Goal: Communication & Community: Participate in discussion

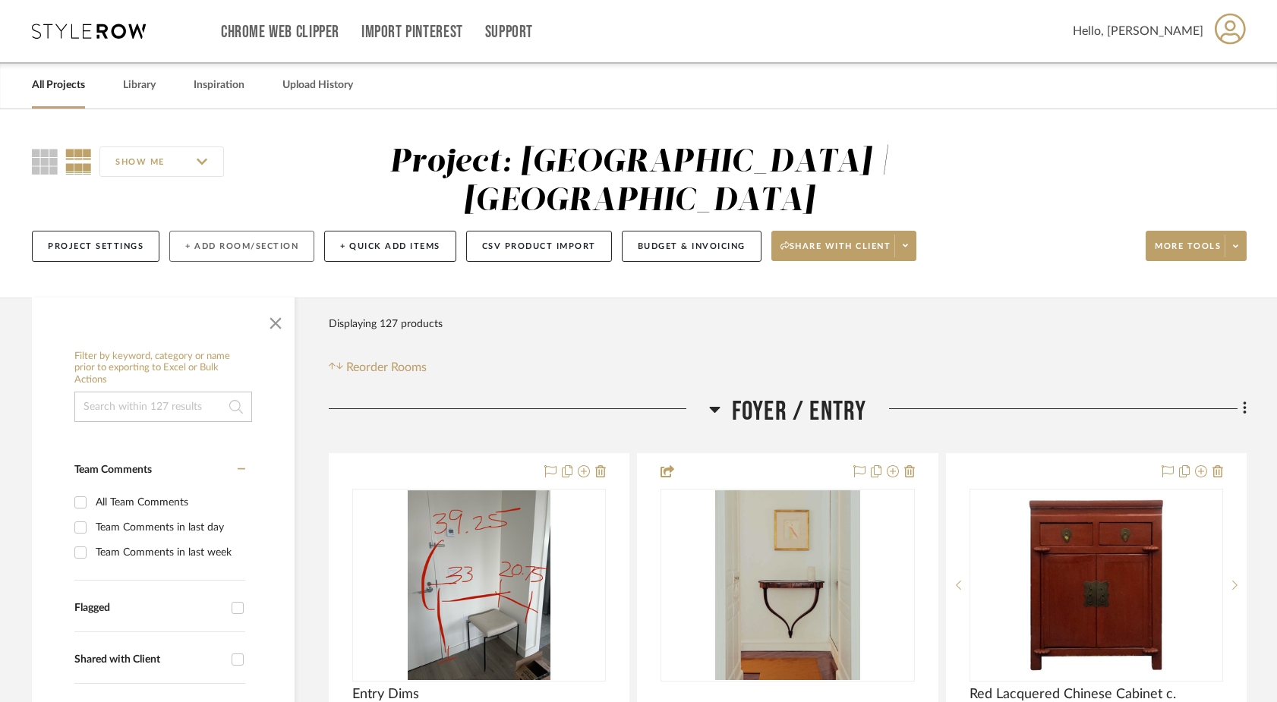
click at [262, 231] on button "+ Add Room/Section" at bounding box center [241, 246] width 145 height 31
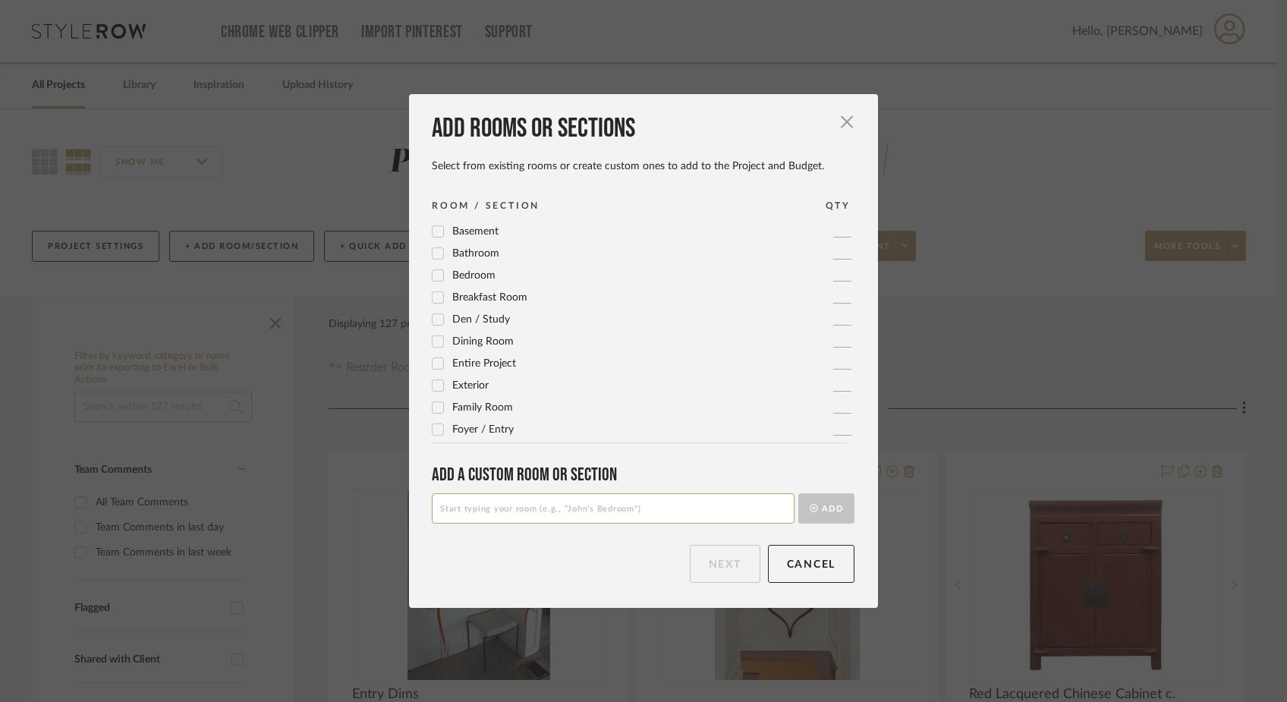
click at [453, 515] on input at bounding box center [613, 508] width 363 height 30
type input "Project Docs"
click at [821, 511] on button "Add" at bounding box center [827, 508] width 56 height 30
click at [699, 571] on button "Next" at bounding box center [725, 564] width 71 height 38
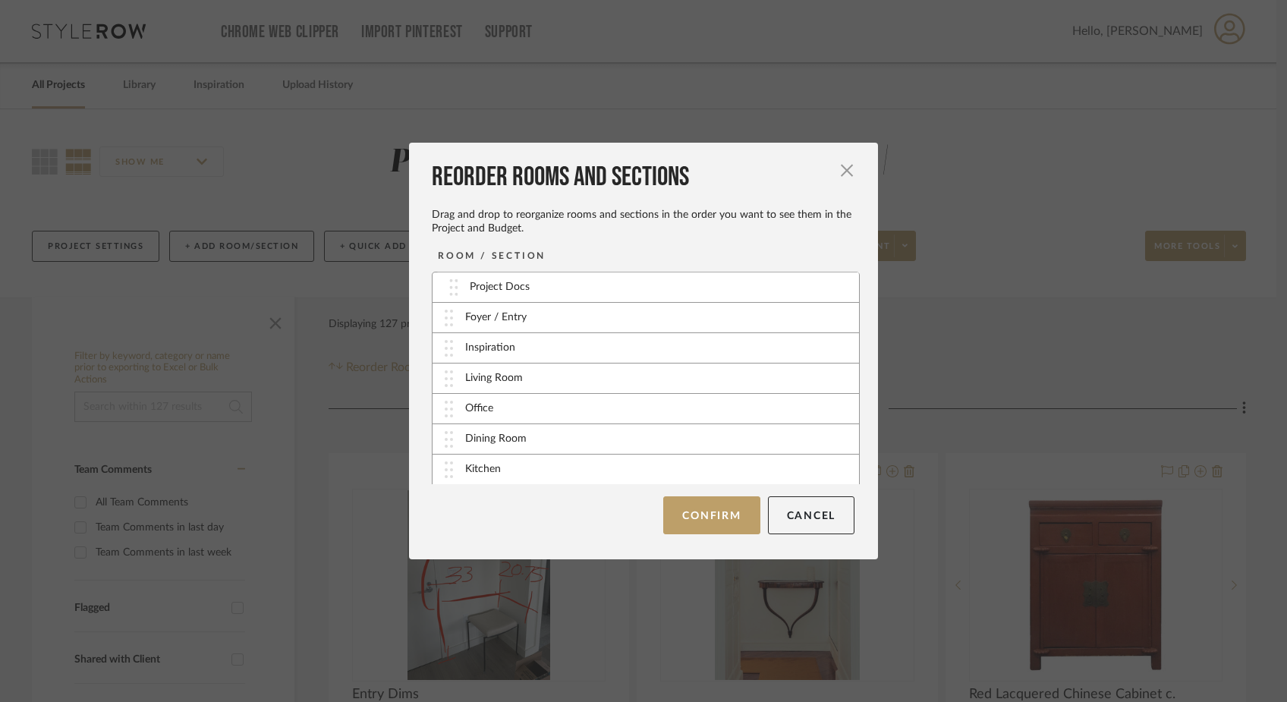
drag, startPoint x: 447, startPoint y: 467, endPoint x: 458, endPoint y: 285, distance: 181.7
click at [800, 518] on button "Cancel" at bounding box center [811, 515] width 87 height 38
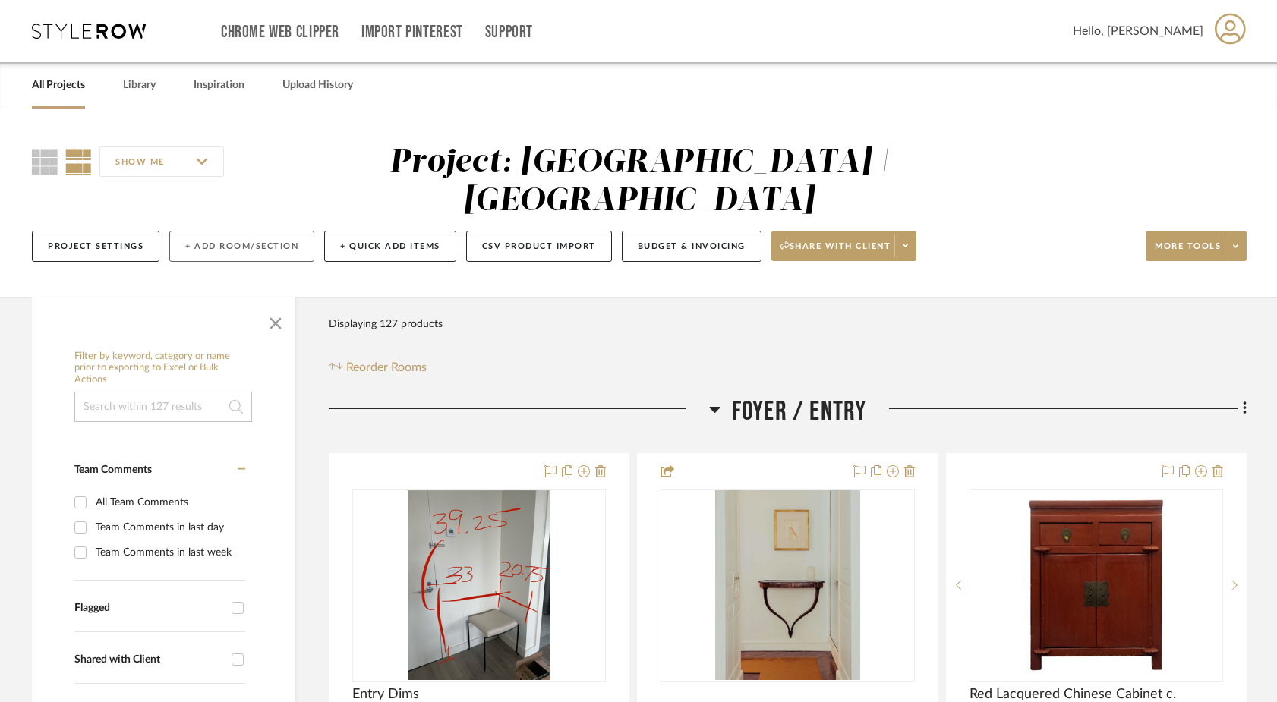
click at [282, 231] on button "+ Add Room/Section" at bounding box center [241, 246] width 145 height 31
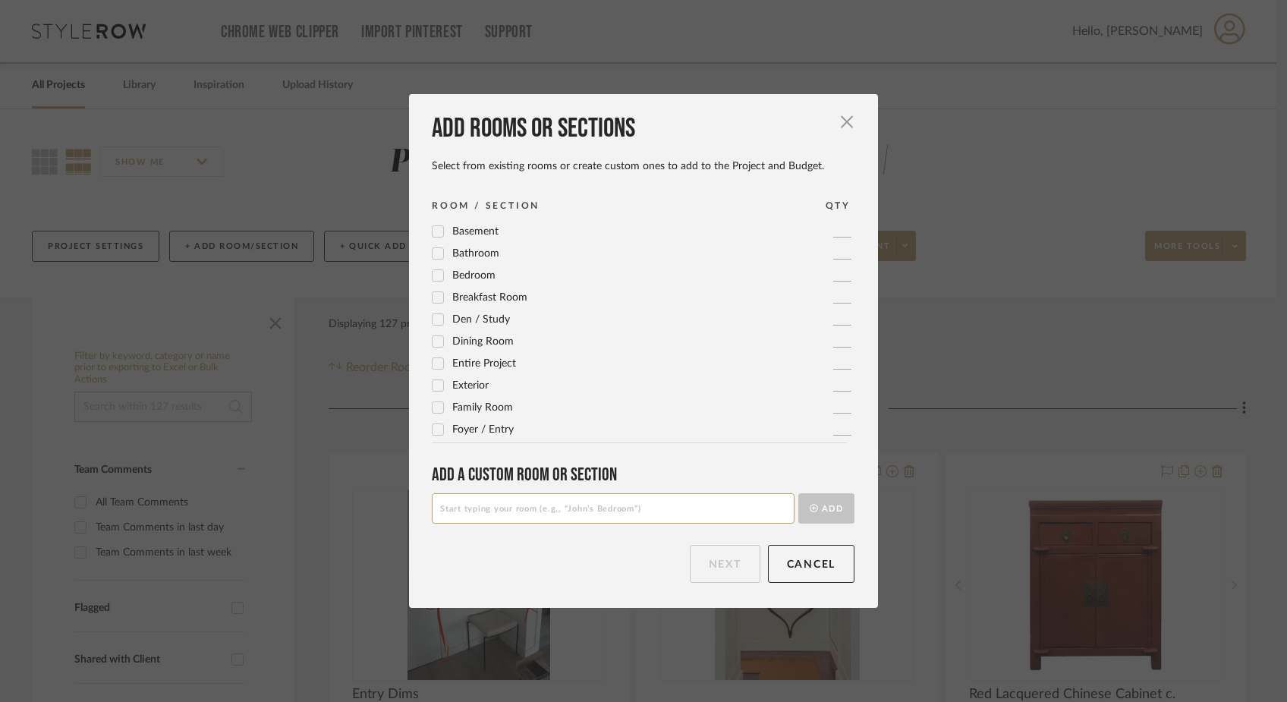
click at [465, 515] on input at bounding box center [613, 508] width 363 height 30
type input "Notes"
click at [824, 512] on button "Add" at bounding box center [827, 508] width 56 height 30
click at [714, 569] on button "Next" at bounding box center [725, 564] width 71 height 38
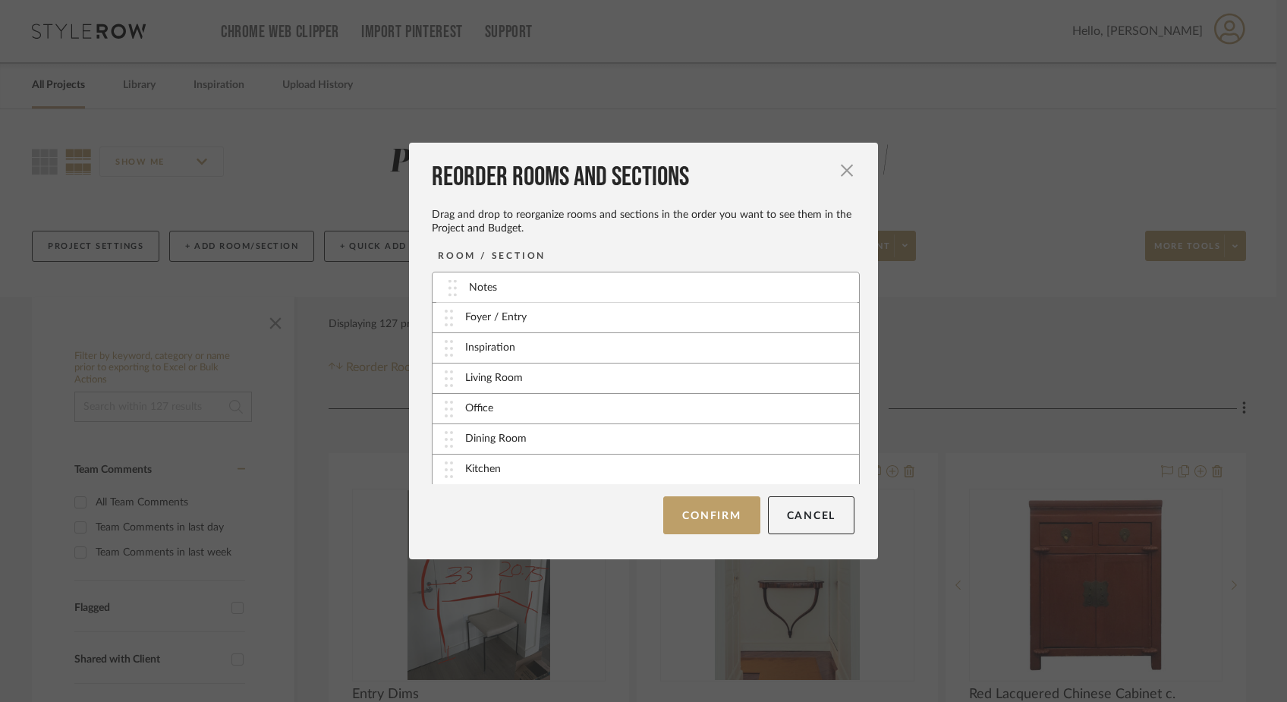
drag, startPoint x: 441, startPoint y: 476, endPoint x: 450, endPoint y: 295, distance: 180.9
click at [711, 520] on button "Confirm" at bounding box center [711, 515] width 96 height 38
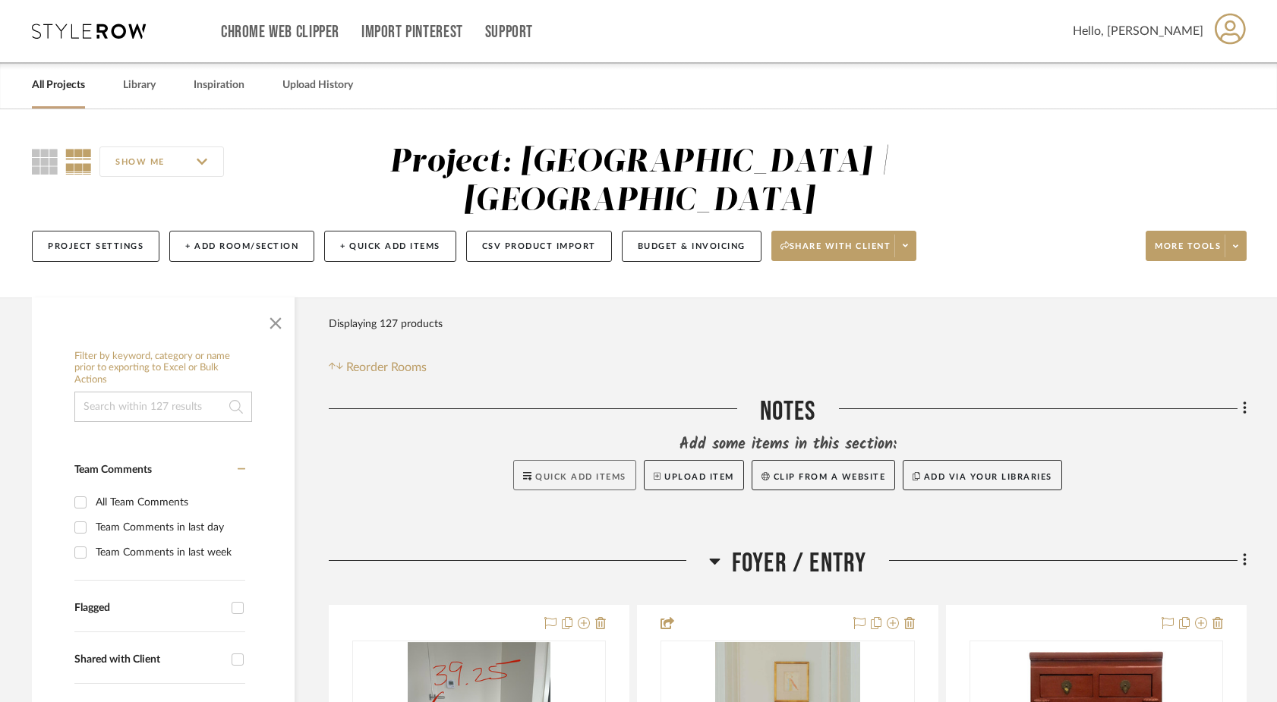
click at [559, 473] on span "Quick Add Items" at bounding box center [580, 477] width 91 height 8
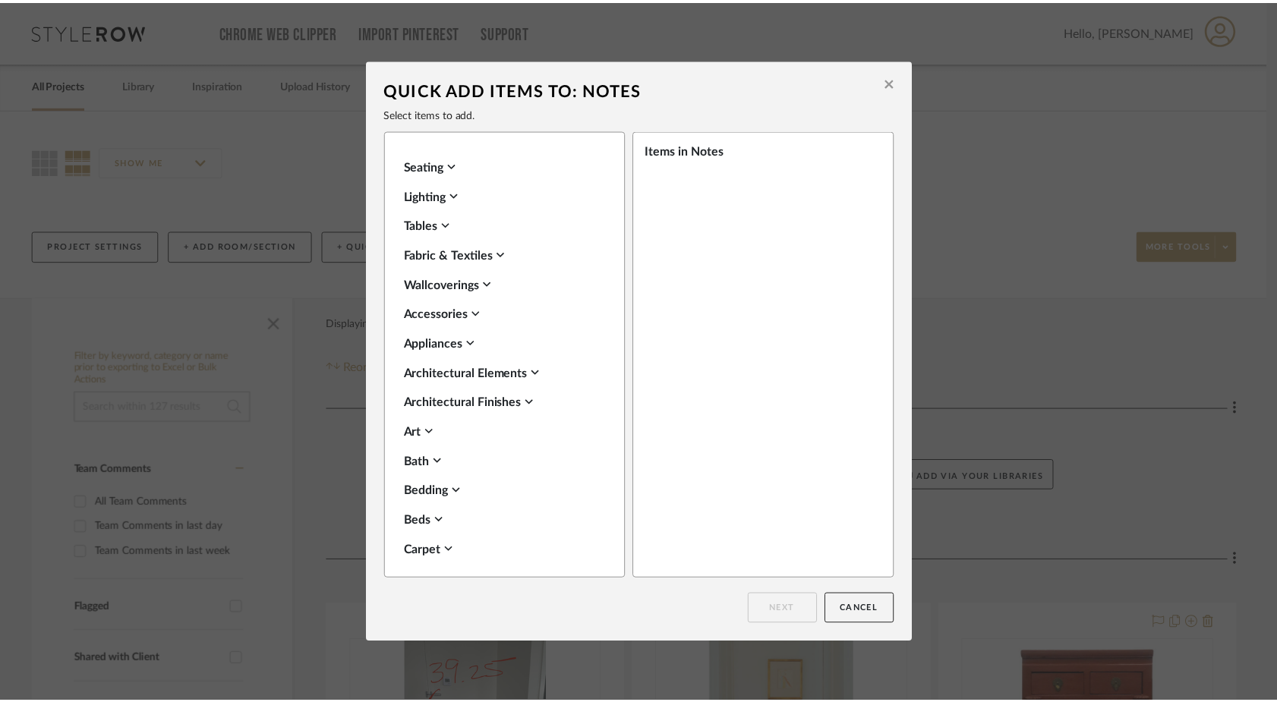
scroll to position [537, 0]
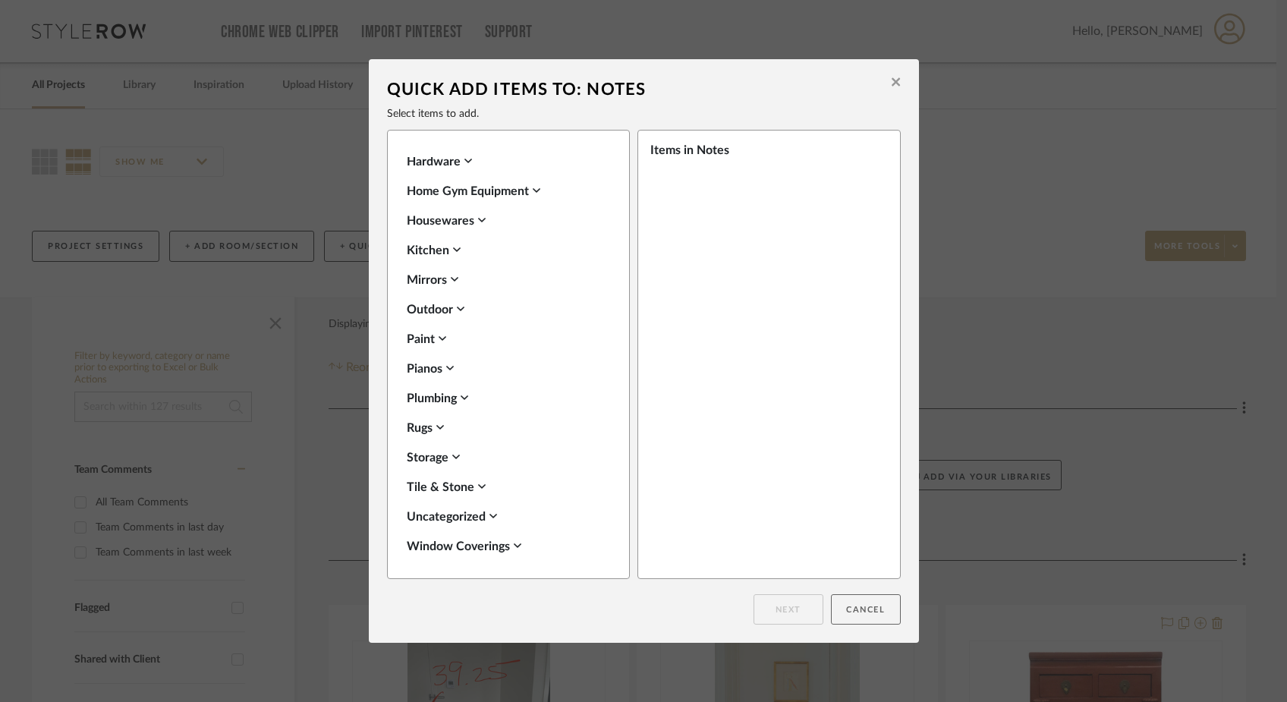
click at [876, 615] on button "Cancel" at bounding box center [866, 609] width 70 height 30
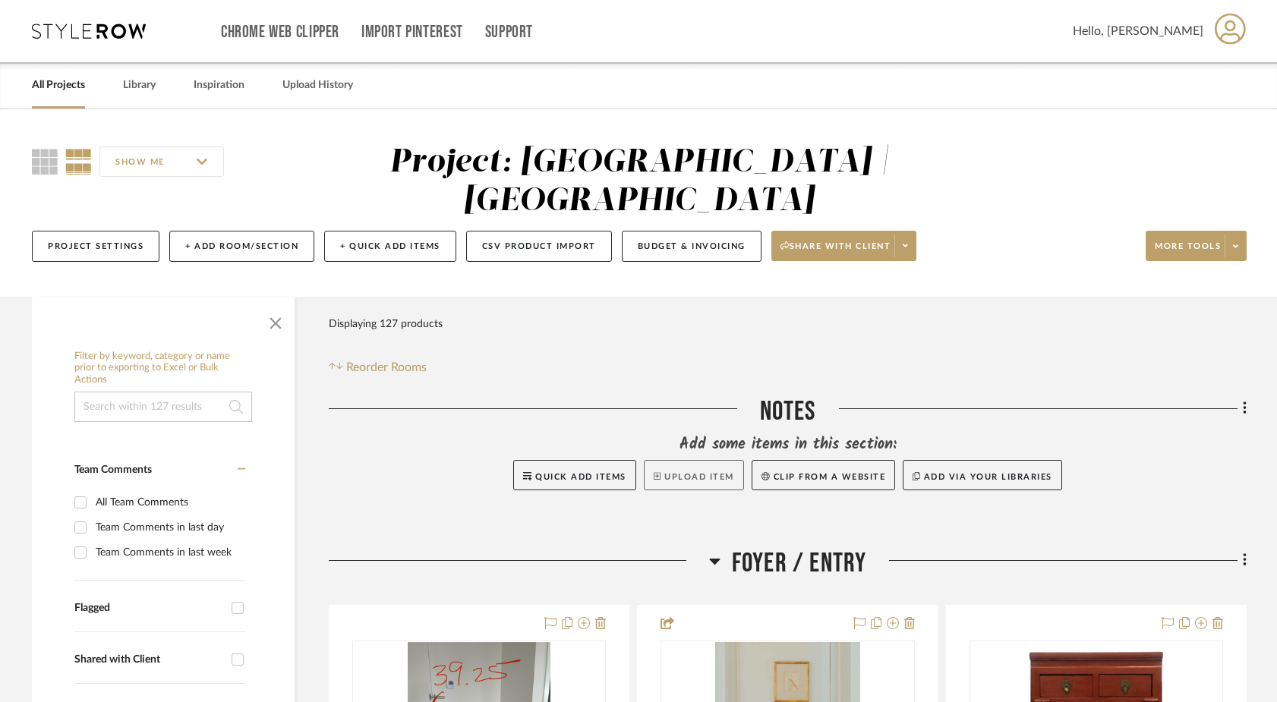
click at [698, 460] on button "Upload Item" at bounding box center [694, 475] width 100 height 30
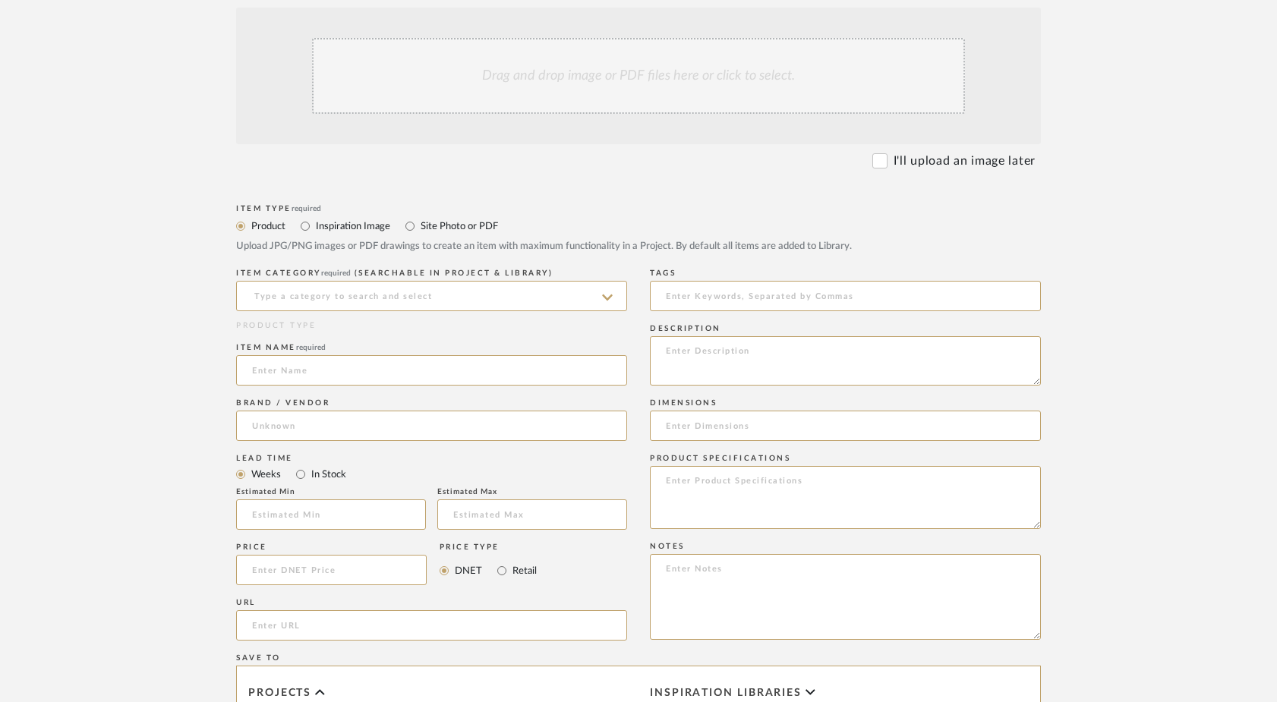
scroll to position [391, 0]
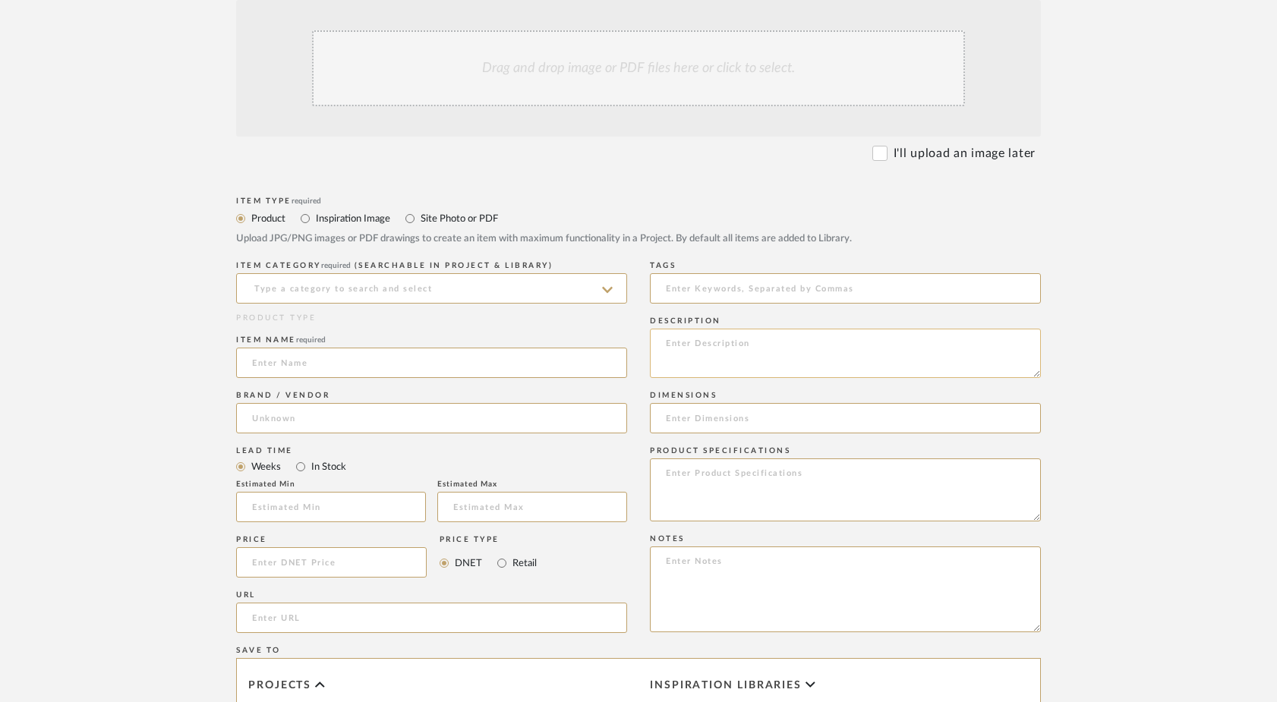
click at [679, 358] on textarea at bounding box center [845, 353] width 391 height 49
paste textarea "Desk chair fabric: This is my favorite one of the ones you brought over. What d…"
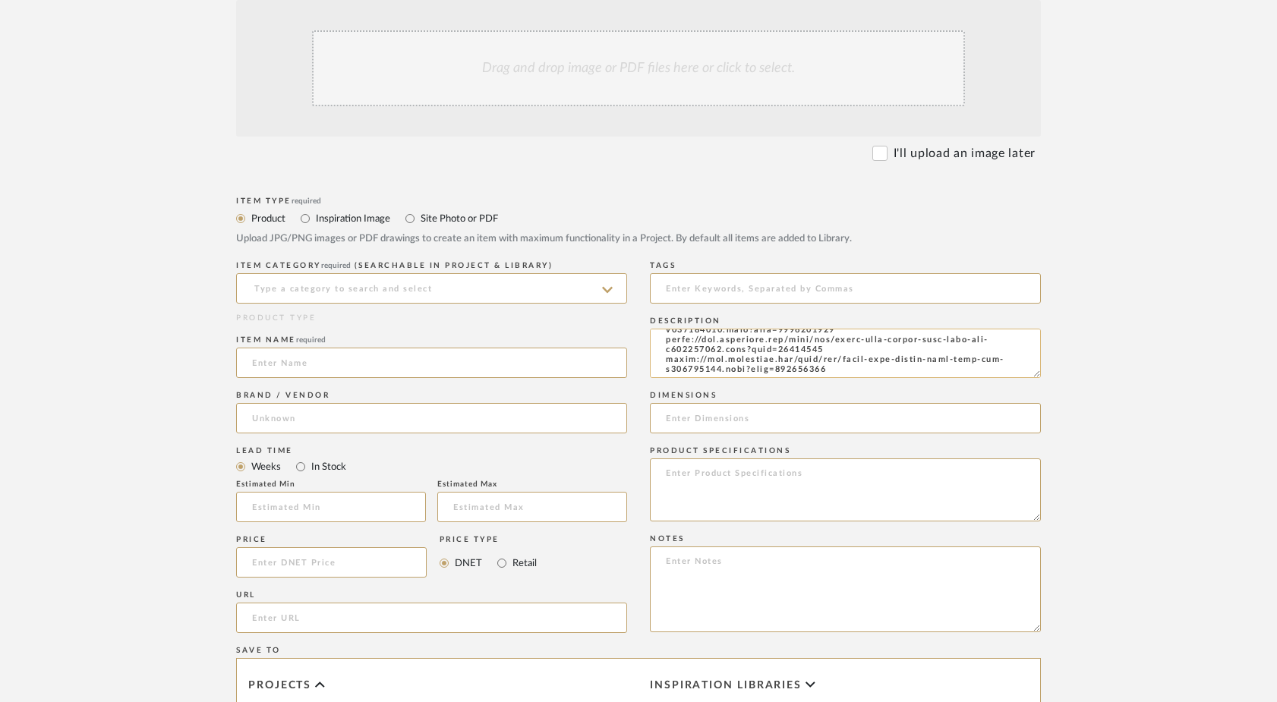
scroll to position [205, 0]
type textarea "Desk chair fabric: This is my favorite one of the ones you brought over. What d…"
click at [411, 216] on input "Site Photo or PDF" at bounding box center [410, 219] width 18 height 18
radio input "true"
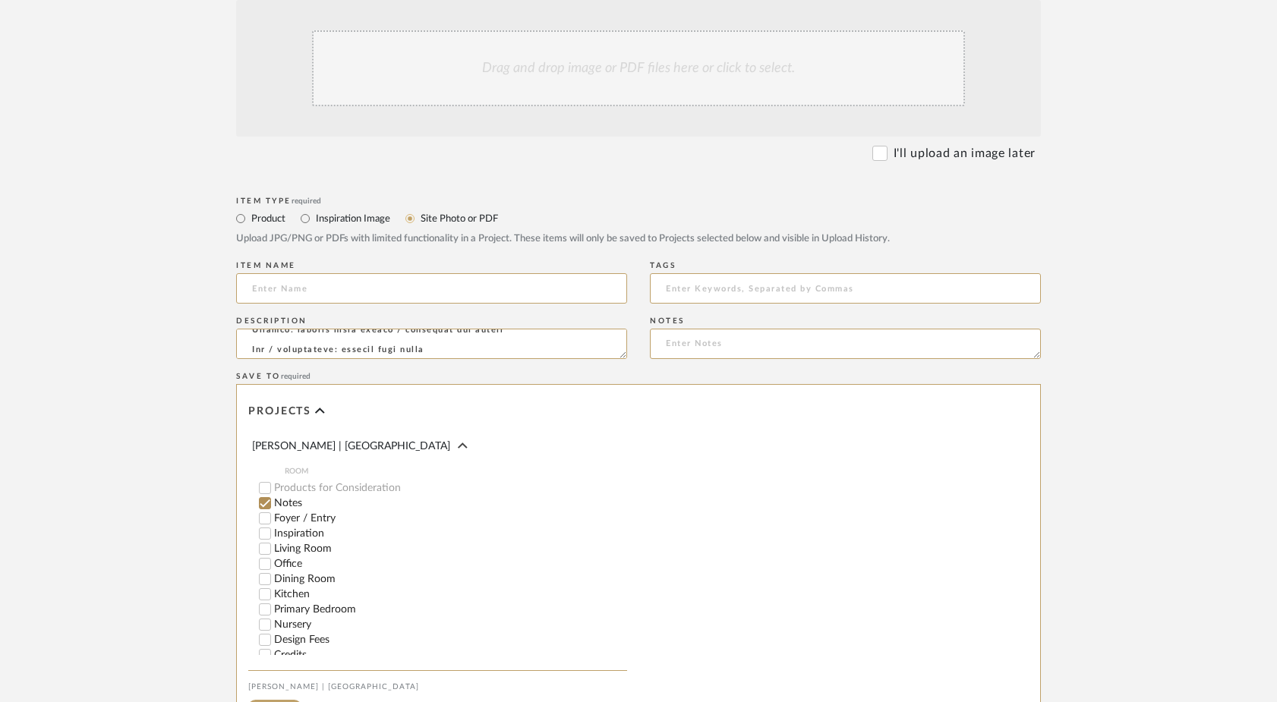
scroll to position [602, 0]
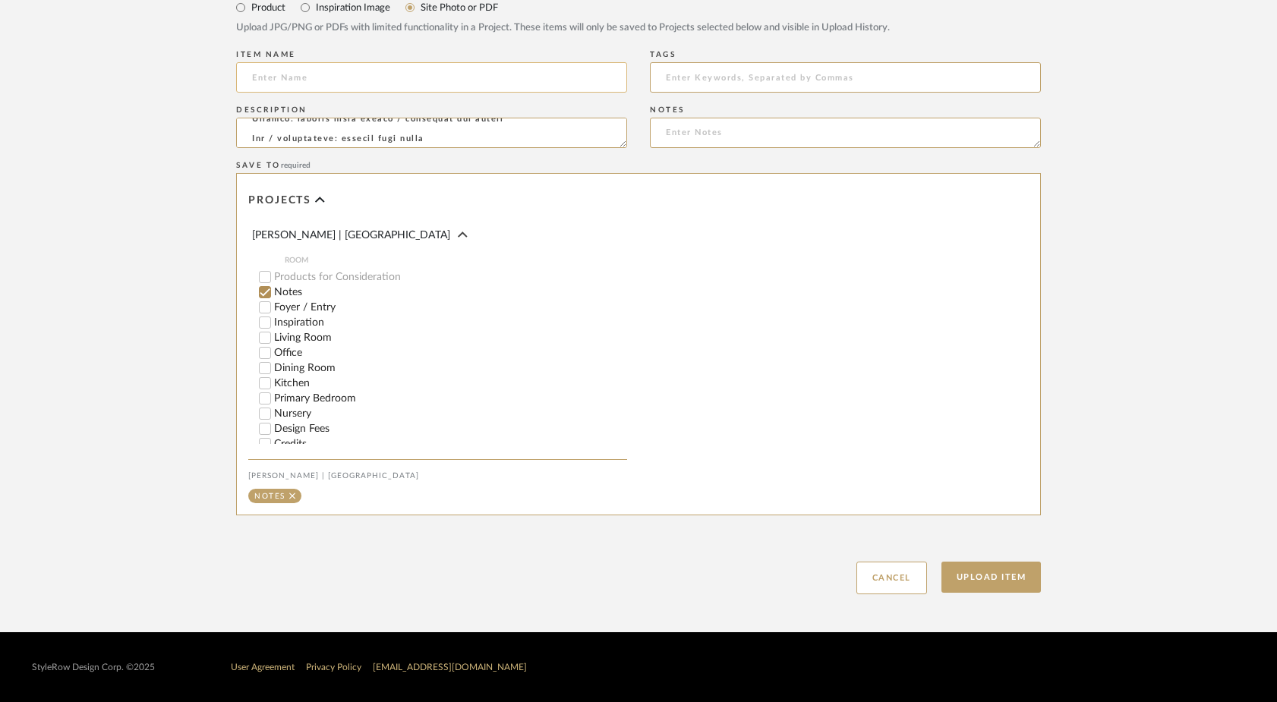
click at [475, 83] on input at bounding box center [431, 77] width 391 height 30
type input "Agenda"
click at [1001, 571] on button "Upload Item" at bounding box center [991, 577] width 100 height 31
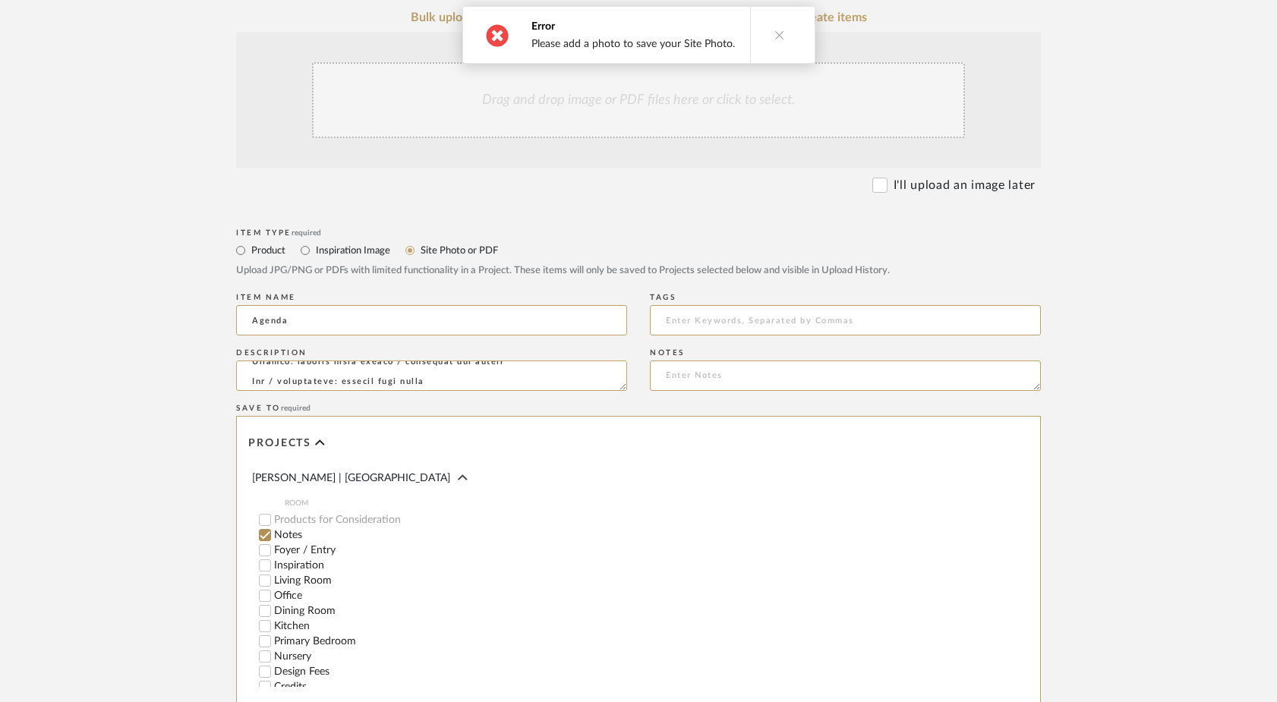
scroll to position [260, 0]
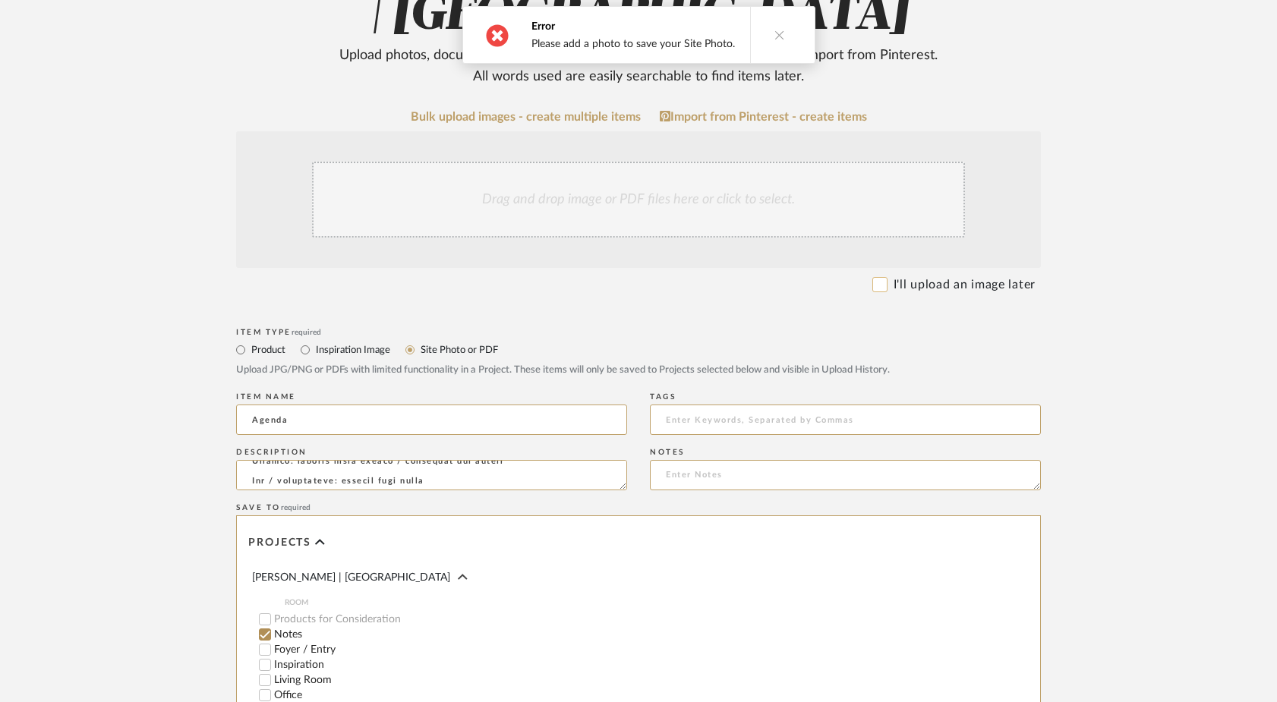
click at [883, 282] on input "I'll upload an image later" at bounding box center [879, 284] width 15 height 15
checkbox input "true"
radio input "true"
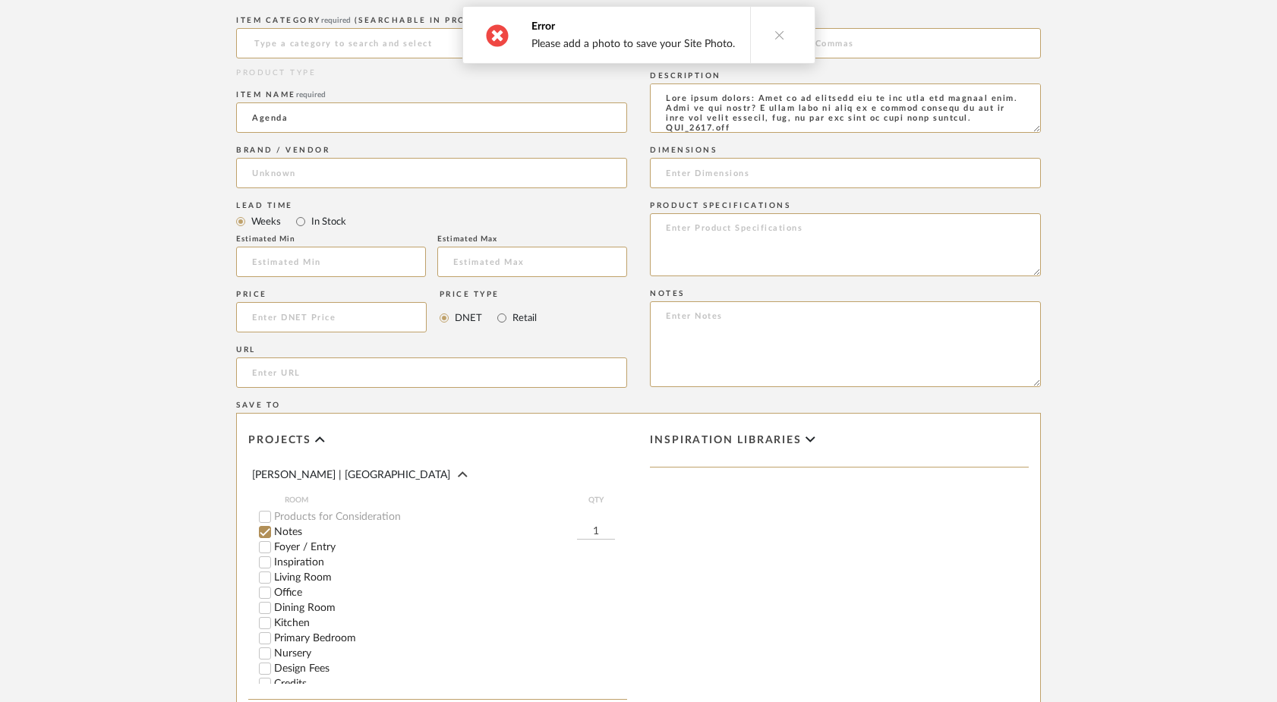
scroll to position [802, 0]
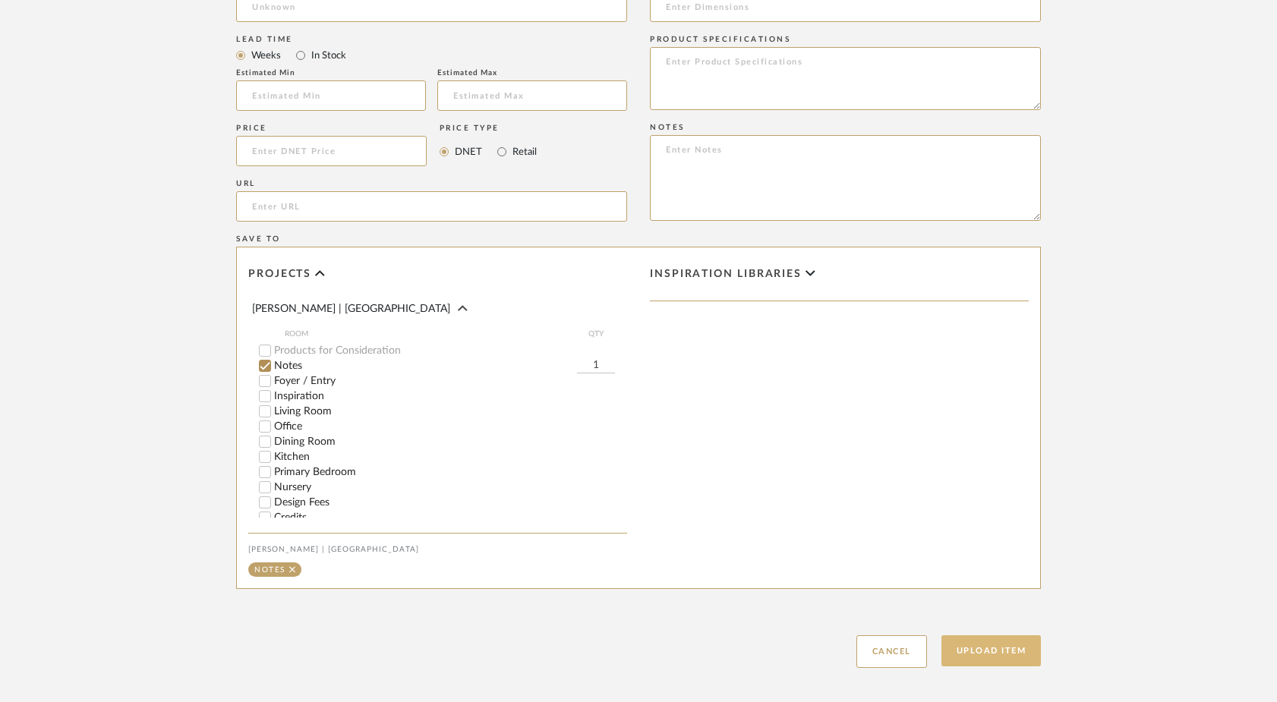
click at [968, 657] on button "Upload Item" at bounding box center [991, 650] width 100 height 31
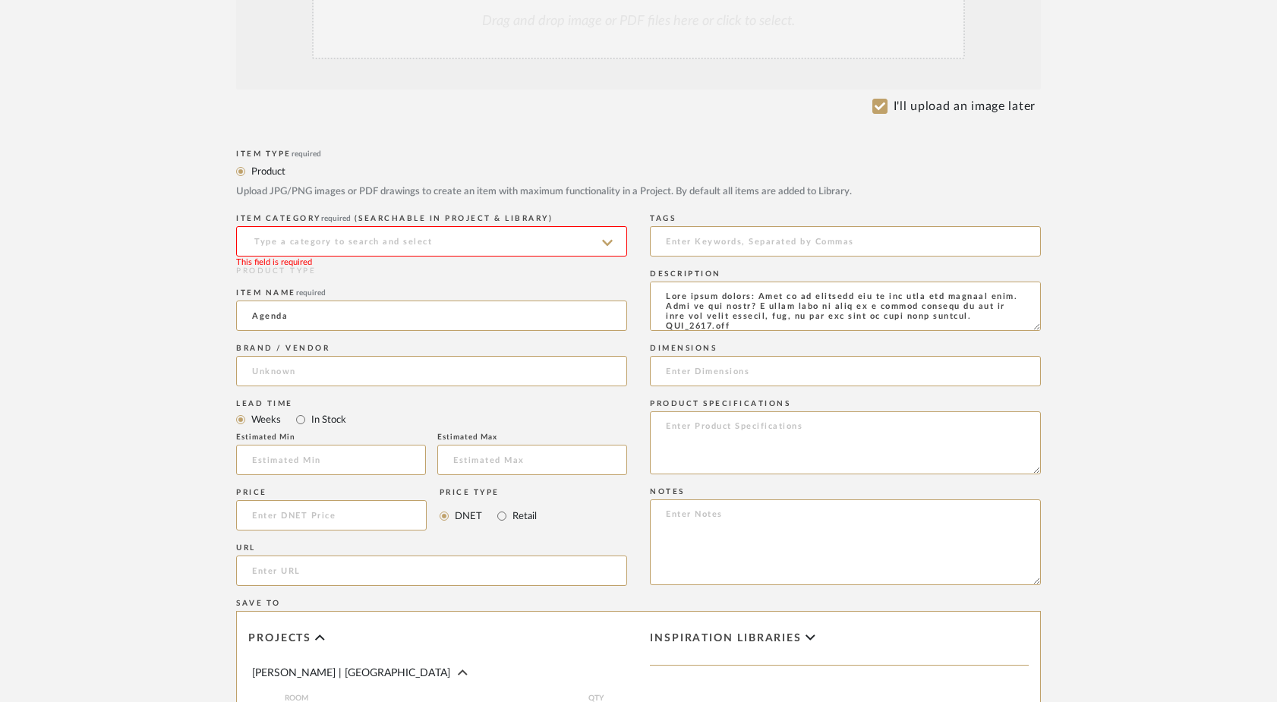
scroll to position [434, 0]
click at [873, 112] on input "I'll upload an image later" at bounding box center [879, 109] width 15 height 15
checkbox input "false"
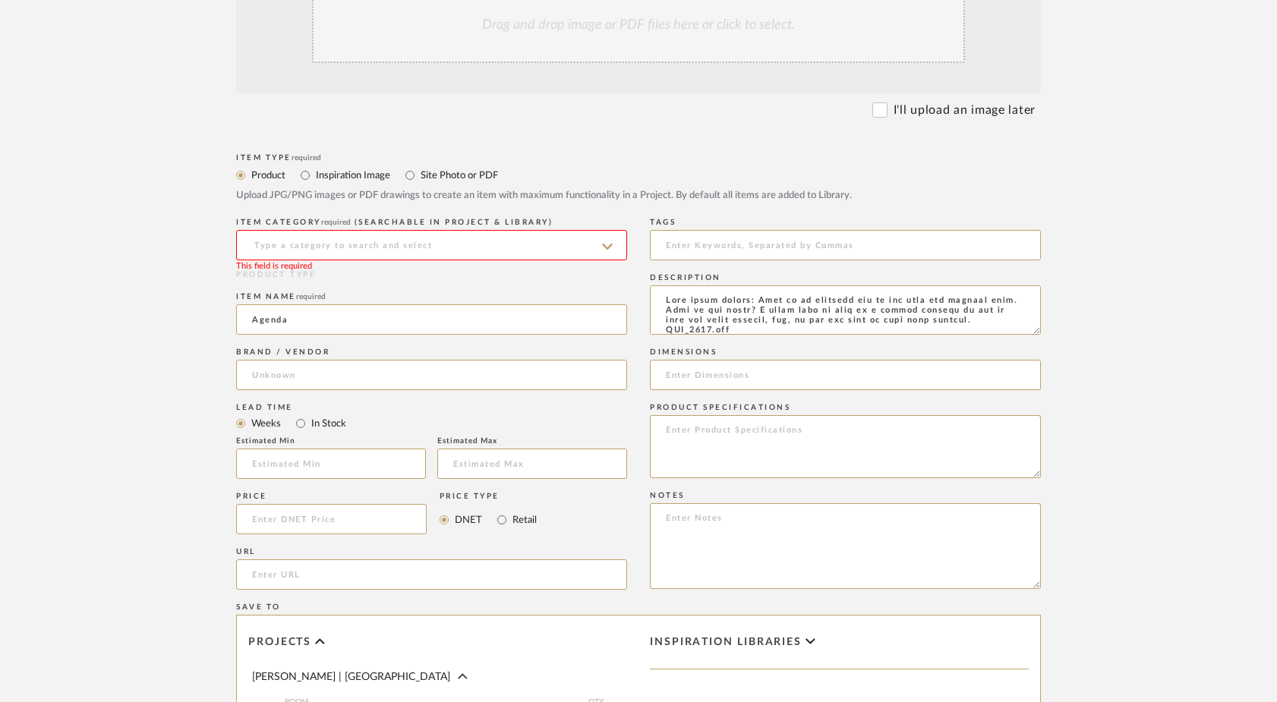
click at [359, 179] on label "Inspiration Image" at bounding box center [352, 175] width 76 height 17
click at [314, 179] on input "Inspiration Image" at bounding box center [305, 175] width 18 height 18
radio input "true"
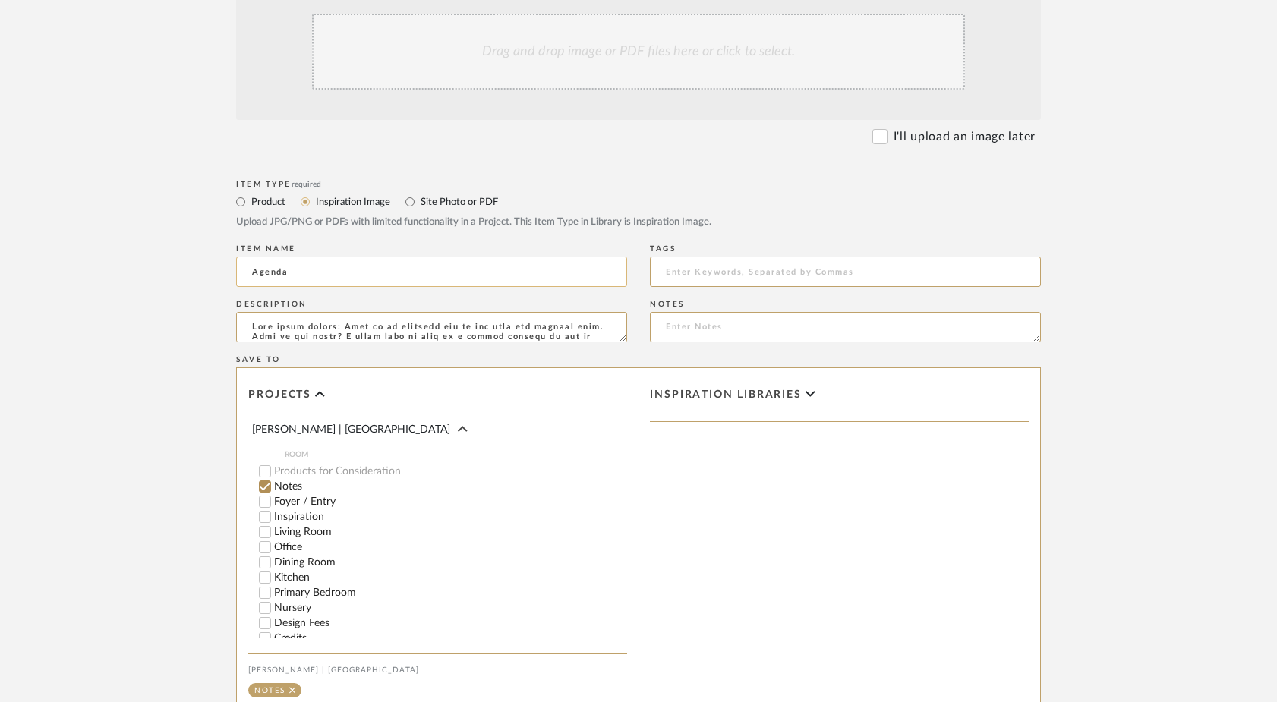
scroll to position [442, 0]
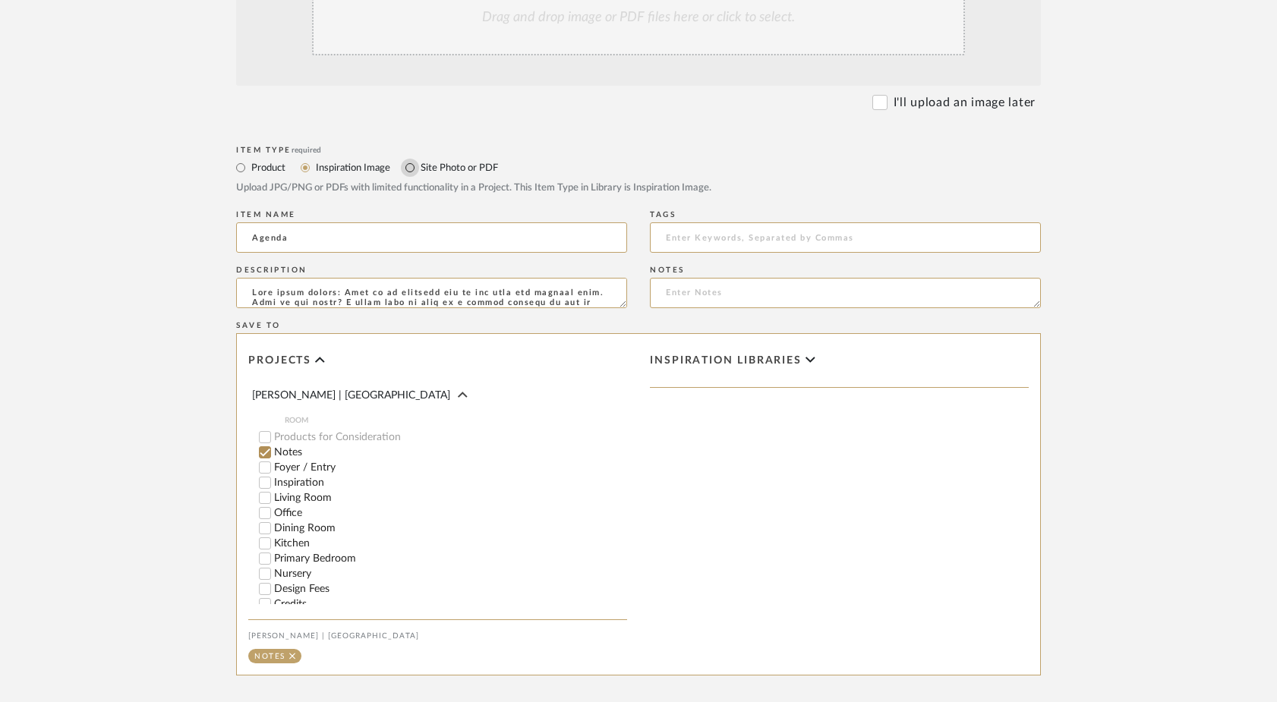
click at [409, 172] on input "Site Photo or PDF" at bounding box center [410, 168] width 18 height 18
radio input "true"
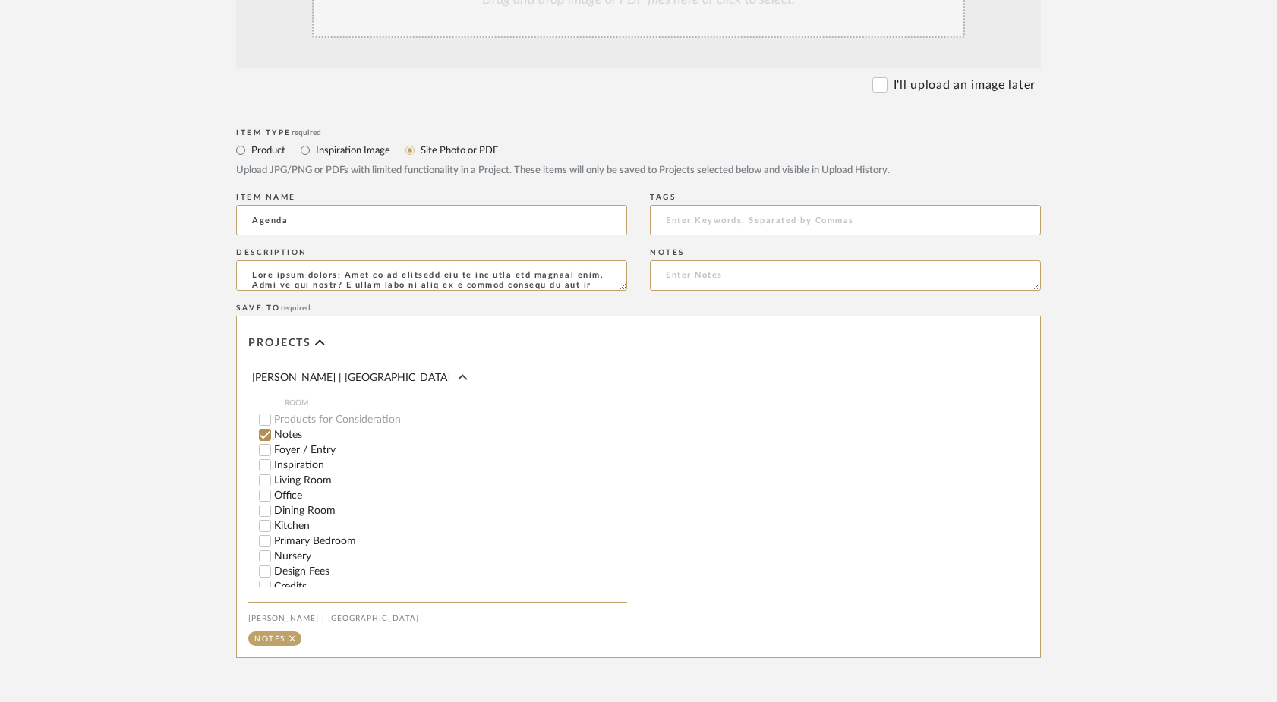
scroll to position [602, 0]
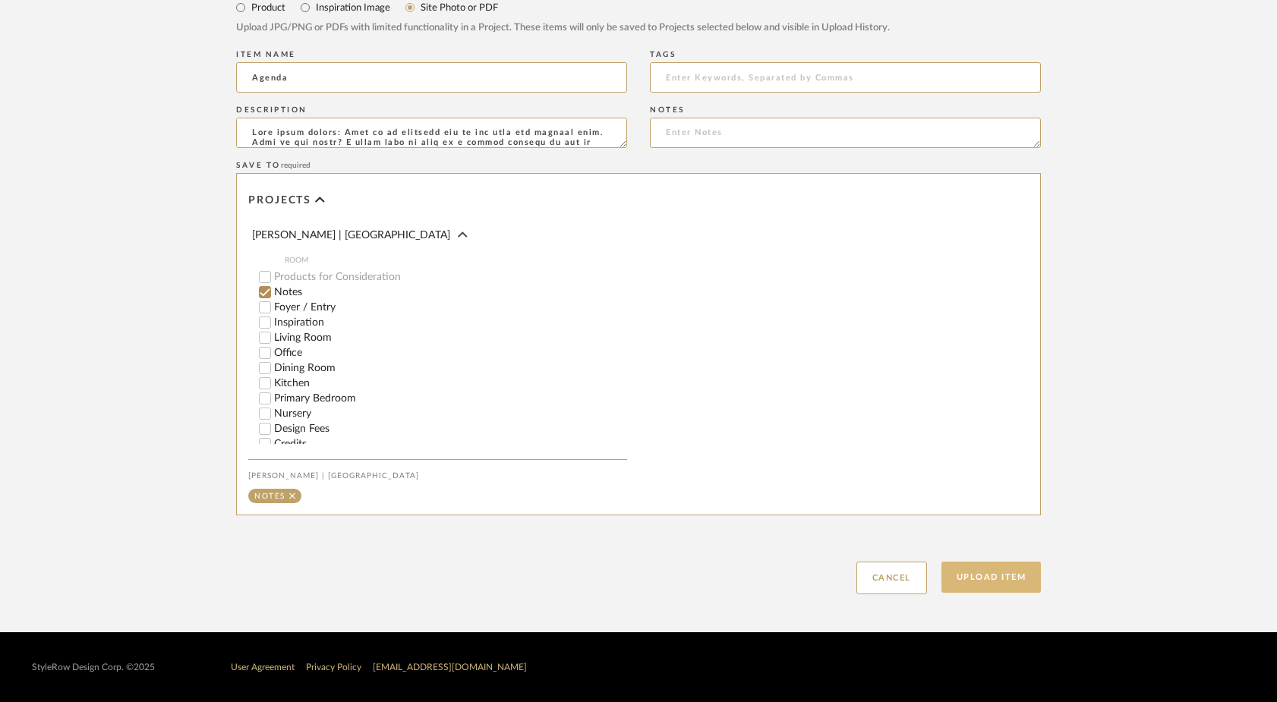
click at [971, 572] on button "Upload Item" at bounding box center [991, 577] width 100 height 31
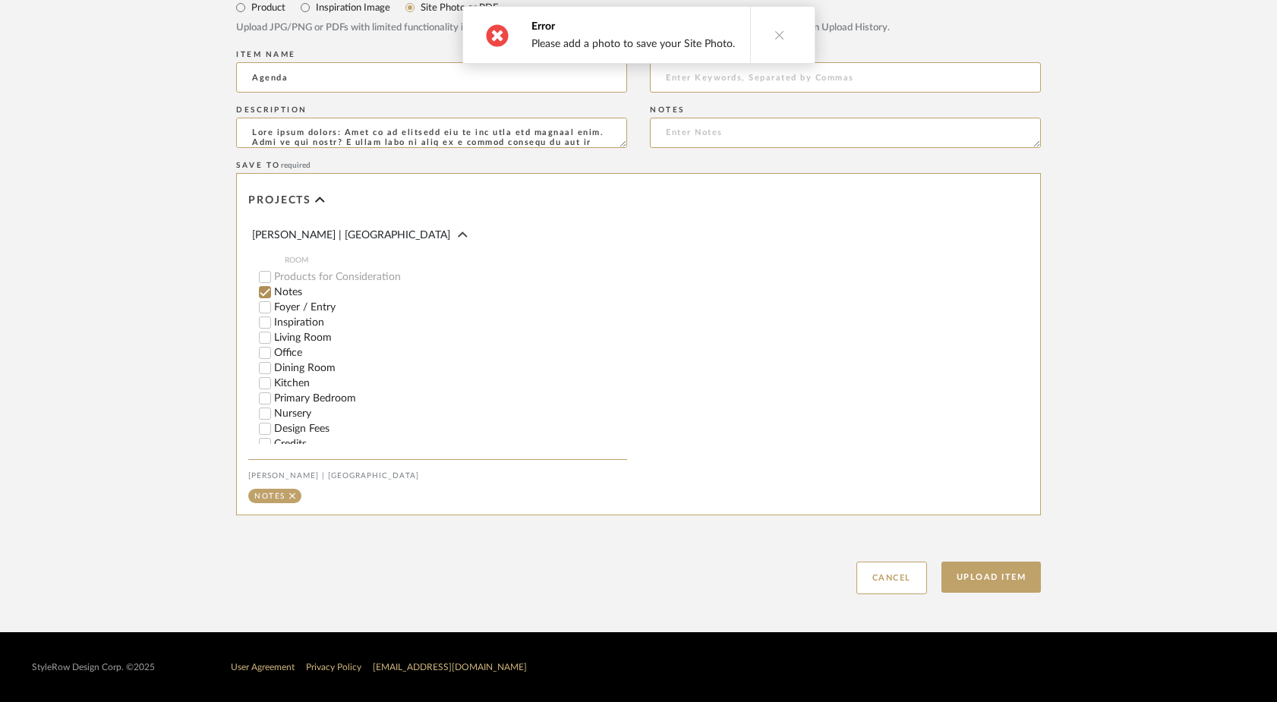
click at [774, 32] on icon at bounding box center [779, 35] width 11 height 11
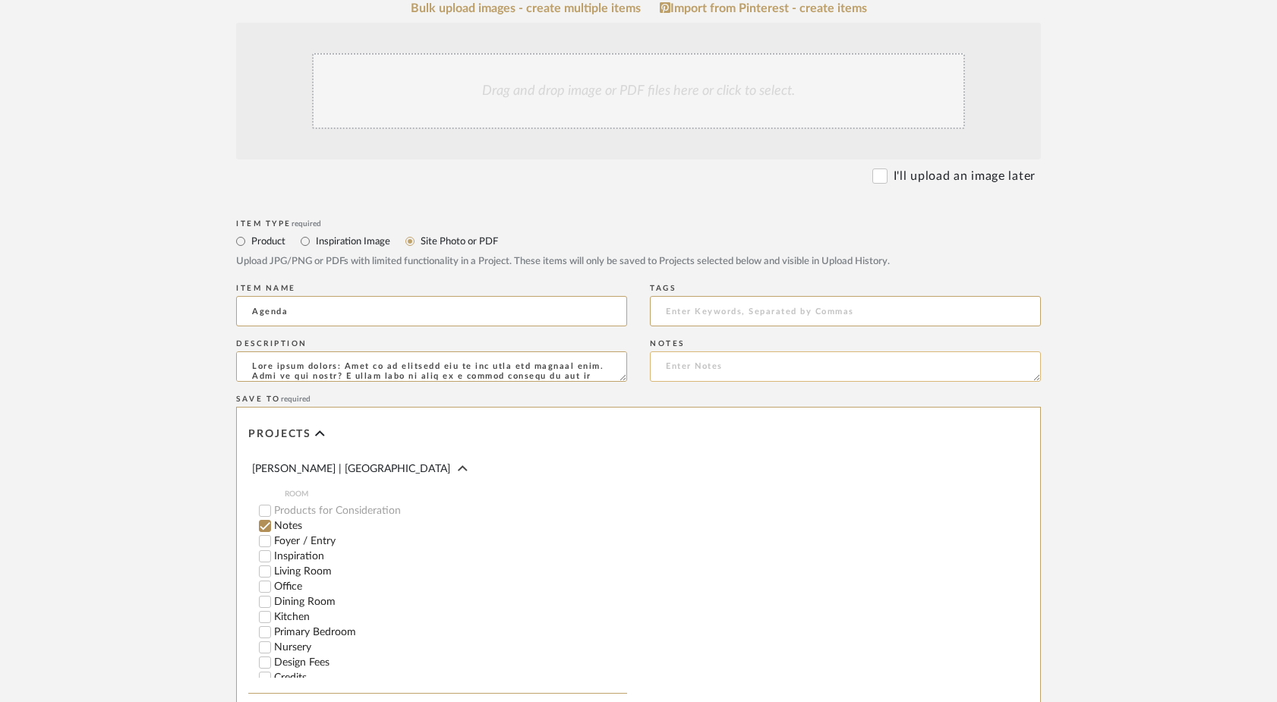
scroll to position [210, 0]
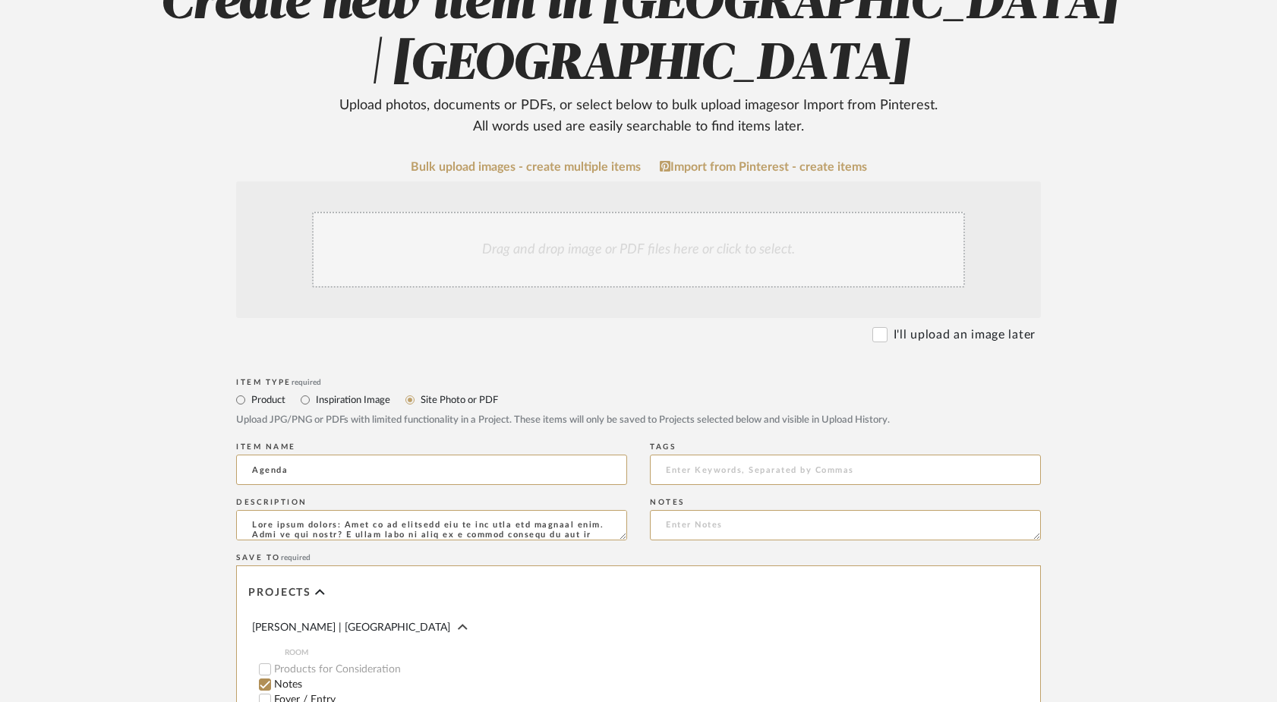
click at [661, 237] on div "Drag and drop image or PDF files here or click to select." at bounding box center [638, 250] width 653 height 76
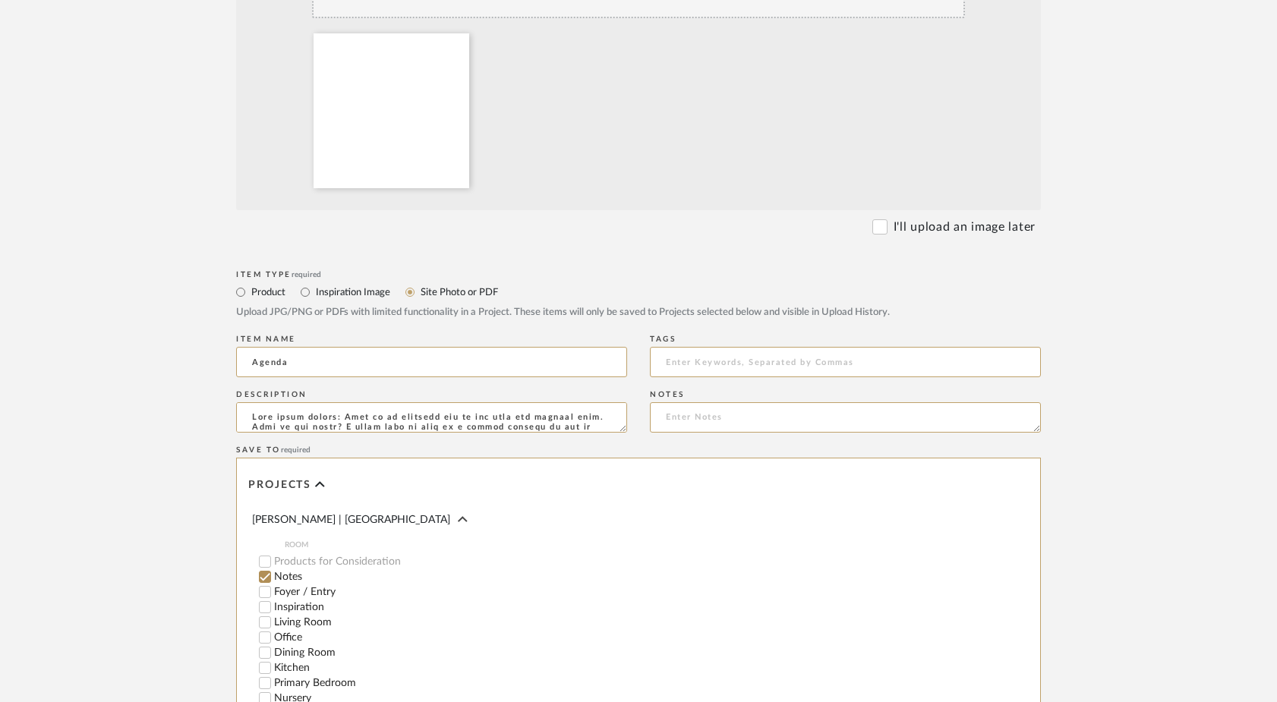
scroll to position [764, 0]
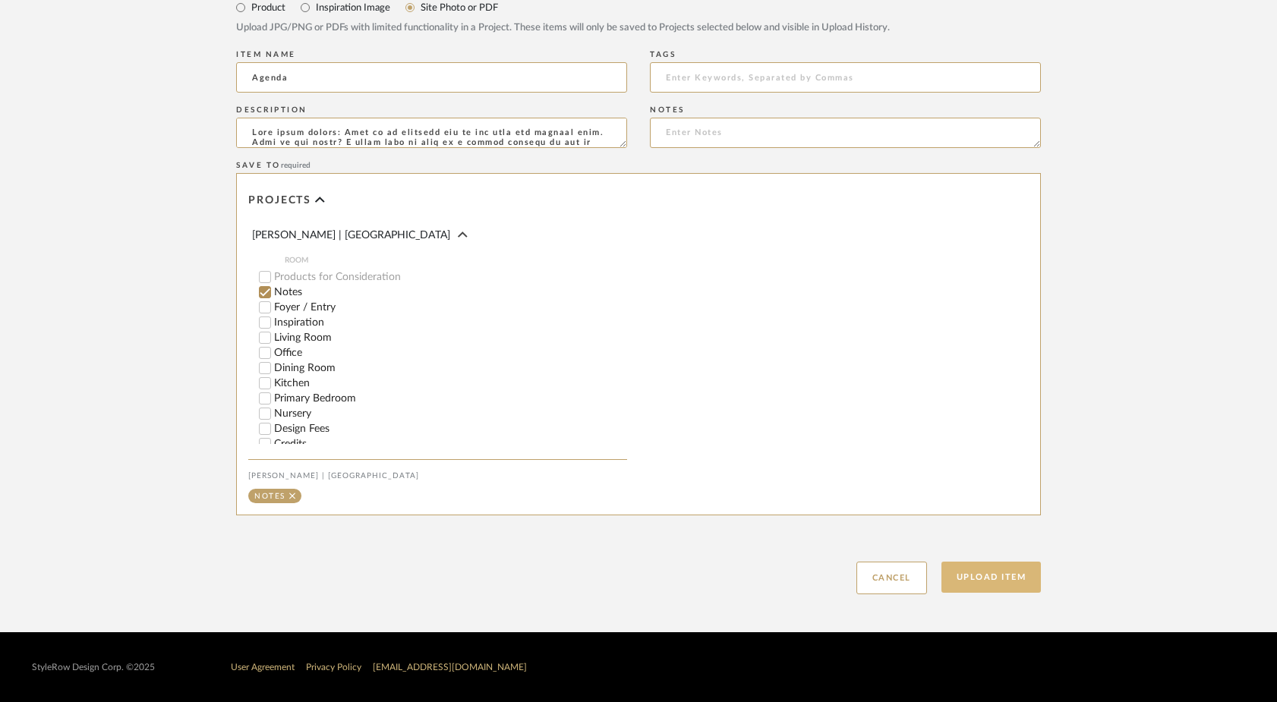
click at [1010, 587] on button "Upload Item" at bounding box center [991, 577] width 100 height 31
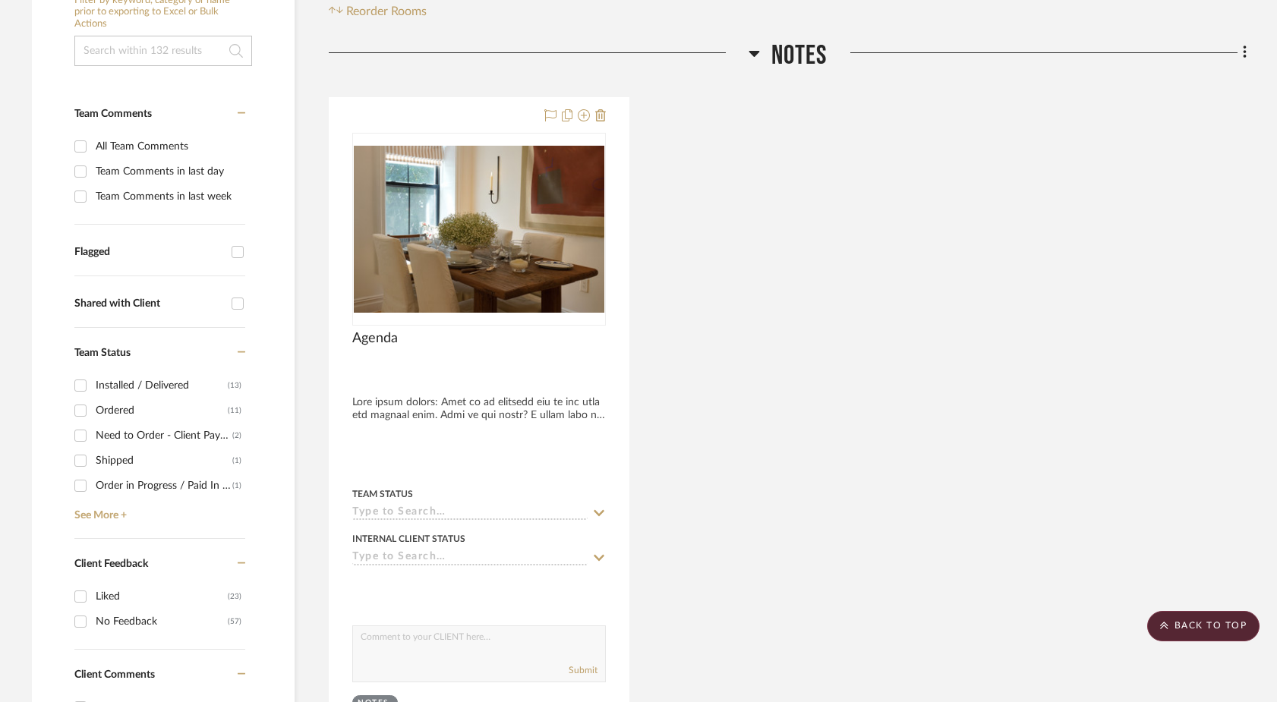
scroll to position [356, 0]
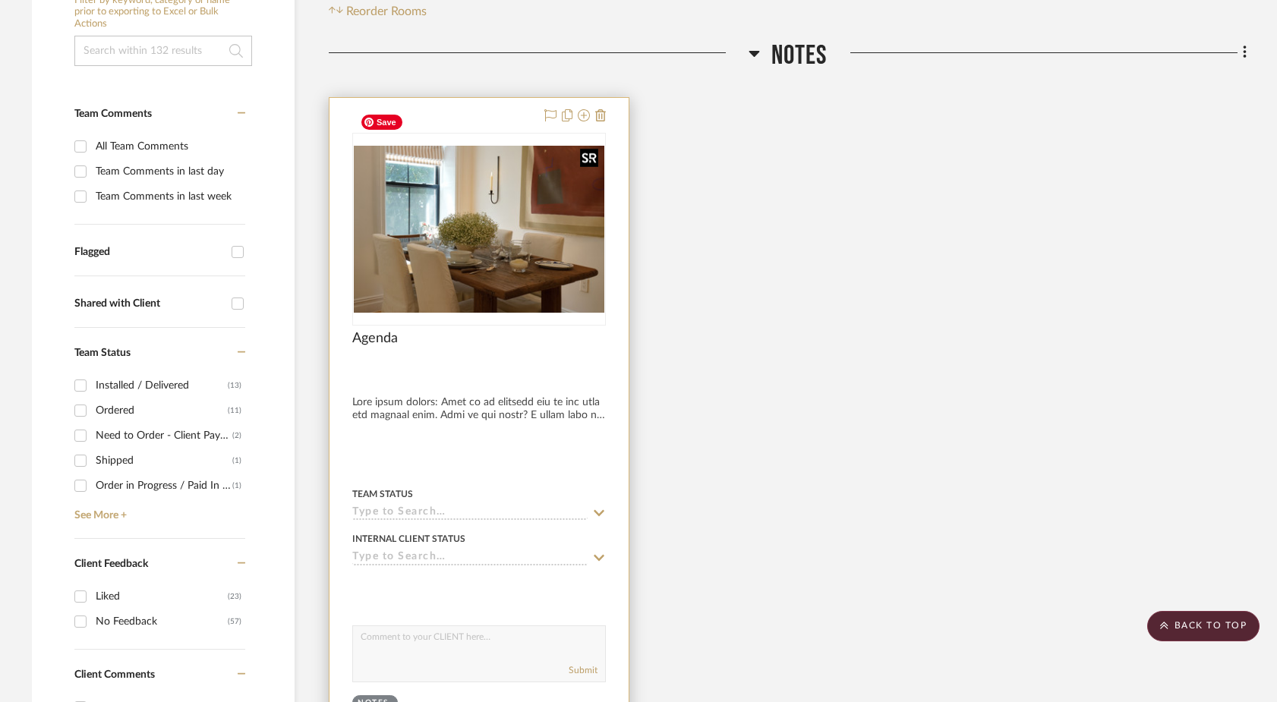
click at [487, 234] on img "0" at bounding box center [479, 229] width 251 height 167
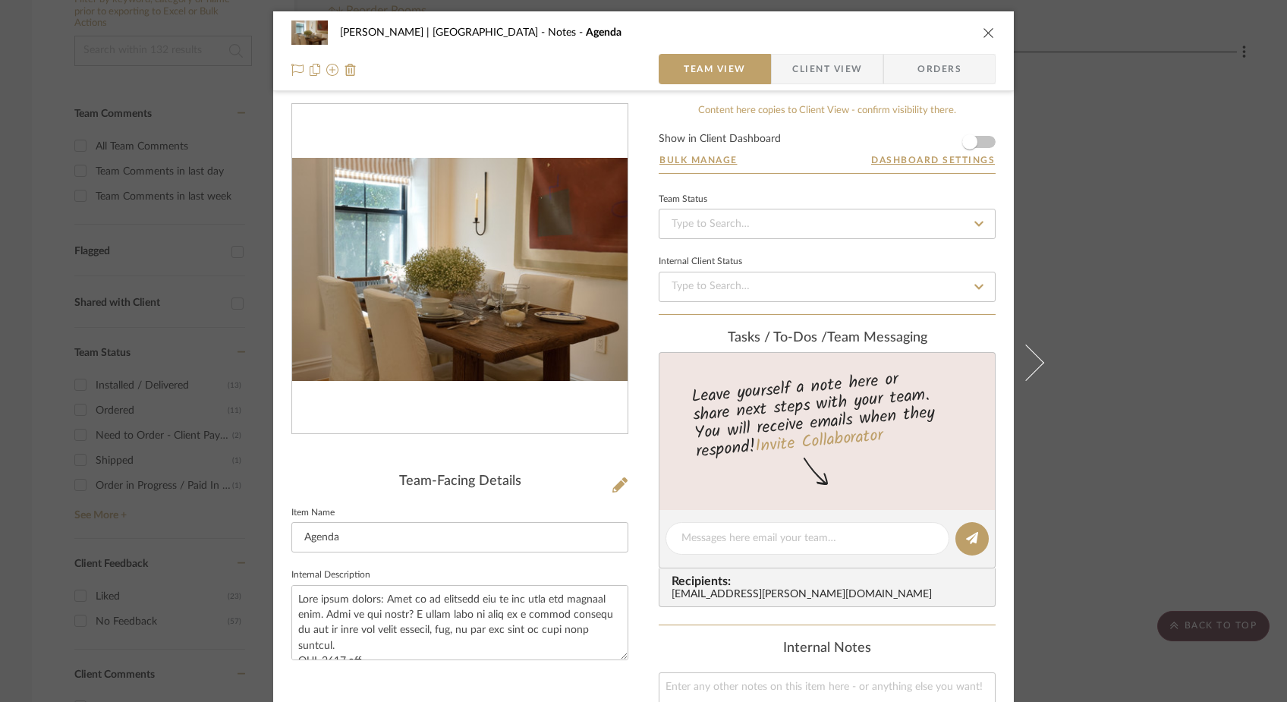
scroll to position [104, 0]
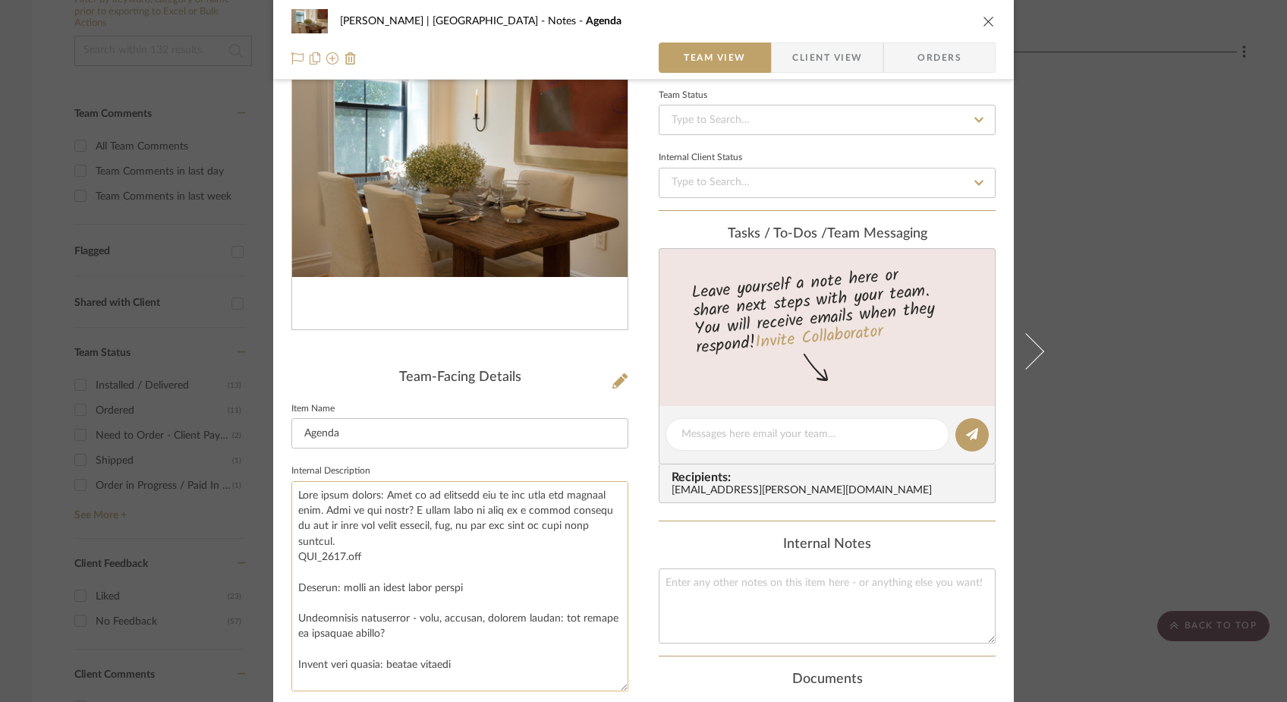
drag, startPoint x: 615, startPoint y: 545, endPoint x: 591, endPoint y: 701, distance: 157.4
click at [591, 692] on textarea at bounding box center [460, 586] width 337 height 210
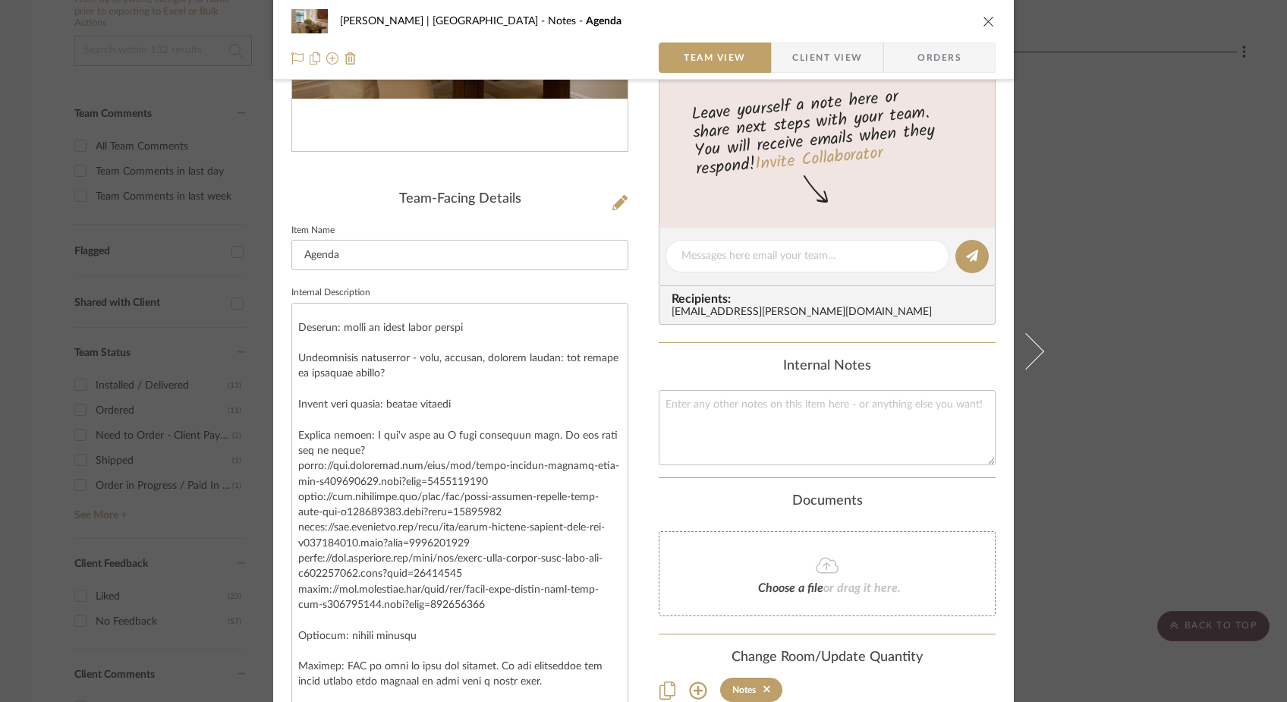
scroll to position [80, 0]
drag, startPoint x: 620, startPoint y: 525, endPoint x: 574, endPoint y: 752, distance: 231.7
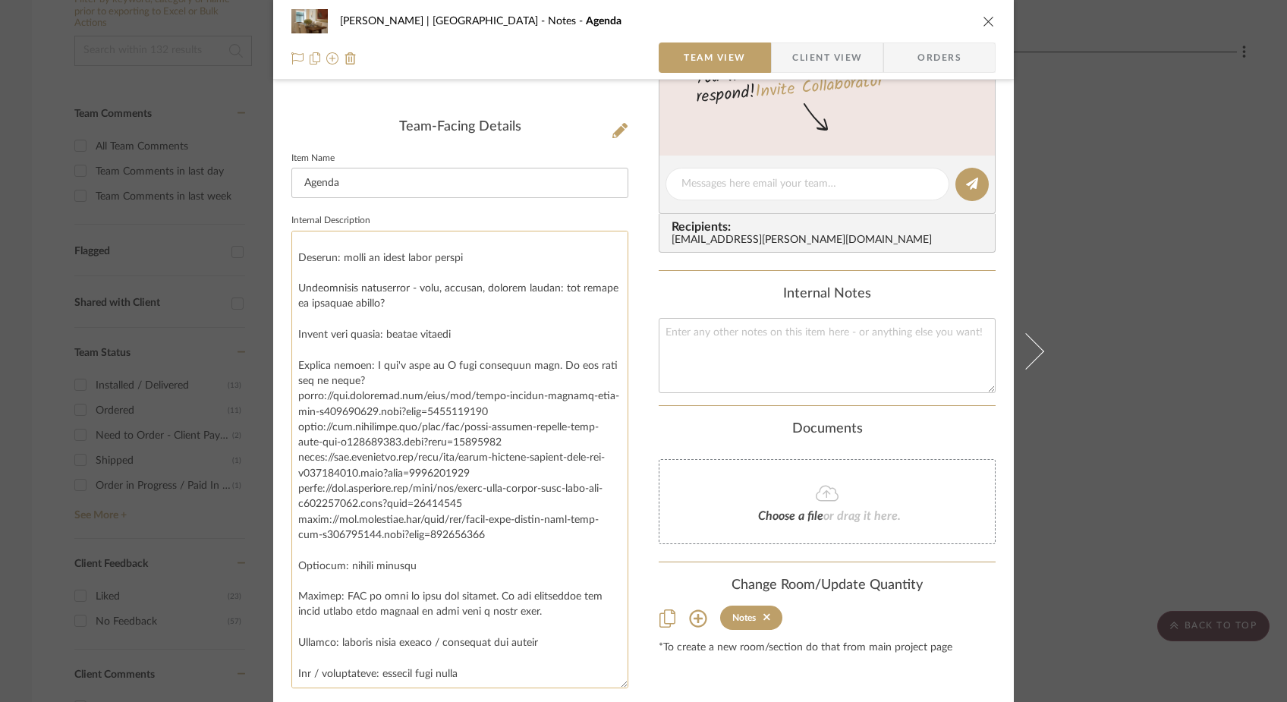
scroll to position [374, 0]
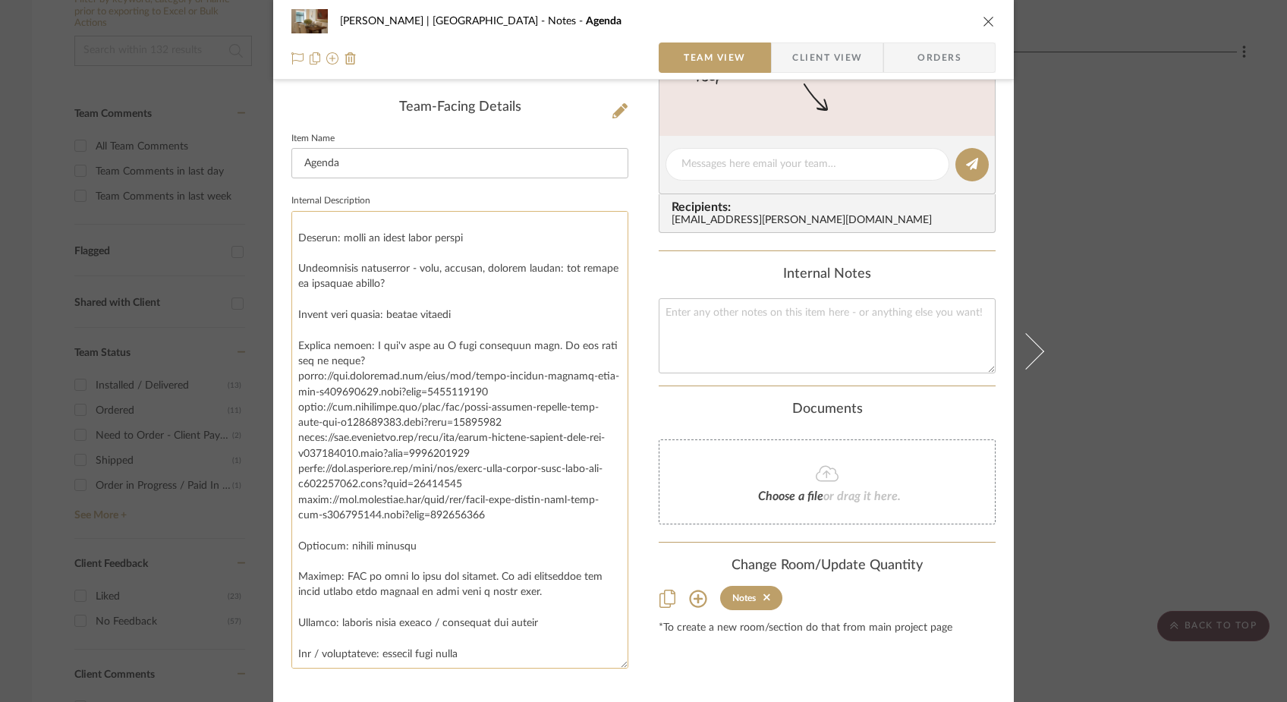
drag, startPoint x: 496, startPoint y: 515, endPoint x: 368, endPoint y: 345, distance: 213.0
click at [368, 345] on textarea at bounding box center [460, 440] width 337 height 458
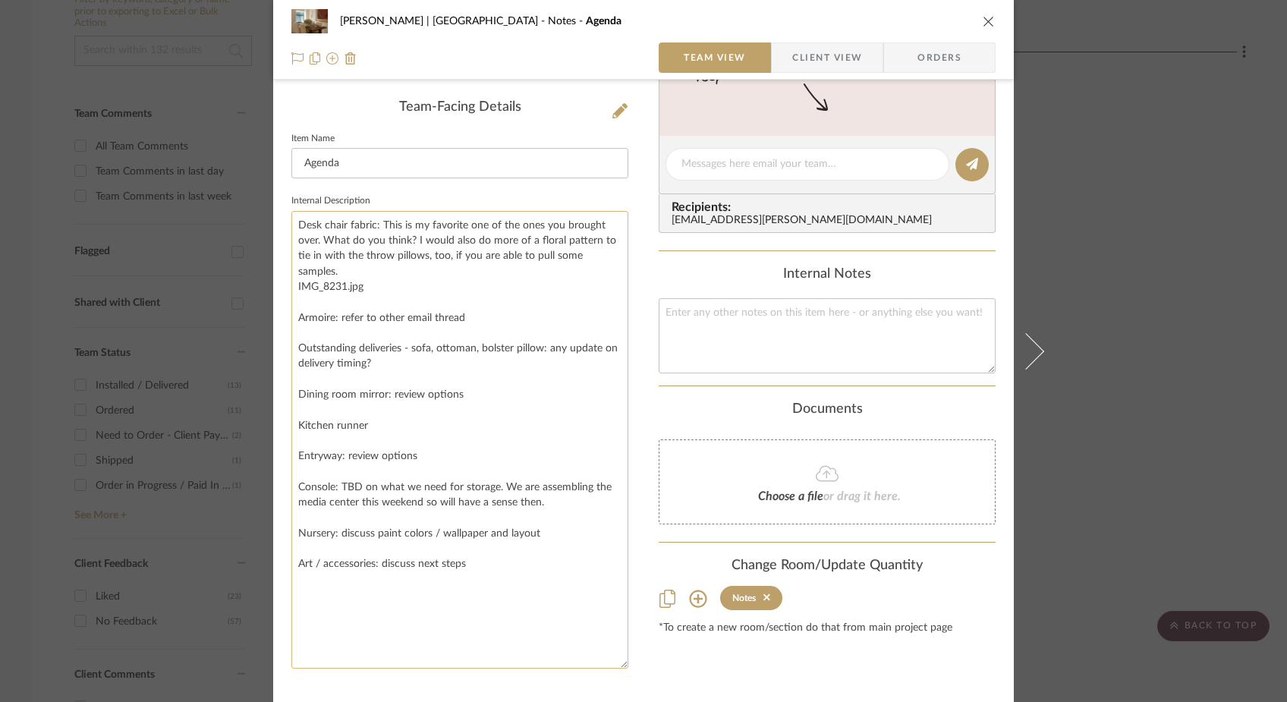
scroll to position [354, 0]
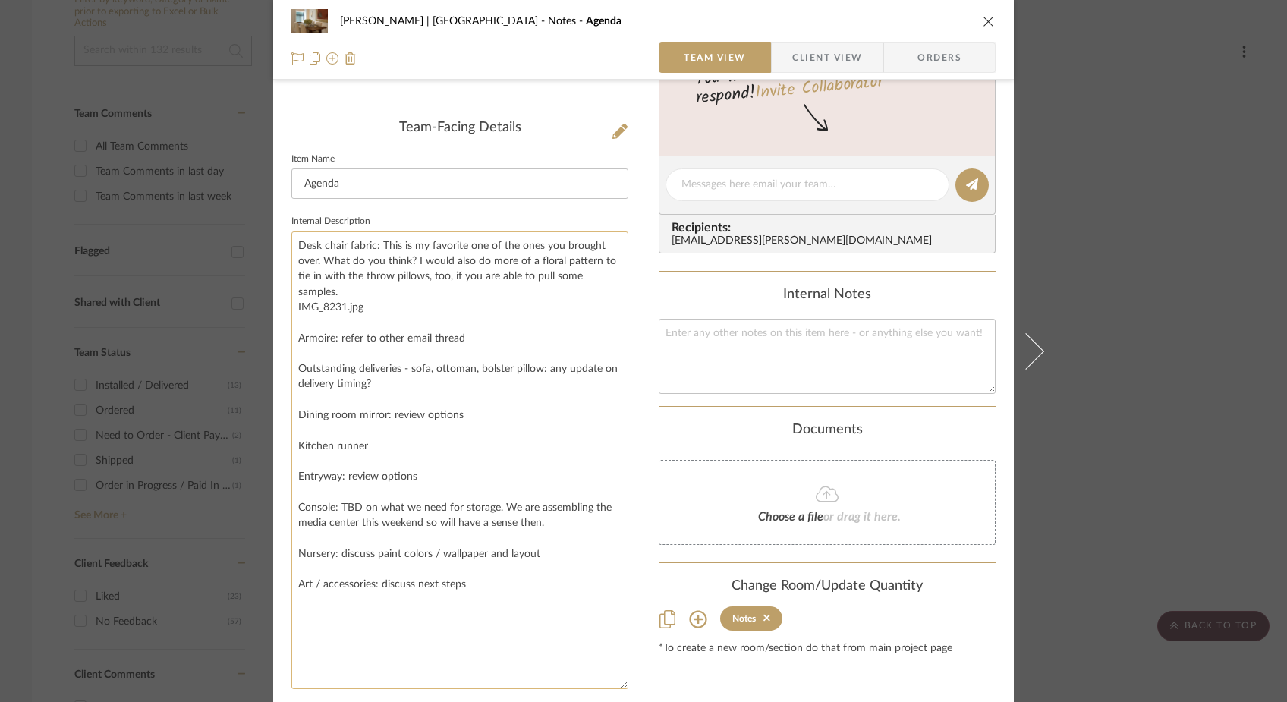
drag, startPoint x: 366, startPoint y: 307, endPoint x: 378, endPoint y: 247, distance: 61.2
click at [378, 247] on textarea "Desk chair fabric: This is my favorite one of the ones you brought over. What d…" at bounding box center [460, 461] width 337 height 458
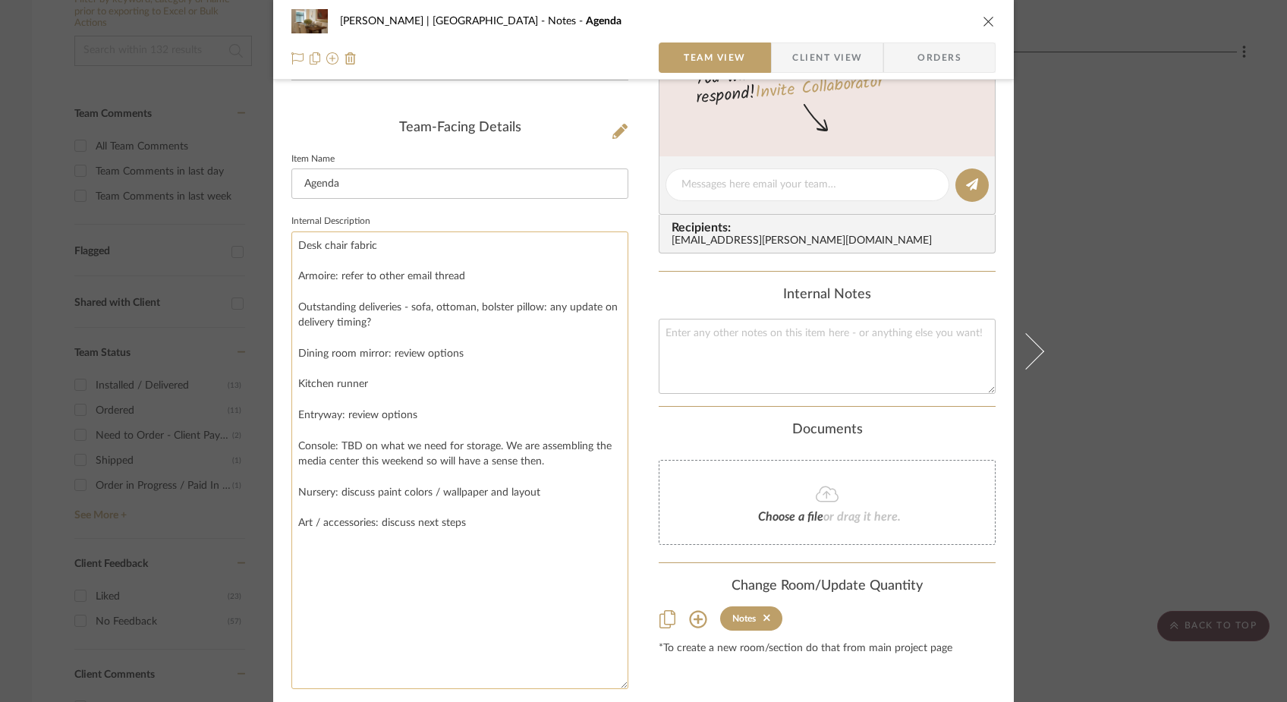
drag, startPoint x: 462, startPoint y: 278, endPoint x: 332, endPoint y: 279, distance: 129.1
click at [332, 279] on textarea "Desk chair fabric Armoire: refer to other email thread Outstanding deliveries -…" at bounding box center [460, 461] width 337 height 458
drag, startPoint x: 537, startPoint y: 311, endPoint x: 539, endPoint y: 327, distance: 16.0
click at [539, 327] on textarea "Desk chair fabric Armoire Outstanding deliveries - sofa, ottoman, bolster pillo…" at bounding box center [460, 461] width 337 height 458
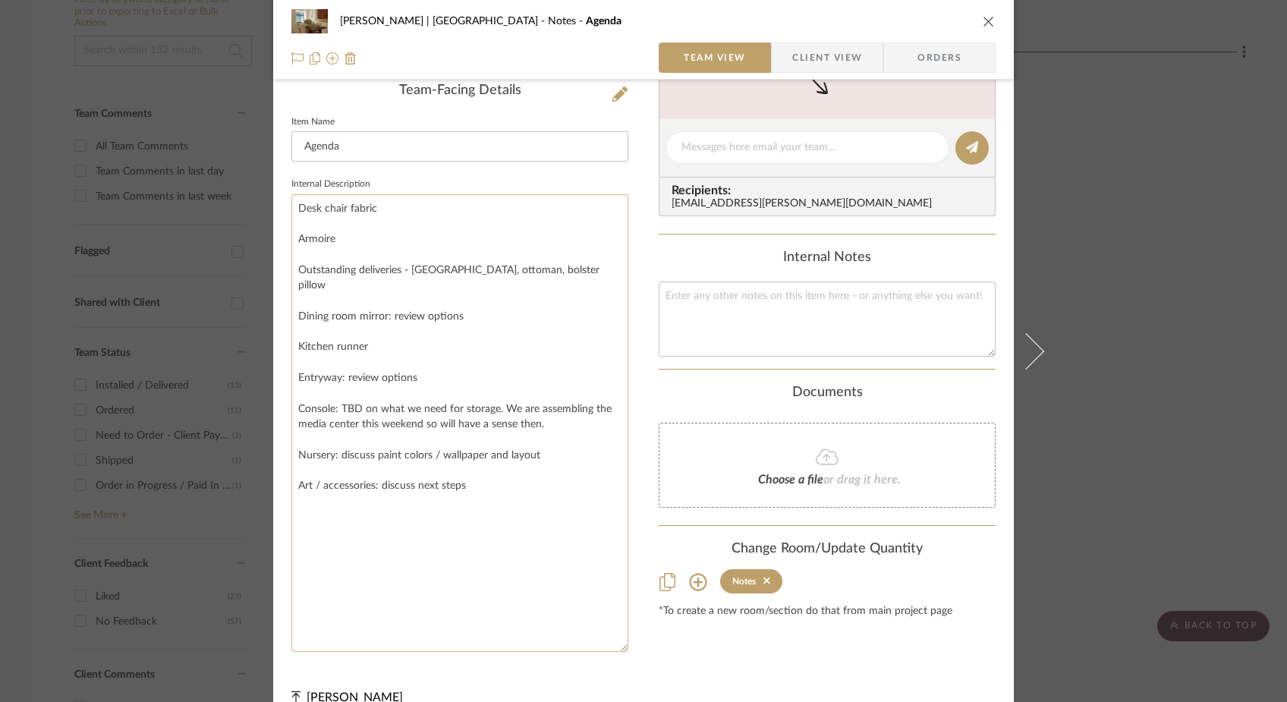
scroll to position [392, 0]
drag, startPoint x: 554, startPoint y: 408, endPoint x: 362, endPoint y: 392, distance: 192.7
click at [362, 392] on textarea "Desk chair fabric Armoire Outstanding deliveries - sofa, ottoman, bolster pillo…" at bounding box center [460, 423] width 337 height 458
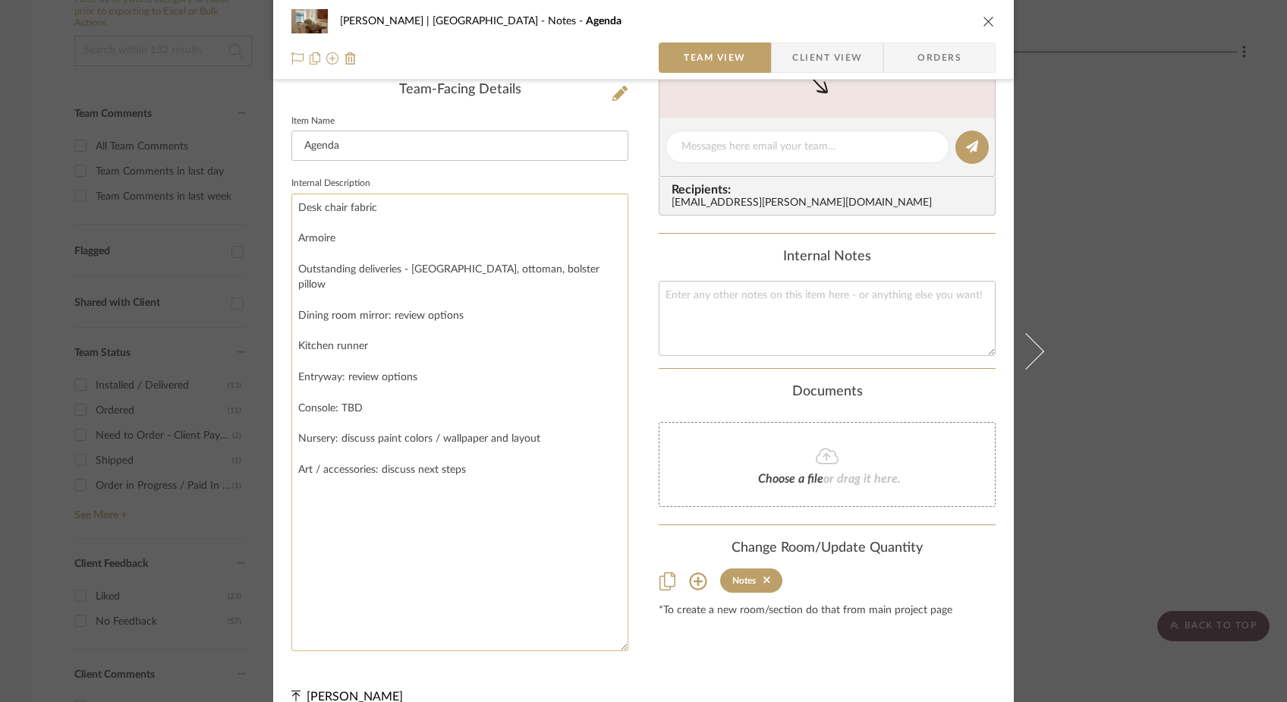
click at [382, 497] on textarea "Desk chair fabric Armoire Outstanding deliveries - sofa, ottoman, bolster pillo…" at bounding box center [460, 423] width 337 height 458
type textarea "Desk chair fabric Armoire Outstanding deliveries - sofa, ottoman, bolster pillo…"
click at [504, 176] on fieldset "Internal Description Desk chair fabric Armoire Outstanding deliveries - sofa, o…" at bounding box center [460, 412] width 337 height 478
click at [985, 22] on icon "close" at bounding box center [989, 21] width 12 height 12
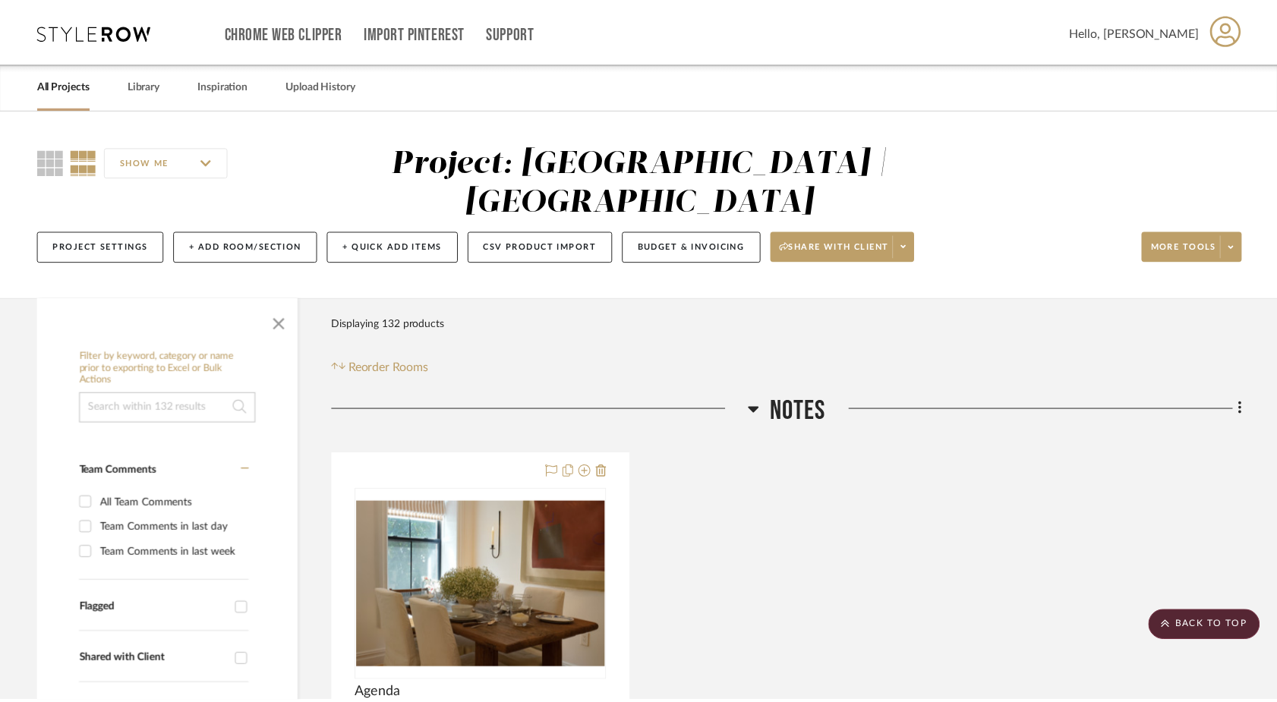
scroll to position [356, 0]
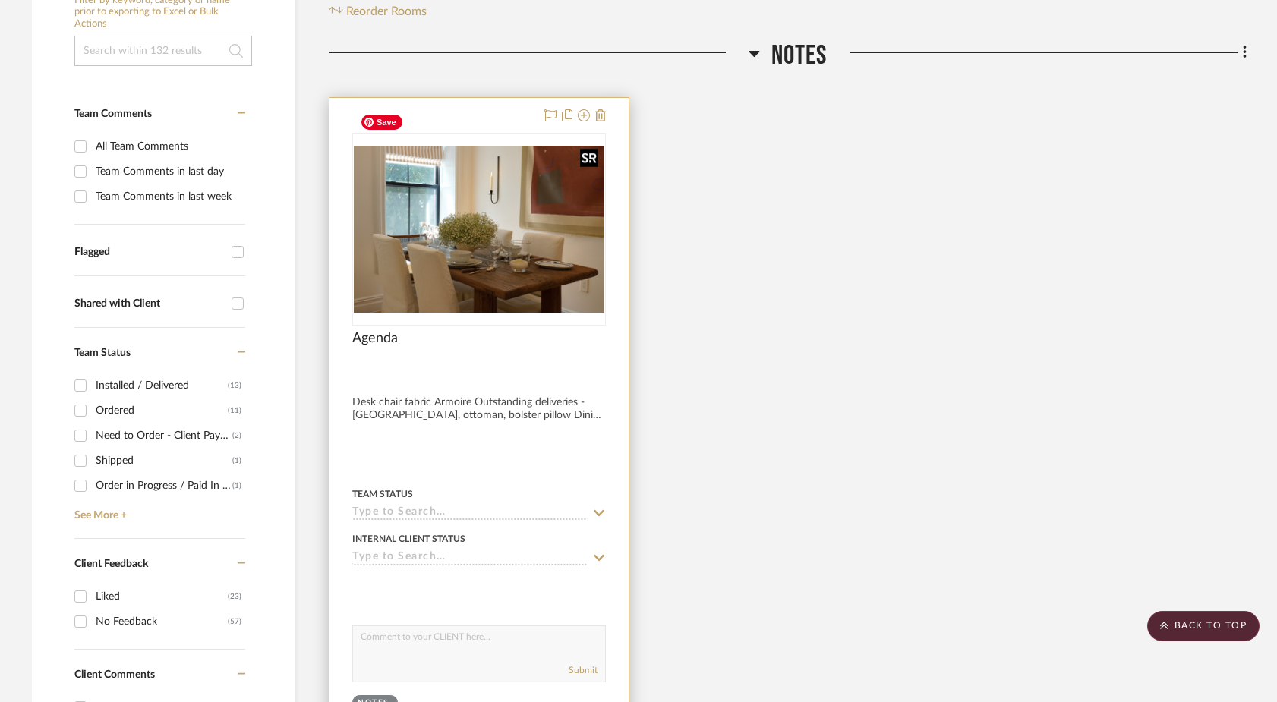
click at [553, 251] on img "0" at bounding box center [479, 229] width 251 height 167
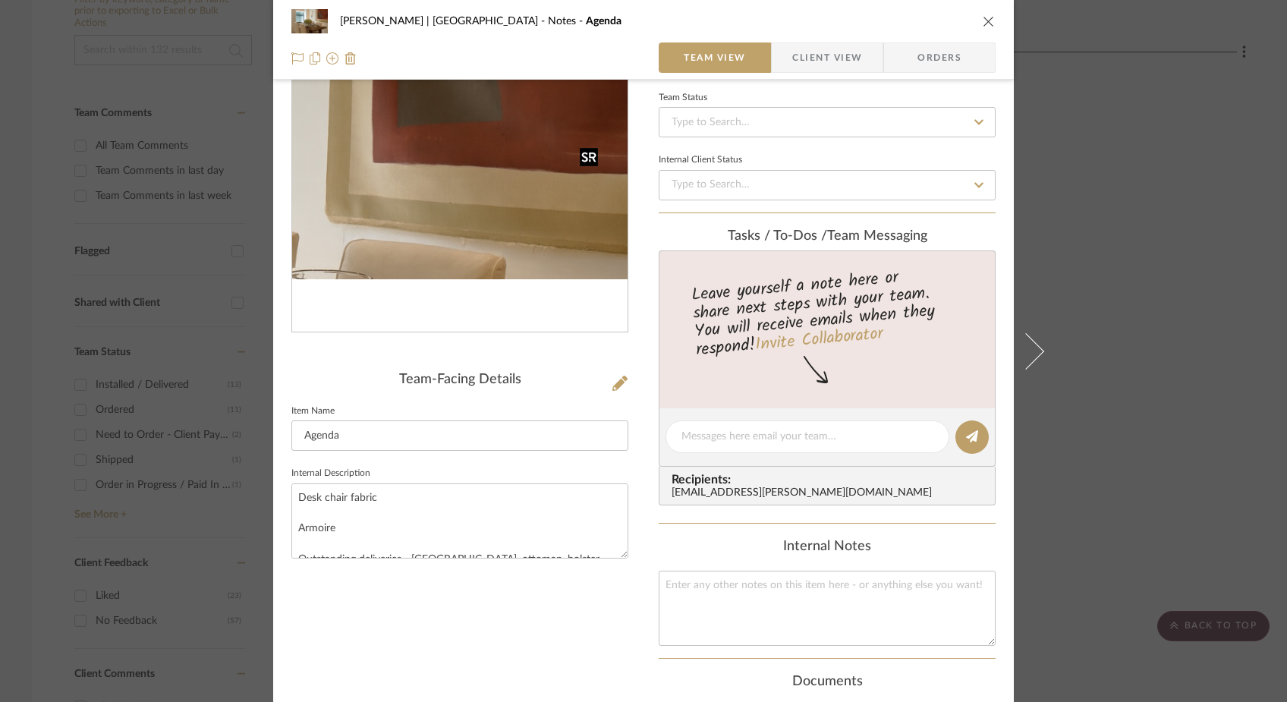
scroll to position [101, 0]
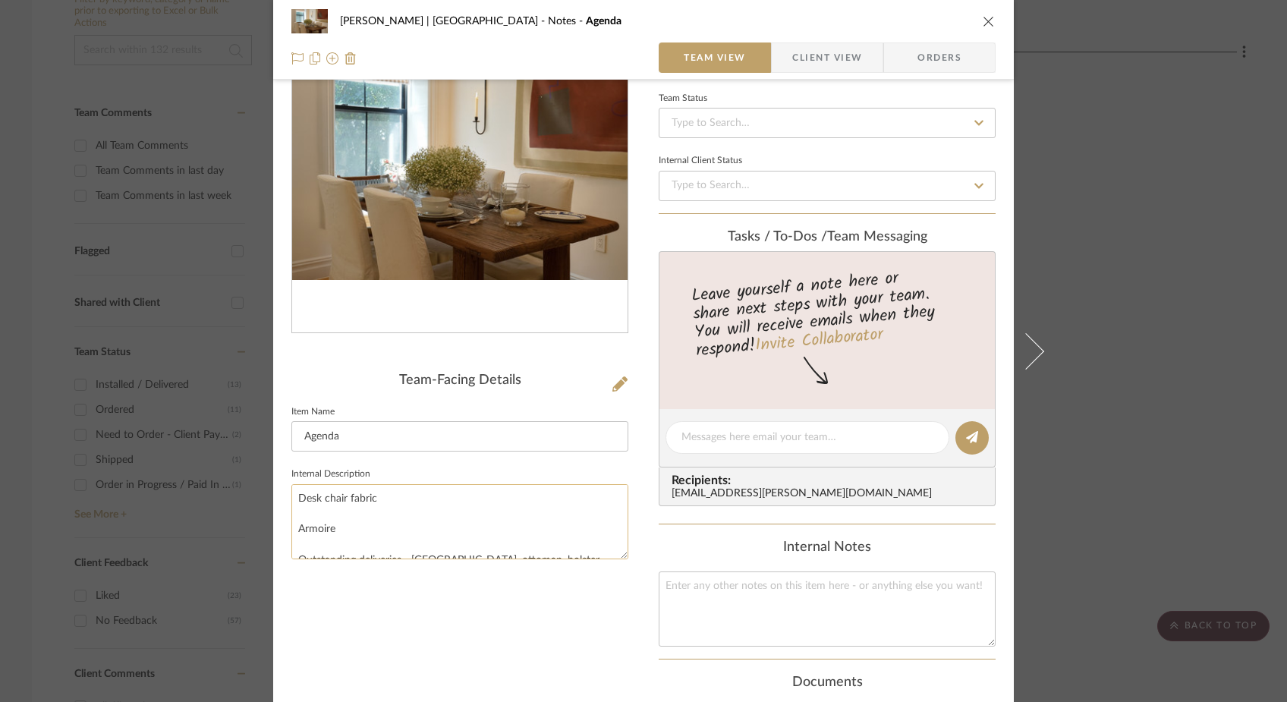
click at [618, 555] on textarea "Desk chair fabric Armoire Outstanding deliveries - sofa, ottoman, bolster pillo…" at bounding box center [460, 521] width 337 height 75
drag, startPoint x: 618, startPoint y: 555, endPoint x: 597, endPoint y: 667, distance: 113.5
click at [597, 659] on textarea "Desk chair fabric Armoire Outstanding deliveries - sofa, ottoman, bolster pillo…" at bounding box center [460, 571] width 337 height 175
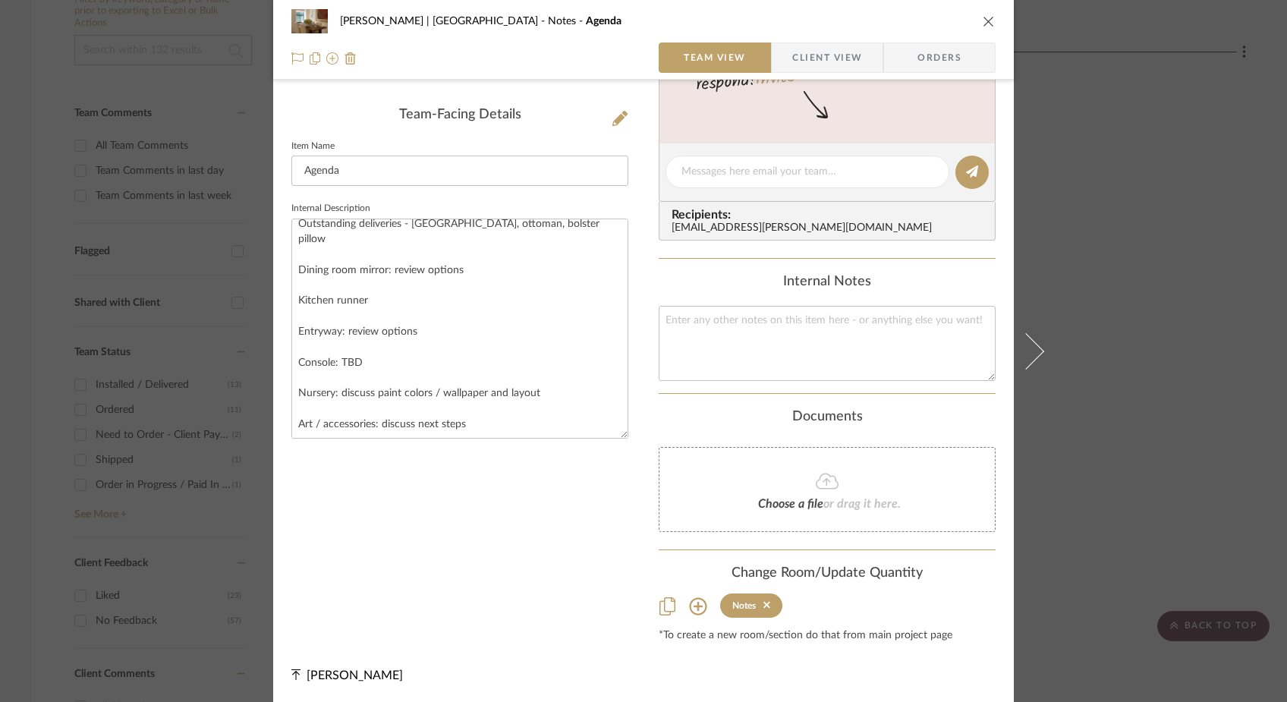
scroll to position [0, 0]
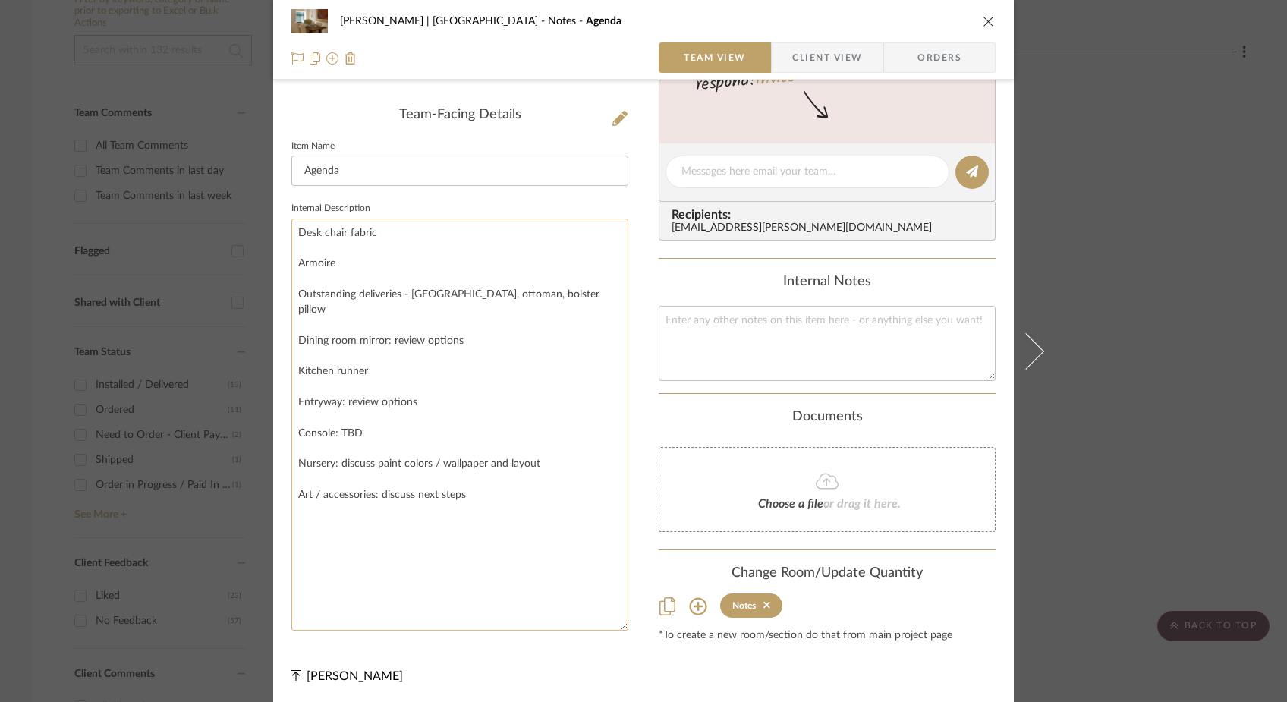
drag, startPoint x: 619, startPoint y: 402, endPoint x: 580, endPoint y: 624, distance: 225.2
click at [580, 624] on textarea "Desk chair fabric Armoire Outstanding deliveries - sofa, ottoman, bolster pillo…" at bounding box center [460, 425] width 337 height 412
click at [474, 480] on textarea "Desk chair fabric Armoire Outstanding deliveries - sofa, ottoman, bolster pillo…" at bounding box center [460, 424] width 337 height 411
click at [452, 549] on textarea "Desk chair fabric Armoire Outstanding deliveries - sofa, ottoman, bolster pillo…" at bounding box center [460, 424] width 337 height 411
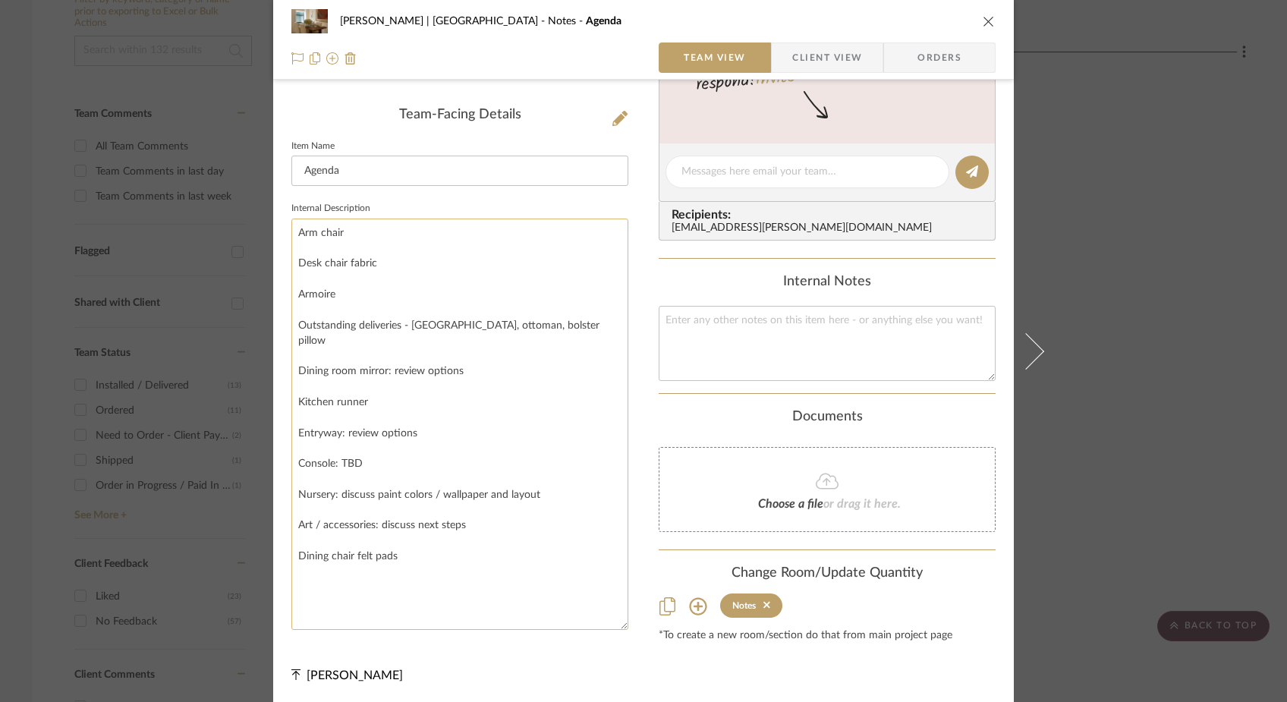
click at [369, 591] on textarea "Arm chair Desk chair fabric Armoire Outstanding deliveries - sofa, ottoman, bol…" at bounding box center [460, 424] width 337 height 411
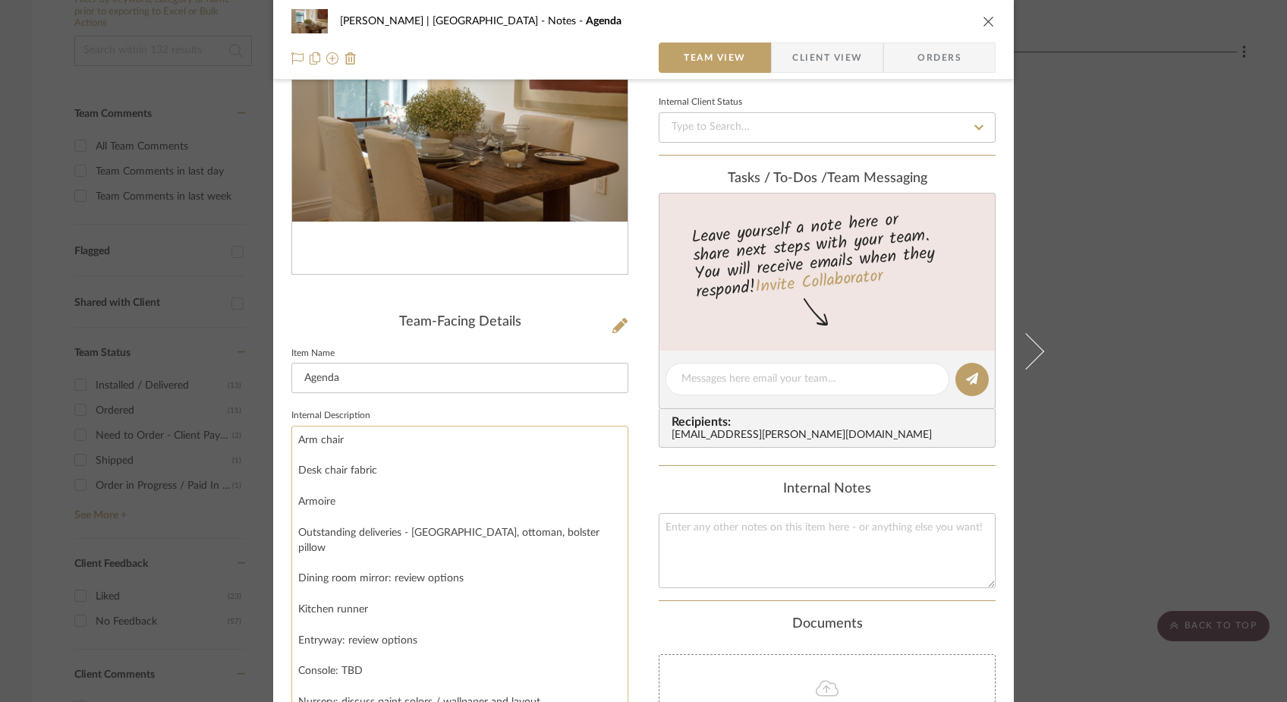
scroll to position [137, 0]
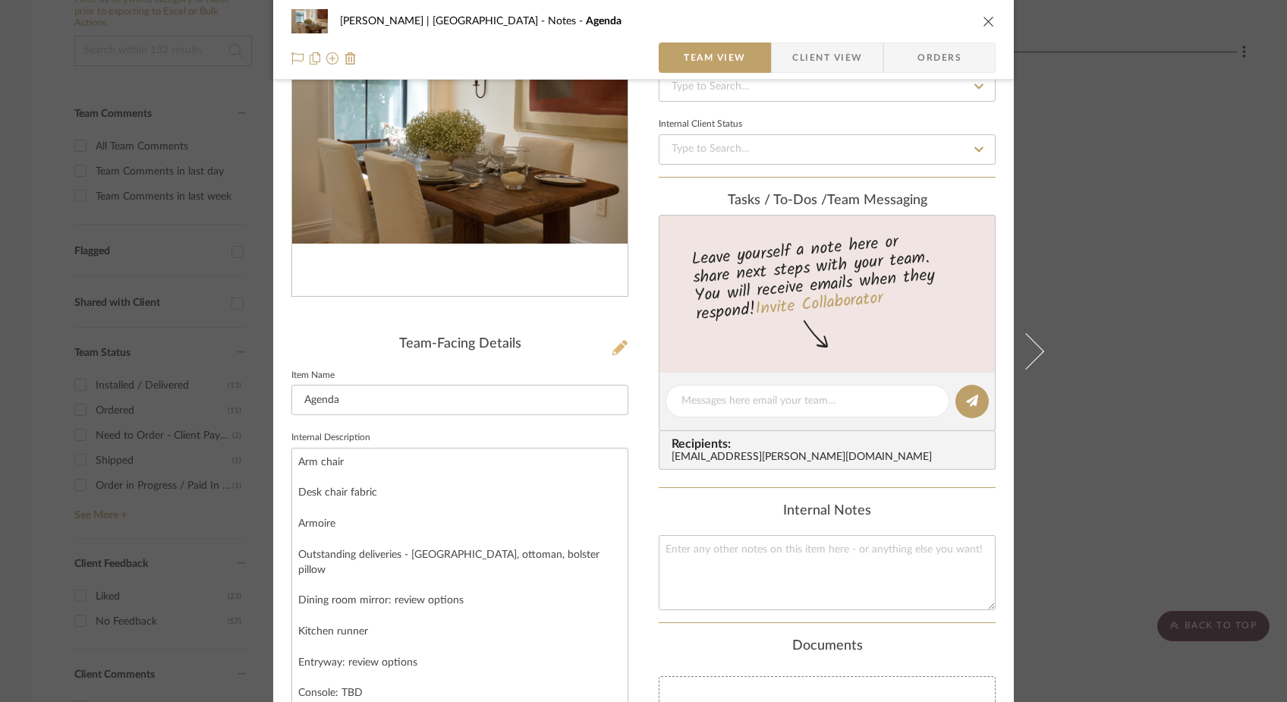
type textarea "Arm chair Desk chair fabric Armoire Outstanding deliveries - sofa, ottoman, bol…"
click at [616, 348] on icon at bounding box center [620, 347] width 15 height 15
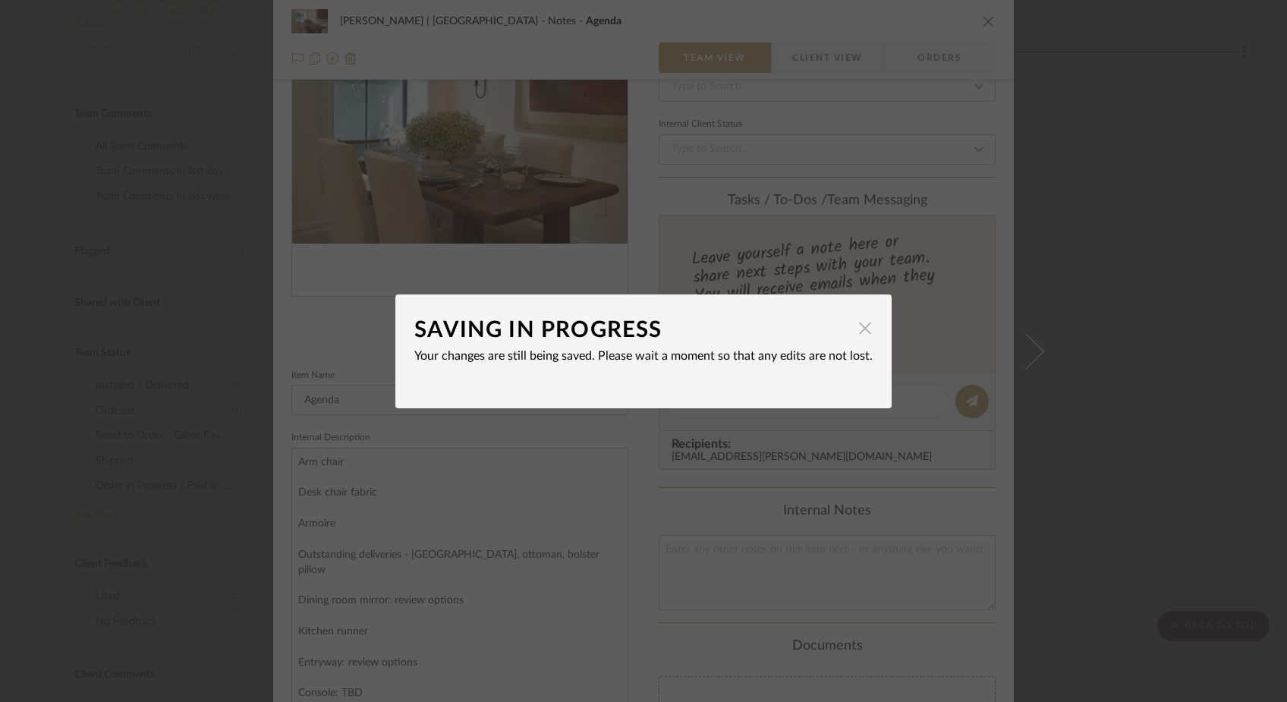
click at [862, 329] on span "button" at bounding box center [865, 329] width 30 height 30
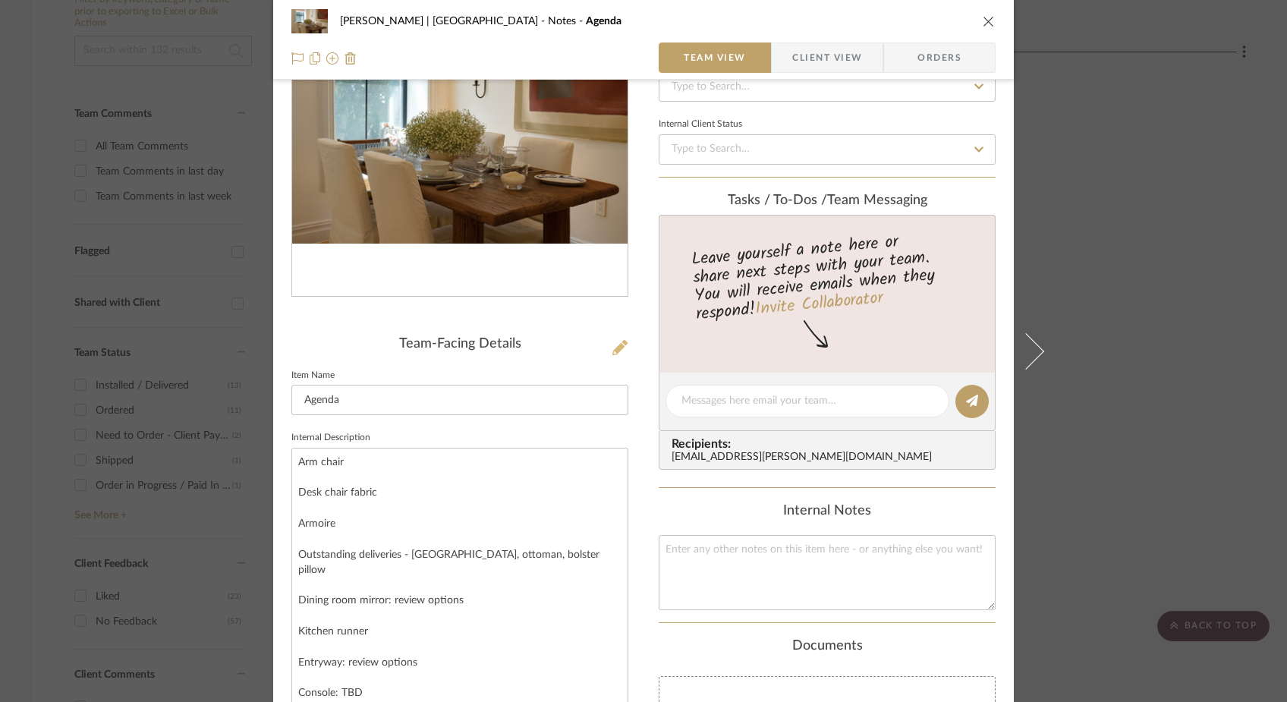
click at [614, 353] on icon at bounding box center [620, 347] width 15 height 15
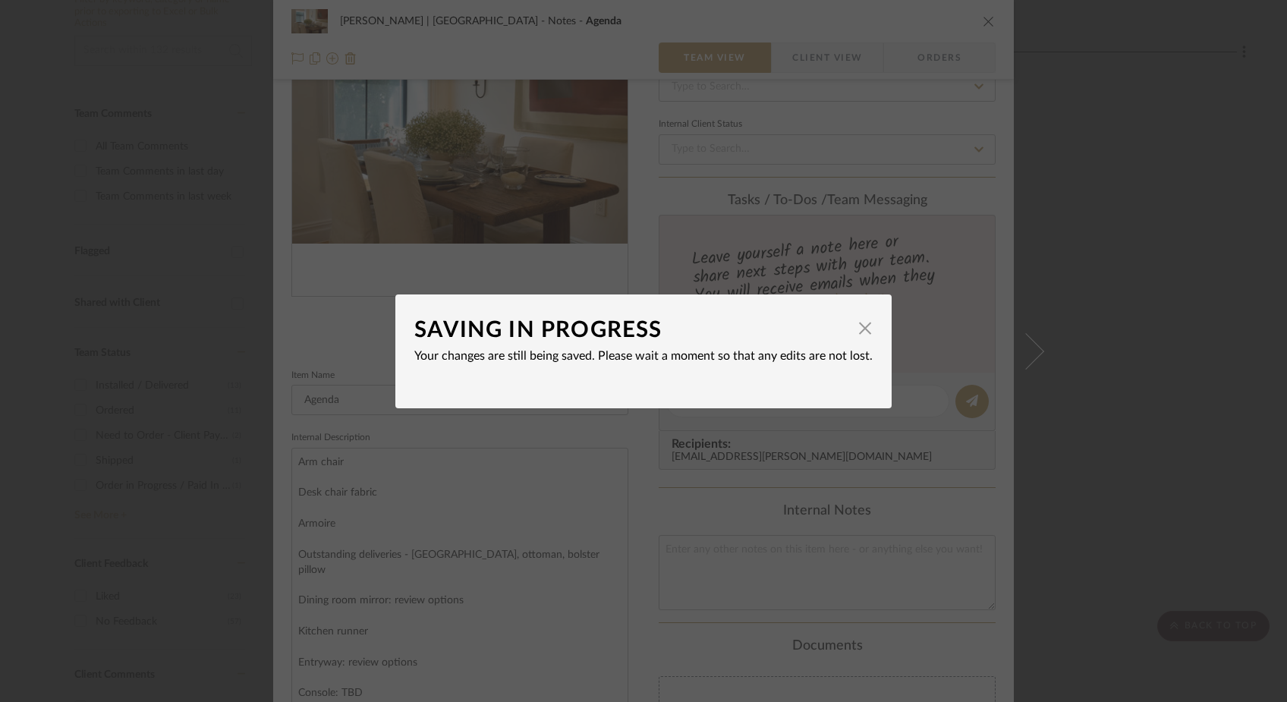
click at [867, 330] on dialog-content "SAVING IN PROGRESS × Your changes are still being saved. Please wait a moment s…" at bounding box center [644, 352] width 496 height 114
click at [465, 436] on div "SAVING IN PROGRESS × Your changes are still being saved. Please wait a moment s…" at bounding box center [643, 351] width 1287 height 702
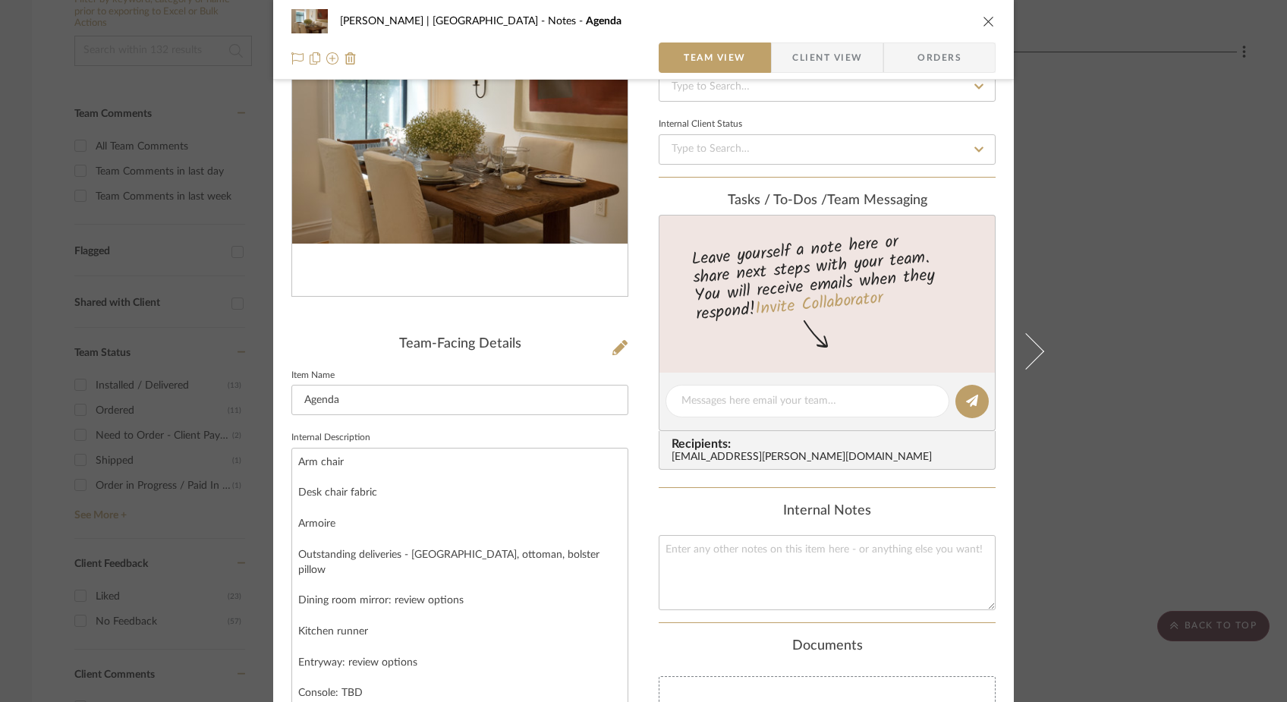
click at [527, 317] on div at bounding box center [460, 143] width 337 height 355
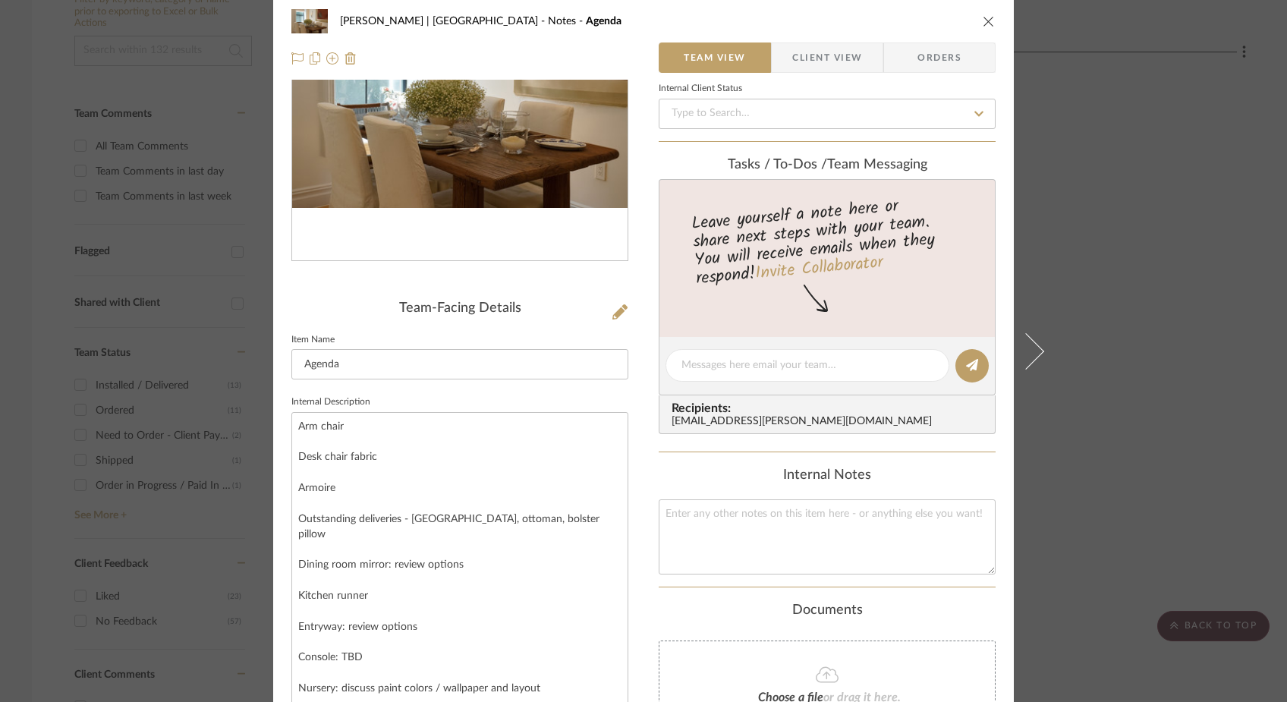
scroll to position [0, 0]
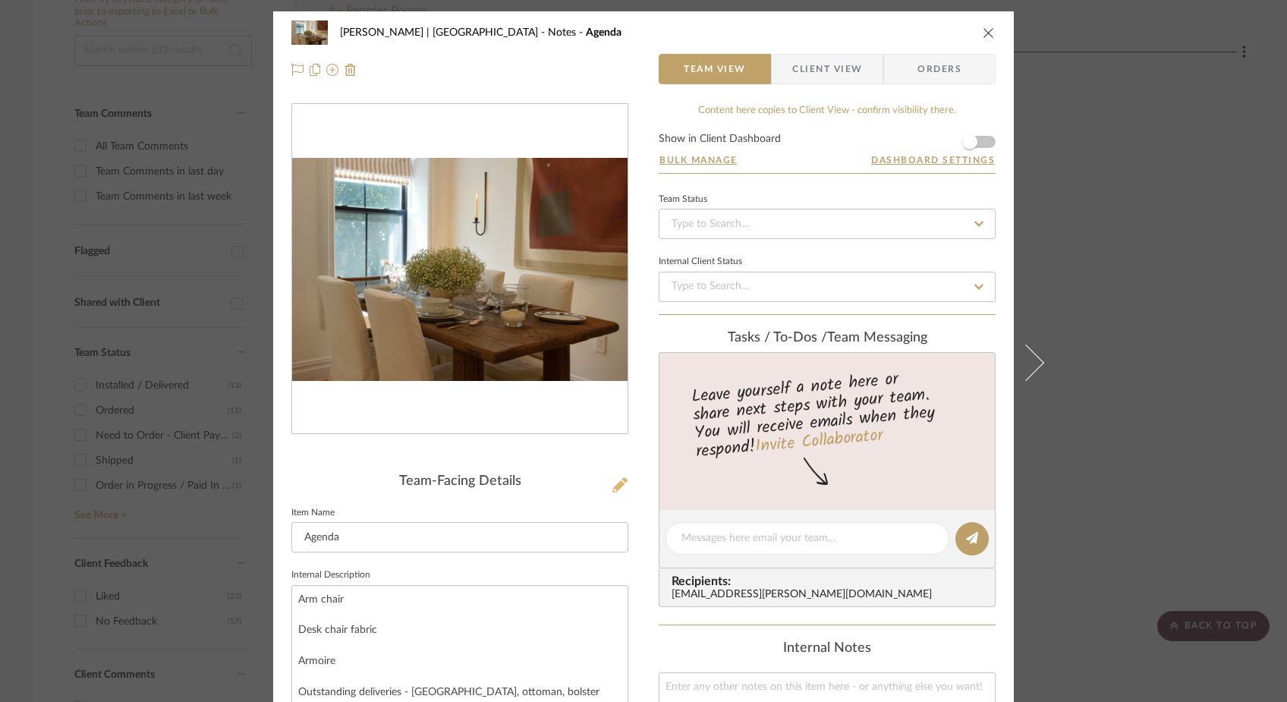
click at [616, 491] on icon at bounding box center [620, 484] width 15 height 15
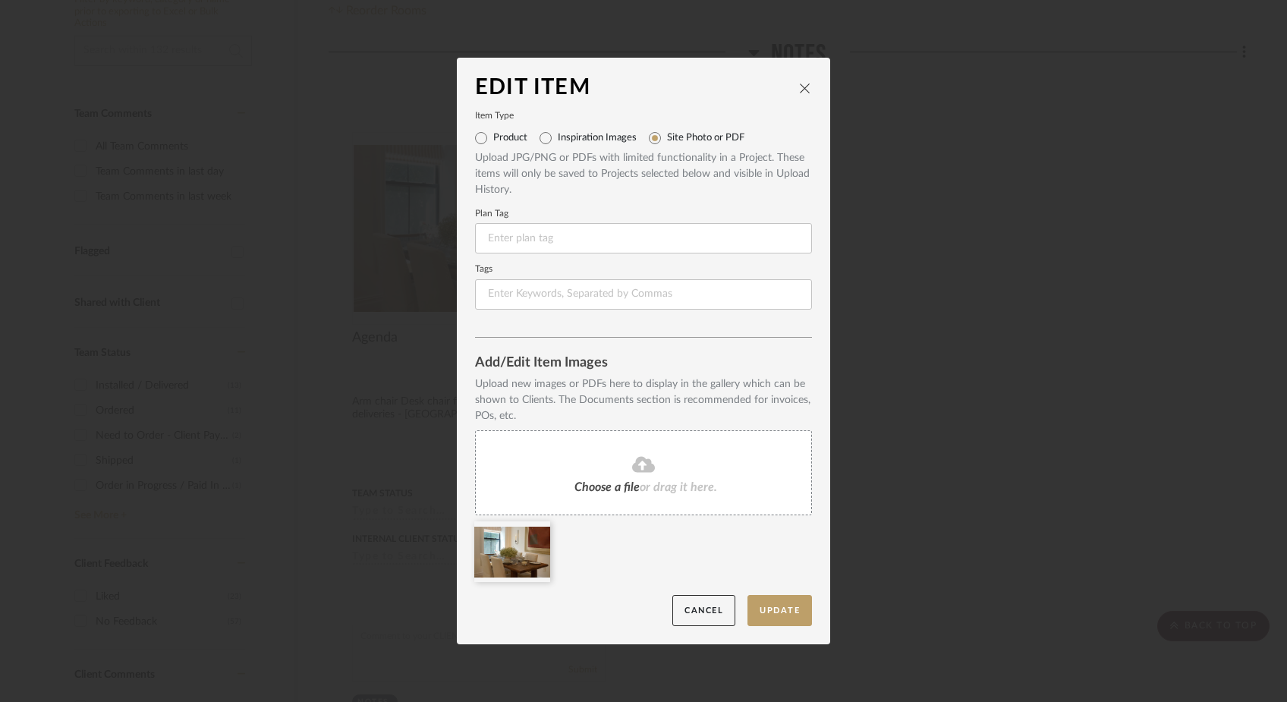
click at [616, 491] on span "Choose a file" at bounding box center [607, 487] width 65 height 12
click at [534, 530] on icon at bounding box center [539, 531] width 11 height 12
click at [760, 607] on button "Update" at bounding box center [780, 610] width 65 height 31
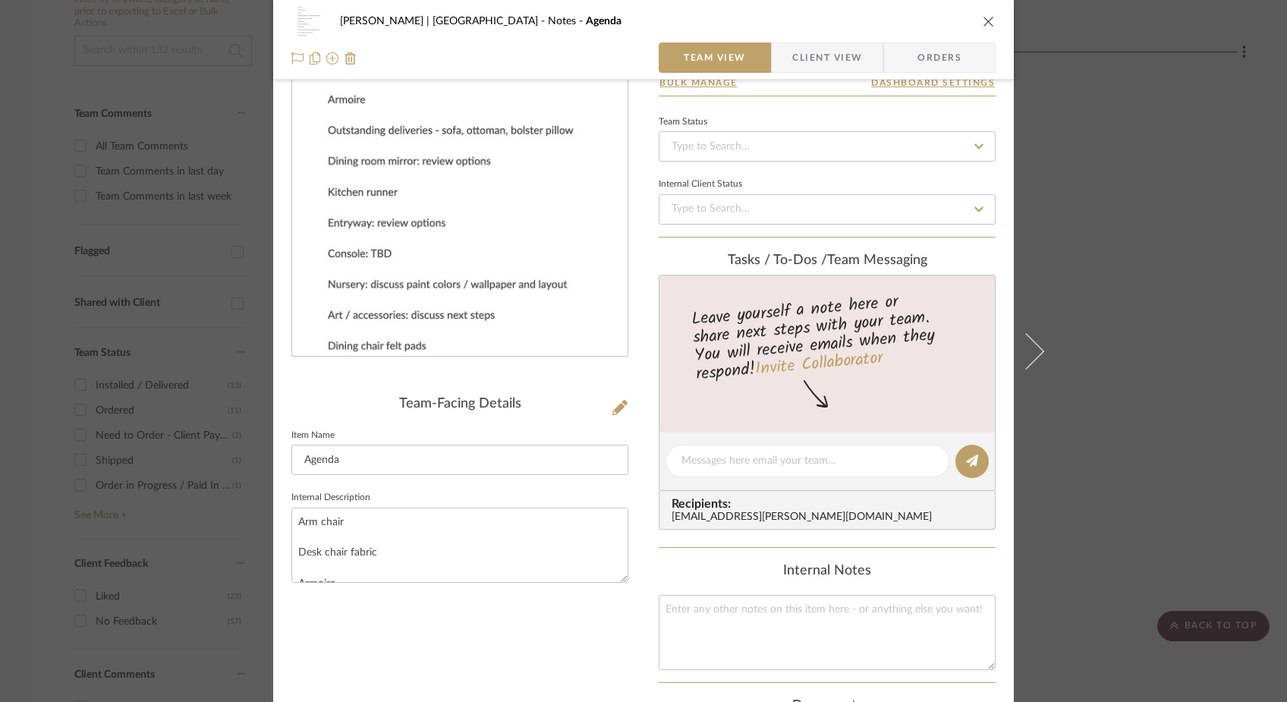
scroll to position [80, 0]
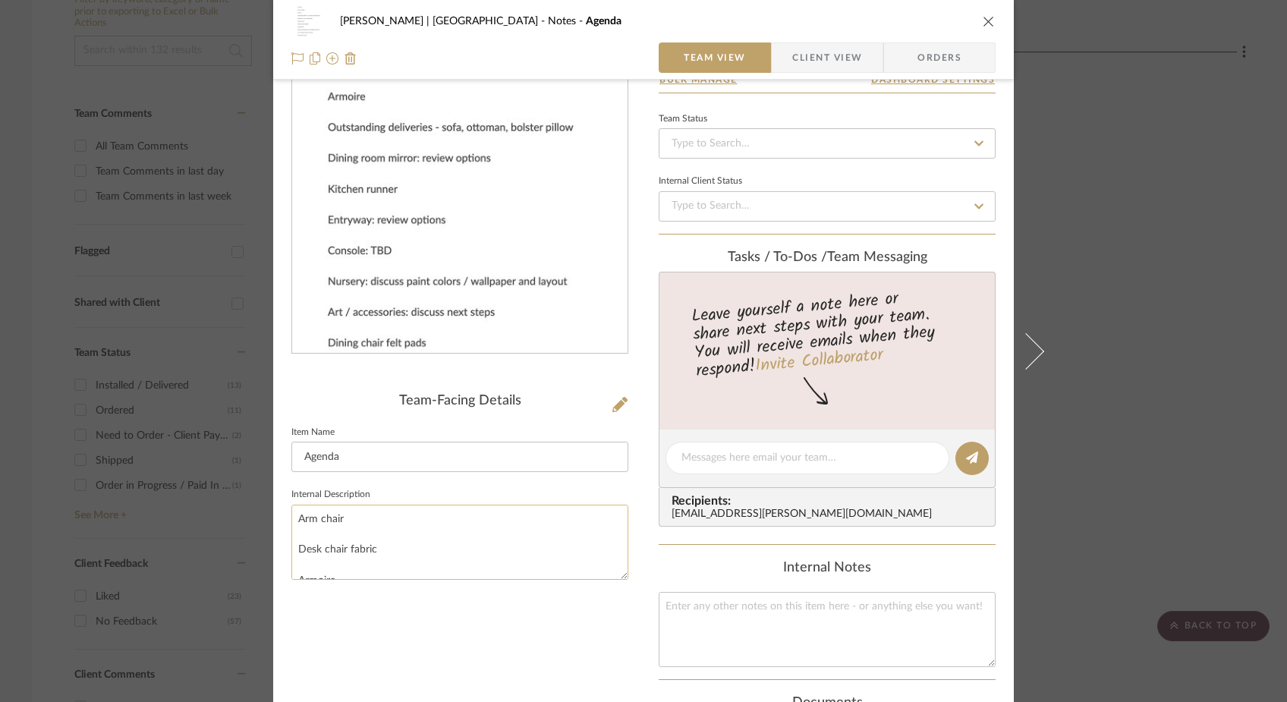
click at [466, 563] on textarea "Arm chair Desk chair fabric Armoire Outstanding deliveries - sofa, ottoman, bol…" at bounding box center [460, 542] width 337 height 75
click at [444, 651] on div "Team-Facing Details Item Name Agenda Internal Description" at bounding box center [460, 476] width 337 height 906
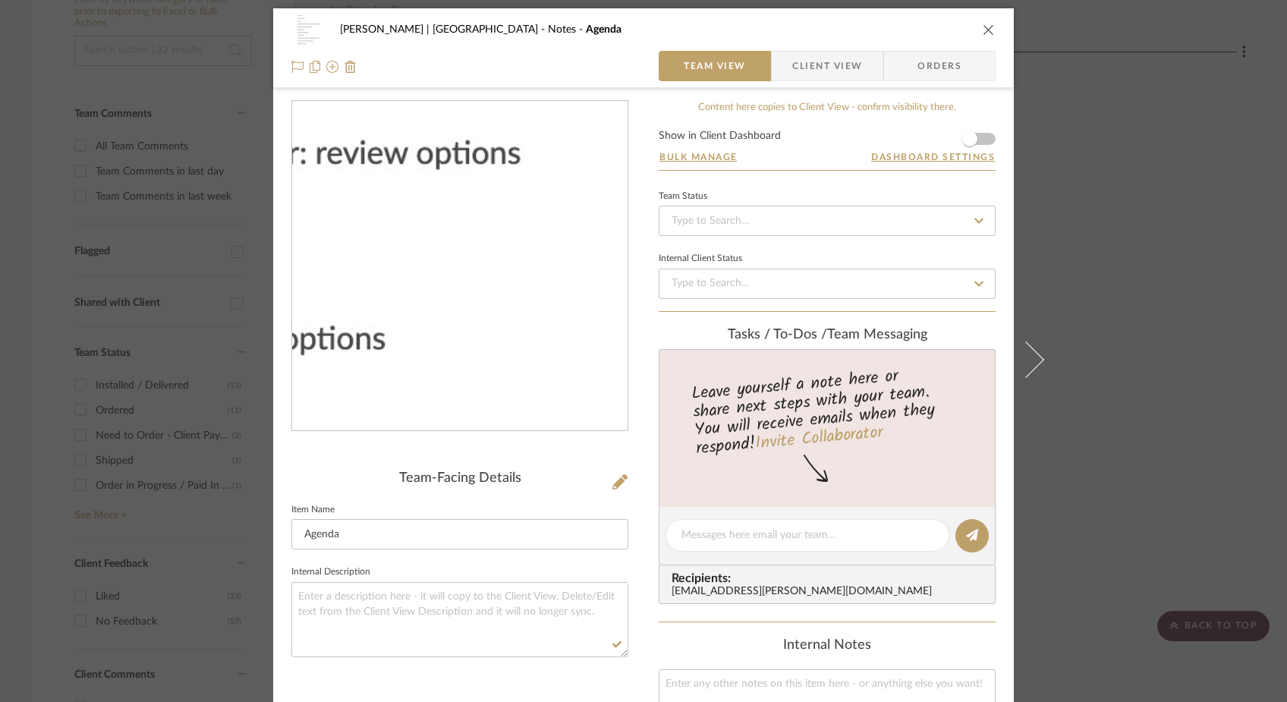
scroll to position [7, 0]
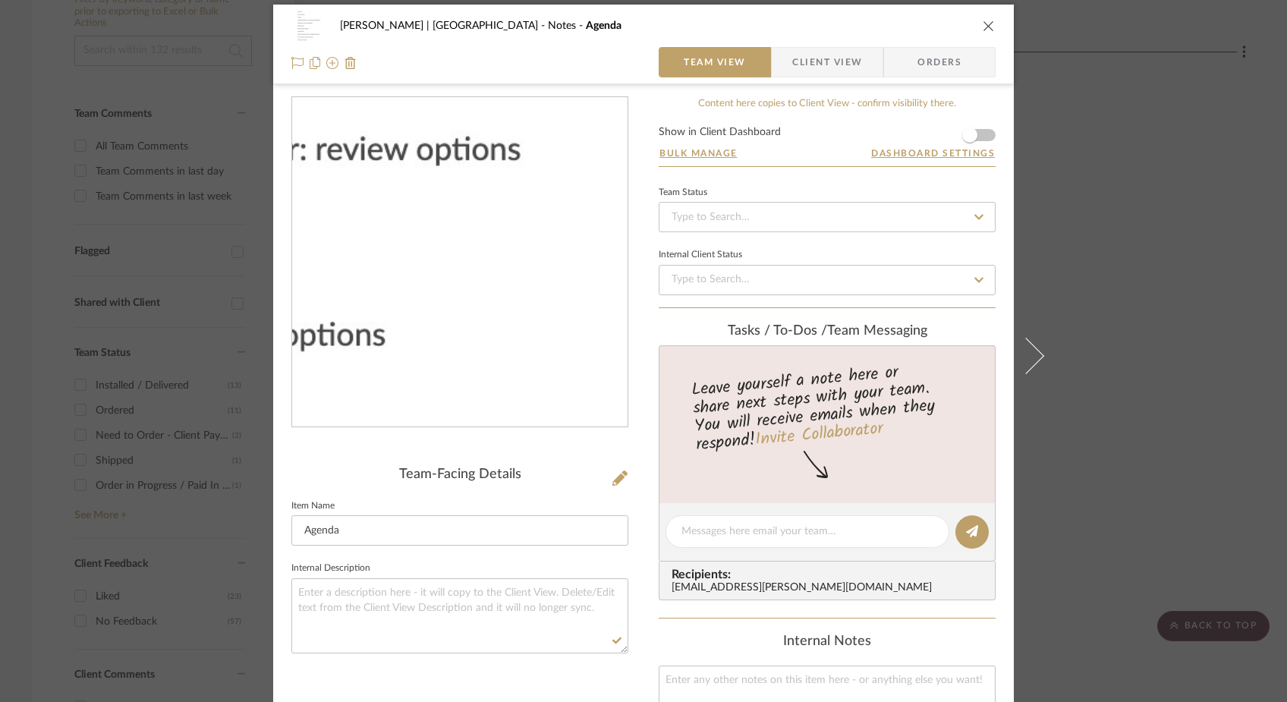
click at [465, 259] on img "0" at bounding box center [460, 262] width 270 height 329
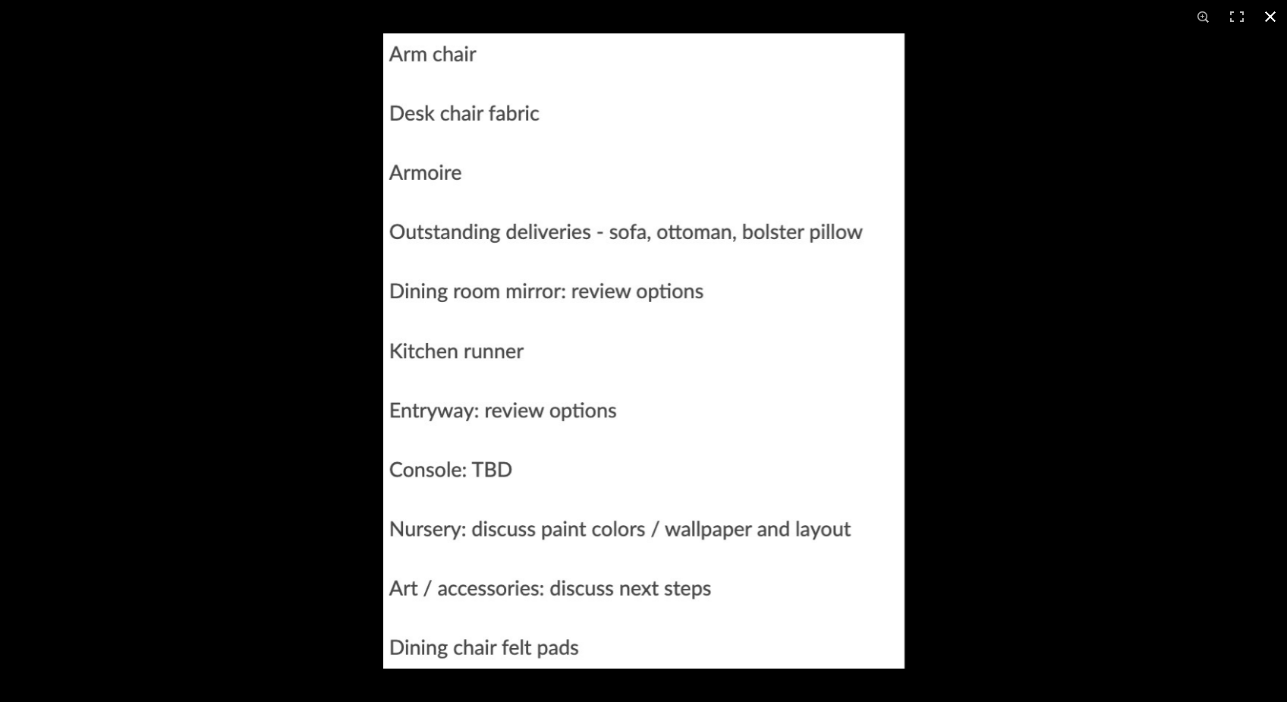
click at [1268, 14] on button at bounding box center [1270, 16] width 33 height 33
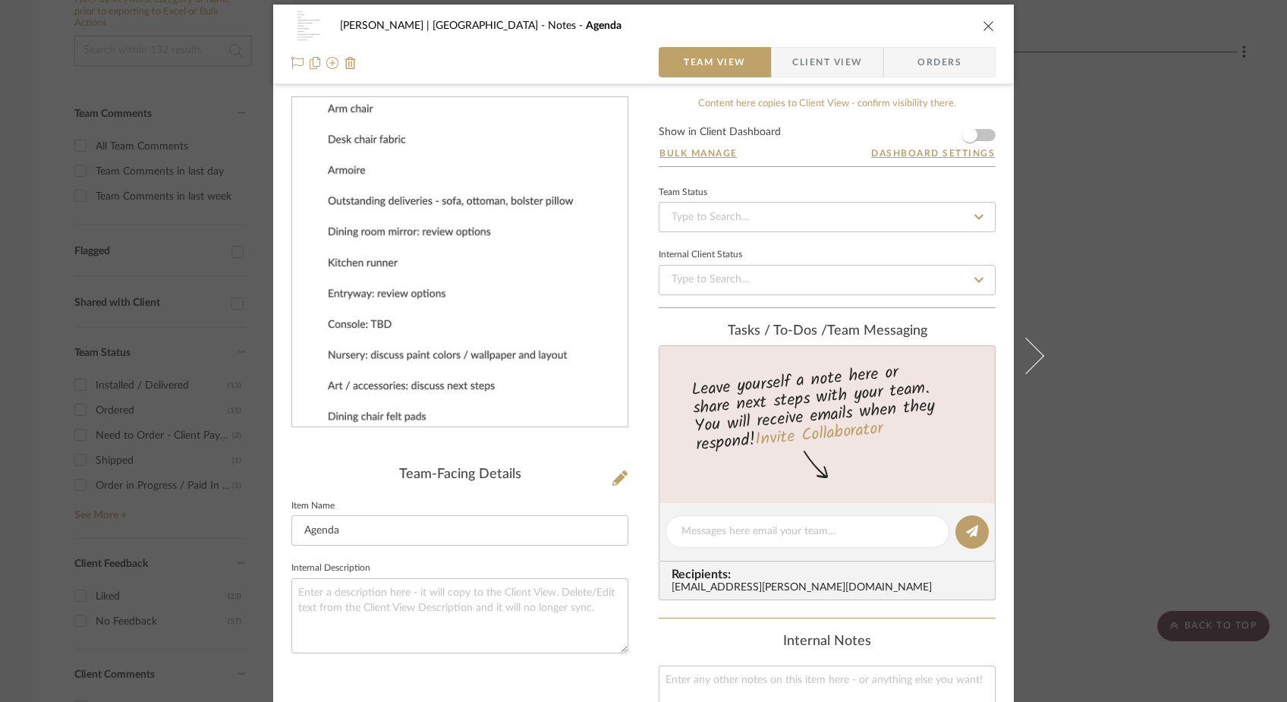
click at [983, 21] on icon "close" at bounding box center [989, 26] width 12 height 12
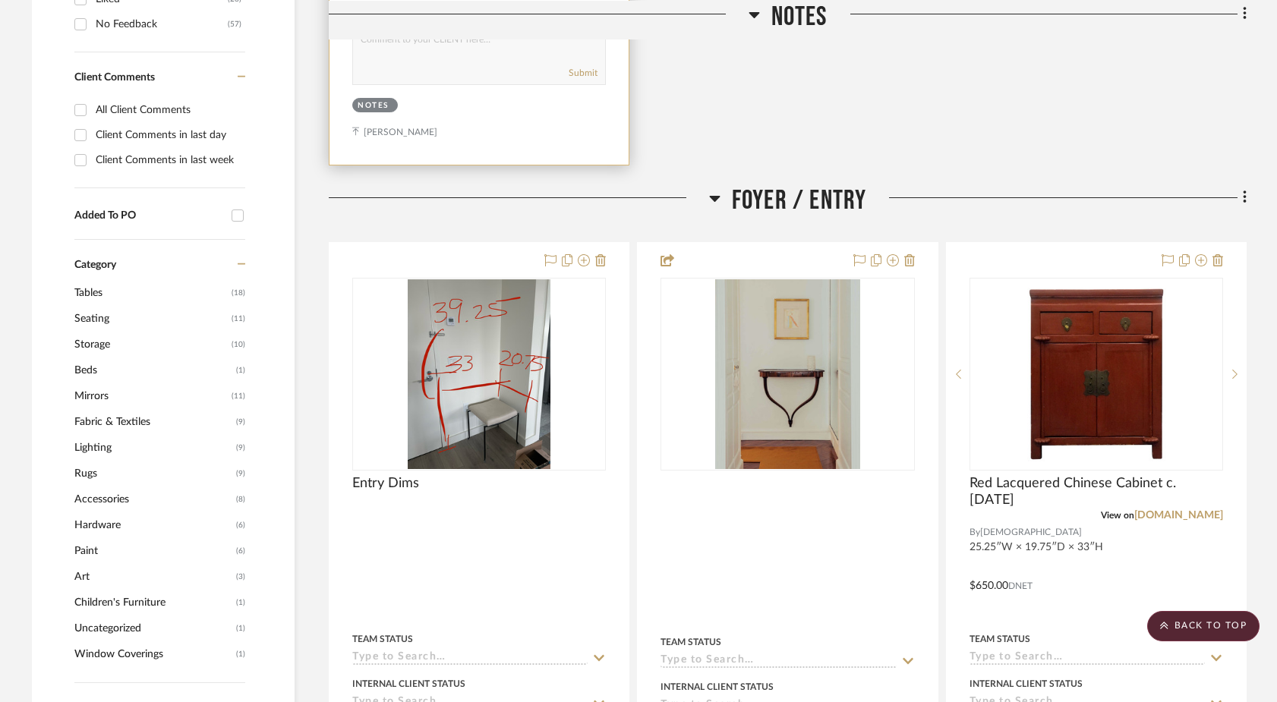
scroll to position [942, 0]
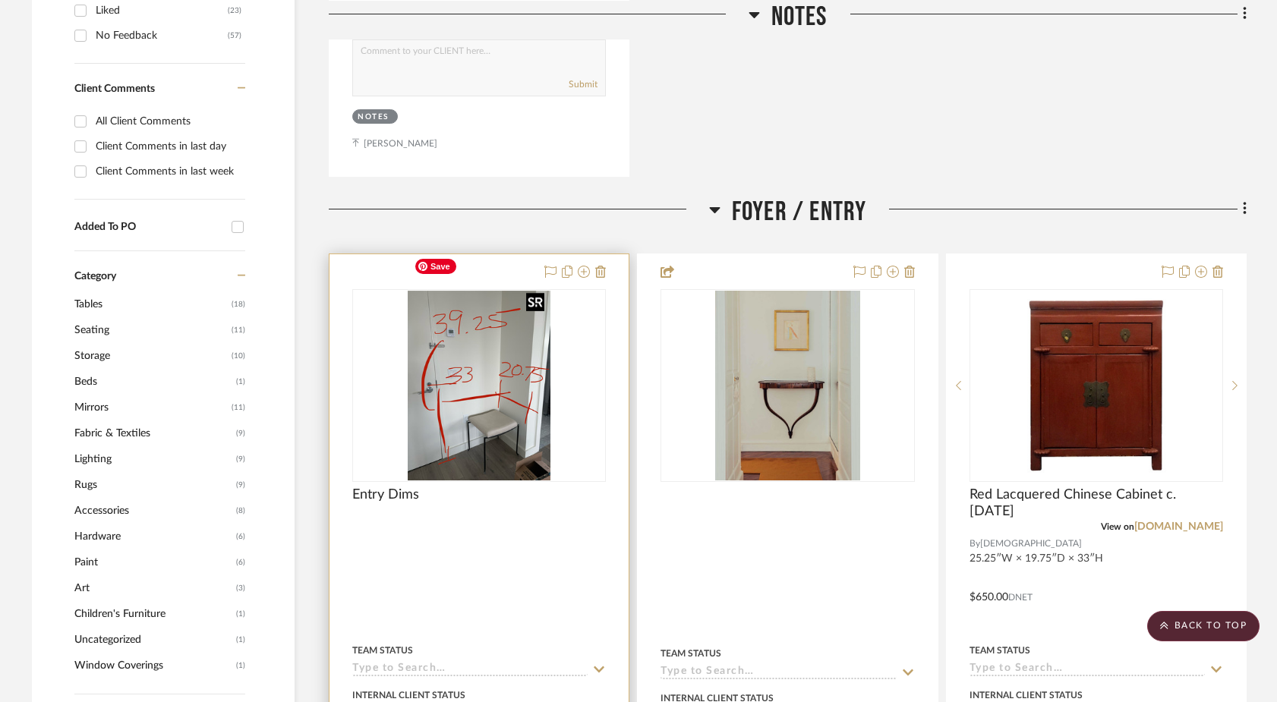
click at [506, 351] on img "0" at bounding box center [479, 386] width 143 height 190
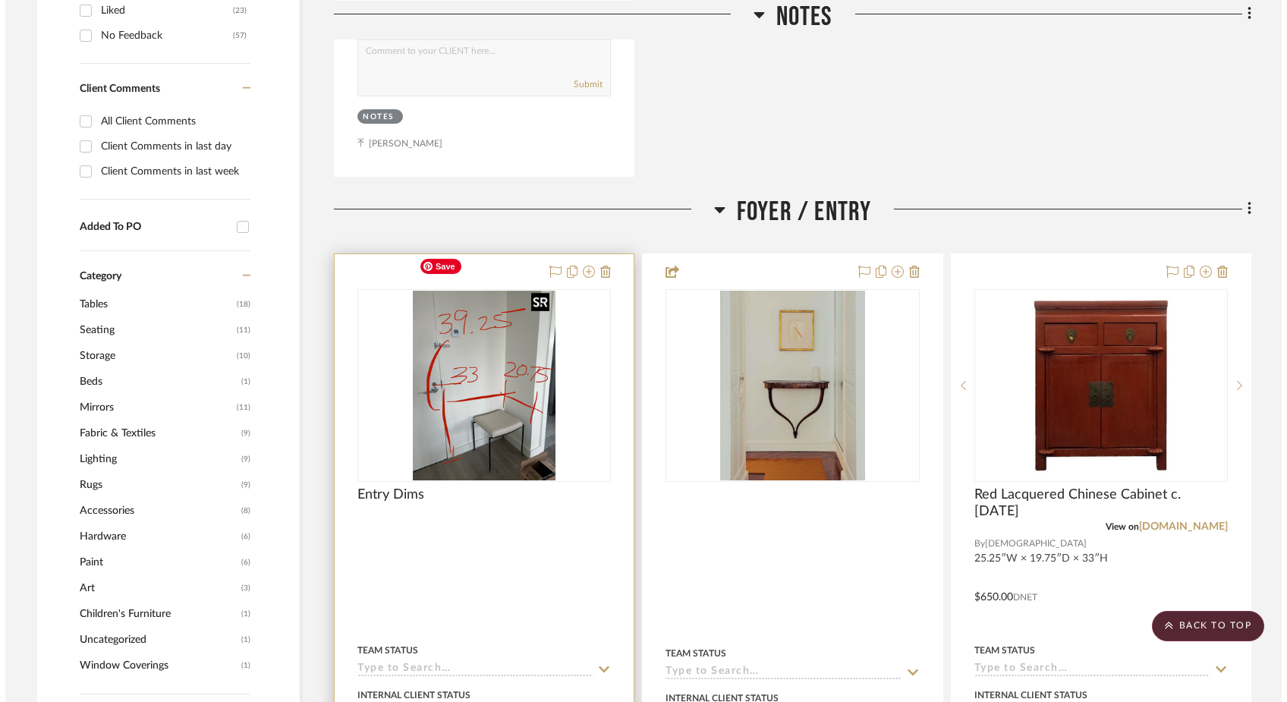
scroll to position [0, 0]
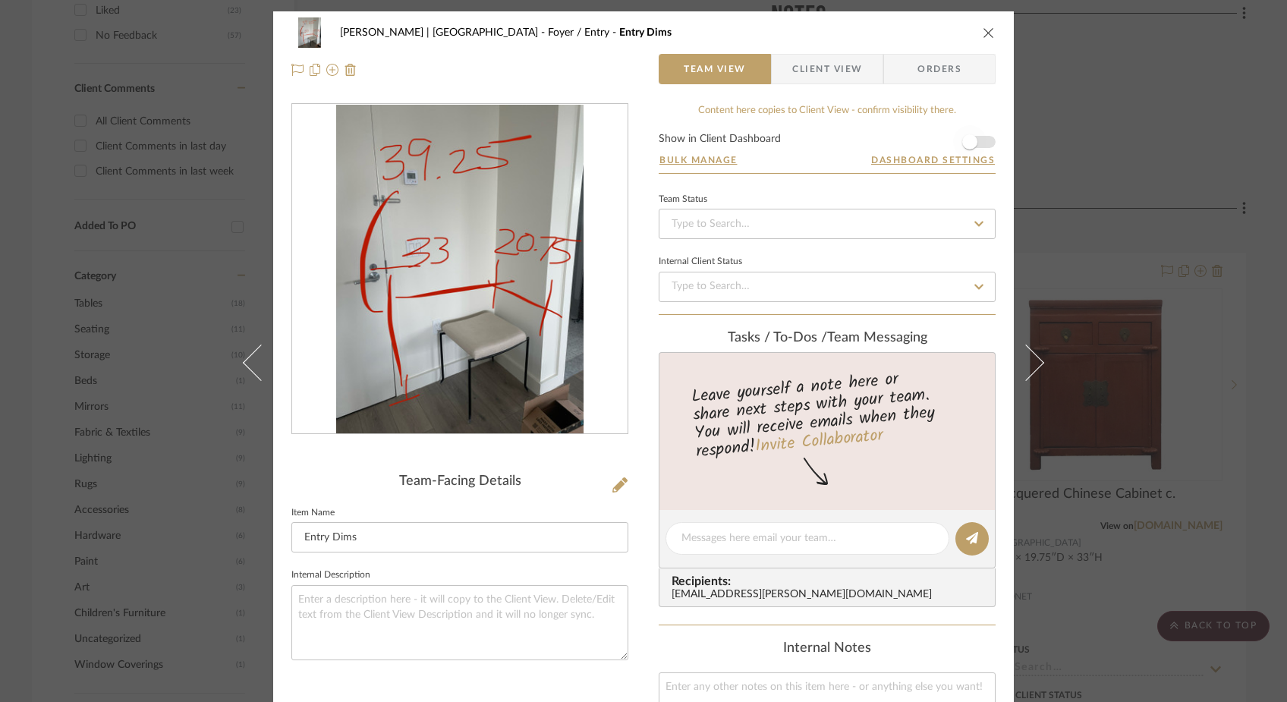
click at [981, 144] on span "button" at bounding box center [969, 141] width 33 height 33
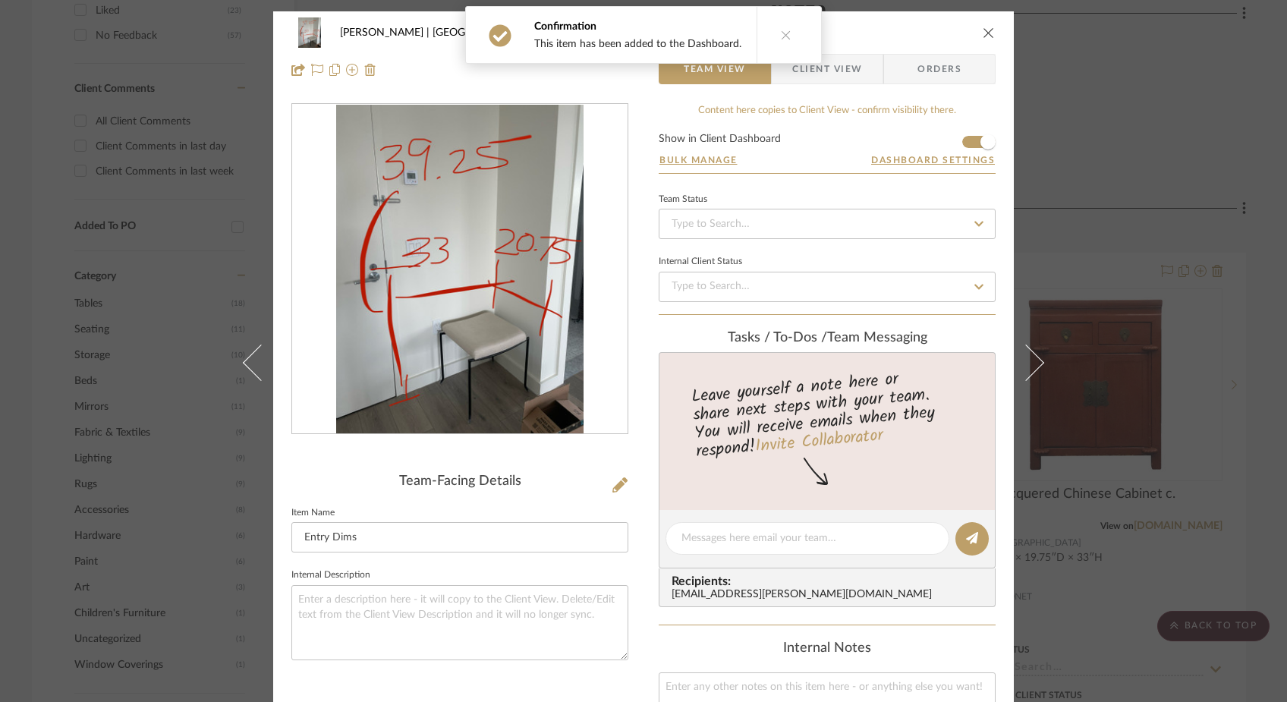
click at [983, 27] on icon "close" at bounding box center [989, 33] width 12 height 12
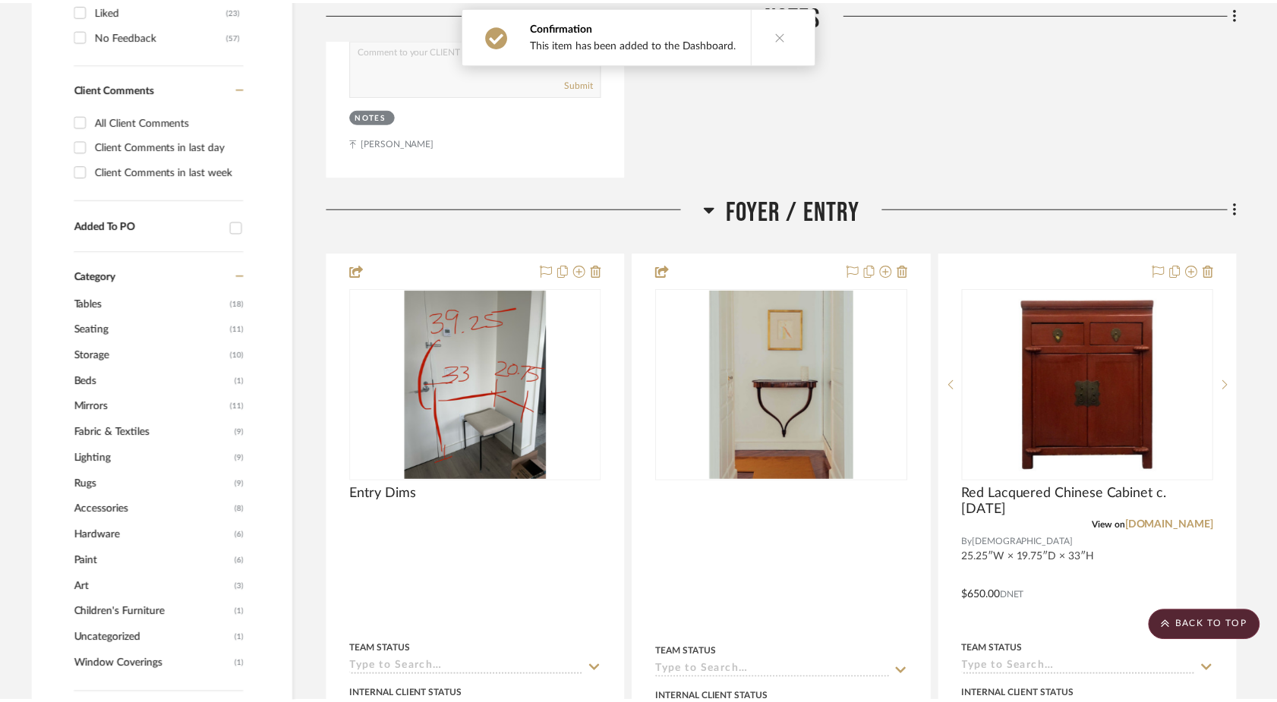
scroll to position [942, 0]
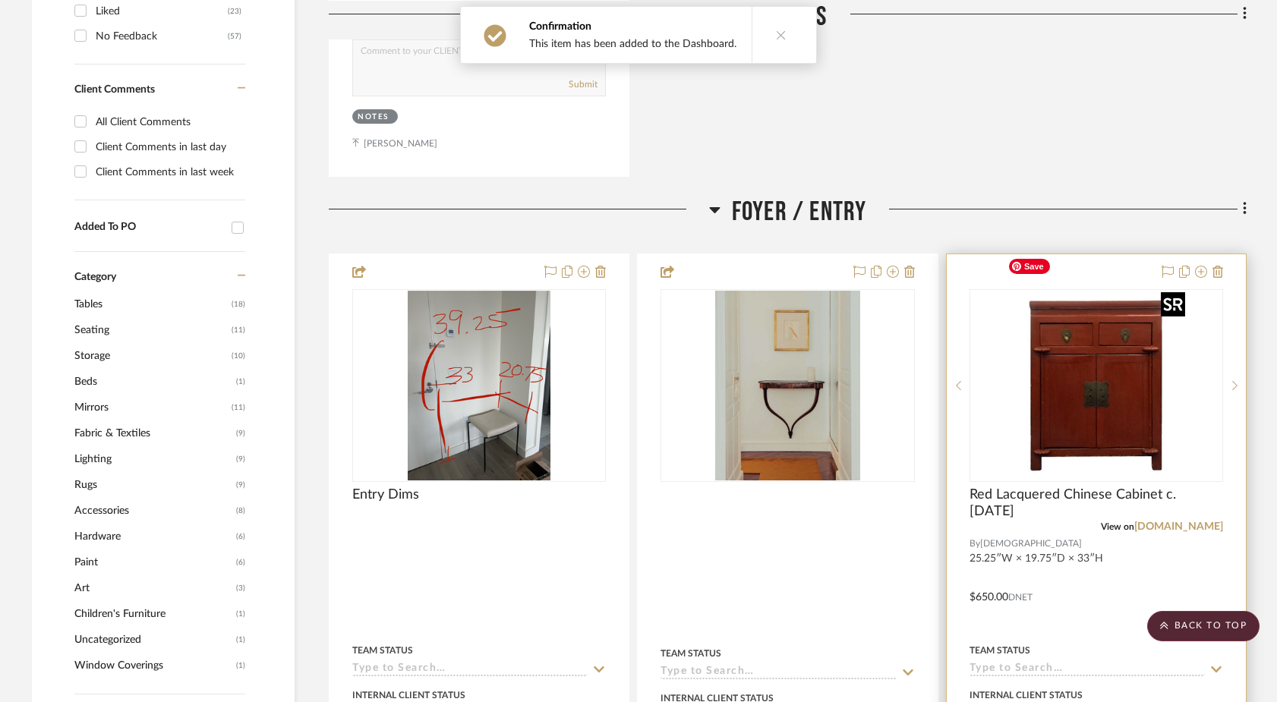
click at [1071, 367] on img "0" at bounding box center [1096, 386] width 190 height 190
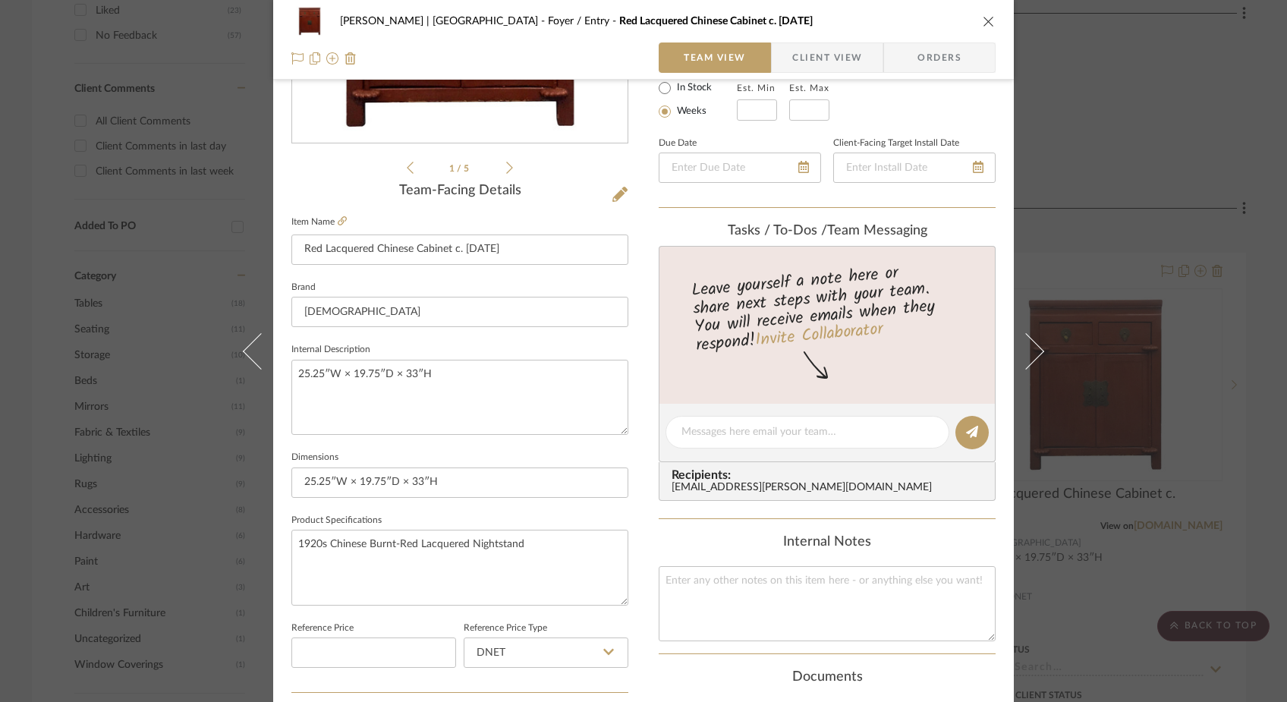
scroll to position [251, 0]
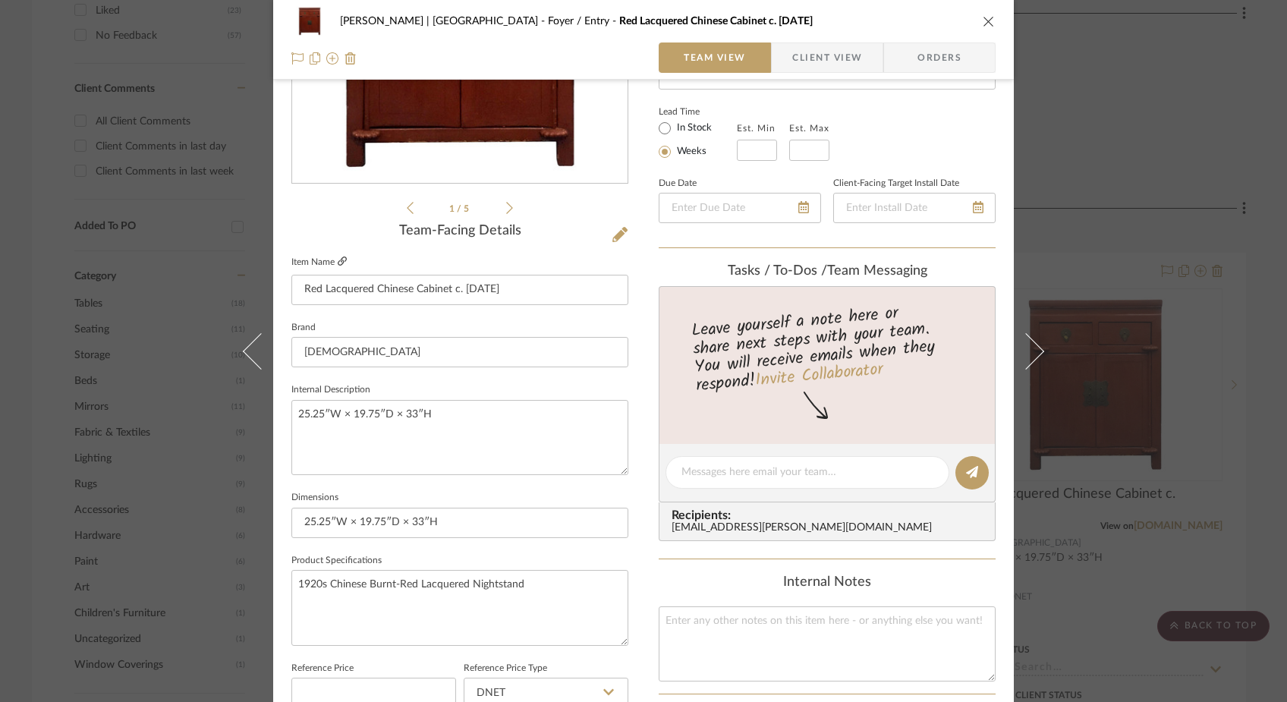
click at [339, 260] on icon at bounding box center [342, 261] width 9 height 9
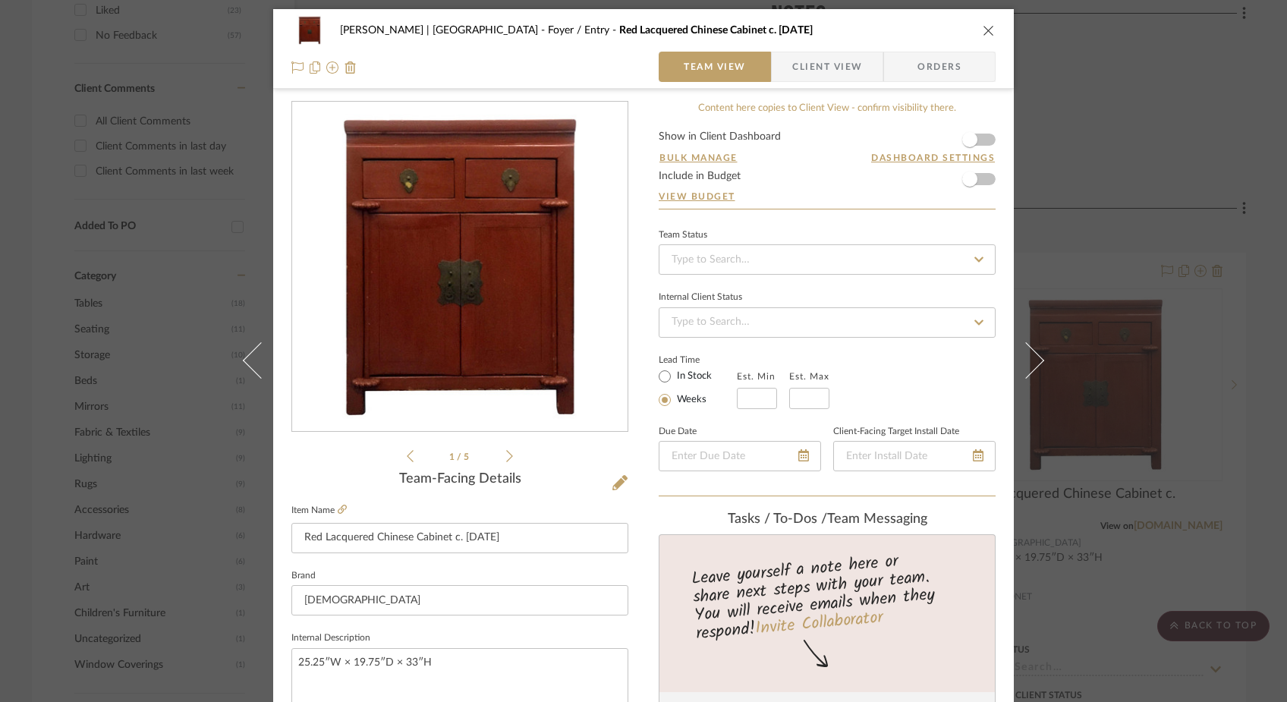
scroll to position [0, 0]
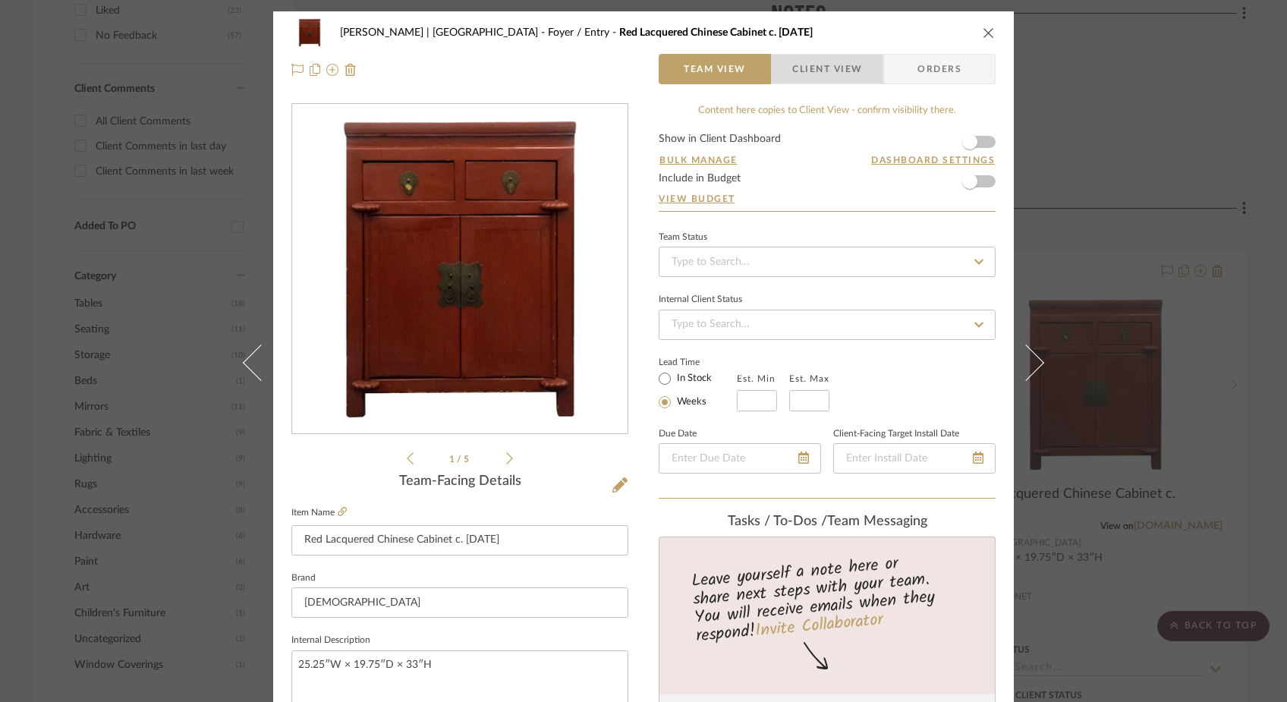
click at [834, 70] on span "Client View" at bounding box center [828, 69] width 70 height 30
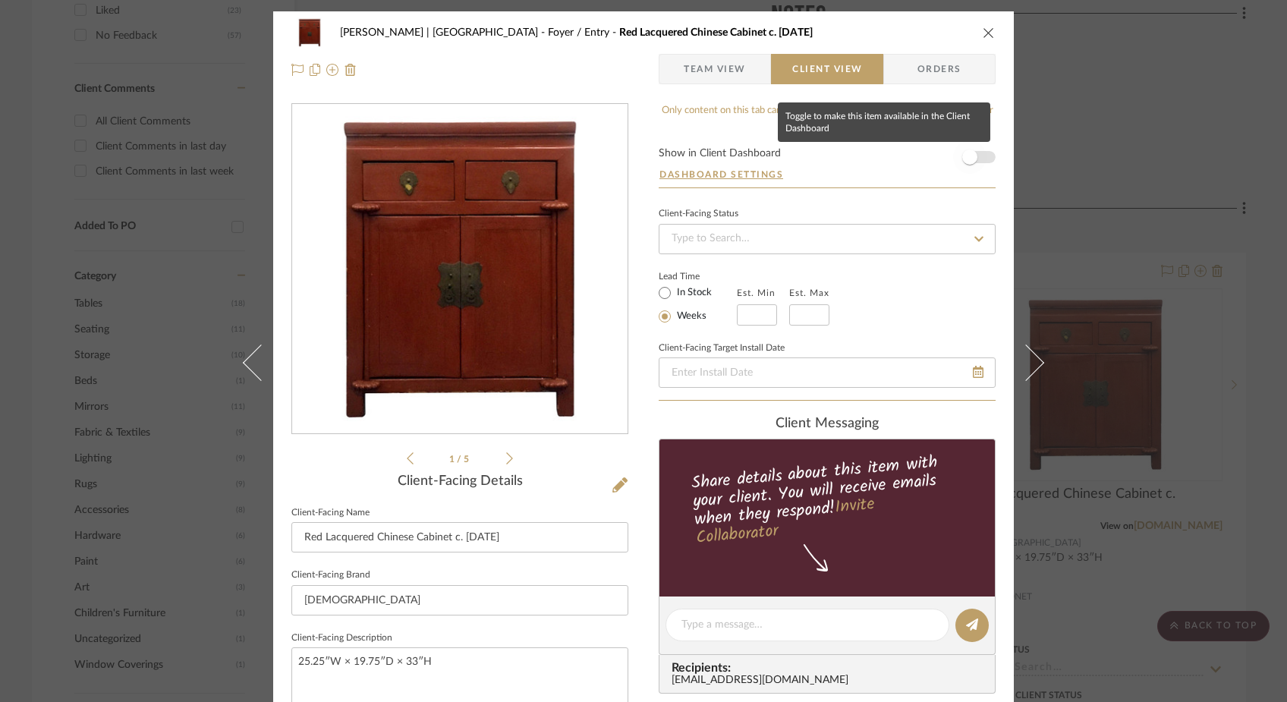
click at [969, 153] on span "button" at bounding box center [970, 157] width 15 height 15
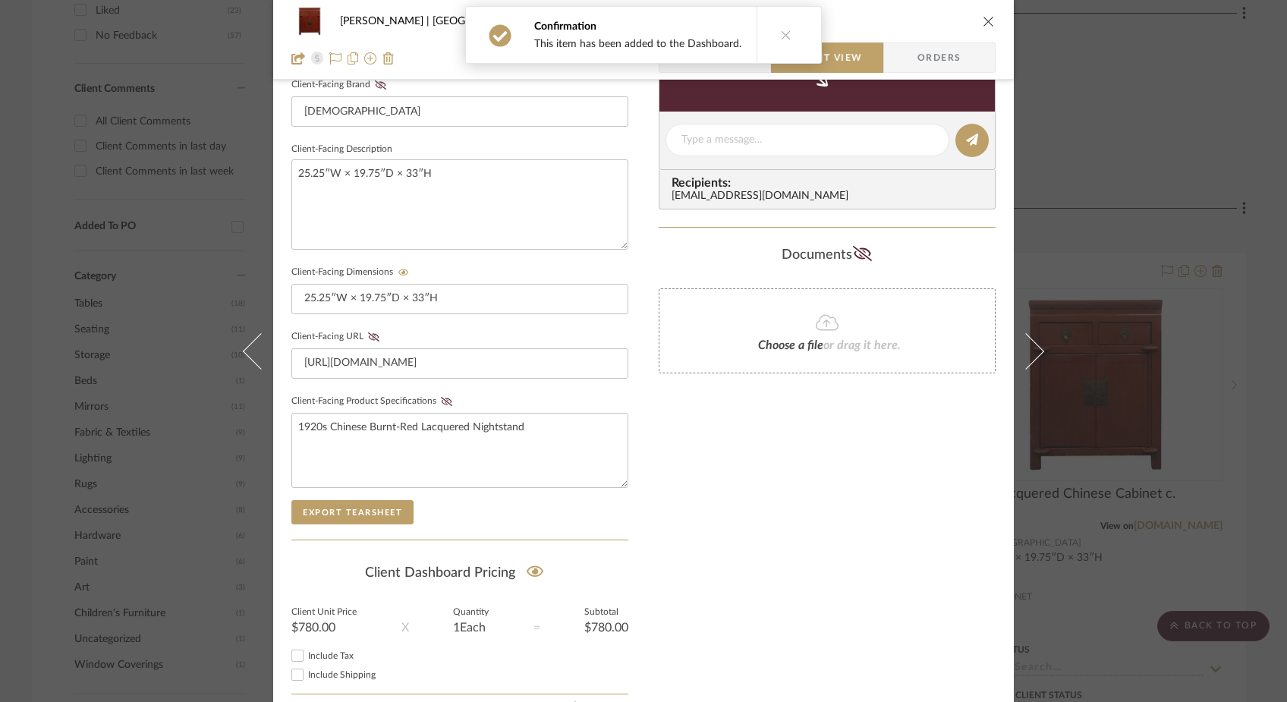
scroll to position [572, 0]
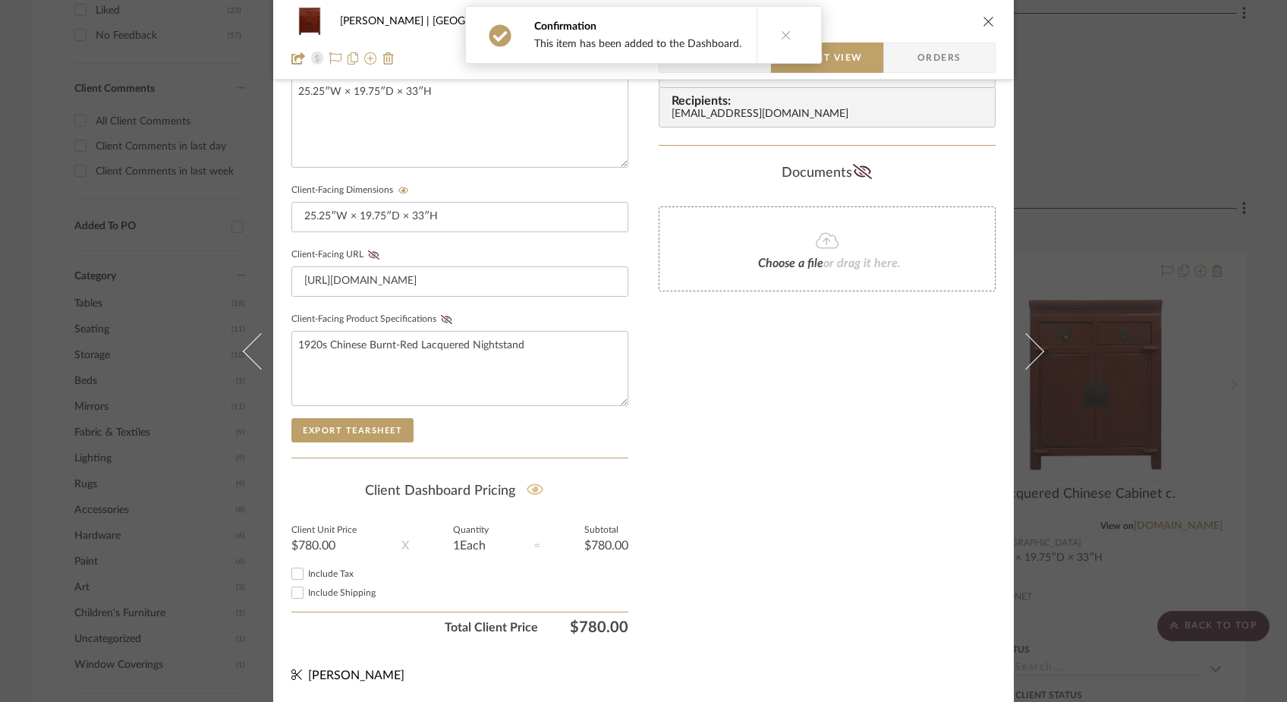
click at [533, 486] on icon at bounding box center [535, 489] width 17 height 15
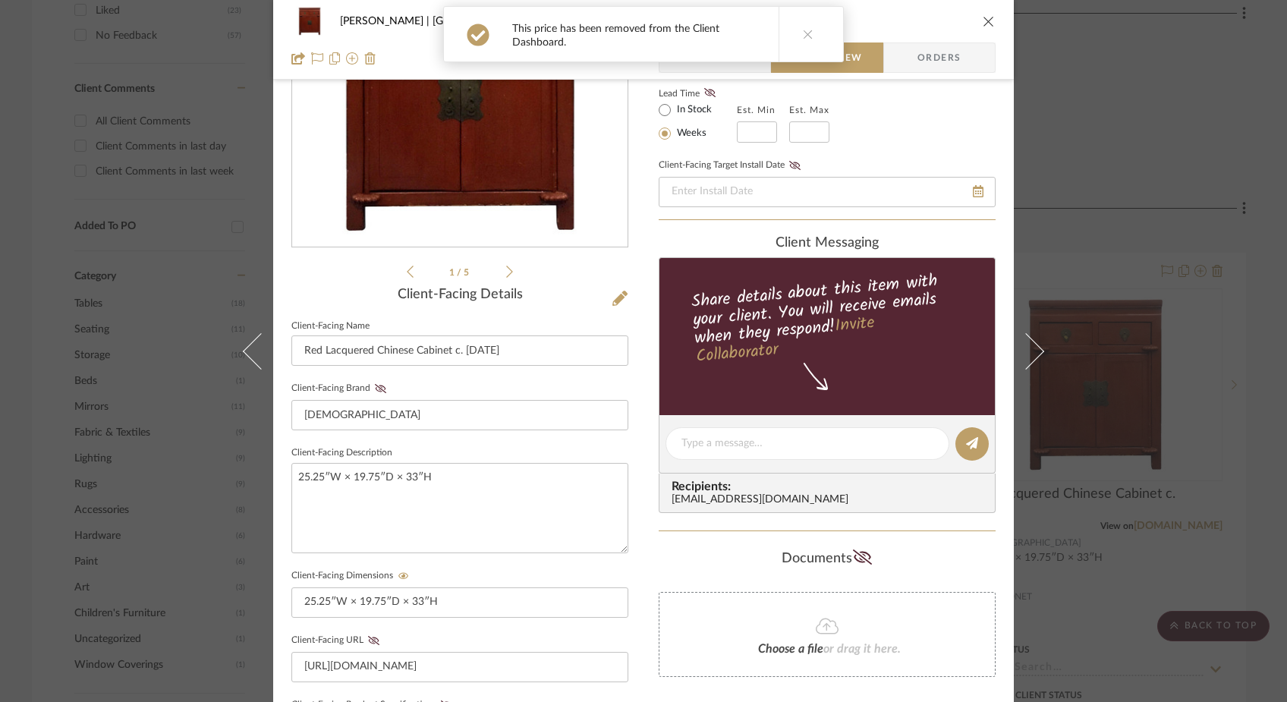
scroll to position [162, 0]
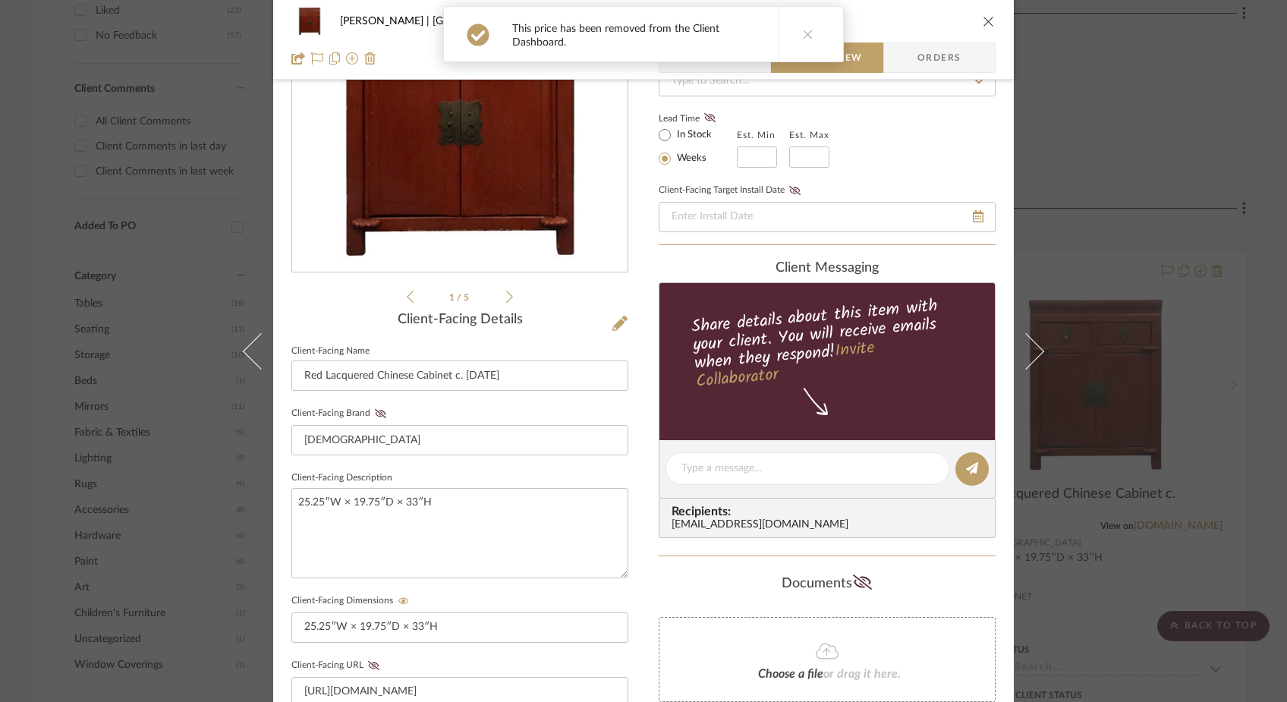
click at [985, 23] on icon "close" at bounding box center [989, 21] width 12 height 12
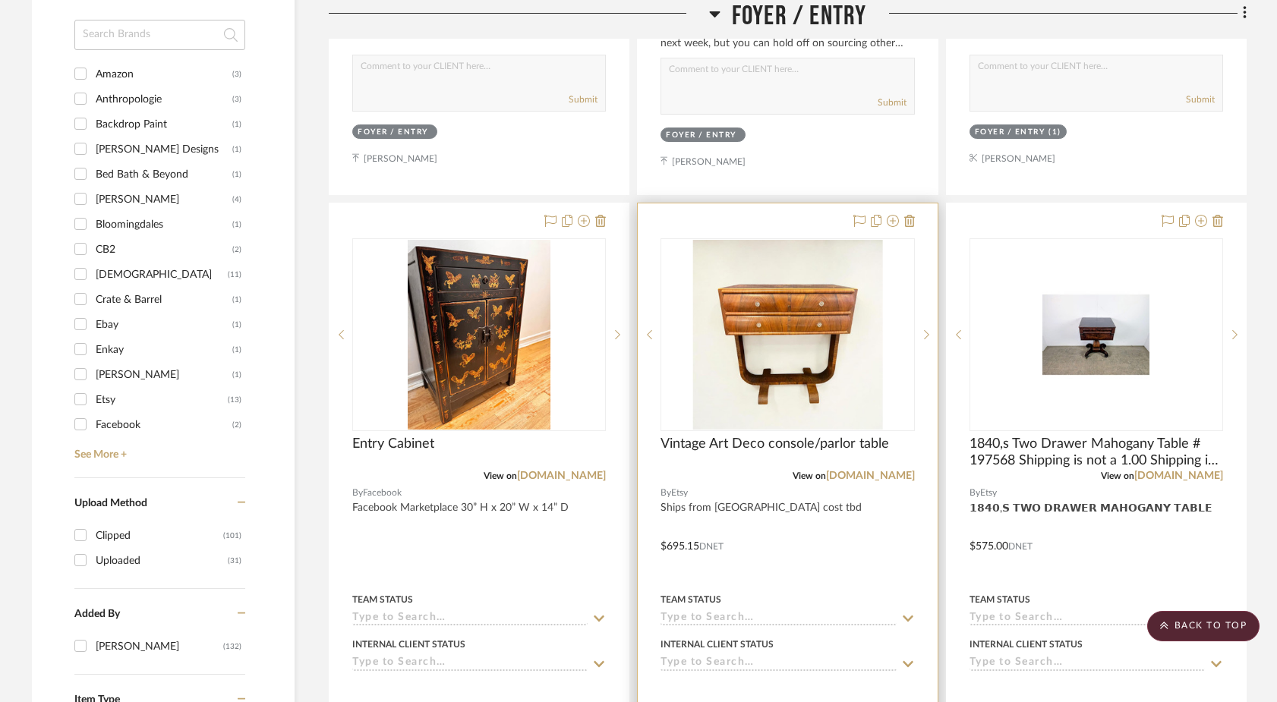
scroll to position [1681, 0]
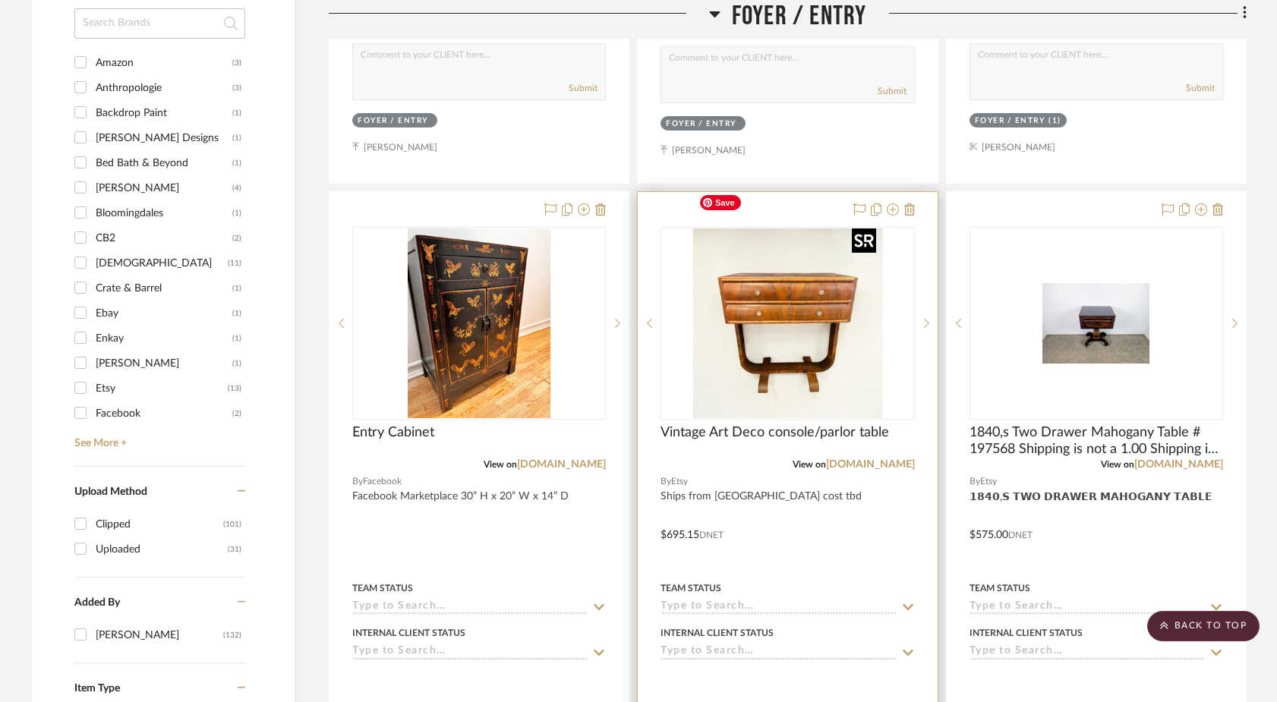
click at [835, 279] on img "0" at bounding box center [787, 323] width 190 height 190
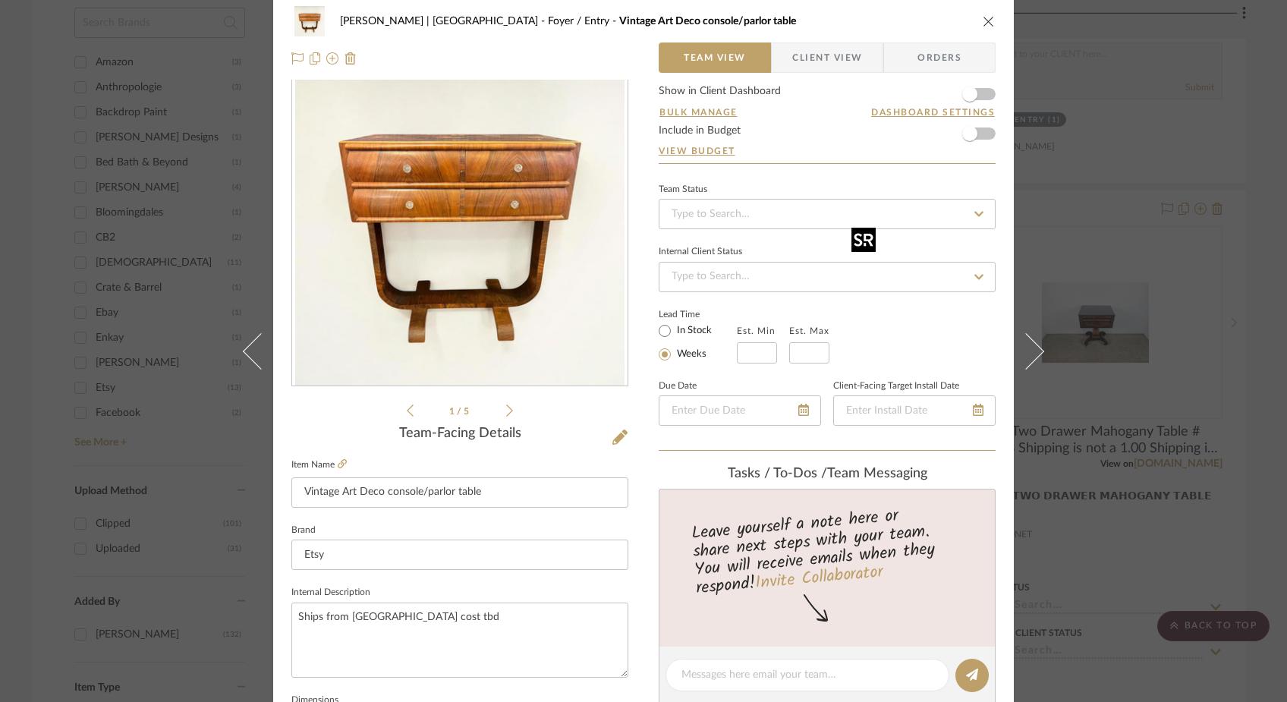
scroll to position [0, 0]
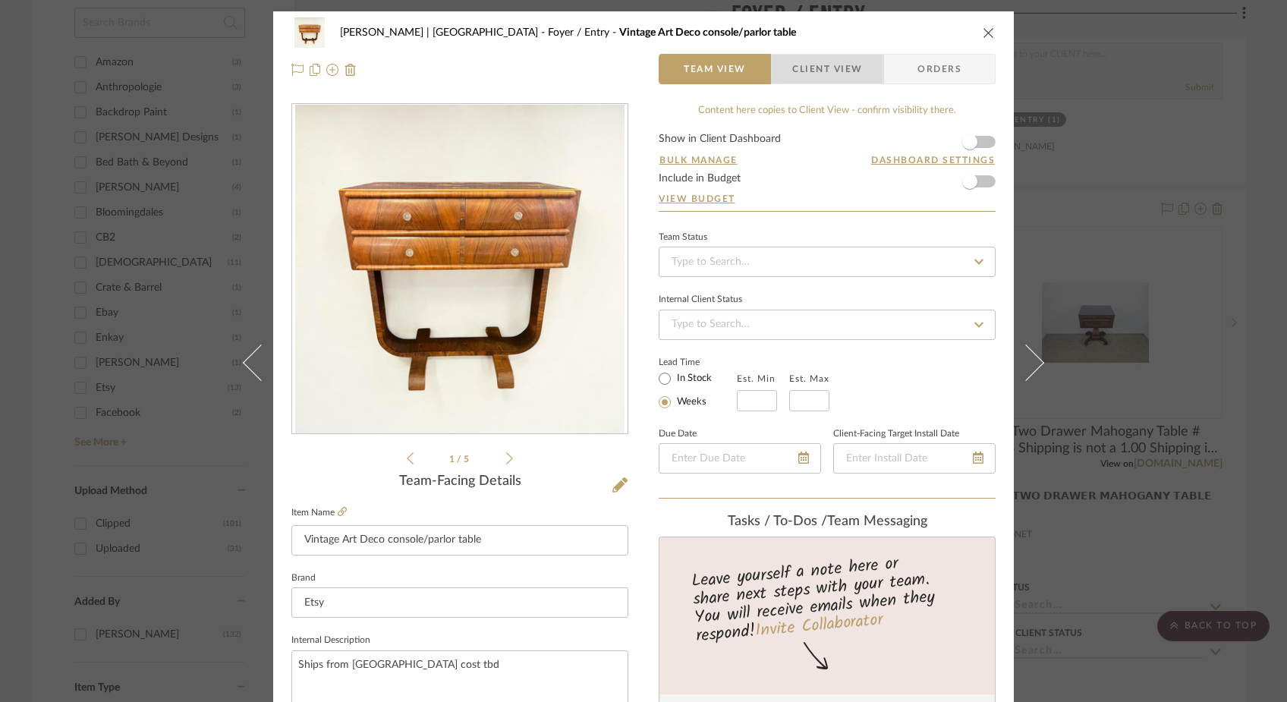
click at [830, 73] on span "Client View" at bounding box center [828, 69] width 70 height 30
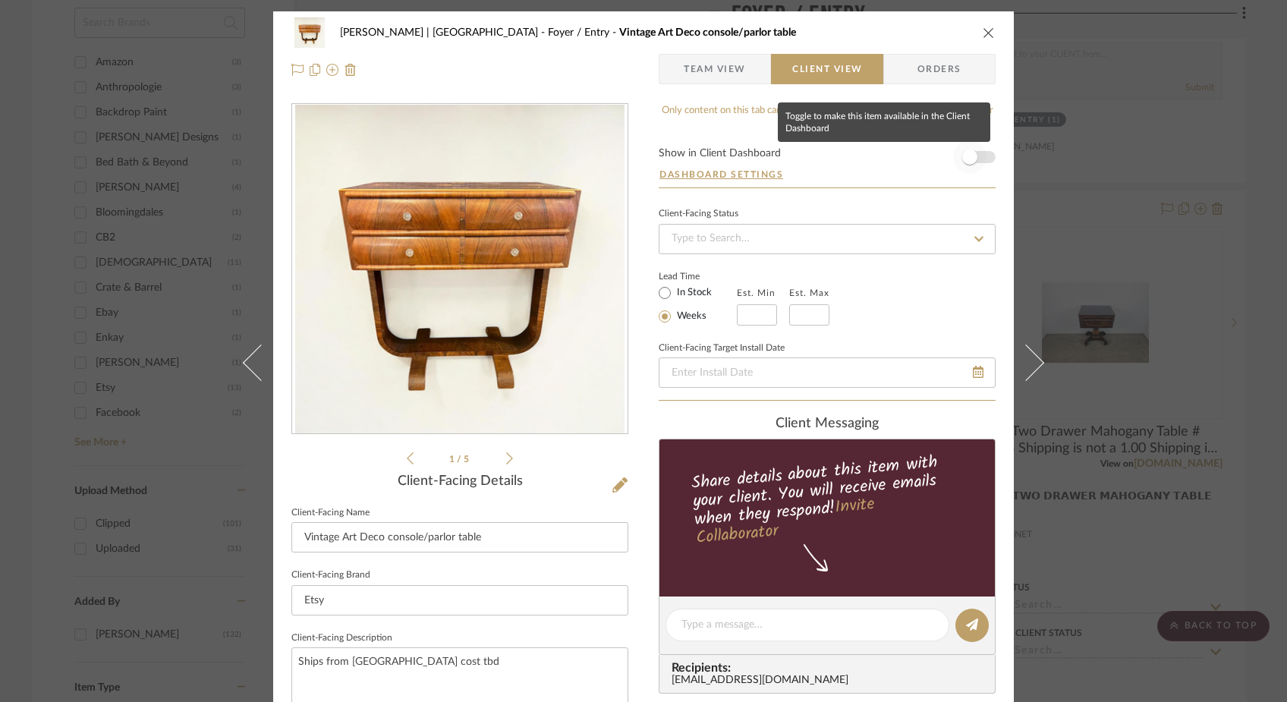
click at [975, 156] on span "button" at bounding box center [969, 156] width 33 height 33
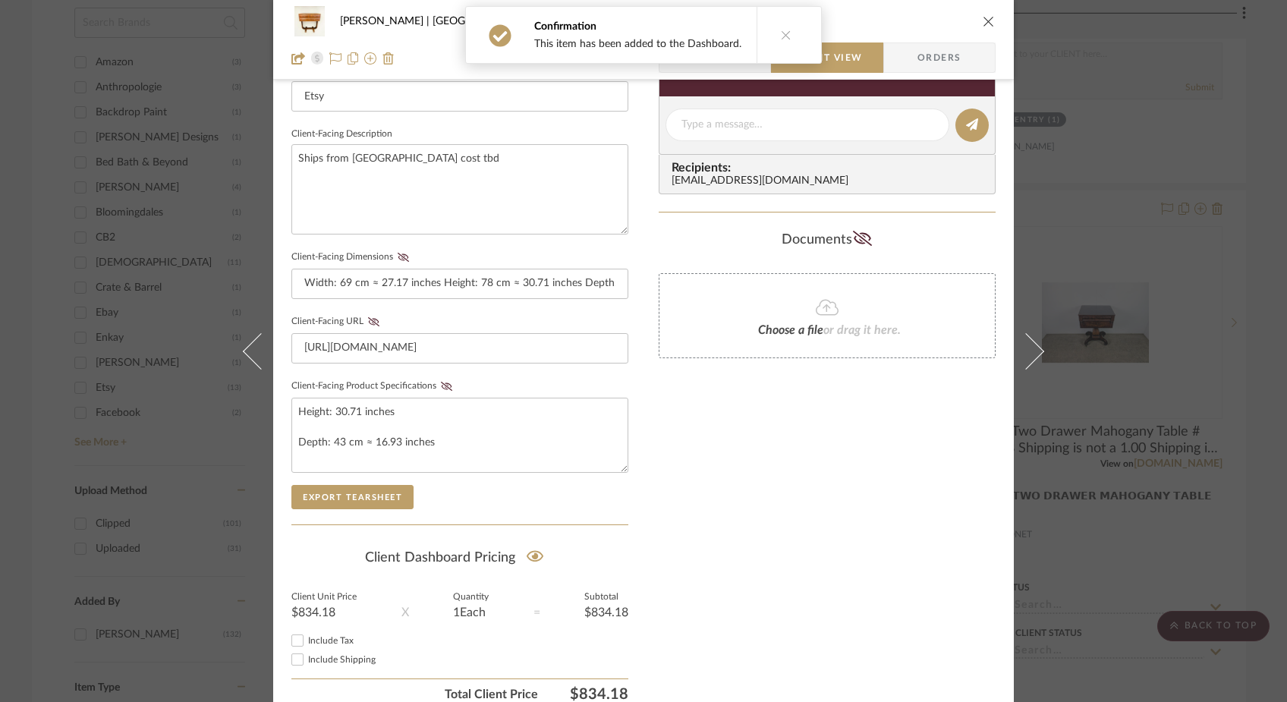
scroll to position [572, 0]
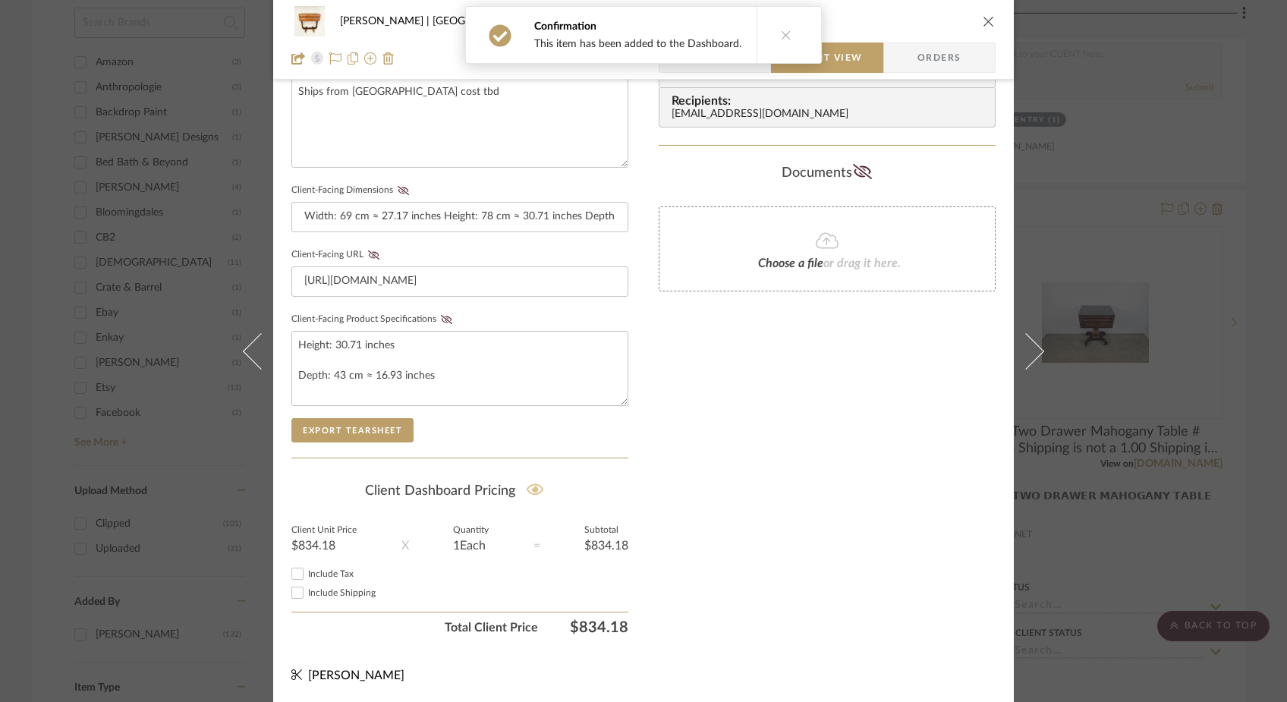
click at [534, 487] on icon at bounding box center [535, 489] width 17 height 15
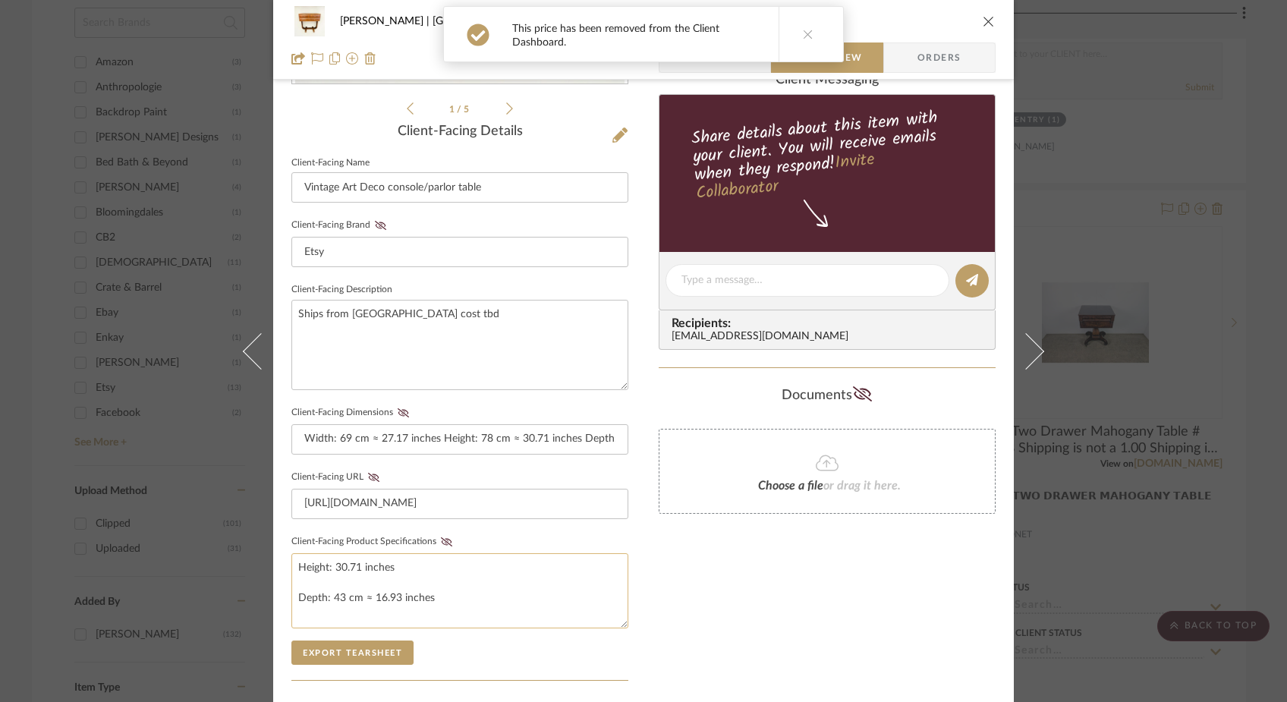
scroll to position [0, 0]
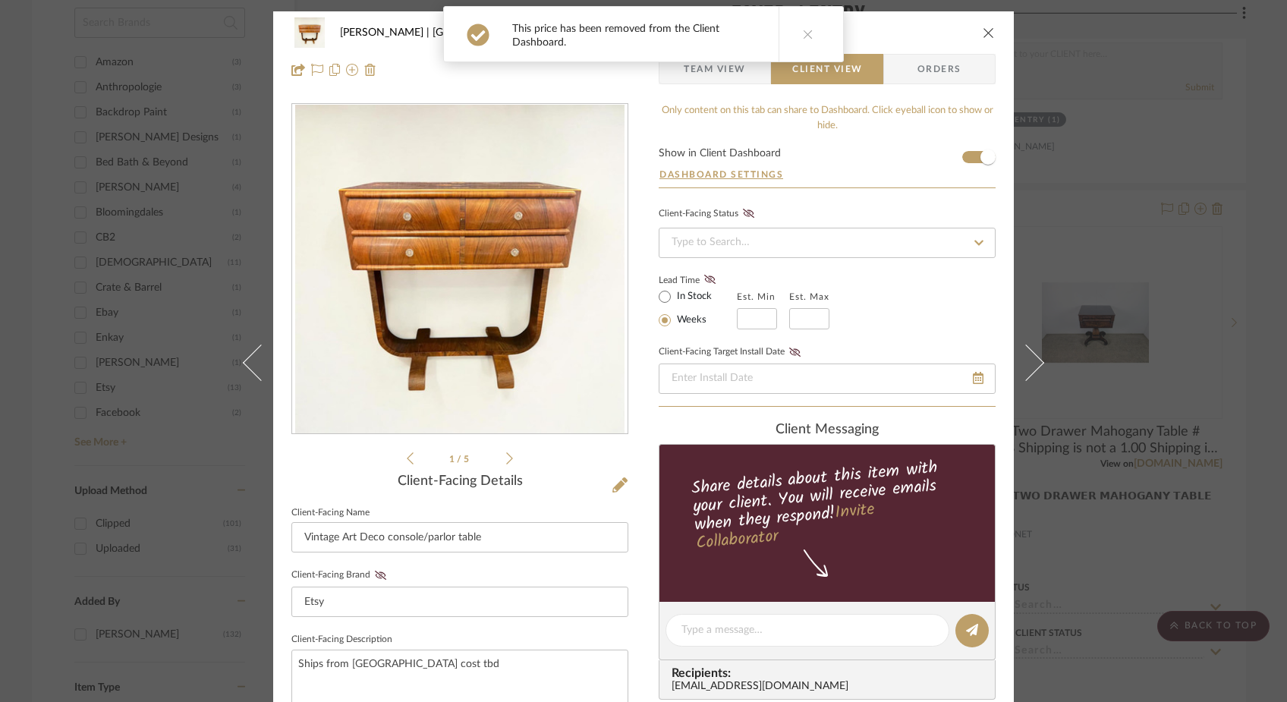
click at [803, 36] on icon at bounding box center [808, 34] width 11 height 11
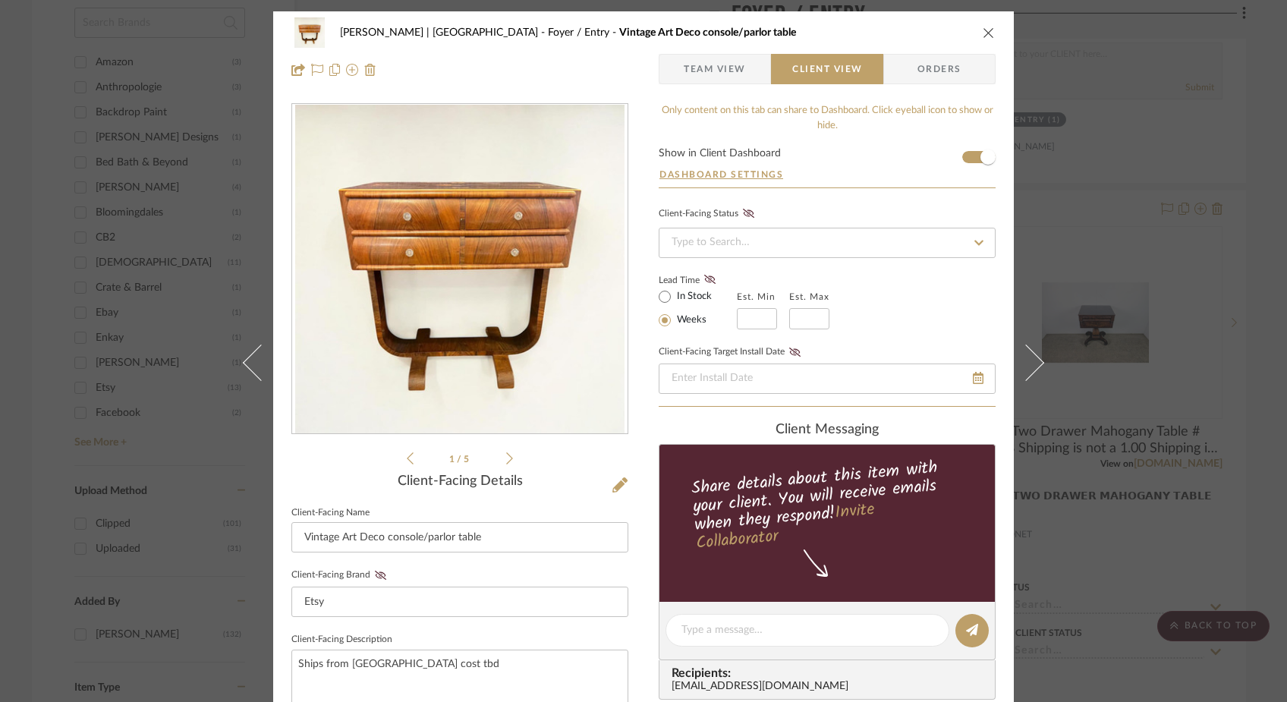
click at [988, 33] on icon "close" at bounding box center [989, 33] width 12 height 12
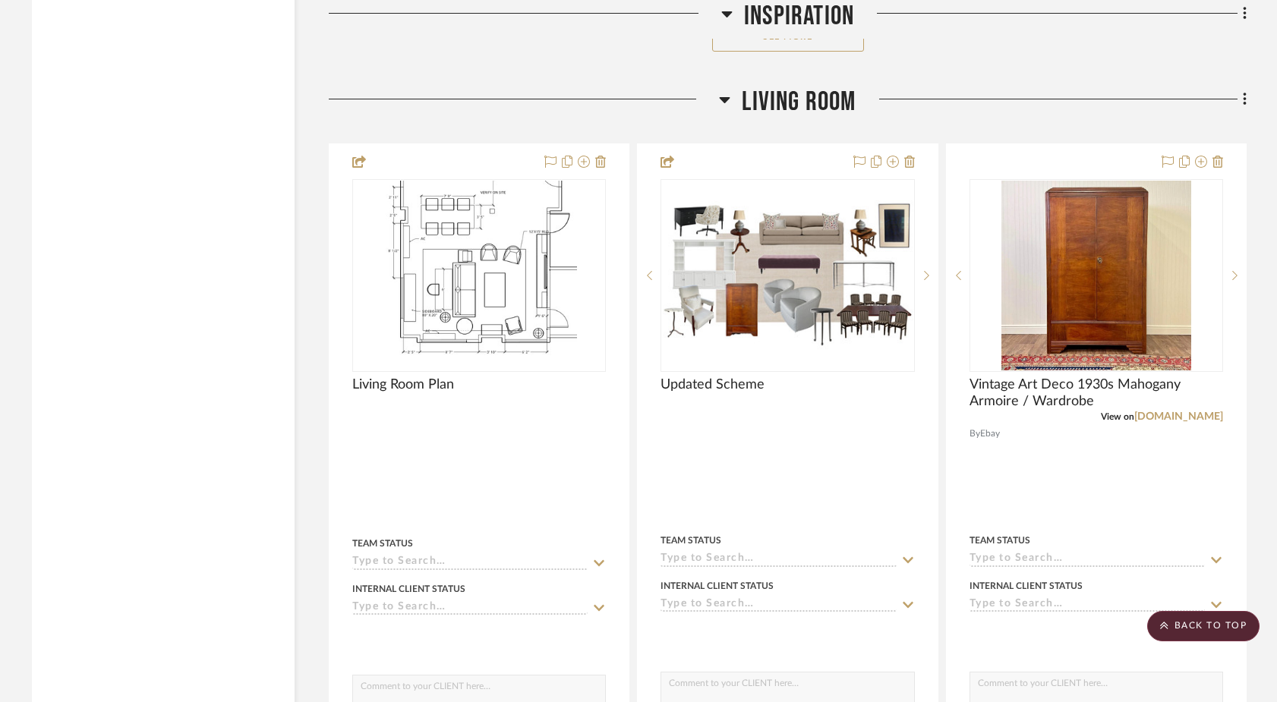
scroll to position [5391, 0]
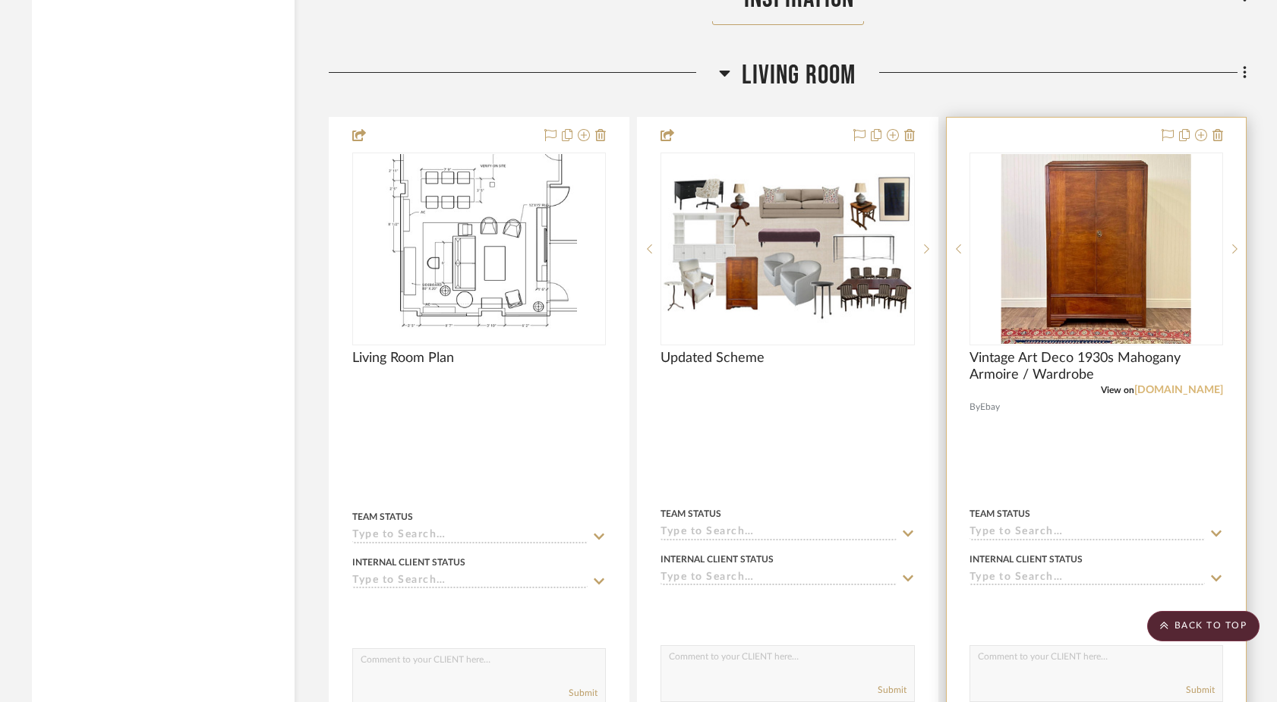
click at [1188, 385] on link "ebay.com" at bounding box center [1178, 390] width 89 height 11
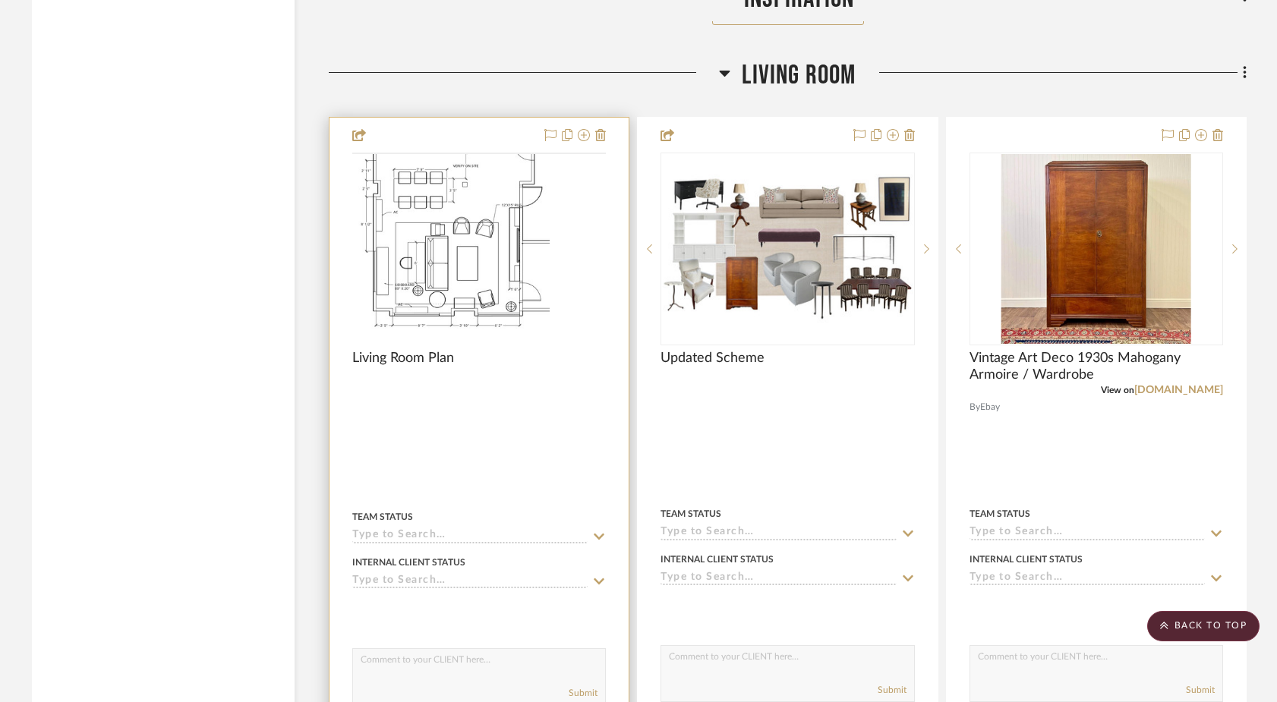
scroll to position [5423, 0]
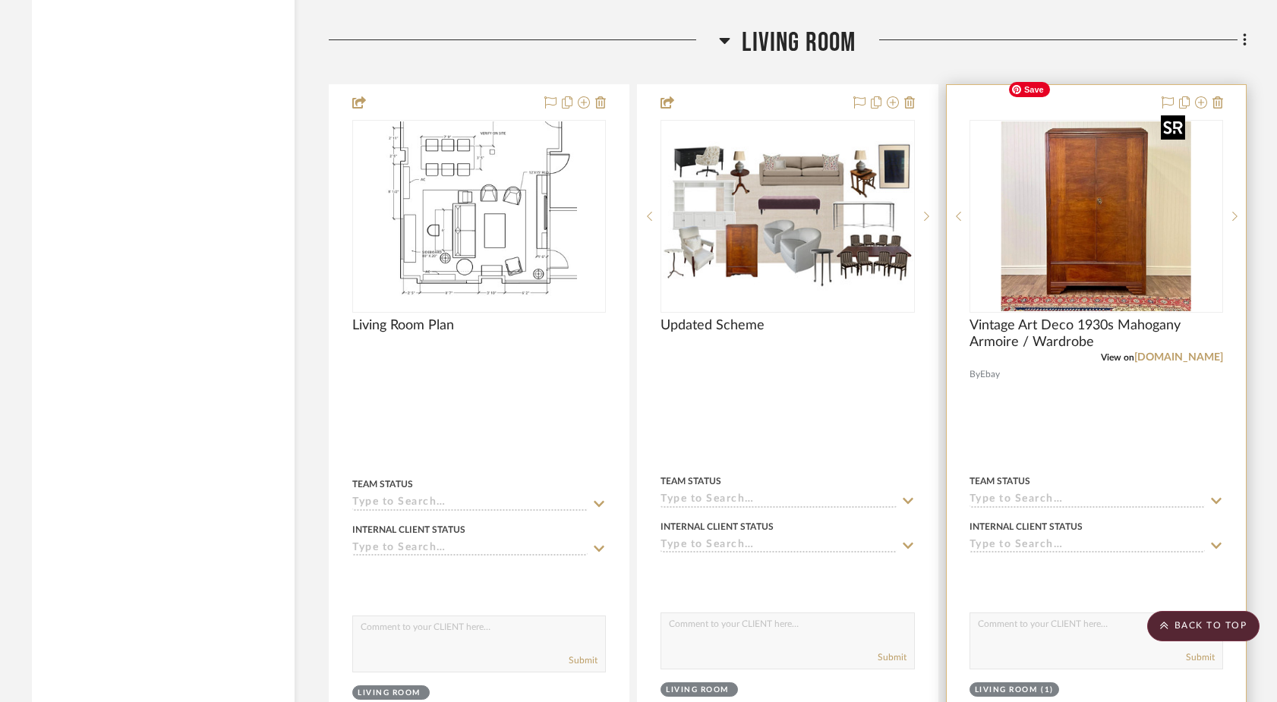
click at [1101, 190] on img "0" at bounding box center [1096, 216] width 190 height 190
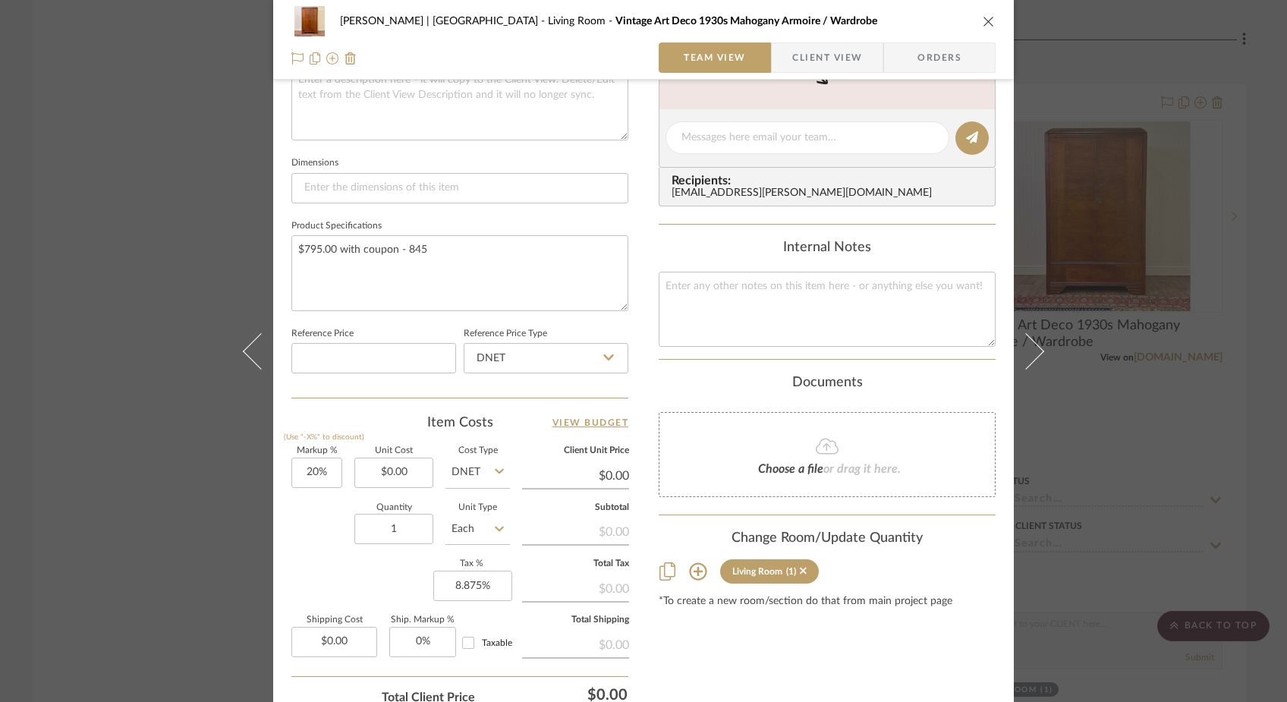
scroll to position [615, 0]
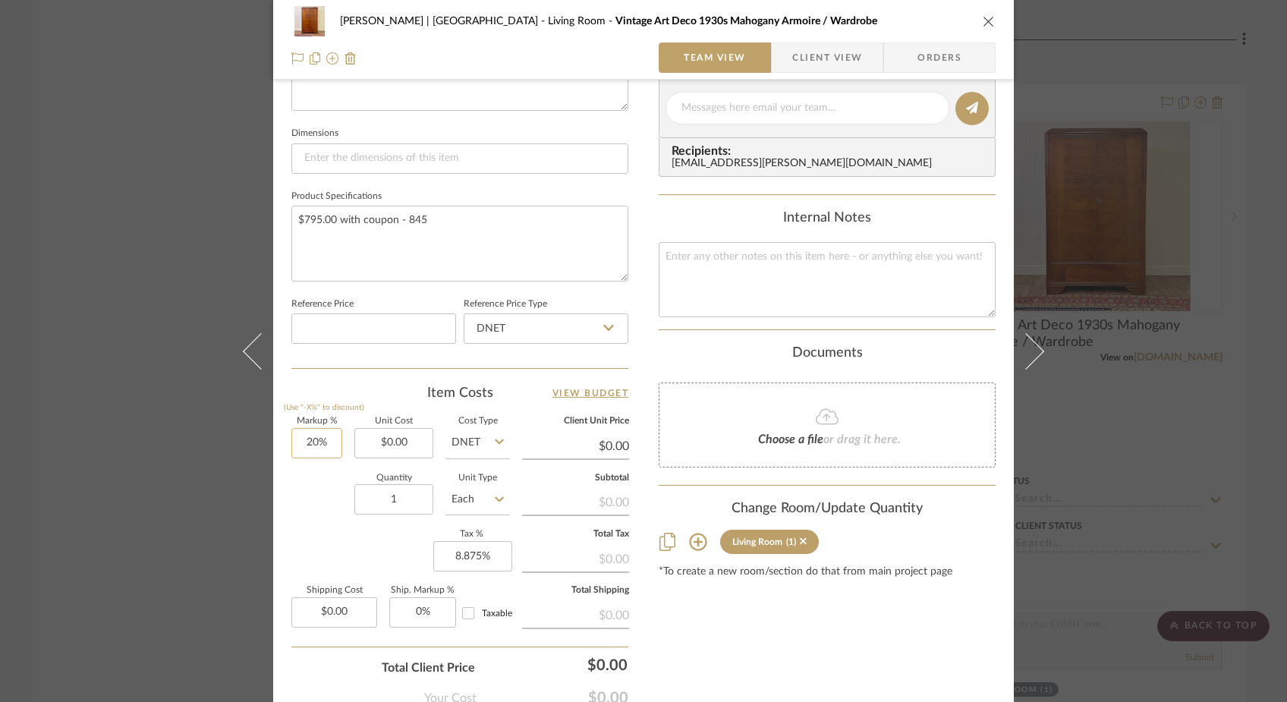
type input "20"
click at [317, 438] on input "20" at bounding box center [317, 443] width 51 height 30
click at [282, 502] on div "Ferree | Brooklyn Heights Living Room Vintage Art Deco 1930s Mahogany Armoire /…" at bounding box center [643, 97] width 741 height 1402
type input "0%"
click at [407, 437] on input "0.00" at bounding box center [394, 443] width 79 height 30
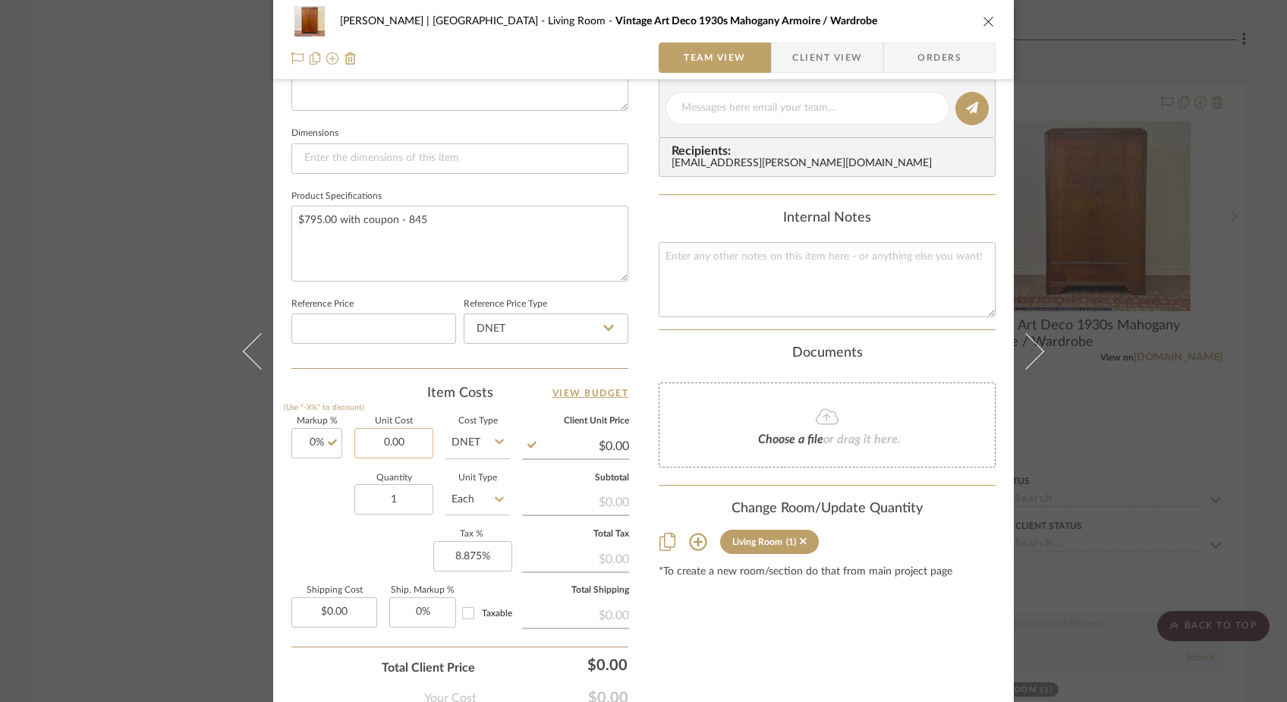
paste input "795"
type input "$795.00"
click at [298, 496] on div "Quantity 1 Unit Type Each" at bounding box center [401, 501] width 219 height 54
type input "$795.00"
type input "$79.50"
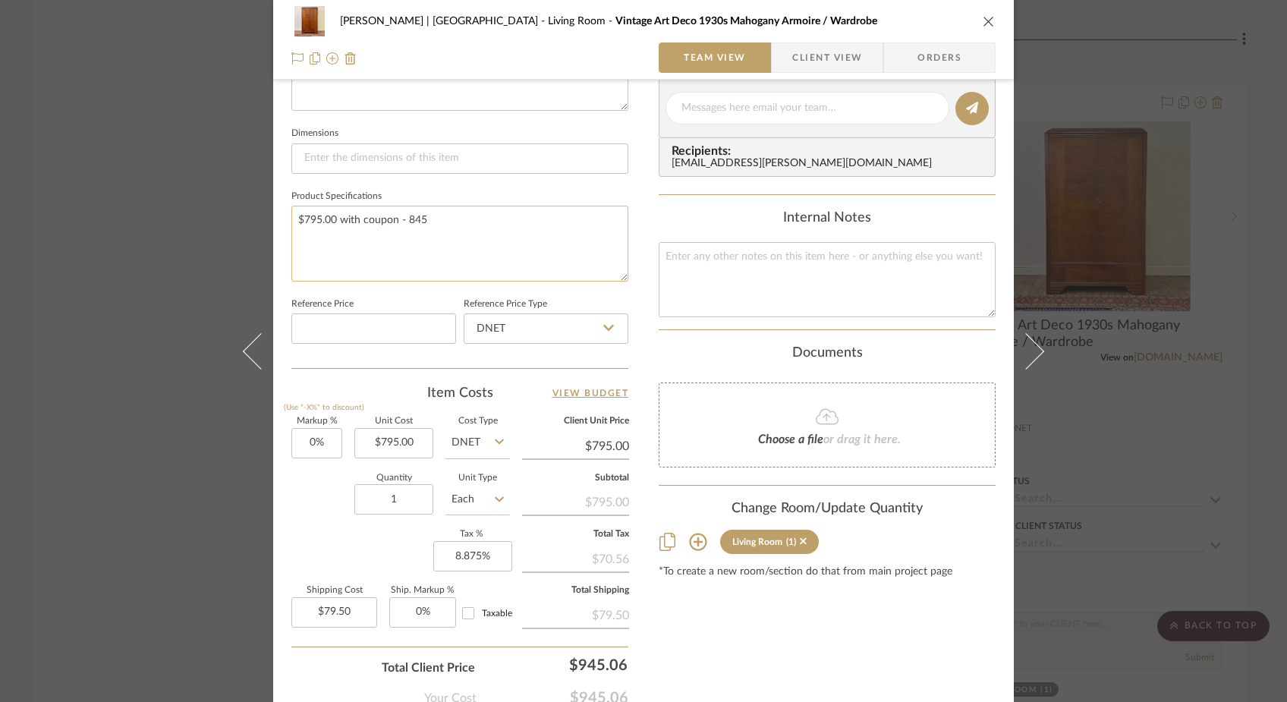
drag, startPoint x: 421, startPoint y: 214, endPoint x: 395, endPoint y: 221, distance: 26.7
click at [395, 221] on textarea "$795.00 with coupon - 845" at bounding box center [460, 243] width 337 height 75
type textarea "$795.00 with coupon, $750 shipping"
click at [375, 287] on sr-form-field "Product Specifications $795.00 with coupon, $750 shipping" at bounding box center [460, 240] width 337 height 108
click at [222, 184] on div "Ferree | Brooklyn Heights Living Room Vintage Art Deco 1930s Mahogany Armoire /…" at bounding box center [643, 351] width 1287 height 702
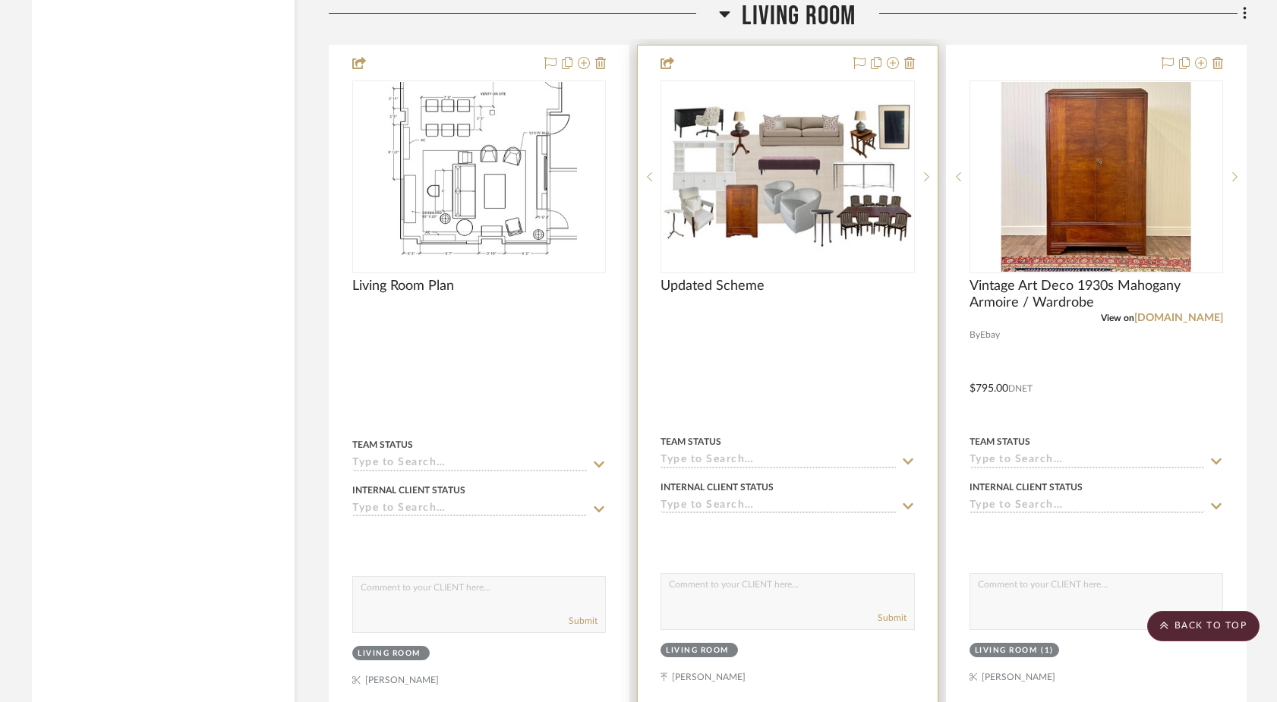
scroll to position [5464, 0]
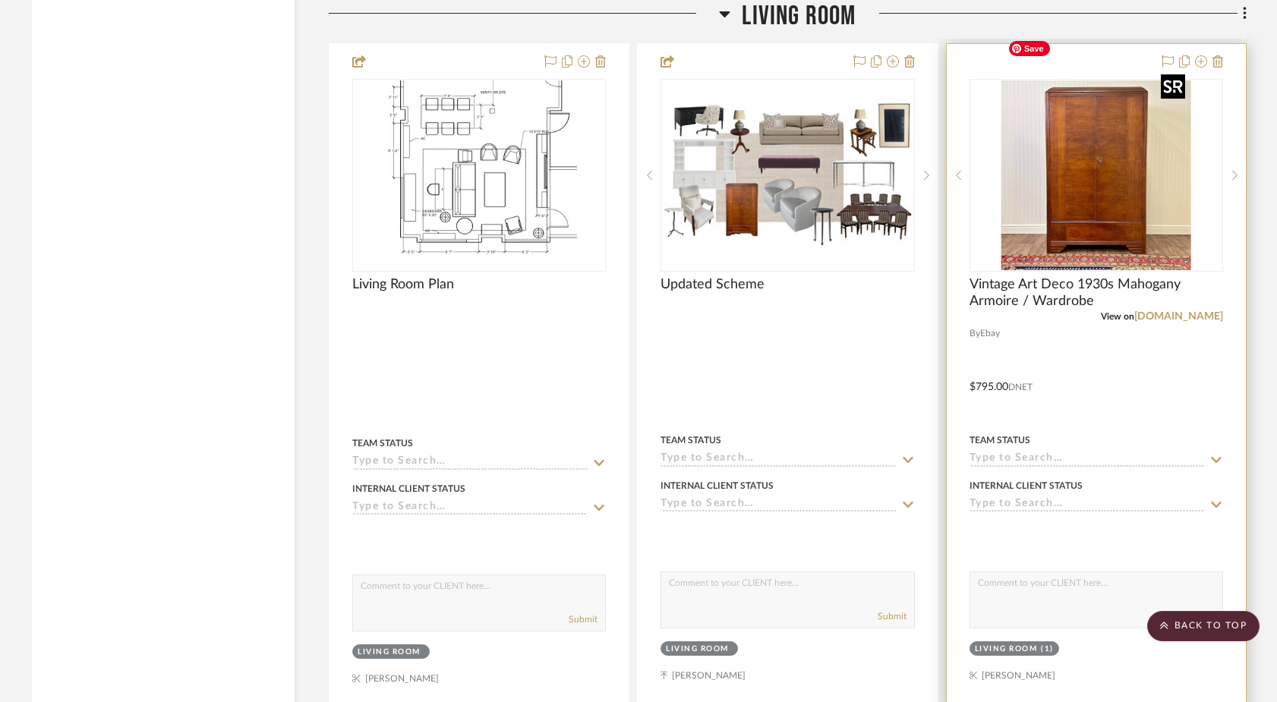
click at [1112, 213] on img "0" at bounding box center [1096, 175] width 190 height 190
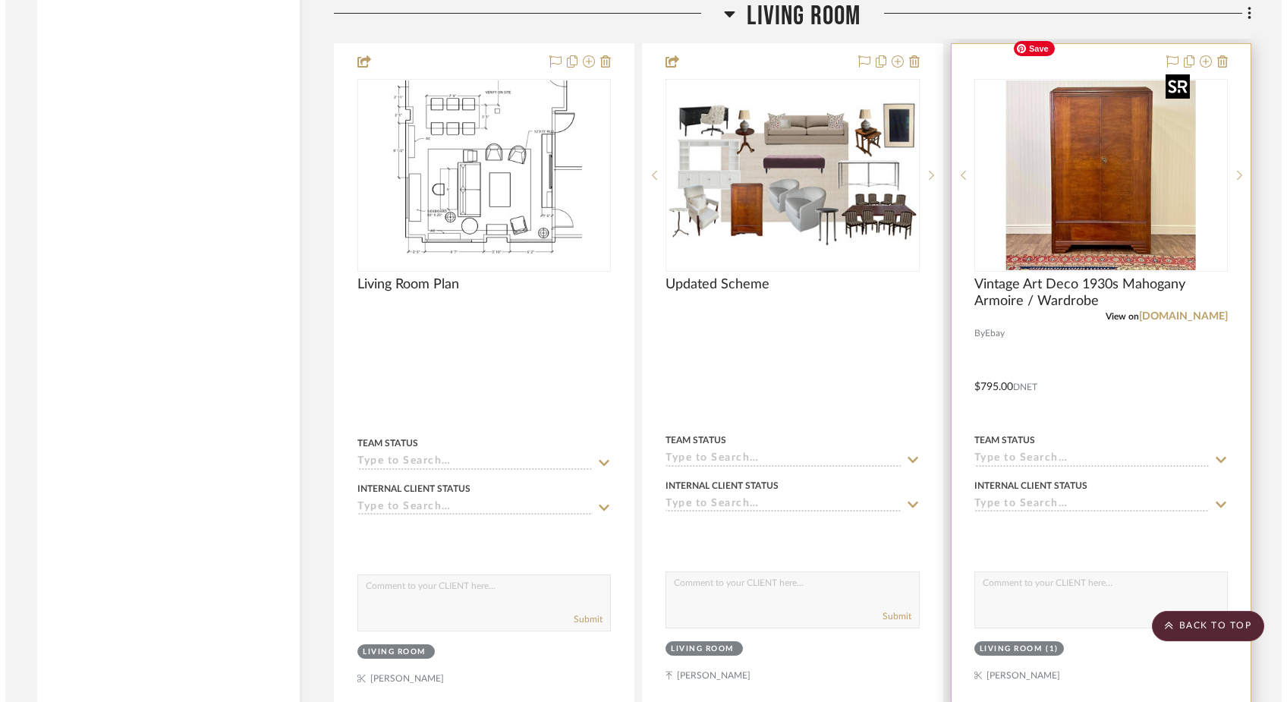
scroll to position [0, 0]
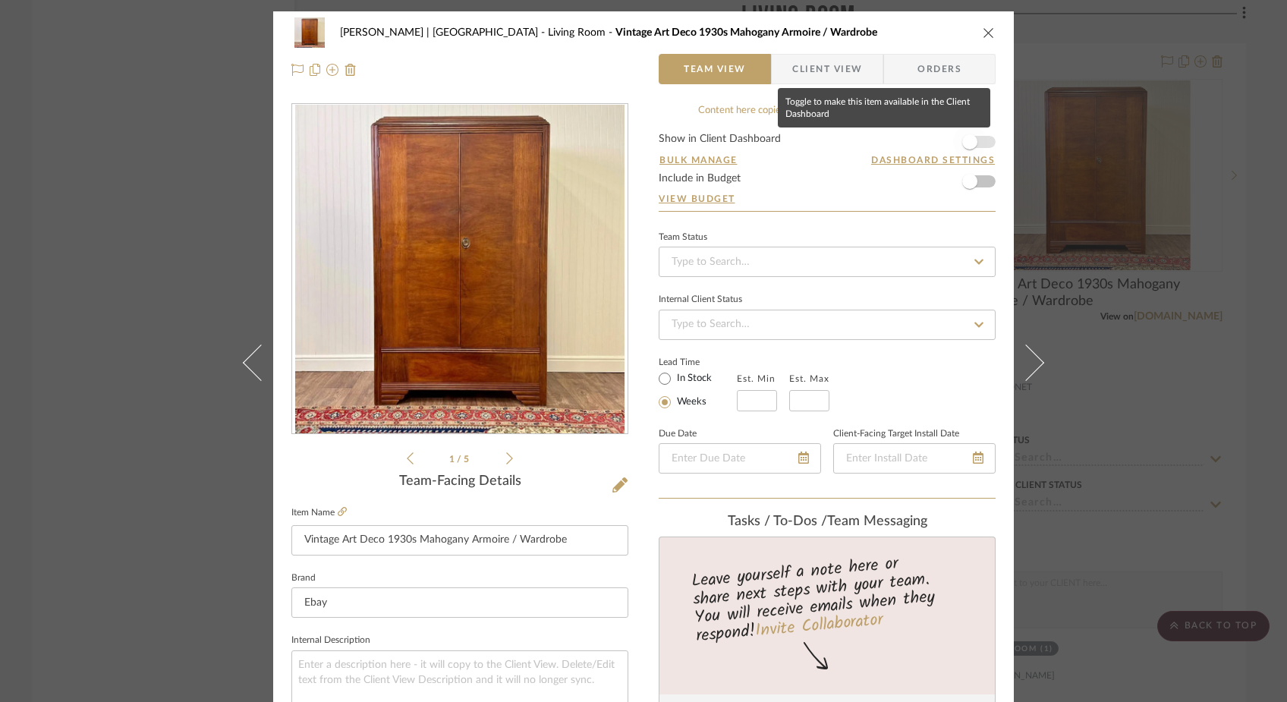
click at [967, 143] on span "button" at bounding box center [970, 141] width 15 height 15
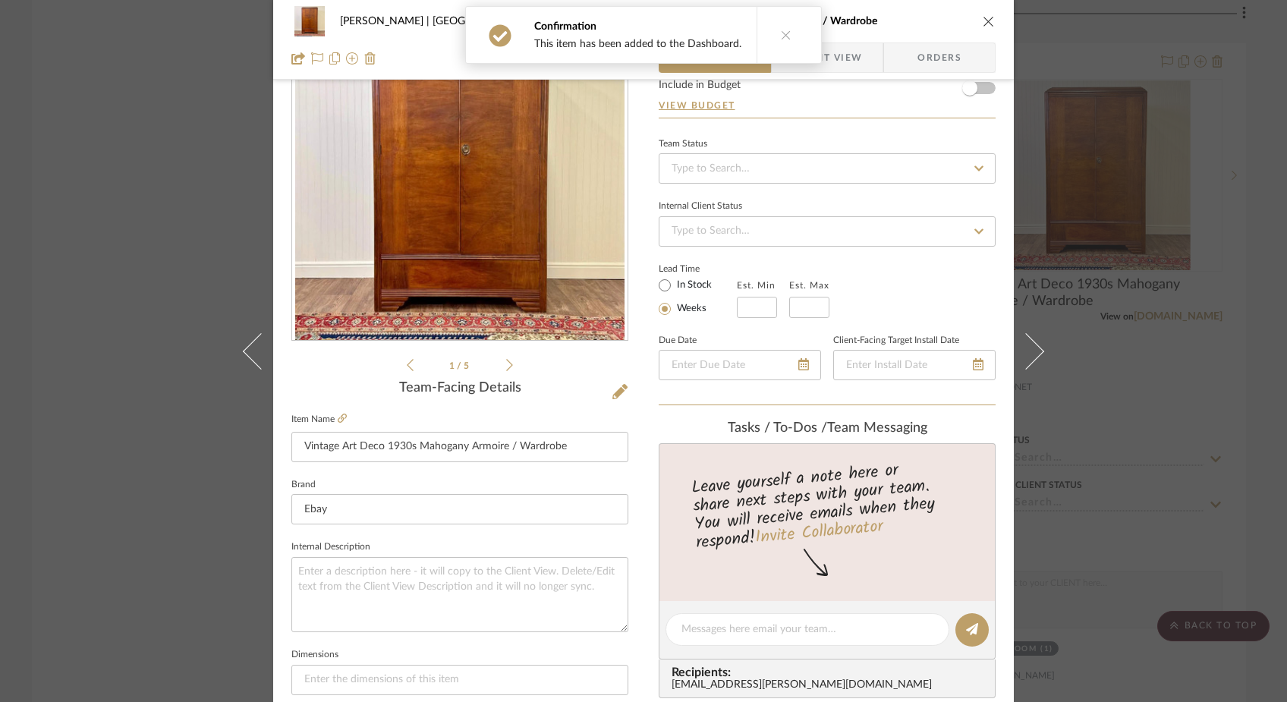
scroll to position [95, 0]
click at [178, 262] on div "Ferree | Brooklyn Heights Living Room Vintage Art Deco 1930s Mahogany Armoire /…" at bounding box center [643, 351] width 1287 height 702
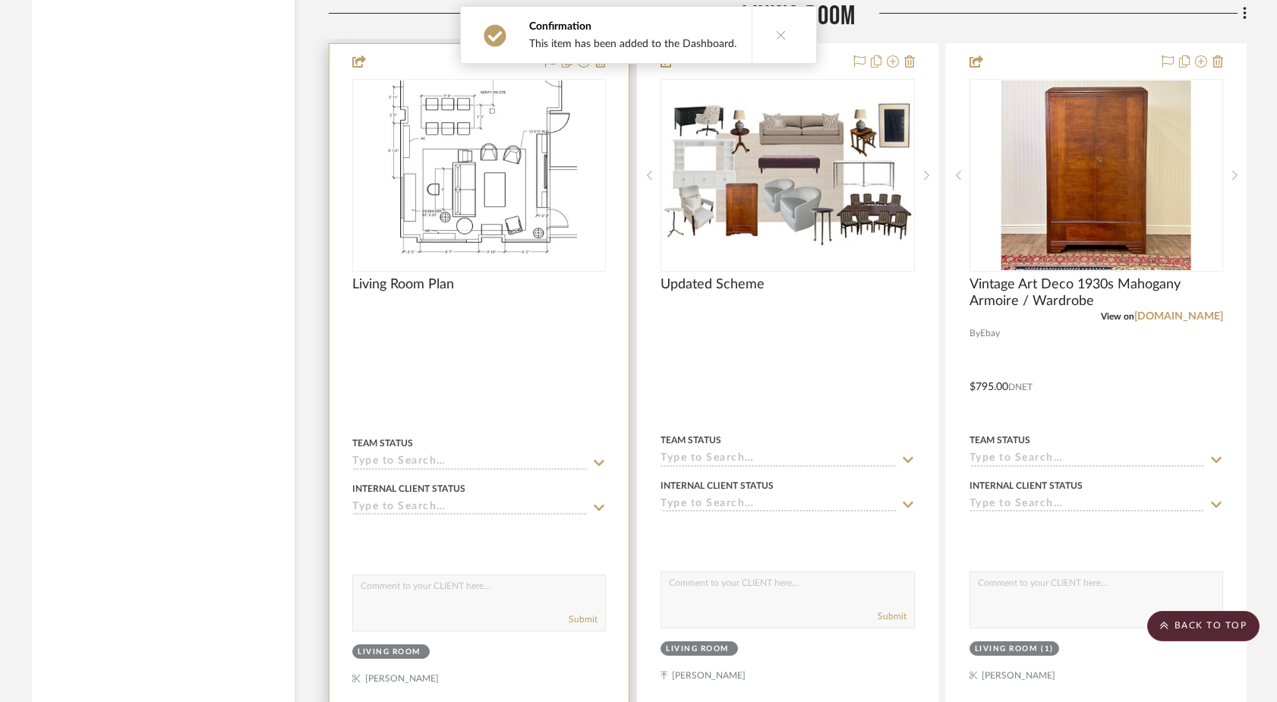
scroll to position [5494, 0]
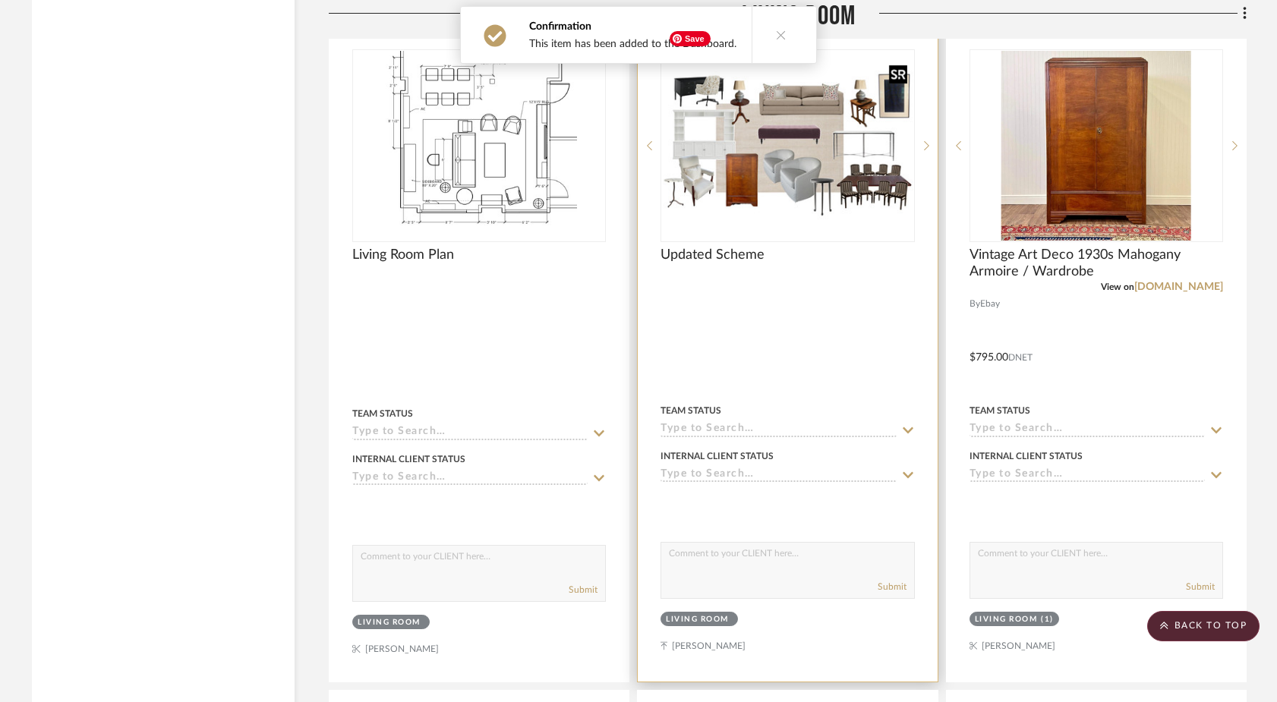
click at [807, 116] on img "0" at bounding box center [787, 146] width 251 height 150
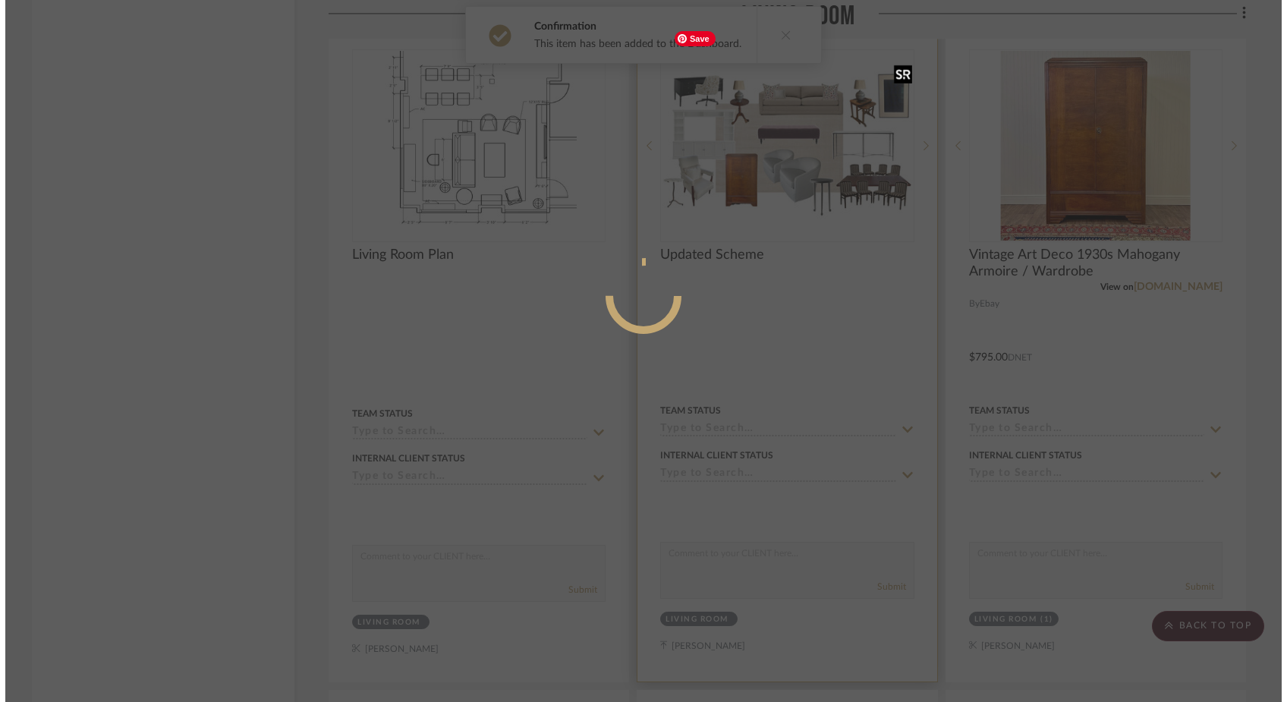
scroll to position [0, 0]
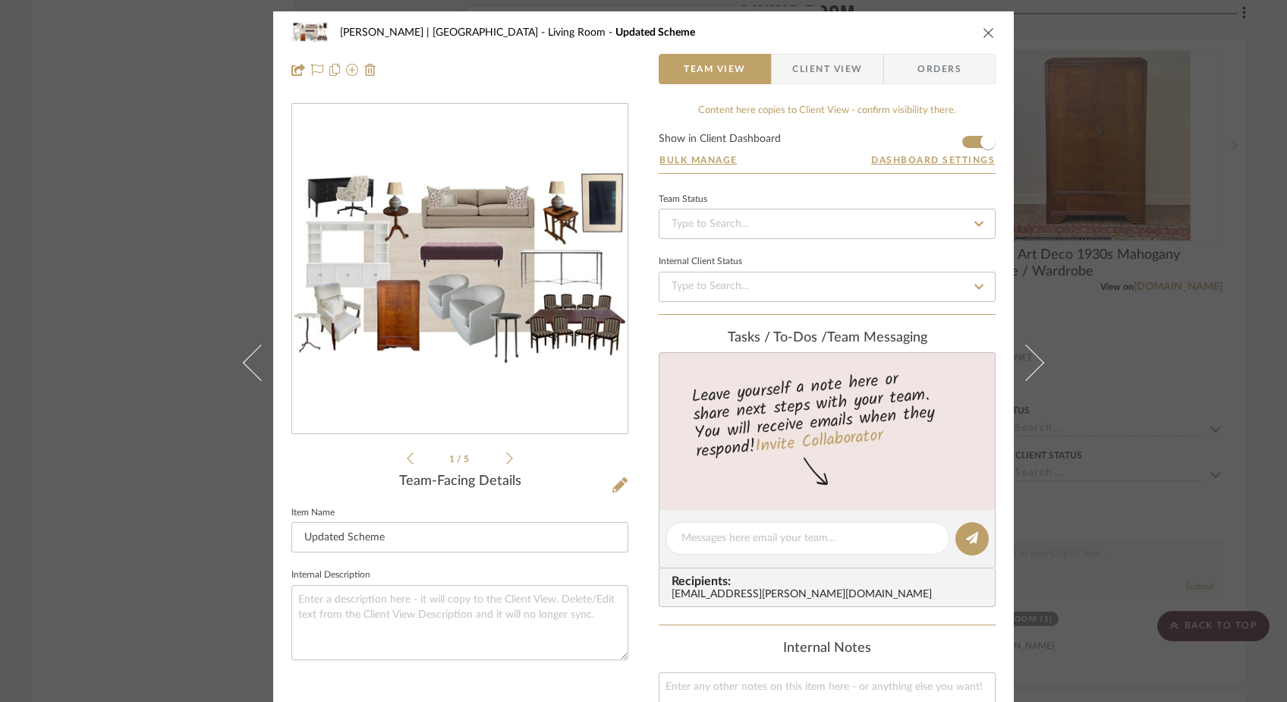
click at [96, 159] on div "Ferree | Brooklyn Heights Living Room Updated Scheme Team View Client View Orde…" at bounding box center [643, 351] width 1287 height 702
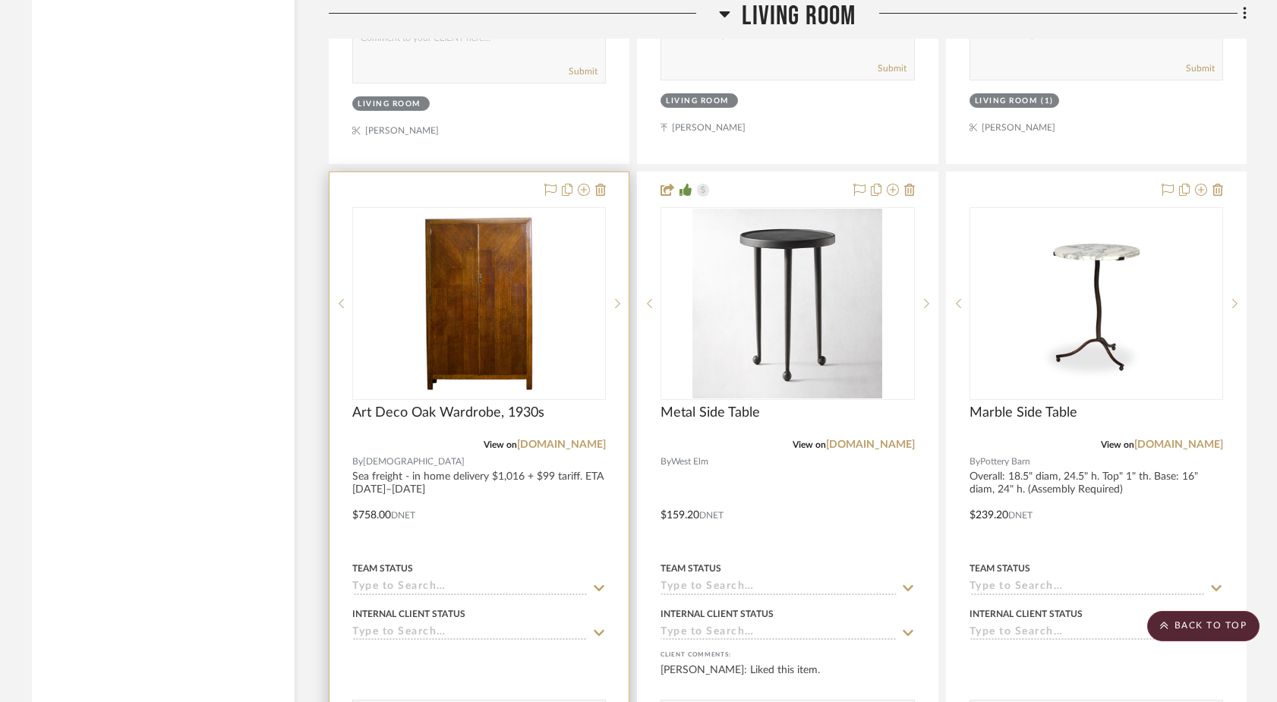
scroll to position [6037, 0]
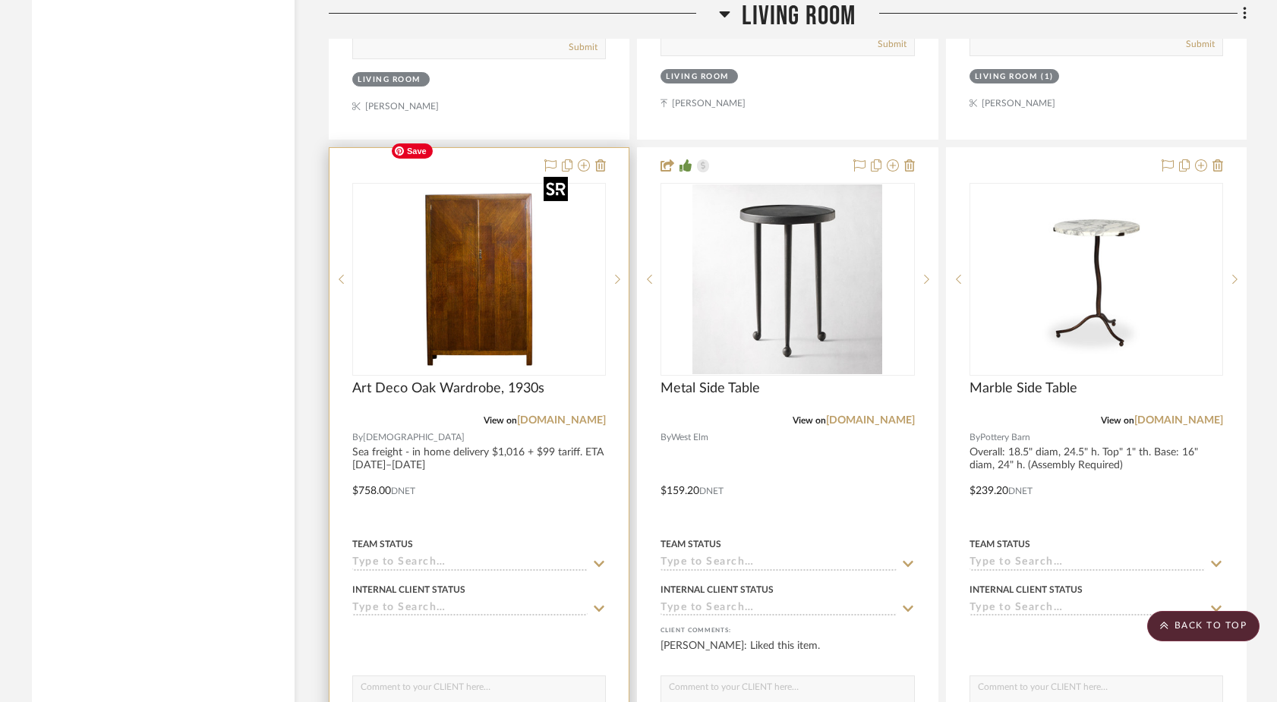
click at [484, 279] on img "0" at bounding box center [479, 279] width 190 height 190
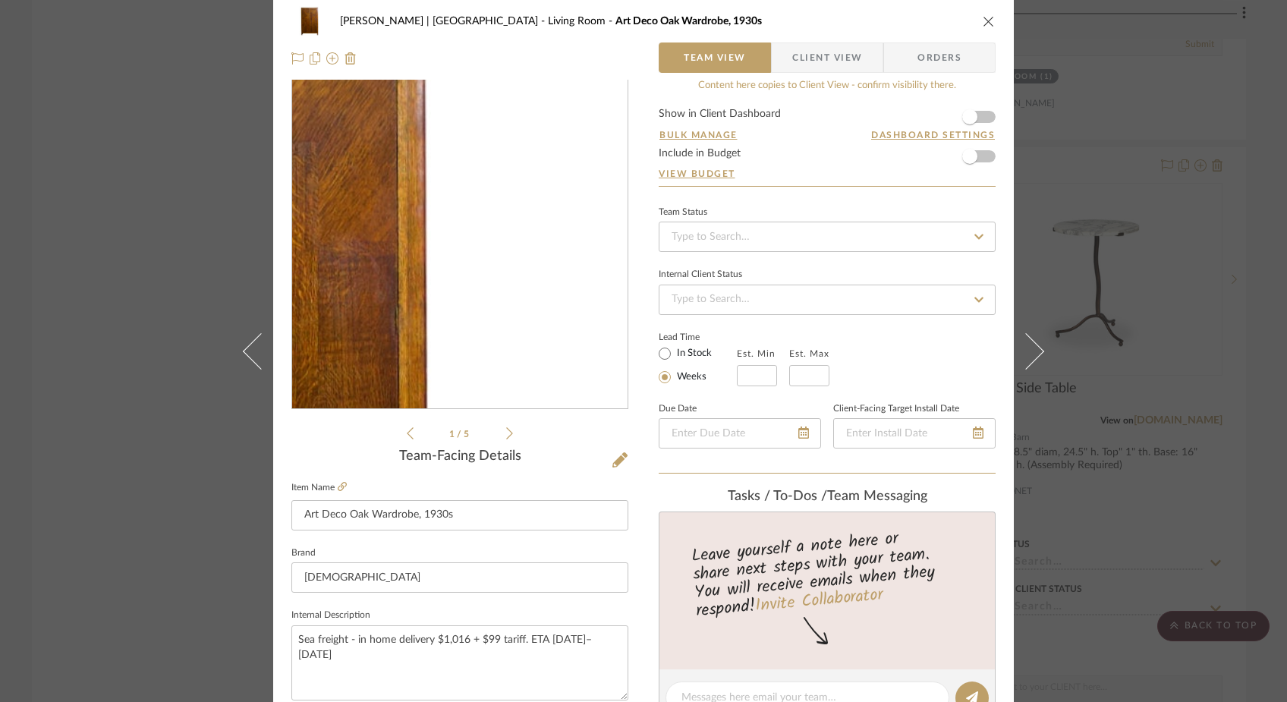
scroll to position [0, 0]
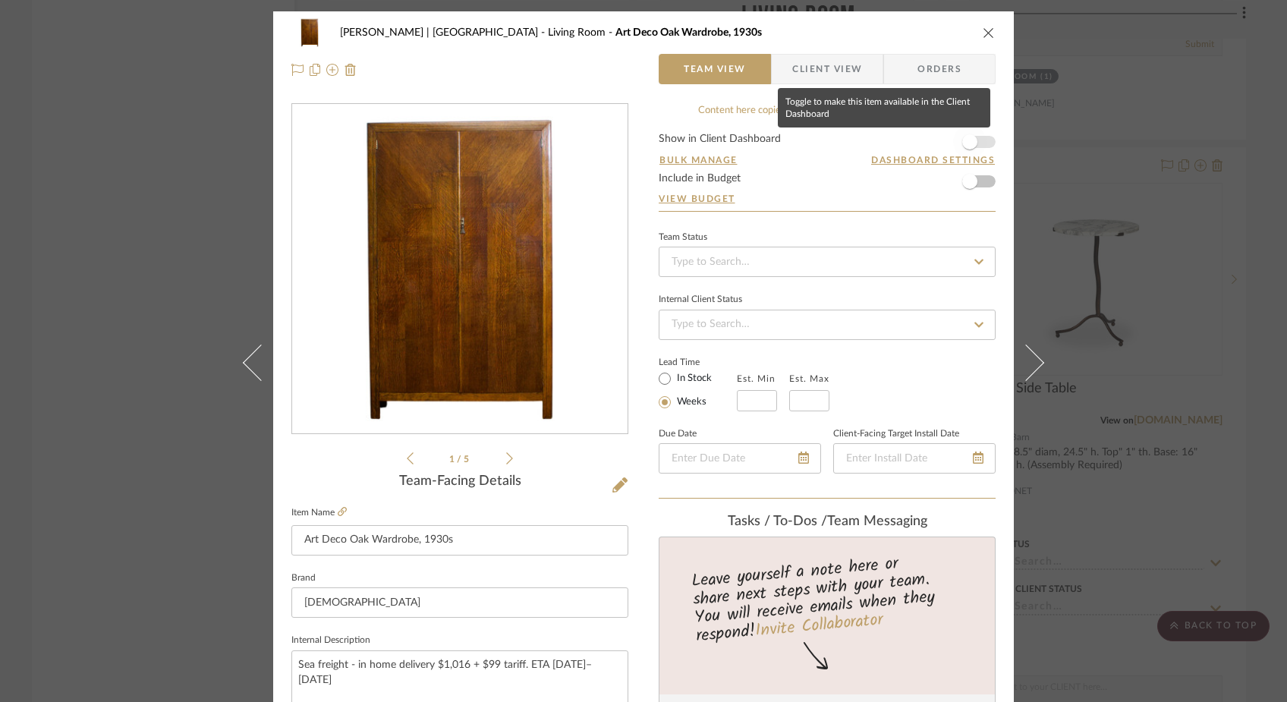
click at [976, 145] on span "button" at bounding box center [969, 141] width 33 height 33
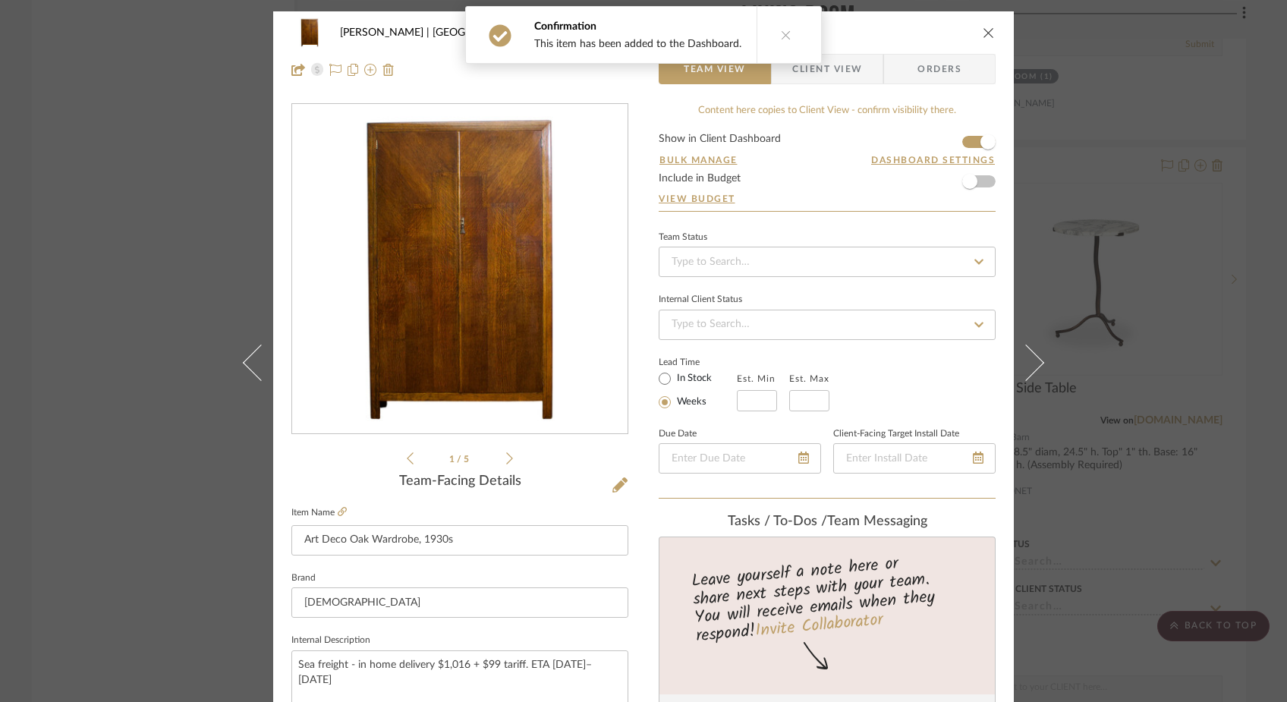
click at [985, 32] on icon "close" at bounding box center [989, 33] width 12 height 12
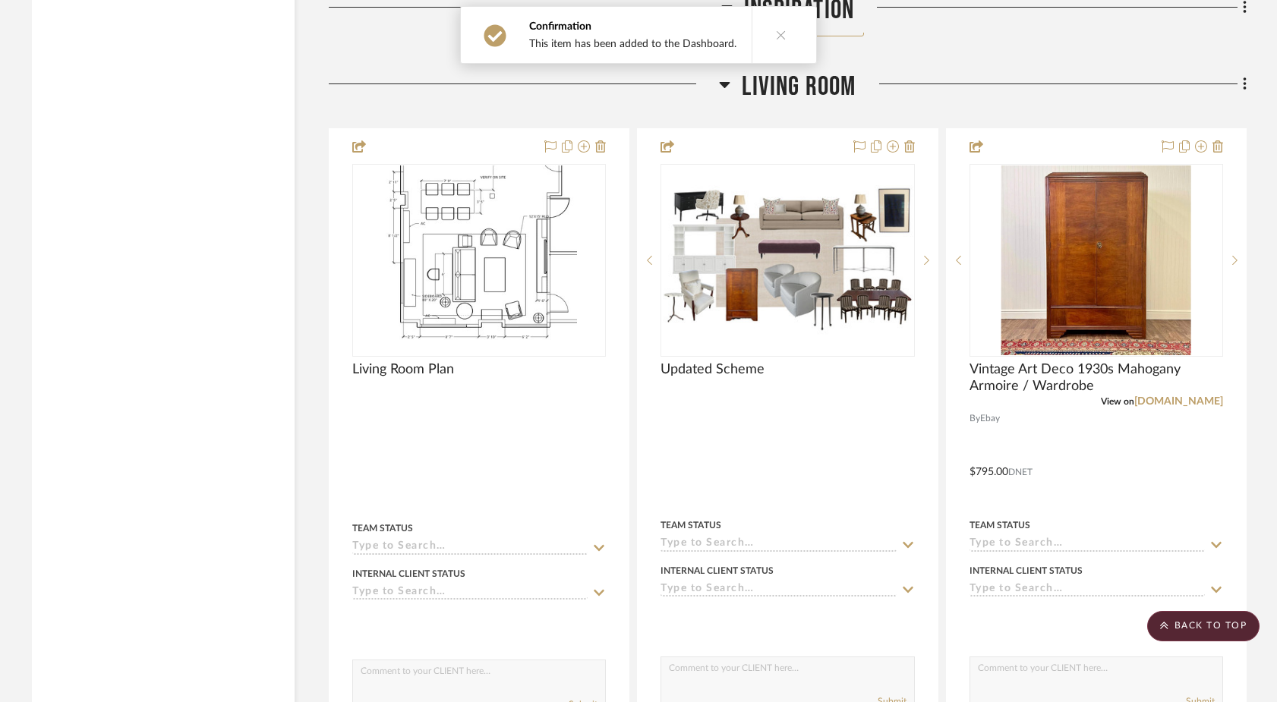
scroll to position [5359, 0]
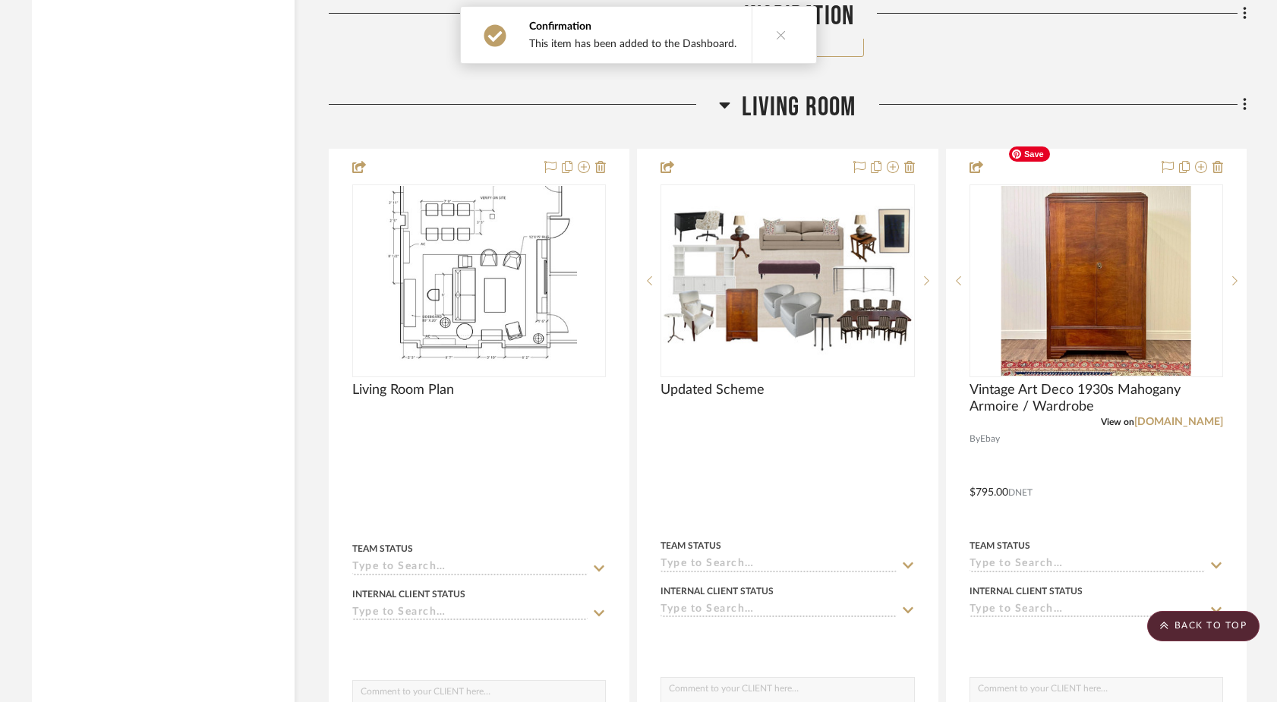
click at [1038, 230] on img "0" at bounding box center [1096, 281] width 190 height 190
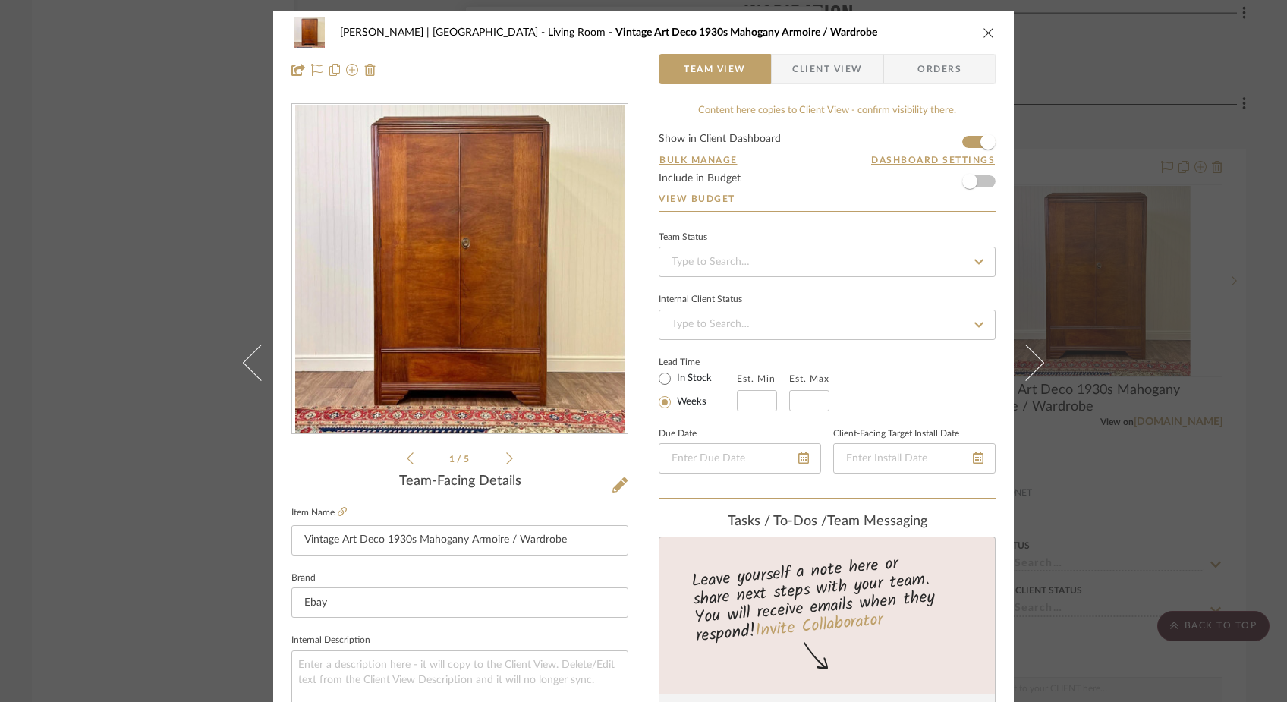
scroll to position [338, 0]
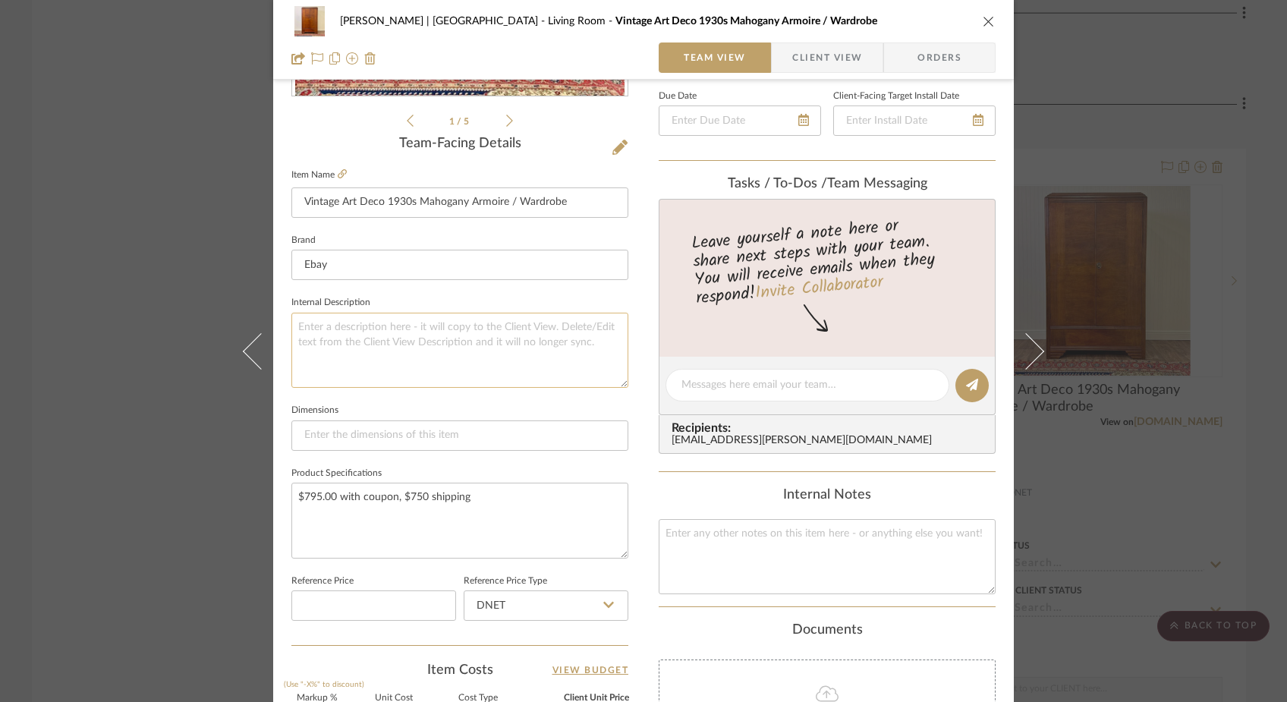
click at [423, 364] on textarea at bounding box center [460, 350] width 337 height 75
type textarea "1-4wk delivery time"
click at [173, 191] on div "Ferree | Brooklyn Heights Living Room Vintage Art Deco 1930s Mahogany Armoire /…" at bounding box center [643, 351] width 1287 height 702
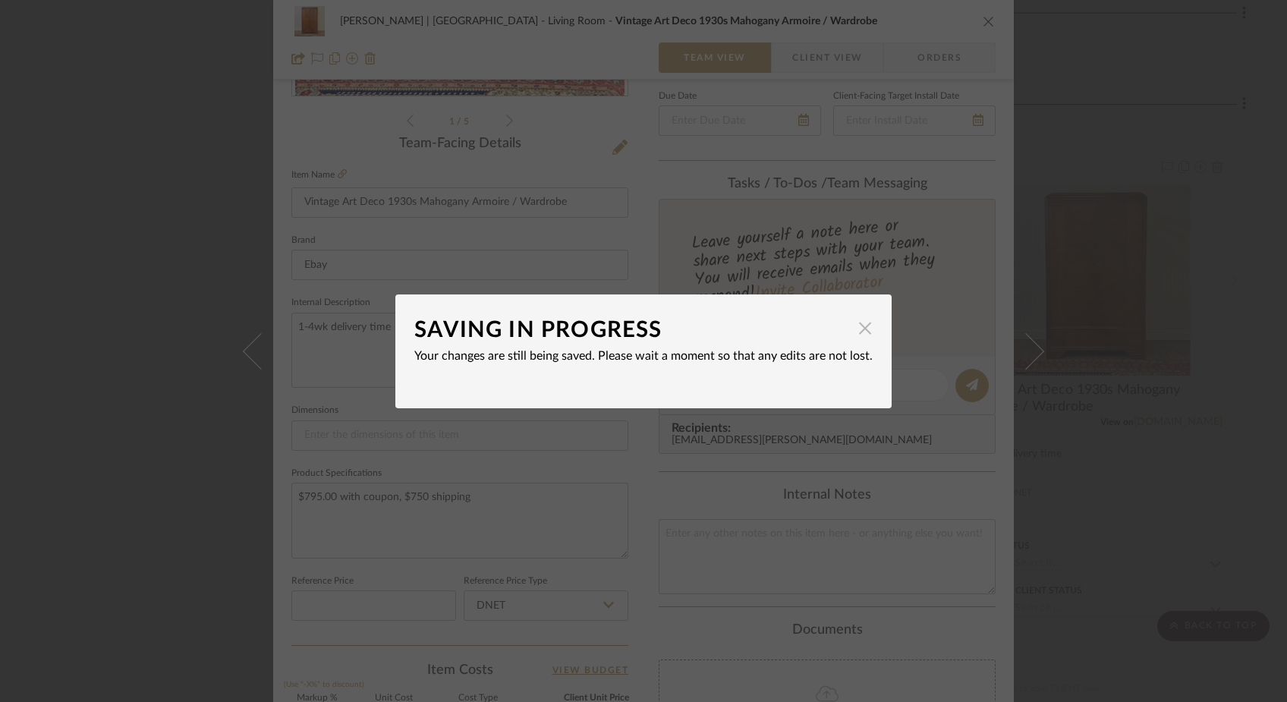
click at [859, 328] on span "button" at bounding box center [865, 329] width 30 height 30
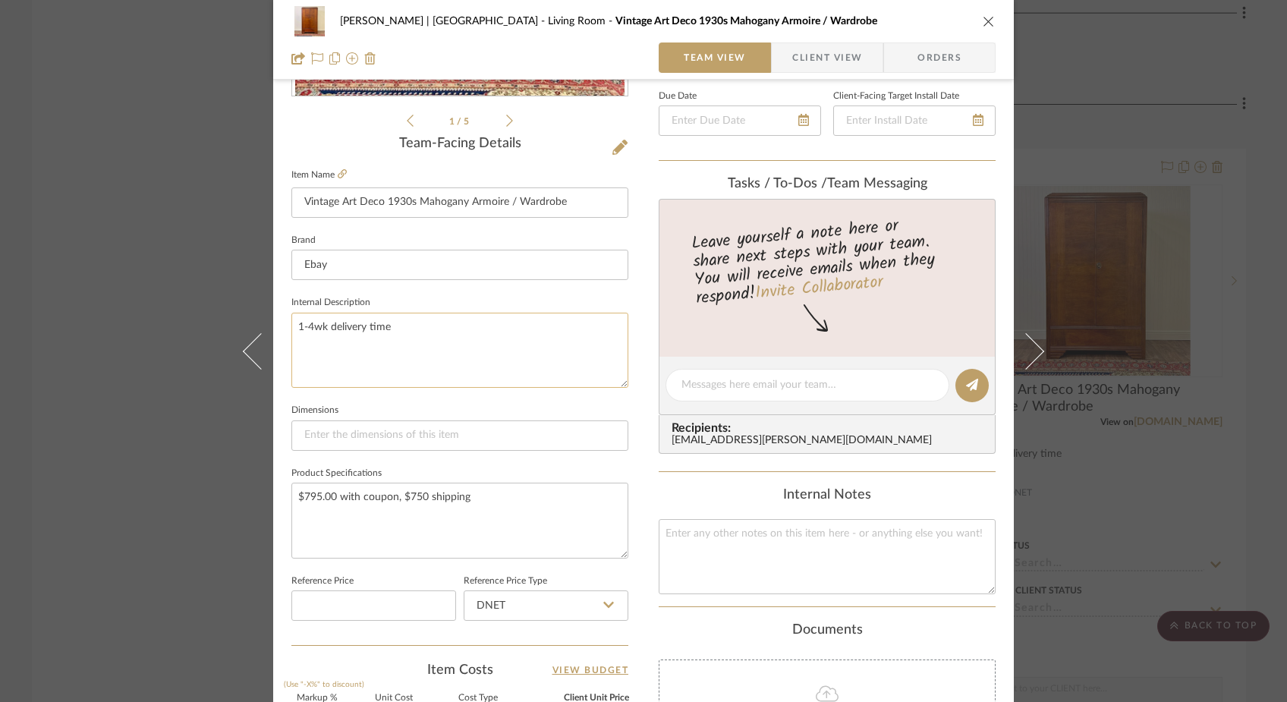
click at [292, 326] on textarea "1-4wk delivery time" at bounding box center [460, 350] width 337 height 75
click at [319, 371] on textarea "$750 shipping 1-4wk delivery time" at bounding box center [460, 350] width 337 height 75
type textarea "$750 shipping 1-4wk delivery time"
click at [175, 259] on div "Ferree | Brooklyn Heights Living Room Vintage Art Deco 1930s Mahogany Armoire /…" at bounding box center [643, 351] width 1287 height 702
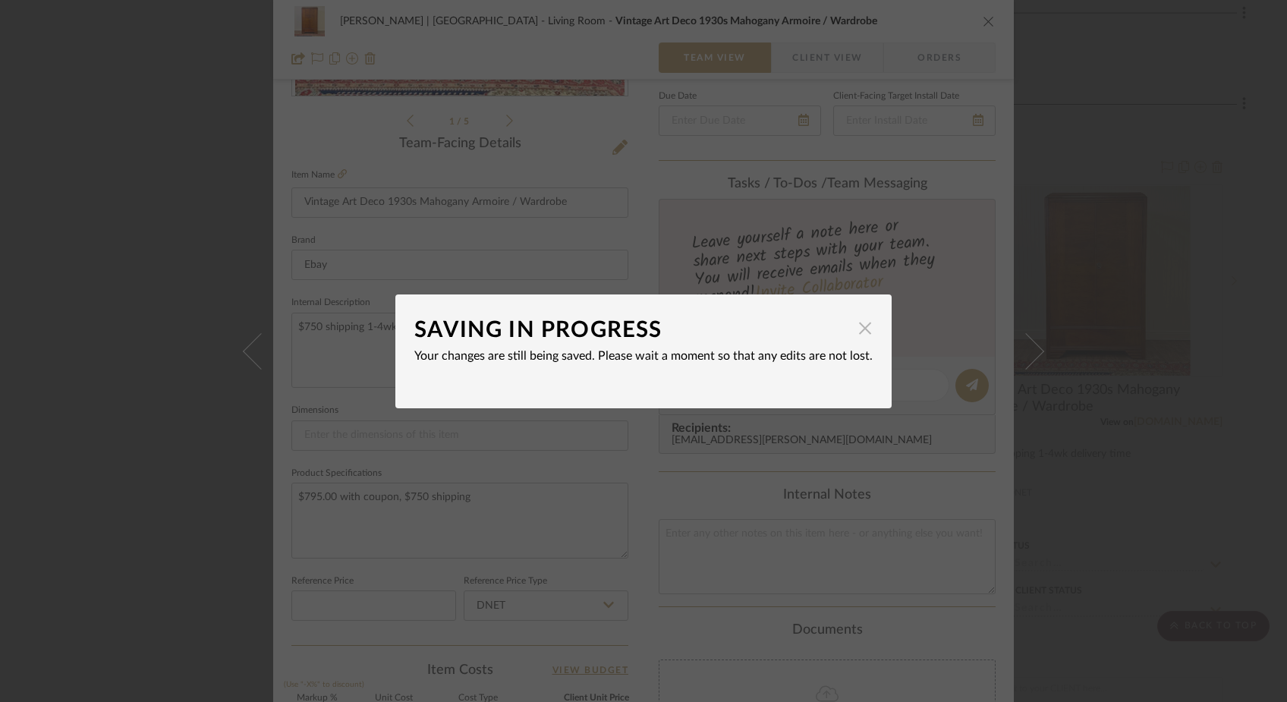
click at [859, 329] on span "button" at bounding box center [865, 329] width 30 height 30
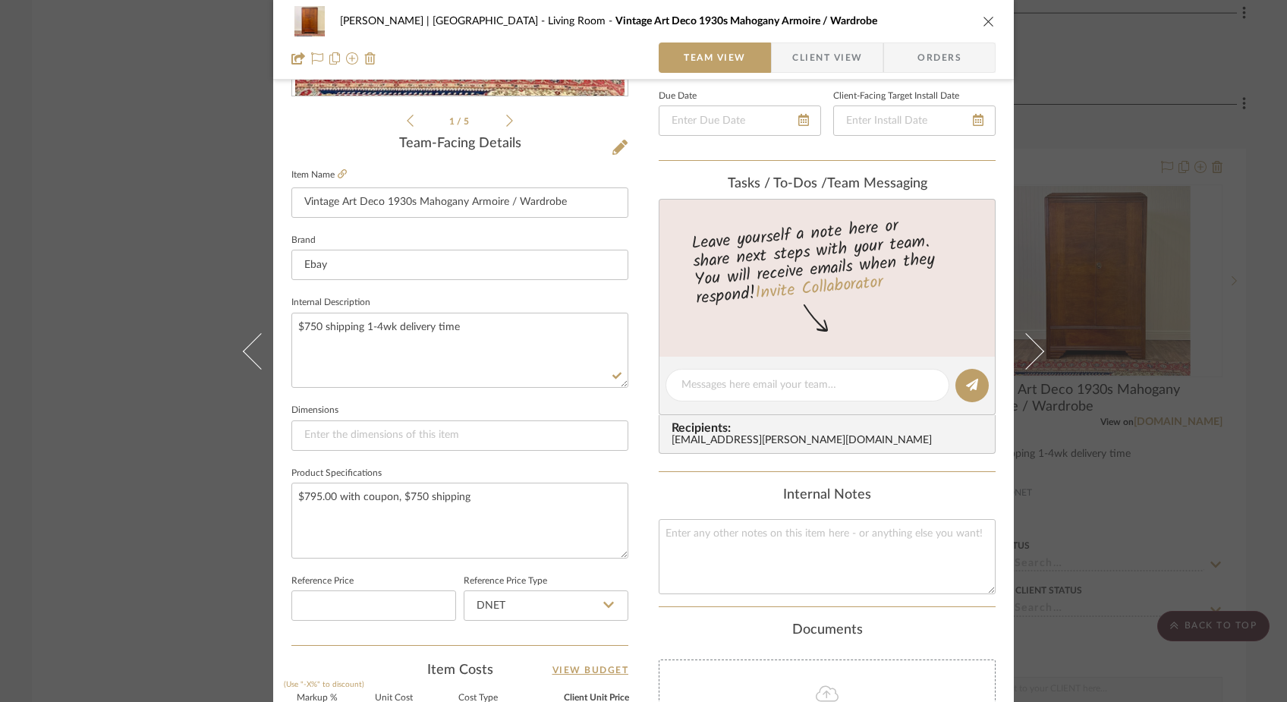
click at [169, 159] on div "Ferree | Brooklyn Heights Living Room Vintage Art Deco 1930s Mahogany Armoire /…" at bounding box center [643, 351] width 1287 height 702
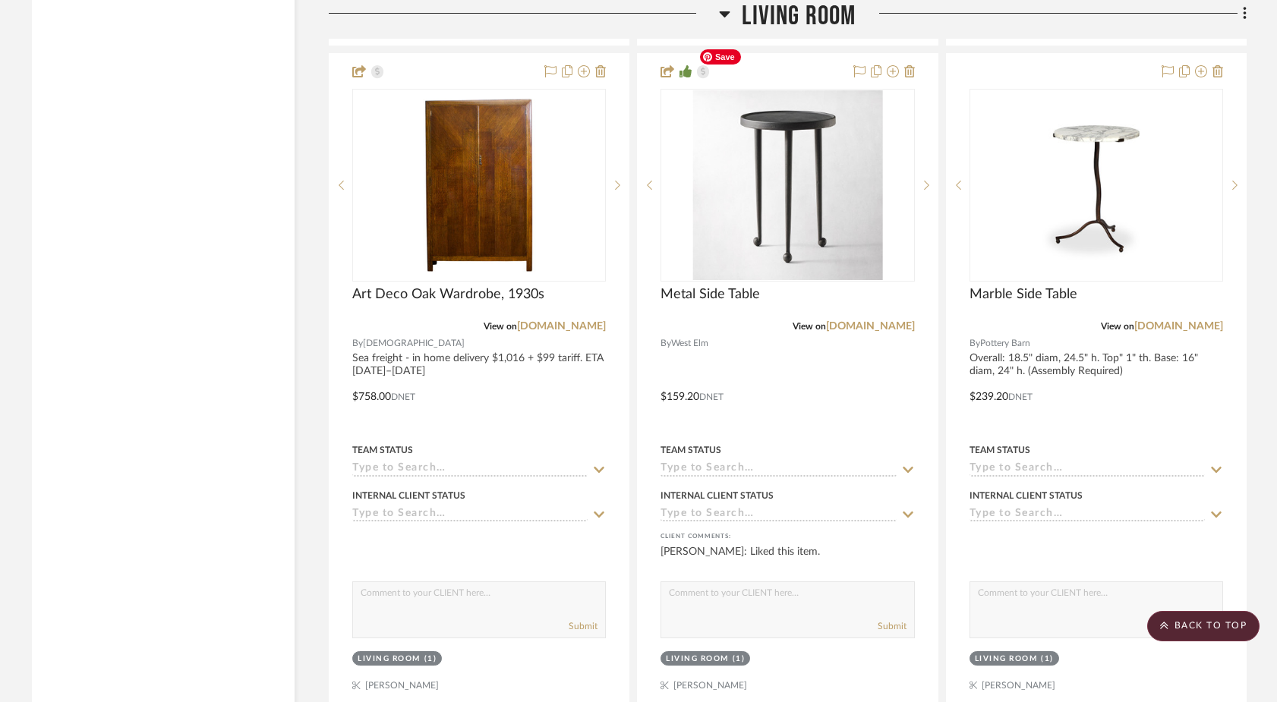
scroll to position [5974, 0]
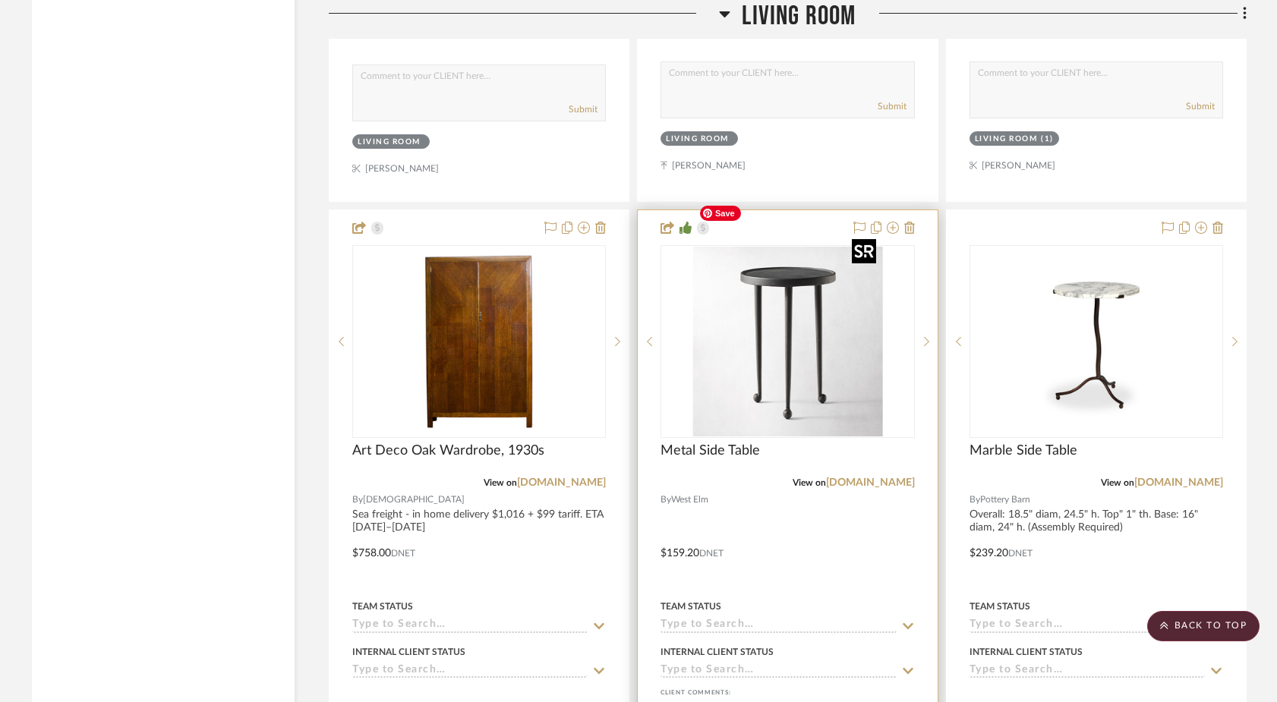
click at [815, 318] on img "0" at bounding box center [787, 342] width 190 height 190
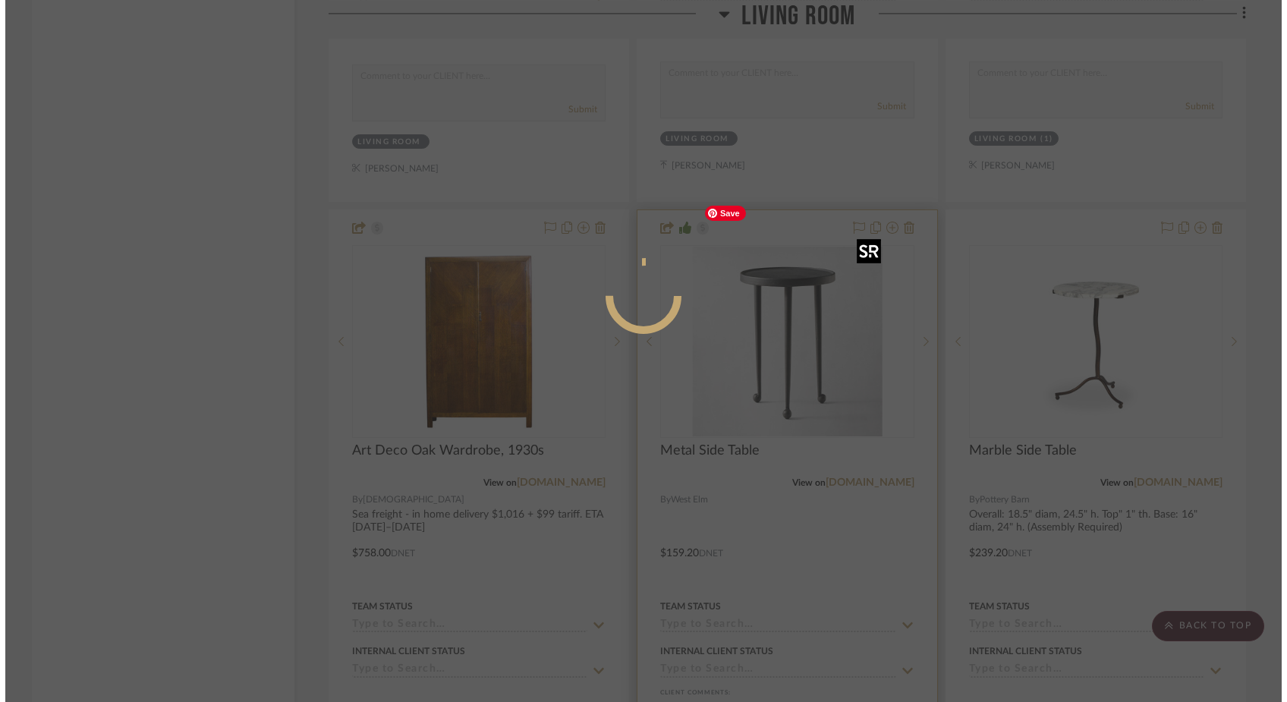
scroll to position [0, 0]
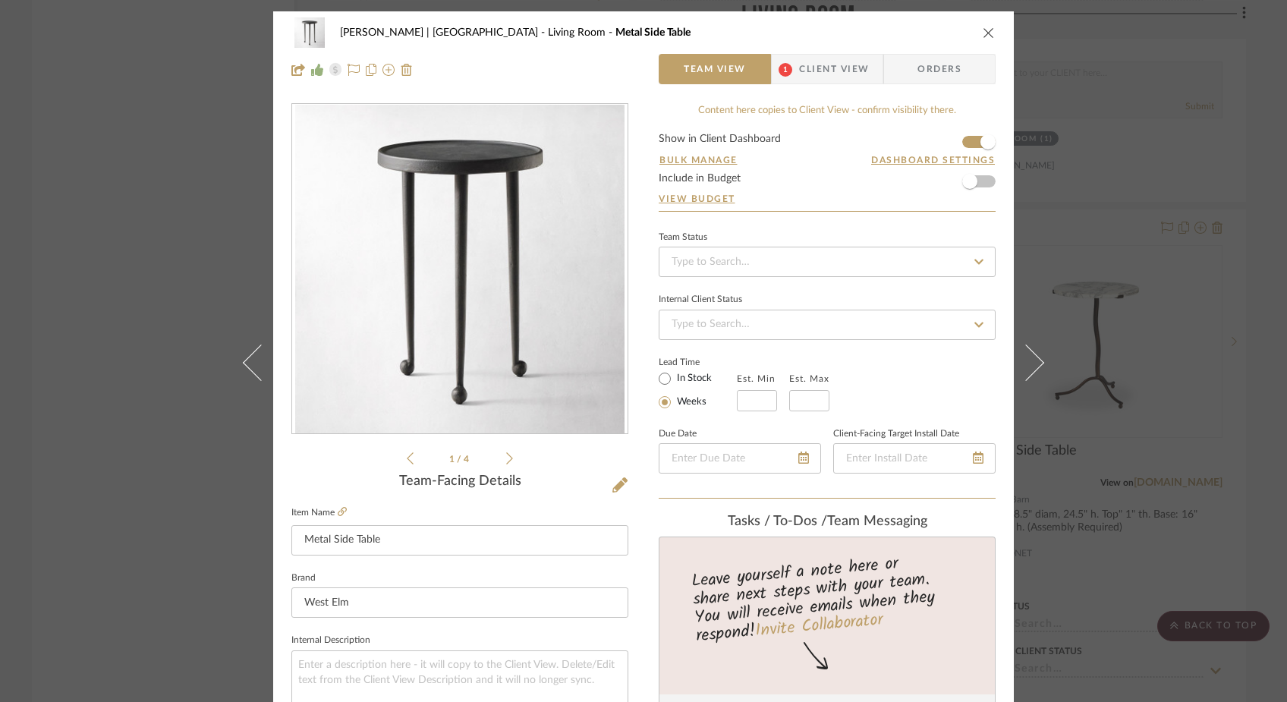
click at [137, 294] on div "Ferree | Brooklyn Heights Living Room Metal Side Table Team View 1 Client View …" at bounding box center [643, 351] width 1287 height 702
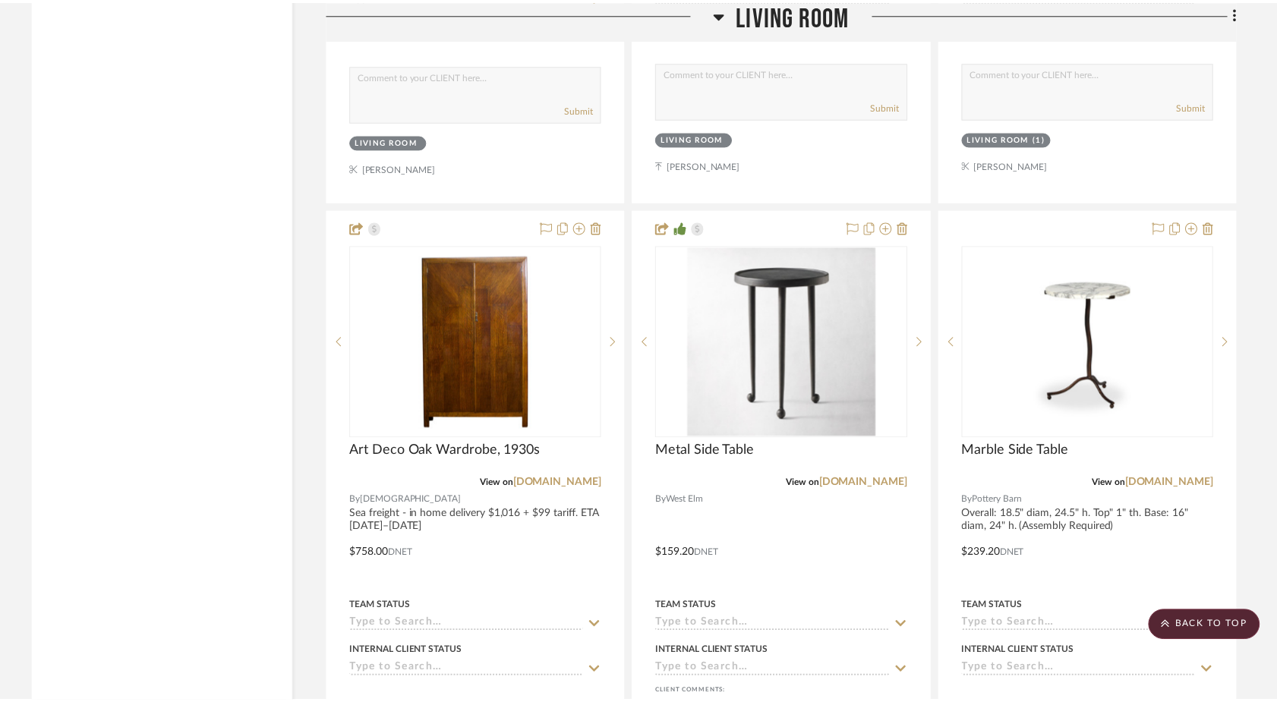
scroll to position [5974, 0]
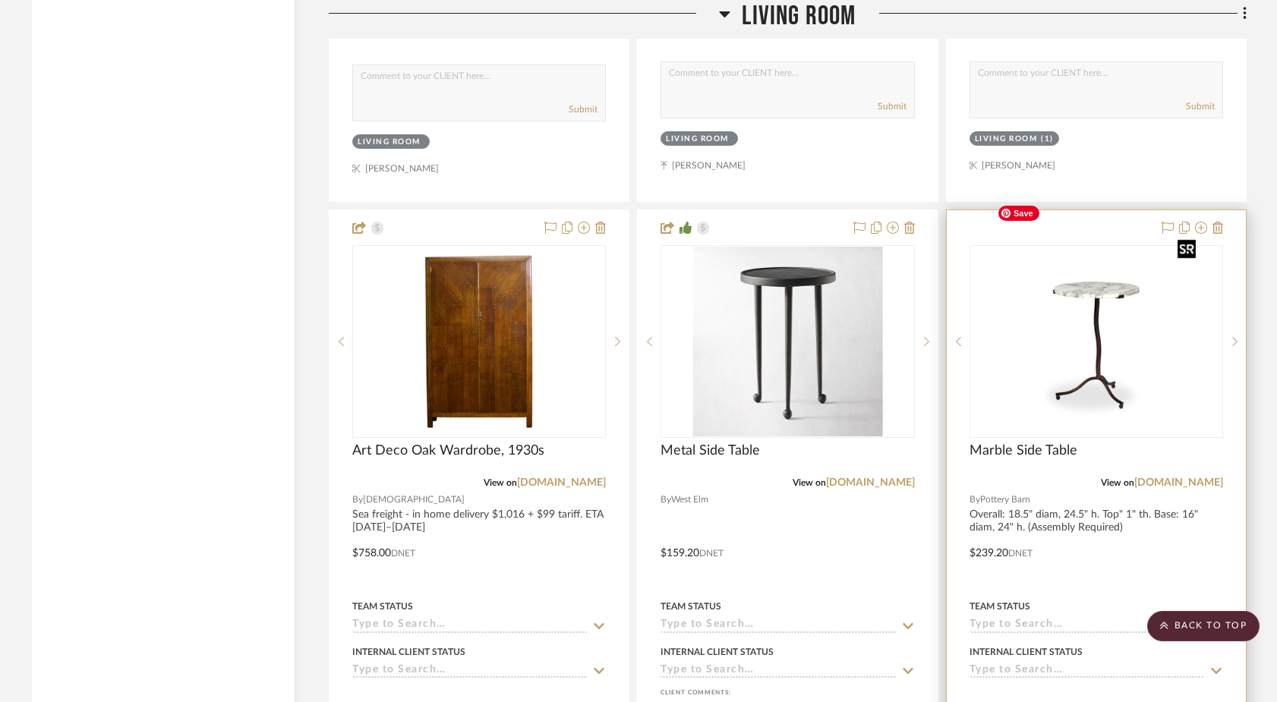
click at [1051, 275] on img "0" at bounding box center [1096, 342] width 211 height 190
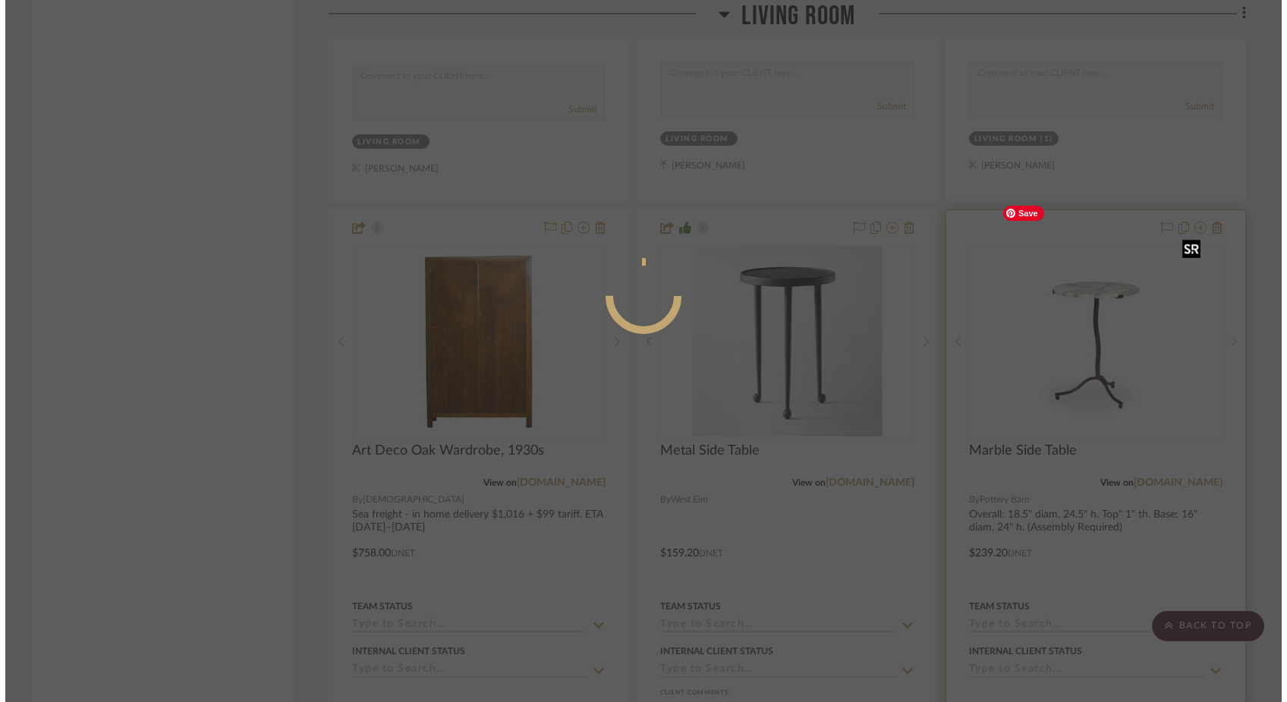
scroll to position [0, 0]
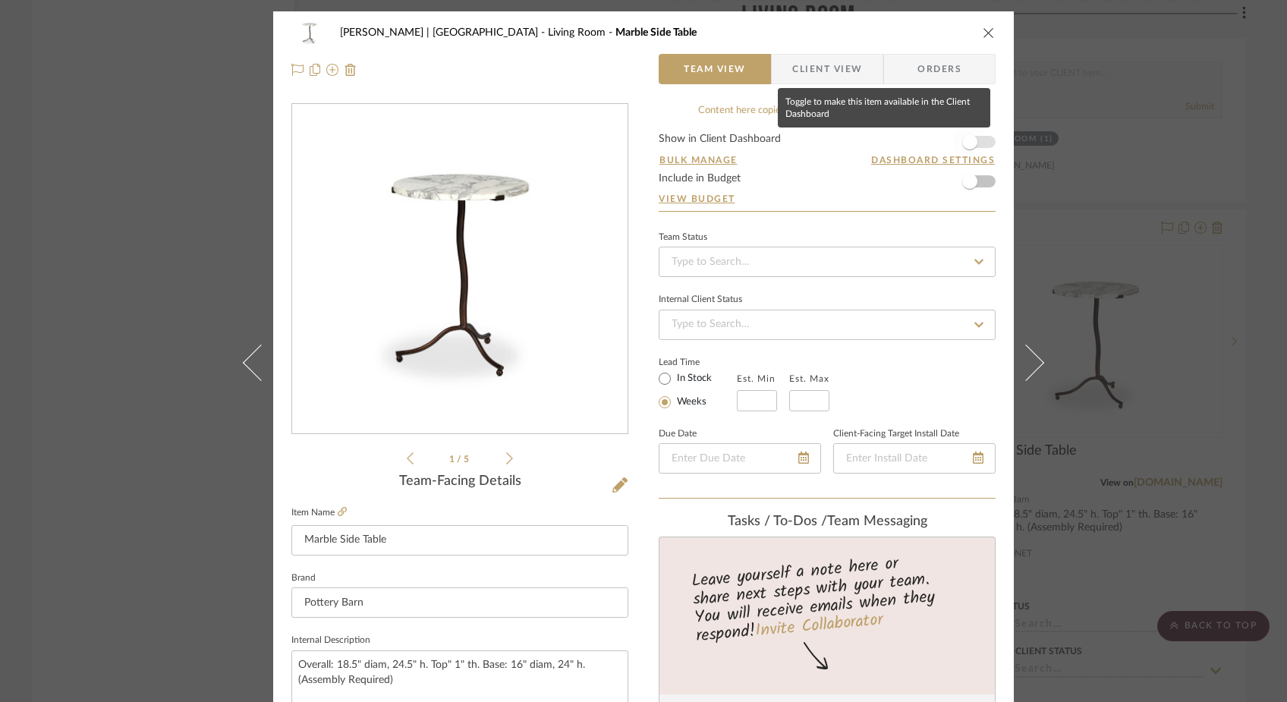
click at [963, 142] on span "button" at bounding box center [970, 141] width 15 height 15
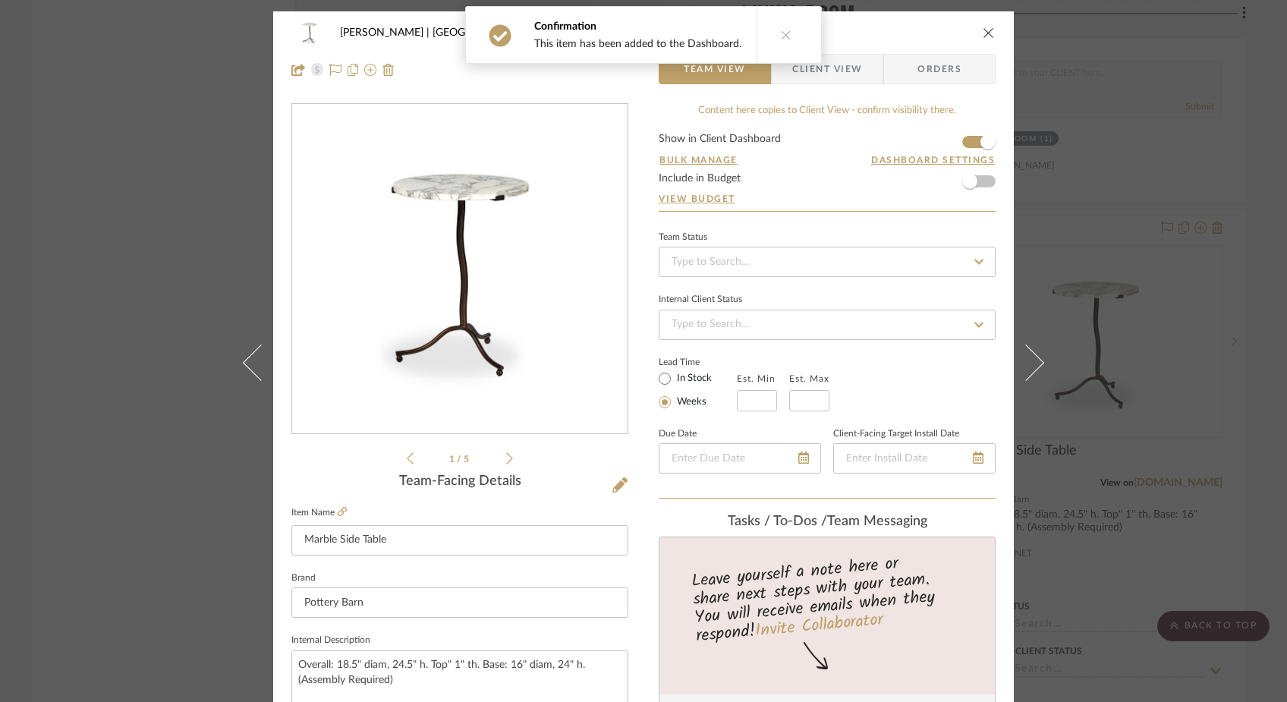
click at [983, 35] on icon "close" at bounding box center [989, 33] width 12 height 12
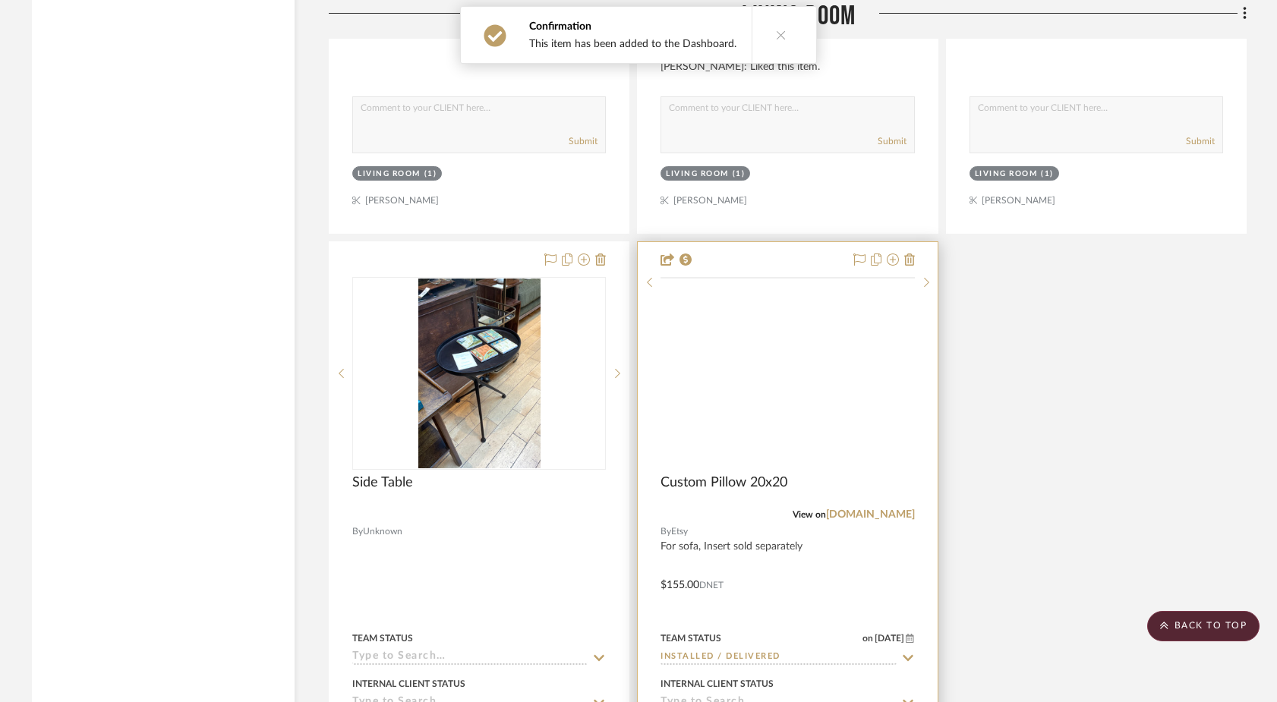
scroll to position [6625, 0]
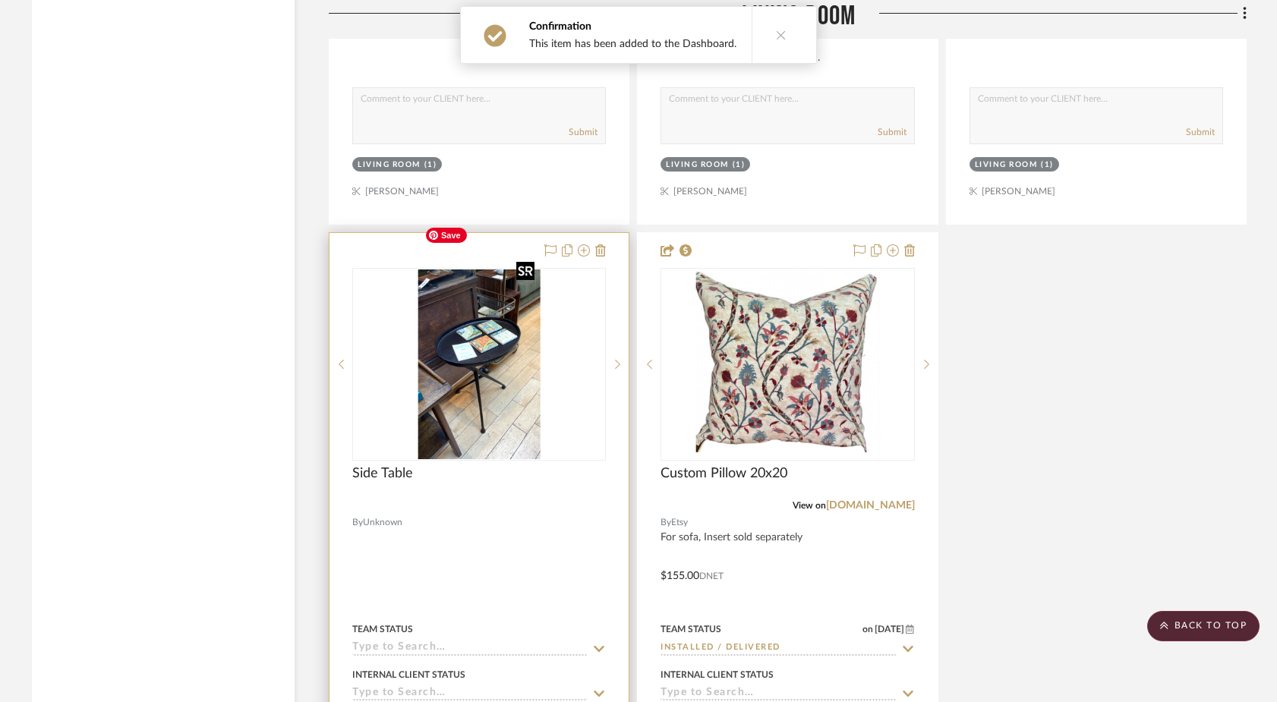
click at [0, 0] on img at bounding box center [0, 0] width 0 height 0
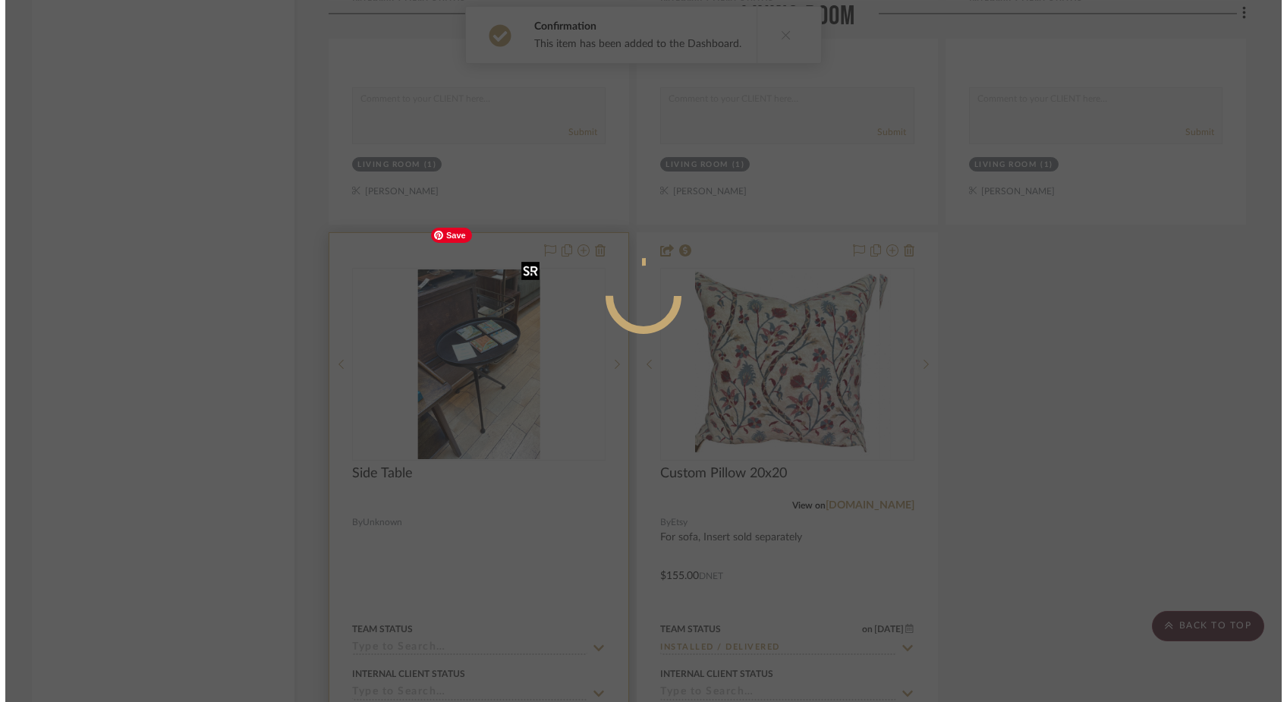
scroll to position [0, 0]
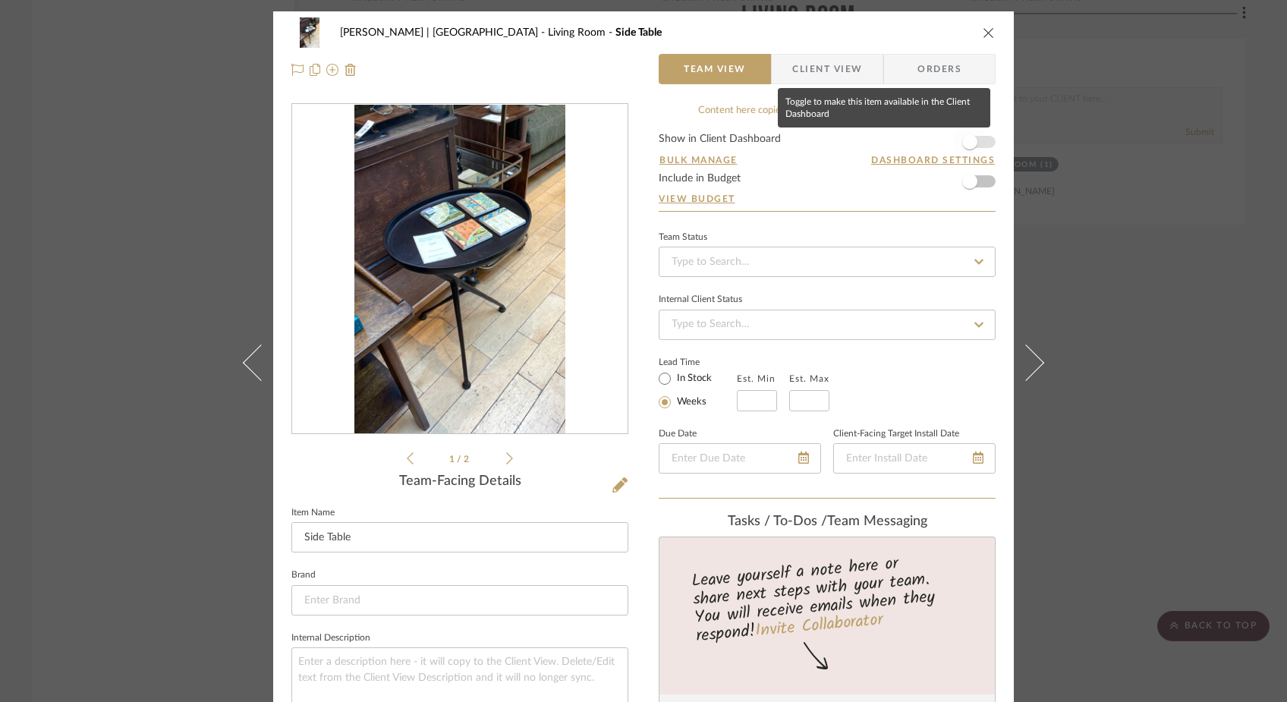
click at [981, 143] on span "button" at bounding box center [969, 141] width 33 height 33
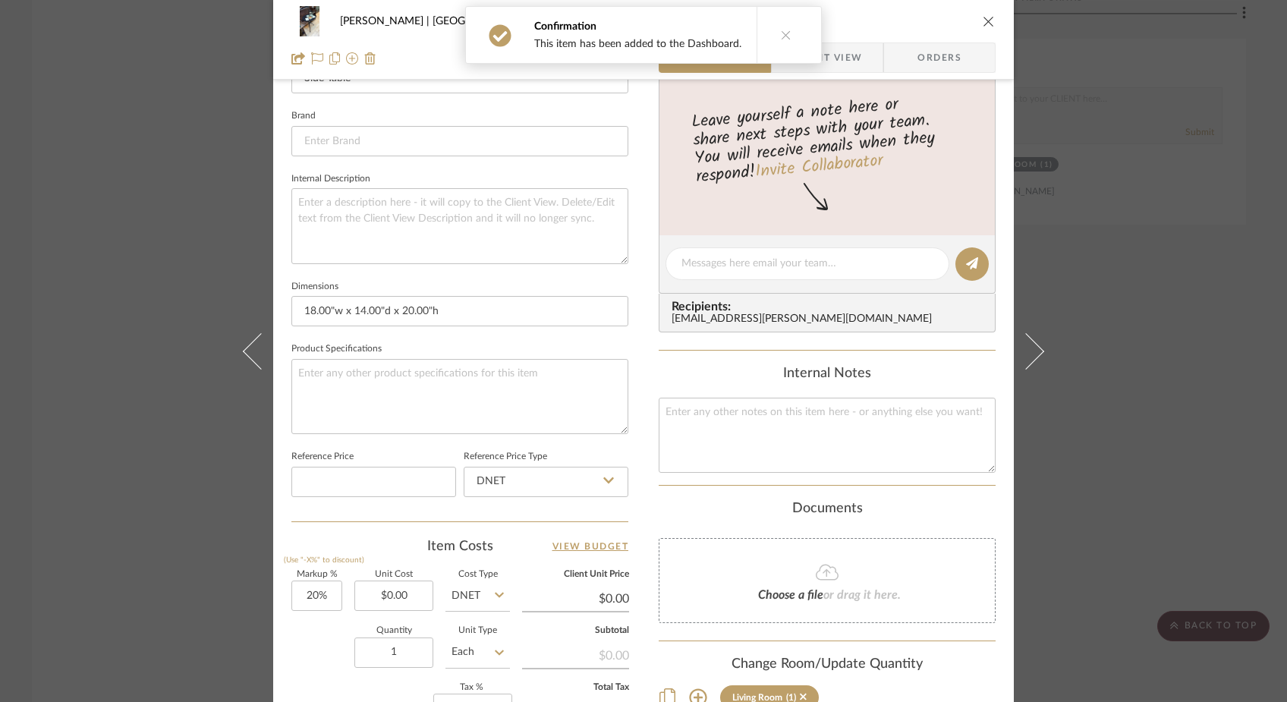
scroll to position [468, 0]
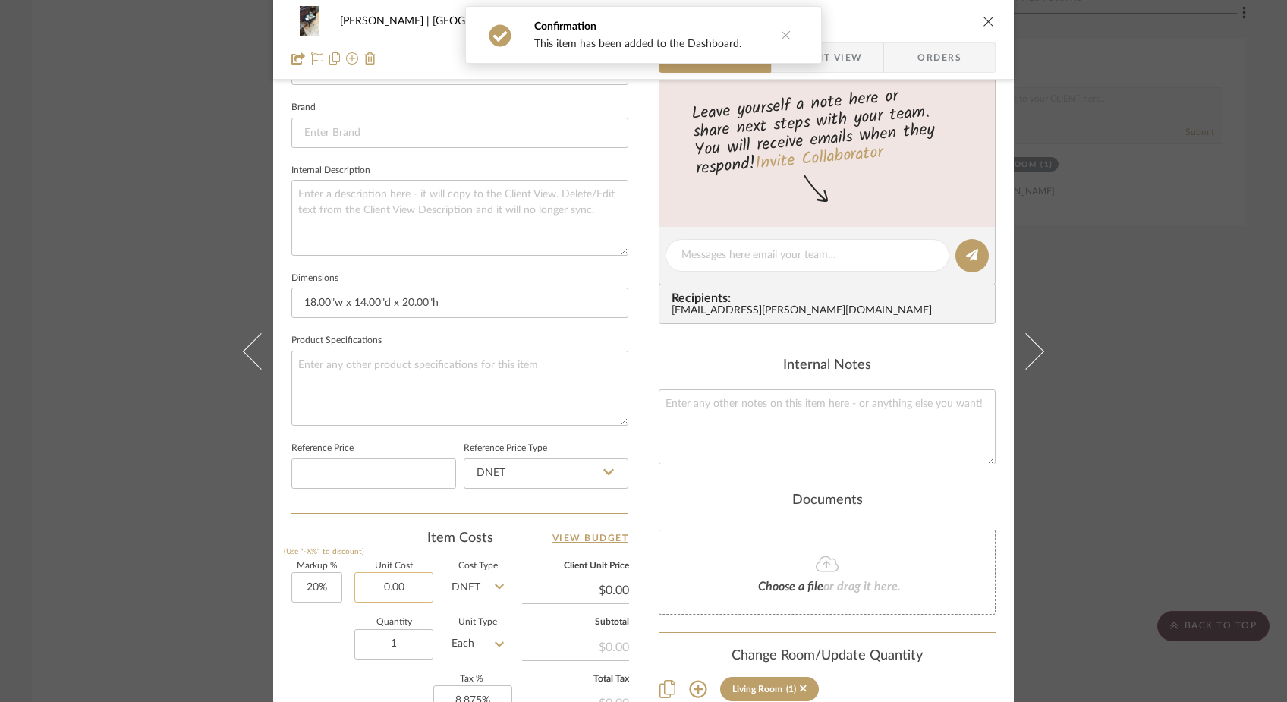
click at [417, 588] on input "0.00" at bounding box center [394, 587] width 79 height 30
type input "345"
type input "20"
type input "$345.00"
click at [322, 582] on input "20" at bounding box center [317, 587] width 51 height 30
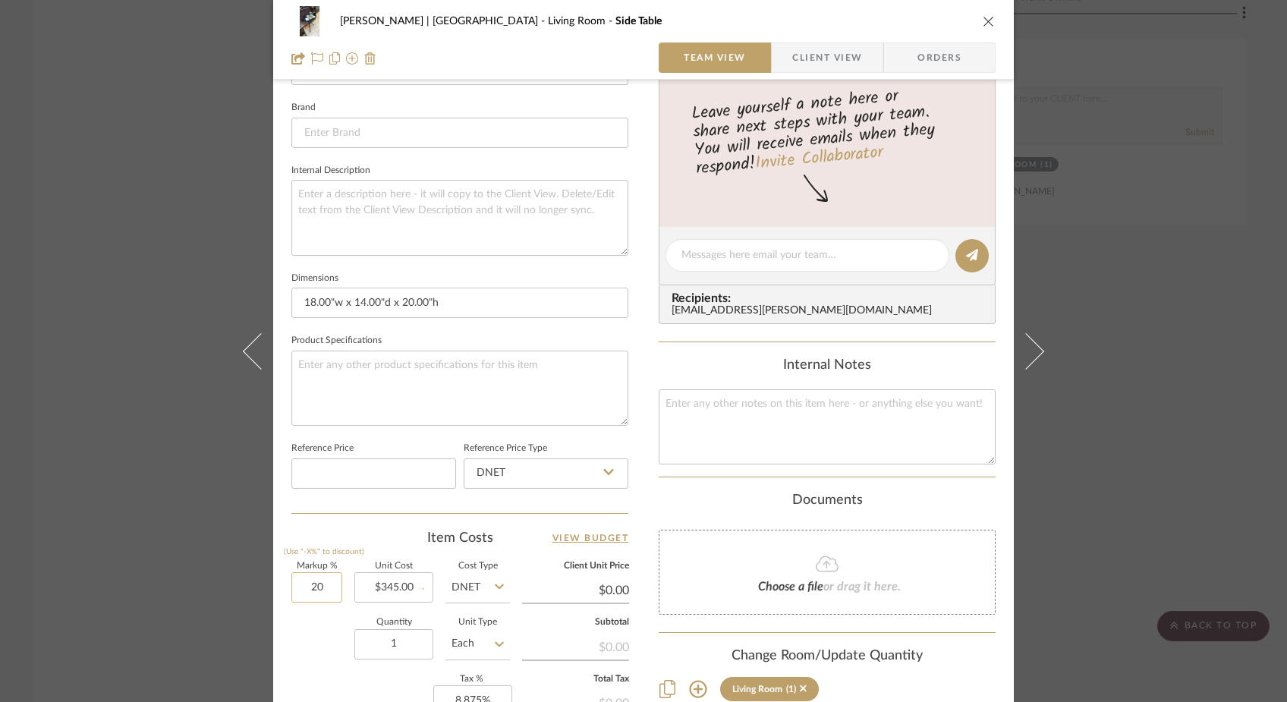
type input "$414.00"
type input "$41.40"
type input "0%"
click at [310, 634] on div "Quantity 1 Unit Type Each" at bounding box center [401, 646] width 219 height 54
type input "$345.00"
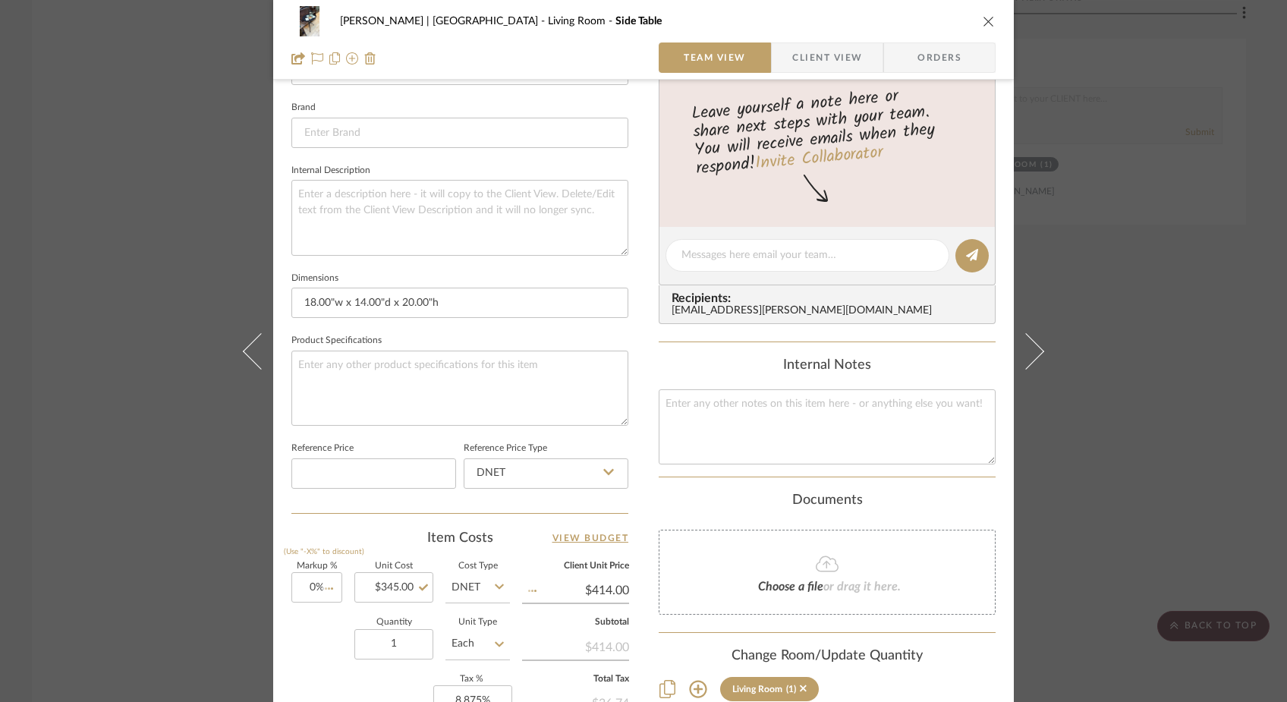
type input "$34.50"
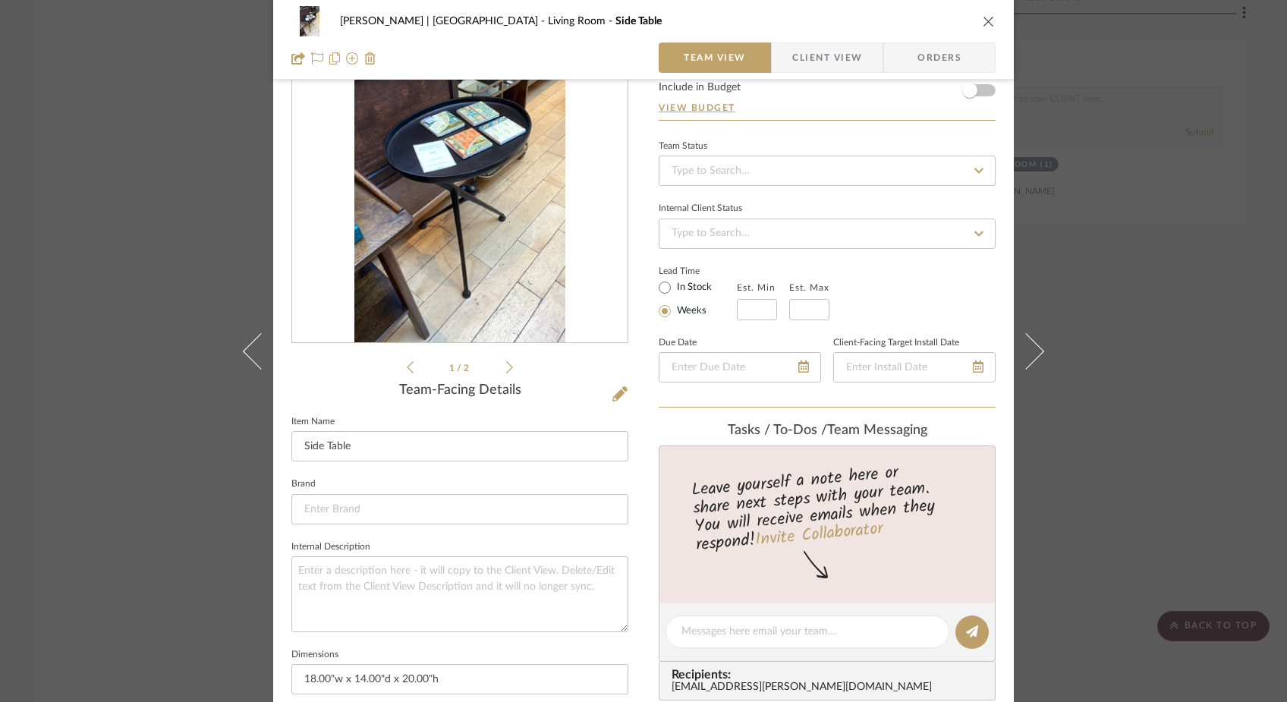
scroll to position [43, 0]
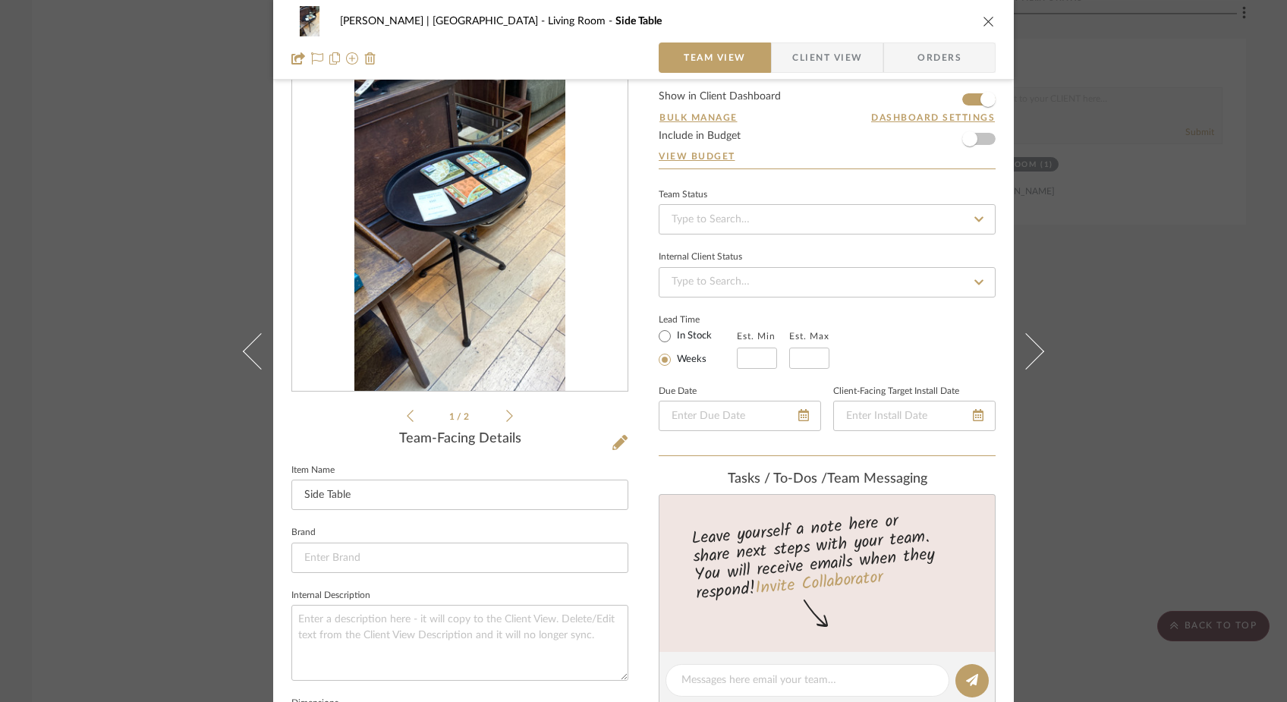
click at [506, 415] on icon at bounding box center [509, 416] width 7 height 14
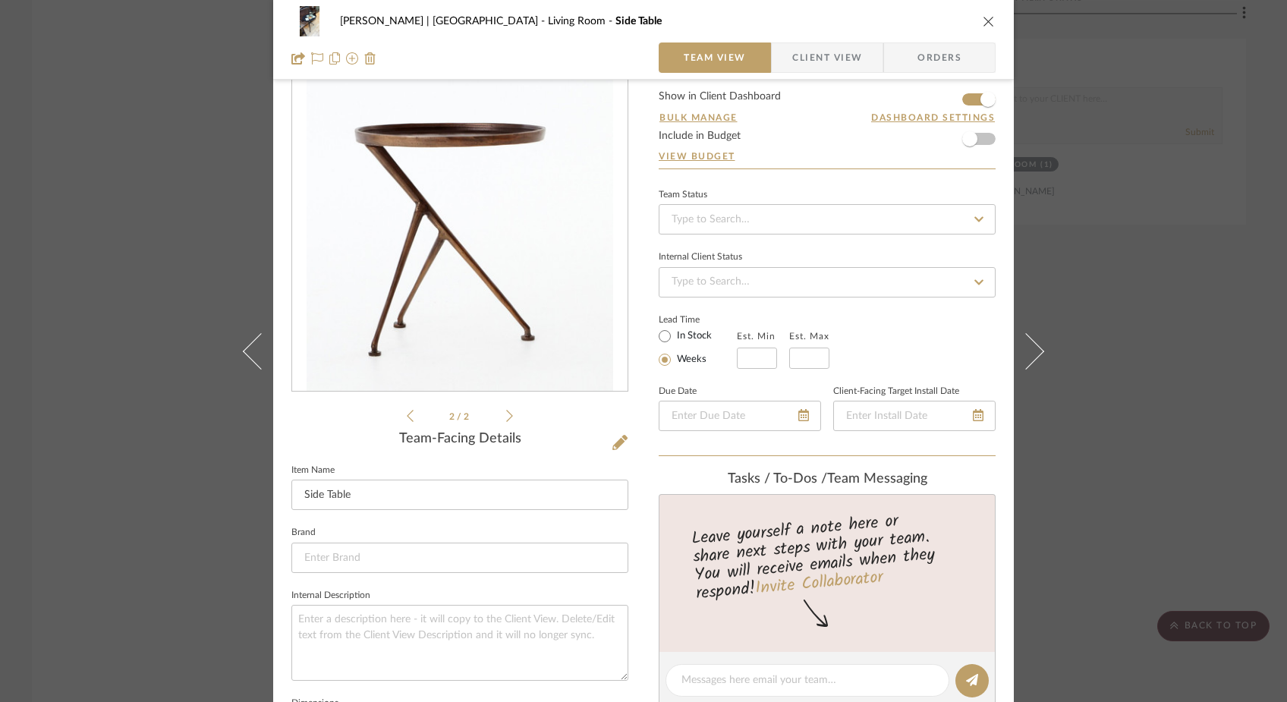
click at [202, 179] on div "Ferree | Brooklyn Heights Living Room Side Table Team View Client View Orders 2…" at bounding box center [643, 351] width 1287 height 702
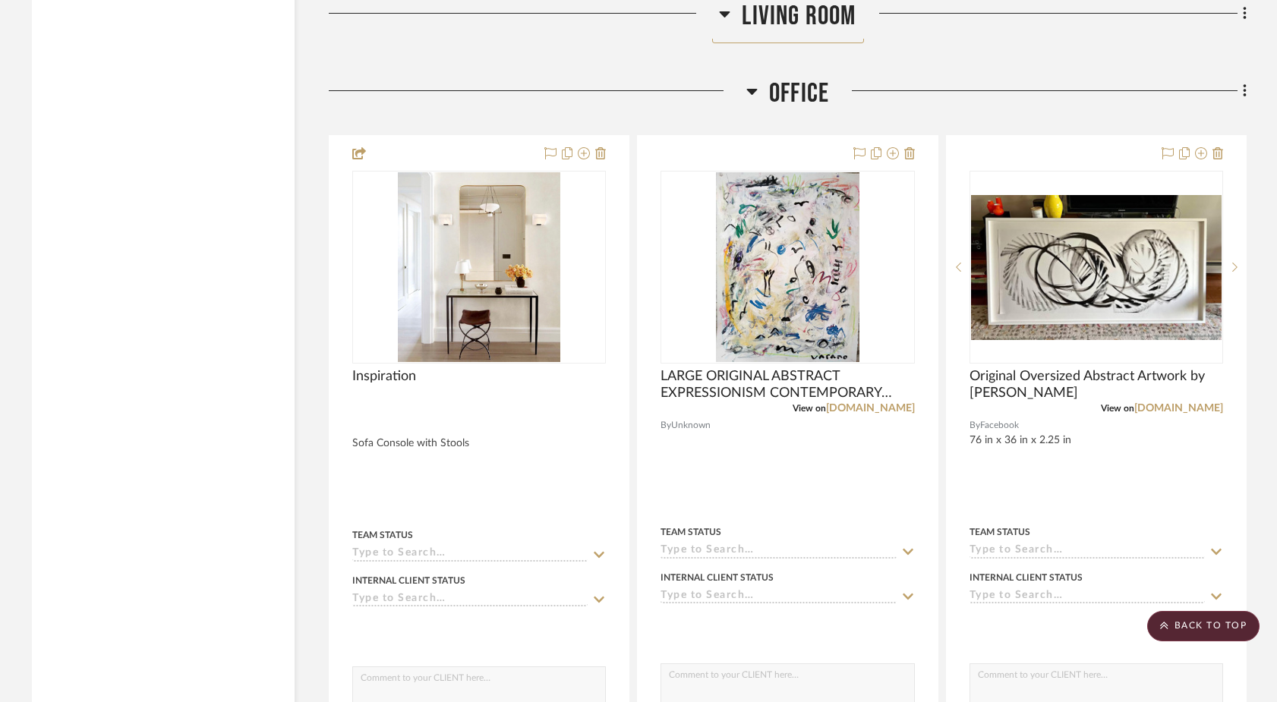
scroll to position [7564, 0]
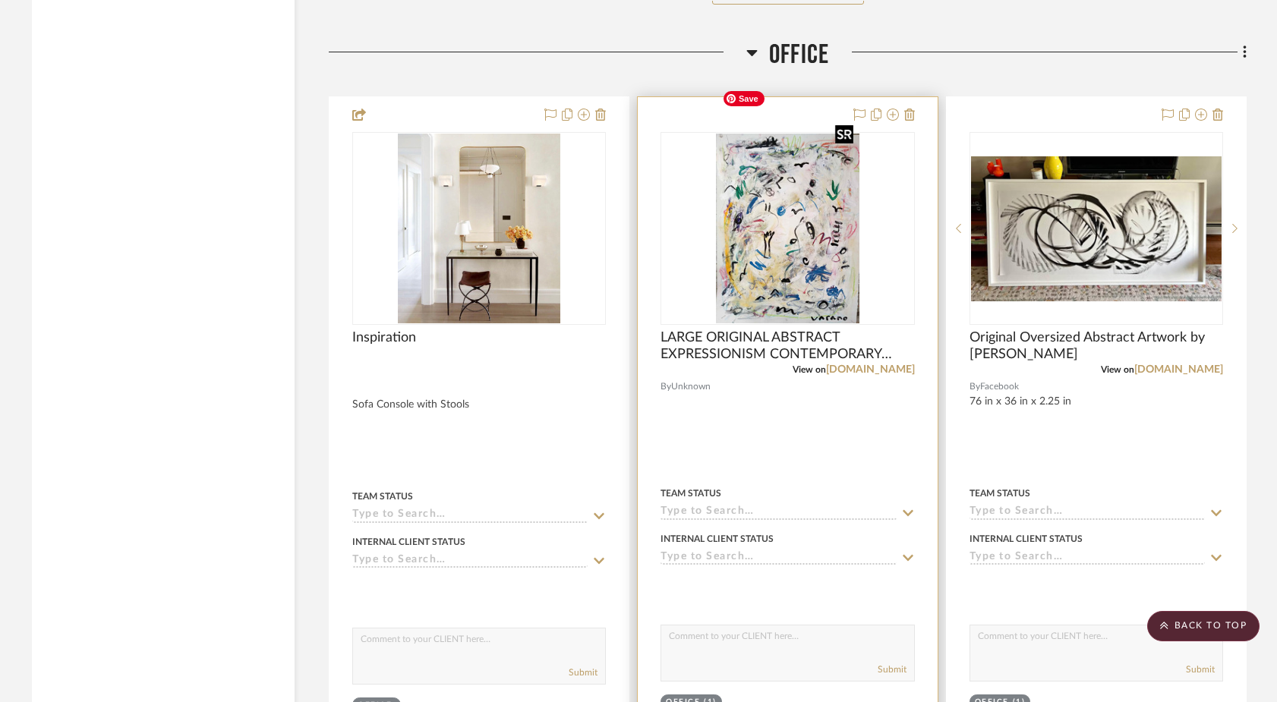
click at [723, 181] on img "0" at bounding box center [787, 229] width 143 height 190
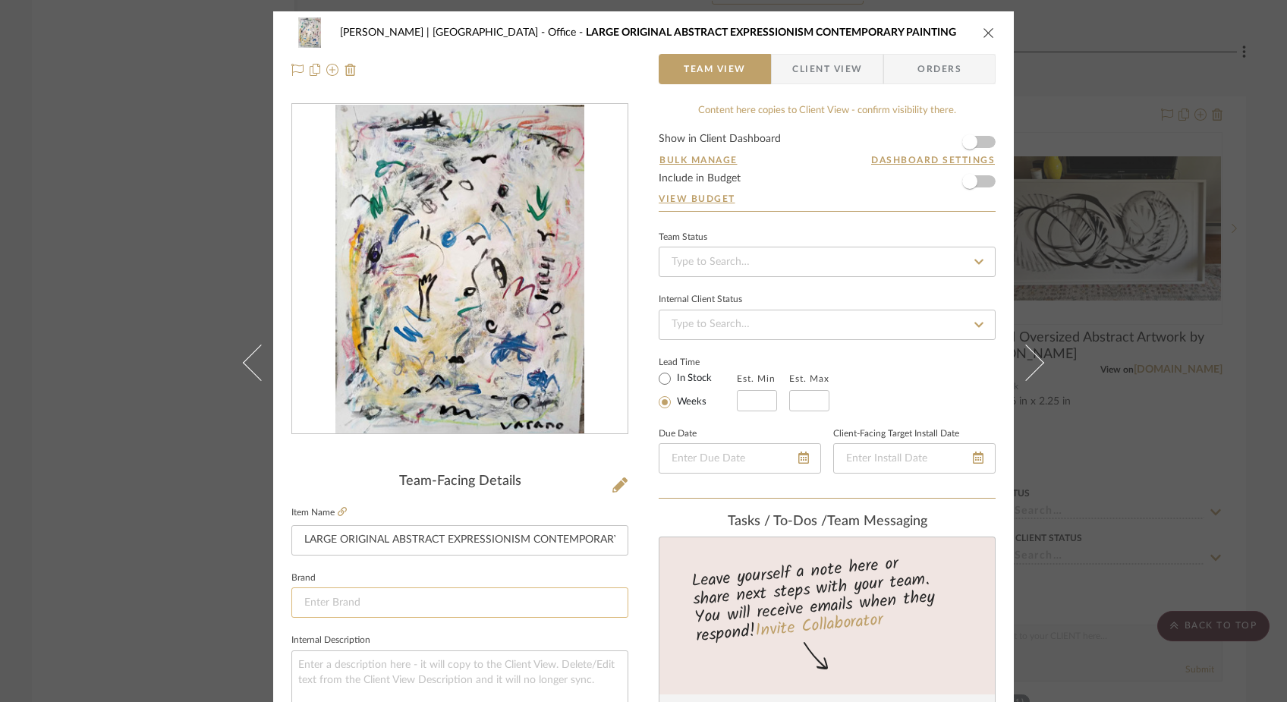
scroll to position [68, 0]
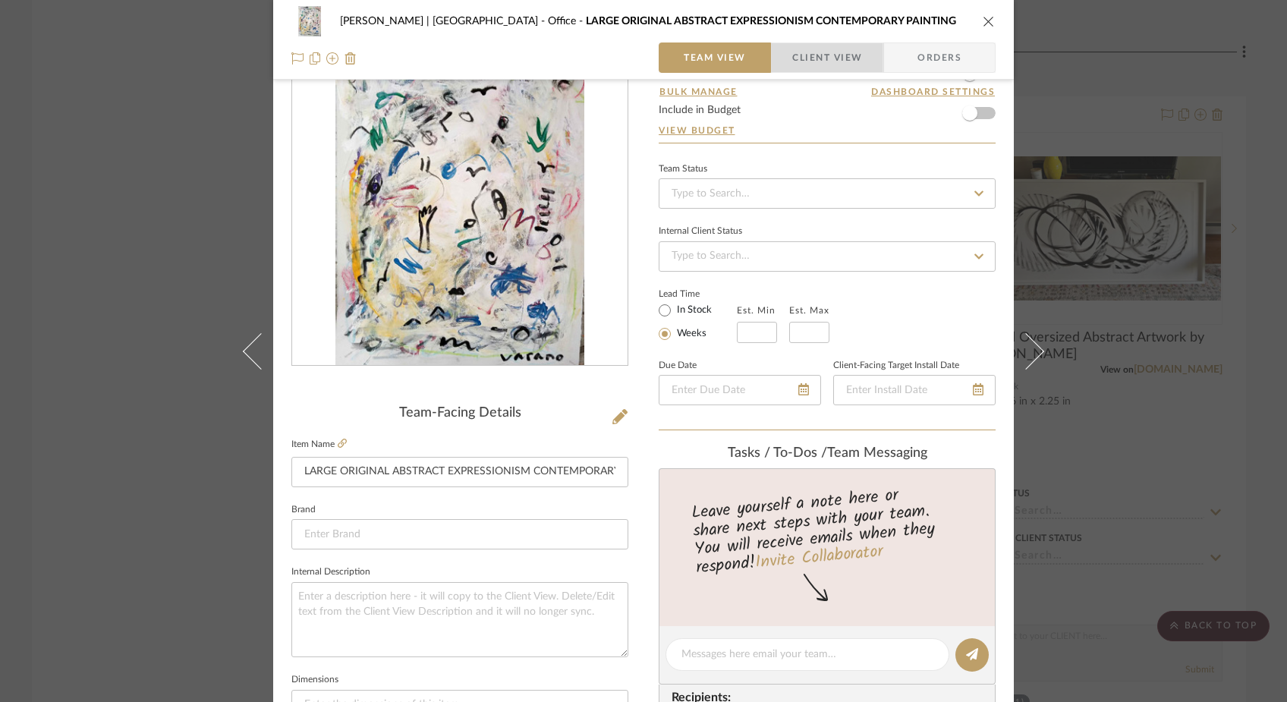
click at [830, 63] on span "Client View" at bounding box center [828, 58] width 70 height 30
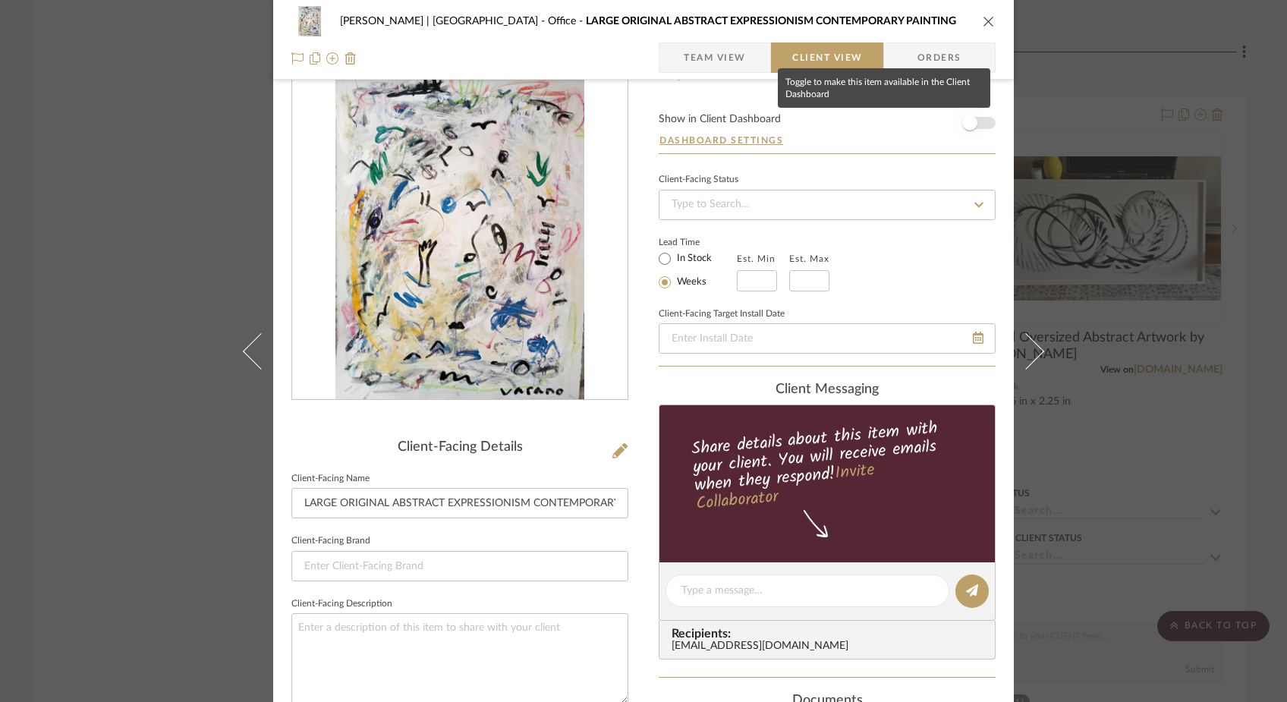
click at [975, 122] on span "button" at bounding box center [969, 122] width 33 height 33
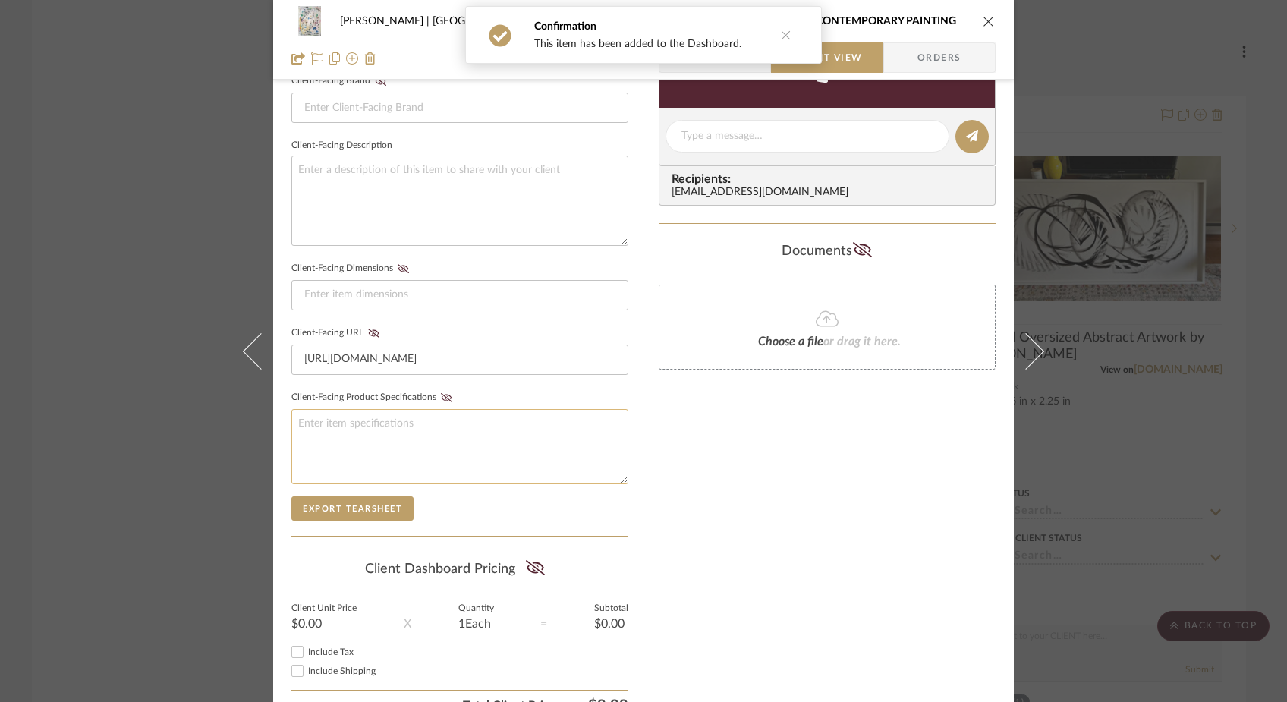
scroll to position [522, 0]
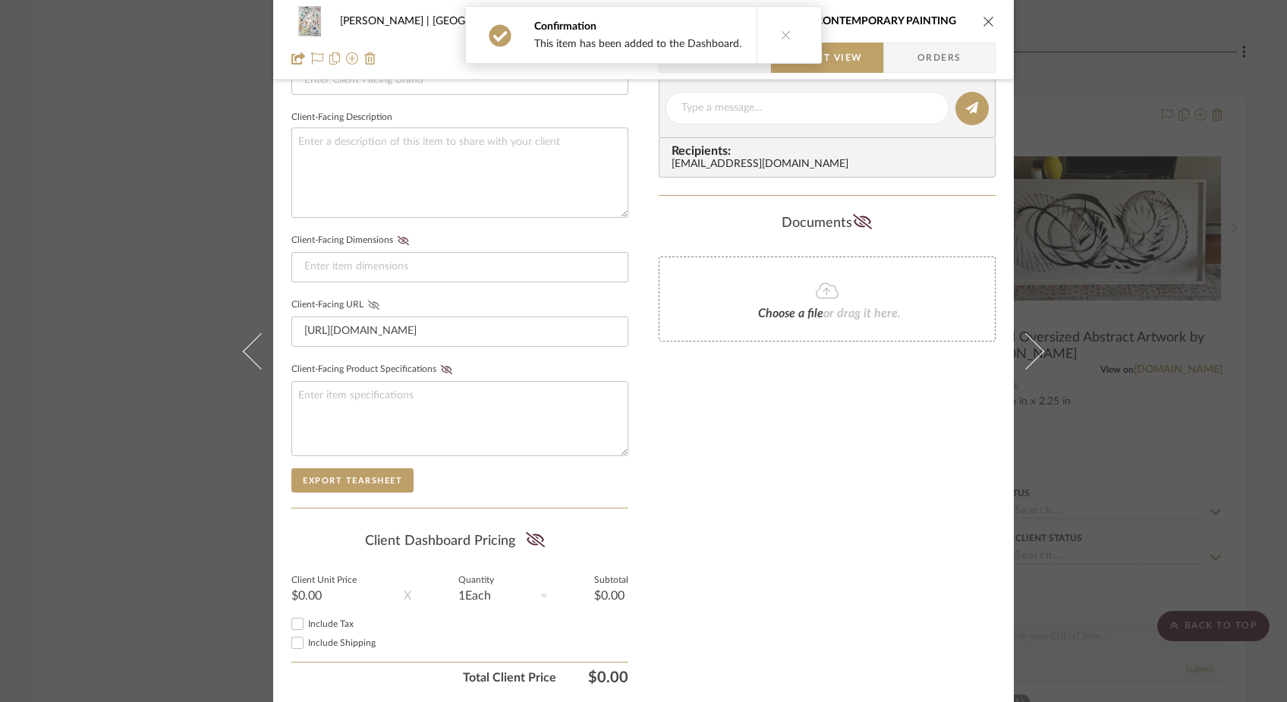
click at [368, 301] on icon at bounding box center [373, 305] width 11 height 9
click at [165, 164] on div "Ferree | Brooklyn Heights Office LARGE ORIGINAL ABSTRACT EXPRESSIONISM CONTEMPO…" at bounding box center [643, 351] width 1287 height 702
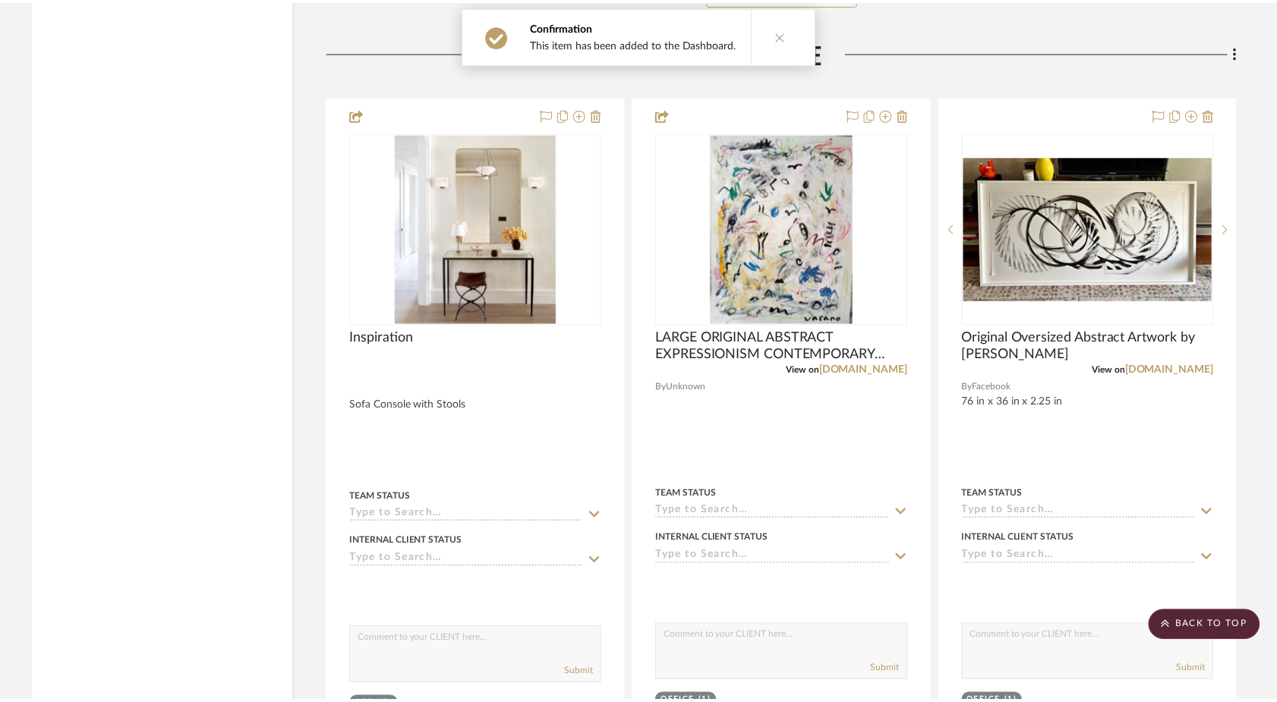
scroll to position [7564, 0]
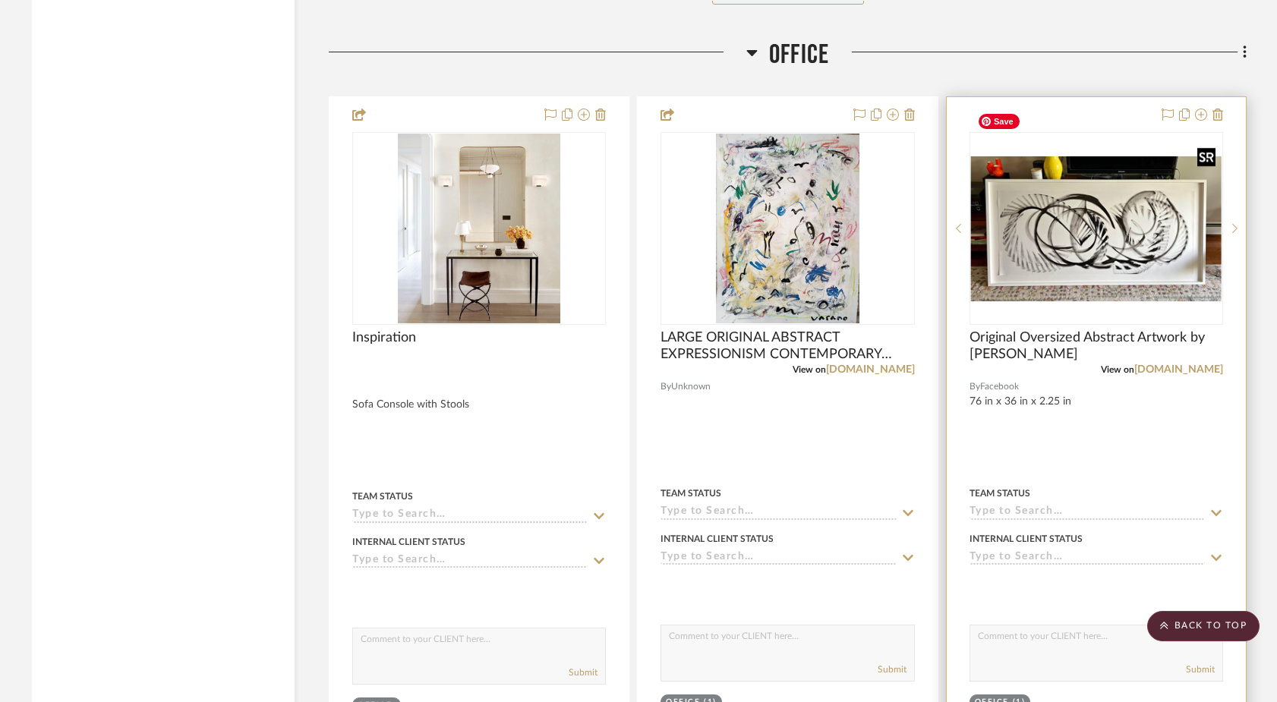
click at [0, 0] on img at bounding box center [0, 0] width 0 height 0
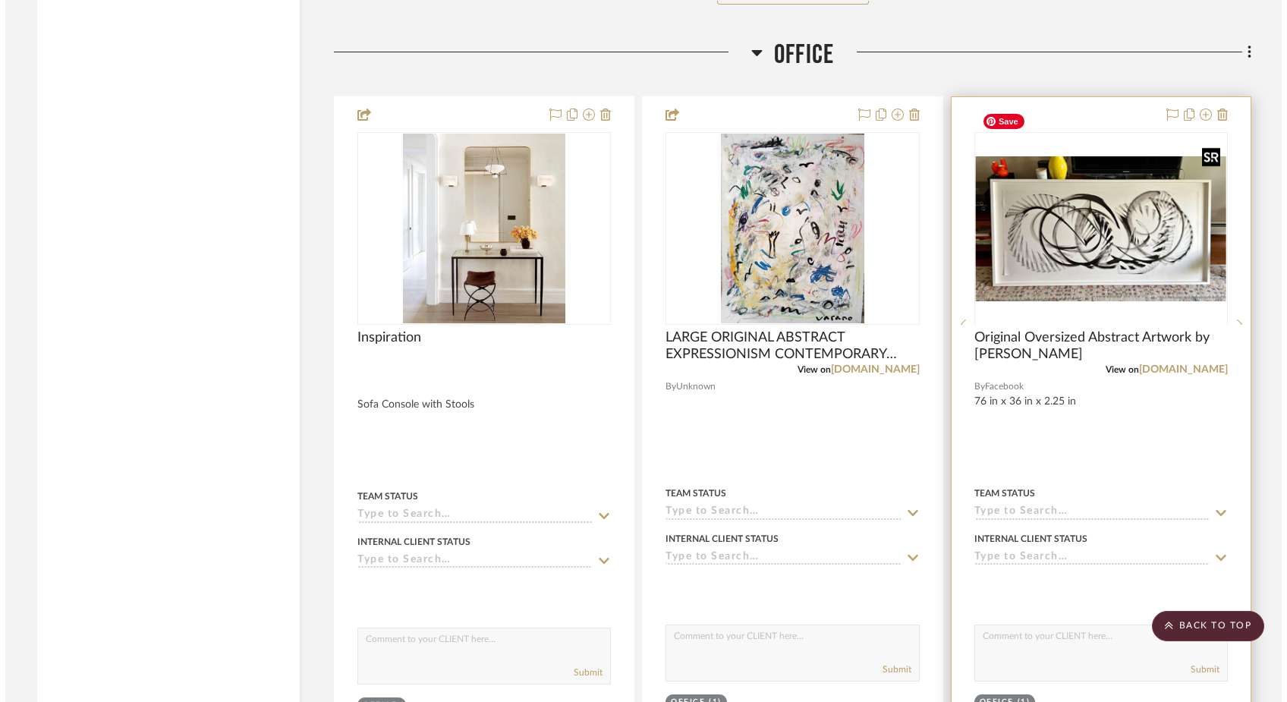
scroll to position [0, 0]
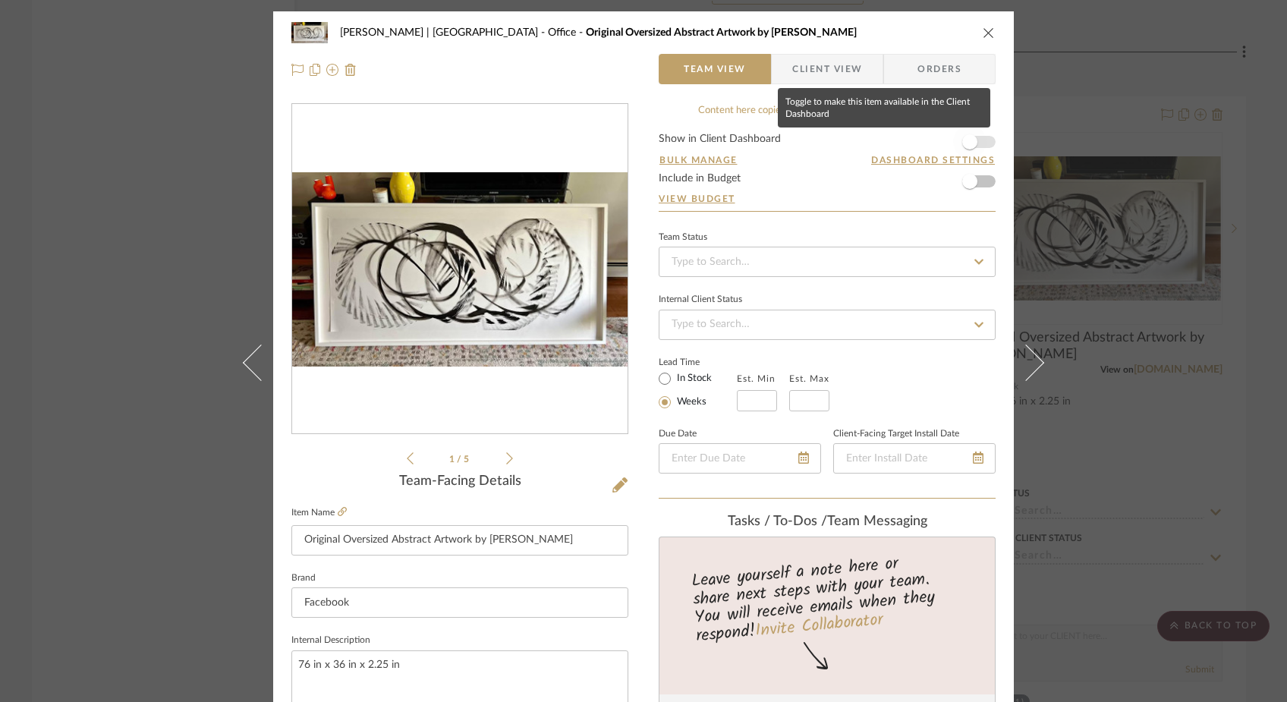
click at [969, 146] on span "button" at bounding box center [970, 141] width 15 height 15
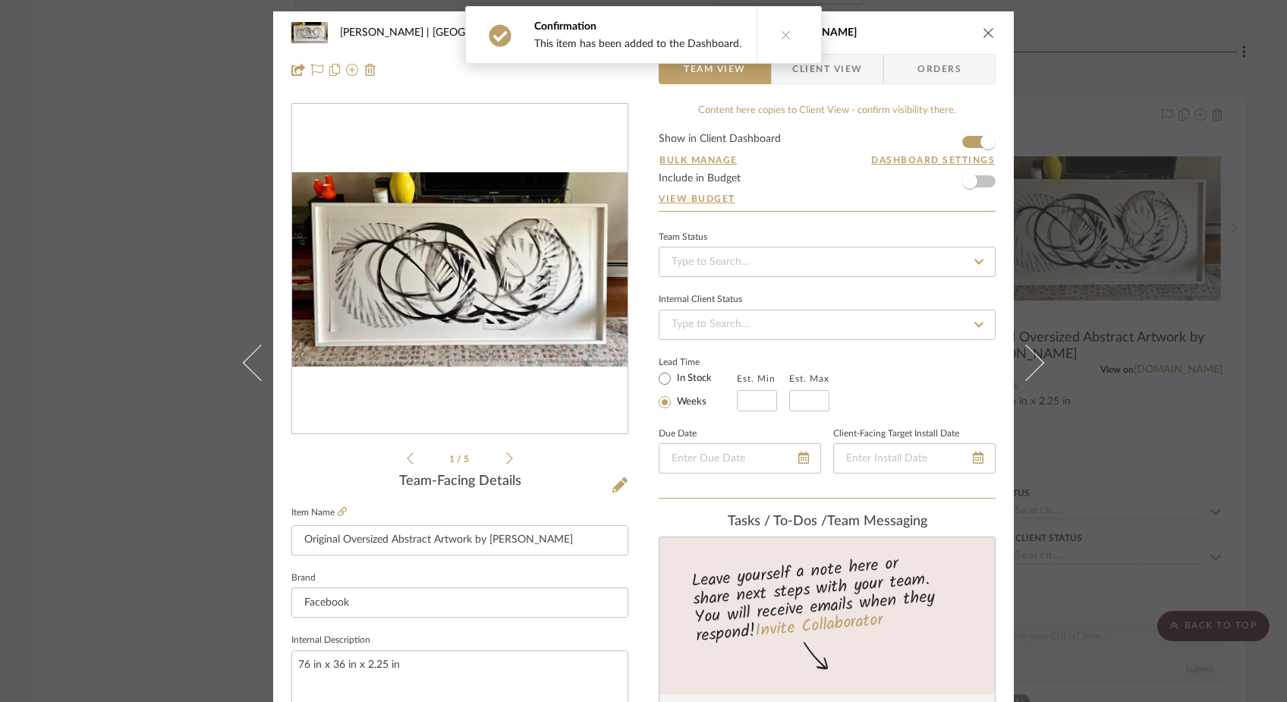
click at [827, 82] on span "Client View" at bounding box center [828, 69] width 70 height 30
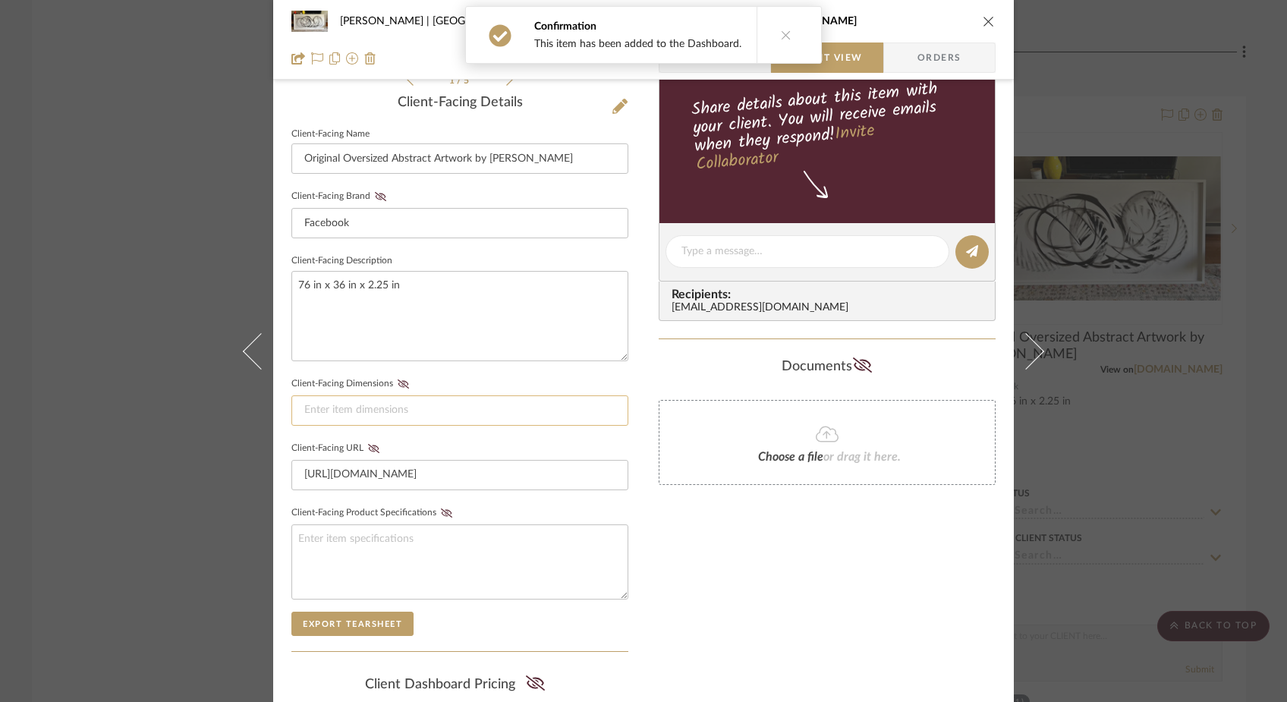
scroll to position [404, 0]
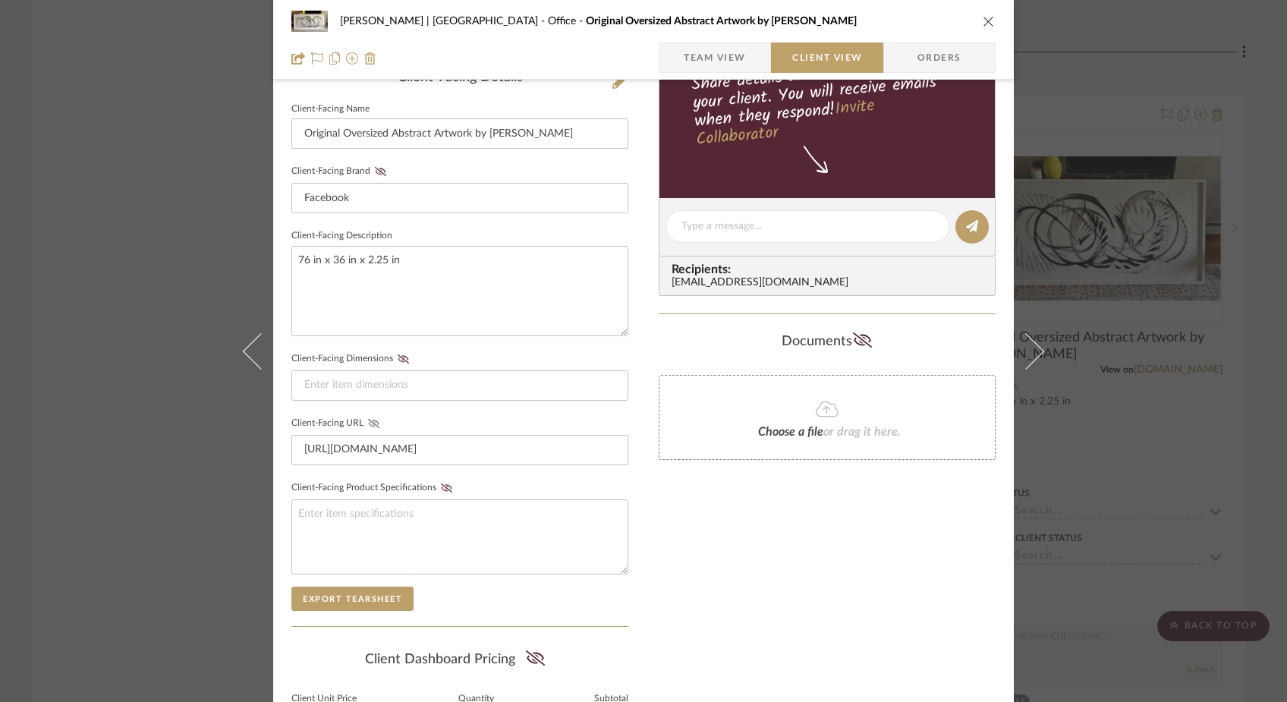
click at [368, 425] on icon at bounding box center [373, 423] width 11 height 9
click at [181, 238] on div "Ferree | Brooklyn Heights Office Original Oversized Abstract Artwork by Thomas …" at bounding box center [643, 351] width 1287 height 702
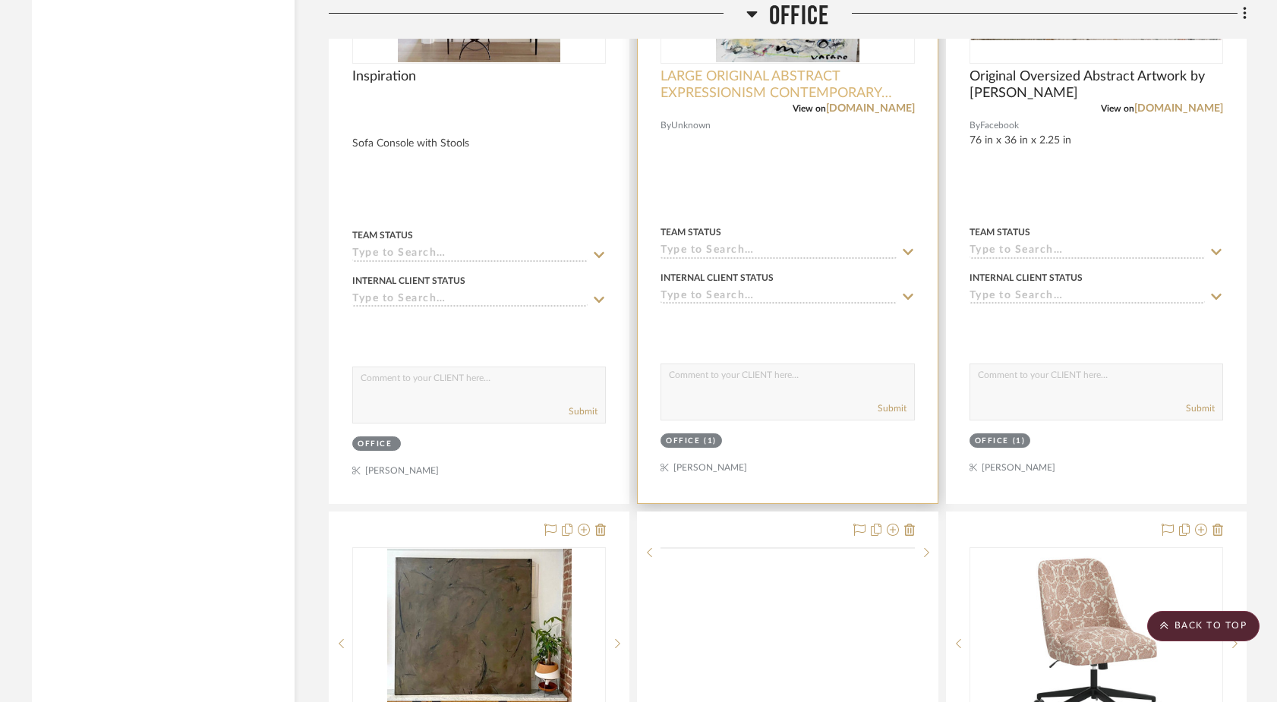
scroll to position [8090, 0]
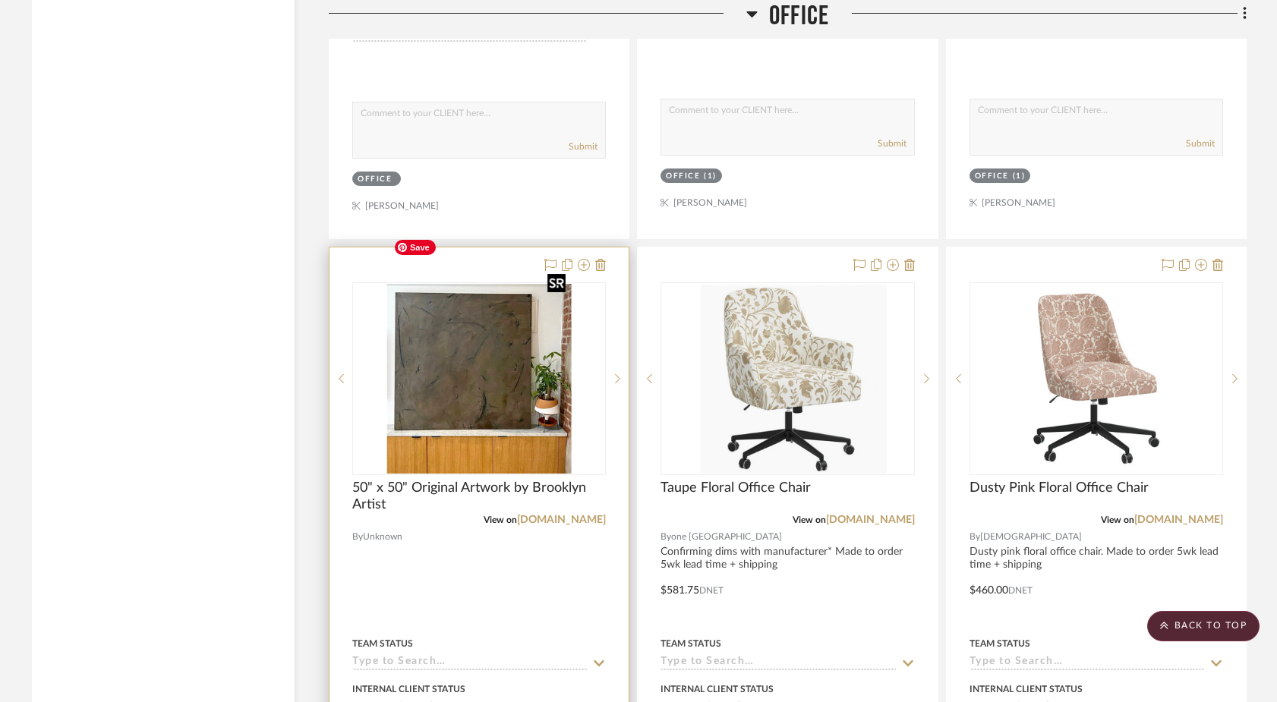
click at [0, 0] on img at bounding box center [0, 0] width 0 height 0
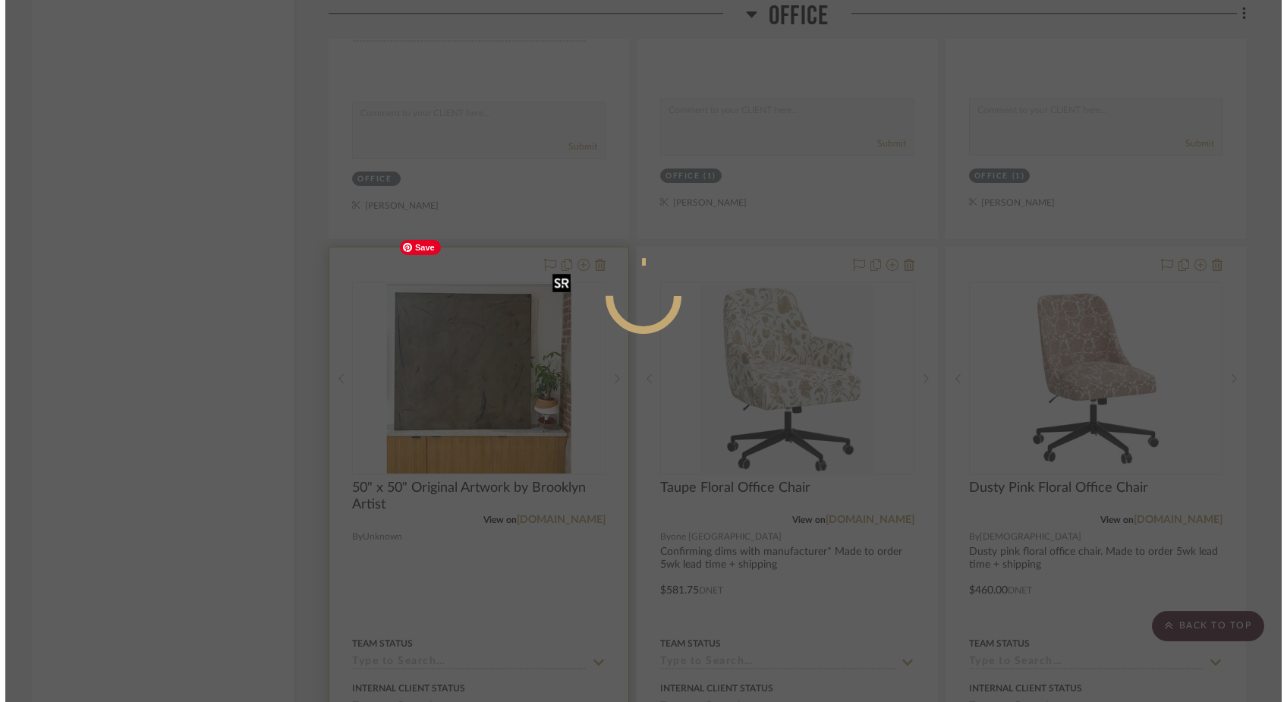
scroll to position [0, 0]
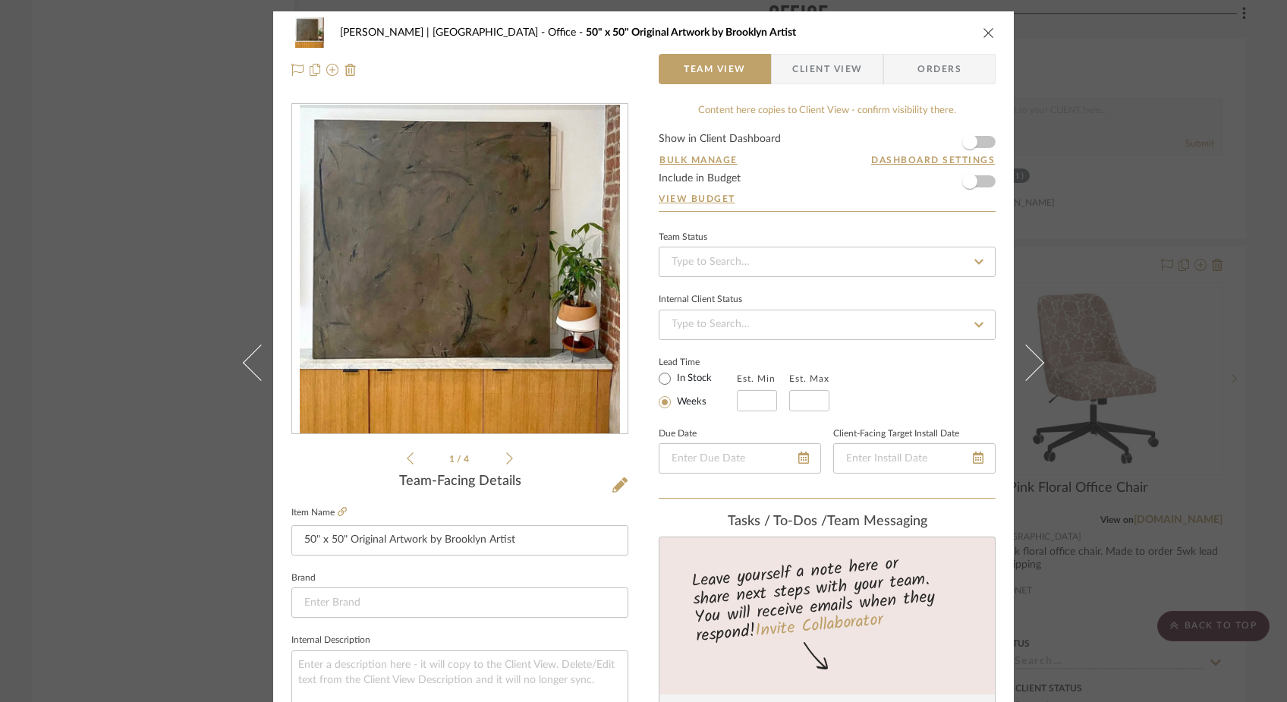
click at [847, 80] on span "Client View" at bounding box center [828, 69] width 70 height 30
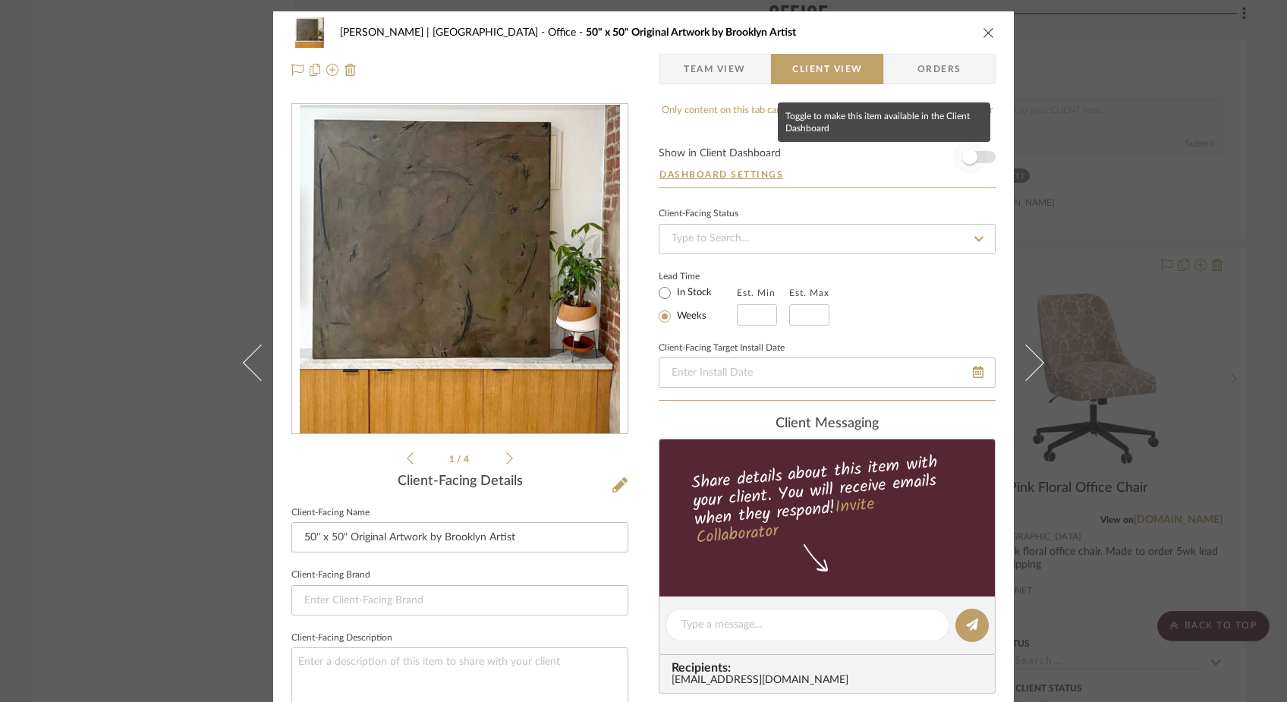
click at [966, 157] on span "button" at bounding box center [970, 157] width 15 height 15
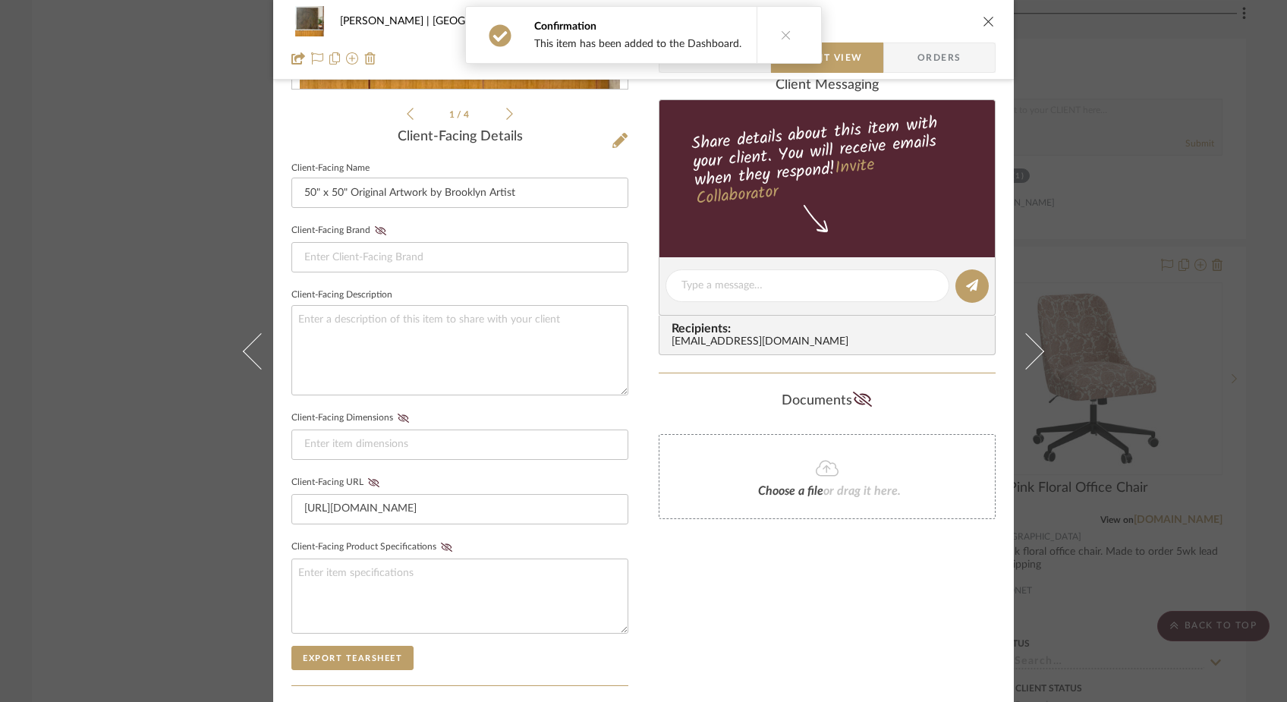
scroll to position [572, 0]
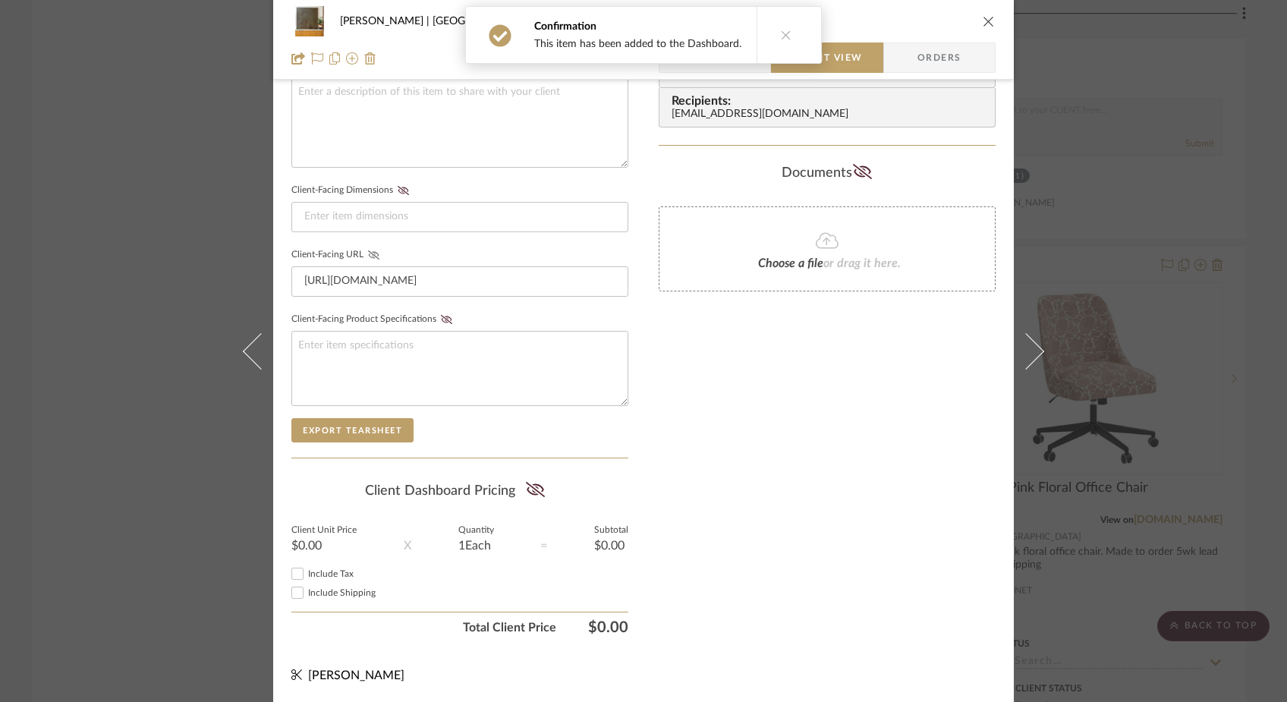
click at [368, 252] on icon at bounding box center [373, 255] width 11 height 9
click at [180, 216] on div "Ferree | Brooklyn Heights Office 50" x 50" Original Artwork by Brooklyn Artist …" at bounding box center [643, 351] width 1287 height 702
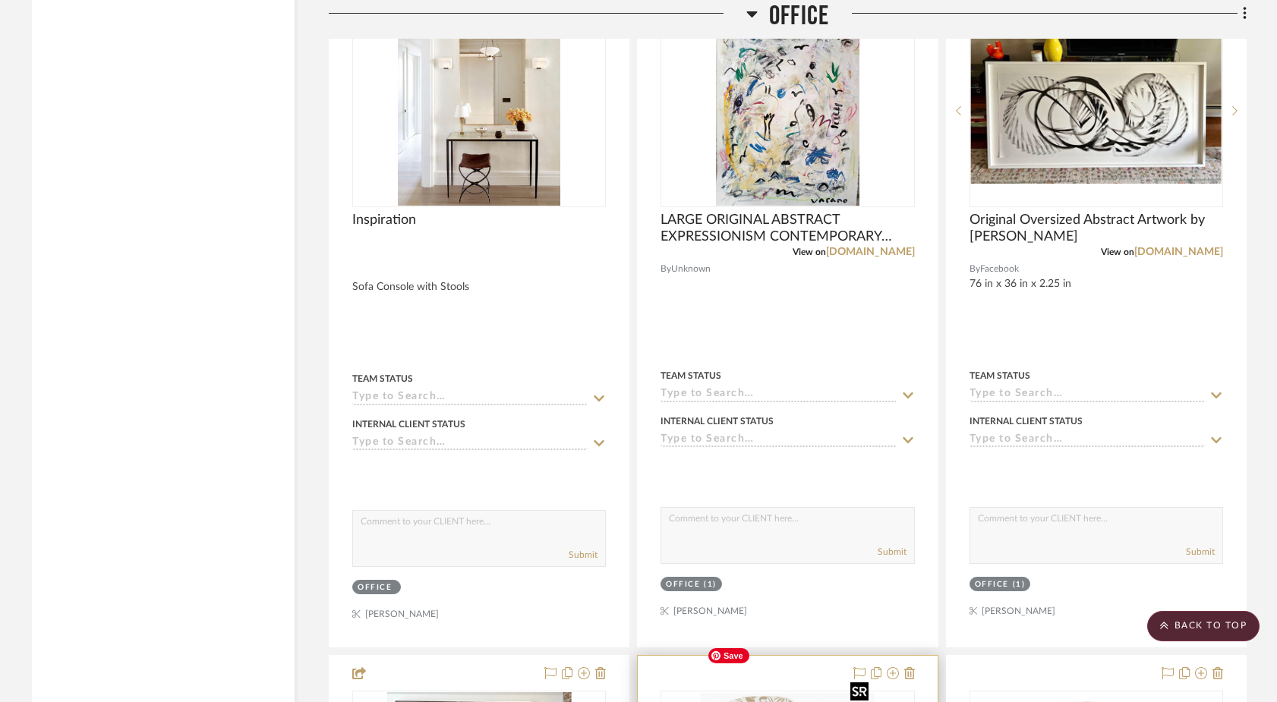
scroll to position [7679, 0]
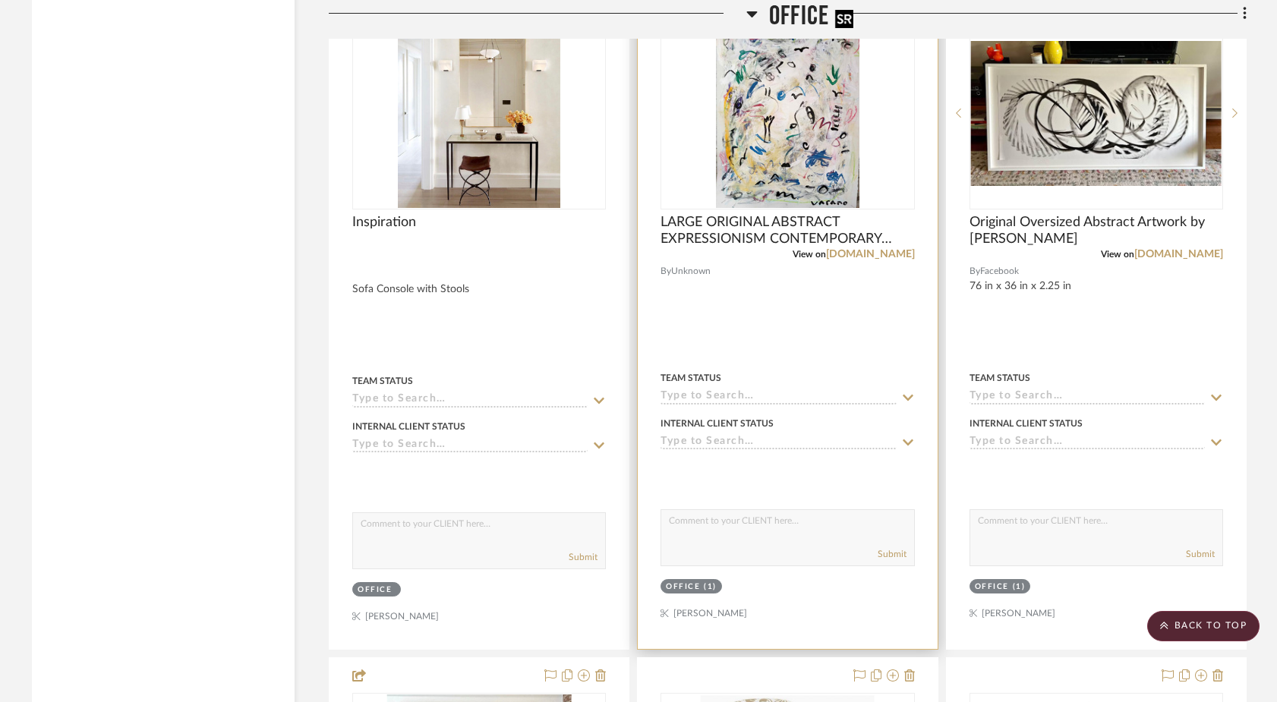
click at [805, 109] on img "0" at bounding box center [787, 113] width 143 height 190
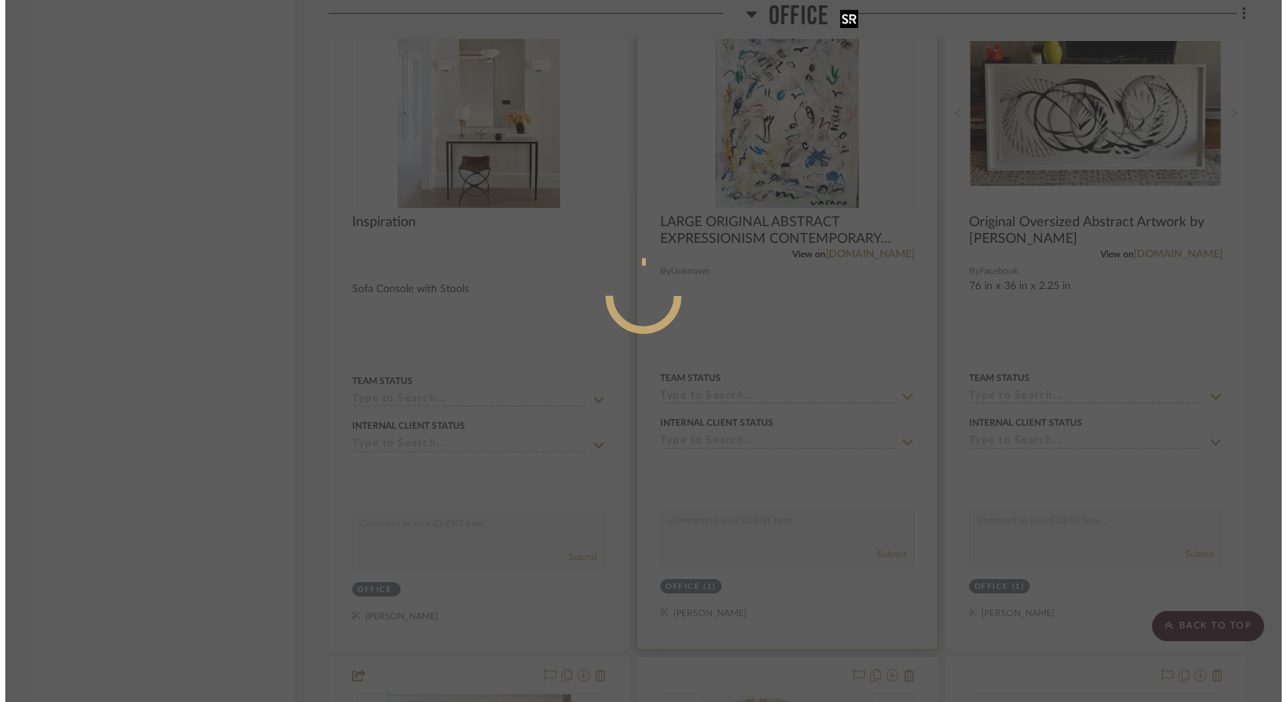
scroll to position [0, 0]
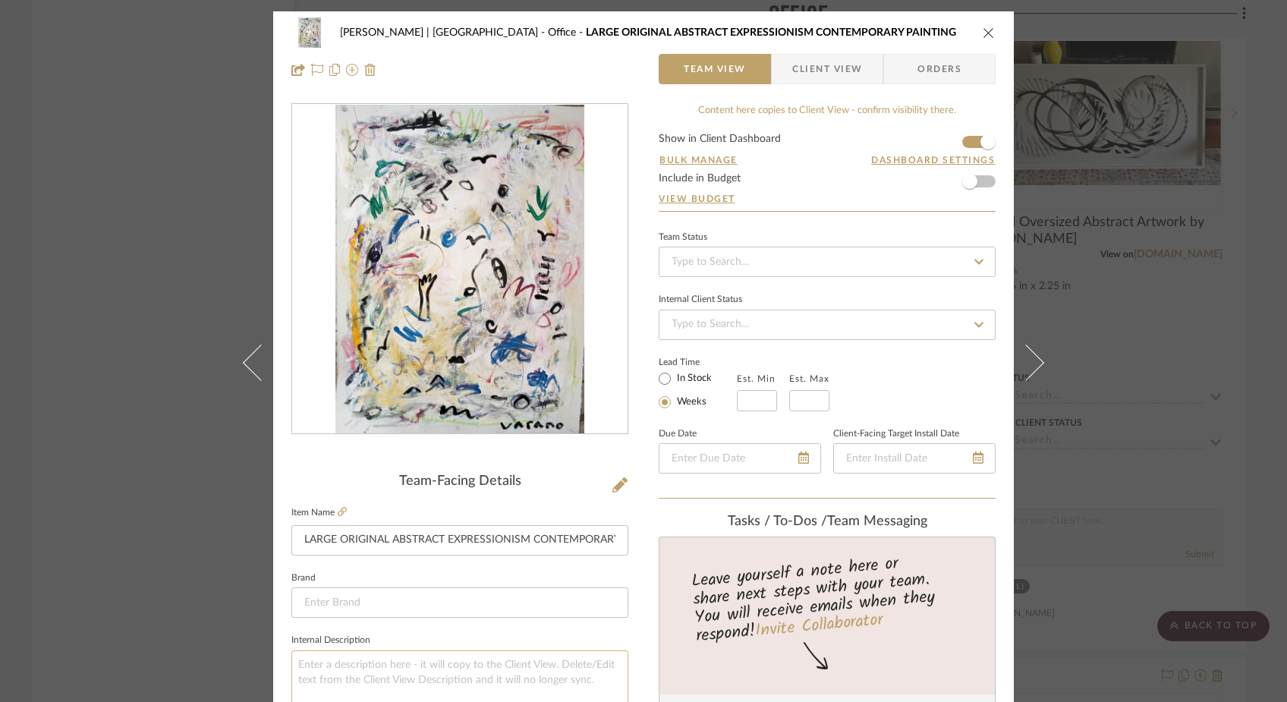
click at [389, 670] on textarea at bounding box center [460, 688] width 337 height 75
type textarea "Artist i found on Facebook - perhaps we"
click at [156, 264] on div "Ferree | Brooklyn Heights Office LARGE ORIGINAL ABSTRACT EXPRESSIONISM CONTEMPO…" at bounding box center [643, 351] width 1287 height 702
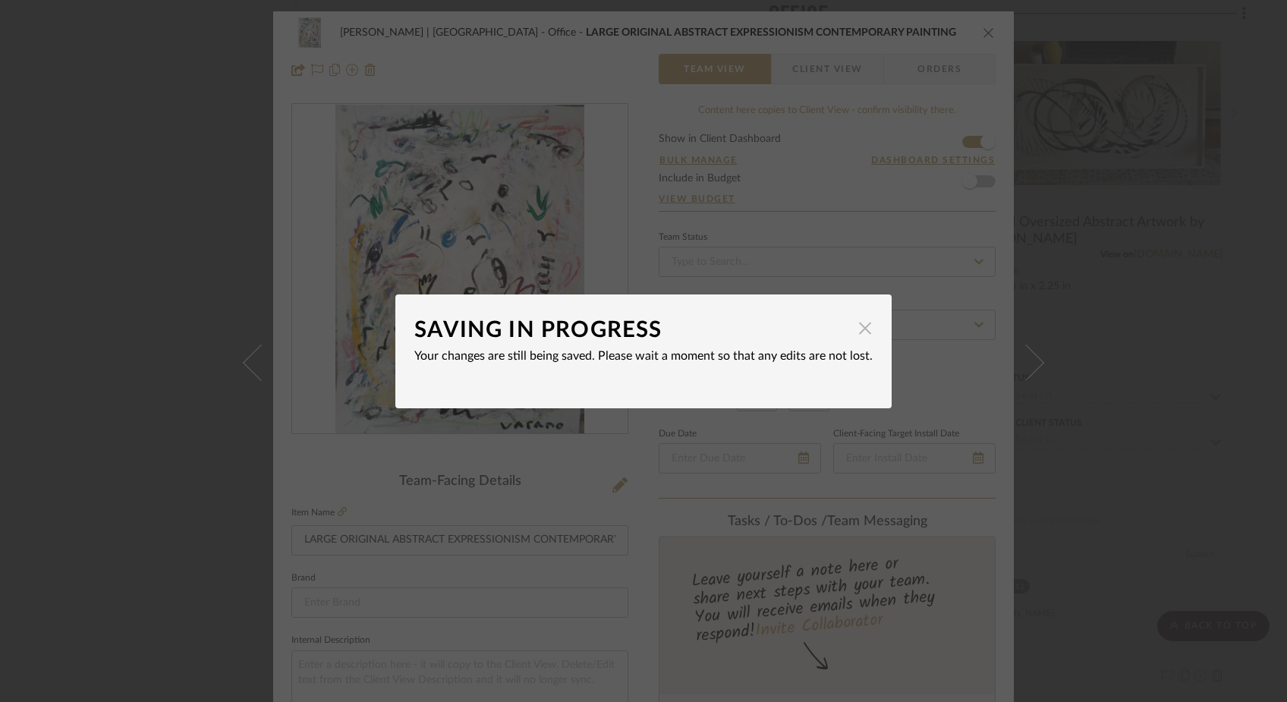
click at [856, 330] on span "button" at bounding box center [865, 329] width 30 height 30
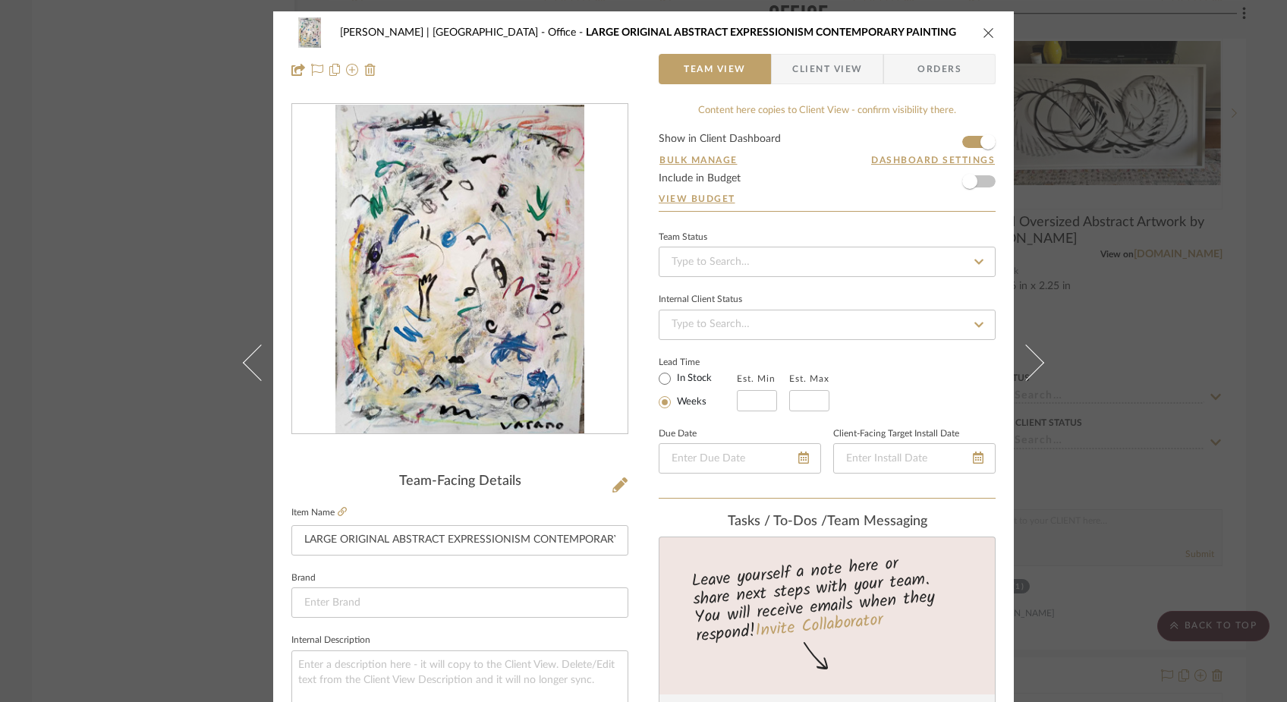
click at [154, 185] on div "Ferree | Brooklyn Heights Office LARGE ORIGINAL ABSTRACT EXPRESSIONISM CONTEMPO…" at bounding box center [643, 351] width 1287 height 702
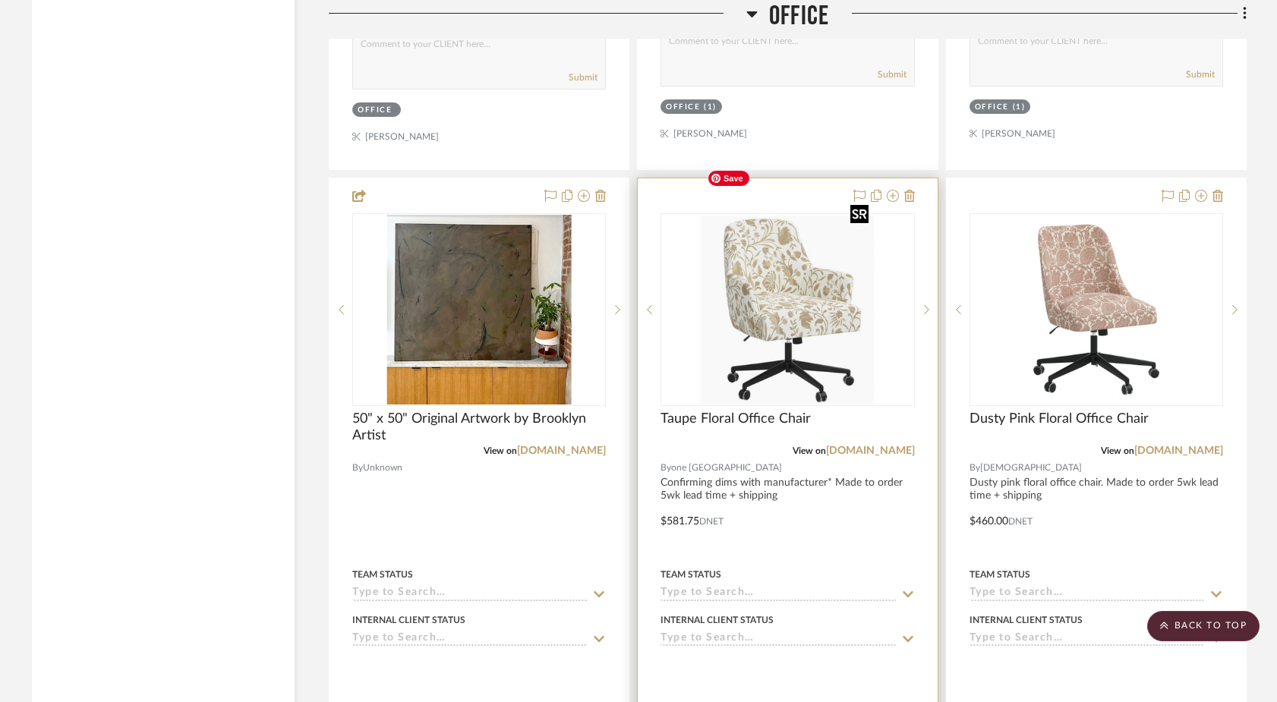
scroll to position [8153, 0]
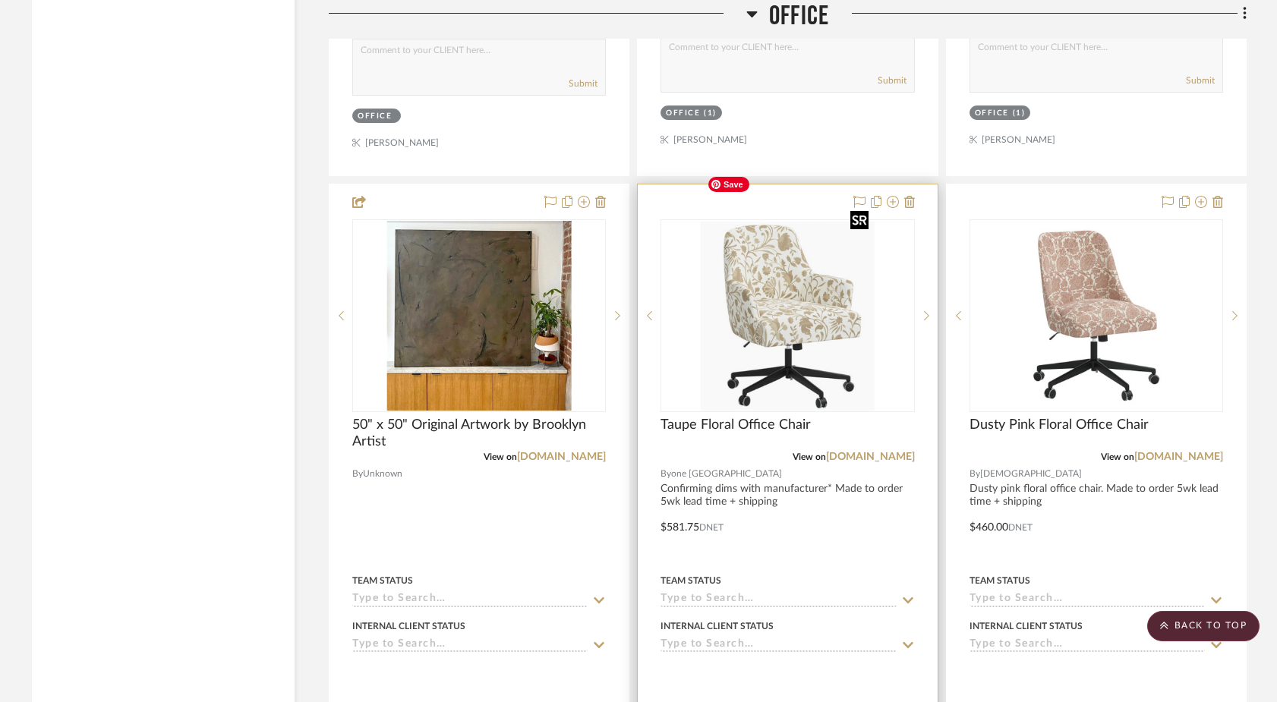
click at [786, 247] on img "0" at bounding box center [788, 316] width 174 height 190
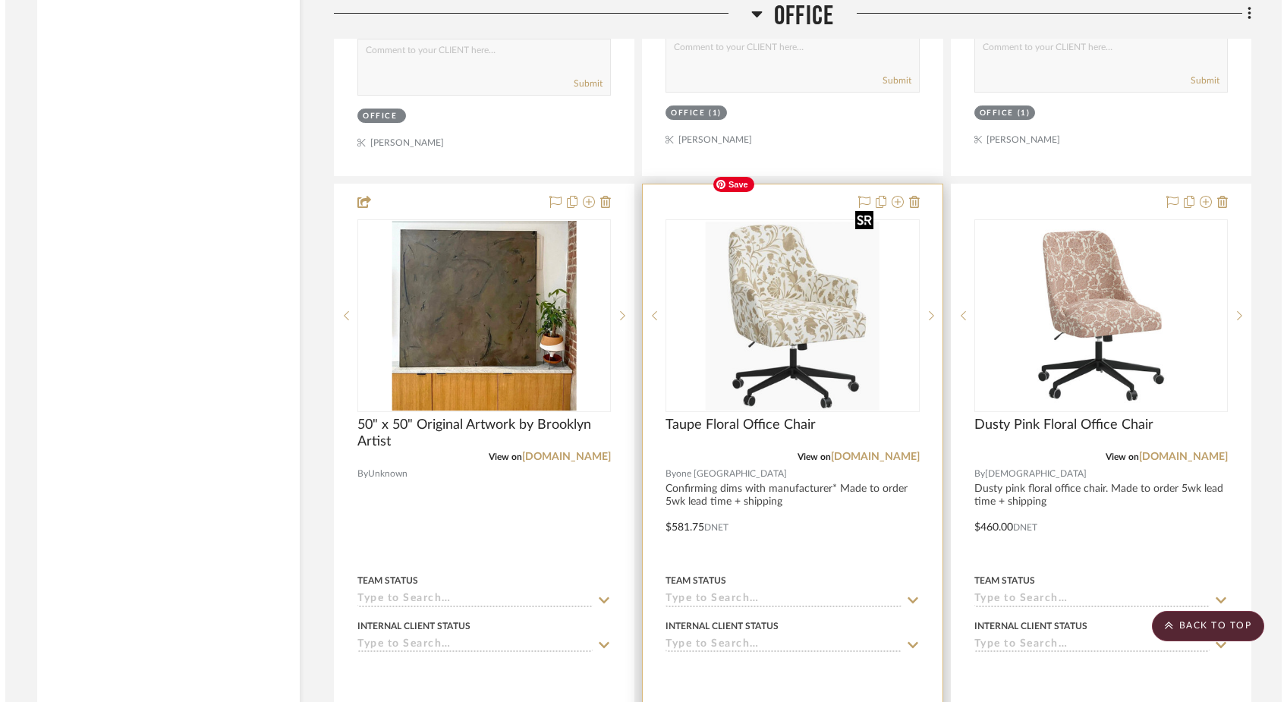
scroll to position [0, 0]
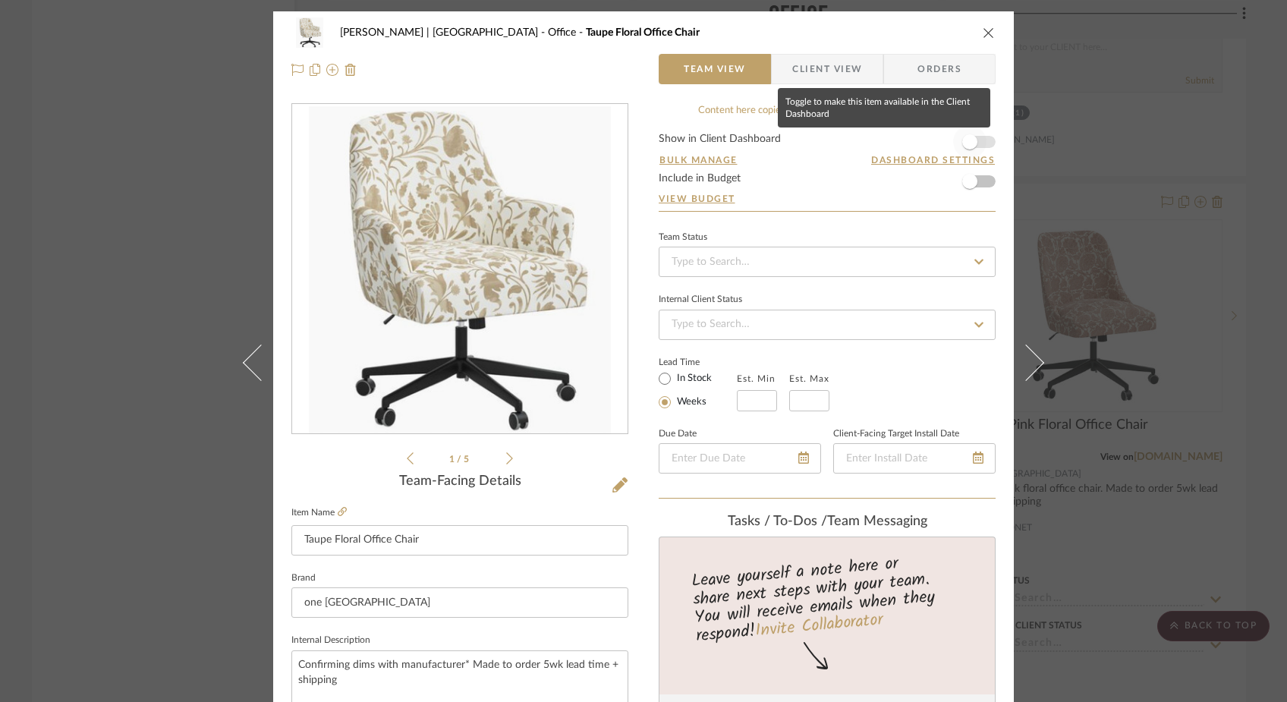
click at [969, 138] on span "button" at bounding box center [970, 141] width 15 height 15
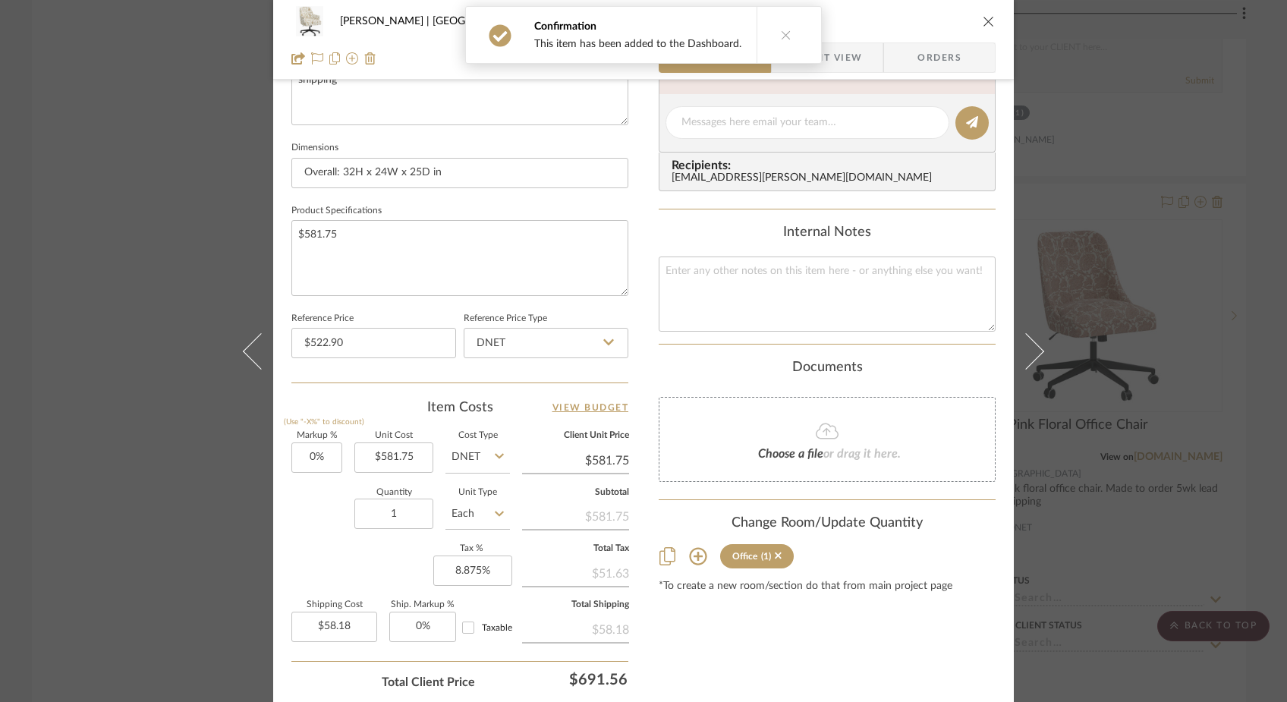
scroll to position [648, 0]
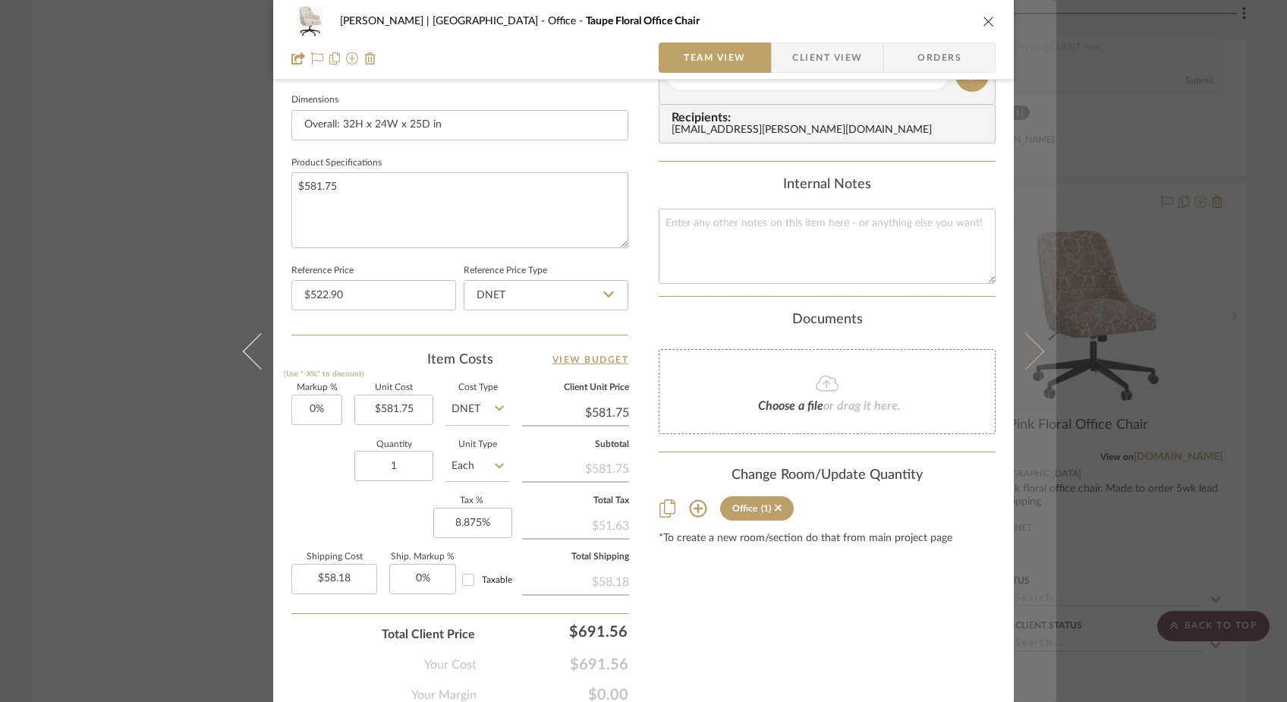
click at [1031, 352] on icon at bounding box center [1026, 350] width 36 height 36
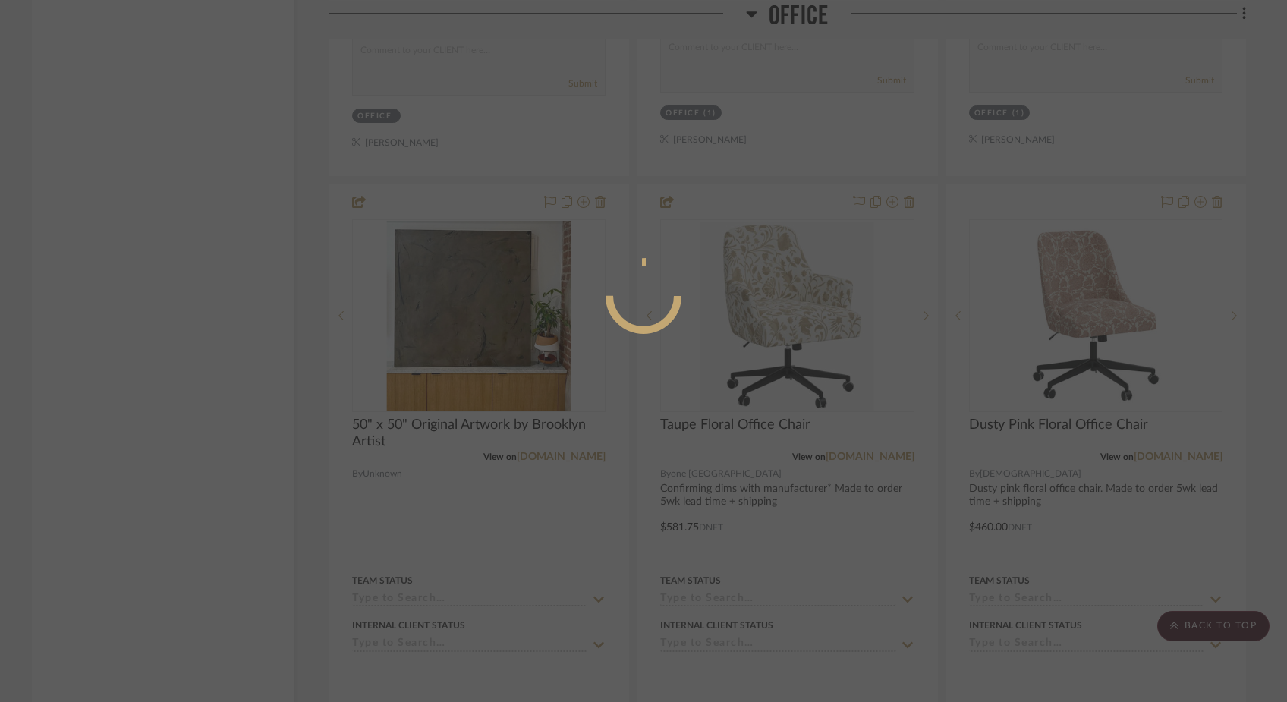
scroll to position [0, 0]
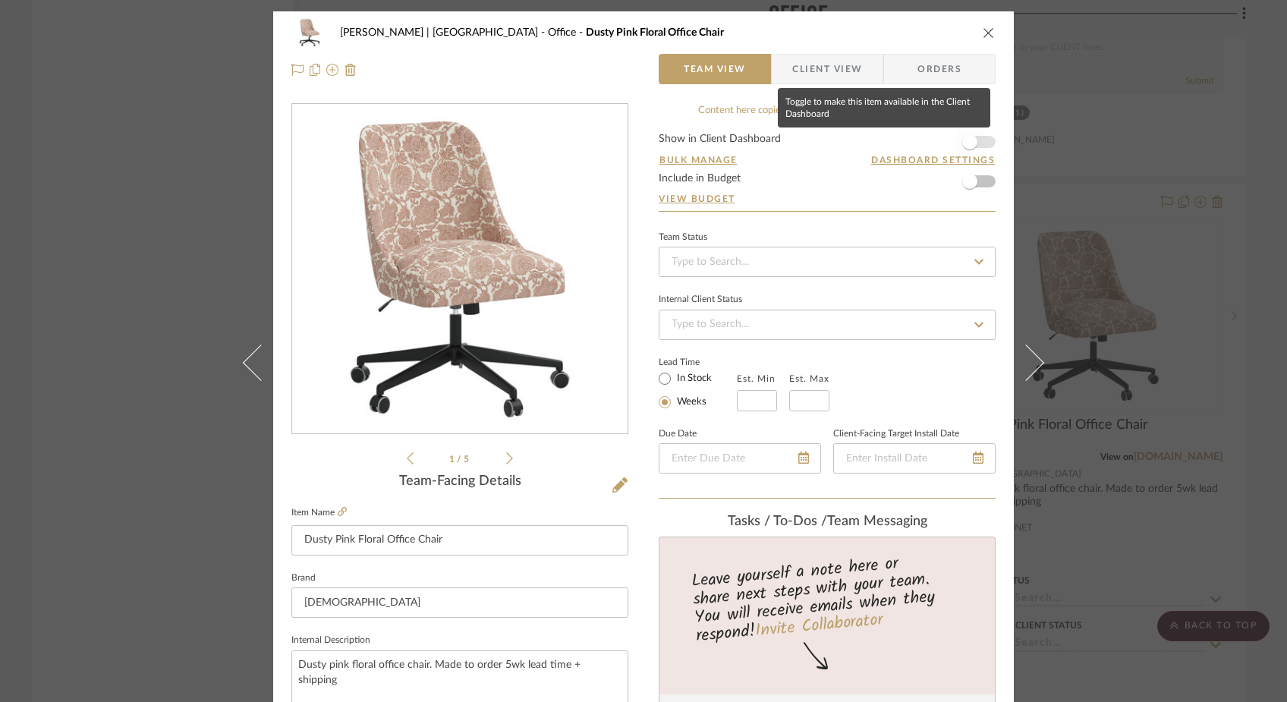
click at [975, 145] on span "button" at bounding box center [969, 141] width 33 height 33
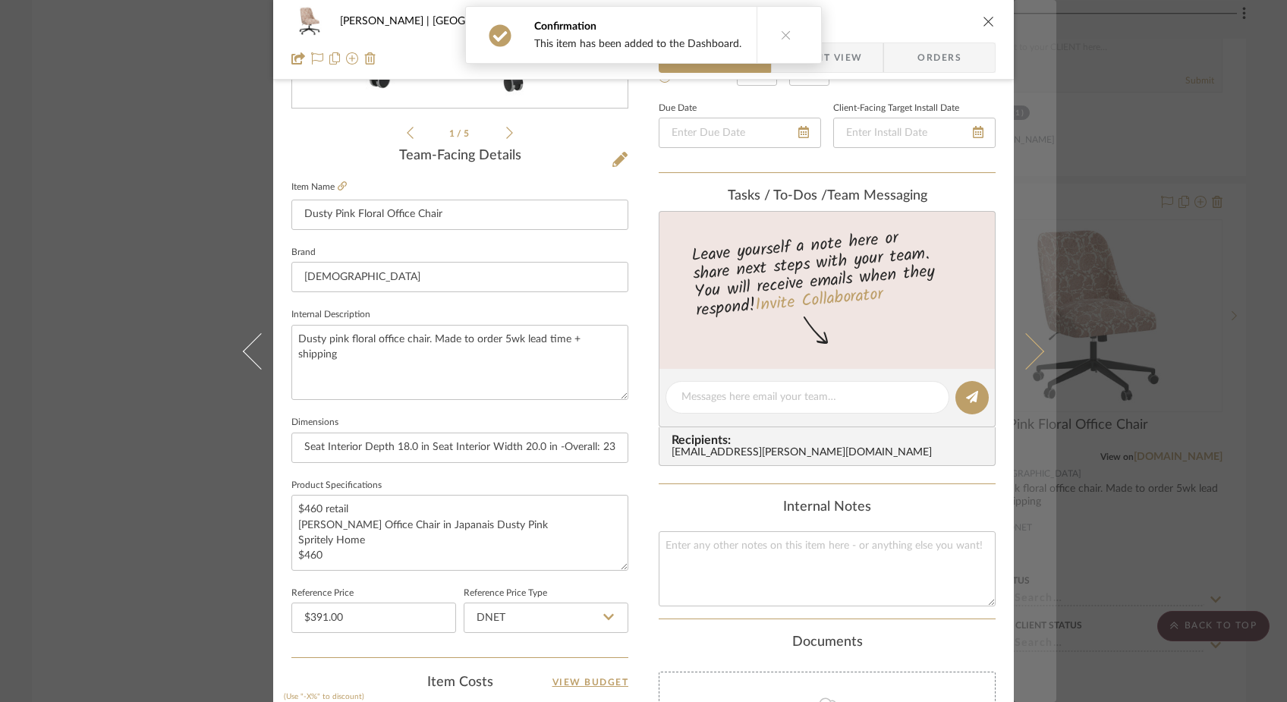
scroll to position [428, 0]
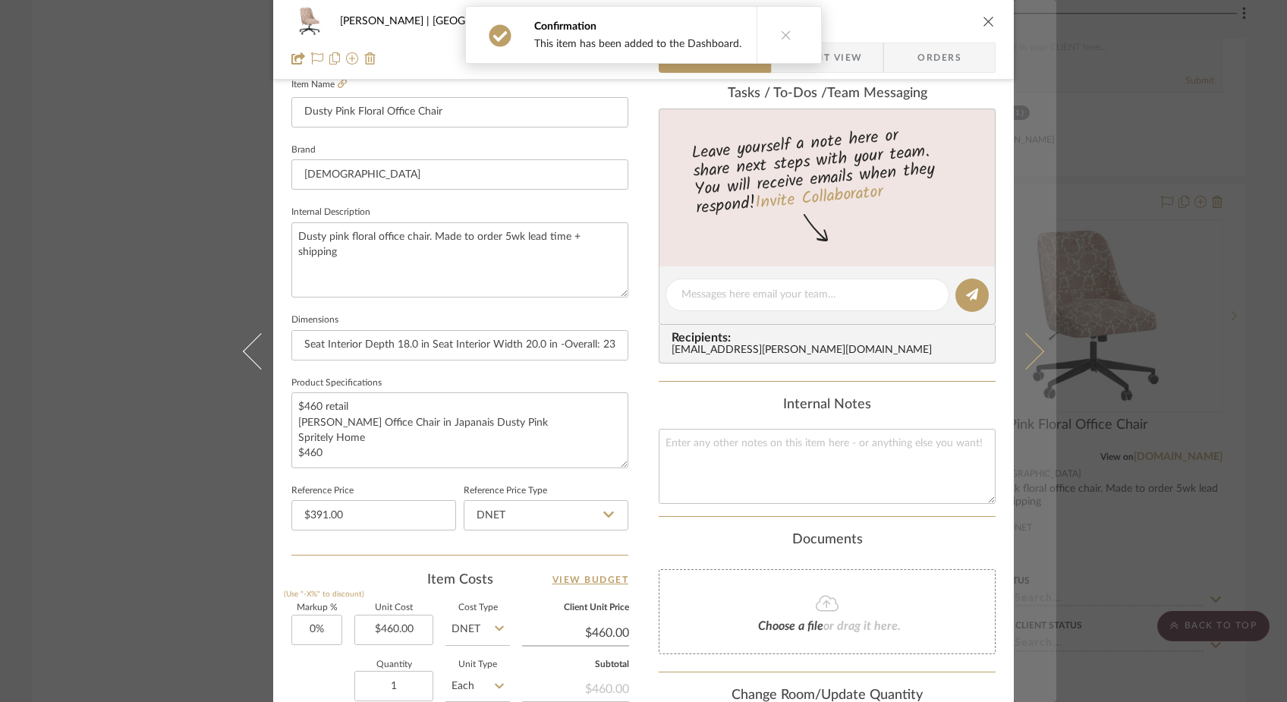
click at [1032, 357] on icon at bounding box center [1026, 350] width 36 height 36
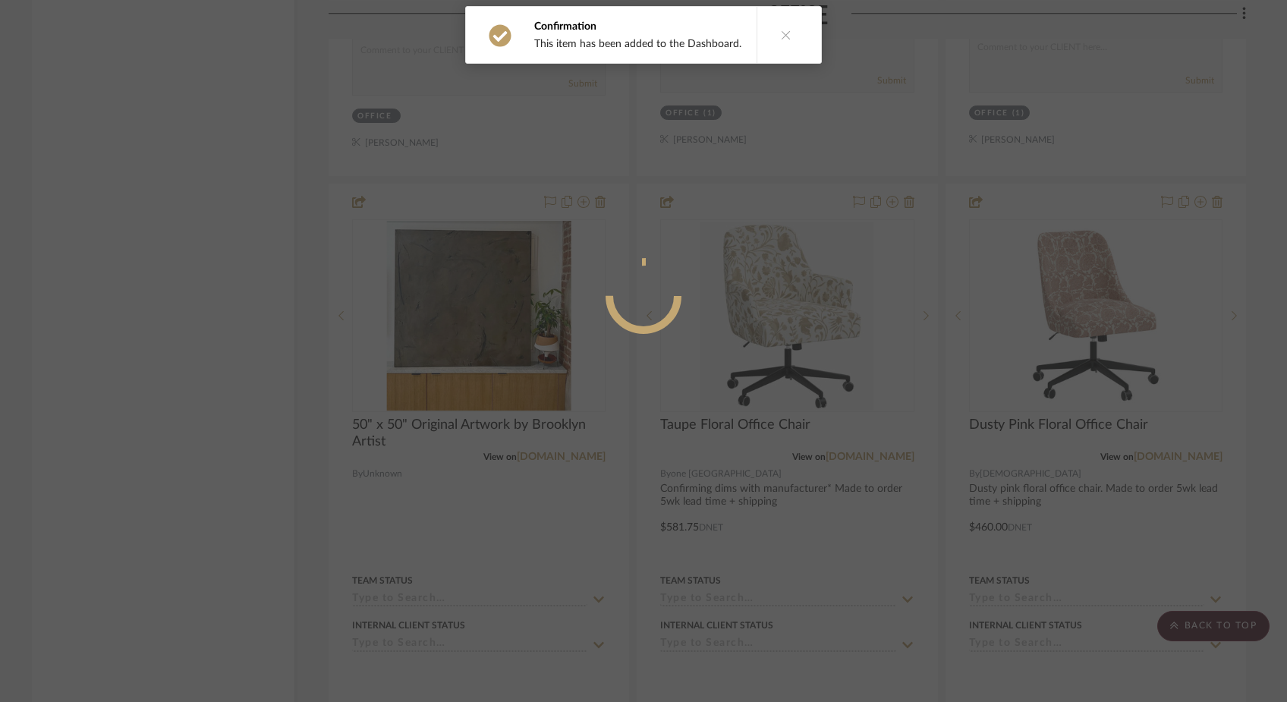
scroll to position [0, 0]
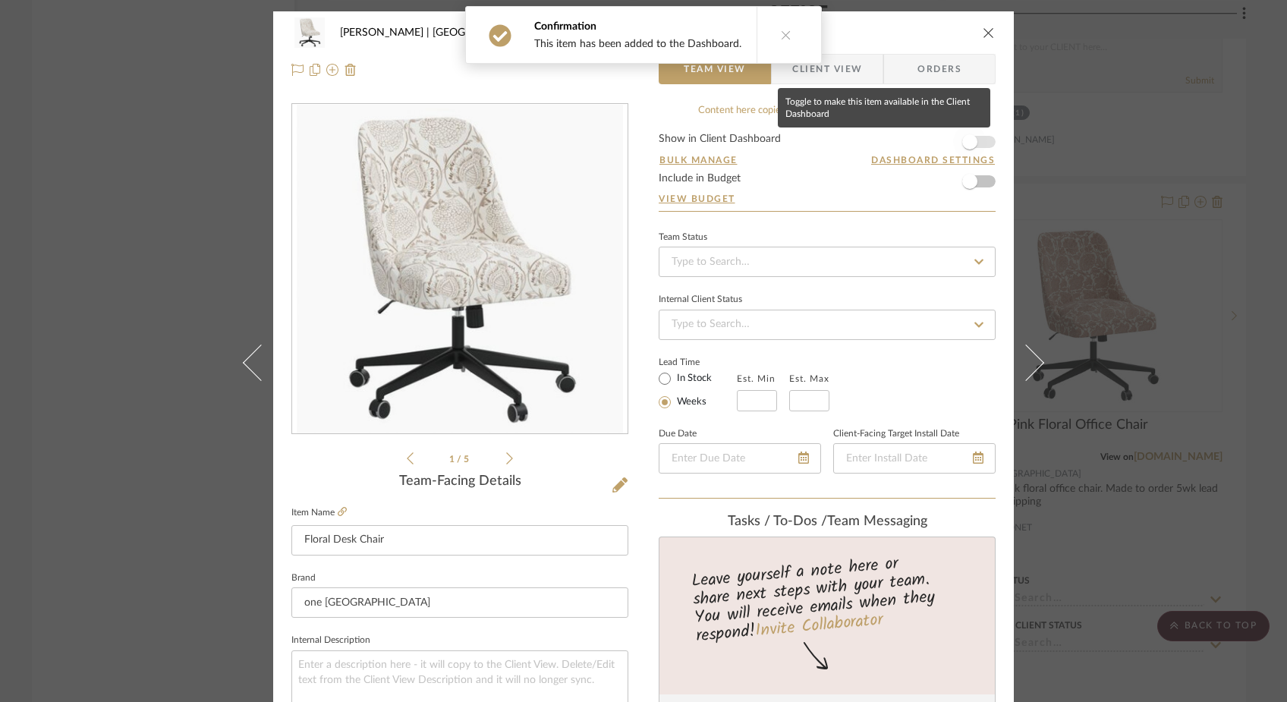
click at [971, 143] on span "button" at bounding box center [970, 141] width 15 height 15
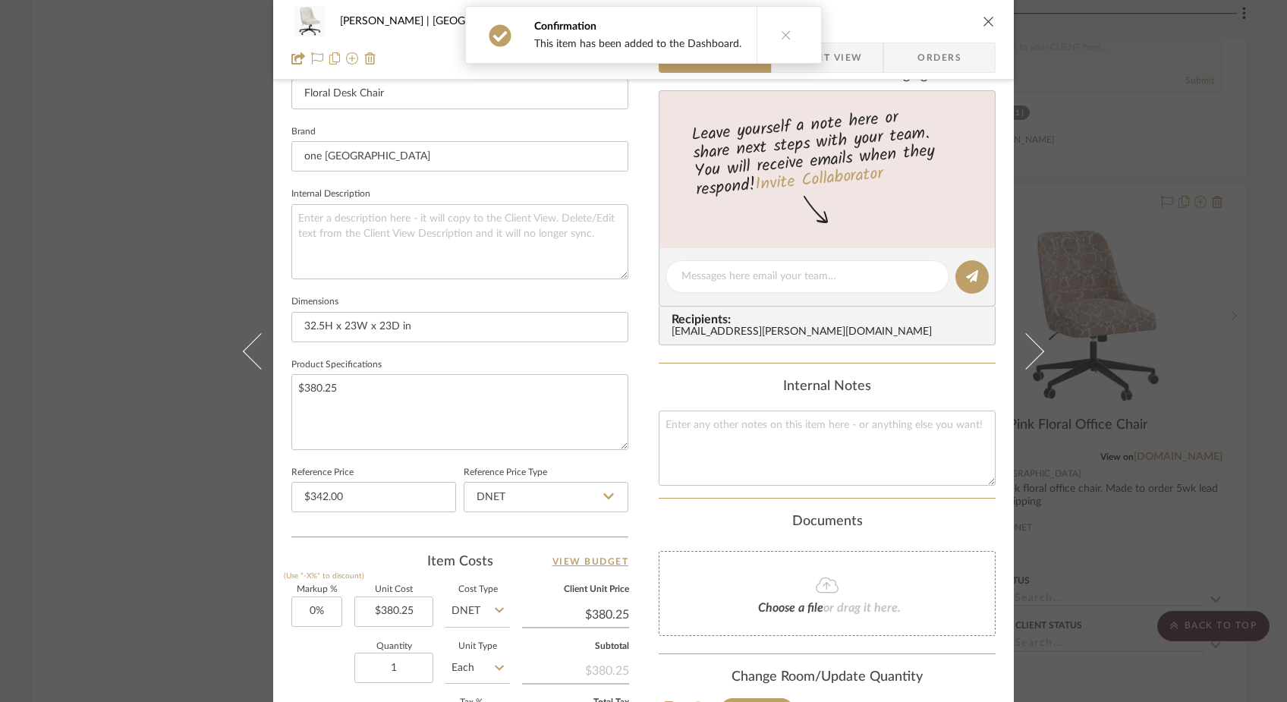
scroll to position [459, 0]
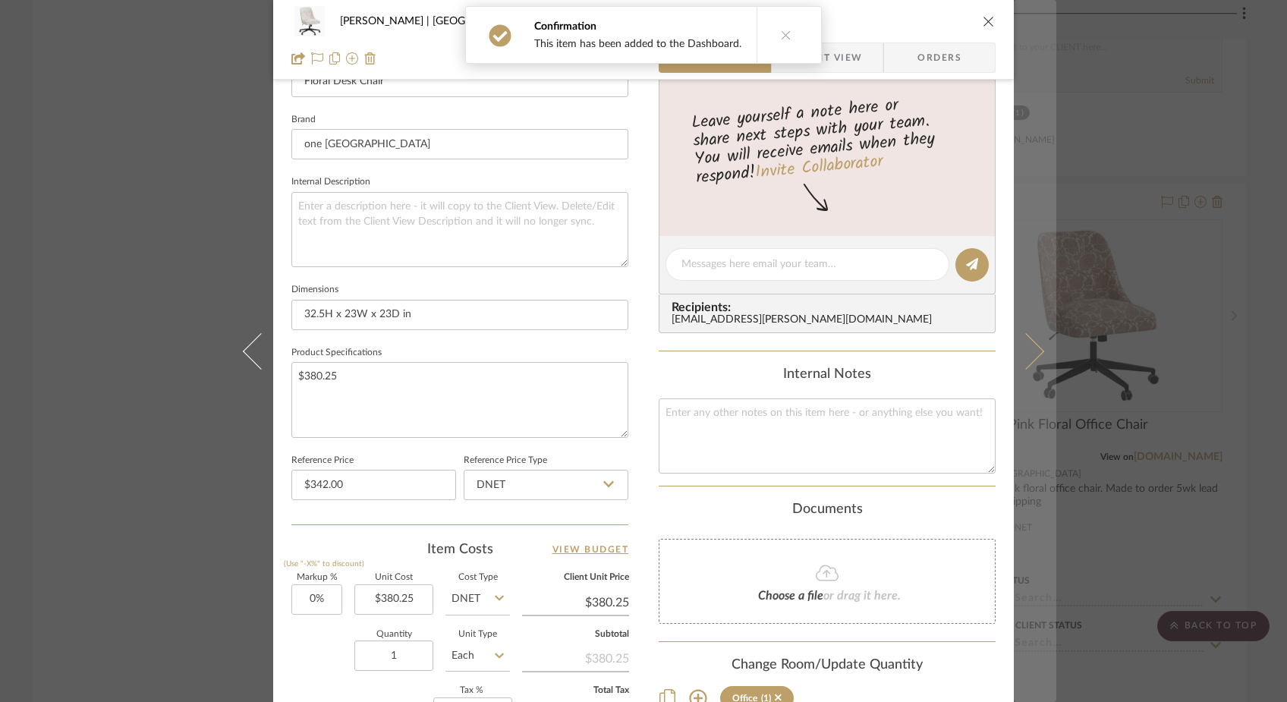
click at [1026, 367] on button at bounding box center [1035, 351] width 43 height 702
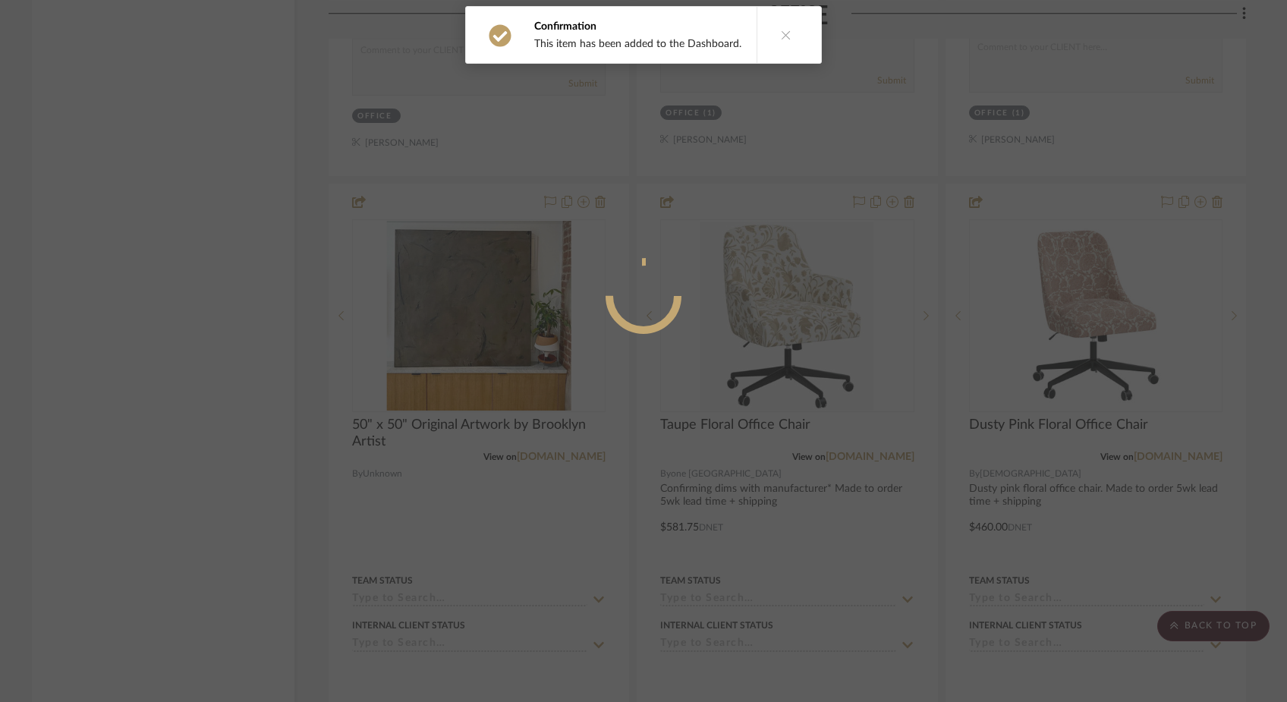
scroll to position [0, 0]
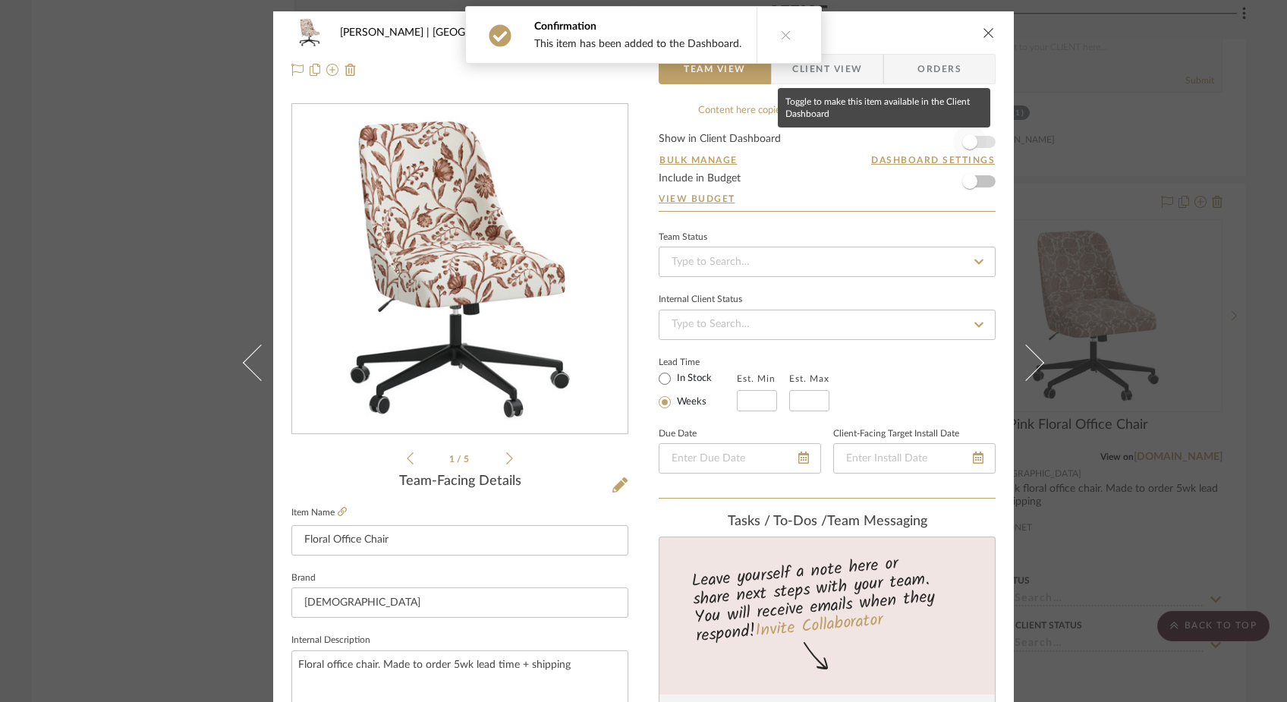
click at [972, 145] on span "button" at bounding box center [969, 141] width 33 height 33
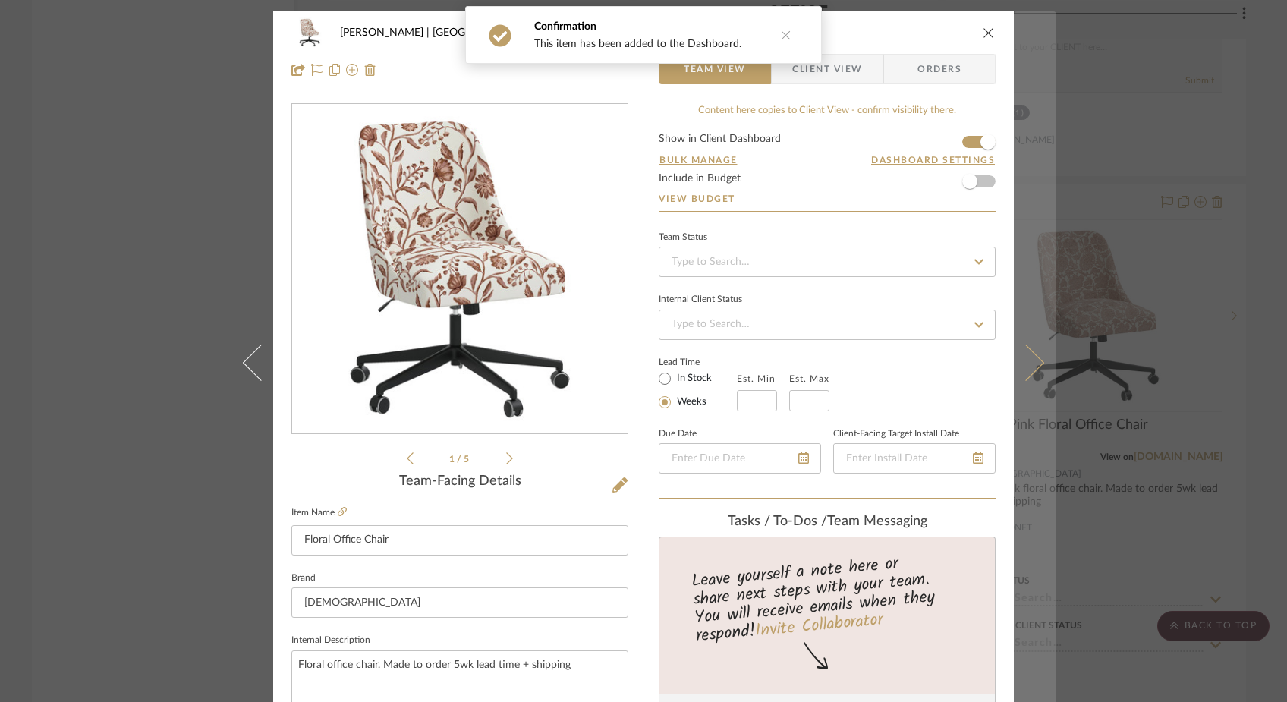
click at [1023, 373] on icon at bounding box center [1026, 362] width 36 height 36
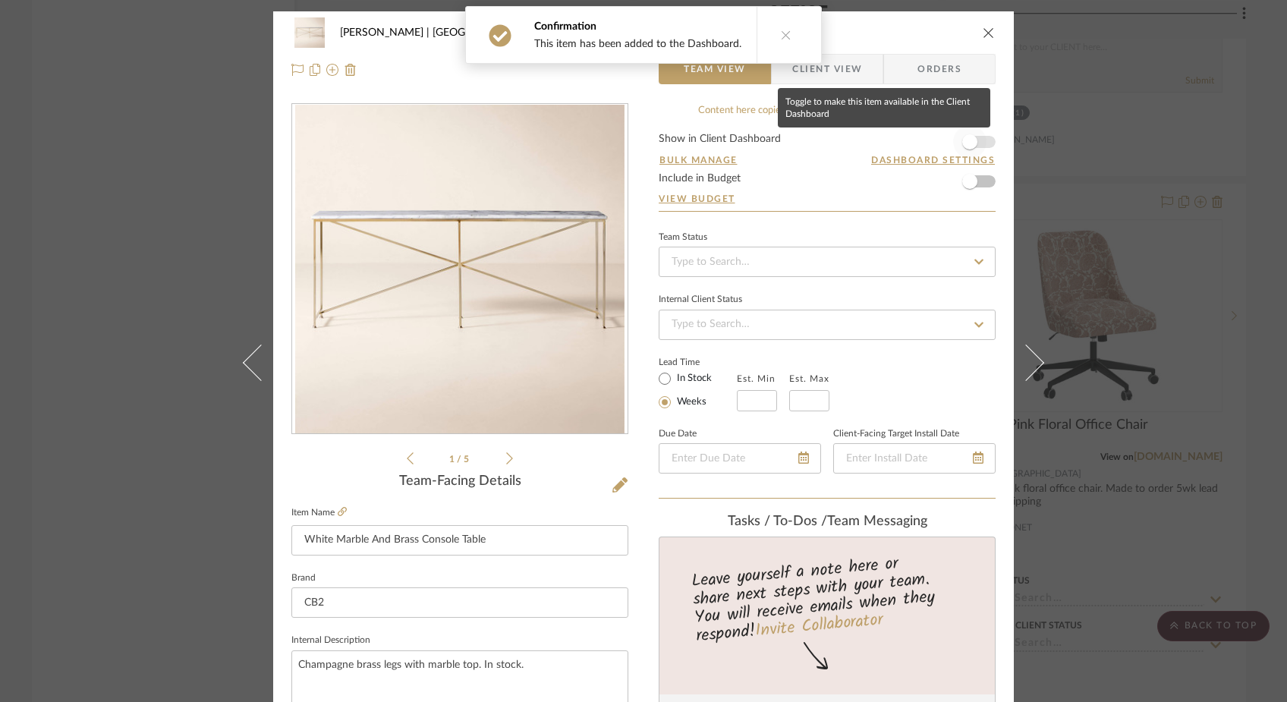
click at [967, 141] on span "button" at bounding box center [970, 141] width 15 height 15
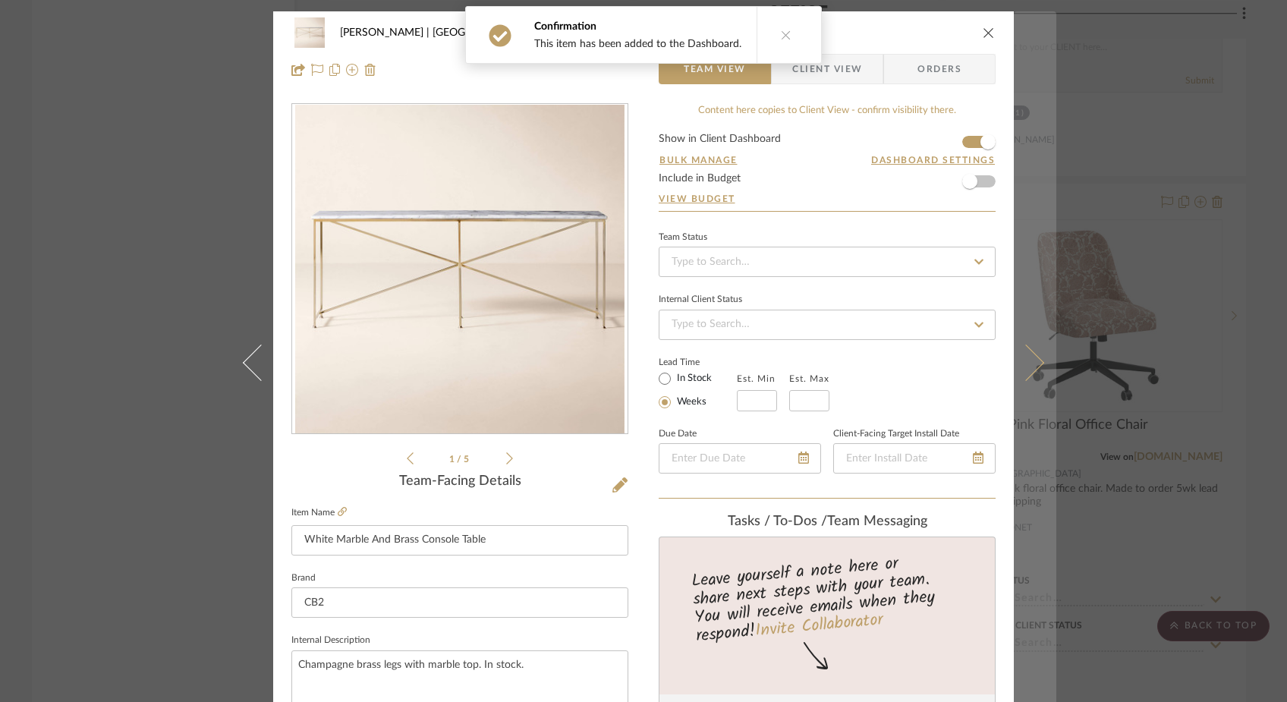
click at [1026, 359] on icon at bounding box center [1026, 362] width 36 height 36
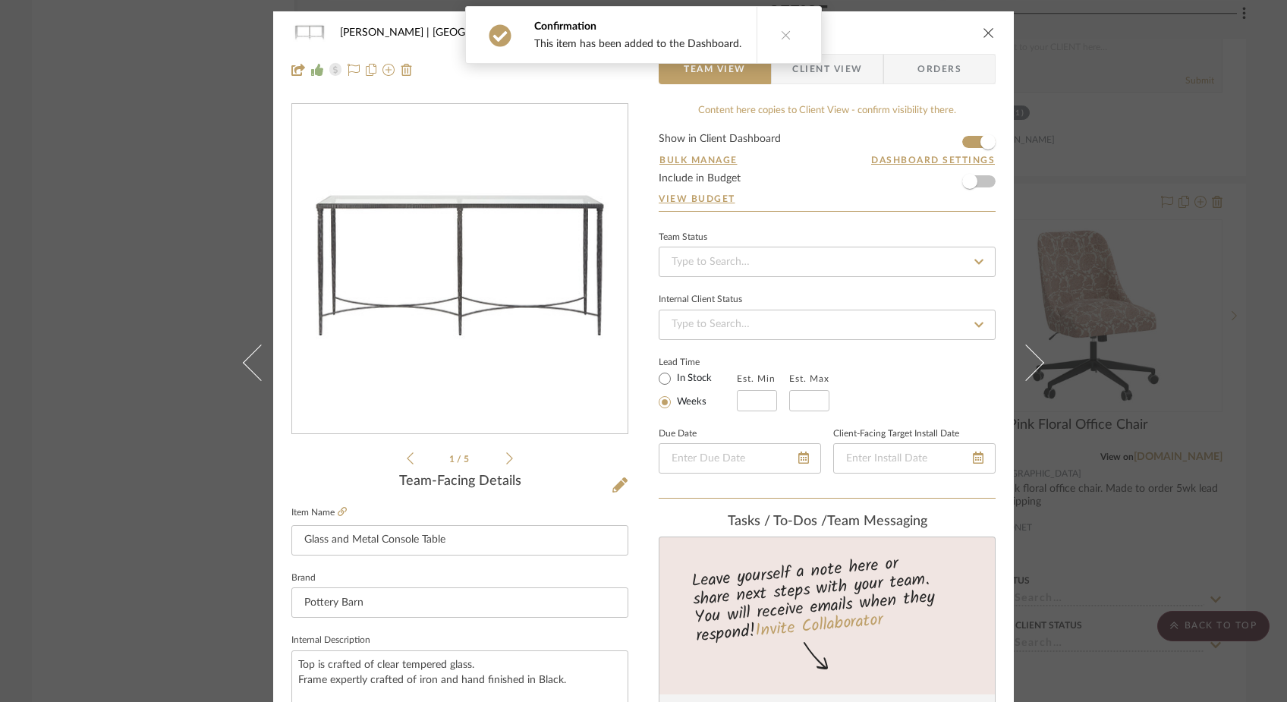
click at [983, 33] on icon "close" at bounding box center [989, 33] width 12 height 12
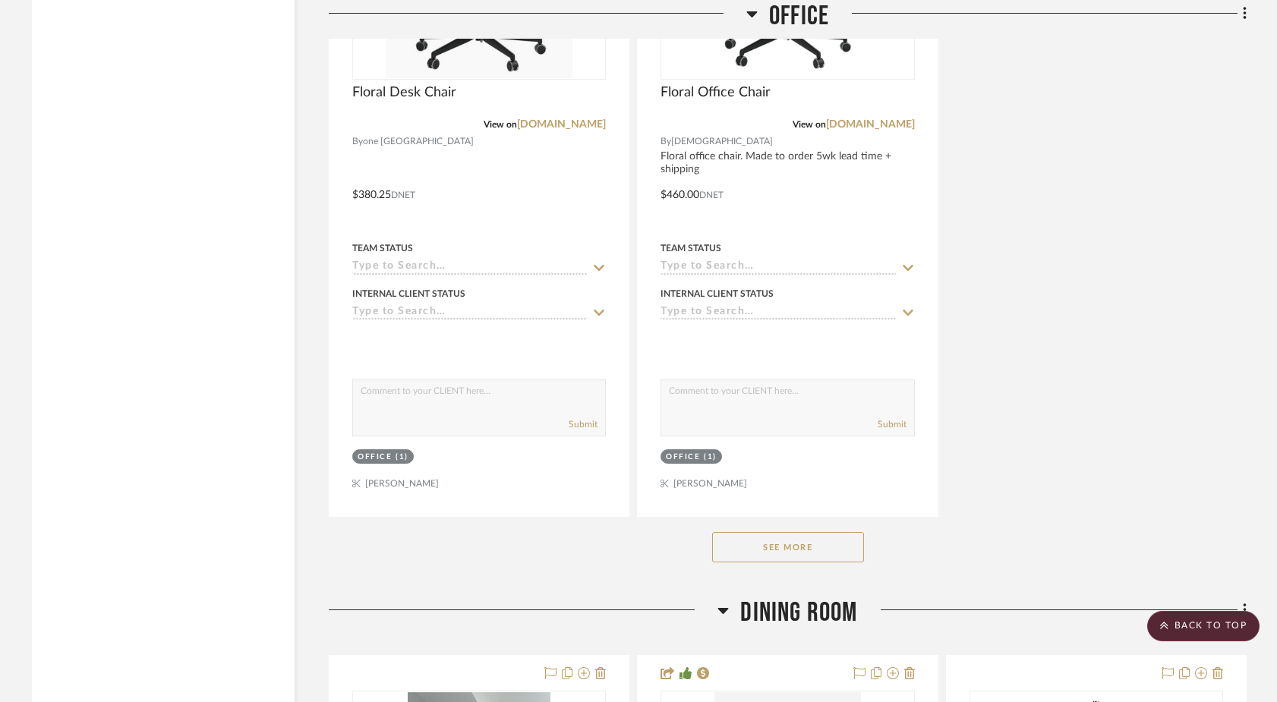
scroll to position [9195, 0]
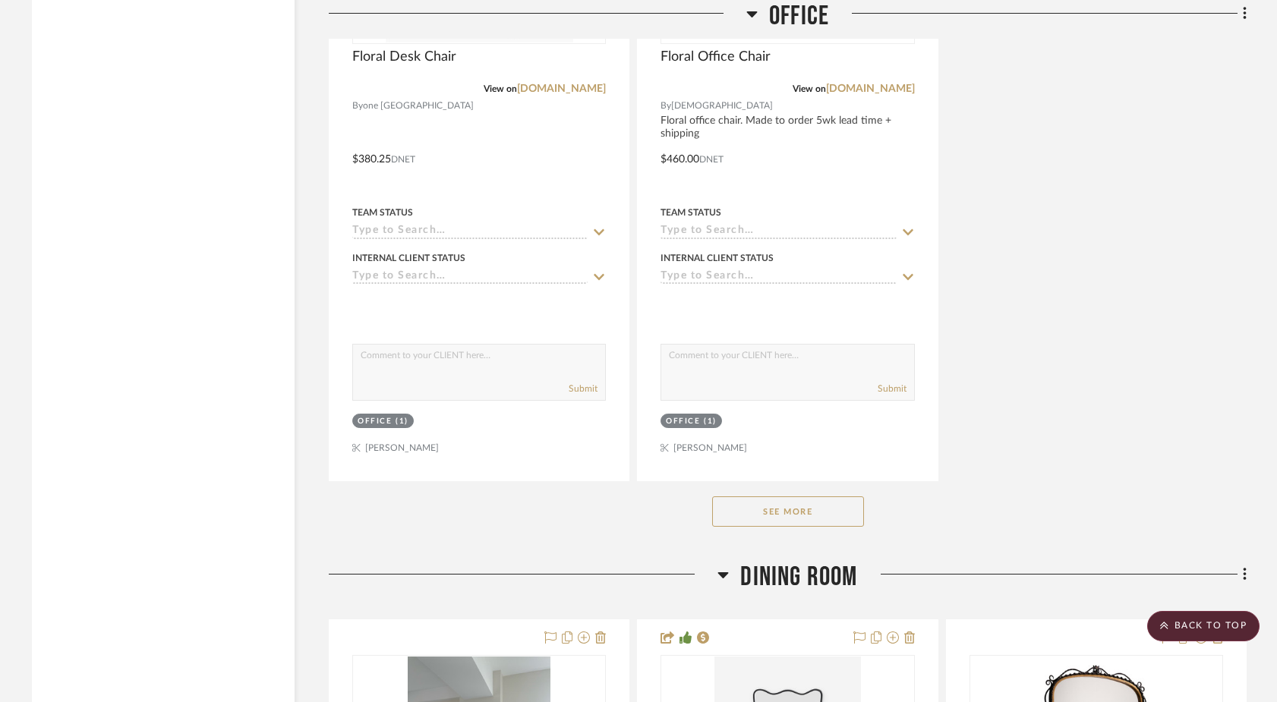
click at [804, 496] on button "See More" at bounding box center [788, 511] width 152 height 30
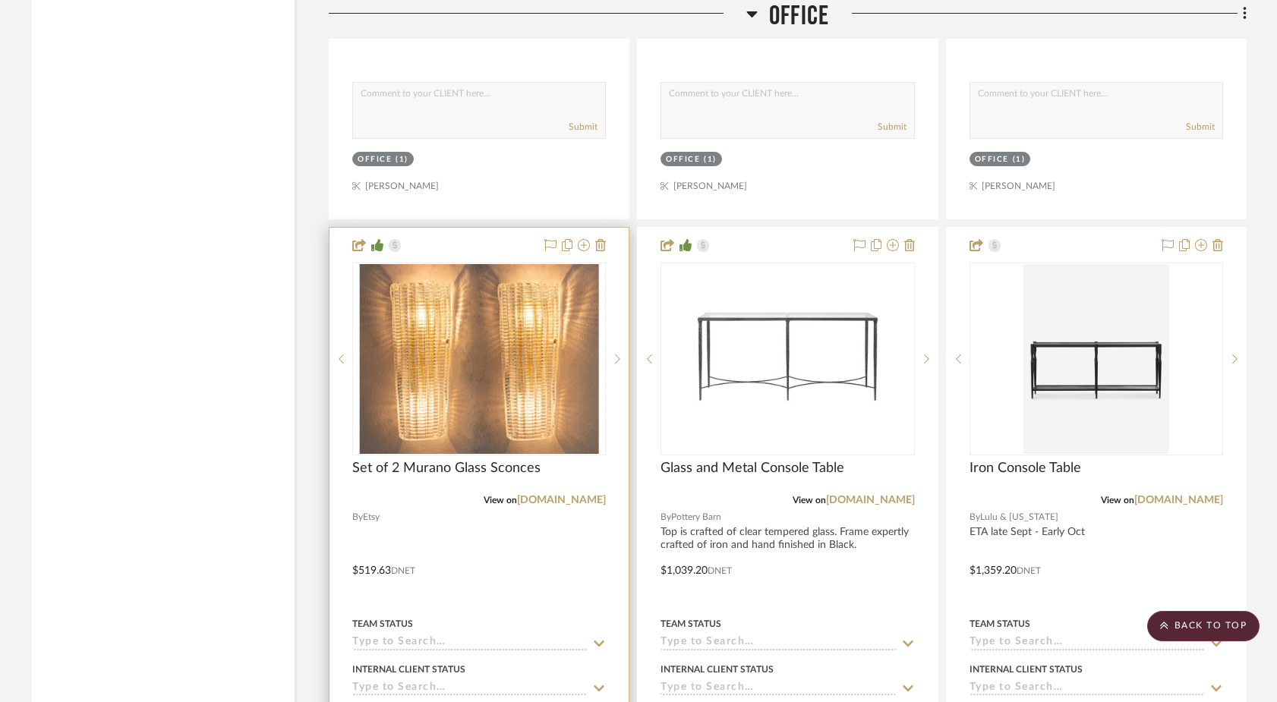
scroll to position [9454, 0]
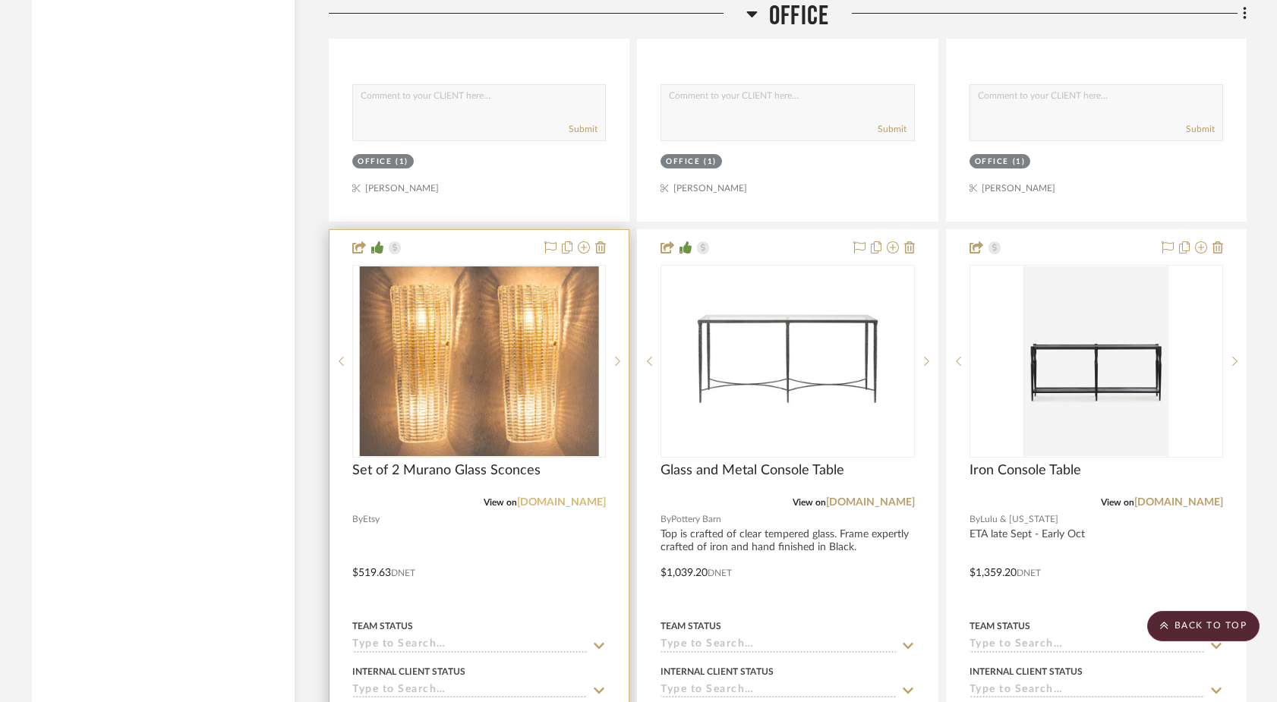
click at [574, 497] on link "etsy.com" at bounding box center [561, 502] width 89 height 11
click at [582, 497] on link "etsy.com" at bounding box center [561, 502] width 89 height 11
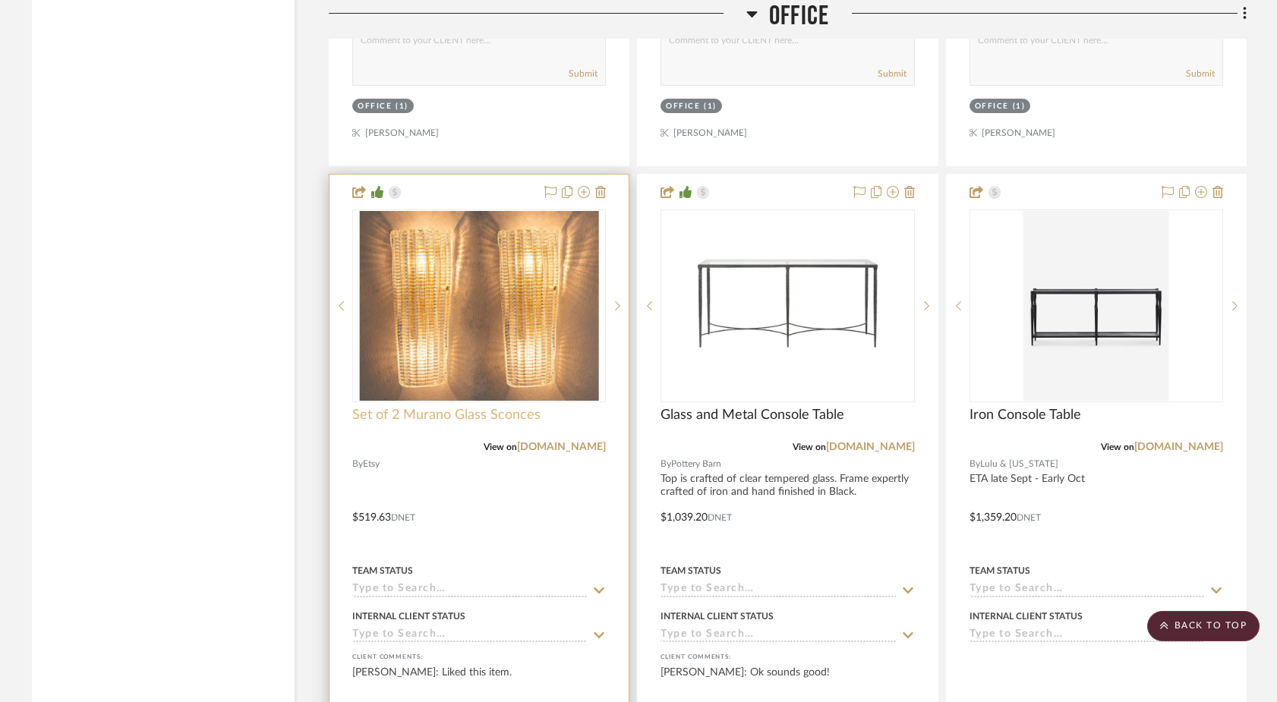
scroll to position [9513, 0]
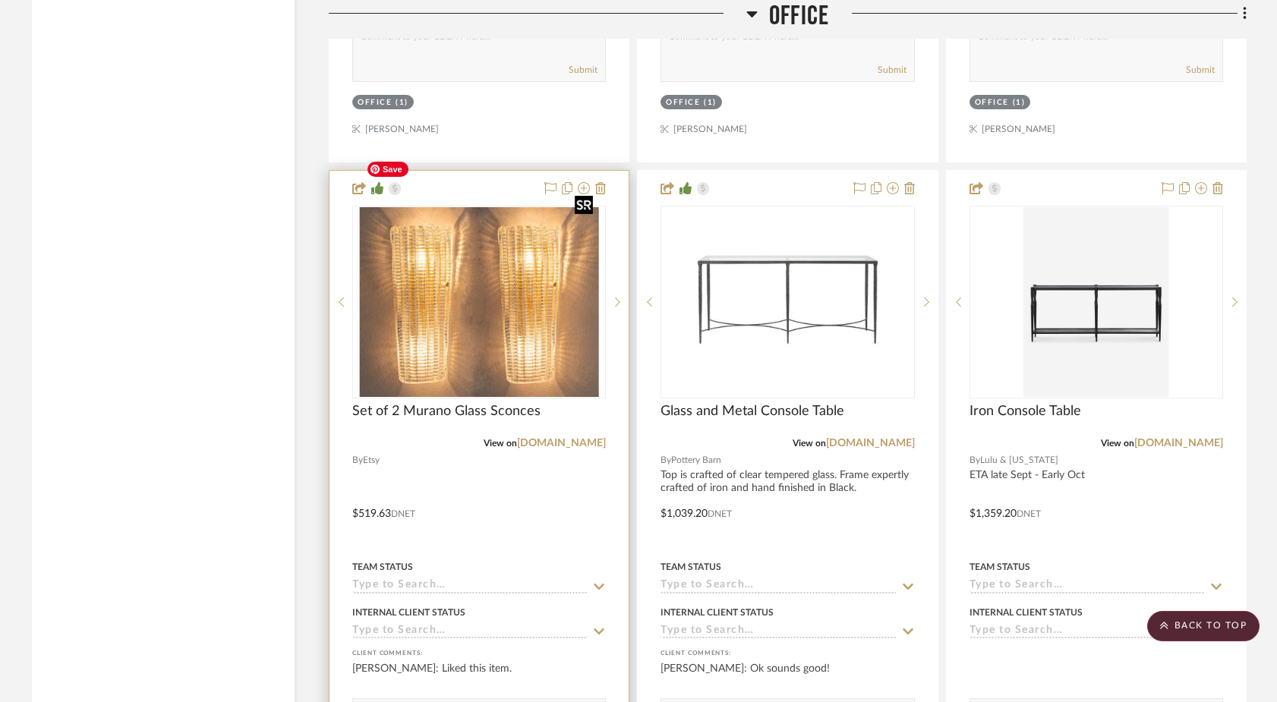
click at [413, 295] on img "0" at bounding box center [479, 302] width 239 height 190
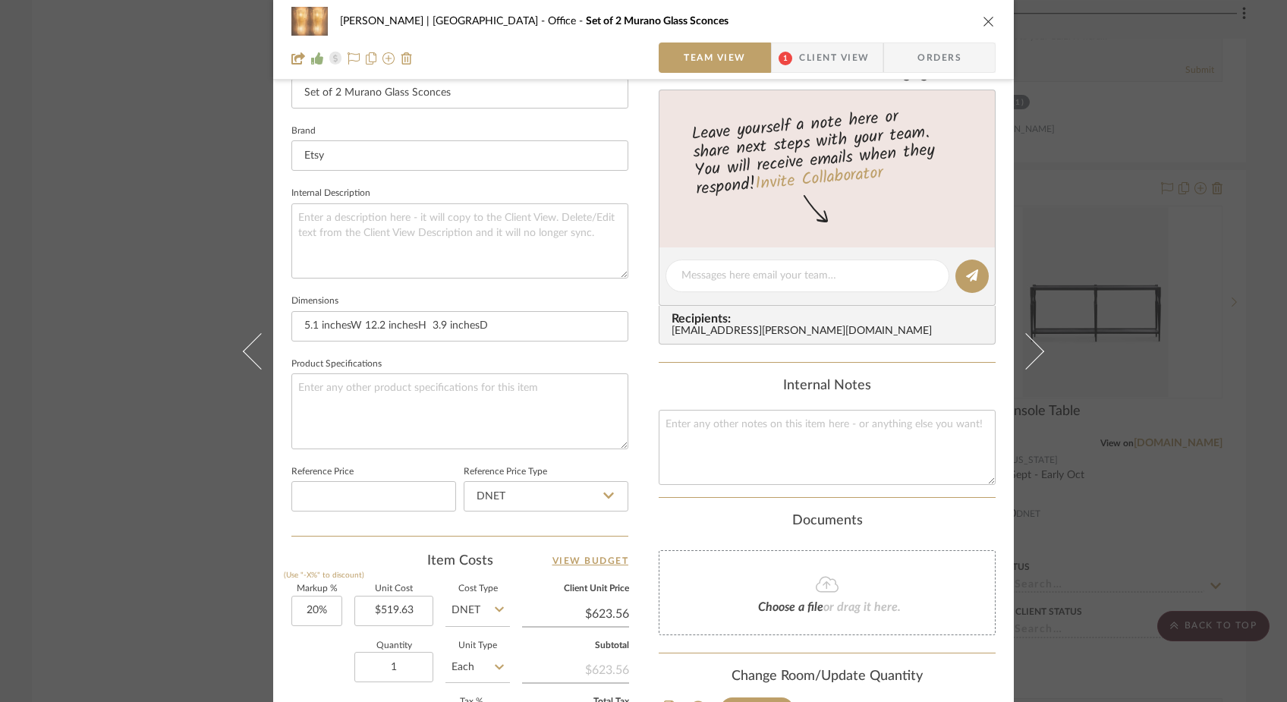
scroll to position [478, 0]
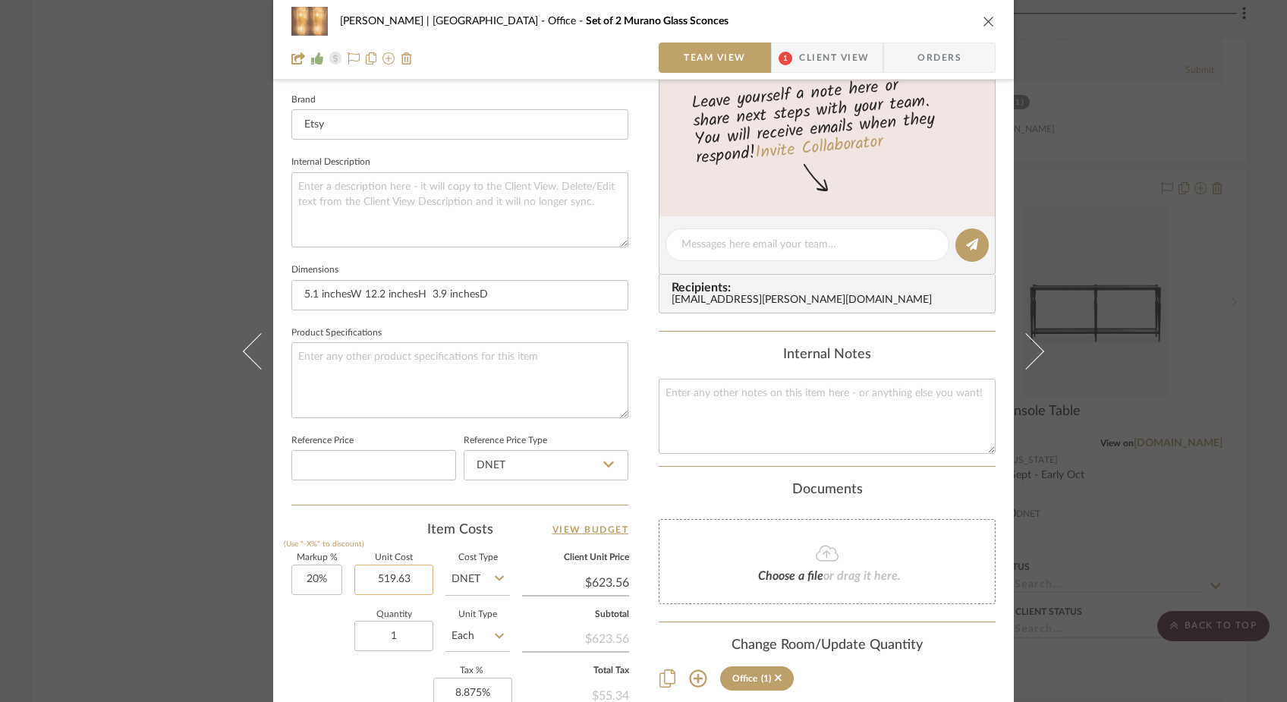
click at [420, 583] on input "519.63" at bounding box center [394, 580] width 79 height 30
paste input "748.67"
type input "$748.67"
click at [335, 608] on div "Markup % (Use "-X%" to discount) 20% Unit Cost $748.67 Cost Type DNET Client Un…" at bounding box center [460, 665] width 337 height 222
click at [326, 581] on input "20" at bounding box center [317, 580] width 51 height 30
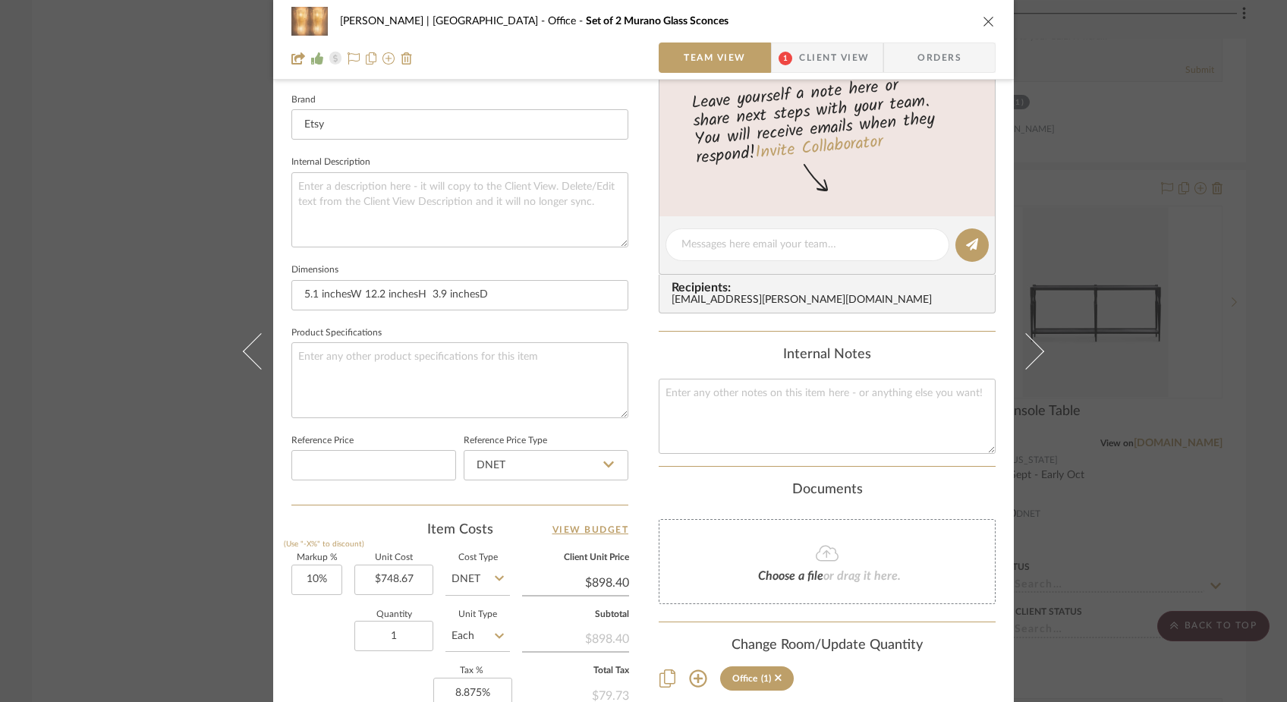
click at [307, 637] on div "Quantity 1 Unit Type Each" at bounding box center [401, 638] width 219 height 54
click at [140, 270] on div "Ferree | Brooklyn Heights Office Set of 2 Murano Glass Sconces Team View 1 Clie…" at bounding box center [643, 351] width 1287 height 702
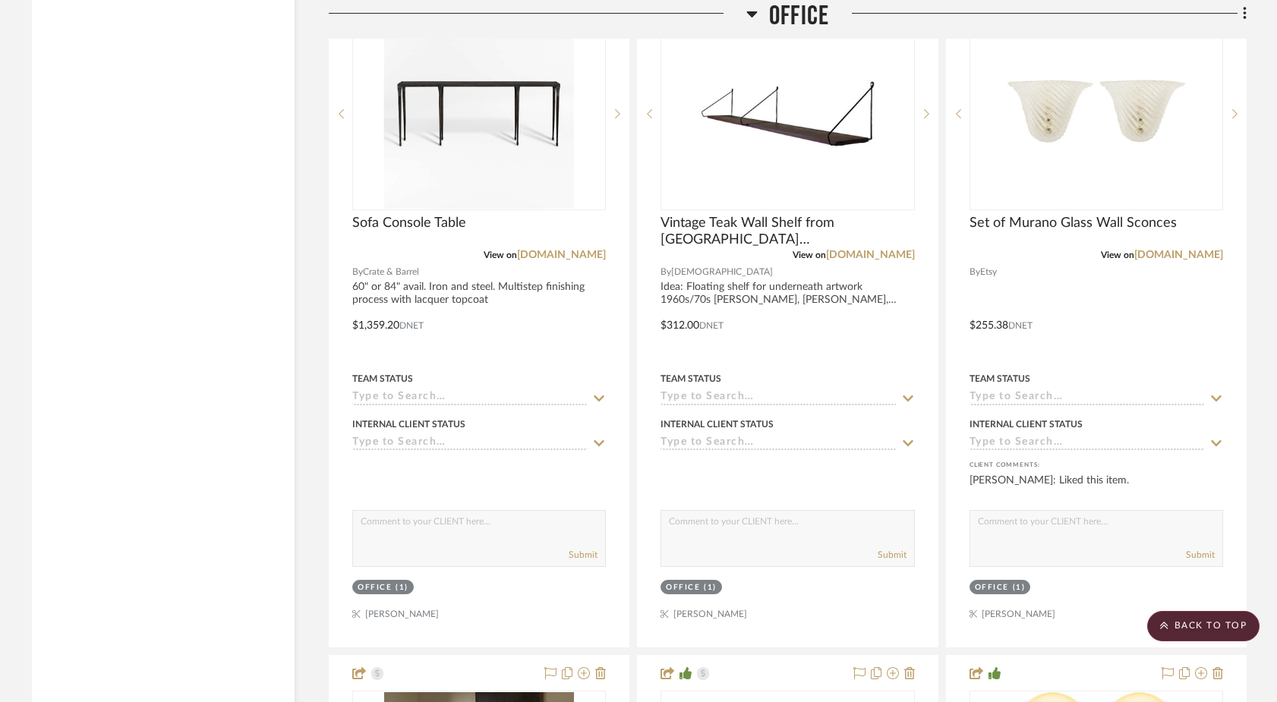
scroll to position [10391, 0]
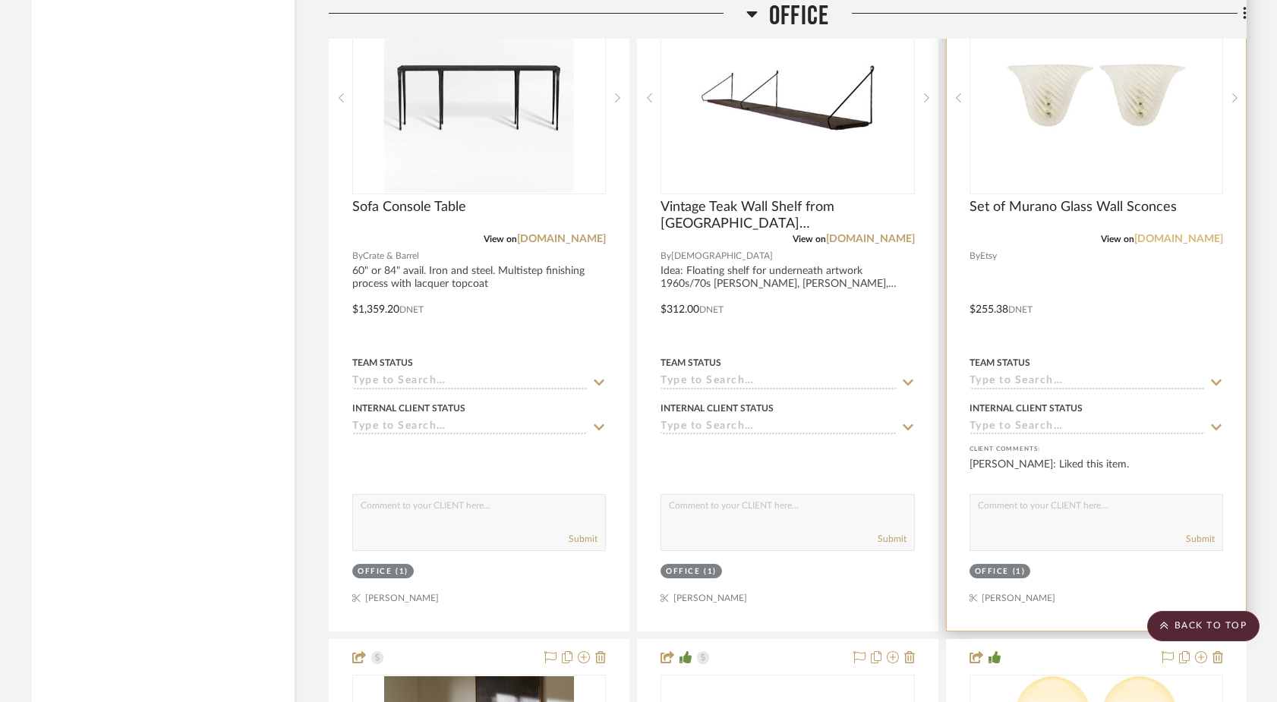
click at [1196, 234] on link "etsy.com" at bounding box center [1178, 239] width 89 height 11
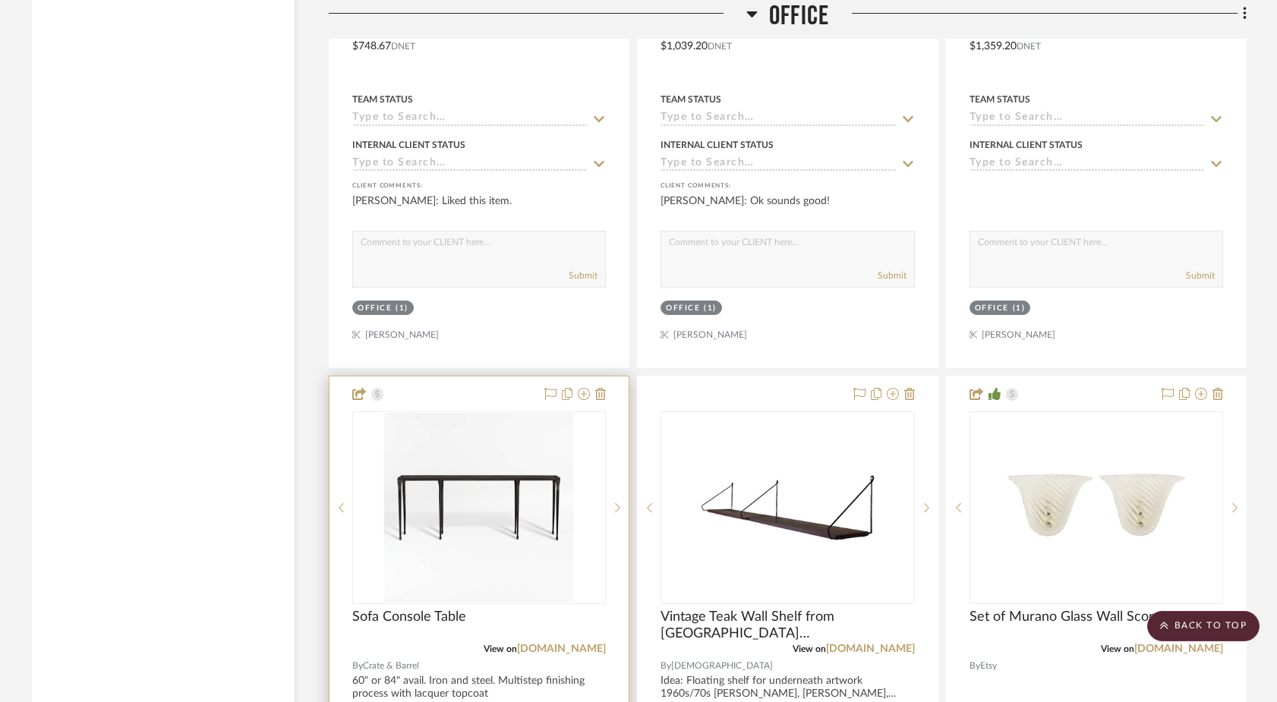
scroll to position [9950, 0]
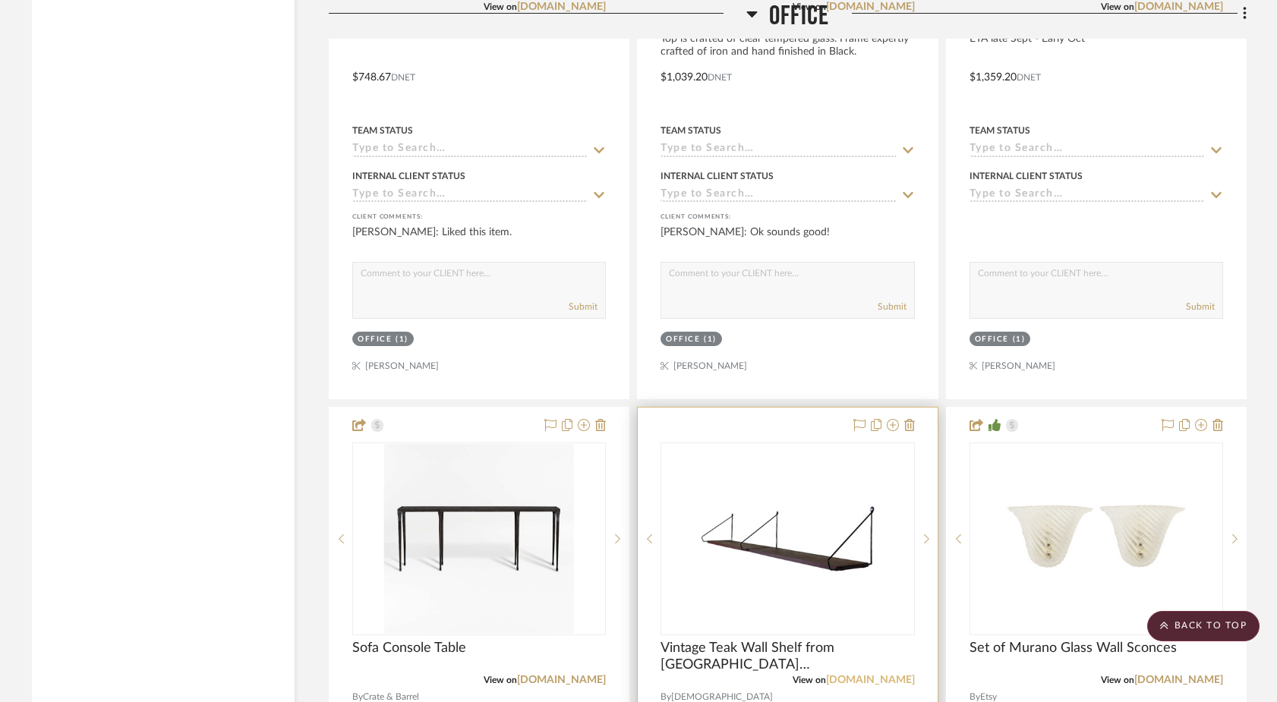
click at [876, 675] on link "chairish.com" at bounding box center [870, 680] width 89 height 11
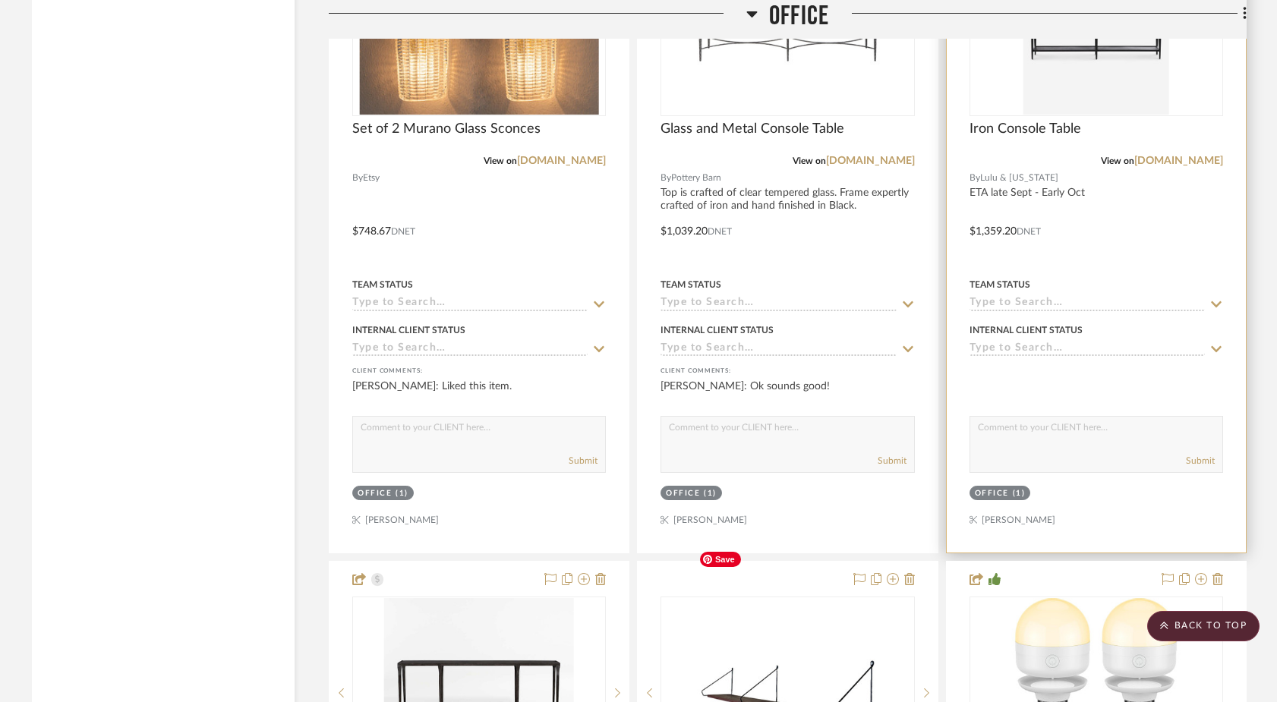
scroll to position [9788, 0]
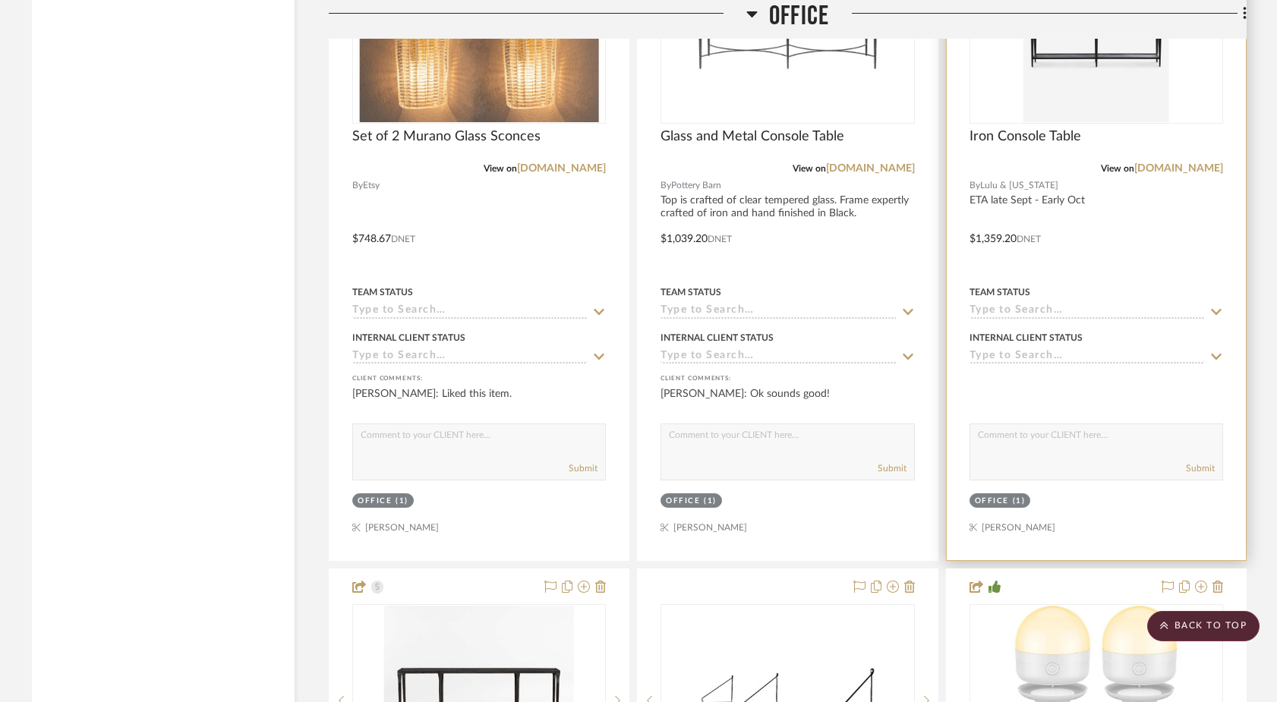
click at [960, 421] on div at bounding box center [1096, 228] width 299 height 664
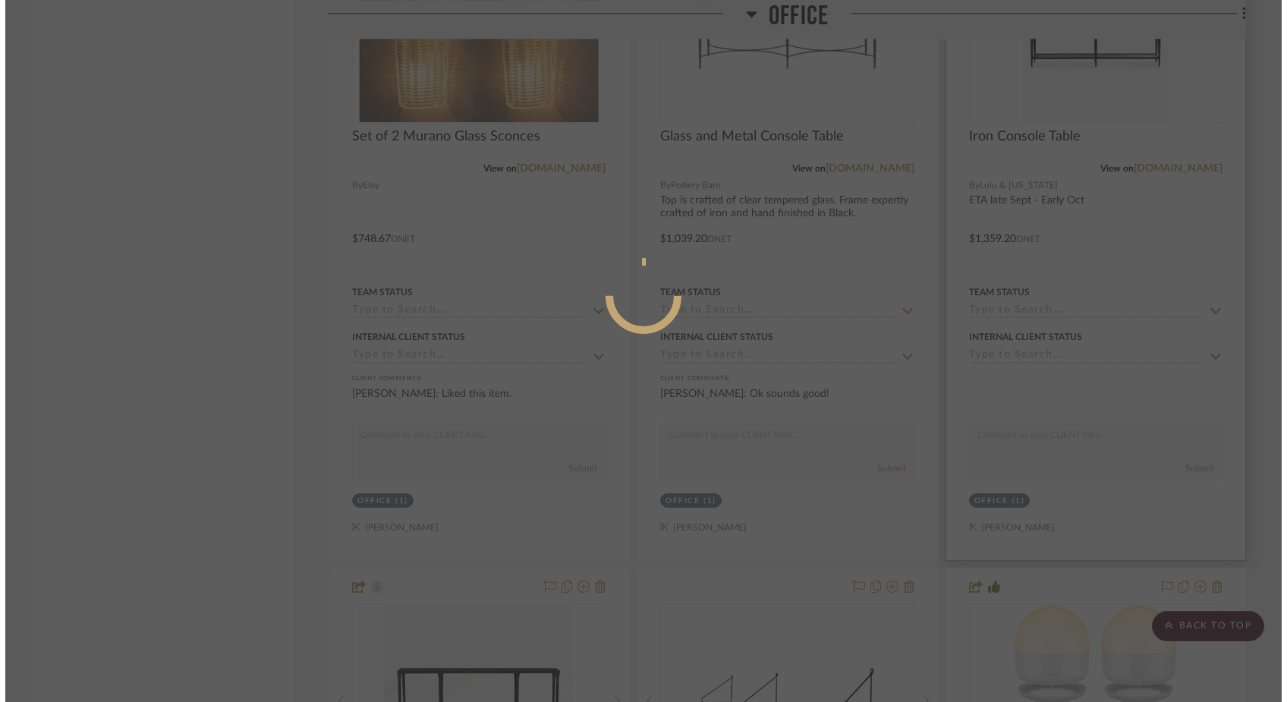
scroll to position [0, 0]
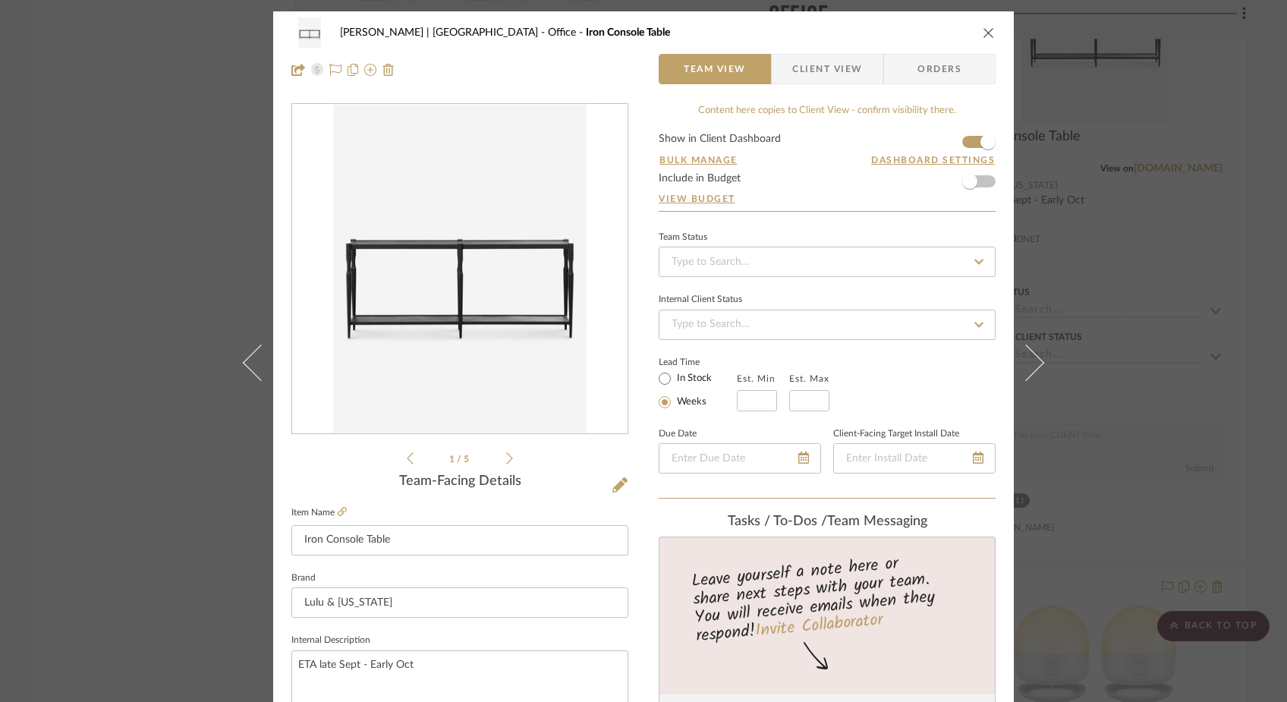
click at [186, 345] on div "Ferree | Brooklyn Heights Office Iron Console Table Team View Client View Order…" at bounding box center [643, 351] width 1287 height 702
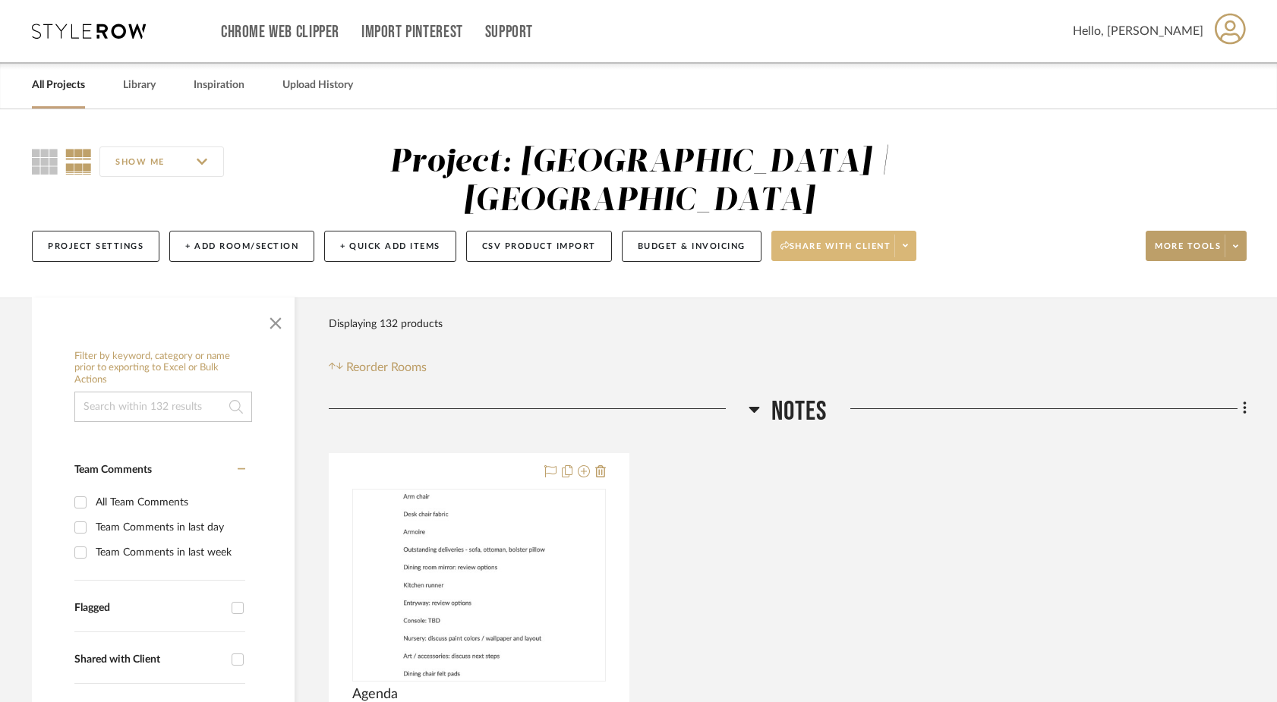
click at [905, 242] on fa-icon at bounding box center [905, 246] width 5 height 8
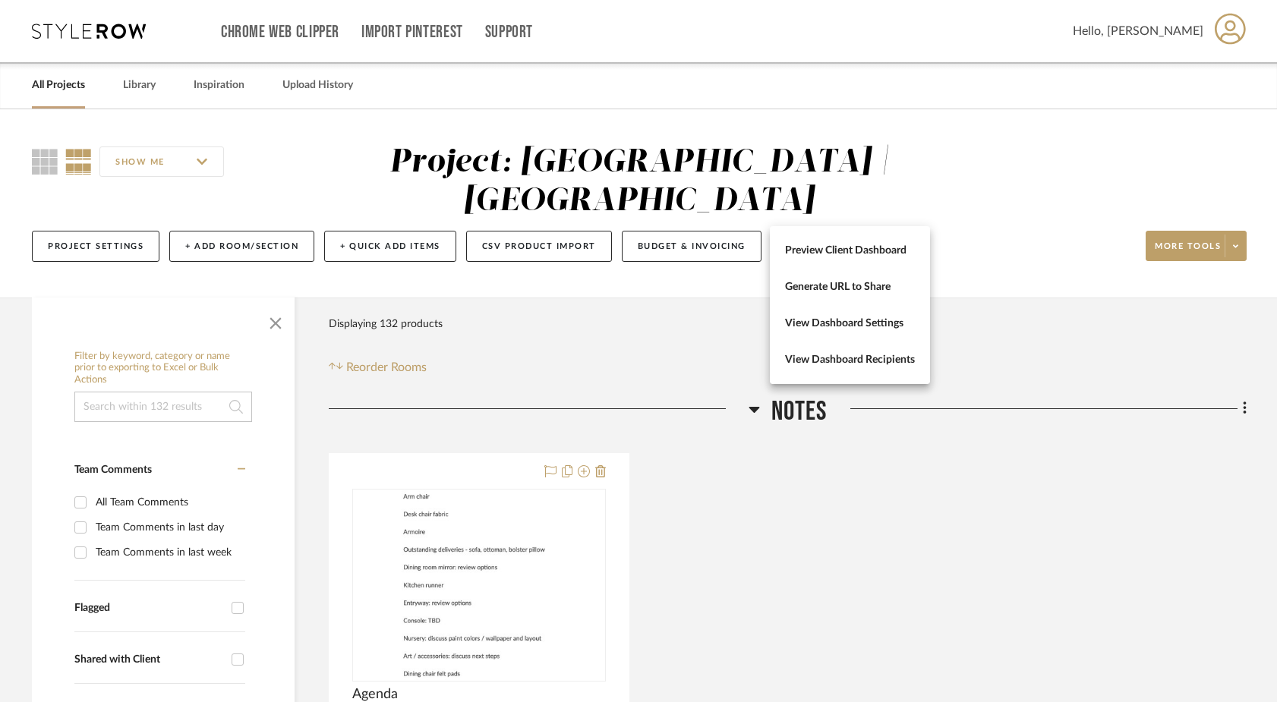
click at [1224, 216] on div at bounding box center [638, 351] width 1277 height 702
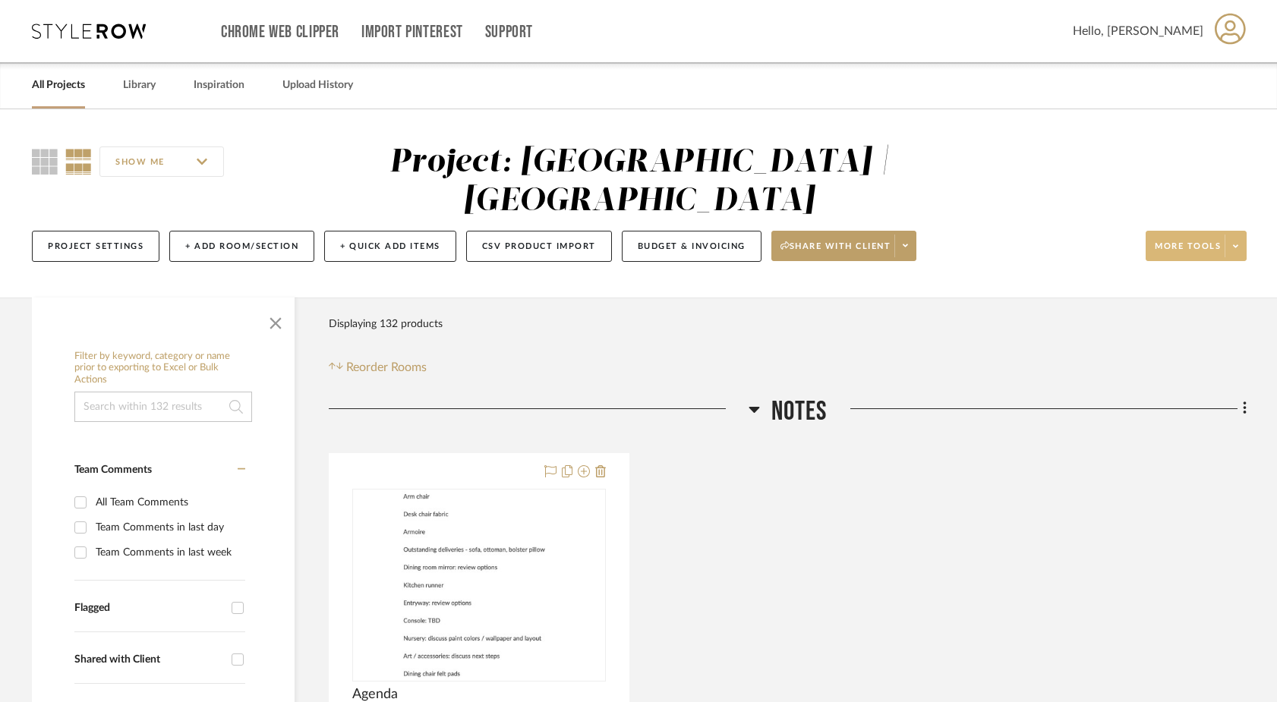
click at [1230, 235] on span at bounding box center [1234, 246] width 21 height 23
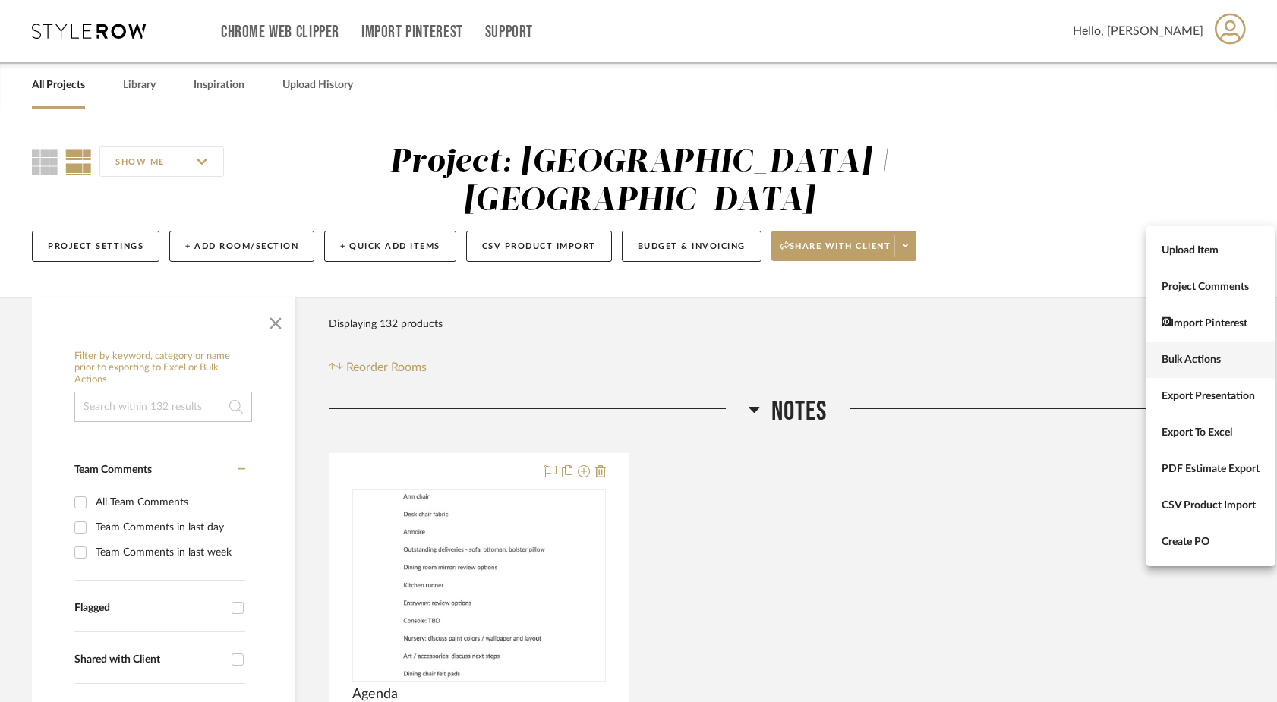
click at [1180, 363] on span "Bulk Actions" at bounding box center [1210, 360] width 98 height 13
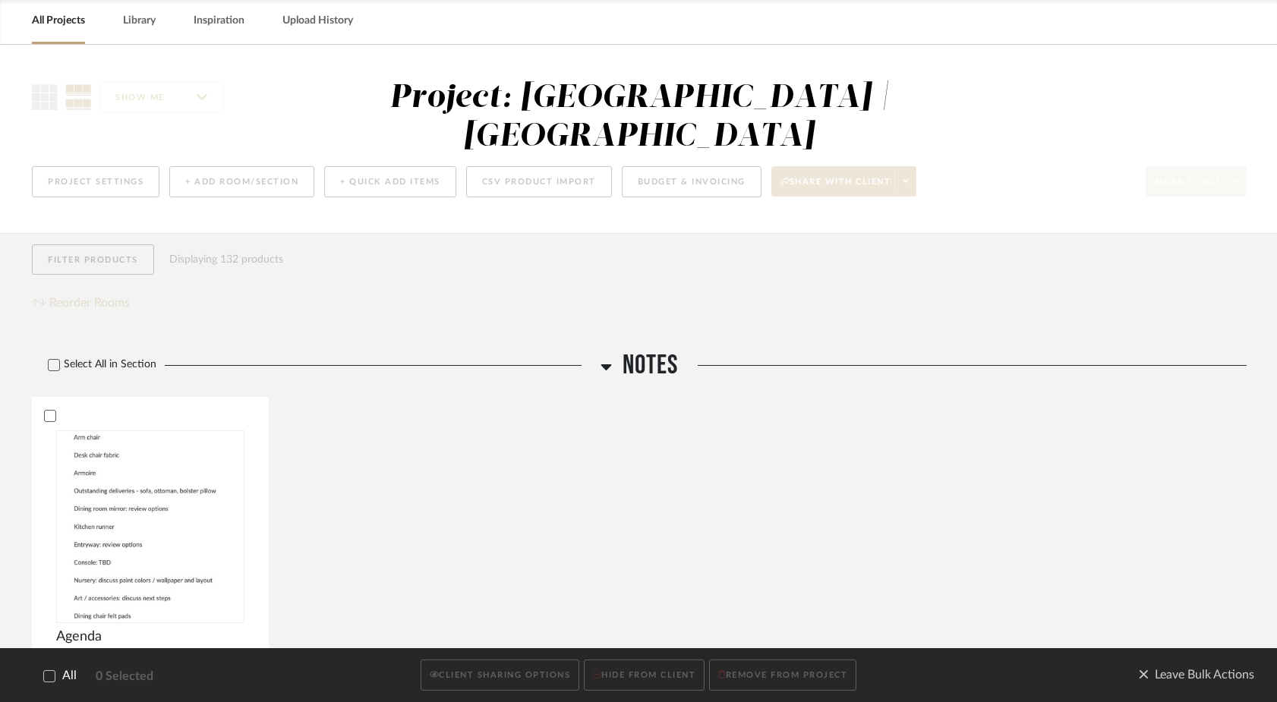
scroll to position [107, 0]
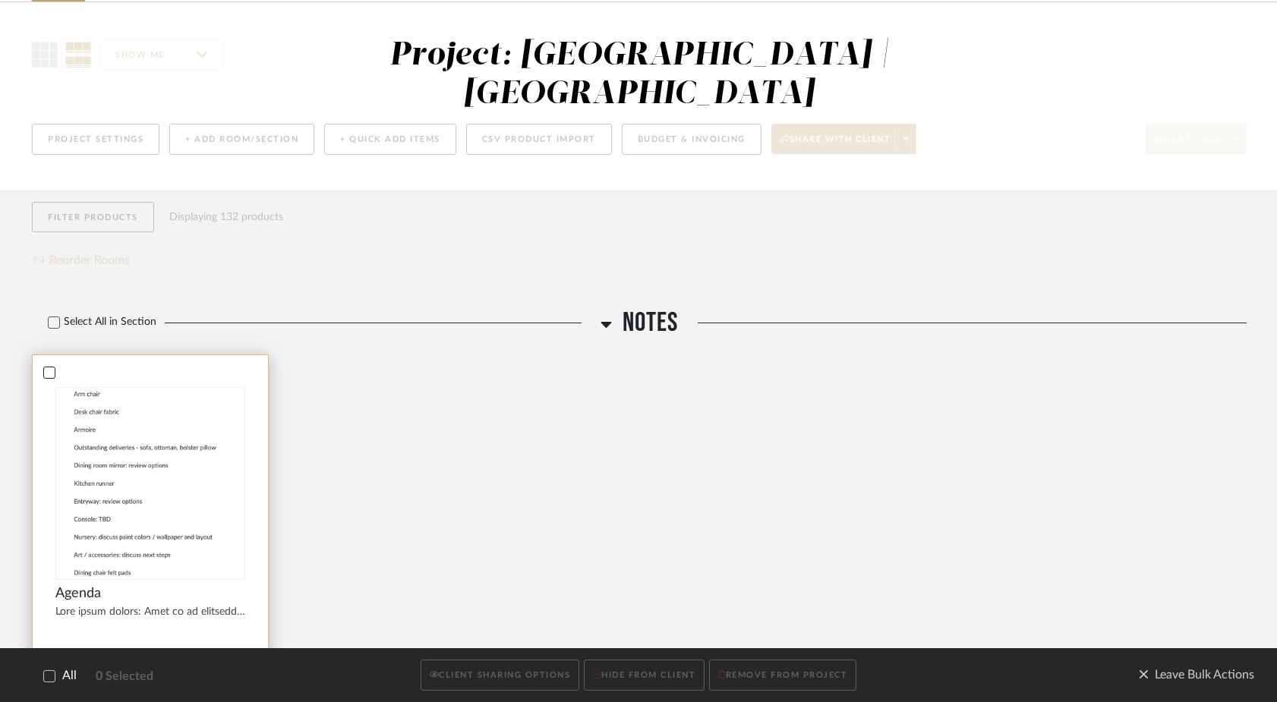
click at [48, 367] on icon at bounding box center [49, 372] width 11 height 11
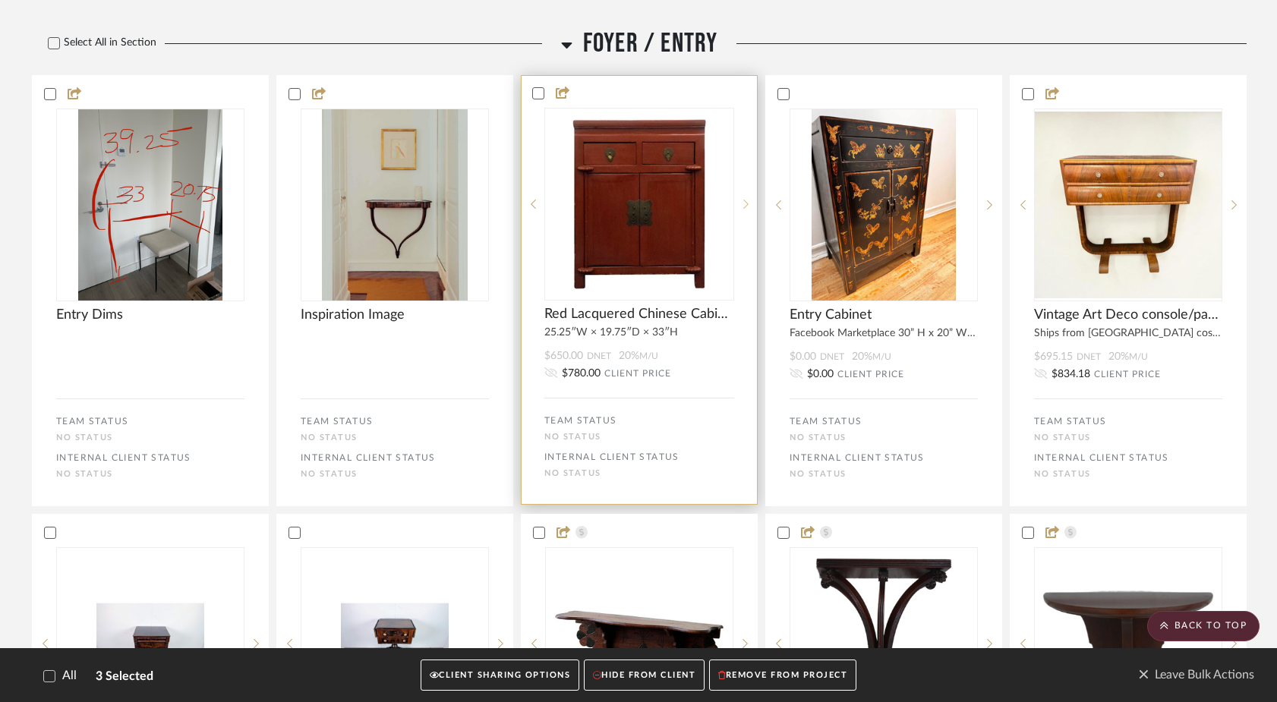
scroll to position [908, 0]
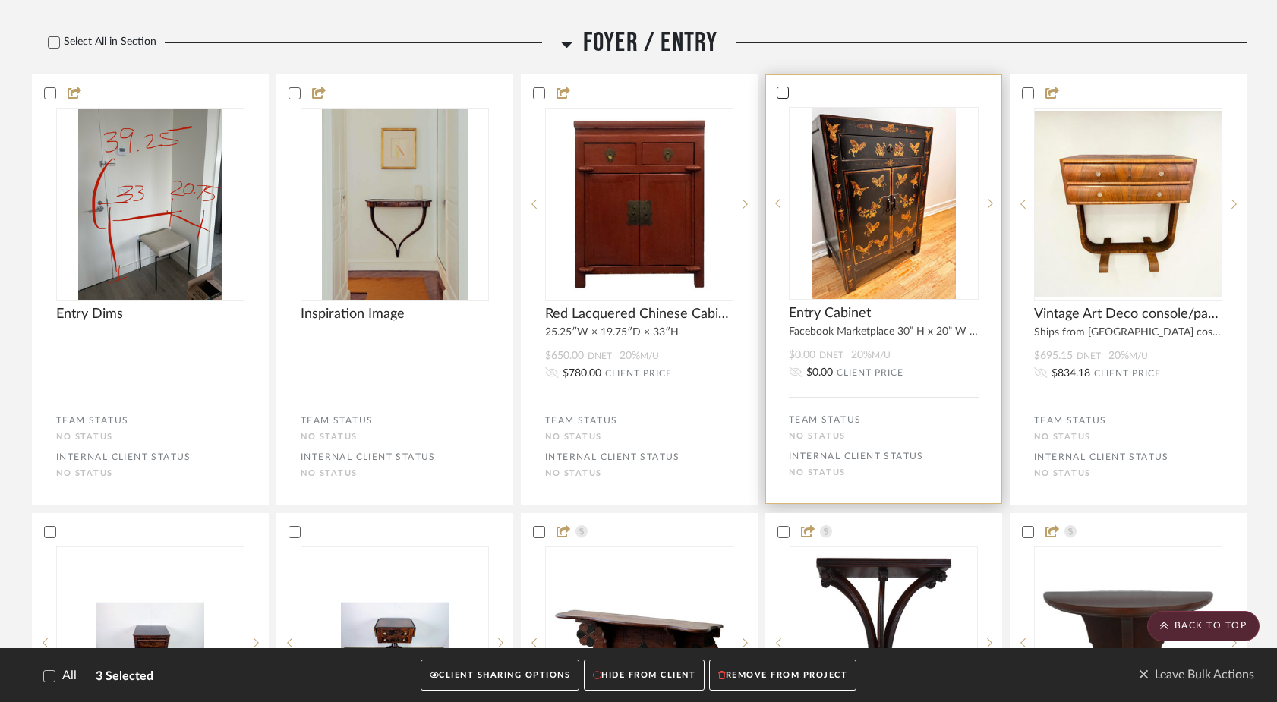
click at [785, 87] on icon at bounding box center [782, 92] width 11 height 11
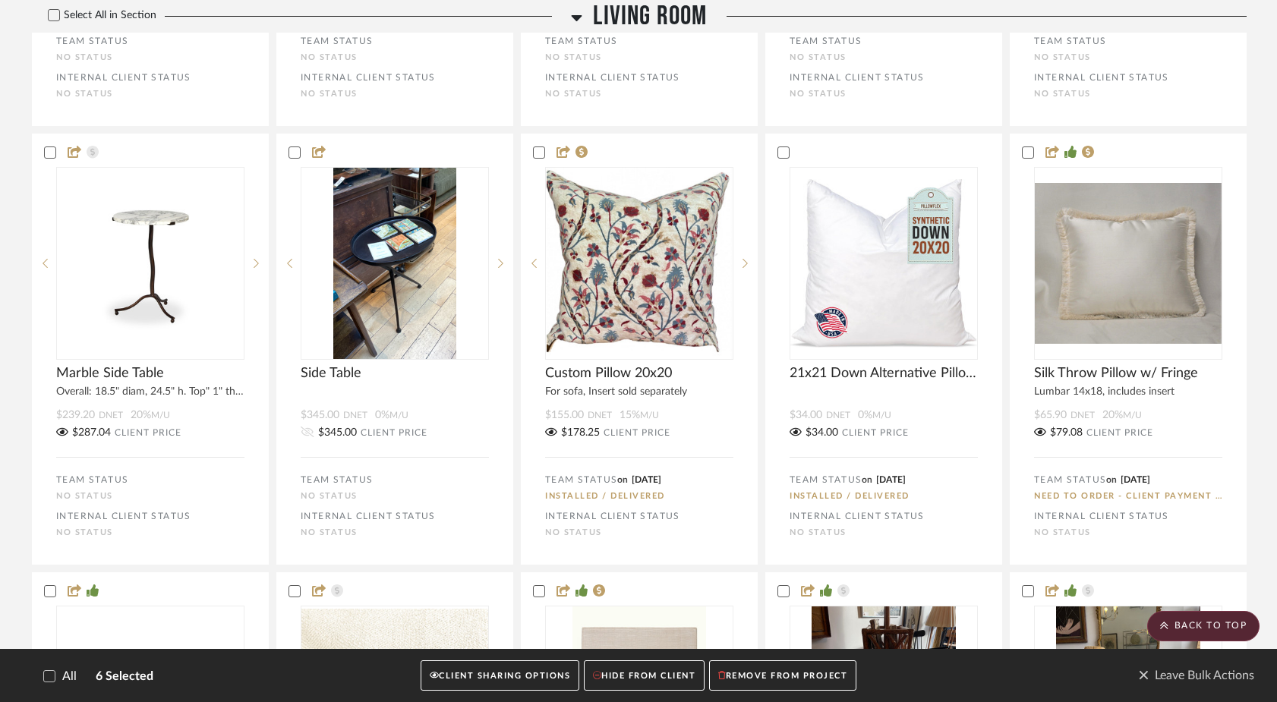
scroll to position [3640, 0]
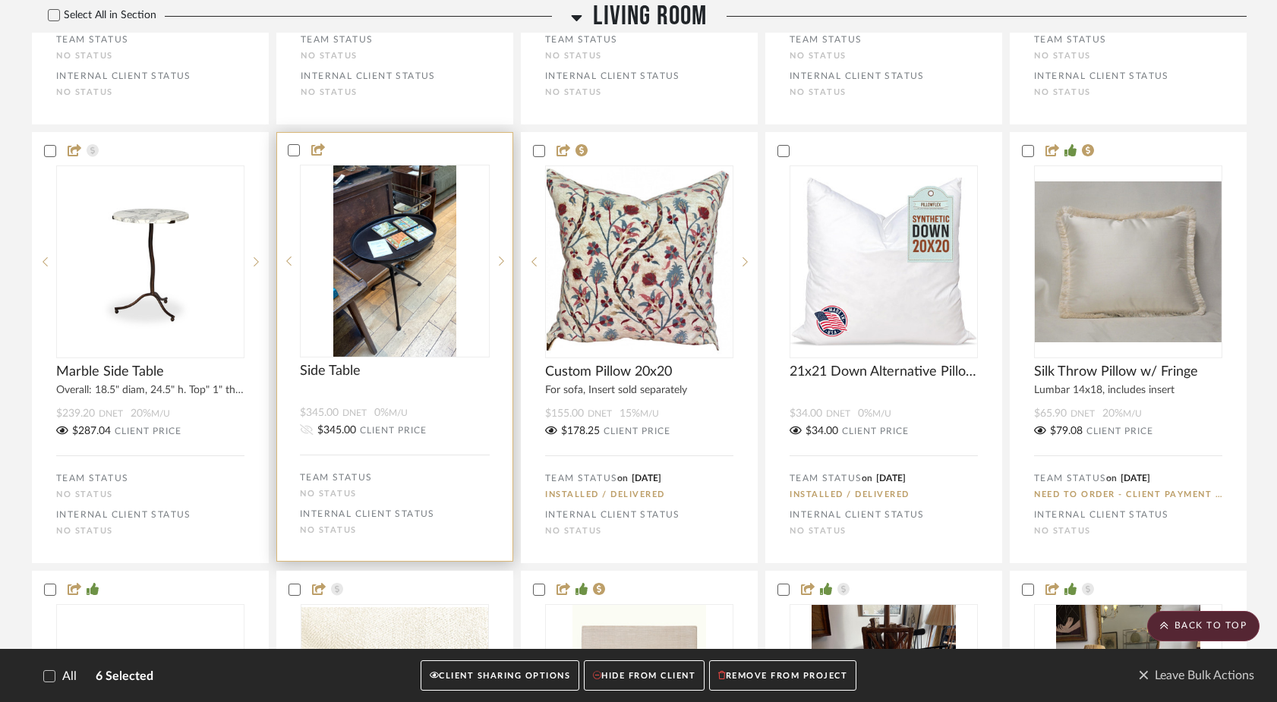
click at [312, 424] on icon at bounding box center [307, 429] width 14 height 11
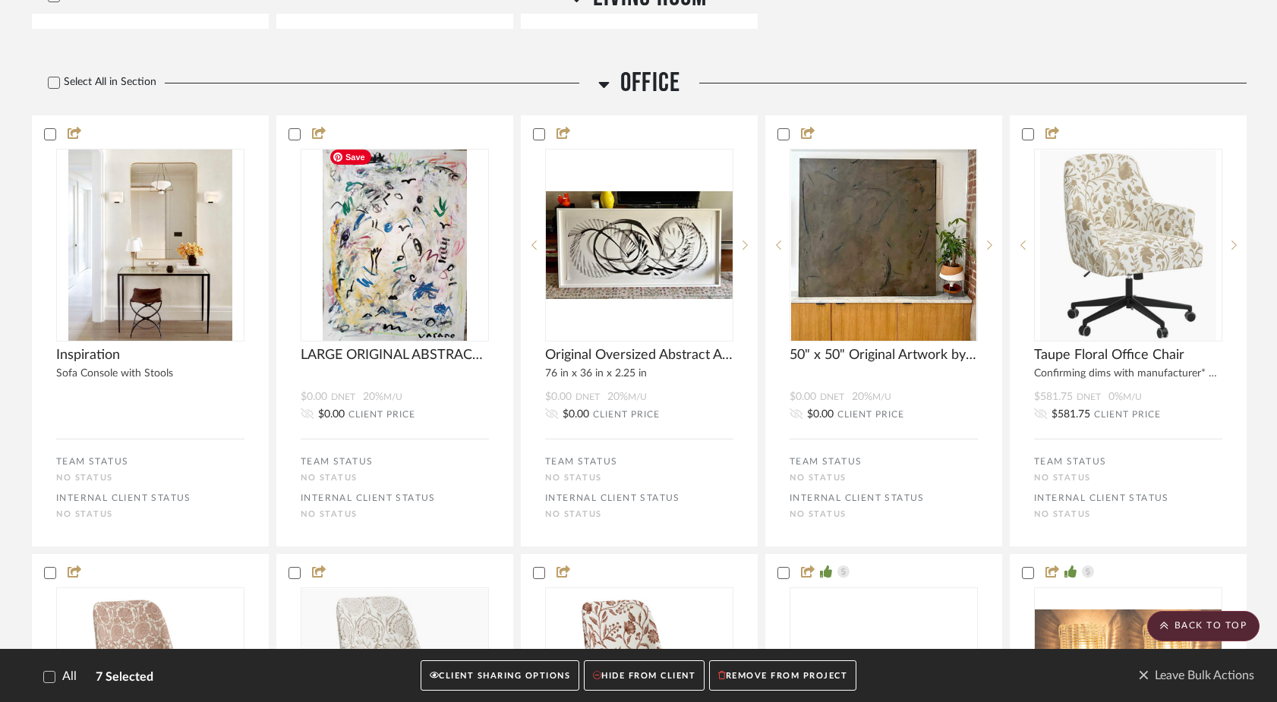
scroll to position [5486, 0]
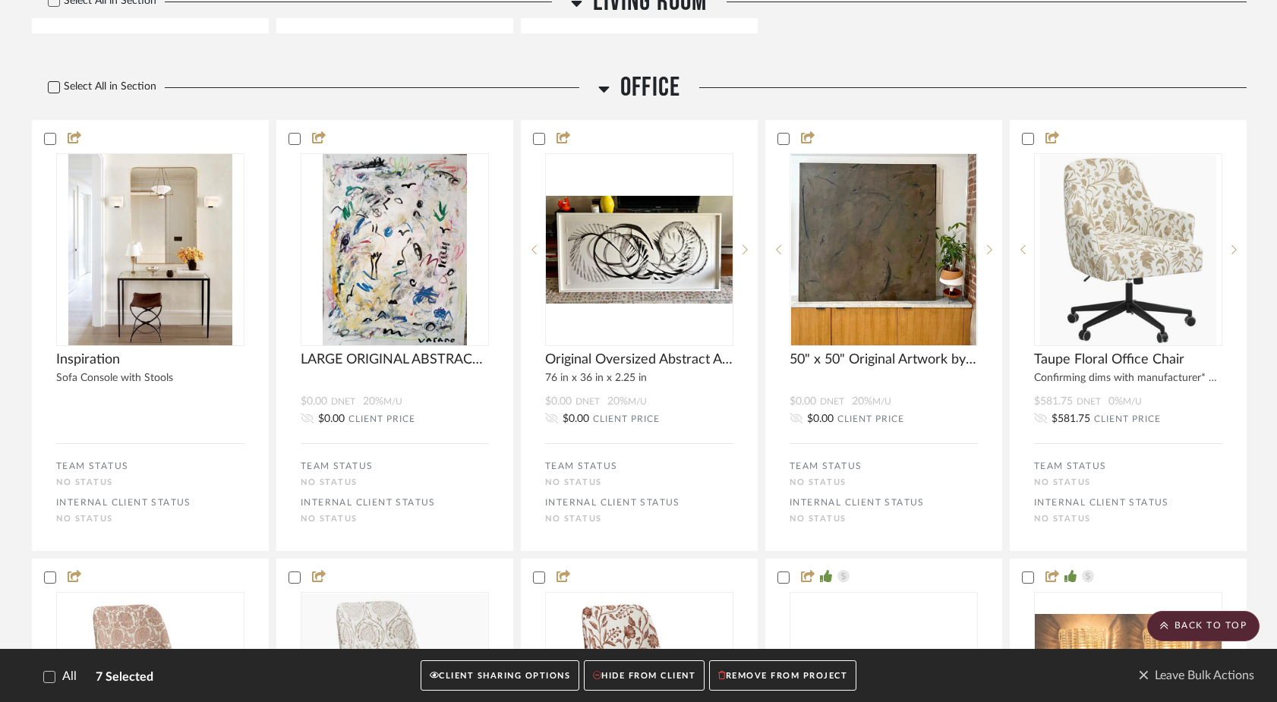
click at [55, 84] on icon at bounding box center [54, 87] width 11 height 11
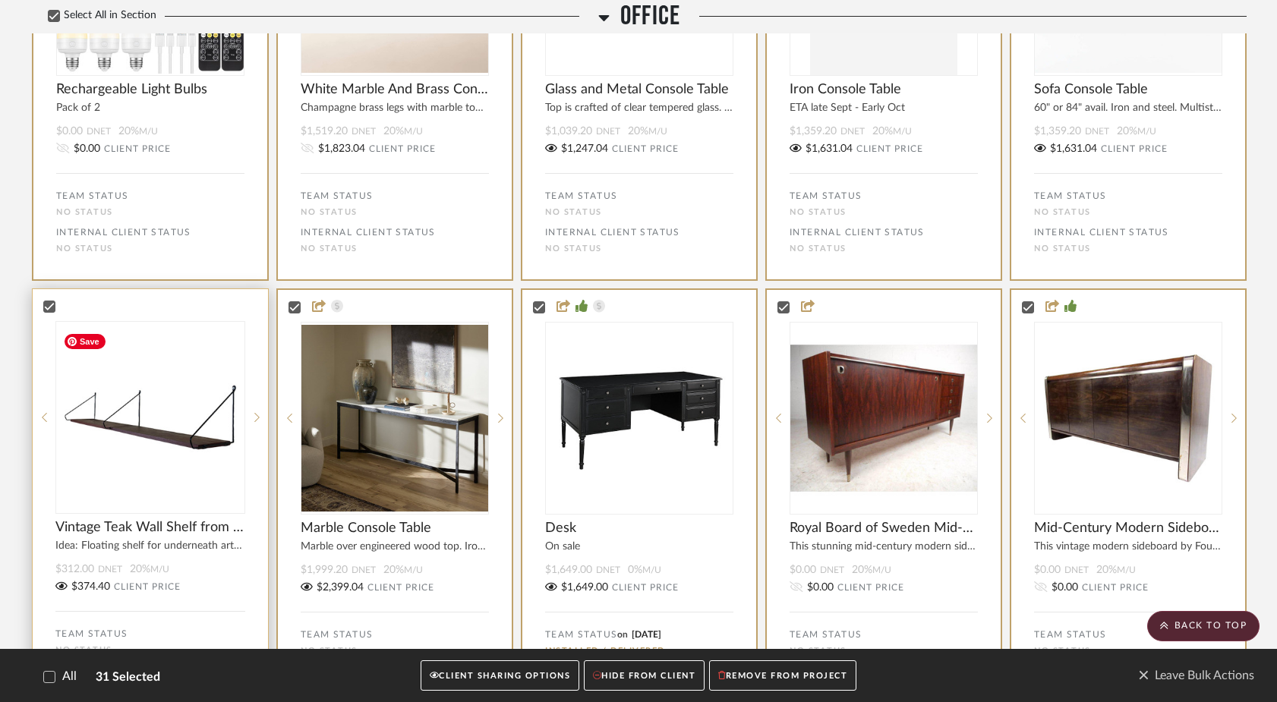
scroll to position [6725, 0]
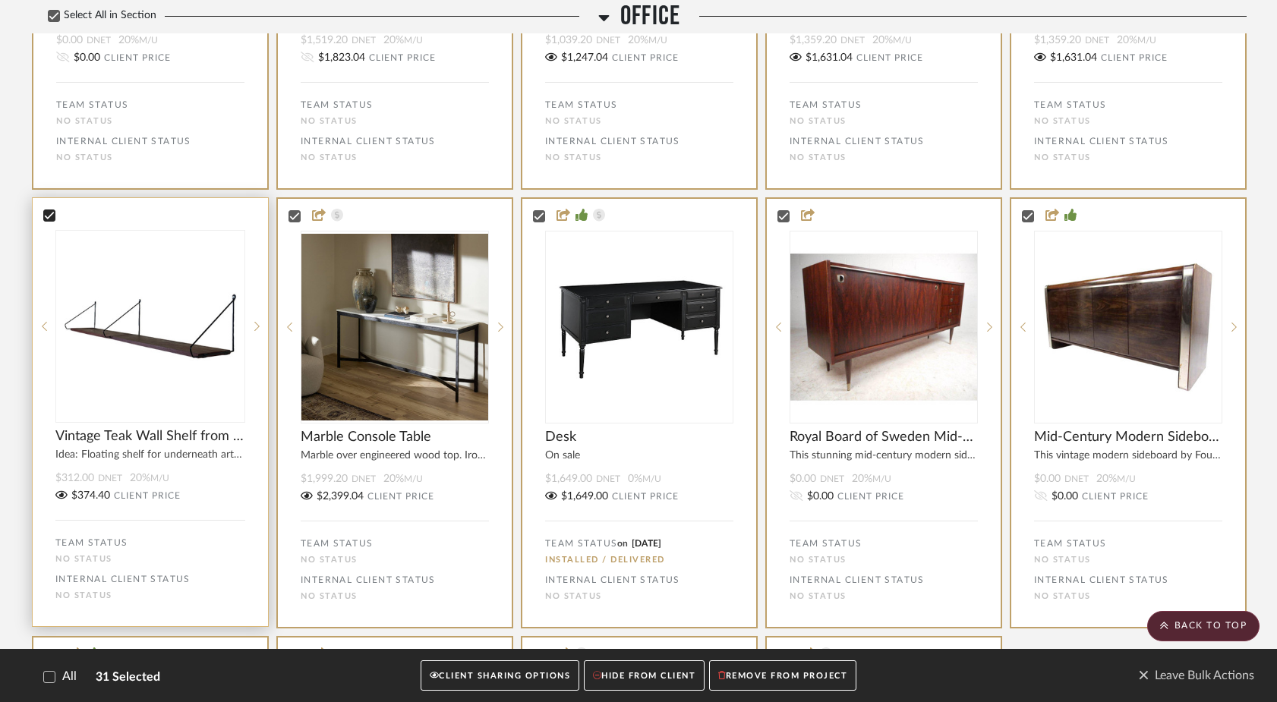
click at [48, 215] on icon at bounding box center [49, 215] width 11 height 11
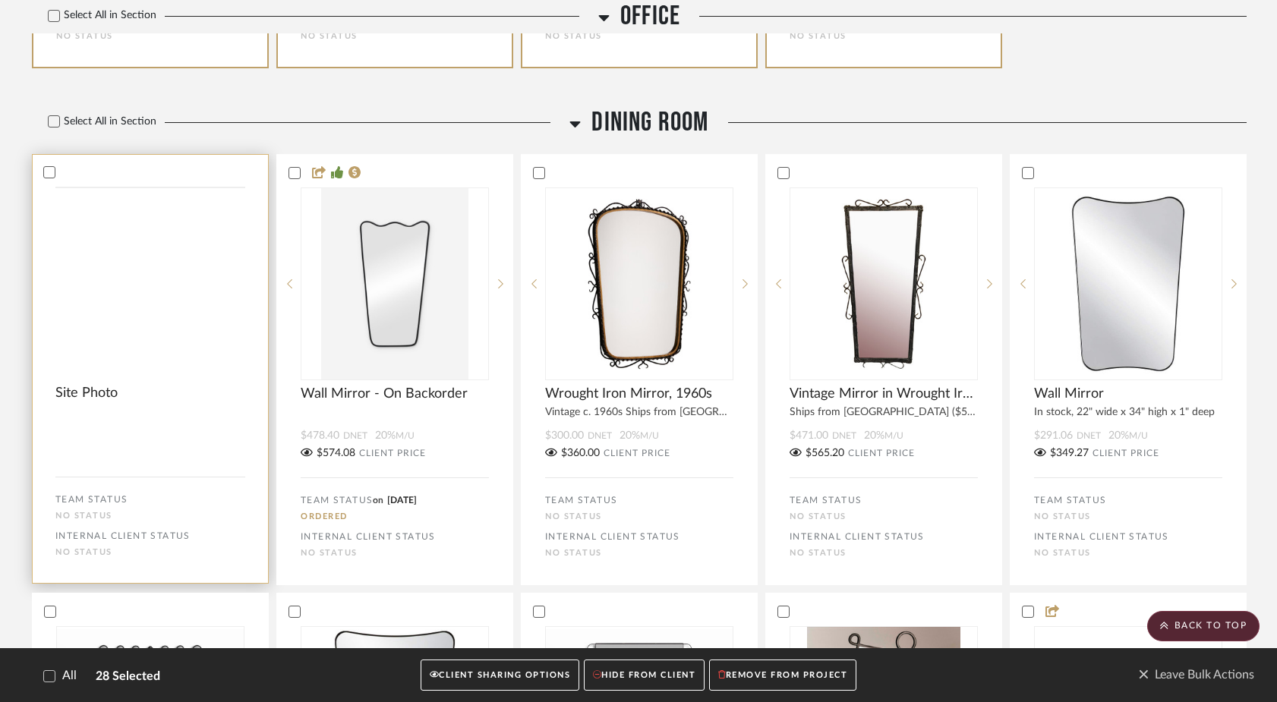
scroll to position [7731, 0]
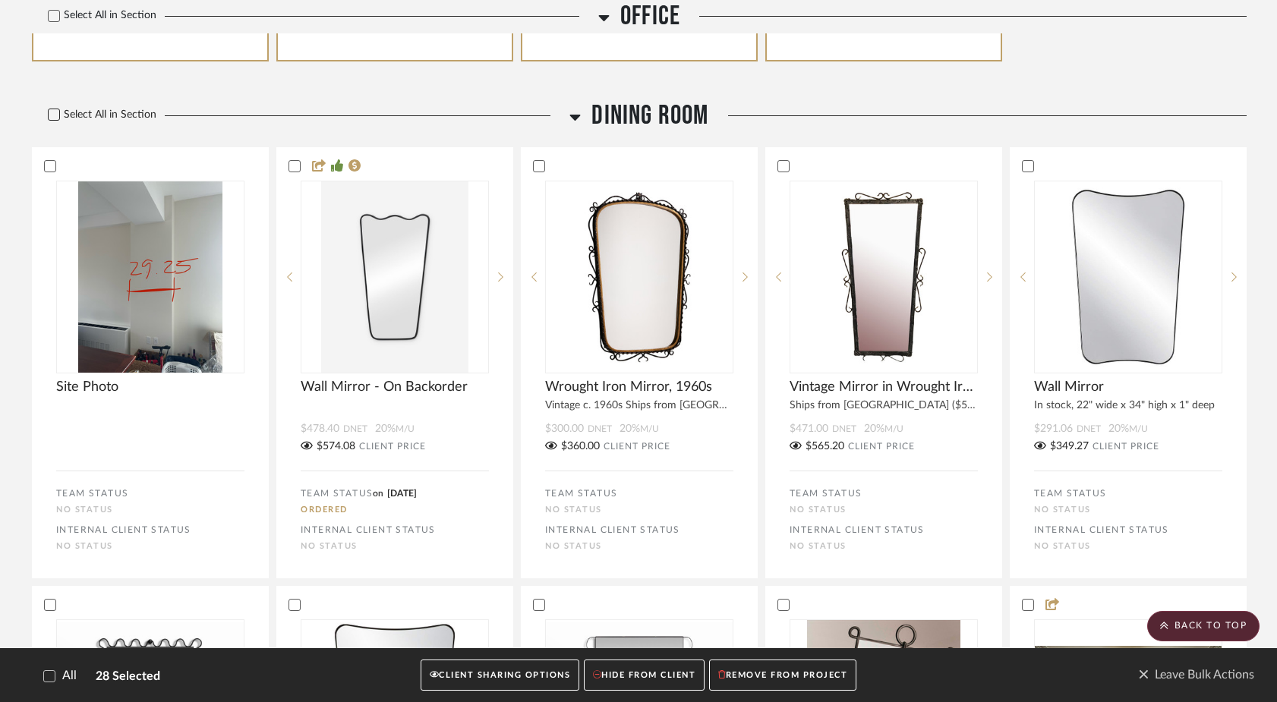
click at [54, 120] on icon at bounding box center [54, 114] width 11 height 11
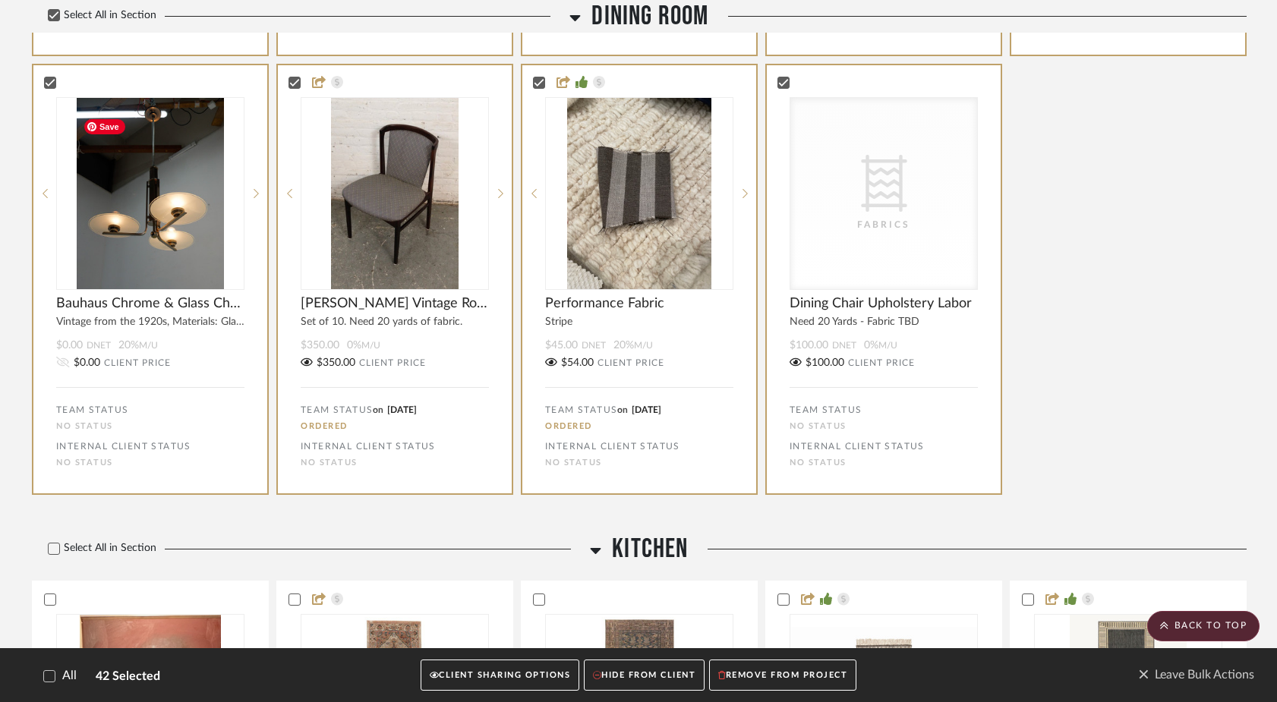
scroll to position [8695, 0]
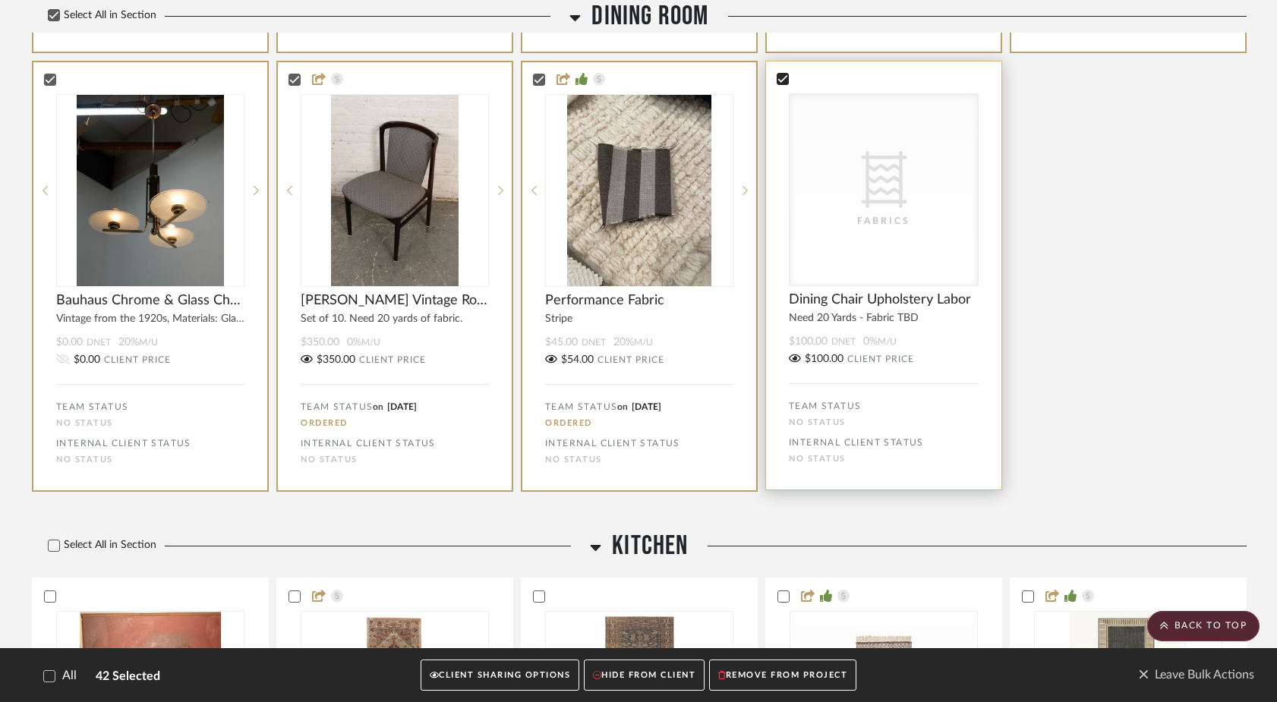
click at [781, 84] on icon at bounding box center [782, 79] width 11 height 11
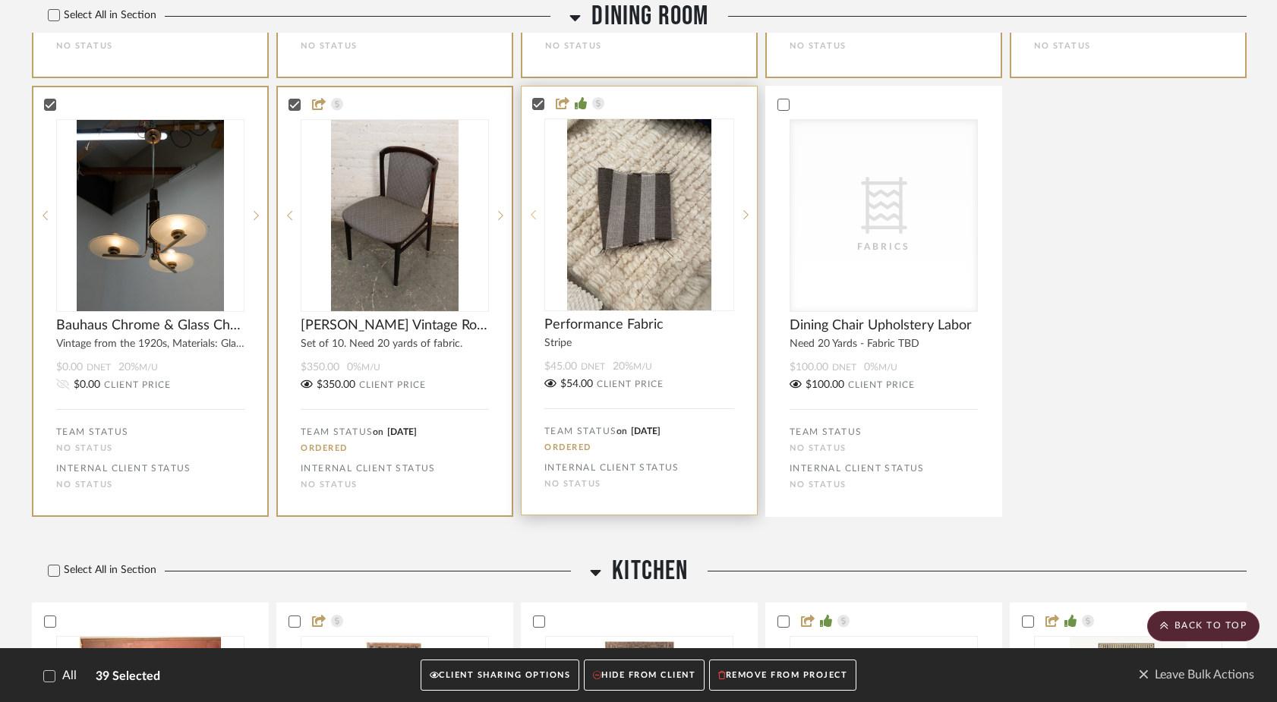
scroll to position [8671, 0]
click at [49, 109] on icon at bounding box center [49, 103] width 11 height 11
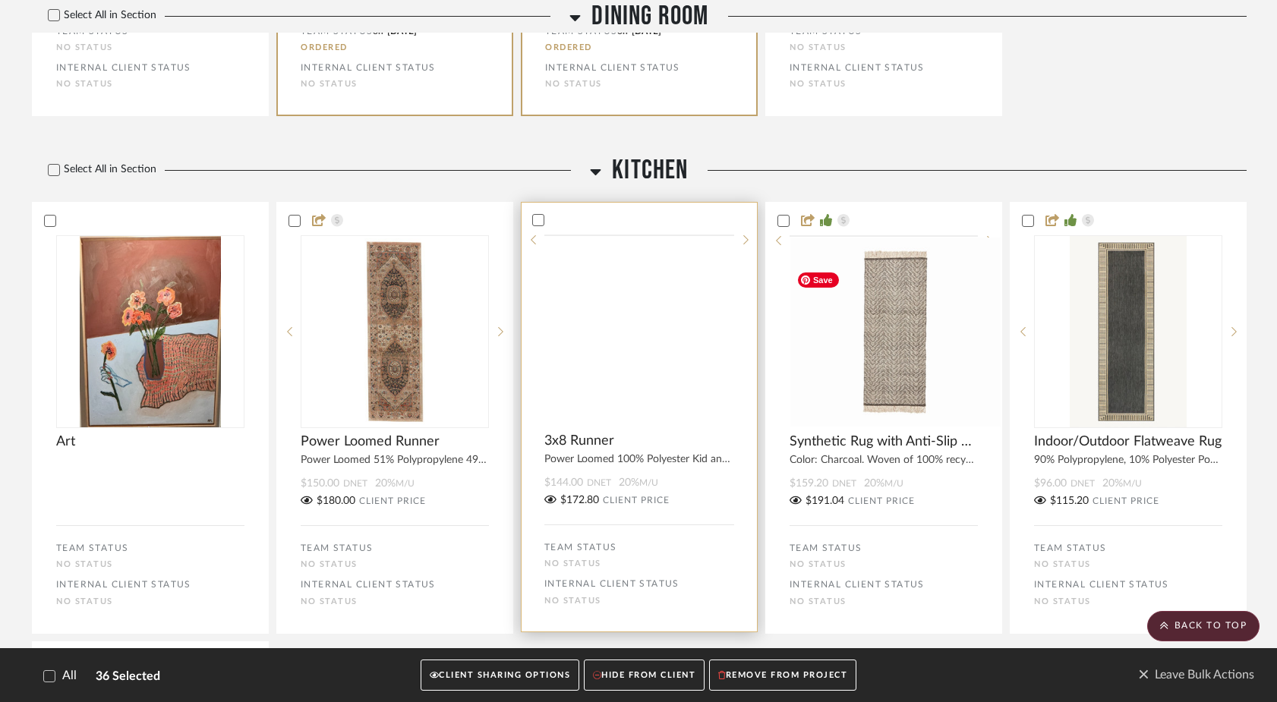
scroll to position [9077, 0]
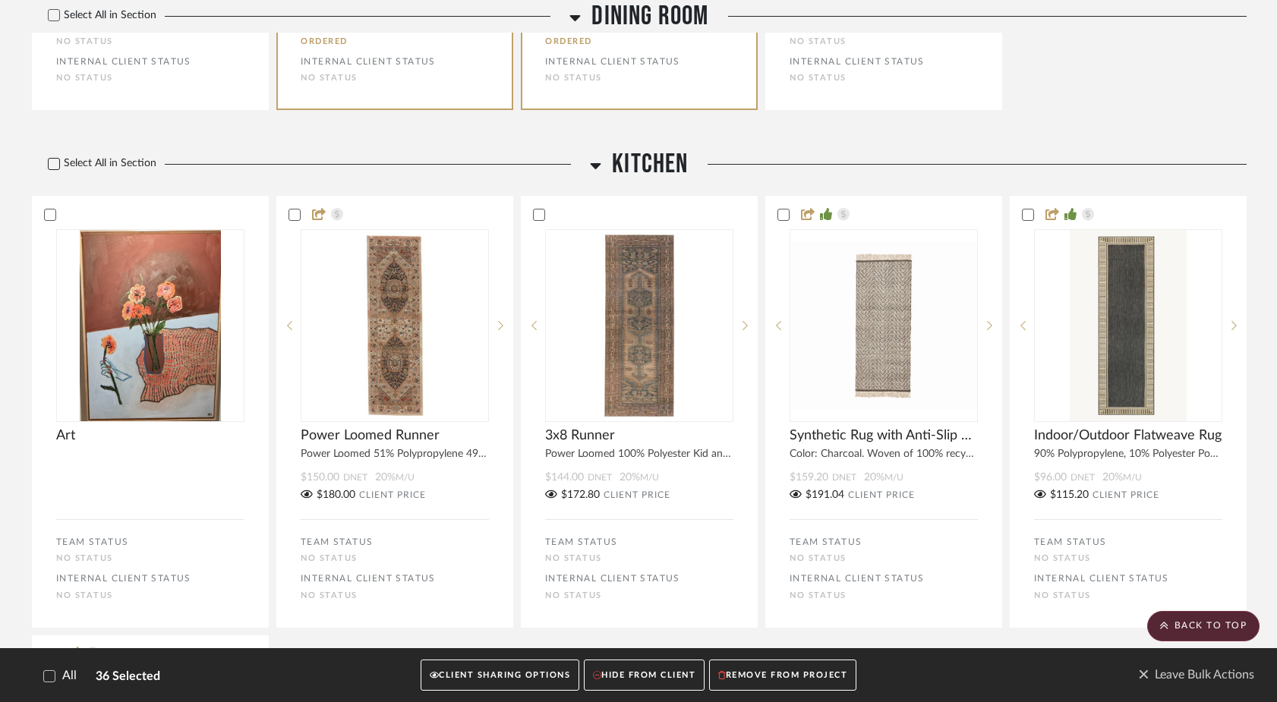
click at [53, 168] on icon at bounding box center [54, 164] width 10 height 8
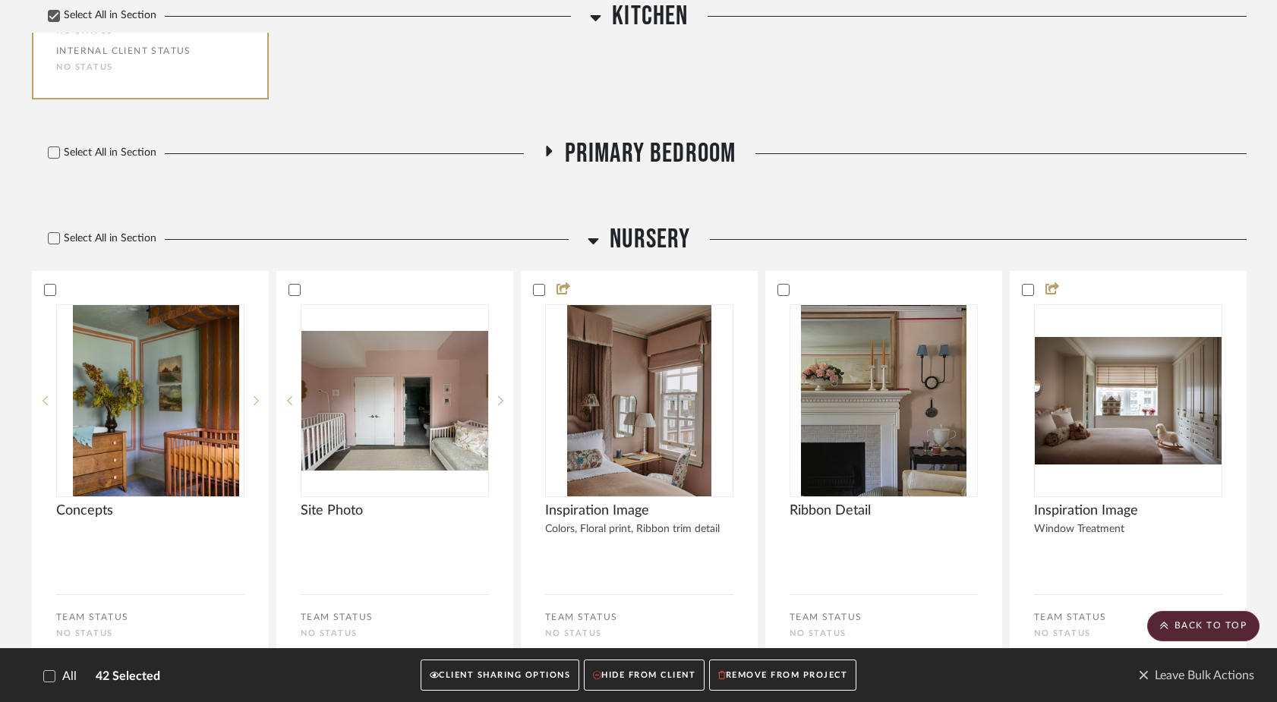
scroll to position [10035, 0]
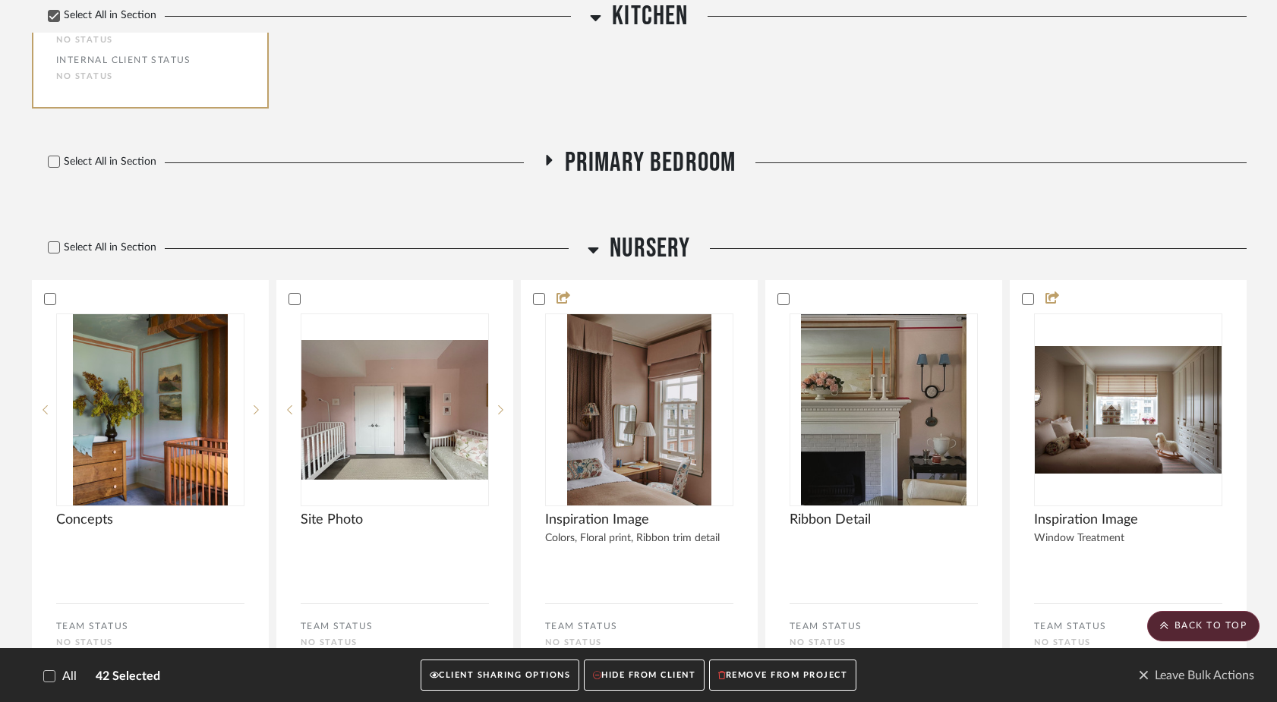
click at [547, 165] on icon at bounding box center [548, 159] width 18 height 11
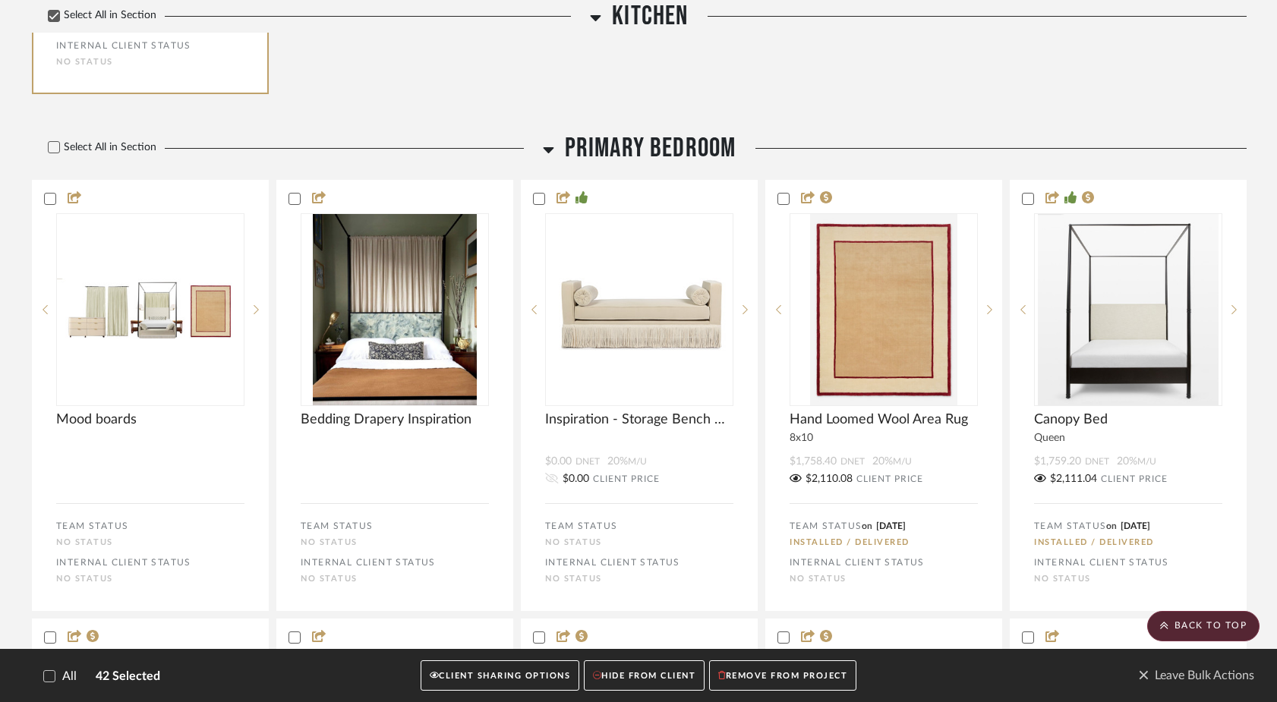
scroll to position [9815, 0]
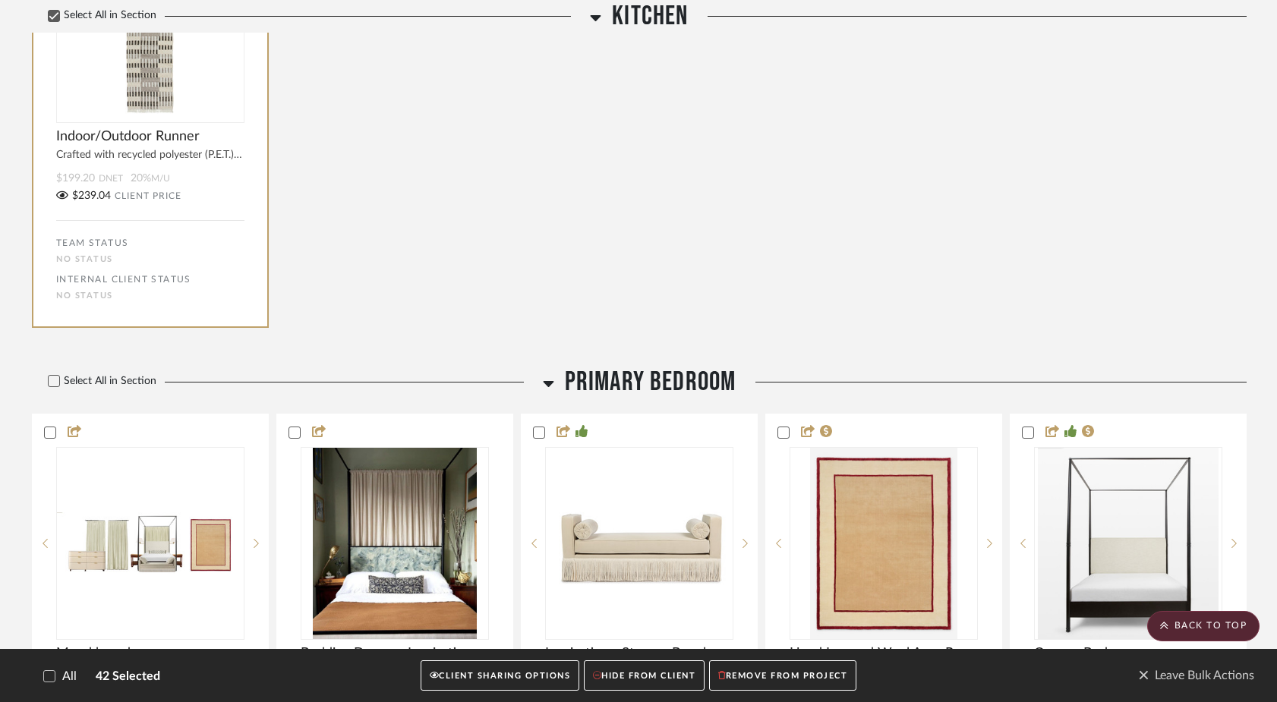
click at [551, 392] on icon at bounding box center [548, 383] width 11 height 18
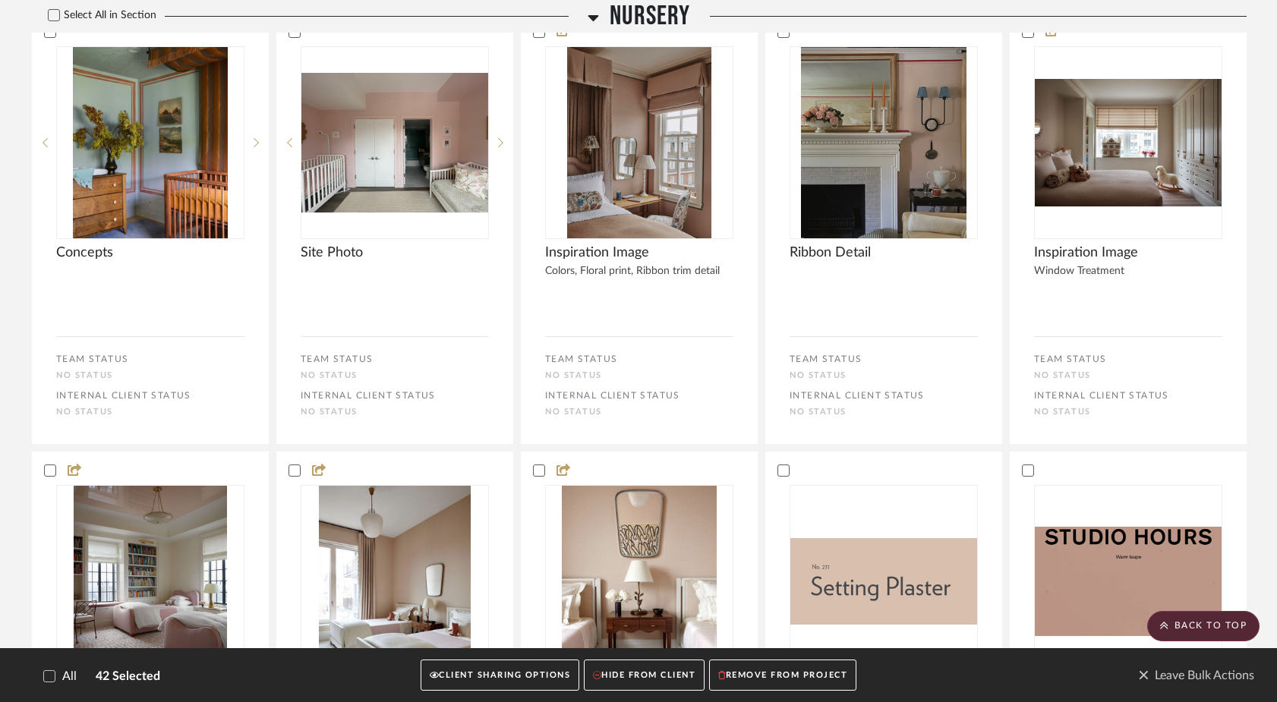
scroll to position [10242, 0]
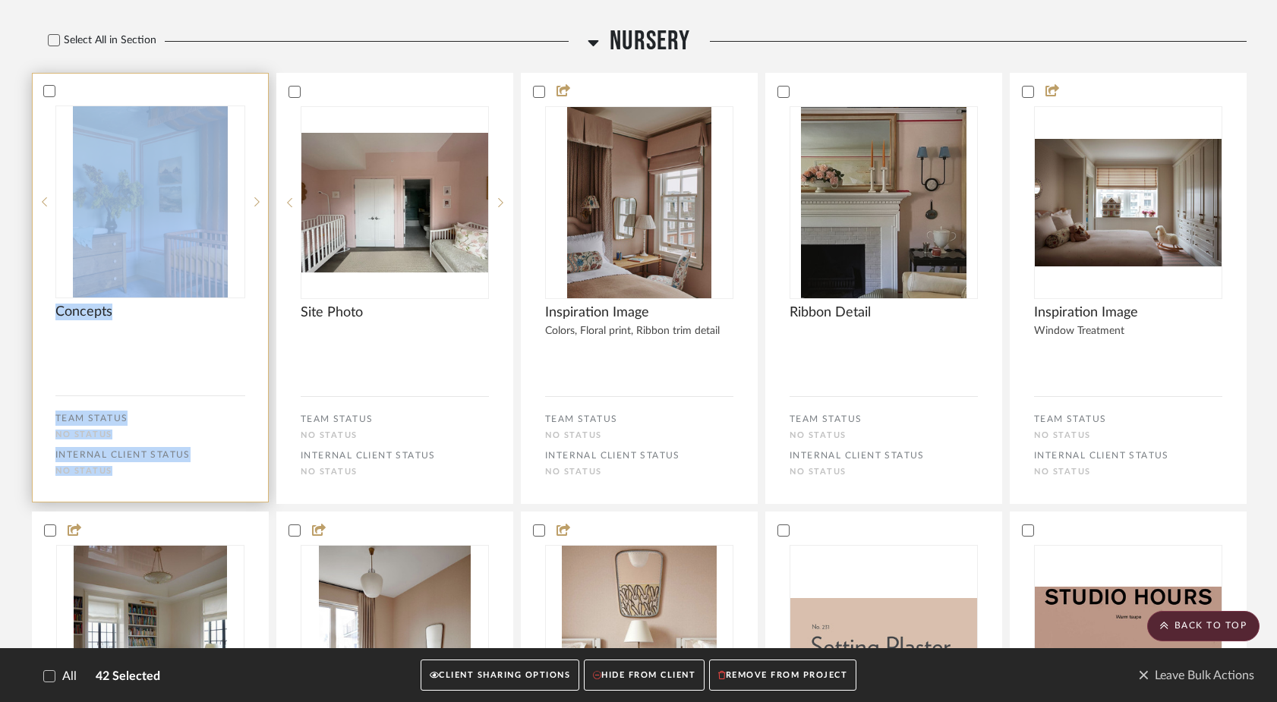
drag, startPoint x: 364, startPoint y: 104, endPoint x: 187, endPoint y: 108, distance: 176.9
click at [53, 97] on div at bounding box center [49, 91] width 12 height 12
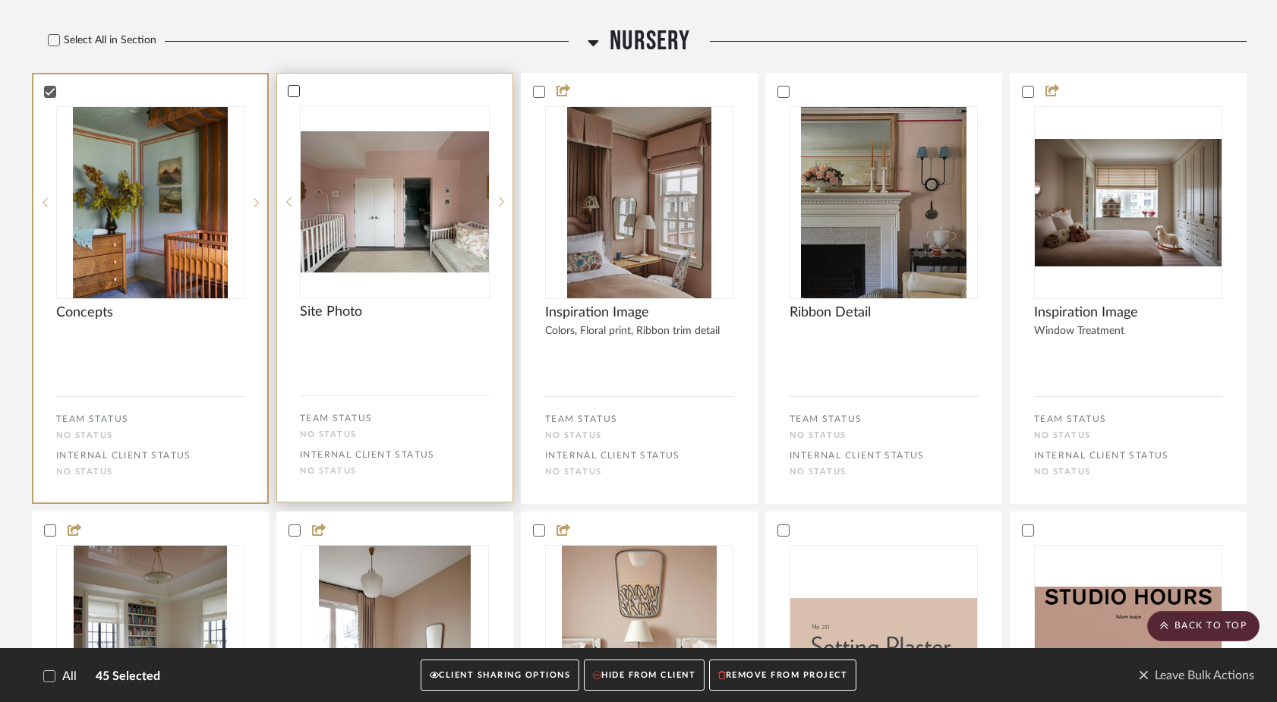
click at [296, 97] on div at bounding box center [294, 91] width 12 height 12
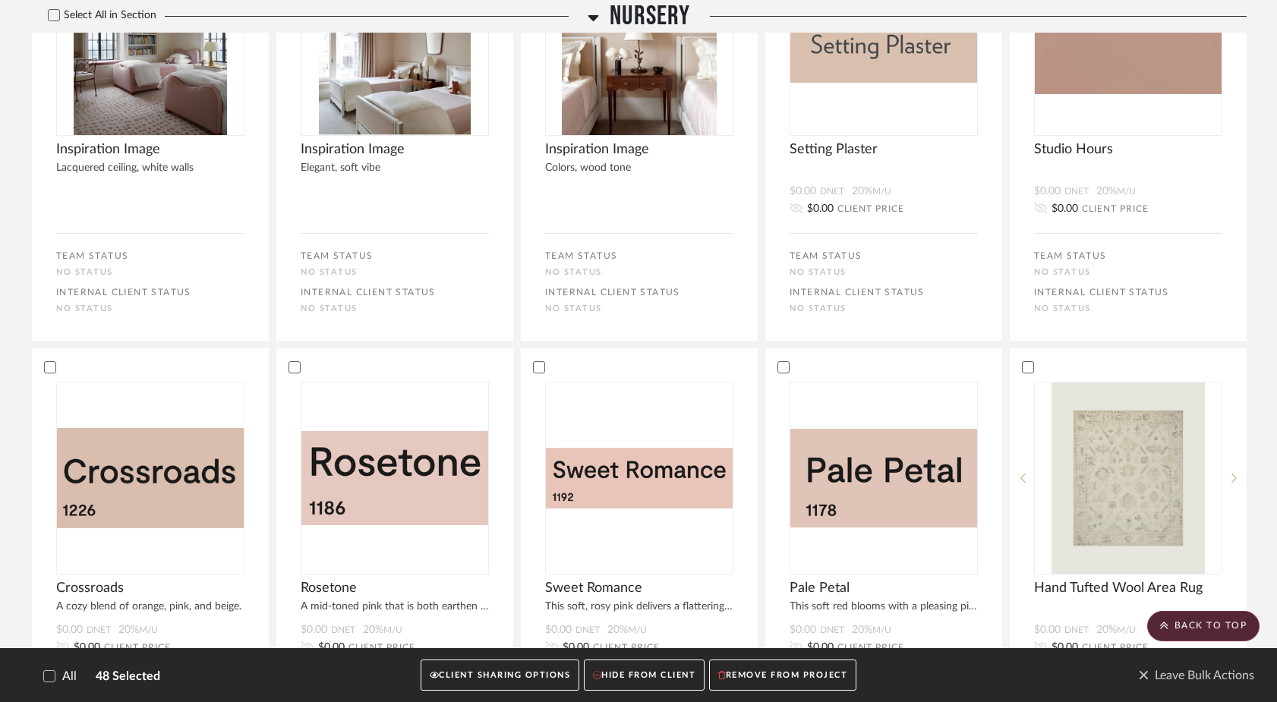
scroll to position [10717, 0]
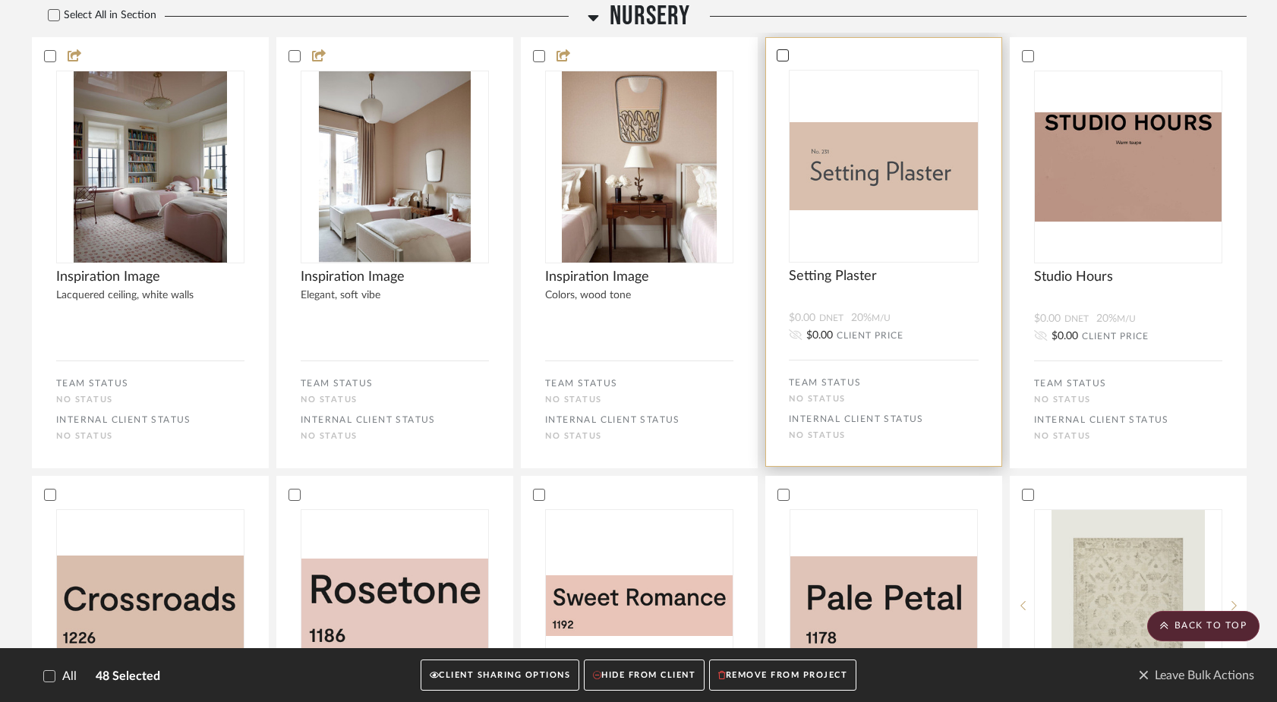
click at [782, 61] on icon at bounding box center [782, 55] width 11 height 11
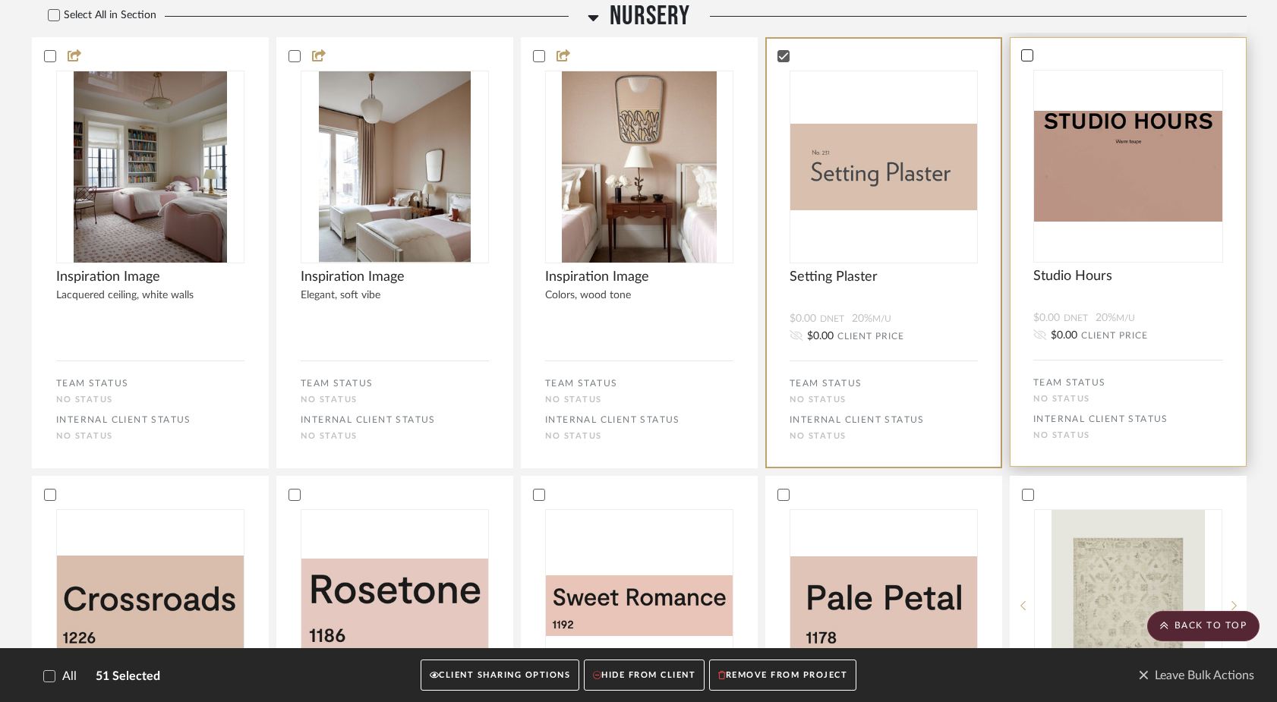
click at [1030, 61] on icon at bounding box center [1027, 55] width 11 height 11
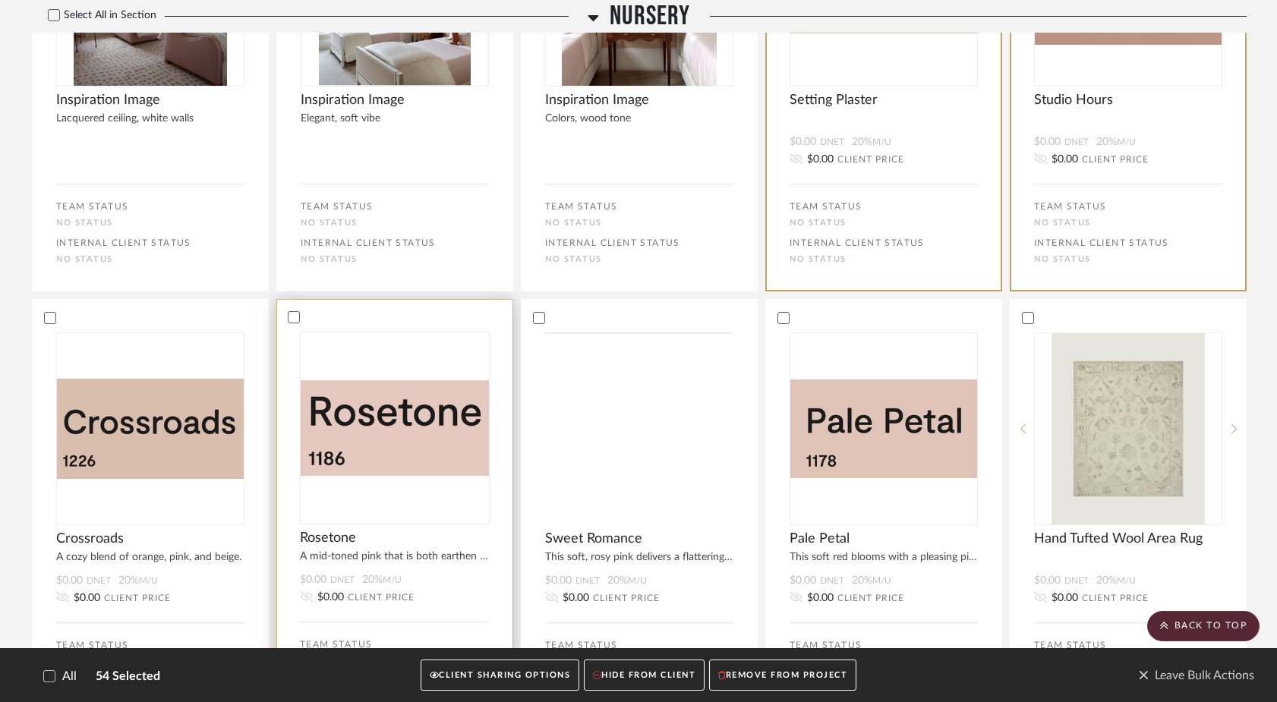
scroll to position [10991, 0]
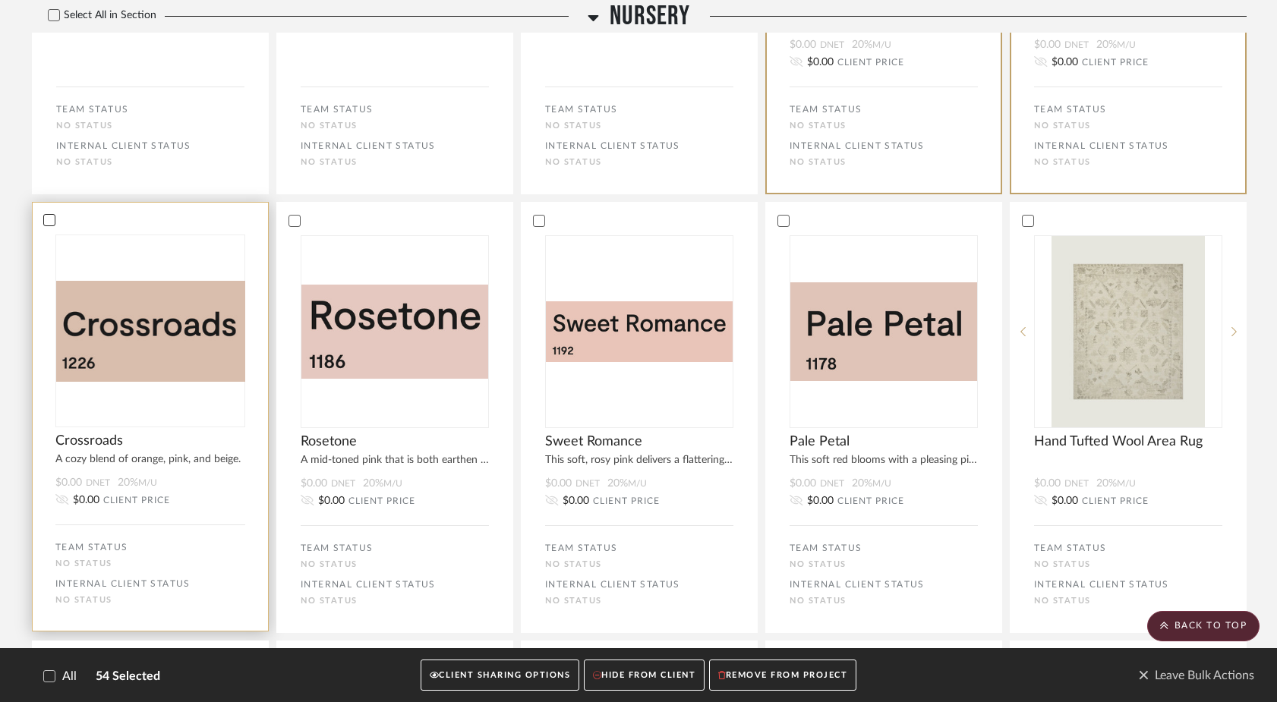
click at [54, 225] on icon at bounding box center [49, 220] width 11 height 11
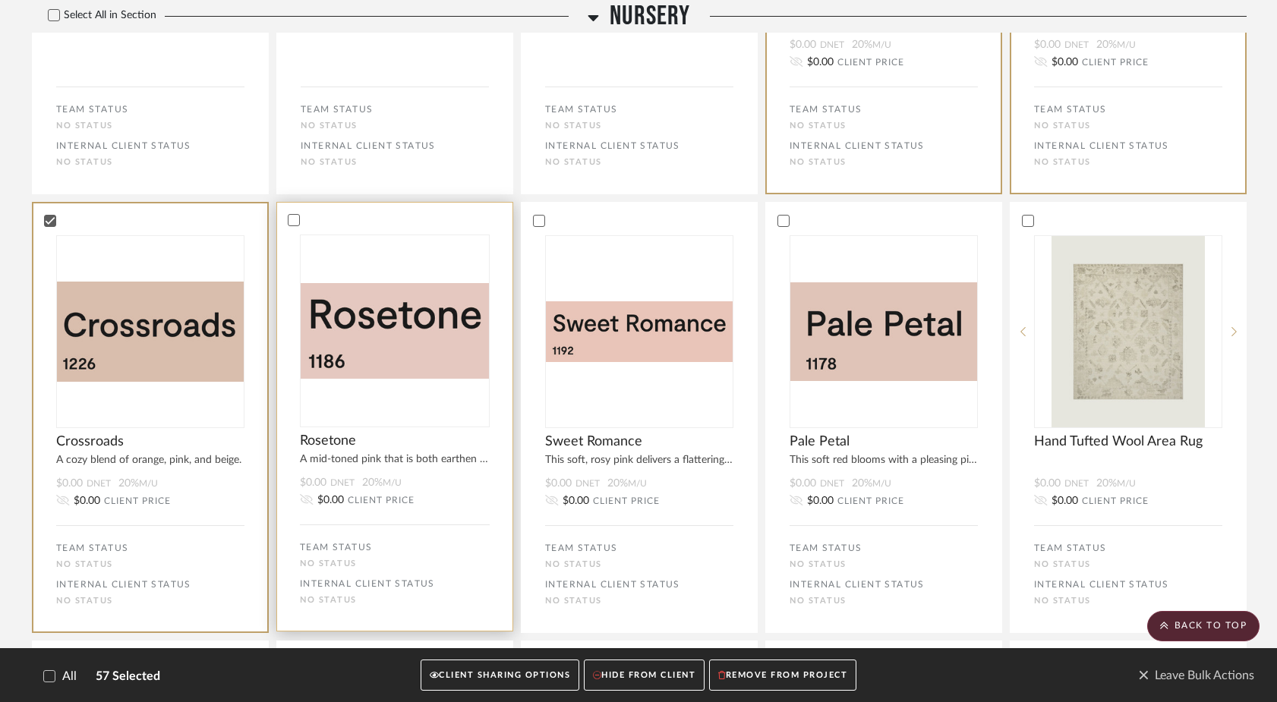
click at [301, 227] on div at bounding box center [394, 220] width 235 height 14
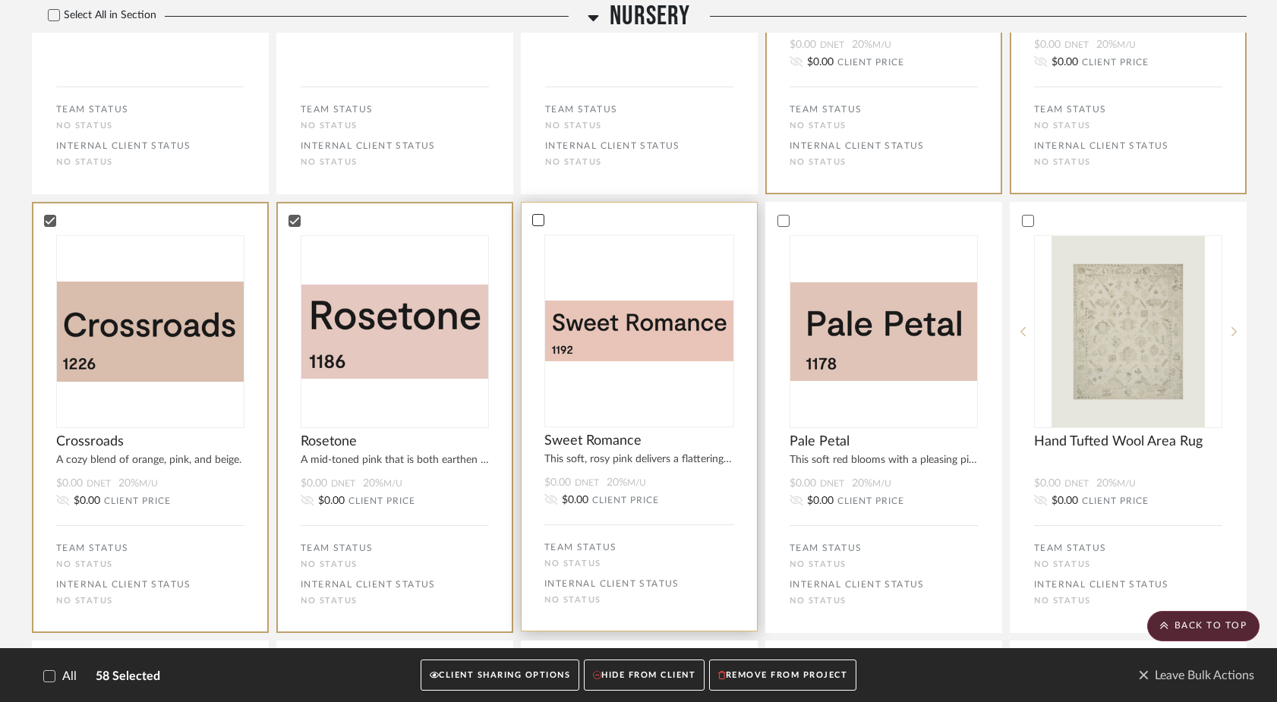
click at [541, 225] on icon at bounding box center [538, 220] width 11 height 11
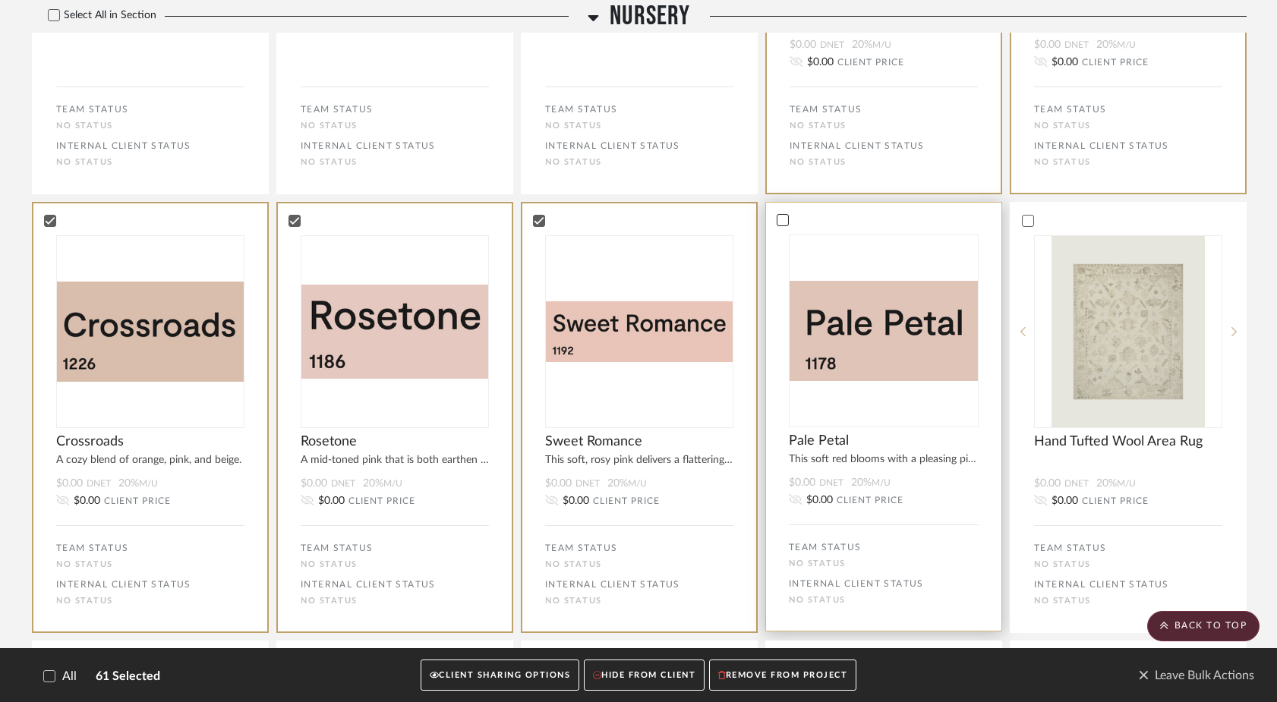
click at [786, 225] on icon at bounding box center [782, 220] width 11 height 11
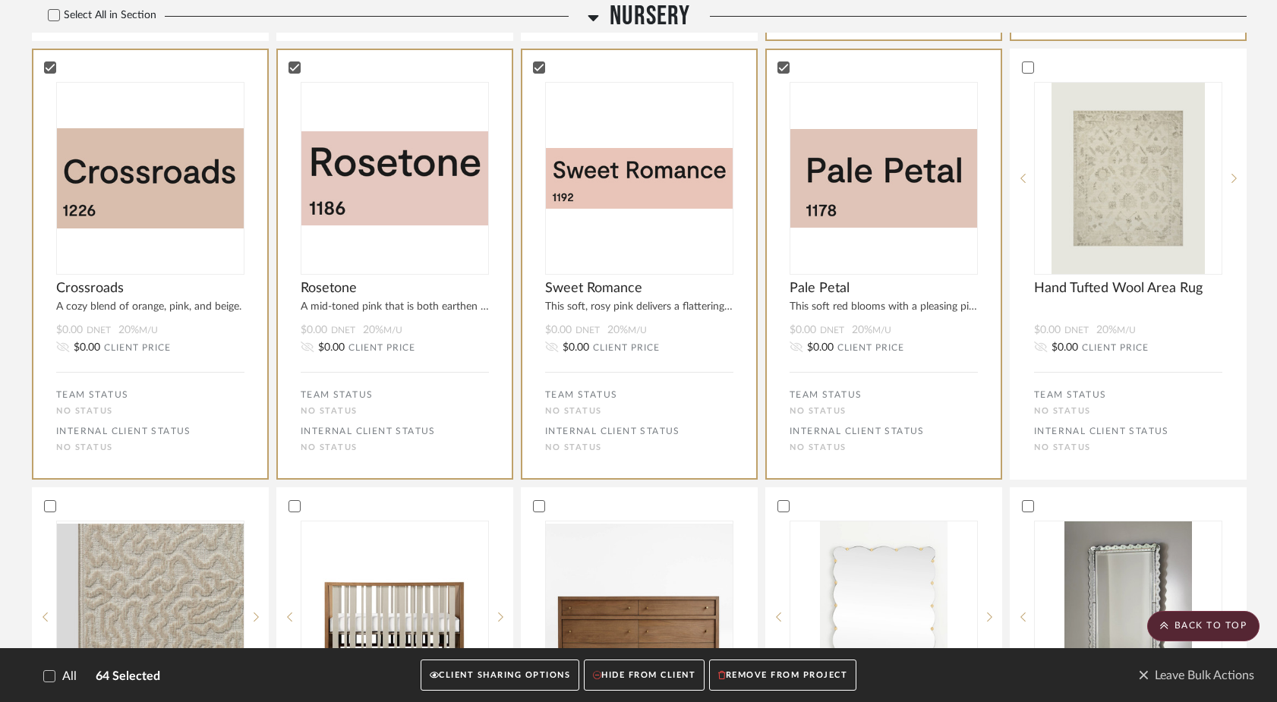
scroll to position [10364, 0]
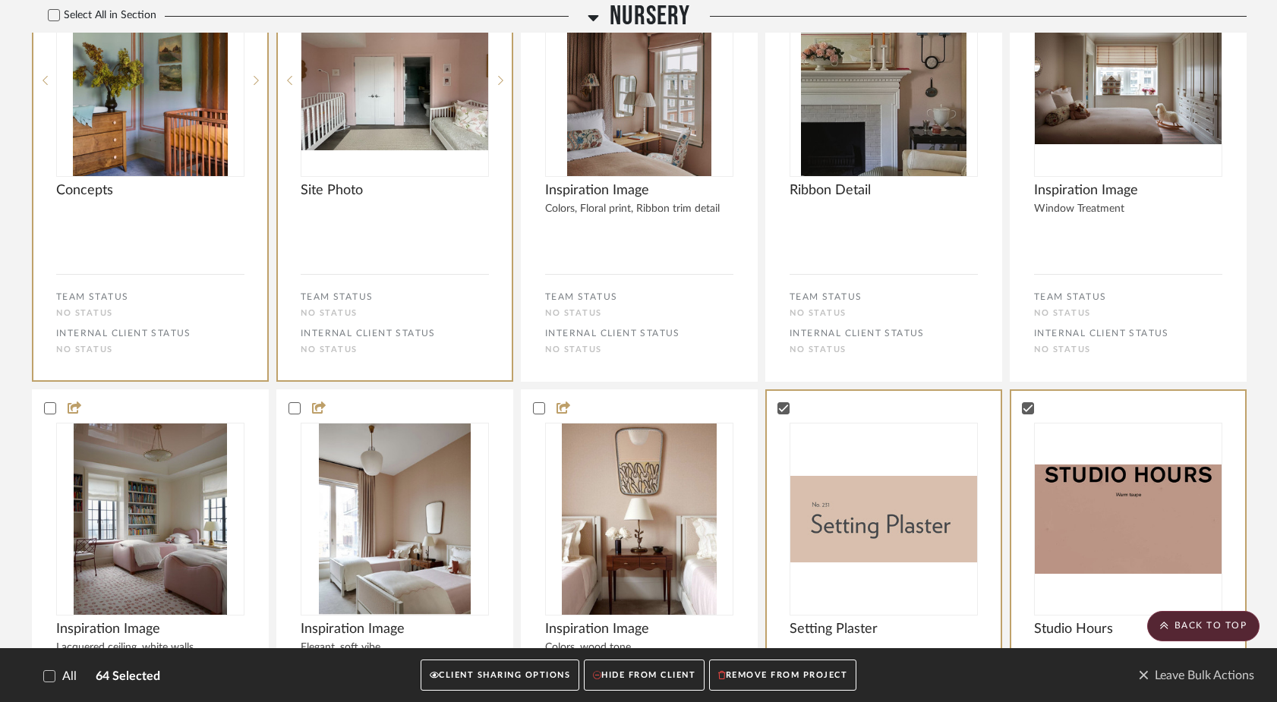
click at [524, 674] on button "CLIENT SHARING OPTIONS" at bounding box center [500, 675] width 159 height 31
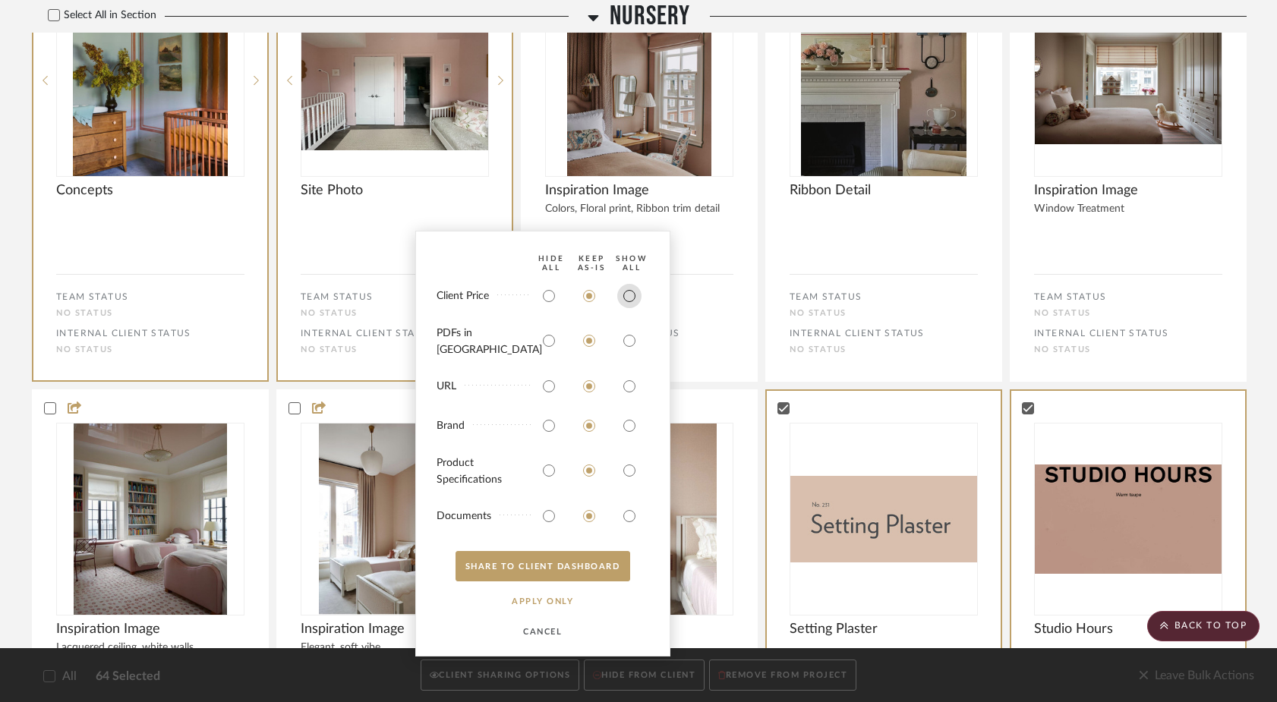
click at [628, 308] on input "radio" at bounding box center [629, 296] width 24 height 24
click at [537, 564] on button "SHARE TO CLIENT Dashboard" at bounding box center [542, 566] width 175 height 30
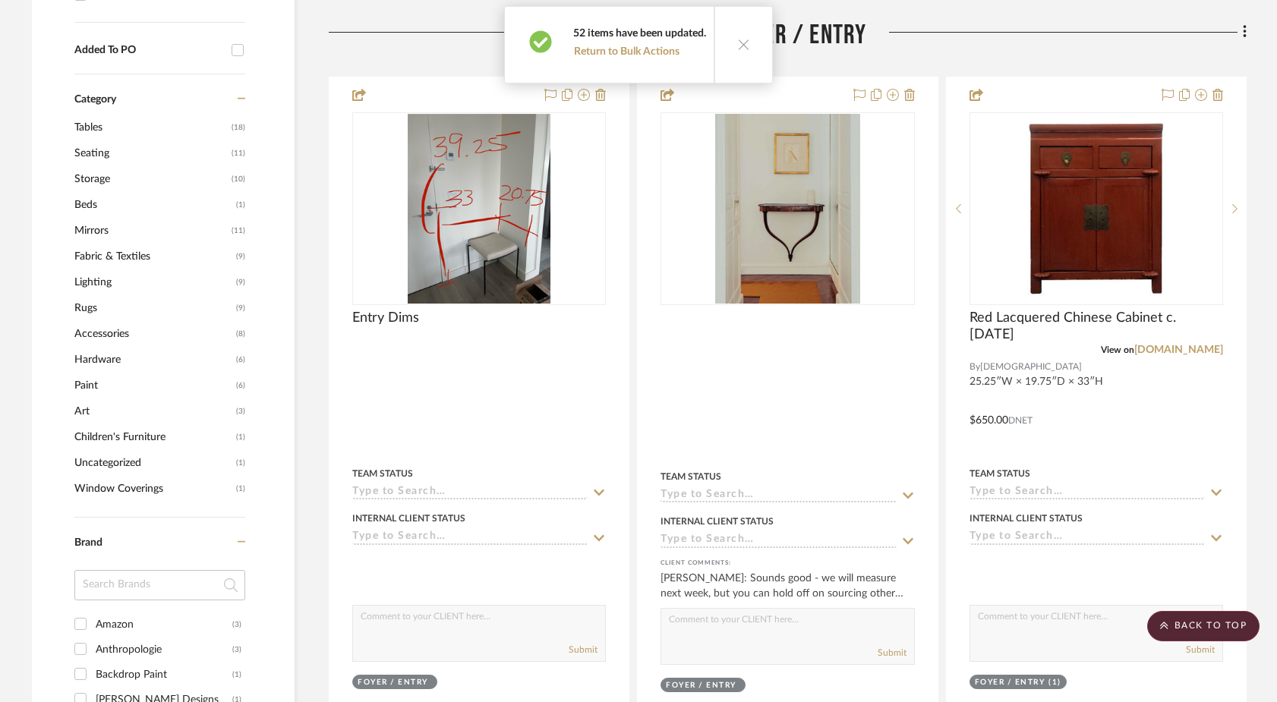
scroll to position [0, 0]
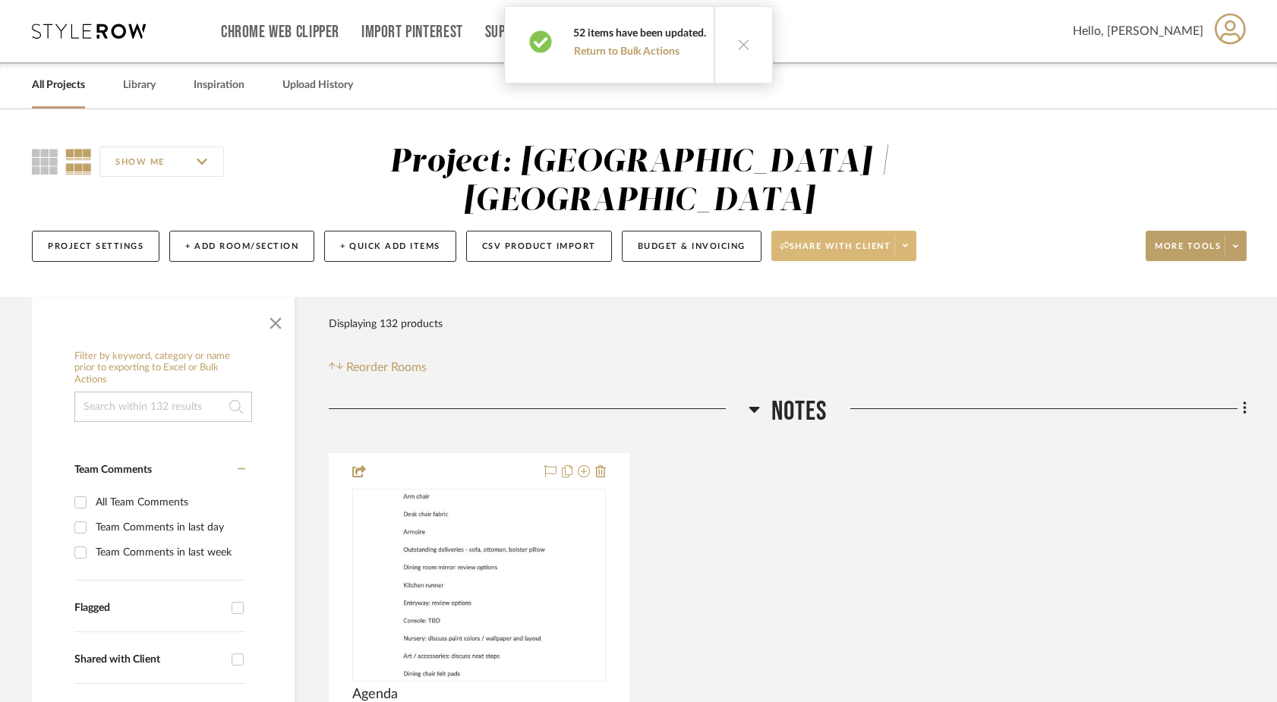
click at [917, 231] on button "Share with client" at bounding box center [844, 246] width 146 height 30
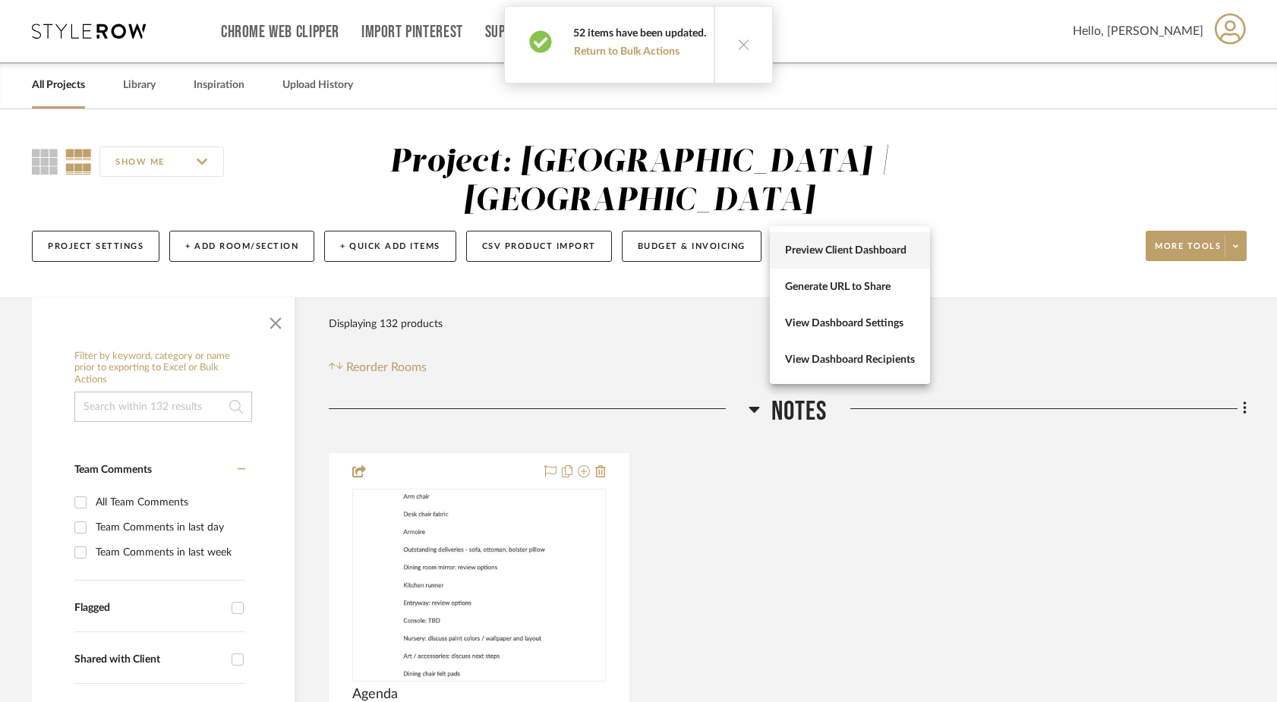
click at [867, 254] on span "Preview Client Dashboard" at bounding box center [850, 250] width 130 height 13
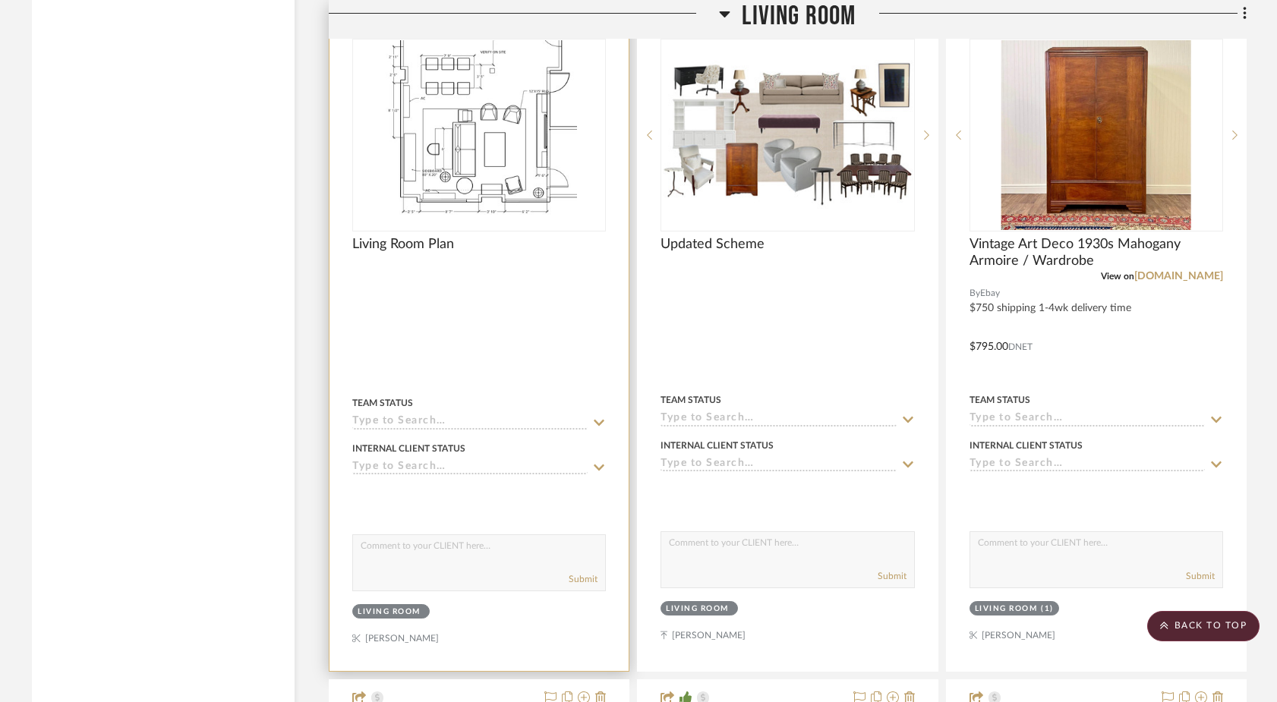
scroll to position [5436, 0]
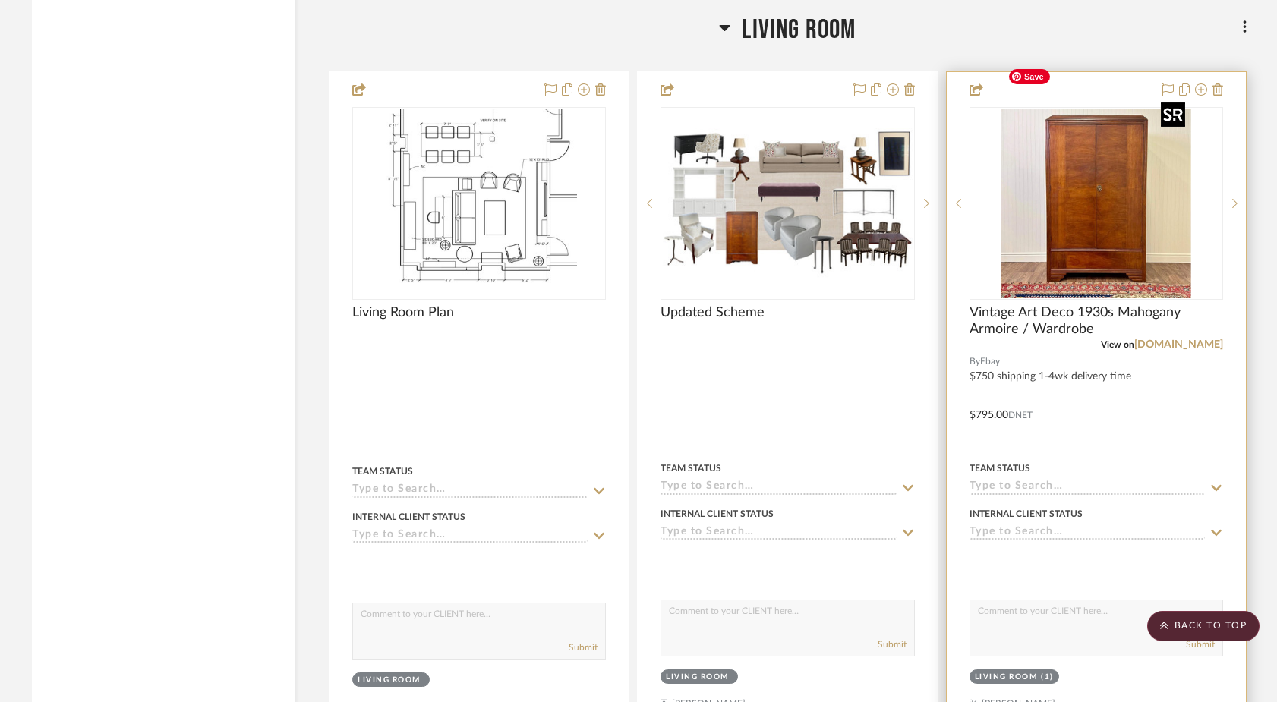
click at [1121, 185] on img "0" at bounding box center [1096, 204] width 190 height 190
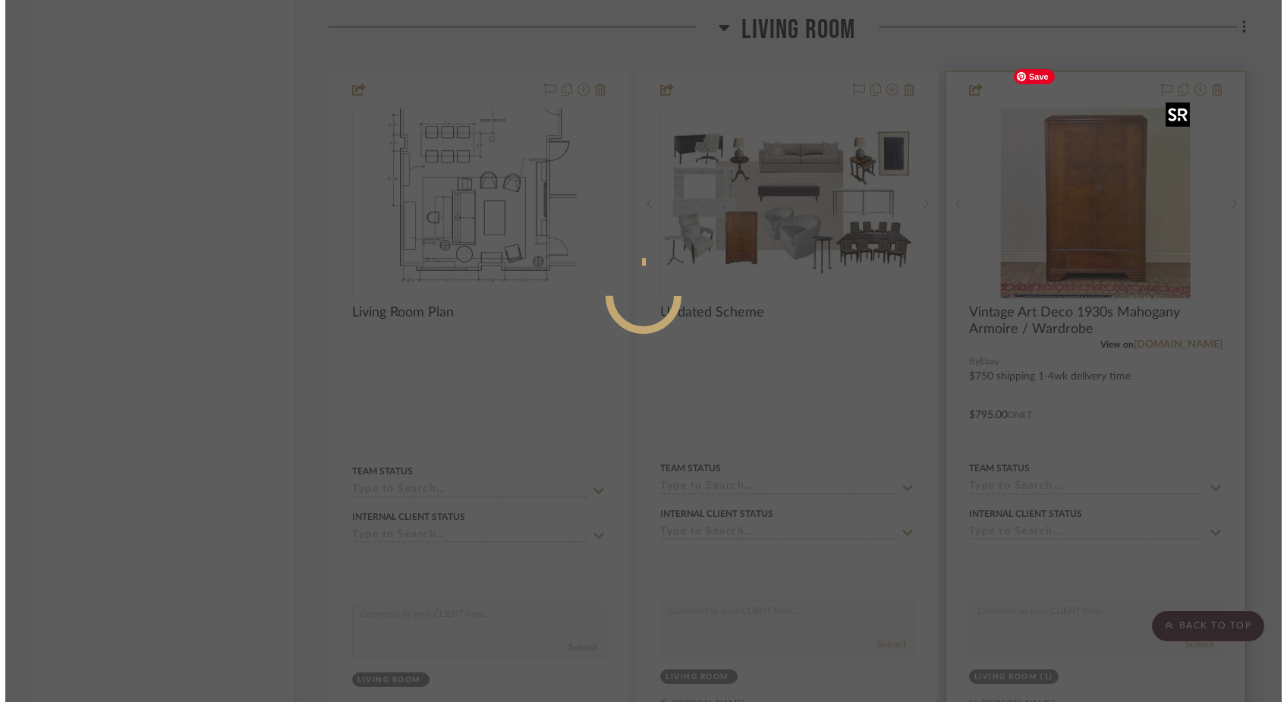
scroll to position [0, 0]
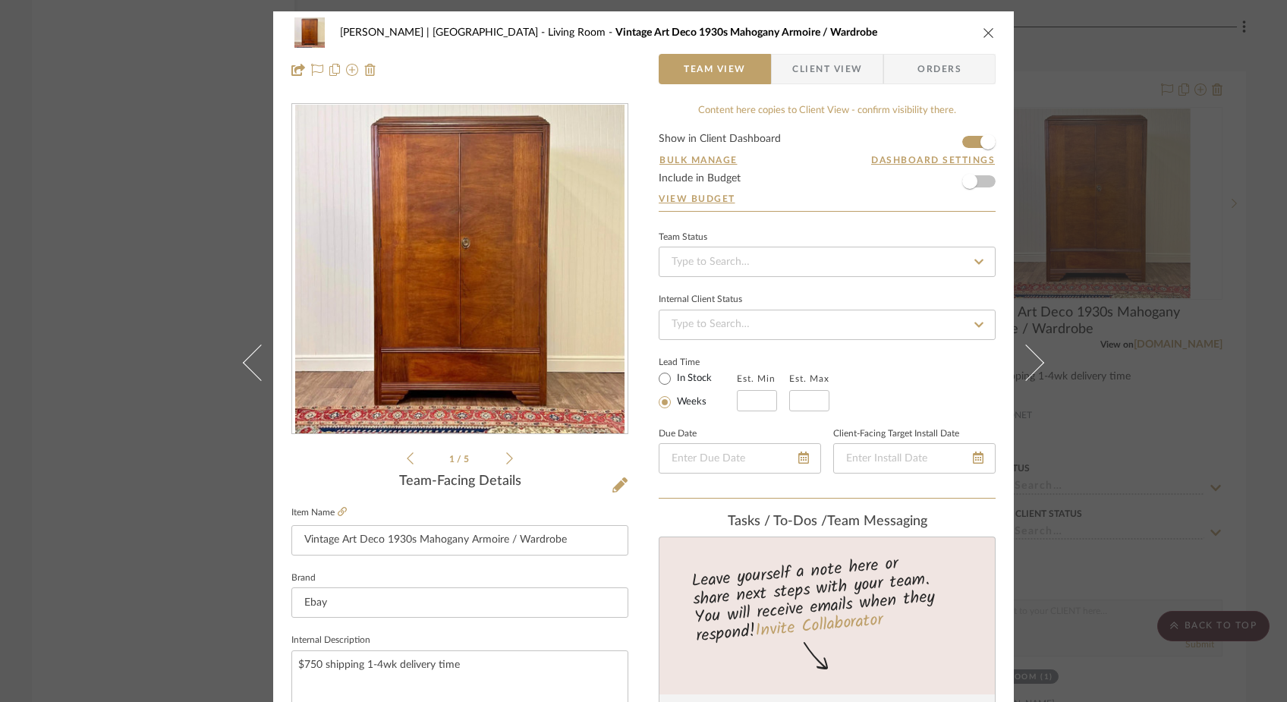
click at [821, 86] on div "Ferree | Brooklyn Heights Living Room Vintage Art Deco 1930s Mahogany Armoire /…" at bounding box center [643, 51] width 741 height 80
click at [812, 73] on span "Client View" at bounding box center [828, 69] width 70 height 30
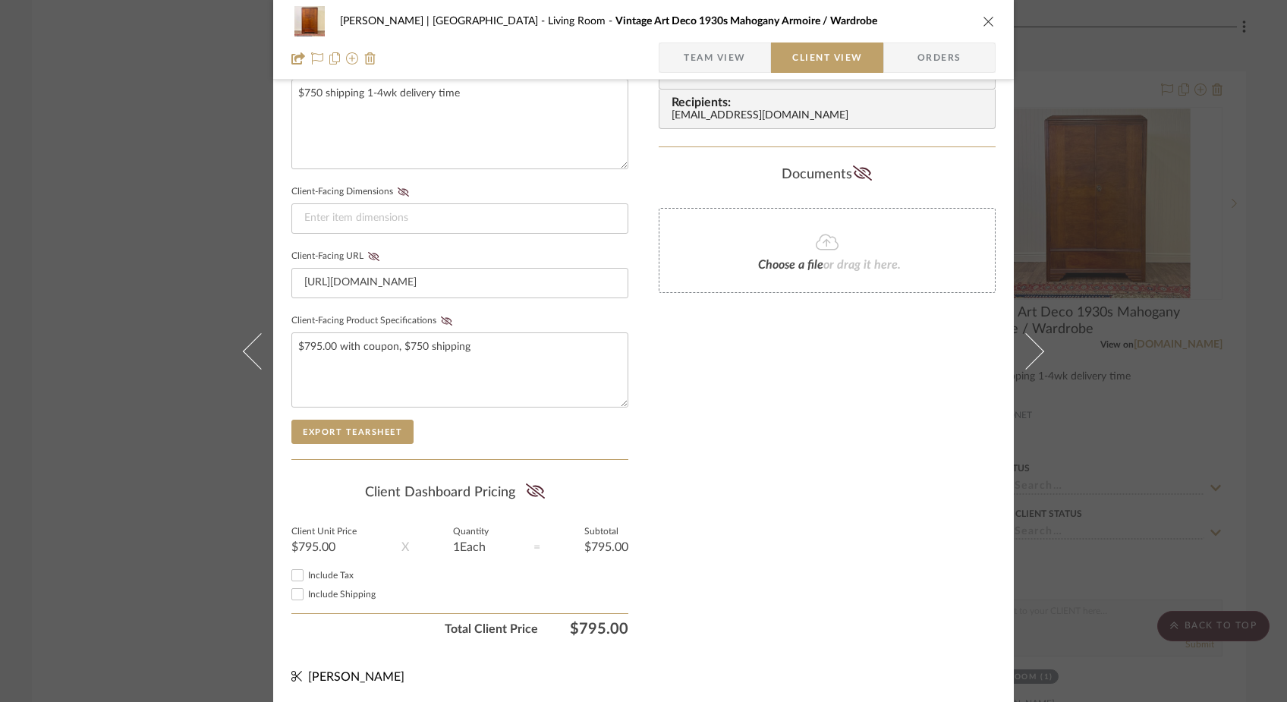
scroll to position [572, 0]
click at [532, 493] on icon at bounding box center [534, 489] width 19 height 15
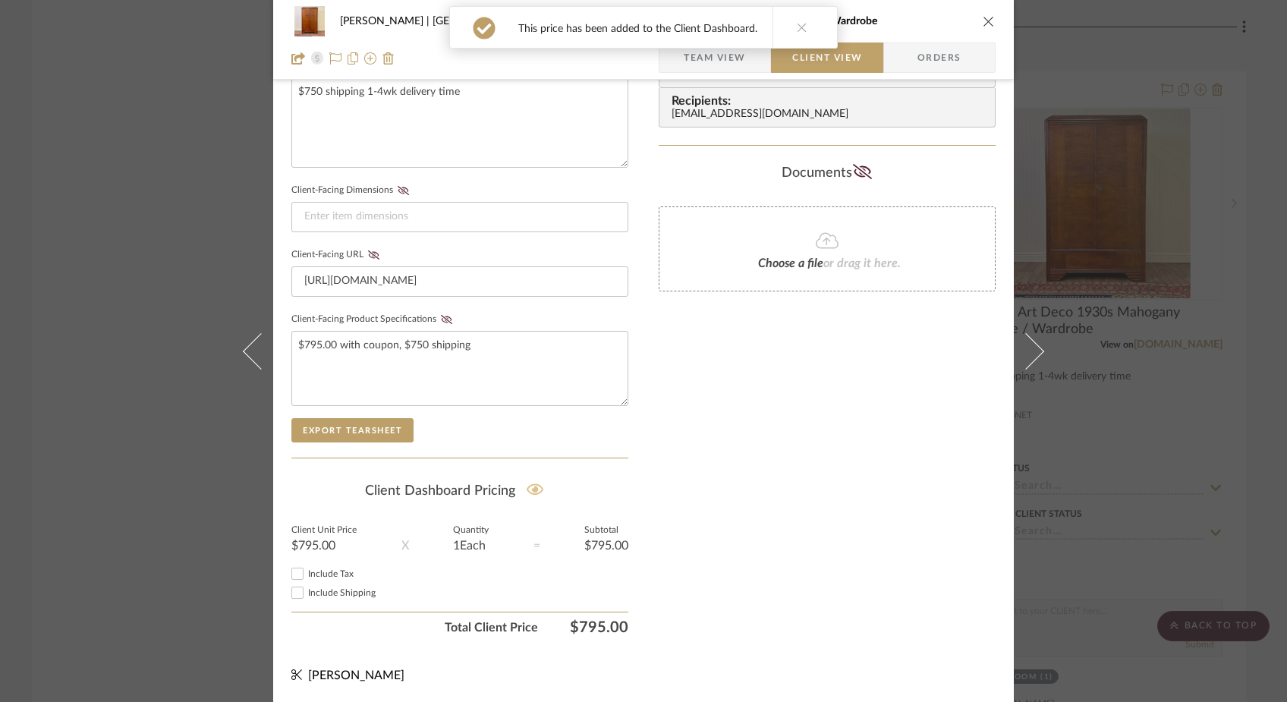
click at [140, 232] on div "Ferree | Brooklyn Heights Living Room Vintage Art Deco 1930s Mahogany Armoire /…" at bounding box center [643, 351] width 1287 height 702
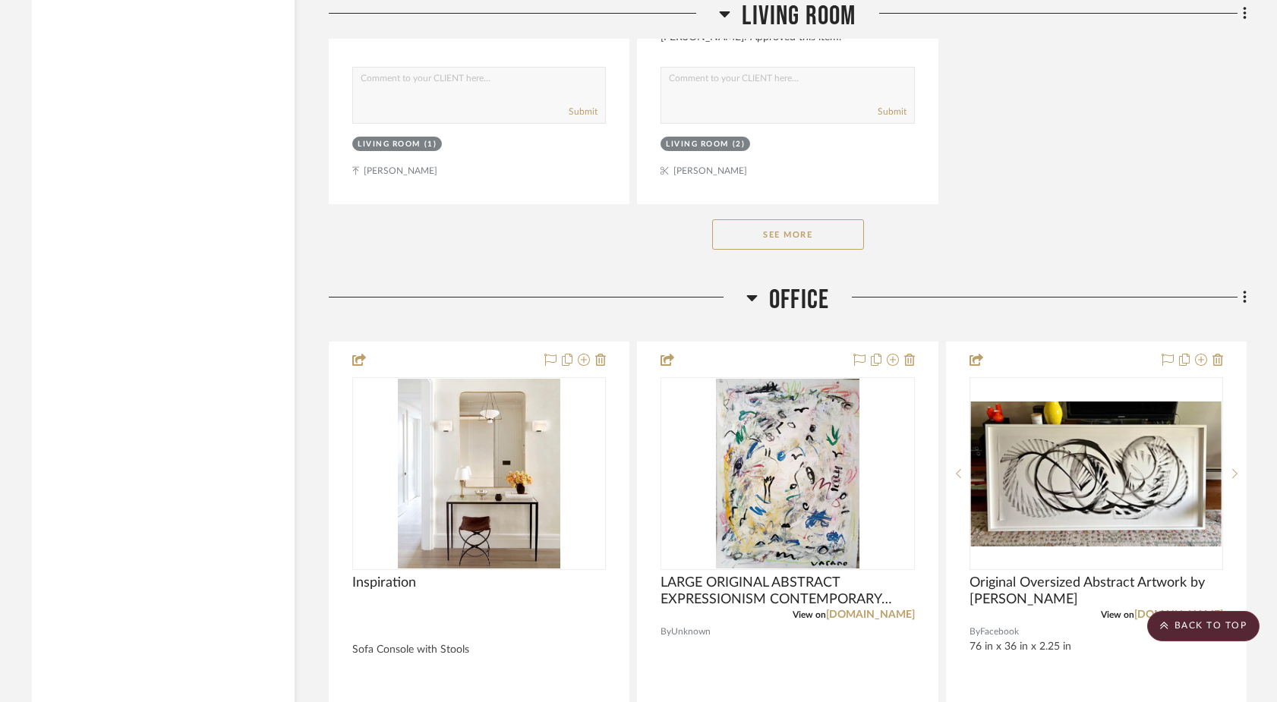
scroll to position [7363, 0]
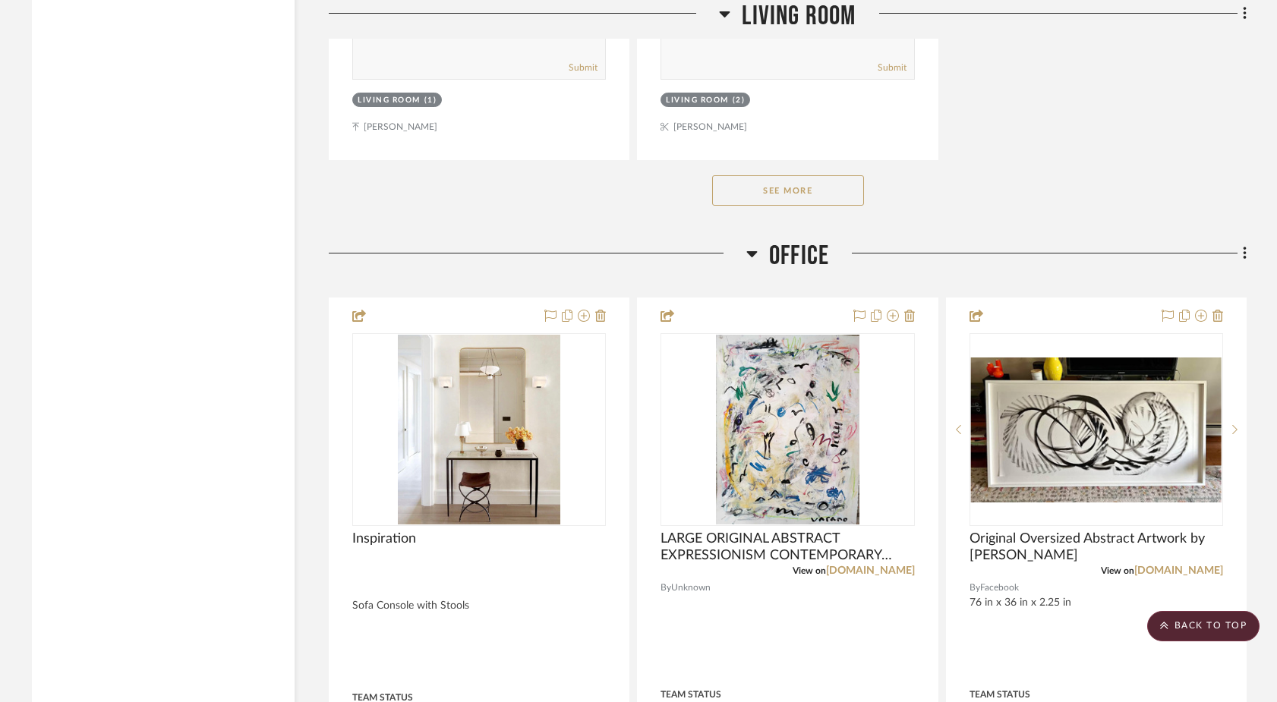
click at [840, 175] on button "See More" at bounding box center [788, 190] width 152 height 30
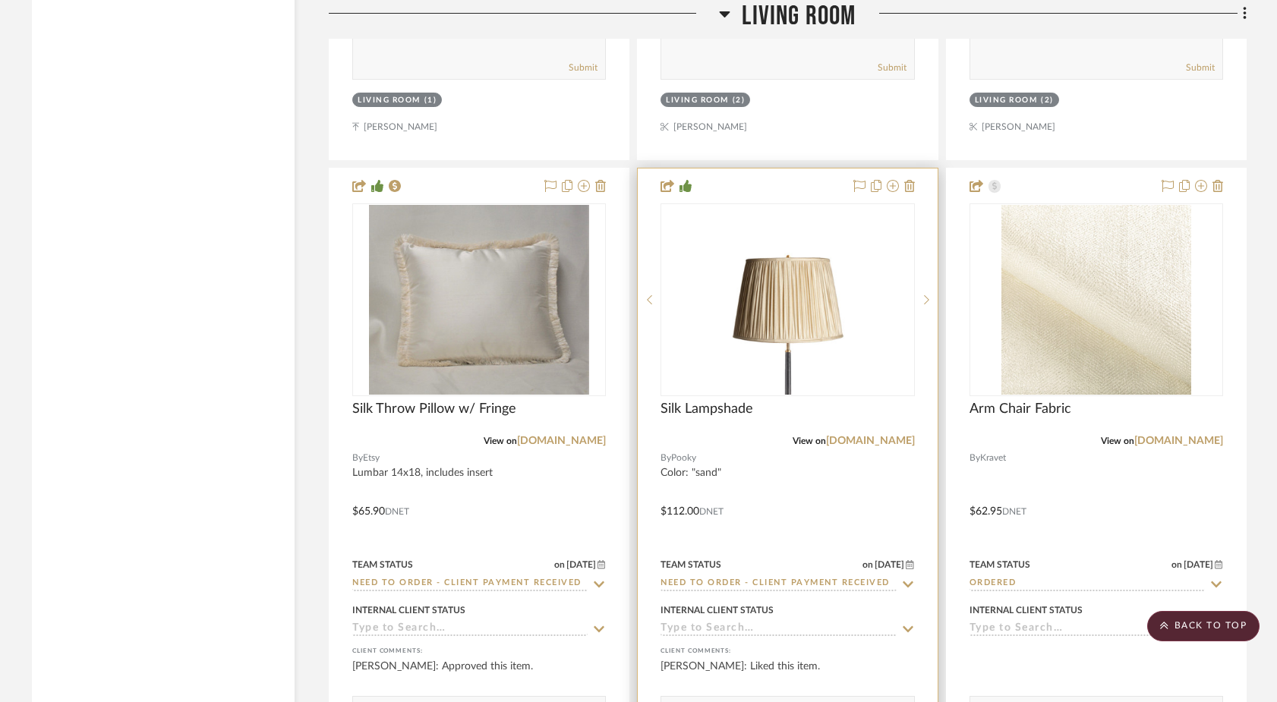
scroll to position [7371, 0]
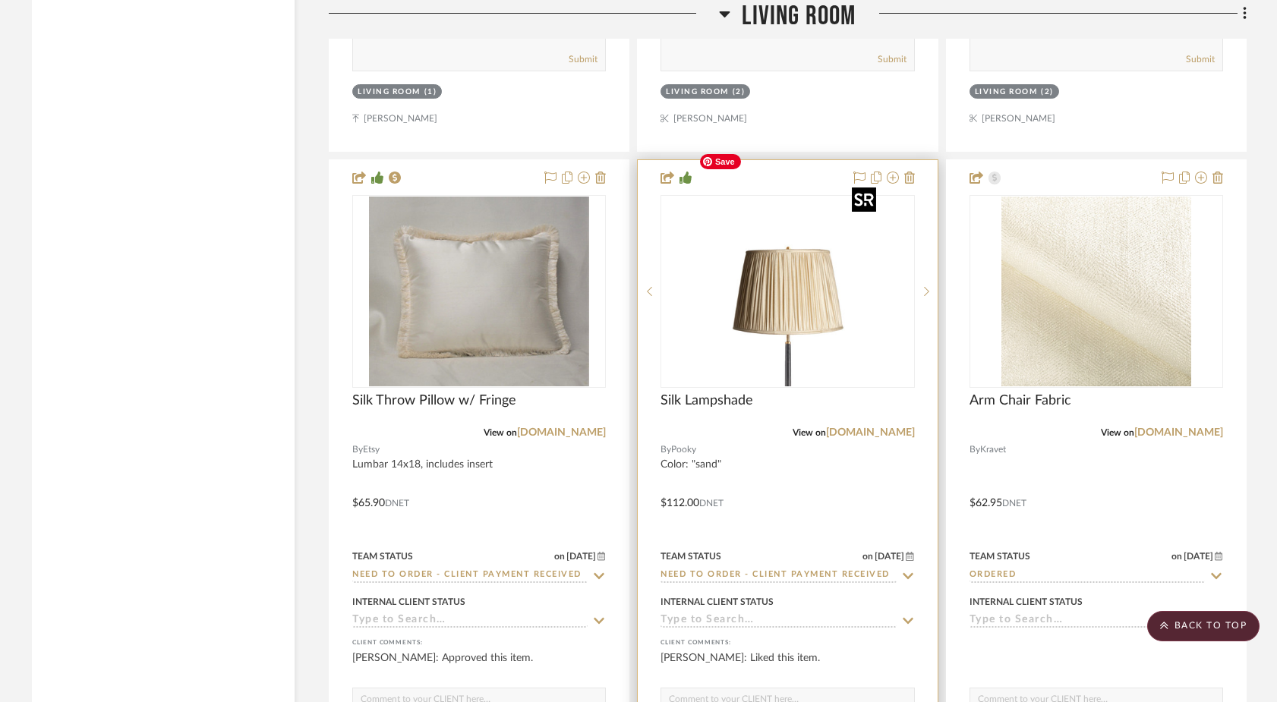
click at [783, 269] on img "0" at bounding box center [787, 292] width 190 height 190
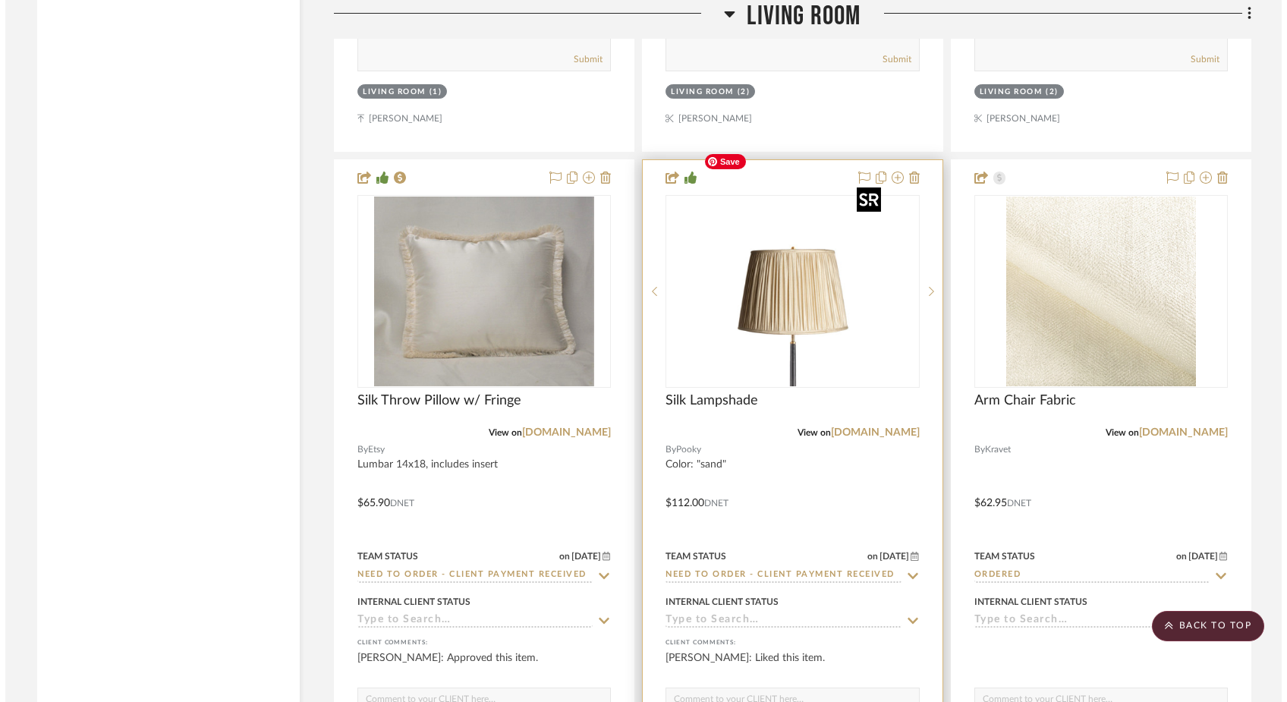
scroll to position [0, 0]
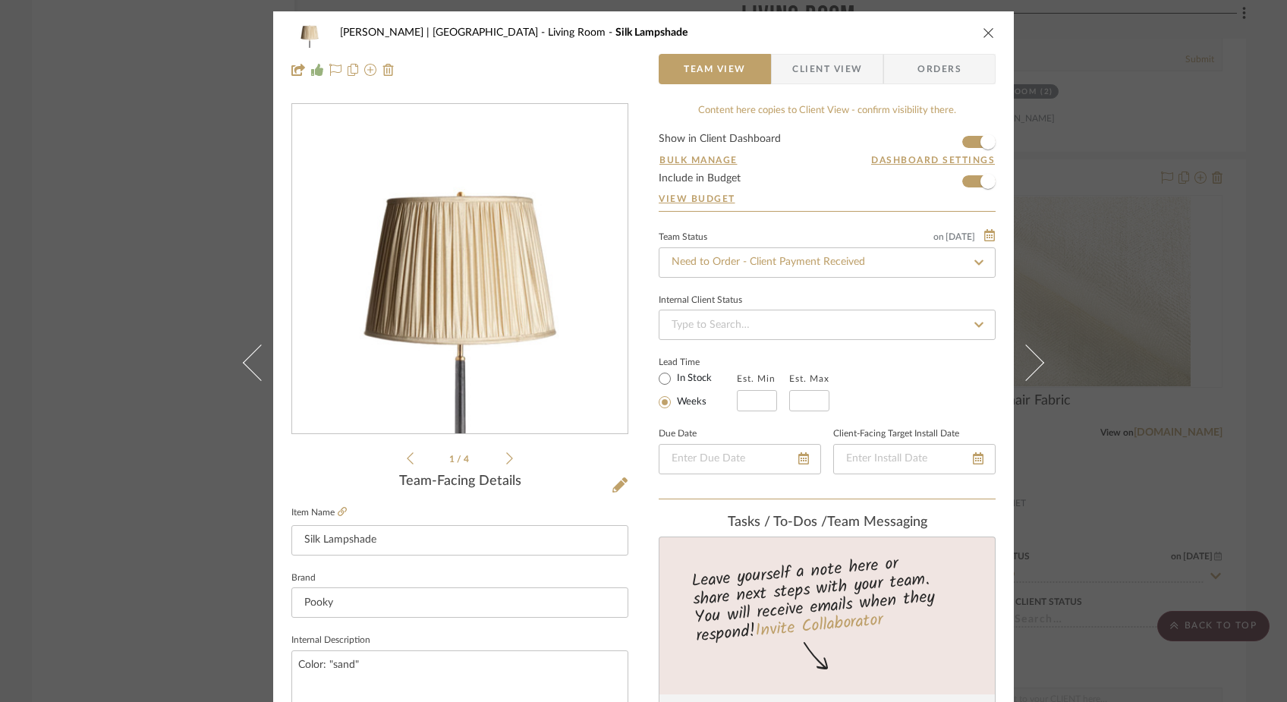
click at [843, 79] on span "Client View" at bounding box center [828, 69] width 70 height 30
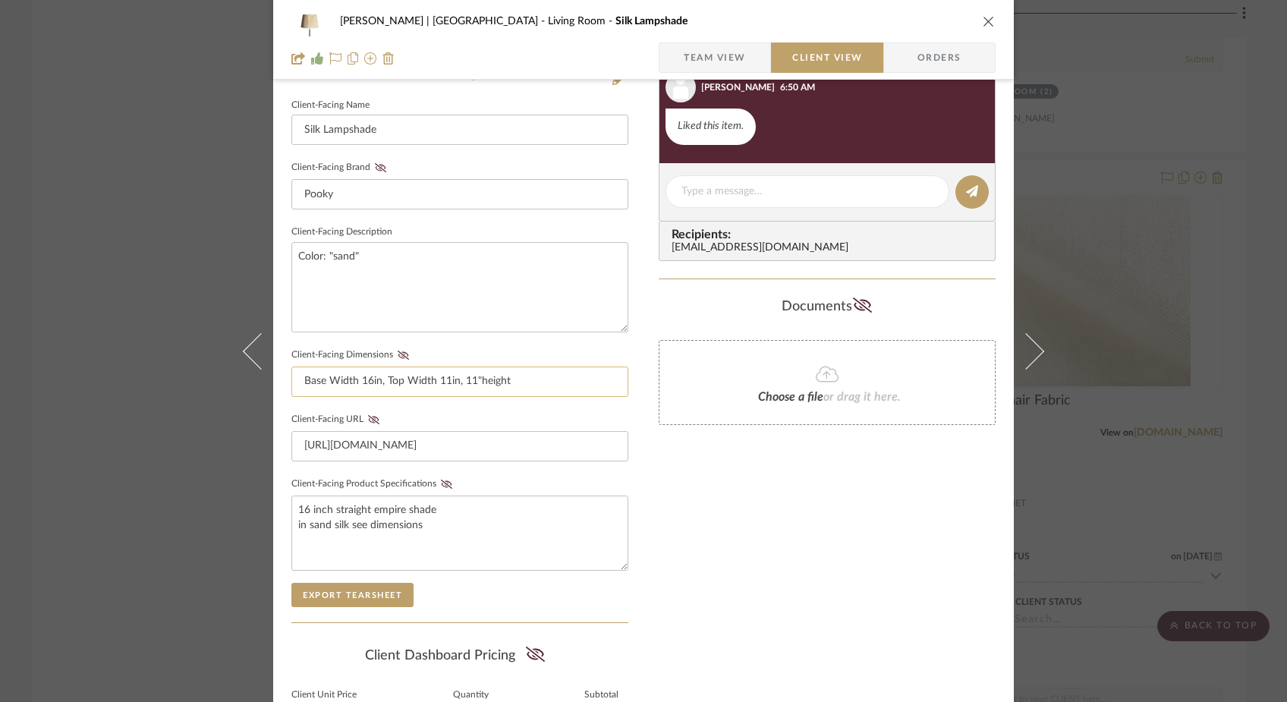
scroll to position [437, 0]
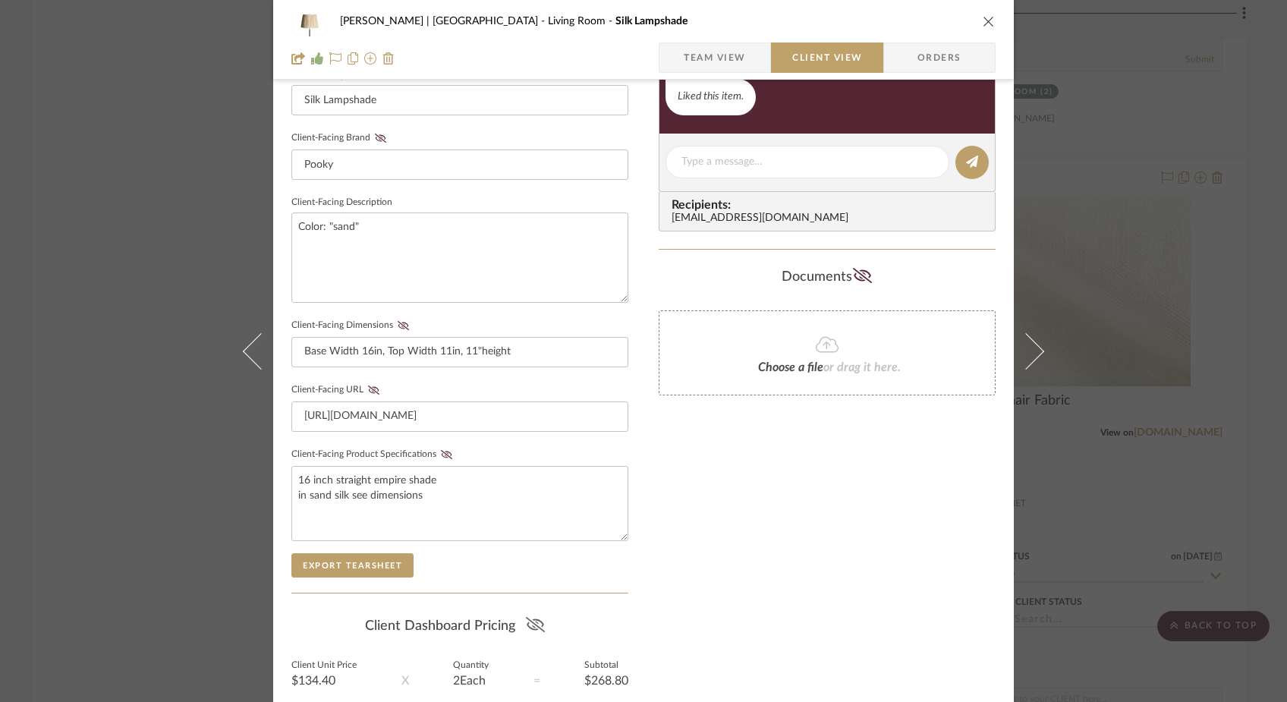
click at [533, 620] on icon at bounding box center [535, 624] width 19 height 15
click at [151, 207] on div "Ferree | Brooklyn Heights Living Room Silk Lampshade Team View Client View Orde…" at bounding box center [643, 351] width 1287 height 702
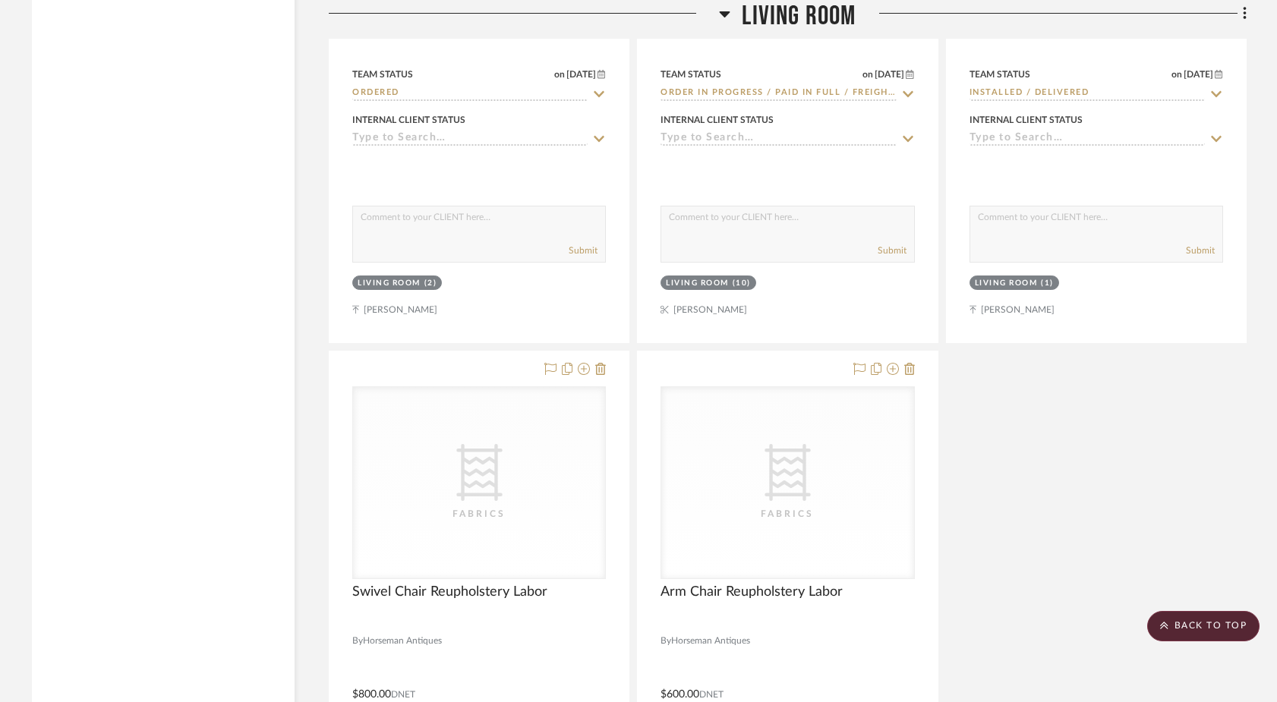
scroll to position [9873, 0]
click at [498, 444] on icon "CategoryIconFabric Created with Sketch." at bounding box center [479, 472] width 57 height 57
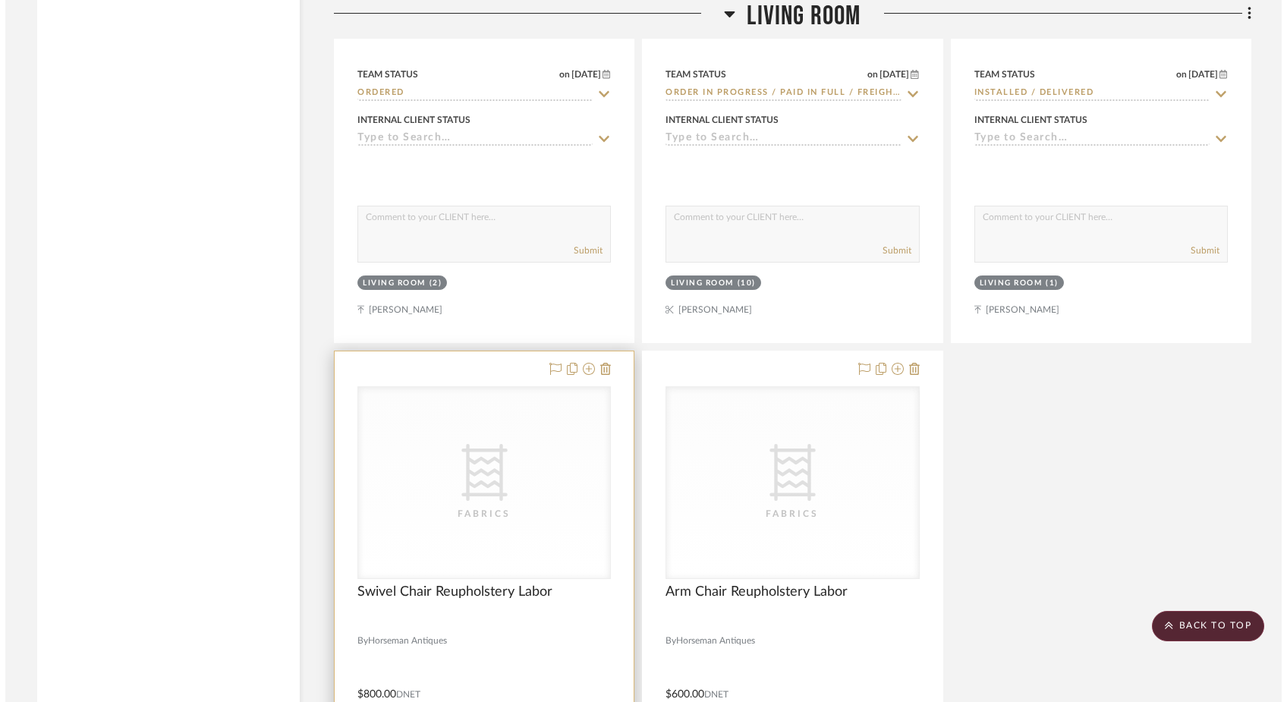
scroll to position [0, 0]
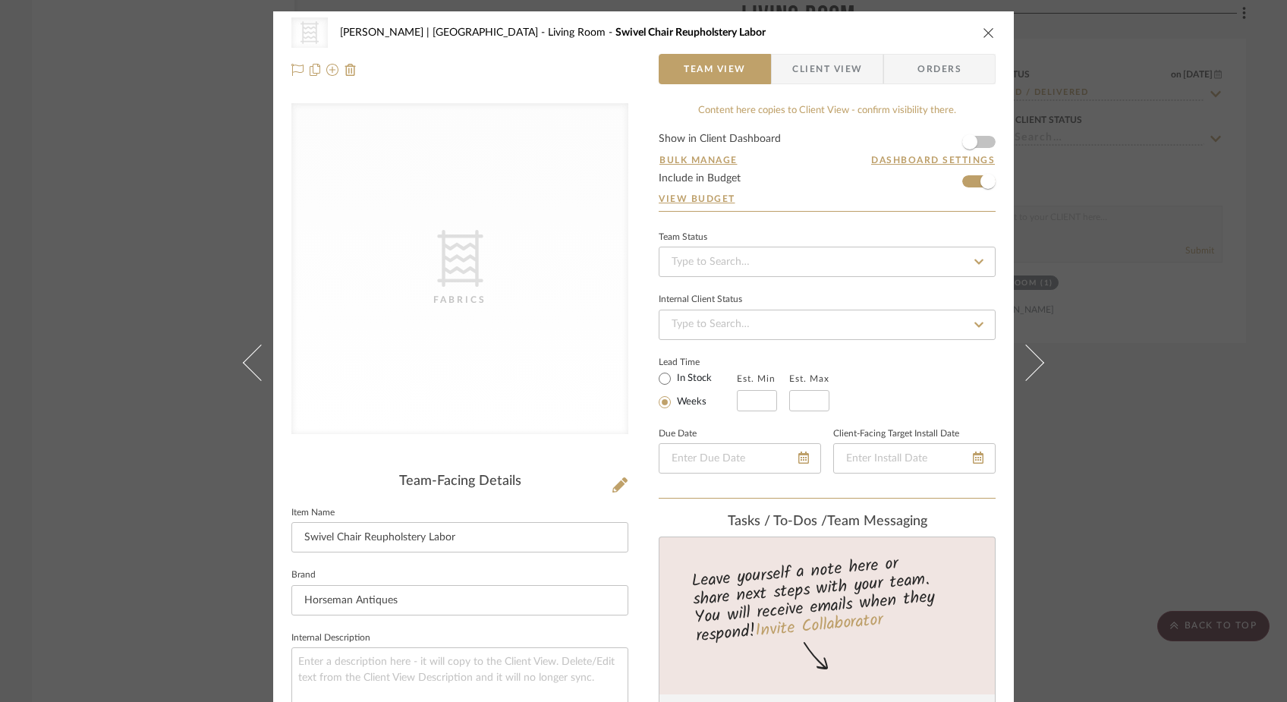
click at [196, 211] on div "CategoryIconFabric Created with Sketch. Fabrics Ferree | Brooklyn Heights Livin…" at bounding box center [643, 351] width 1287 height 702
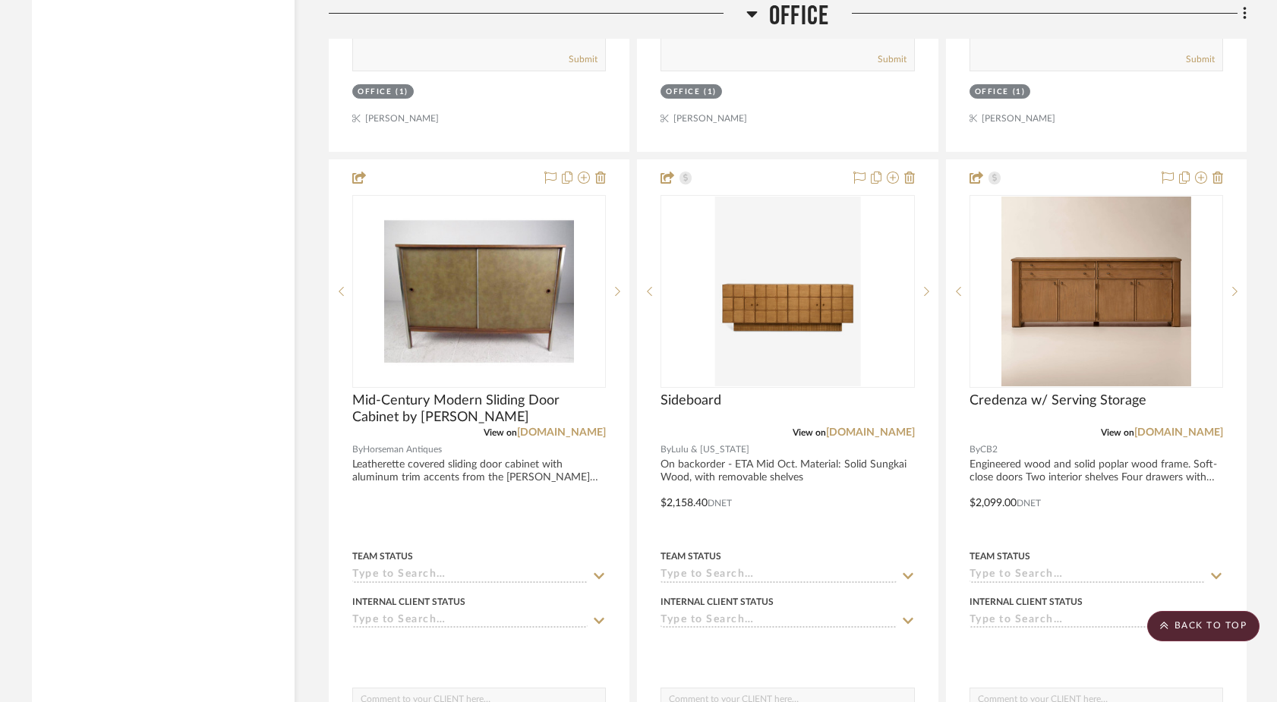
scroll to position [15582, 0]
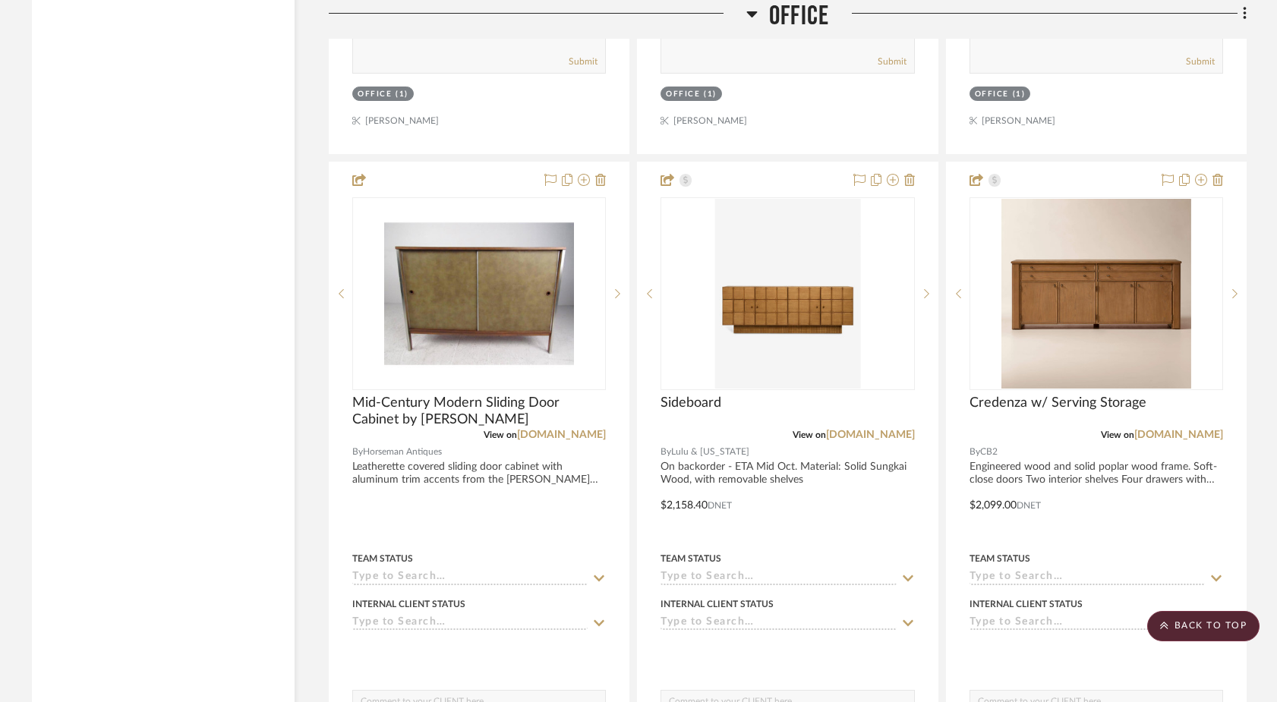
click at [749, 12] on icon at bounding box center [751, 14] width 11 height 6
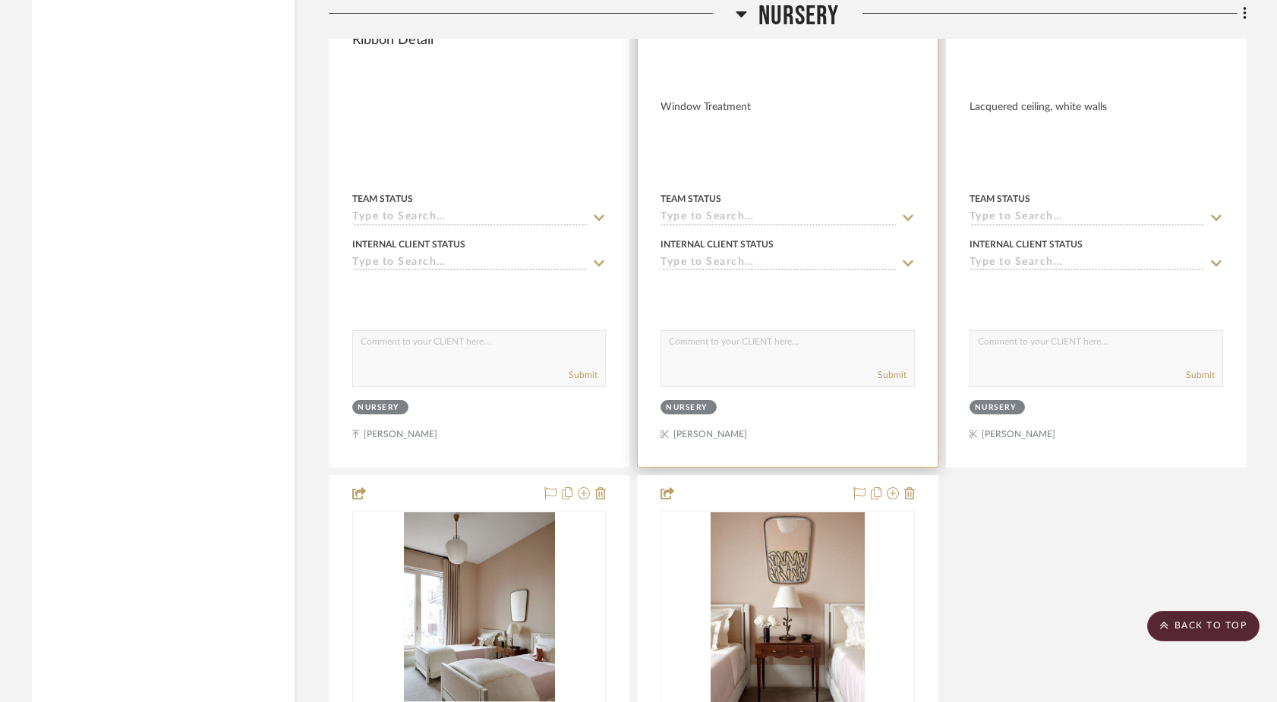
click at [744, 65] on div at bounding box center [787, 72] width 254 height 14
click at [739, 65] on div at bounding box center [787, 72] width 254 height 14
click at [742, 65] on div at bounding box center [787, 72] width 254 height 14
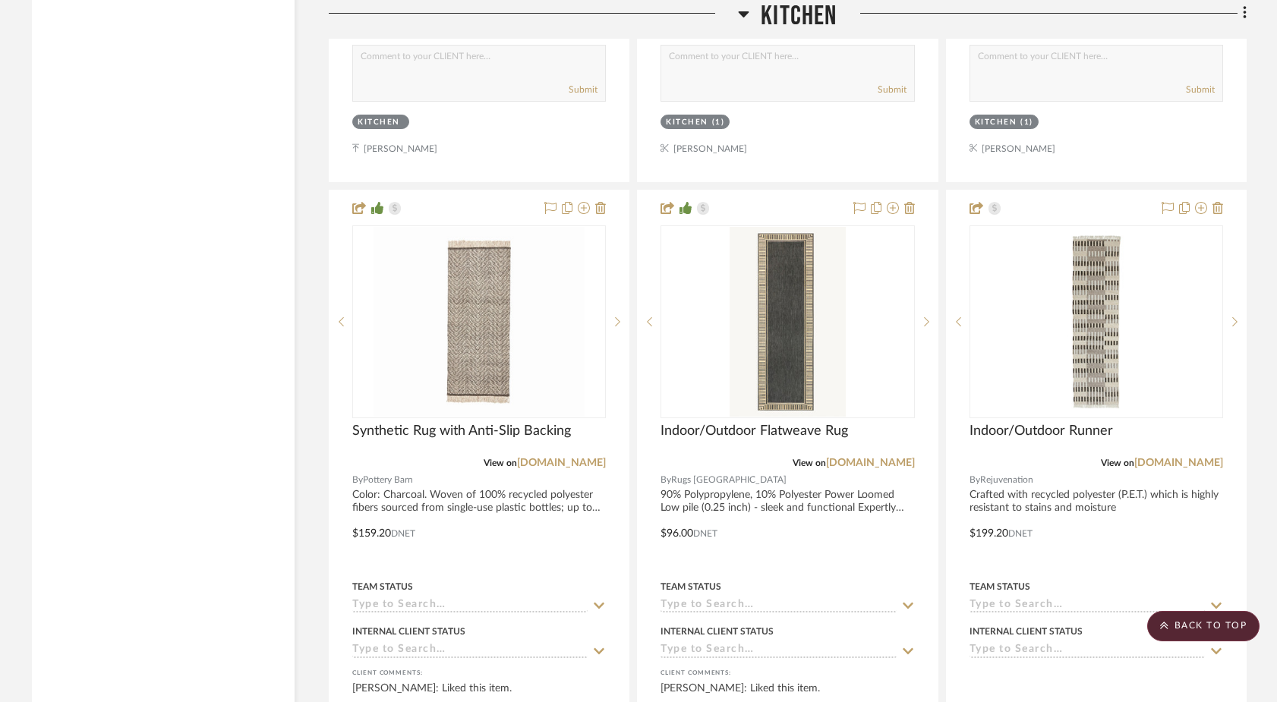
scroll to position [13634, 0]
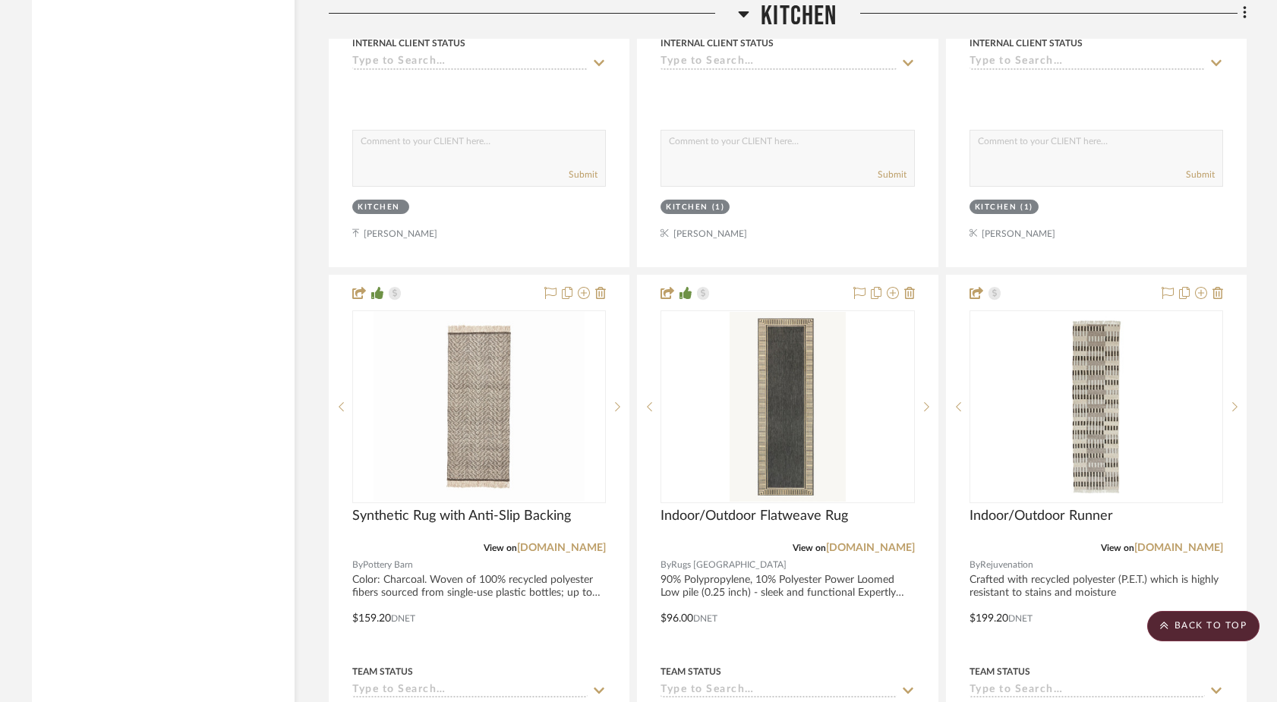
click at [742, 19] on icon at bounding box center [743, 14] width 11 height 18
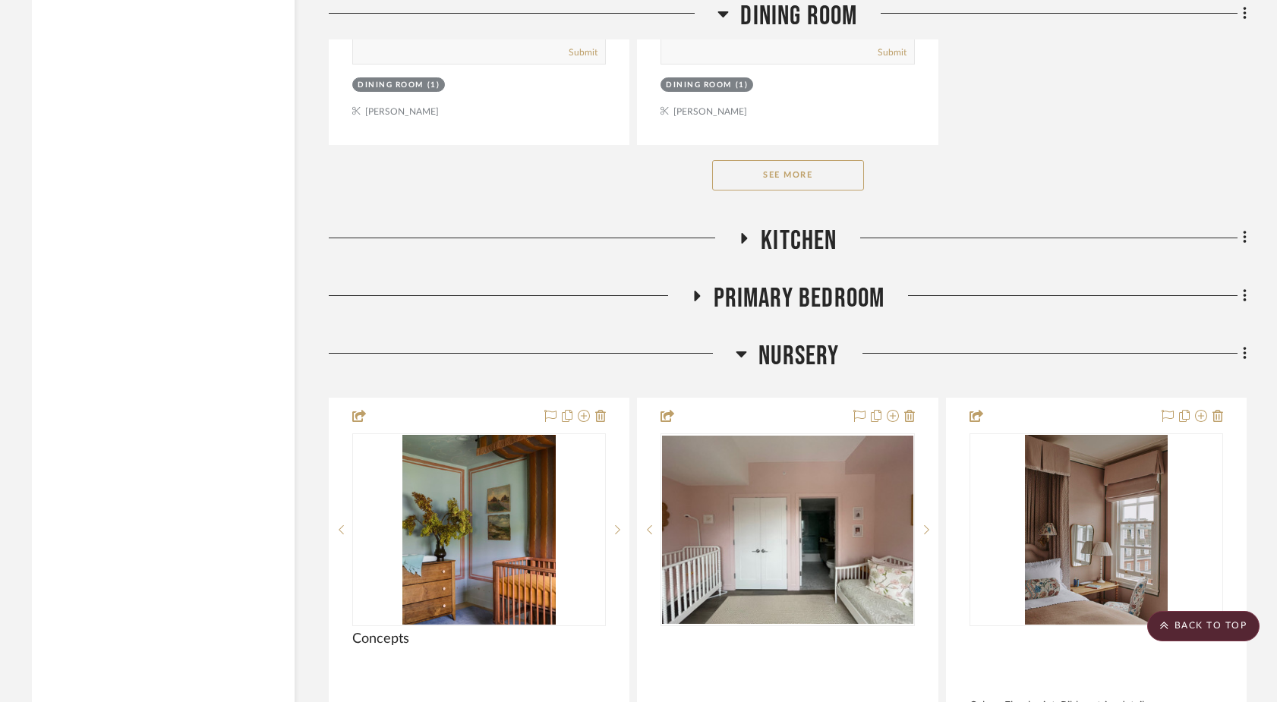
scroll to position [12983, 0]
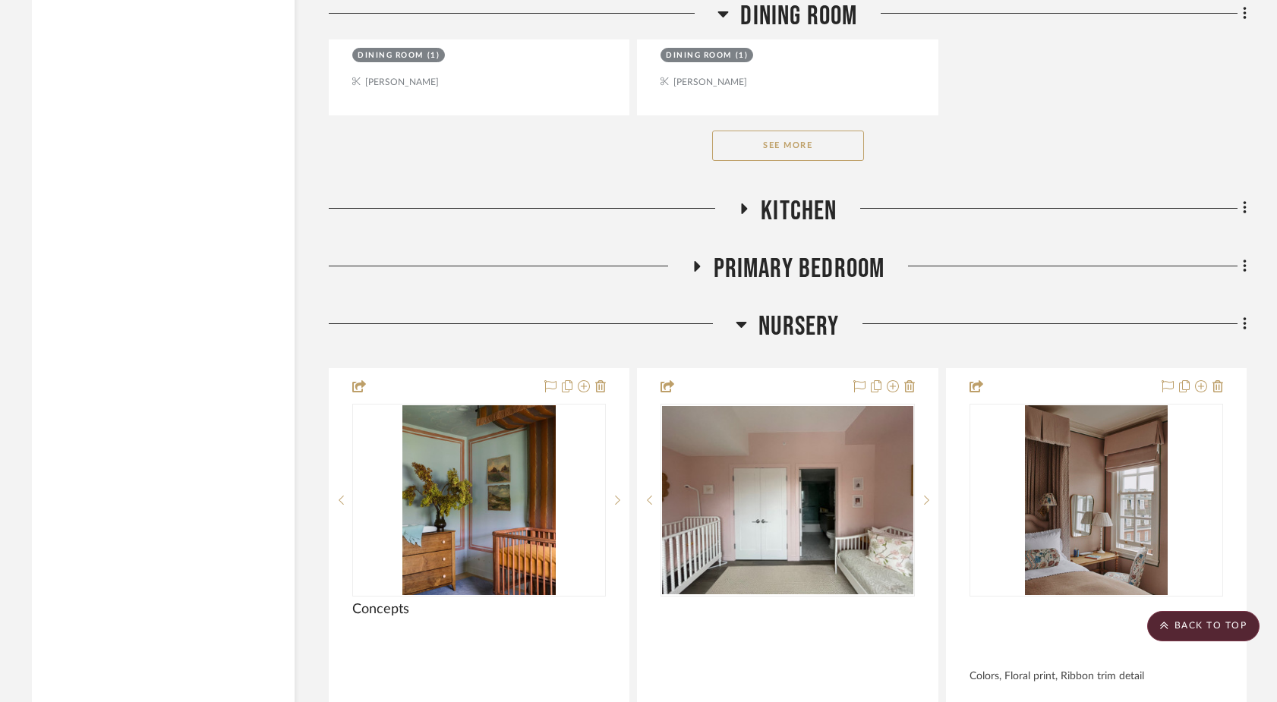
click at [697, 260] on icon at bounding box center [696, 265] width 18 height 11
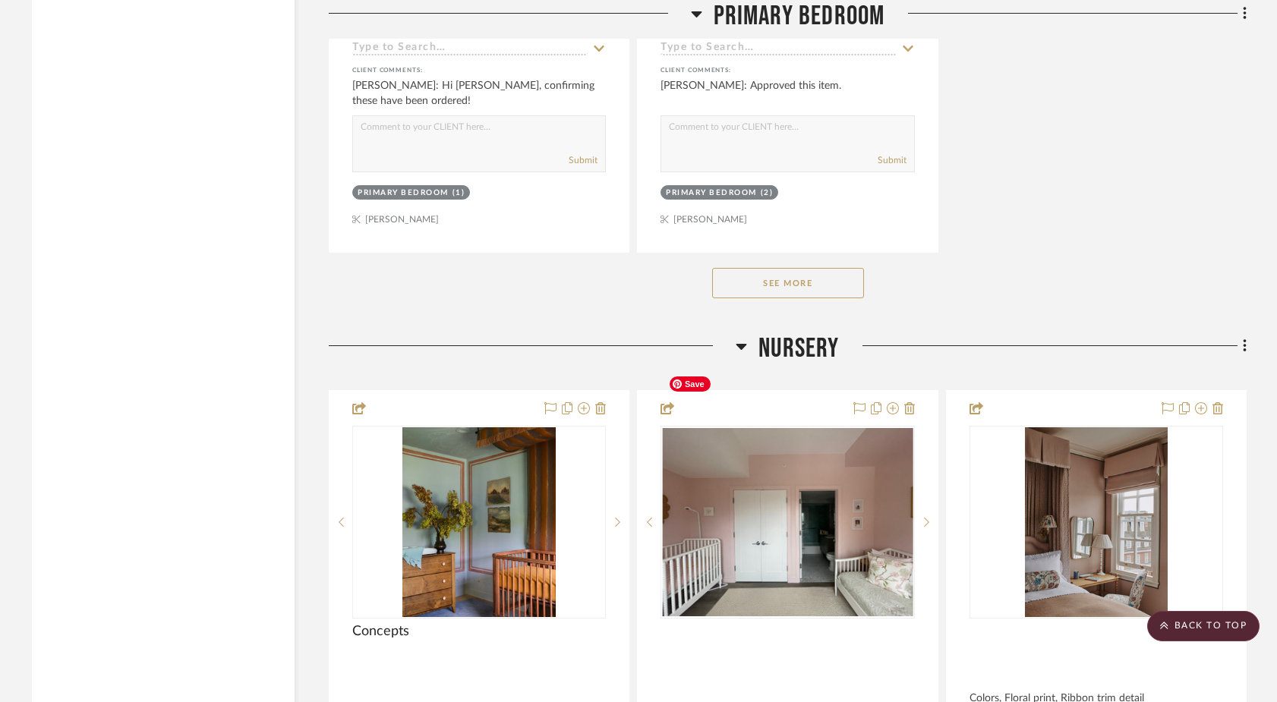
scroll to position [15005, 0]
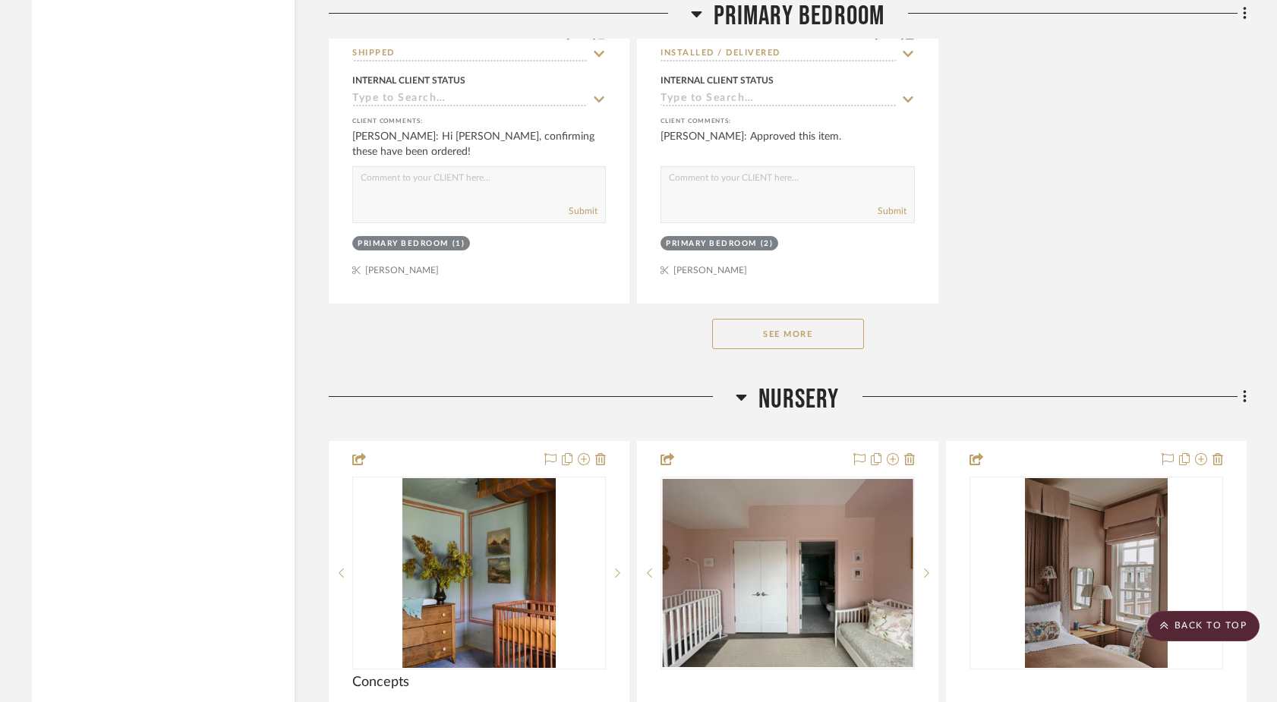
click at [724, 319] on button "See More" at bounding box center [788, 334] width 152 height 30
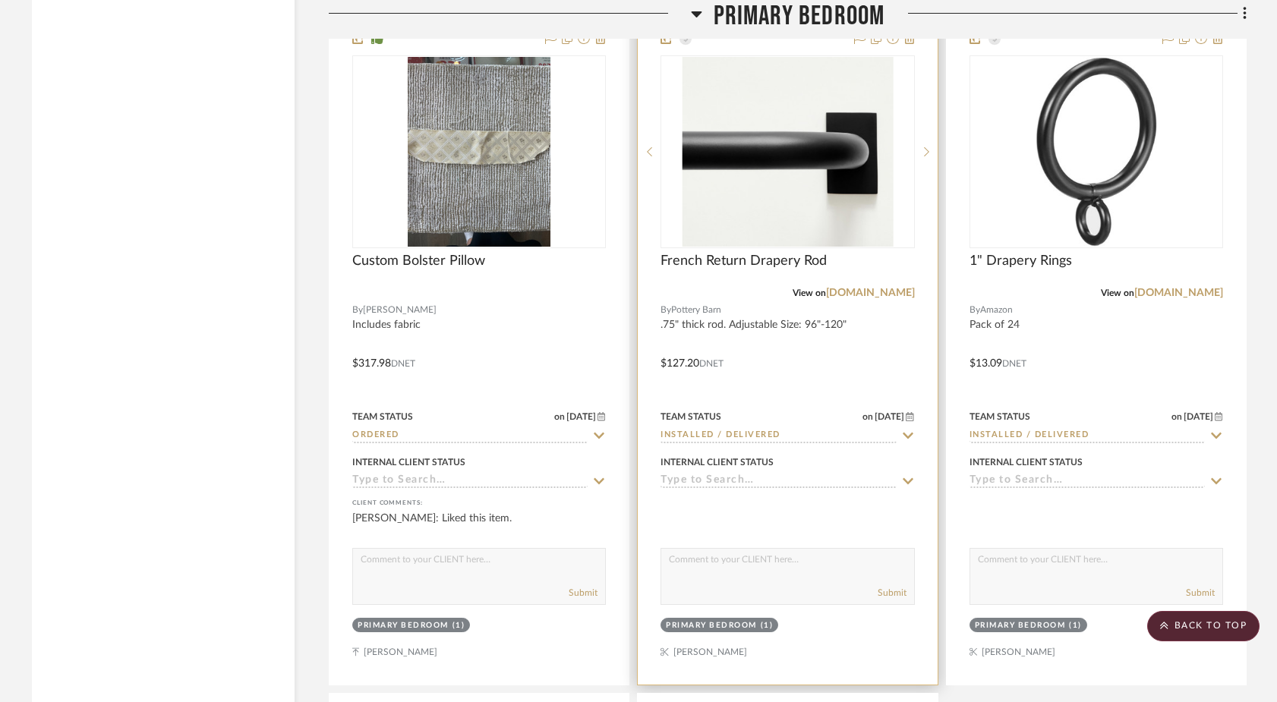
scroll to position [15817, 0]
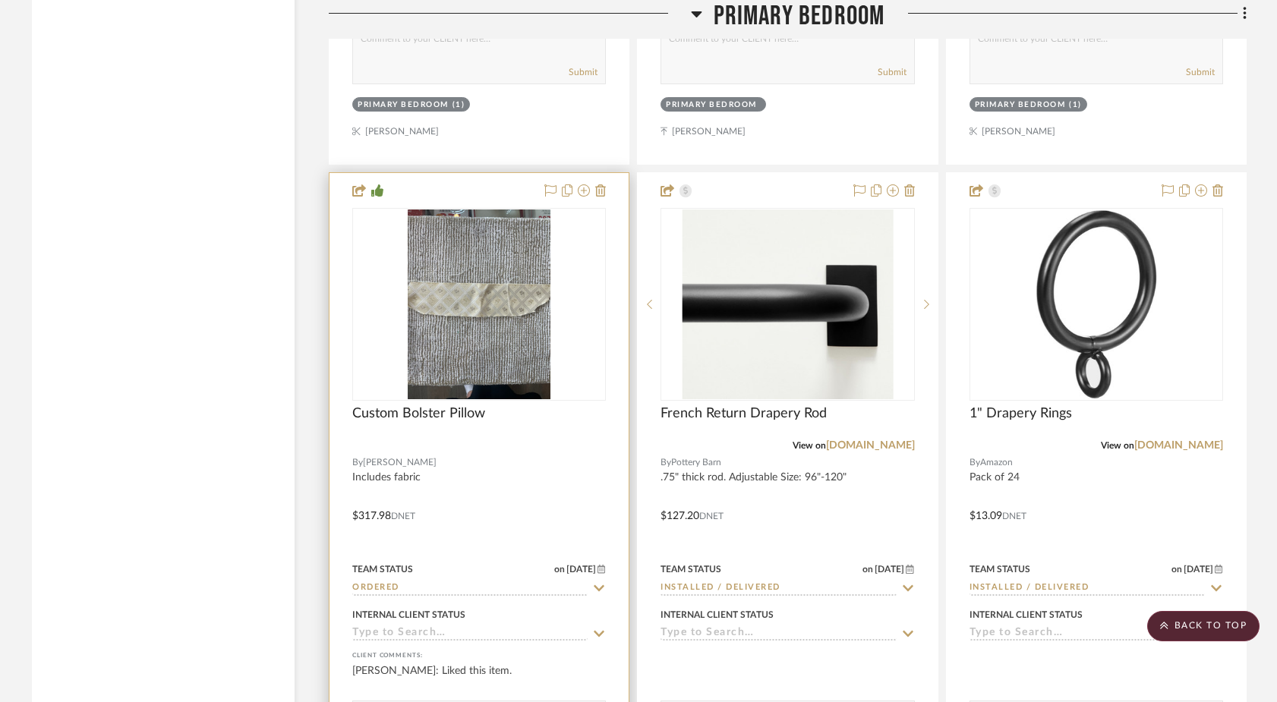
click at [0, 0] on div at bounding box center [0, 0] width 0 height 0
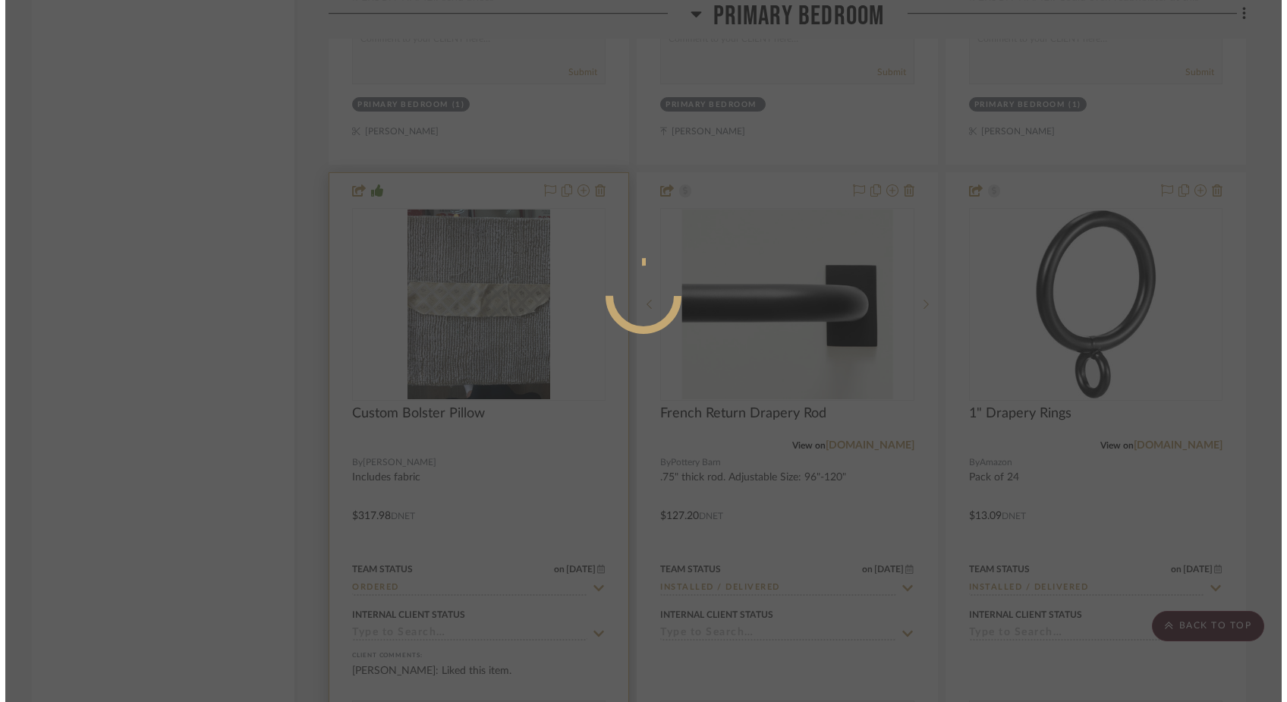
scroll to position [0, 0]
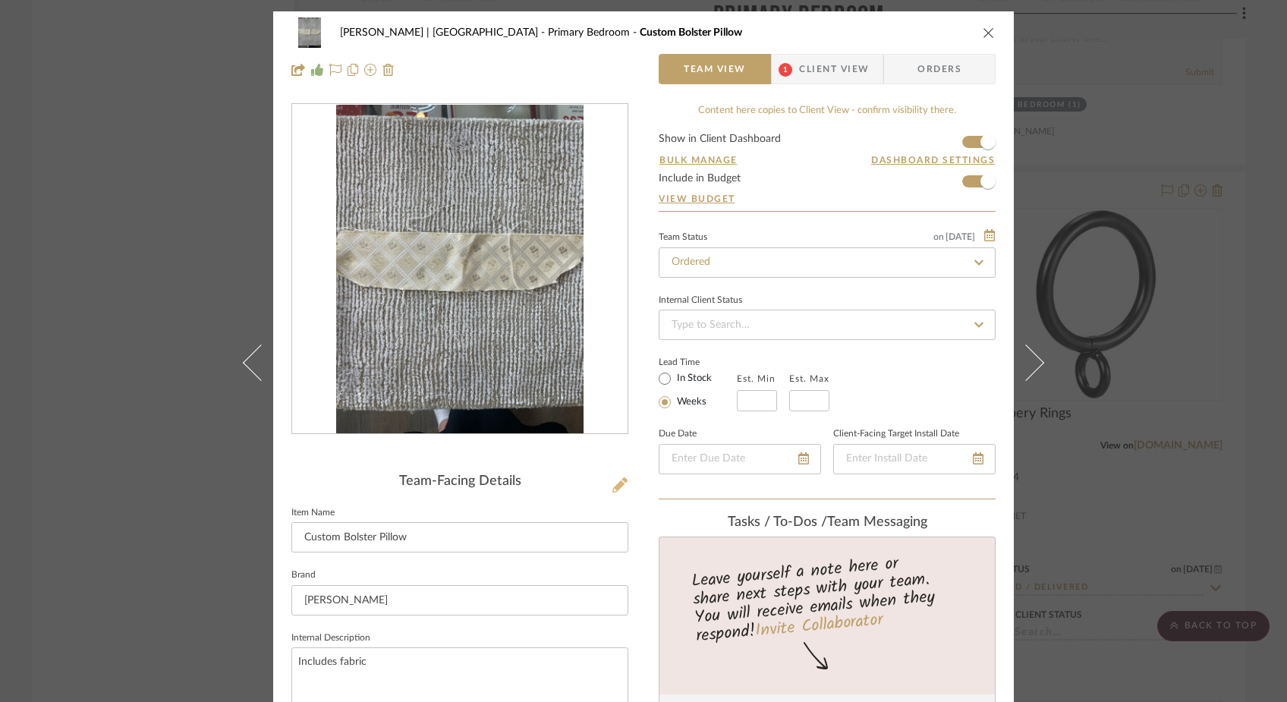
click at [619, 485] on icon at bounding box center [620, 484] width 15 height 15
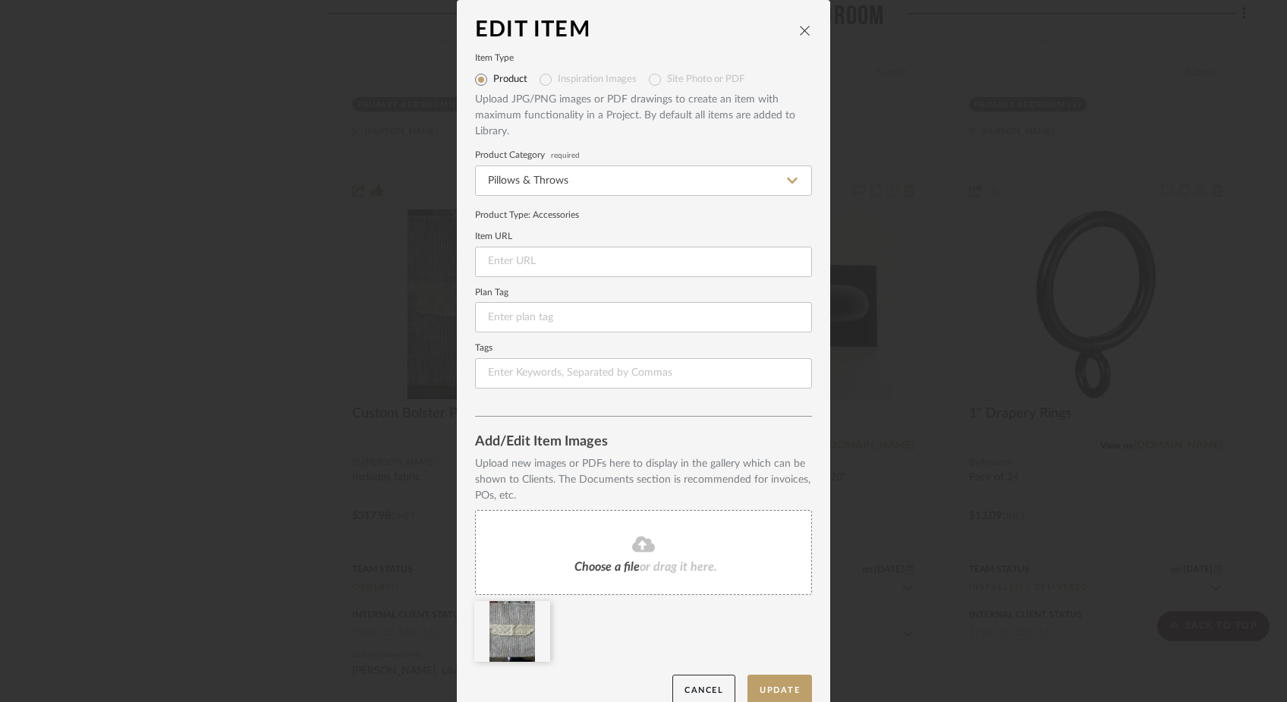
click at [604, 564] on span "Choose a file" at bounding box center [607, 567] width 65 height 12
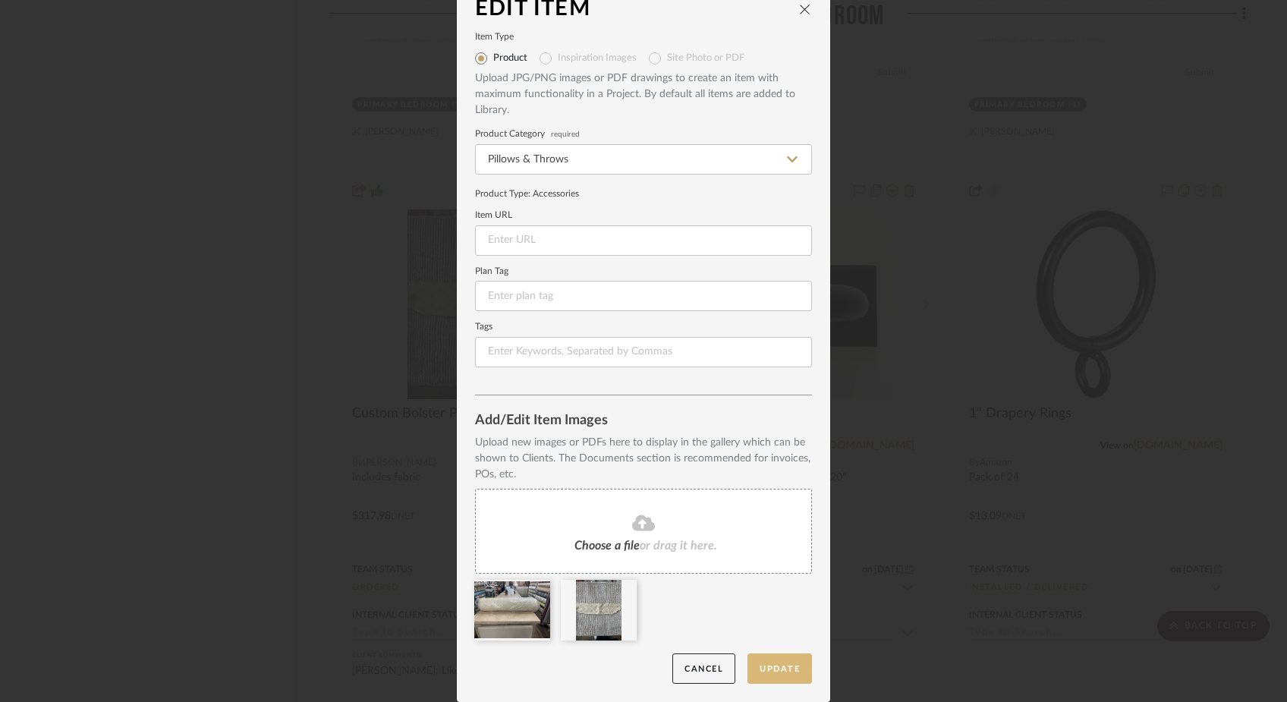
click at [761, 668] on button "Update" at bounding box center [780, 669] width 65 height 31
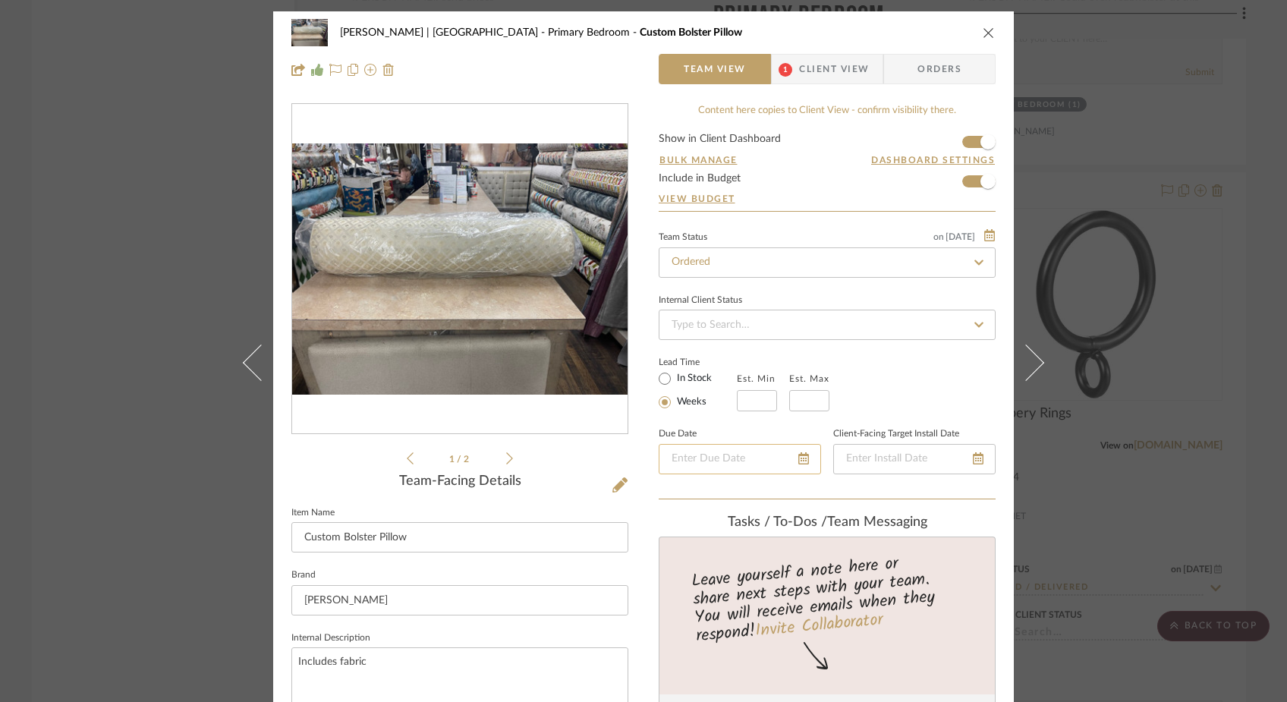
scroll to position [45, 0]
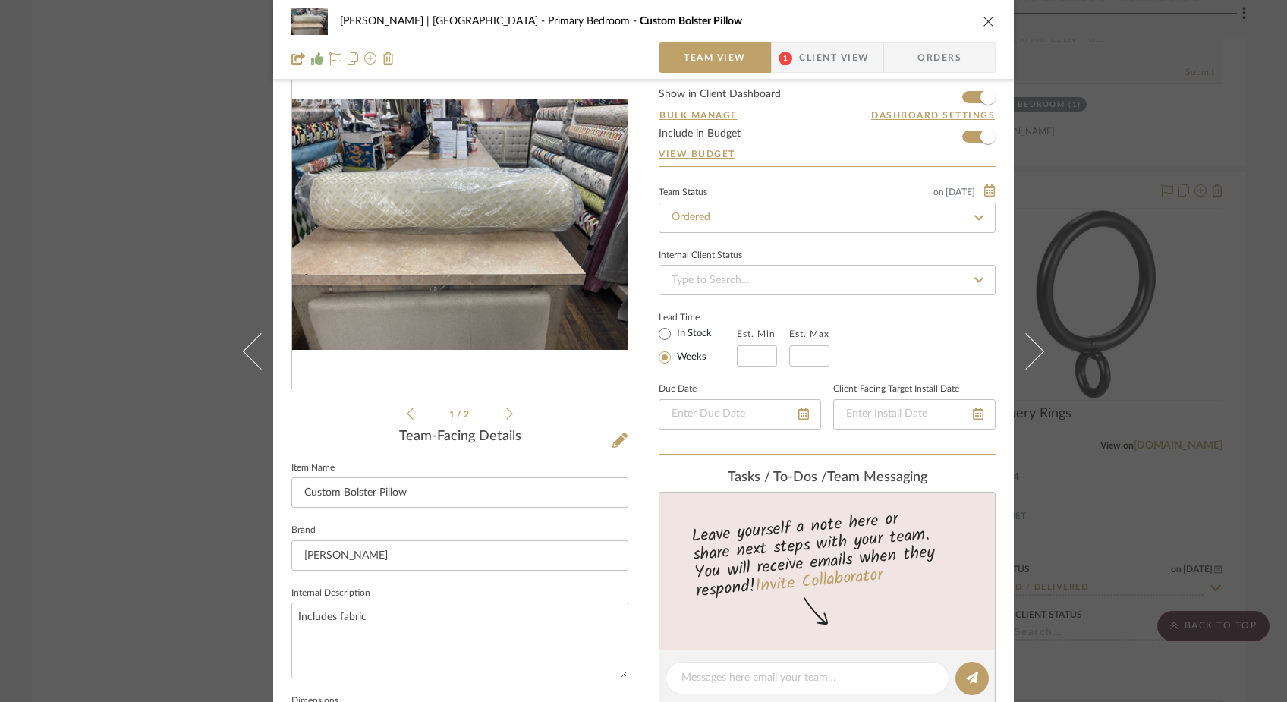
click at [103, 228] on div "Ferree | Brooklyn Heights Primary Bedroom Custom Bolster Pillow Team View 1 Cli…" at bounding box center [643, 351] width 1287 height 702
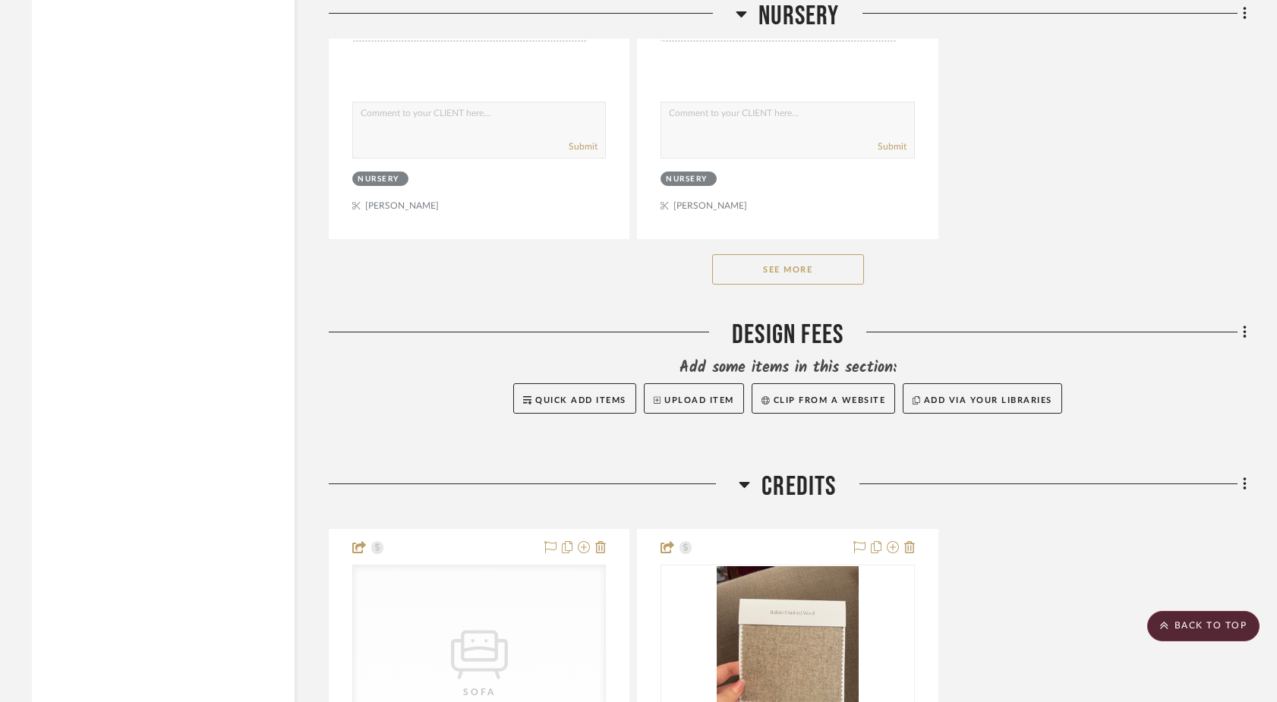
scroll to position [19260, 0]
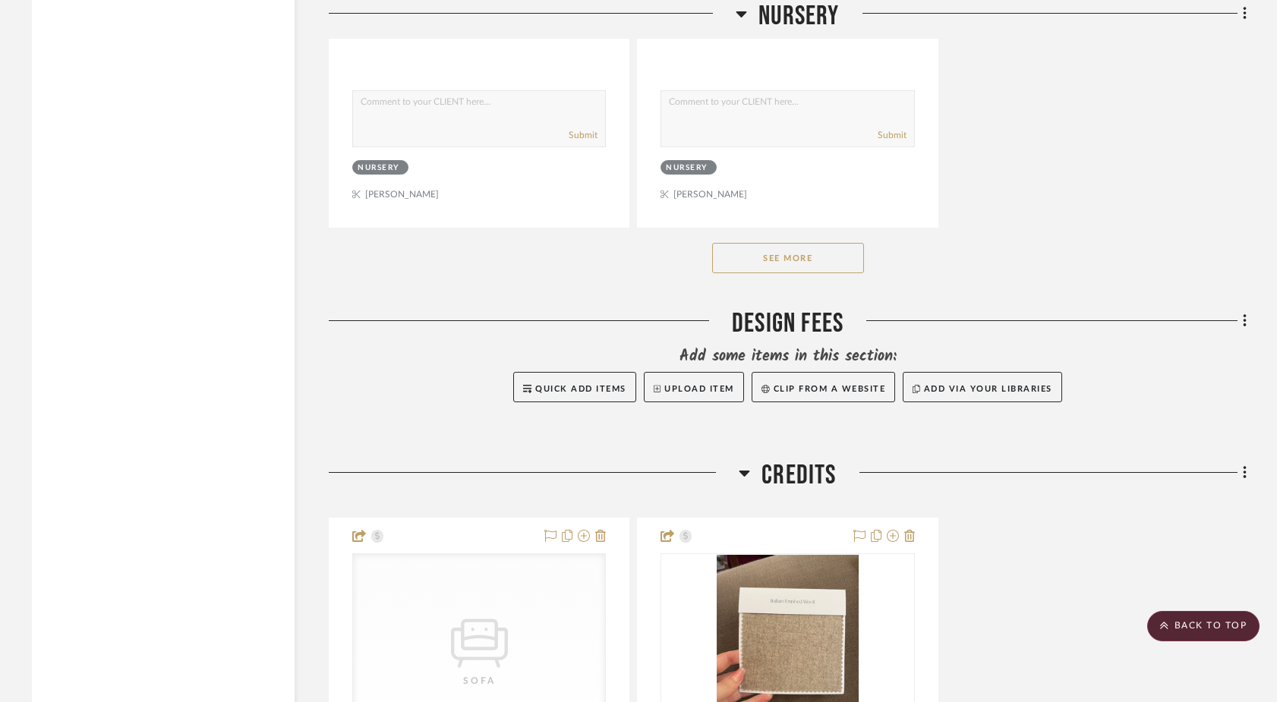
click at [763, 243] on button "See More" at bounding box center [788, 258] width 152 height 30
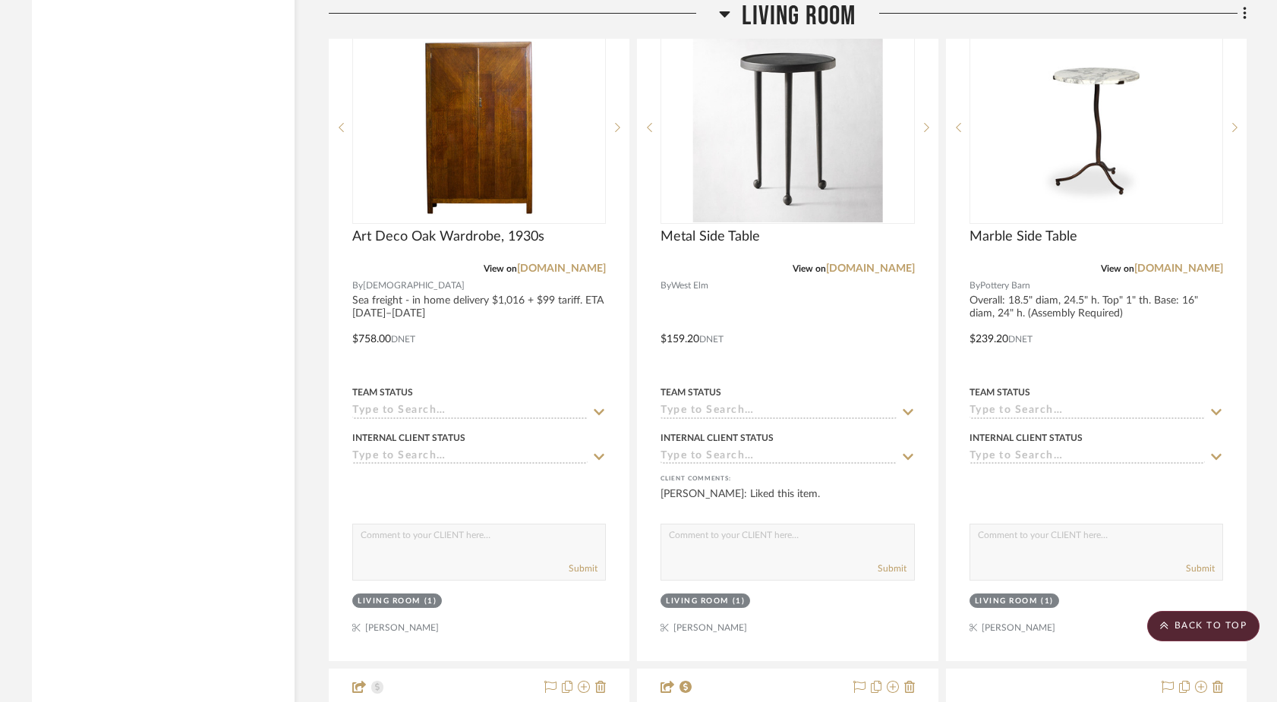
scroll to position [6163, 0]
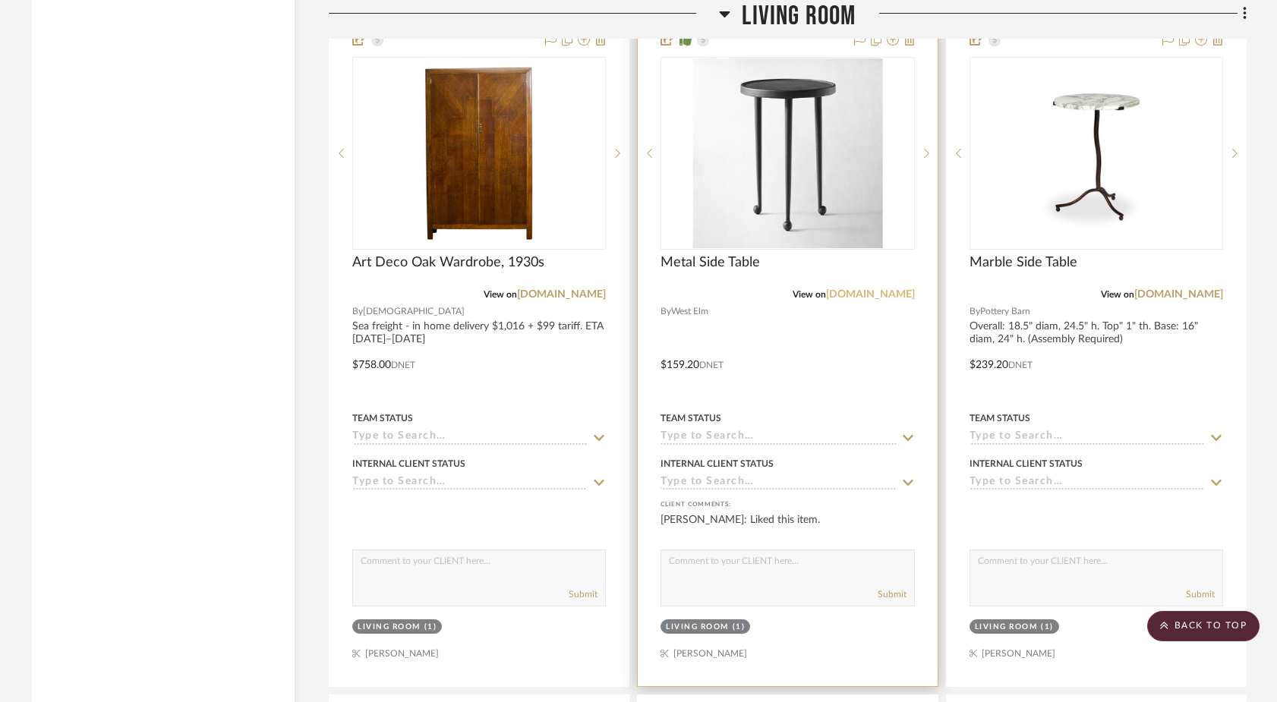
click at [891, 289] on link "westelm.com" at bounding box center [870, 294] width 89 height 11
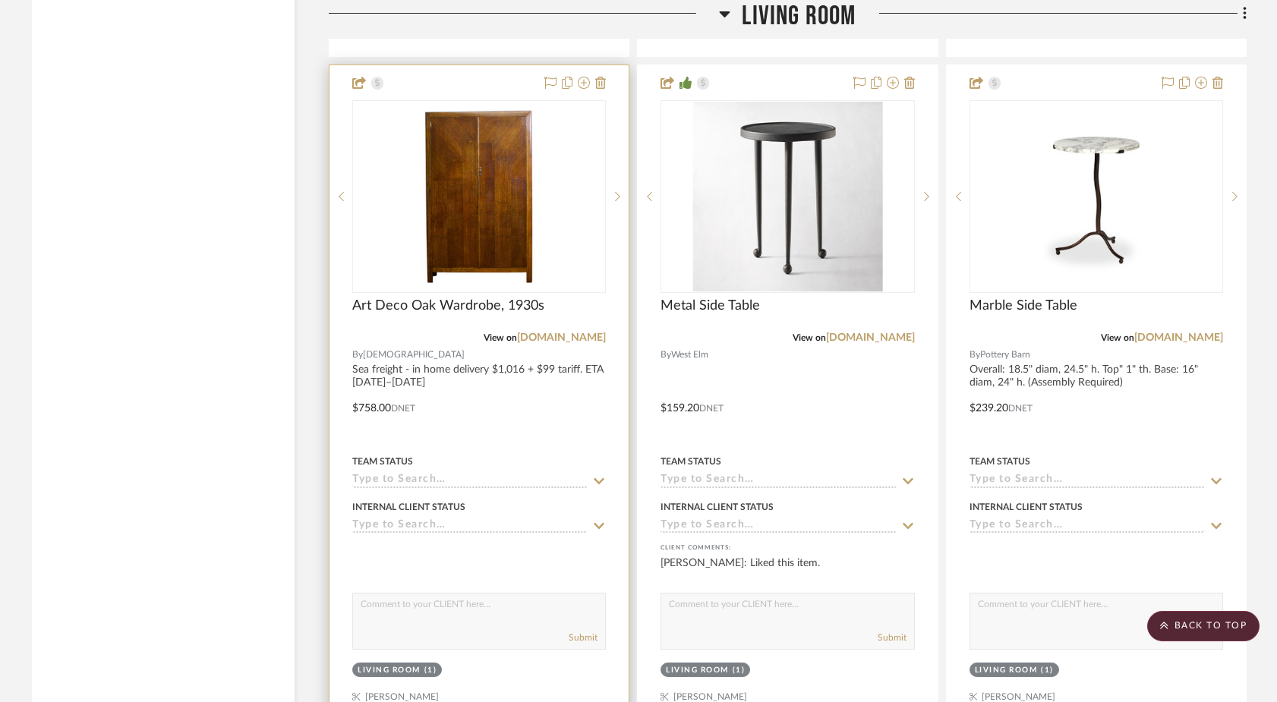
scroll to position [6116, 0]
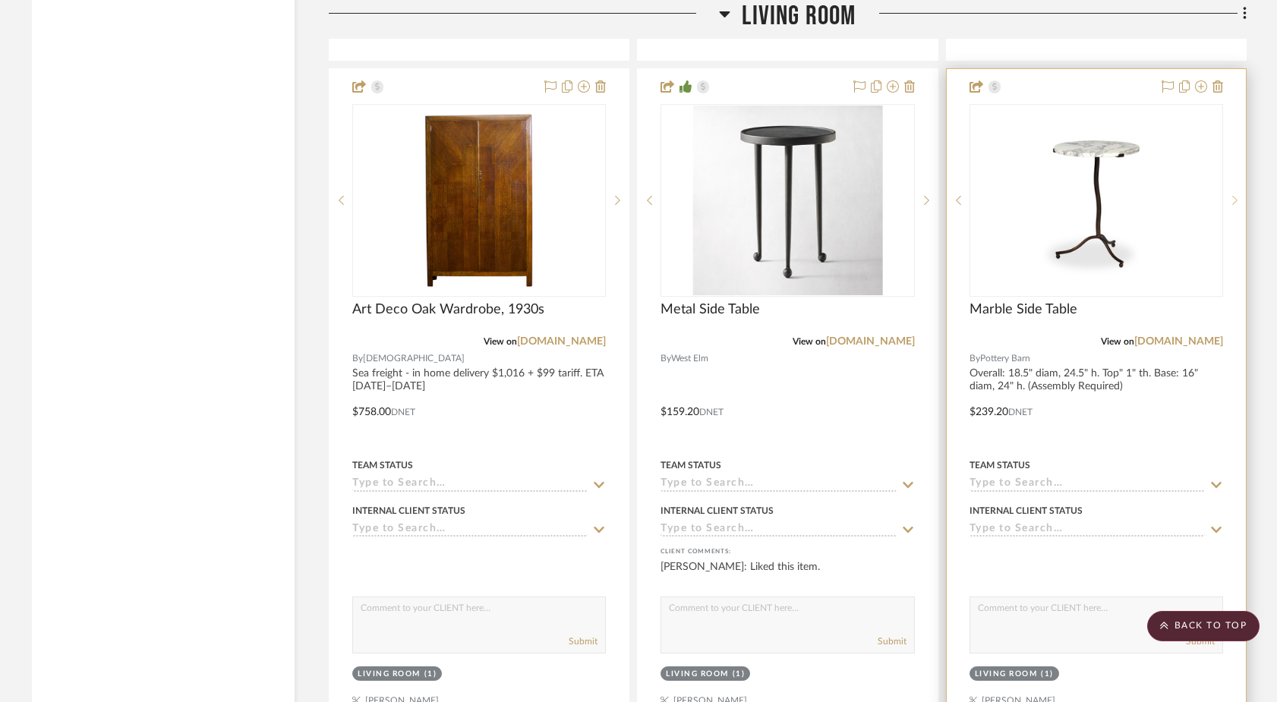
click at [1235, 195] on icon at bounding box center [1234, 200] width 5 height 11
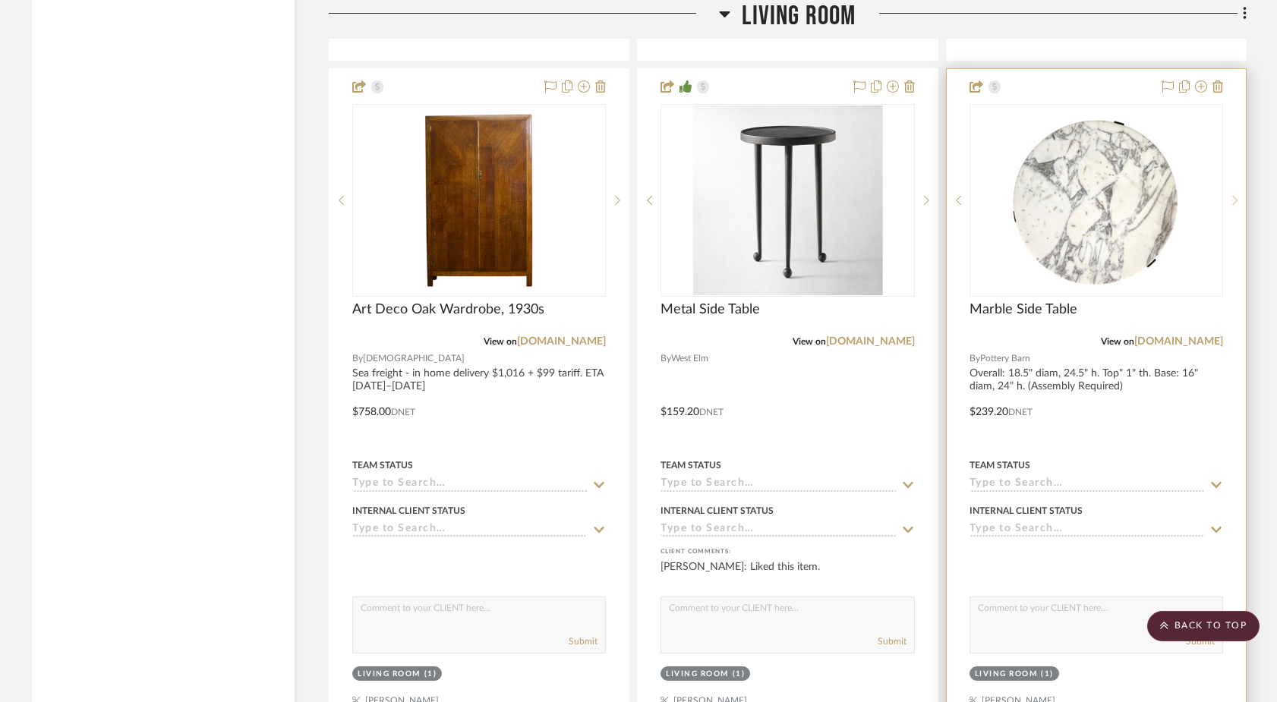
click at [1235, 195] on icon at bounding box center [1234, 200] width 5 height 11
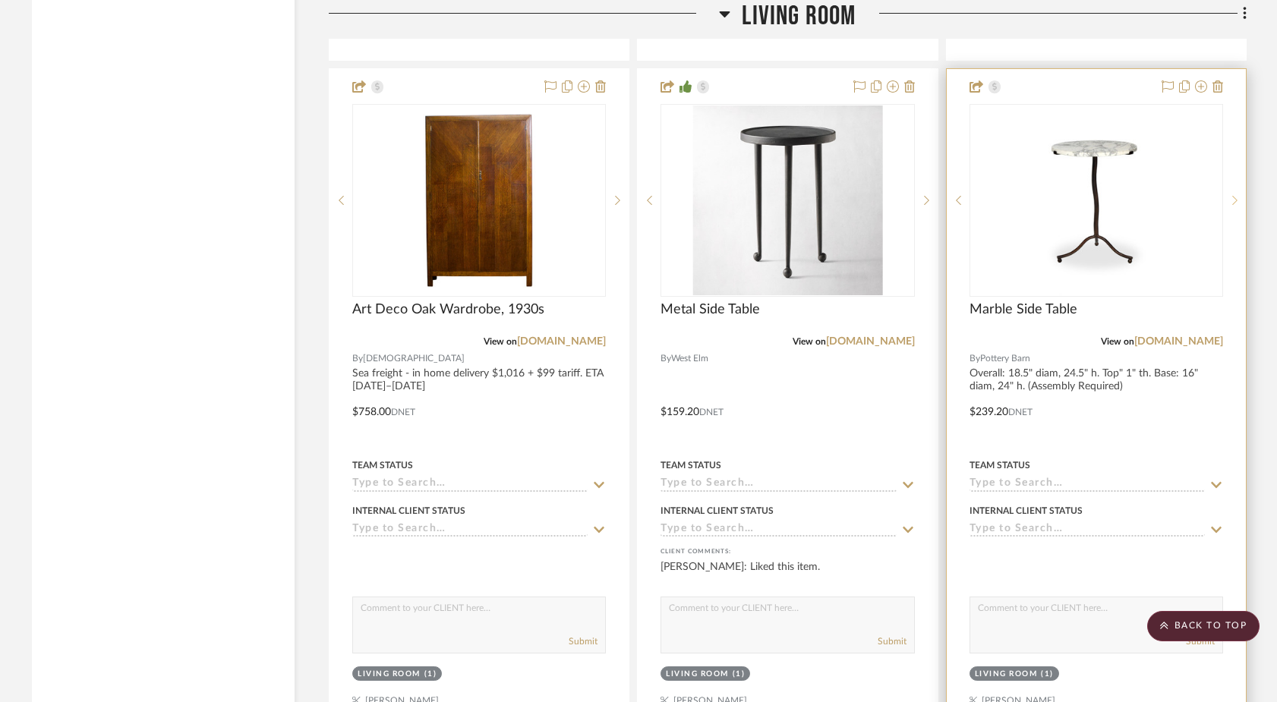
click at [1235, 195] on icon at bounding box center [1234, 200] width 5 height 11
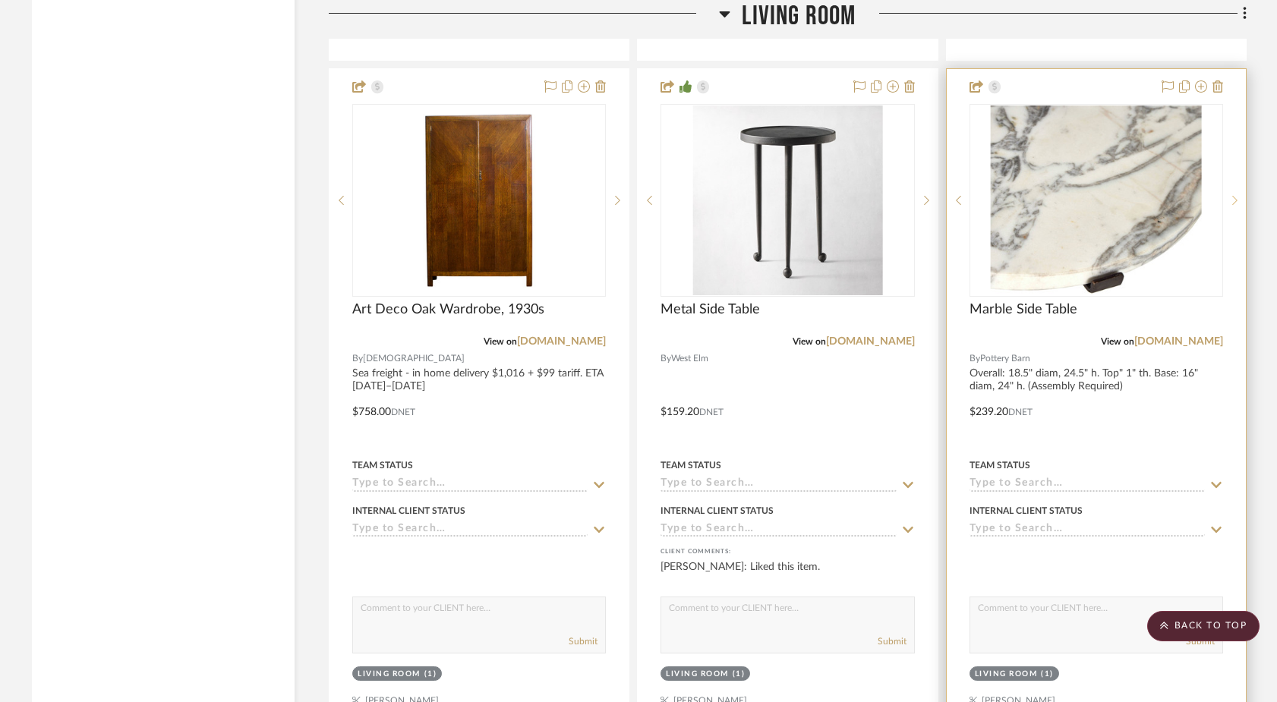
click at [1235, 195] on icon at bounding box center [1234, 200] width 5 height 11
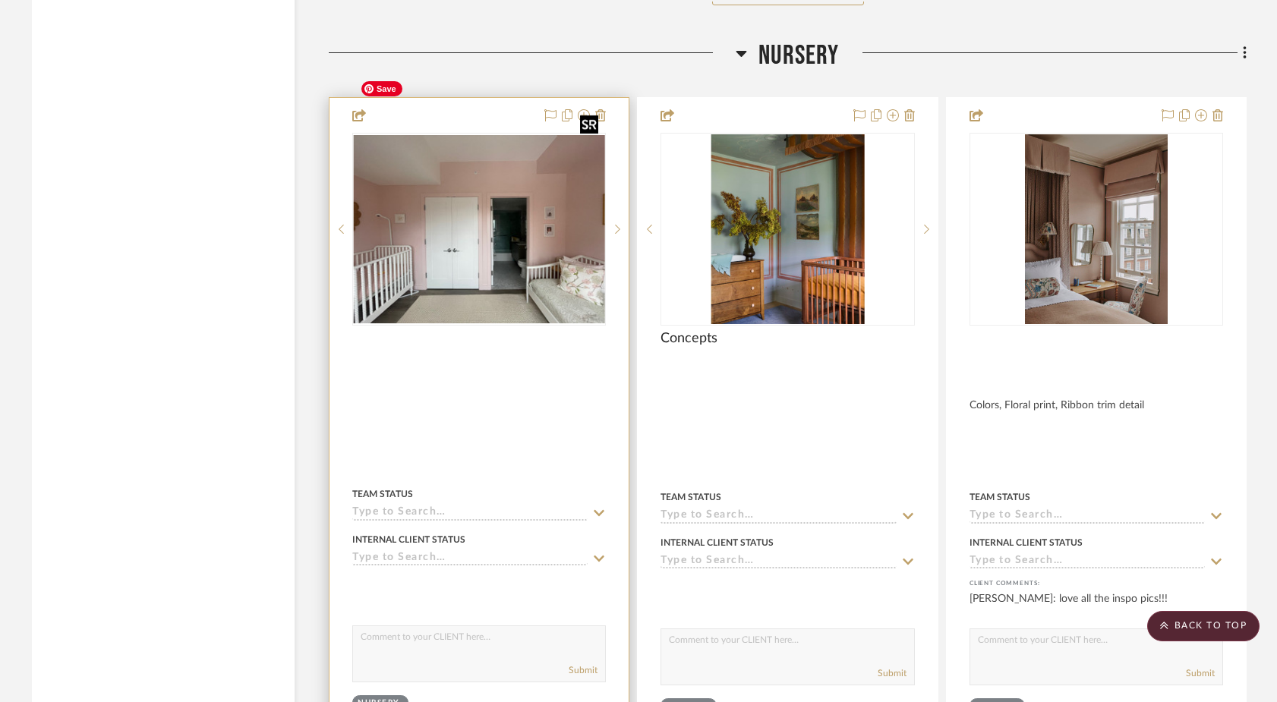
scroll to position [17384, 0]
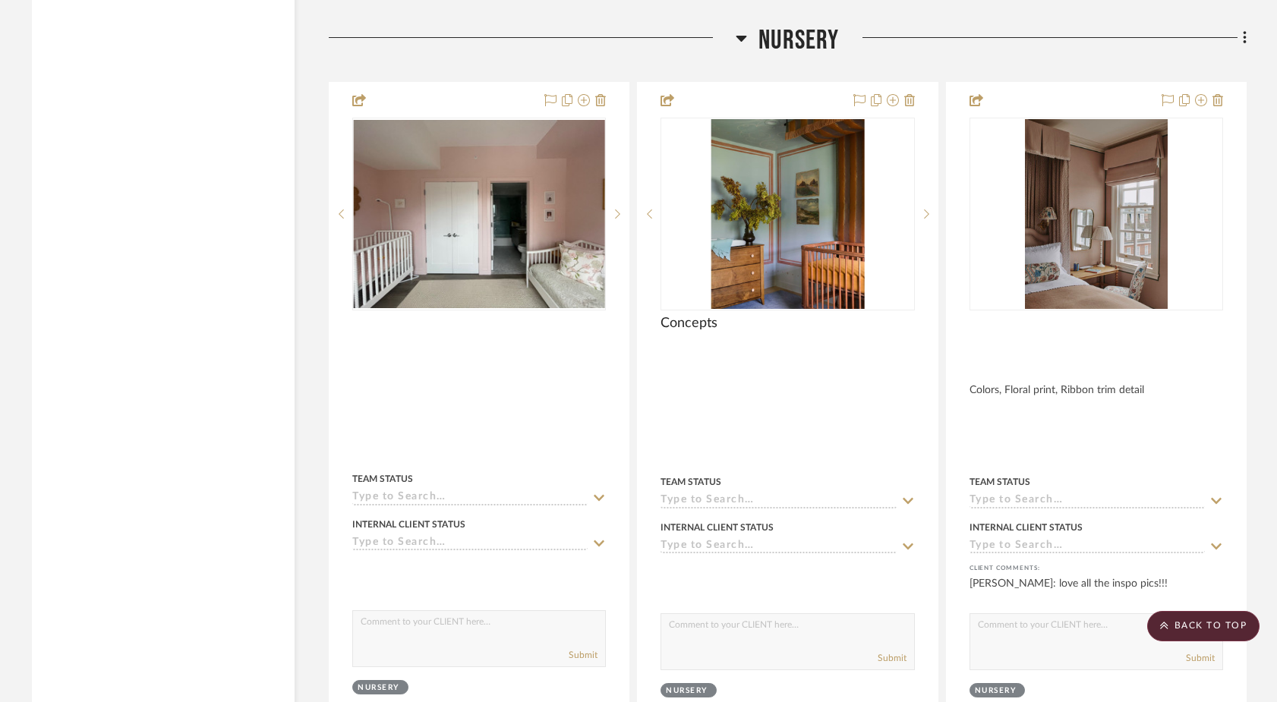
drag, startPoint x: 731, startPoint y: 165, endPoint x: 446, endPoint y: 1, distance: 329.2
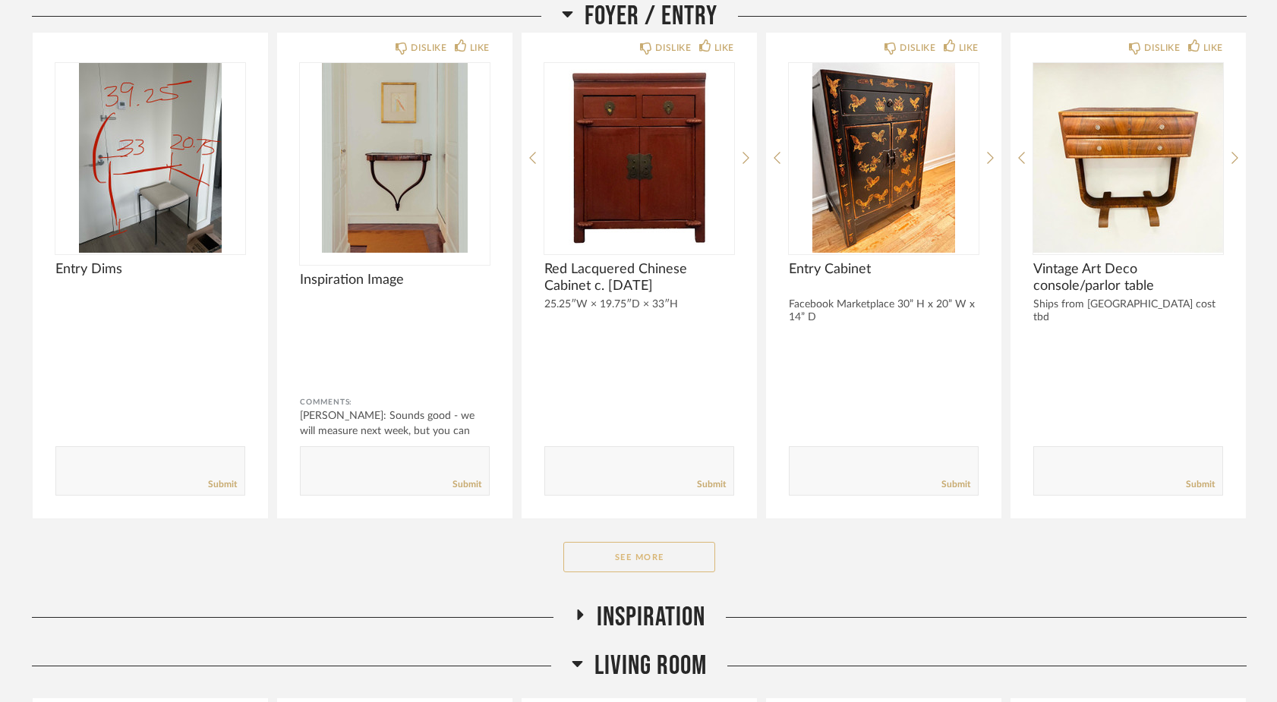
scroll to position [780, 0]
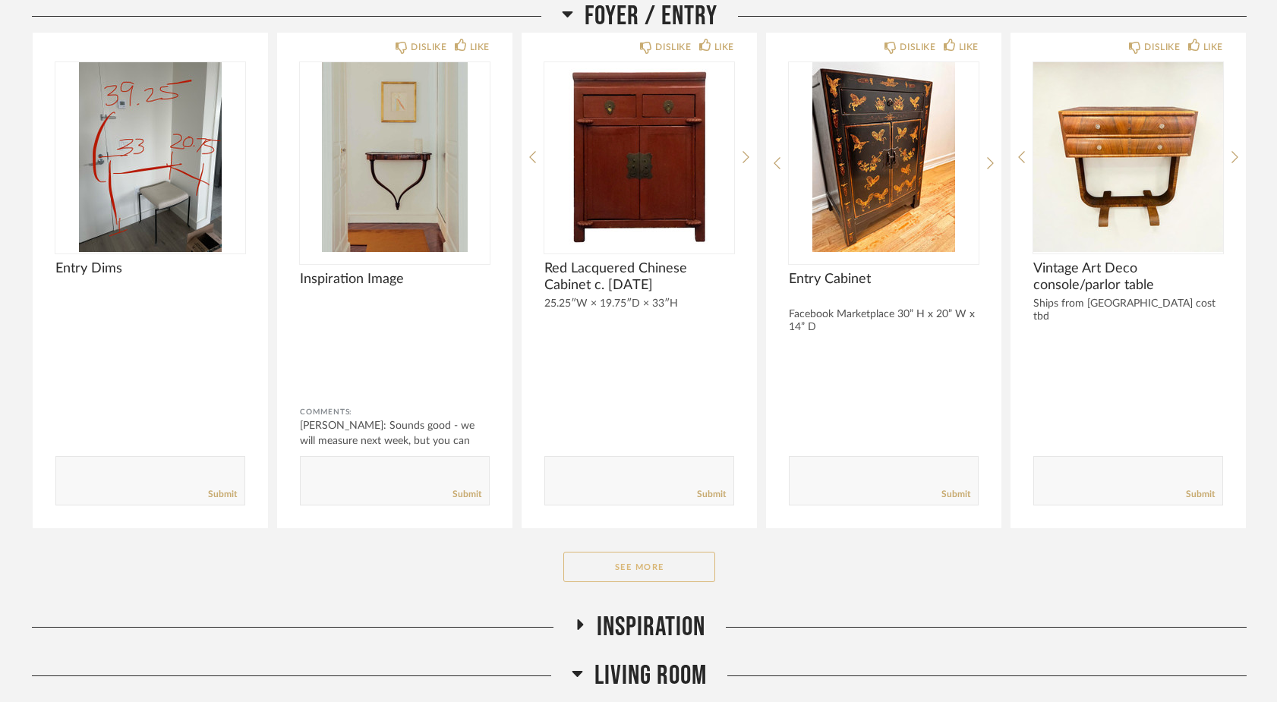
click at [611, 573] on button "See More" at bounding box center [639, 567] width 152 height 30
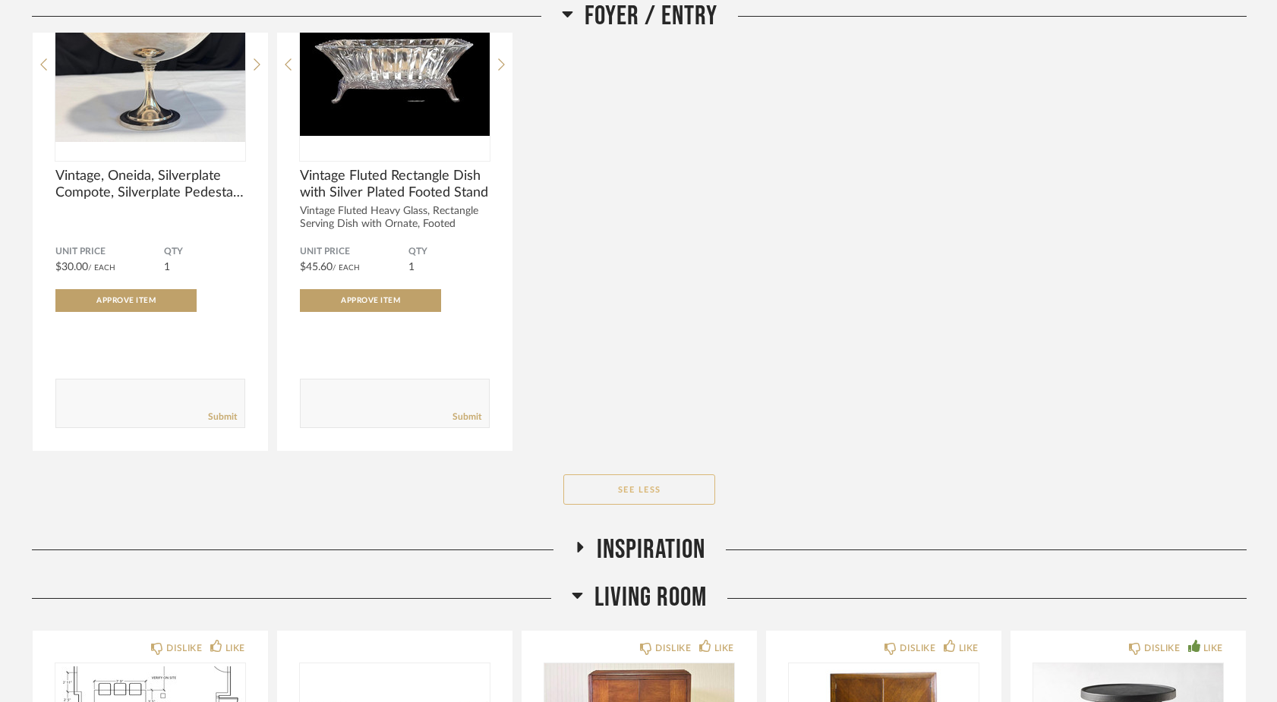
scroll to position [1944, 0]
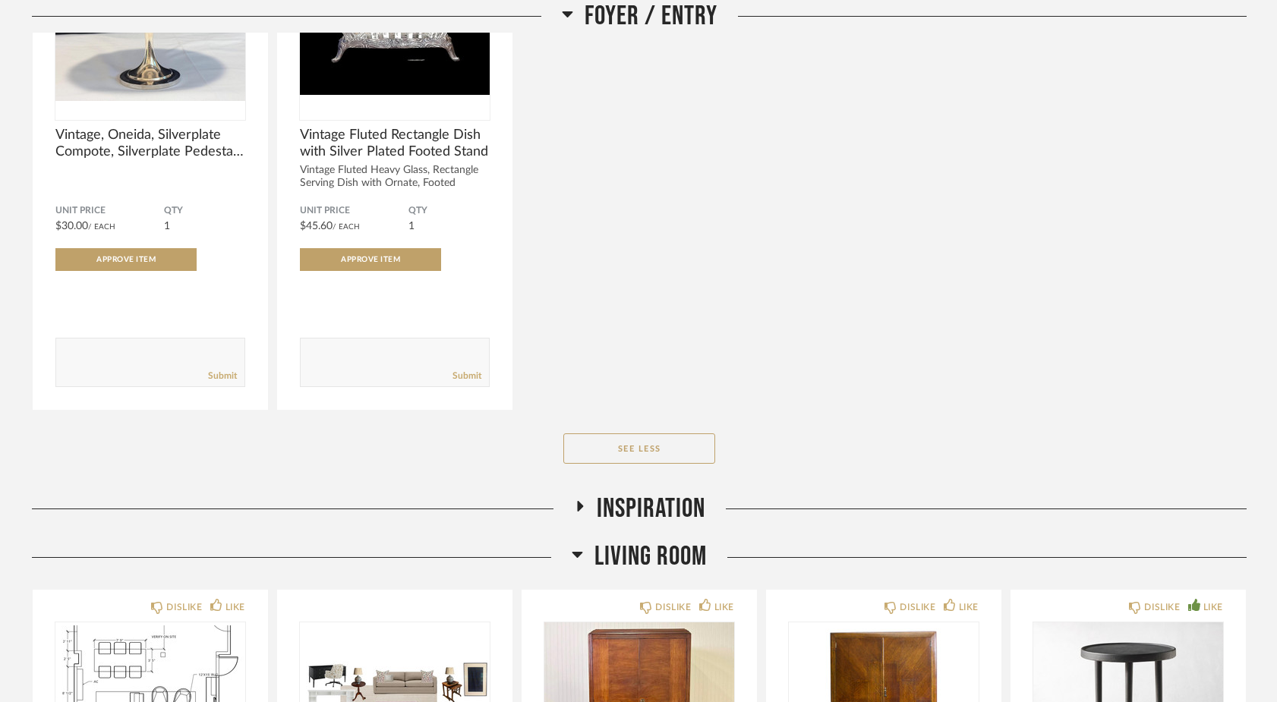
click at [580, 503] on icon at bounding box center [579, 506] width 18 height 11
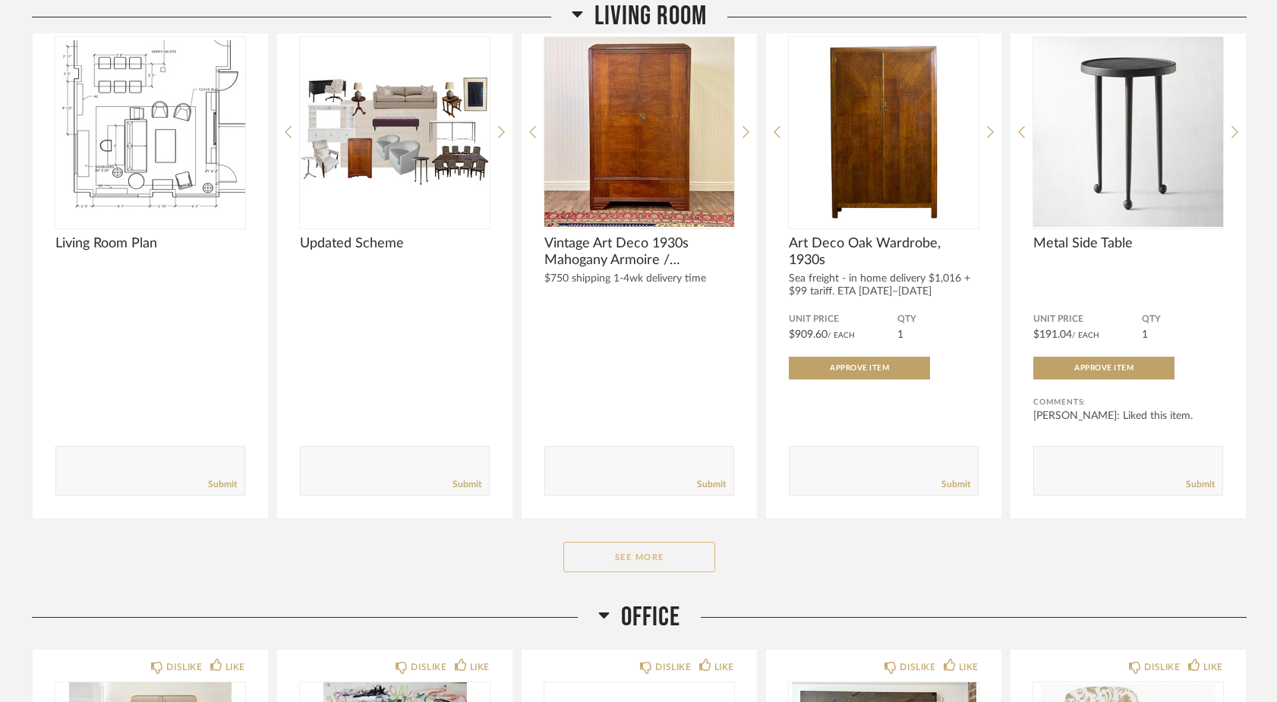
scroll to position [3072, 0]
click at [588, 551] on button "See More" at bounding box center [639, 556] width 152 height 30
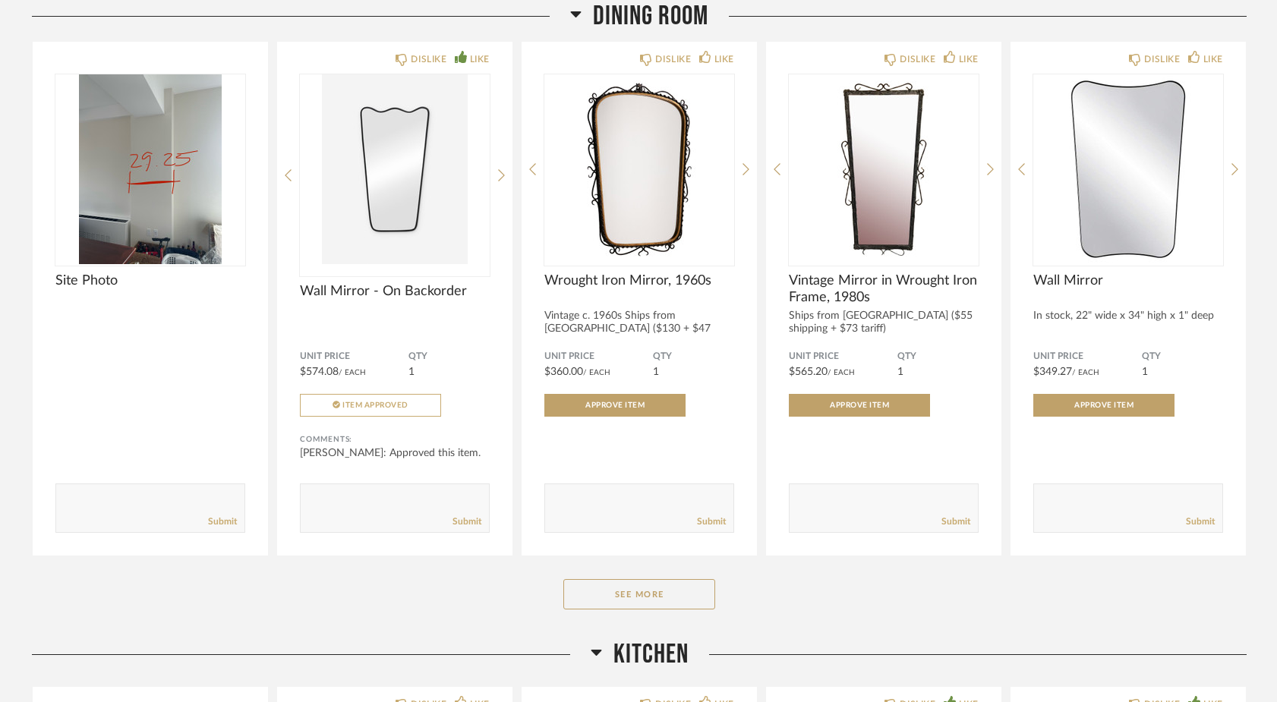
scroll to position [5895, 0]
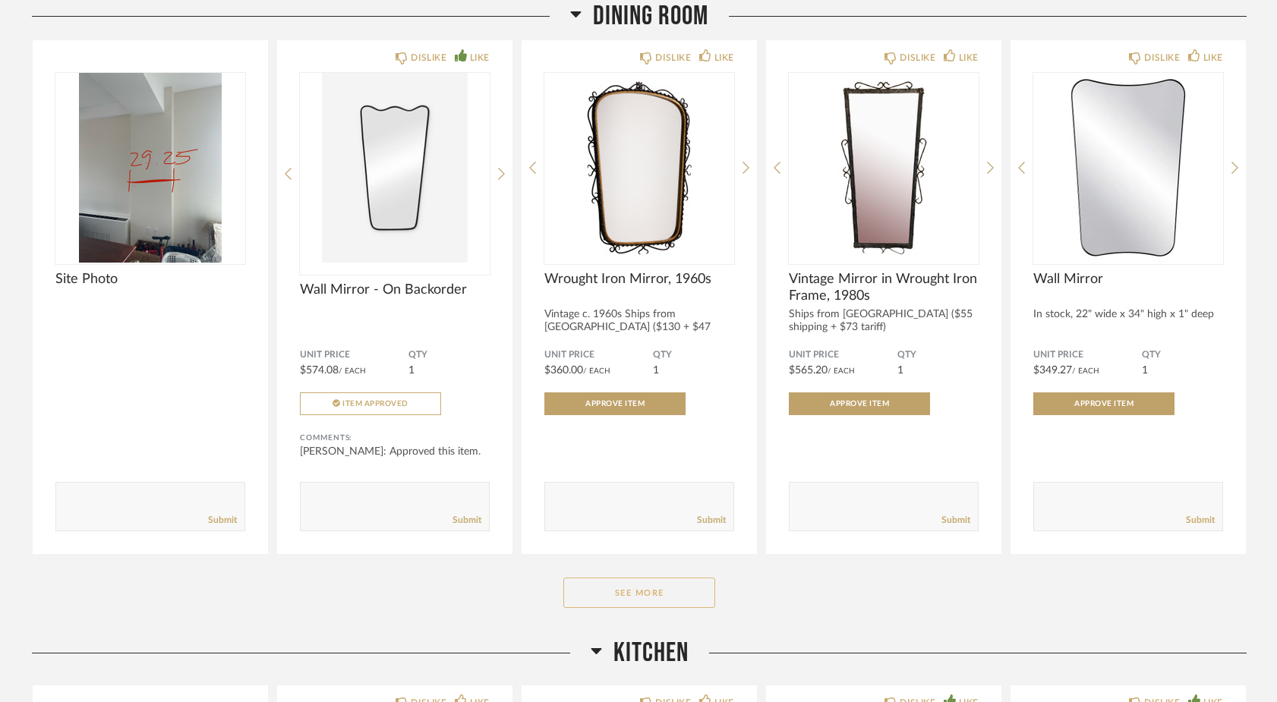
click at [632, 608] on button "See More" at bounding box center [639, 593] width 152 height 30
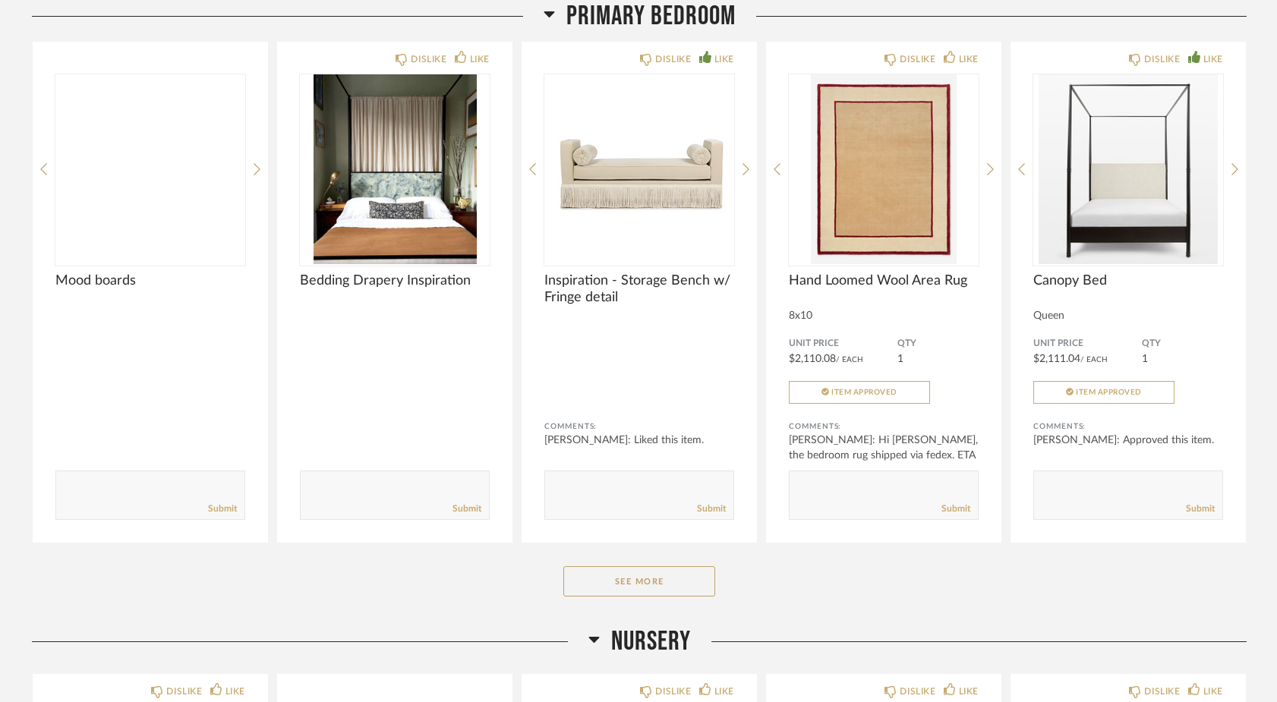
scroll to position [8267, 0]
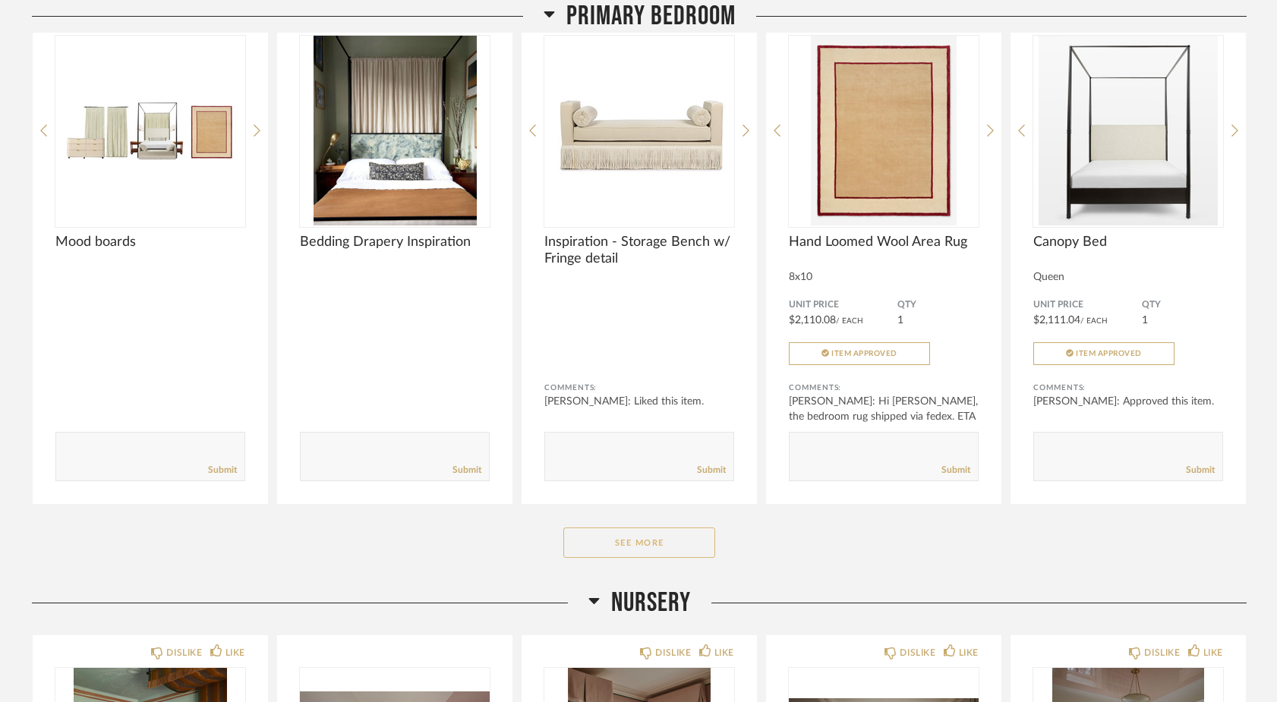
click at [635, 550] on button "See More" at bounding box center [639, 543] width 152 height 30
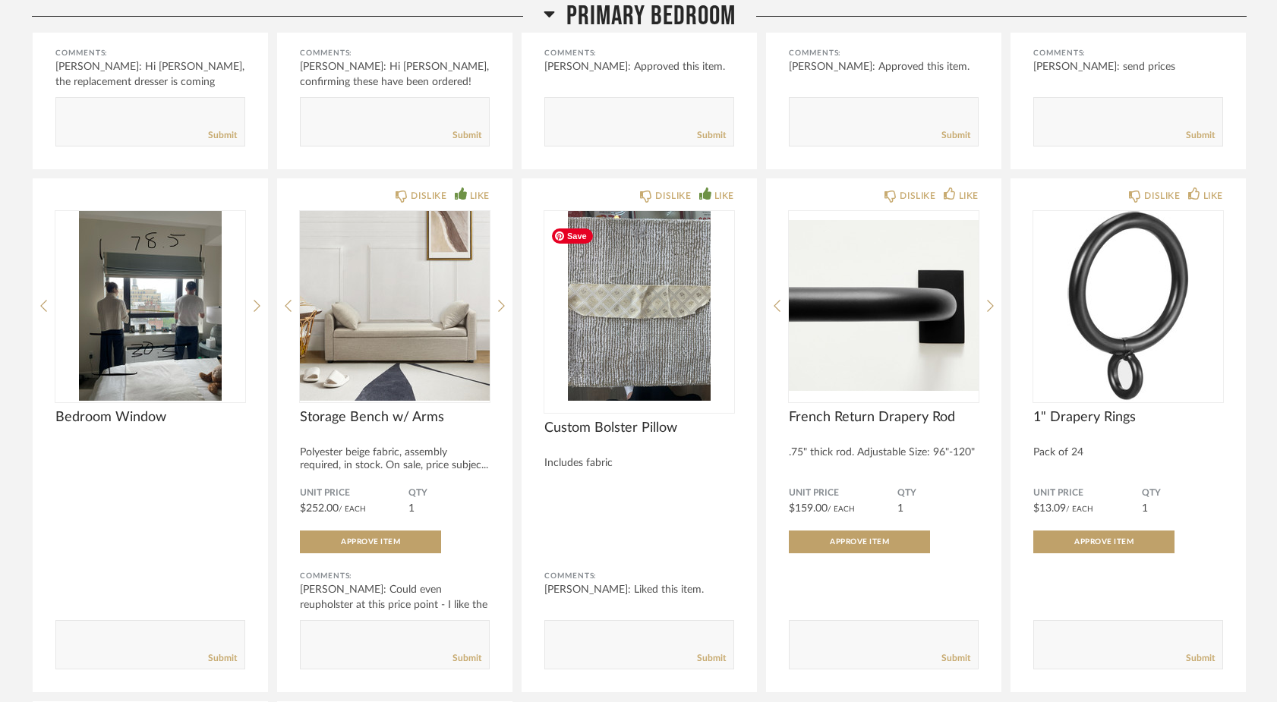
scroll to position [9138, 0]
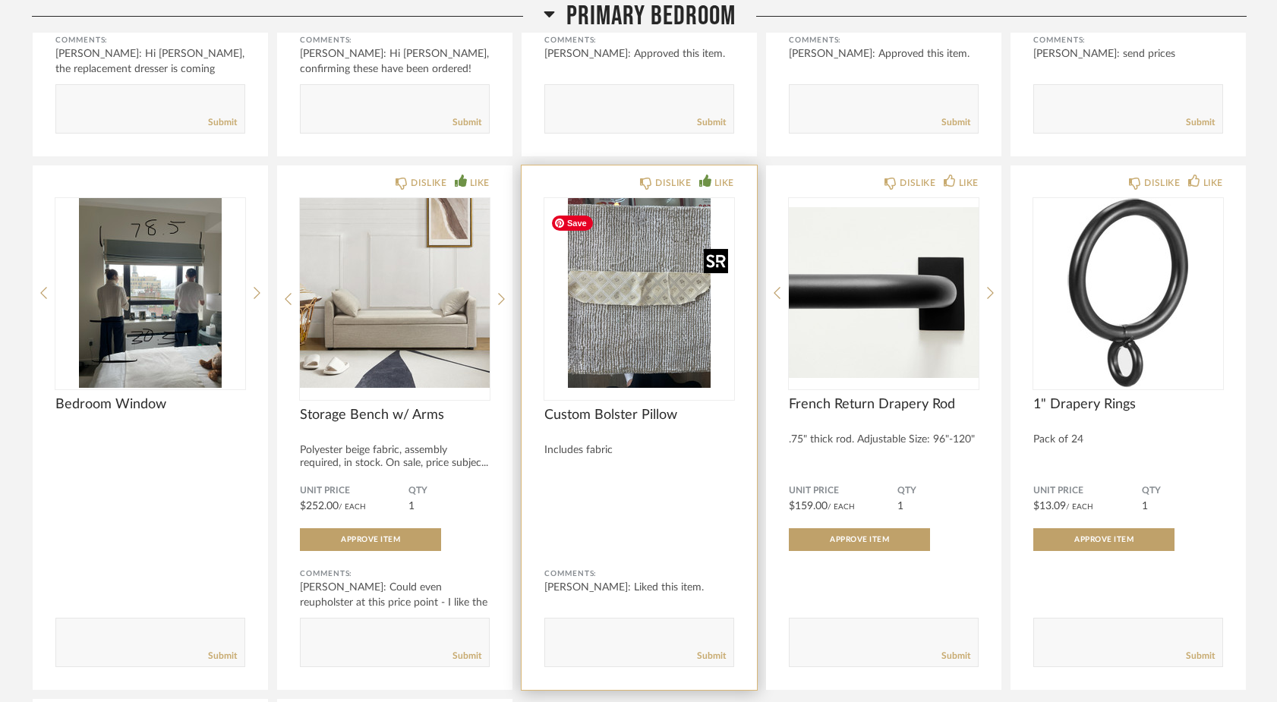
click at [641, 348] on img "0" at bounding box center [639, 293] width 190 height 190
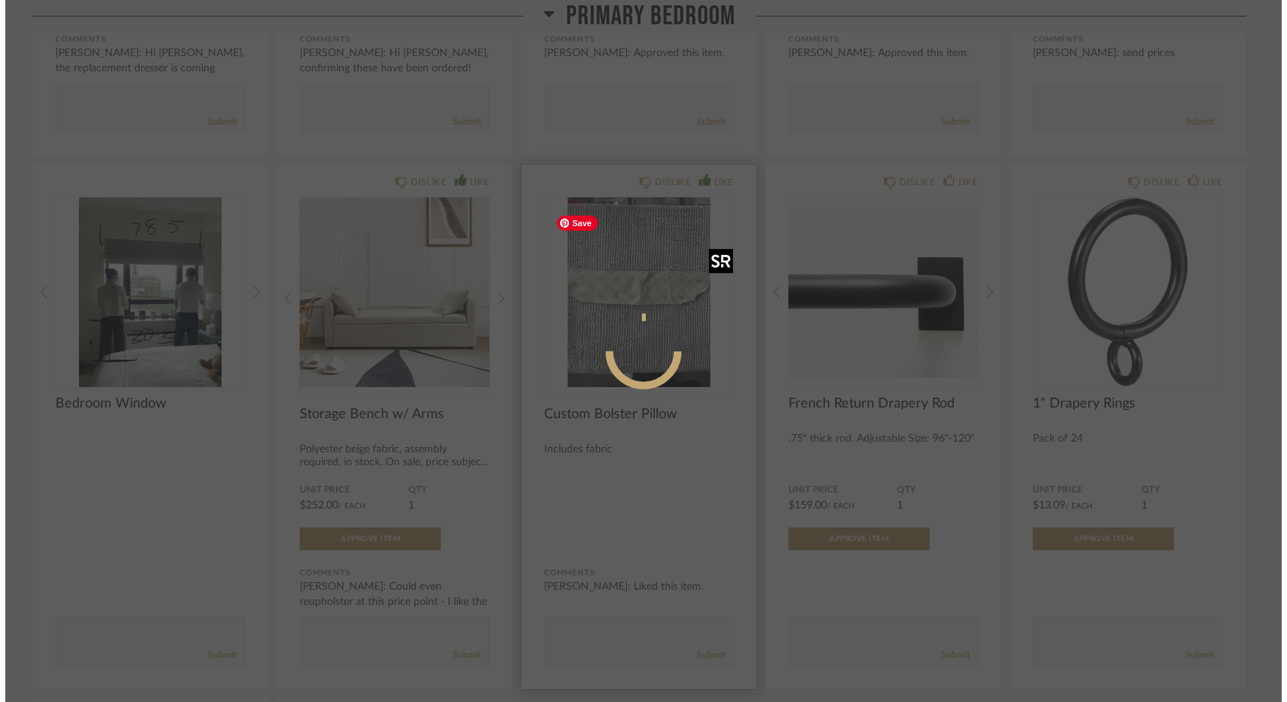
scroll to position [0, 0]
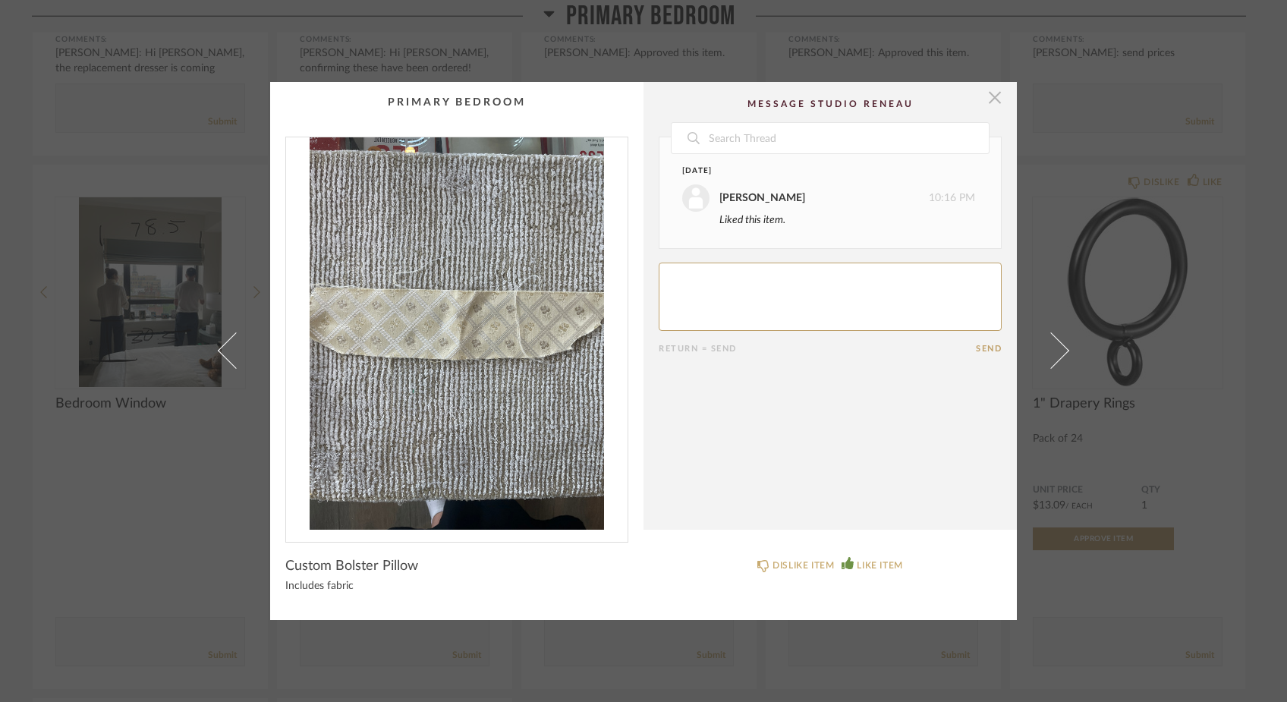
click at [995, 100] on span "button" at bounding box center [995, 97] width 30 height 30
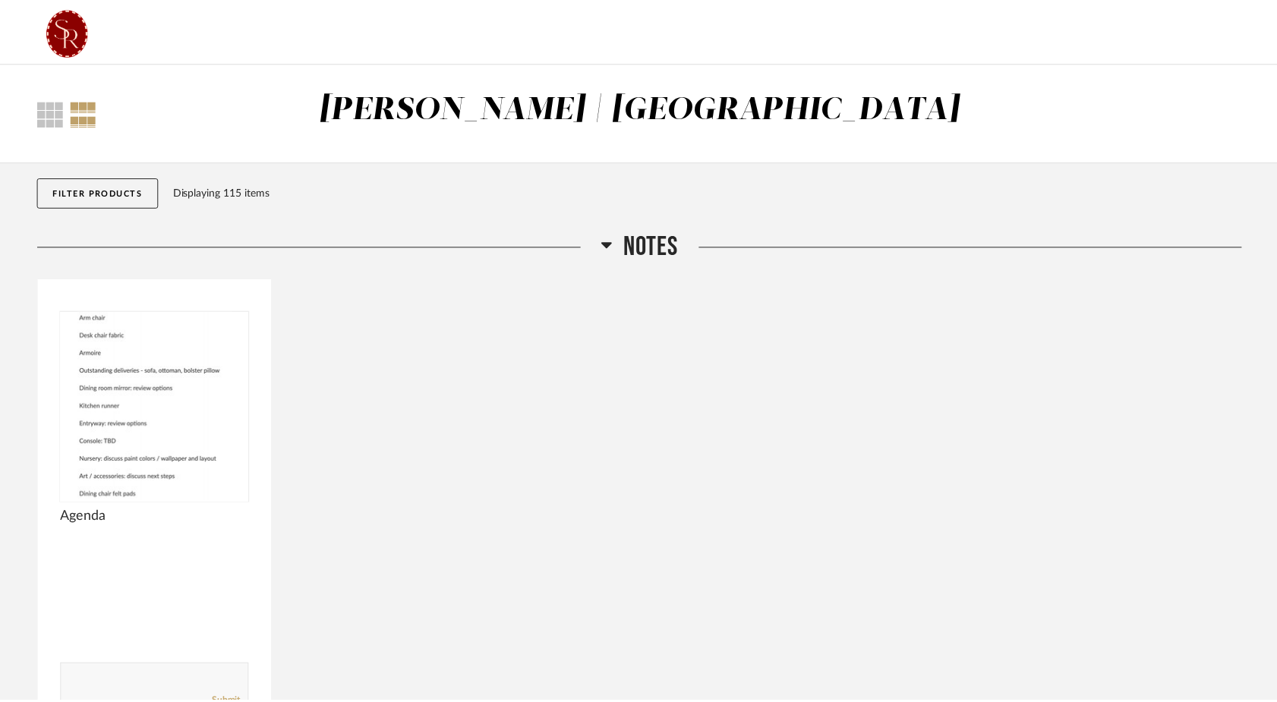
scroll to position [9138, 0]
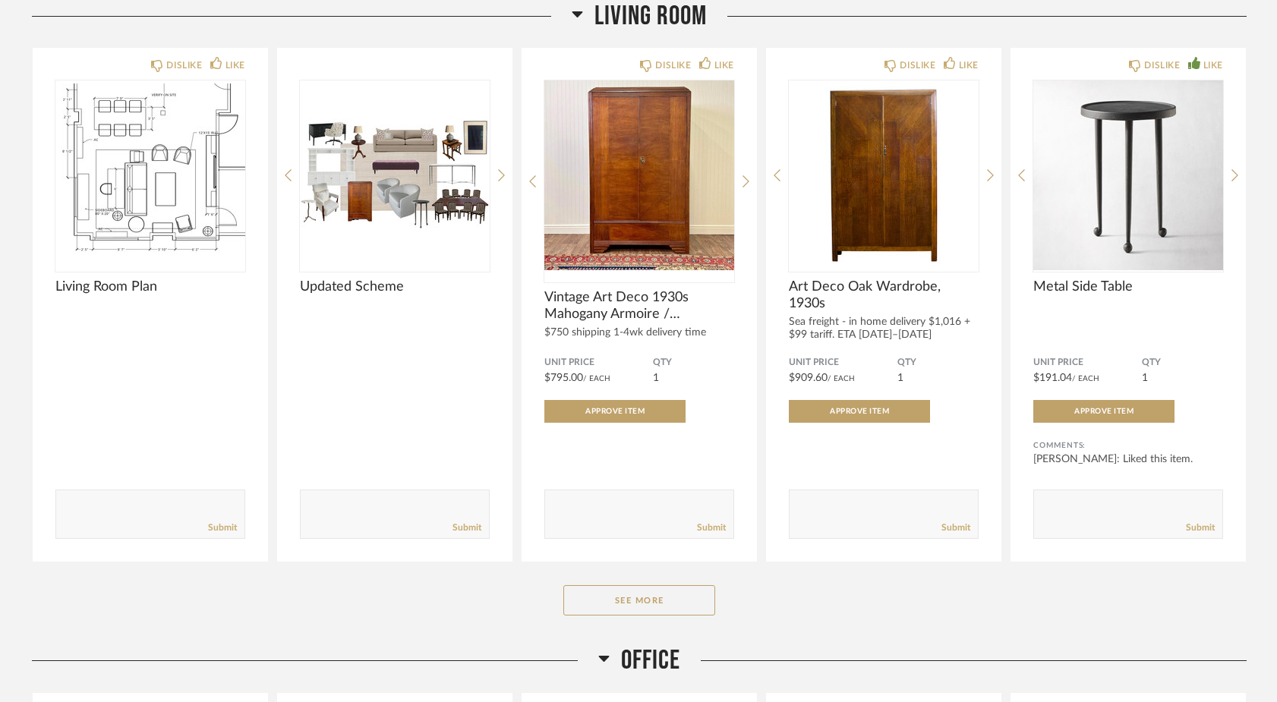
scroll to position [1974, 0]
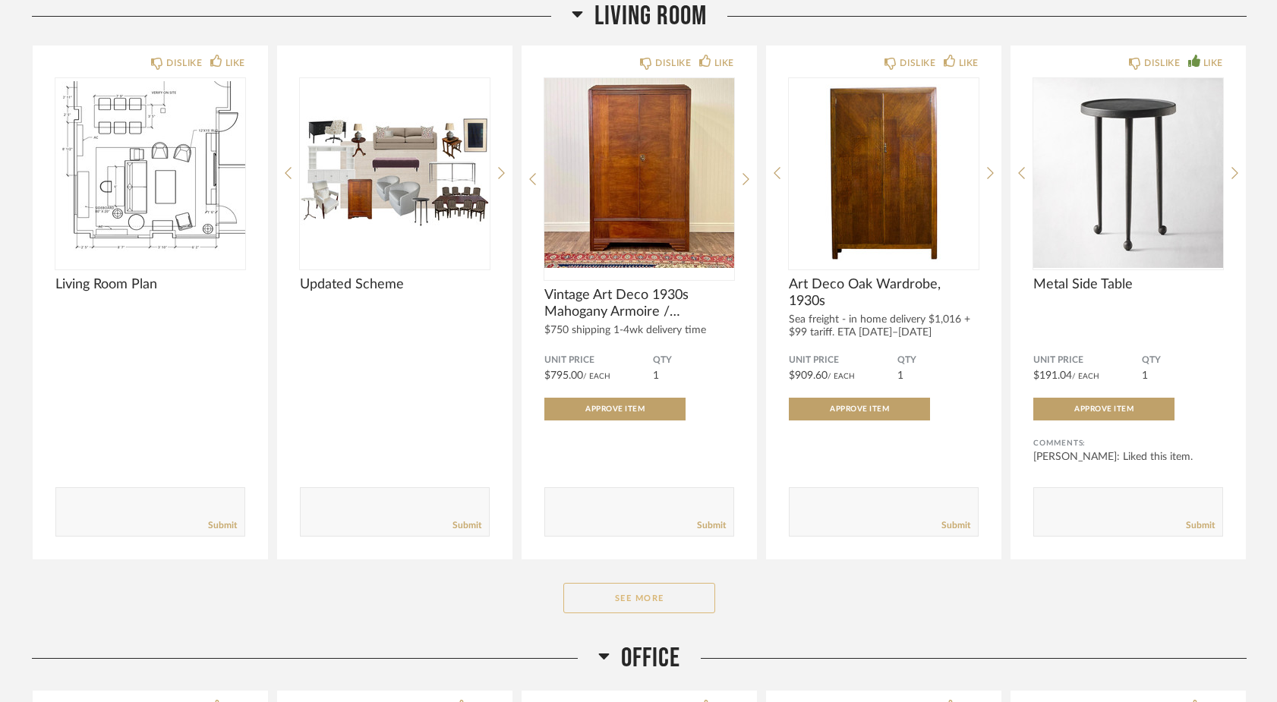
click at [628, 607] on button "See More" at bounding box center [639, 598] width 152 height 30
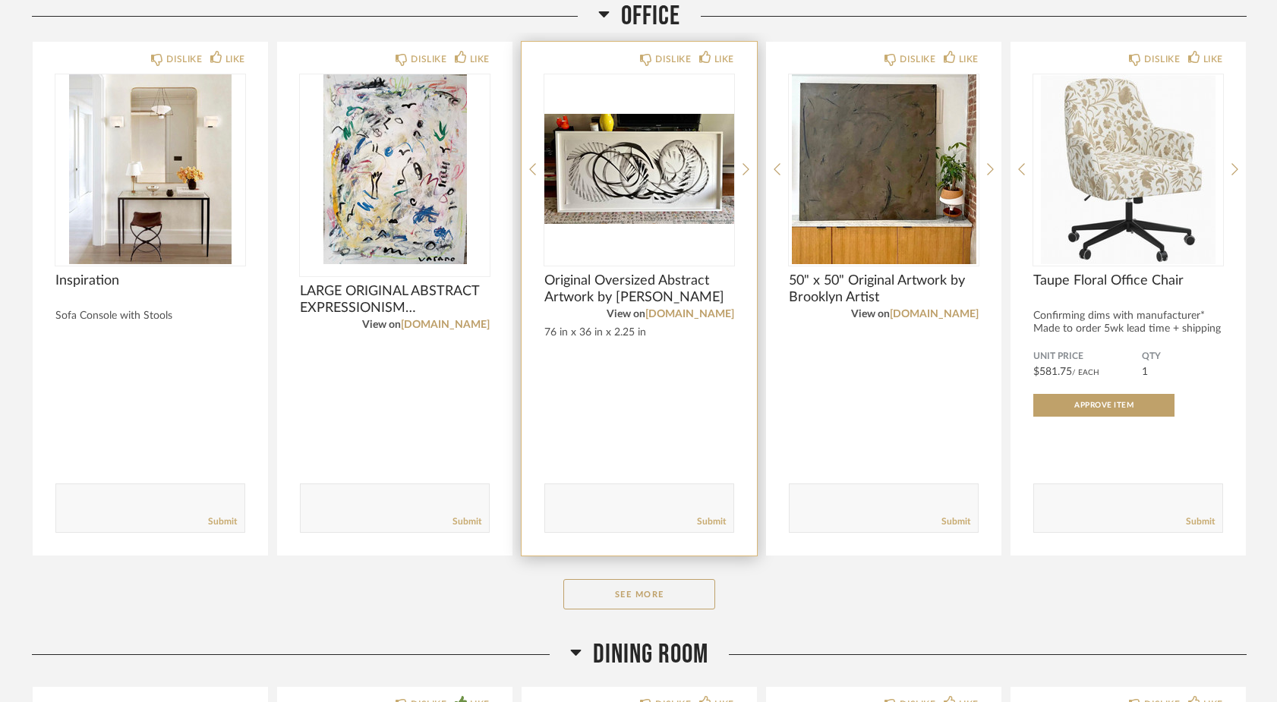
scroll to position [4209, 0]
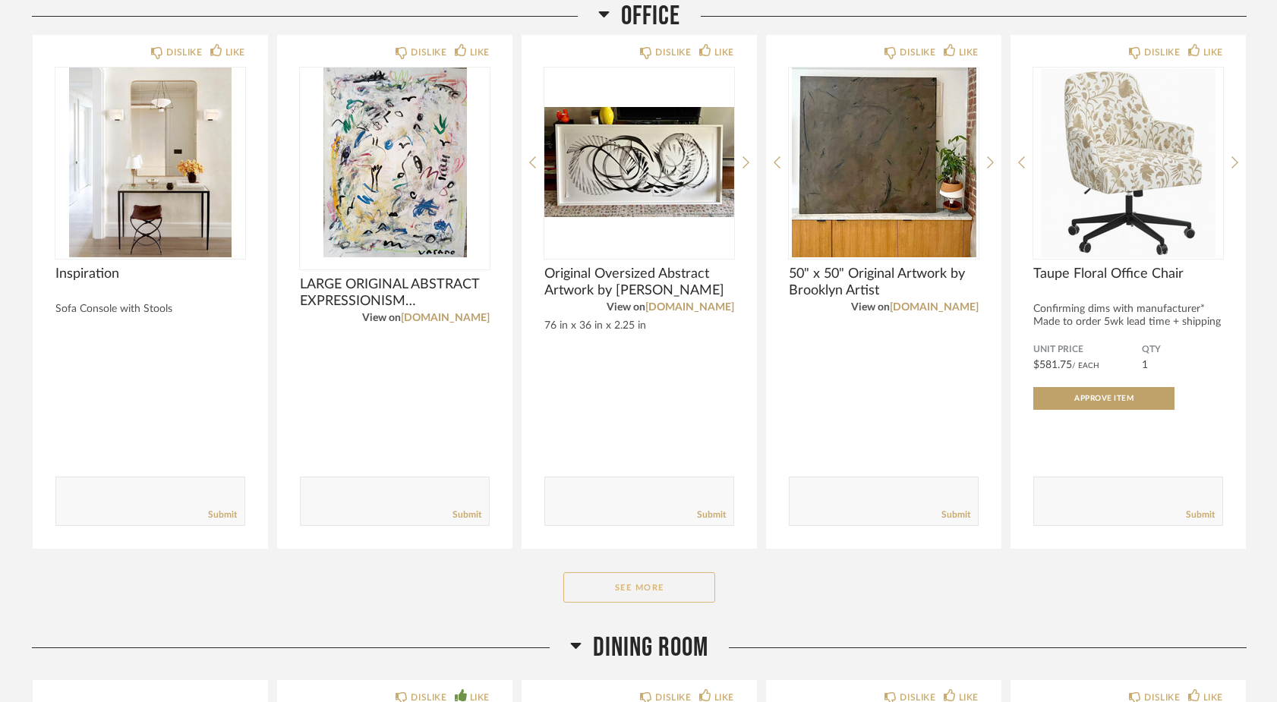
click at [605, 595] on button "See More" at bounding box center [639, 587] width 152 height 30
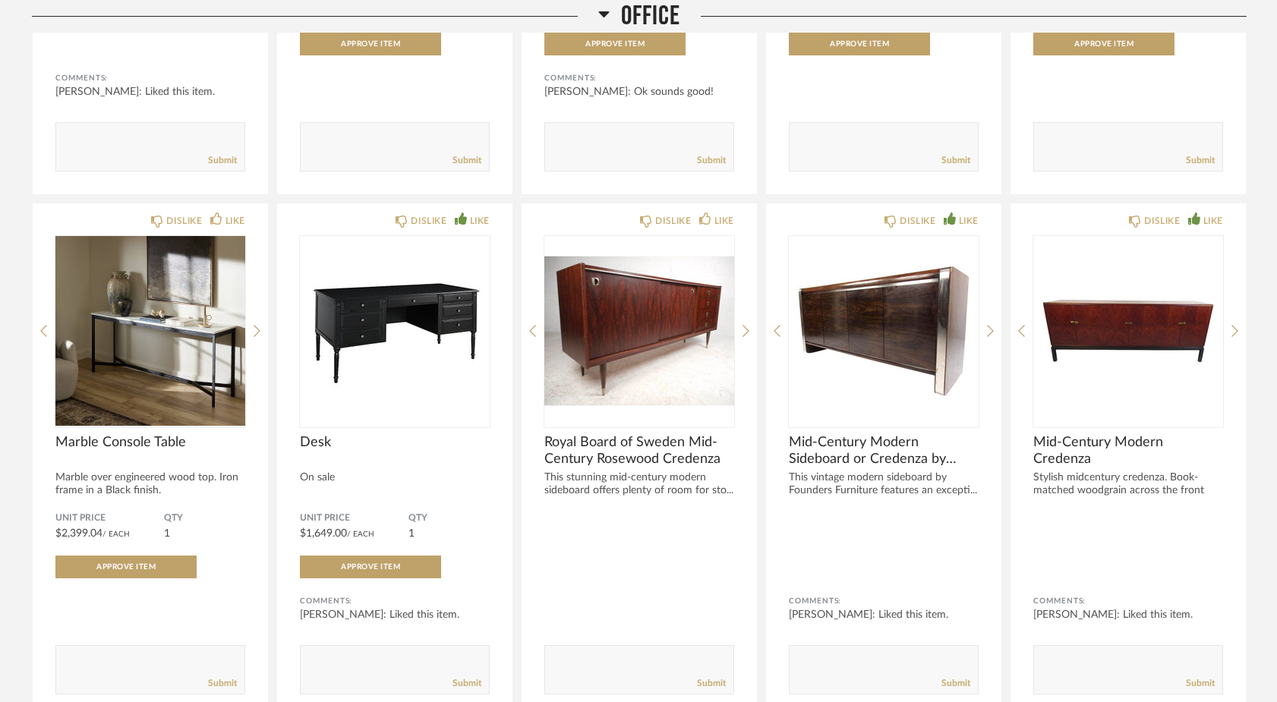
scroll to position [5638, 0]
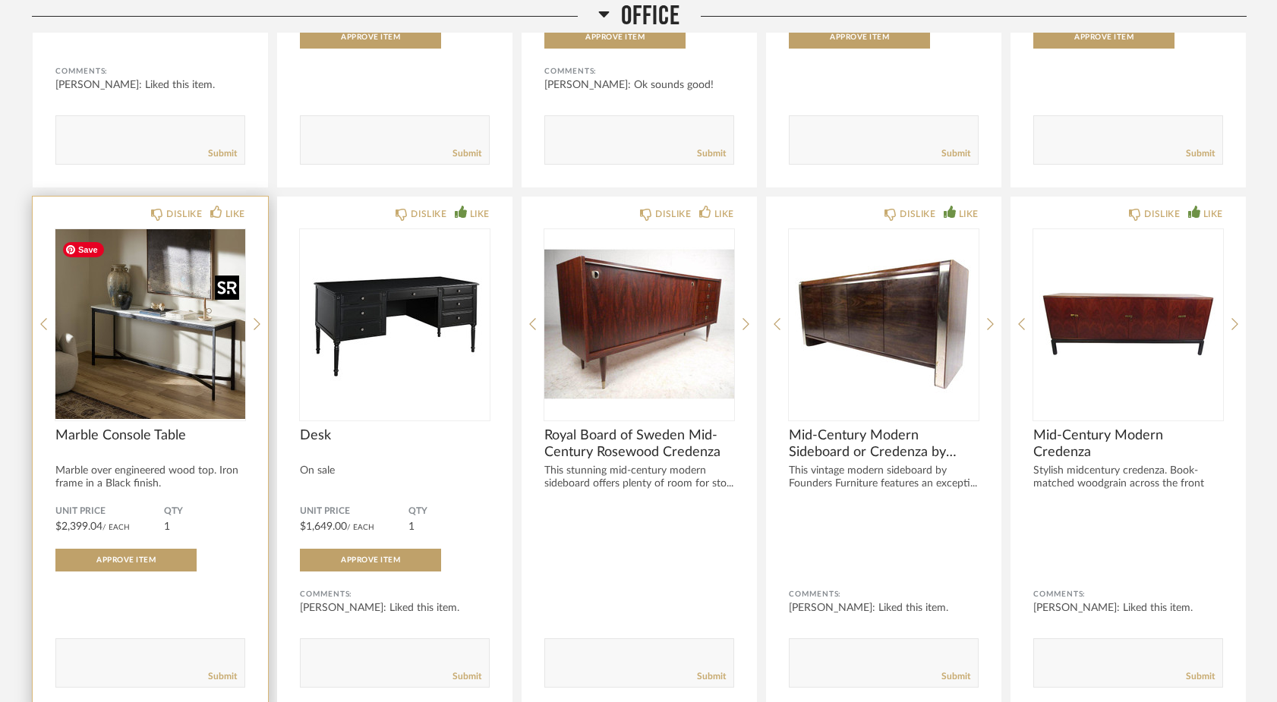
click at [225, 350] on div at bounding box center [150, 324] width 190 height 190
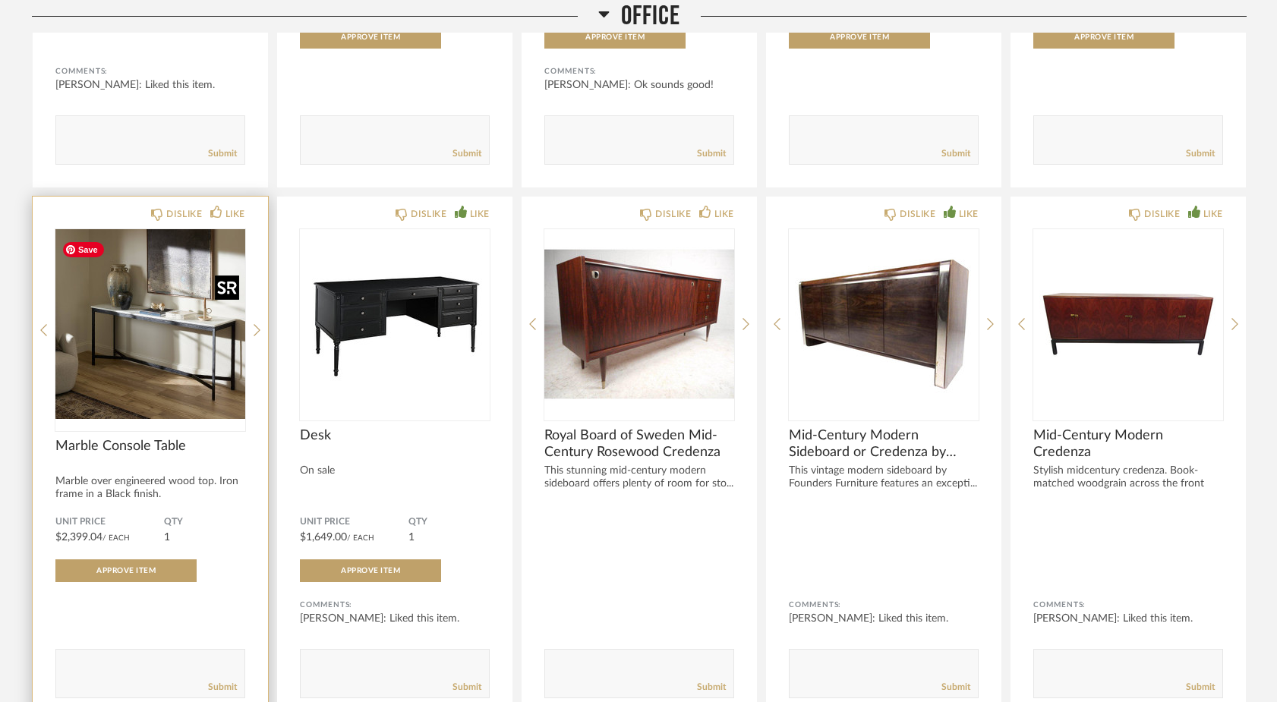
click at [189, 386] on img "0" at bounding box center [150, 324] width 190 height 190
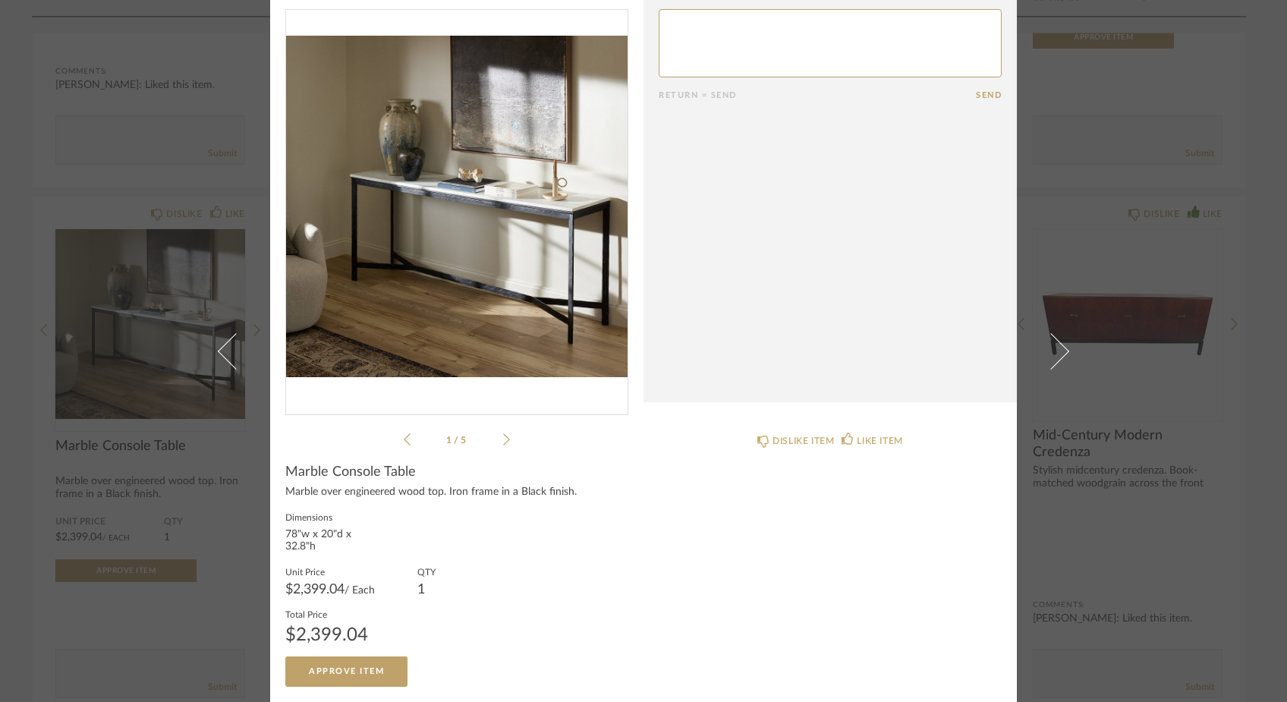
scroll to position [0, 0]
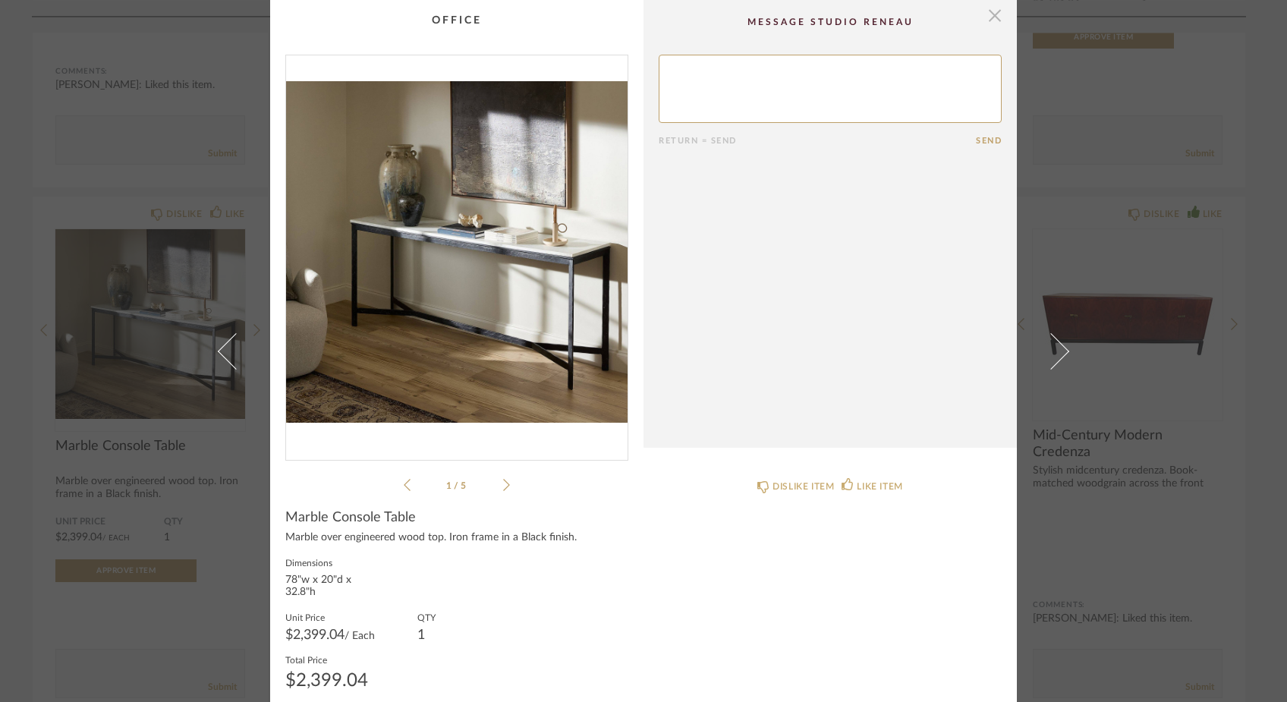
click at [992, 17] on span "button" at bounding box center [995, 15] width 30 height 30
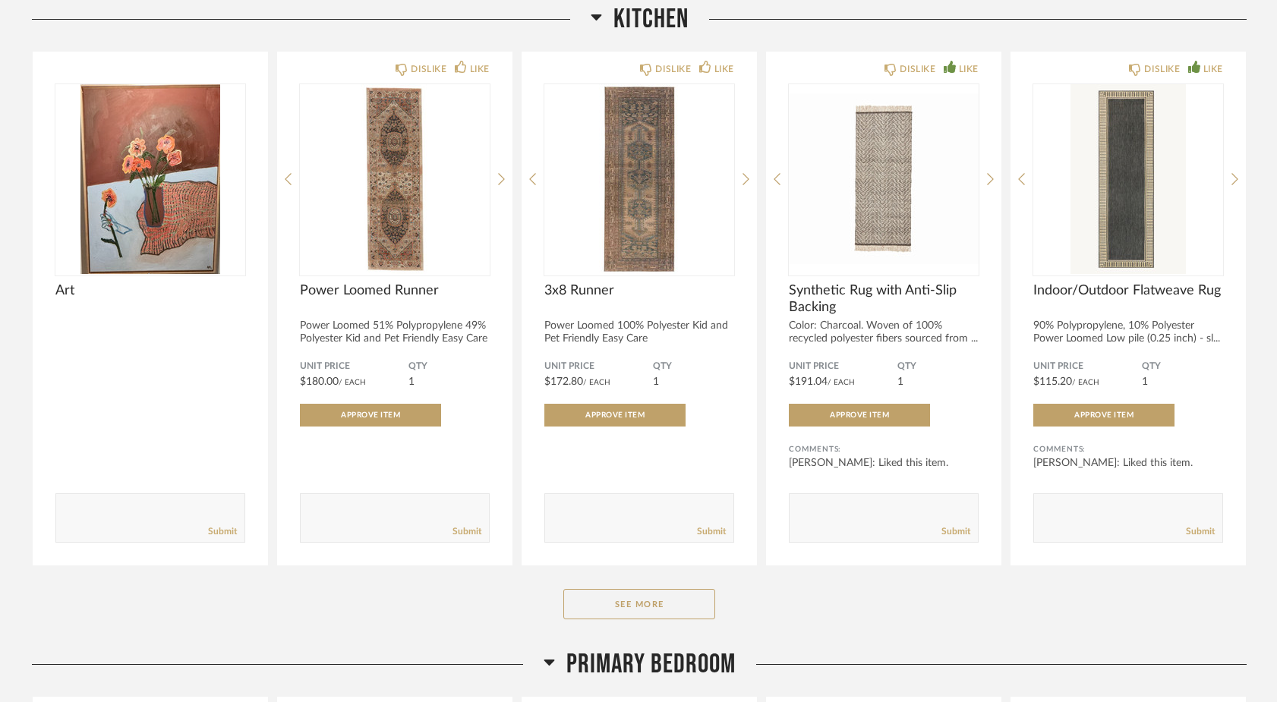
scroll to position [7608, 0]
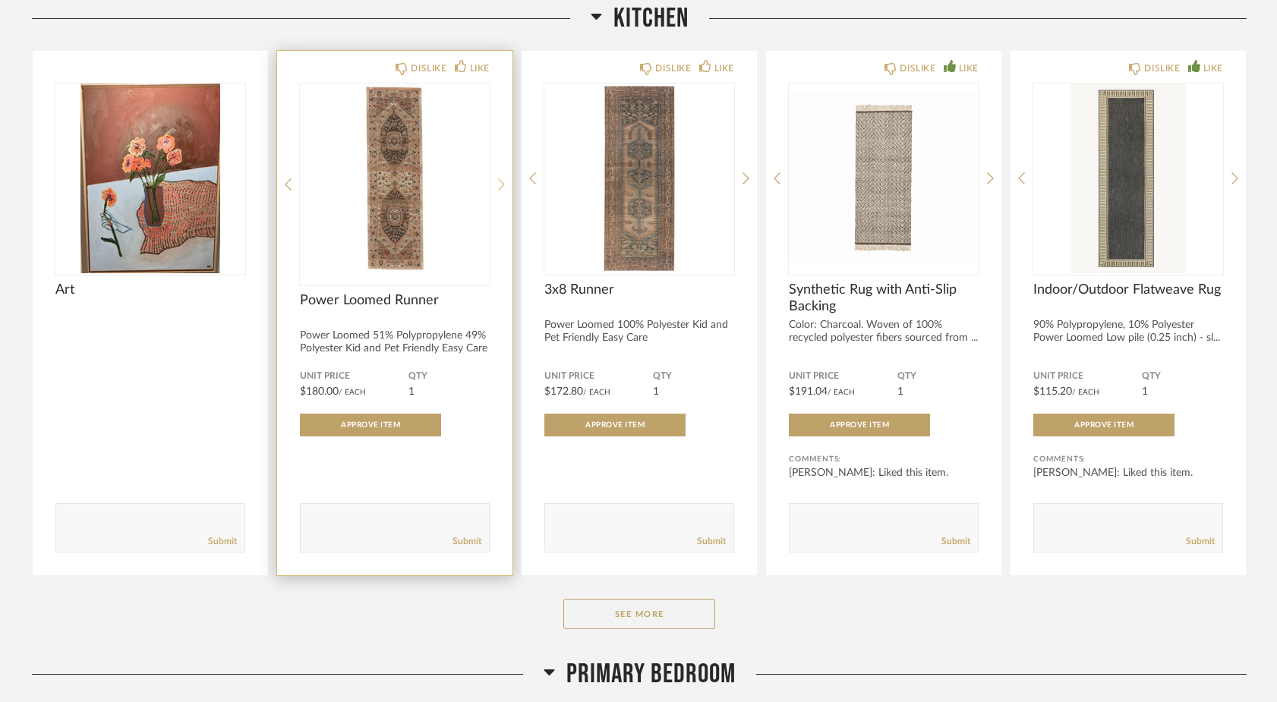
click at [500, 191] on icon at bounding box center [501, 185] width 7 height 14
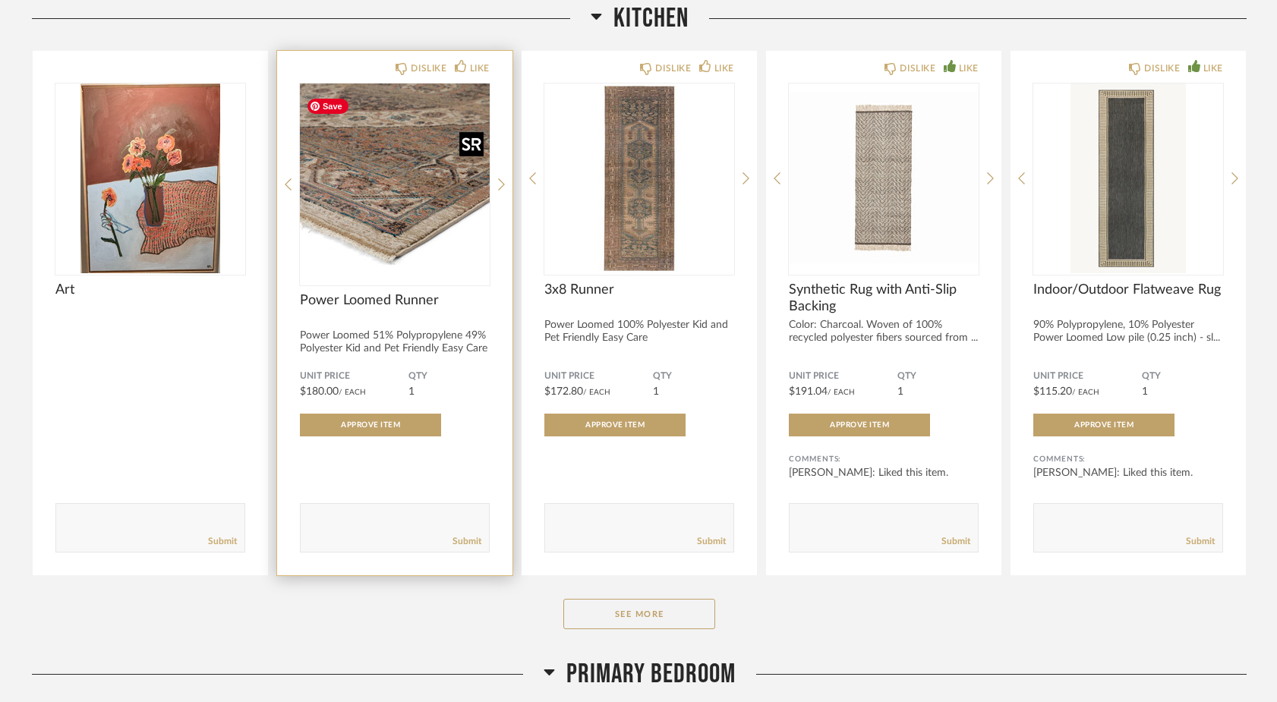
click at [427, 200] on img "1" at bounding box center [395, 179] width 190 height 190
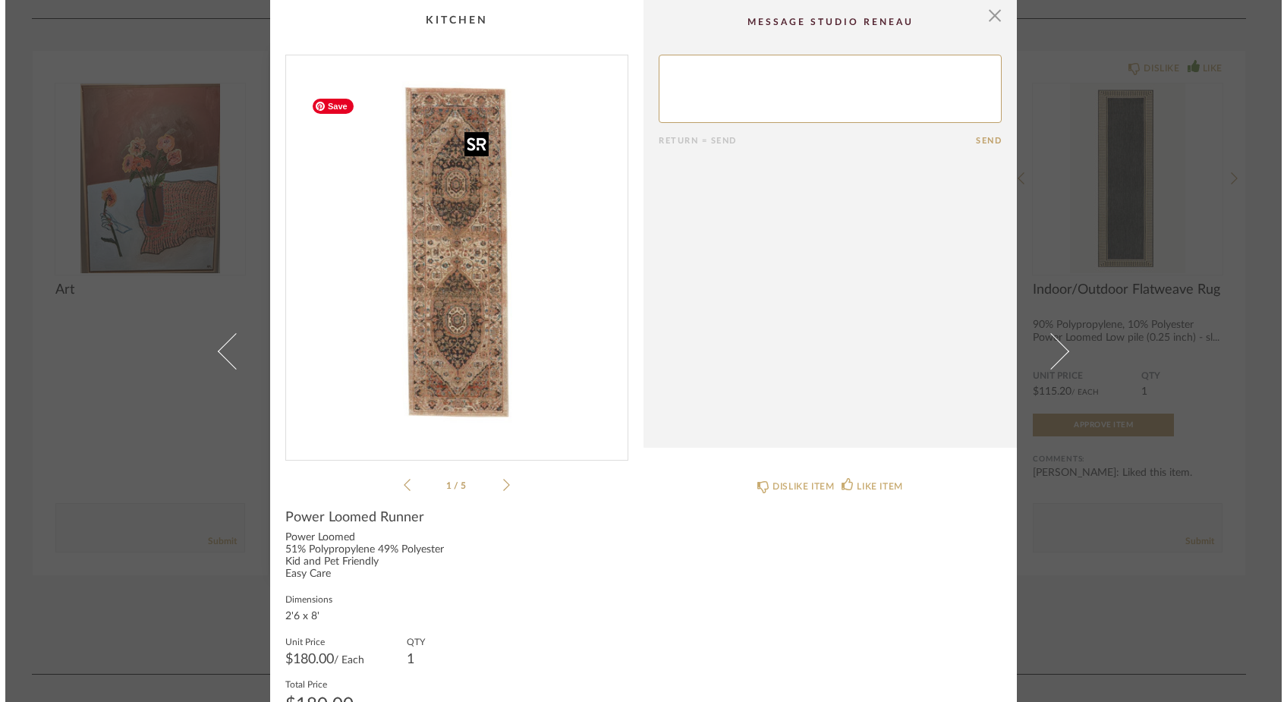
scroll to position [0, 0]
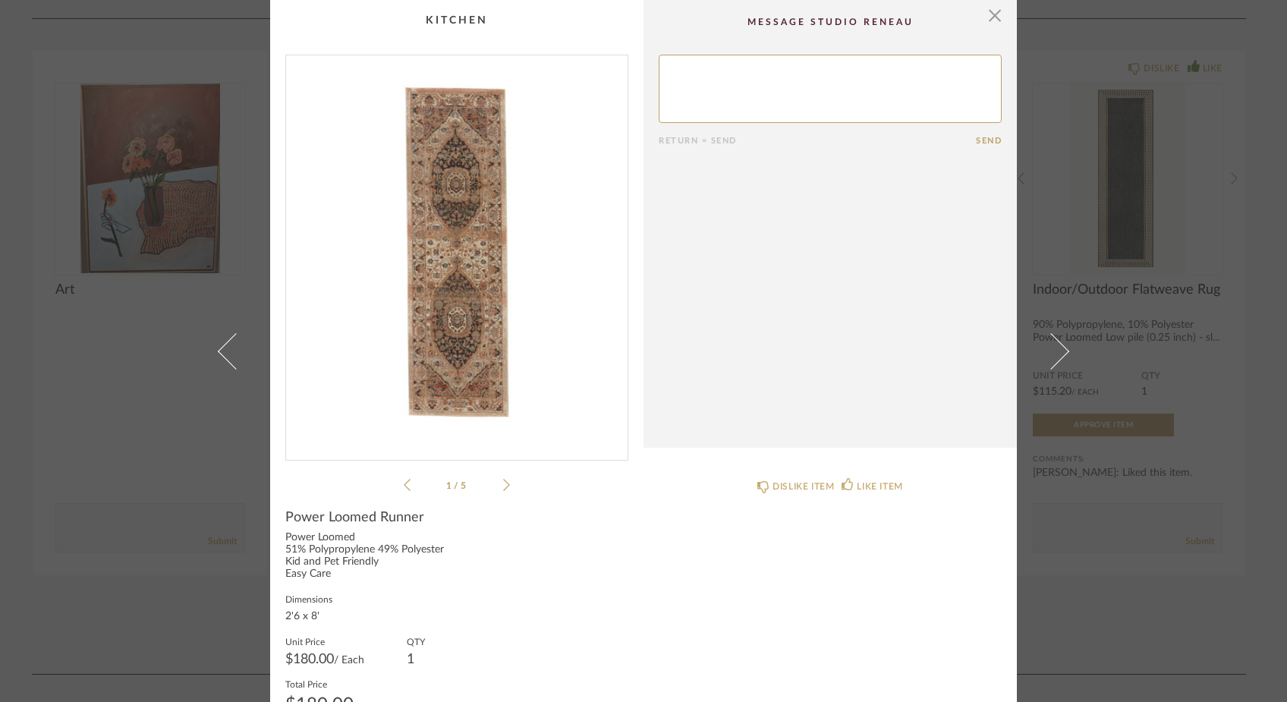
click at [444, 249] on img "0" at bounding box center [457, 251] width 342 height 392
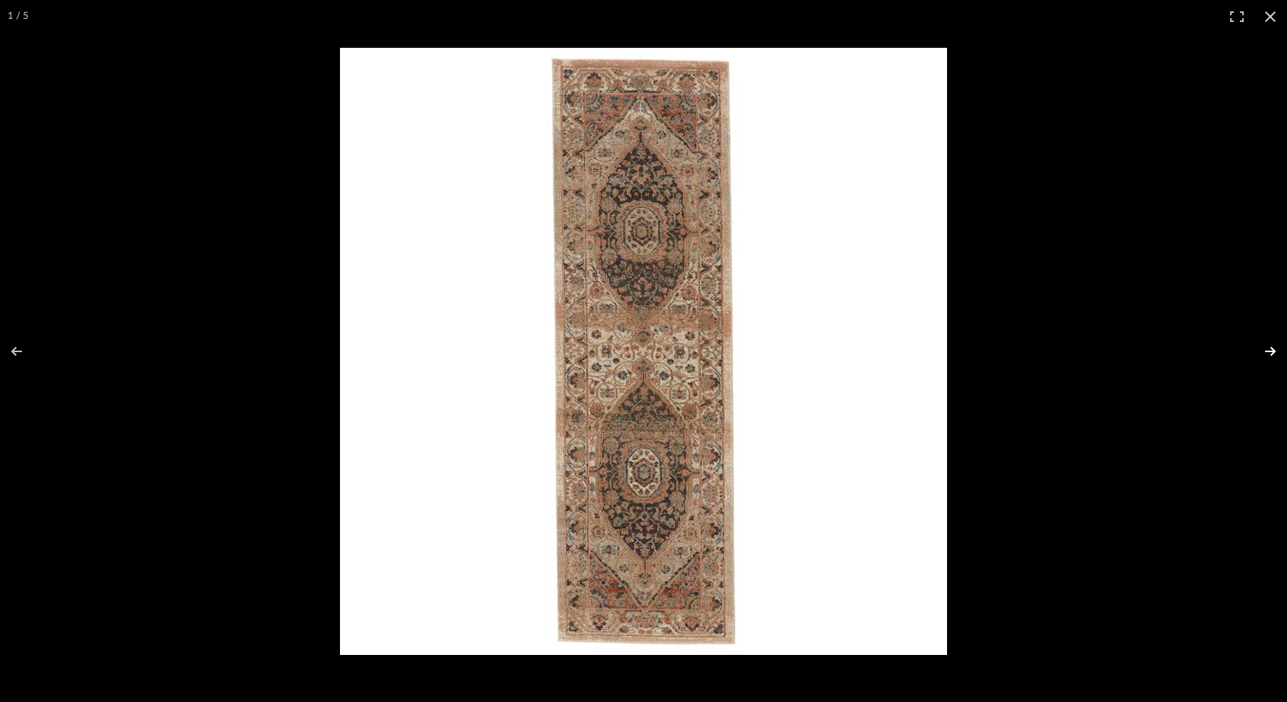
click at [1276, 350] on button at bounding box center [1260, 352] width 53 height 76
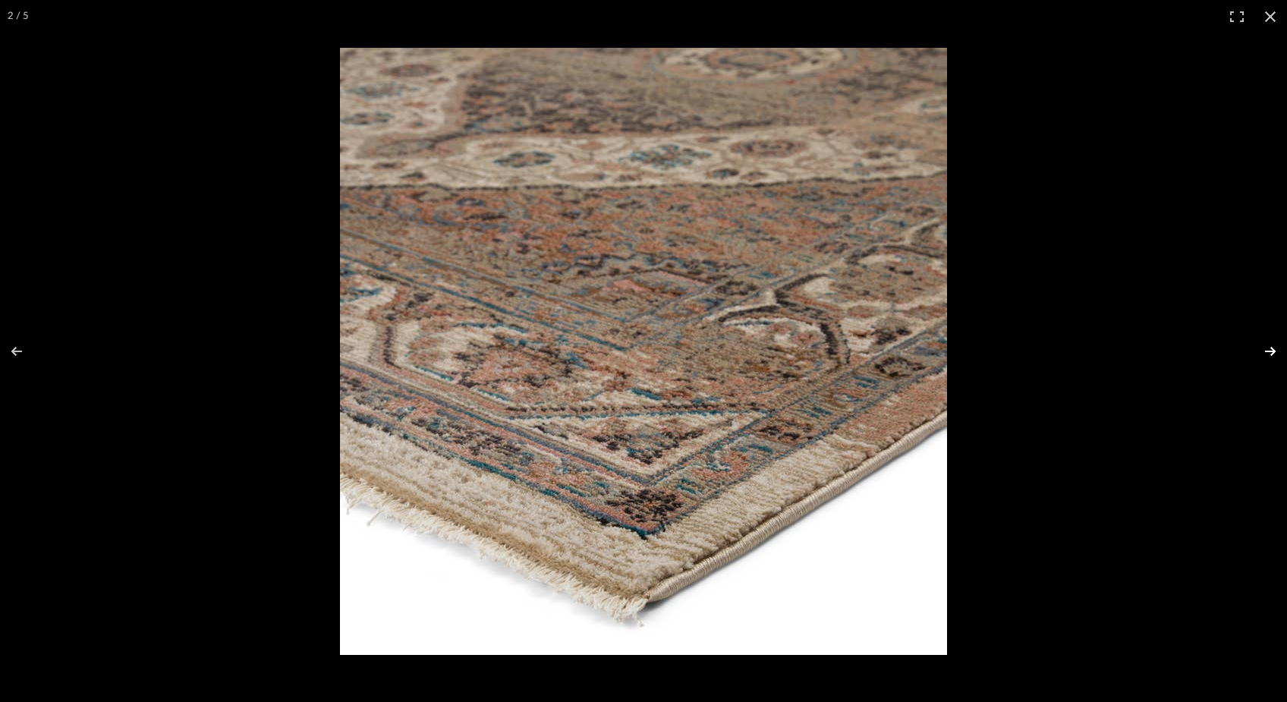
click at [1276, 350] on button at bounding box center [1260, 352] width 53 height 76
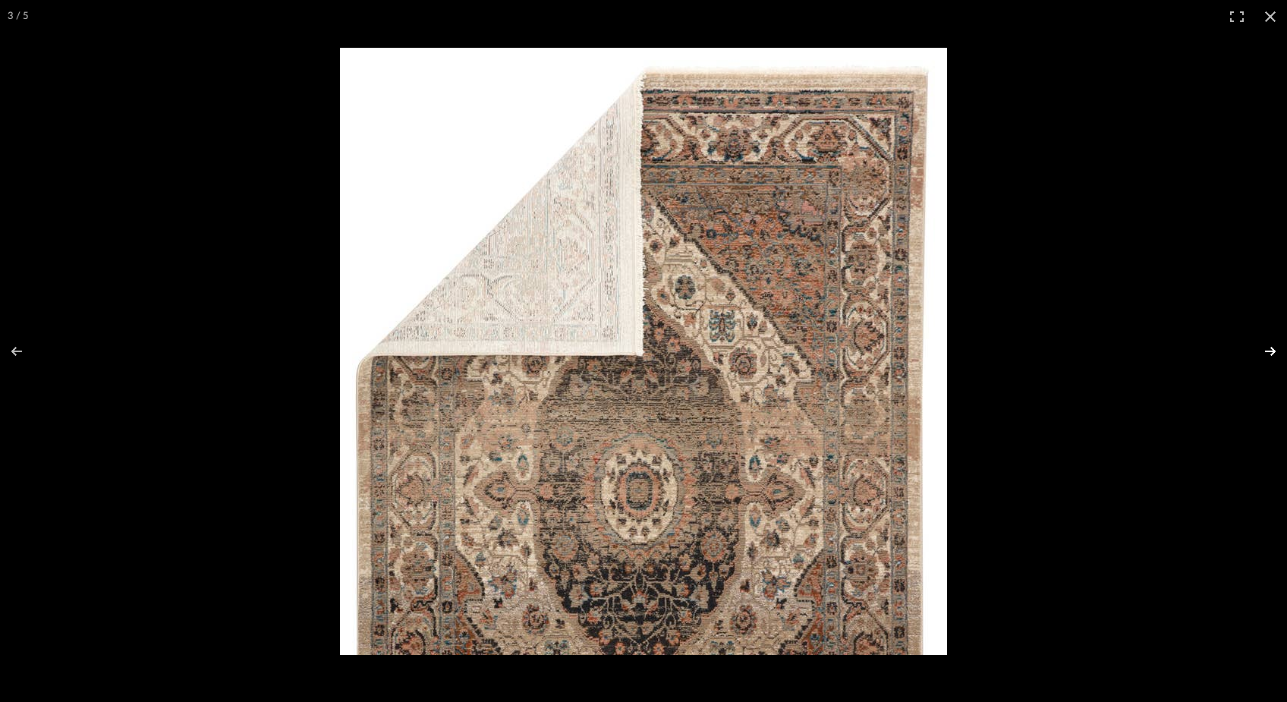
click at [1276, 350] on button at bounding box center [1260, 352] width 53 height 76
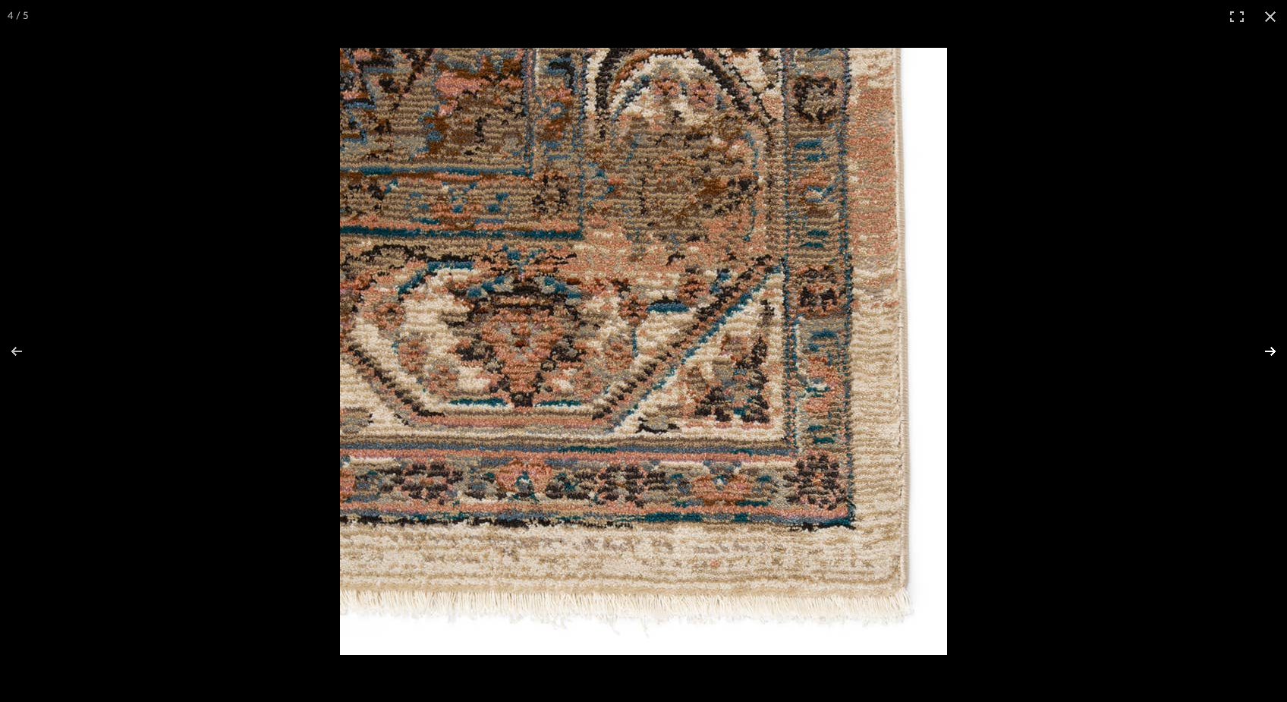
click at [1276, 350] on button at bounding box center [1260, 352] width 53 height 76
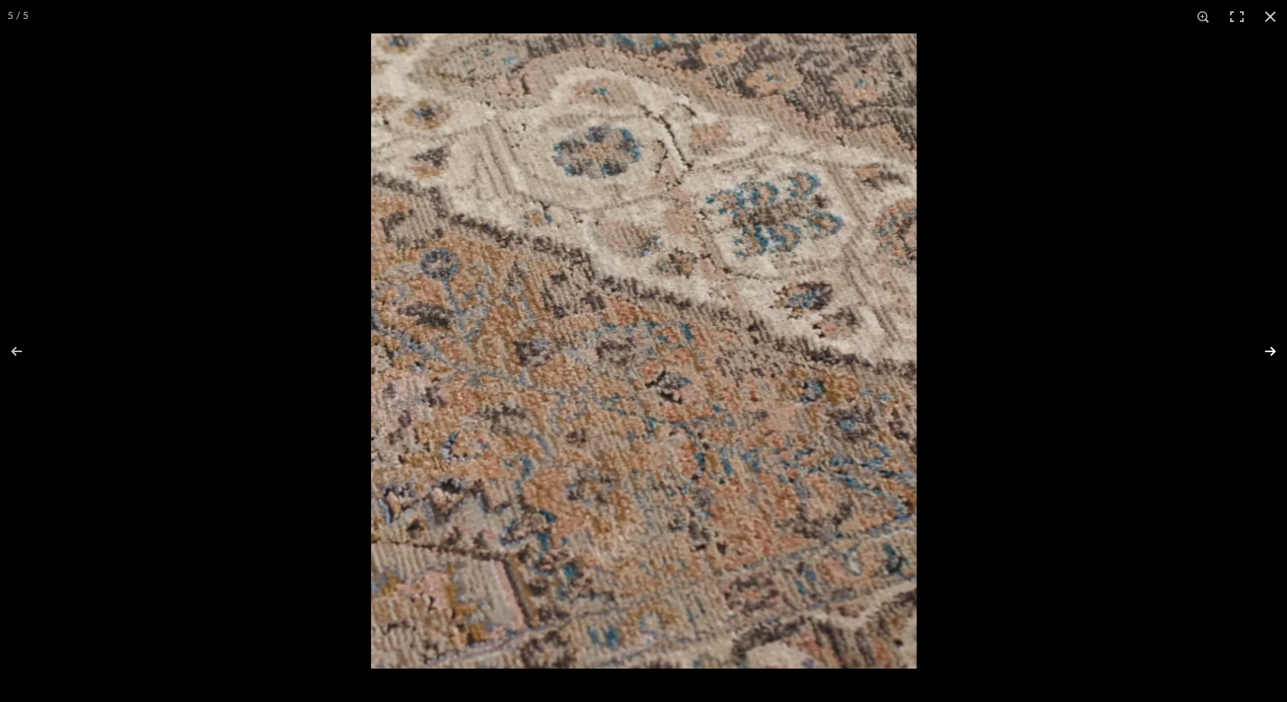
click at [1276, 350] on button at bounding box center [1260, 352] width 53 height 76
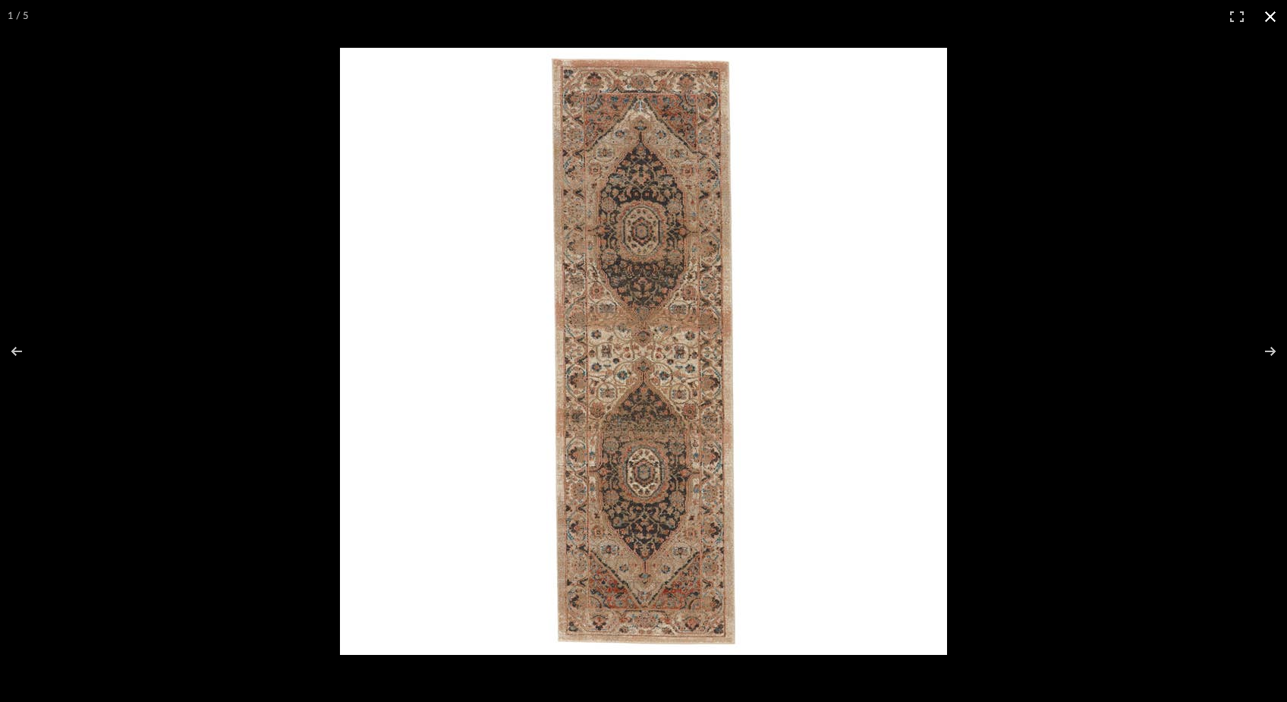
click at [1275, 16] on button at bounding box center [1270, 16] width 33 height 33
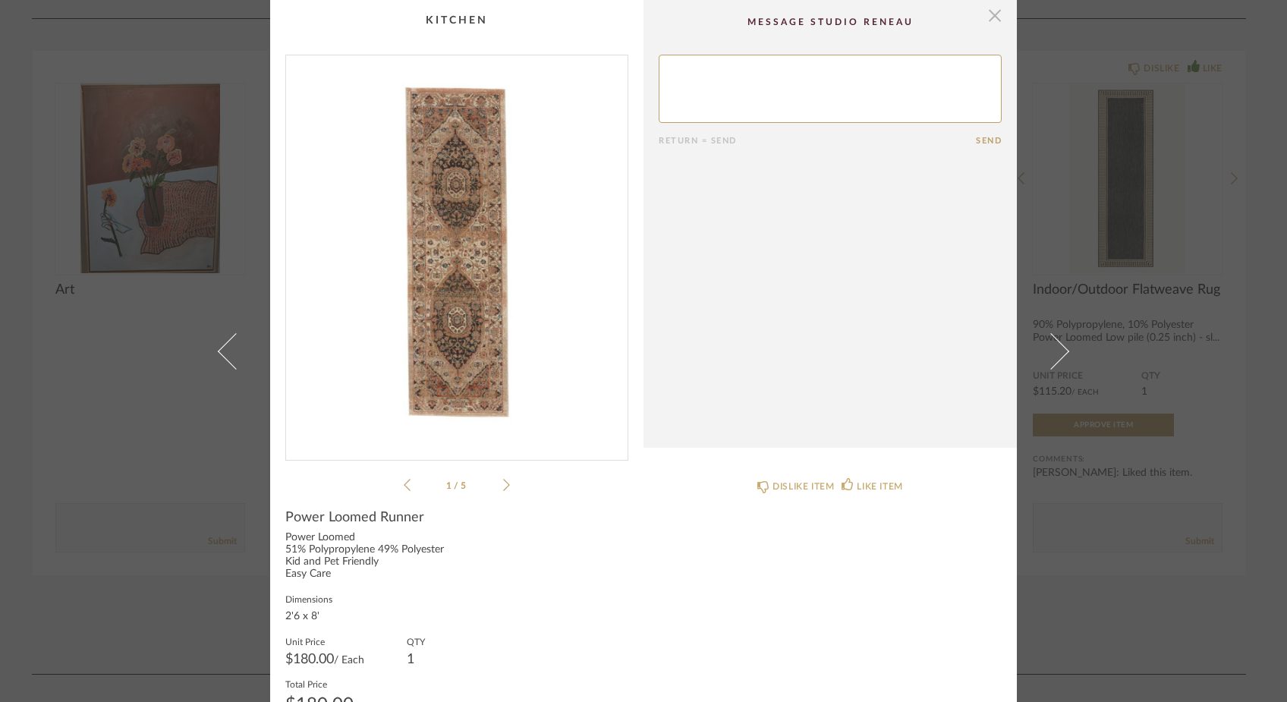
click at [991, 13] on span "button" at bounding box center [995, 15] width 30 height 30
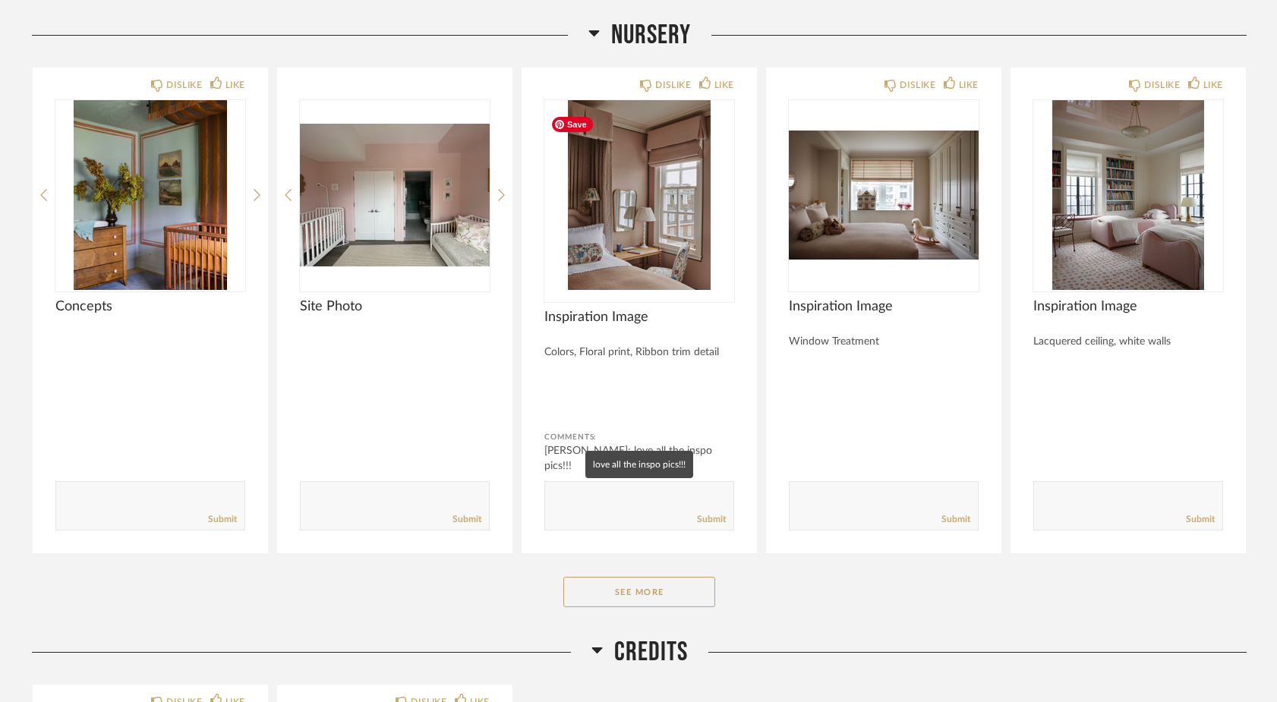
scroll to position [8917, 0]
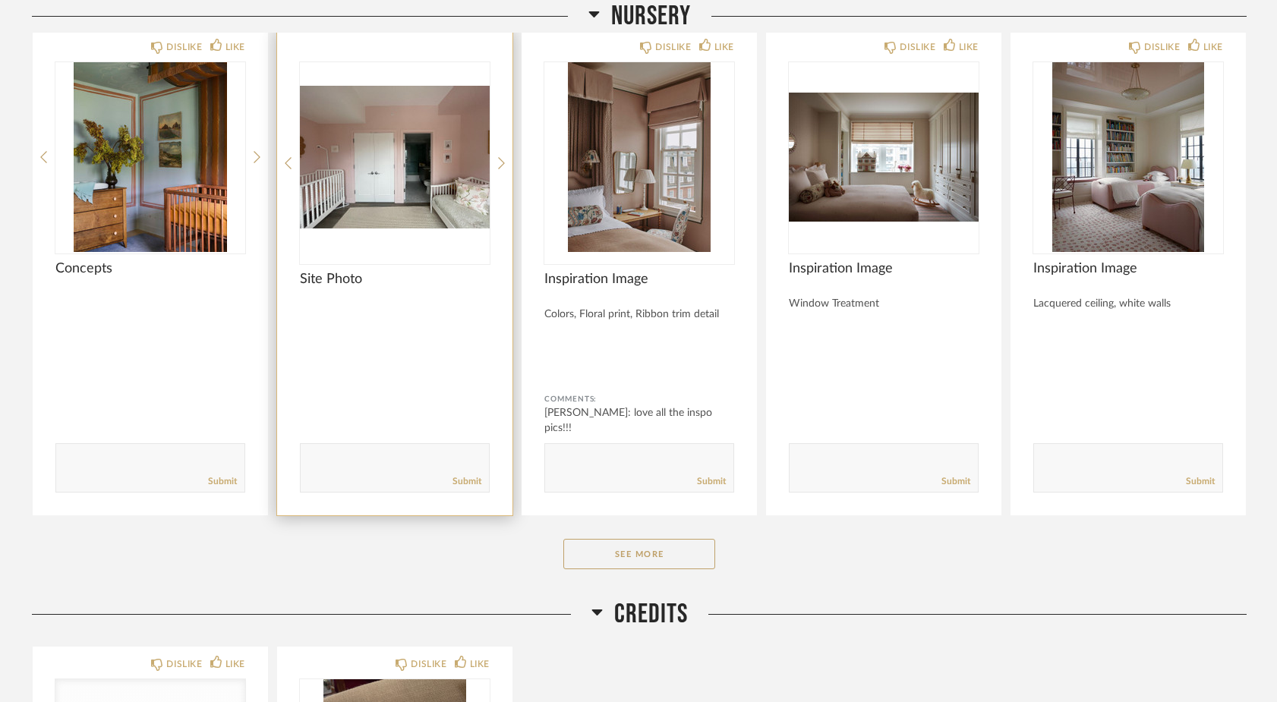
click at [420, 52] on div at bounding box center [395, 45] width 190 height 12
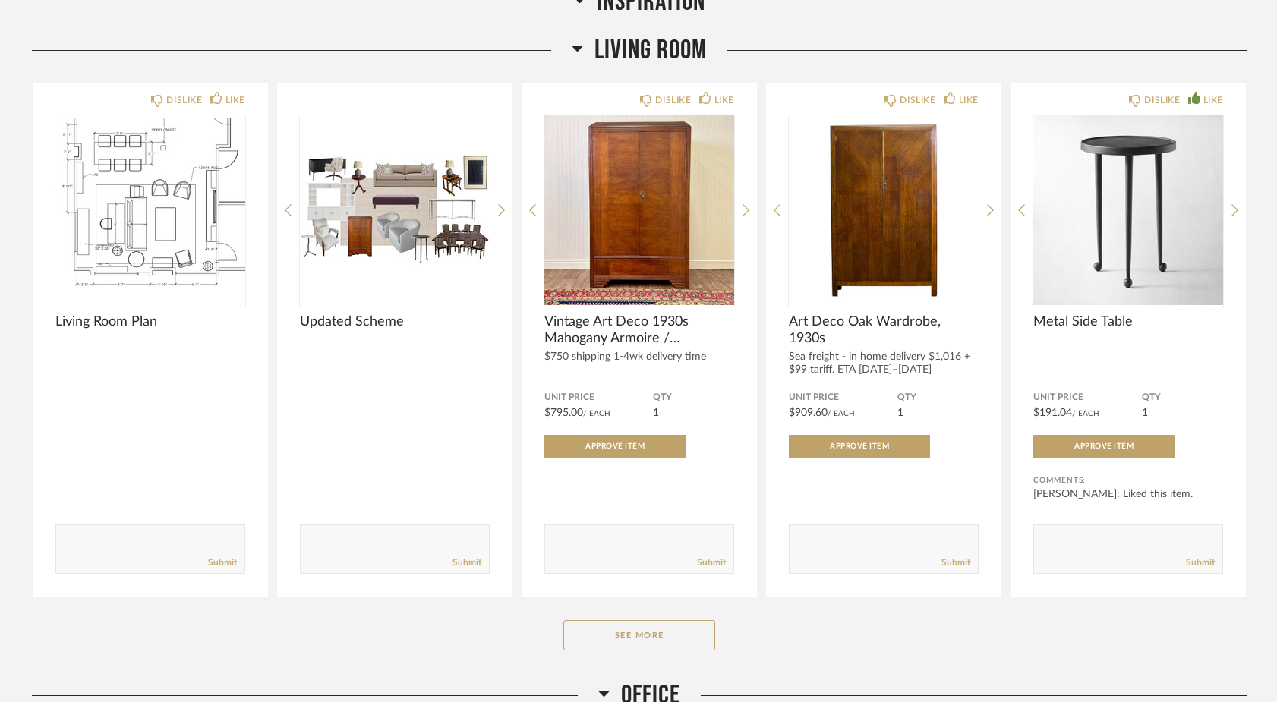
scroll to position [1938, 0]
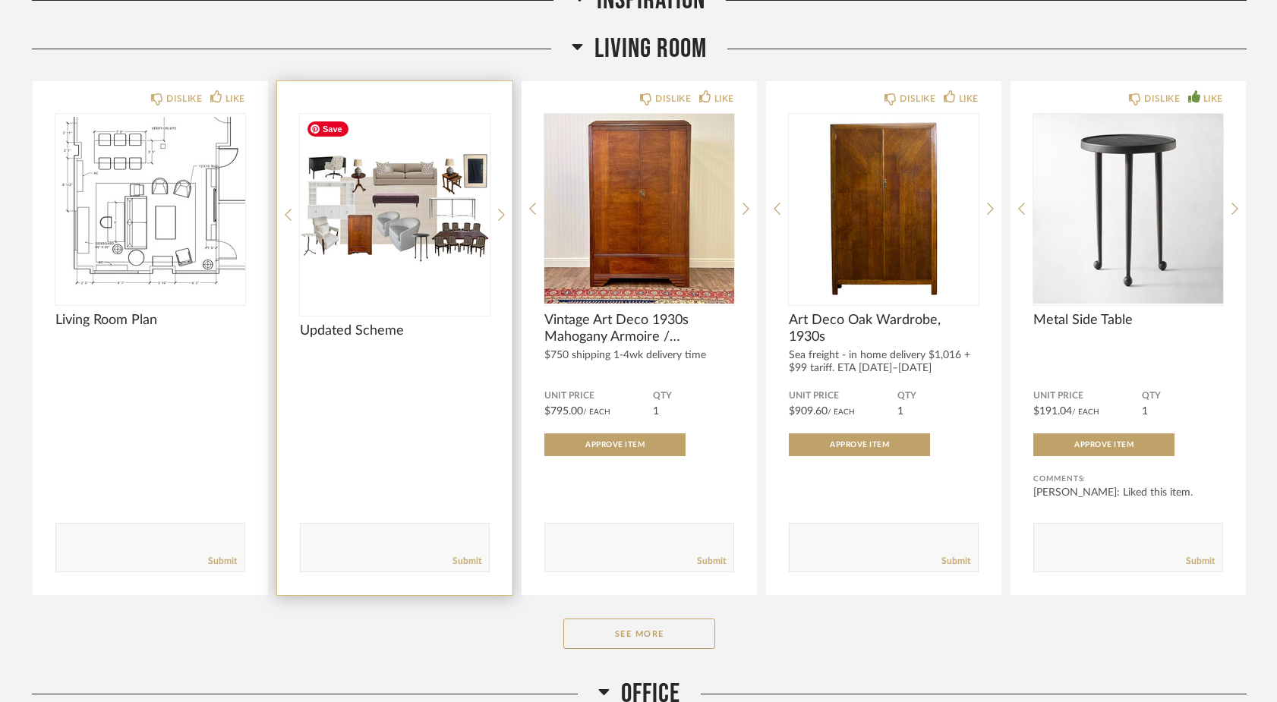
click at [0, 0] on img at bounding box center [0, 0] width 0 height 0
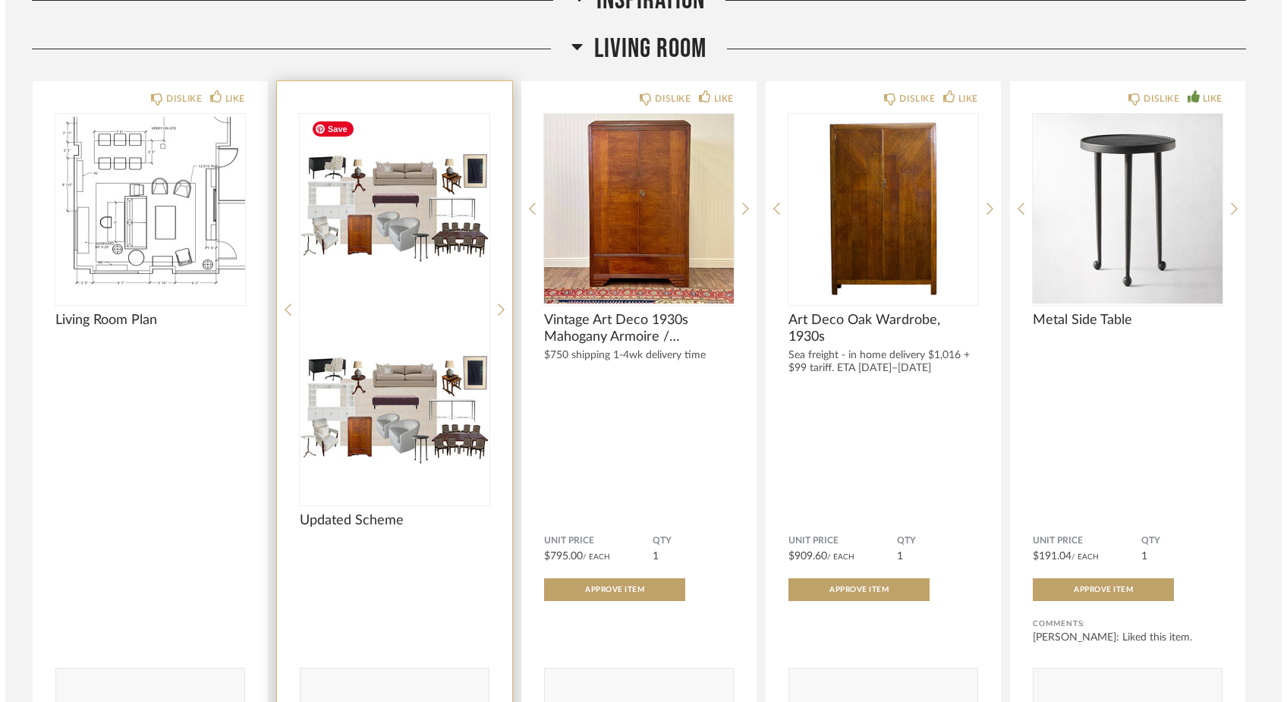
scroll to position [0, 0]
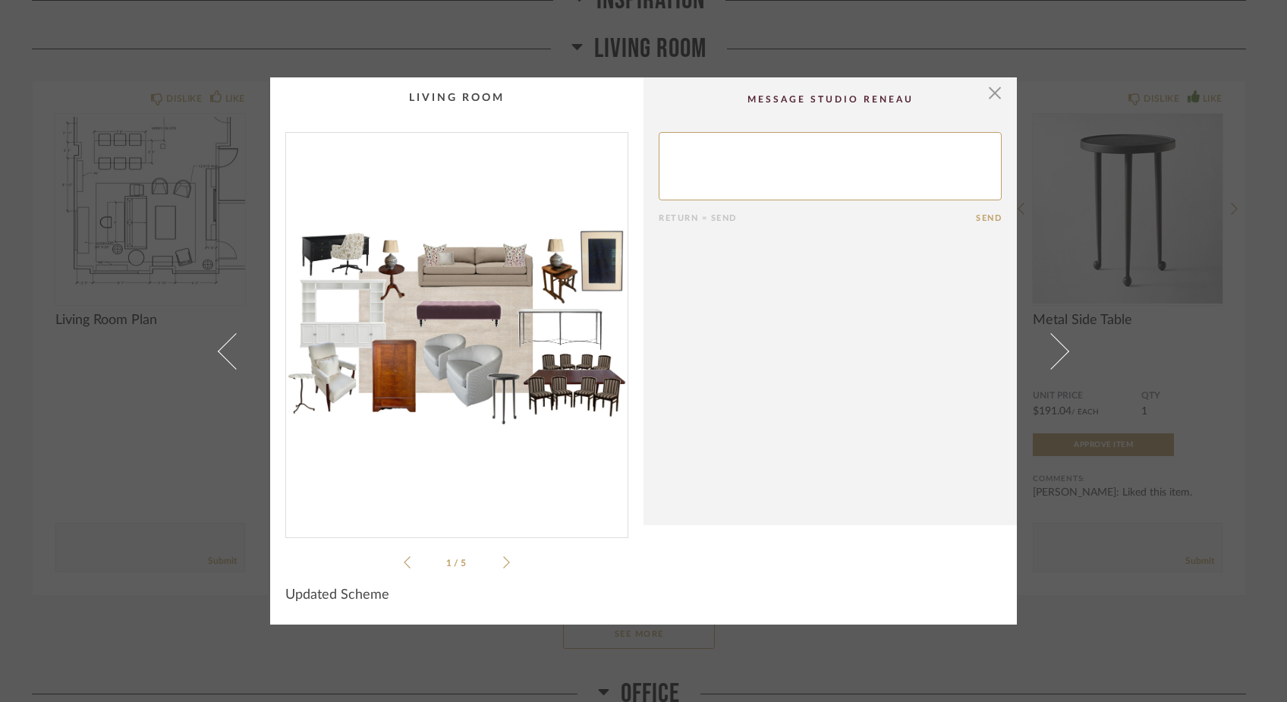
click at [434, 327] on img "0" at bounding box center [457, 329] width 342 height 392
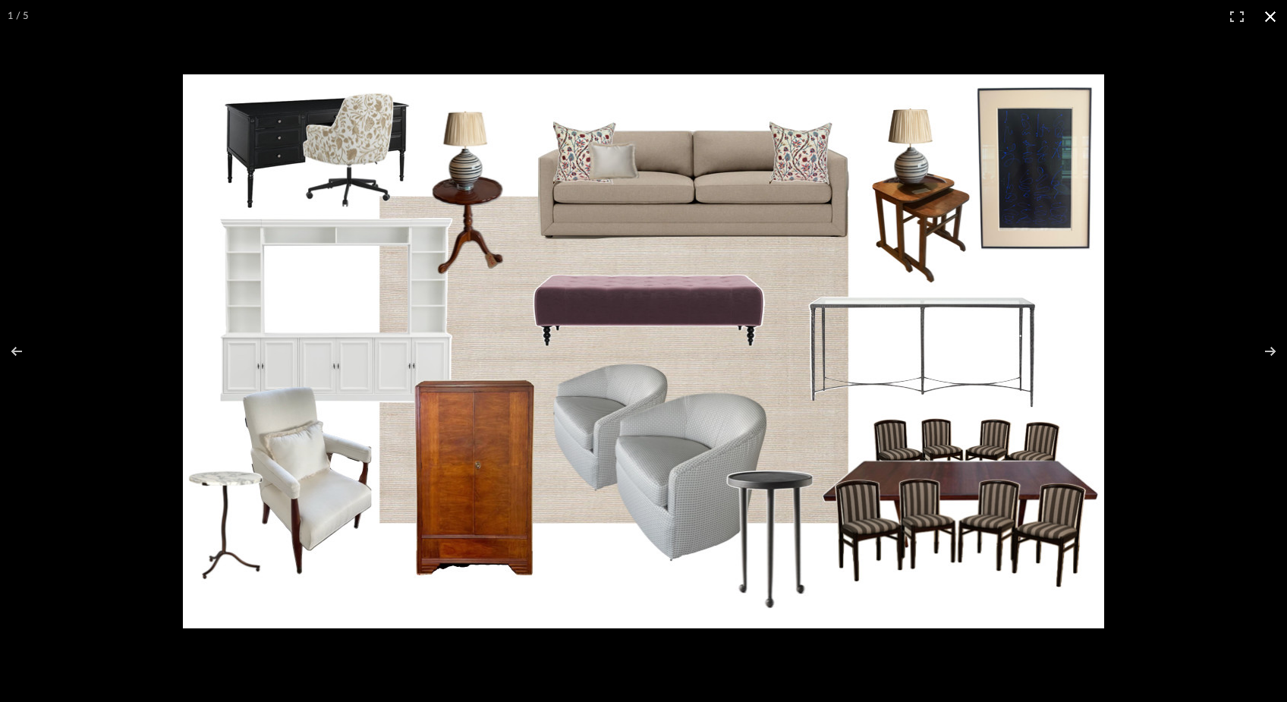
click at [1268, 17] on button at bounding box center [1270, 16] width 33 height 33
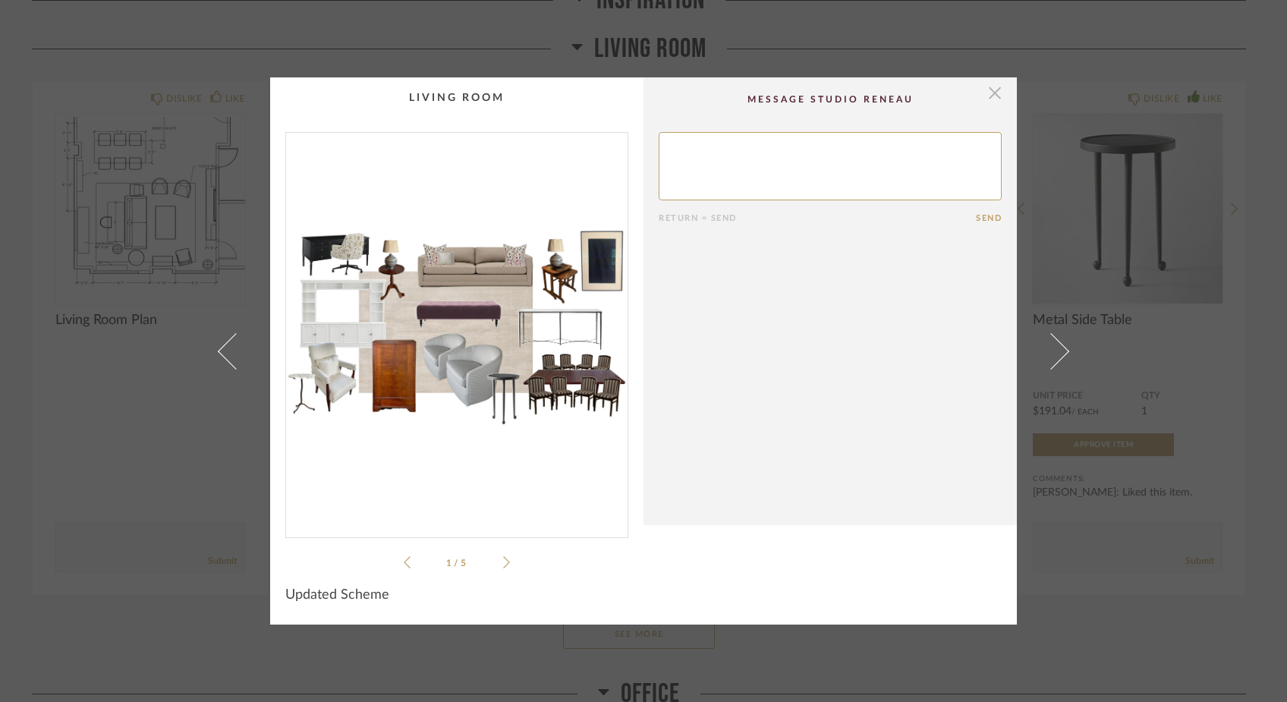
click at [990, 93] on span "button" at bounding box center [995, 92] width 30 height 30
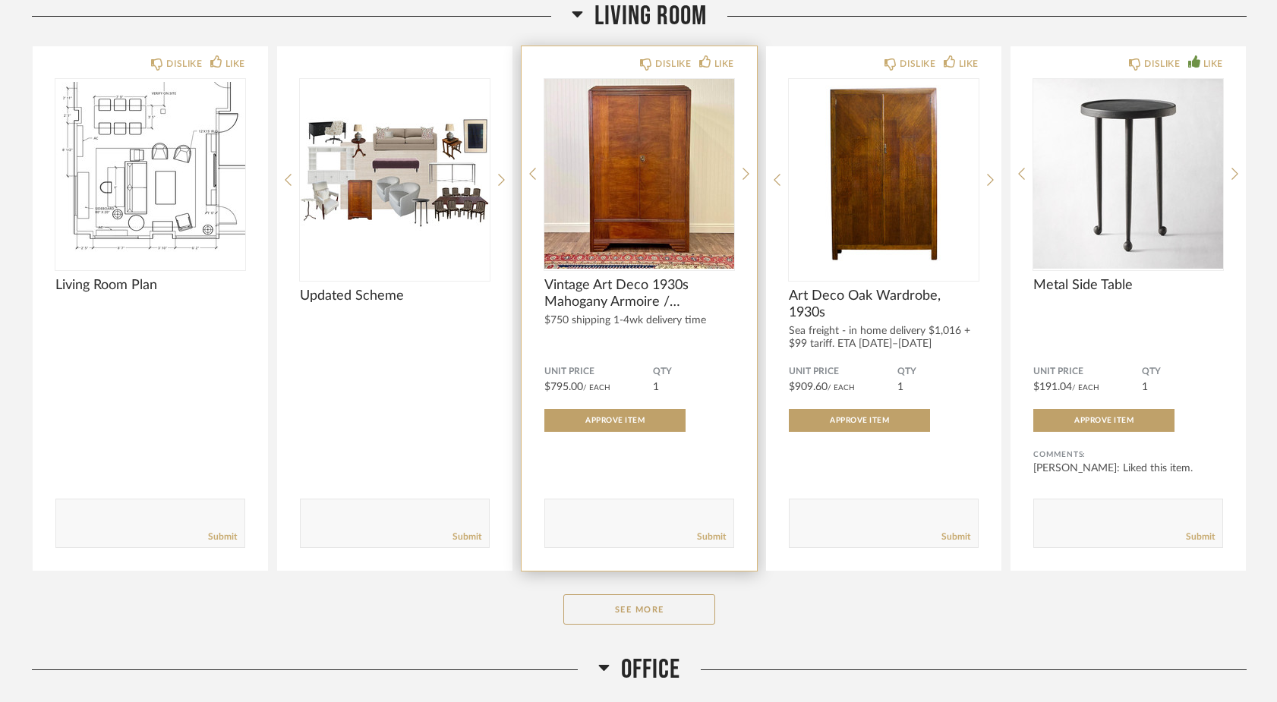
scroll to position [1980, 0]
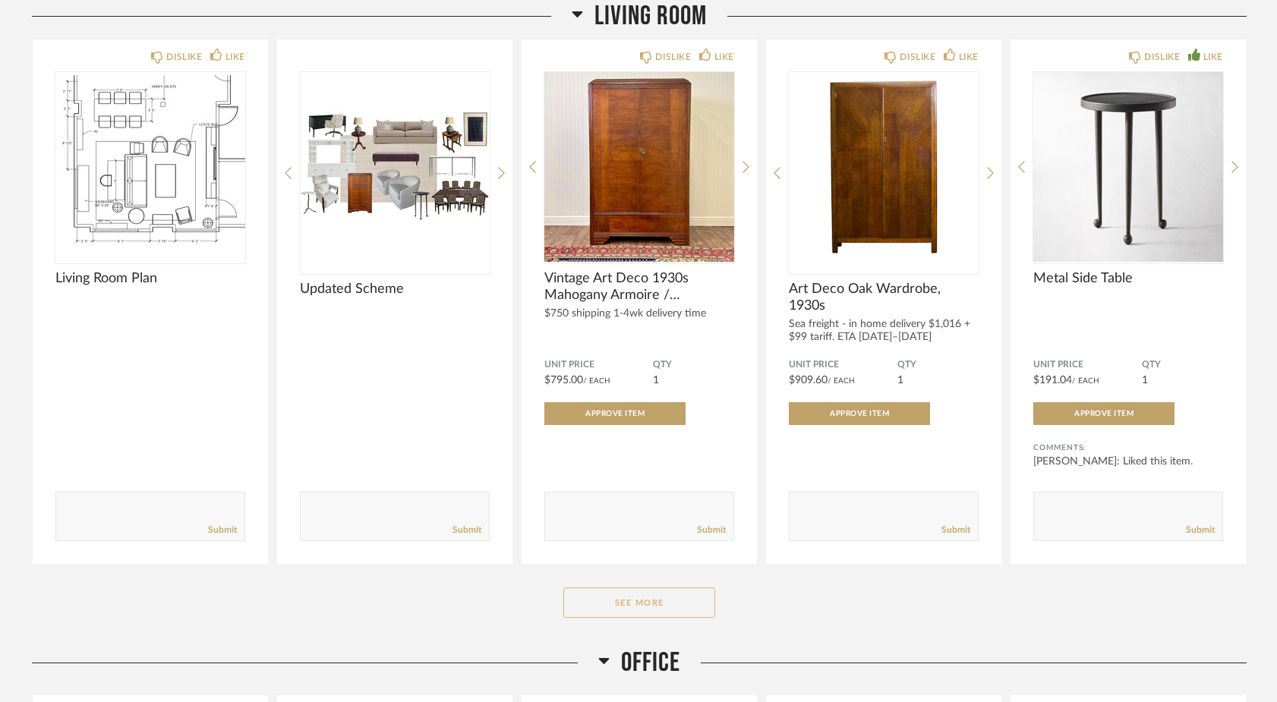
click at [597, 603] on button "See More" at bounding box center [639, 603] width 152 height 30
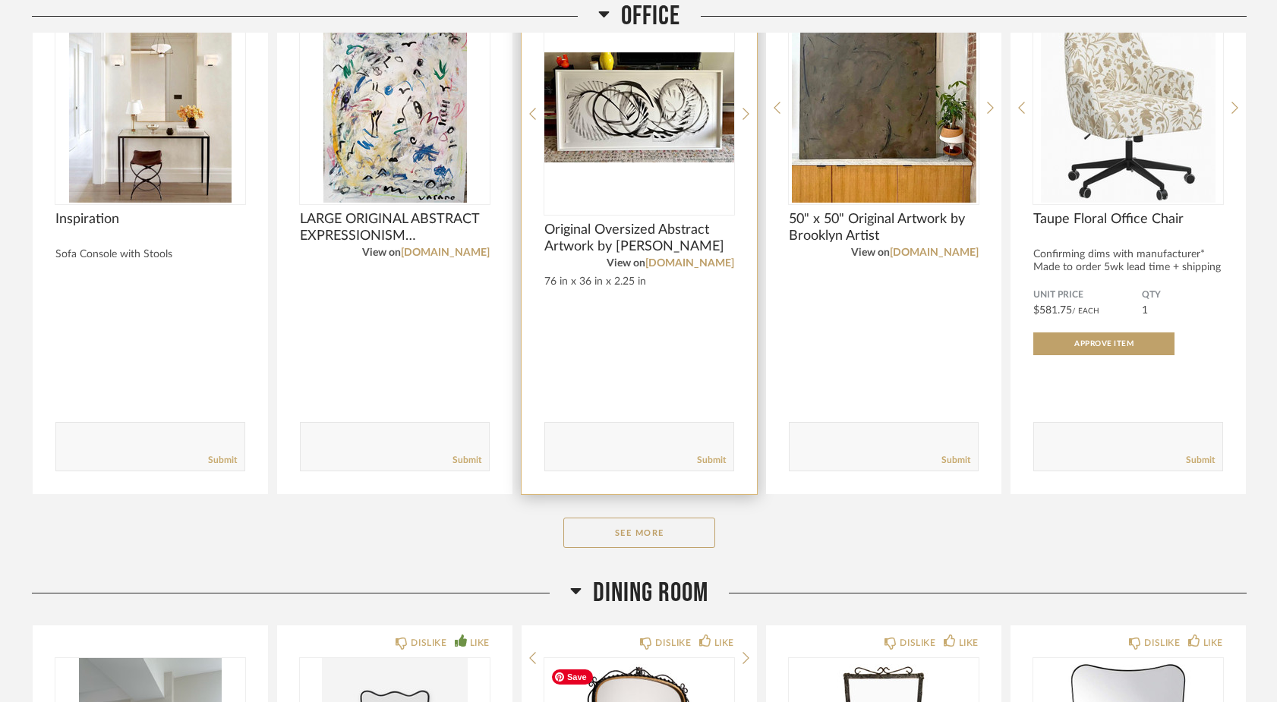
scroll to position [4454, 0]
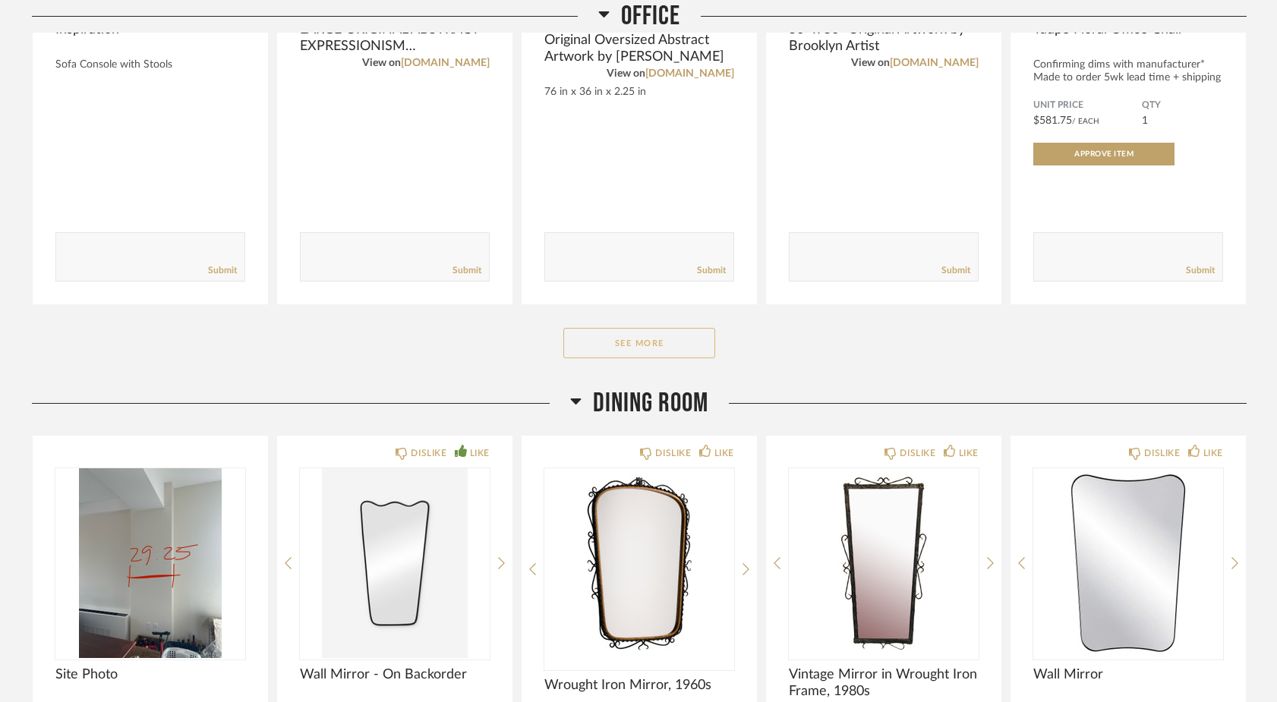
click at [635, 334] on button "See More" at bounding box center [639, 343] width 152 height 30
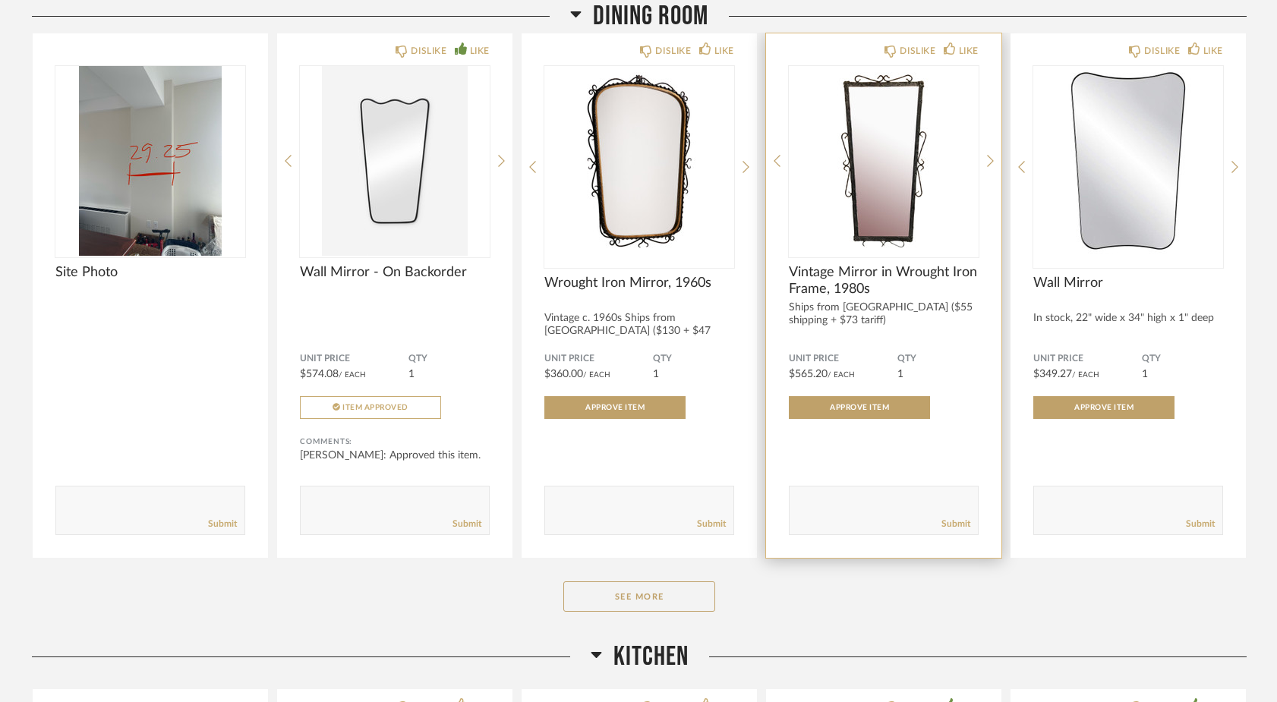
scroll to position [6957, 0]
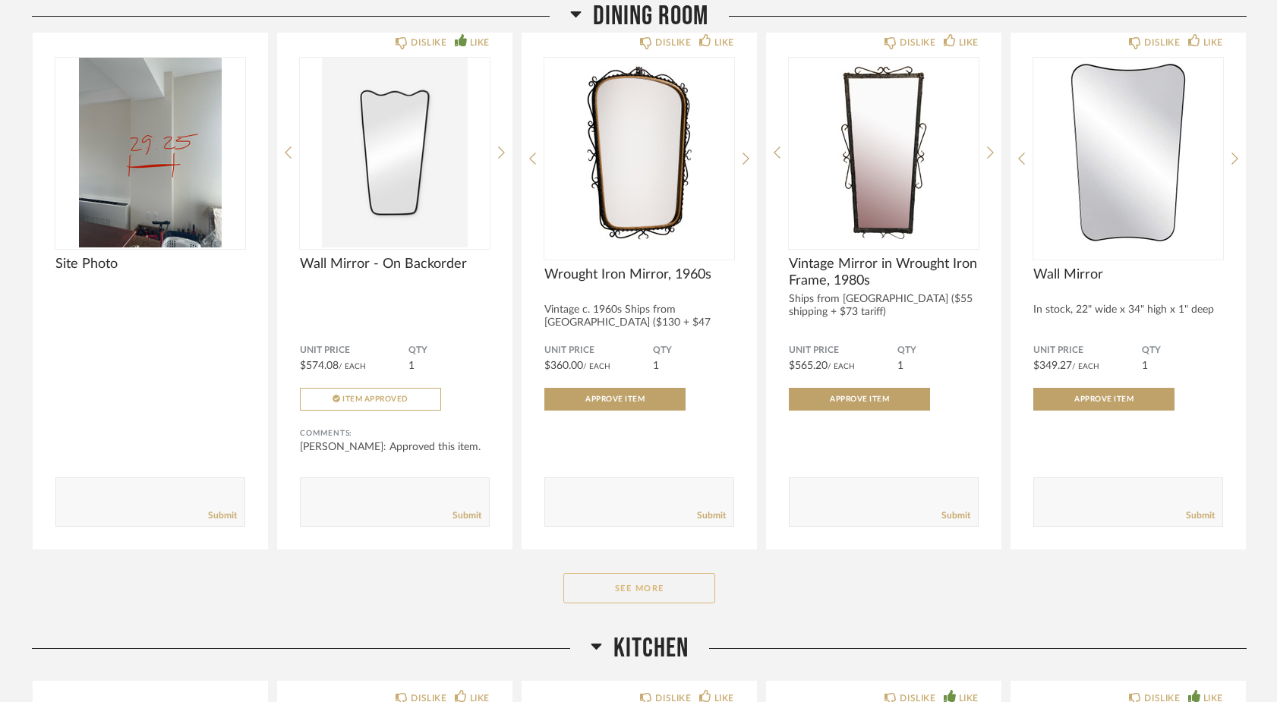
click at [638, 594] on button "See More" at bounding box center [639, 588] width 152 height 30
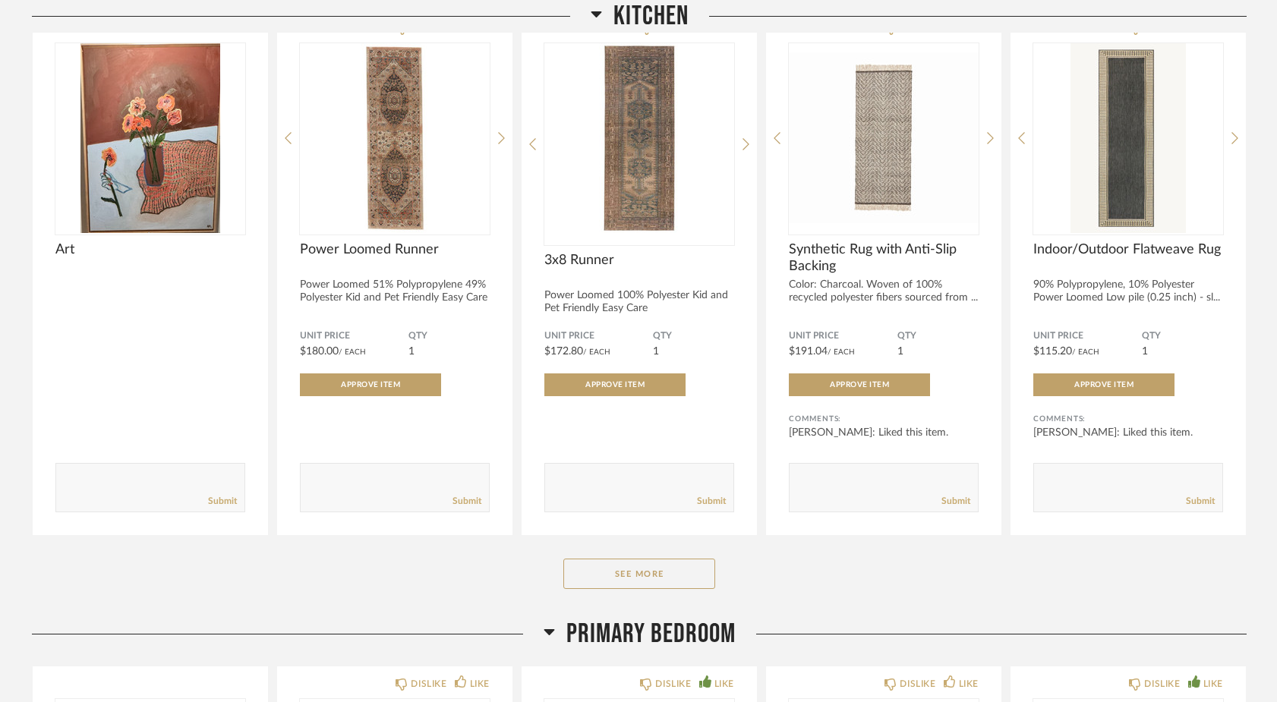
scroll to position [8744, 0]
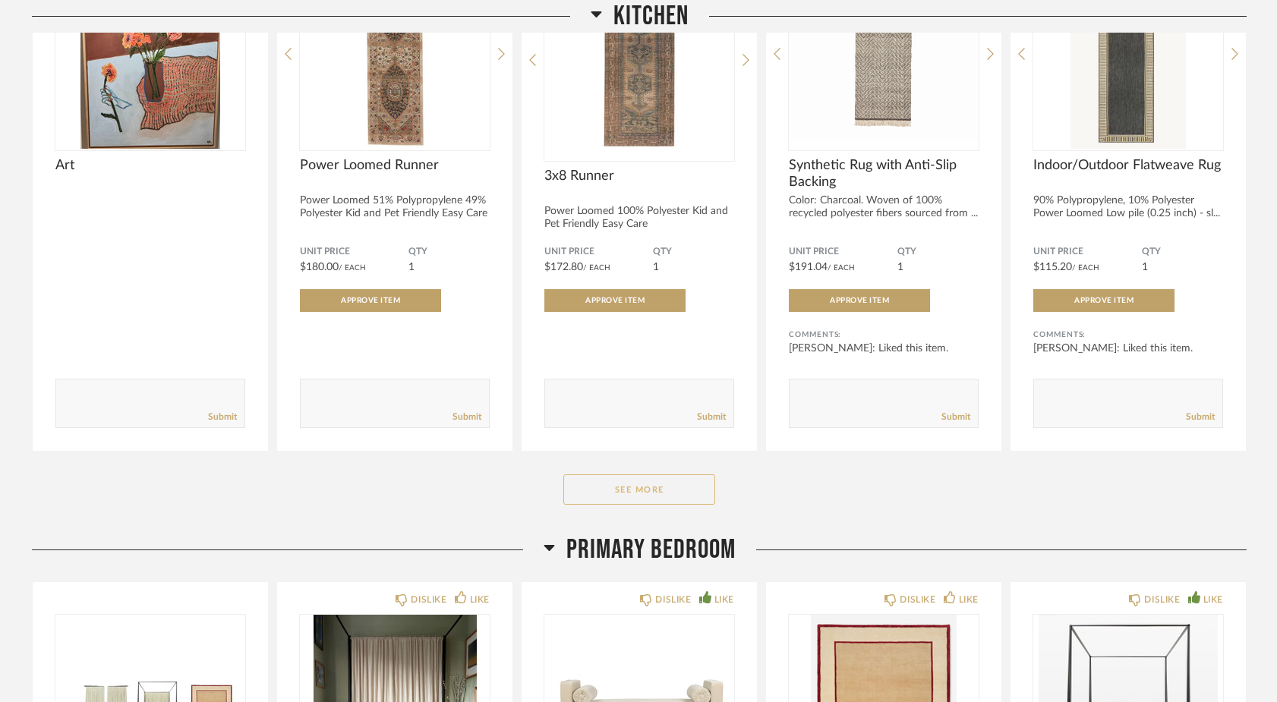
click at [616, 505] on button "See More" at bounding box center [639, 489] width 152 height 30
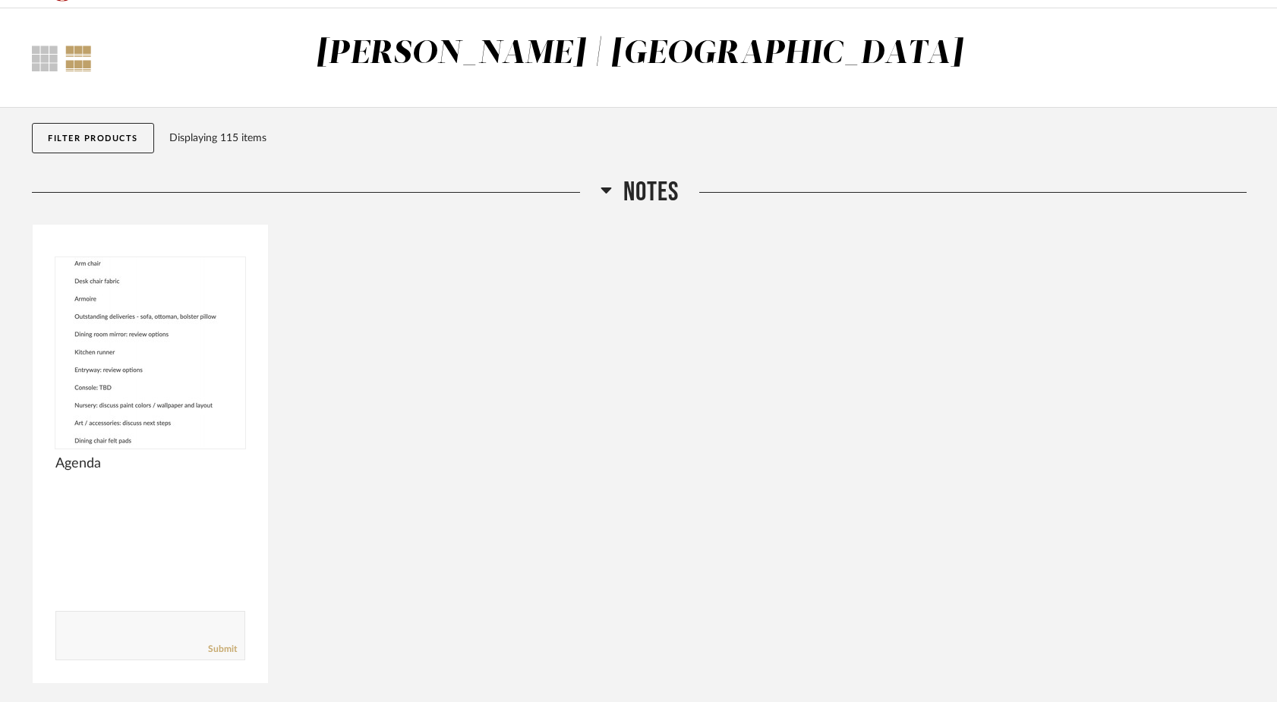
scroll to position [0, 0]
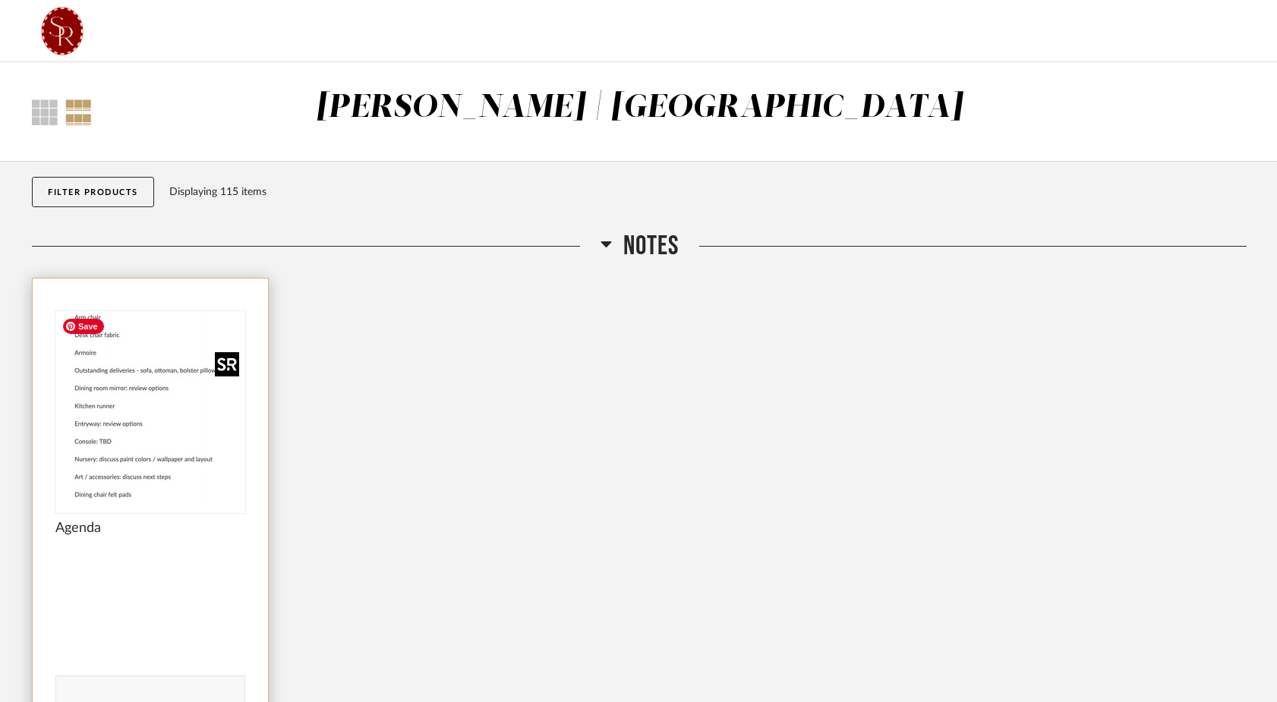
click at [163, 343] on img "0" at bounding box center [150, 406] width 190 height 190
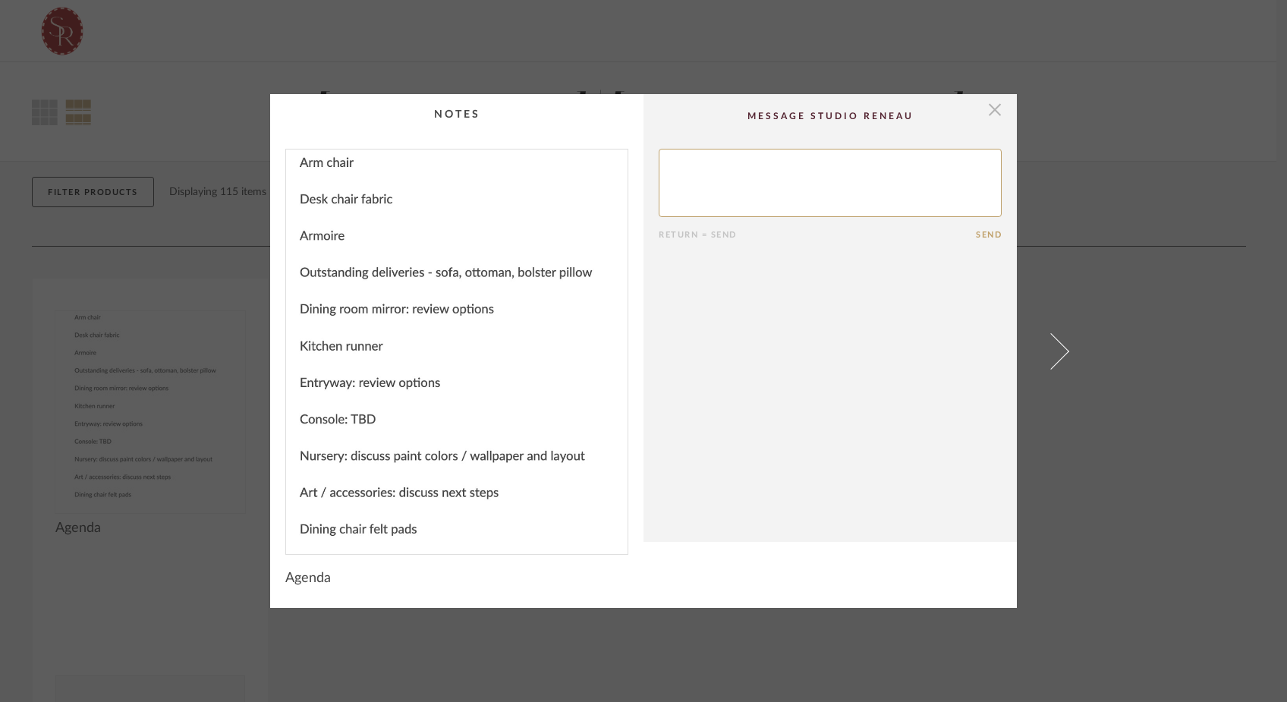
click at [991, 113] on span "button" at bounding box center [995, 109] width 30 height 30
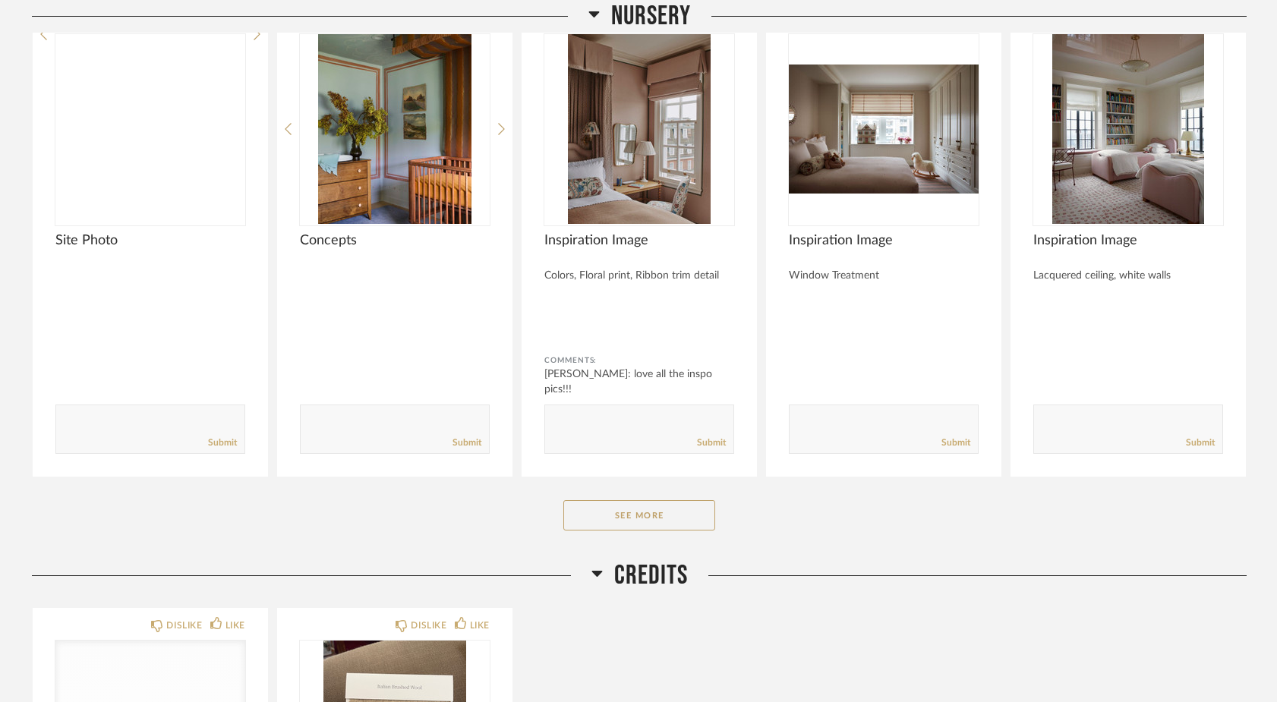
scroll to position [10524, 0]
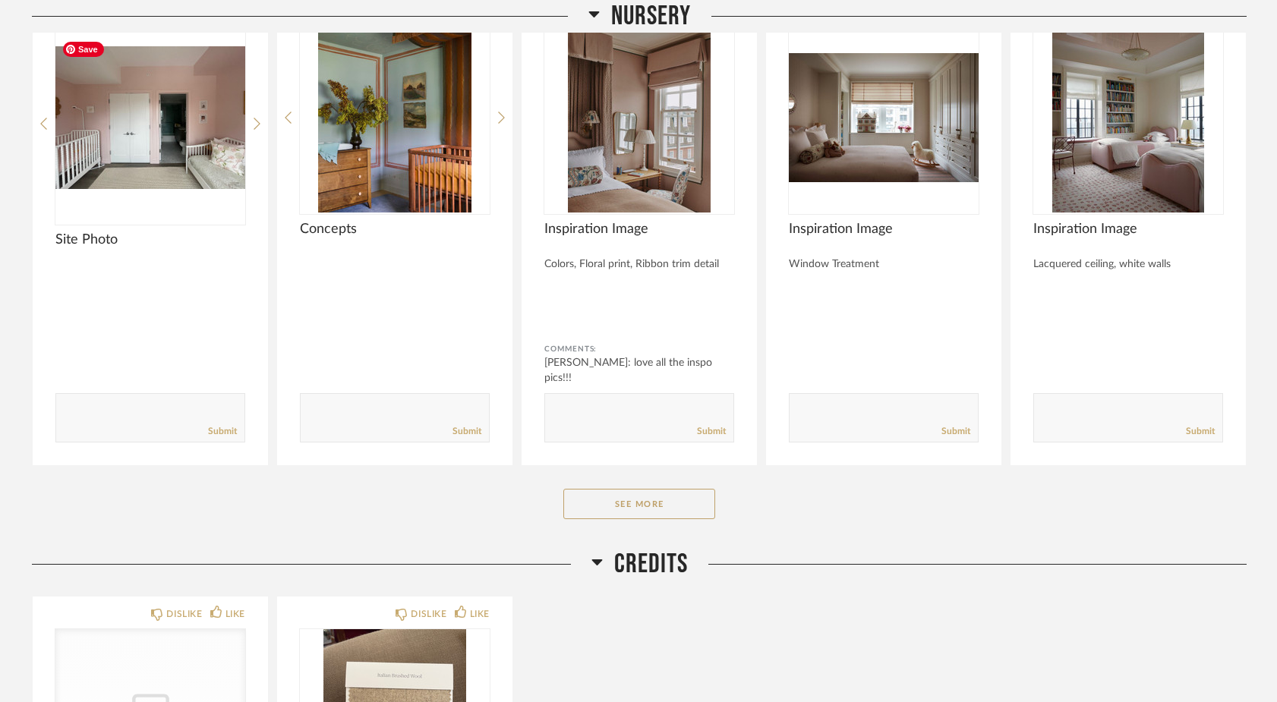
click at [215, 153] on img "0" at bounding box center [150, 118] width 190 height 190
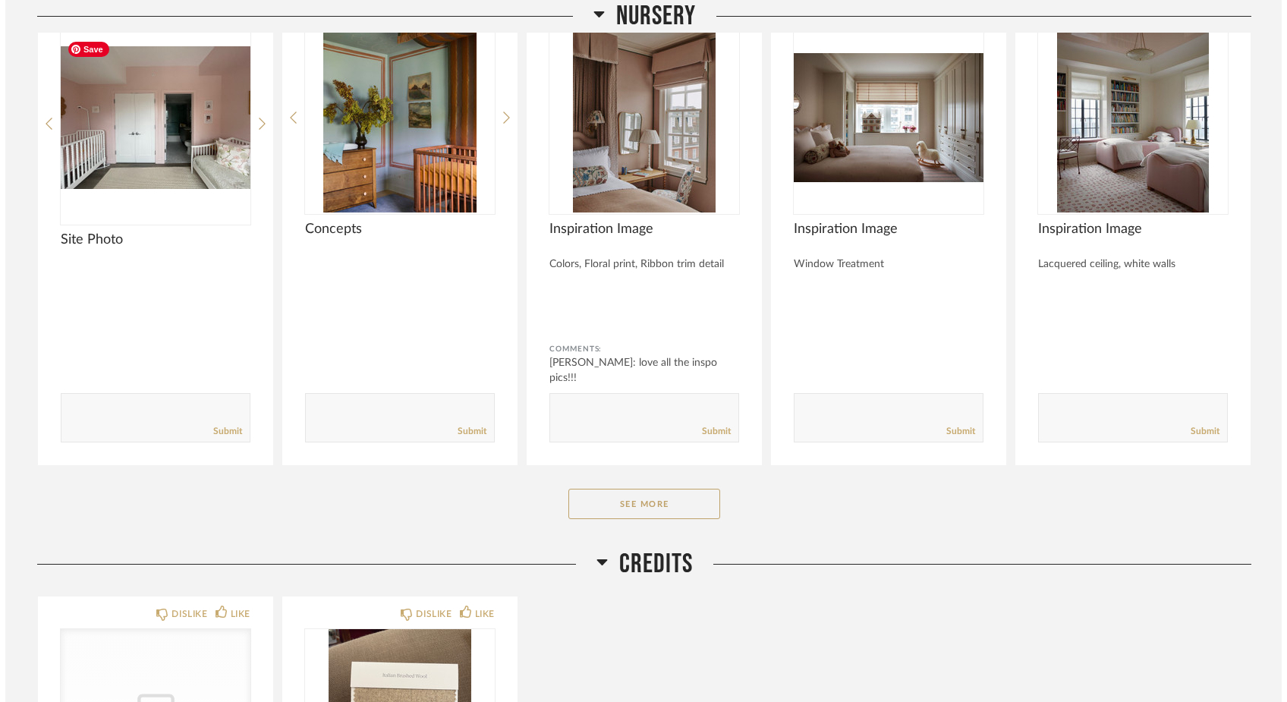
scroll to position [0, 0]
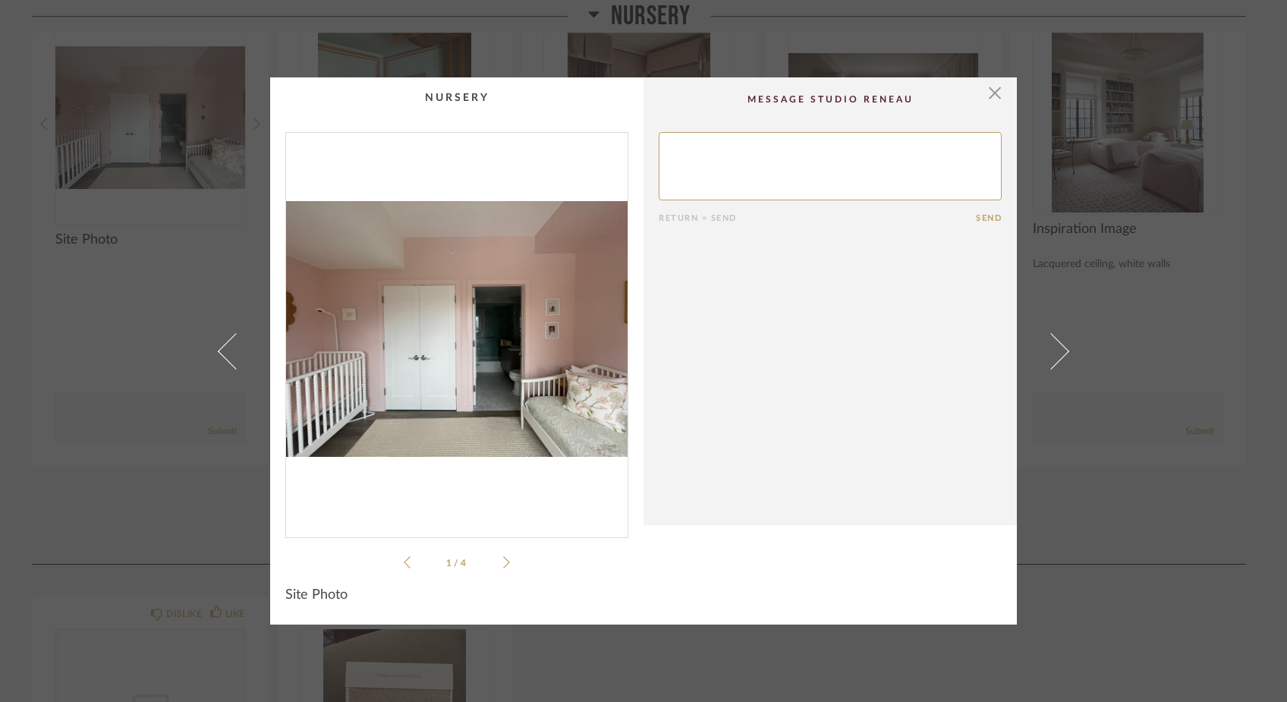
click at [503, 565] on icon at bounding box center [506, 563] width 7 height 14
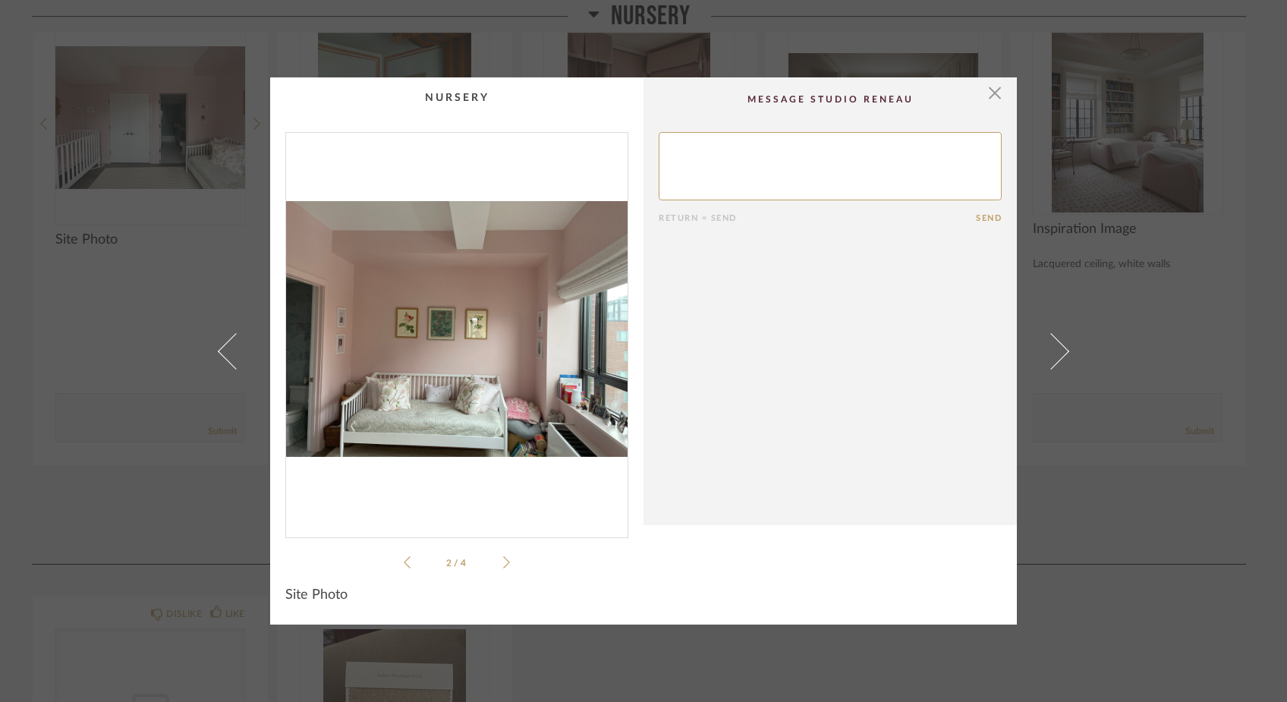
click at [503, 557] on icon at bounding box center [506, 563] width 7 height 14
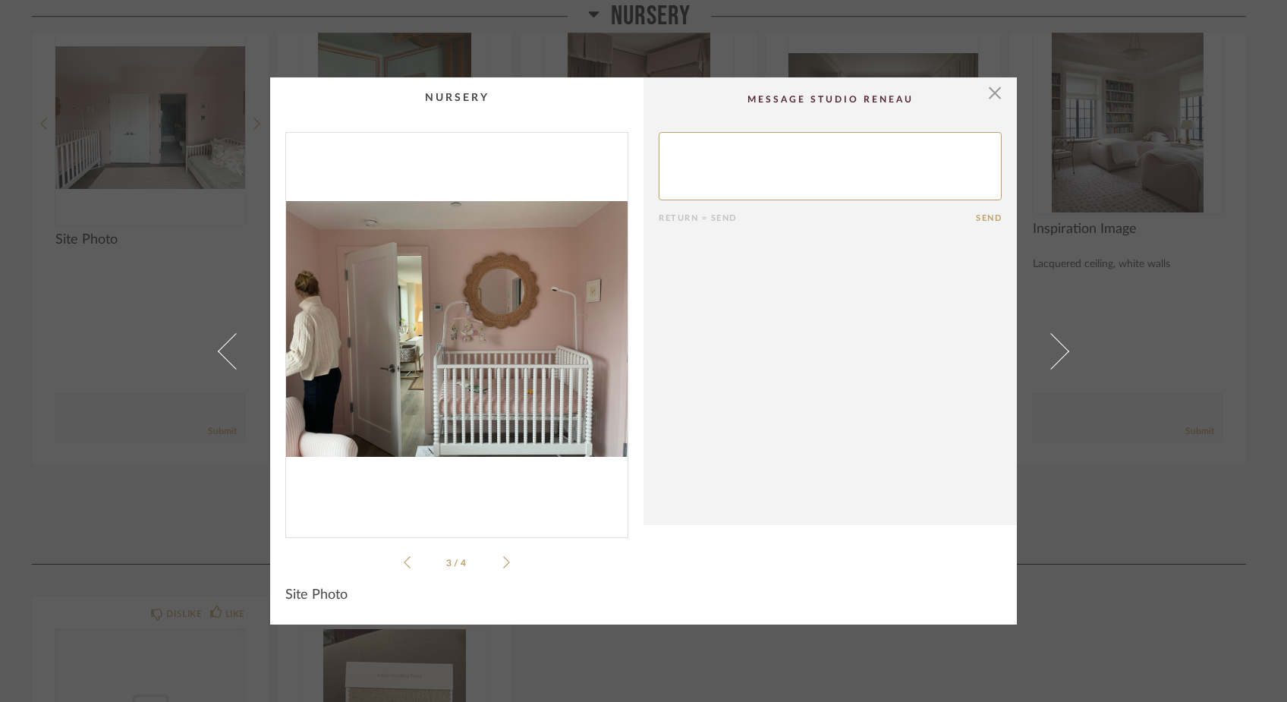
click at [503, 557] on icon at bounding box center [506, 563] width 7 height 14
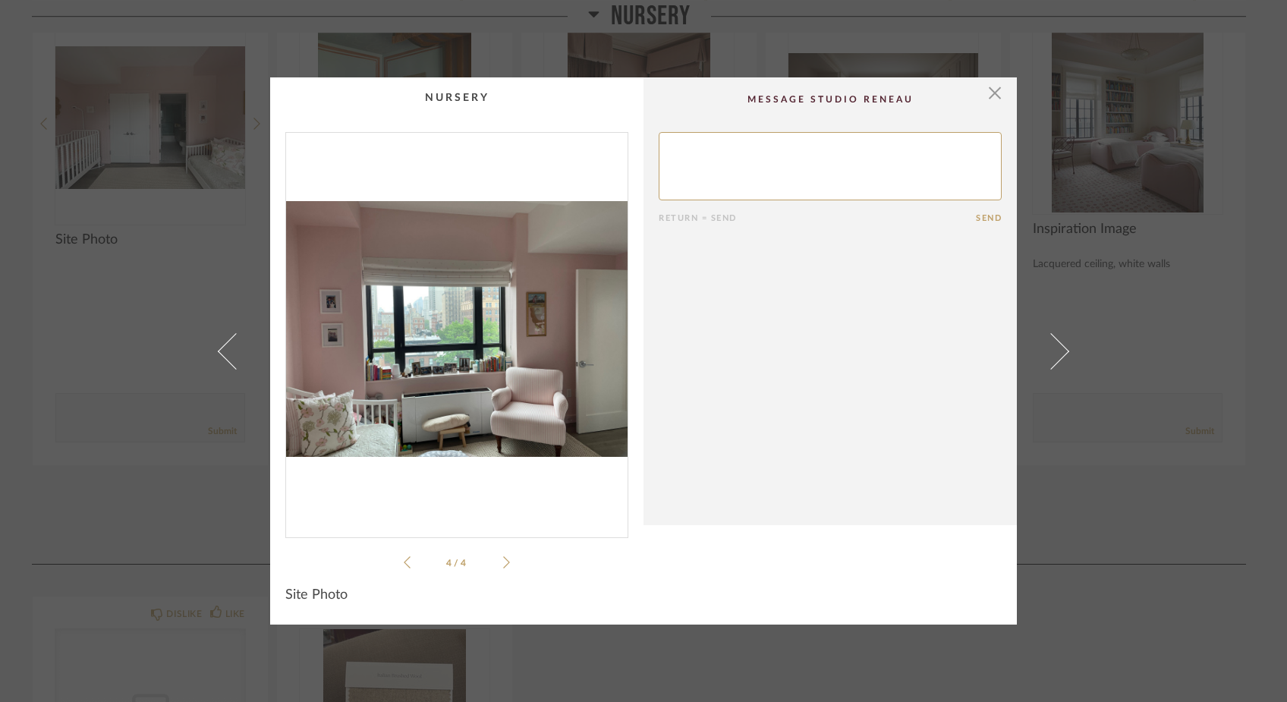
click at [503, 557] on icon at bounding box center [506, 563] width 7 height 14
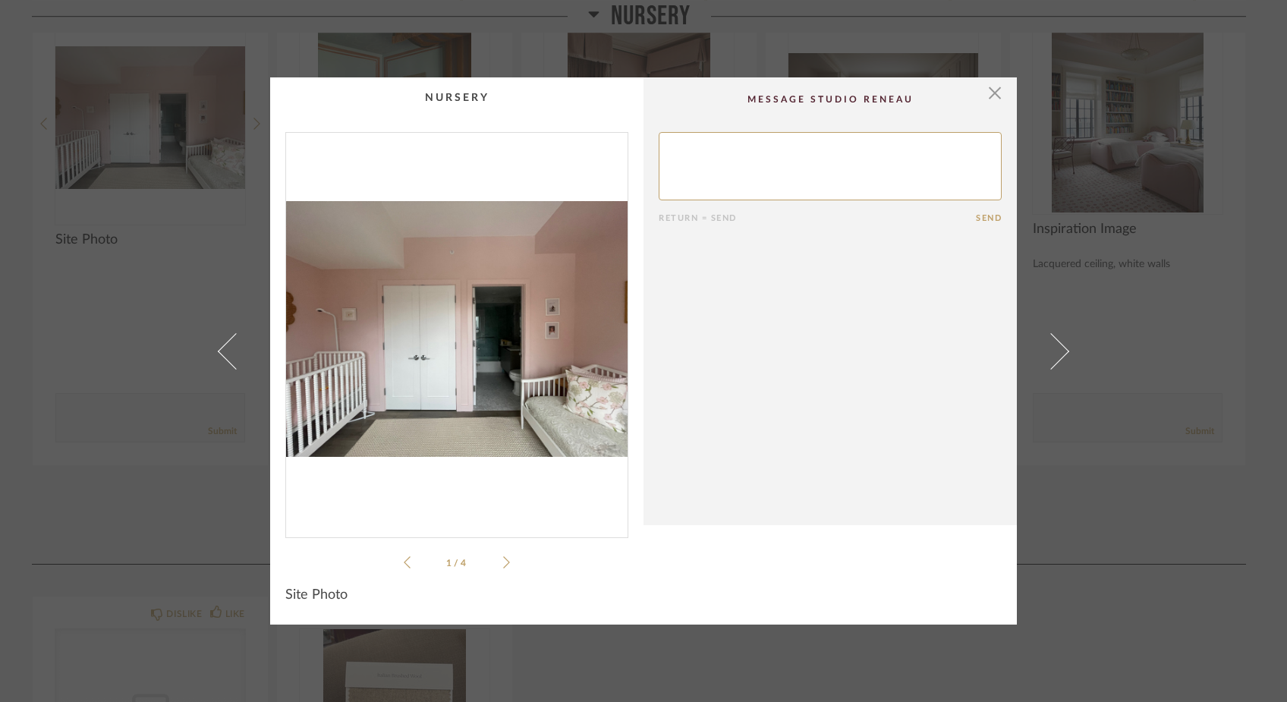
click at [404, 563] on icon at bounding box center [407, 563] width 7 height 14
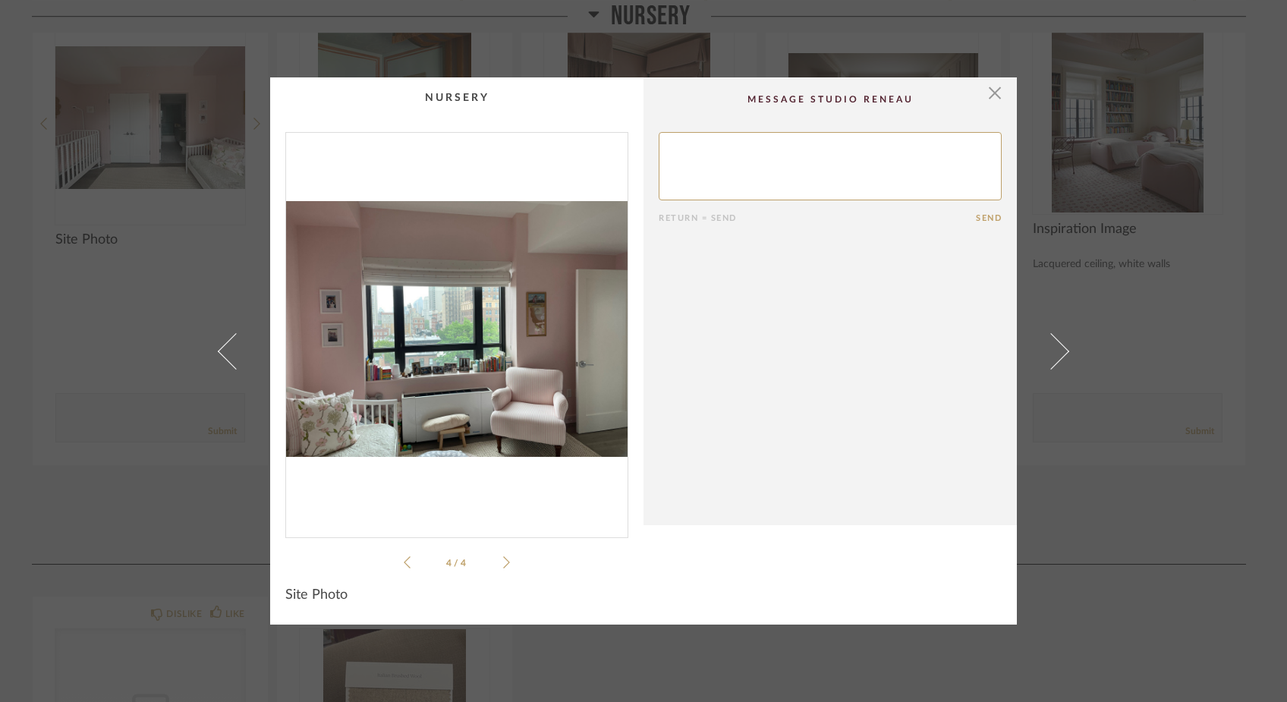
click at [404, 562] on icon at bounding box center [407, 563] width 7 height 14
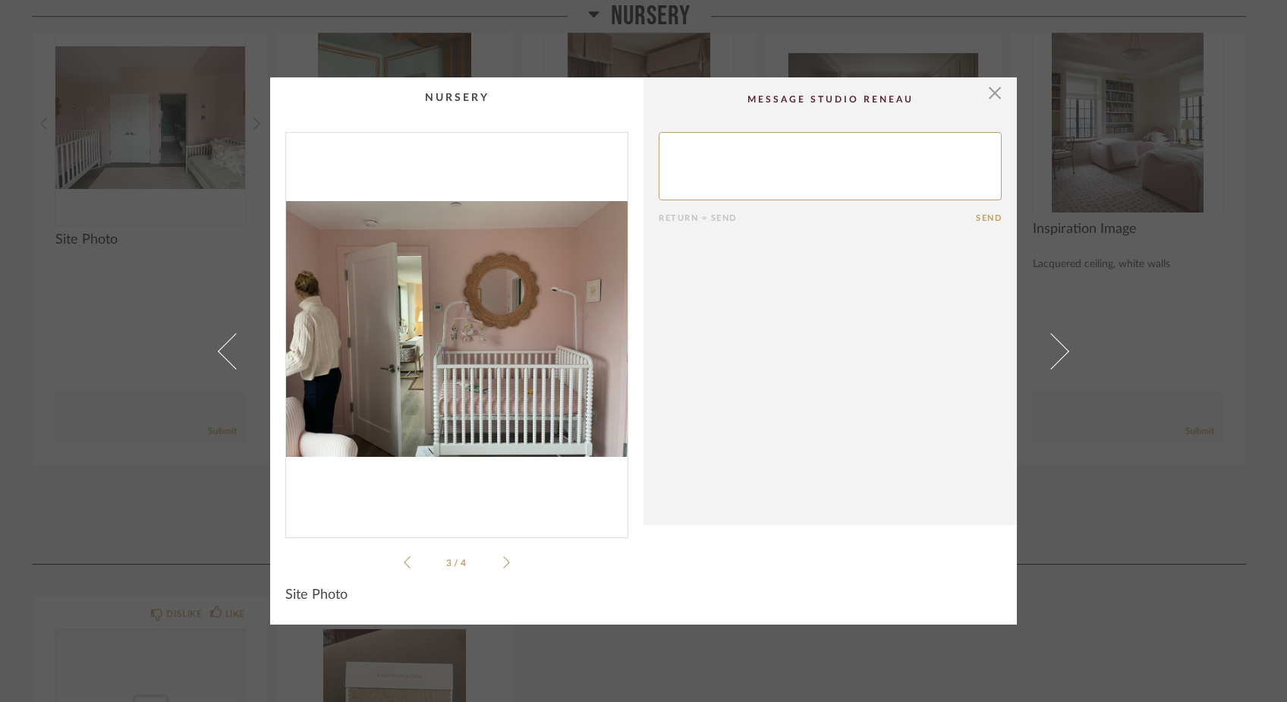
click at [404, 562] on icon at bounding box center [407, 563] width 7 height 14
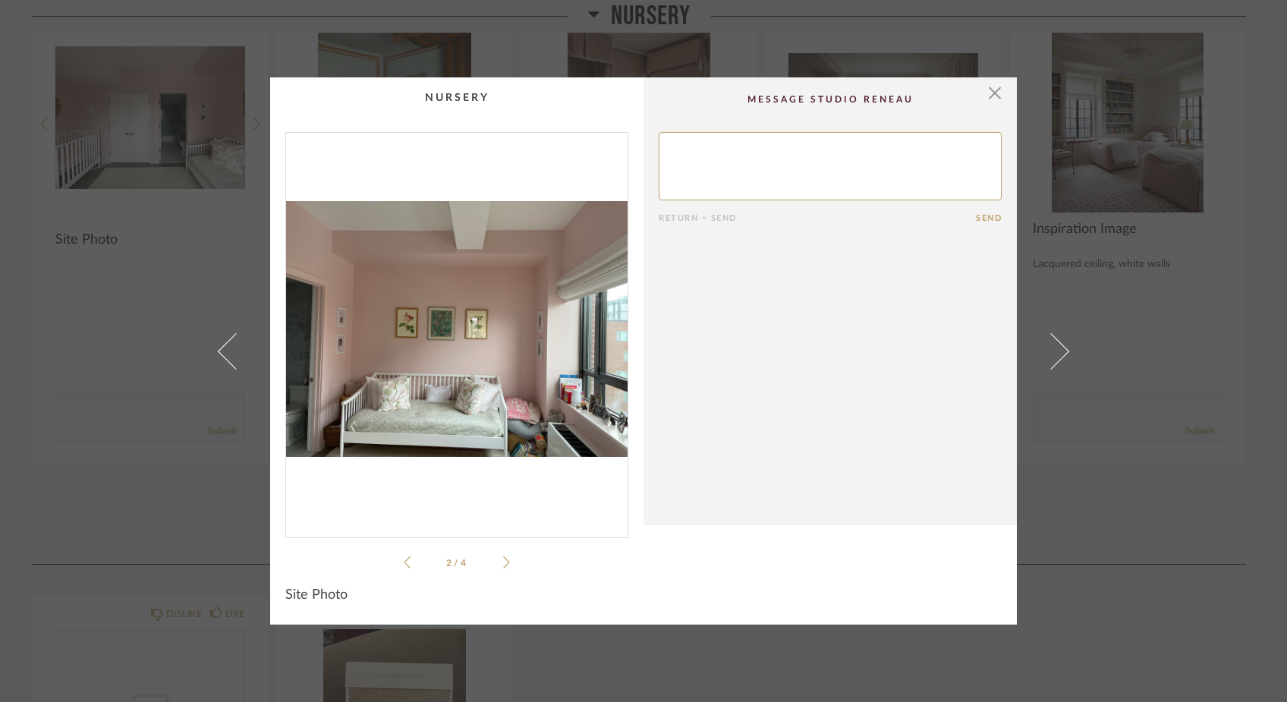
click at [404, 559] on icon at bounding box center [407, 563] width 7 height 14
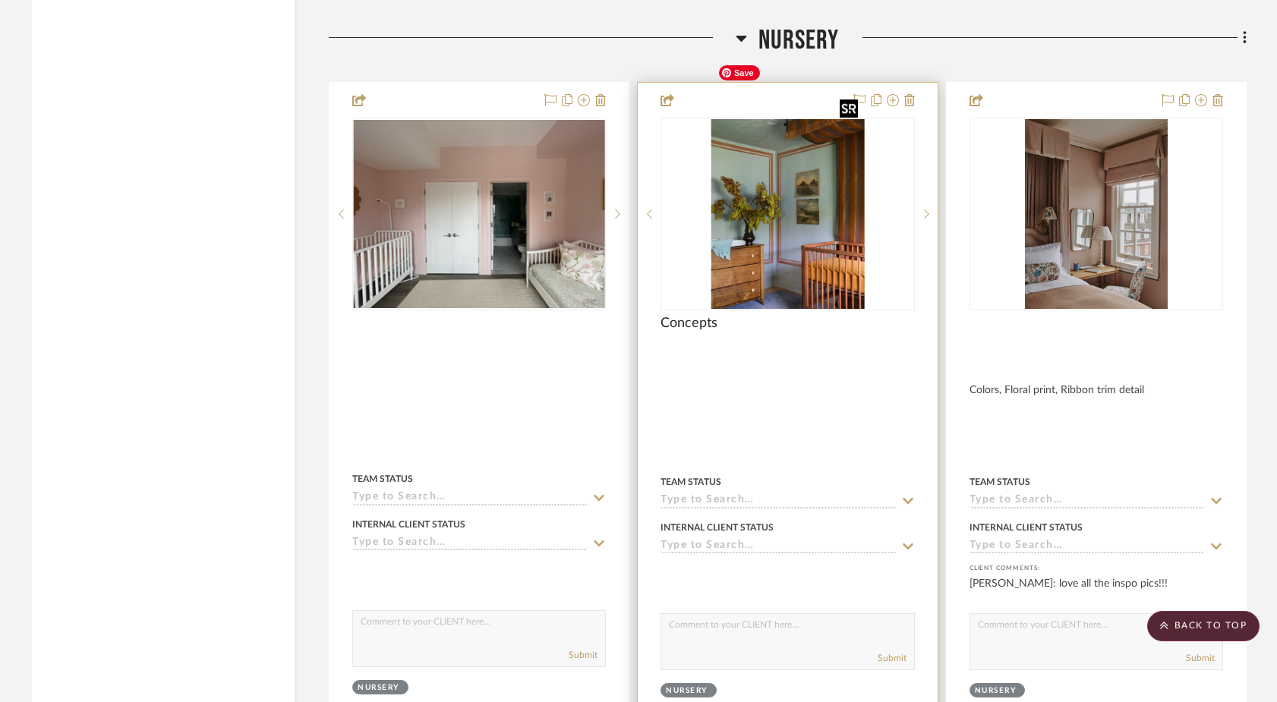
click at [738, 173] on img "0" at bounding box center [787, 214] width 153 height 190
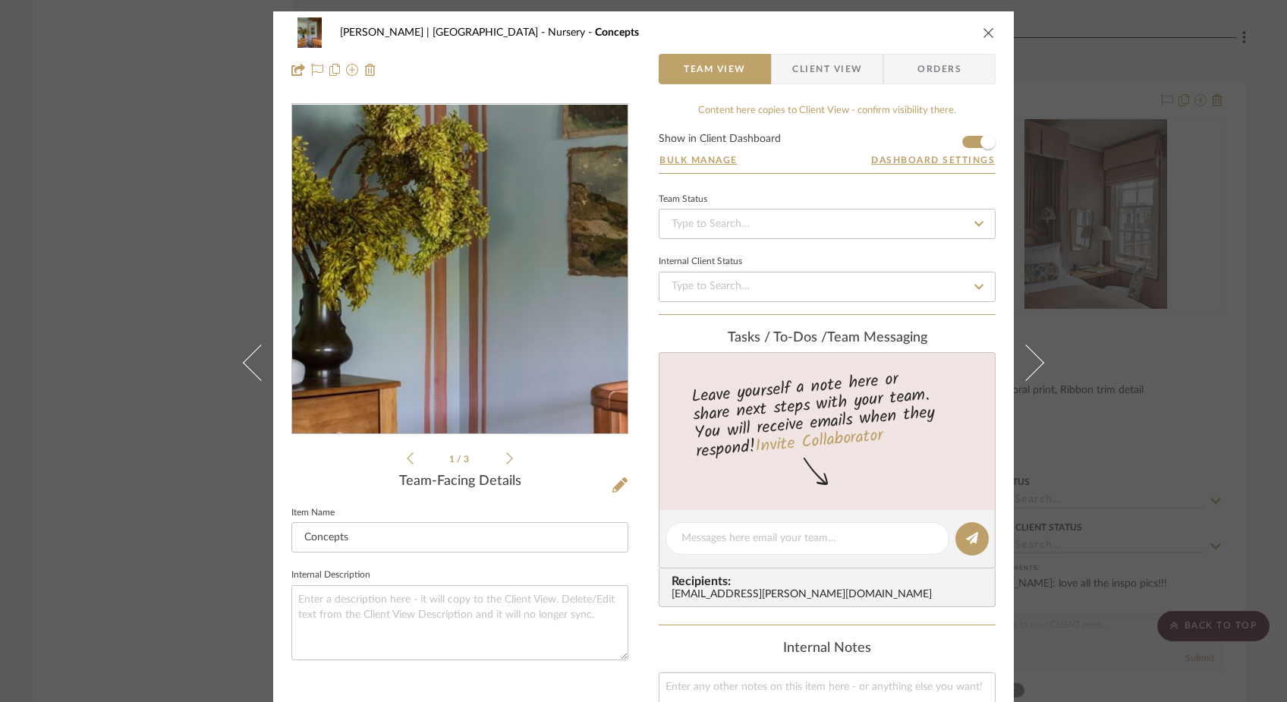
click at [433, 285] on img "0" at bounding box center [460, 269] width 266 height 329
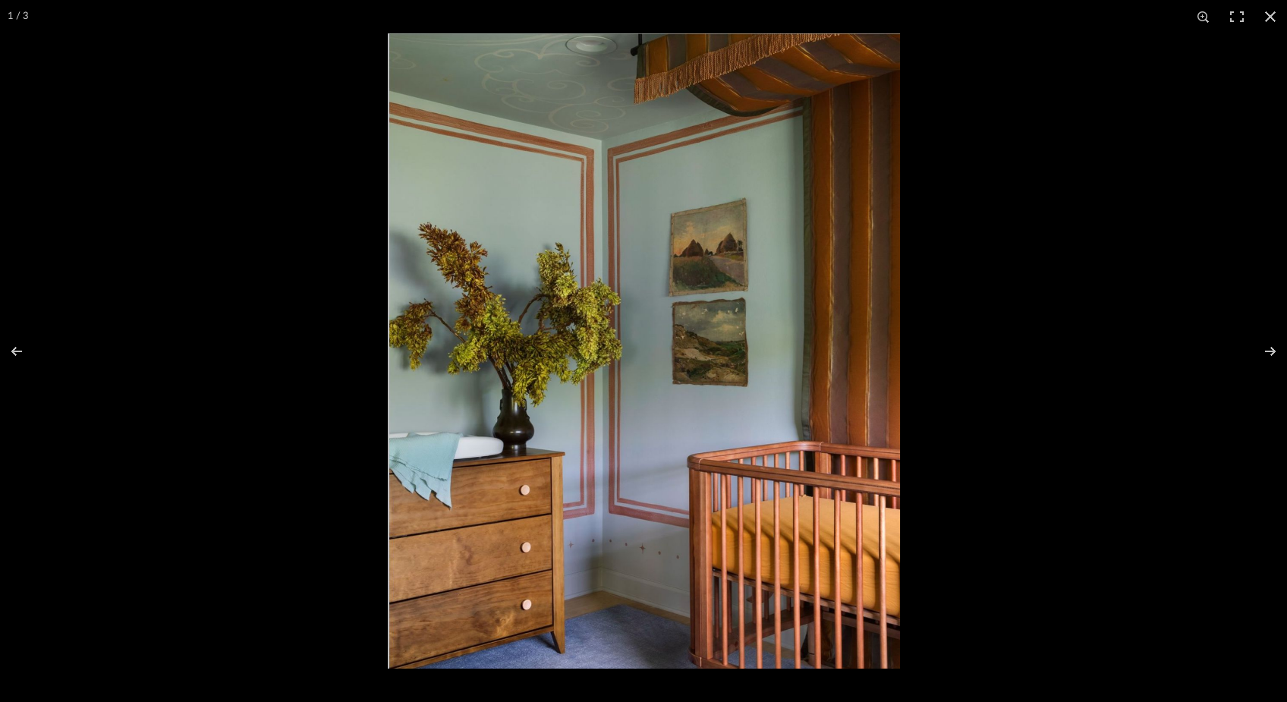
click at [620, 163] on img at bounding box center [644, 350] width 512 height 635
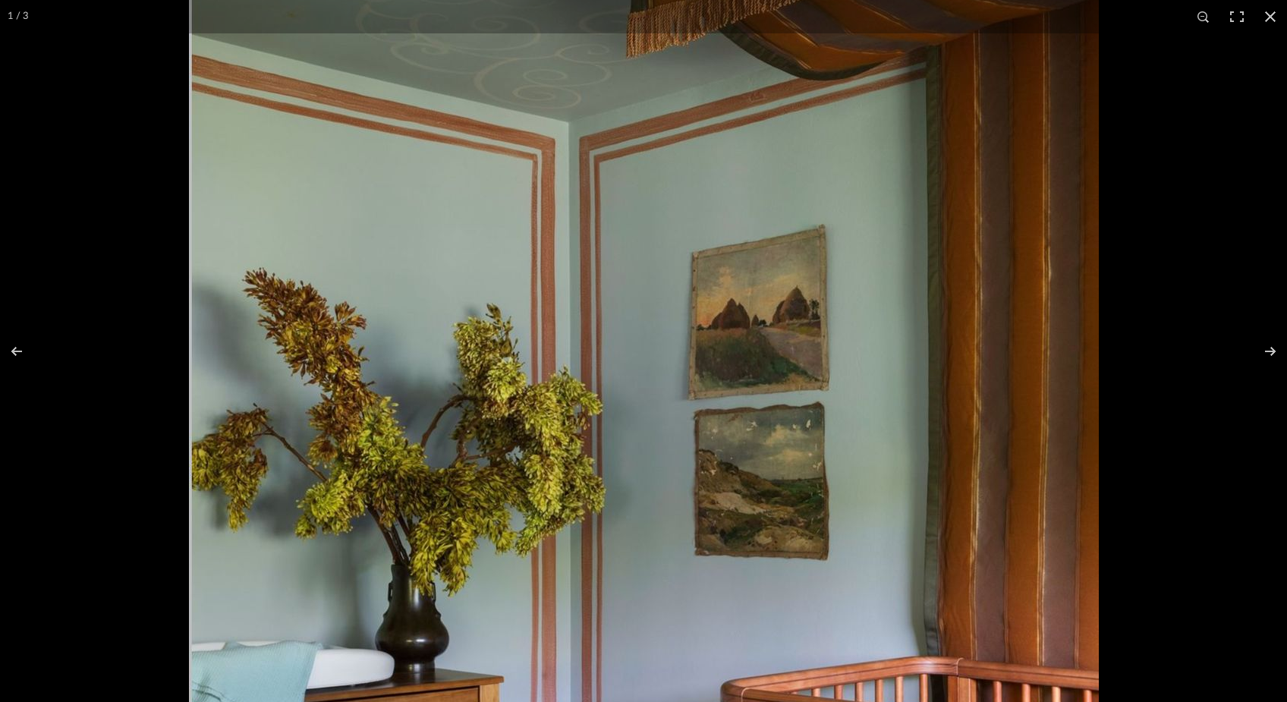
click at [619, 163] on img at bounding box center [644, 496] width 910 height 1129
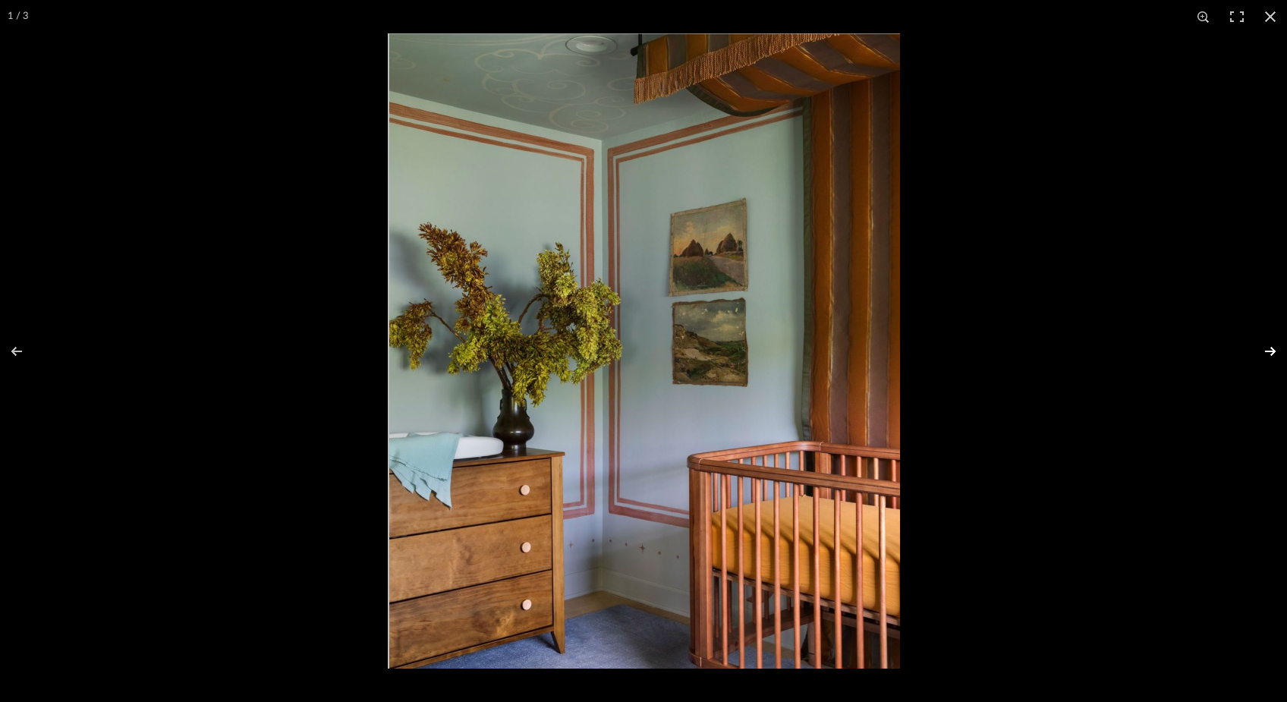
click at [1266, 353] on button at bounding box center [1260, 352] width 53 height 76
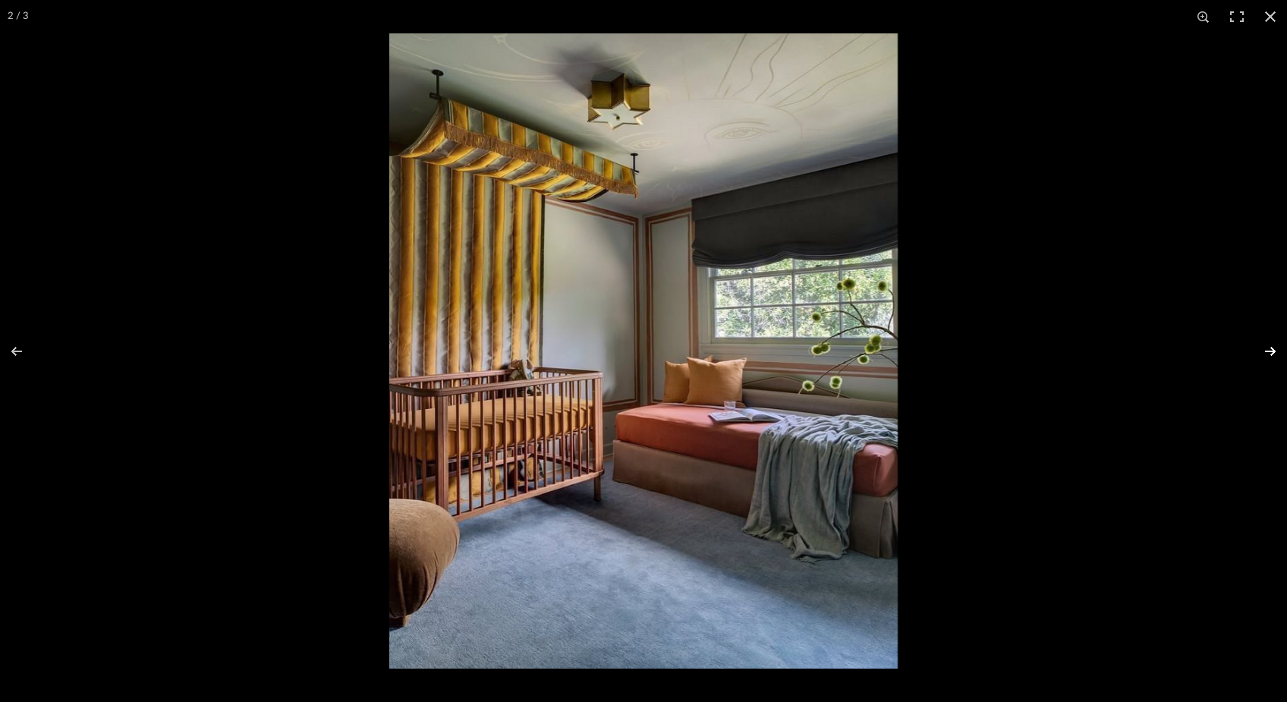
click at [1267, 353] on button at bounding box center [1260, 352] width 53 height 76
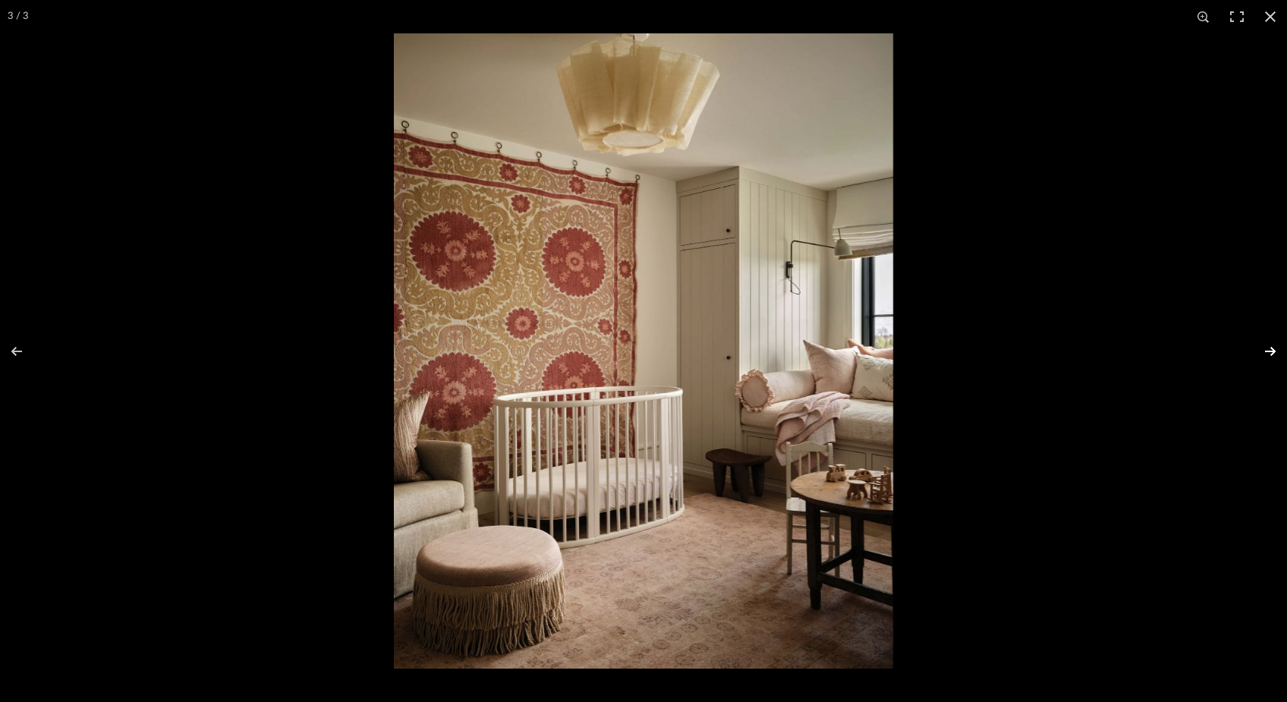
click at [1275, 349] on button at bounding box center [1260, 352] width 53 height 76
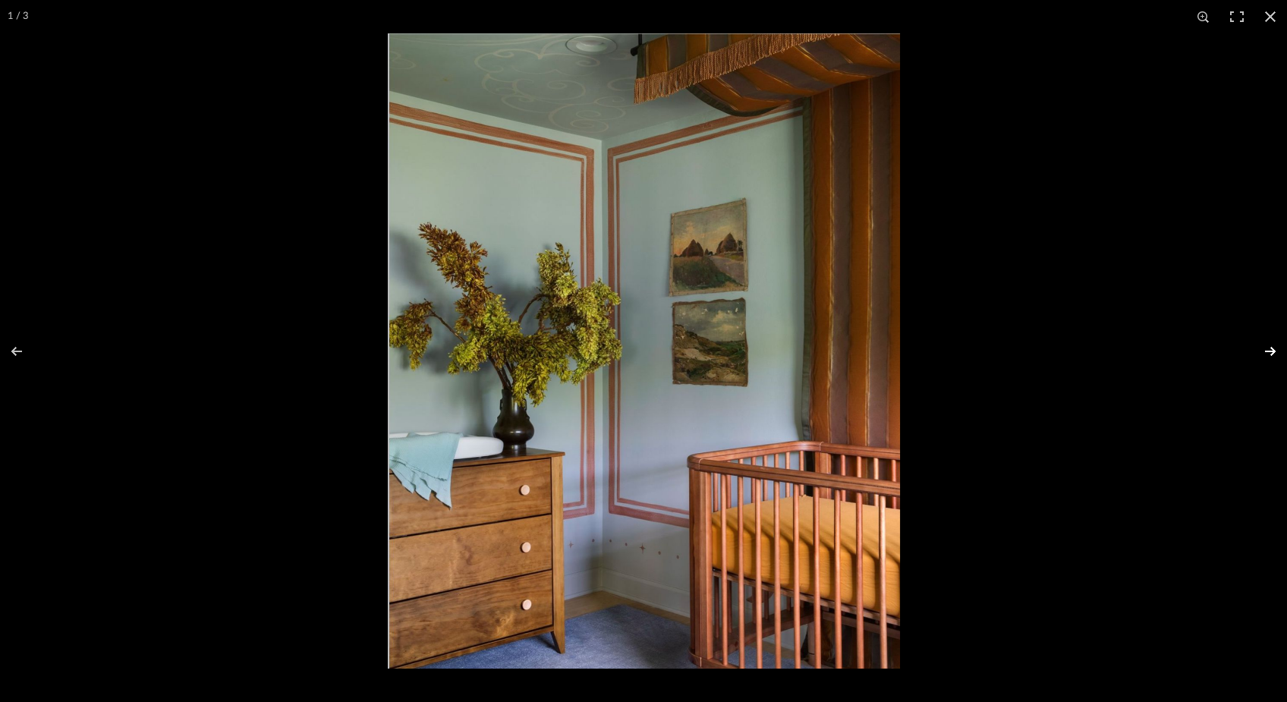
click at [1275, 349] on button at bounding box center [1260, 352] width 53 height 76
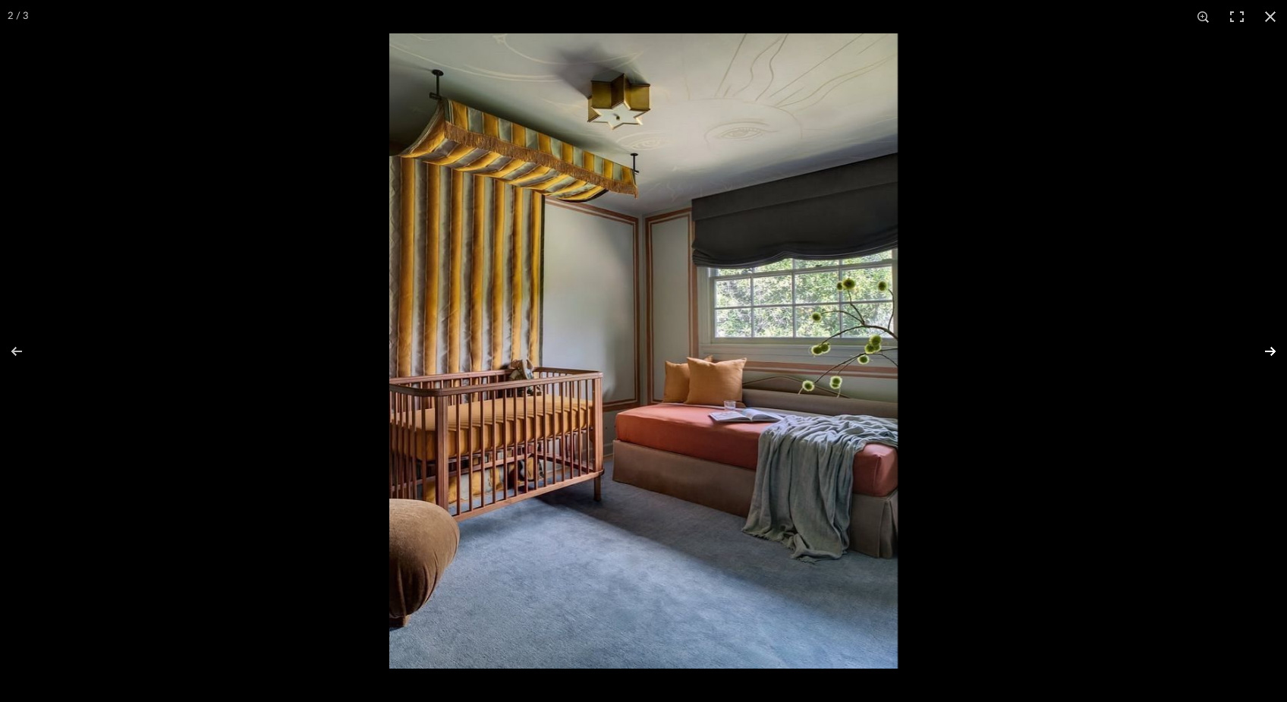
click at [1275, 349] on button at bounding box center [1260, 352] width 53 height 76
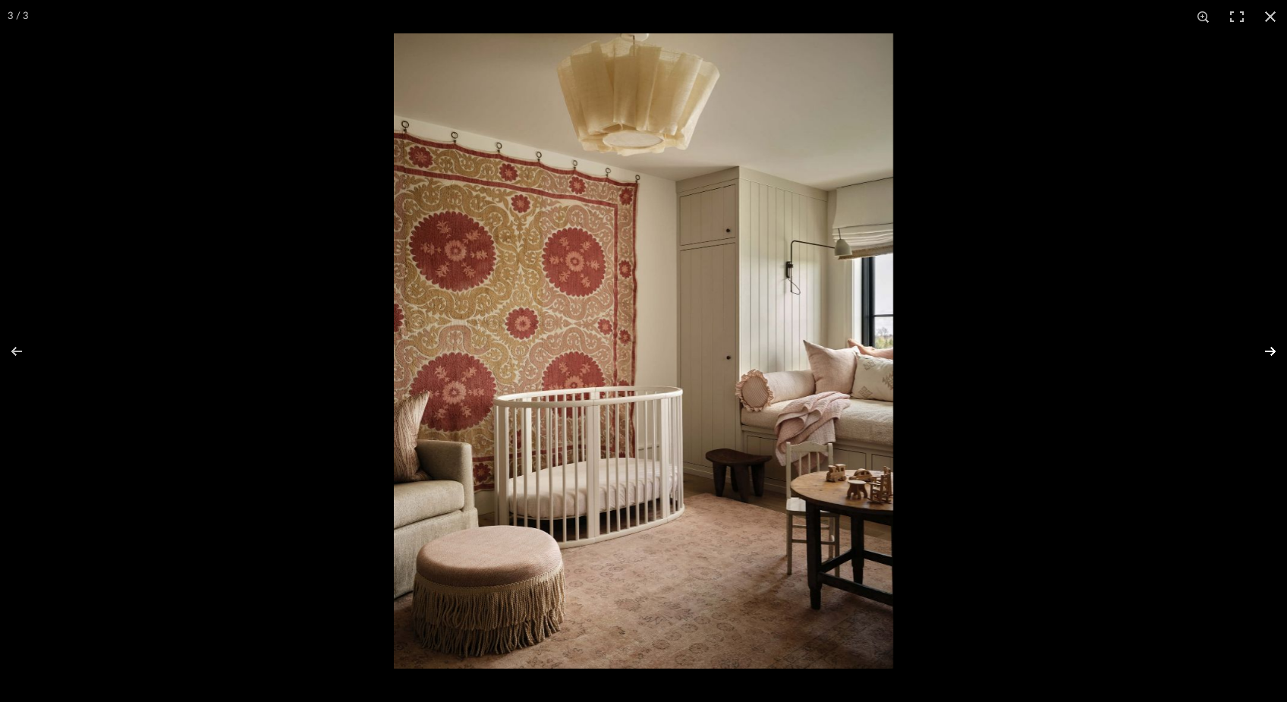
click at [1275, 349] on button at bounding box center [1260, 352] width 53 height 76
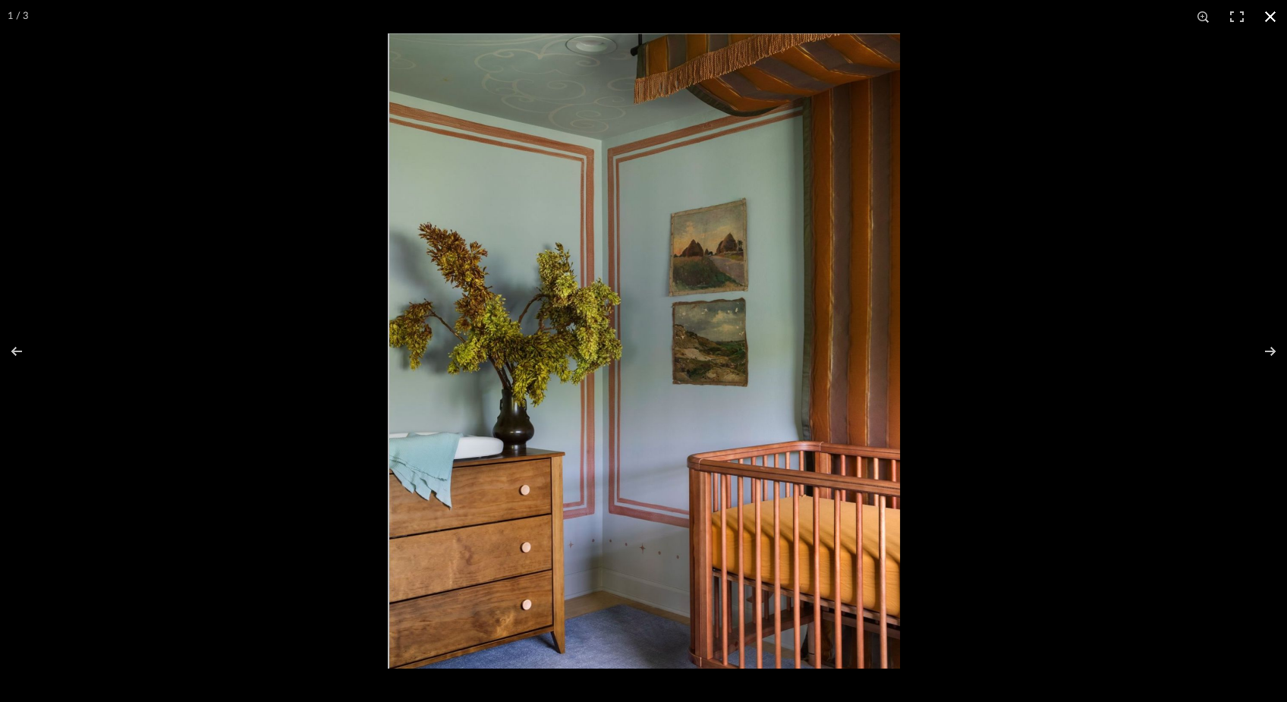
click at [1275, 20] on button at bounding box center [1270, 16] width 33 height 33
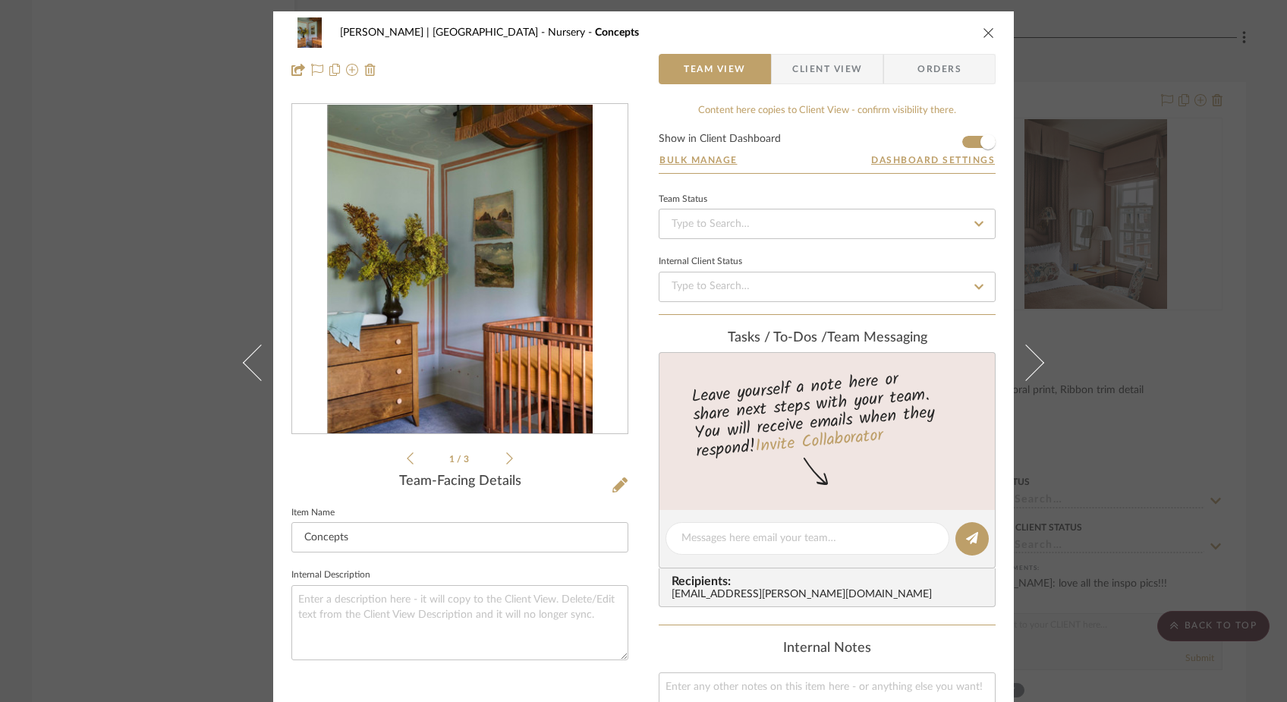
click at [983, 37] on icon "close" at bounding box center [989, 33] width 12 height 12
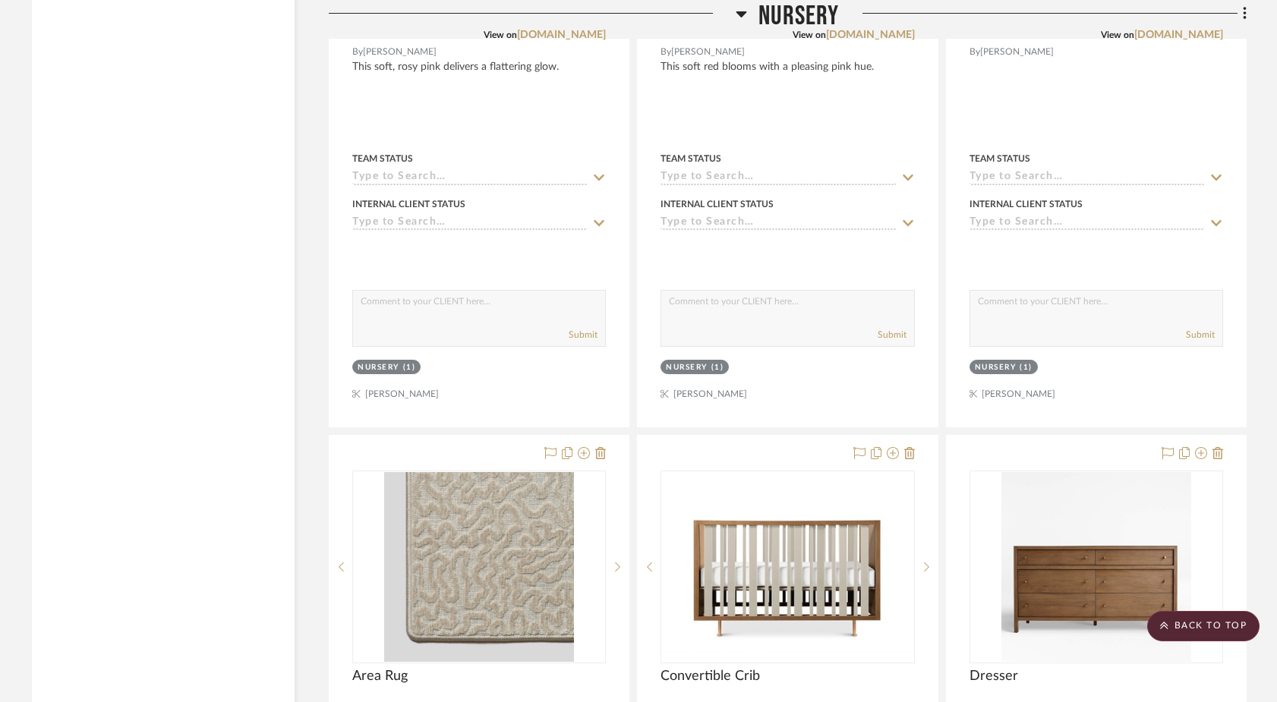
scroll to position [20553, 0]
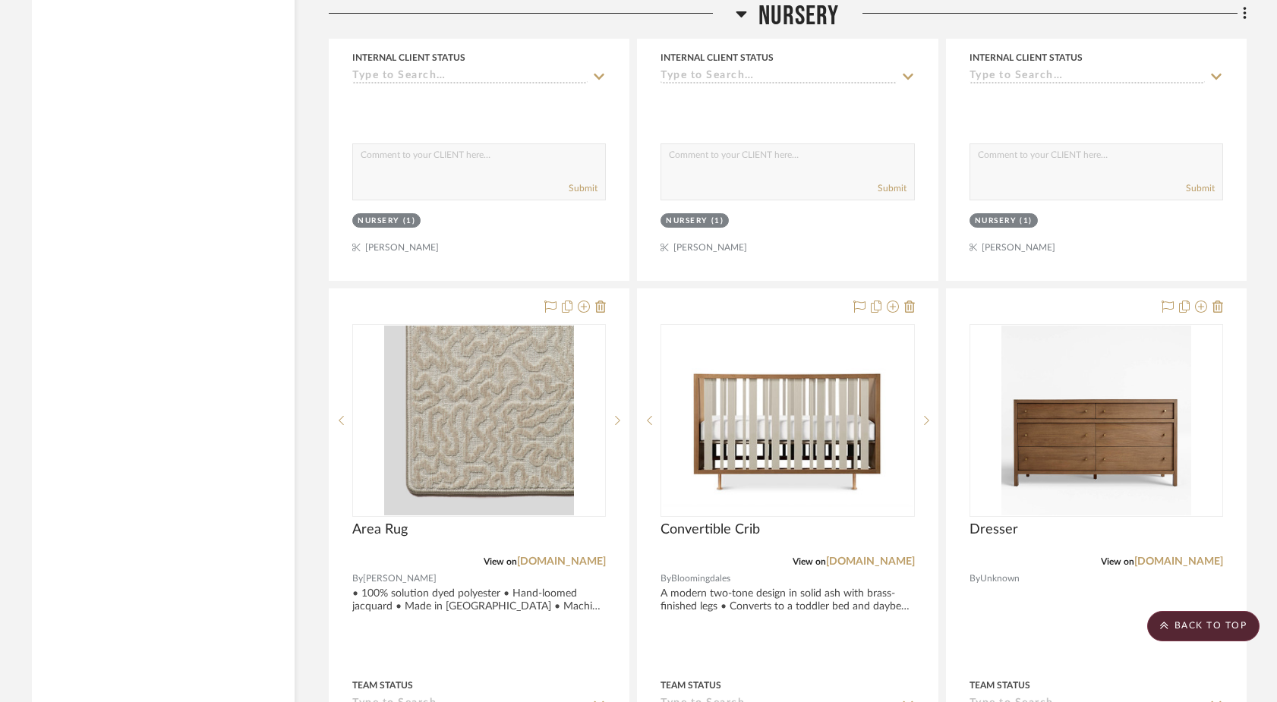
drag, startPoint x: 908, startPoint y: 470, endPoint x: 1183, endPoint y: 11, distance: 535.2
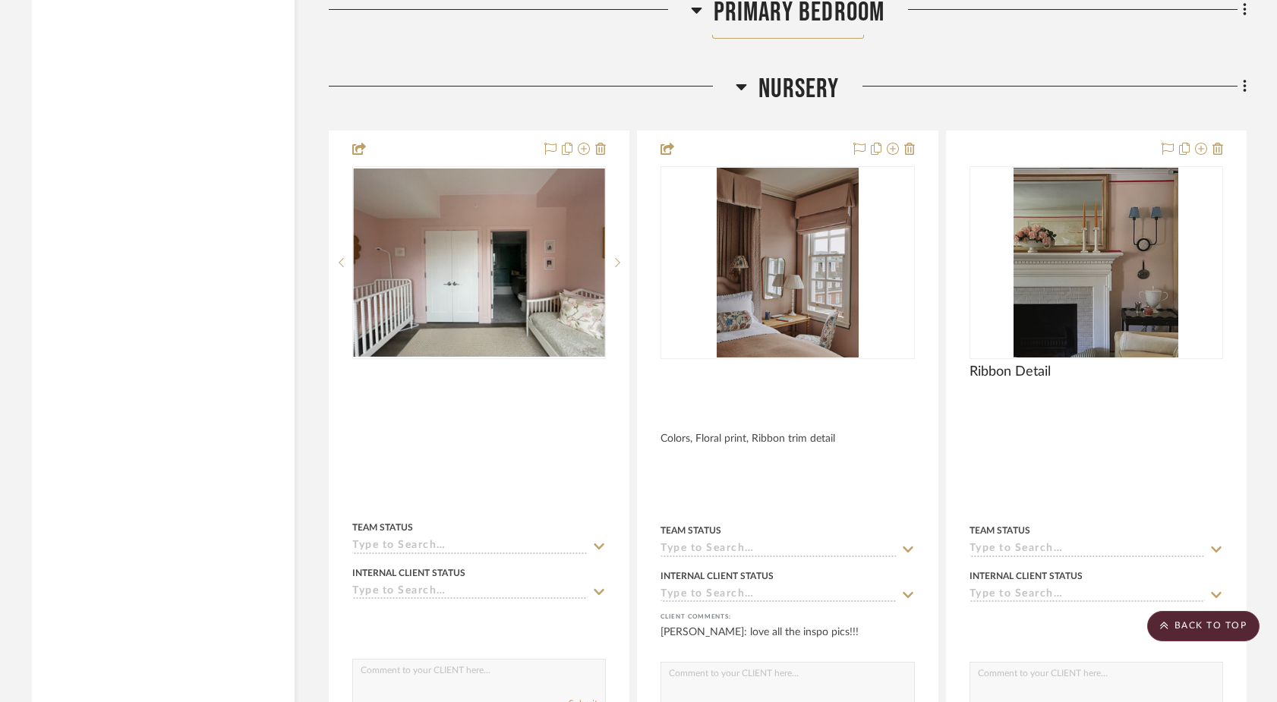
scroll to position [17209, 0]
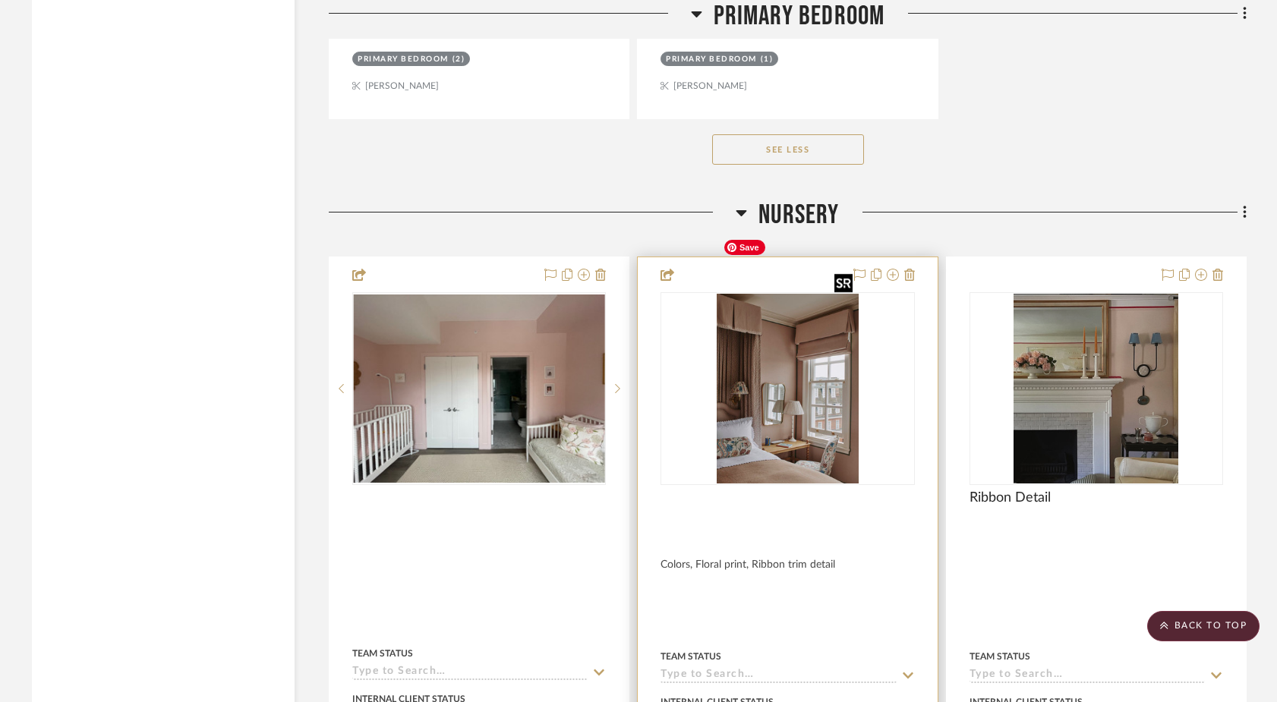
click at [766, 373] on img "0" at bounding box center [788, 389] width 143 height 190
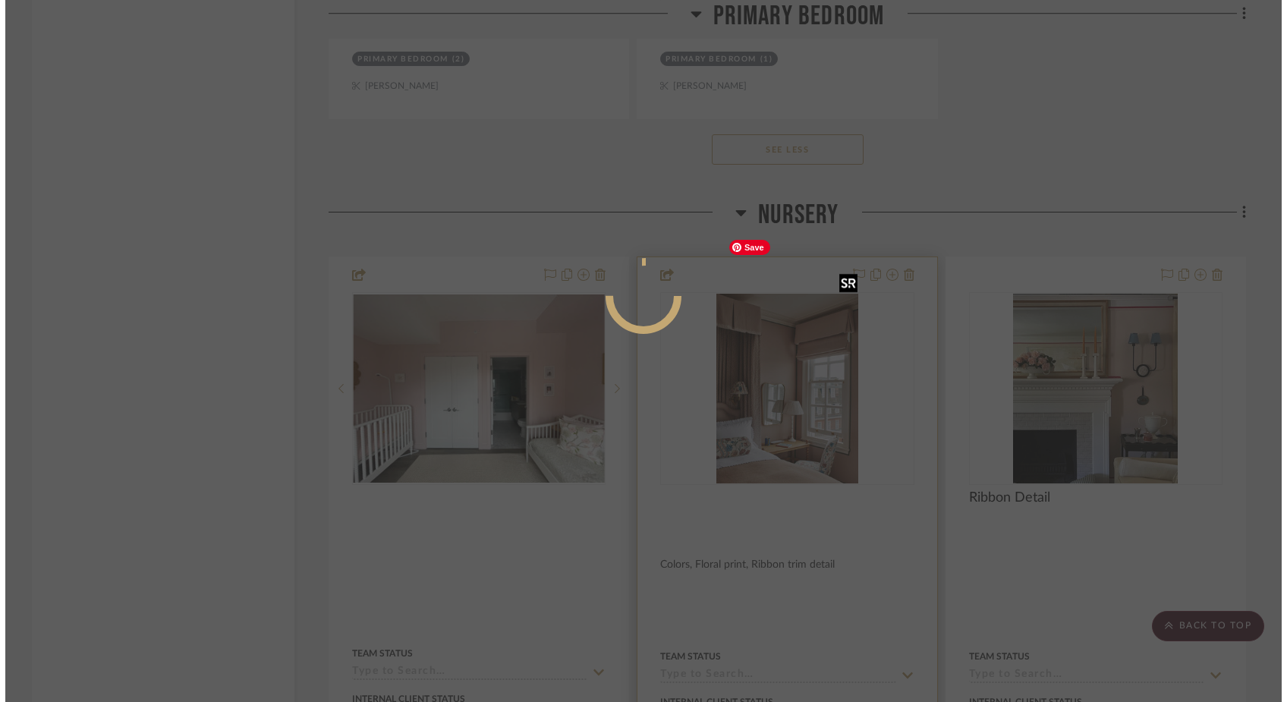
scroll to position [0, 0]
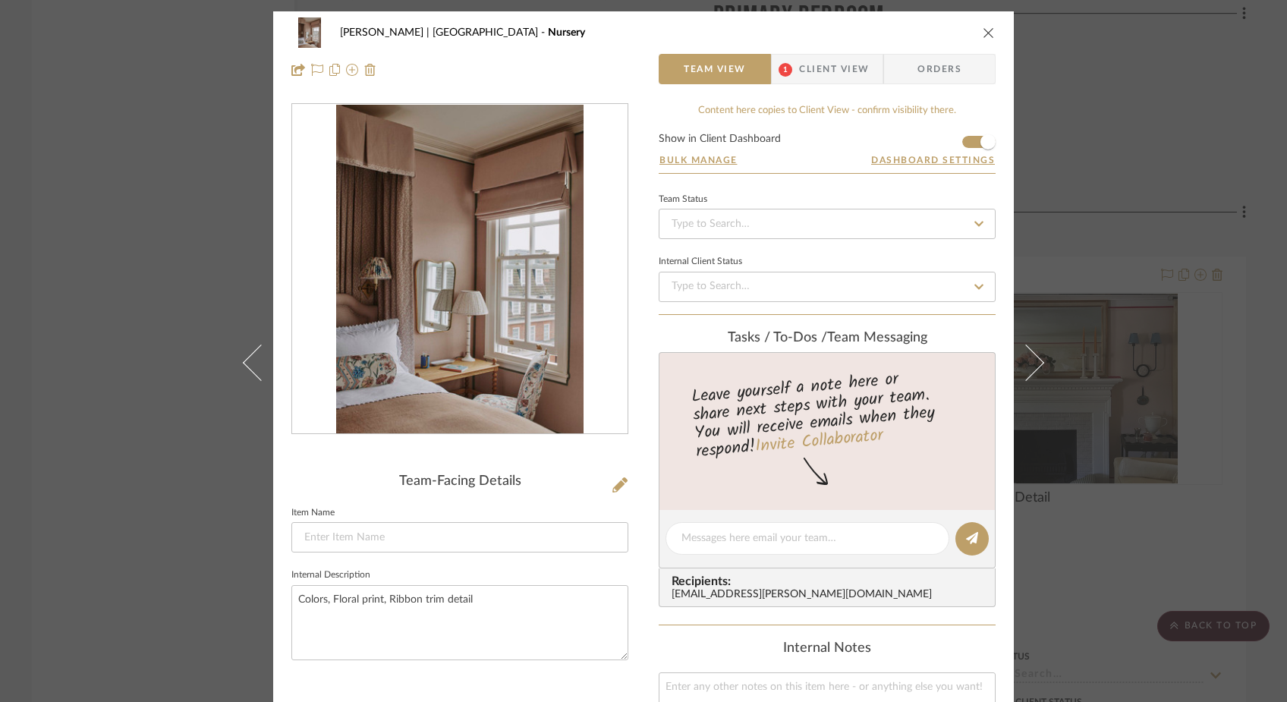
click at [984, 35] on icon "close" at bounding box center [989, 33] width 12 height 12
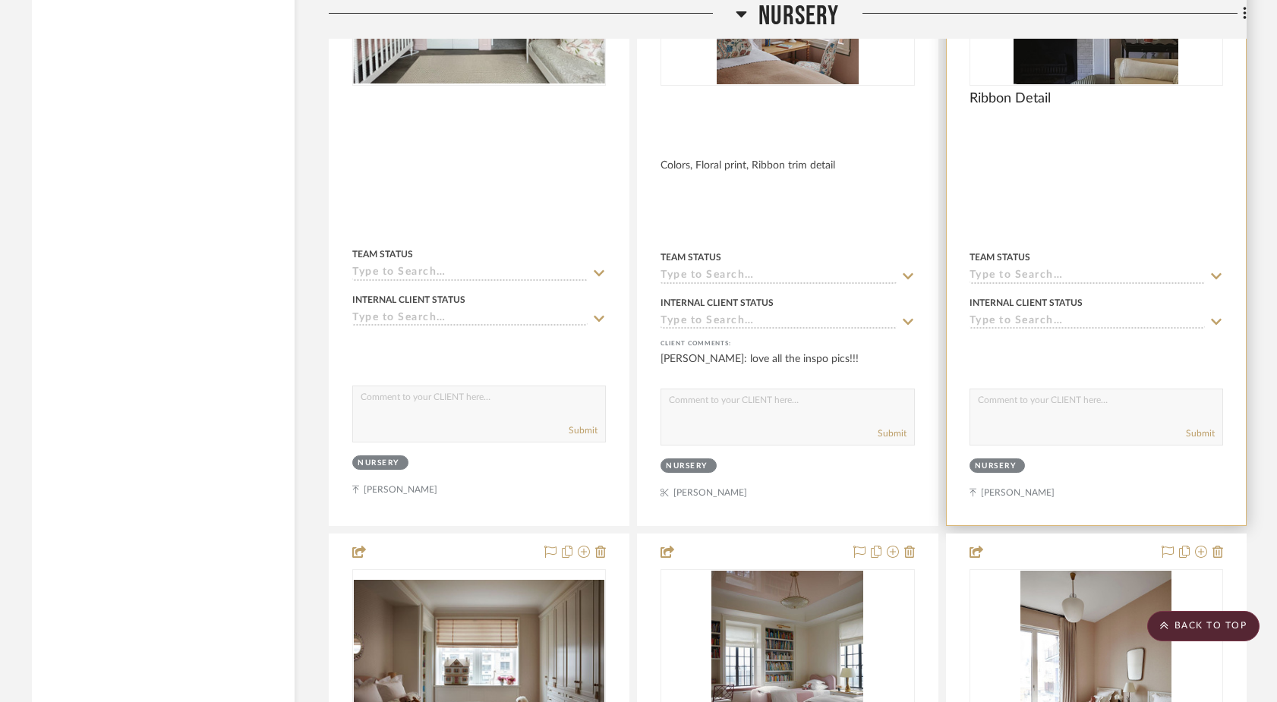
scroll to position [17654, 0]
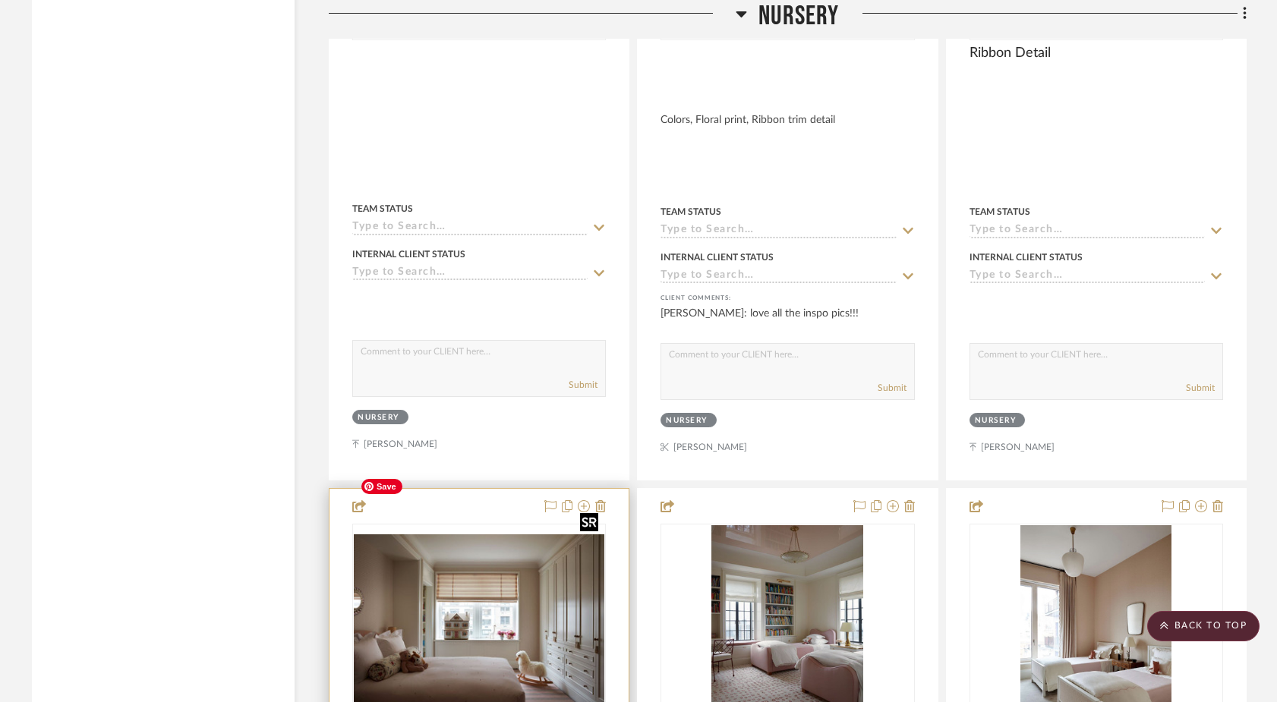
click at [0, 0] on img at bounding box center [0, 0] width 0 height 0
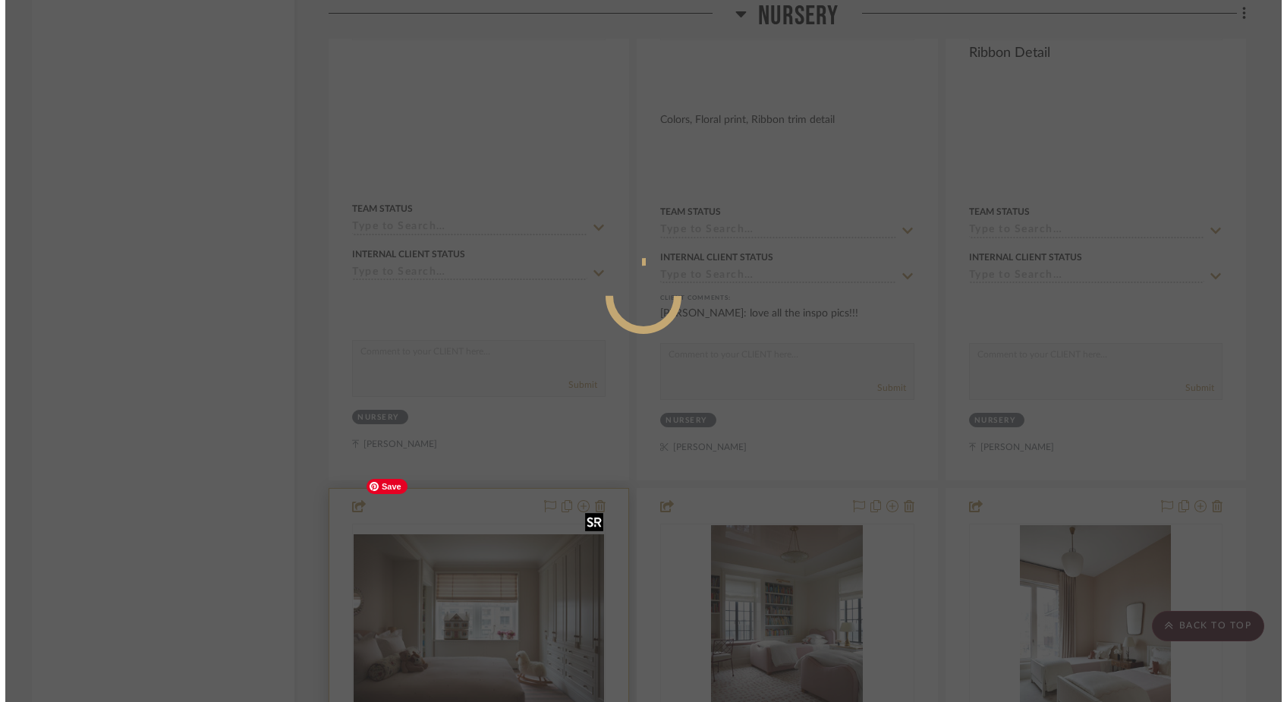
scroll to position [0, 0]
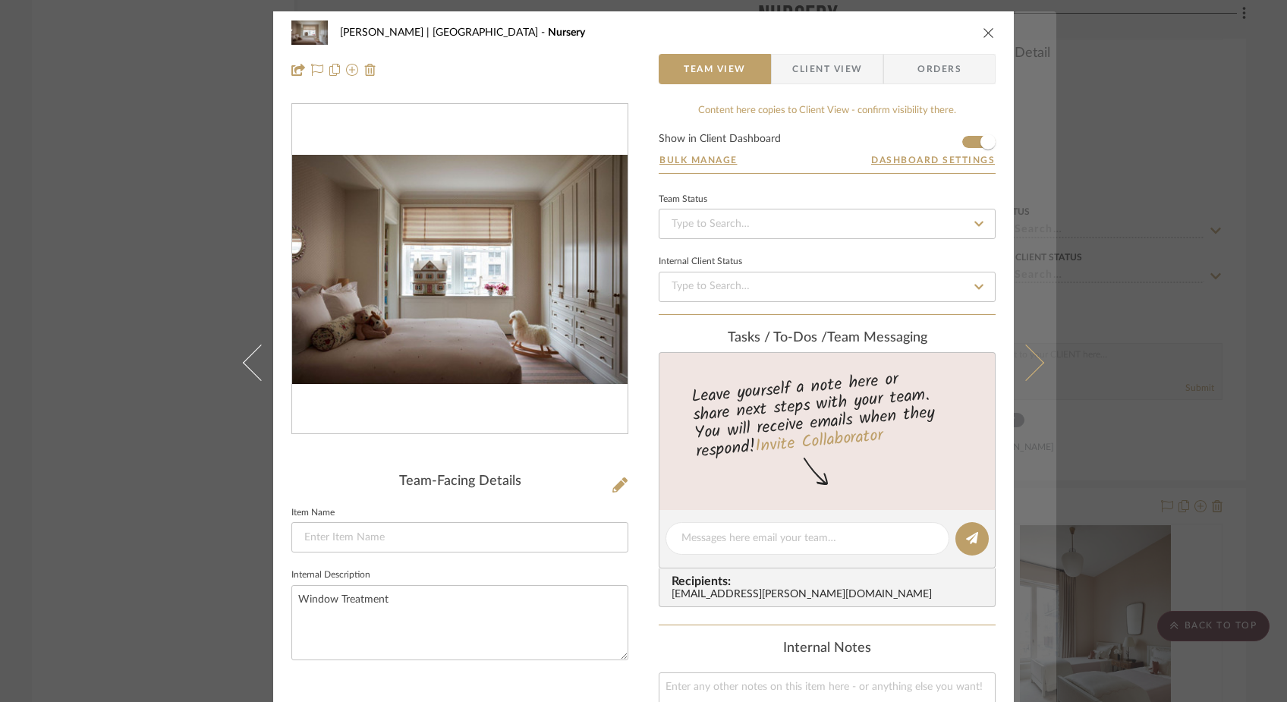
click at [1032, 358] on icon at bounding box center [1026, 362] width 36 height 36
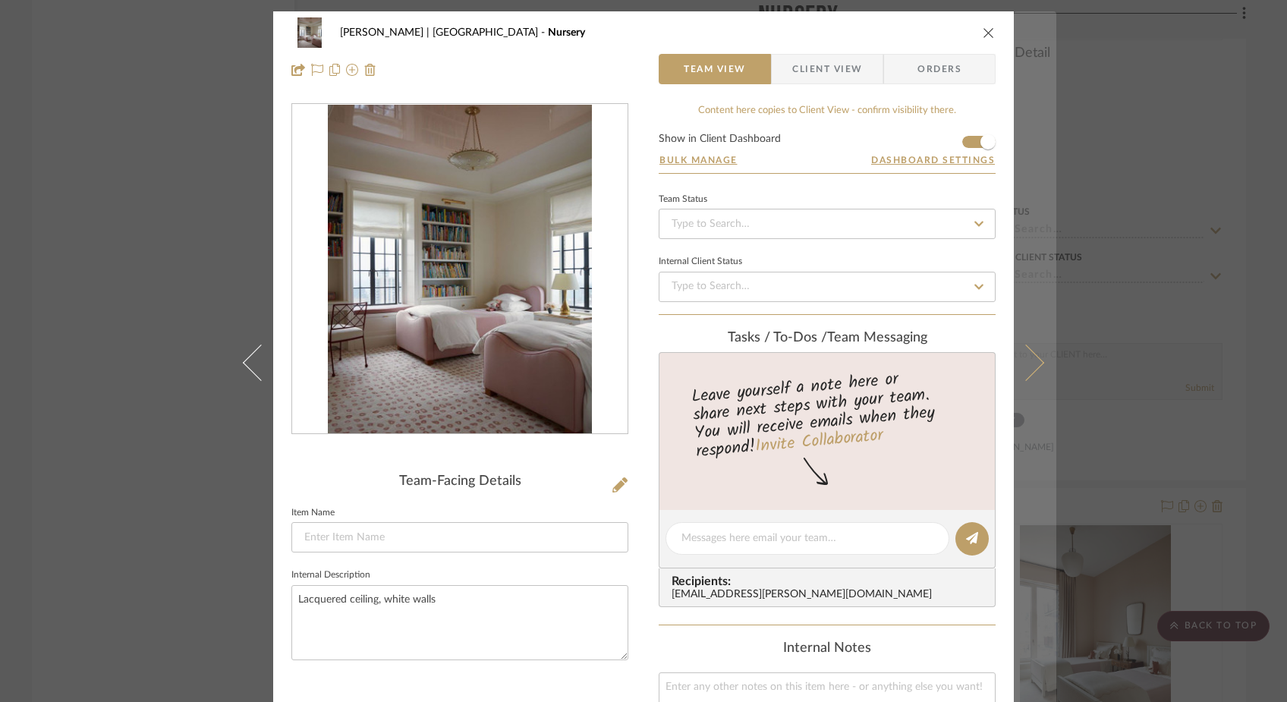
click at [1021, 373] on icon at bounding box center [1026, 362] width 36 height 36
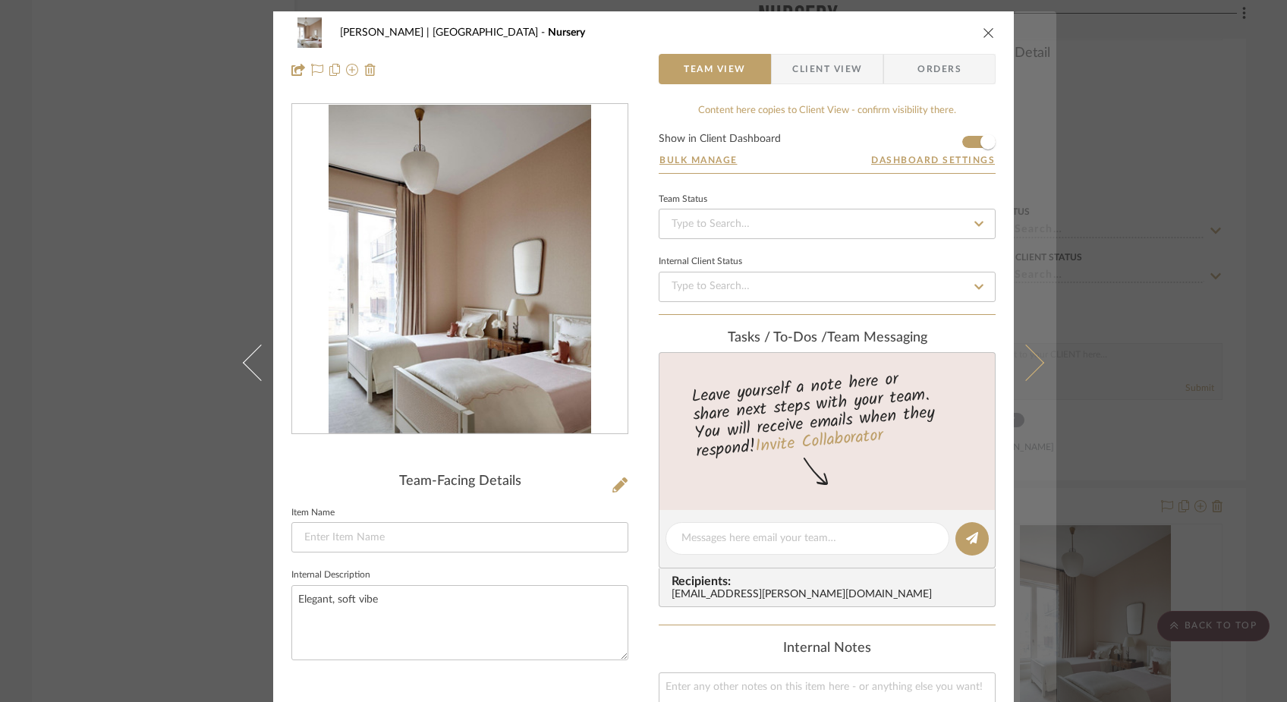
click at [1032, 354] on button at bounding box center [1035, 362] width 43 height 702
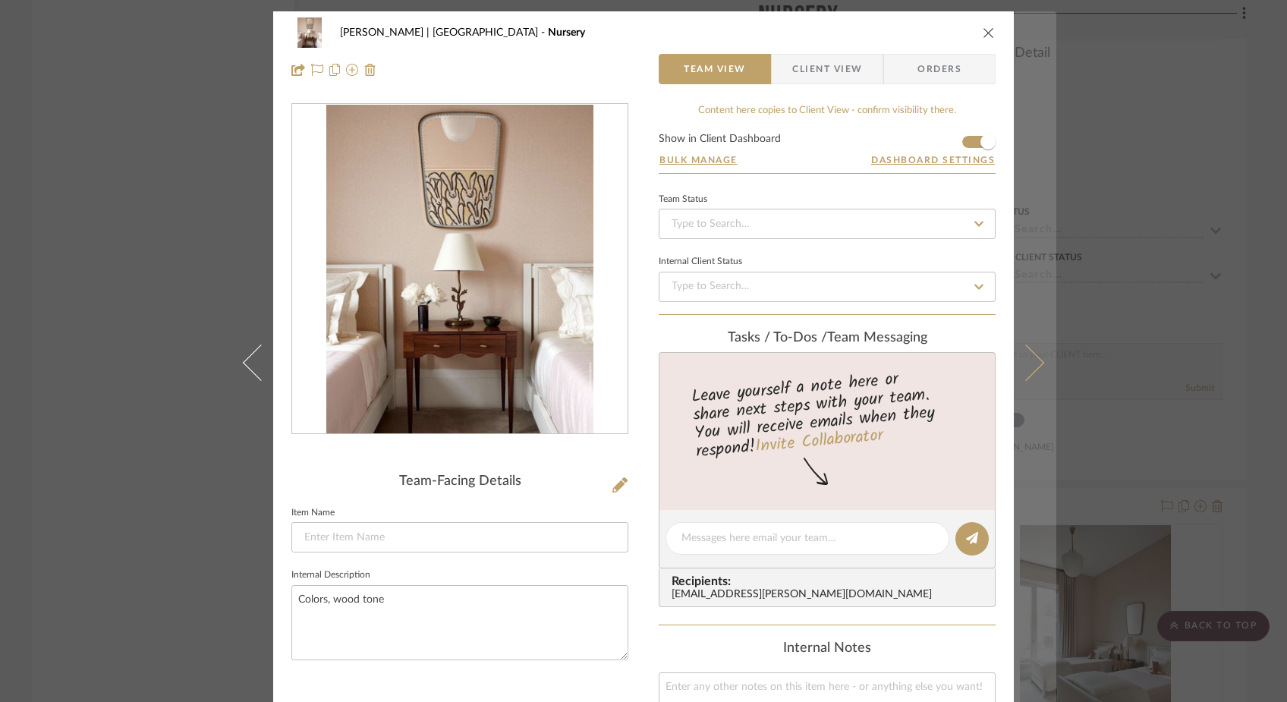
click at [1029, 353] on icon at bounding box center [1026, 362] width 36 height 36
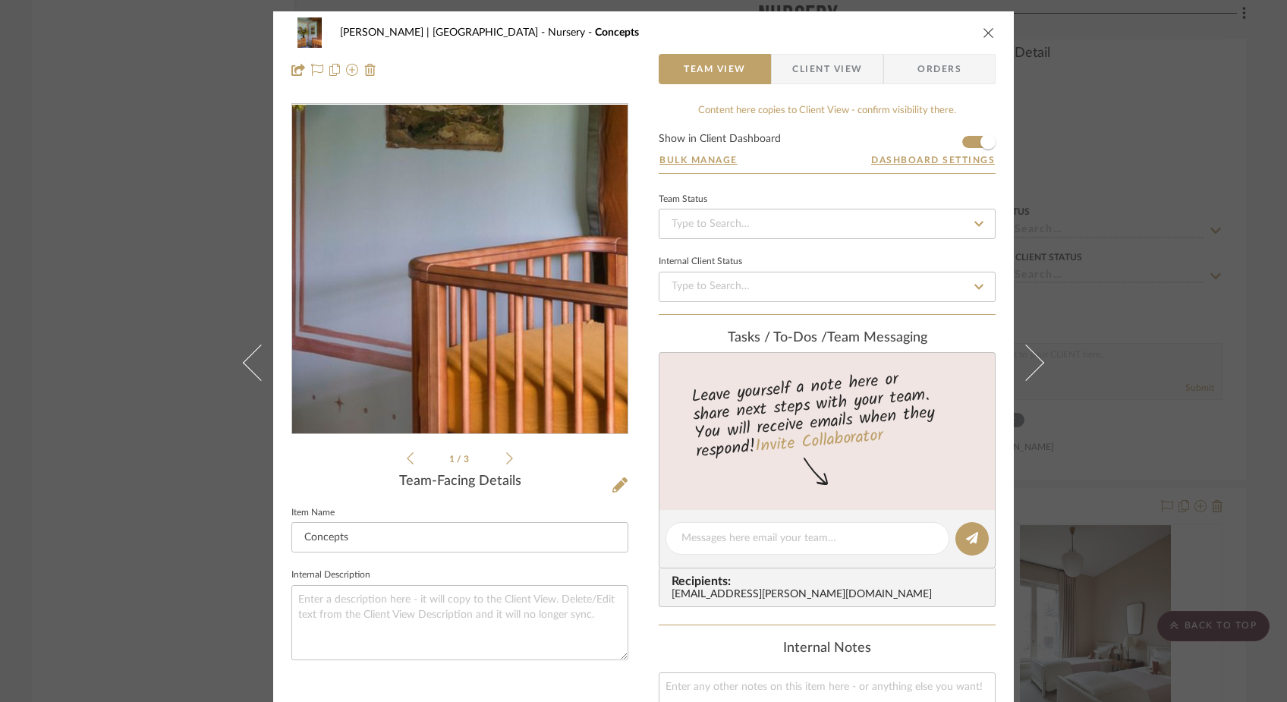
click at [494, 327] on img "0" at bounding box center [460, 269] width 266 height 329
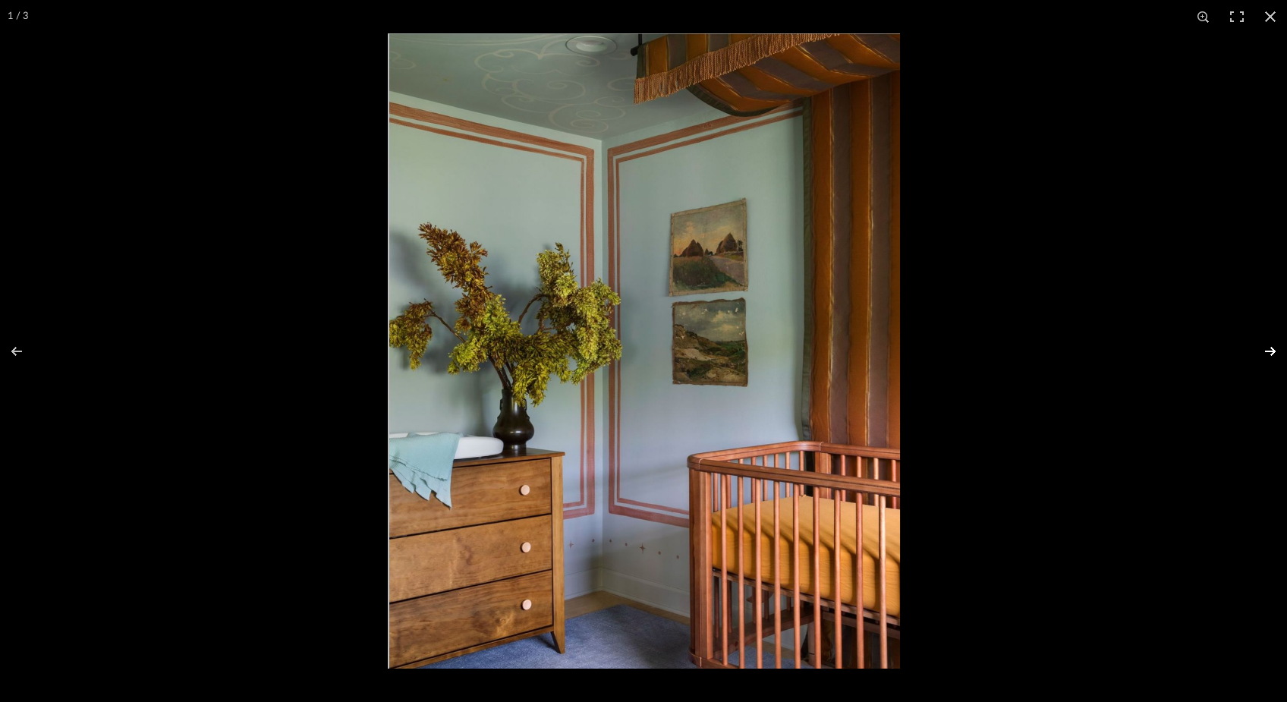
click at [1268, 355] on button at bounding box center [1260, 352] width 53 height 76
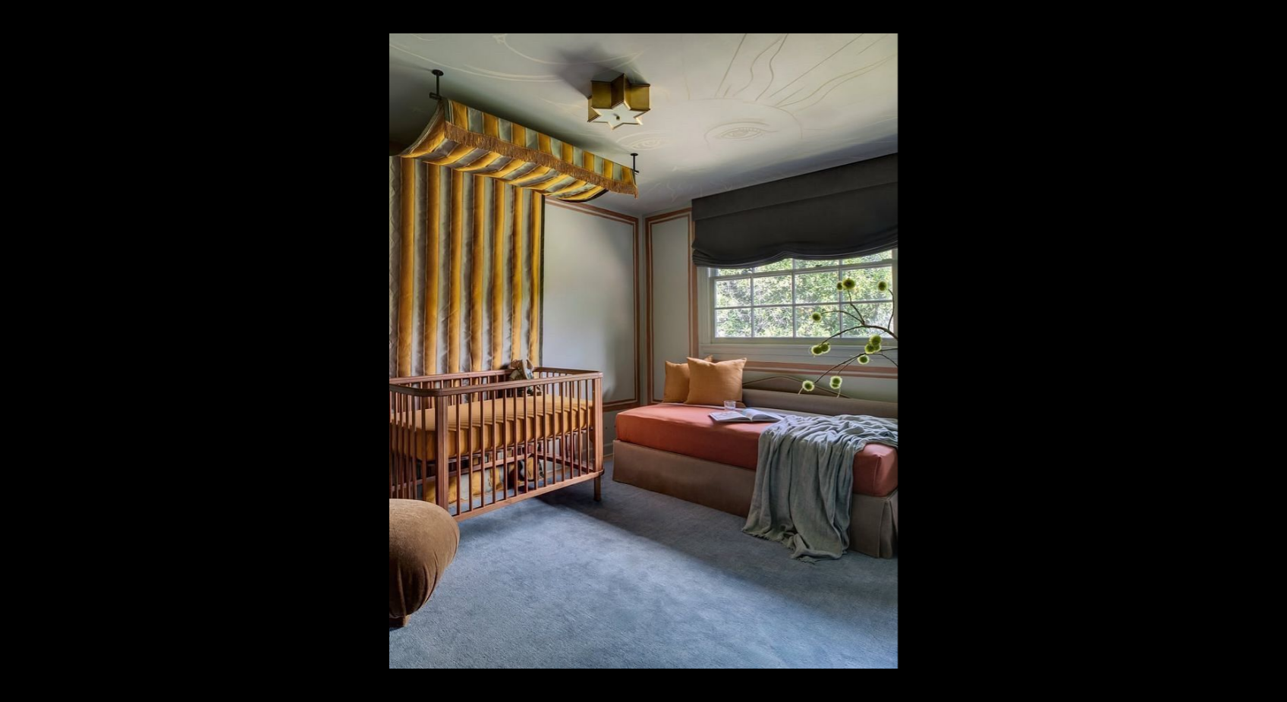
click at [1268, 355] on button at bounding box center [1260, 352] width 53 height 76
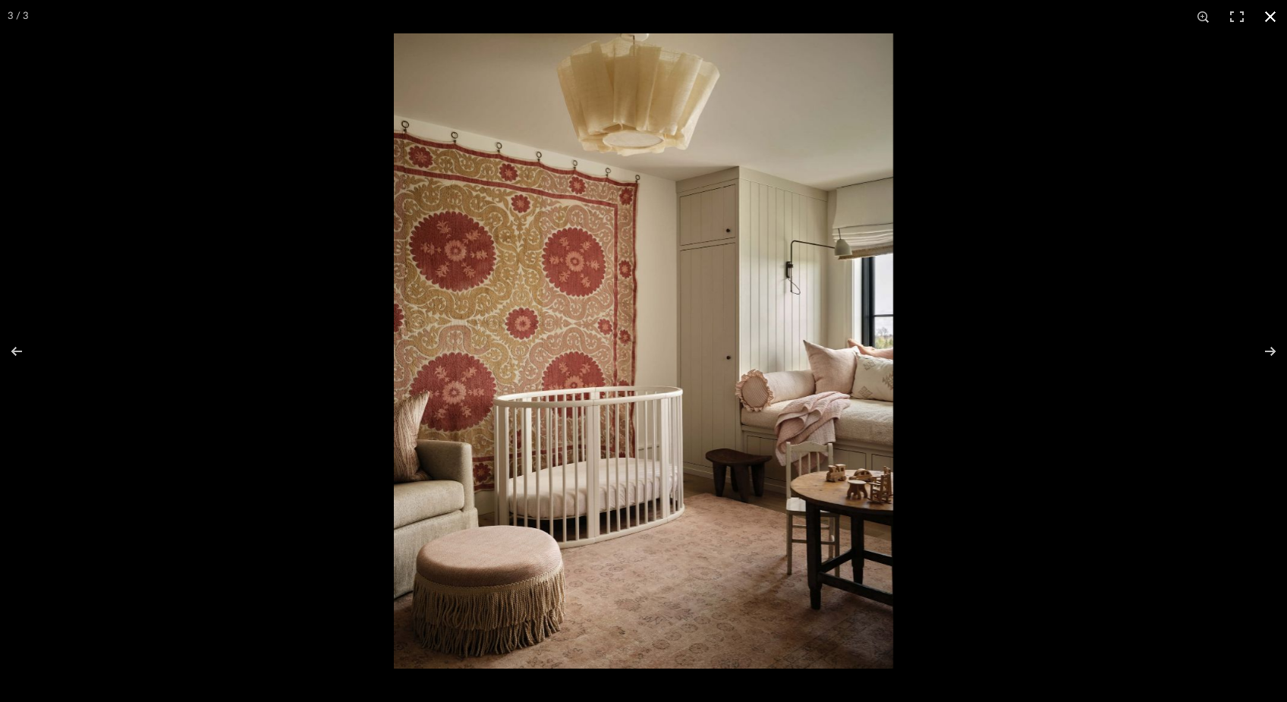
click at [1276, 15] on button at bounding box center [1270, 16] width 33 height 33
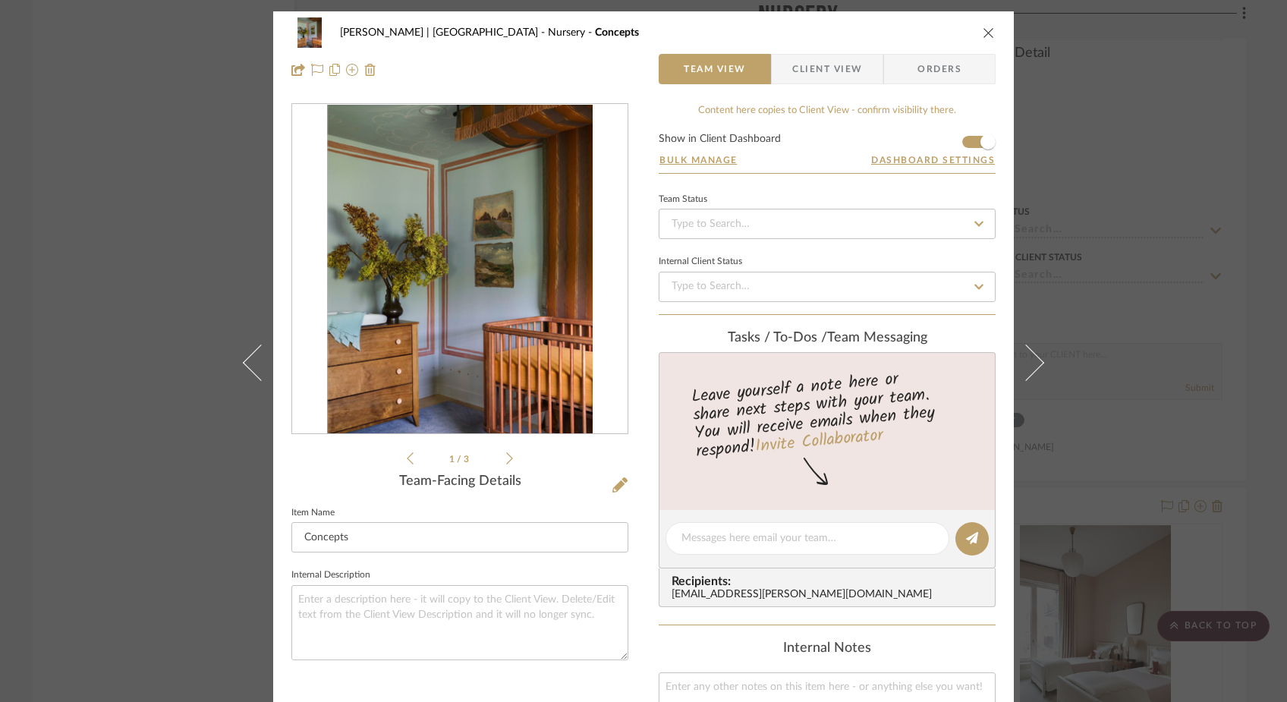
click at [158, 232] on div "Ferree | Brooklyn Heights Nursery Concepts Team View Client View Orders 1 / 3 T…" at bounding box center [643, 351] width 1287 height 702
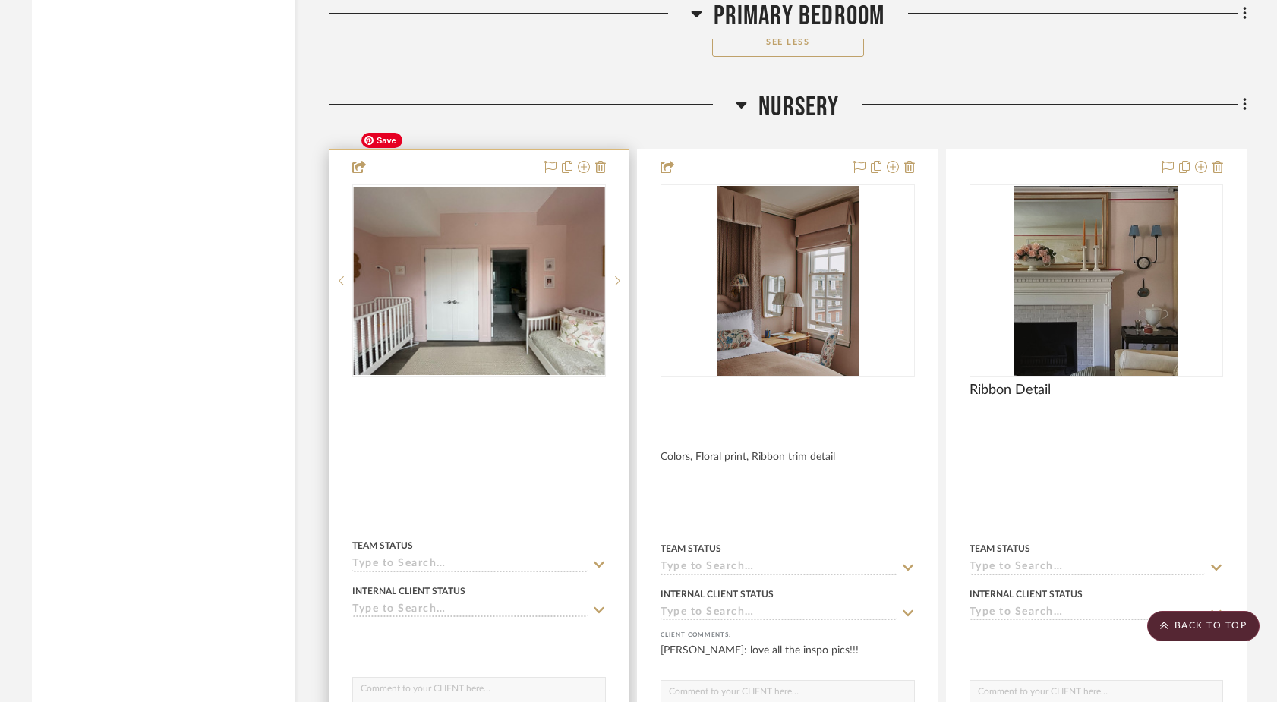
scroll to position [17303, 0]
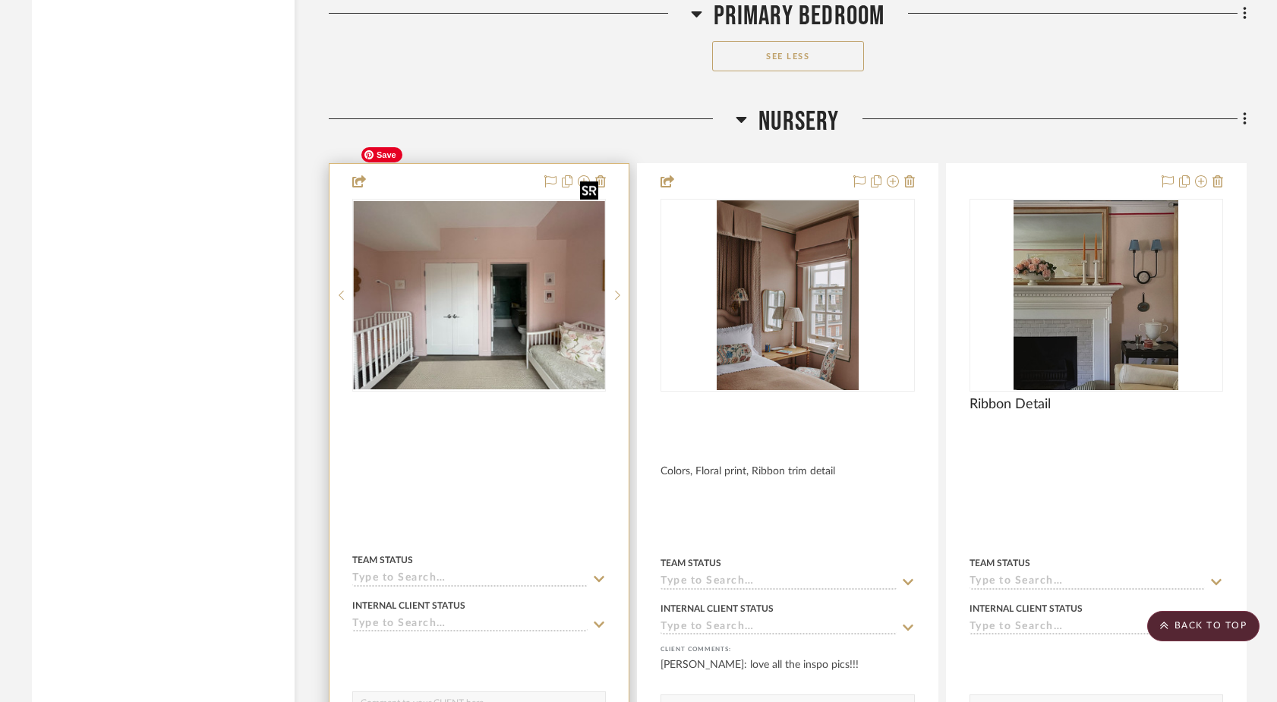
click at [448, 245] on img "0" at bounding box center [479, 295] width 251 height 188
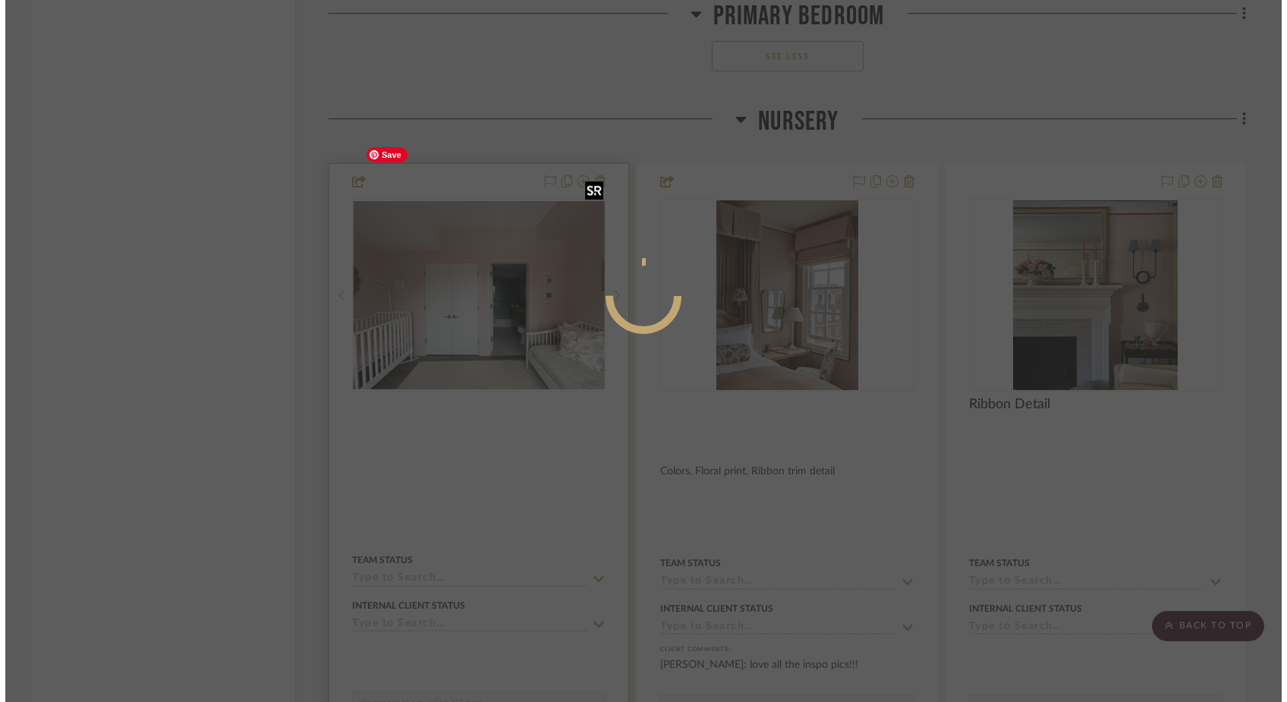
scroll to position [0, 0]
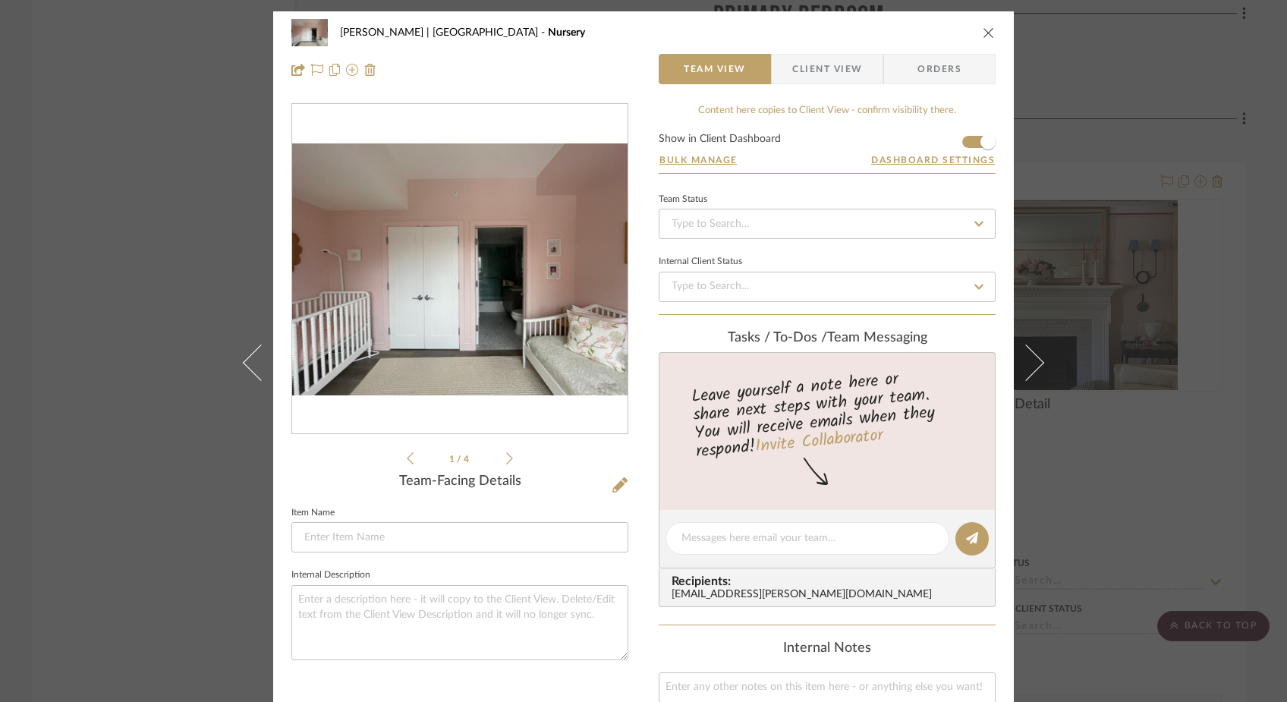
click at [506, 461] on icon at bounding box center [509, 459] width 7 height 14
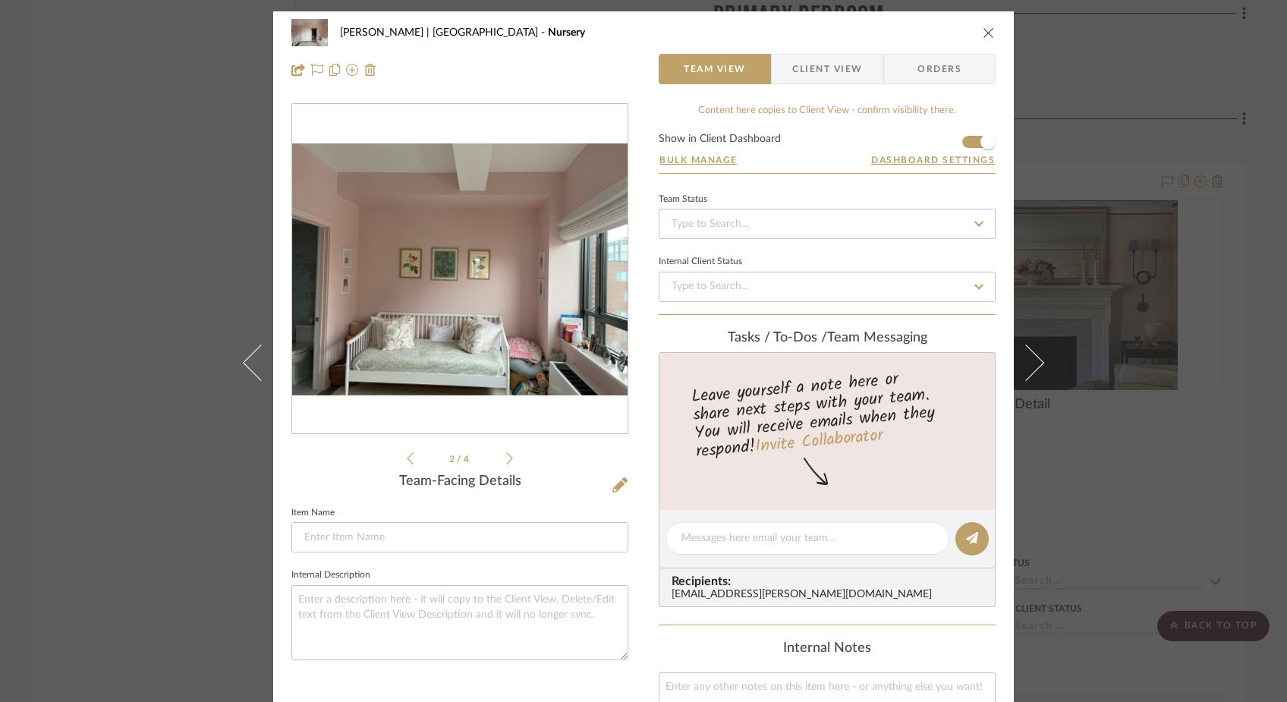
click at [130, 305] on div "Ferree | Brooklyn Heights Nursery Team View Client View Orders 2 / 4 Team-Facin…" at bounding box center [643, 351] width 1287 height 702
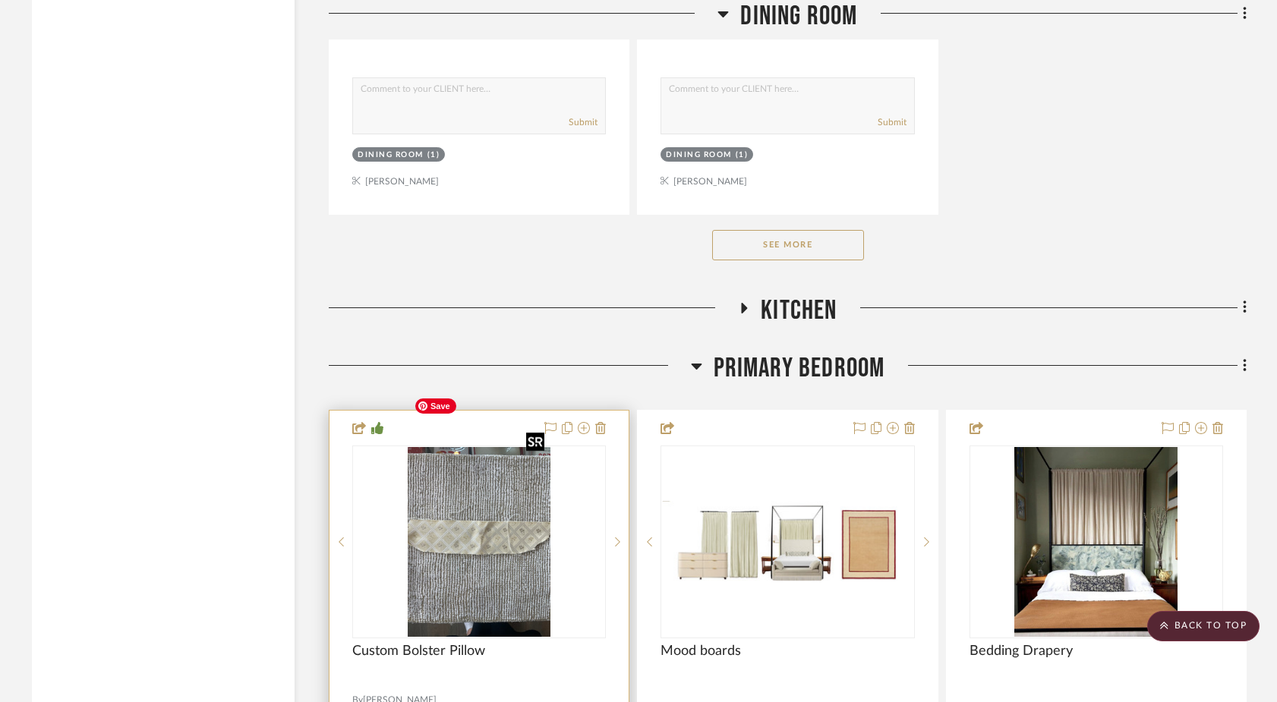
scroll to position [12894, 0]
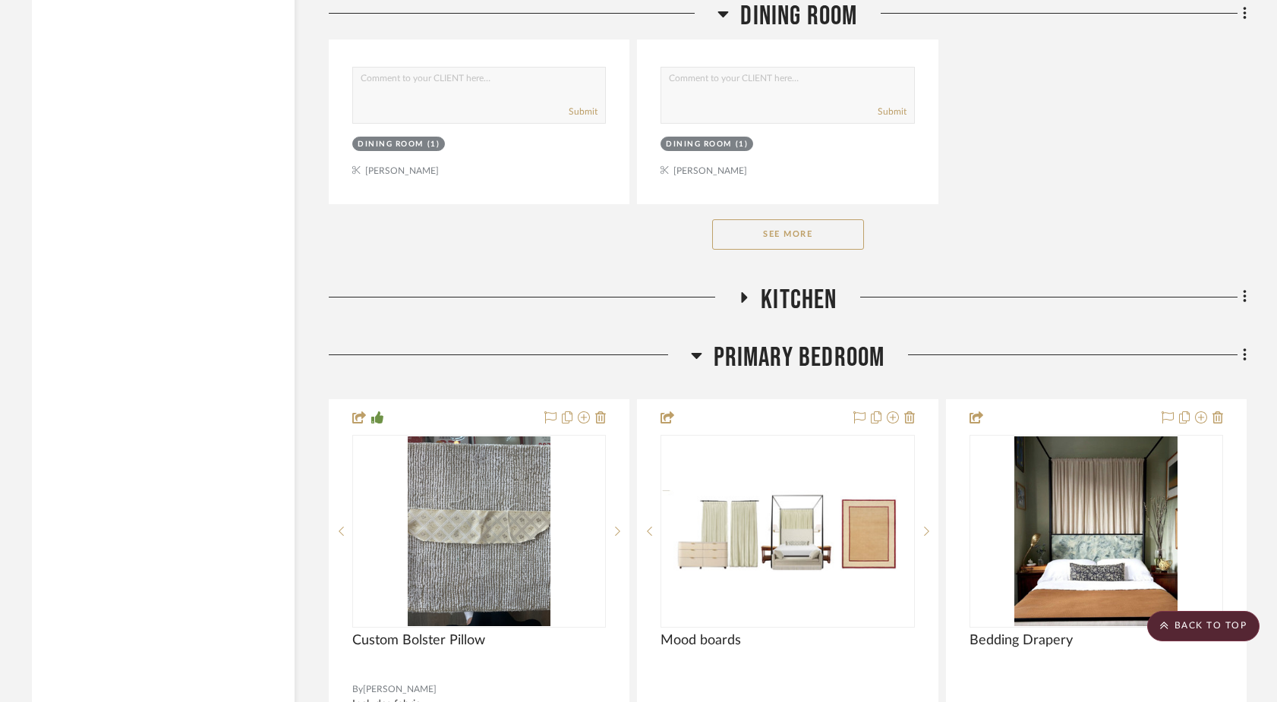
drag, startPoint x: 442, startPoint y: 525, endPoint x: 295, endPoint y: 2, distance: 542.4
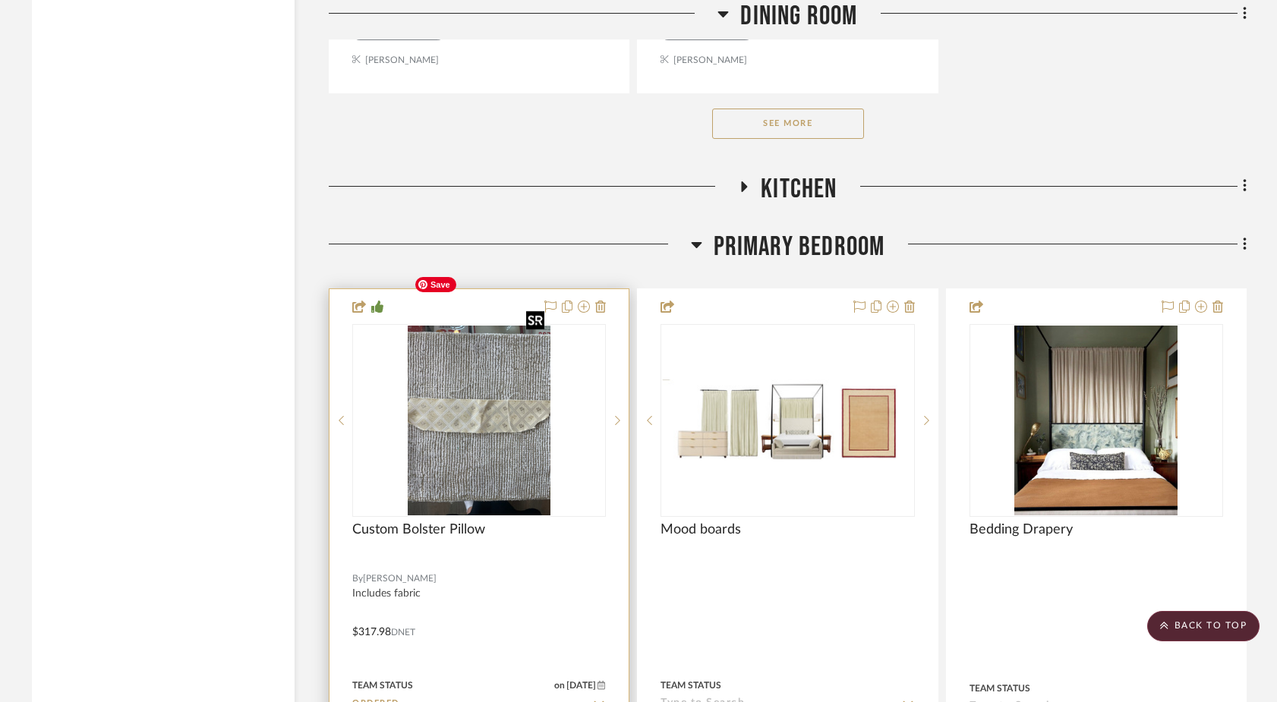
scroll to position [13008, 0]
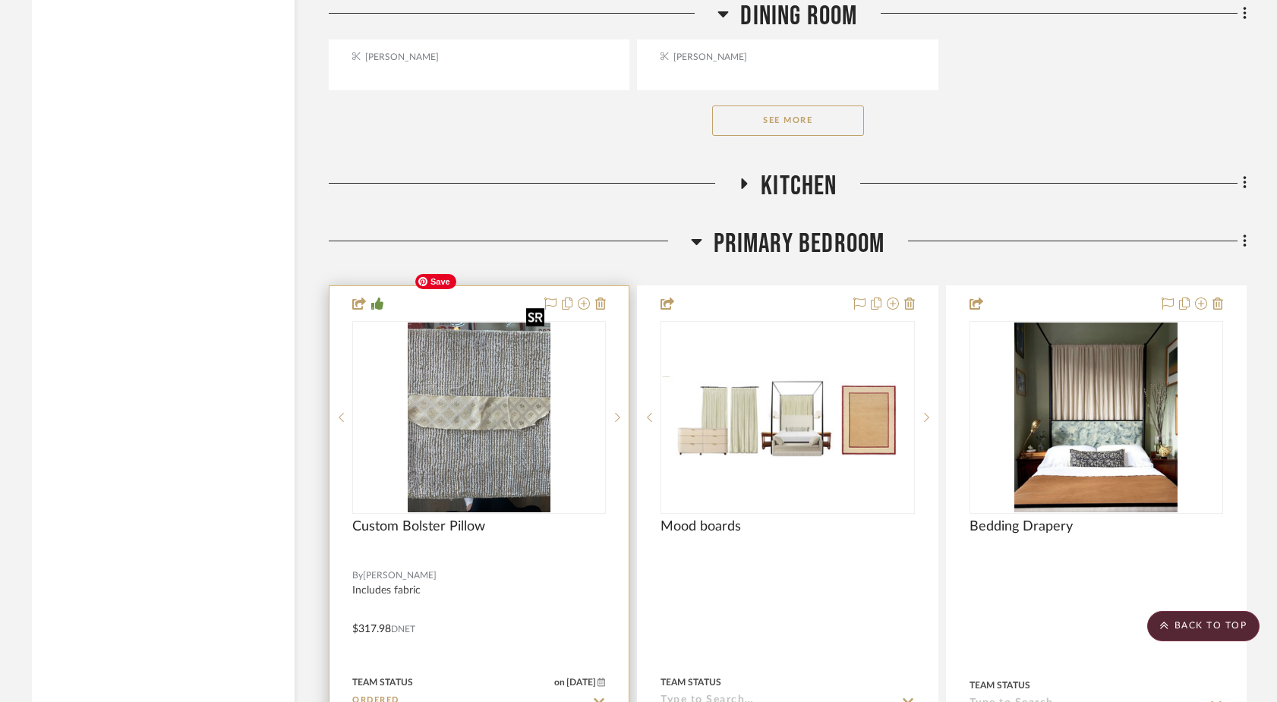
click at [485, 425] on img "0" at bounding box center [479, 418] width 143 height 190
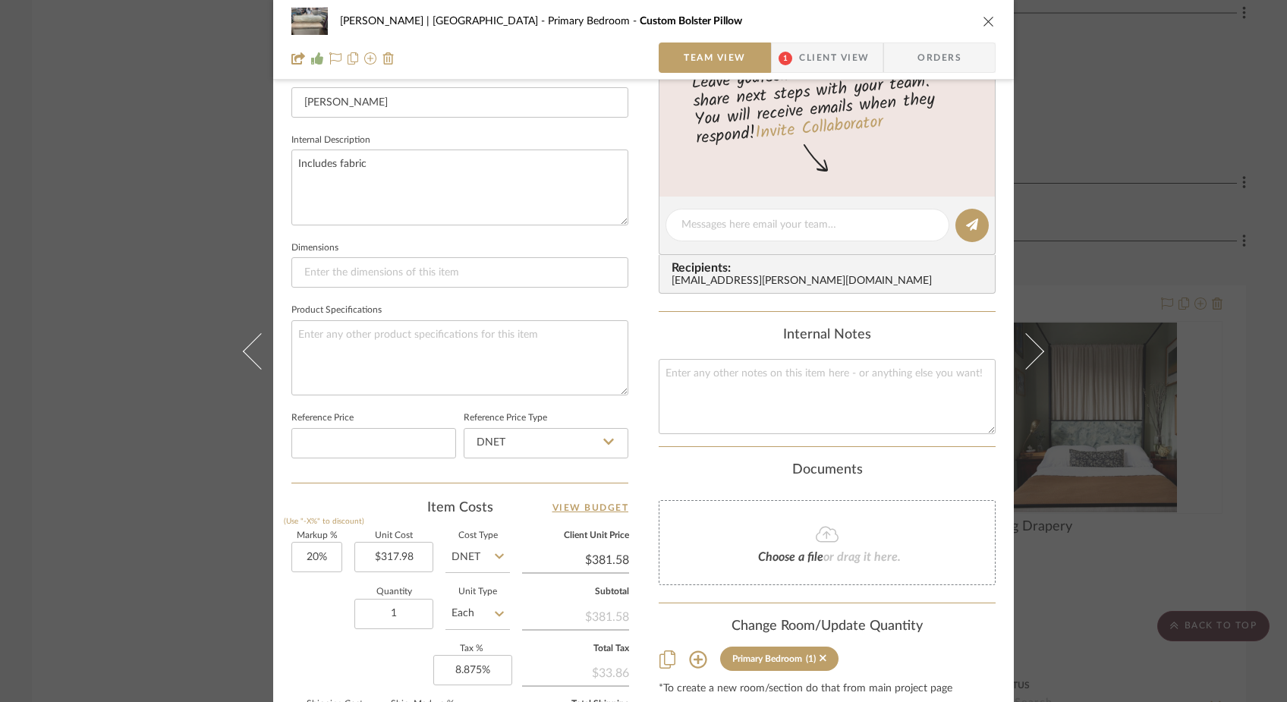
scroll to position [503, 0]
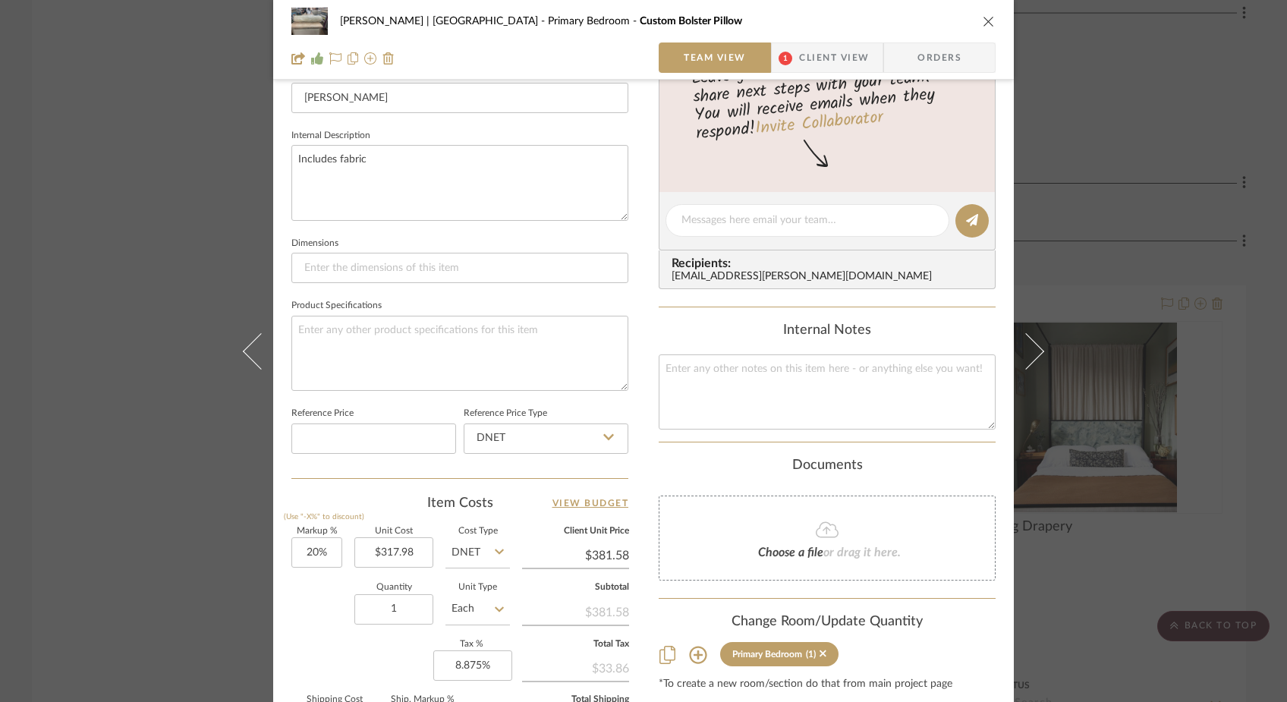
click at [151, 232] on div "Ferree | Brooklyn Heights Primary Bedroom Custom Bolster Pillow Team View 1 Cli…" at bounding box center [643, 351] width 1287 height 702
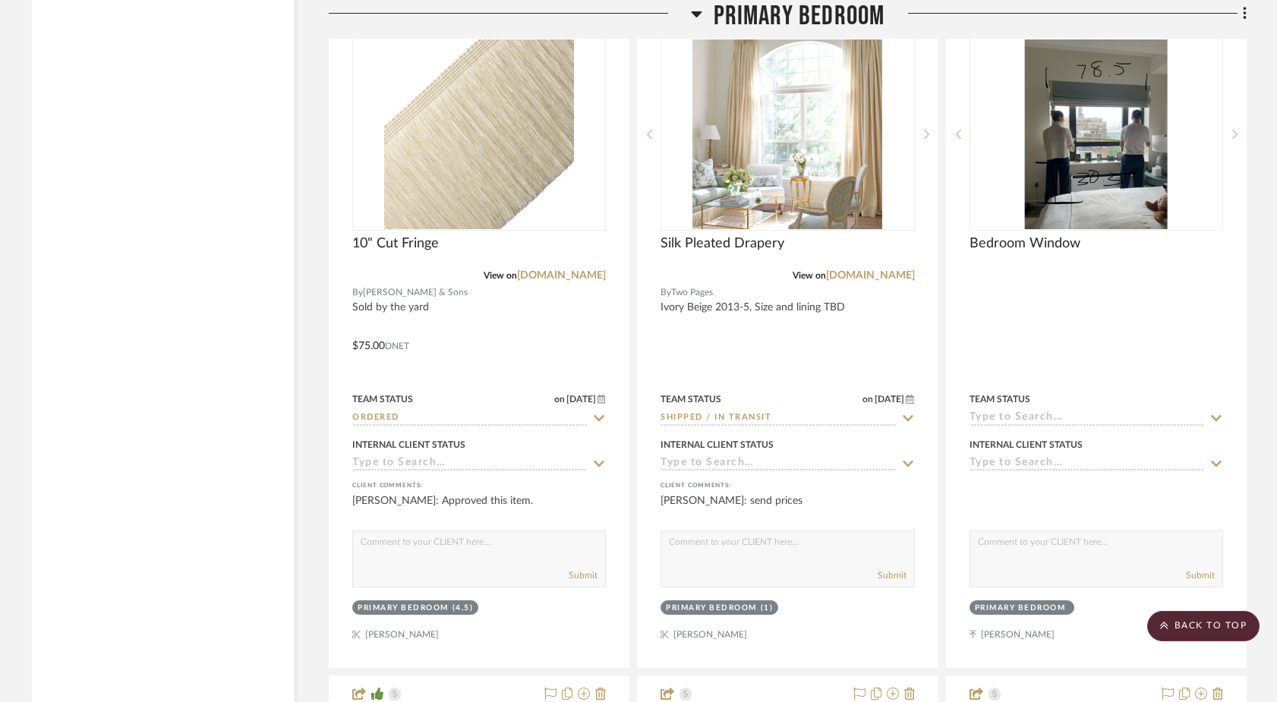
scroll to position [15388, 0]
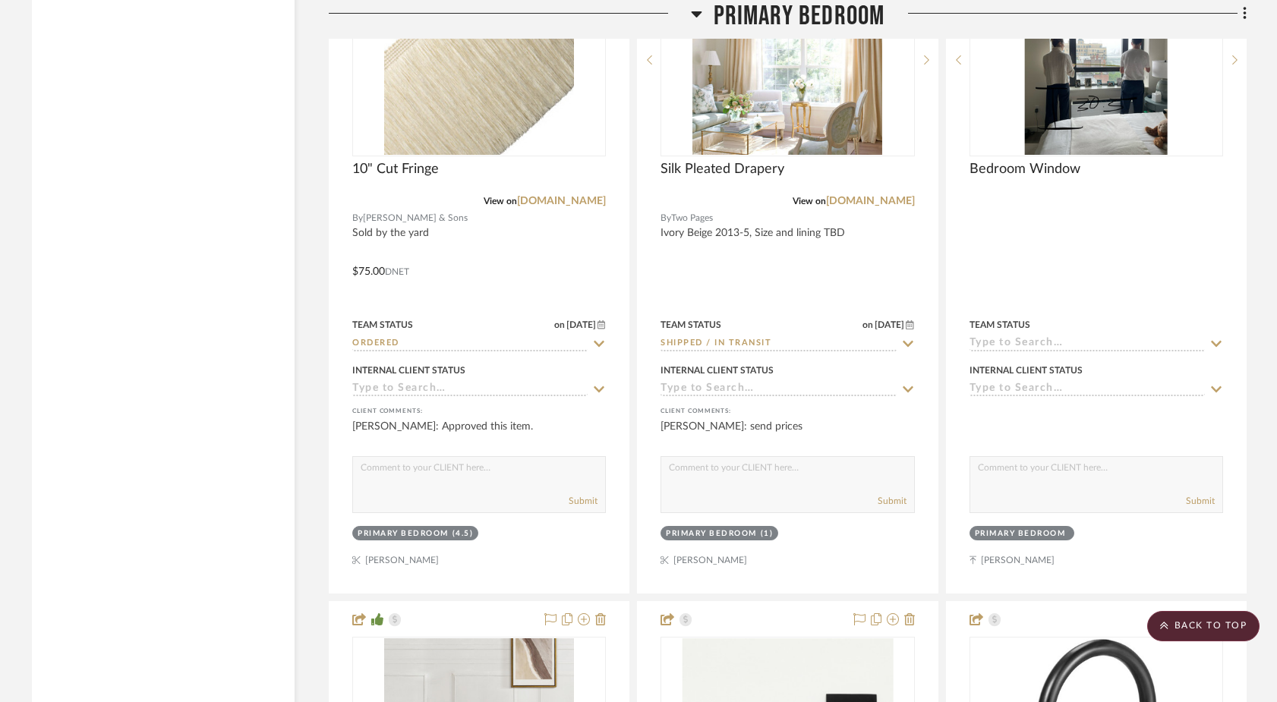
click at [696, 11] on icon at bounding box center [696, 14] width 11 height 18
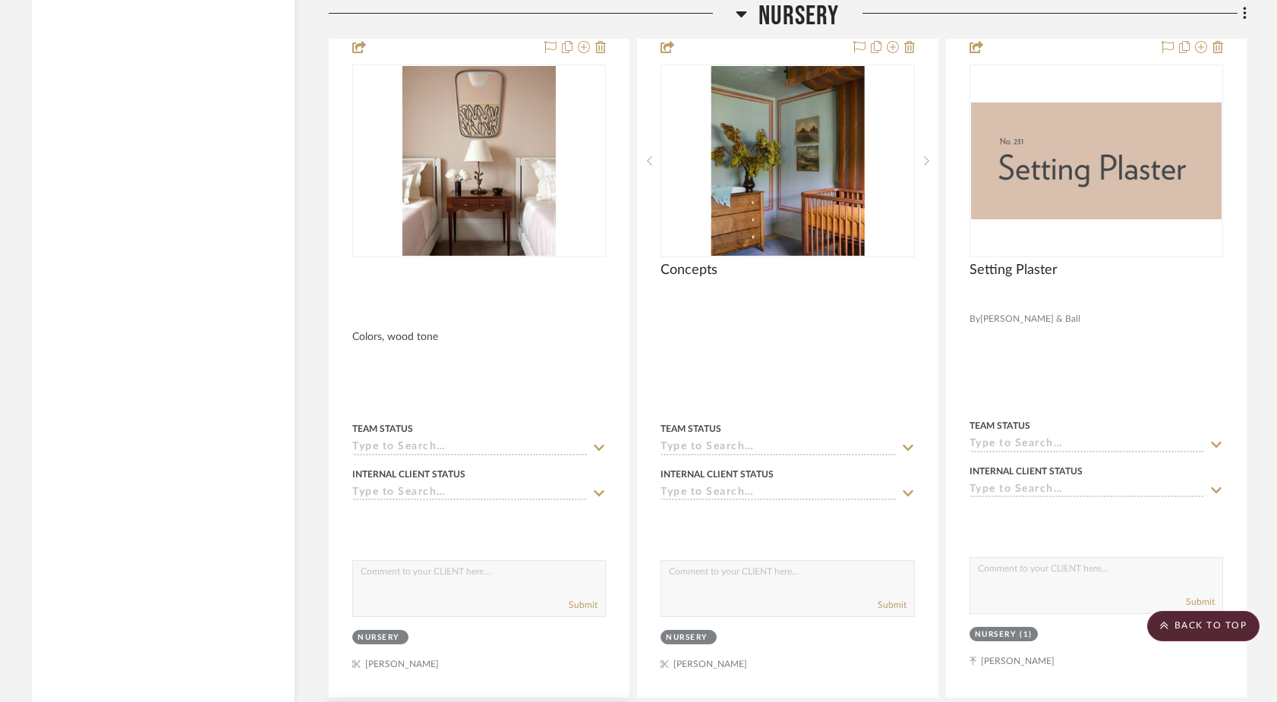
scroll to position [14664, 0]
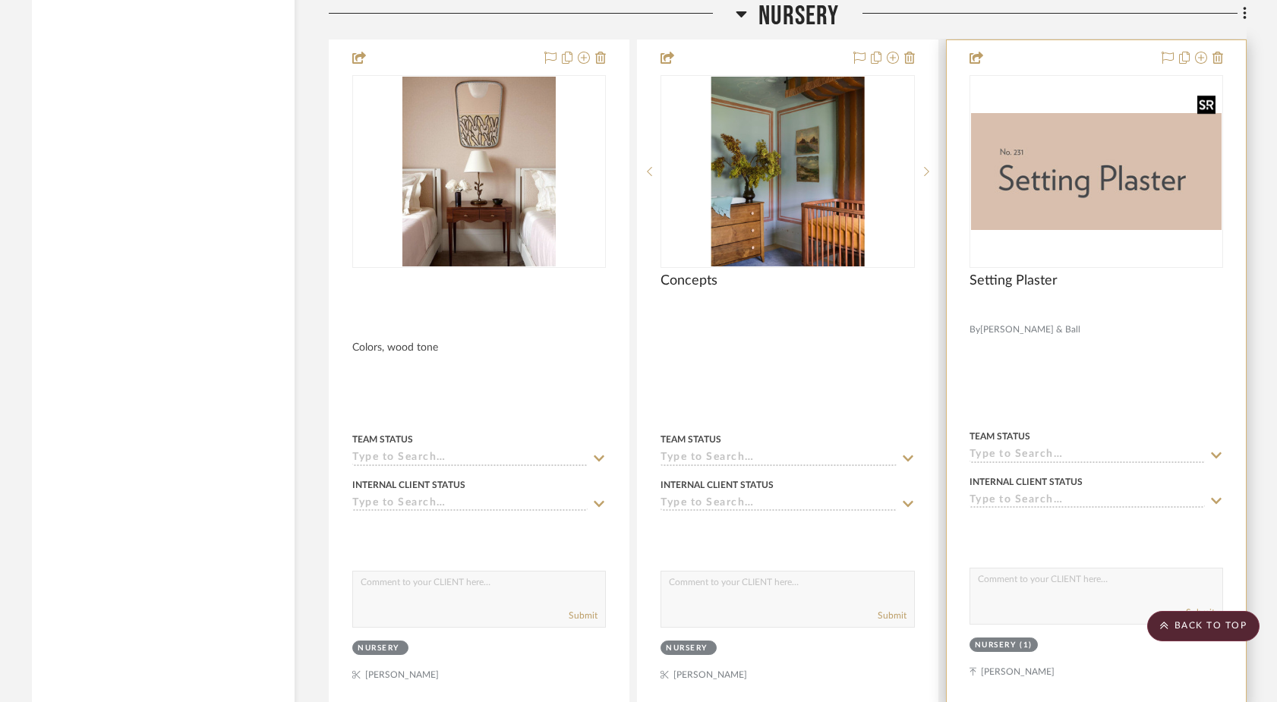
click at [0, 0] on img at bounding box center [0, 0] width 0 height 0
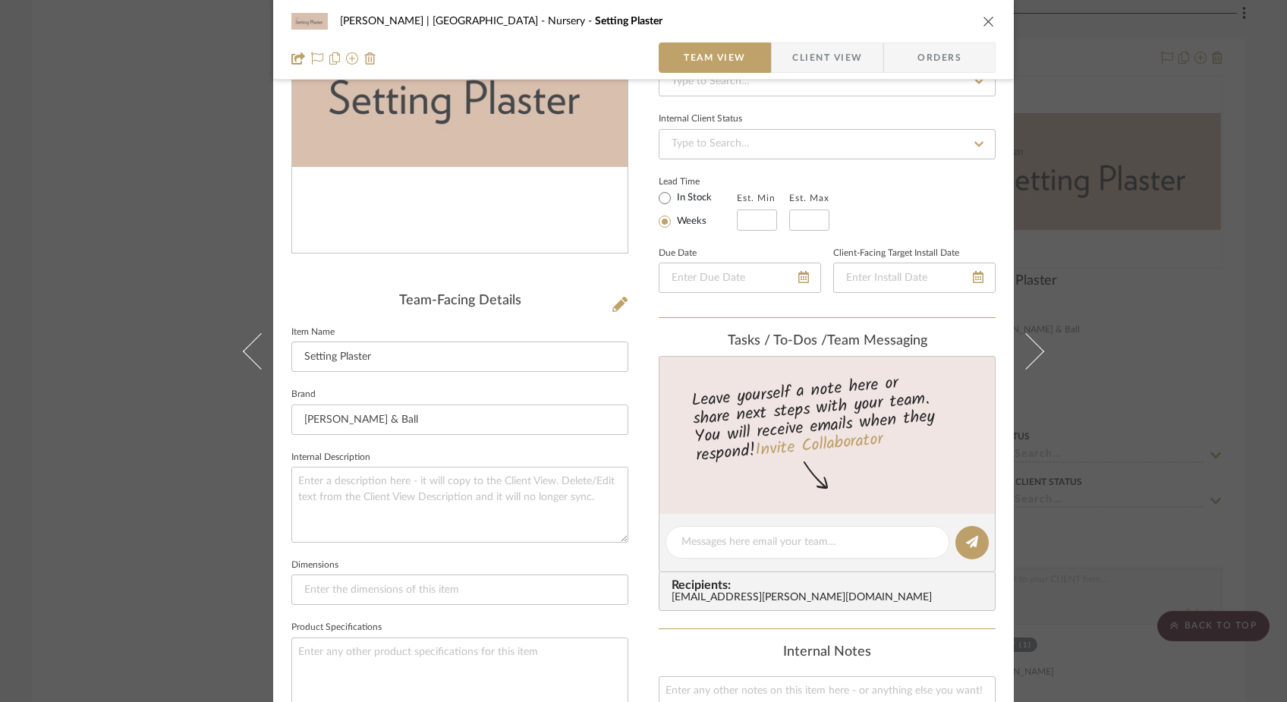
scroll to position [219, 0]
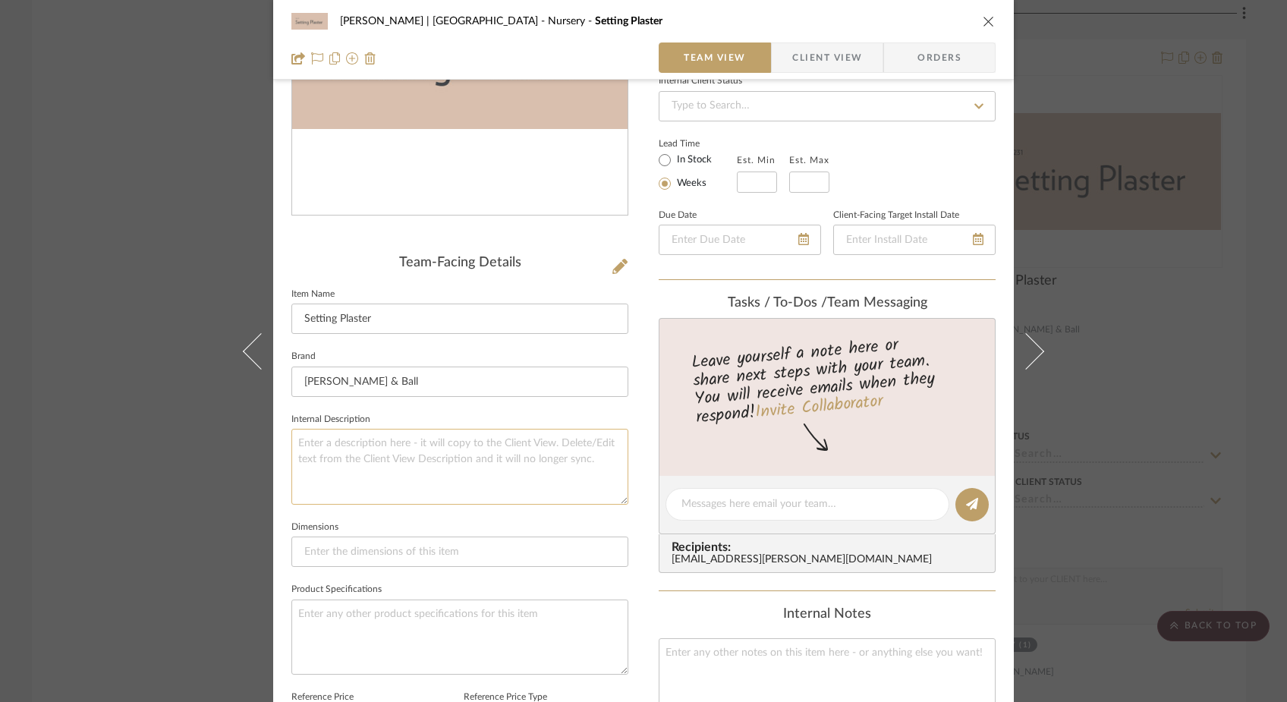
click at [462, 463] on textarea at bounding box center [460, 466] width 337 height 75
type textarea "F&B"
click at [383, 517] on fieldset "Dimensions" at bounding box center [460, 542] width 337 height 51
click at [120, 325] on div "Ferree | Brooklyn Heights Nursery Setting Plaster Team View Client View Orders …" at bounding box center [643, 351] width 1287 height 702
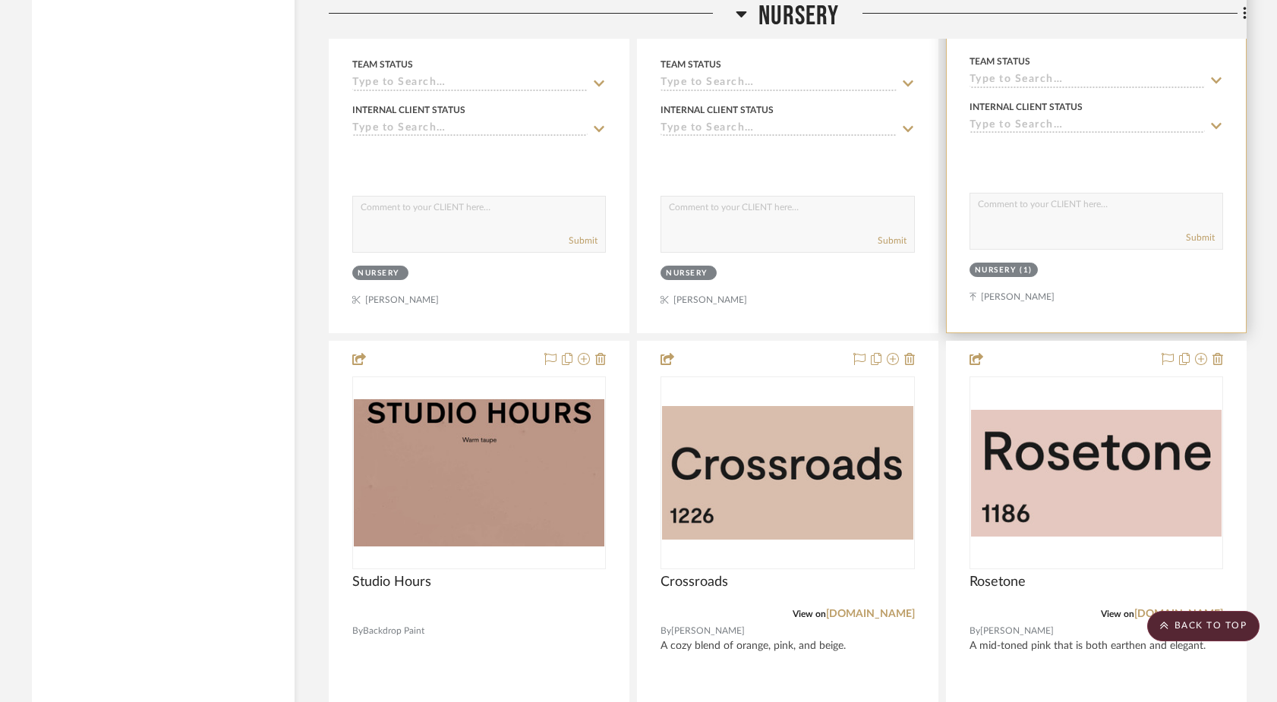
scroll to position [15232, 0]
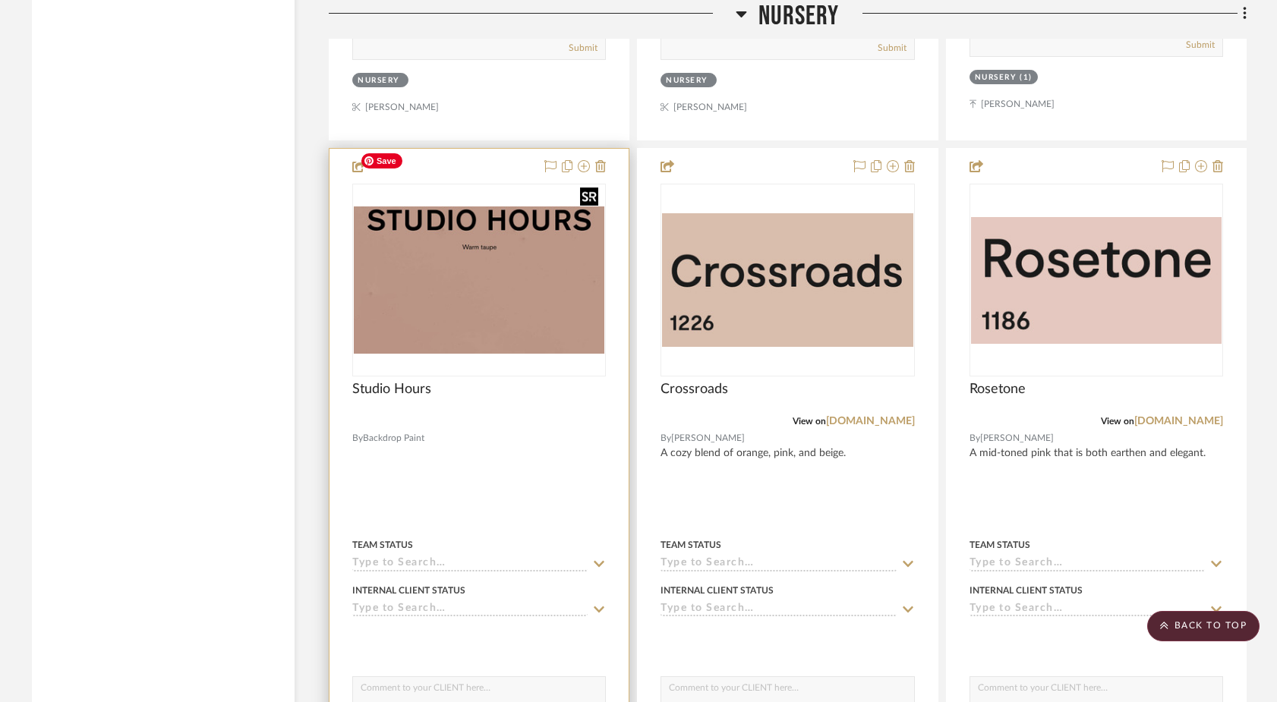
click at [0, 0] on img at bounding box center [0, 0] width 0 height 0
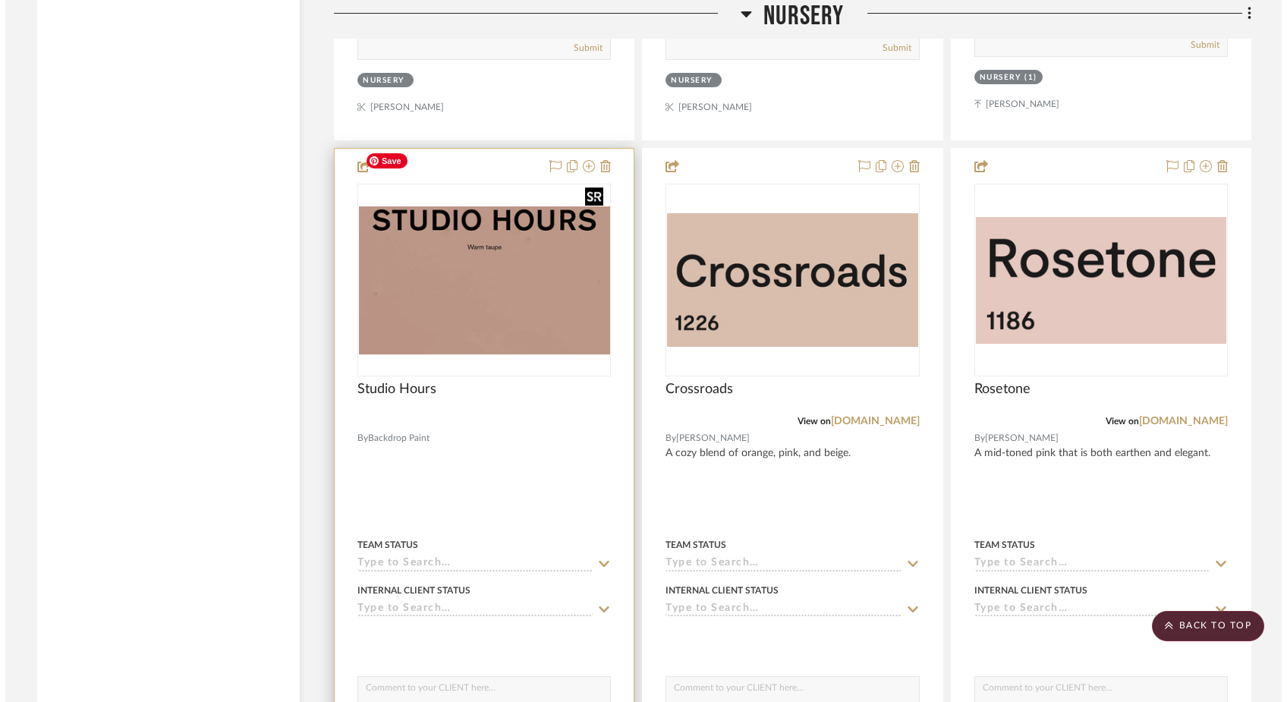
scroll to position [0, 0]
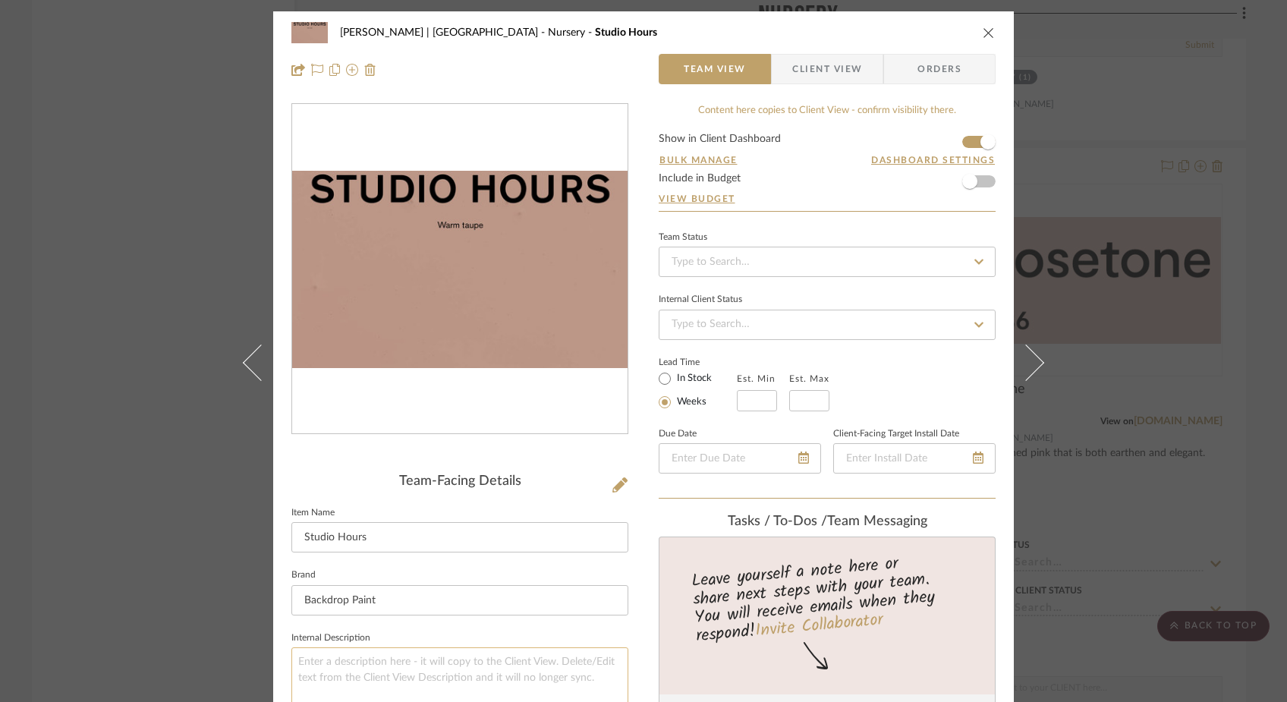
click at [381, 655] on textarea at bounding box center [460, 685] width 337 height 75
type textarea "Backdrop"
click at [197, 305] on div "Ferree | Brooklyn Heights Nursery Studio Hours Team View Client View Orders Tea…" at bounding box center [643, 351] width 1287 height 702
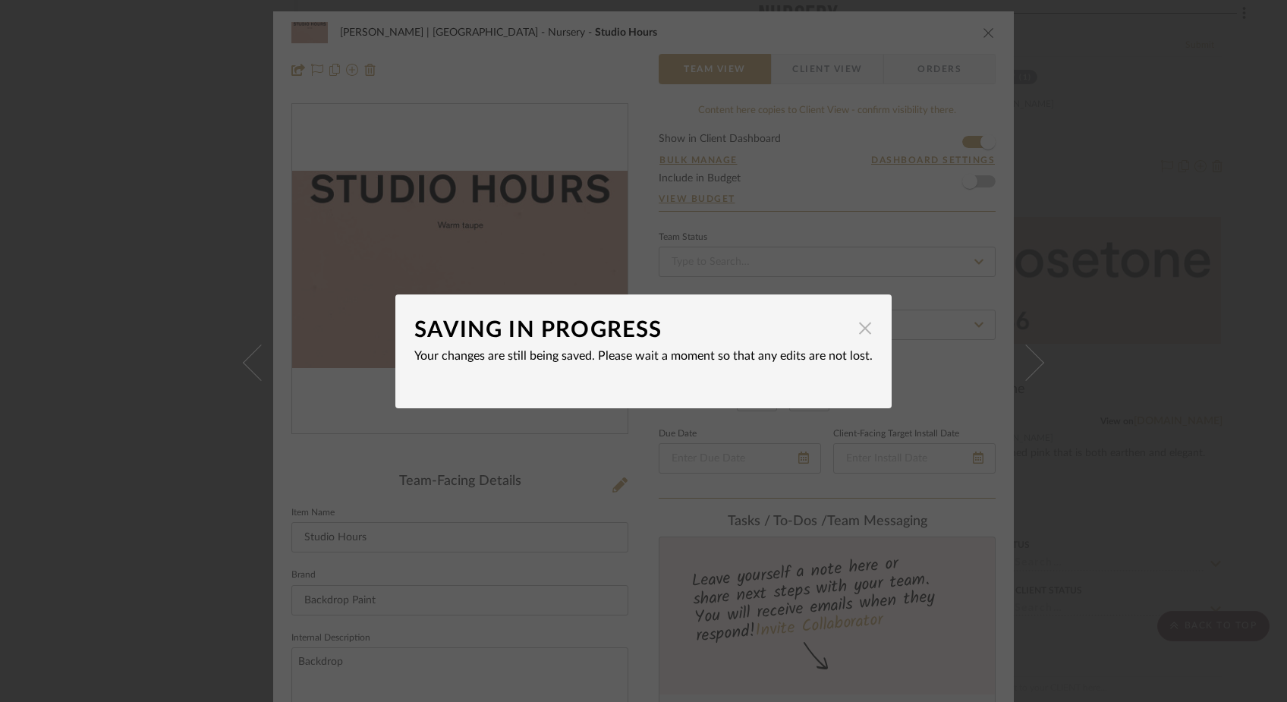
click at [851, 332] on span "button" at bounding box center [865, 329] width 30 height 30
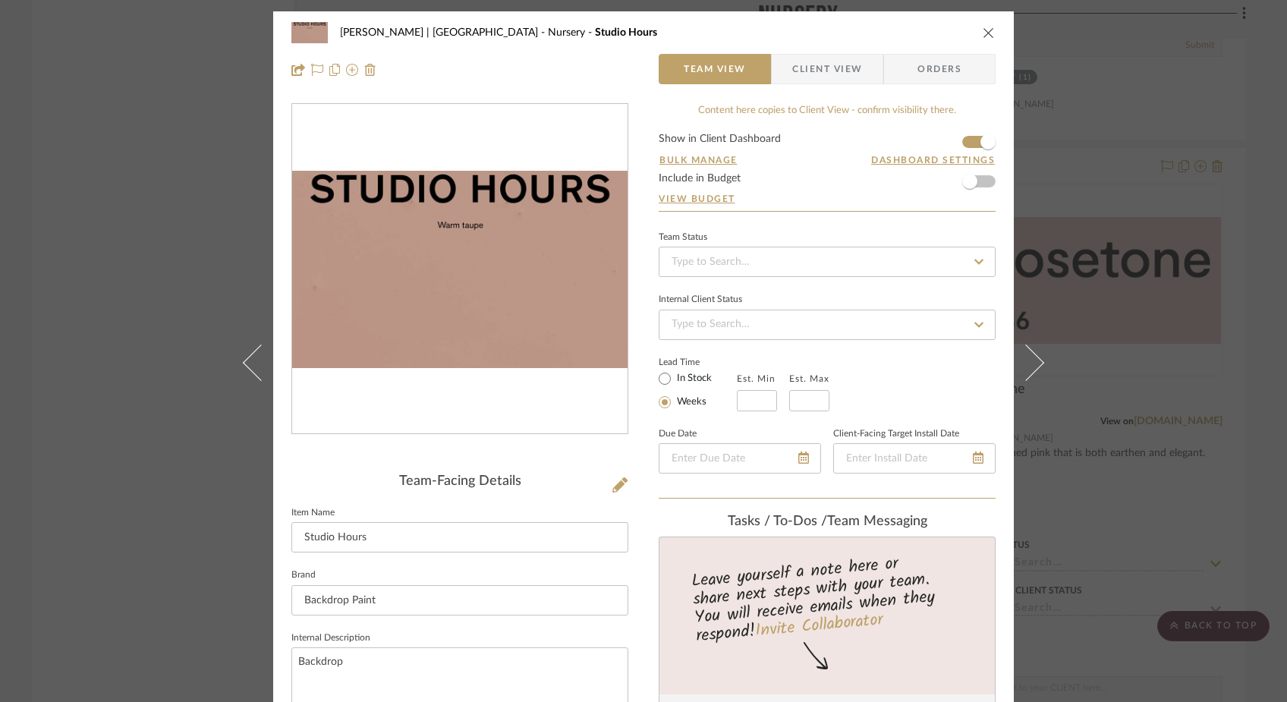
click at [151, 296] on div "Ferree | Brooklyn Heights Nursery Studio Hours Team View Client View Orders Tea…" at bounding box center [643, 351] width 1287 height 702
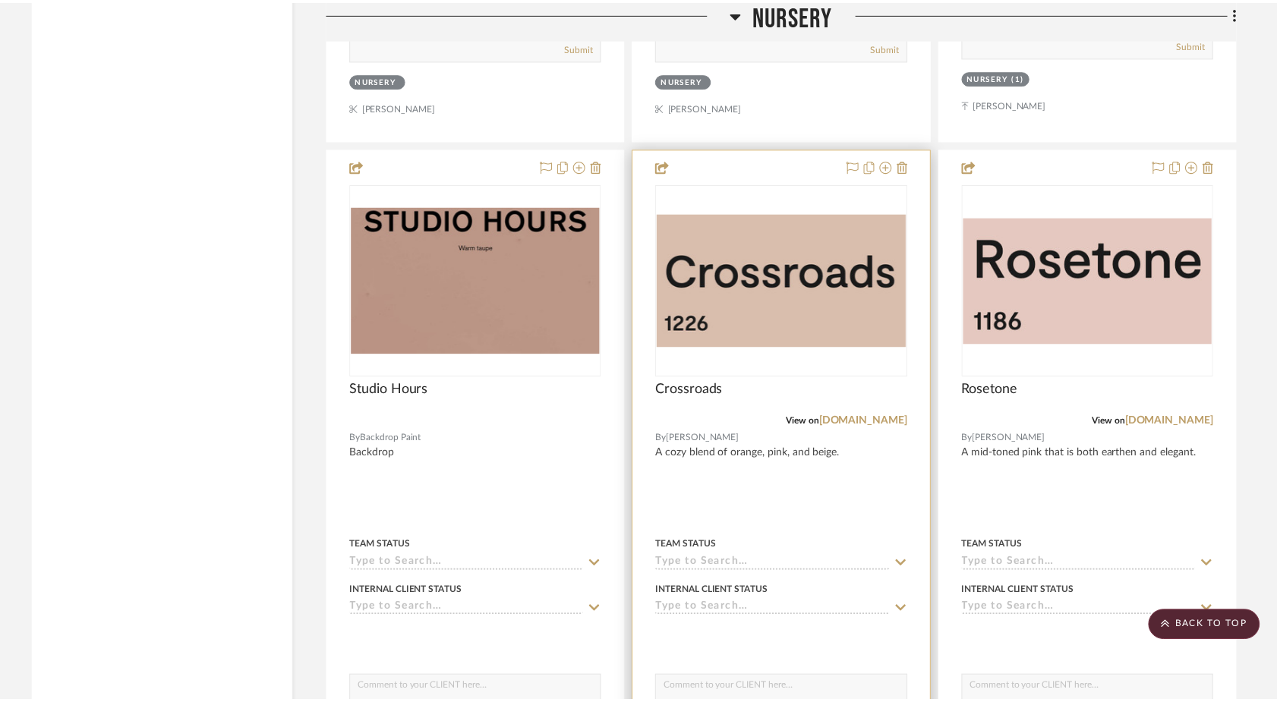
scroll to position [15232, 0]
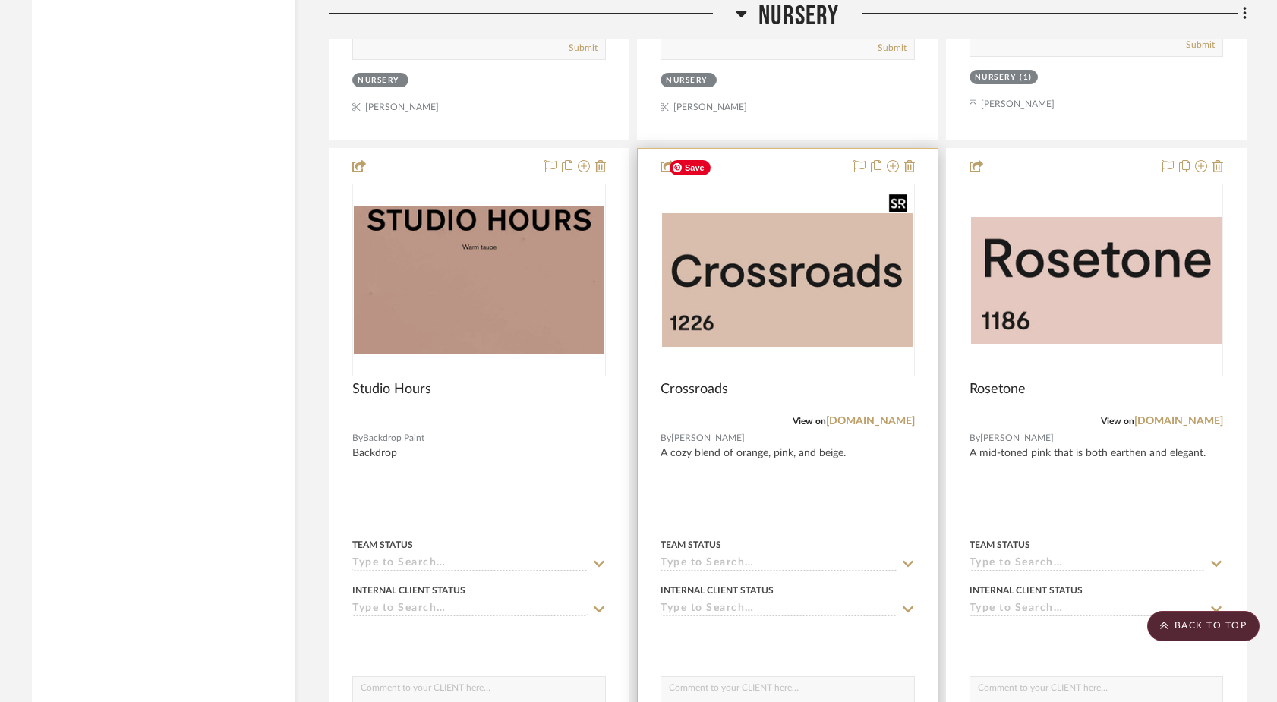
click at [789, 228] on img "0" at bounding box center [787, 280] width 251 height 134
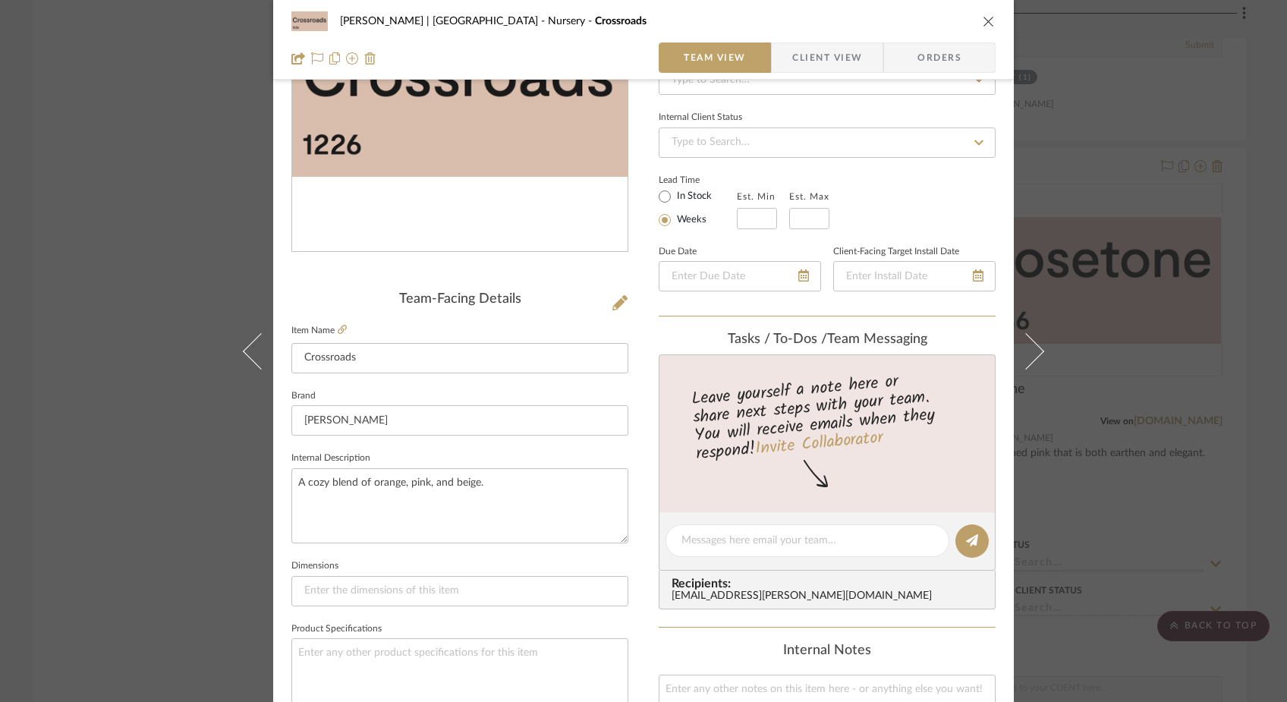
scroll to position [183, 0]
click at [520, 482] on textarea "A cozy blend of orange, pink, and beige." at bounding box center [460, 505] width 337 height 75
type textarea "BM - A cozy blend of orange, pink, and beige."
click at [183, 179] on div "Ferree | Brooklyn Heights Nursery Crossroads Team View Client View Orders Team-…" at bounding box center [643, 351] width 1287 height 702
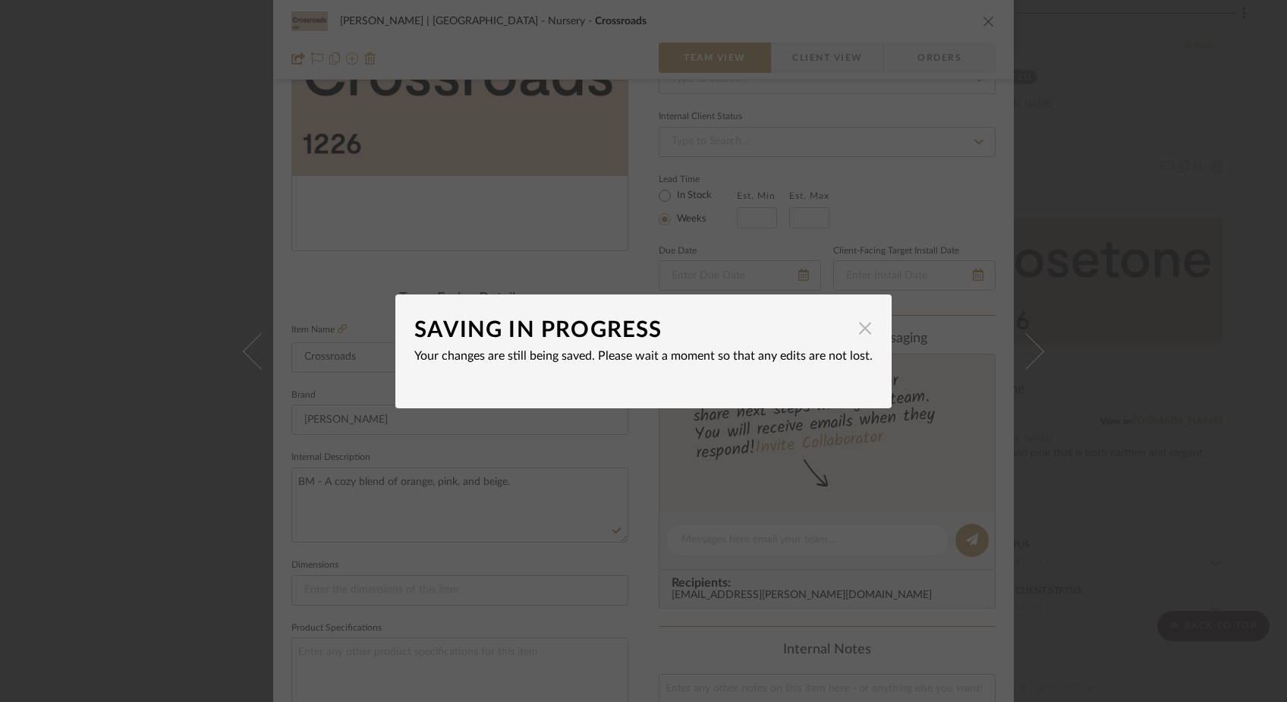
click at [862, 332] on span "button" at bounding box center [865, 329] width 30 height 30
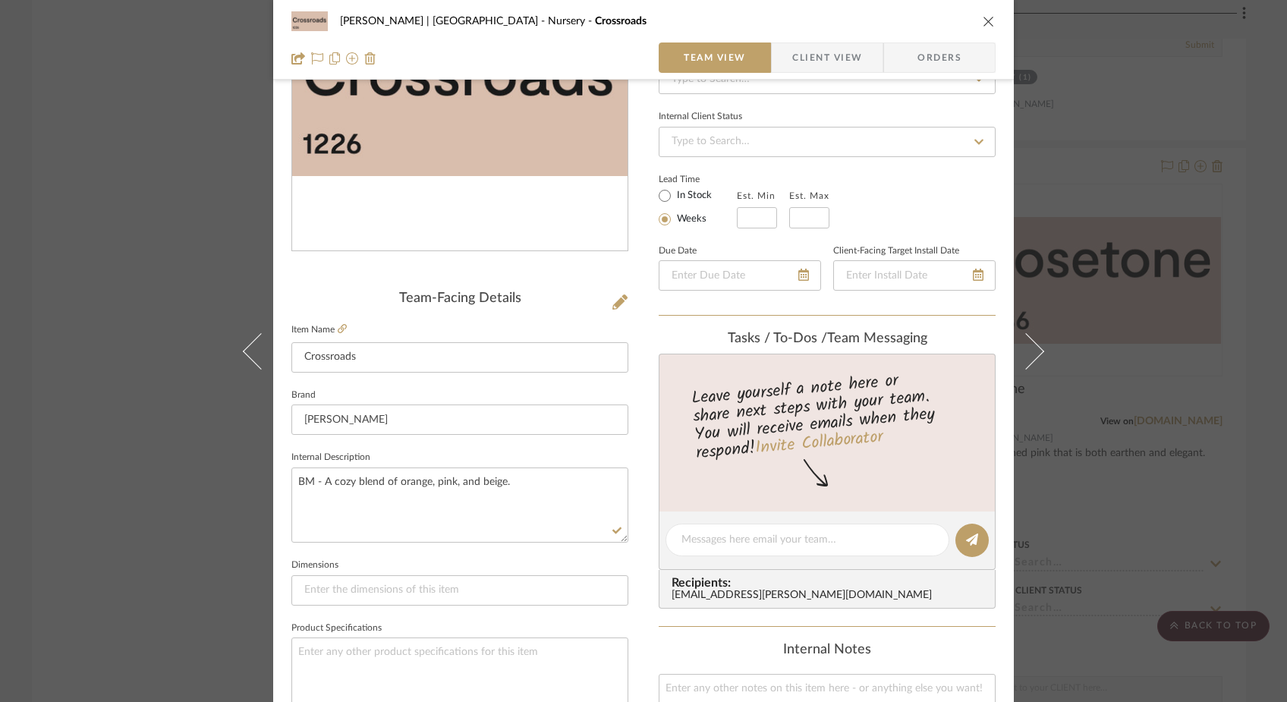
click at [1083, 228] on div "Ferree | Brooklyn Heights Nursery Crossroads Team View Client View Orders Team-…" at bounding box center [643, 351] width 1287 height 702
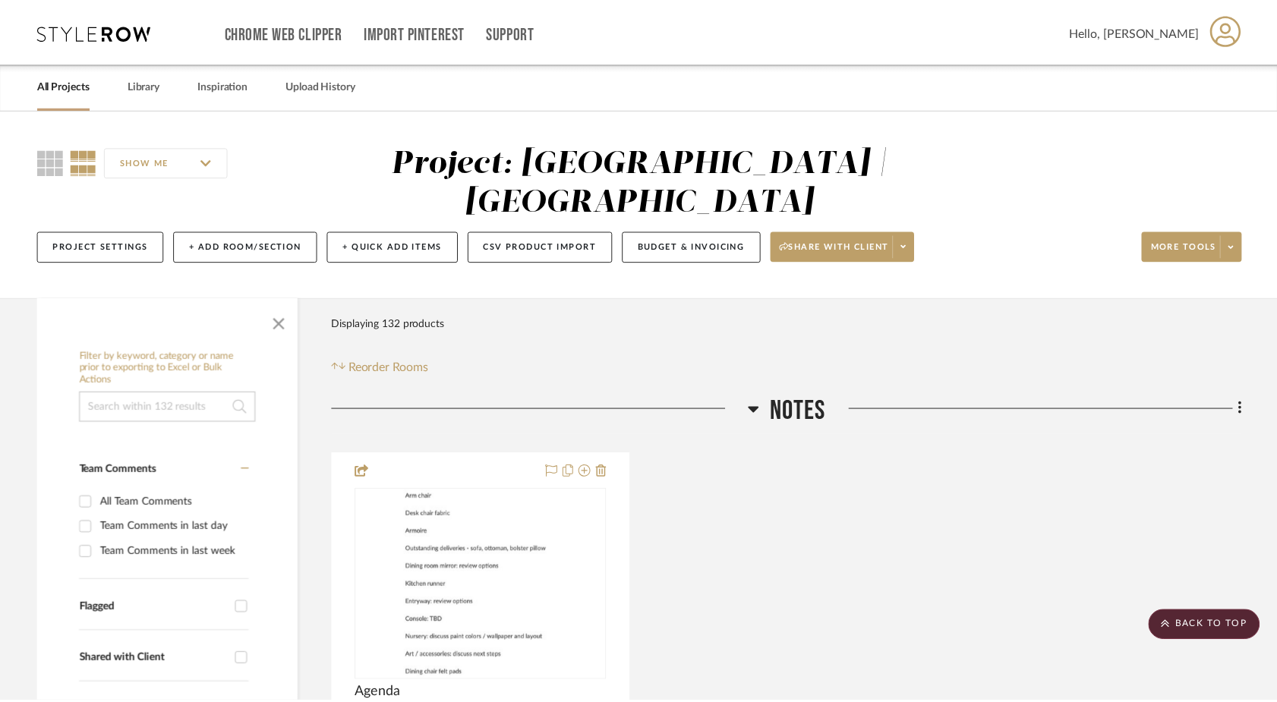
scroll to position [15232, 0]
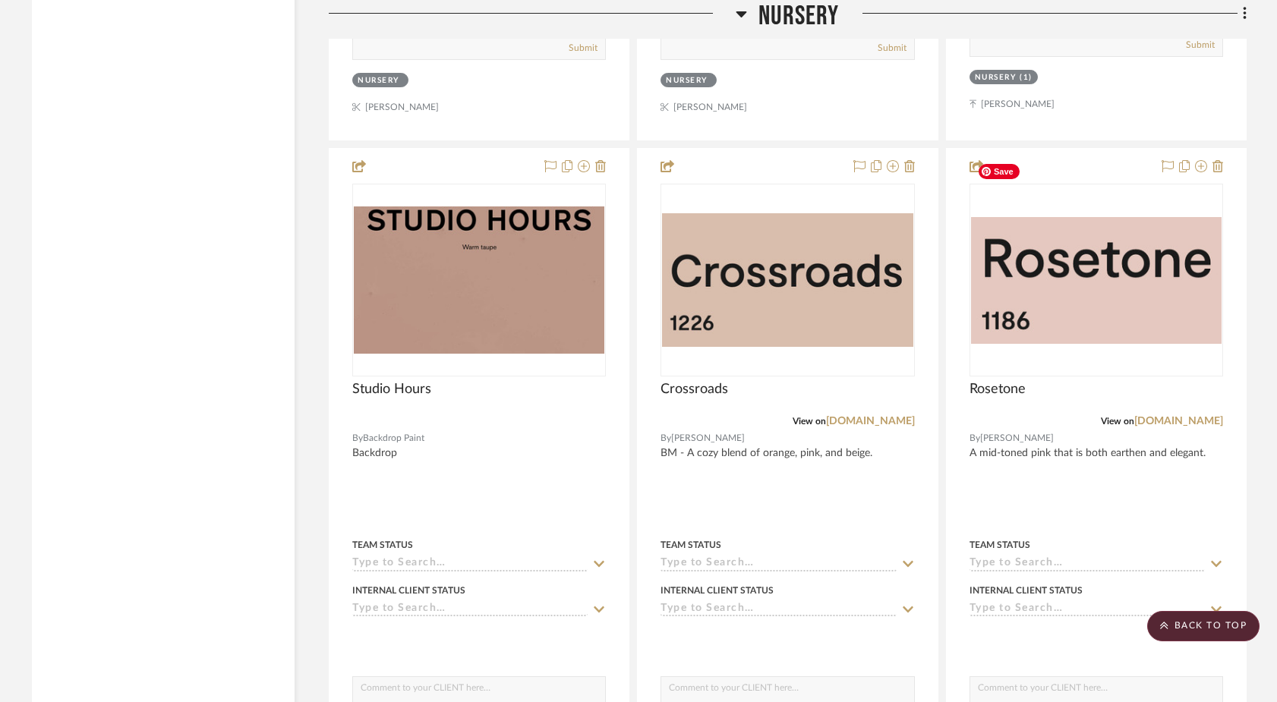
click at [1083, 228] on img "0" at bounding box center [1096, 280] width 251 height 127
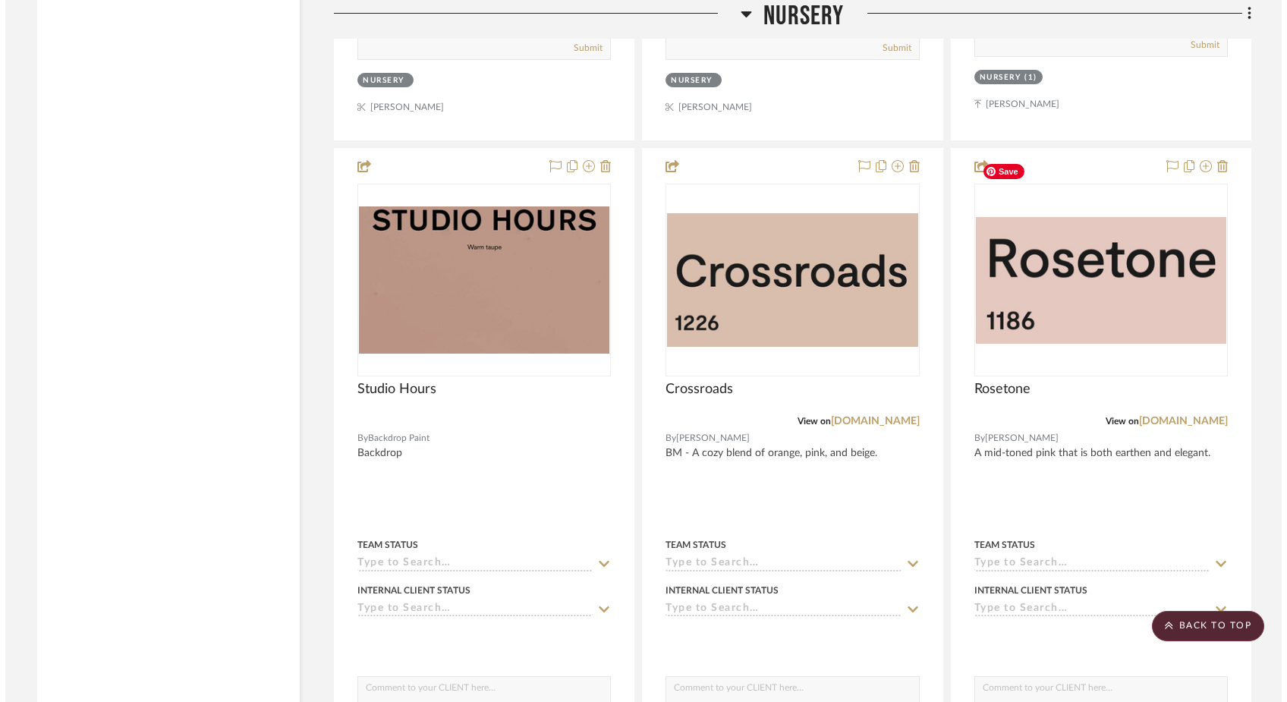
scroll to position [0, 0]
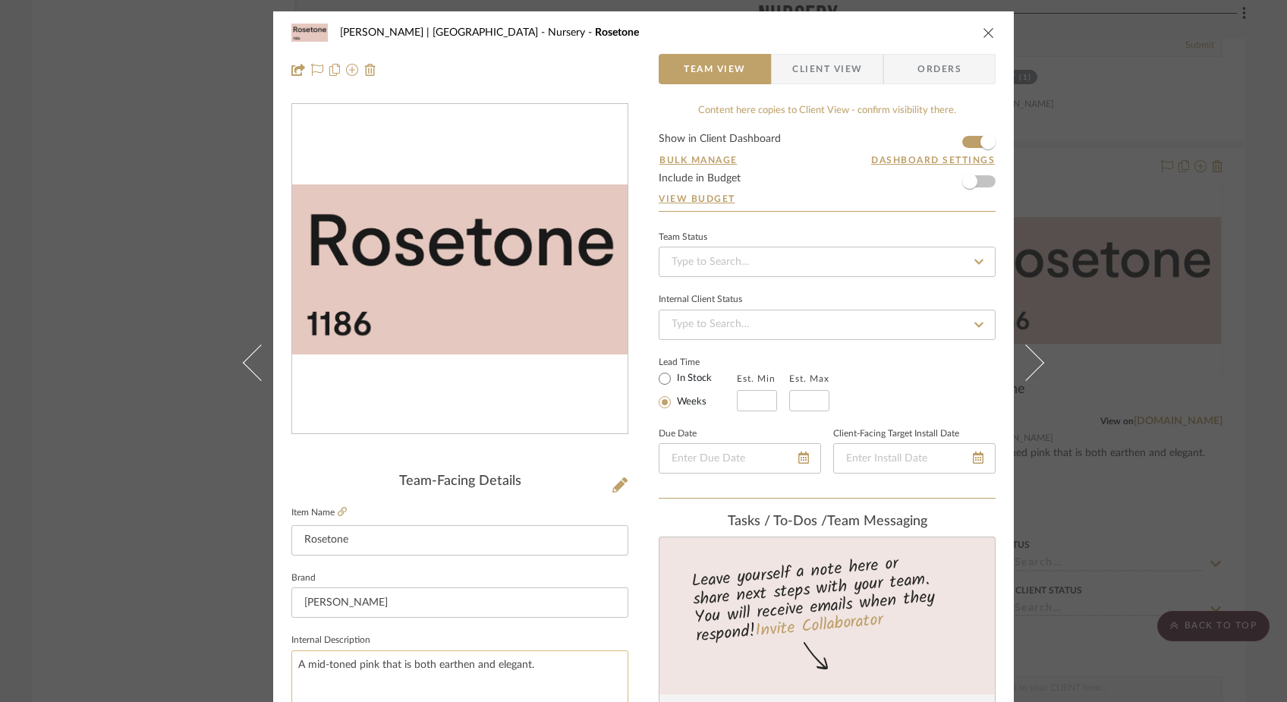
click at [292, 670] on textarea "A mid-toned pink that is both earthen and elegant." at bounding box center [460, 688] width 337 height 75
type textarea "BM - A mid-toned pink that is both earthen and elegant."
click at [80, 364] on div "Ferree | Brooklyn Heights Nursery Rosetone Team View Client View Orders Team-Fa…" at bounding box center [643, 351] width 1287 height 702
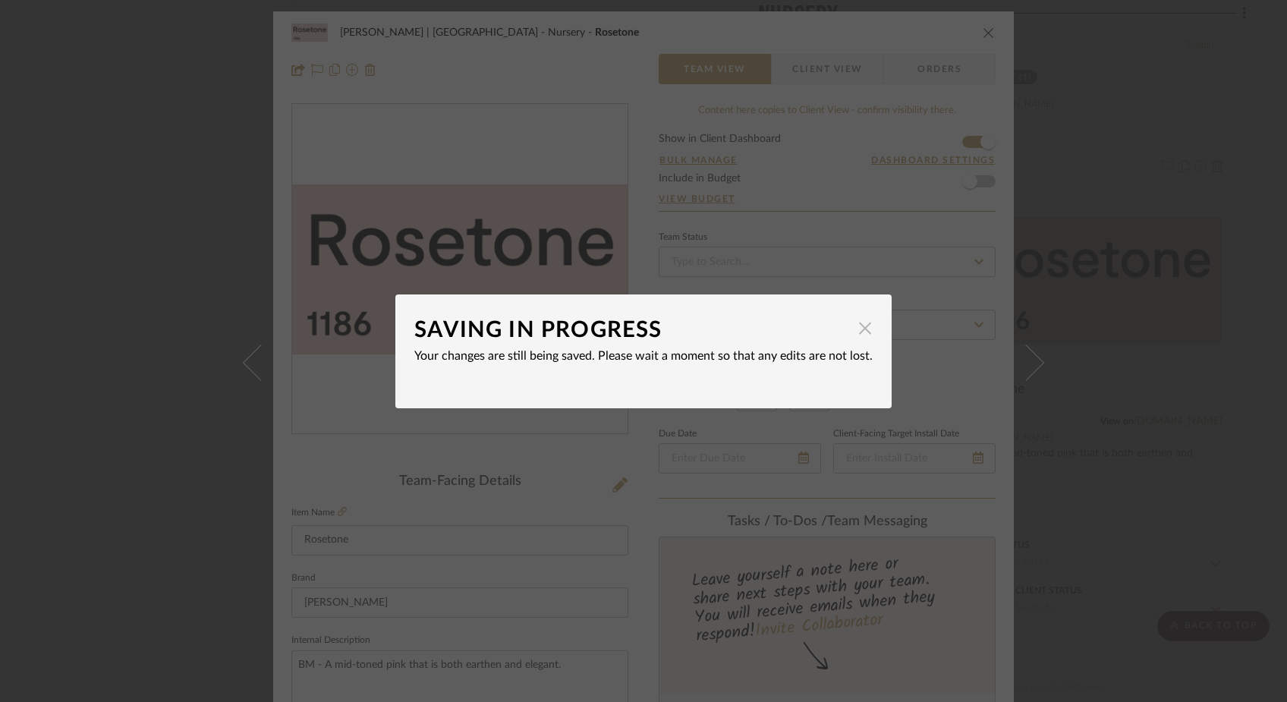
click at [857, 328] on span "button" at bounding box center [865, 329] width 30 height 30
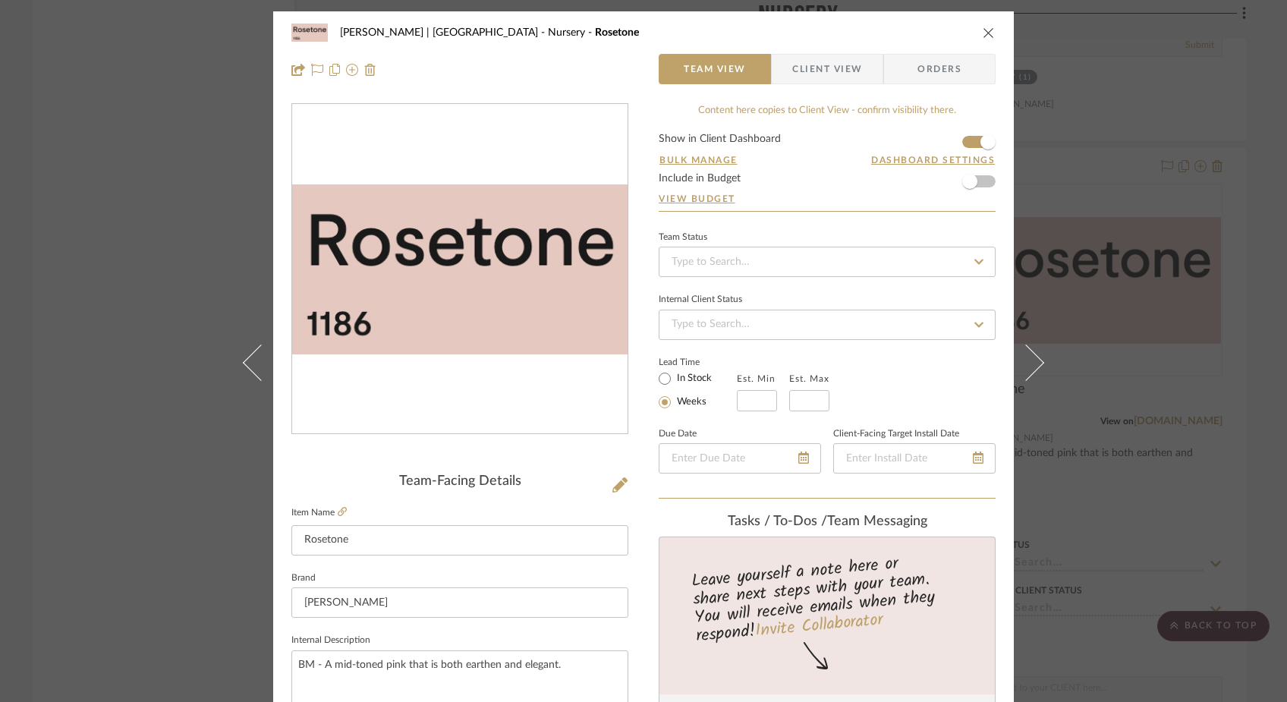
click at [177, 301] on div "Ferree | Brooklyn Heights Nursery Rosetone Team View Client View Orders Team-Fa…" at bounding box center [643, 351] width 1287 height 702
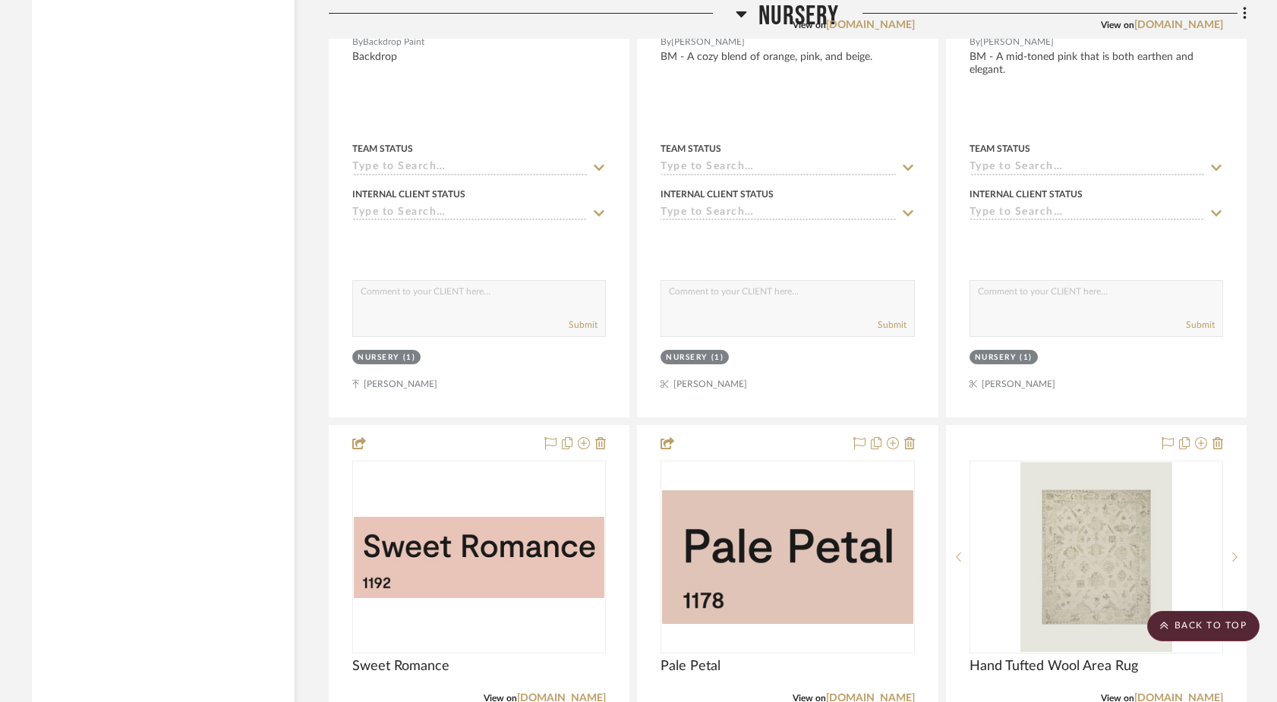
scroll to position [15869, 0]
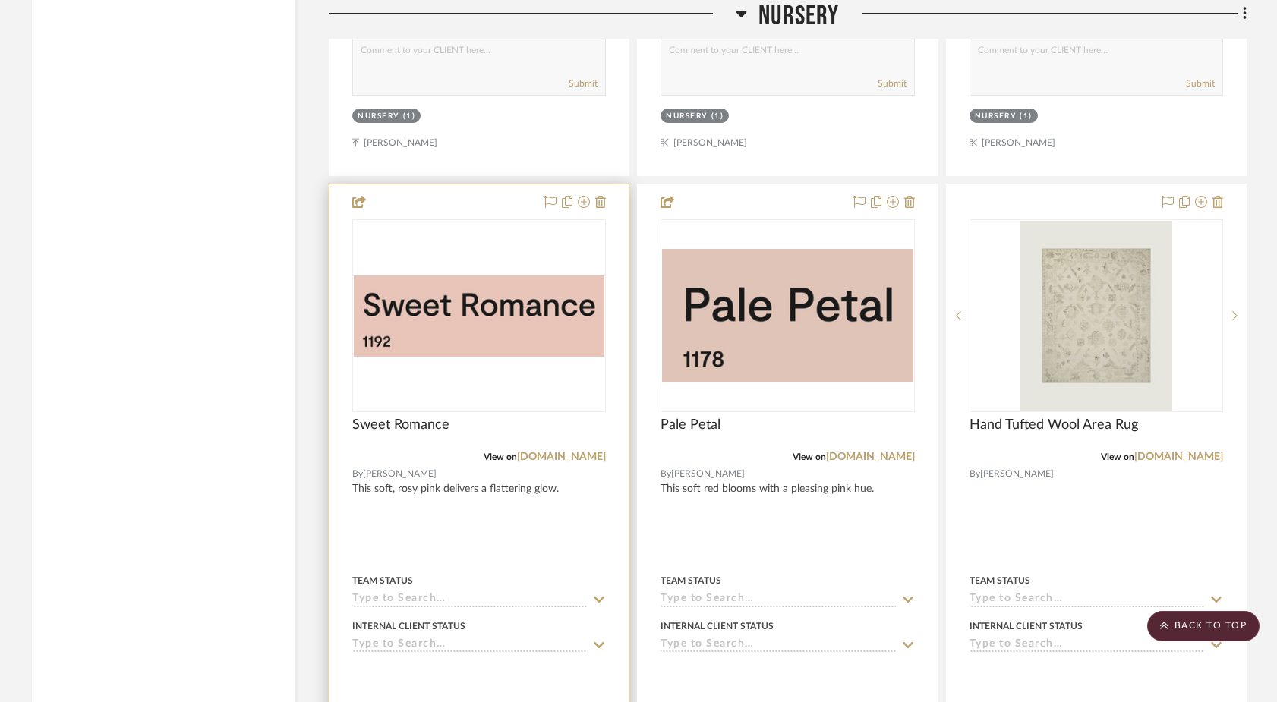
click at [475, 276] on img "0" at bounding box center [479, 316] width 251 height 81
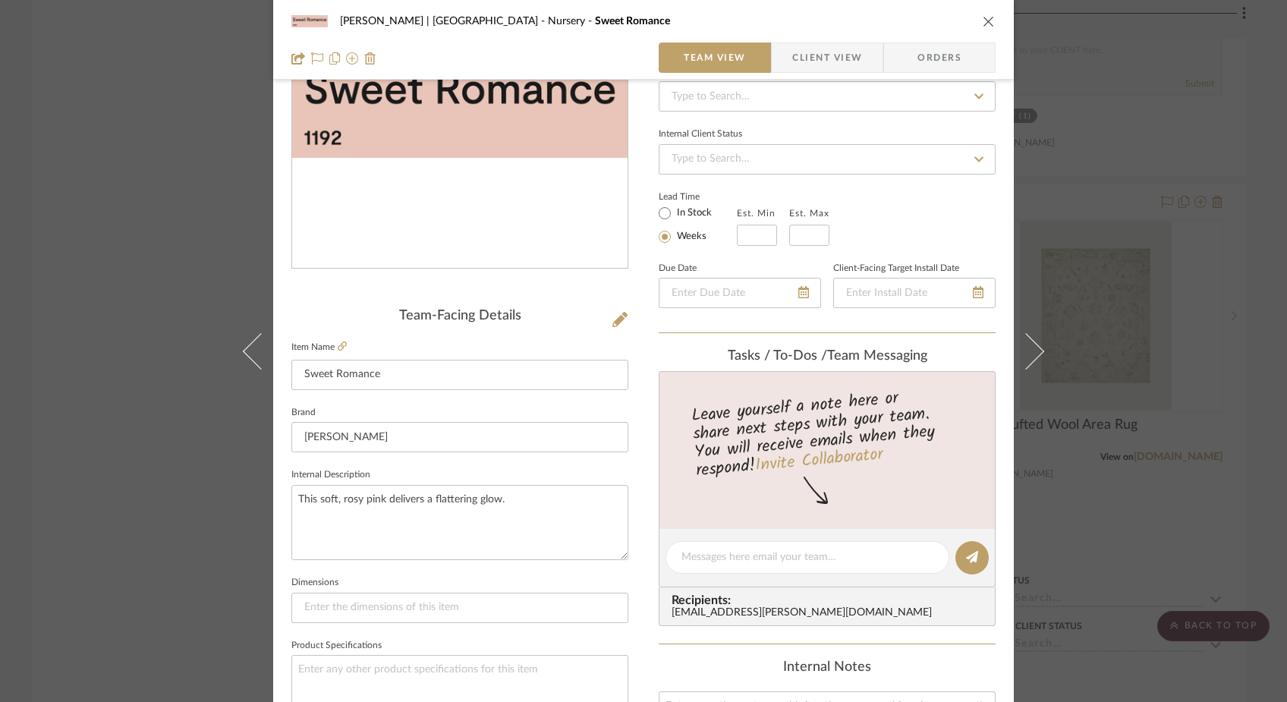
scroll to position [222, 0]
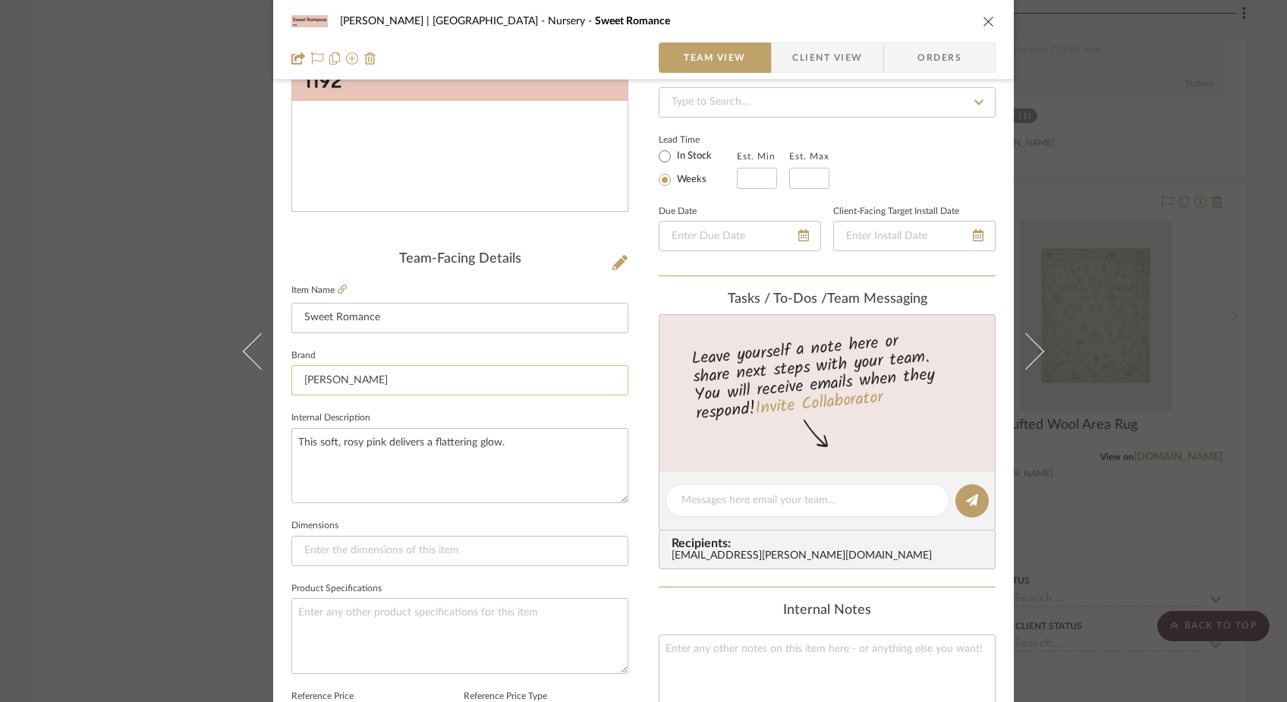
click at [300, 384] on input "Benjamin Moore" at bounding box center [460, 380] width 337 height 30
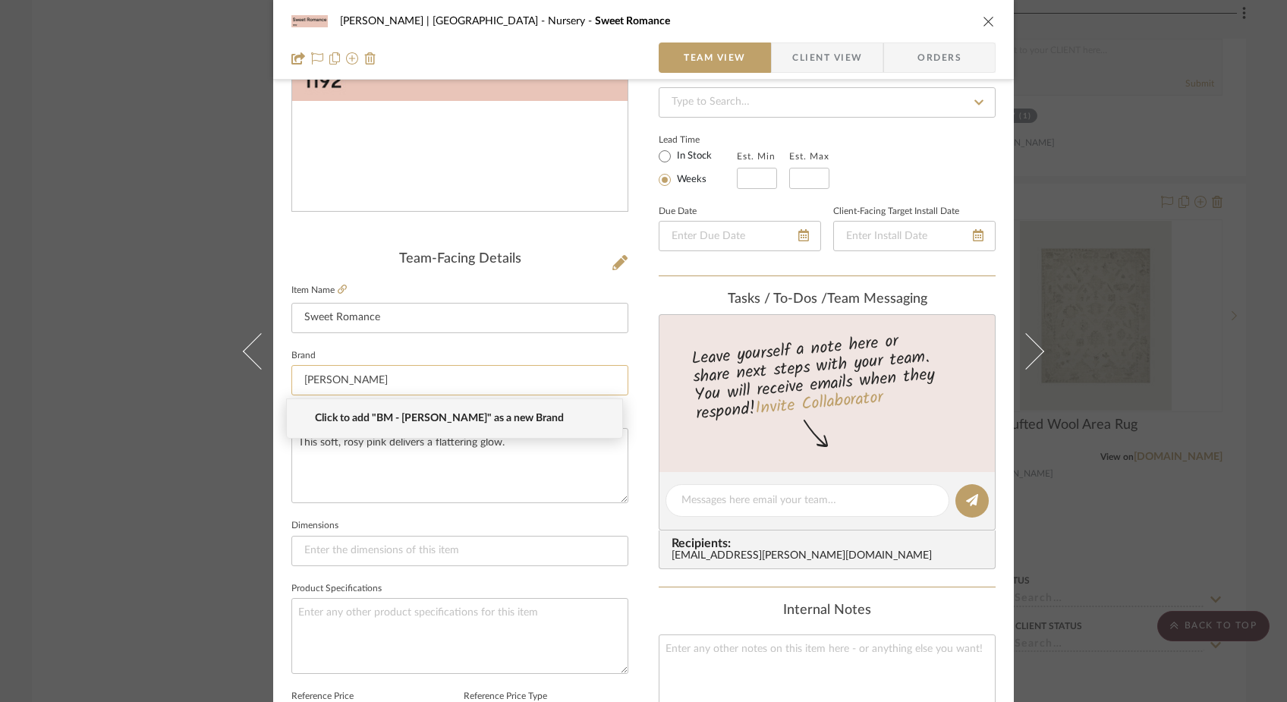
type input "Benjamin Moore"
click at [320, 485] on textarea "This soft, rosy pink delivers a flattering glow." at bounding box center [460, 465] width 337 height 75
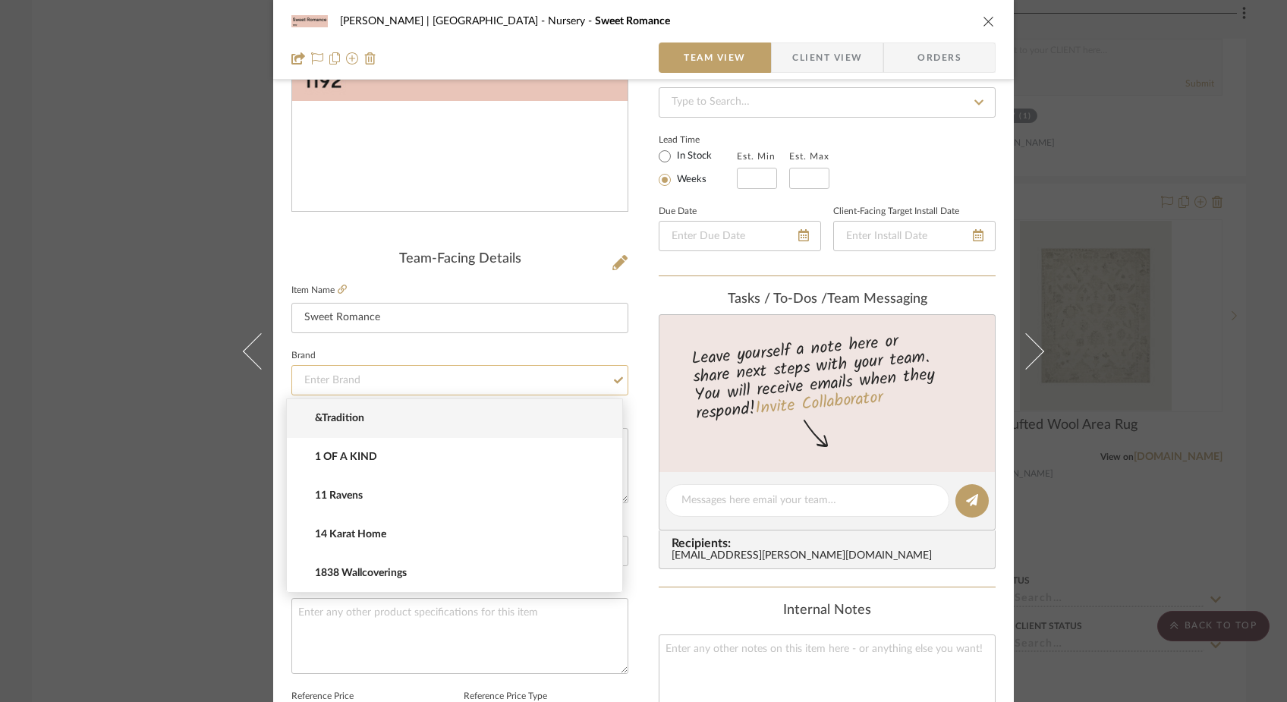
click at [314, 381] on input at bounding box center [460, 380] width 337 height 30
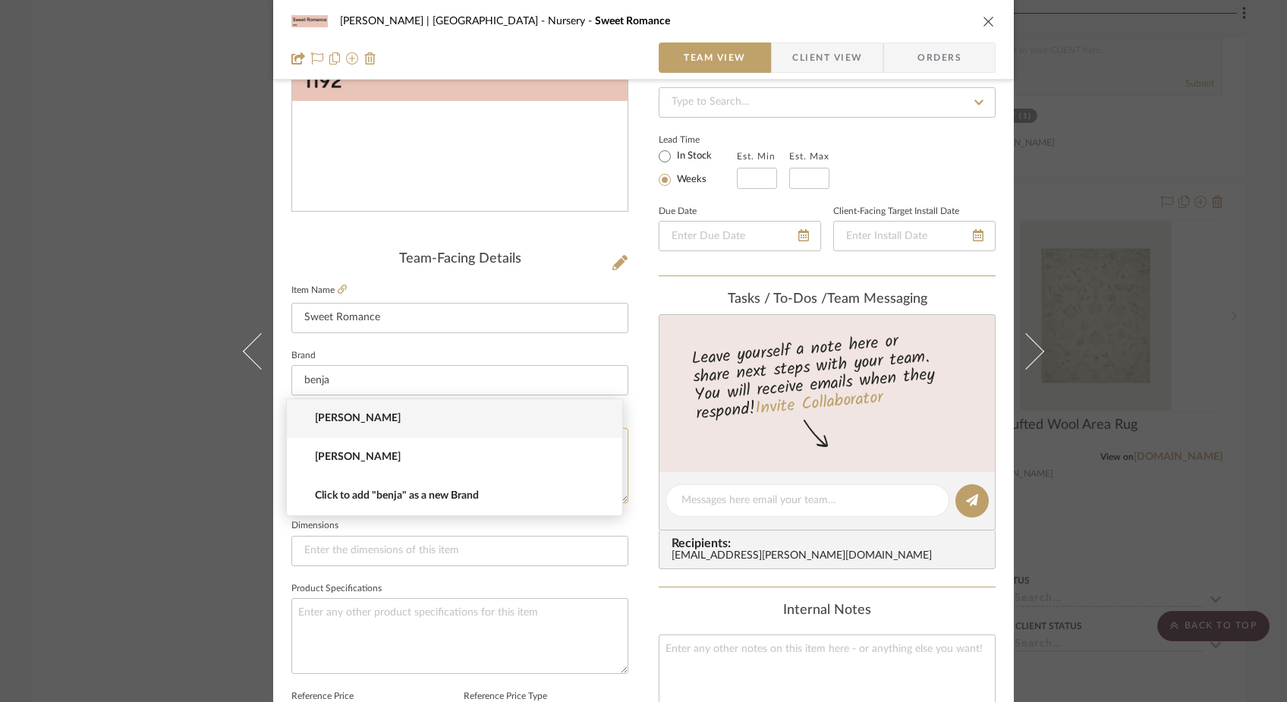
click at [337, 452] on span "Benjamin Moore" at bounding box center [461, 457] width 292 height 13
type input "Benjamin Moore"
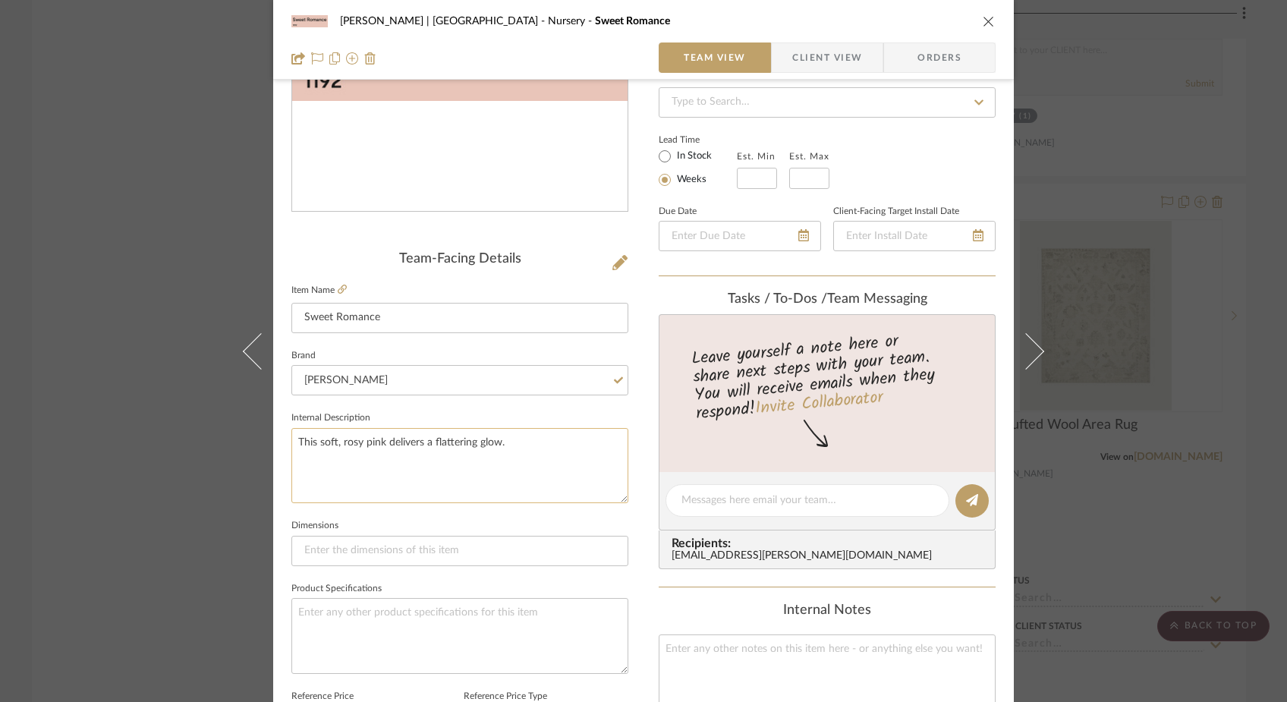
click at [294, 446] on textarea "This soft, rosy pink delivers a flattering glow." at bounding box center [460, 465] width 337 height 75
click at [332, 486] on textarea "BM - This soft, rosy pink delivers a flattering glow." at bounding box center [460, 465] width 337 height 75
type textarea "BM - This soft, rosy pink delivers a flattering glow."
click at [150, 216] on div "Ferree | Brooklyn Heights Nursery Sweet Romance Team View Client View Orders Te…" at bounding box center [643, 351] width 1287 height 702
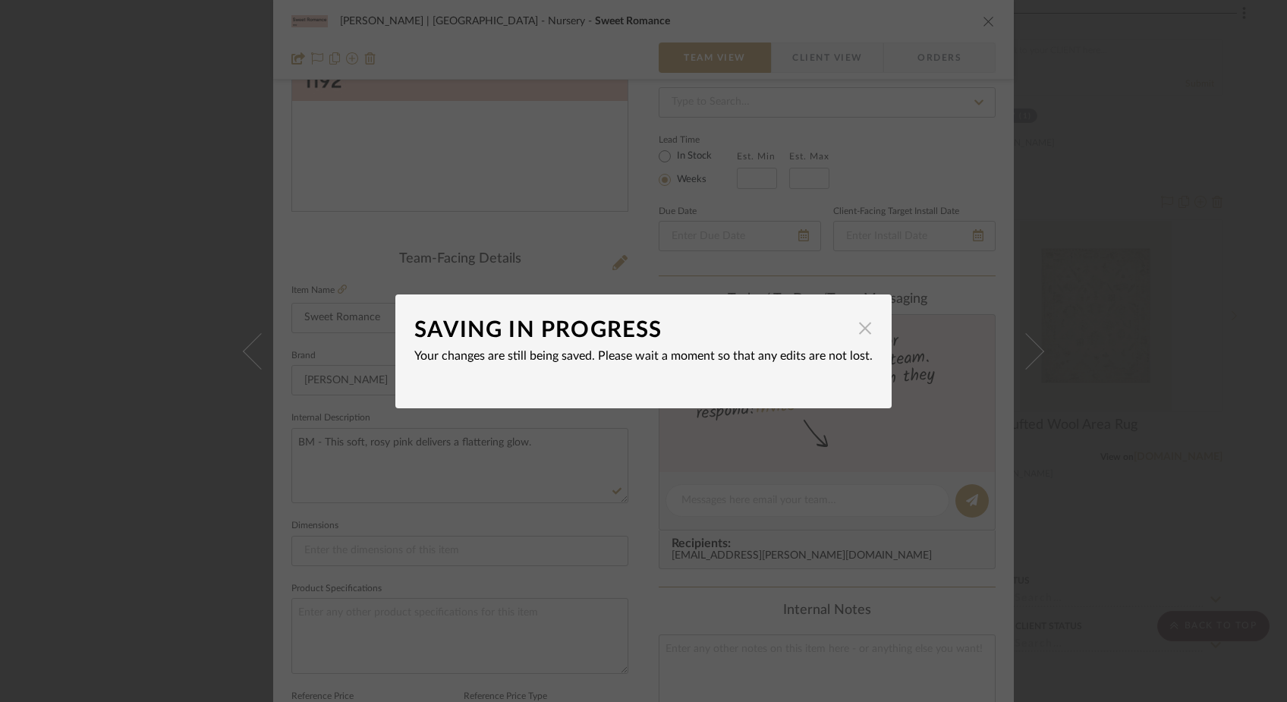
click at [865, 336] on span "button" at bounding box center [865, 329] width 30 height 30
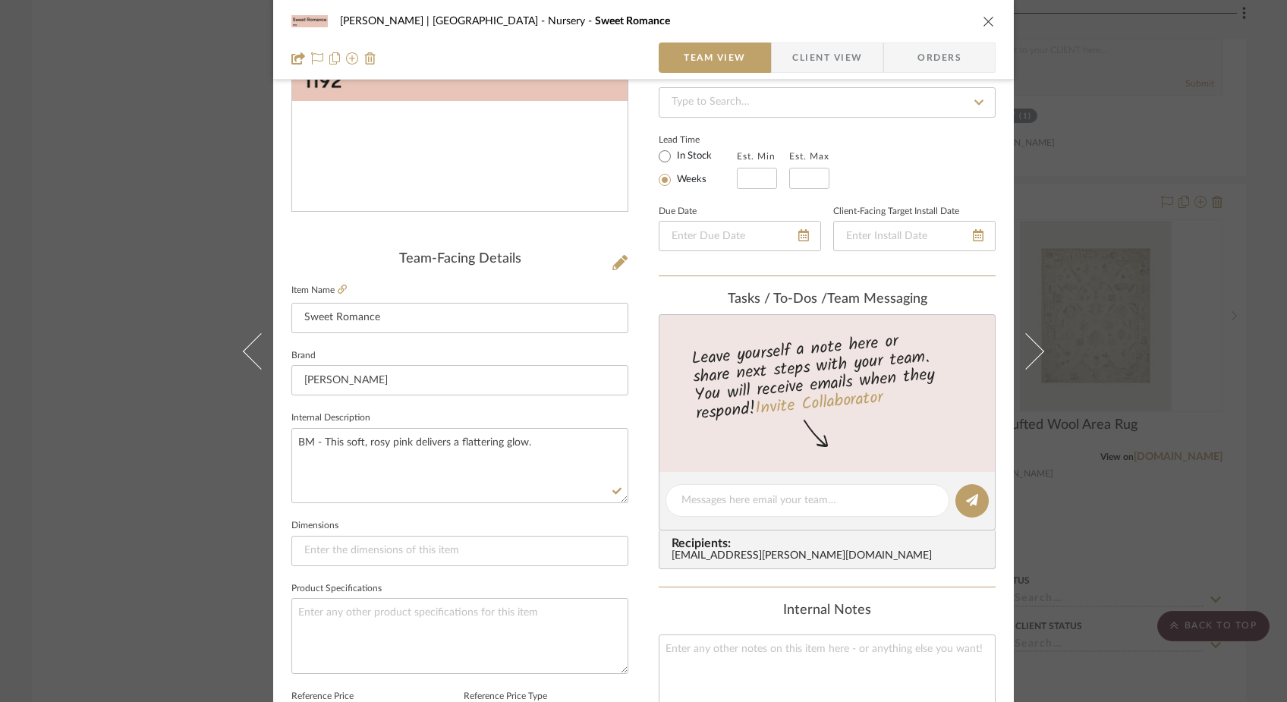
click at [156, 247] on div "Ferree | Brooklyn Heights Nursery Sweet Romance Team View Client View Orders Te…" at bounding box center [643, 351] width 1287 height 702
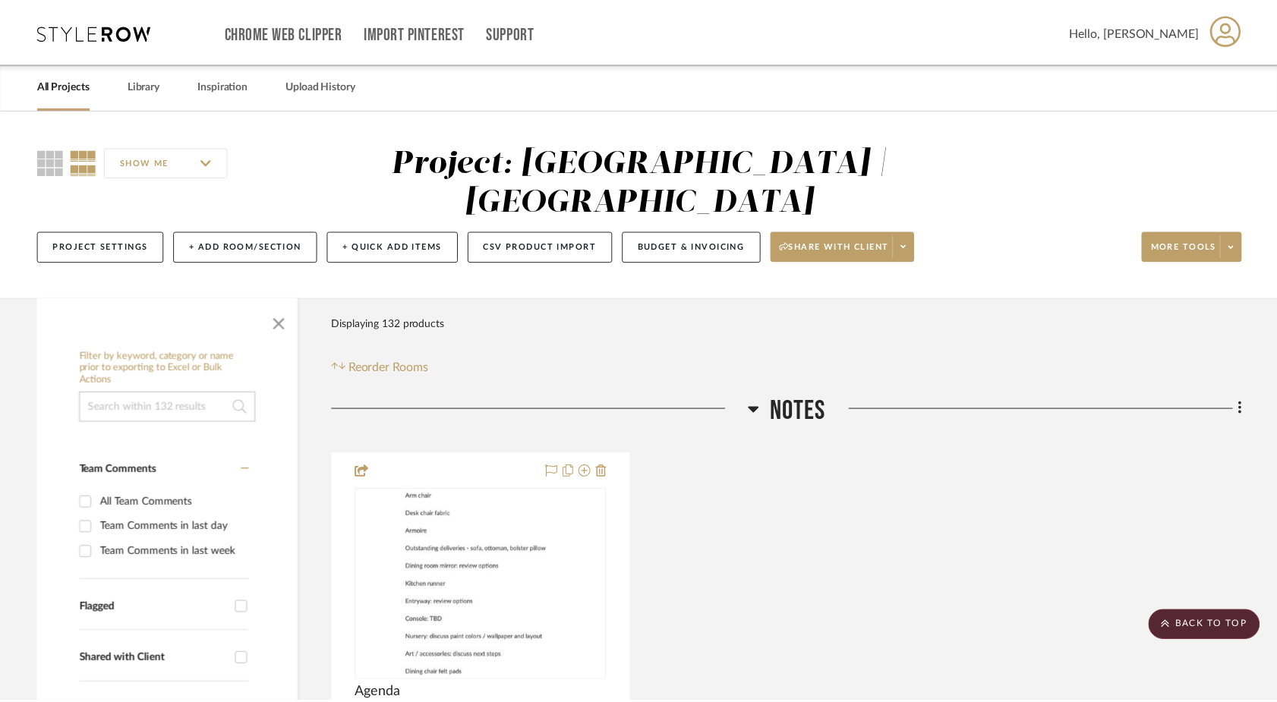
scroll to position [15869, 0]
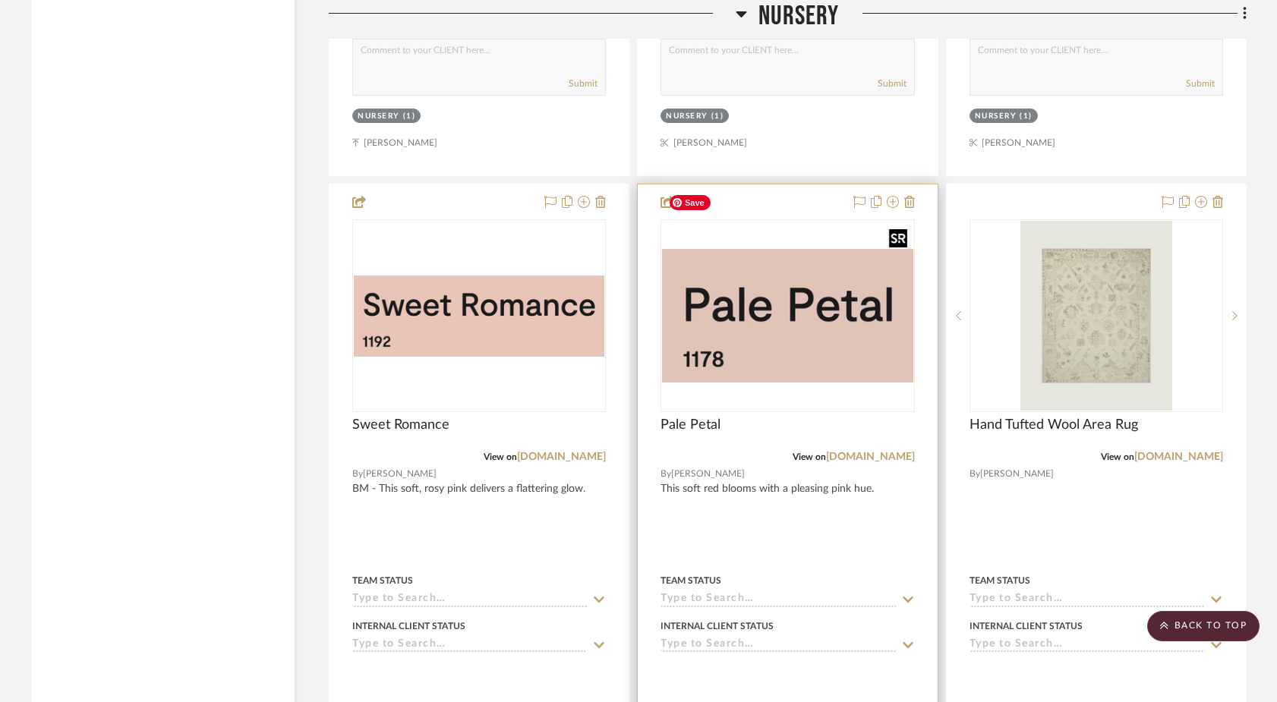
click at [778, 249] on img "0" at bounding box center [787, 316] width 251 height 134
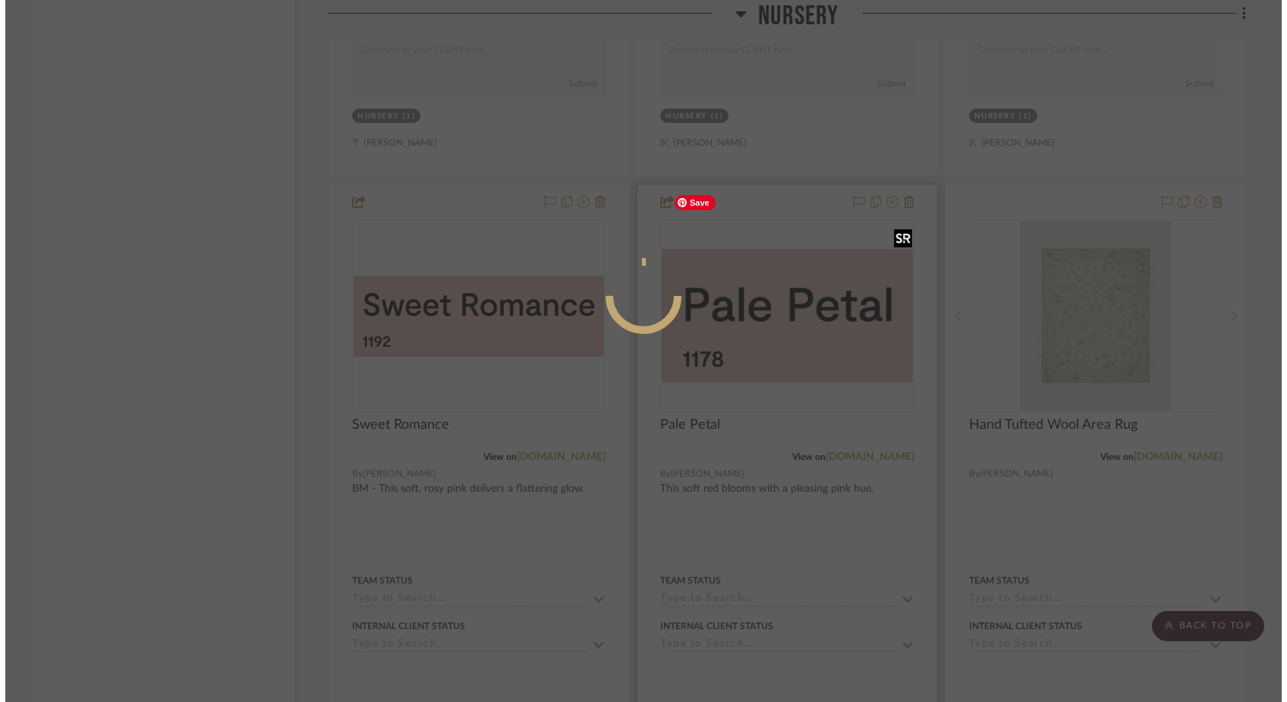
scroll to position [0, 0]
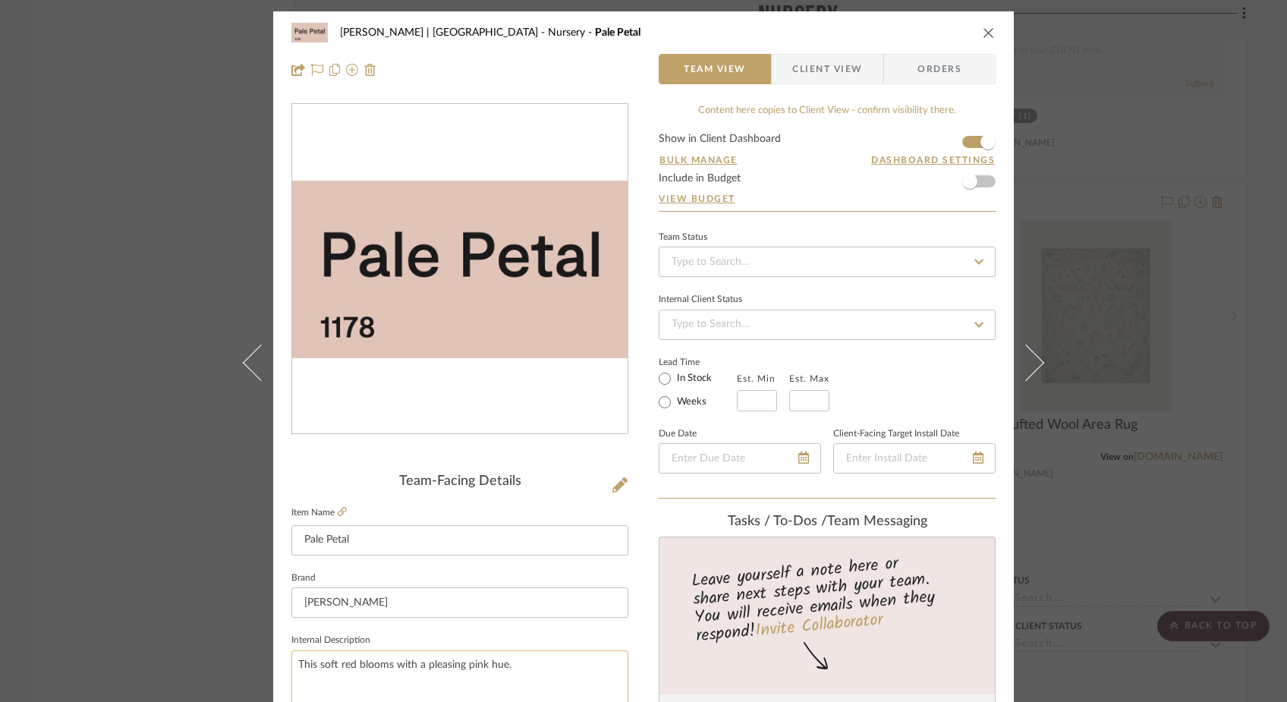
click at [297, 664] on textarea "This soft red blooms with a pleasing pink hue." at bounding box center [460, 688] width 337 height 75
type textarea "BM - This soft red blooms with a pleasing pink hue."
click at [124, 344] on div "Ferree | Brooklyn Heights Nursery Pale Petal Team View Client View Orders Team-…" at bounding box center [643, 351] width 1287 height 702
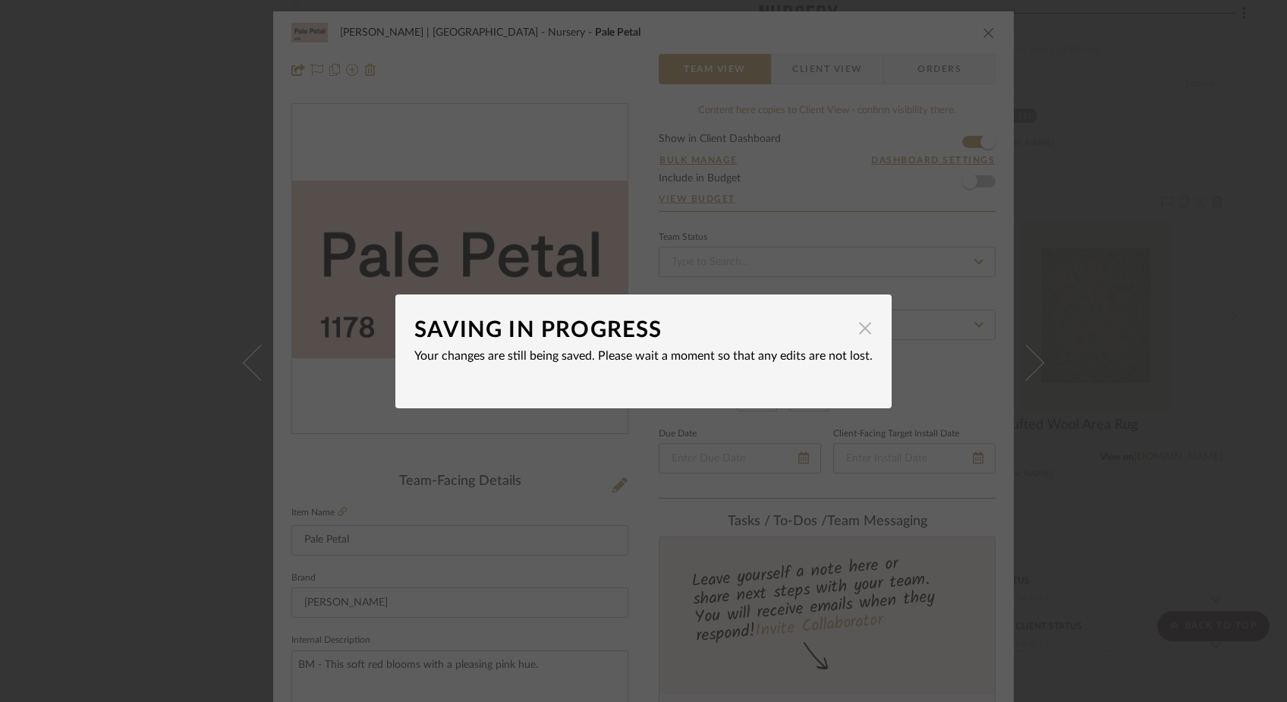
click at [861, 329] on span "button" at bounding box center [865, 329] width 30 height 30
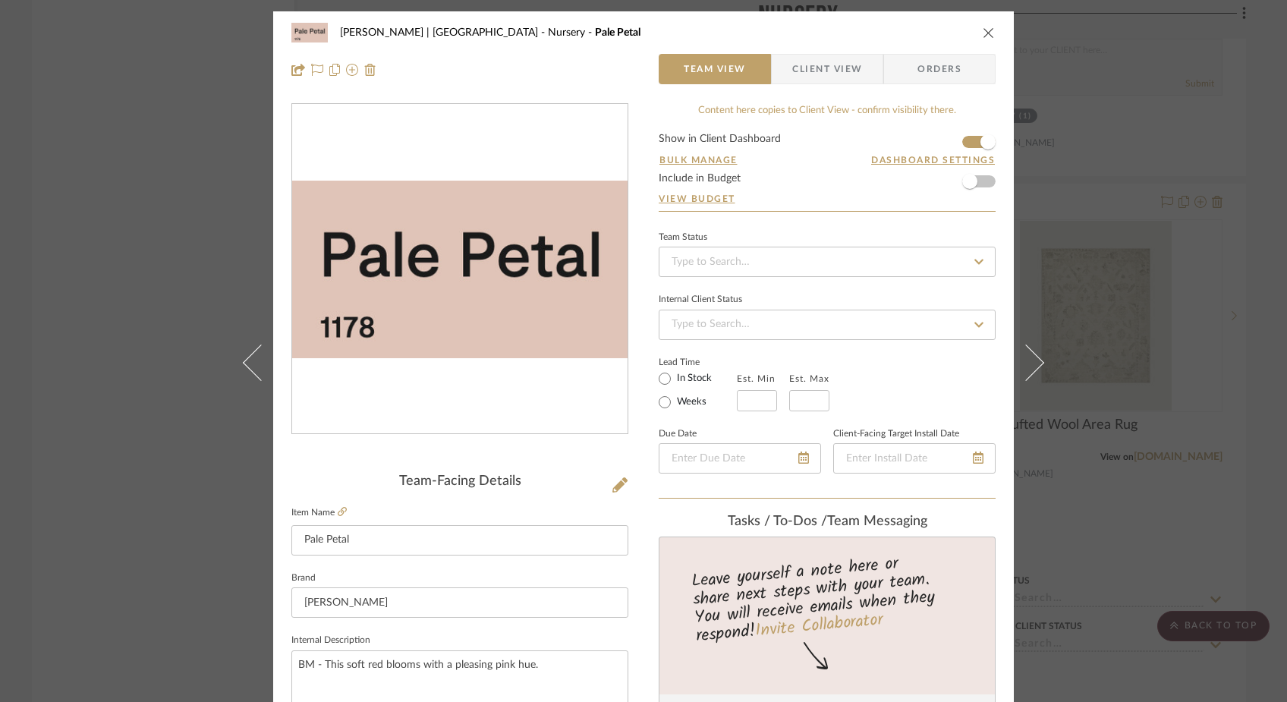
click at [146, 209] on div "Ferree | Brooklyn Heights Nursery Pale Petal Team View Client View Orders Team-…" at bounding box center [643, 351] width 1287 height 702
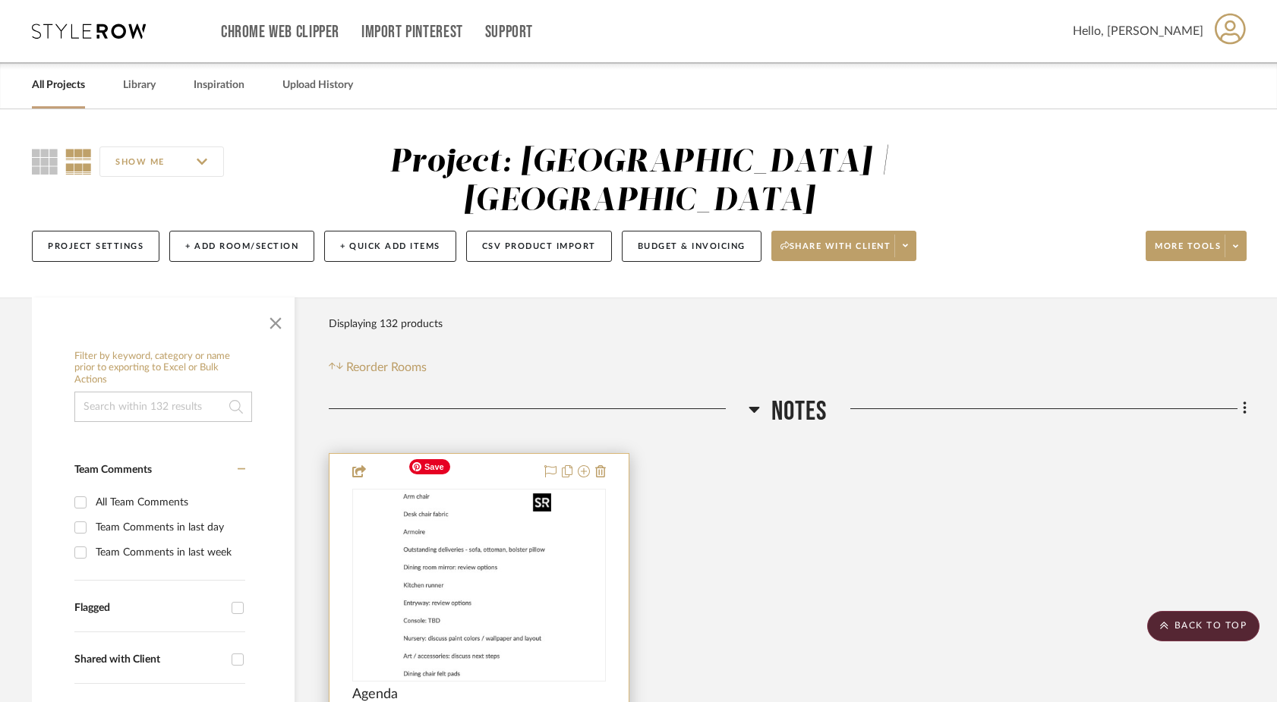
click at [425, 553] on img "0" at bounding box center [480, 585] width 156 height 190
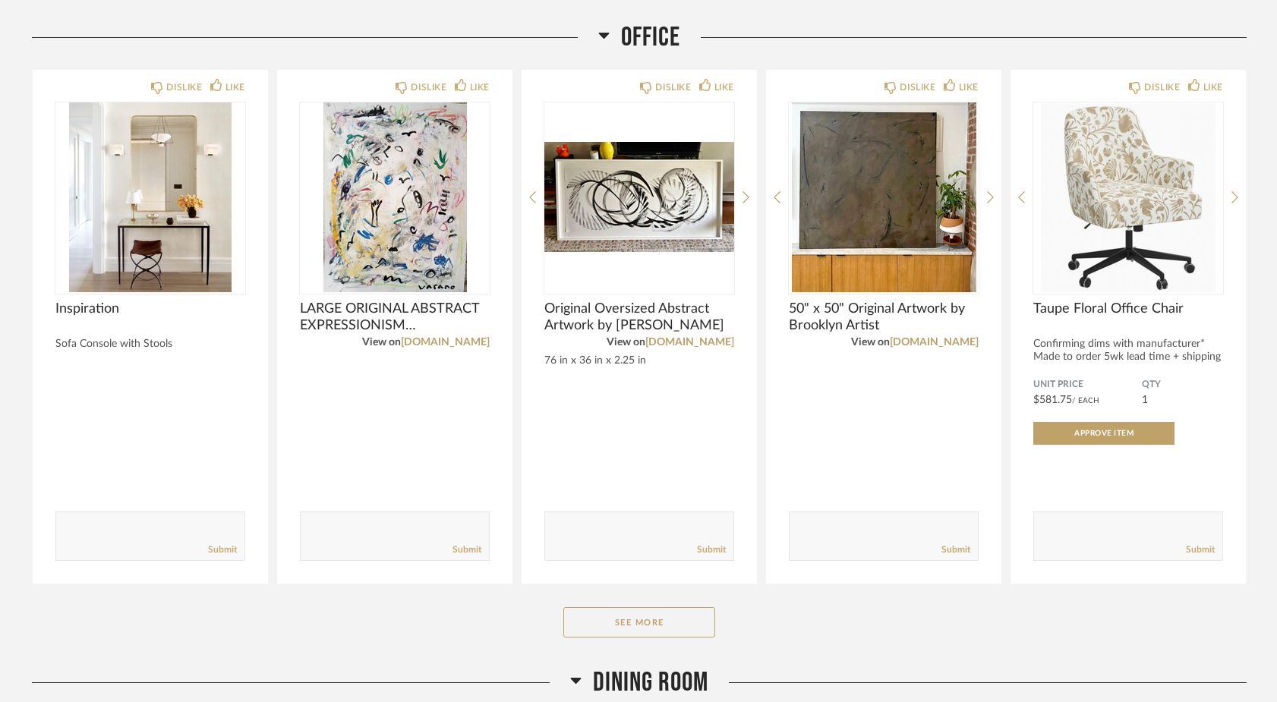
scroll to position [2653, 0]
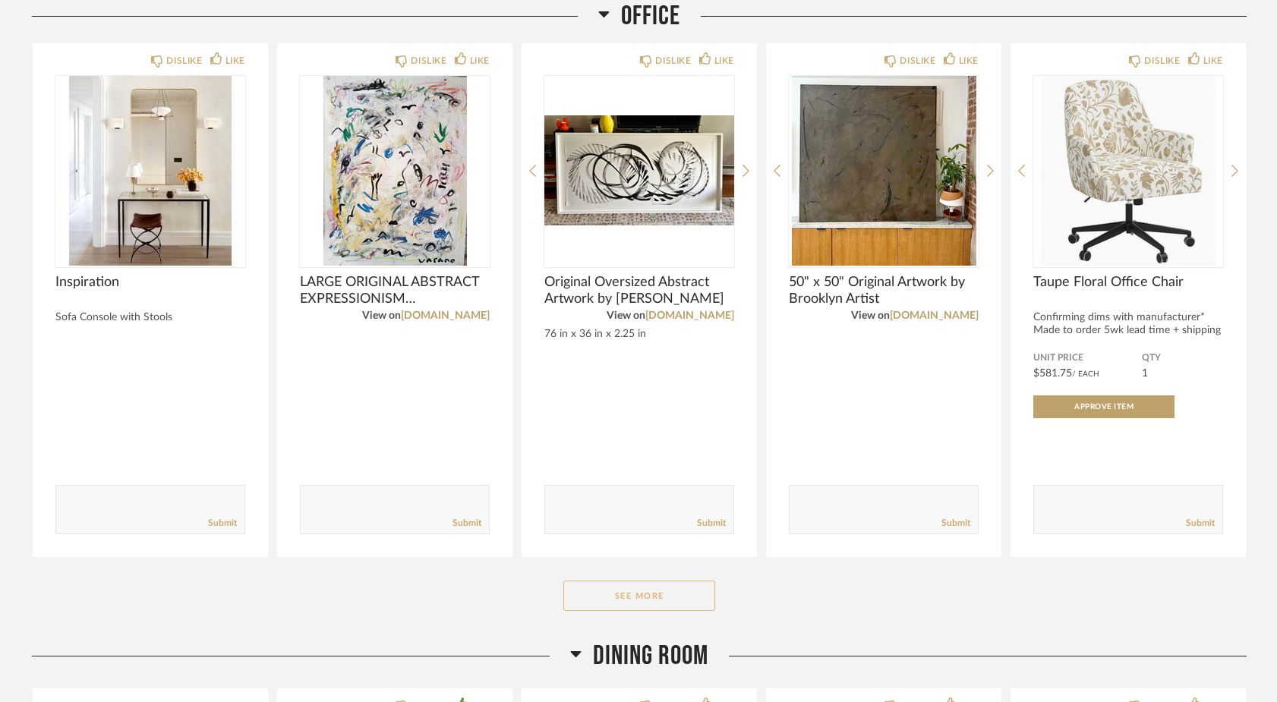
click at [674, 594] on button "See More" at bounding box center [639, 596] width 152 height 30
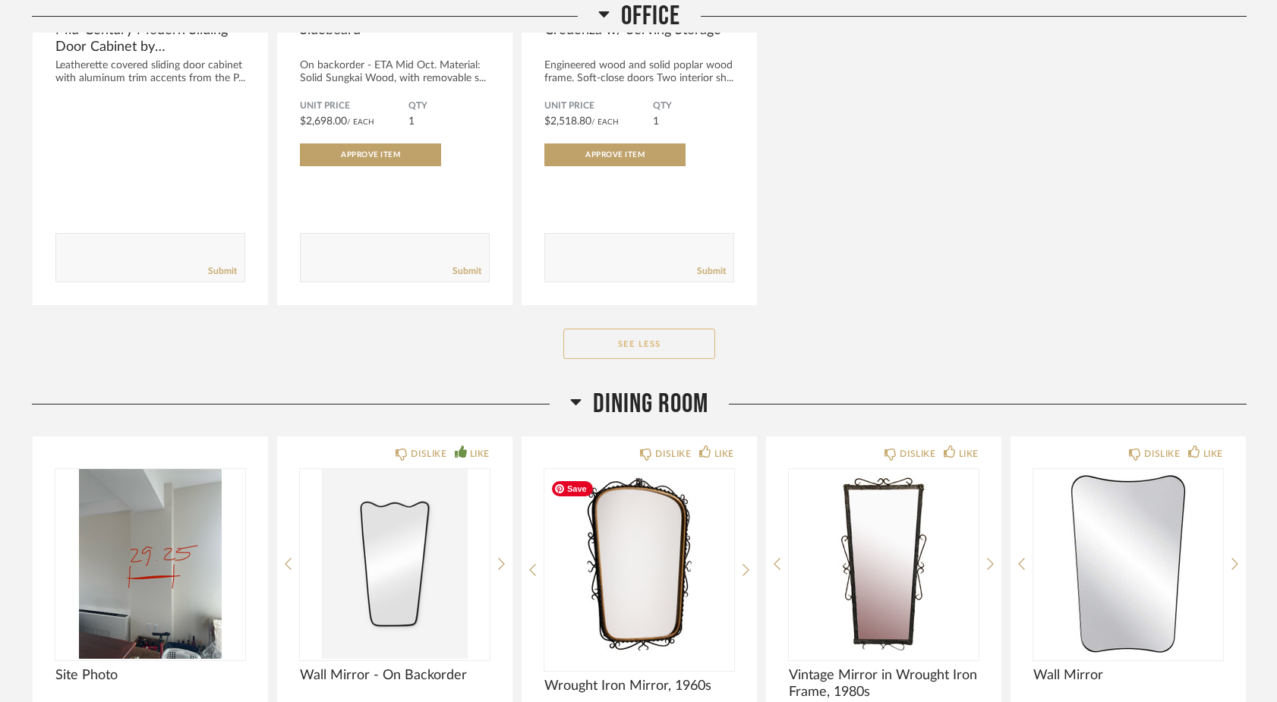
scroll to position [5357, 0]
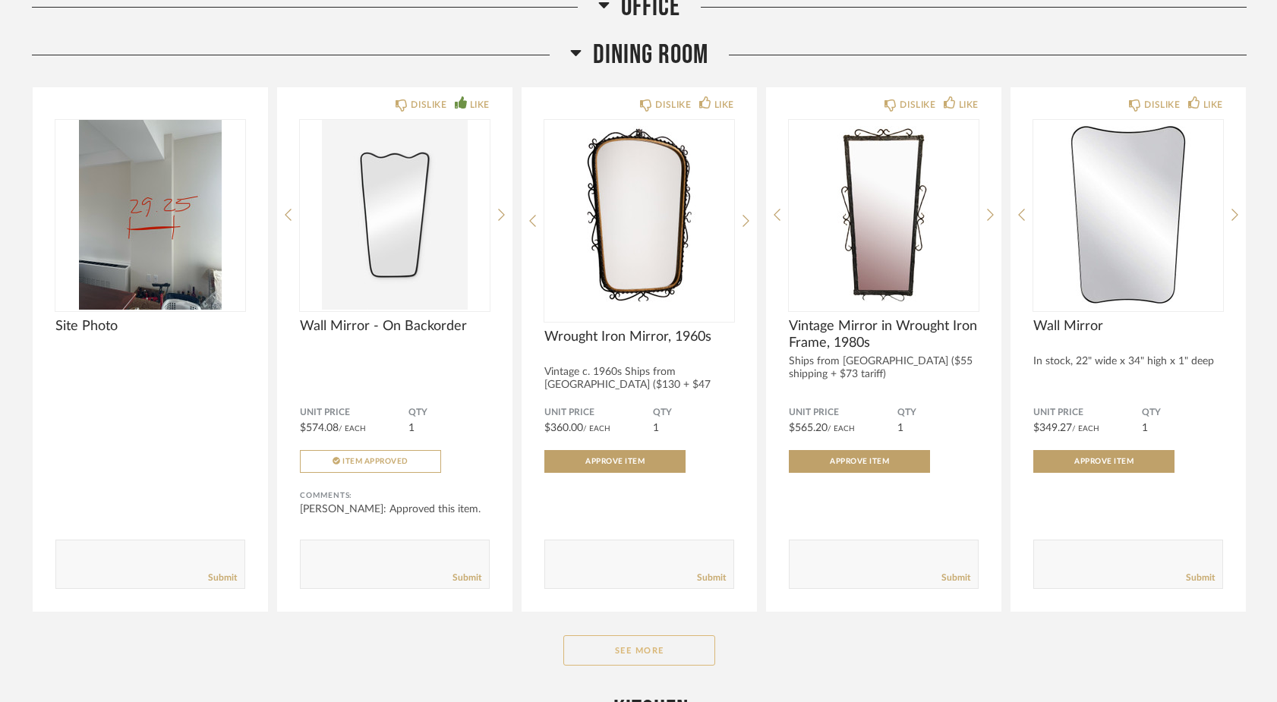
click at [647, 652] on button "See More" at bounding box center [639, 650] width 152 height 30
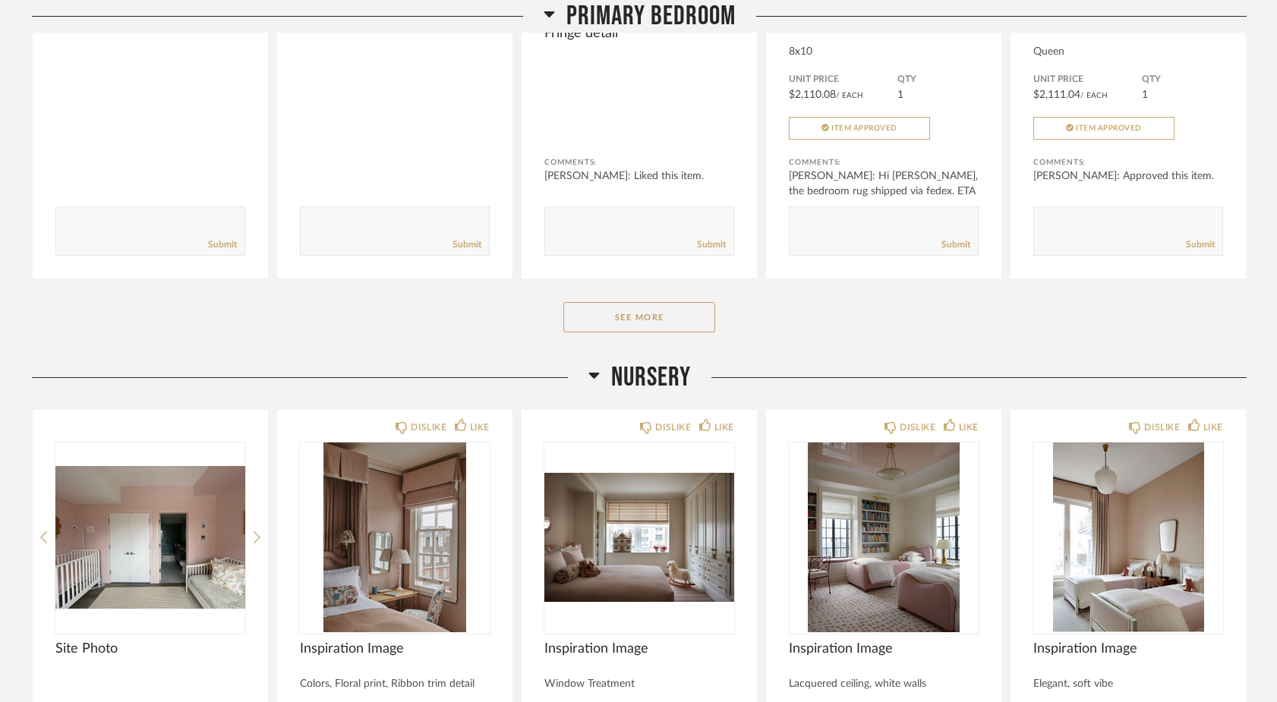
scroll to position [8184, 0]
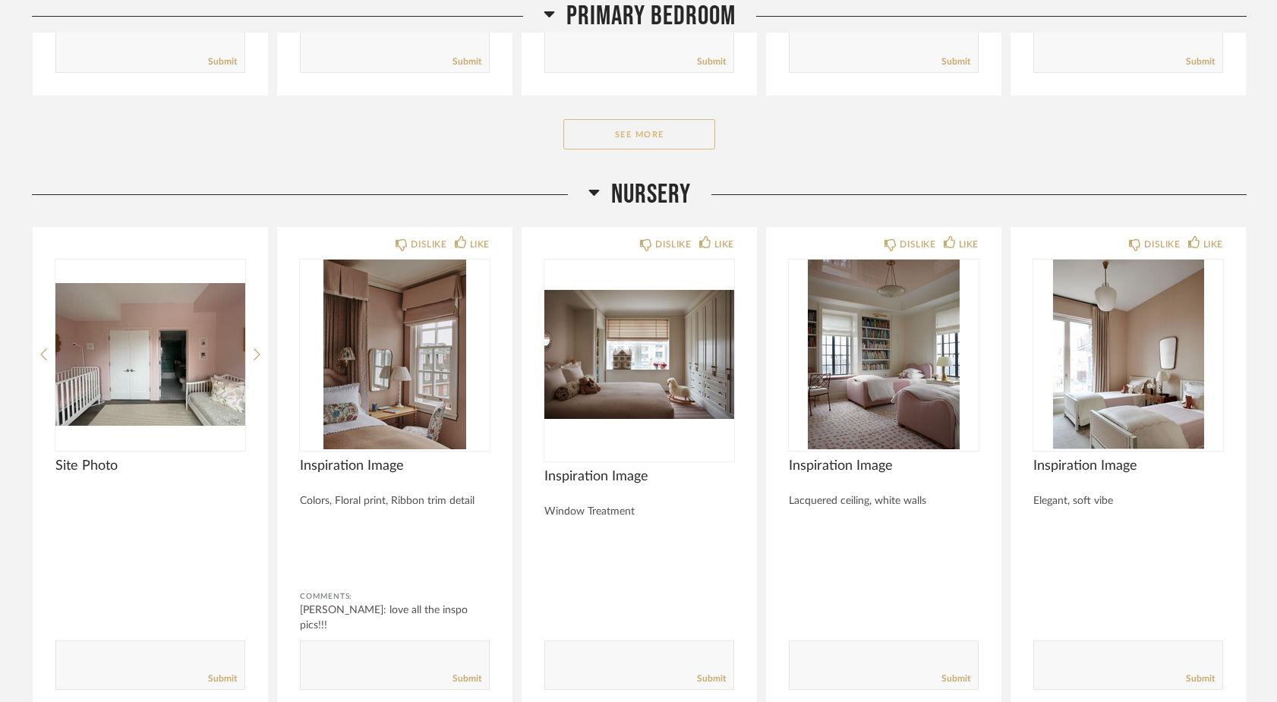
click at [651, 143] on button "See More" at bounding box center [639, 134] width 152 height 30
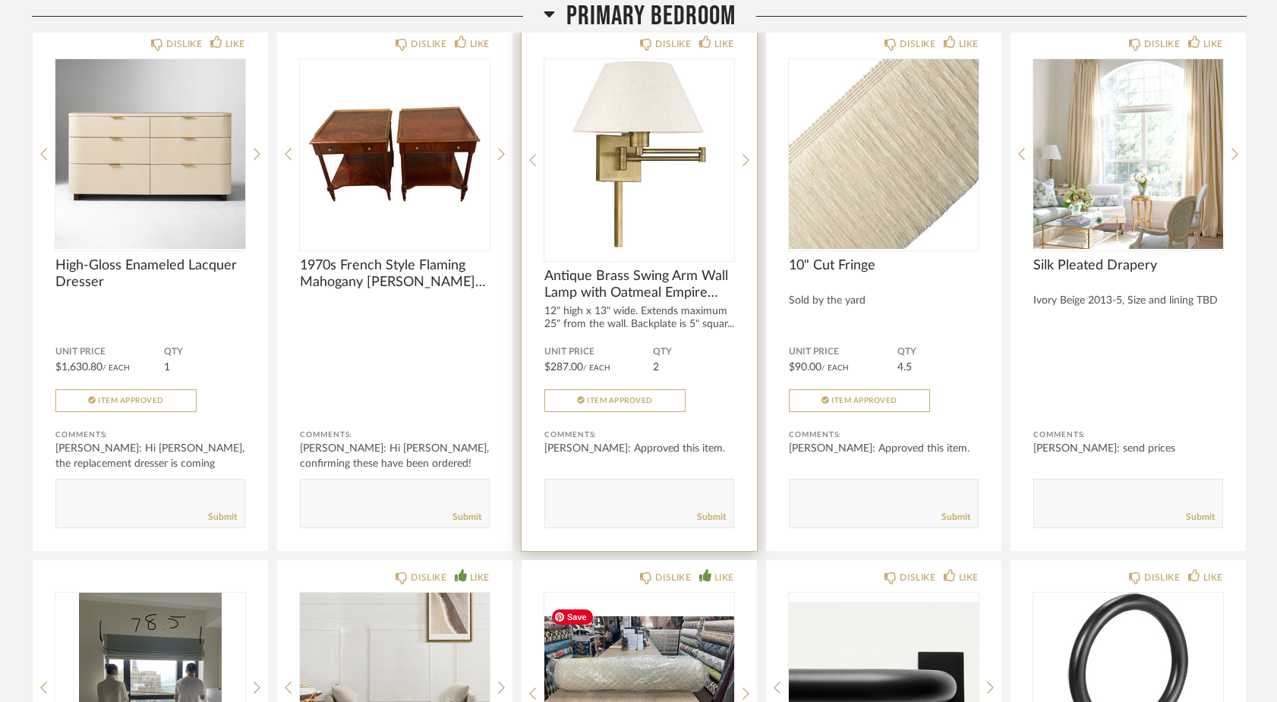
scroll to position [8252, 0]
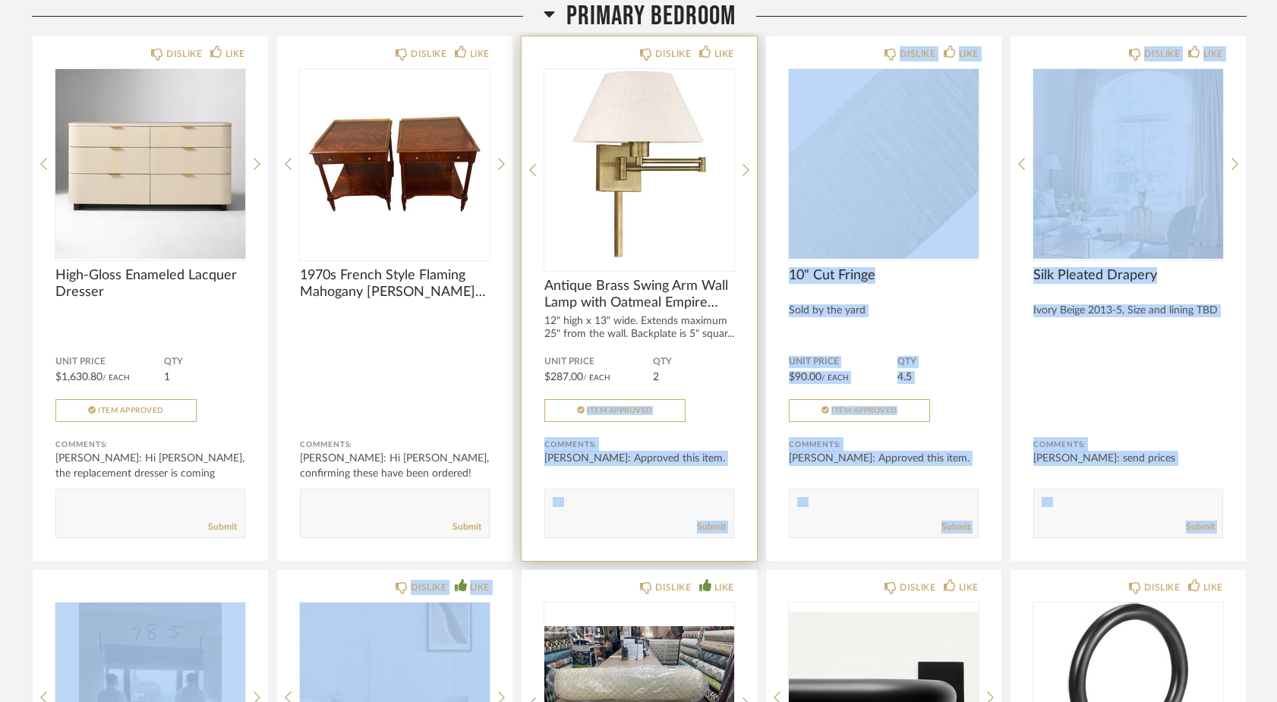
drag, startPoint x: 606, startPoint y: 592, endPoint x: 538, endPoint y: 414, distance: 190.0
click at [538, 414] on div "Mood boards Comments: Submit DISLIKE LIKE Bedding Drapery Inspiration Comments:…" at bounding box center [639, 560] width 1215 height 2069
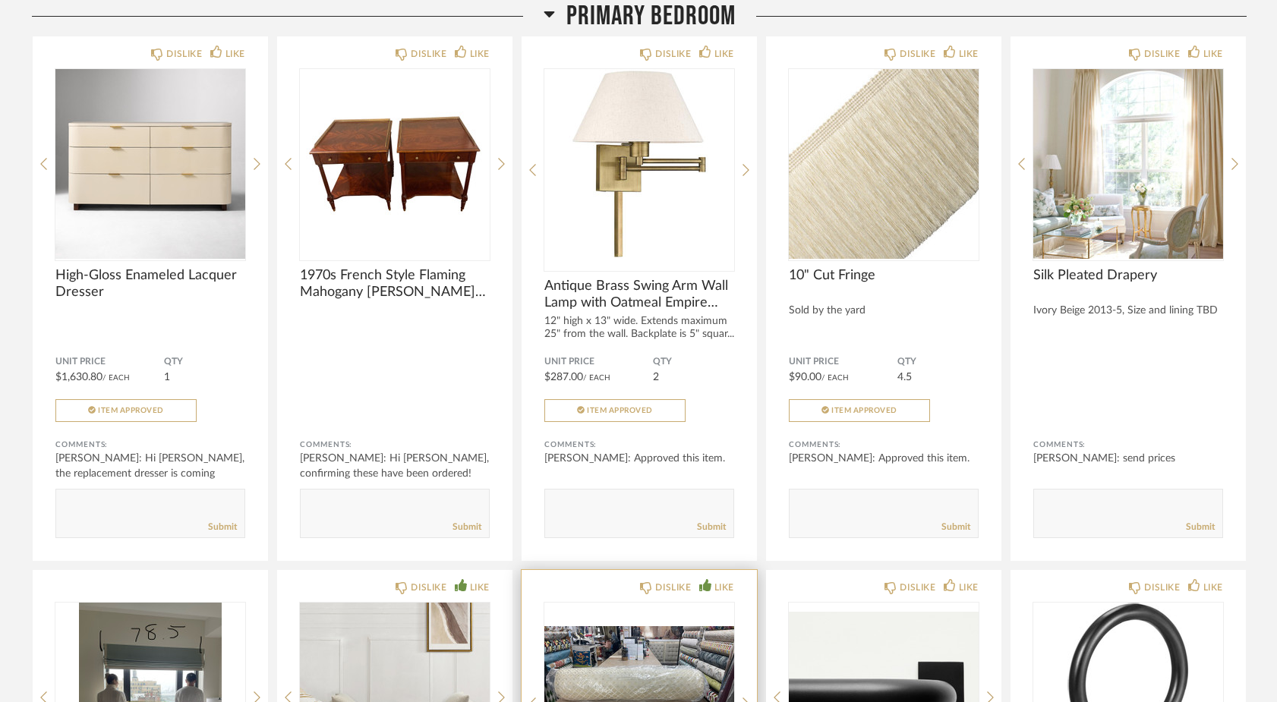
click at [565, 592] on div "DISLIKE LIKE" at bounding box center [639, 586] width 190 height 12
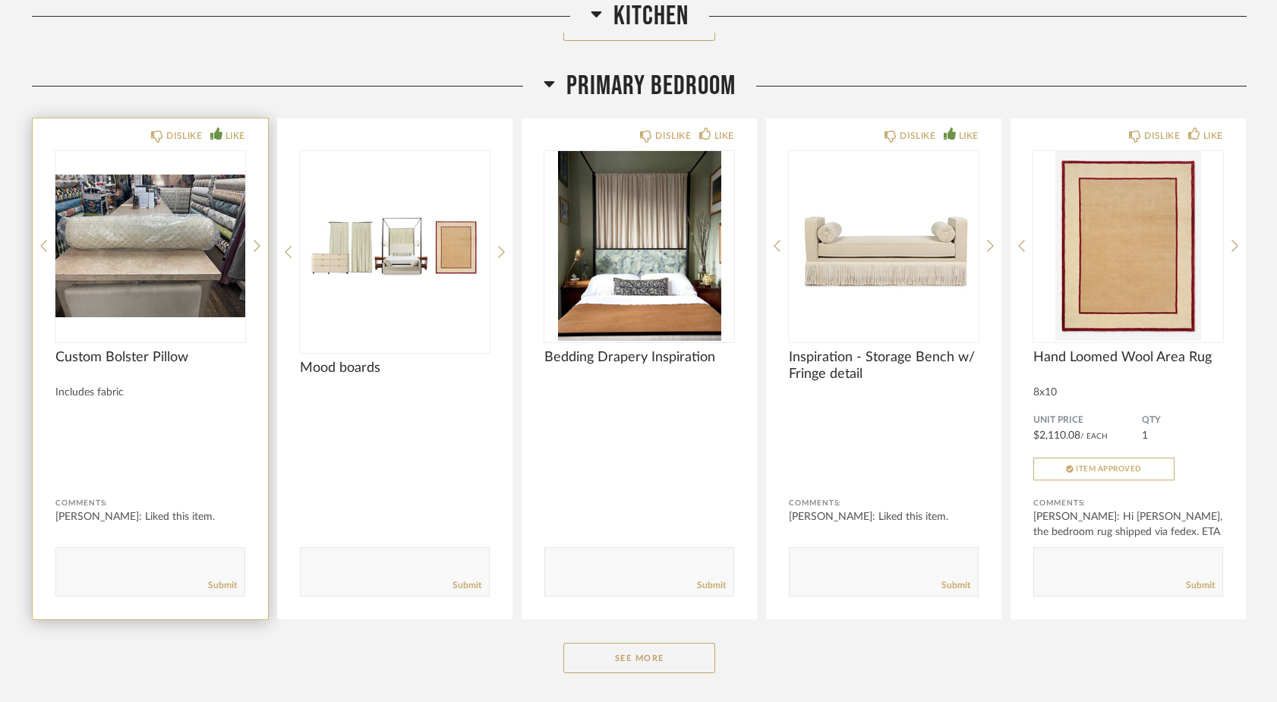
scroll to position [4504, 0]
click at [256, 257] on icon at bounding box center [257, 251] width 7 height 14
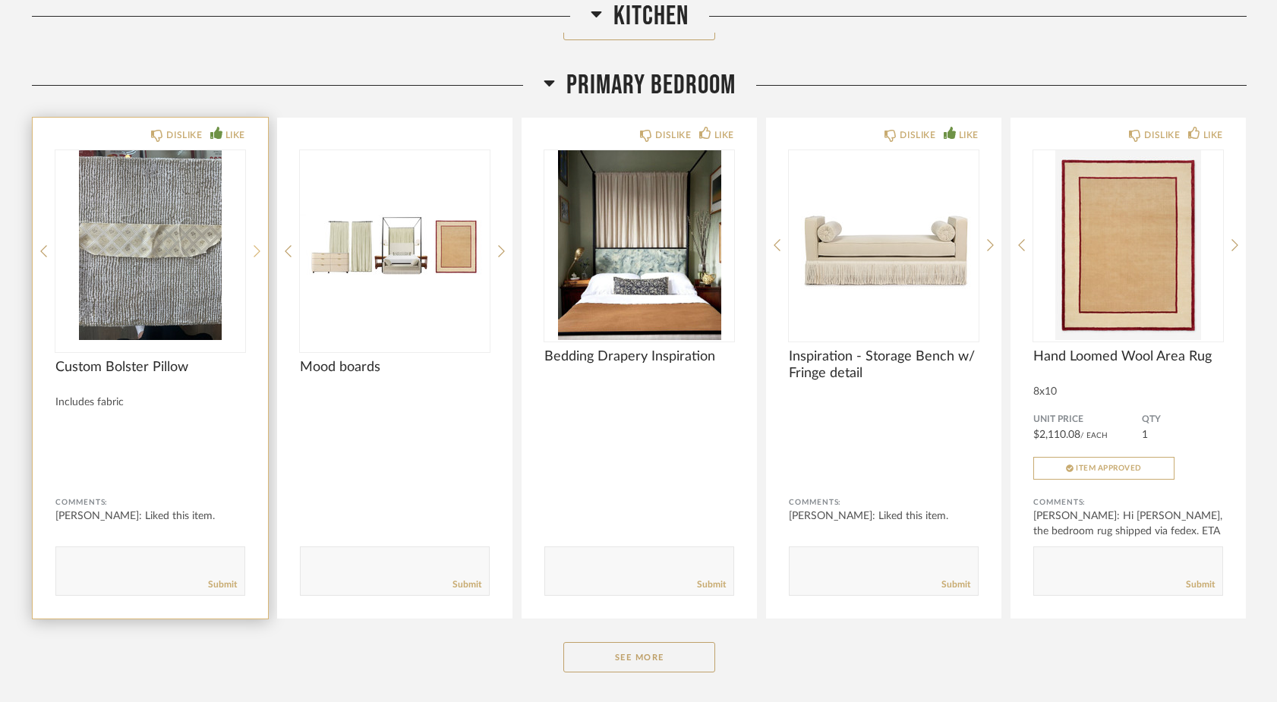
click at [256, 255] on icon at bounding box center [257, 251] width 7 height 14
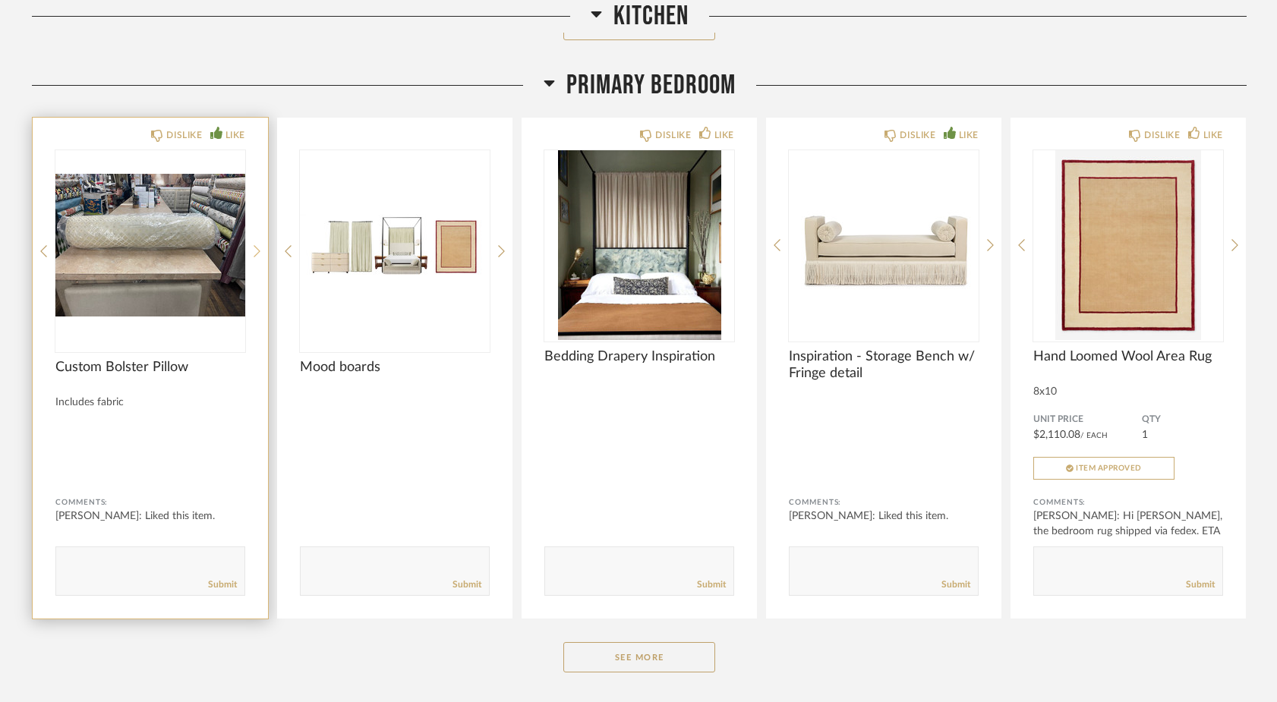
click at [256, 255] on icon at bounding box center [257, 251] width 7 height 14
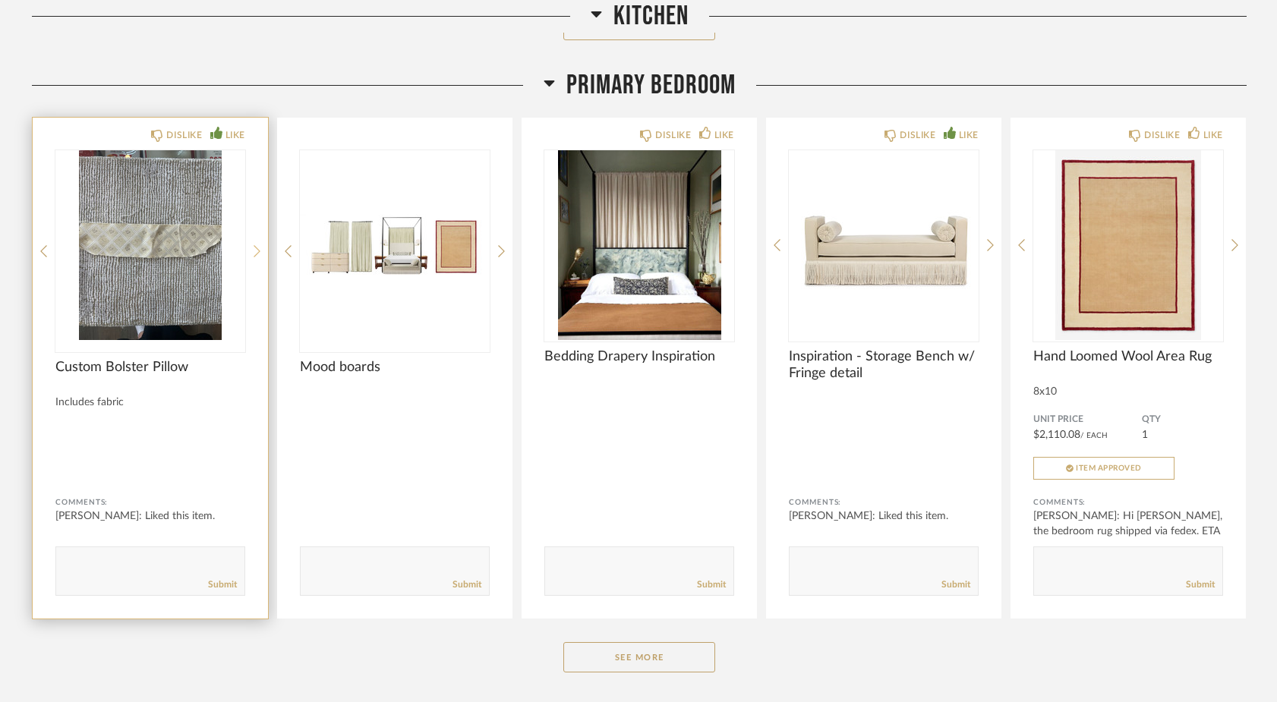
click at [256, 255] on icon at bounding box center [257, 251] width 7 height 14
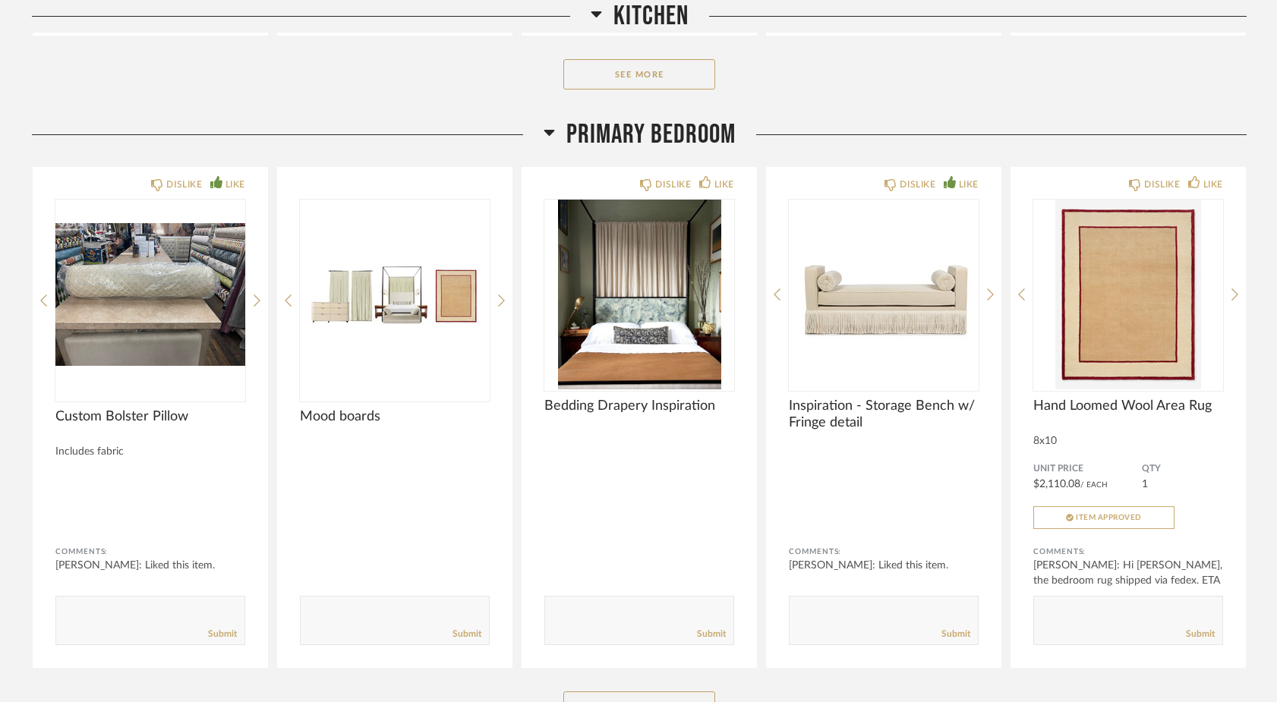
scroll to position [4381, 0]
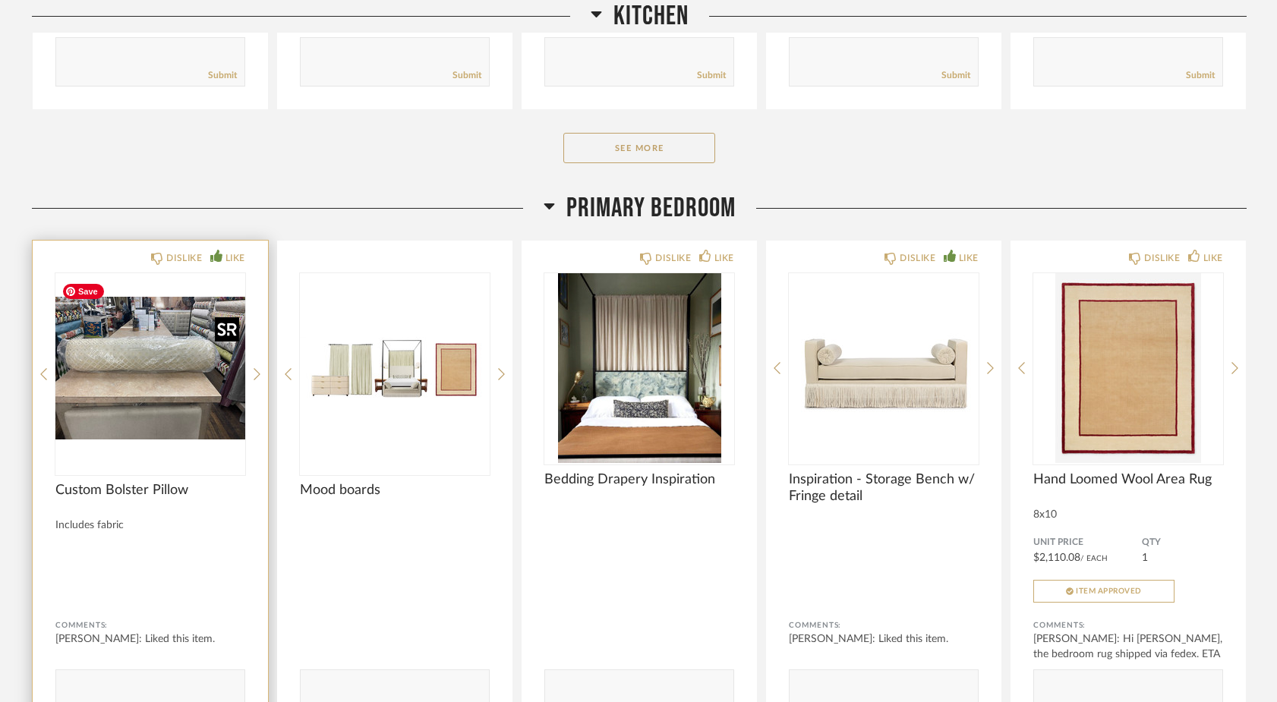
click at [168, 400] on img "0" at bounding box center [150, 368] width 190 height 190
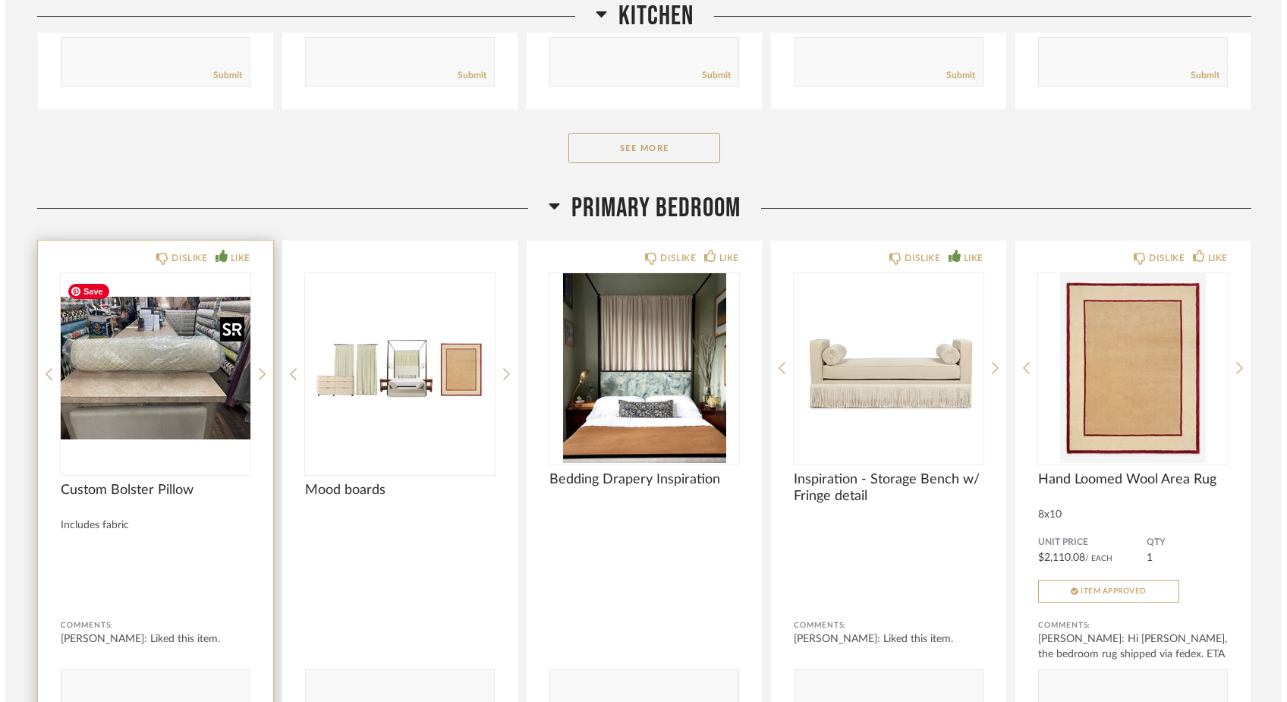
scroll to position [0, 0]
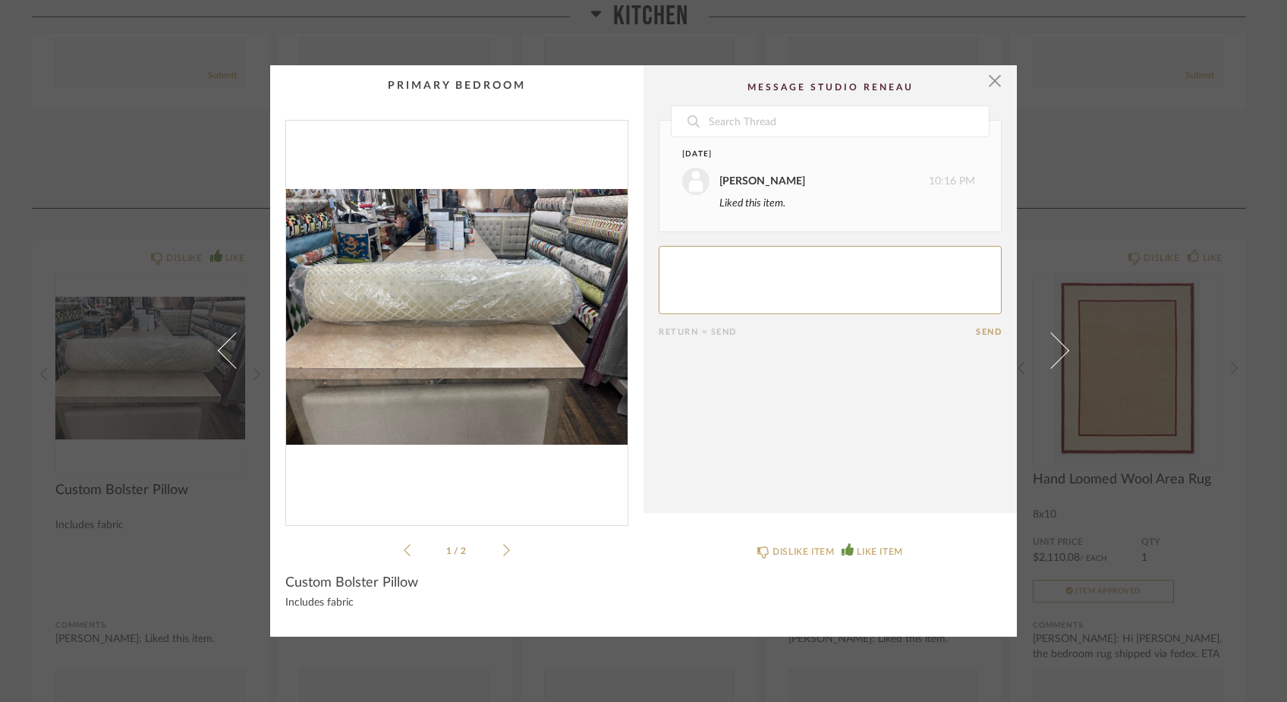
click at [194, 148] on div "× 1 / 2 Date [DATE] [PERSON_NAME] 10:16 PM Liked this item. Return = Send Send …" at bounding box center [643, 351] width 1287 height 702
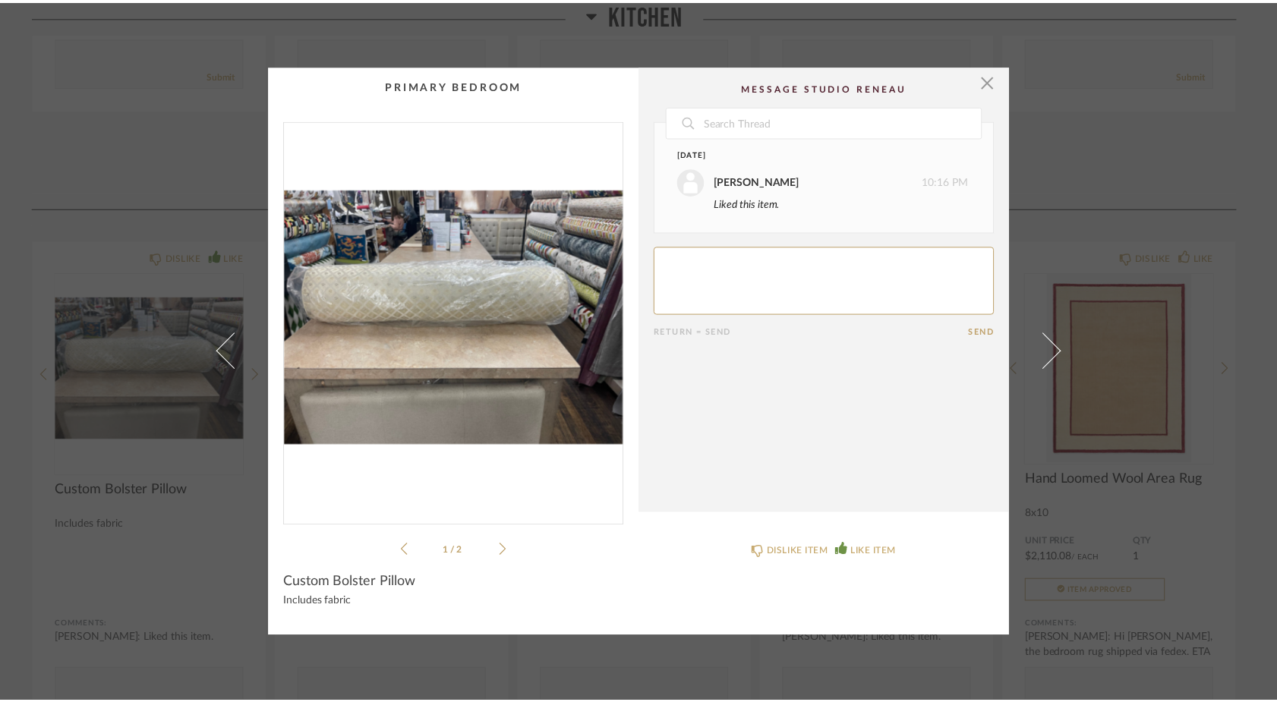
scroll to position [4381, 0]
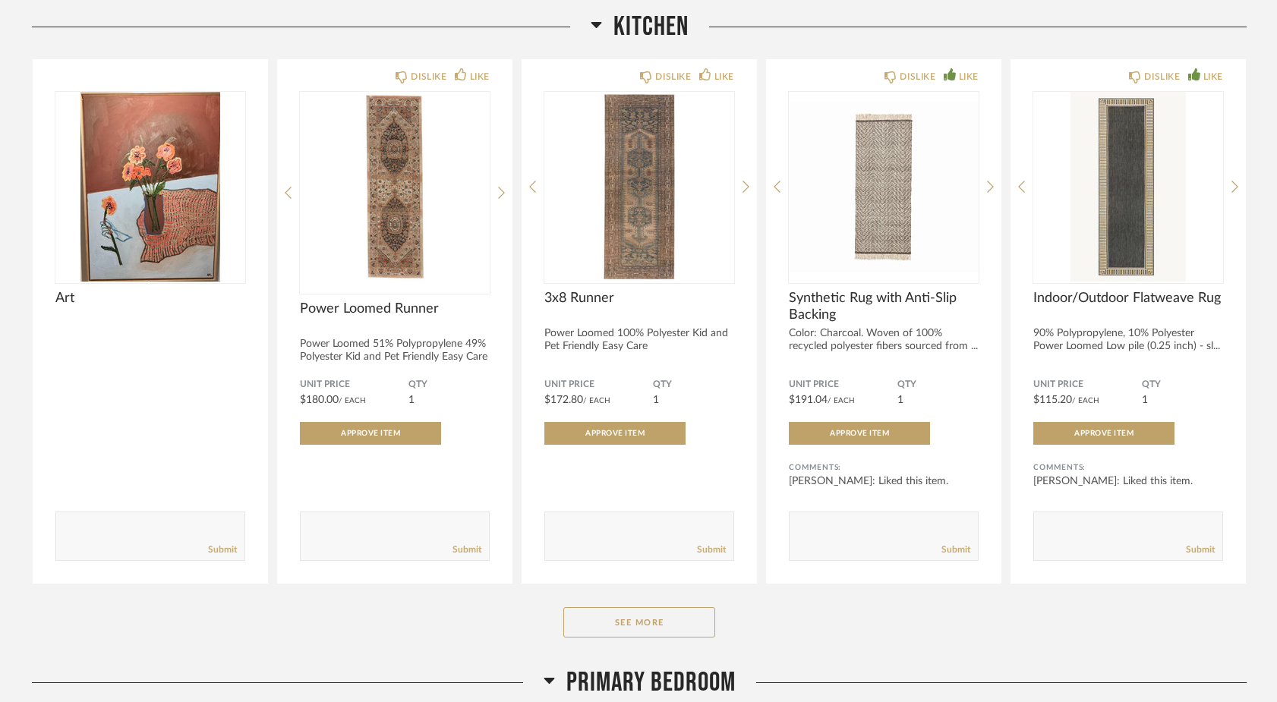
scroll to position [3894, 0]
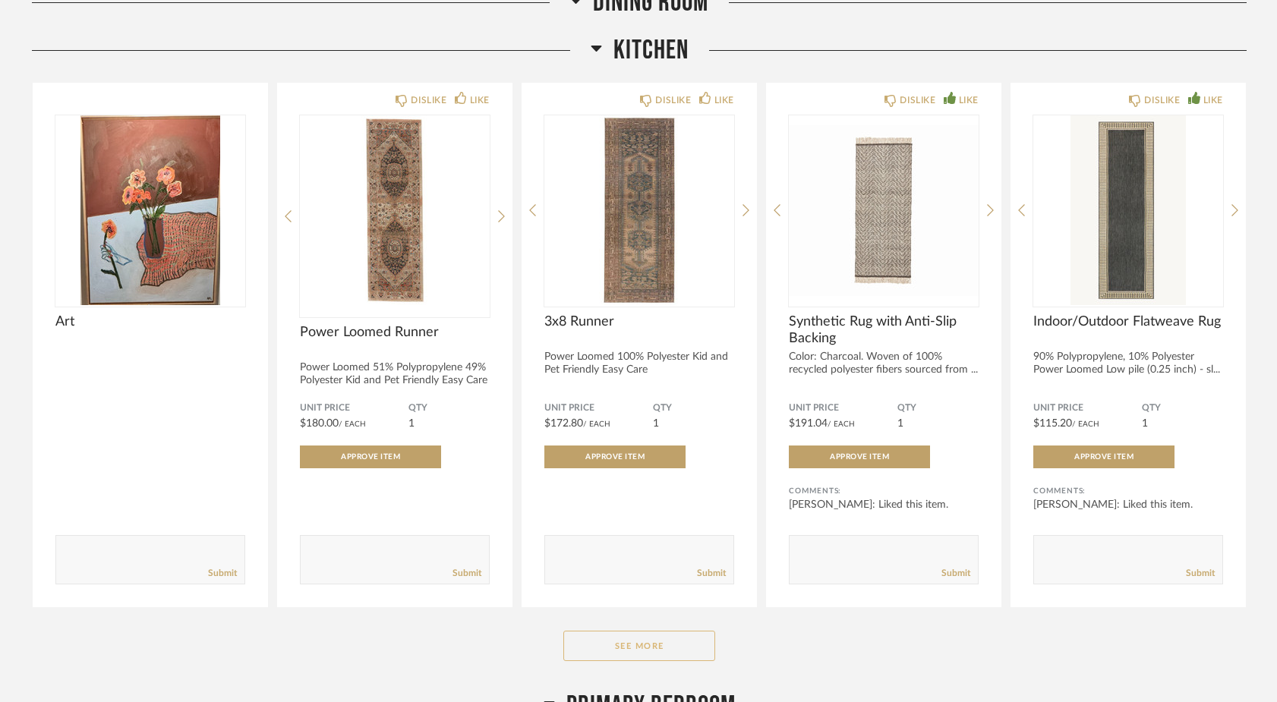
click at [619, 654] on button "See More" at bounding box center [639, 646] width 152 height 30
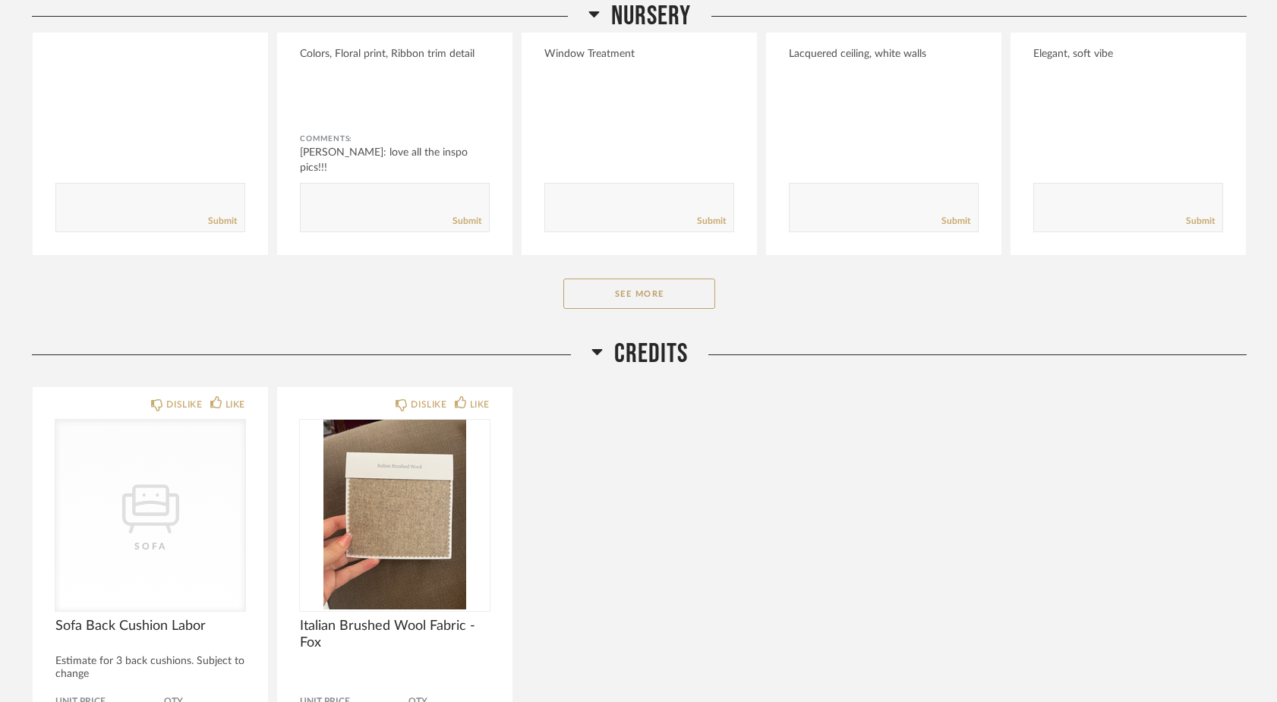
scroll to position [5867, 0]
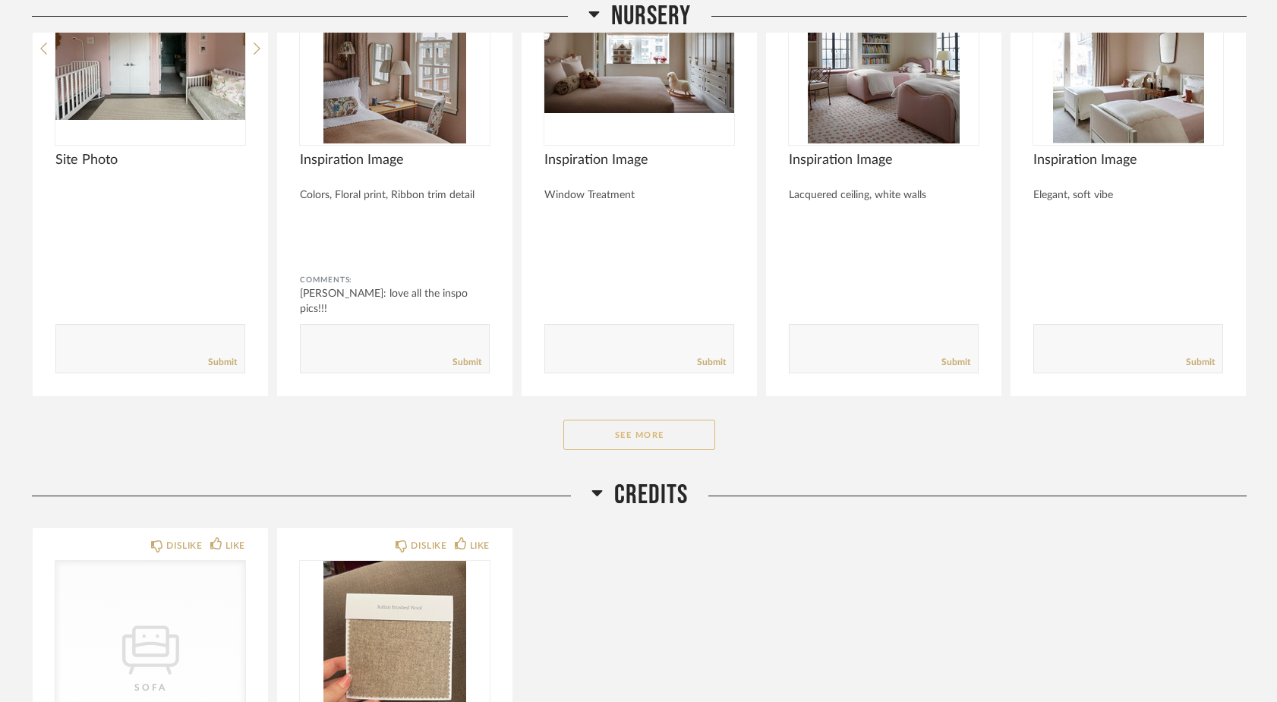
click at [601, 449] on button "See More" at bounding box center [639, 435] width 152 height 30
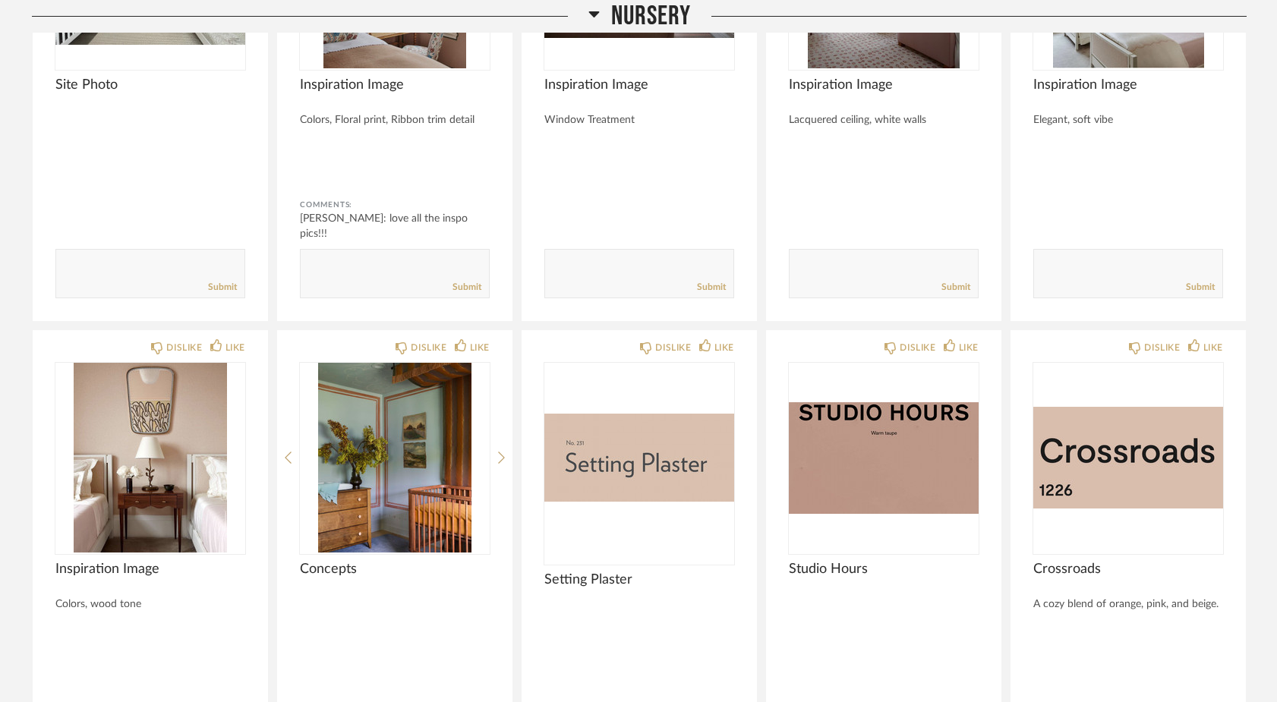
scroll to position [5966, 0]
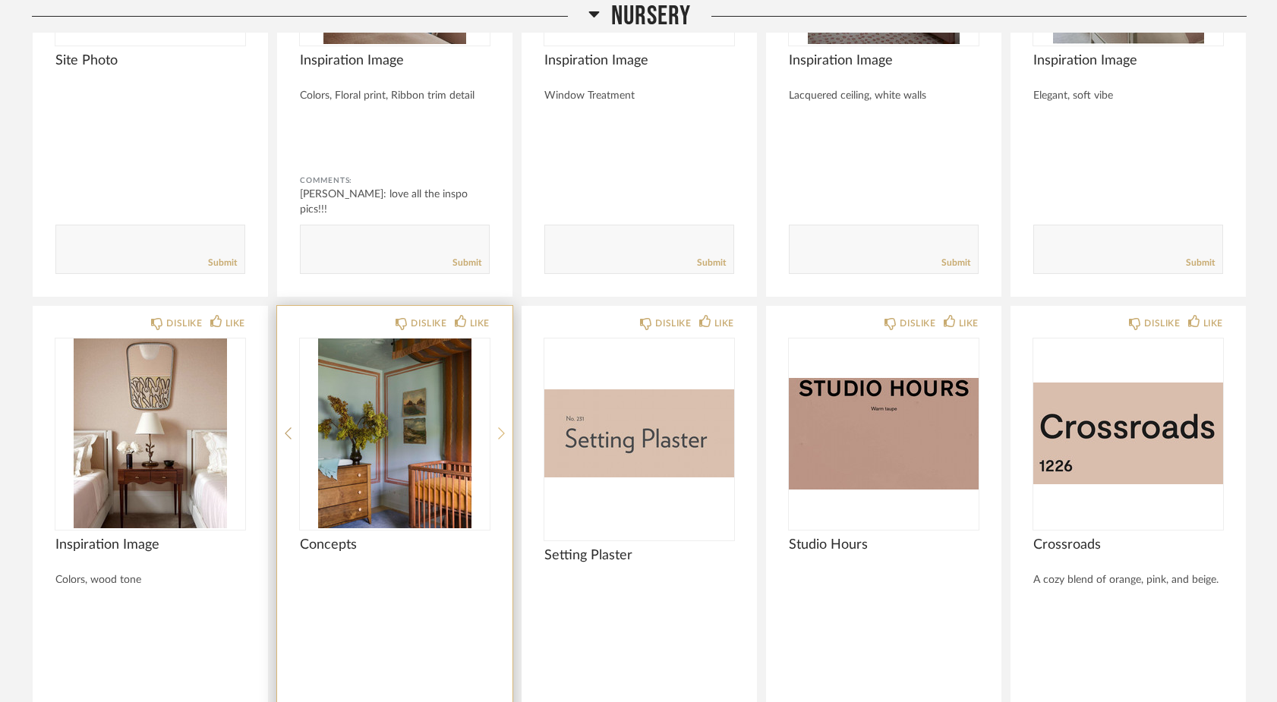
click at [501, 433] on div at bounding box center [501, 434] width 7 height 190
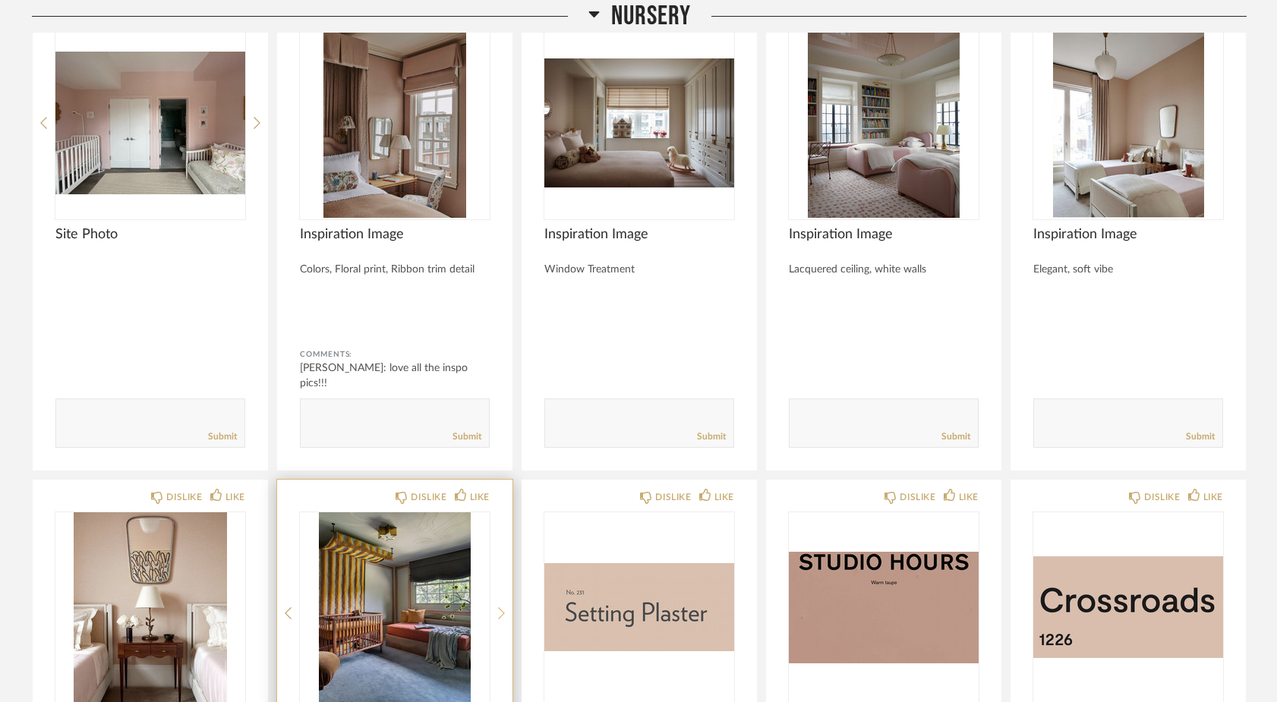
scroll to position [5763, 0]
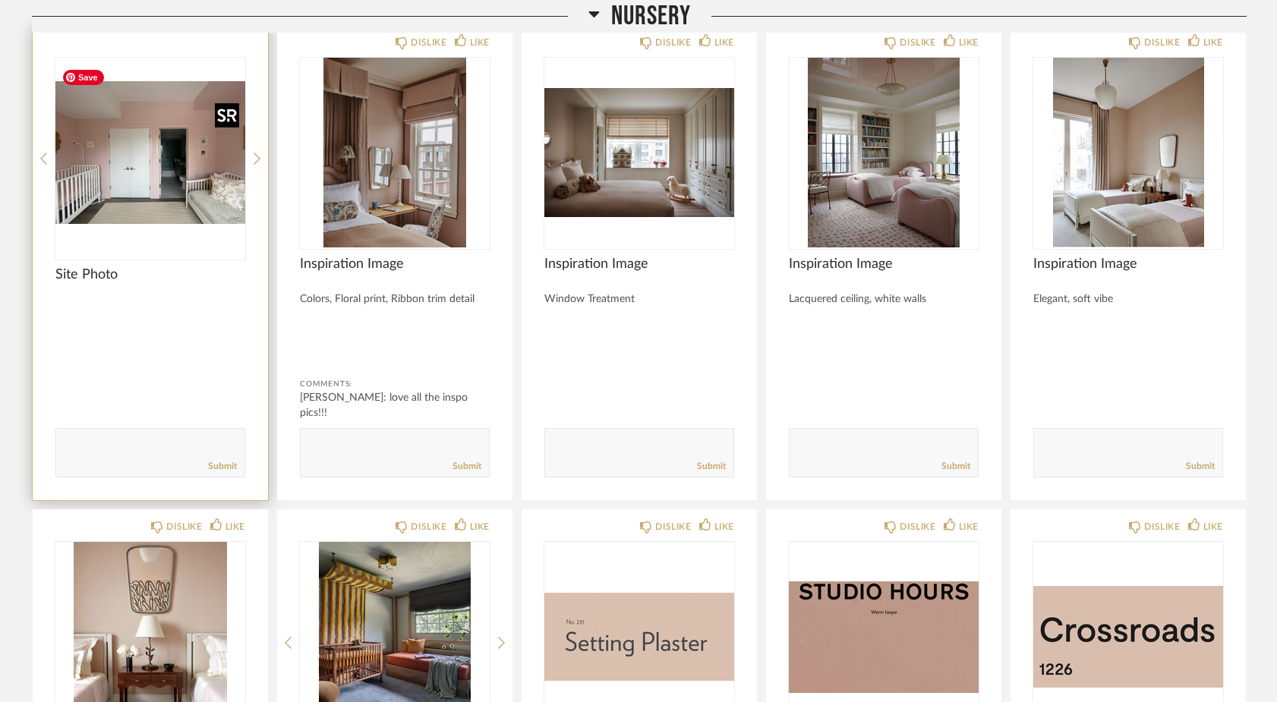
click at [188, 180] on img "0" at bounding box center [150, 153] width 190 height 190
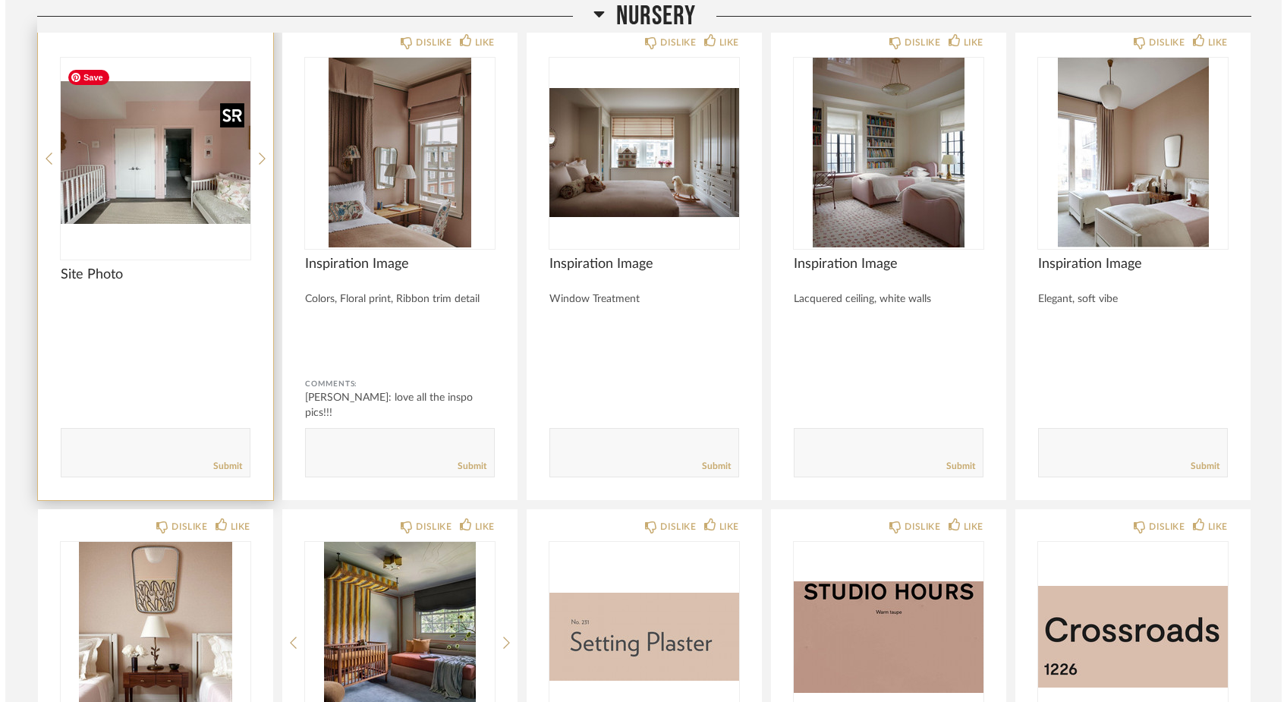
scroll to position [0, 0]
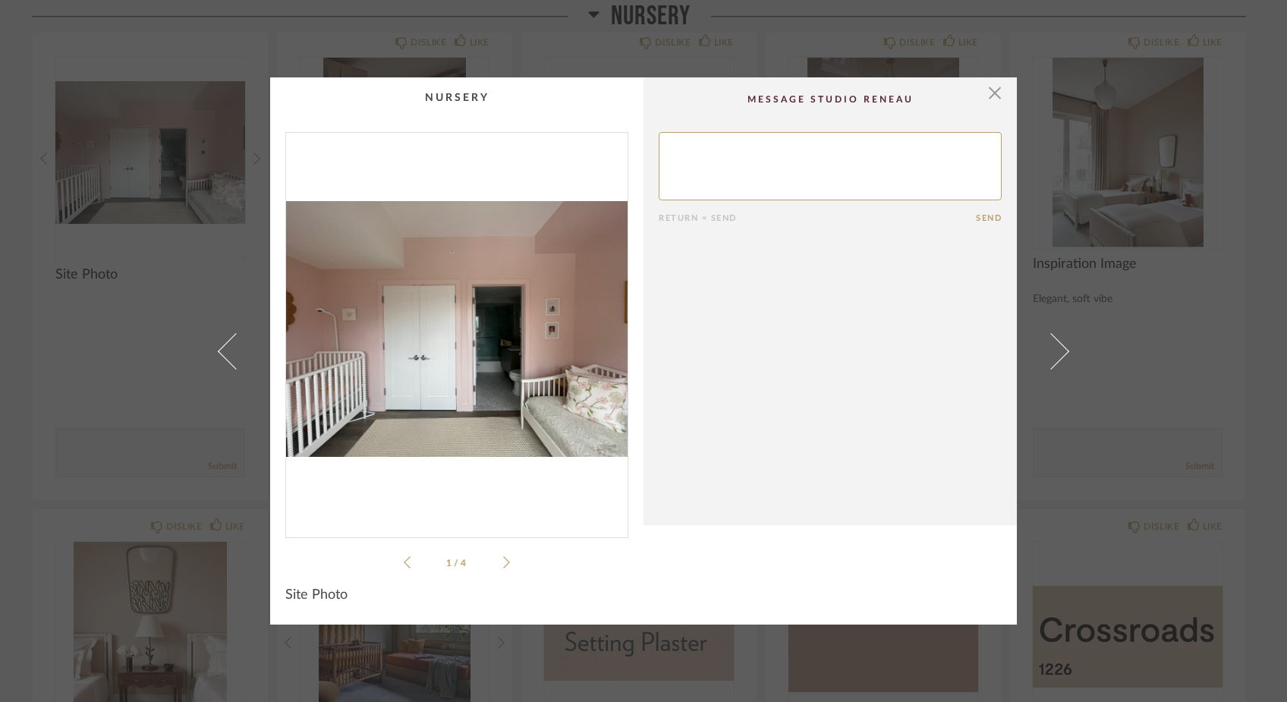
click at [503, 560] on icon at bounding box center [506, 562] width 7 height 12
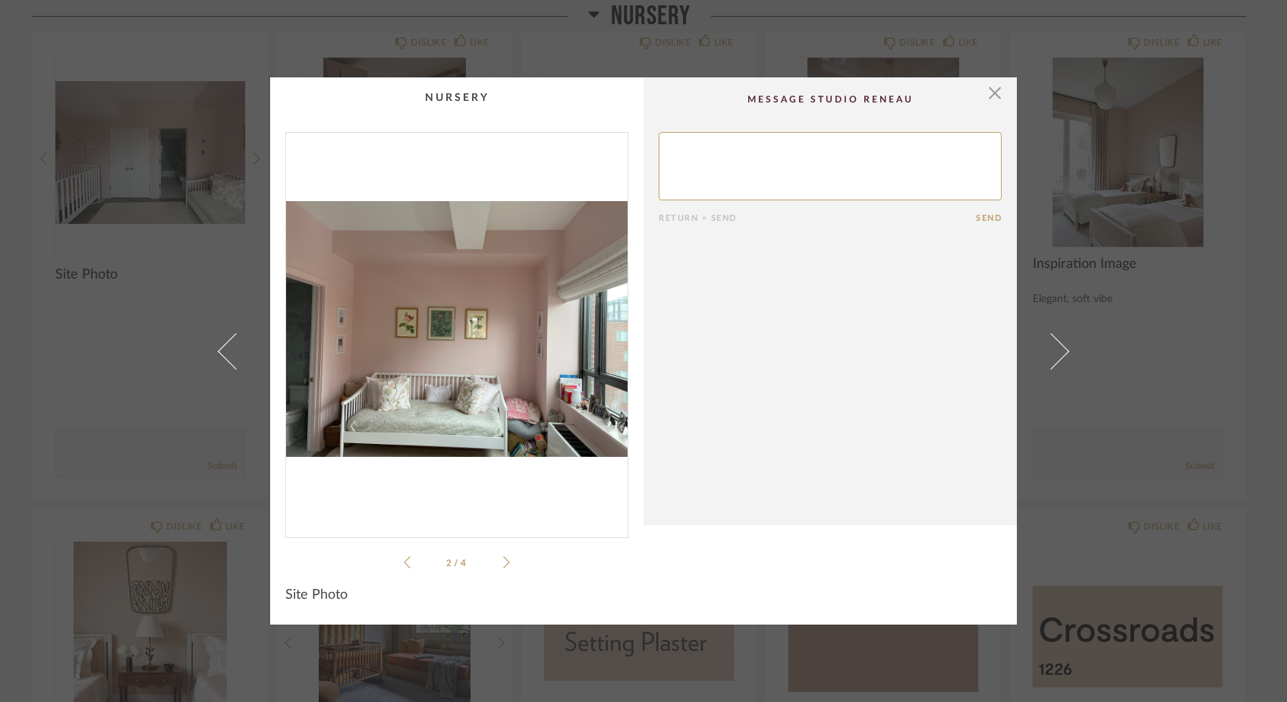
click at [503, 560] on icon at bounding box center [506, 562] width 7 height 12
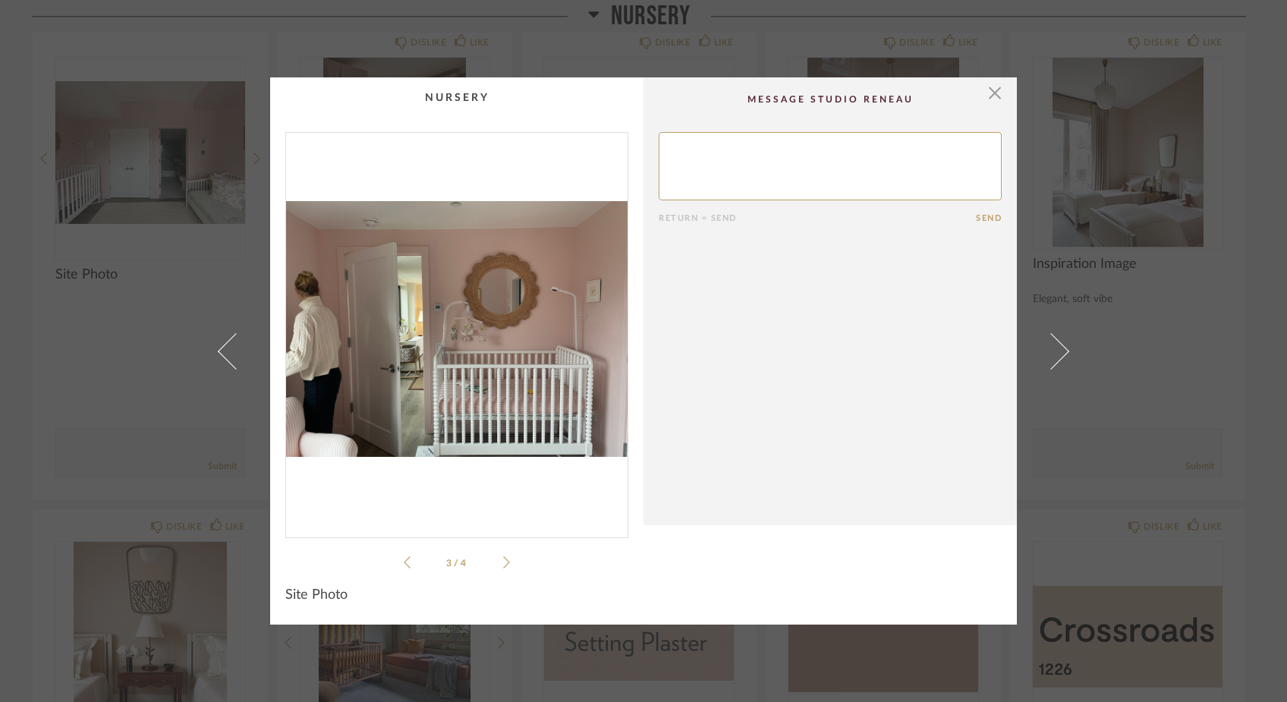
click at [503, 560] on icon at bounding box center [506, 562] width 7 height 12
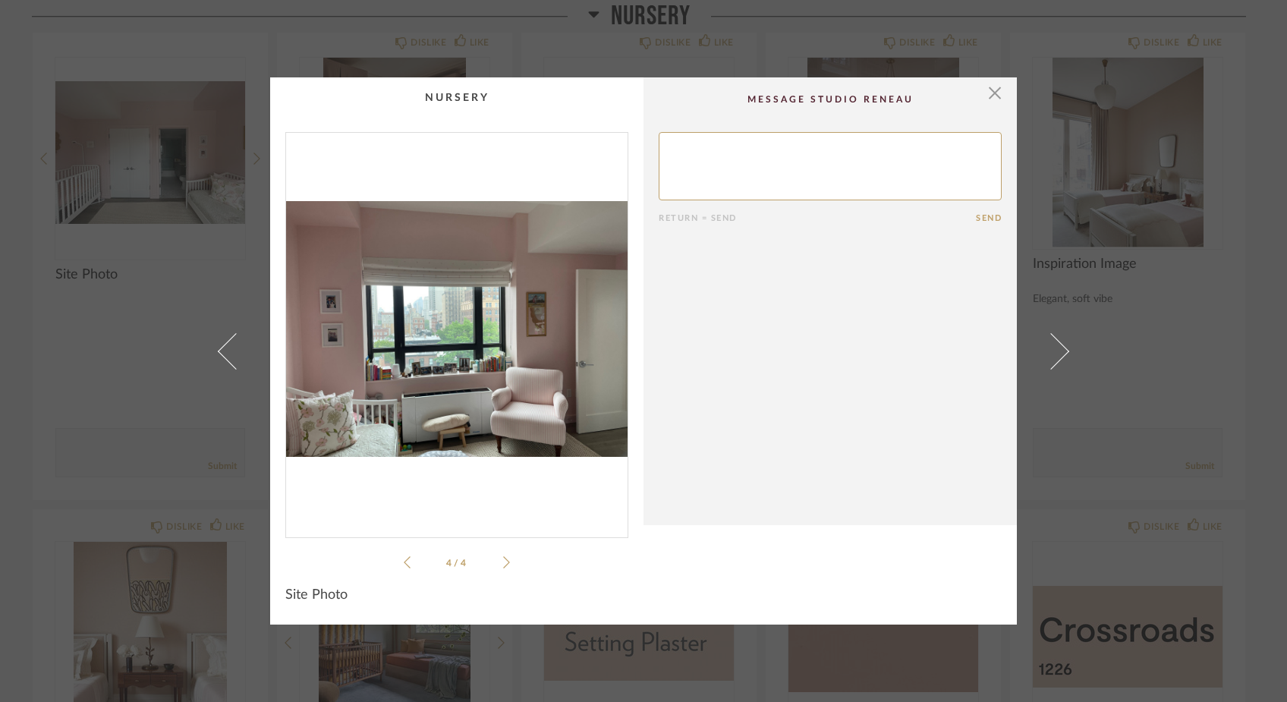
click at [503, 559] on icon at bounding box center [506, 563] width 7 height 14
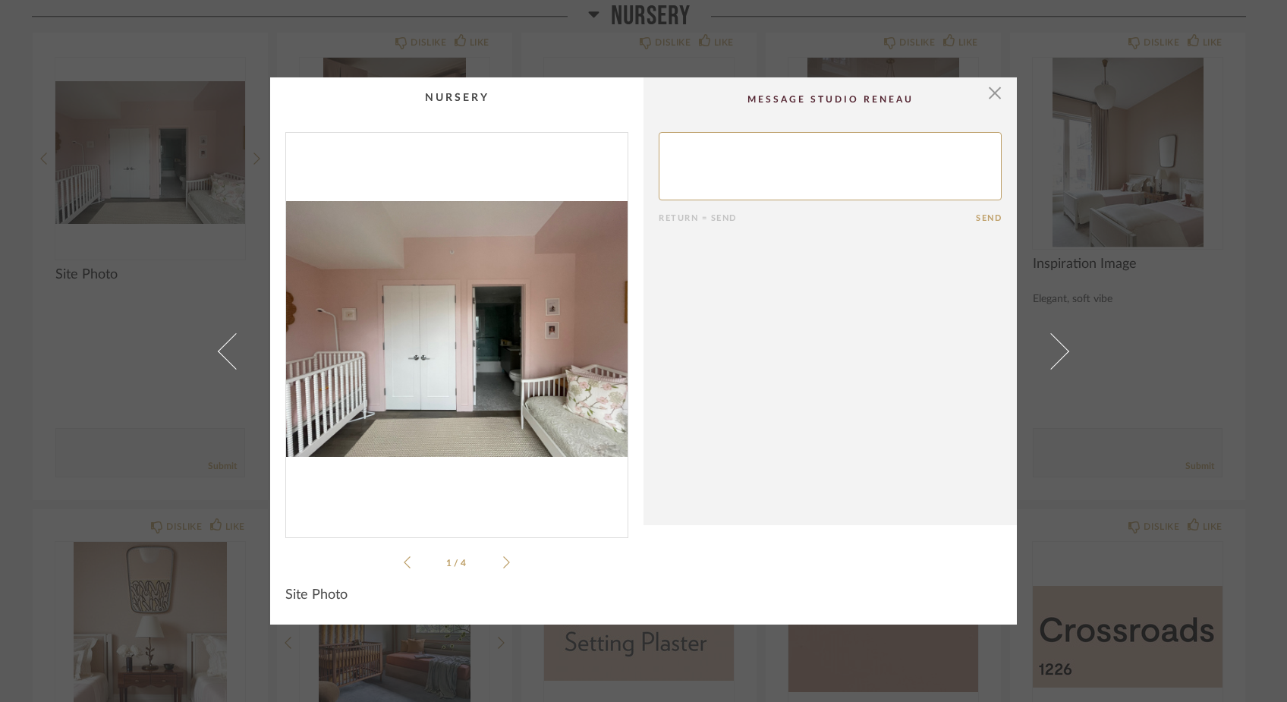
click at [503, 559] on icon at bounding box center [506, 563] width 7 height 14
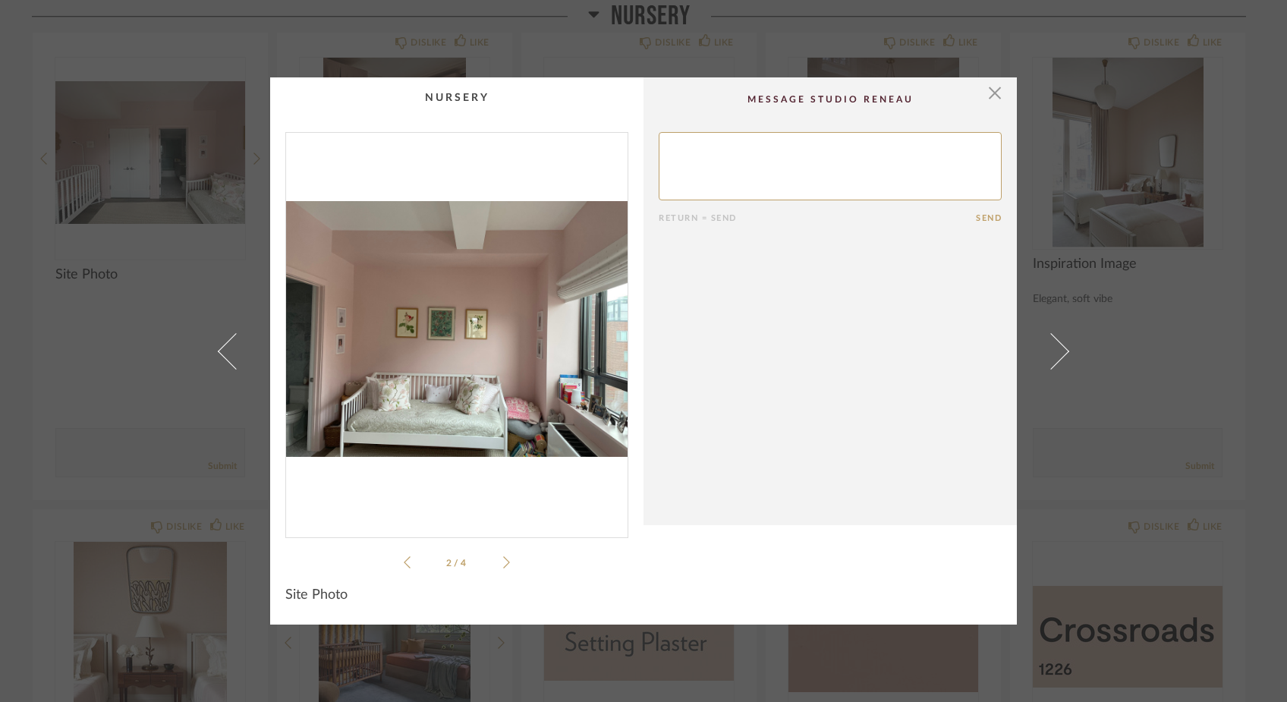
click at [411, 563] on li "2 / 4" at bounding box center [457, 562] width 93 height 18
click at [404, 564] on icon at bounding box center [407, 562] width 7 height 12
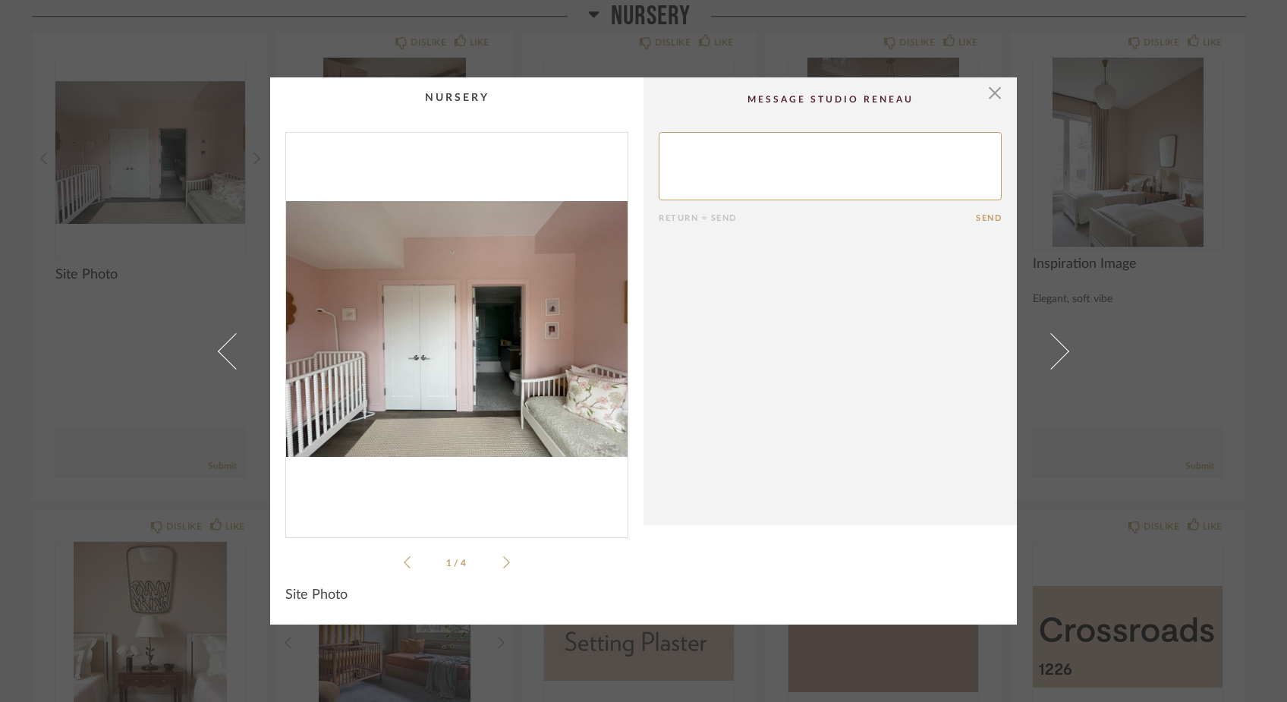
click at [404, 564] on icon at bounding box center [407, 562] width 7 height 12
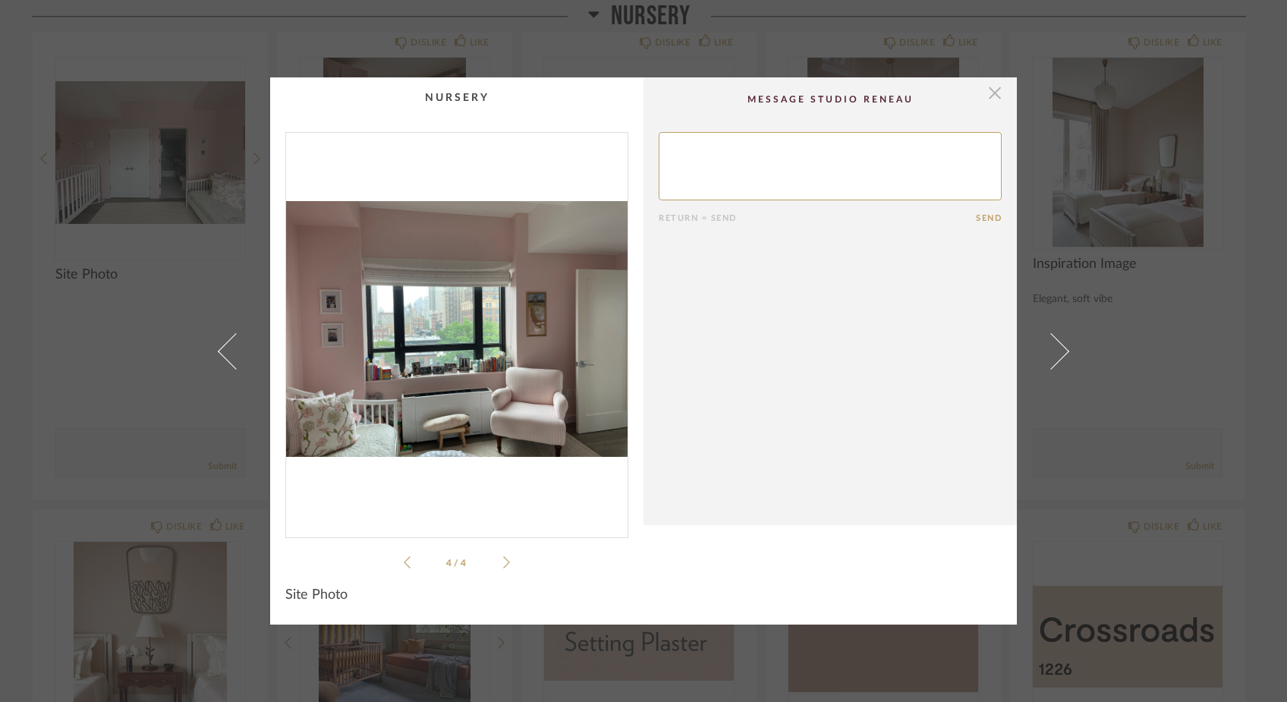
click at [987, 94] on span "button" at bounding box center [995, 92] width 30 height 30
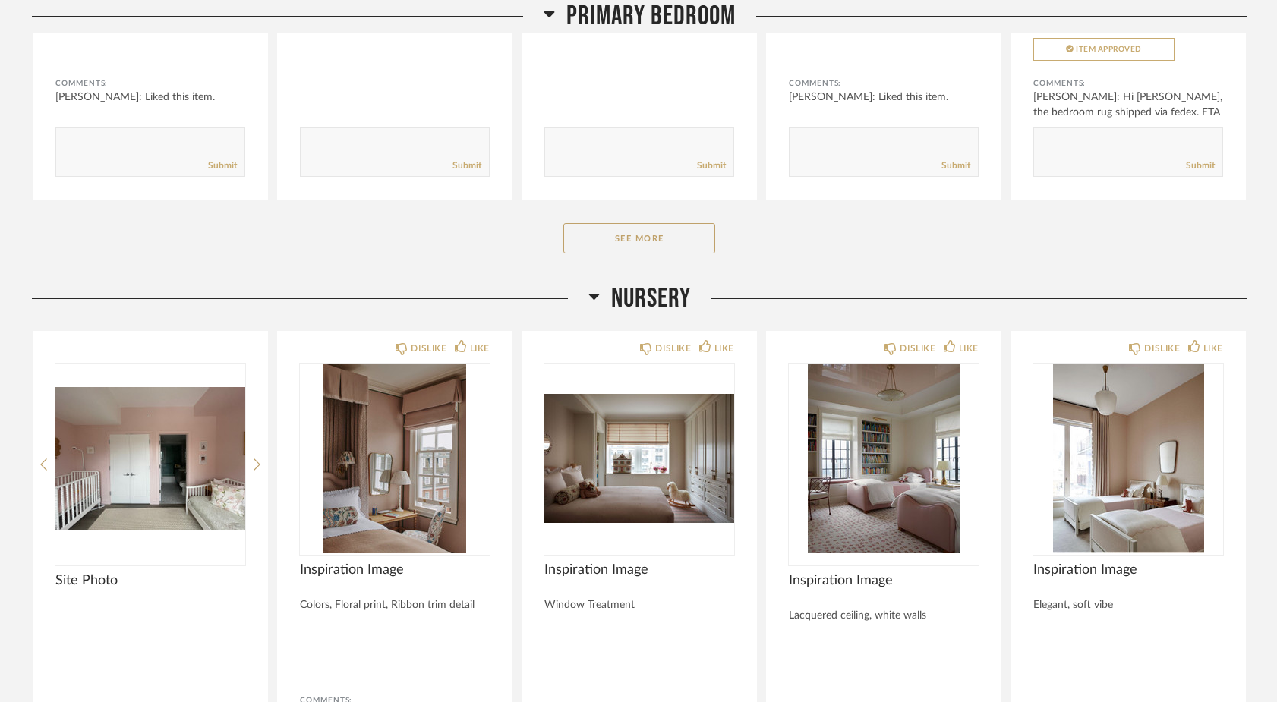
scroll to position [5435, 0]
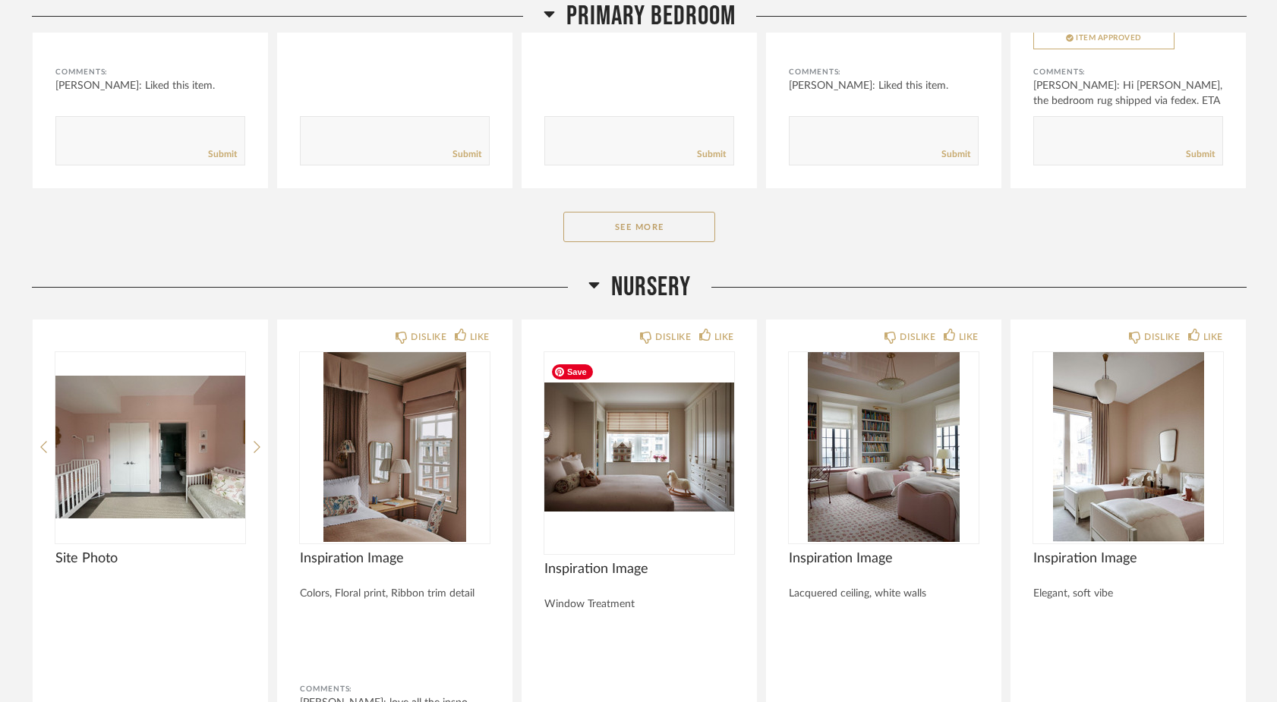
scroll to position [4713, 0]
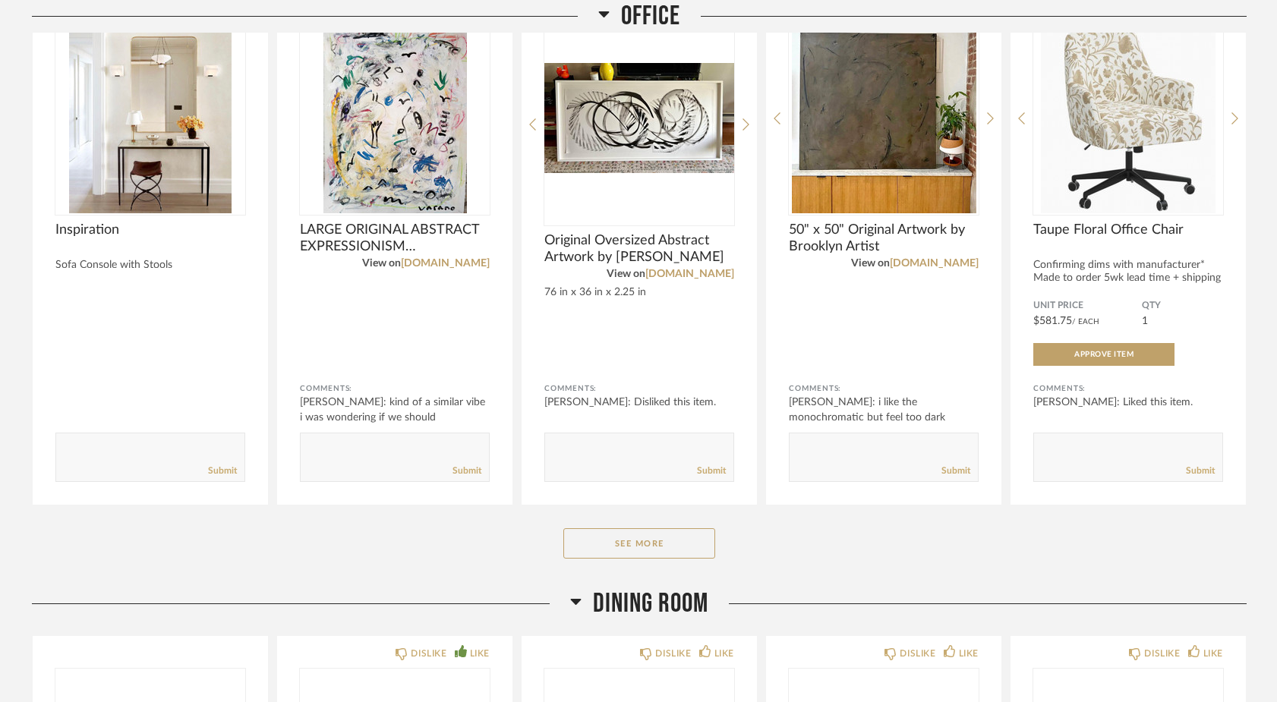
scroll to position [2716, 0]
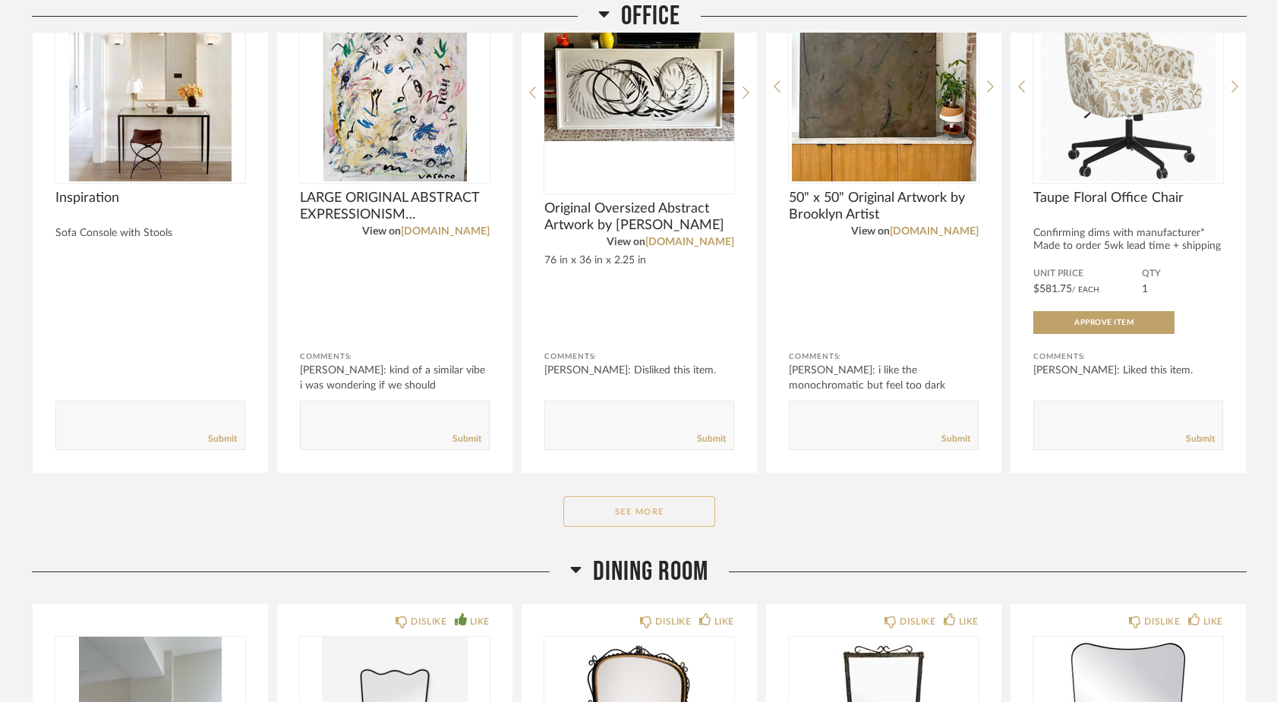
click at [616, 522] on button "See More" at bounding box center [639, 511] width 152 height 30
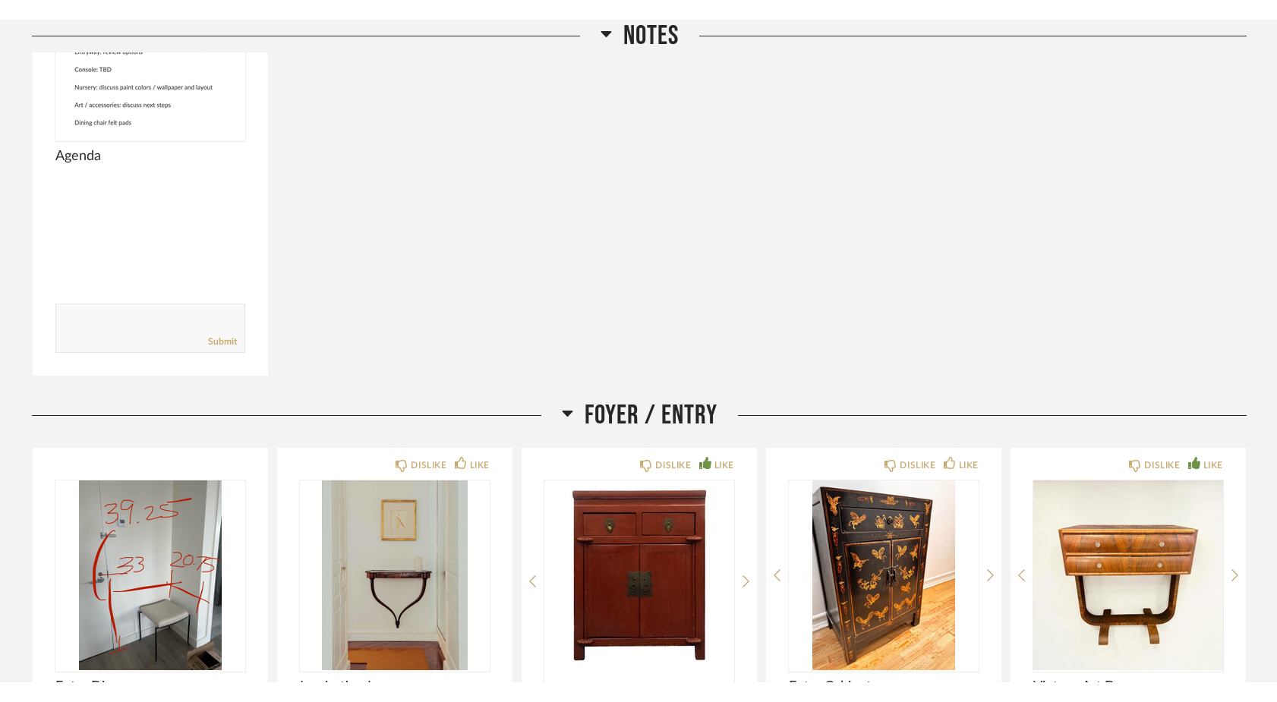
scroll to position [0, 0]
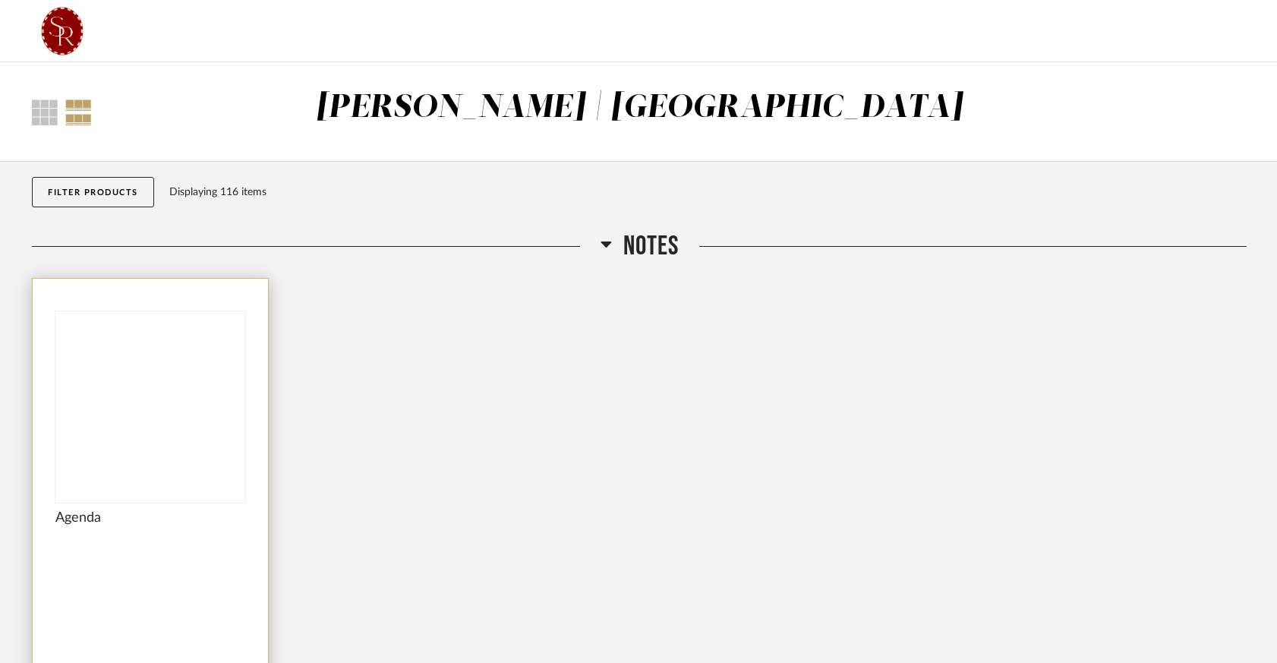
click at [0, 0] on img at bounding box center [0, 0] width 0 height 0
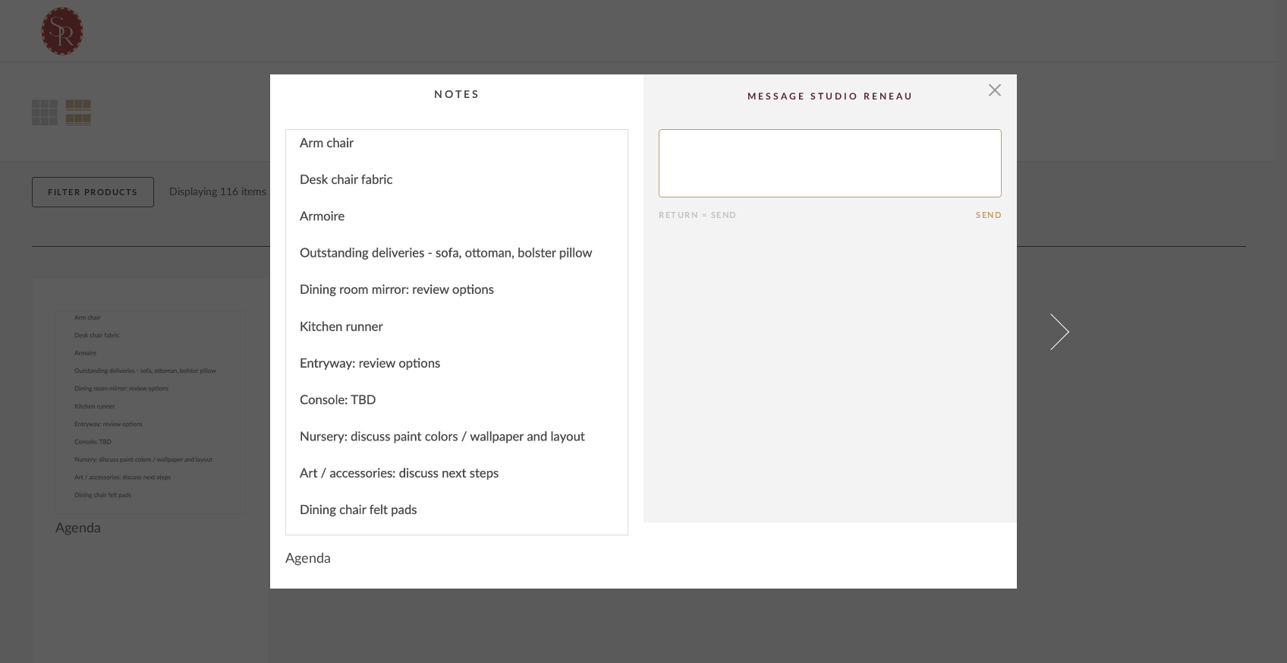
click at [740, 156] on textarea at bounding box center [830, 163] width 343 height 68
type textarea "w"
type textarea "[DATE] is better for arm chair delivery."
click at [988, 87] on span "button" at bounding box center [995, 89] width 30 height 30
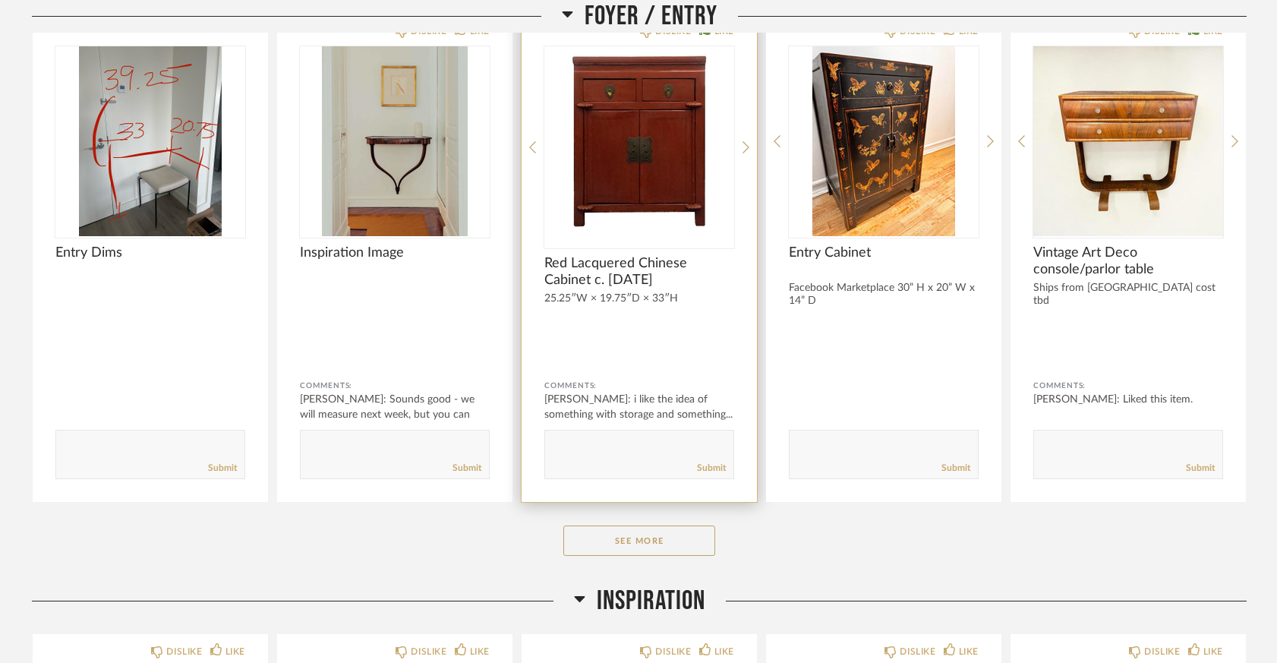
scroll to position [809, 0]
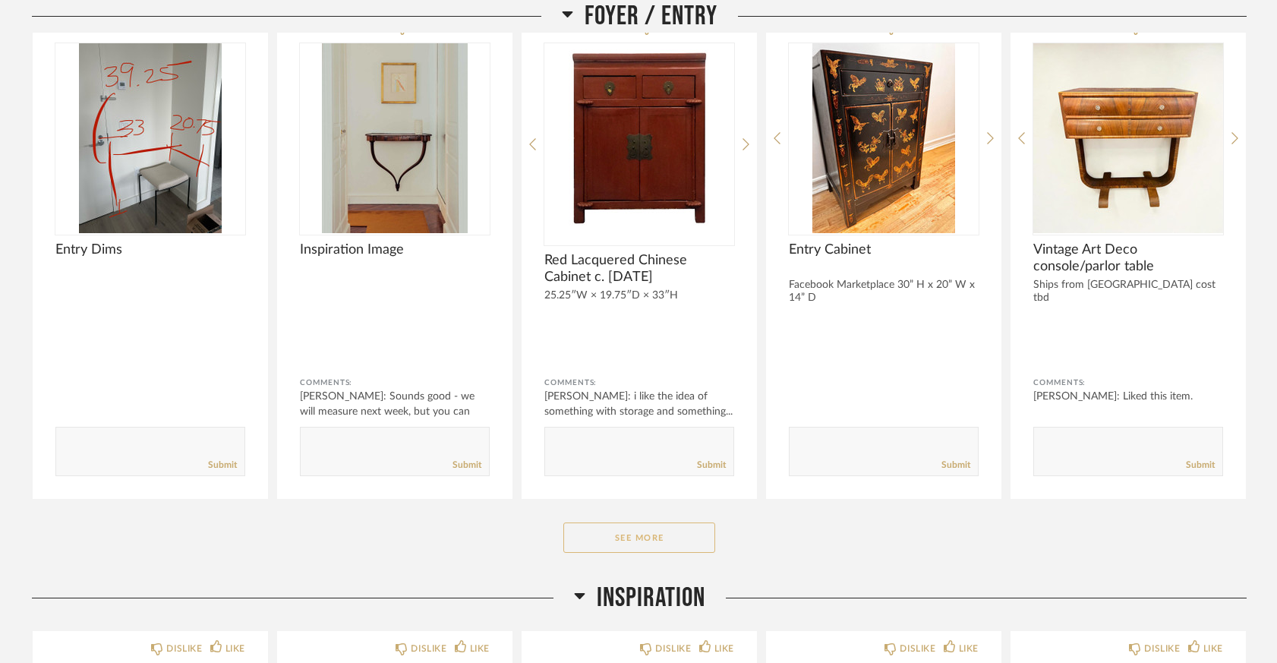
click at [650, 540] on button "See More" at bounding box center [639, 537] width 152 height 30
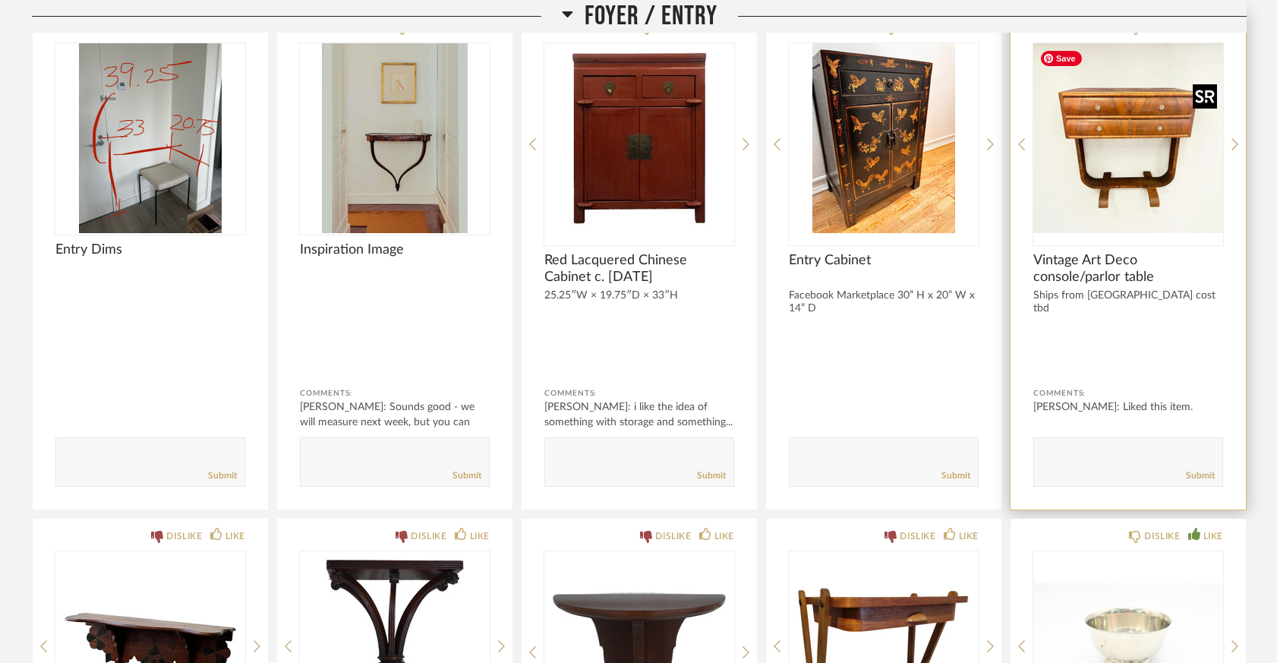
click at [0, 0] on img at bounding box center [0, 0] width 0 height 0
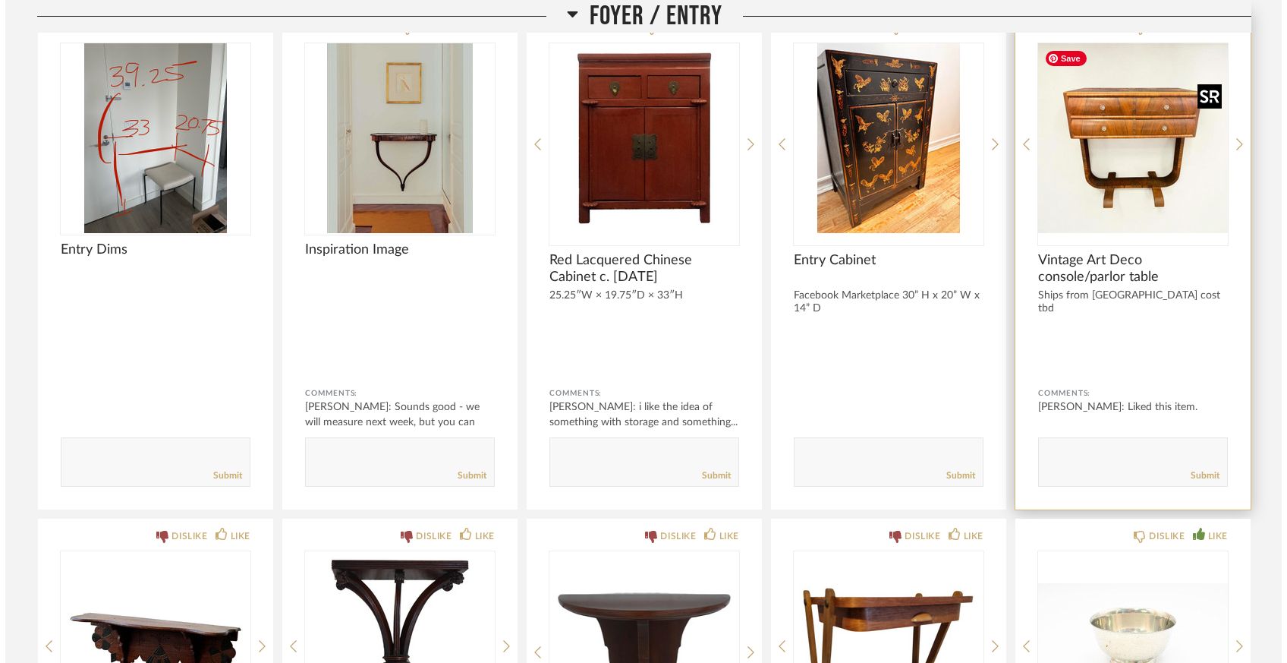
scroll to position [0, 0]
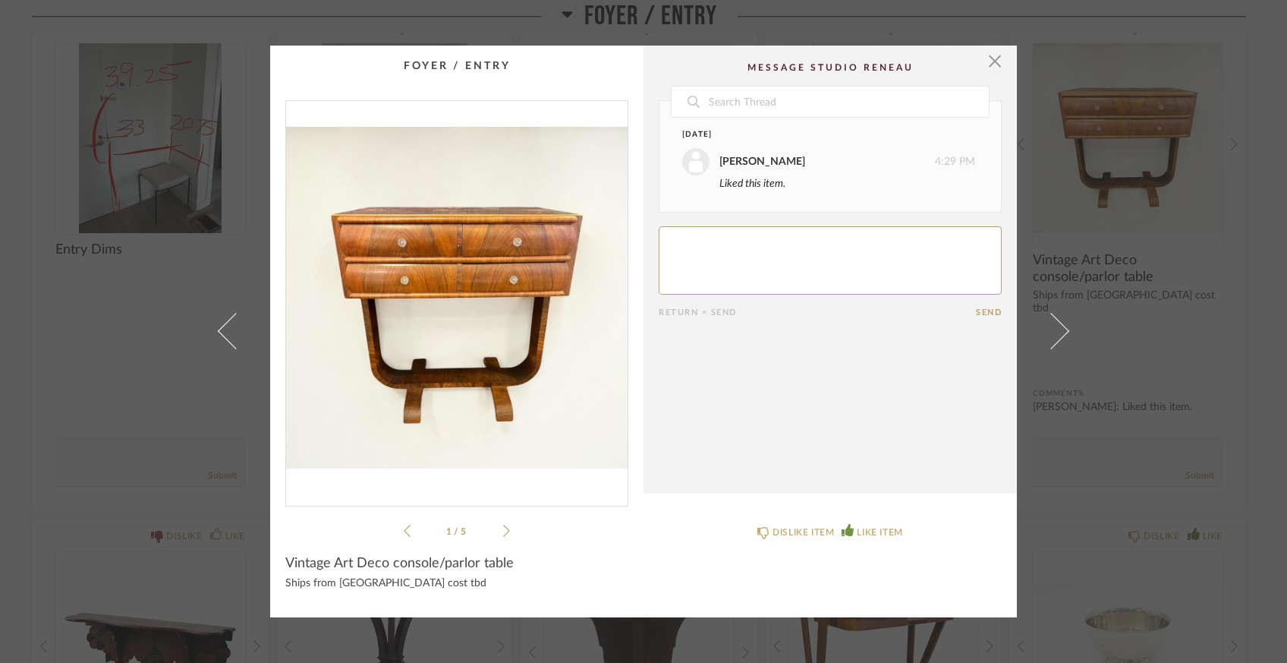
click at [503, 531] on icon at bounding box center [506, 531] width 7 height 14
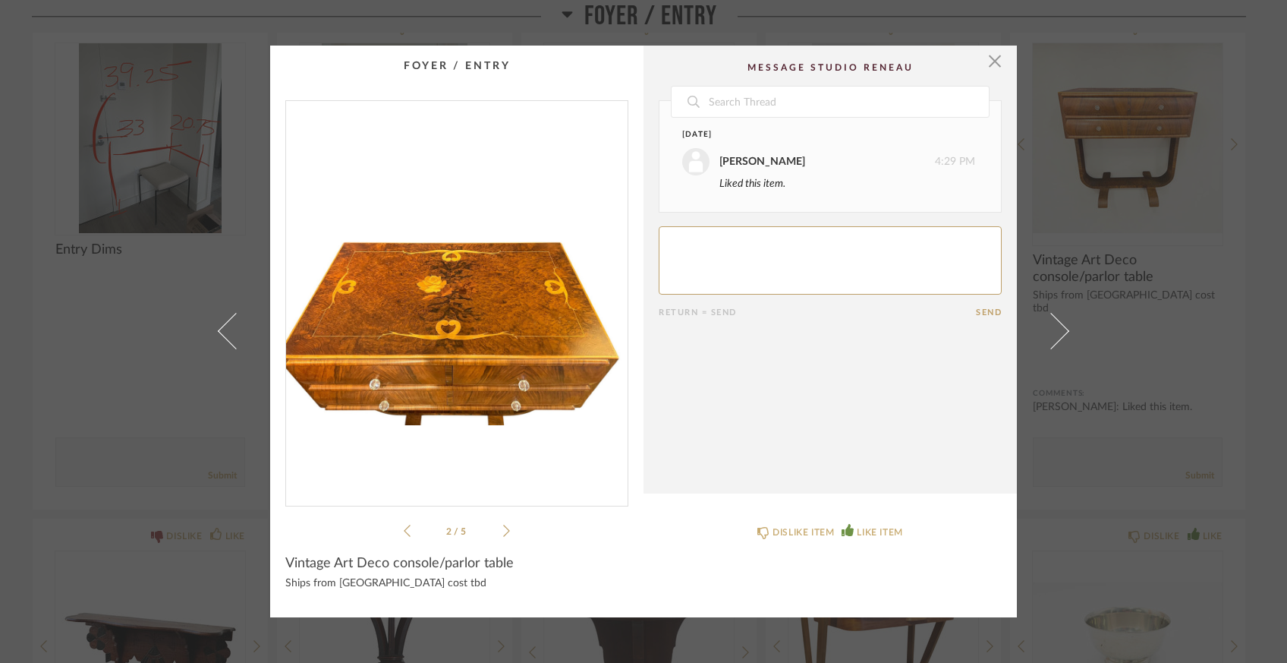
click at [503, 531] on icon at bounding box center [506, 531] width 7 height 14
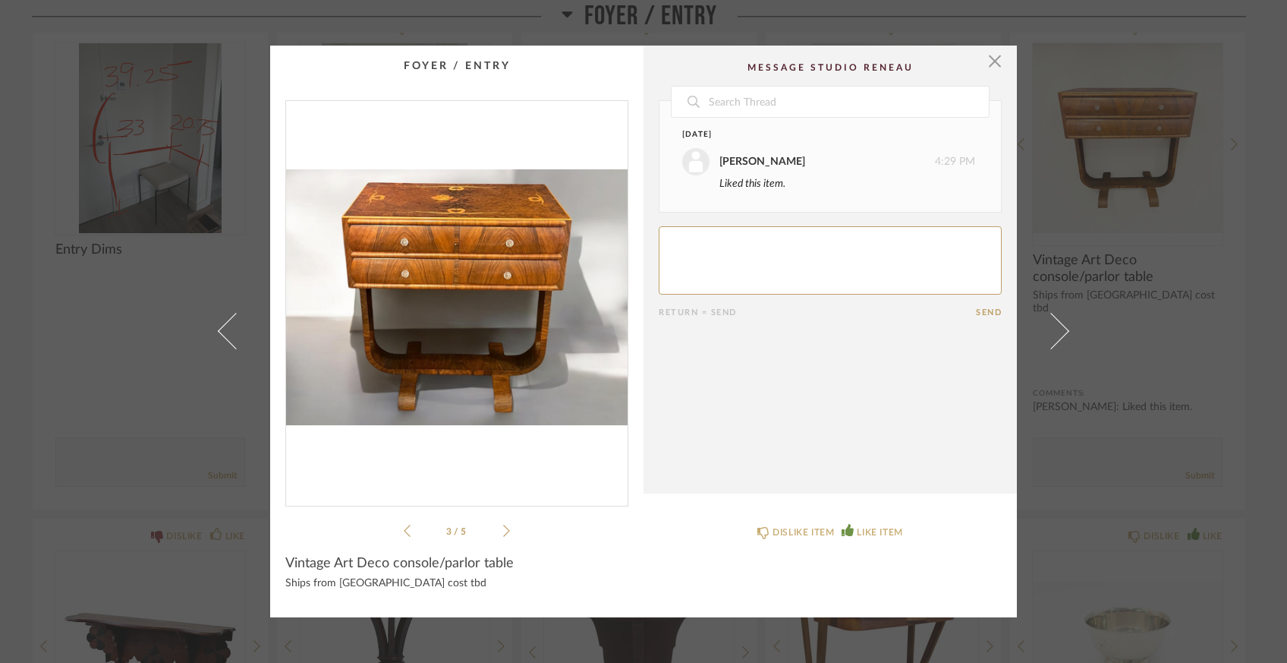
click at [503, 531] on icon at bounding box center [506, 531] width 7 height 14
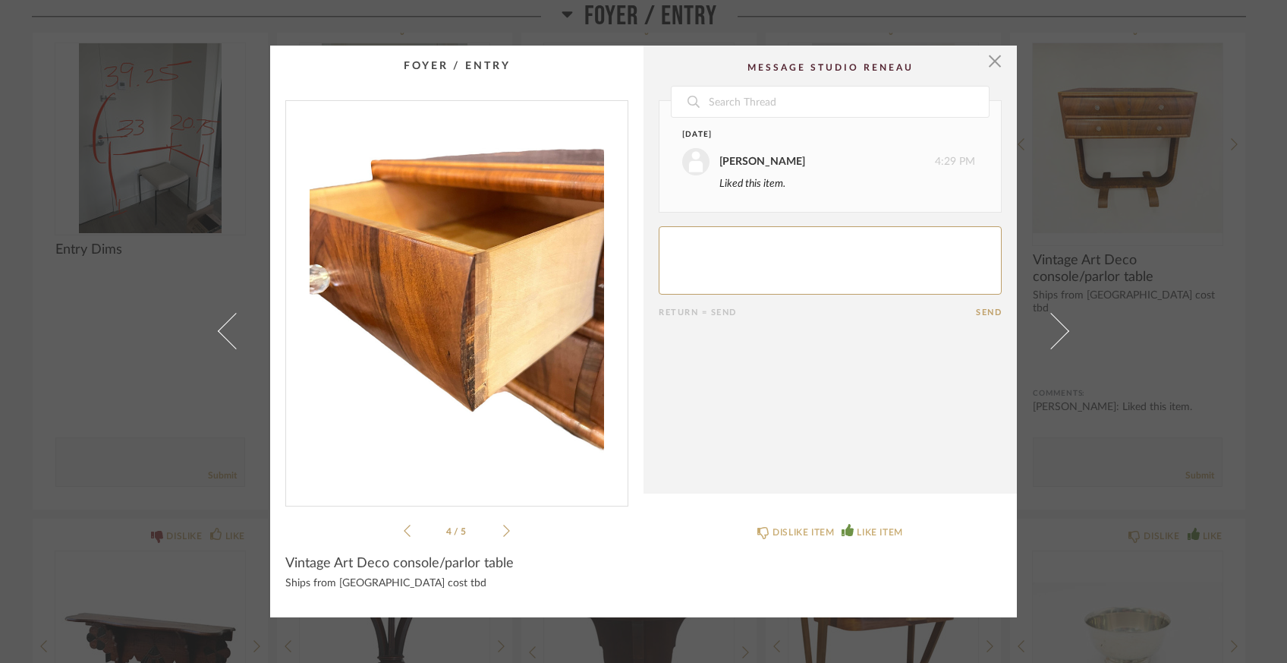
click at [503, 530] on icon at bounding box center [506, 531] width 7 height 14
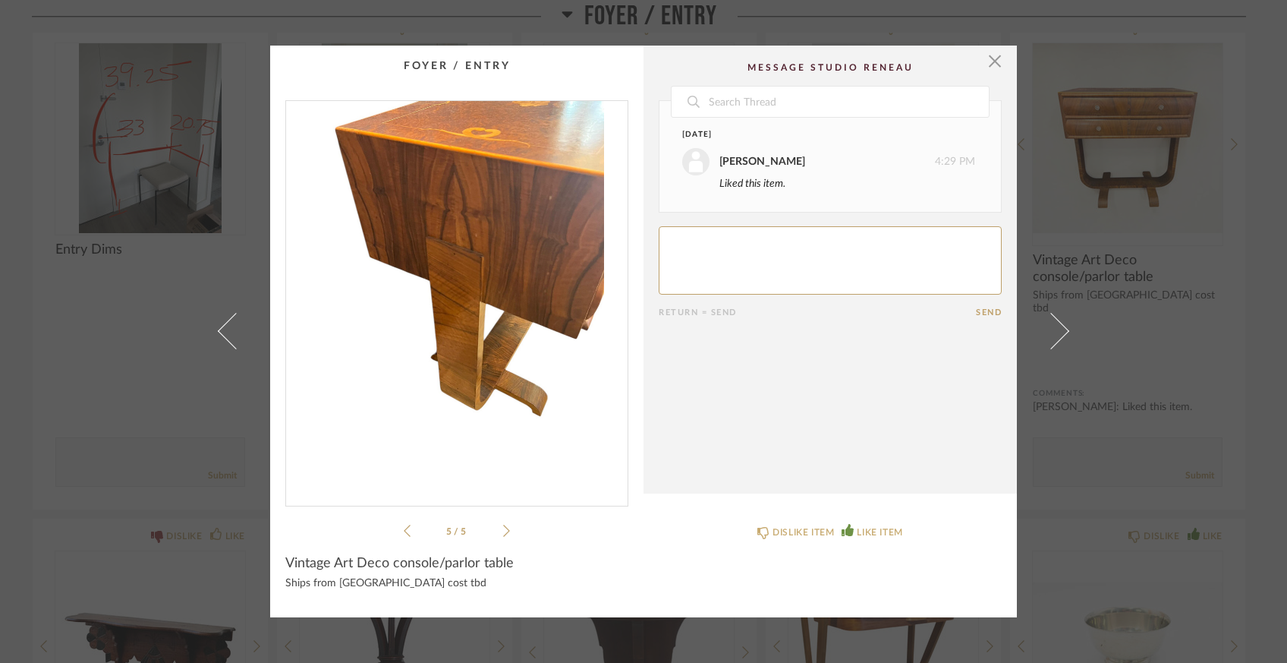
click at [503, 530] on icon at bounding box center [506, 531] width 7 height 14
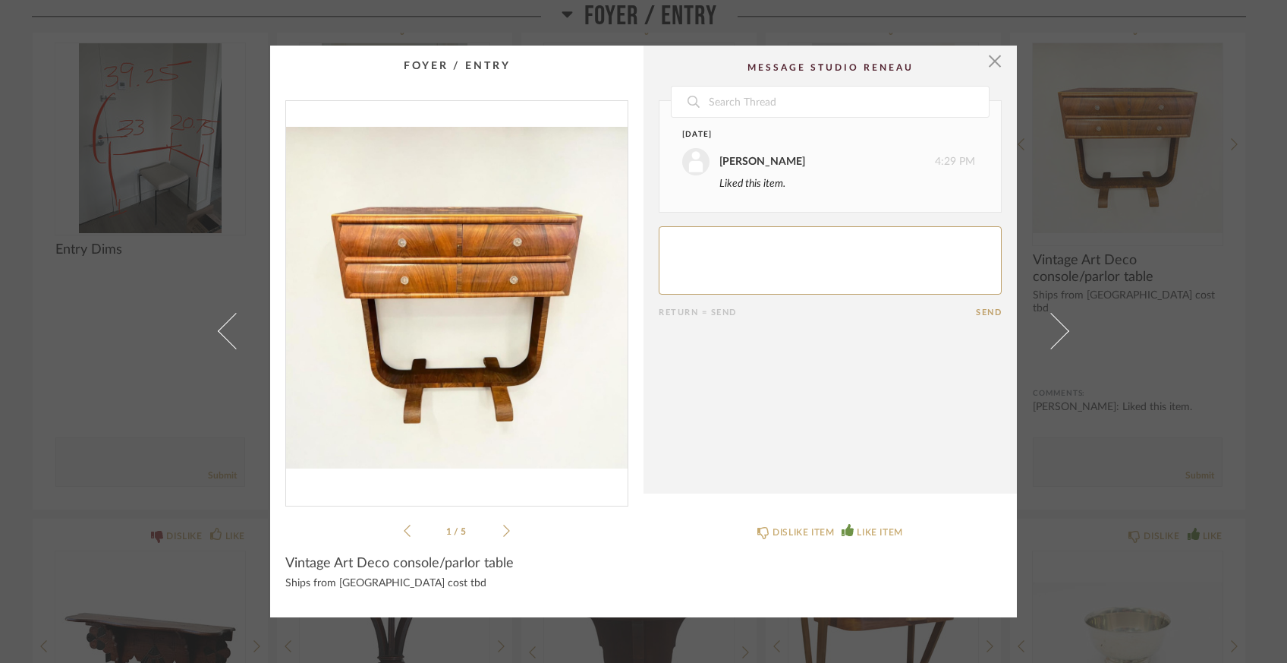
click at [503, 530] on icon at bounding box center [506, 531] width 7 height 14
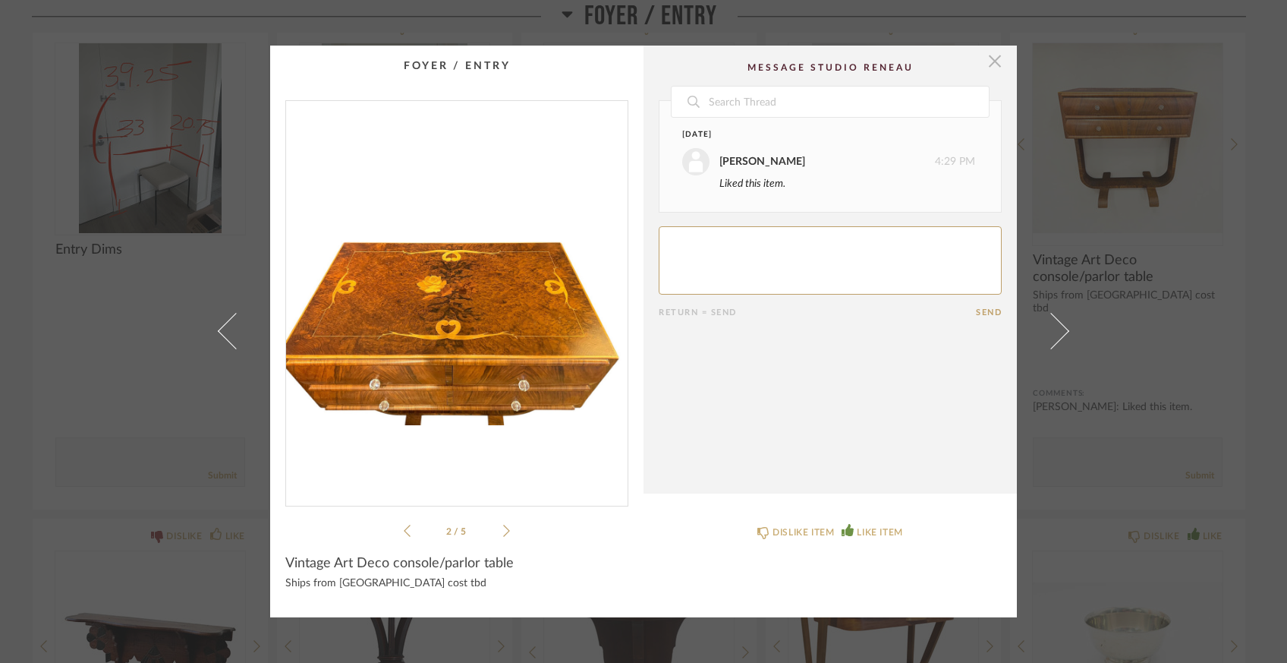
click at [990, 65] on span "button" at bounding box center [995, 61] width 30 height 30
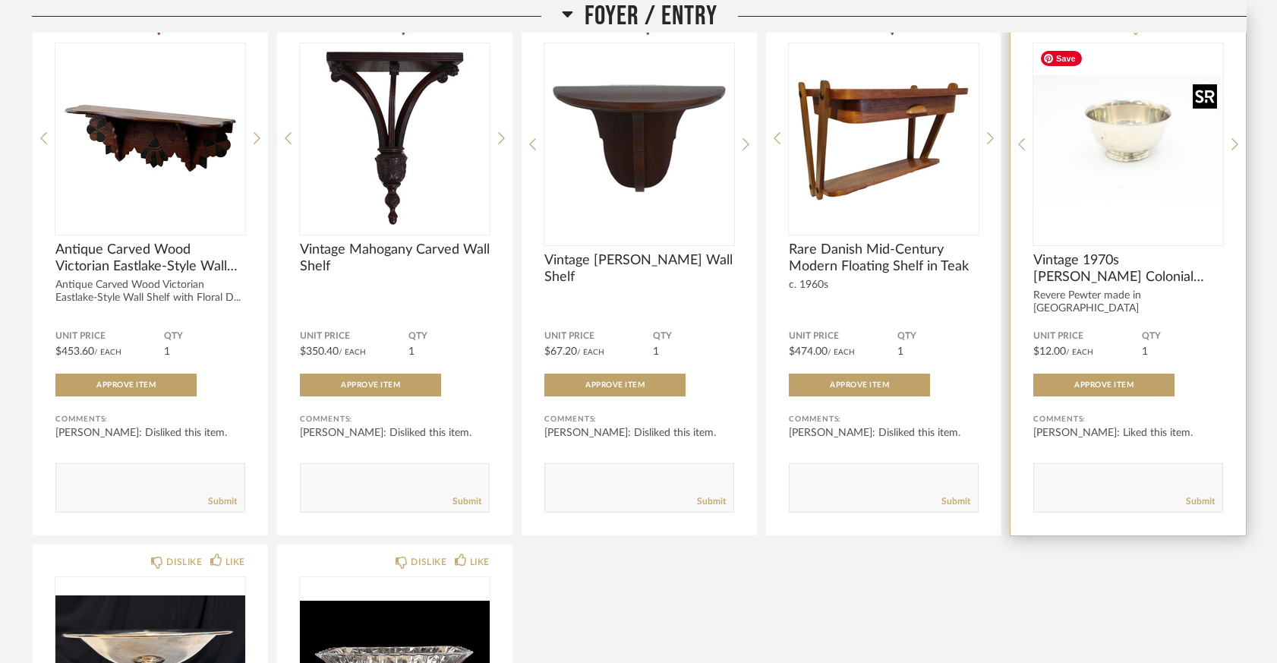
scroll to position [1330, 0]
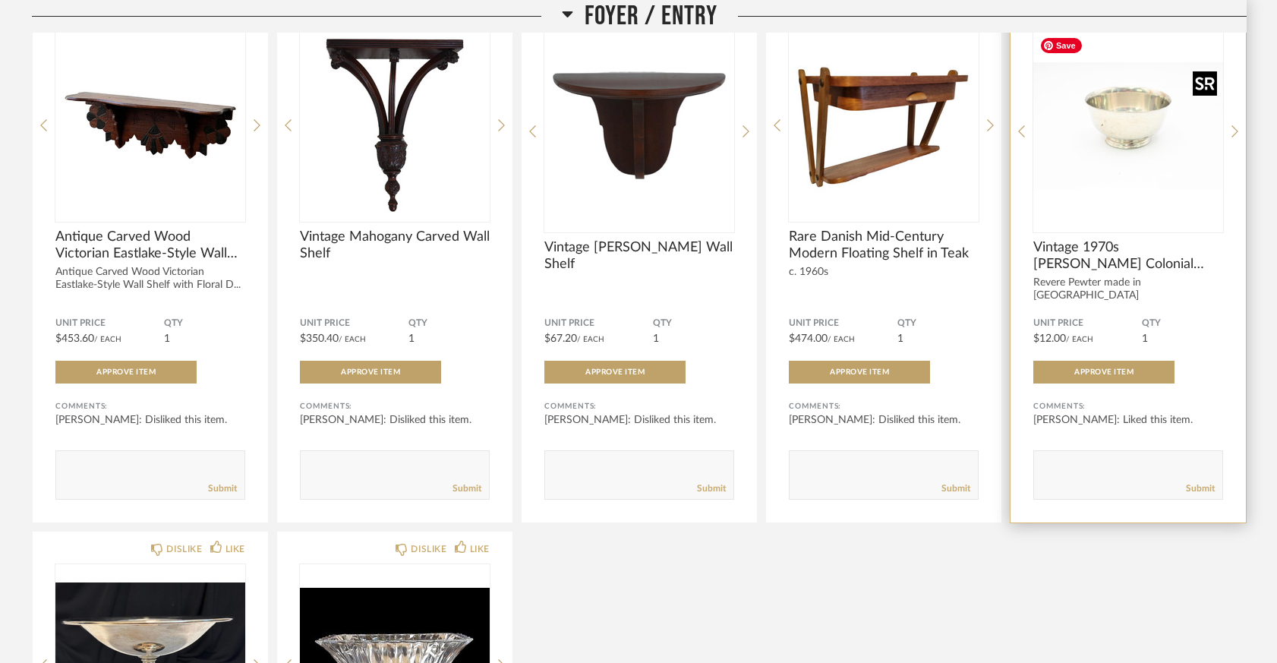
click at [1134, 117] on img "0" at bounding box center [1128, 125] width 190 height 190
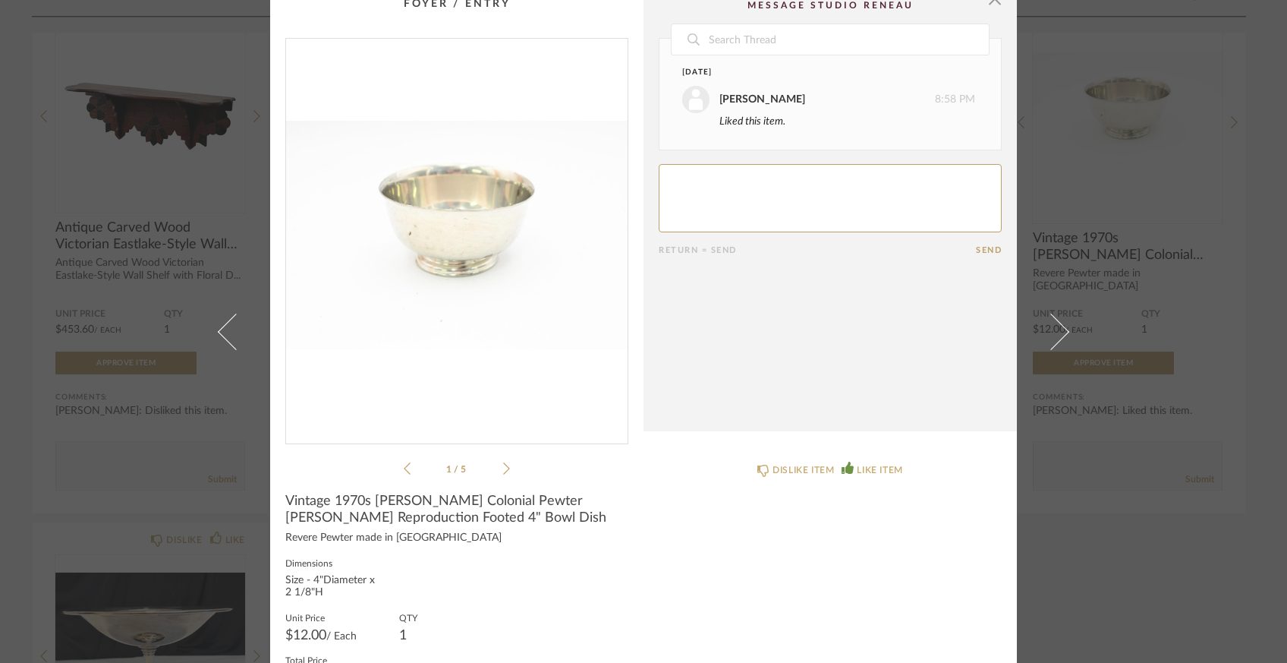
scroll to position [0, 0]
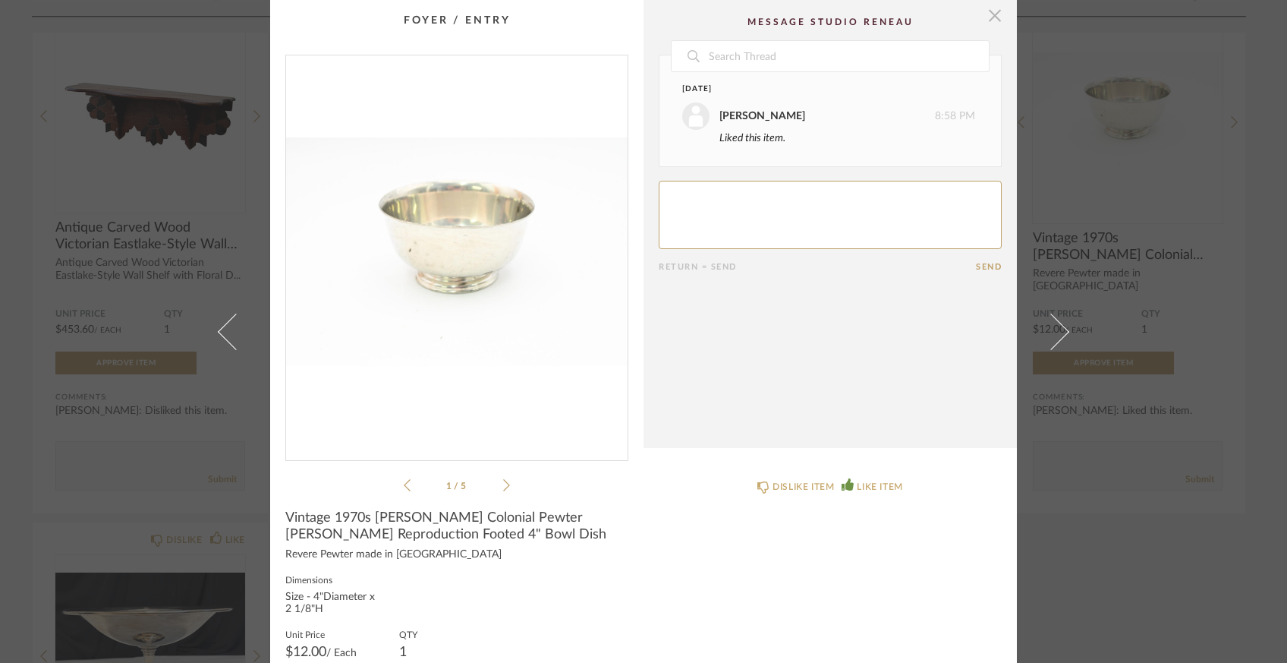
click at [989, 18] on span "button" at bounding box center [995, 15] width 30 height 30
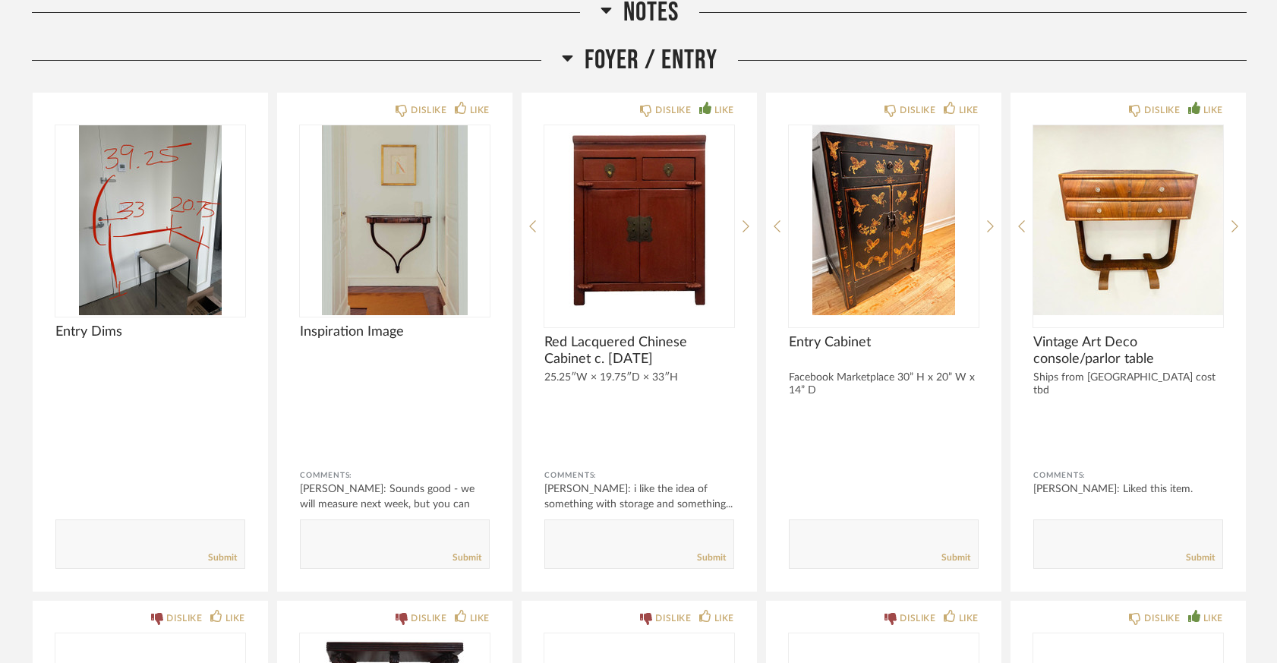
scroll to position [726, 0]
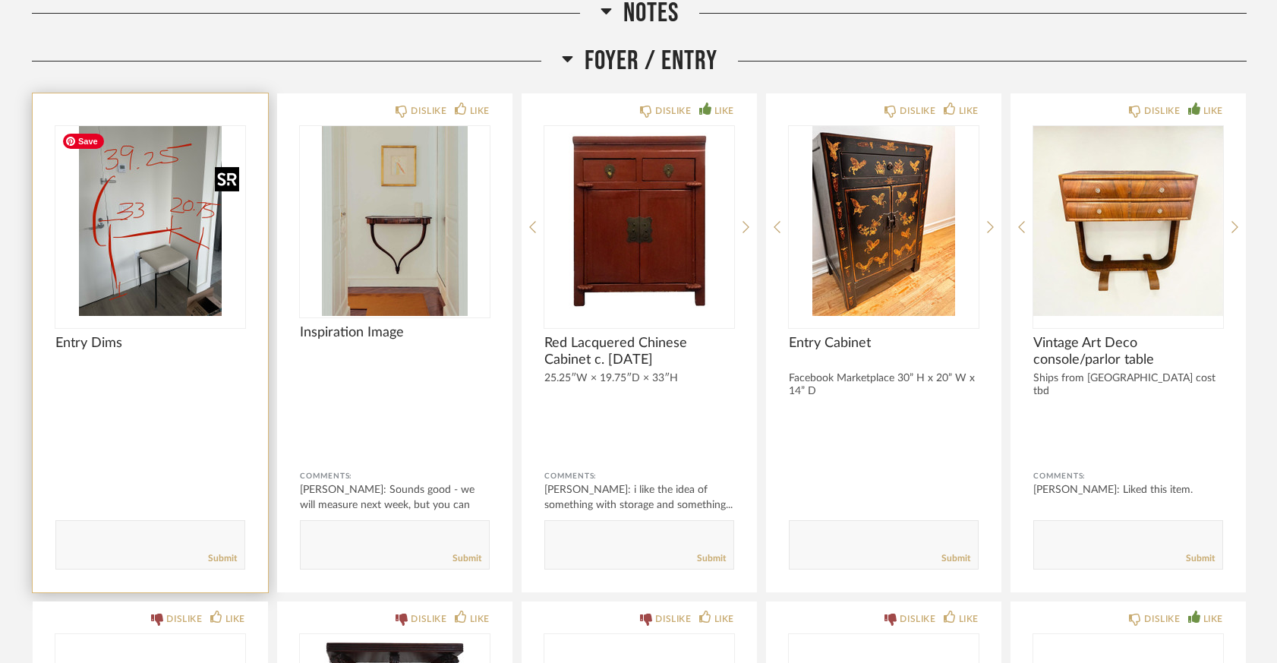
click at [191, 238] on div at bounding box center [150, 227] width 190 height 202
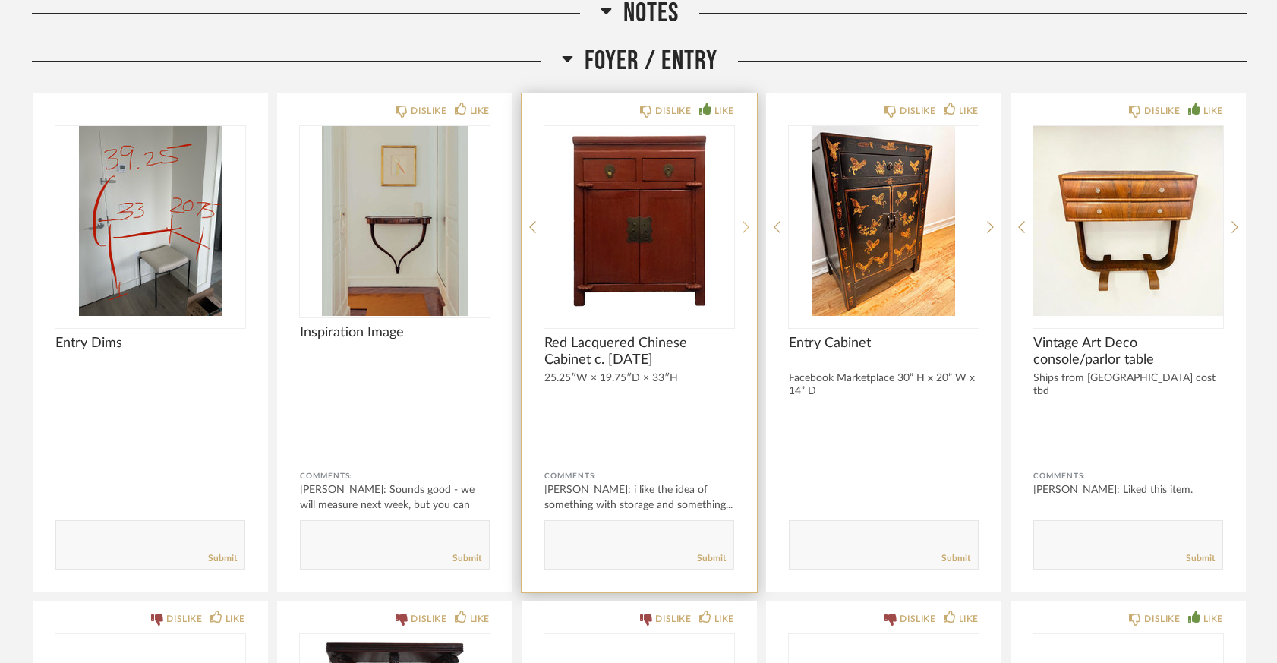
click at [747, 229] on icon at bounding box center [745, 227] width 7 height 14
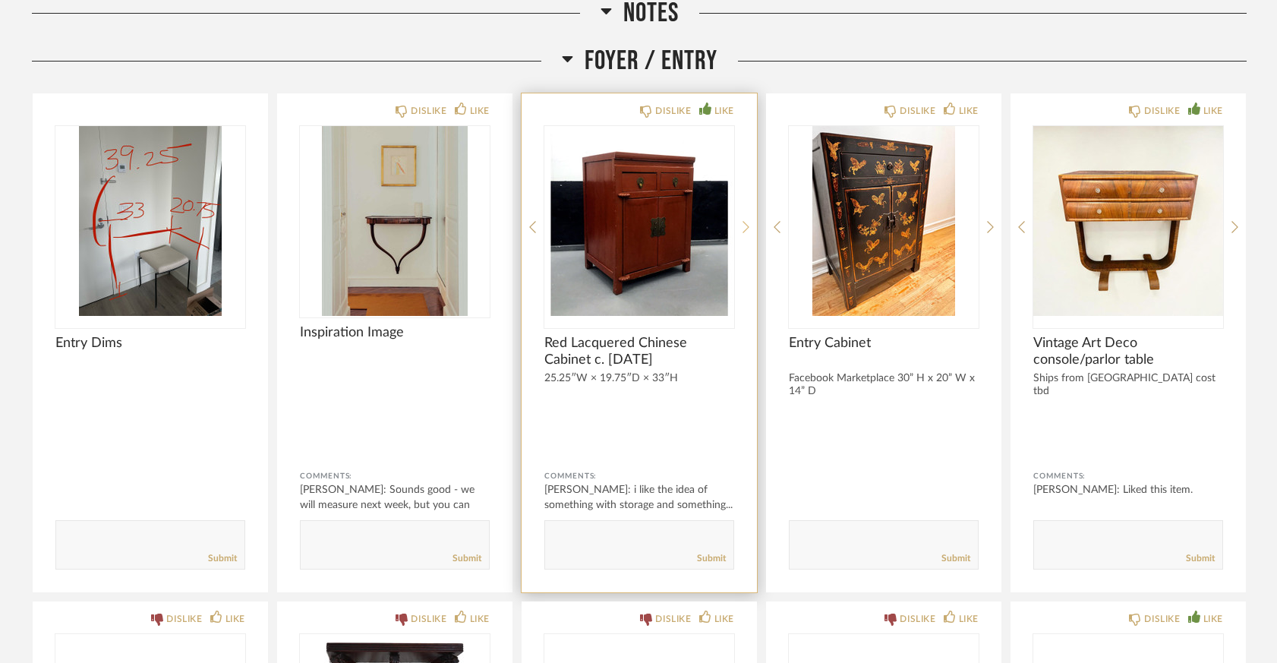
click at [747, 229] on icon at bounding box center [745, 227] width 7 height 14
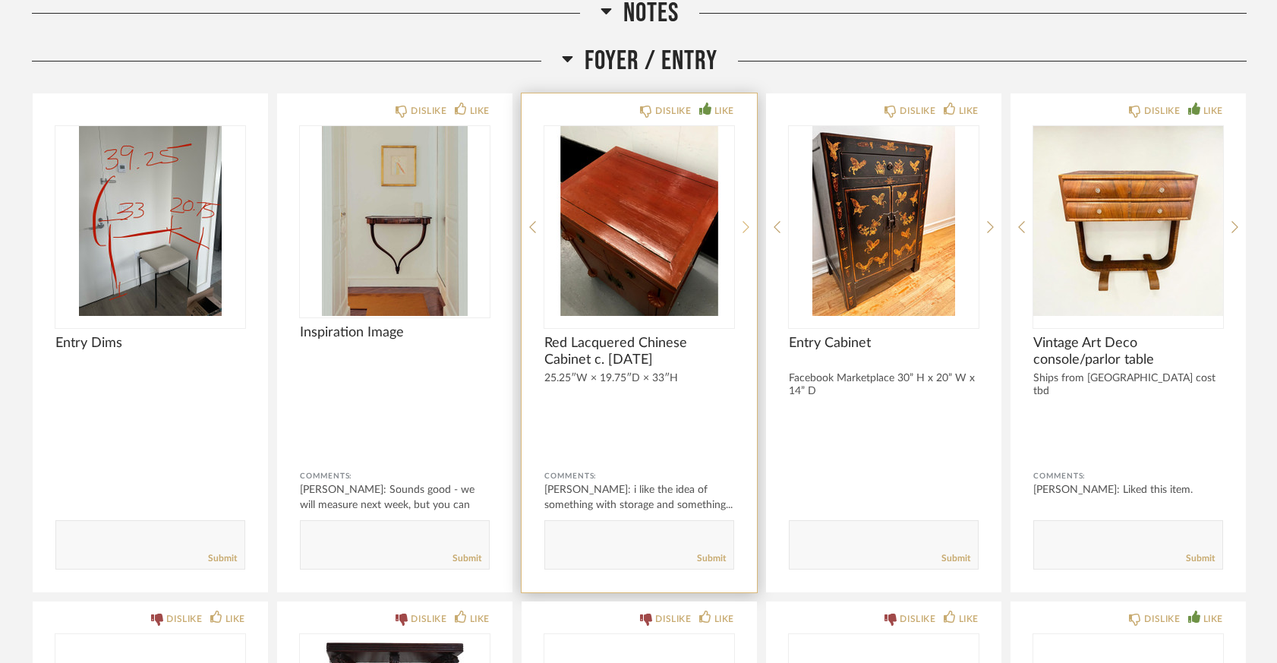
click at [747, 229] on icon at bounding box center [745, 227] width 7 height 14
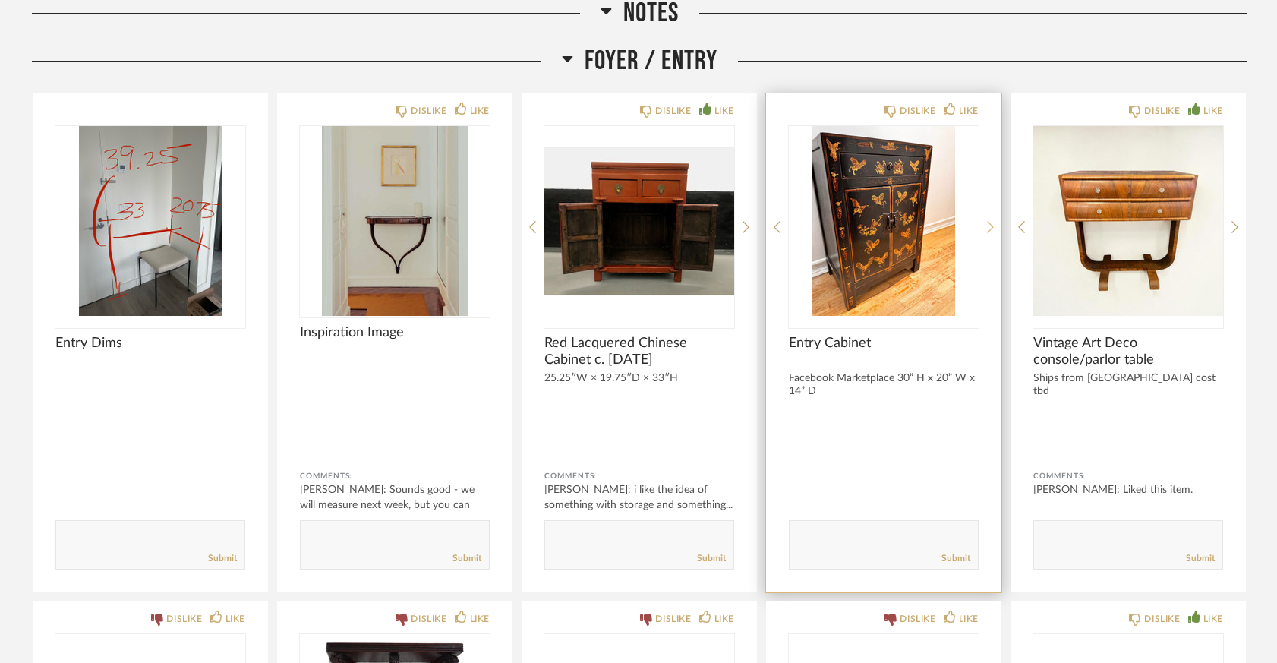
click at [993, 228] on icon at bounding box center [990, 227] width 7 height 14
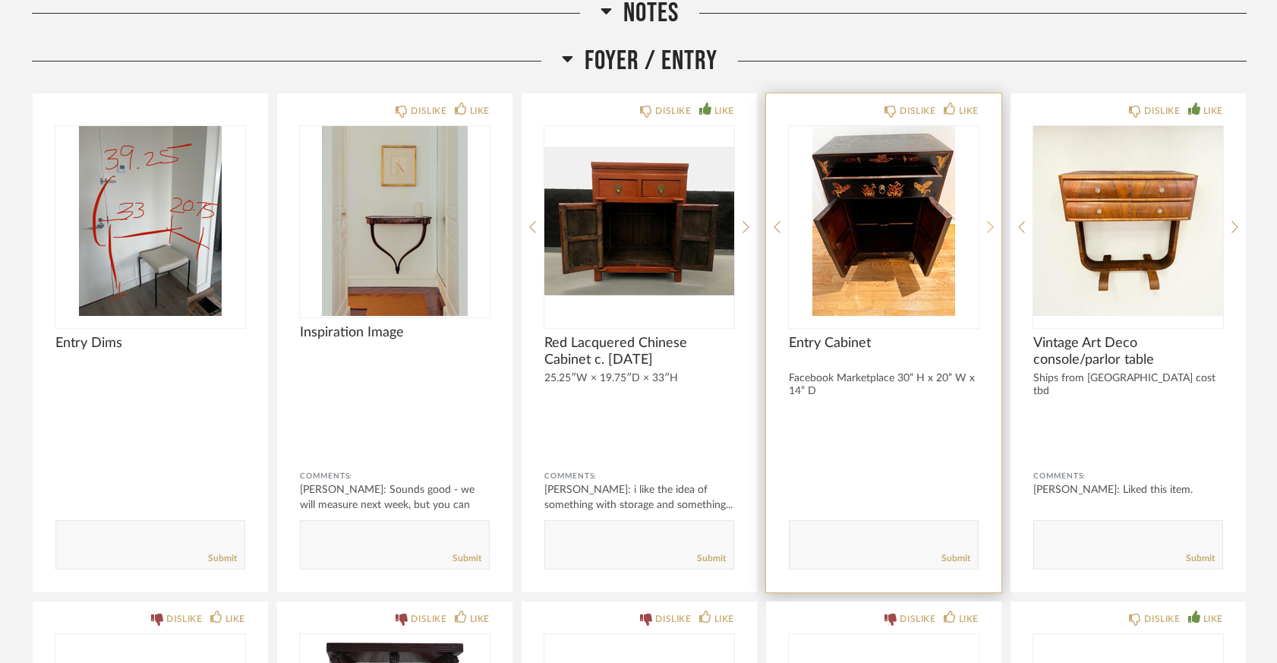
click at [992, 228] on icon at bounding box center [990, 227] width 7 height 14
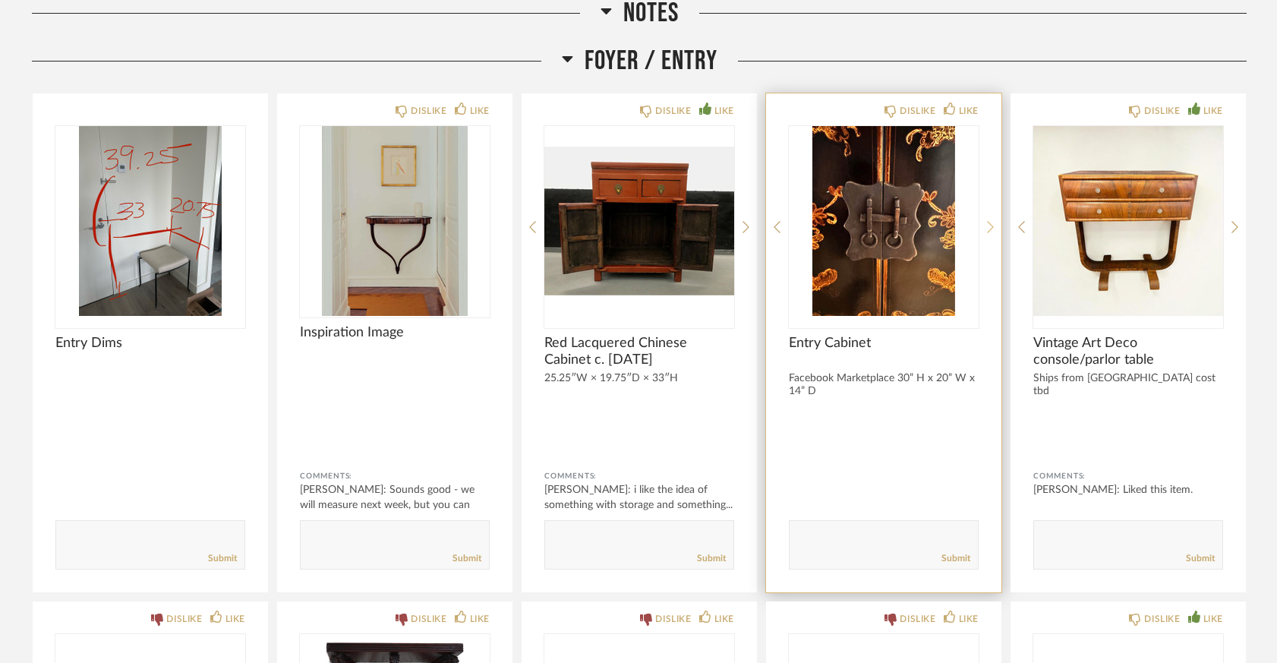
click at [992, 227] on icon at bounding box center [990, 228] width 7 height 12
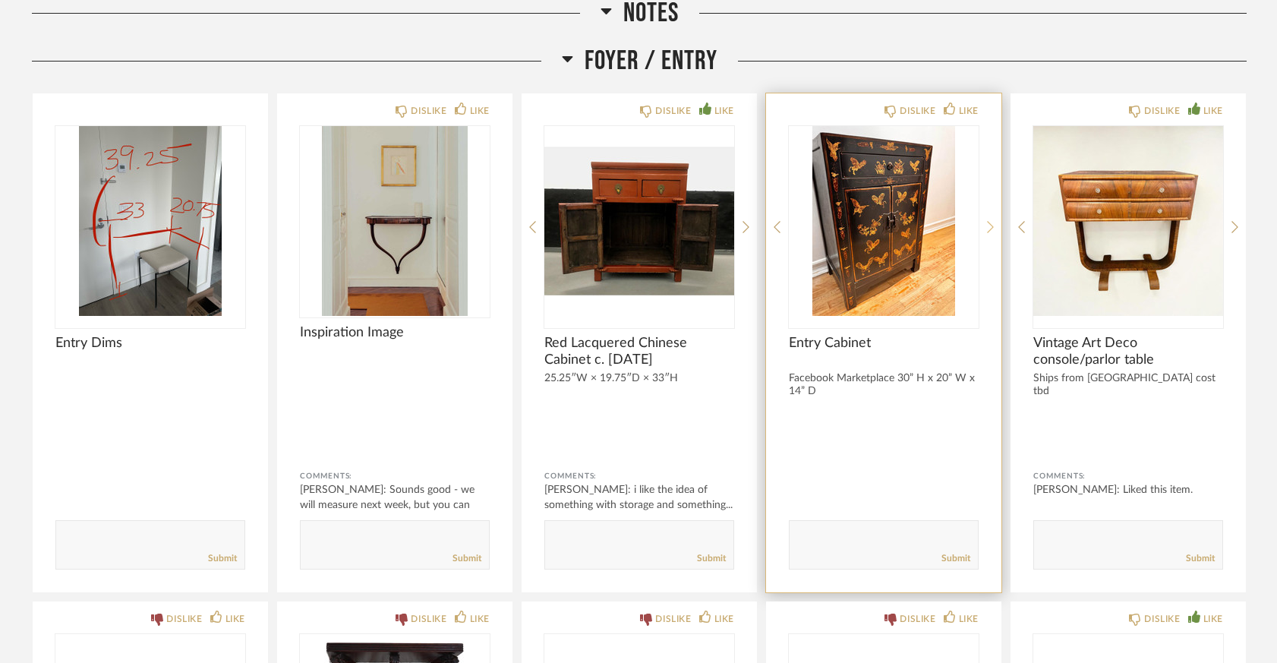
click at [990, 231] on icon at bounding box center [990, 227] width 7 height 14
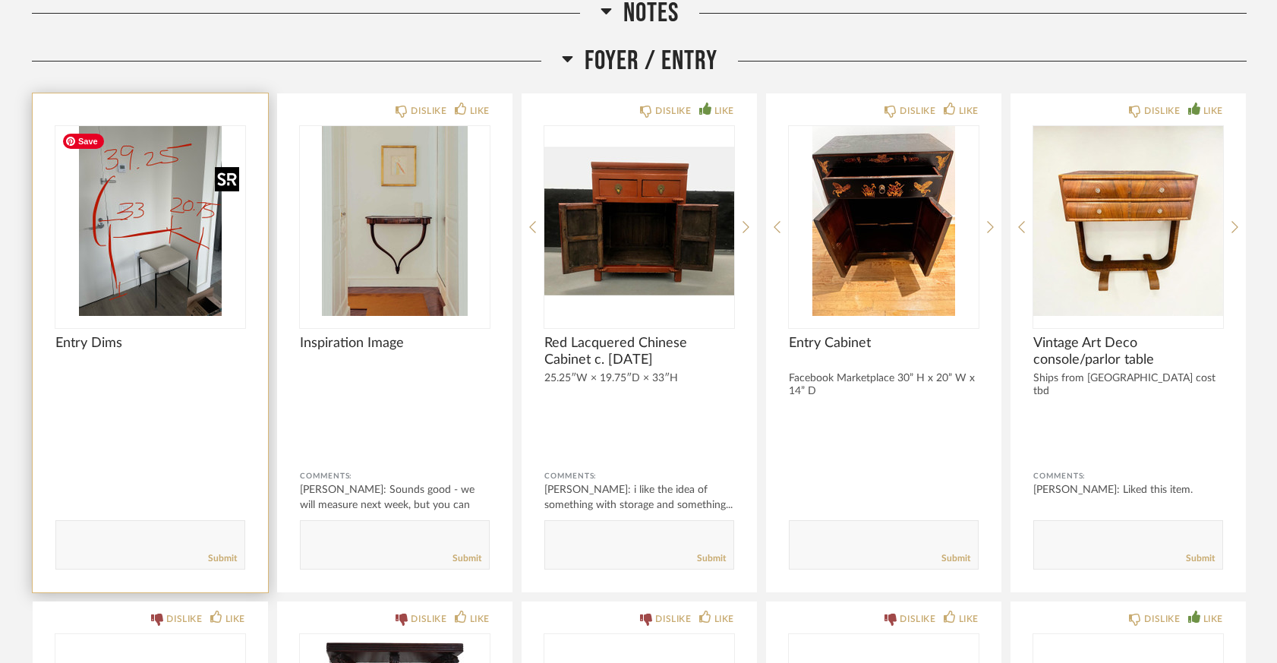
click at [147, 243] on img "0" at bounding box center [150, 221] width 190 height 190
click at [147, 238] on img "0" at bounding box center [150, 221] width 190 height 190
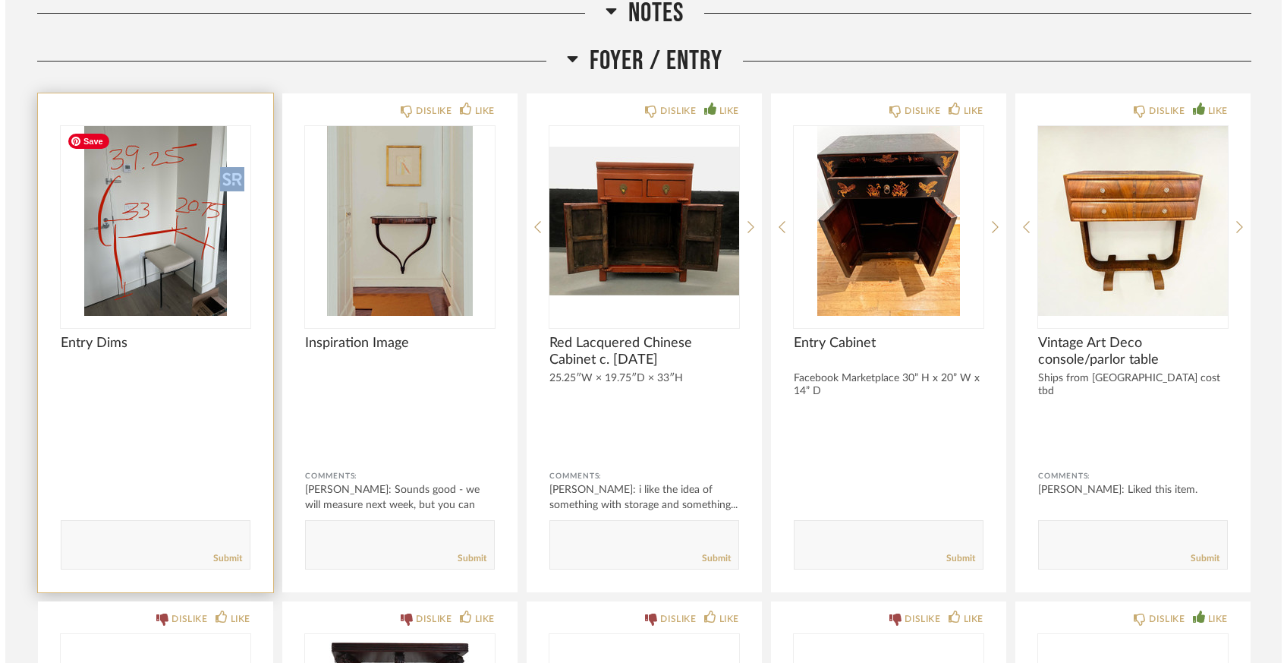
scroll to position [0, 0]
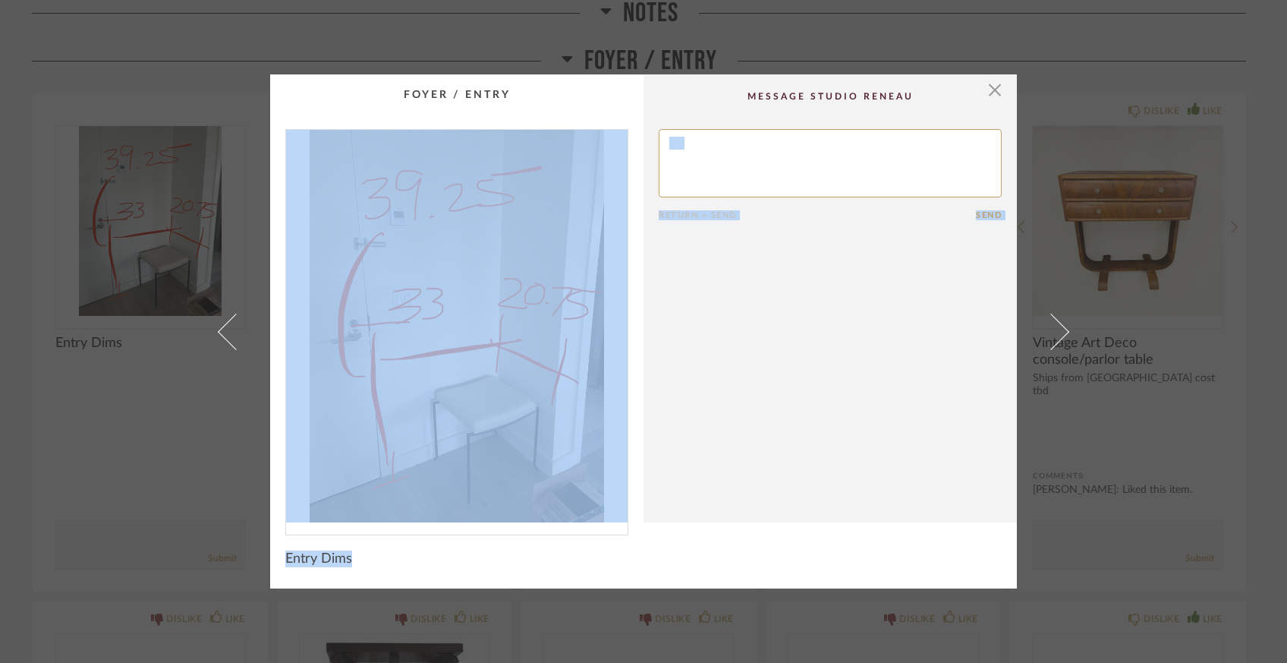
click at [518, 358] on img "0" at bounding box center [457, 326] width 342 height 392
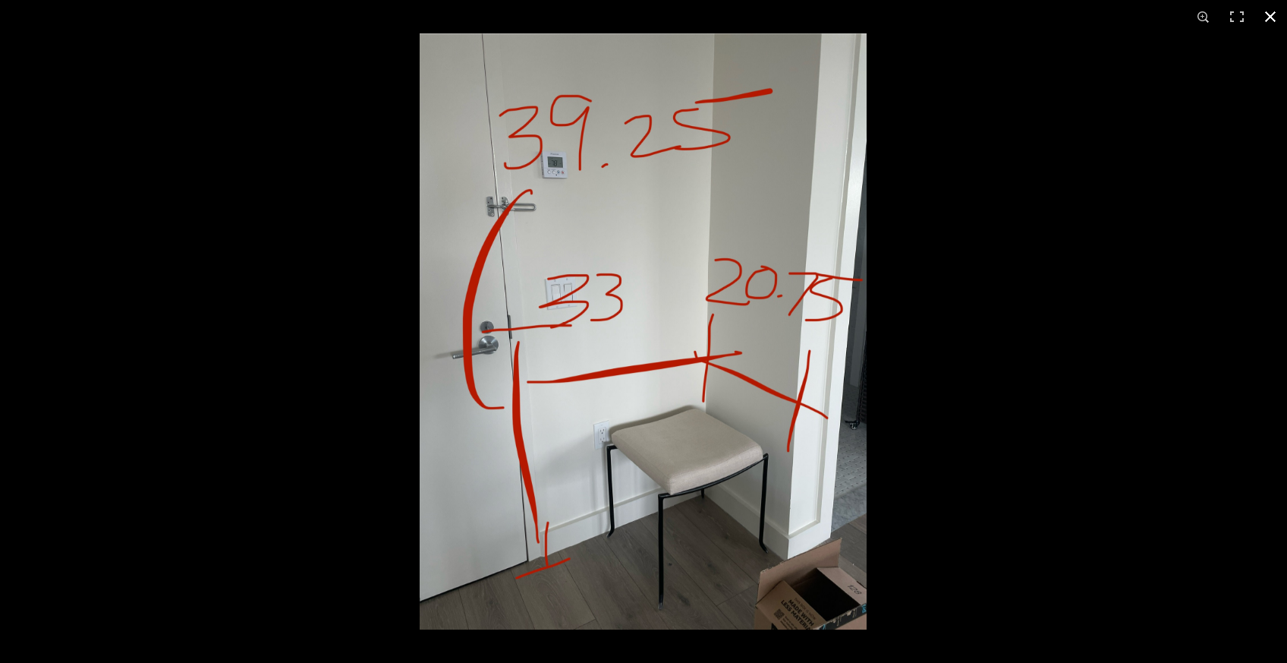
click at [1276, 21] on button at bounding box center [1270, 16] width 33 height 33
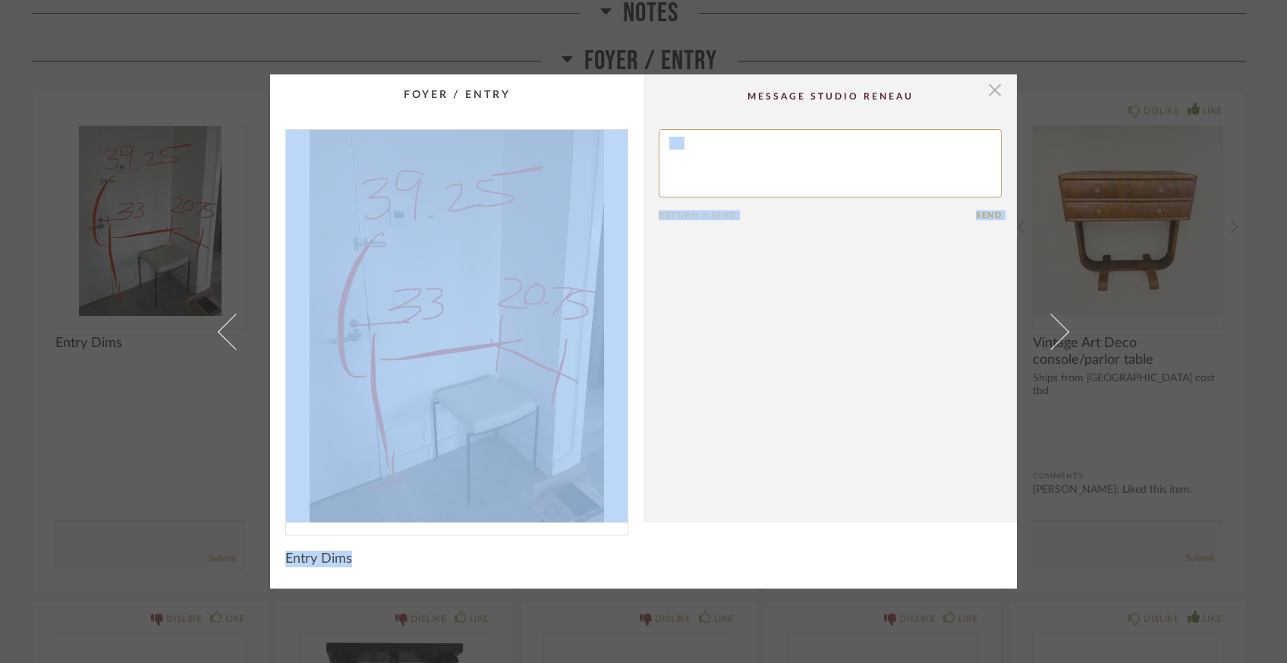
click at [990, 95] on span "button" at bounding box center [995, 89] width 30 height 30
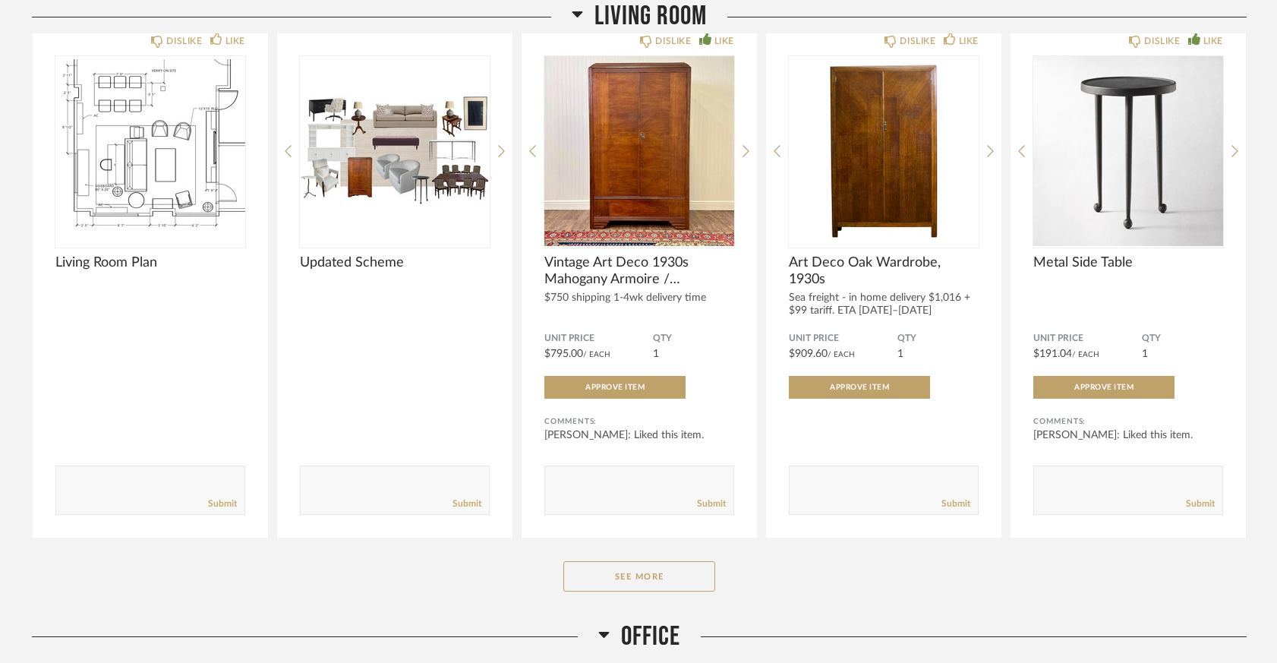
scroll to position [3093, 0]
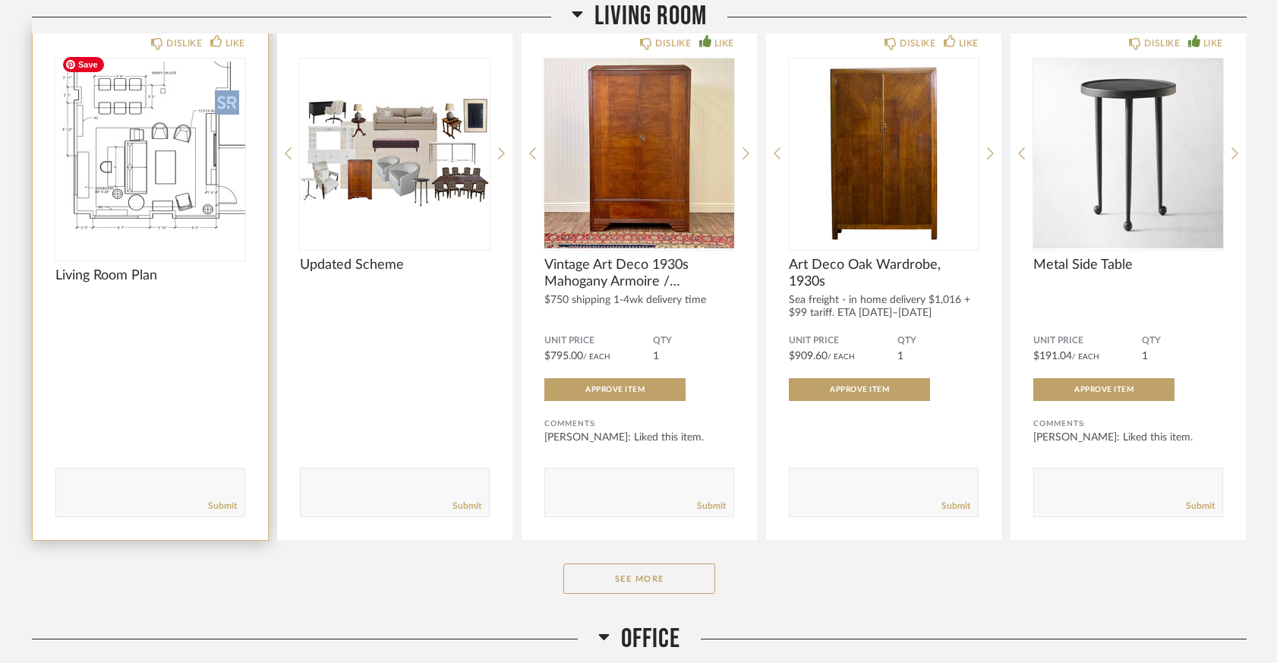
click at [0, 0] on img at bounding box center [0, 0] width 0 height 0
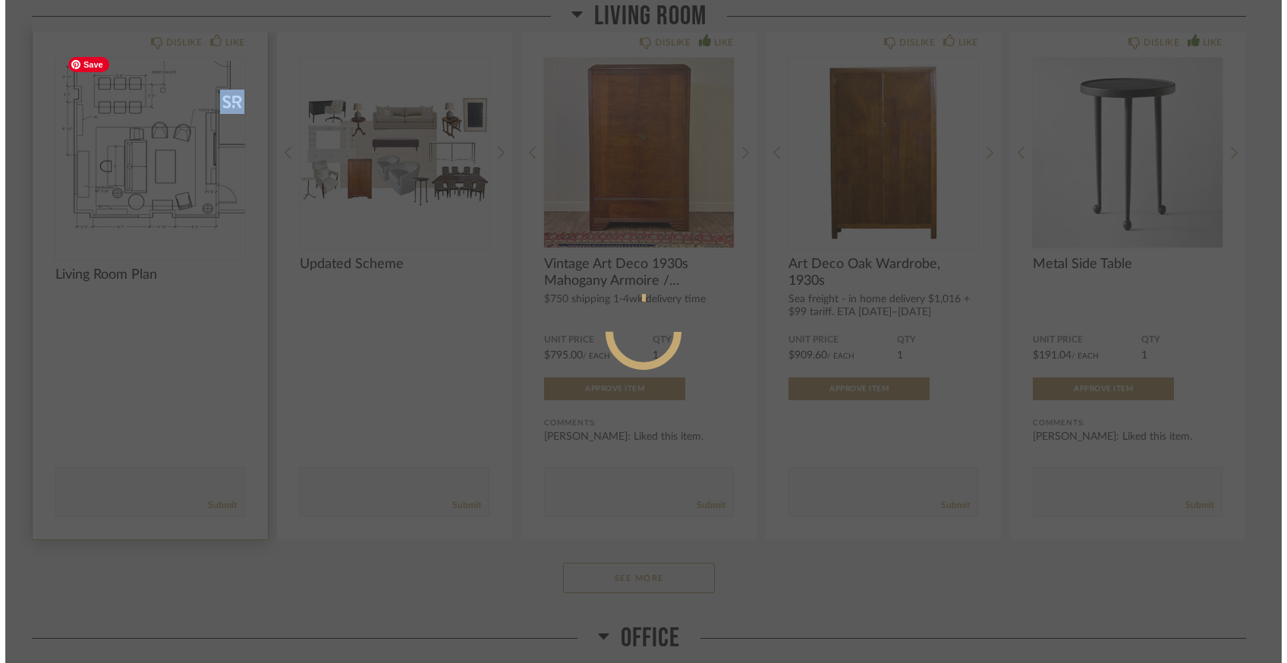
scroll to position [0, 0]
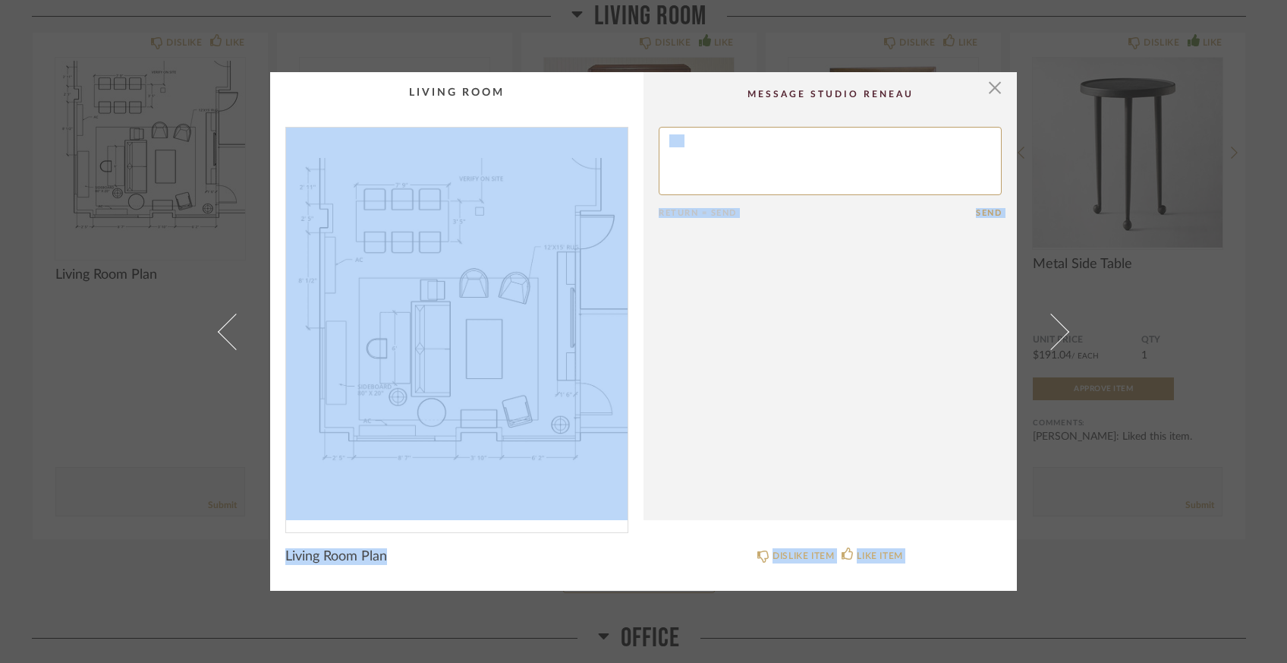
click at [490, 344] on img "0" at bounding box center [457, 324] width 342 height 392
click at [991, 93] on span "button" at bounding box center [995, 87] width 30 height 30
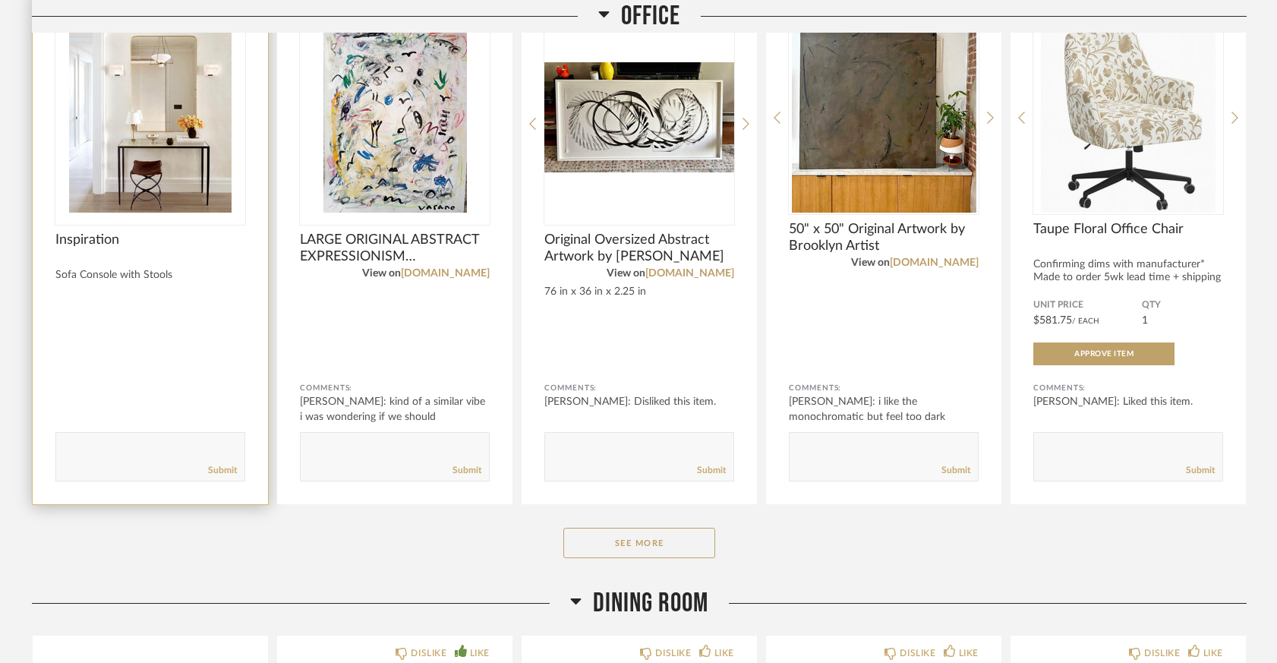
scroll to position [3766, 0]
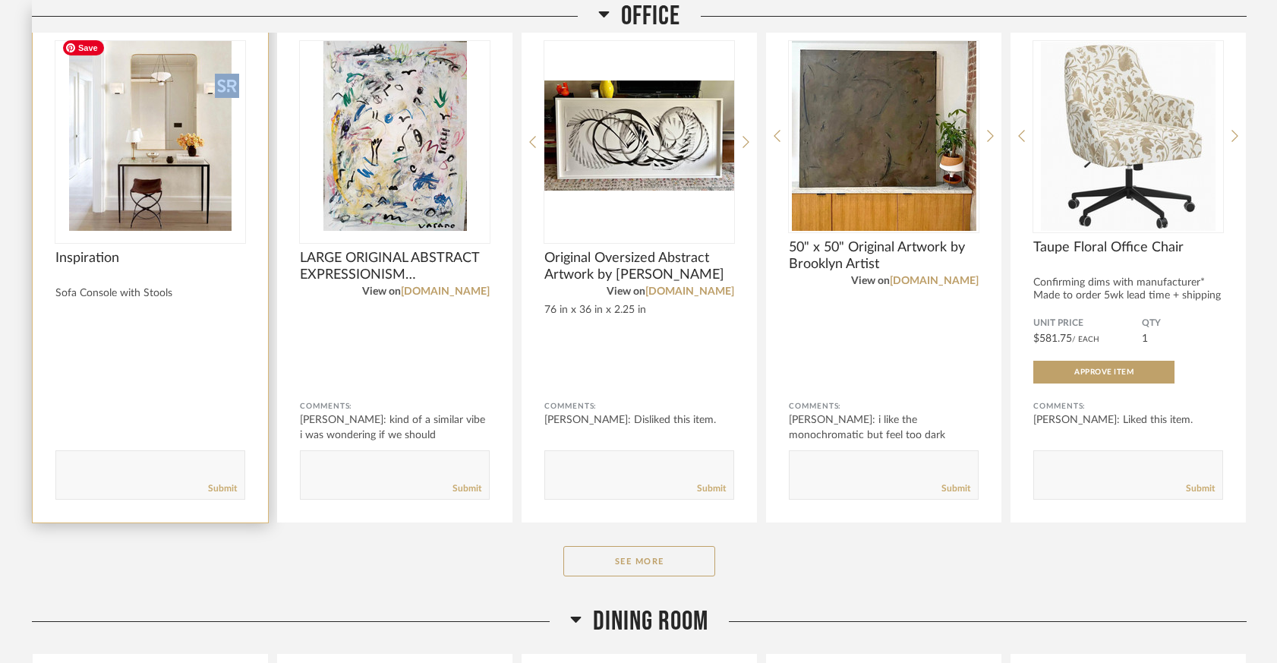
click at [135, 163] on img "0" at bounding box center [150, 136] width 190 height 190
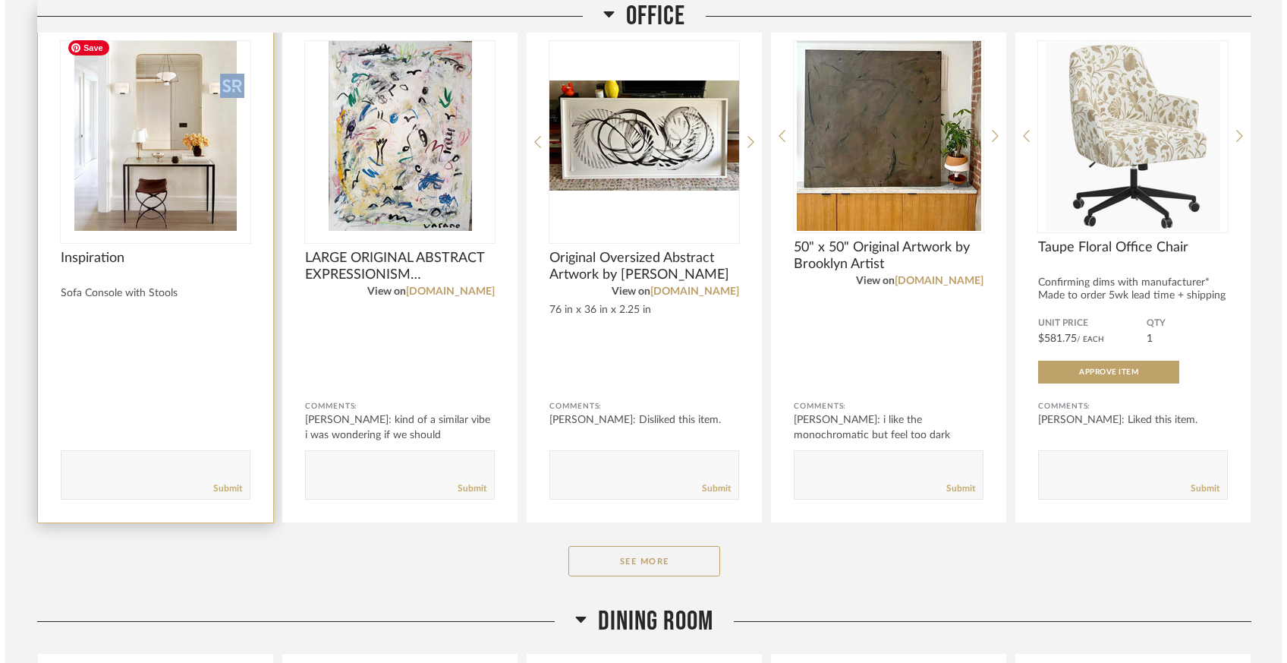
scroll to position [0, 0]
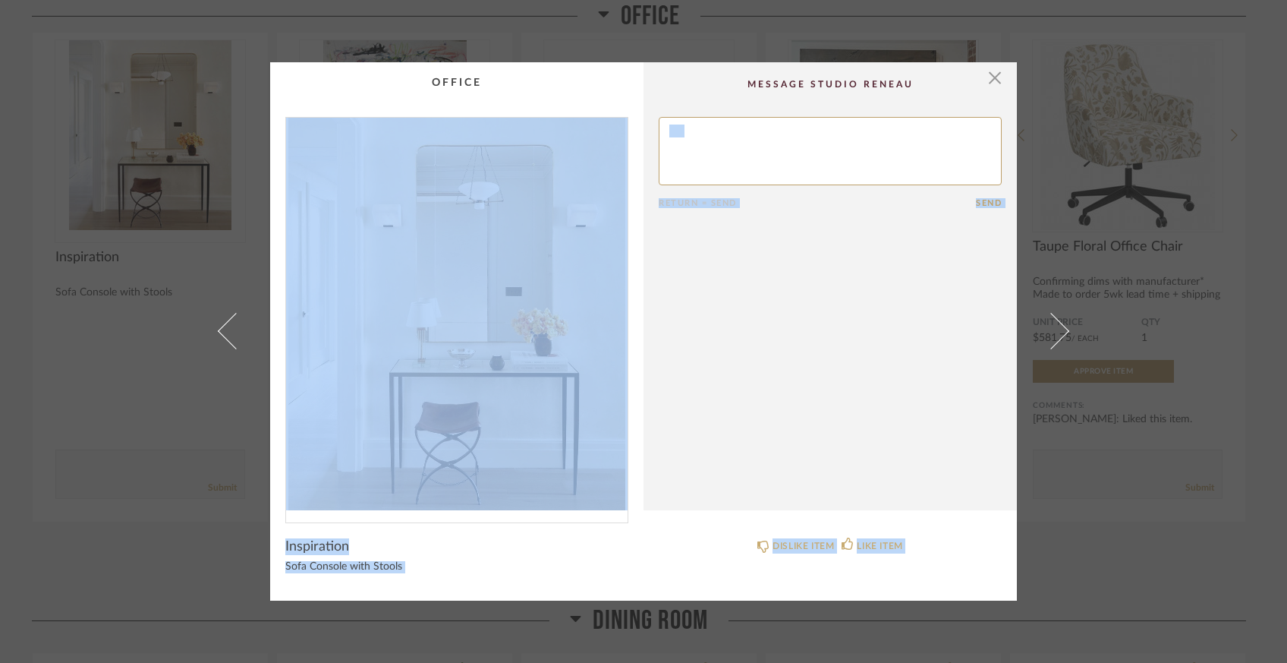
click at [531, 436] on img "0" at bounding box center [457, 314] width 342 height 392
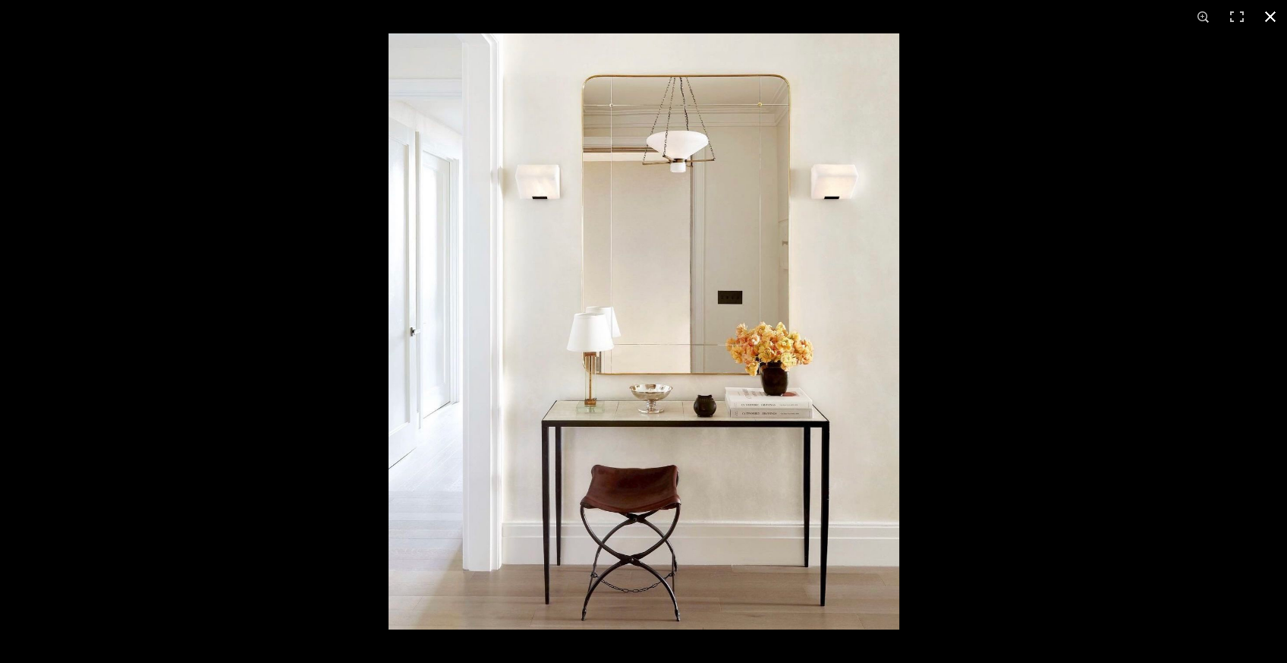
click at [1276, 18] on button at bounding box center [1270, 16] width 33 height 33
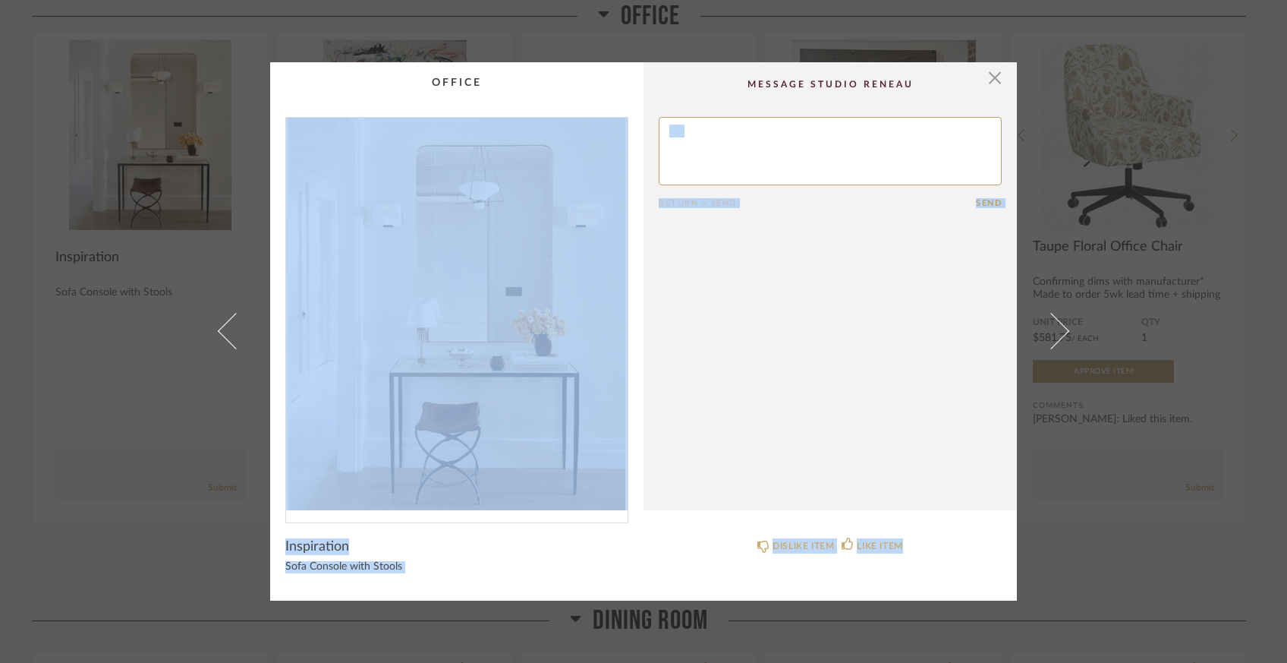
click at [159, 334] on div "× Return = Send Send Inspiration Sofa Console with Stools DISLIKE ITEM LIKE ITEM" at bounding box center [643, 331] width 1287 height 663
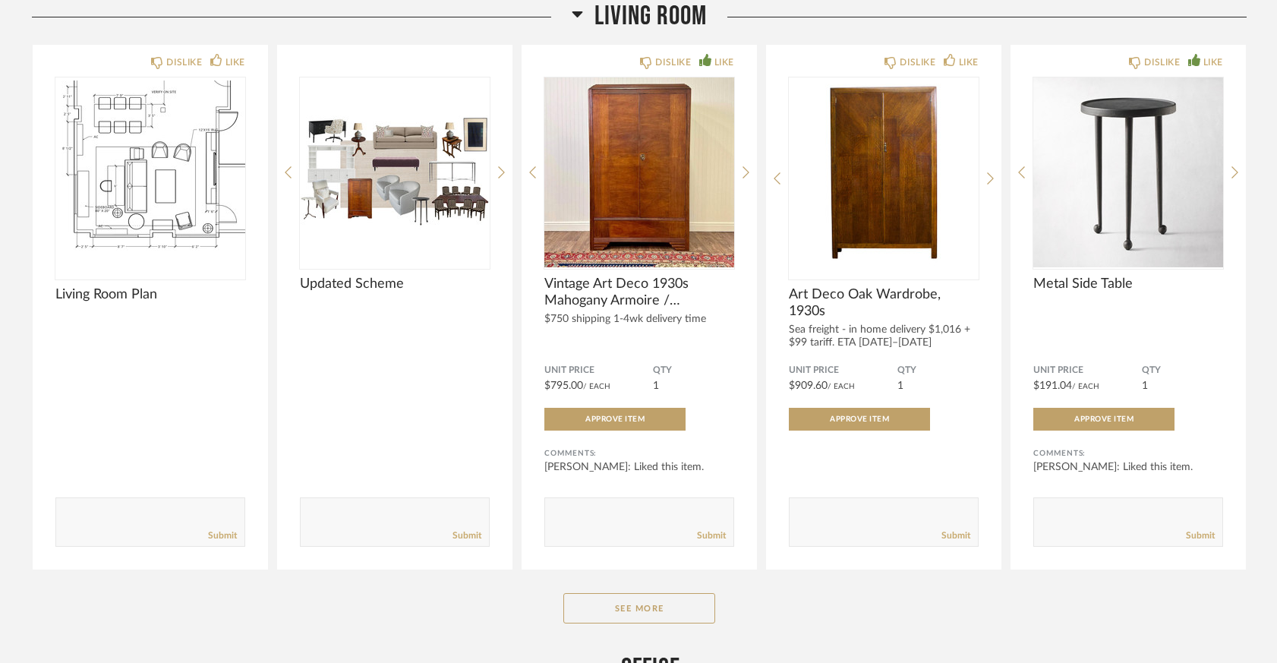
scroll to position [3072, 0]
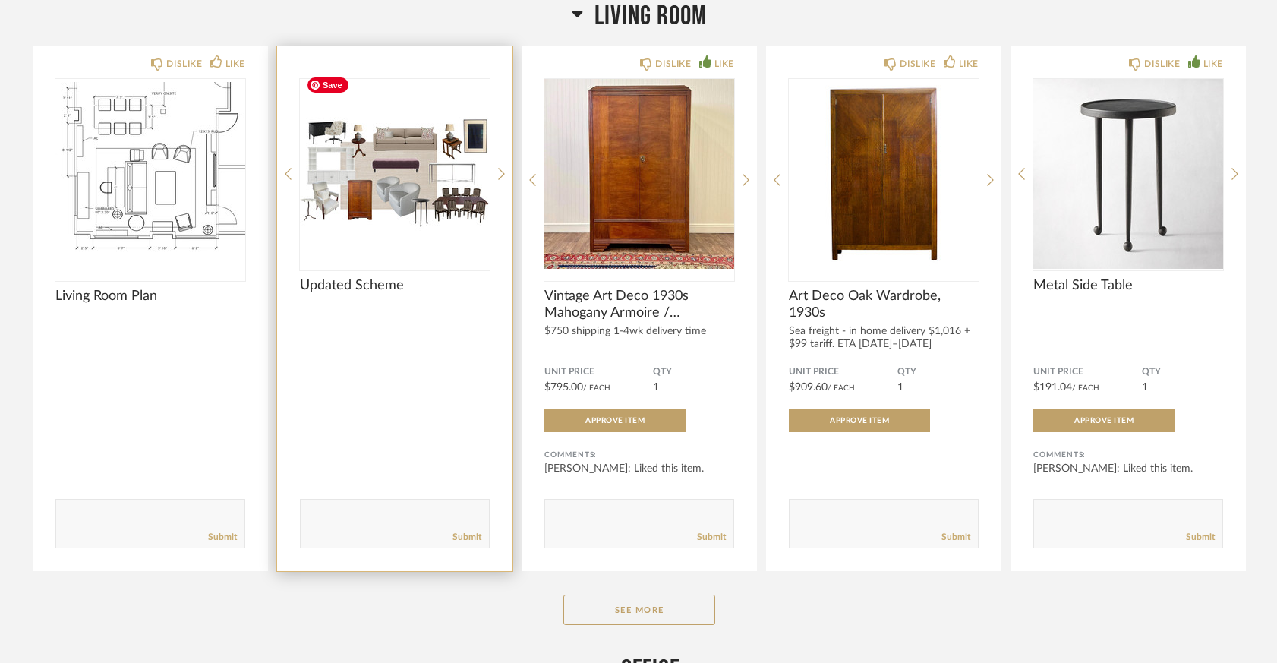
click at [431, 195] on div at bounding box center [395, 174] width 190 height 190
click at [408, 175] on img "0" at bounding box center [395, 174] width 190 height 190
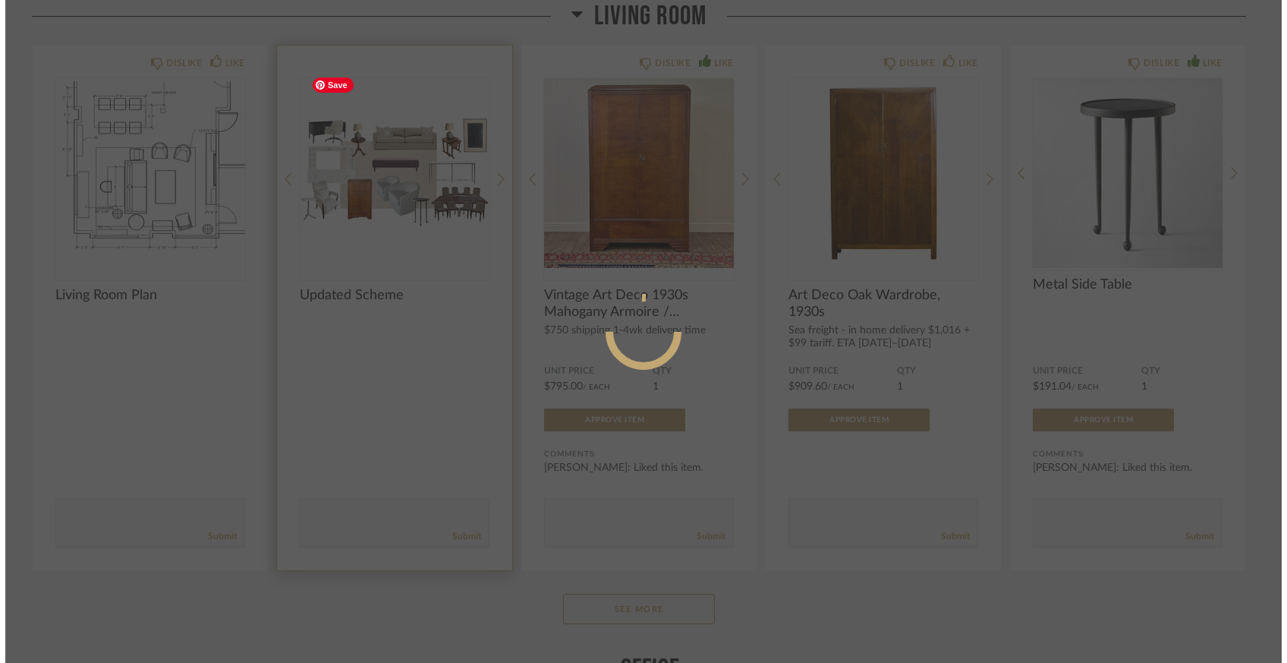
scroll to position [0, 0]
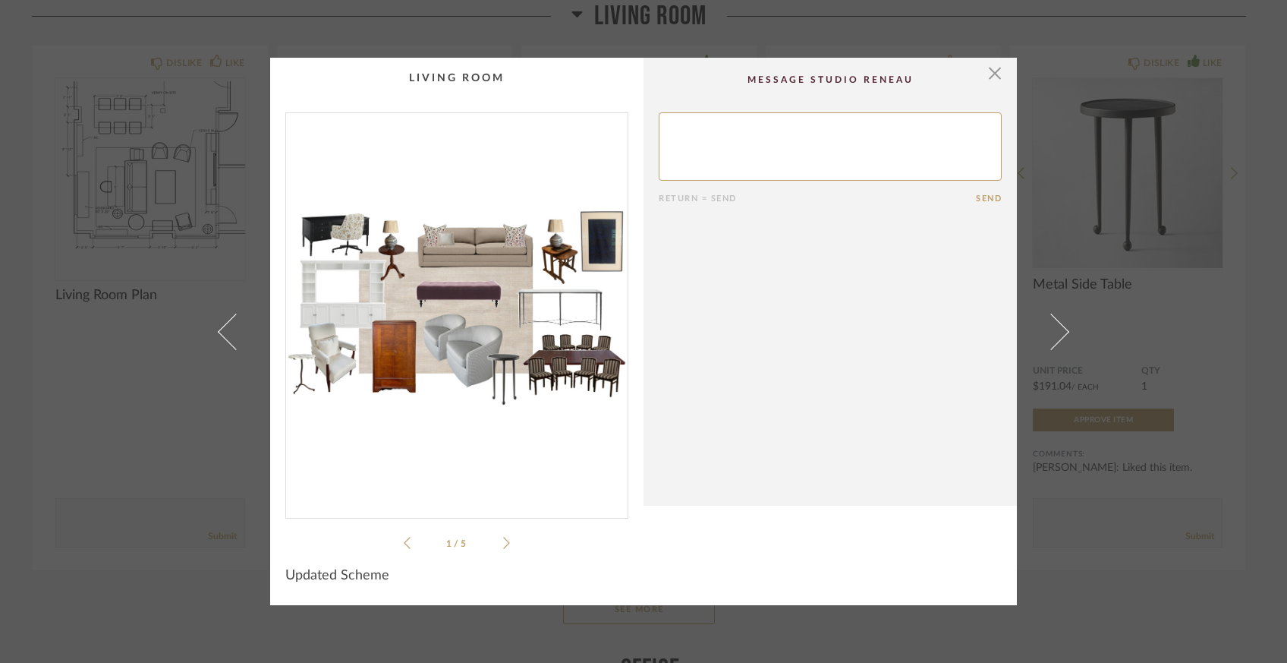
click at [411, 320] on img "0" at bounding box center [457, 309] width 342 height 392
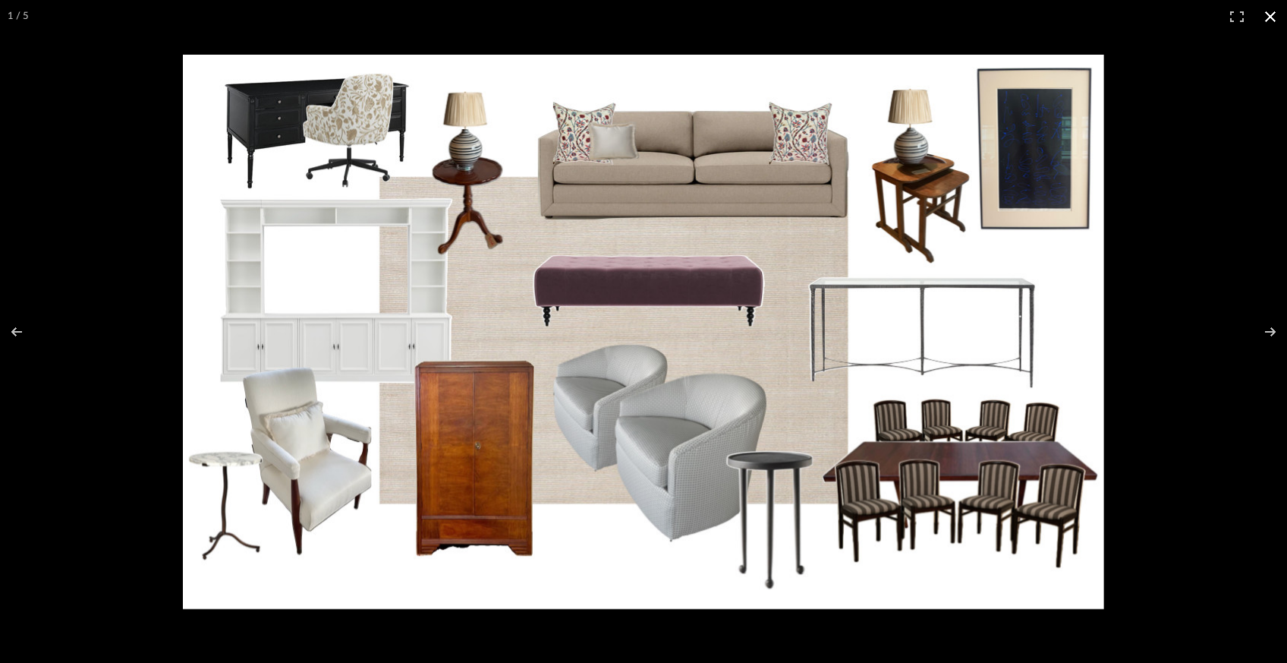
click at [1270, 12] on button at bounding box center [1270, 16] width 33 height 33
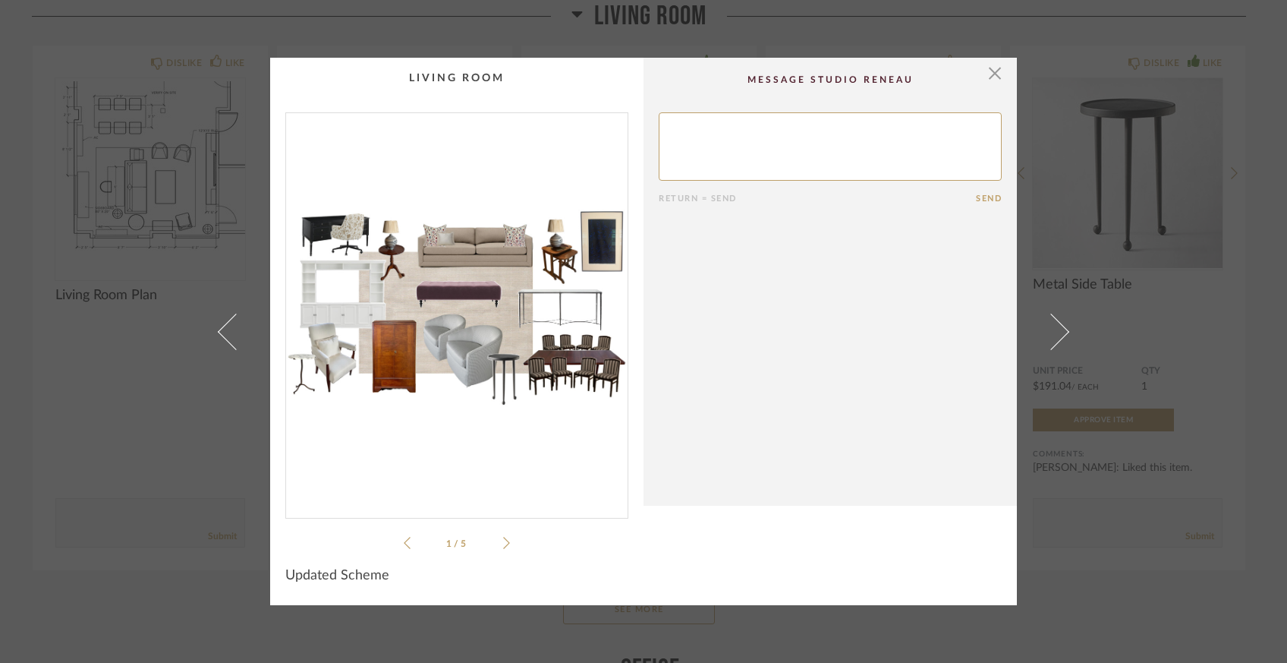
click at [132, 410] on div "× 1 / 5 Return = Send Send Updated Scheme" at bounding box center [643, 331] width 1287 height 663
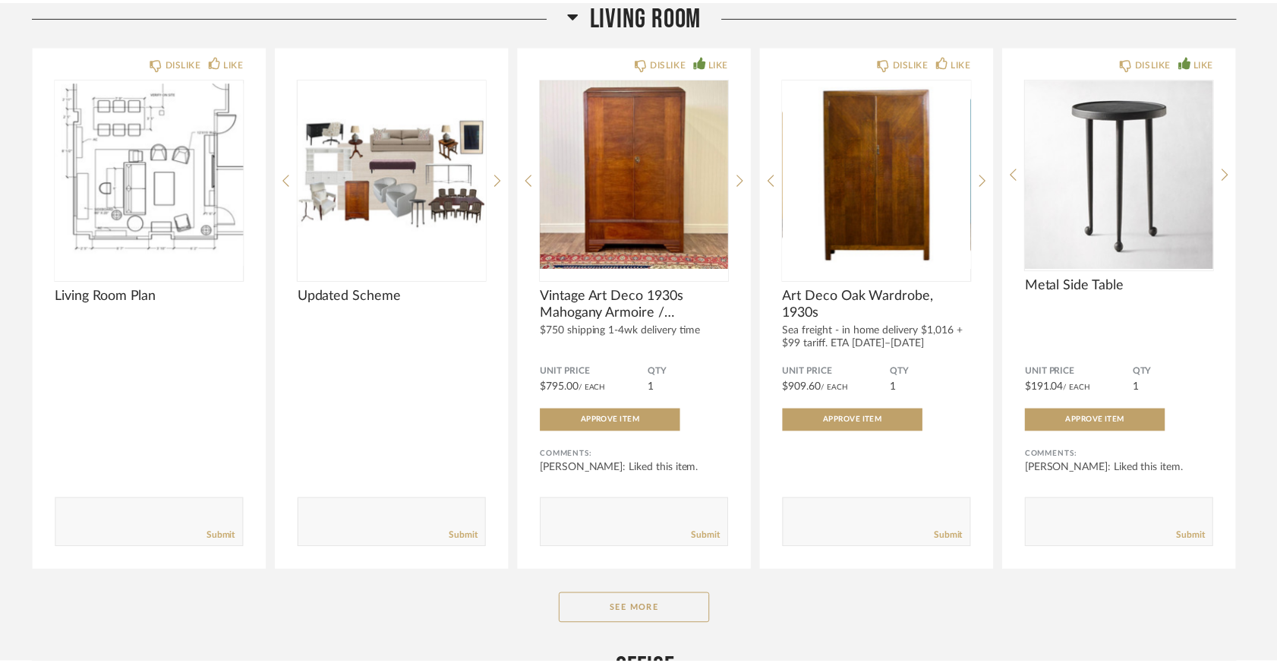
scroll to position [3072, 0]
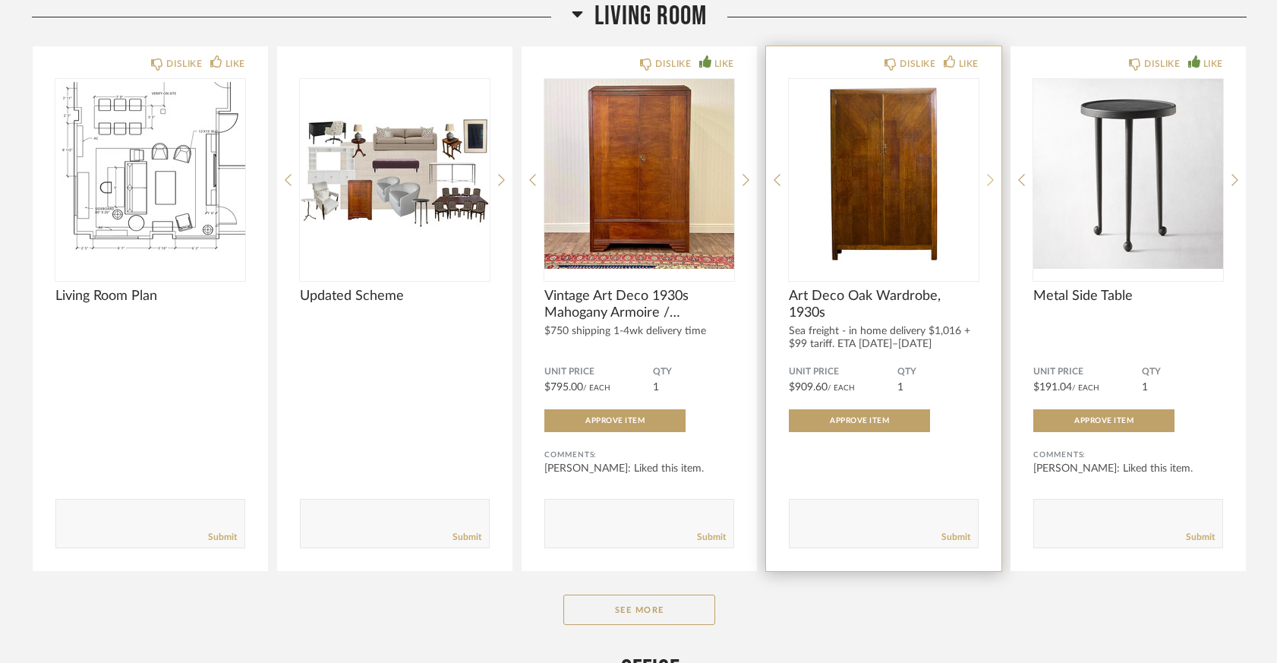
click at [991, 173] on icon at bounding box center [990, 180] width 7 height 14
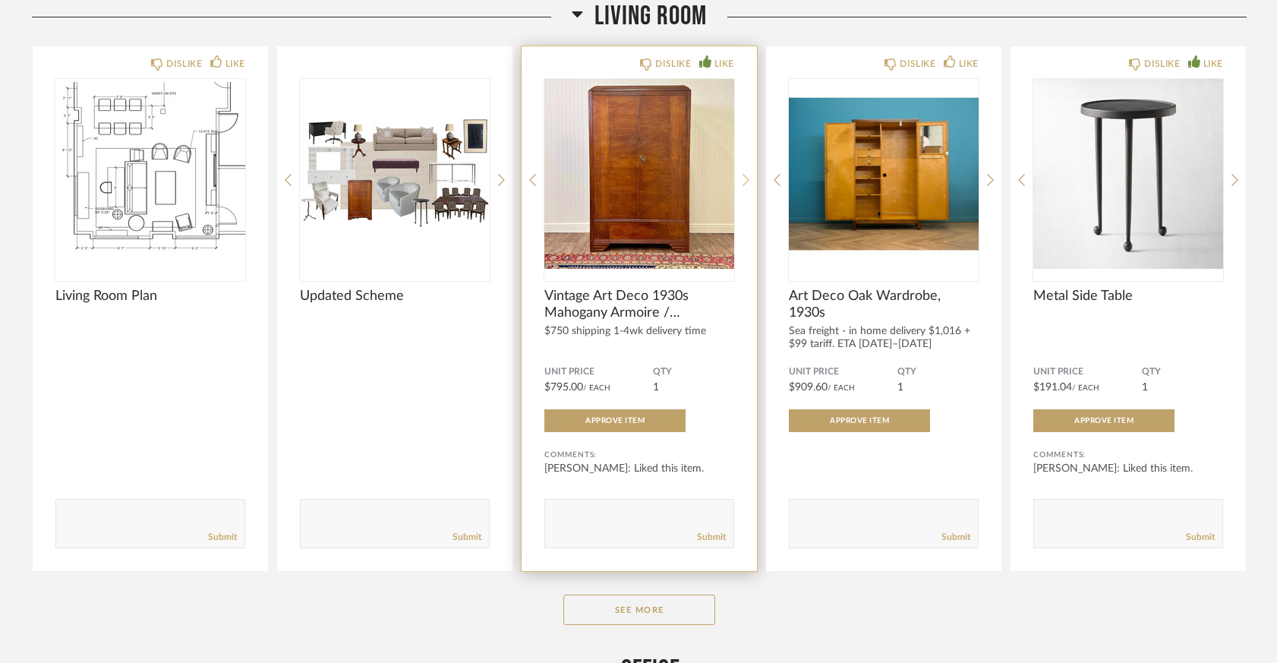
click at [745, 173] on icon at bounding box center [745, 180] width 7 height 14
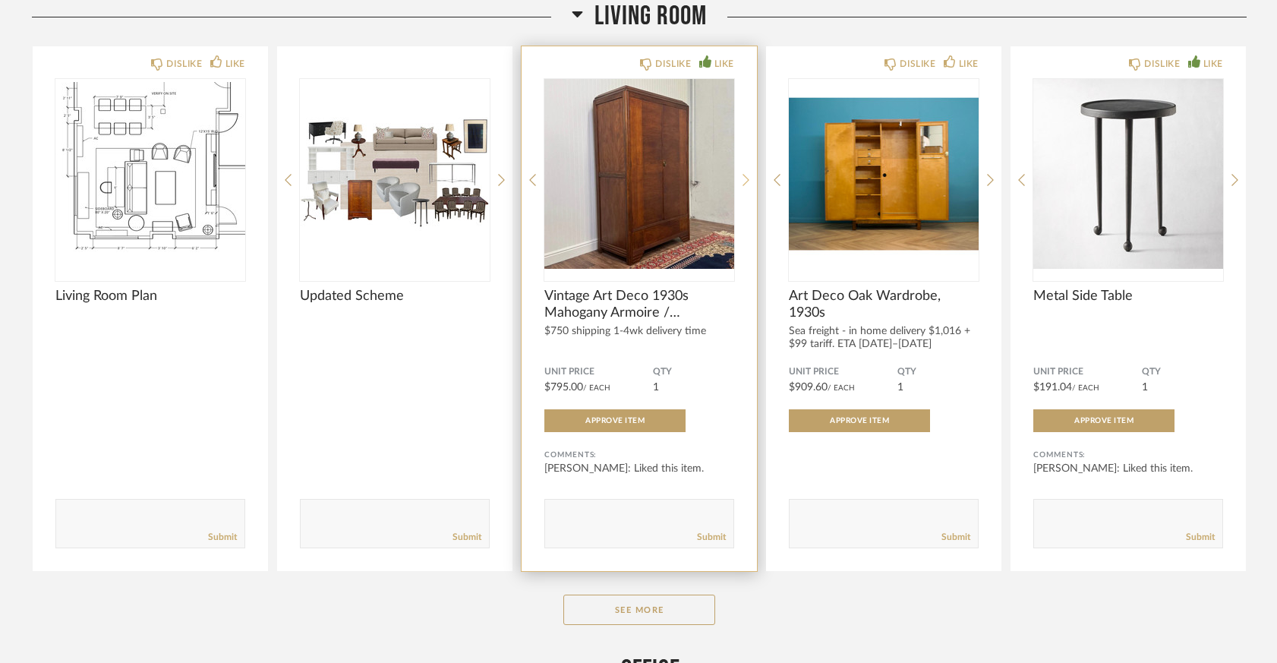
click at [745, 173] on icon at bounding box center [745, 180] width 7 height 14
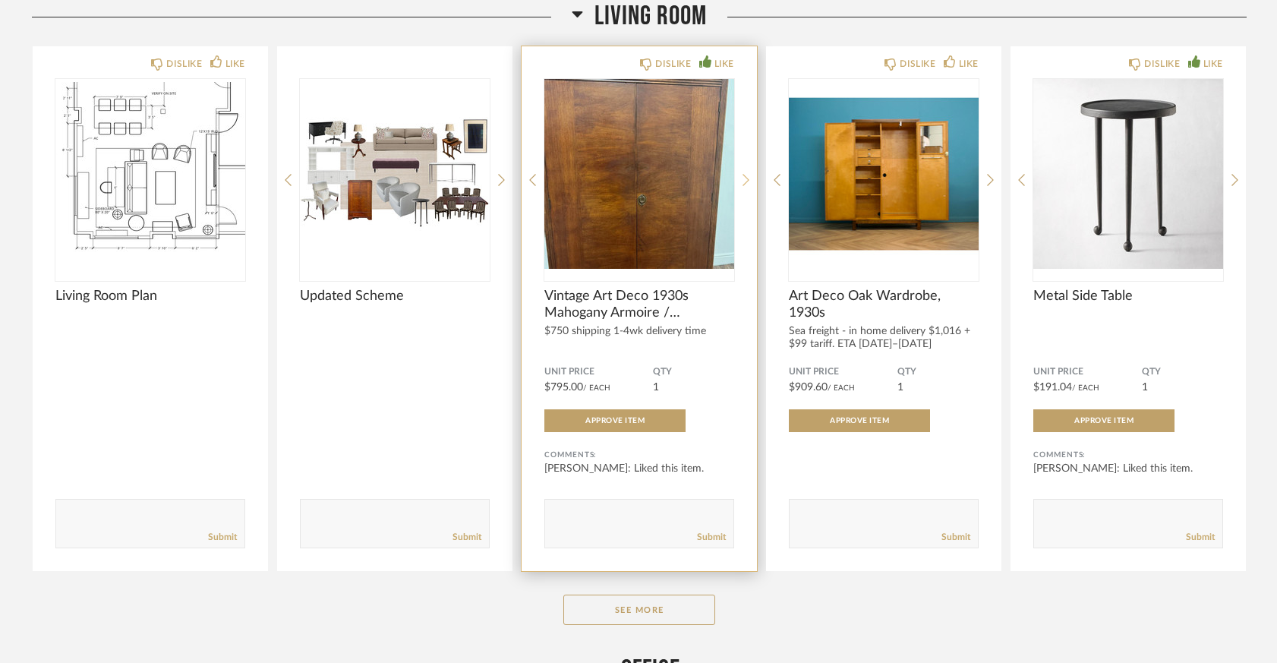
click at [745, 173] on icon at bounding box center [745, 180] width 7 height 14
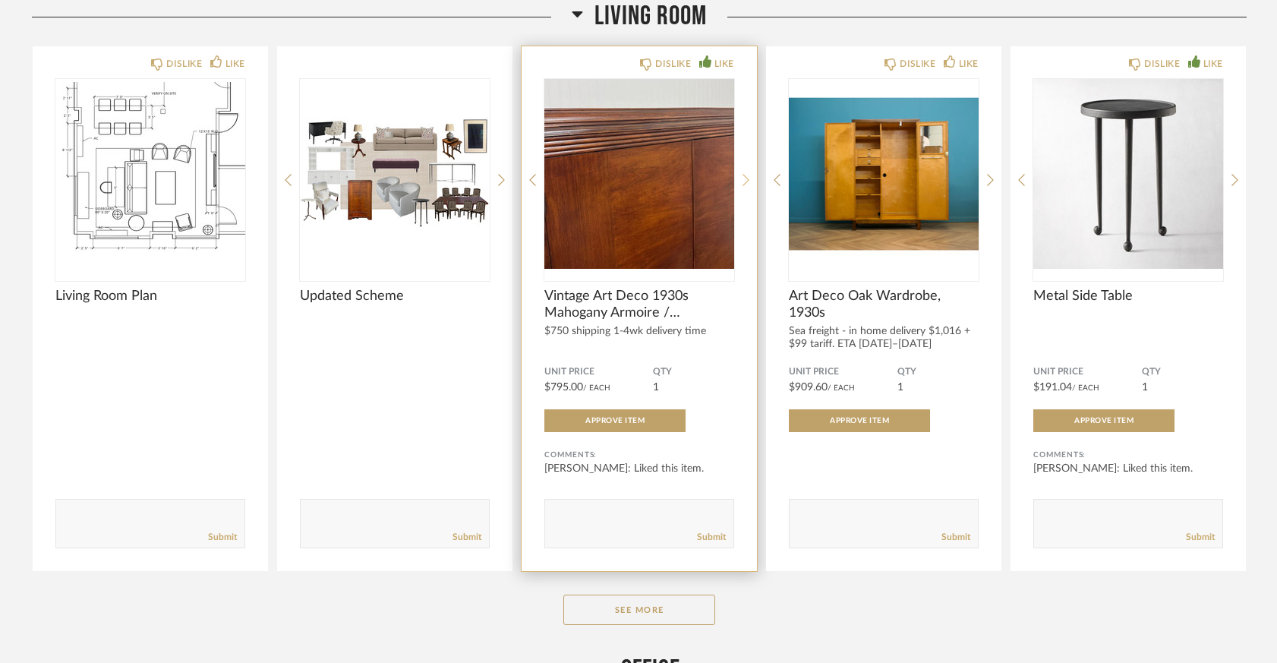
click at [745, 173] on icon at bounding box center [745, 180] width 7 height 14
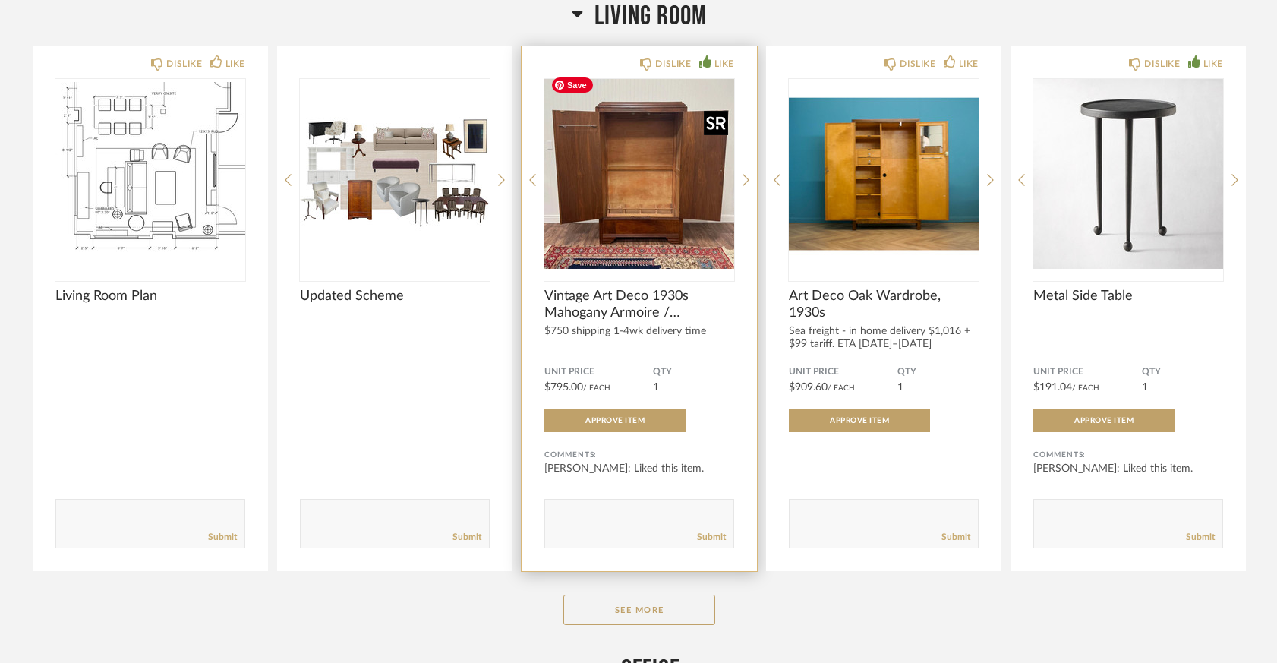
click at [635, 160] on img "4" at bounding box center [639, 174] width 190 height 190
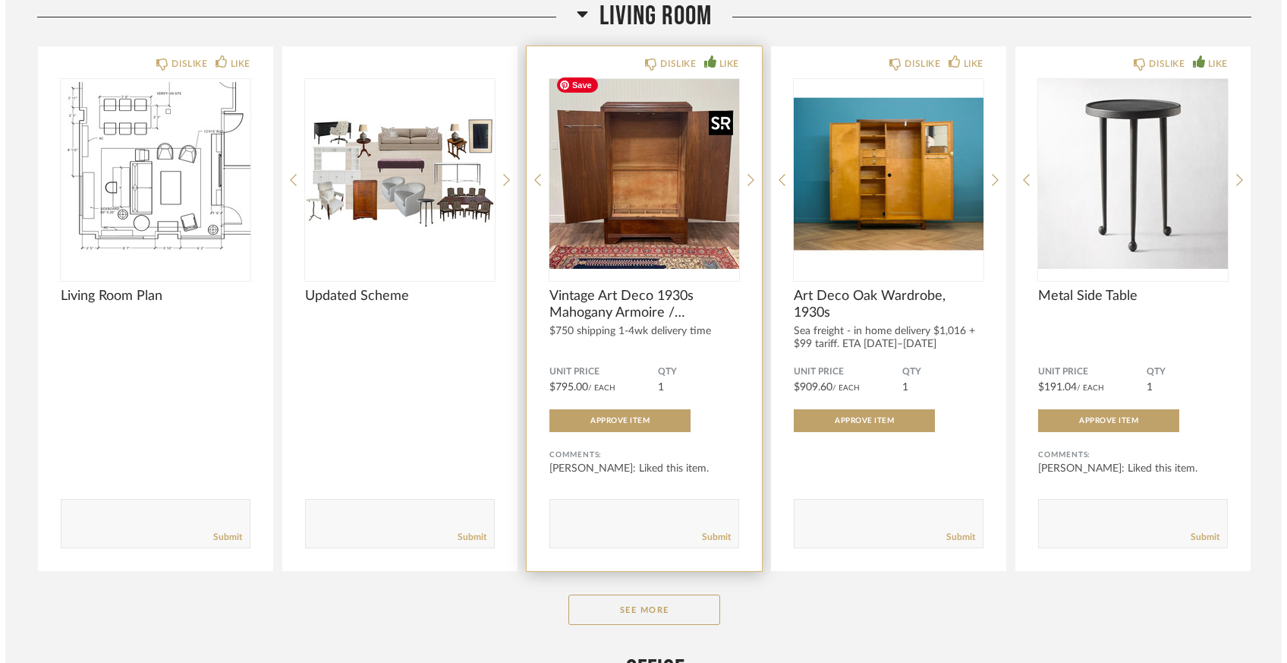
scroll to position [0, 0]
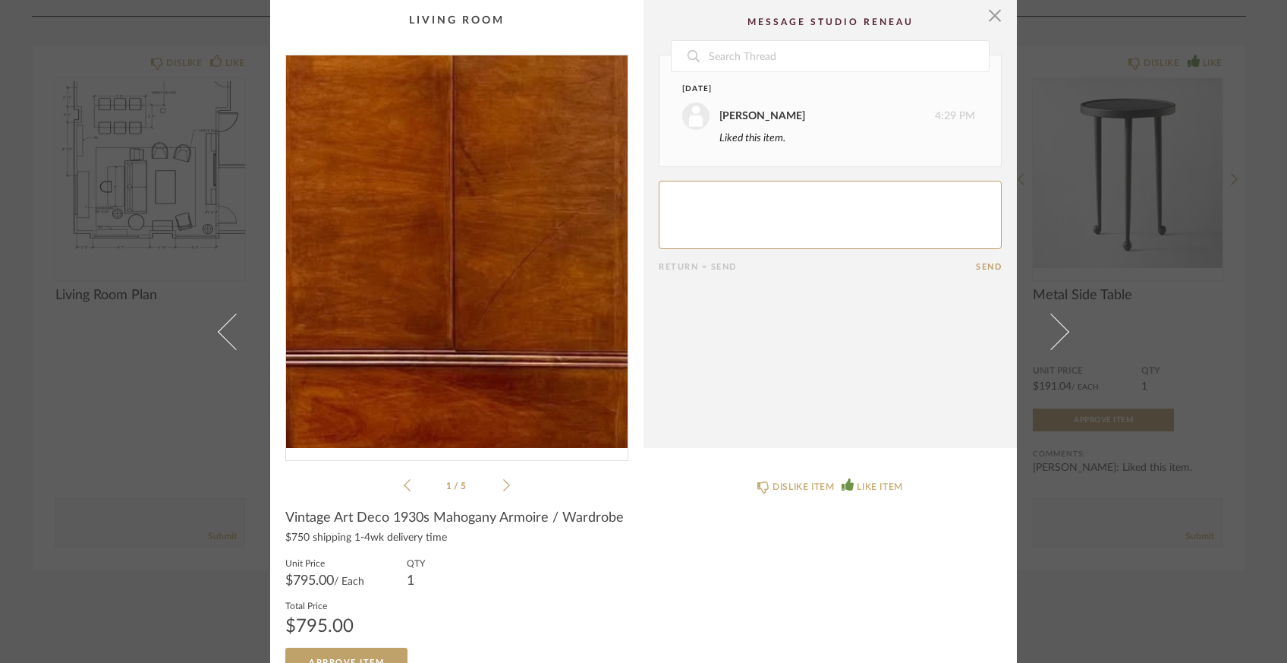
click at [453, 300] on img "0" at bounding box center [457, 251] width 342 height 392
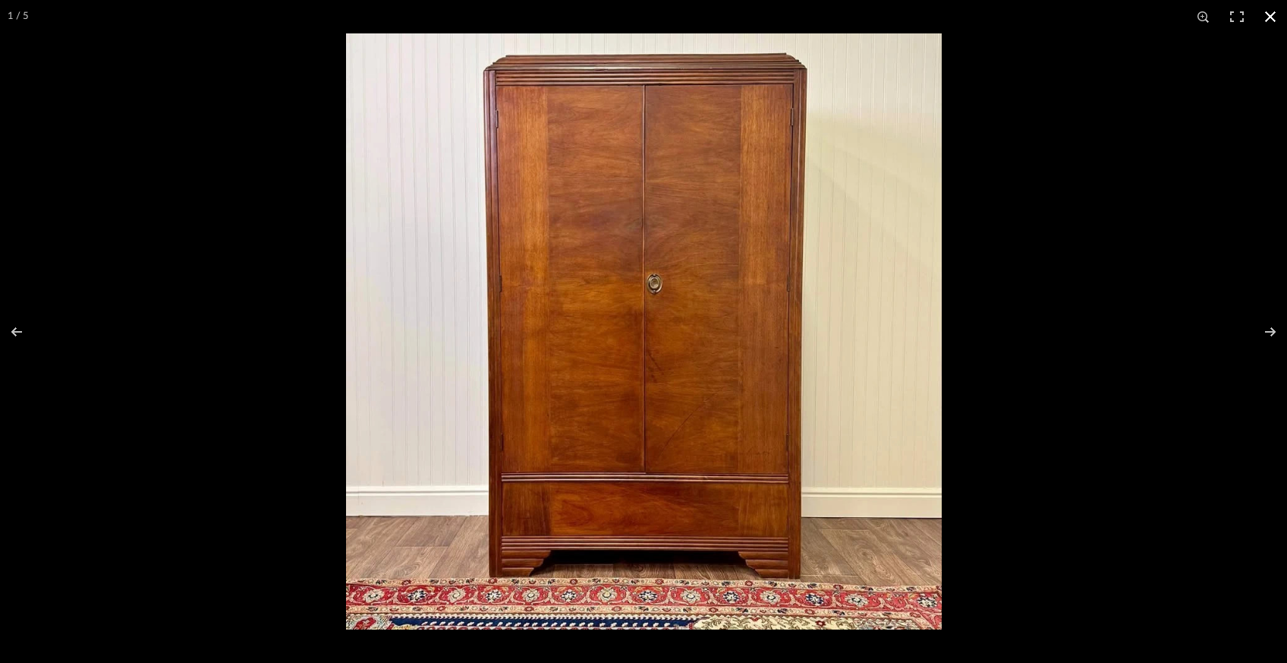
click at [1268, 15] on button at bounding box center [1270, 16] width 33 height 33
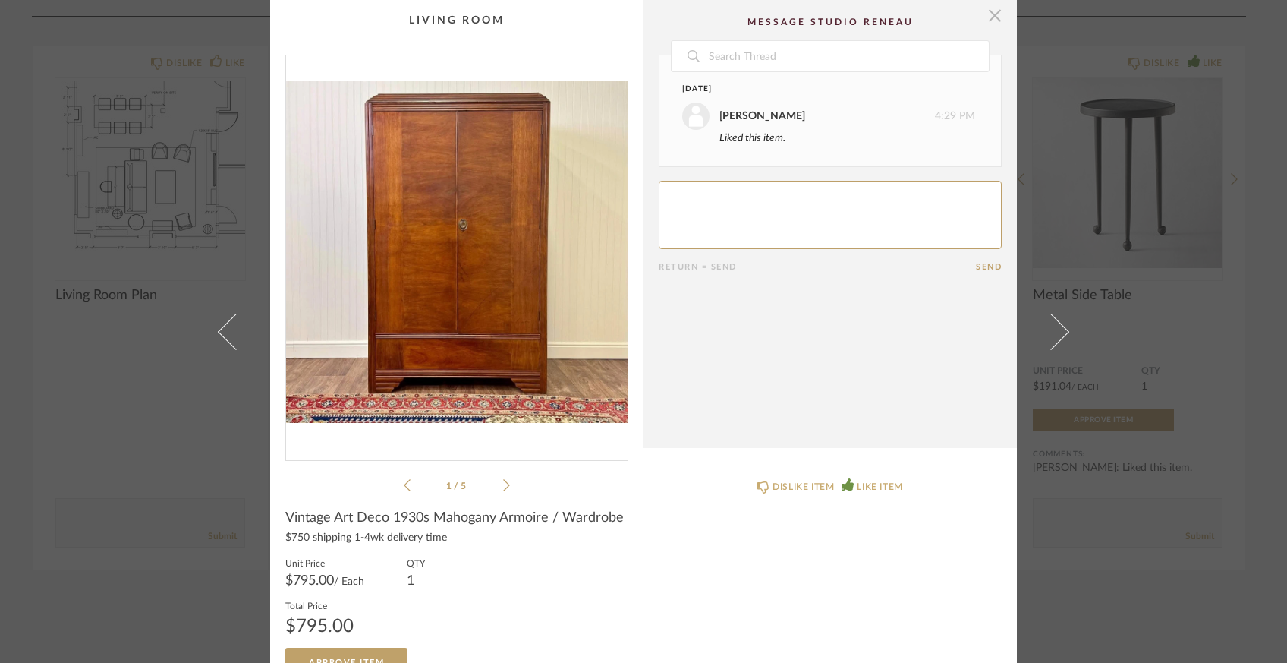
click at [988, 20] on span "button" at bounding box center [995, 15] width 30 height 30
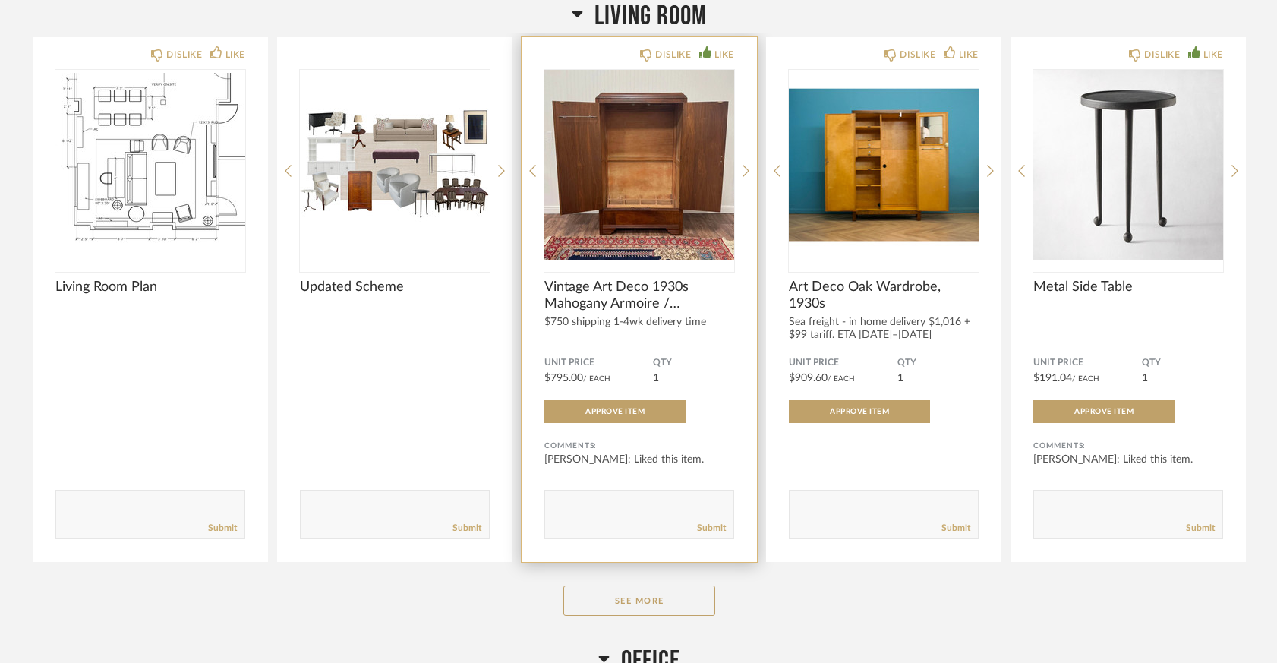
scroll to position [3082, 0]
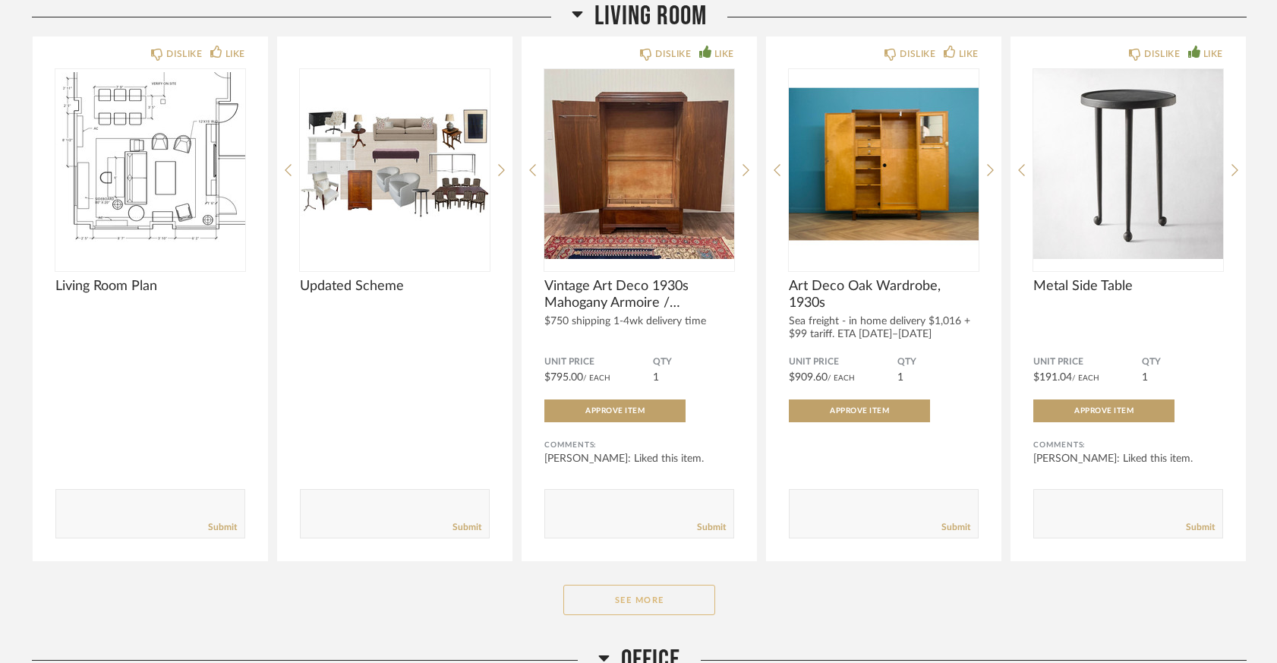
click at [594, 597] on button "See More" at bounding box center [639, 600] width 152 height 30
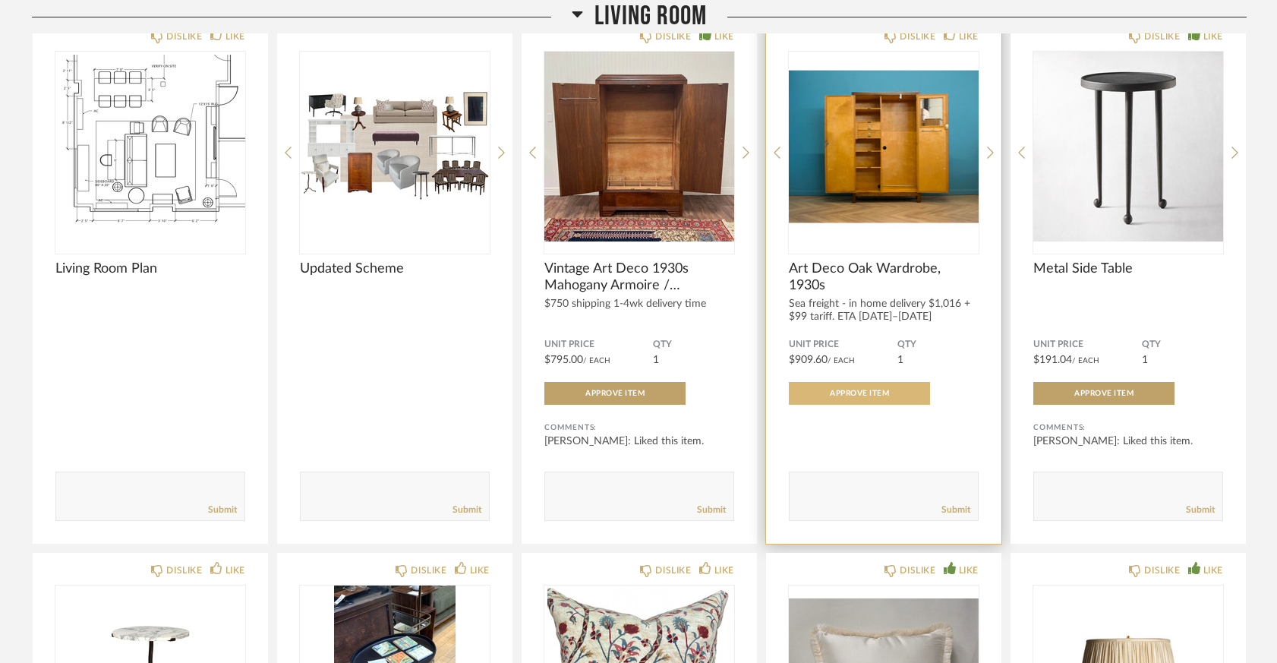
scroll to position [3102, 0]
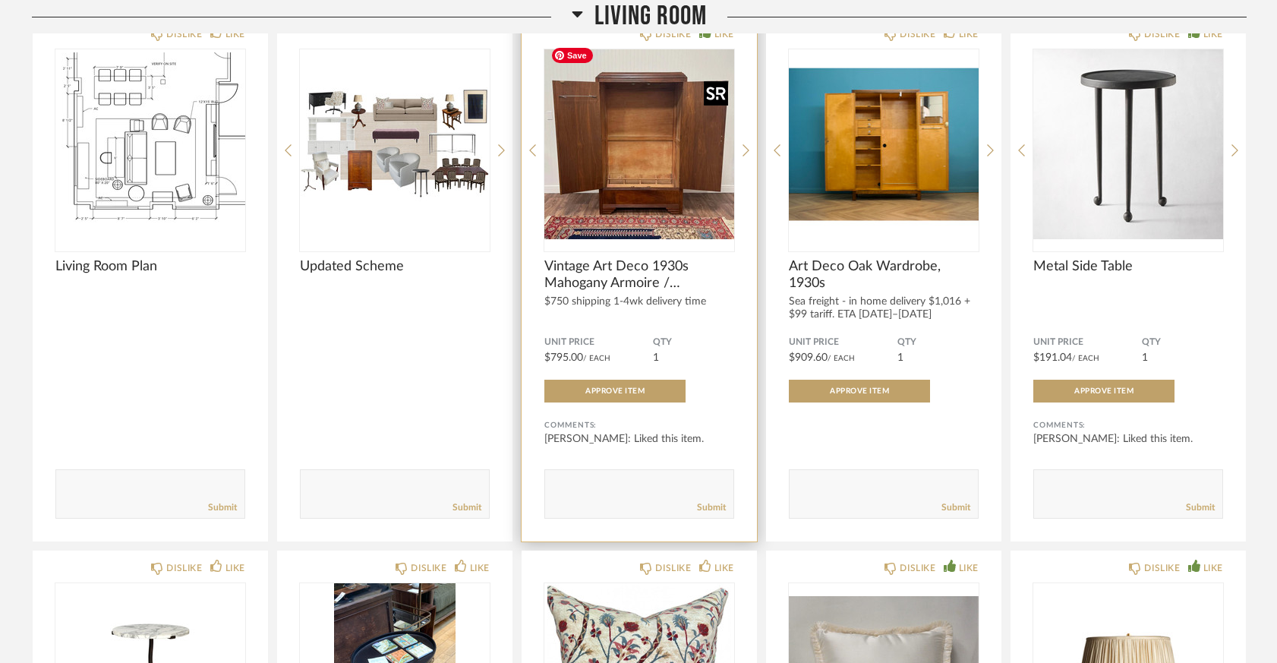
click at [647, 194] on img "4" at bounding box center [639, 144] width 190 height 190
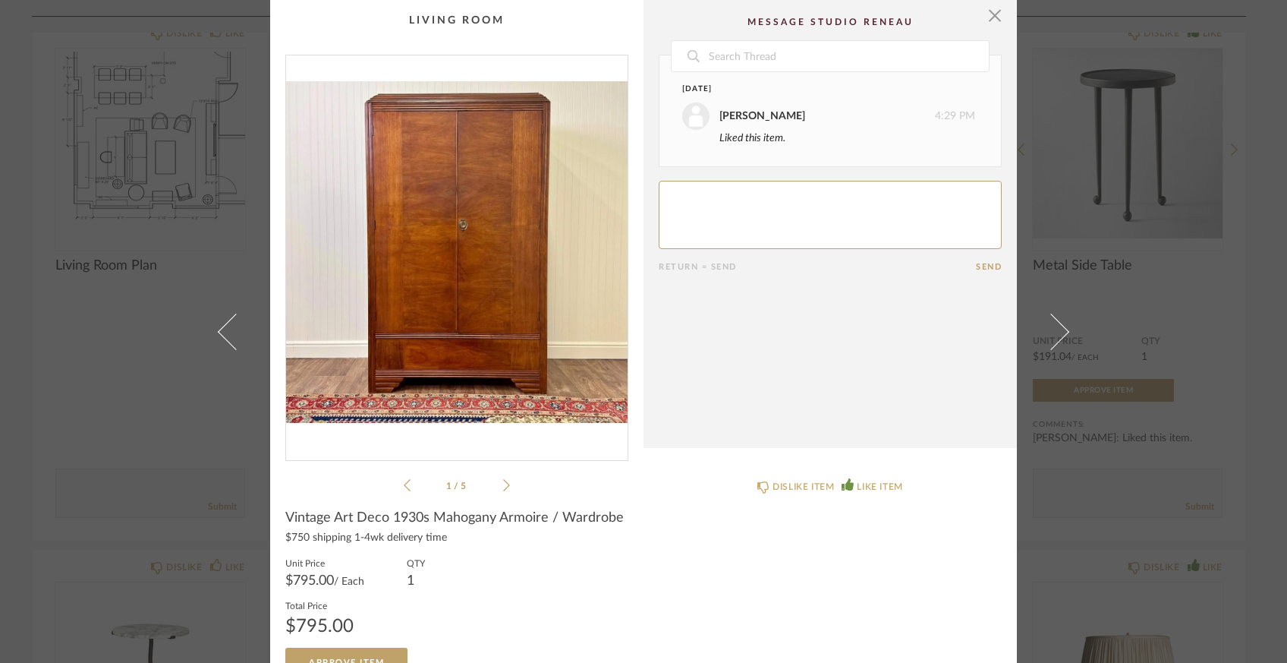
scroll to position [30, 0]
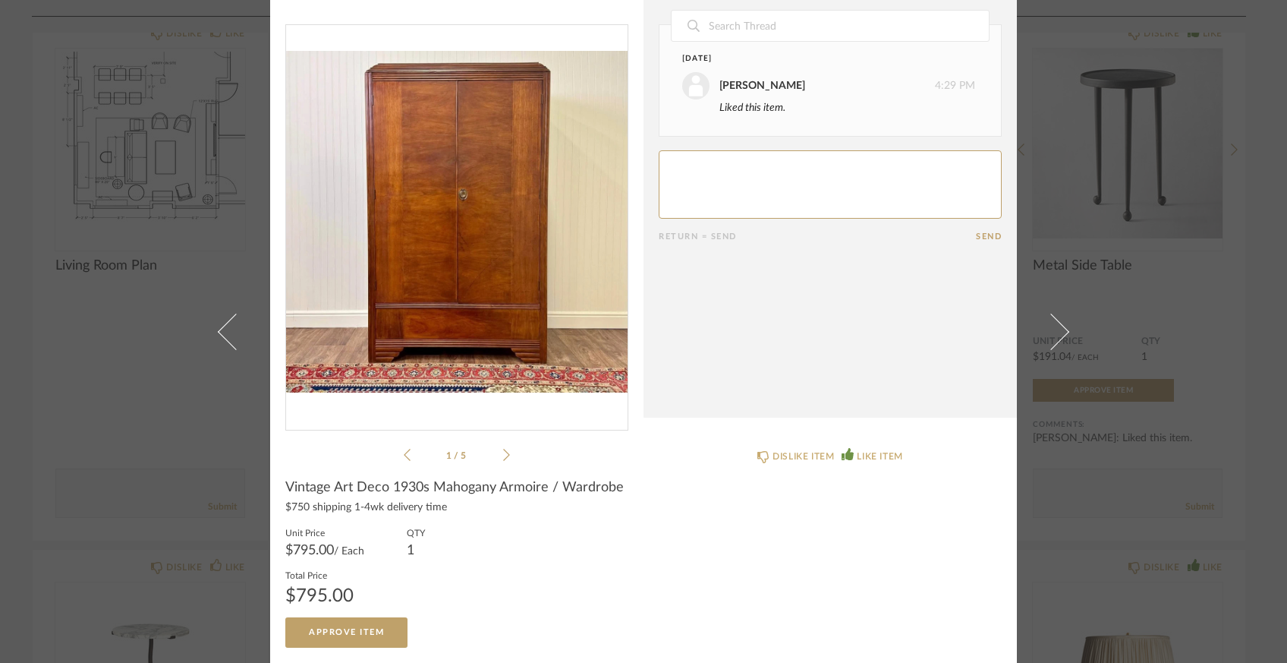
click at [503, 452] on icon at bounding box center [506, 455] width 7 height 14
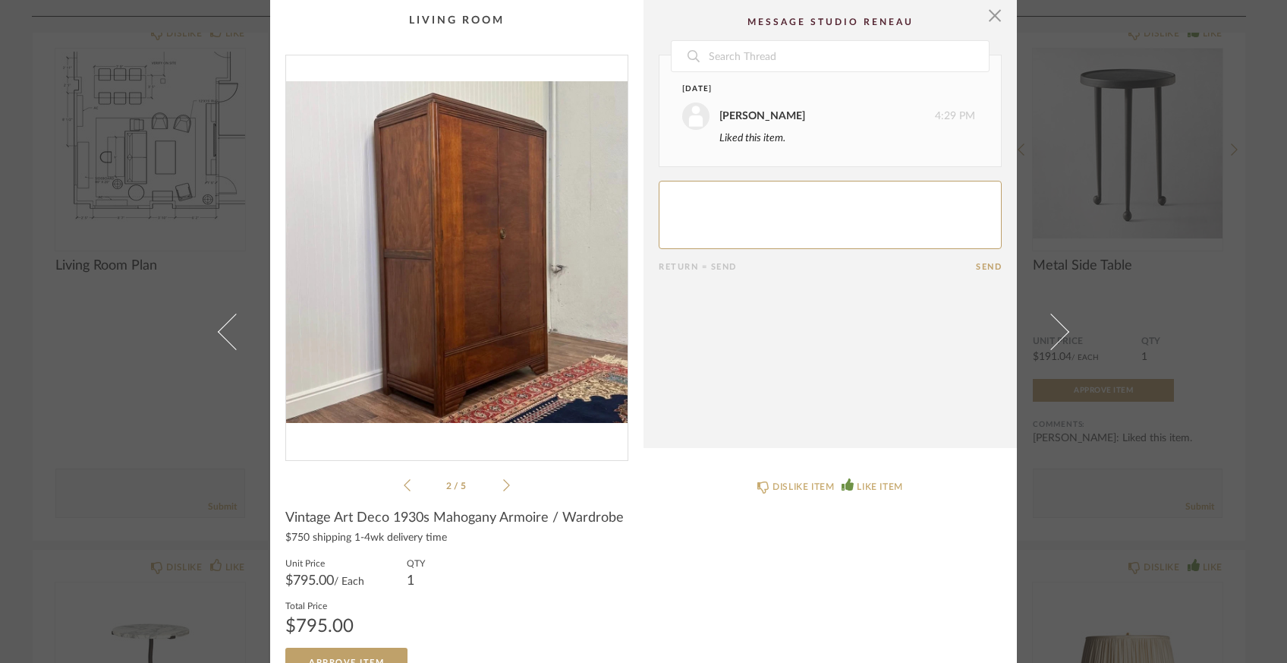
scroll to position [2, 0]
click at [990, 14] on span "button" at bounding box center [995, 13] width 30 height 30
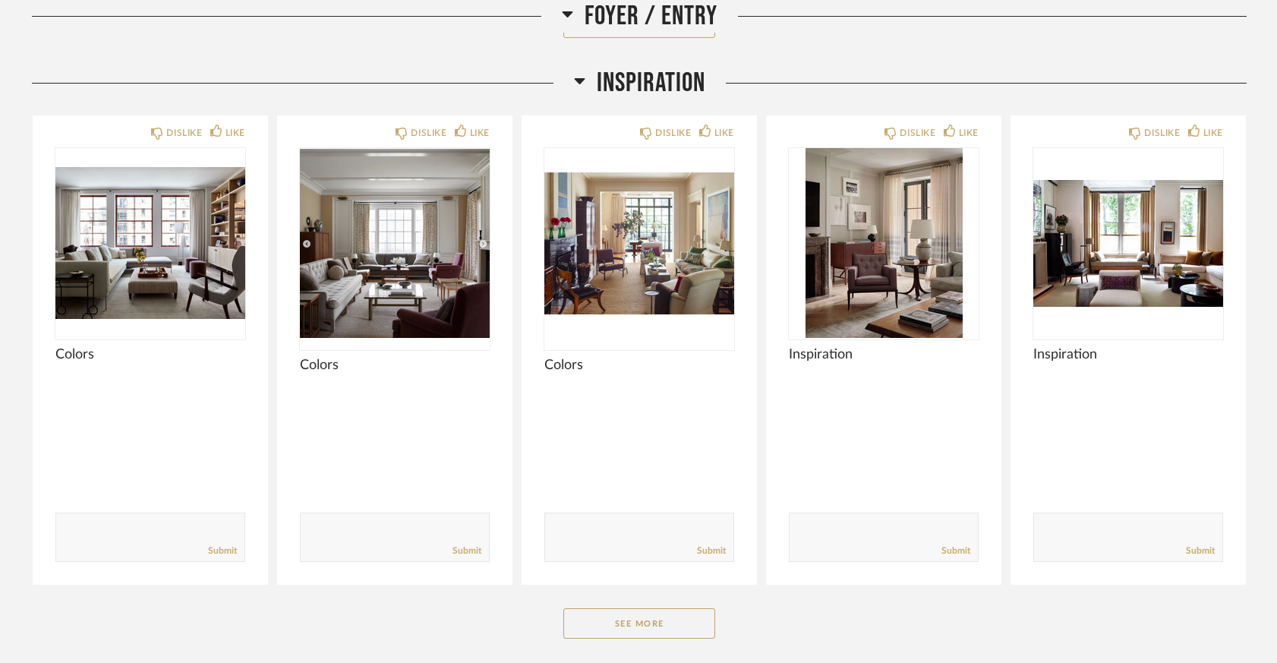
scroll to position [2400, 0]
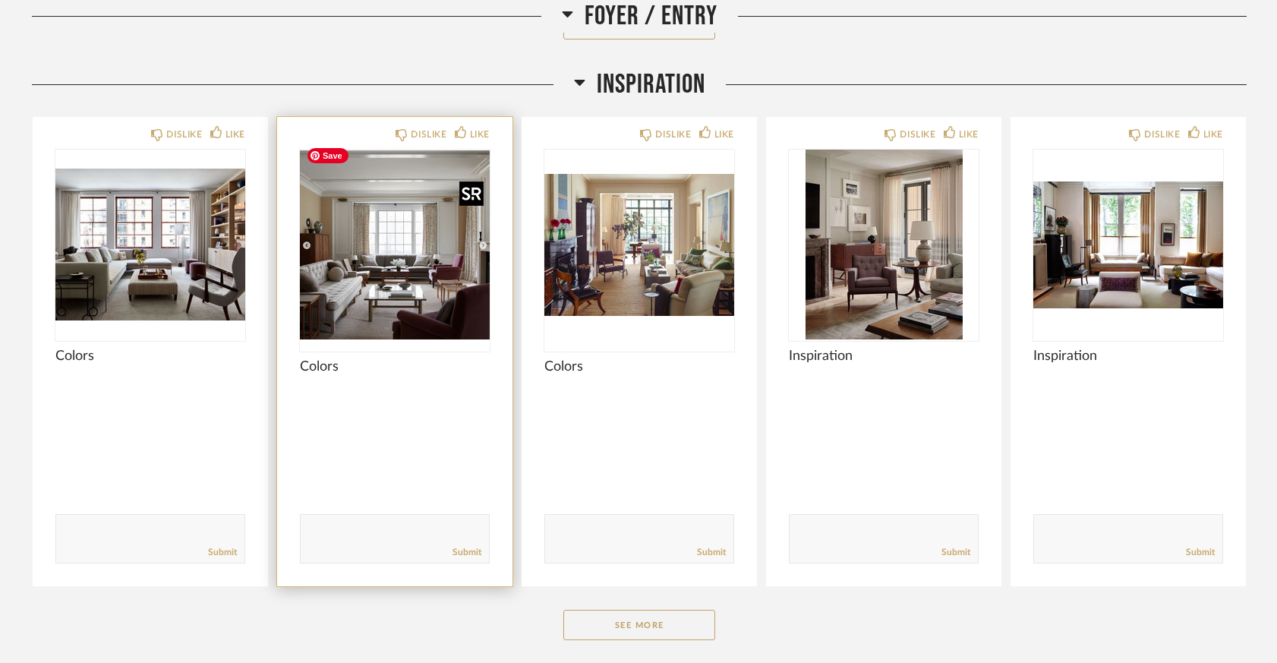
click at [424, 211] on img "0" at bounding box center [395, 245] width 190 height 190
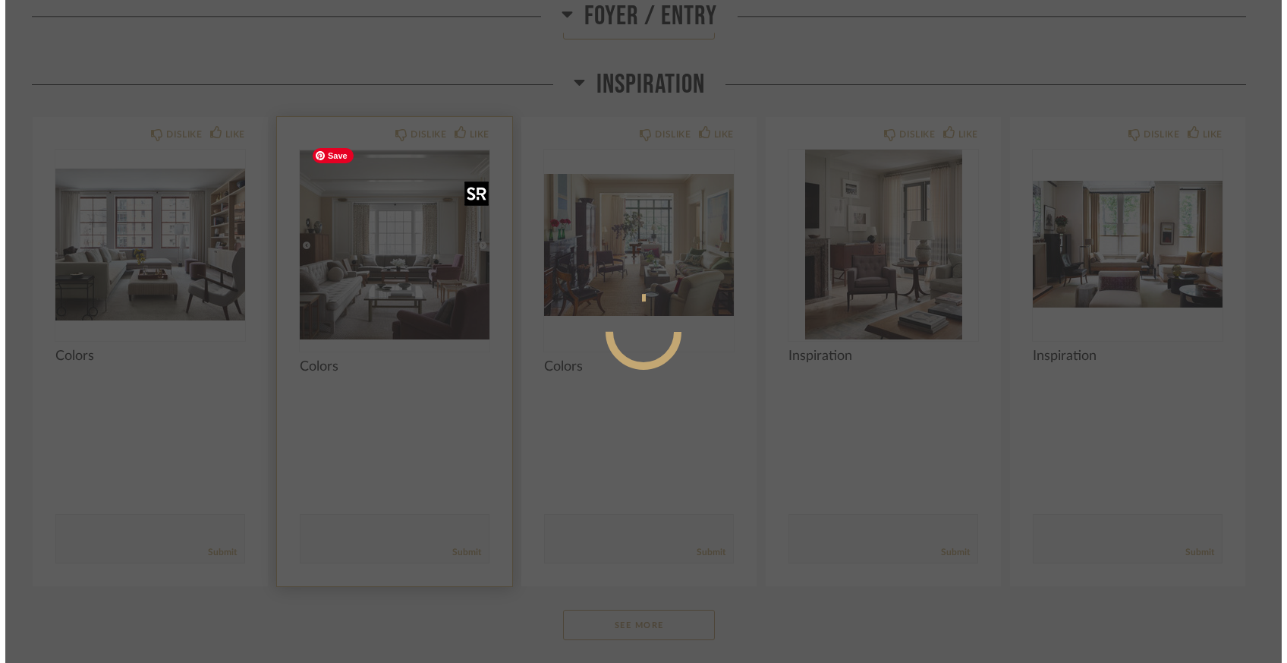
scroll to position [0, 0]
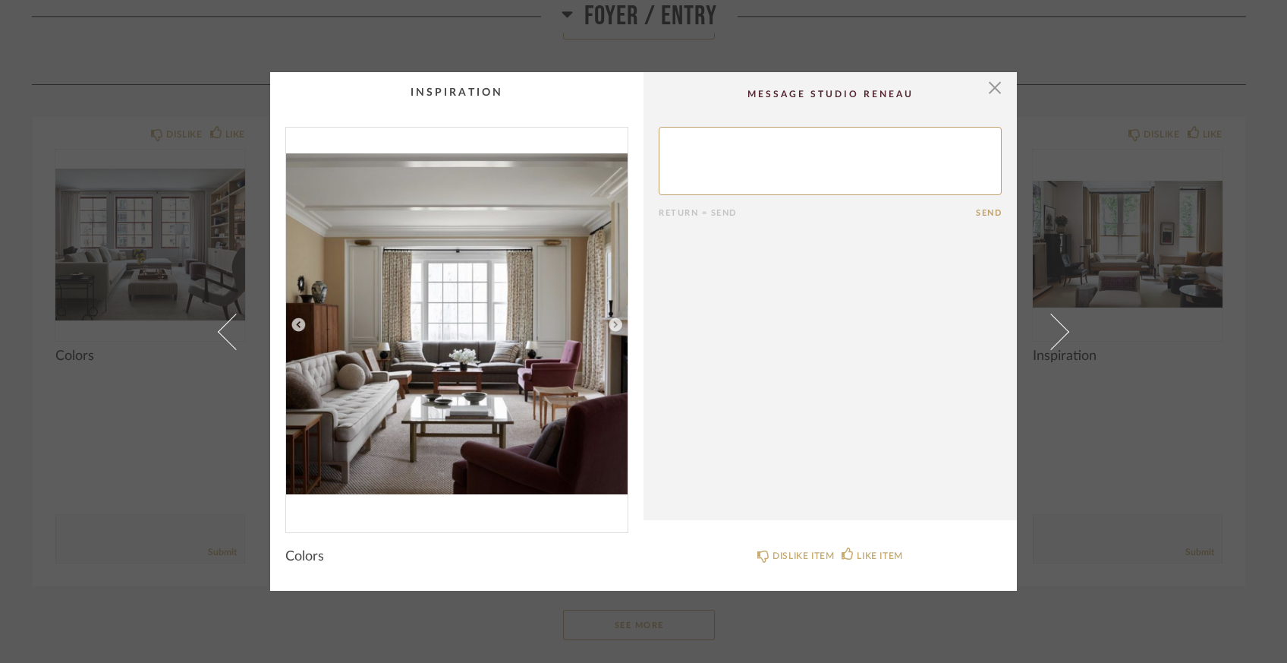
click at [330, 283] on img "0" at bounding box center [457, 324] width 342 height 392
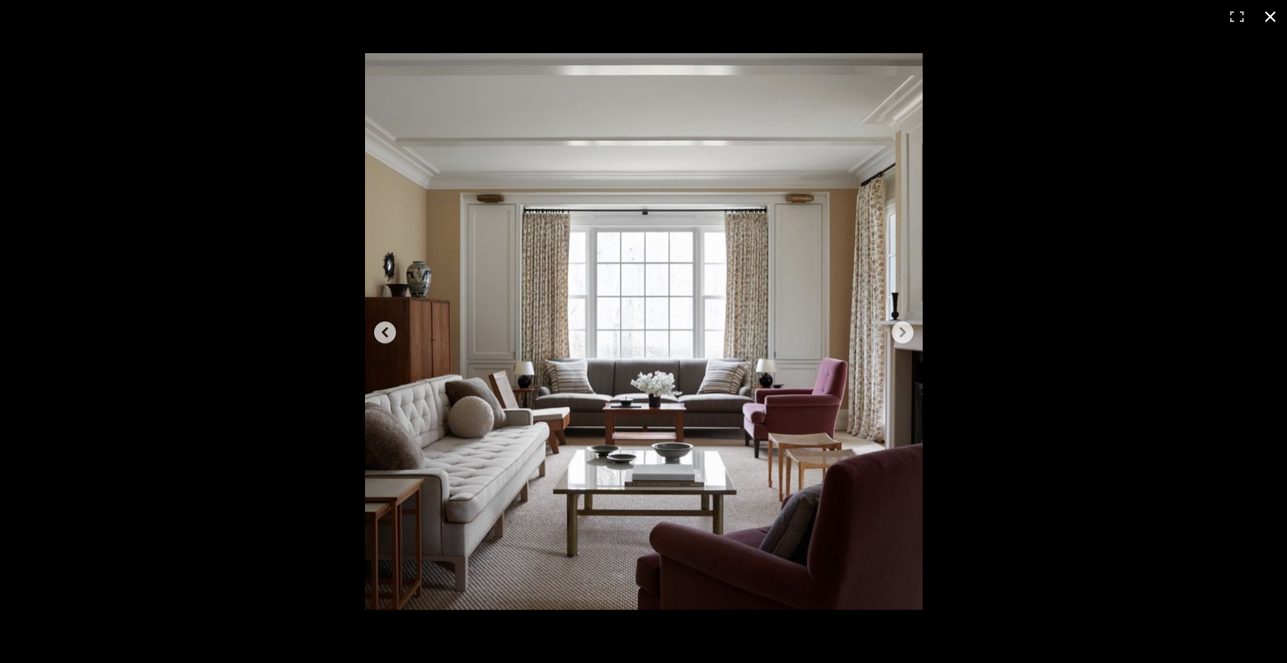
click at [1270, 20] on button at bounding box center [1270, 16] width 33 height 33
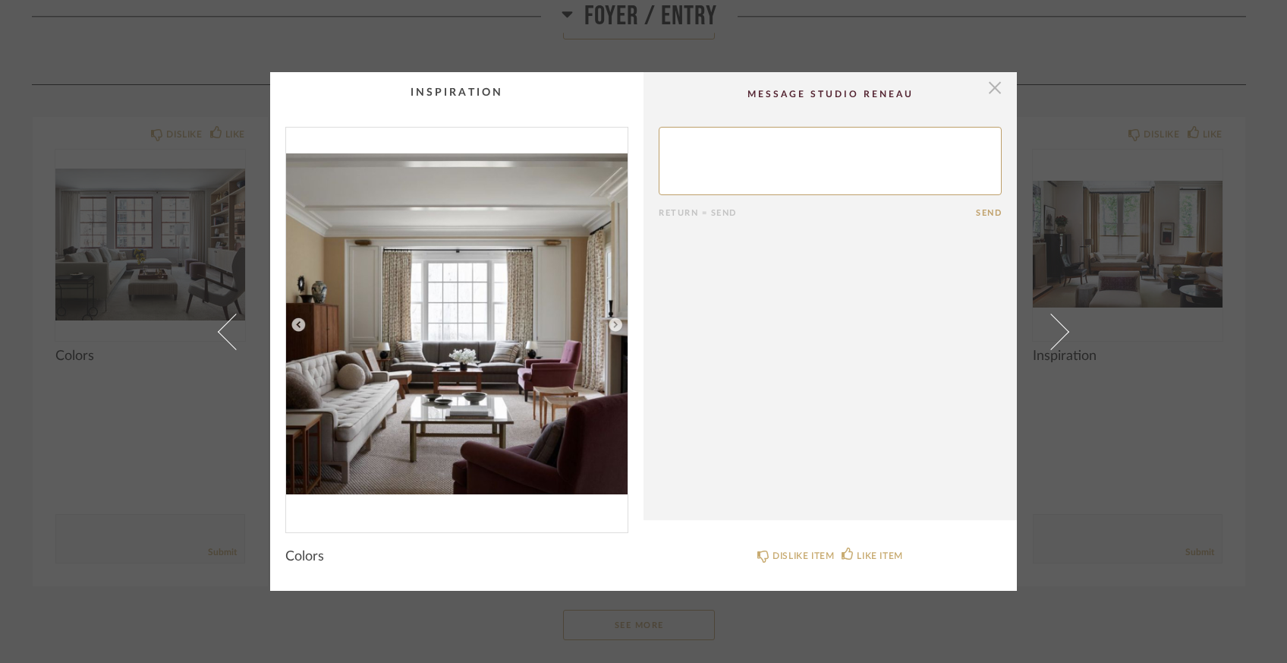
click at [991, 93] on span "button" at bounding box center [995, 87] width 30 height 30
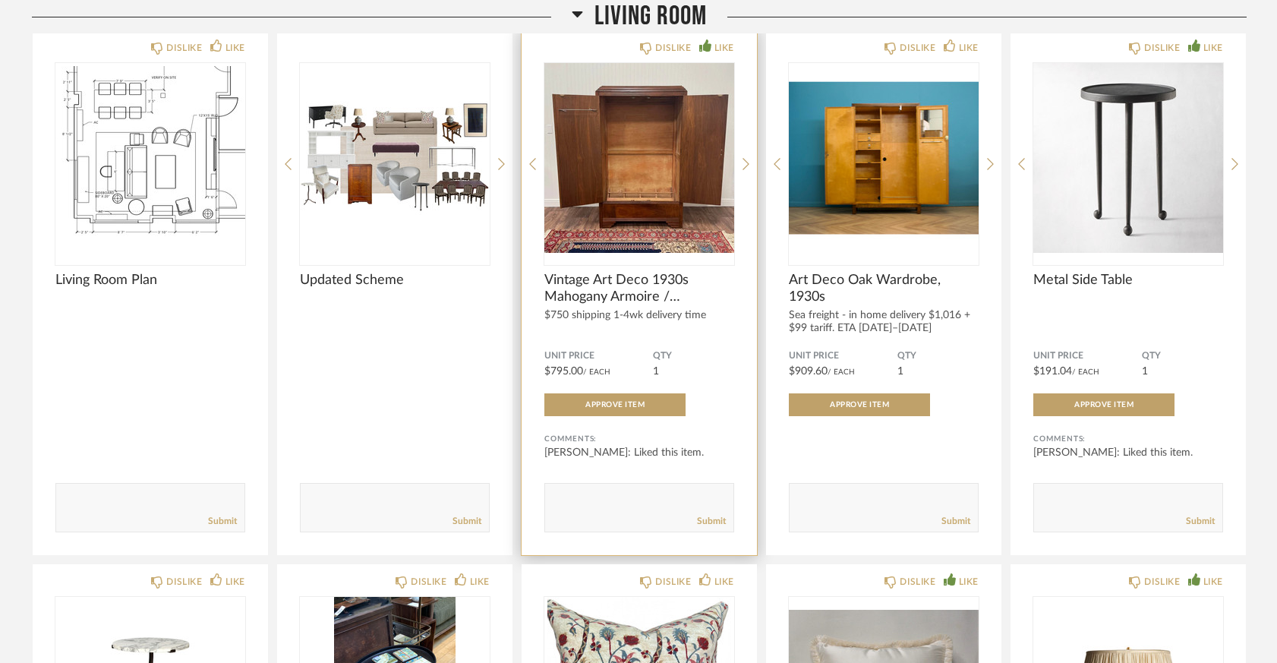
scroll to position [3085, 0]
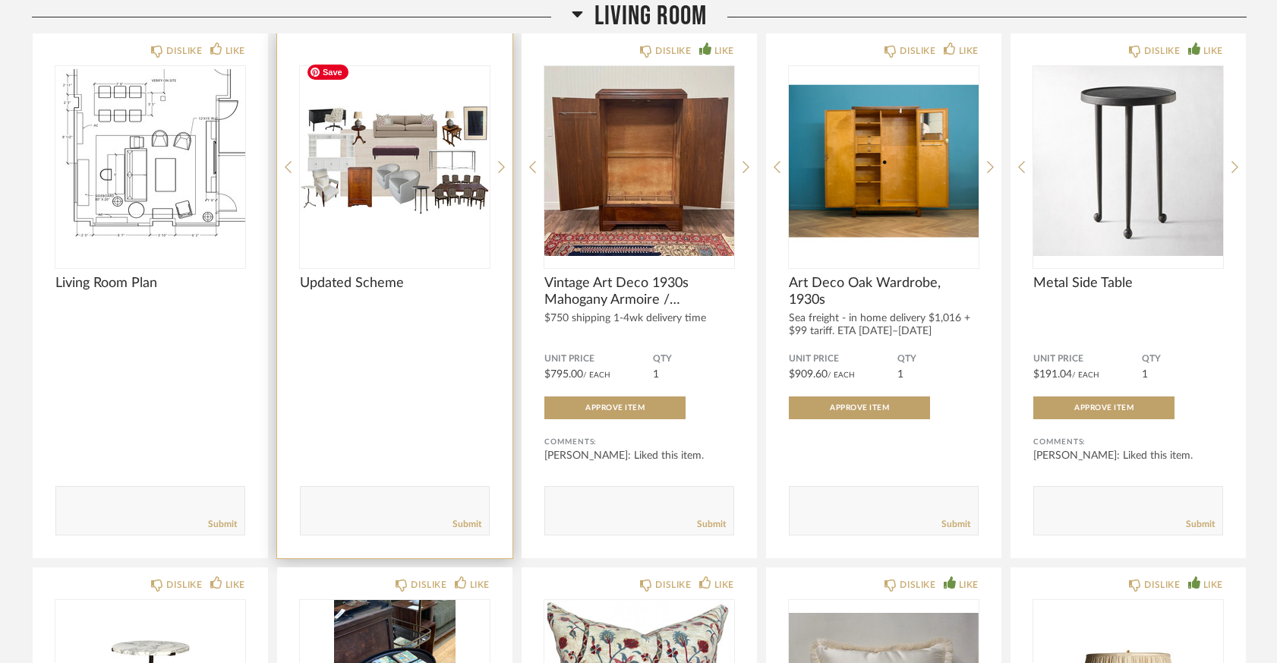
click at [413, 218] on img "0" at bounding box center [395, 161] width 190 height 190
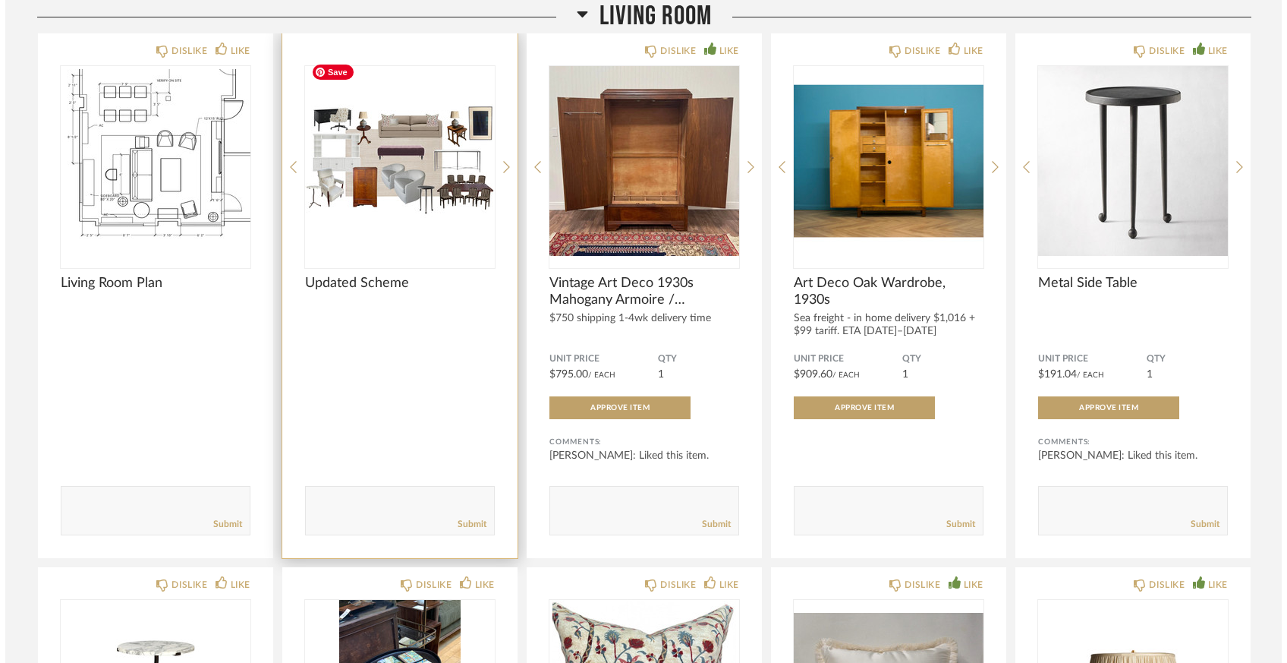
scroll to position [0, 0]
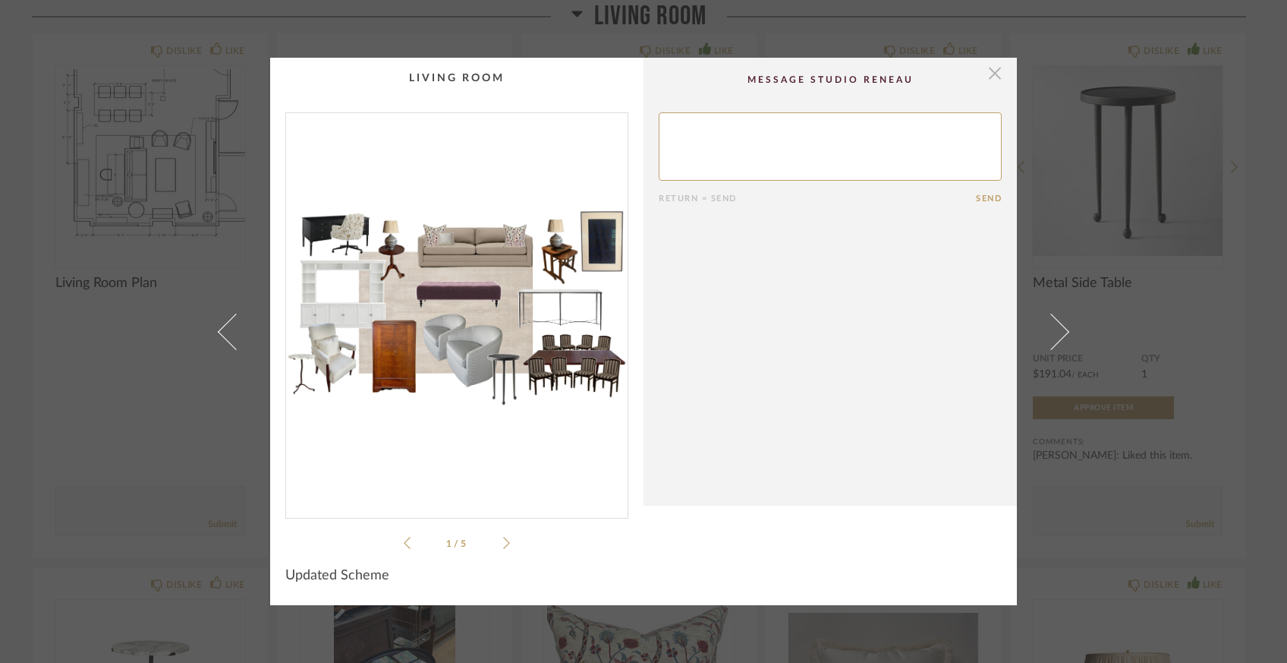
click at [988, 74] on span "button" at bounding box center [995, 73] width 30 height 30
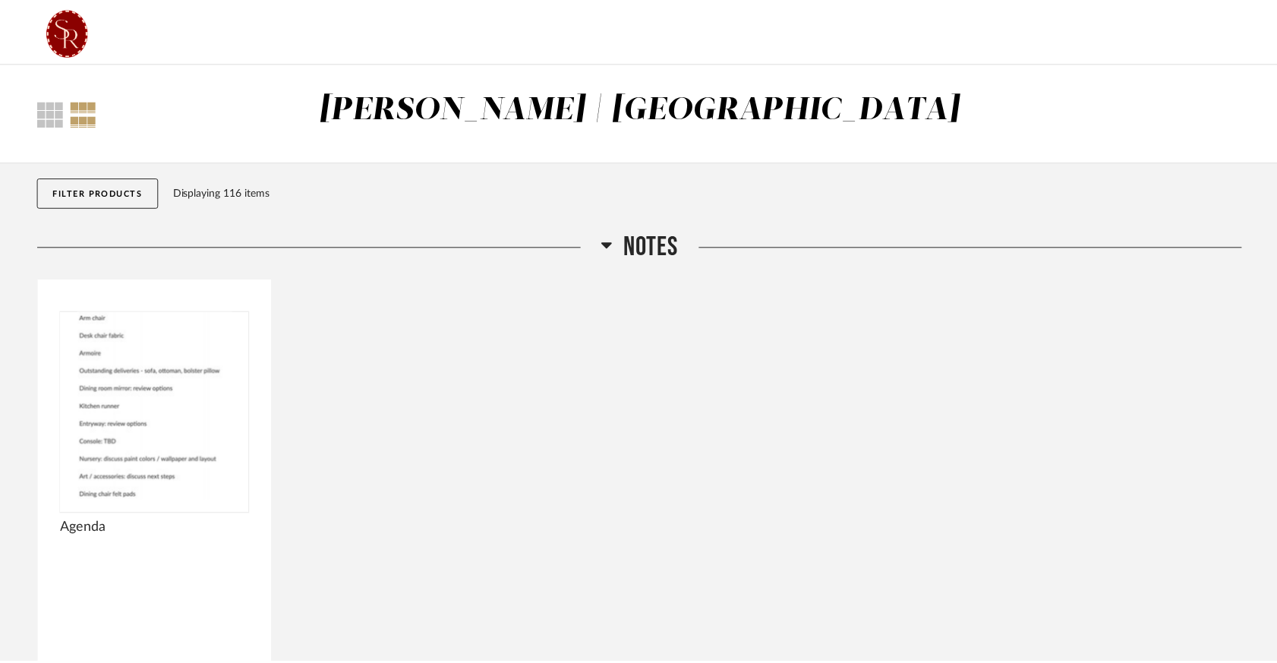
scroll to position [3085, 0]
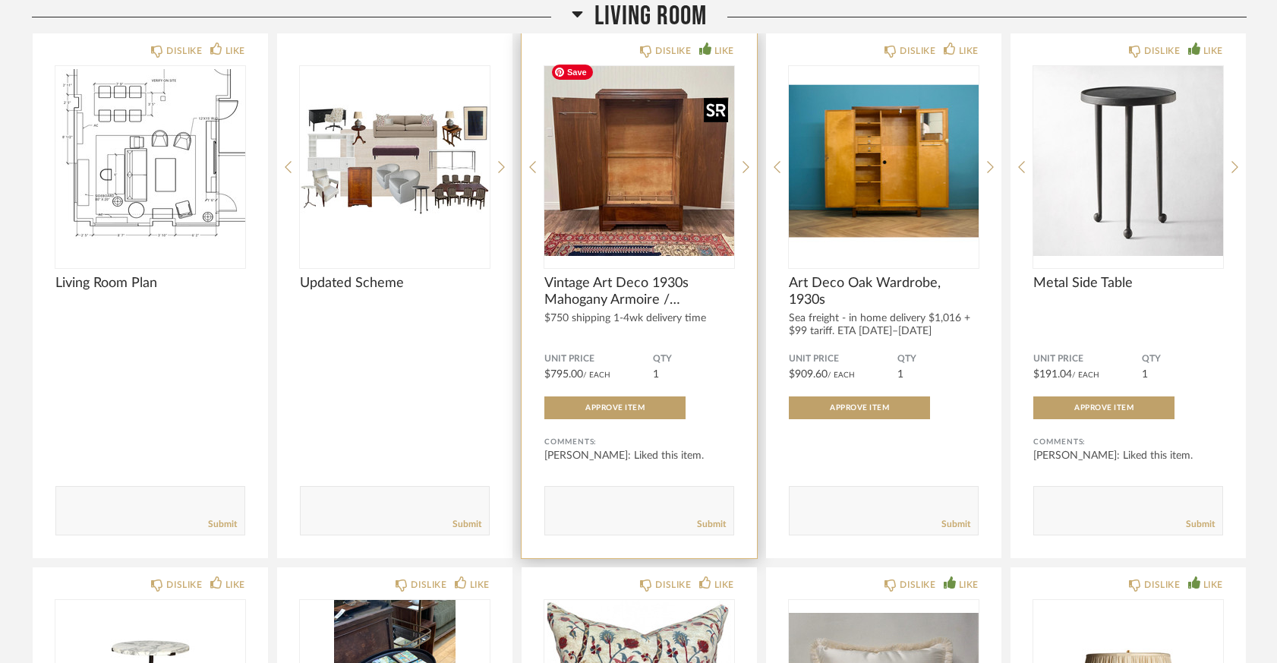
click at [694, 159] on img "4" at bounding box center [639, 161] width 190 height 190
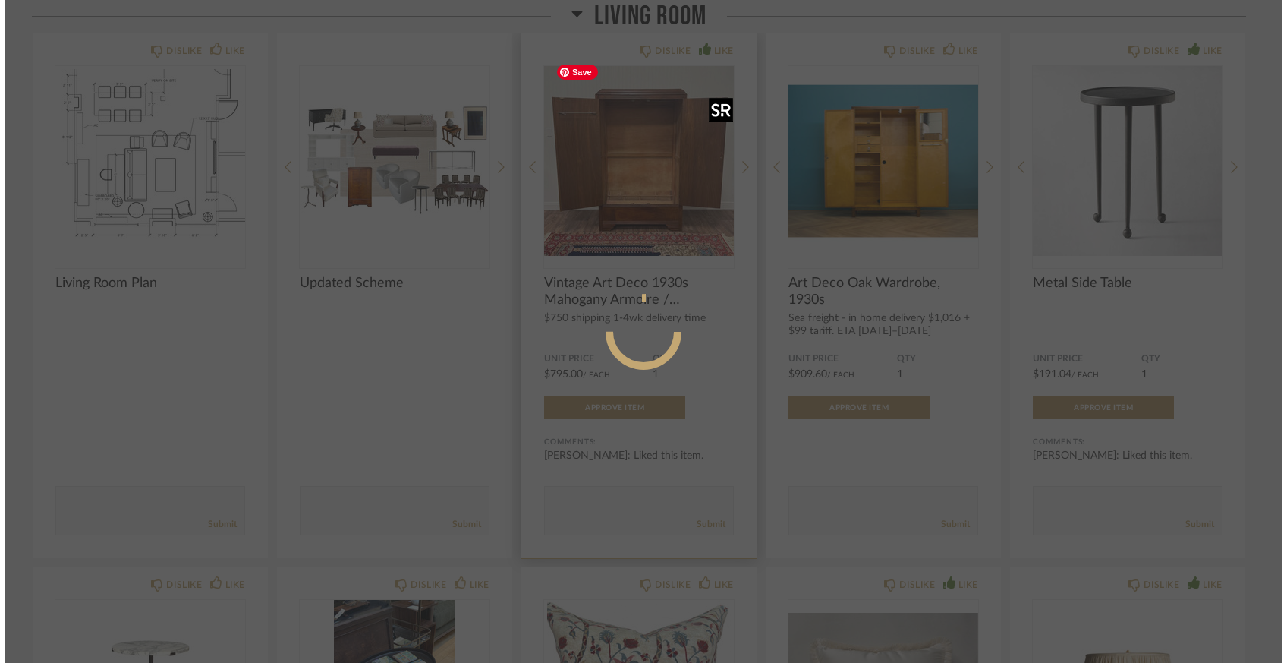
scroll to position [0, 0]
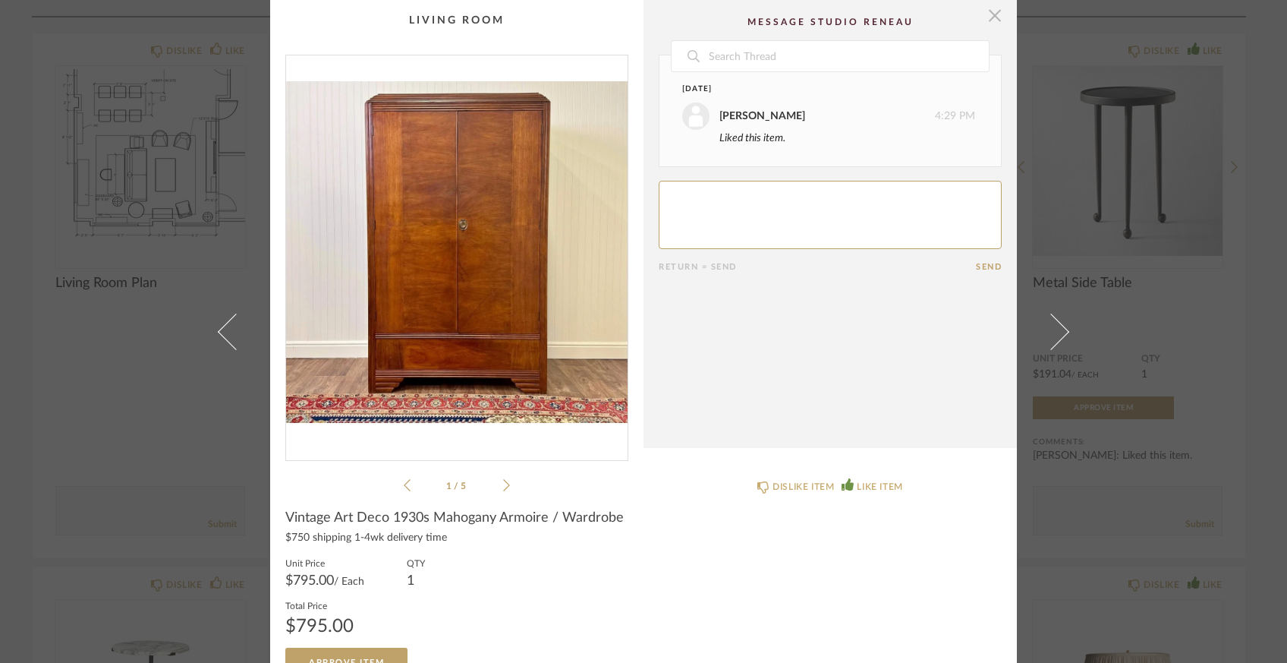
click at [985, 23] on span "button" at bounding box center [995, 15] width 30 height 30
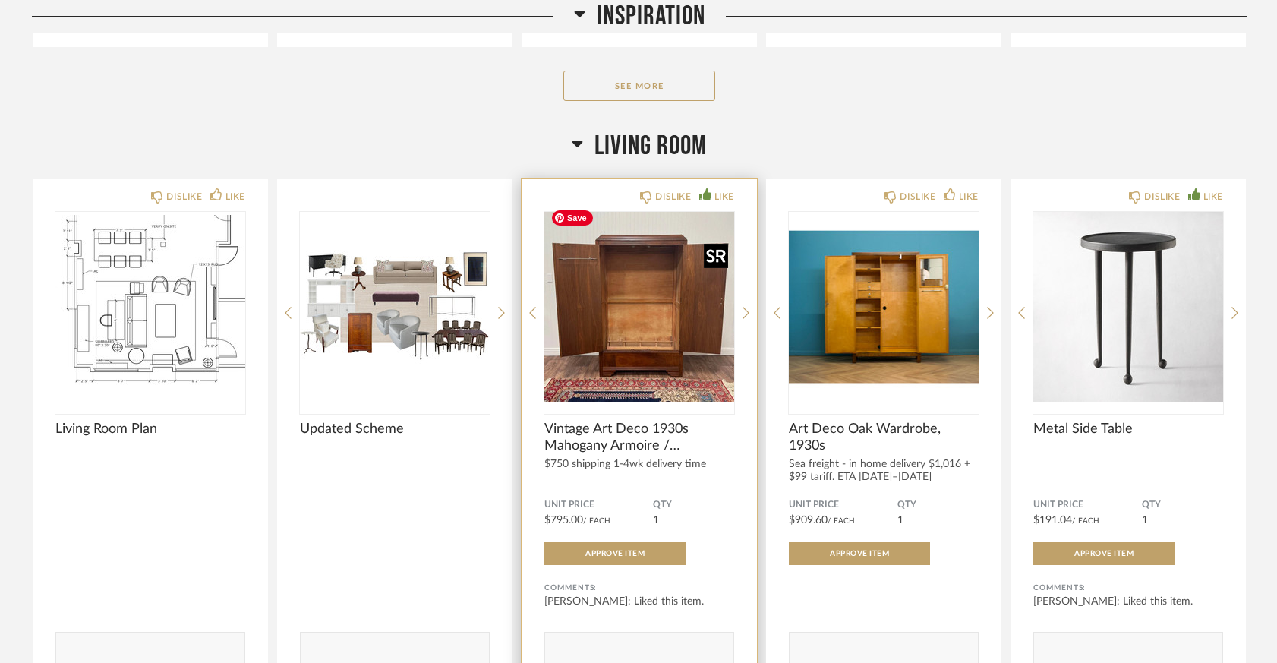
scroll to position [2938, 0]
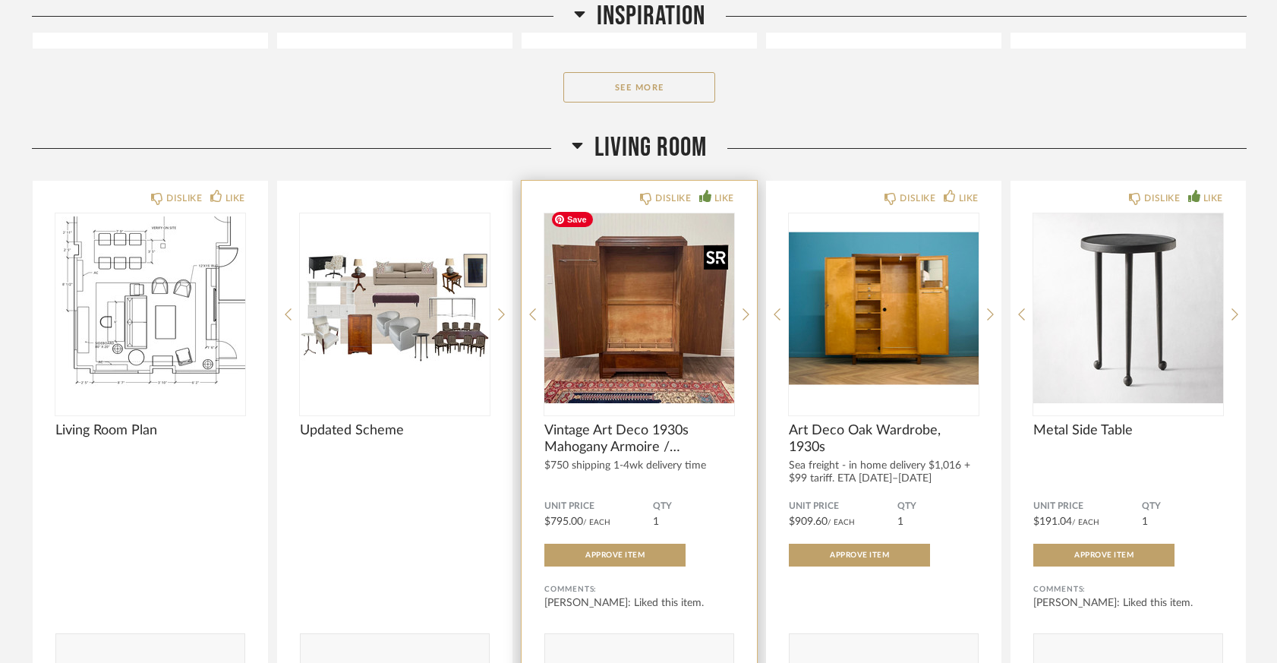
click at [663, 292] on img "4" at bounding box center [639, 308] width 190 height 190
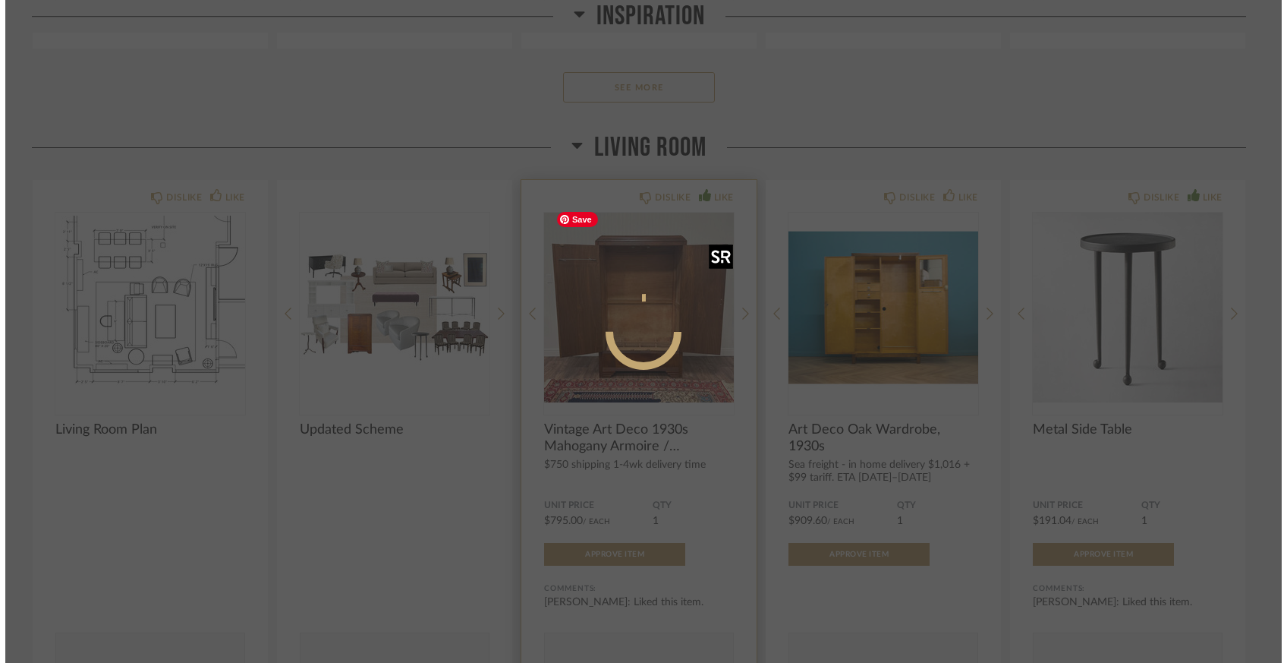
scroll to position [0, 0]
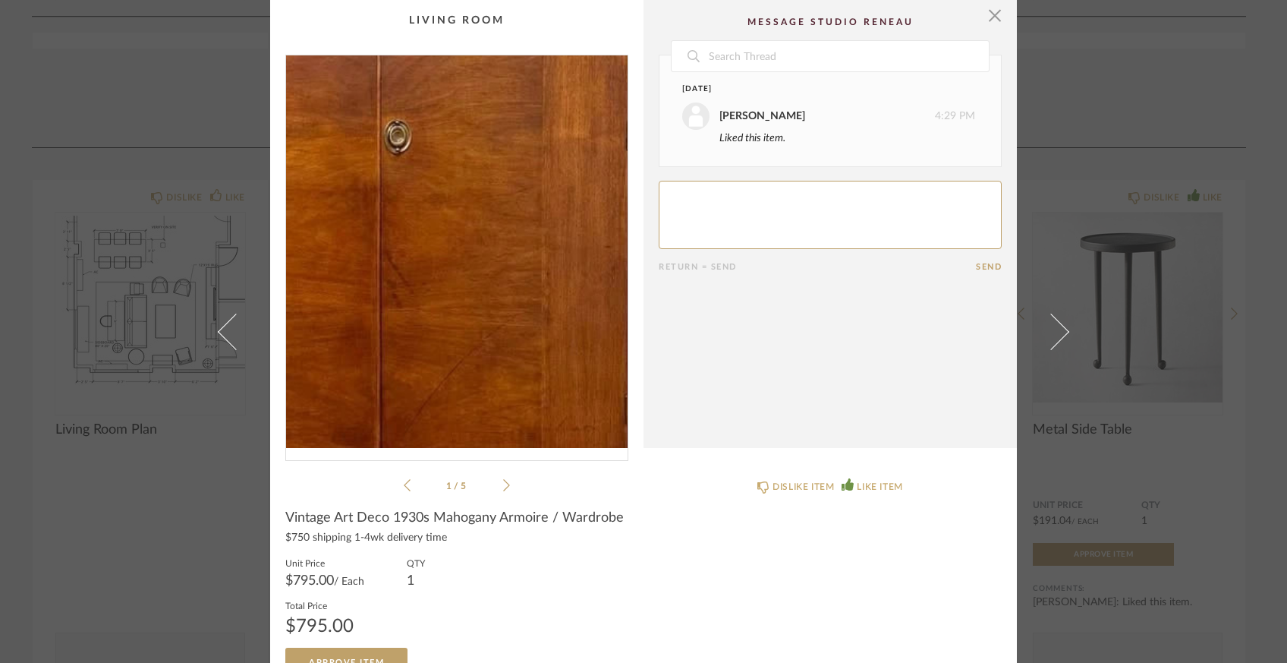
click at [477, 263] on img "0" at bounding box center [457, 251] width 342 height 392
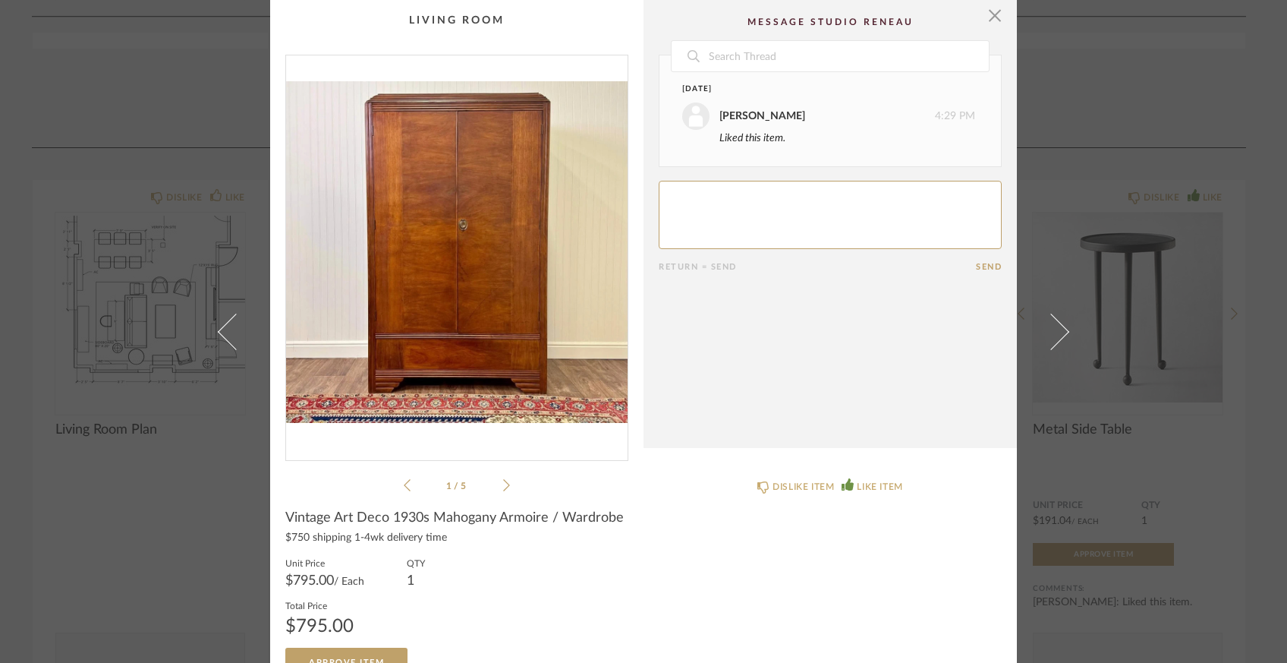
click at [503, 480] on icon at bounding box center [506, 485] width 7 height 14
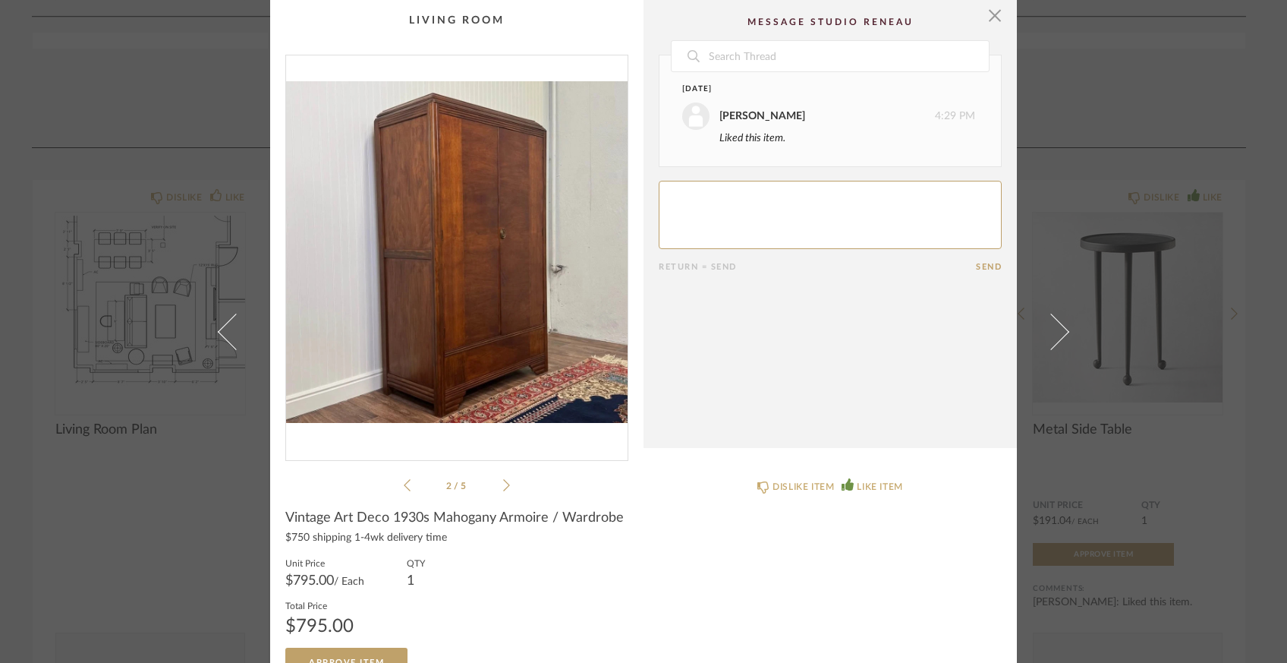
click at [503, 480] on icon at bounding box center [506, 485] width 7 height 14
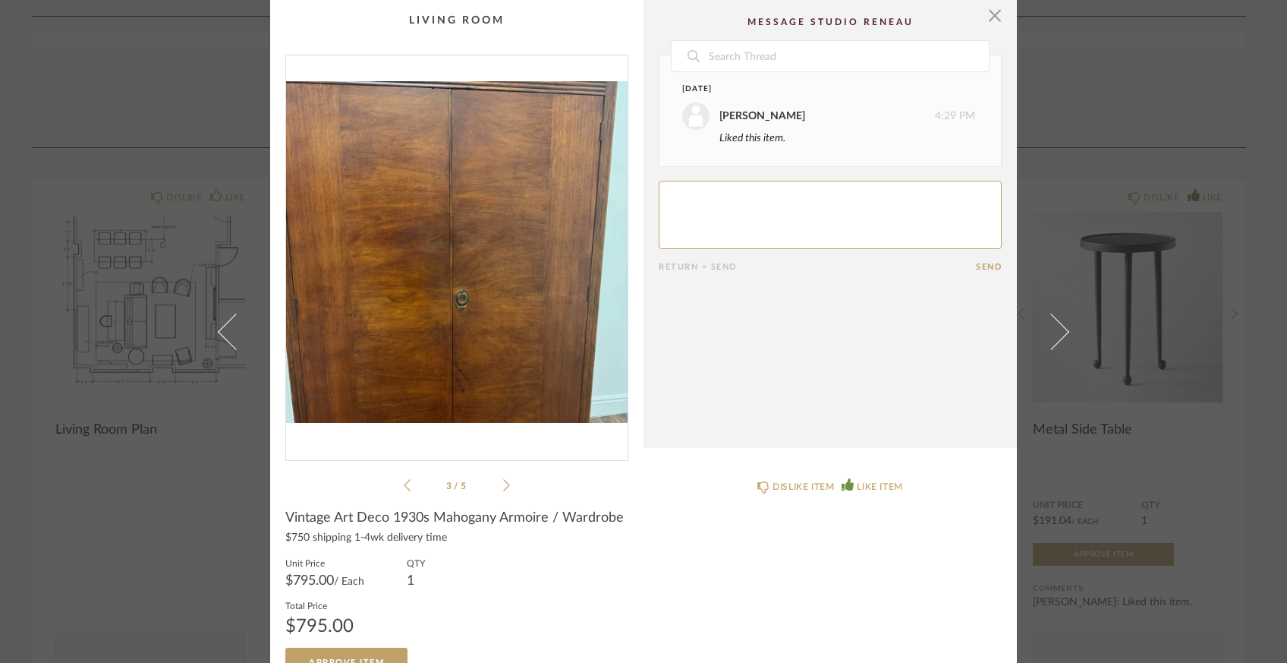
click at [503, 480] on icon at bounding box center [506, 485] width 7 height 14
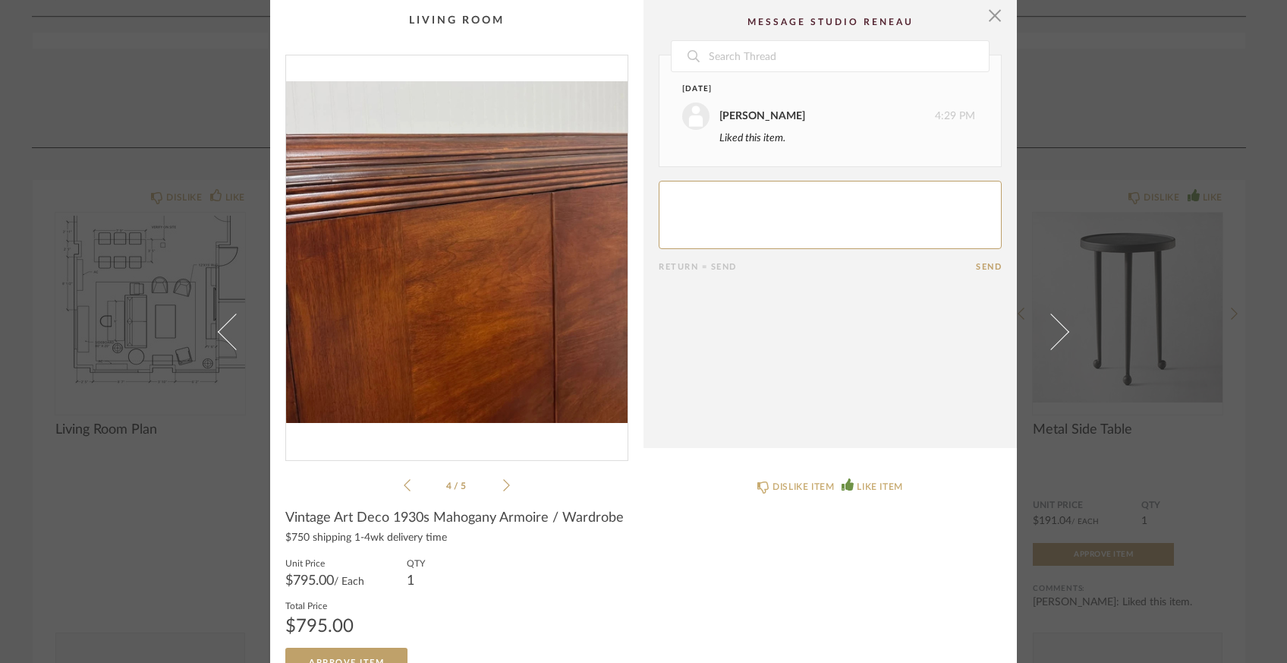
click at [503, 480] on icon at bounding box center [506, 485] width 7 height 14
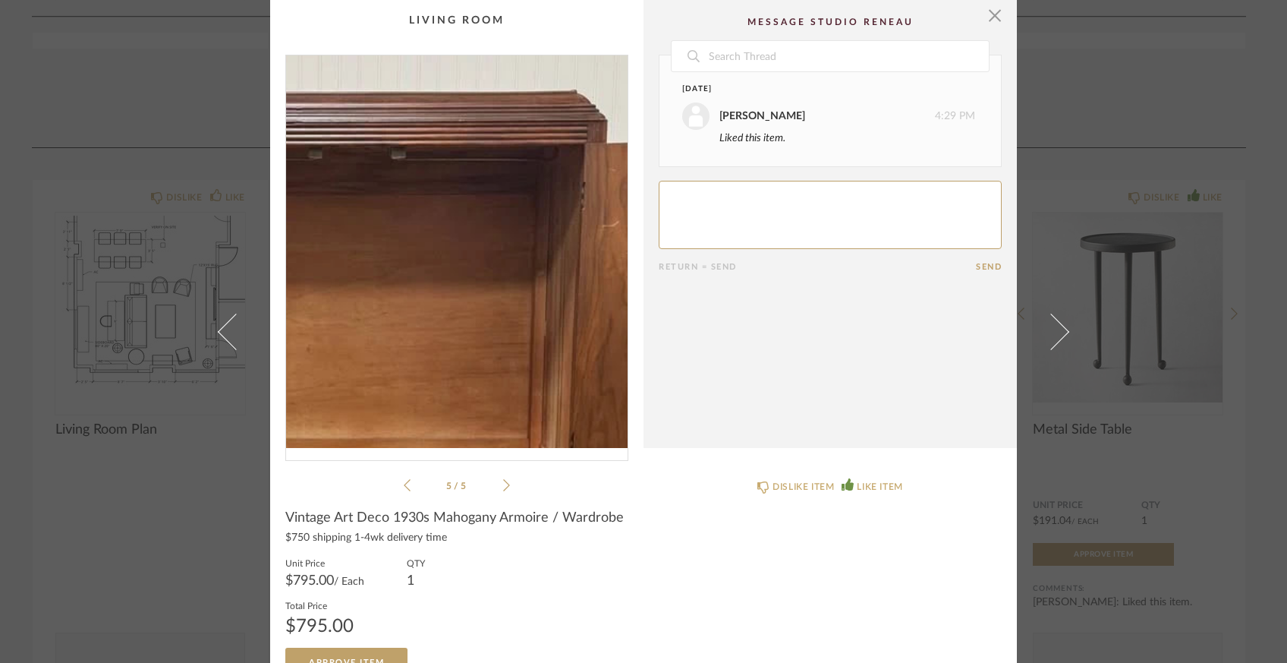
click at [488, 175] on img "4" at bounding box center [457, 251] width 342 height 392
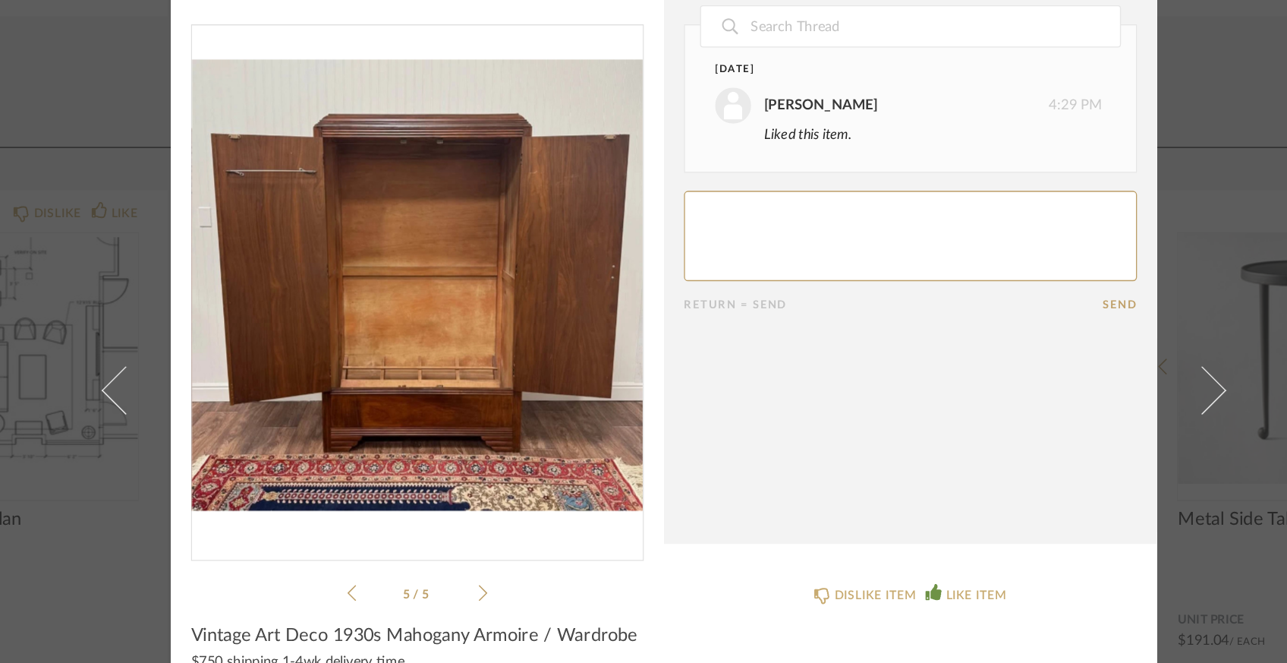
click at [1076, 80] on div "× 5 / 5 Date [DATE] [PERSON_NAME] 4:29 PM Liked this item. Return = Send Send V…" at bounding box center [643, 331] width 1287 height 663
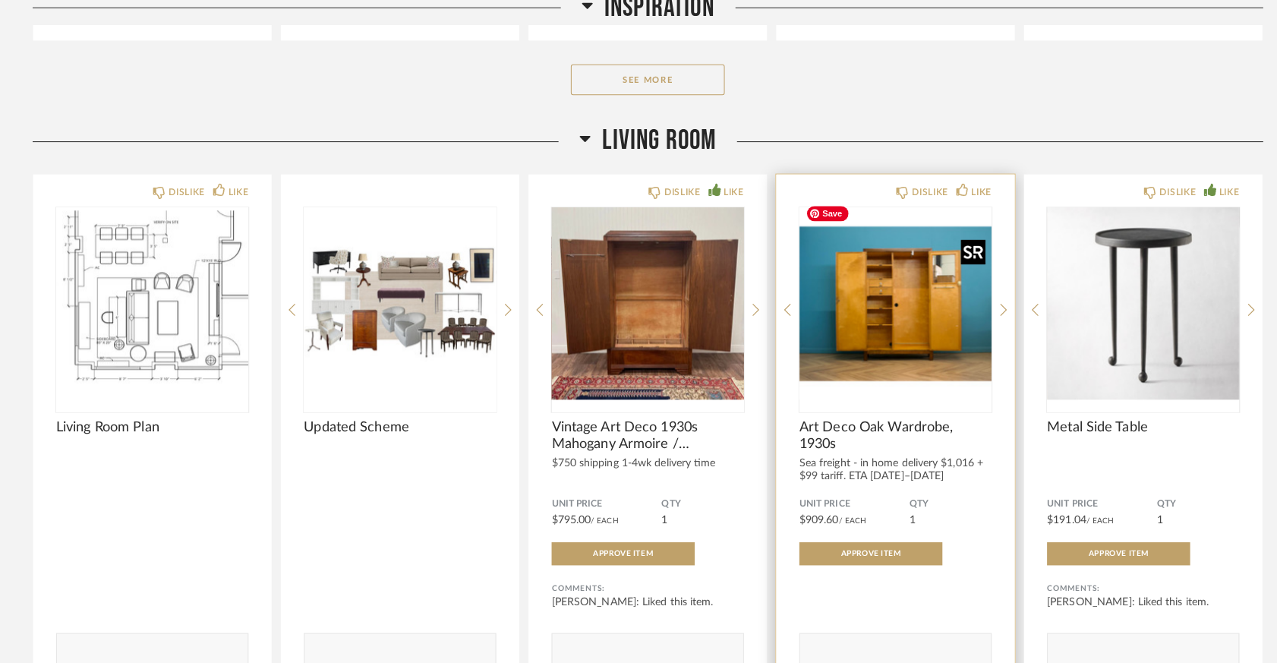
scroll to position [2938, 0]
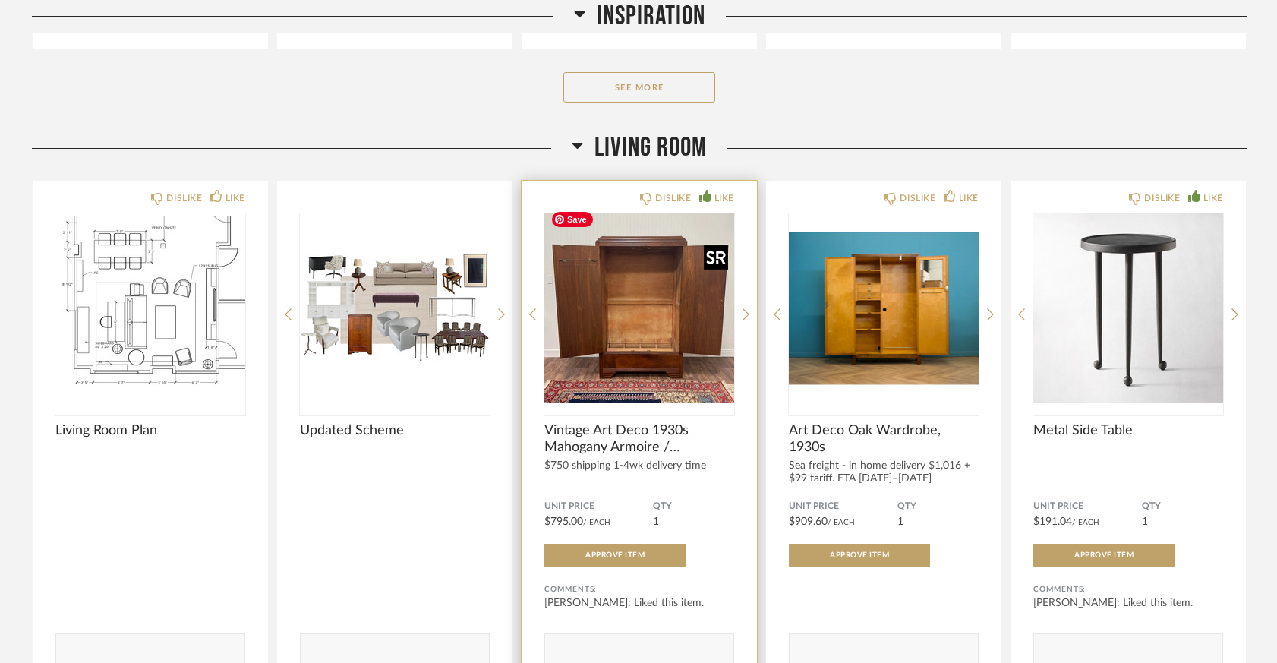
click at [644, 250] on img "4" at bounding box center [639, 308] width 190 height 190
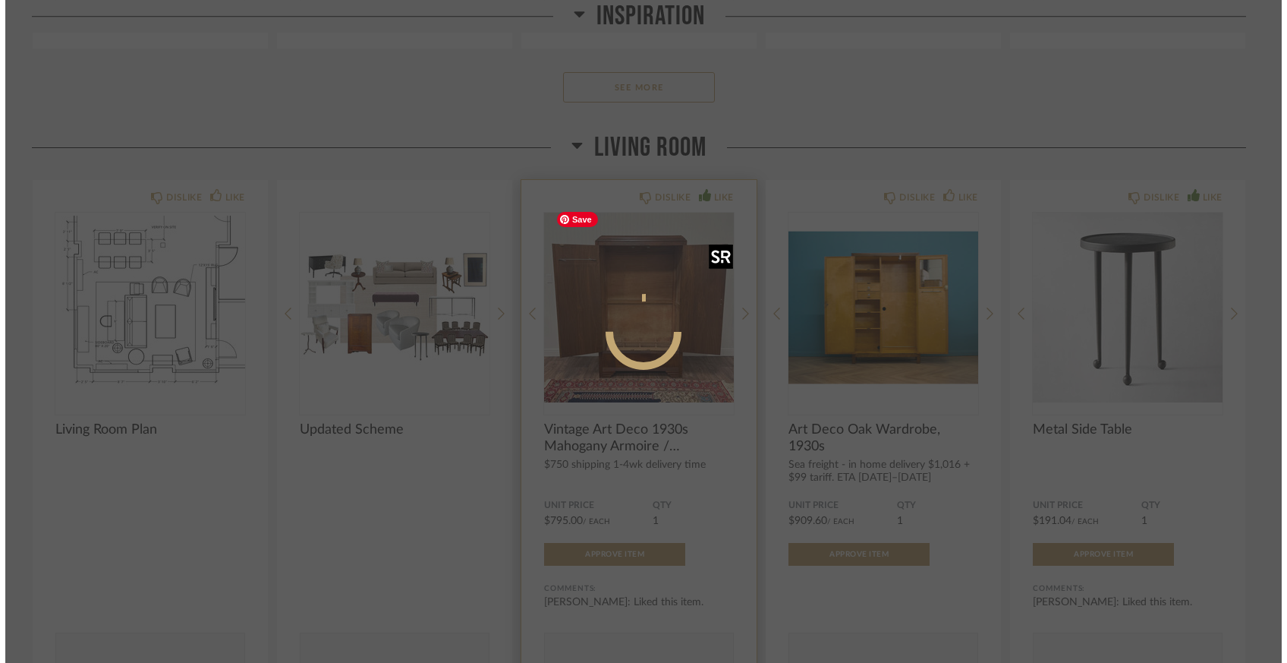
scroll to position [0, 0]
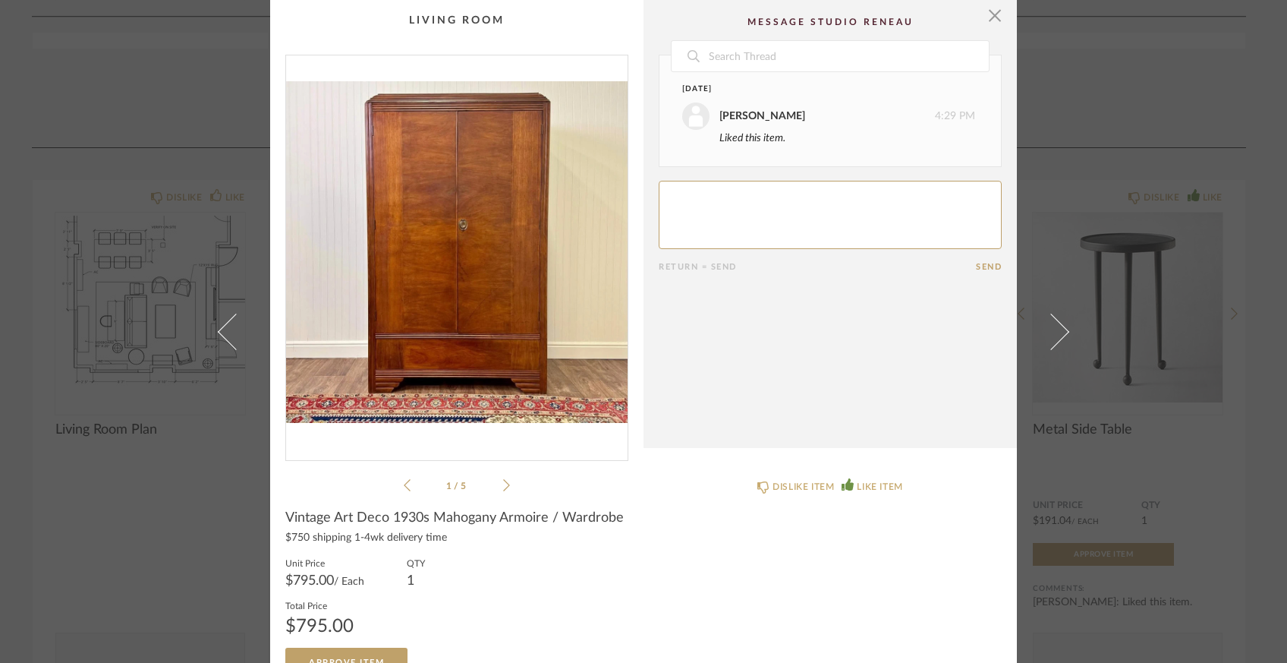
click at [503, 485] on icon at bounding box center [506, 485] width 7 height 14
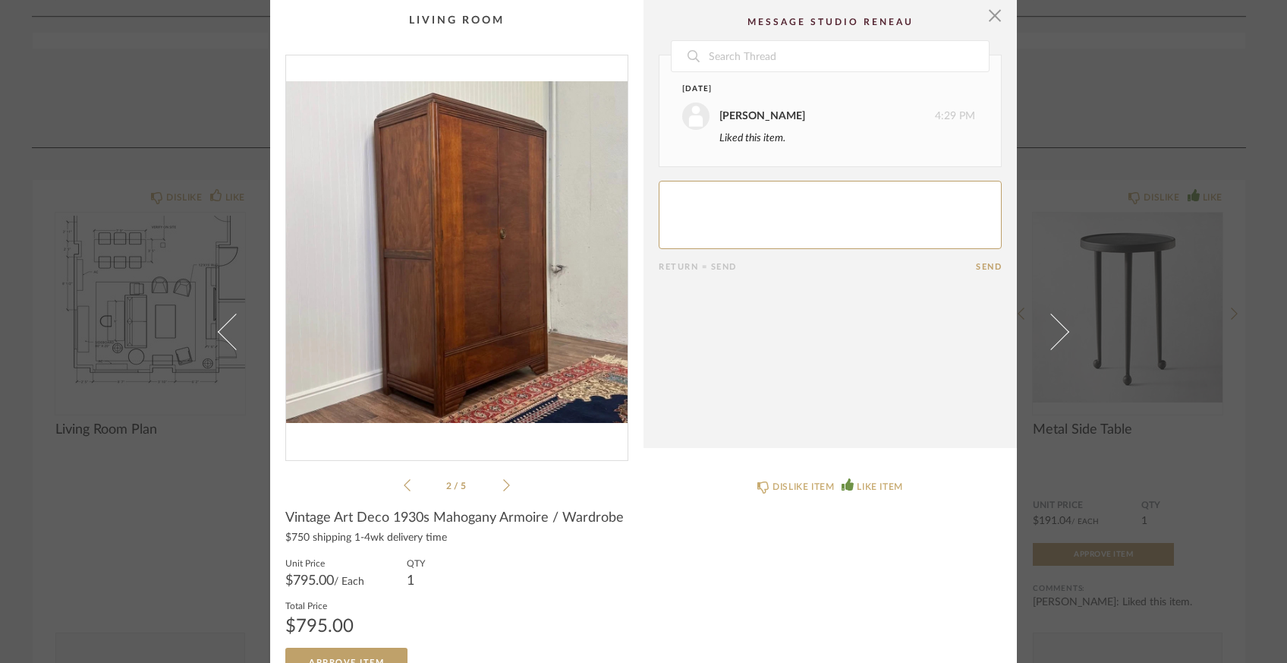
click at [503, 485] on icon at bounding box center [506, 485] width 7 height 14
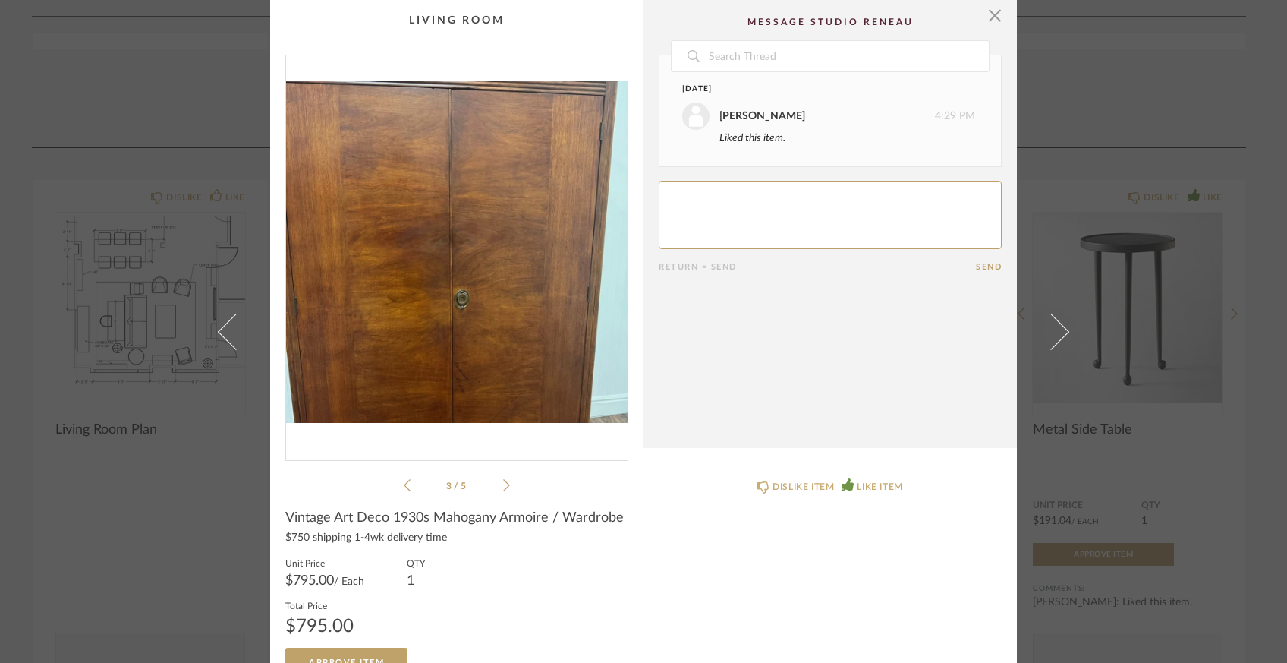
click at [503, 485] on icon at bounding box center [506, 485] width 7 height 14
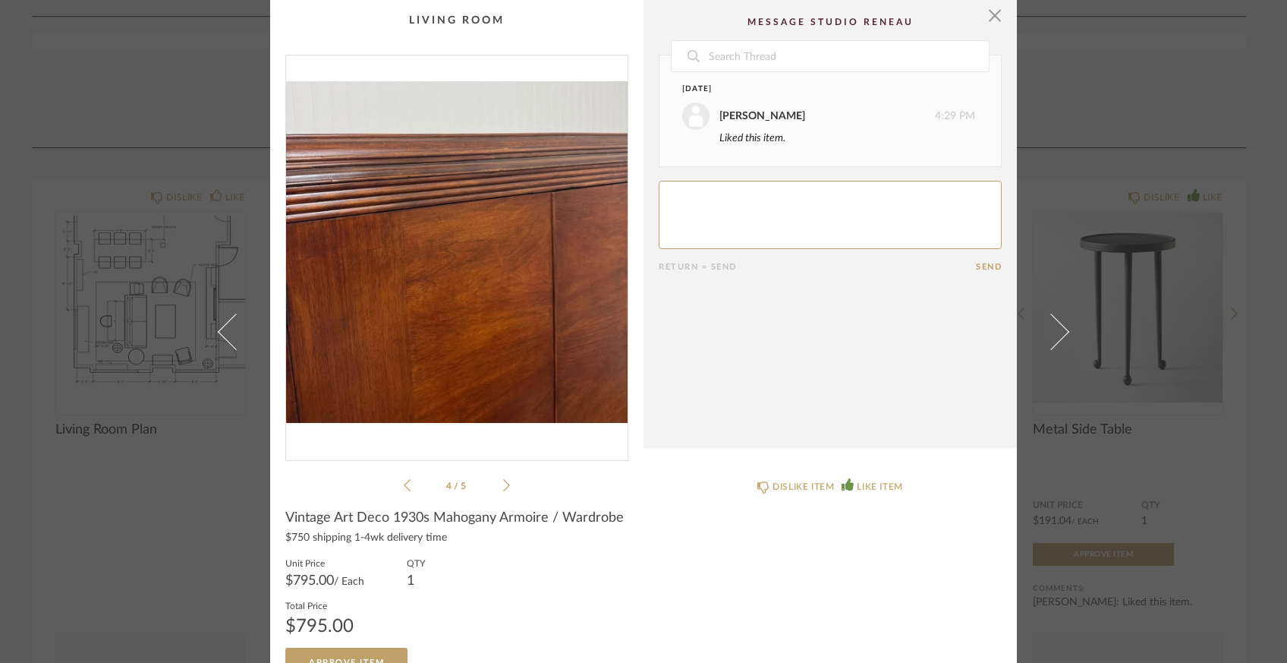
click at [503, 481] on icon at bounding box center [506, 485] width 7 height 14
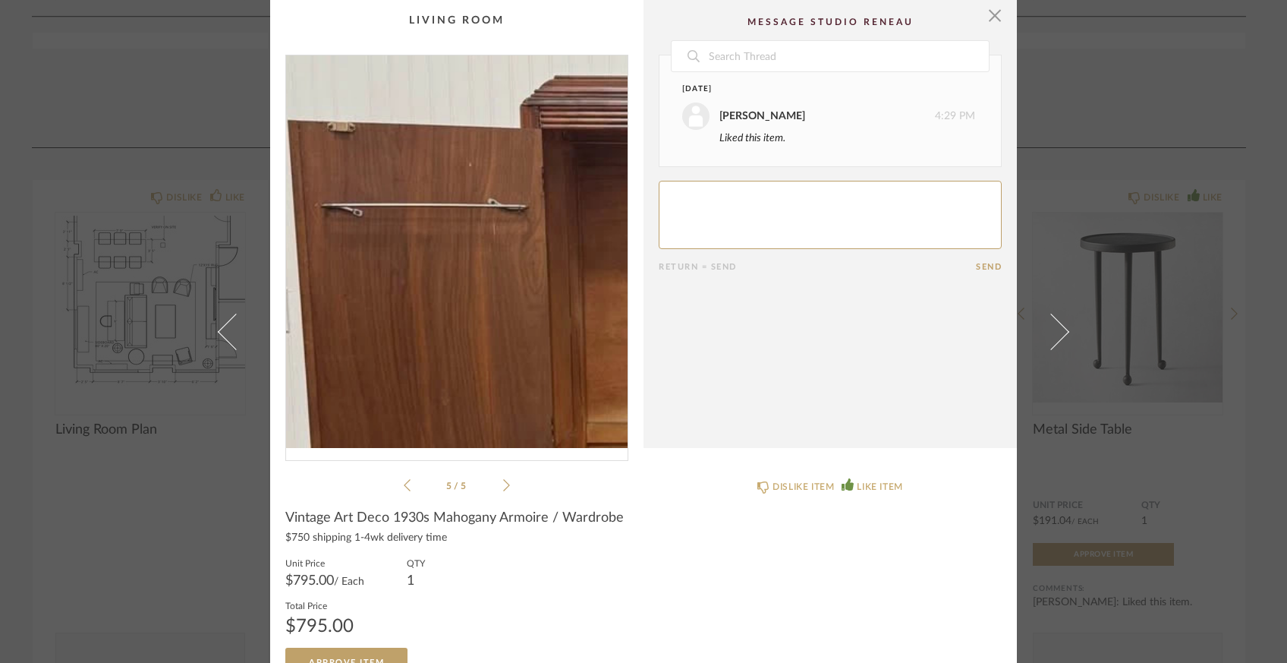
click at [351, 181] on img "4" at bounding box center [457, 251] width 342 height 392
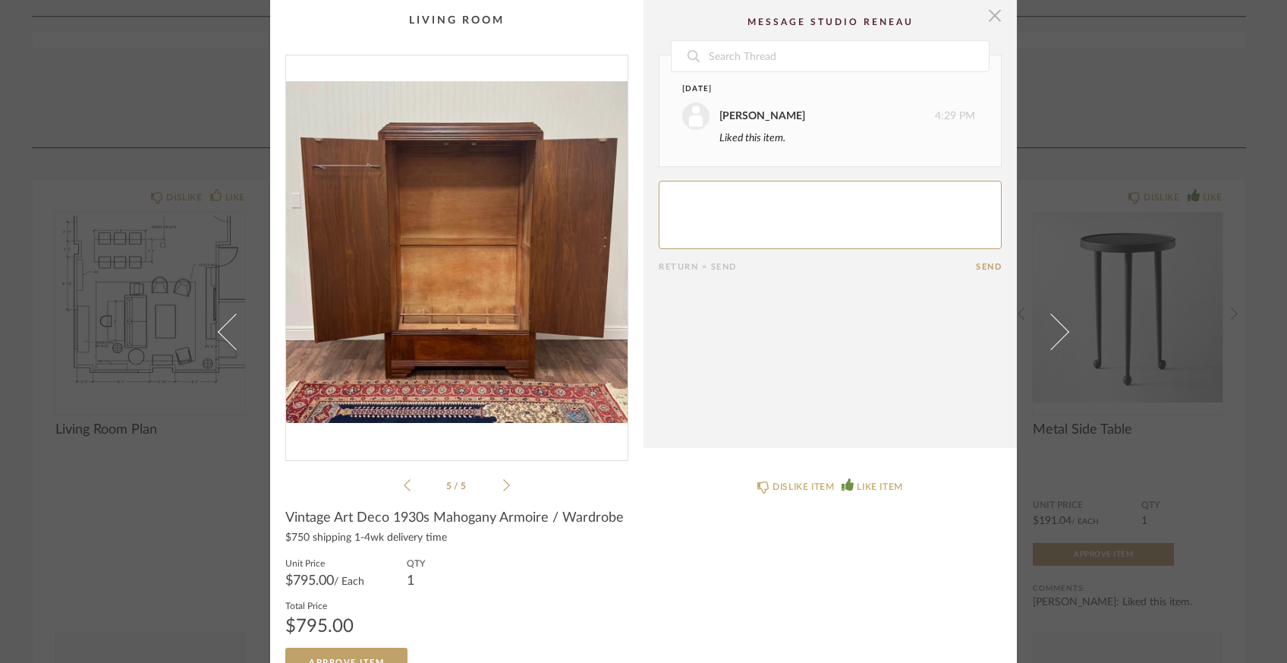
click at [997, 15] on span "button" at bounding box center [995, 15] width 30 height 30
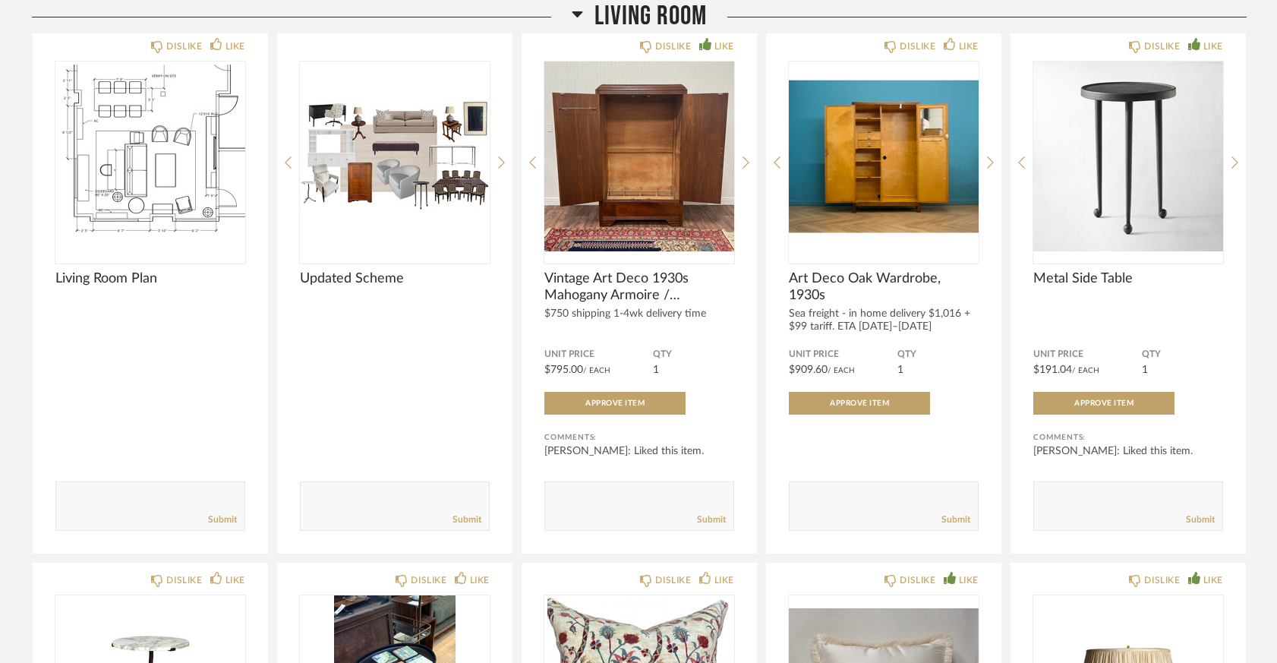
scroll to position [3087, 0]
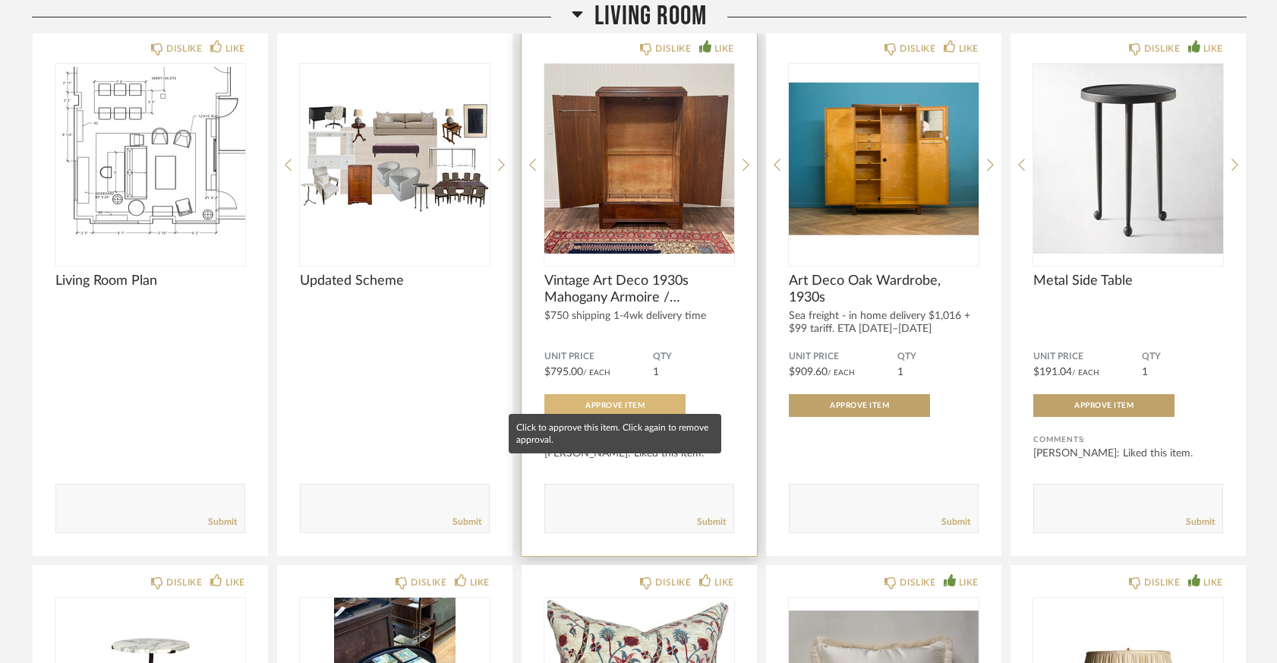
click at [610, 402] on span "Approve Item" at bounding box center [614, 406] width 59 height 8
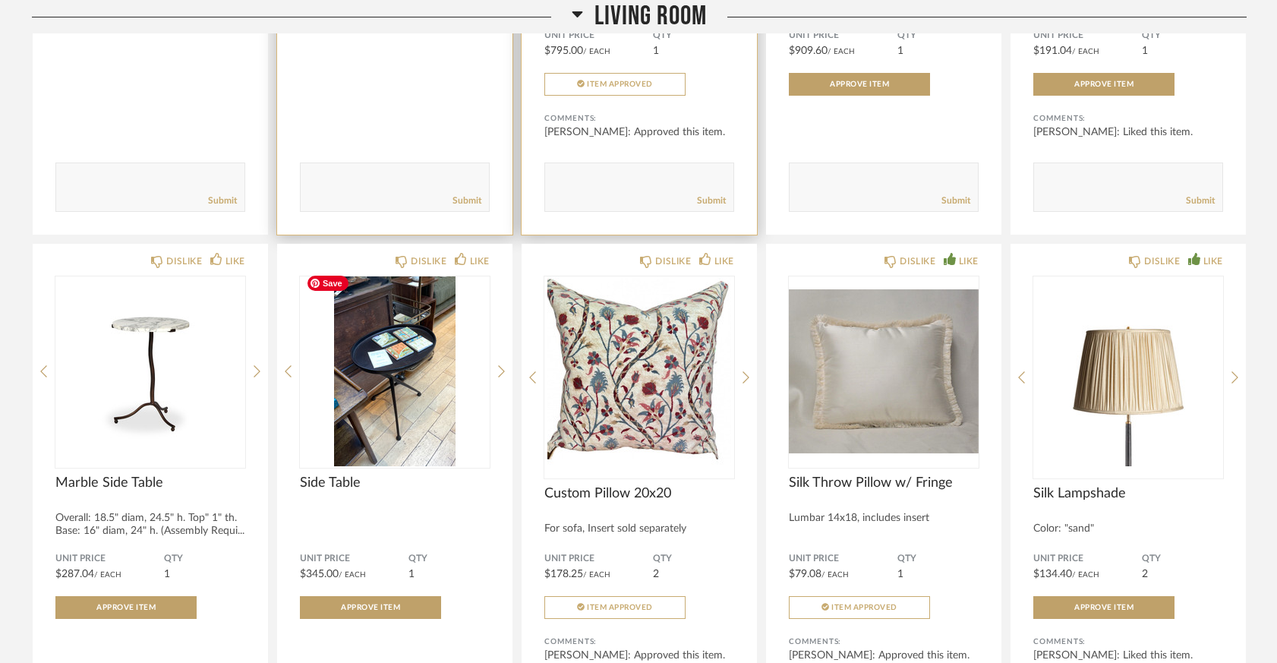
scroll to position [3410, 0]
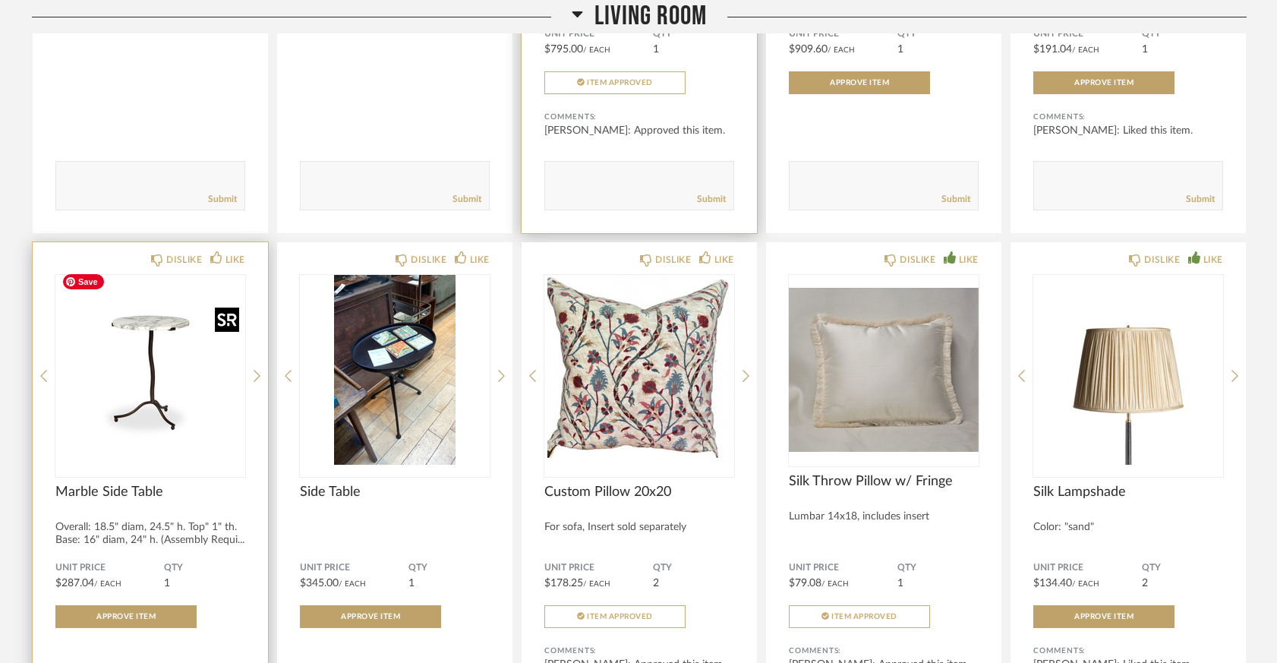
click at [154, 368] on img "0" at bounding box center [150, 370] width 190 height 190
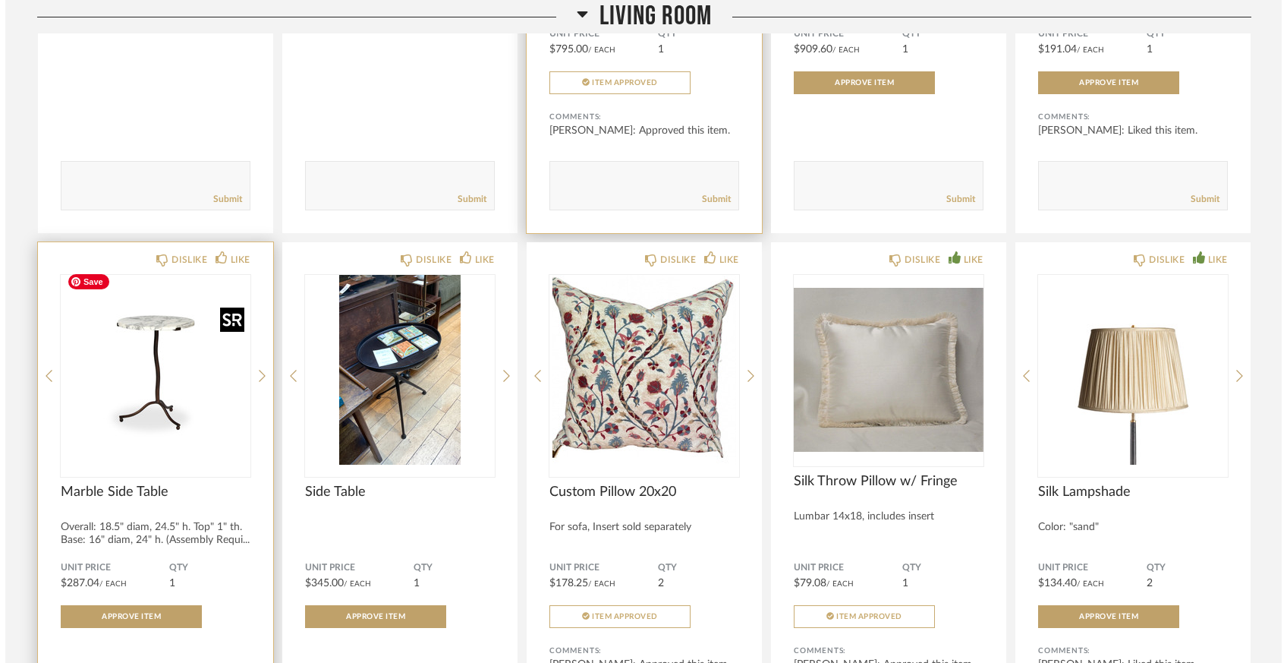
scroll to position [0, 0]
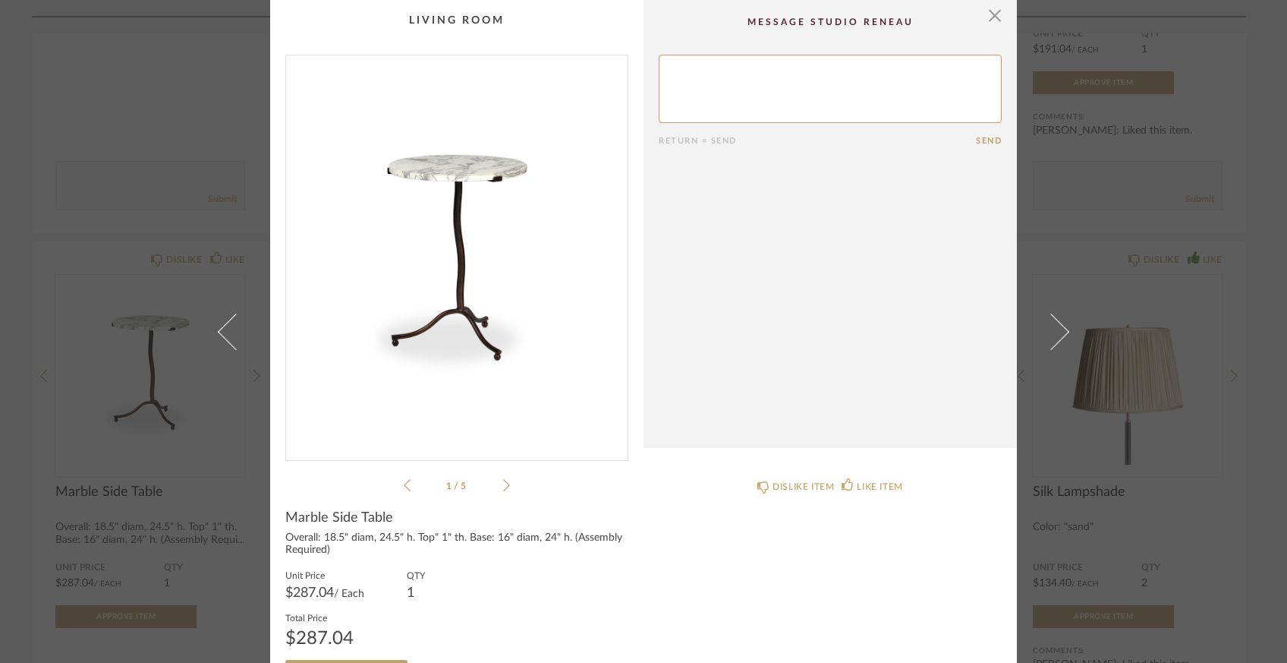
click at [503, 487] on icon at bounding box center [506, 485] width 7 height 14
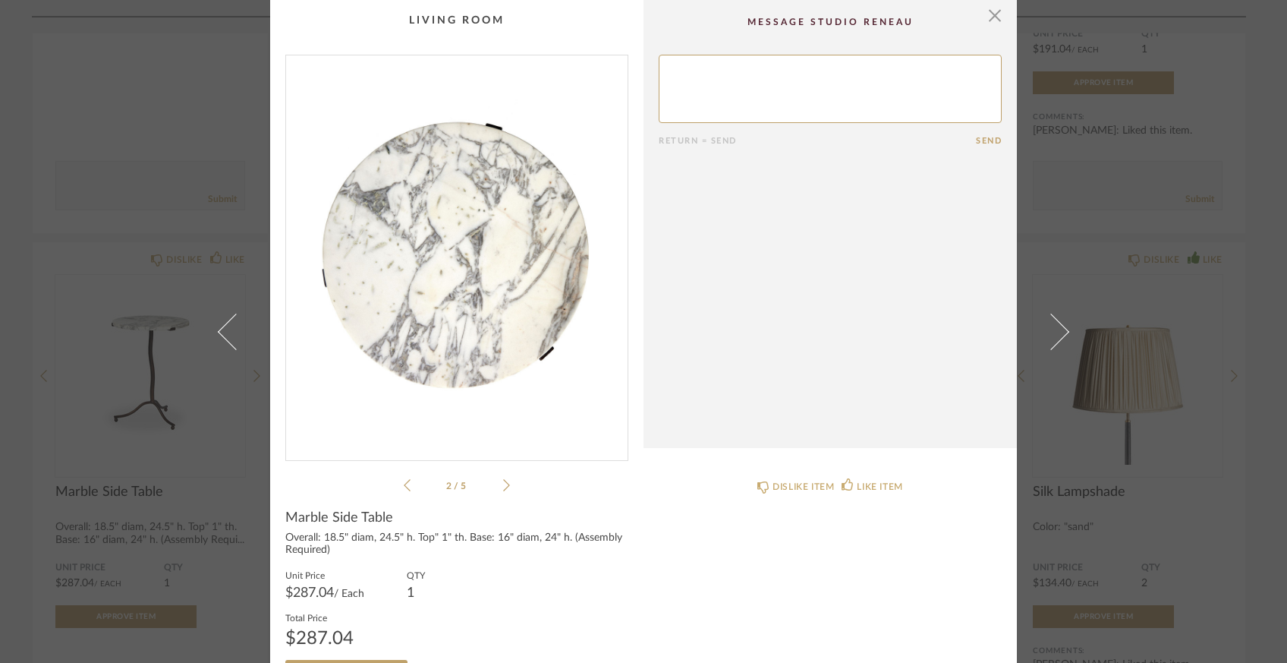
click at [503, 487] on icon at bounding box center [506, 485] width 7 height 12
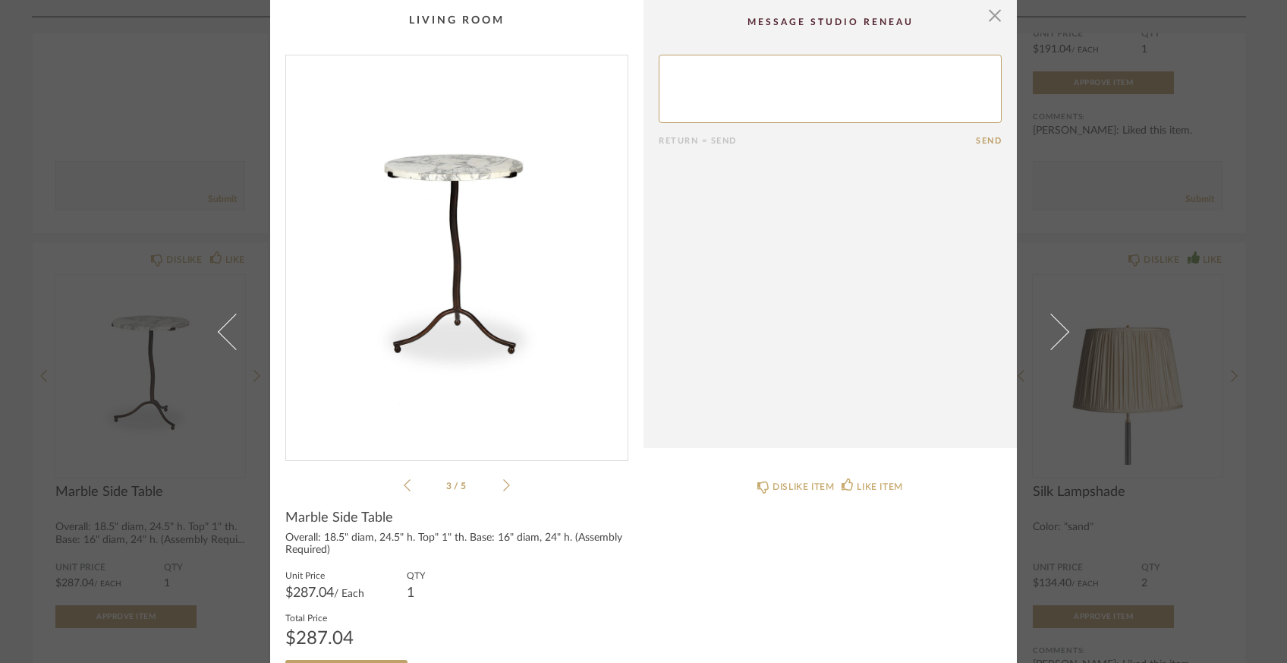
click at [503, 487] on icon at bounding box center [506, 485] width 7 height 12
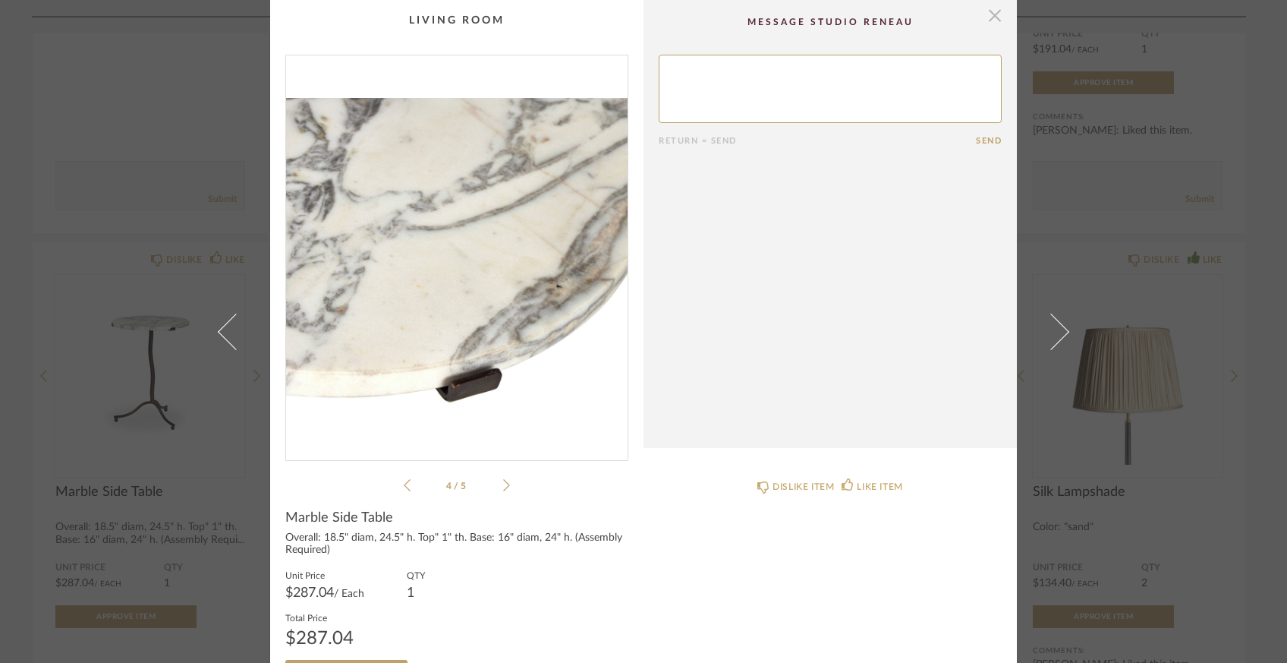
click at [984, 24] on span "button" at bounding box center [995, 15] width 30 height 30
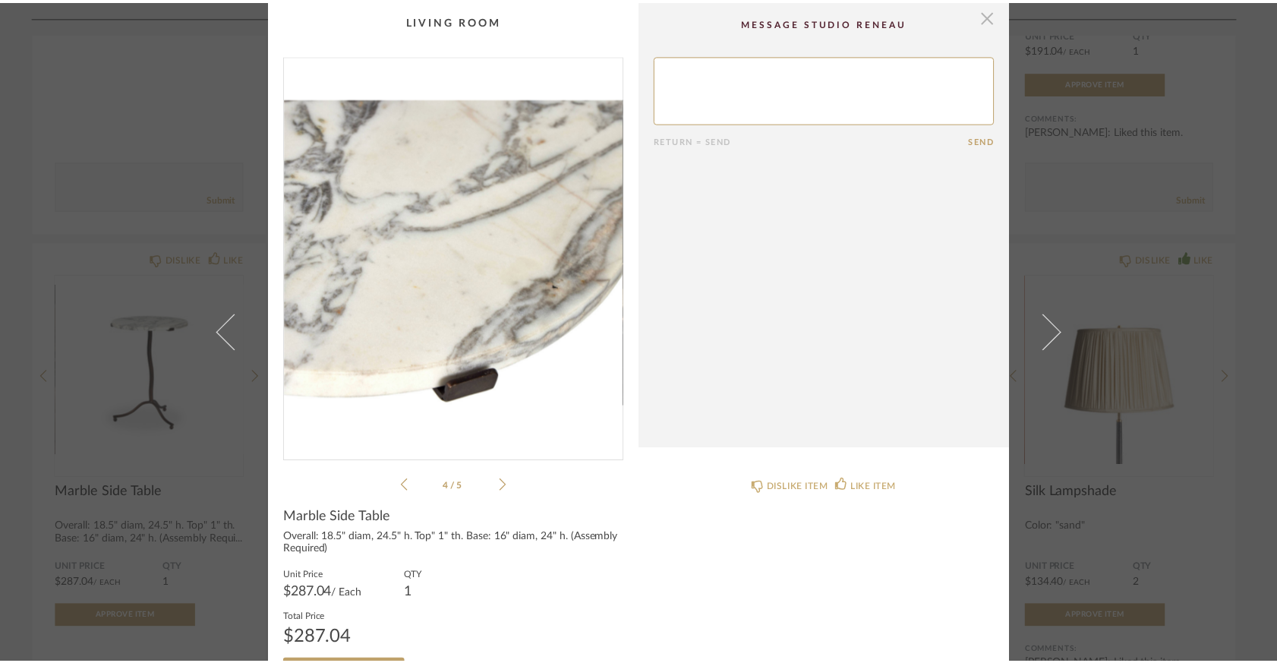
scroll to position [3410, 0]
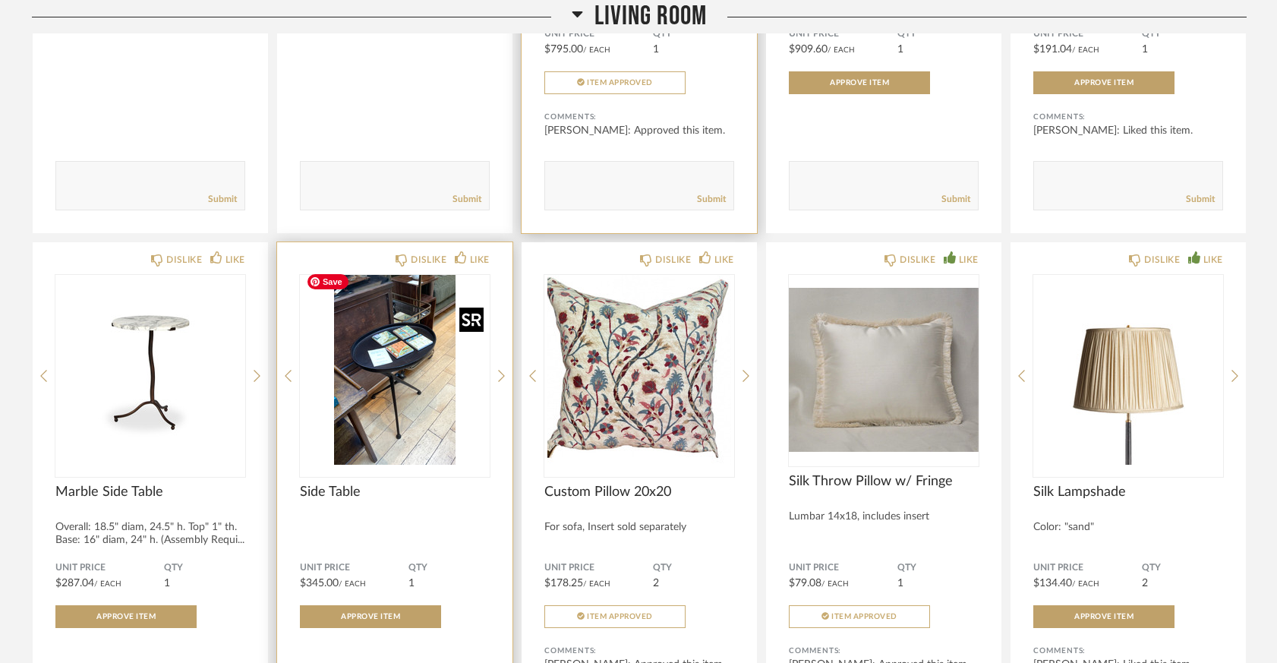
click at [423, 438] on img "0" at bounding box center [395, 370] width 190 height 190
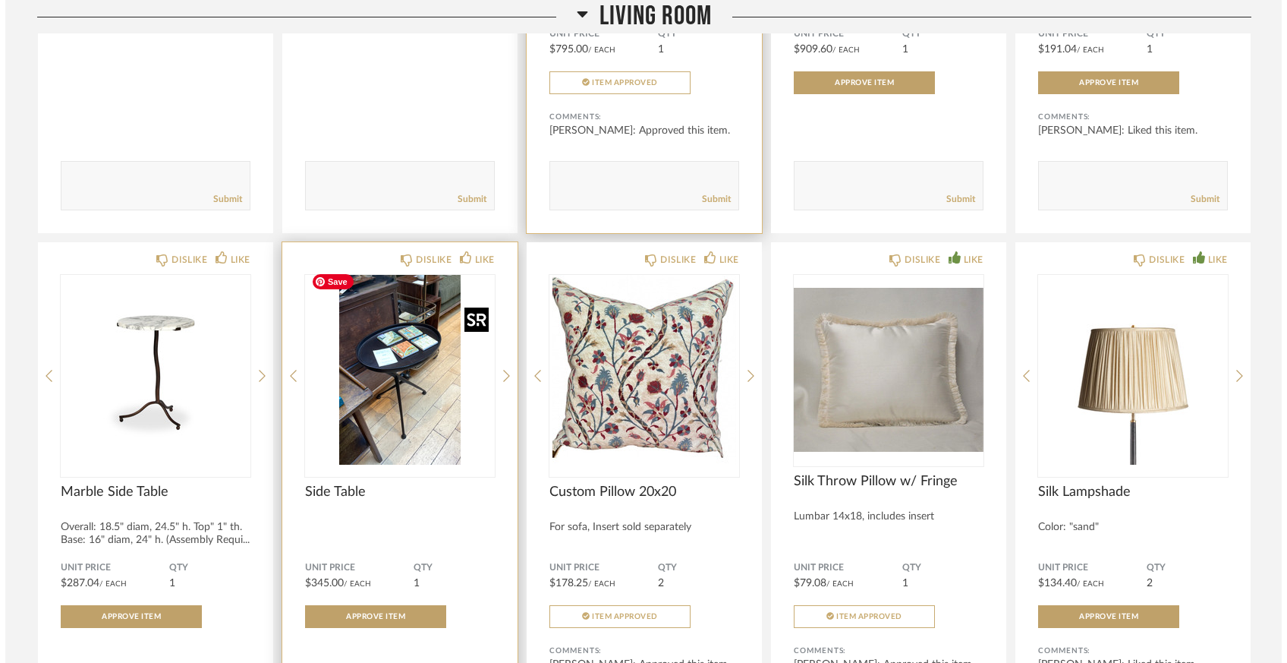
scroll to position [0, 0]
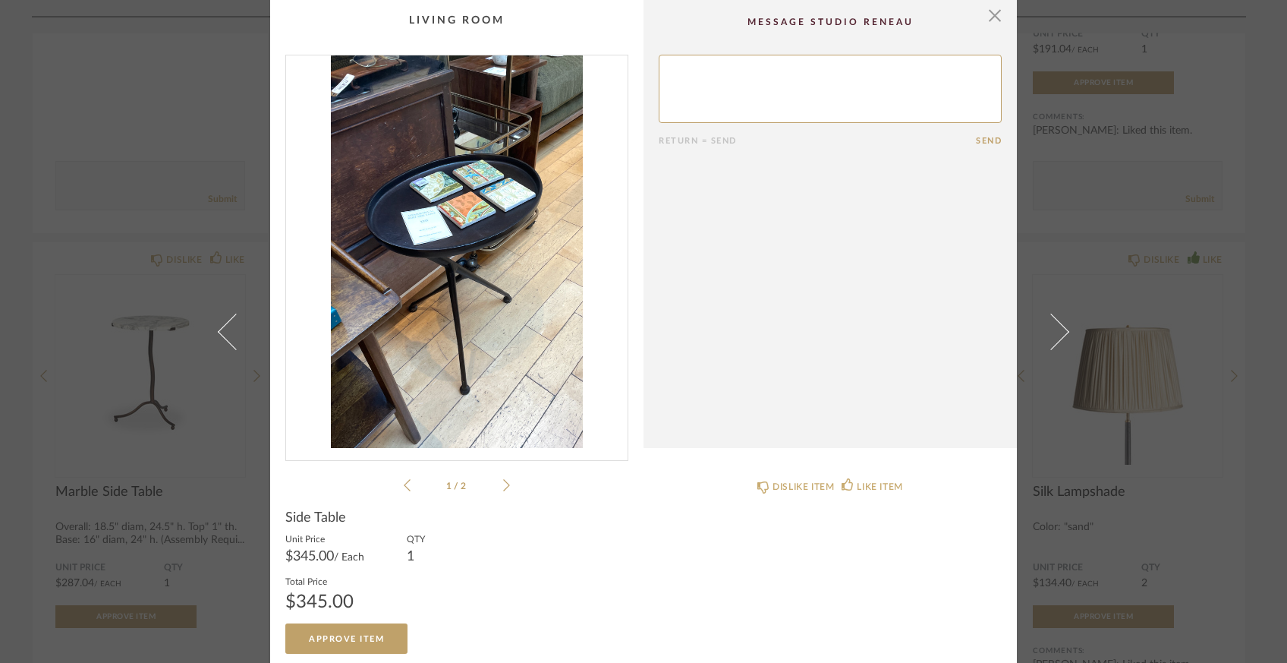
click at [503, 487] on icon at bounding box center [506, 485] width 7 height 14
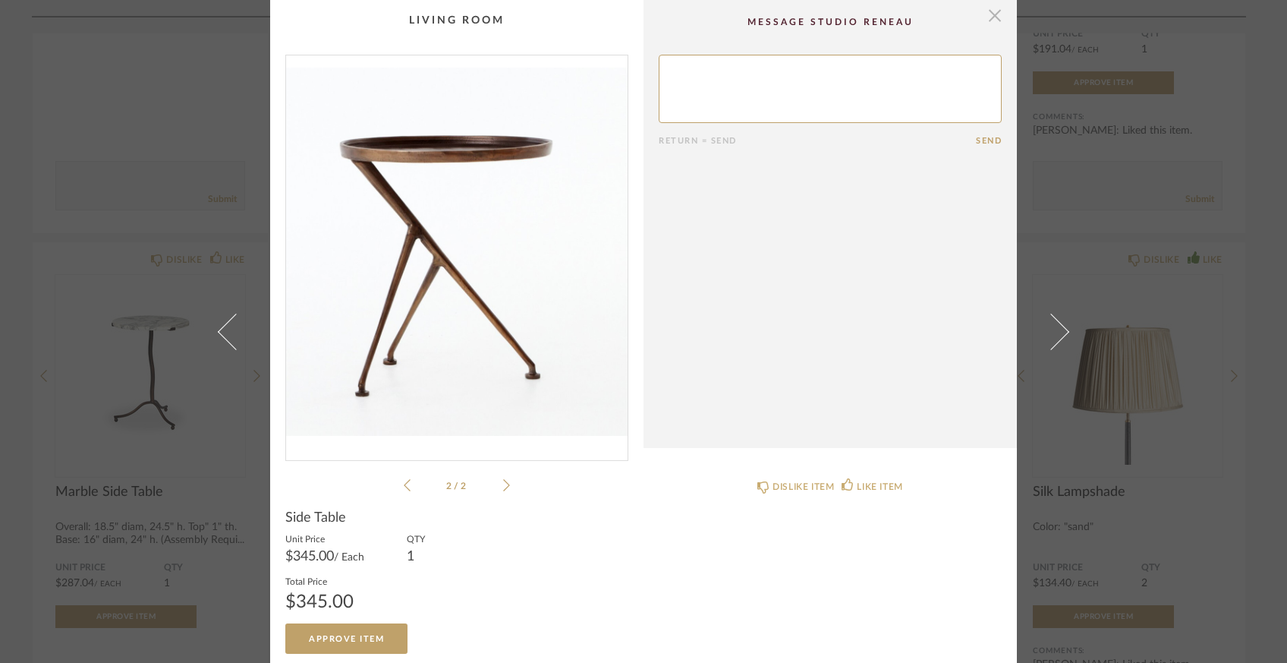
click at [994, 14] on span "button" at bounding box center [995, 15] width 30 height 30
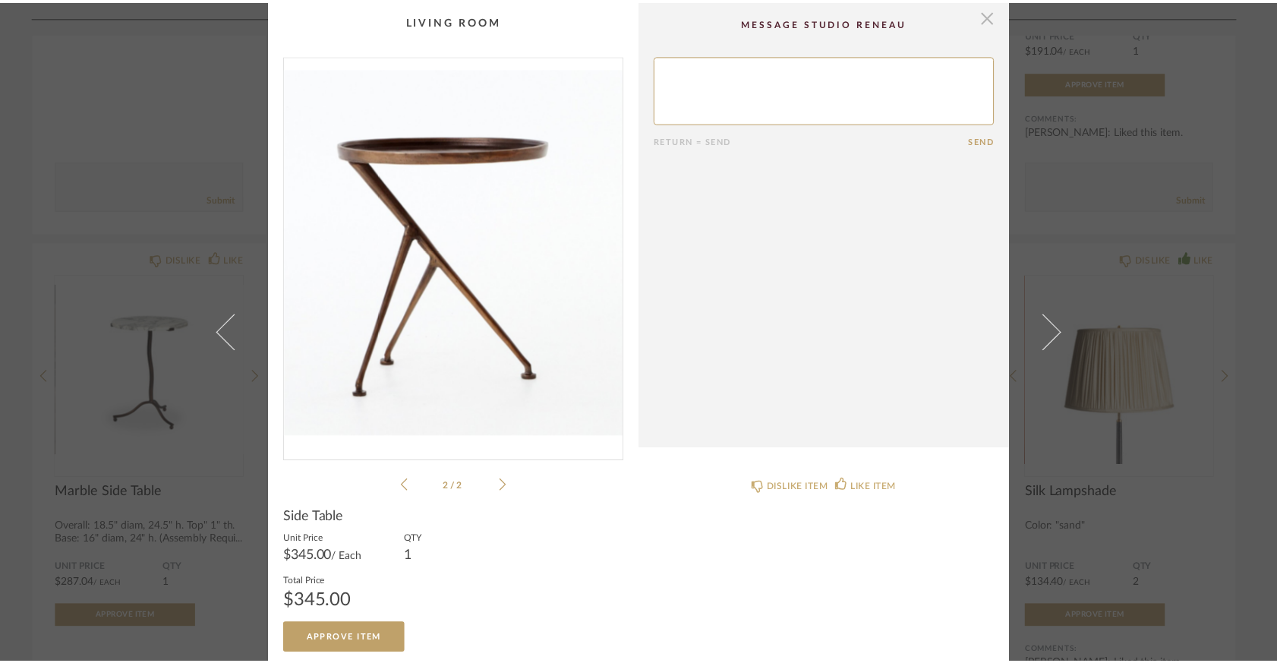
scroll to position [3410, 0]
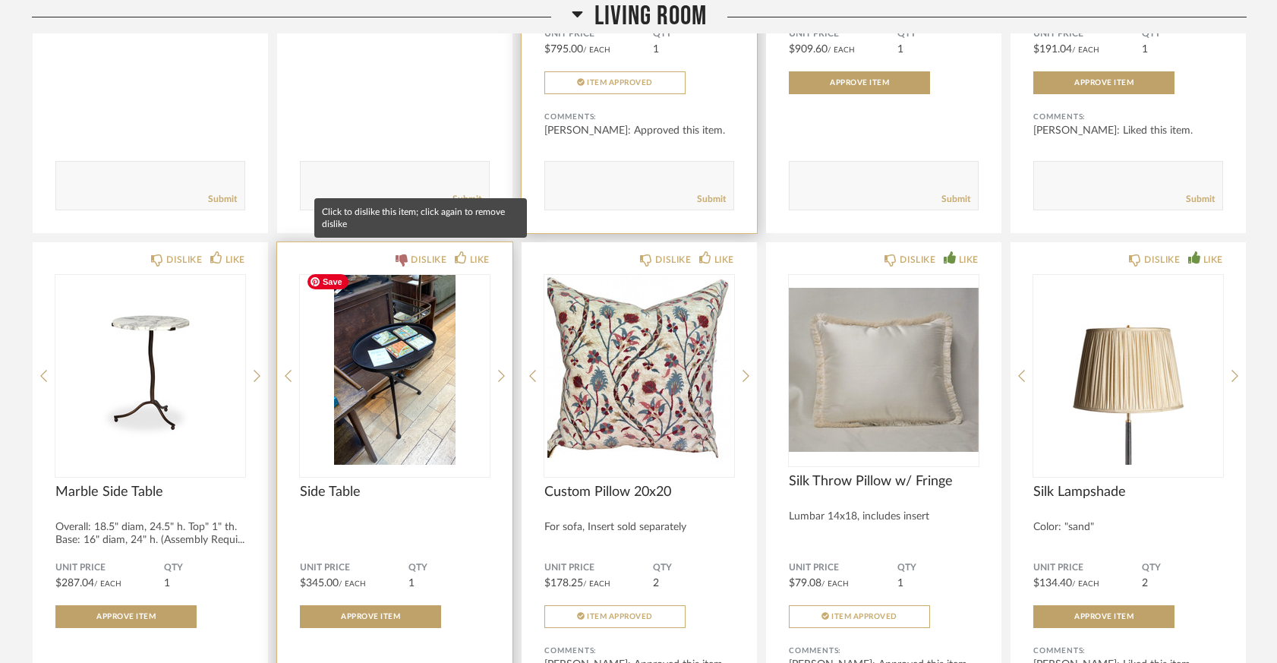
click at [401, 254] on icon at bounding box center [402, 260] width 12 height 12
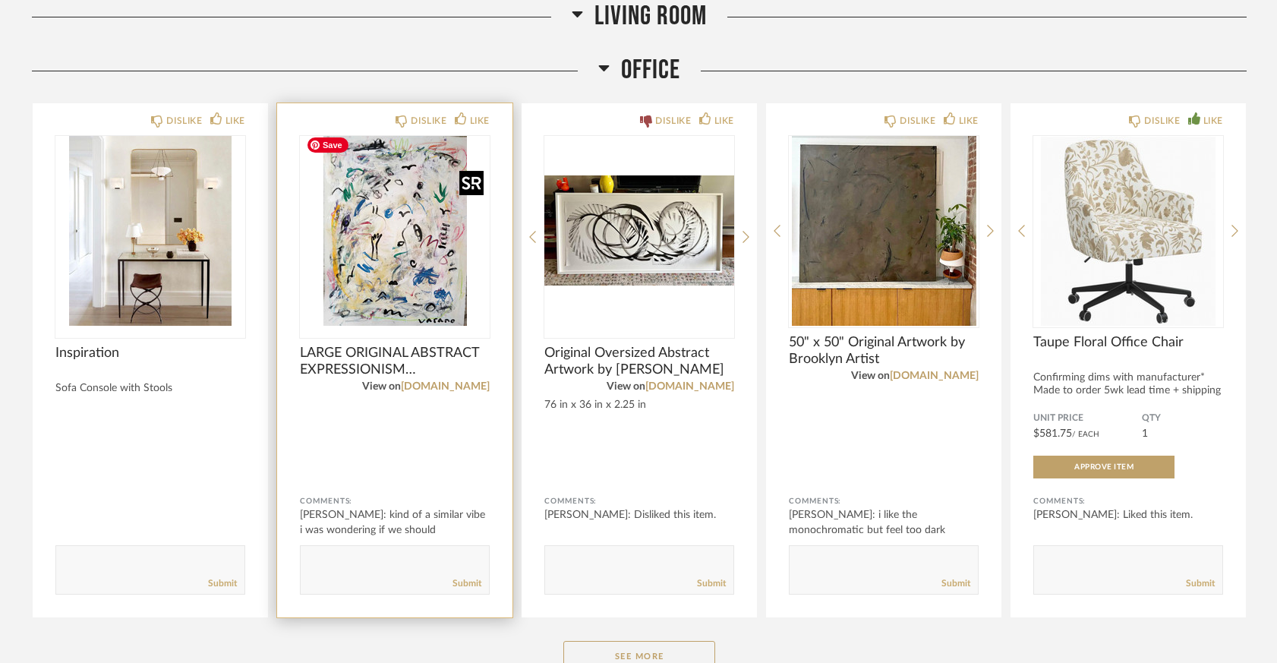
scroll to position [5265, 0]
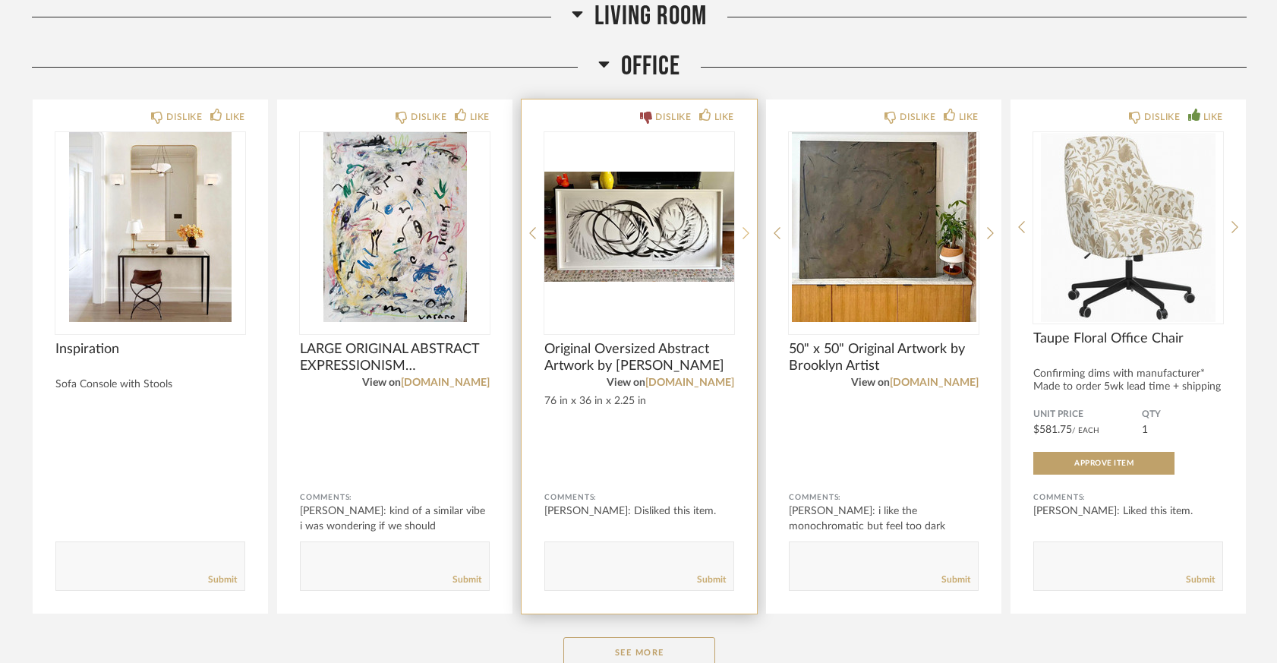
click at [745, 226] on icon at bounding box center [745, 233] width 7 height 14
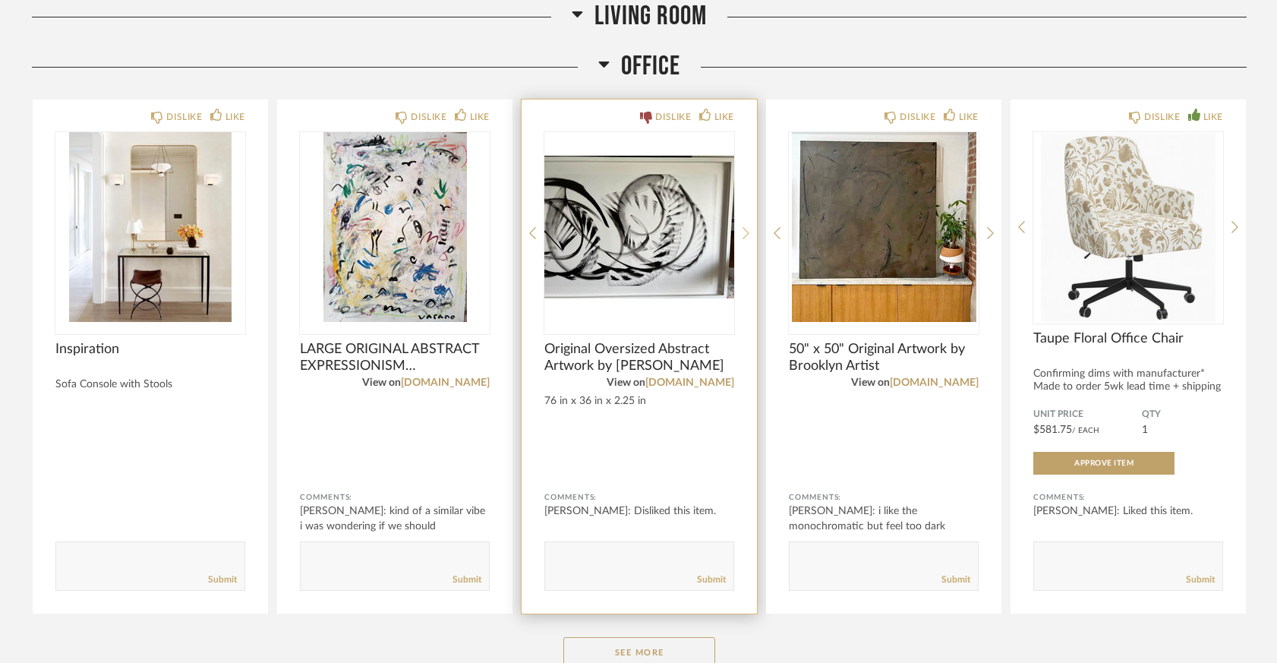
click at [747, 227] on icon at bounding box center [745, 233] width 7 height 14
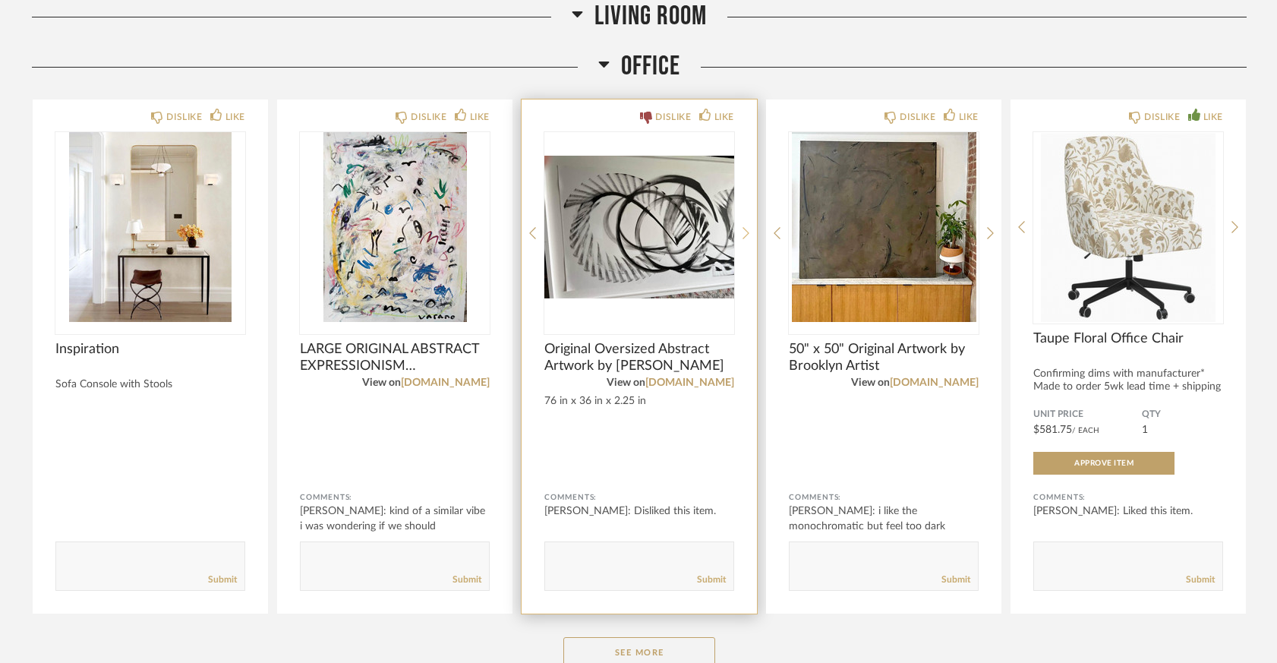
click at [747, 227] on icon at bounding box center [745, 233] width 7 height 14
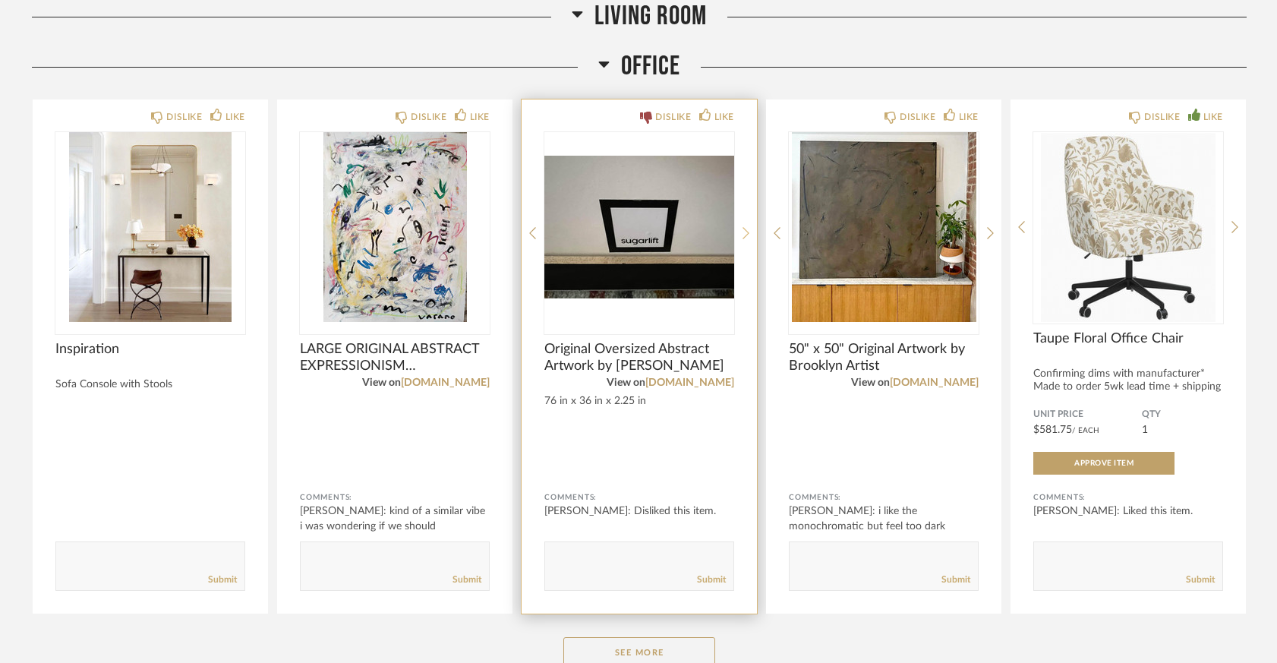
click at [747, 227] on icon at bounding box center [745, 233] width 7 height 14
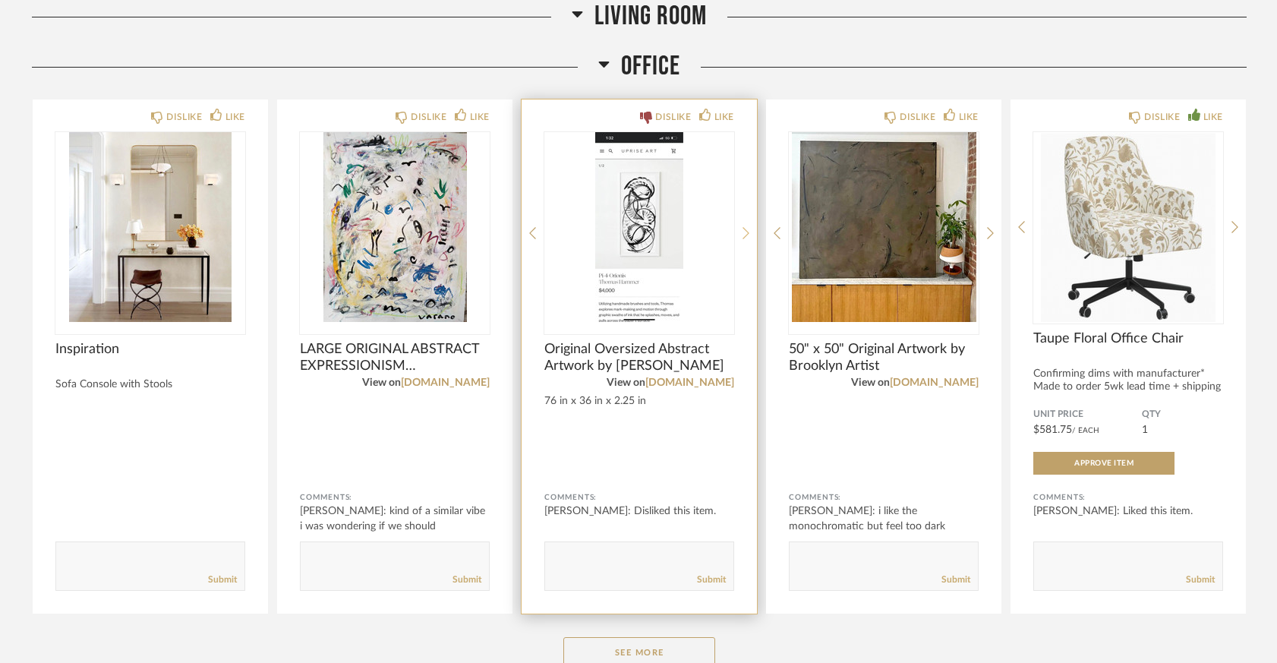
click at [747, 227] on icon at bounding box center [745, 233] width 7 height 14
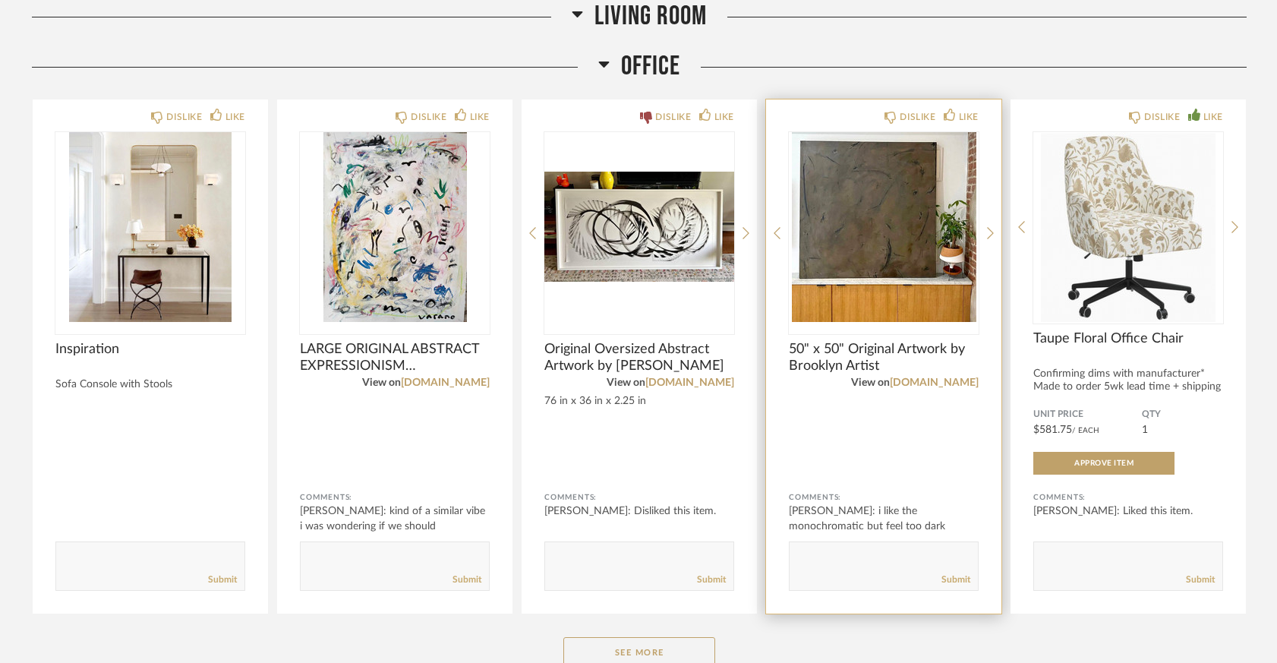
click at [826, 555] on textarea at bounding box center [883, 559] width 188 height 20
type textarea "96" window to the wall"
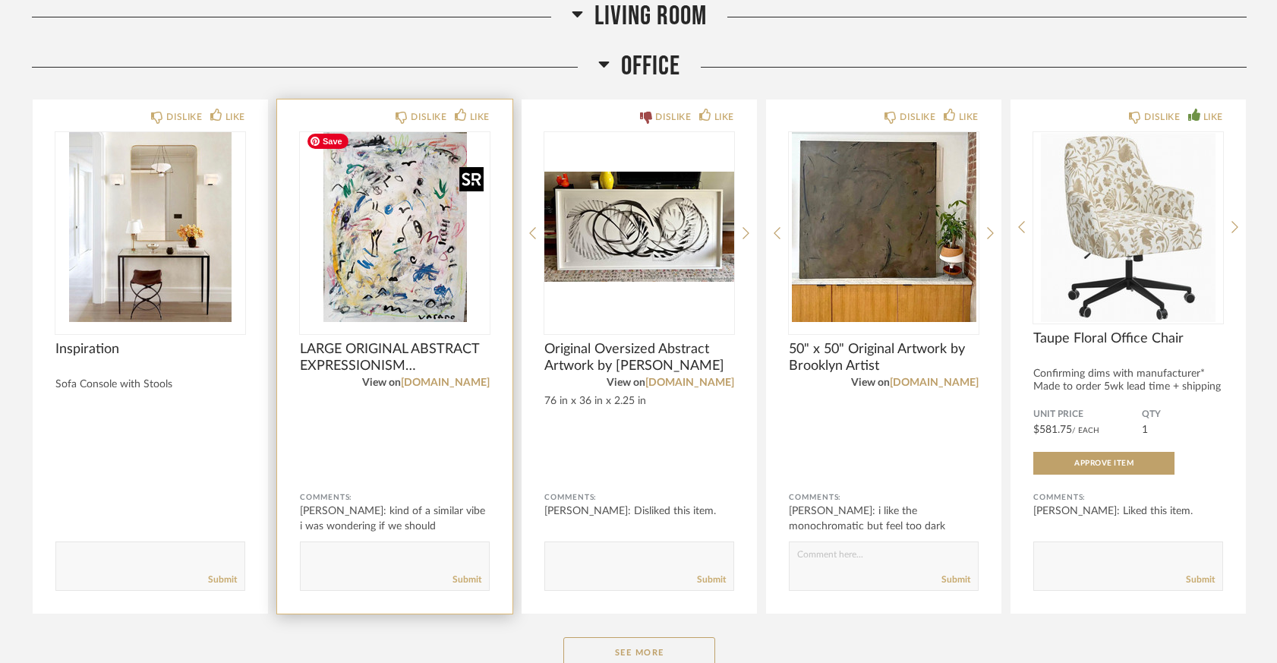
click at [425, 268] on img "0" at bounding box center [395, 227] width 190 height 190
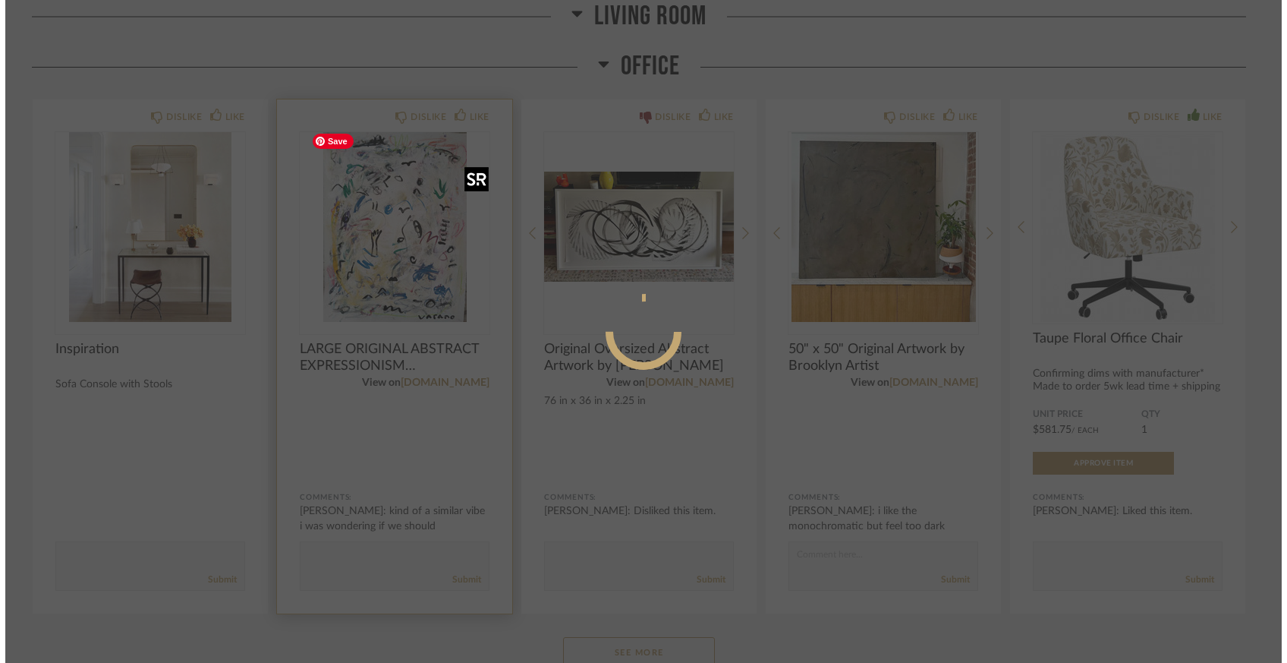
scroll to position [0, 0]
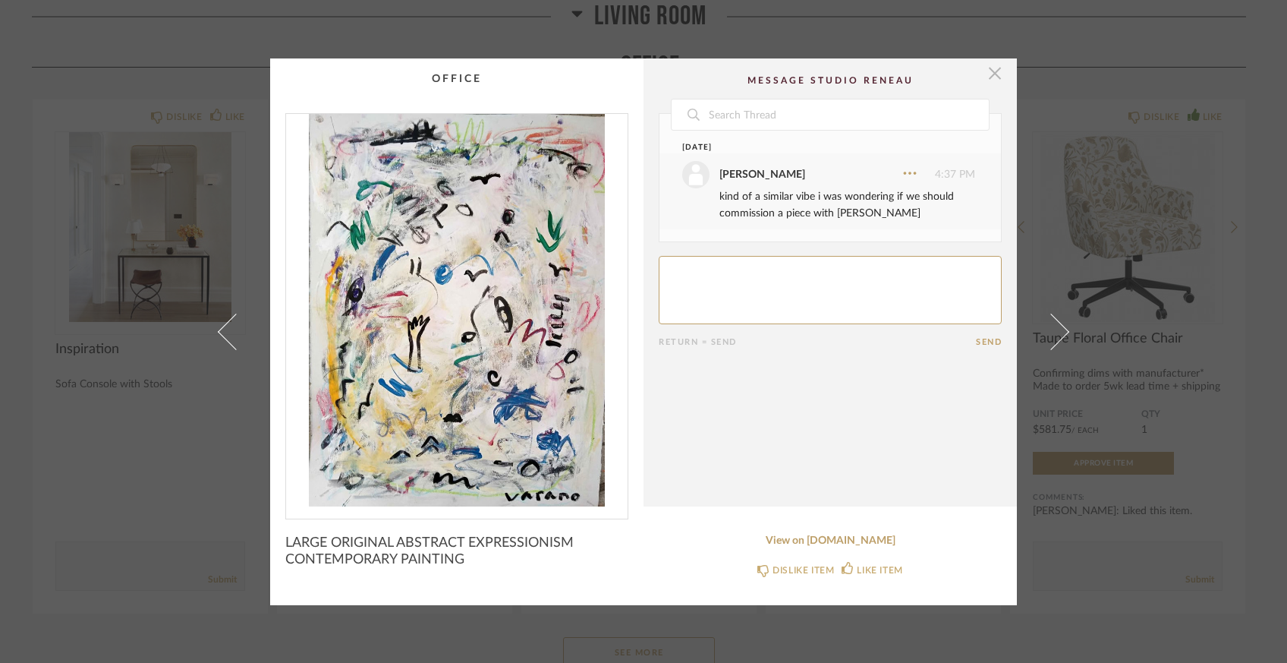
click at [988, 76] on span "button" at bounding box center [995, 73] width 30 height 30
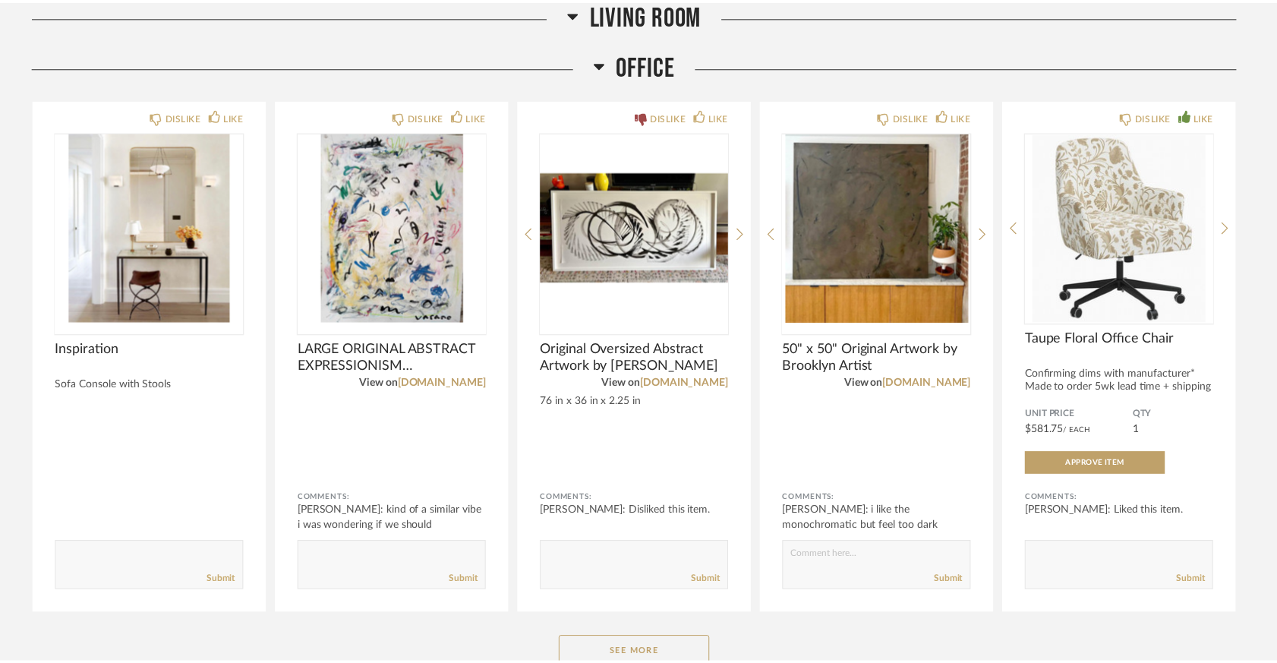
scroll to position [5265, 0]
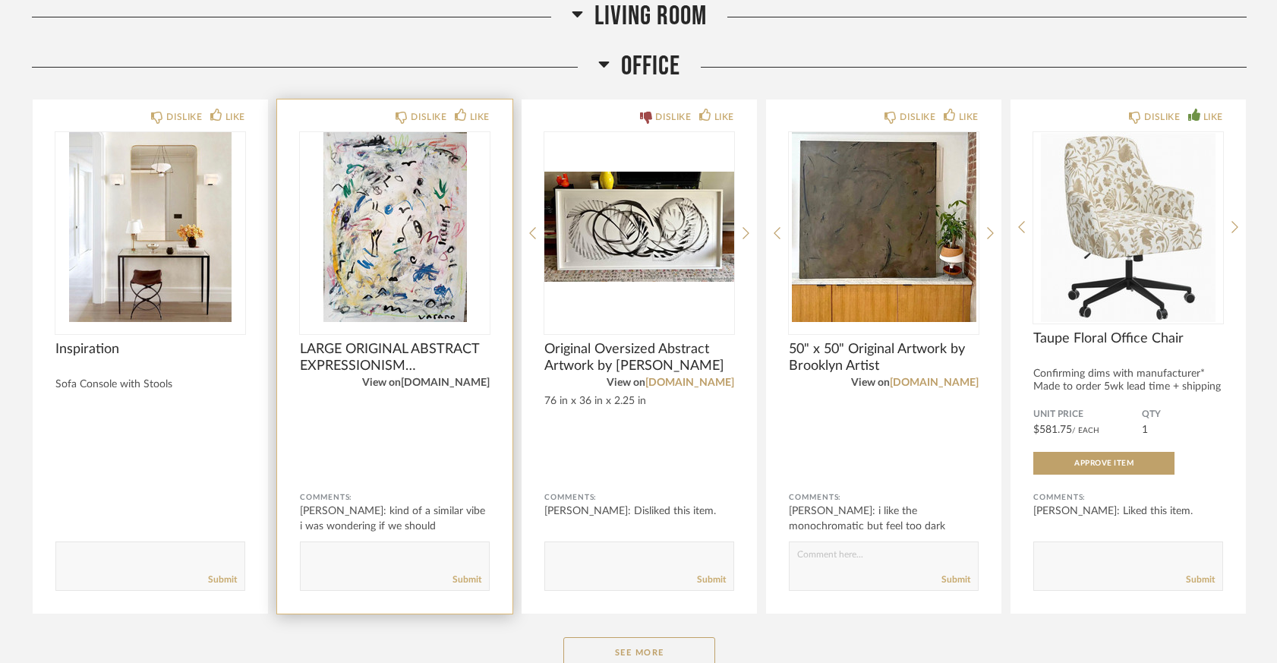
click at [456, 377] on link "[DOMAIN_NAME]" at bounding box center [445, 382] width 89 height 11
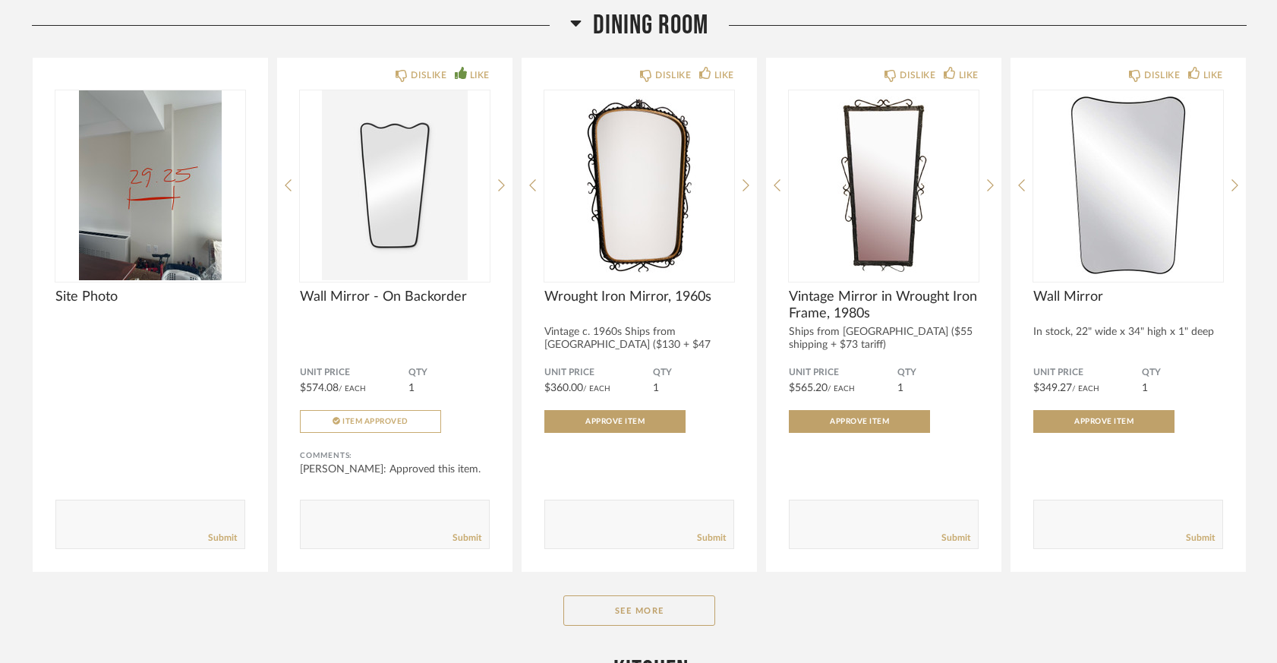
scroll to position [5964, 0]
click at [603, 608] on button "See More" at bounding box center [639, 609] width 152 height 30
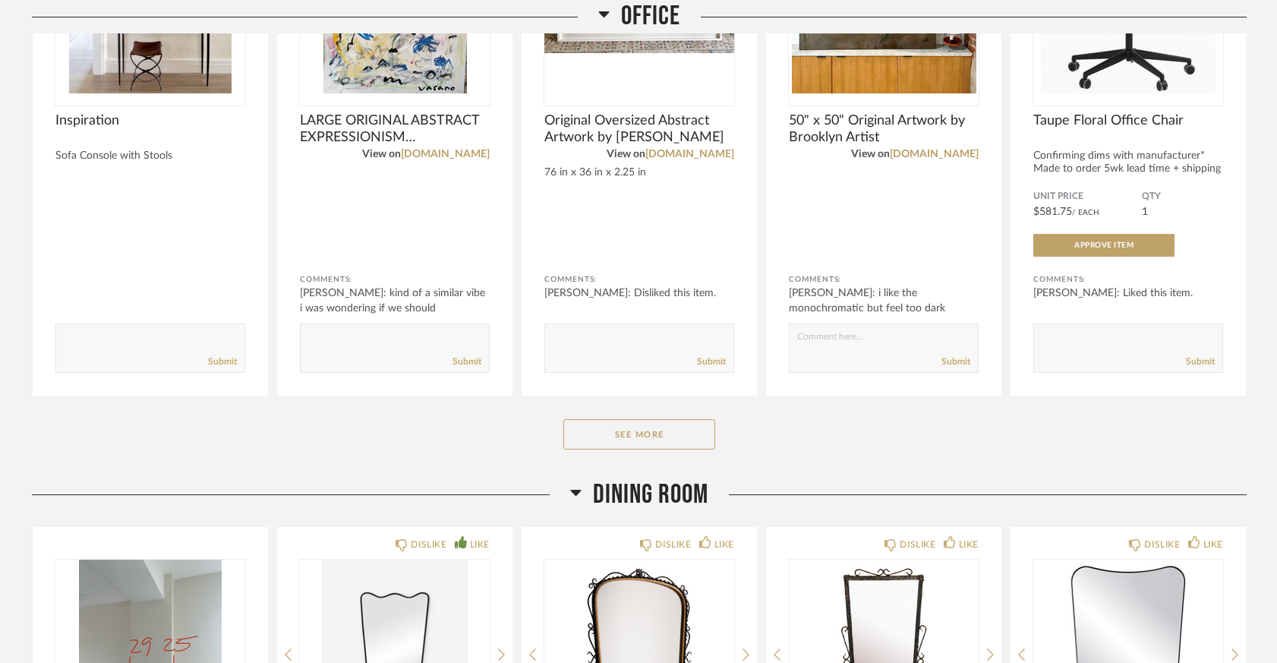
scroll to position [5516, 0]
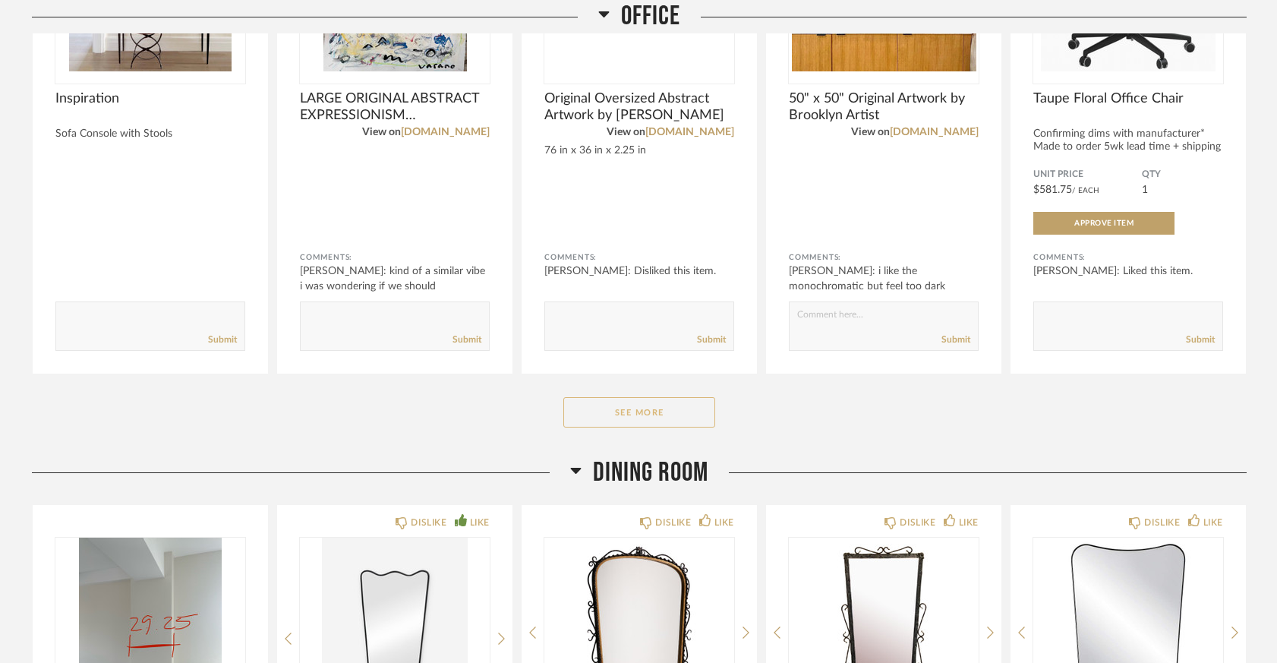
click at [600, 410] on button "See More" at bounding box center [639, 412] width 152 height 30
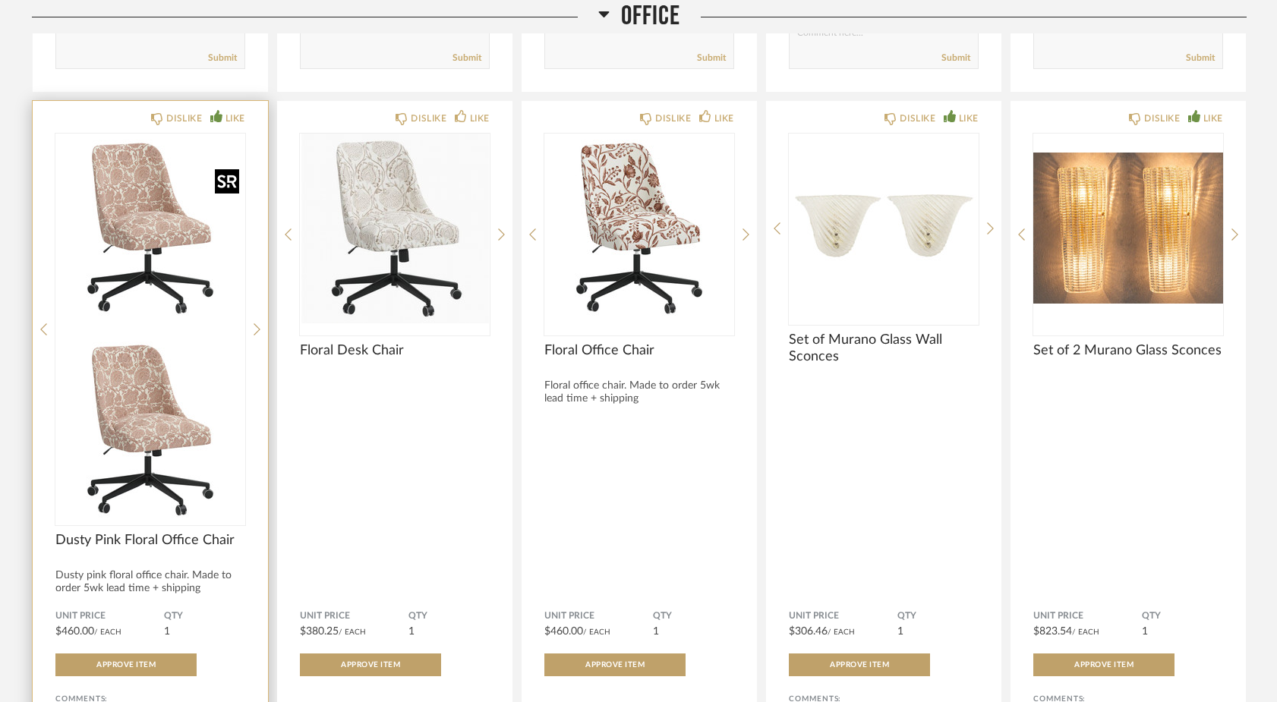
scroll to position [5801, 0]
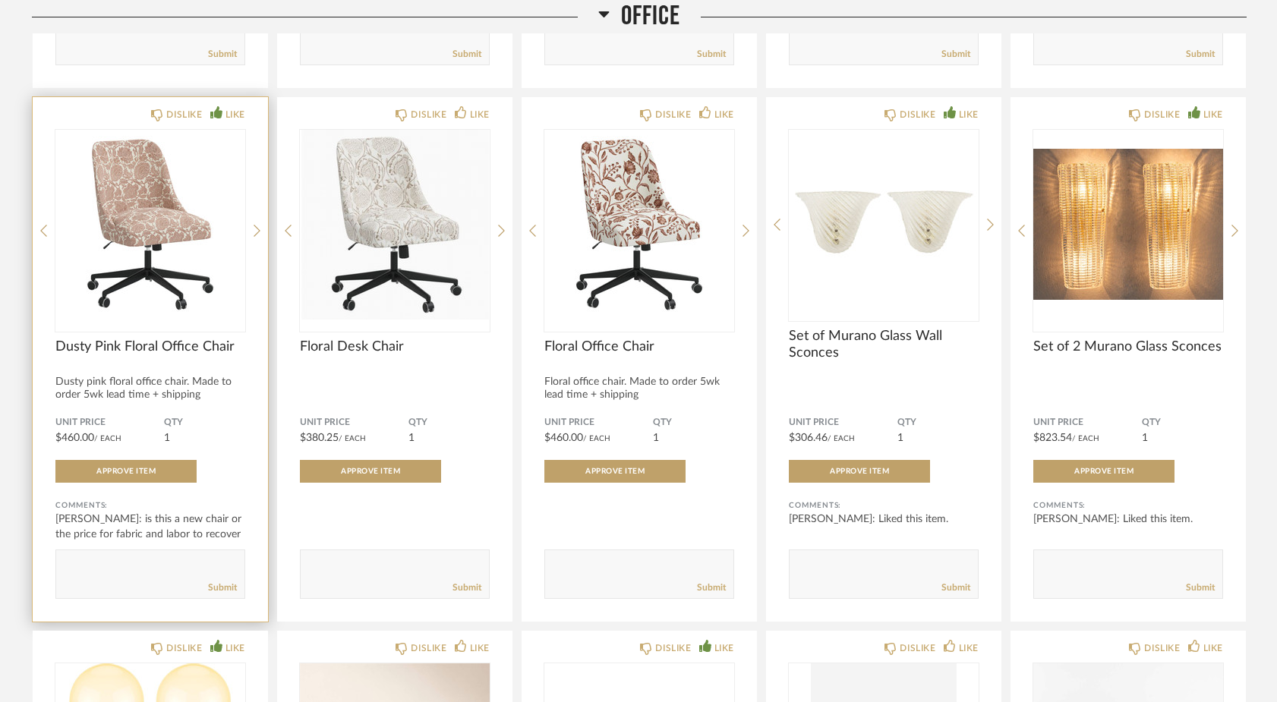
click at [118, 561] on textarea at bounding box center [150, 567] width 188 height 20
type textarea "18" max seat height. 23" opening of desk"
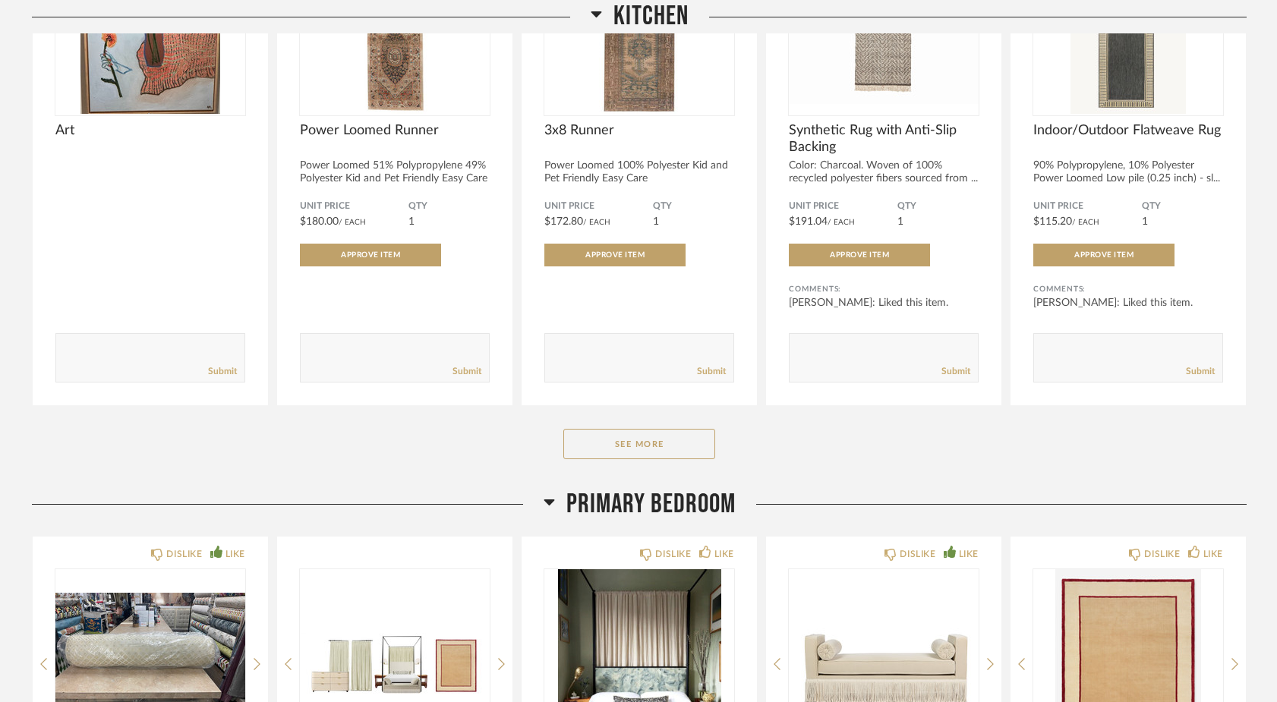
scroll to position [9885, 0]
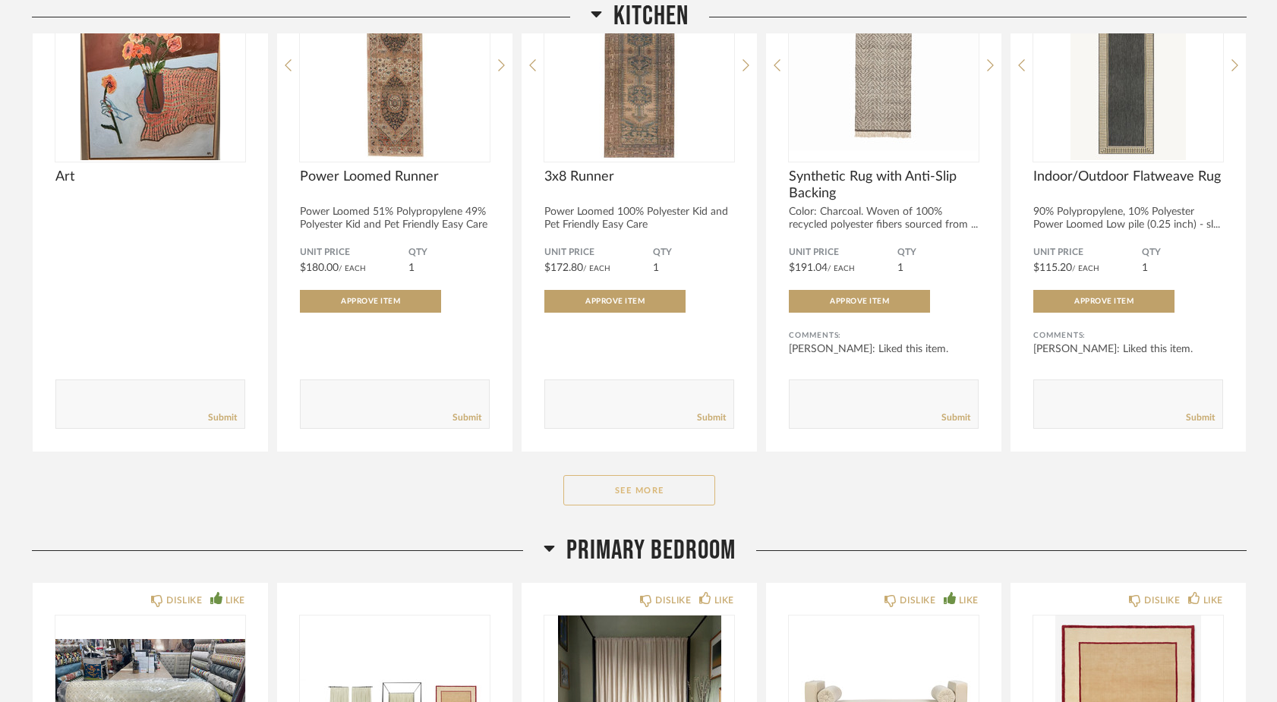
click at [616, 500] on button "See More" at bounding box center [639, 490] width 152 height 30
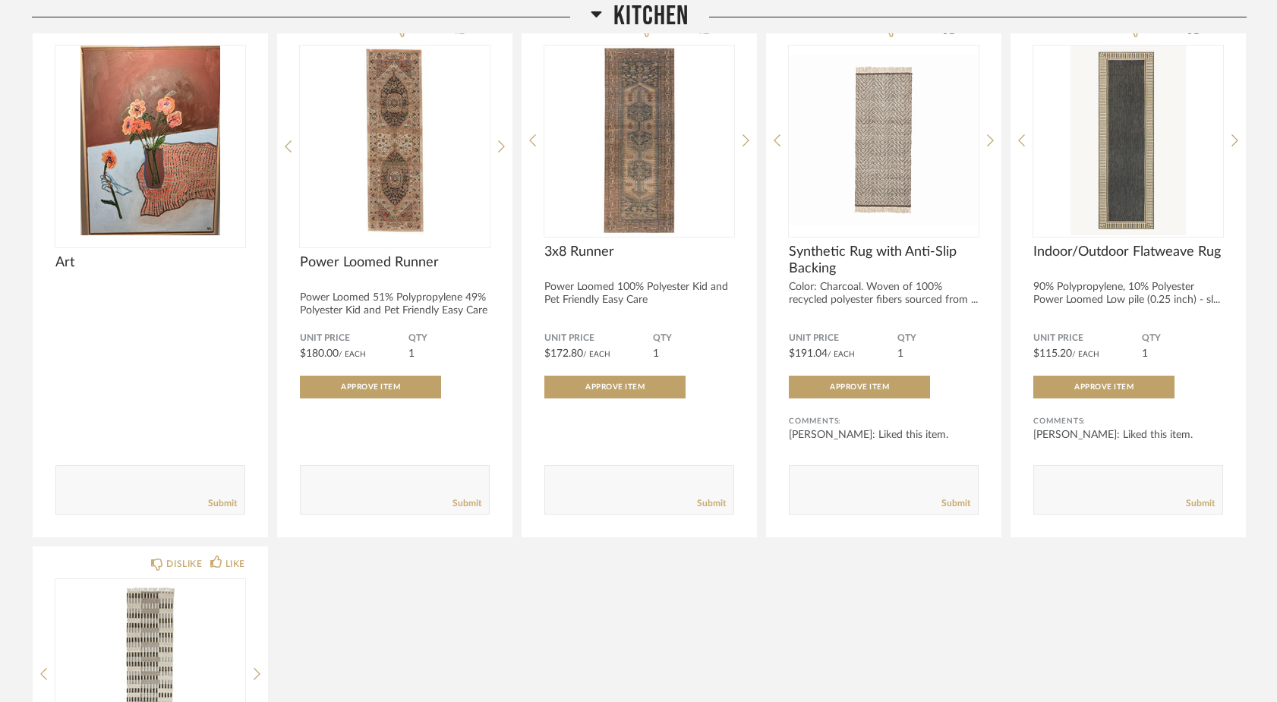
scroll to position [9807, 0]
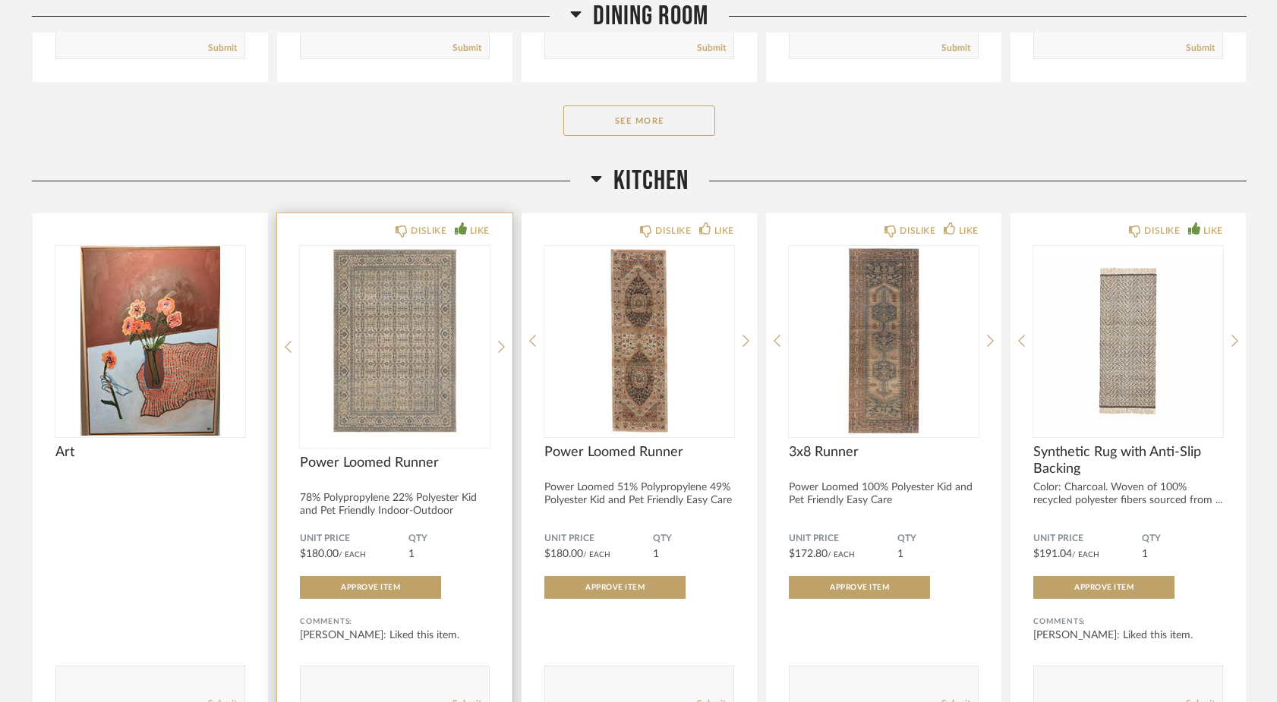
scroll to position [3813, 0]
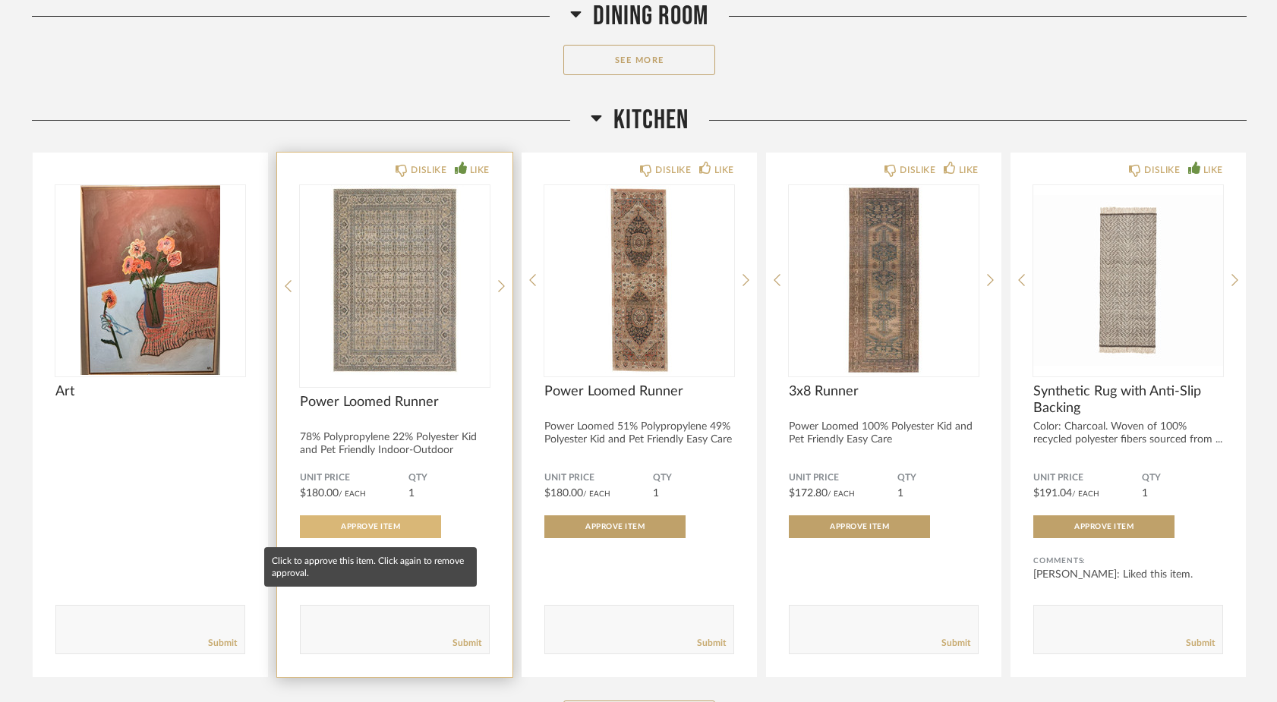
click at [366, 527] on span "Approve Item" at bounding box center [370, 527] width 59 height 8
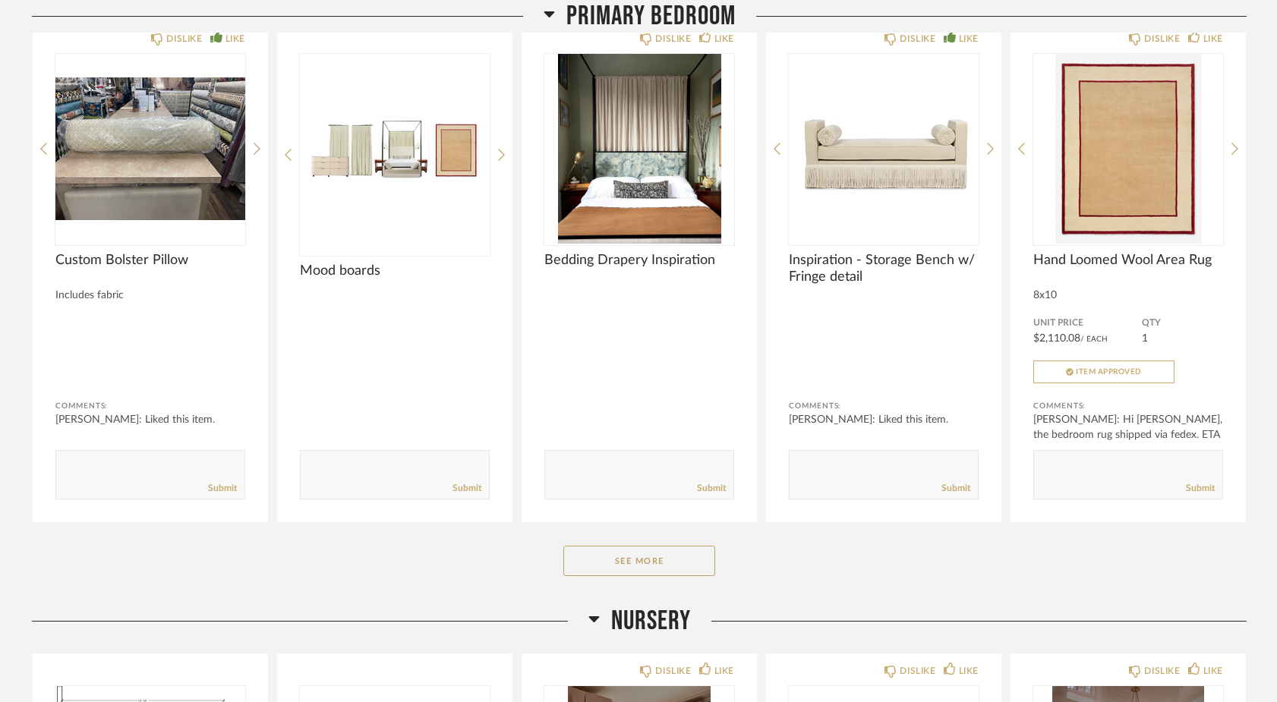
scroll to position [4592, 0]
